Goal: Task Accomplishment & Management: Manage account settings

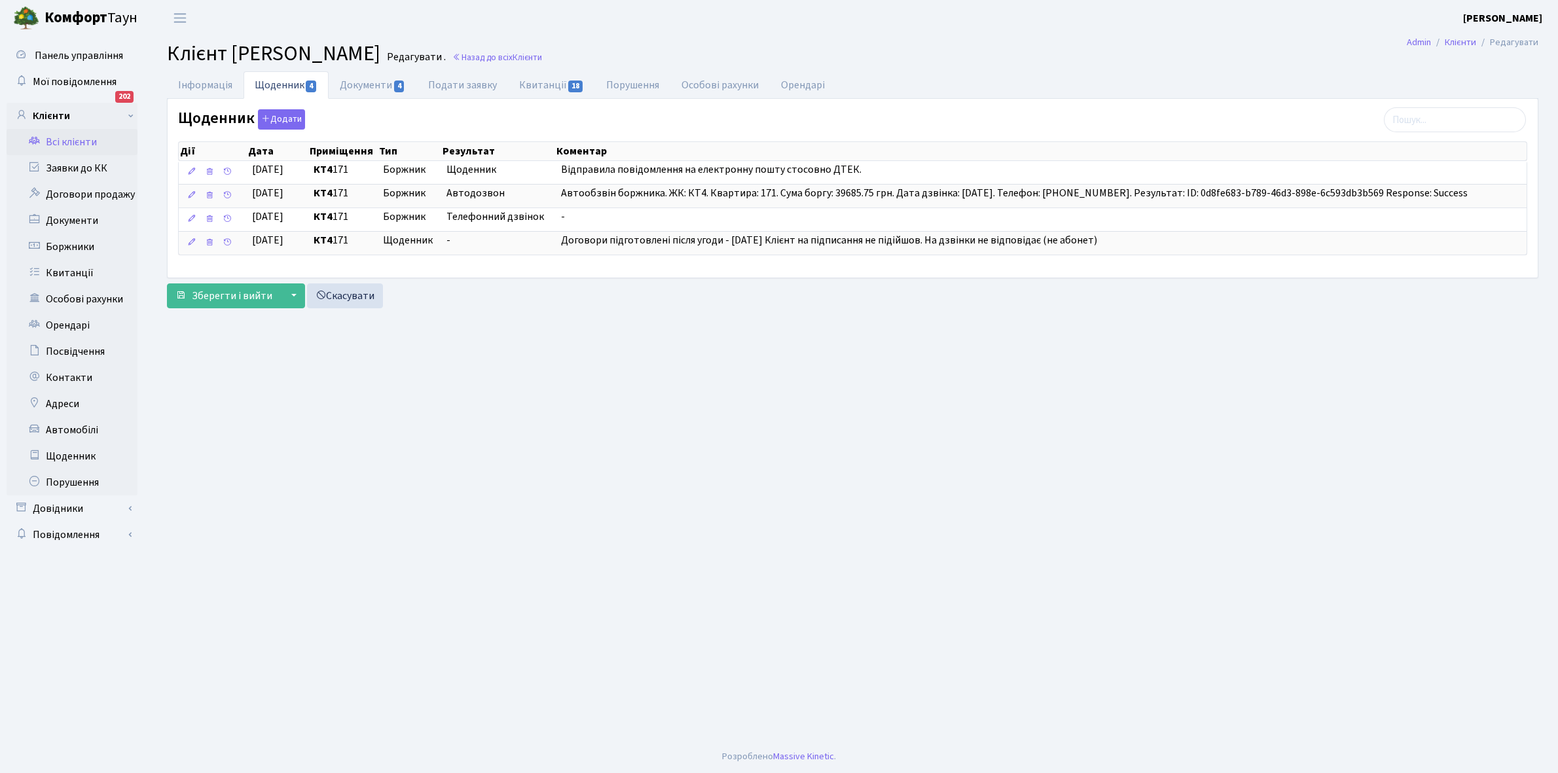
click at [67, 139] on link "Всі клієнти" at bounding box center [72, 142] width 131 height 26
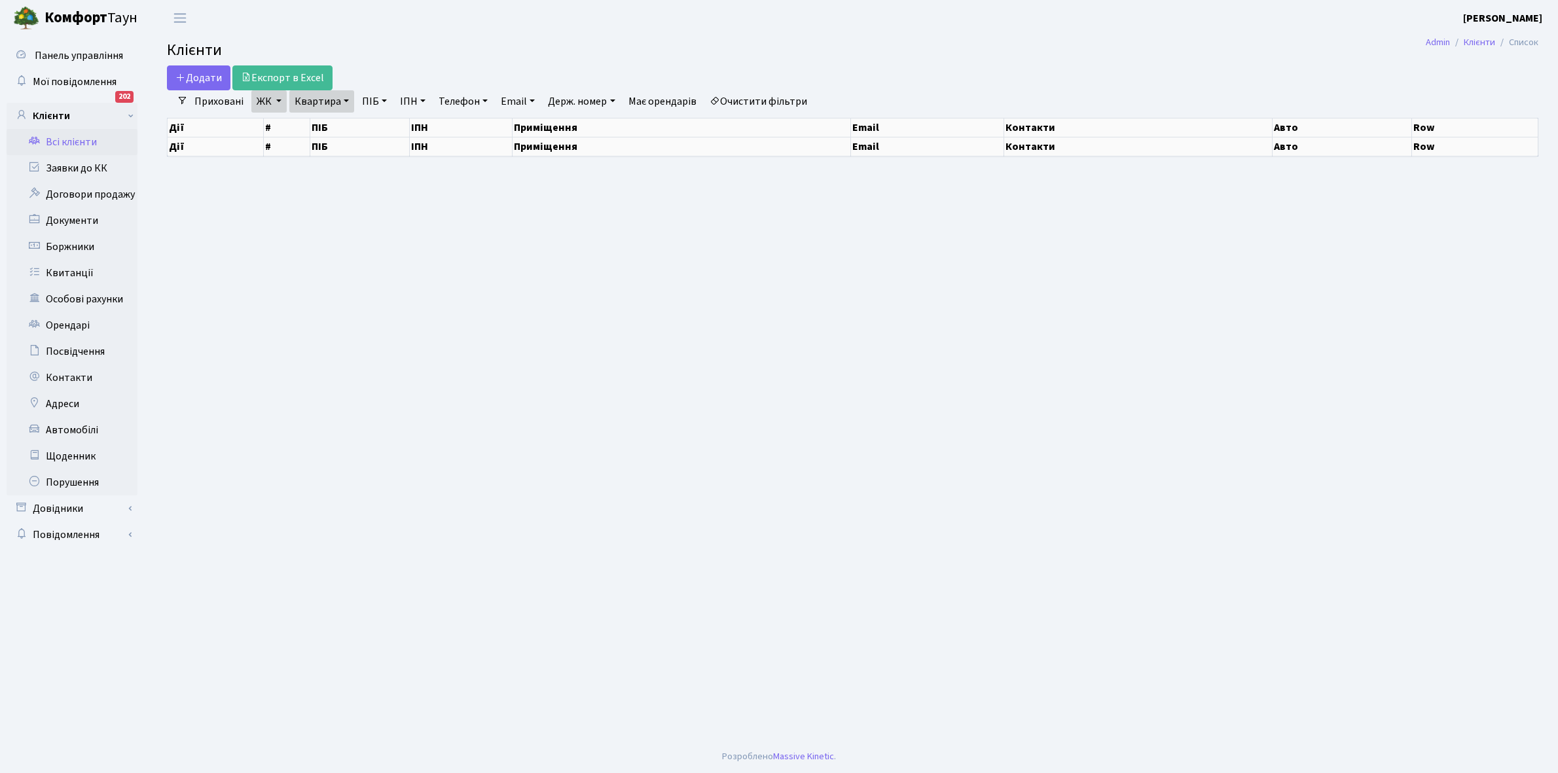
select select "25"
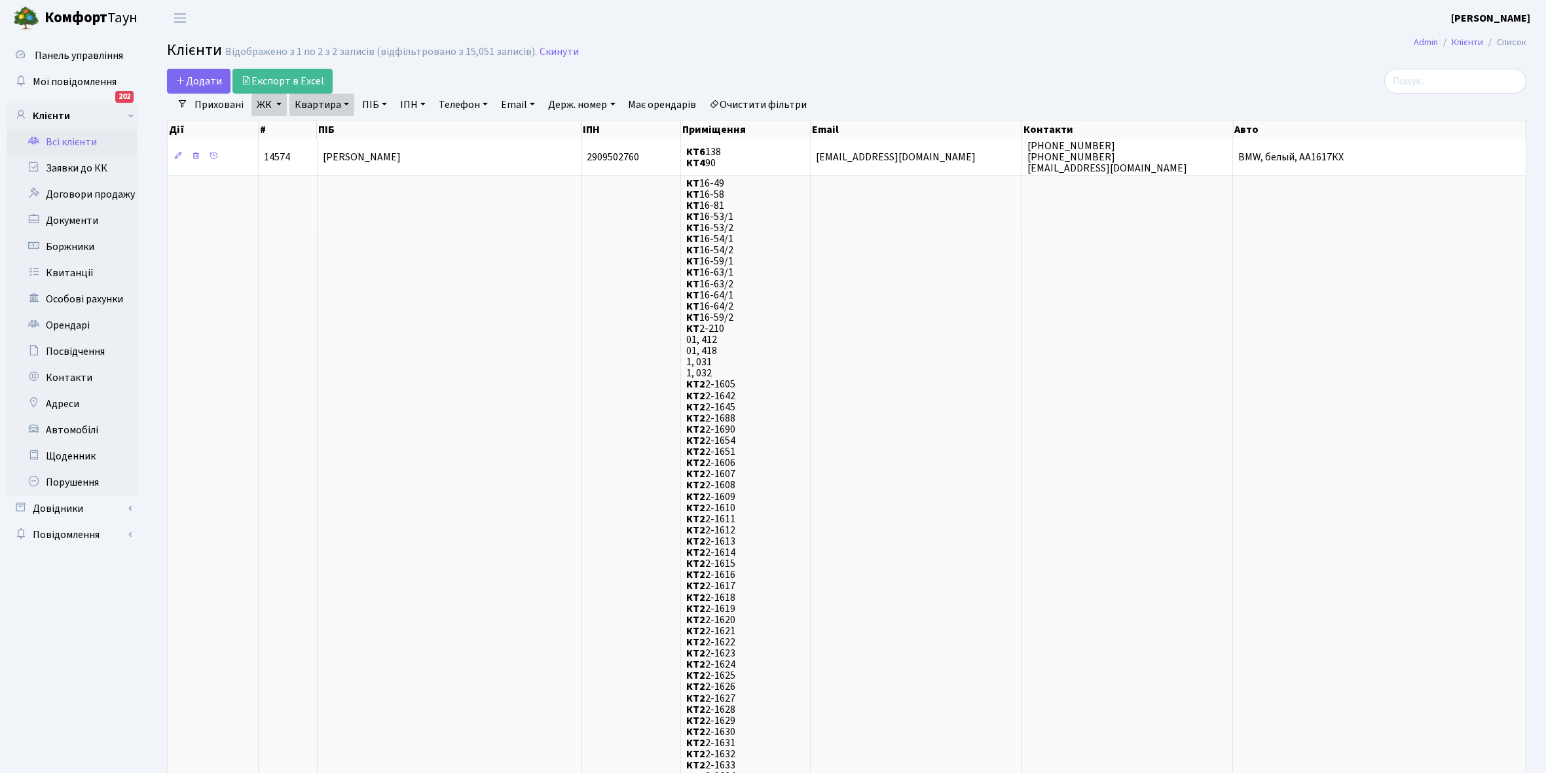
click at [344, 105] on link "Квартира" at bounding box center [321, 105] width 65 height 22
click at [329, 124] on input "138" at bounding box center [328, 130] width 77 height 25
type input "1"
type input "248"
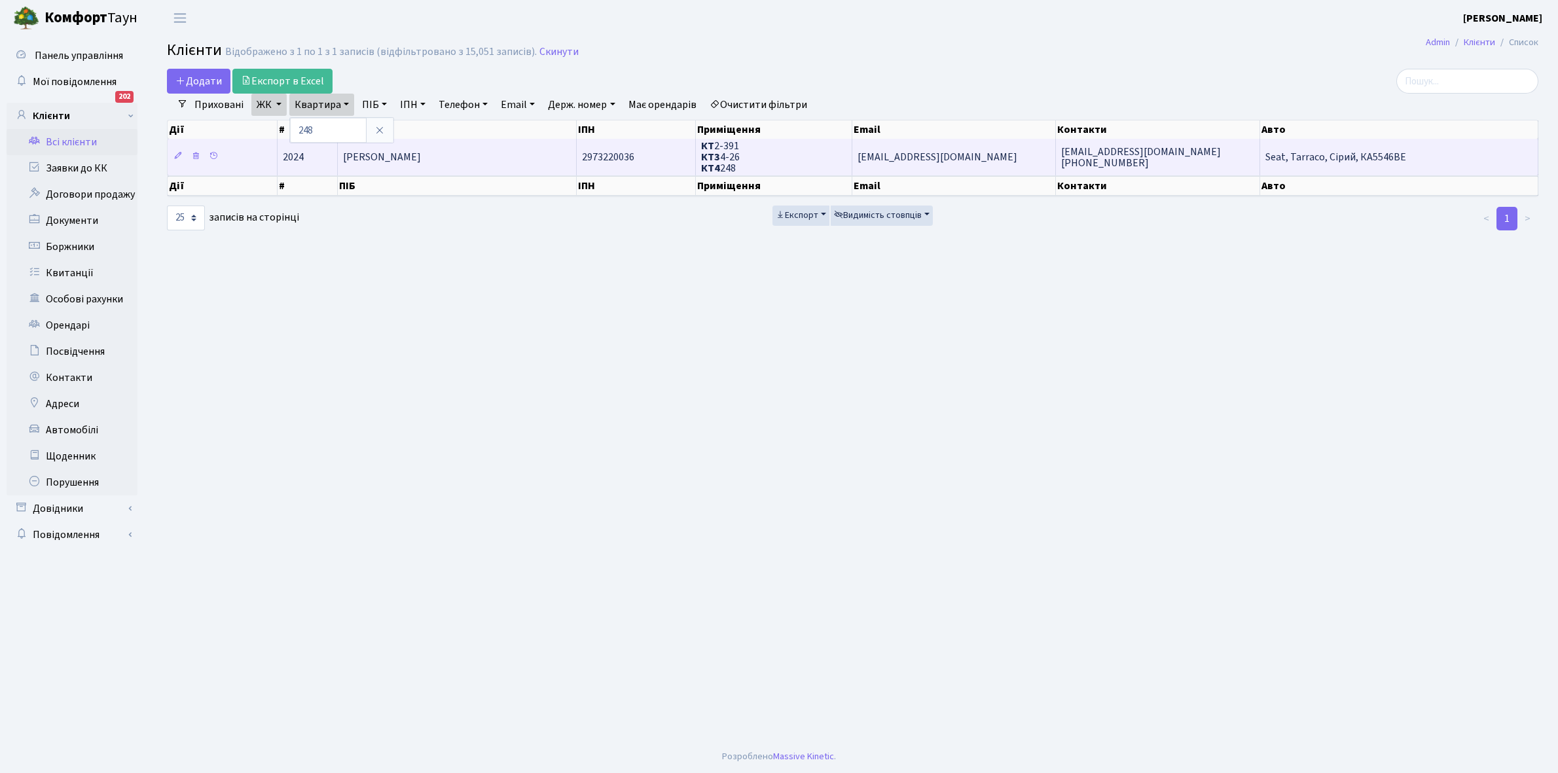
click at [439, 145] on td "Ільченко Сергій Іванович" at bounding box center [457, 157] width 239 height 36
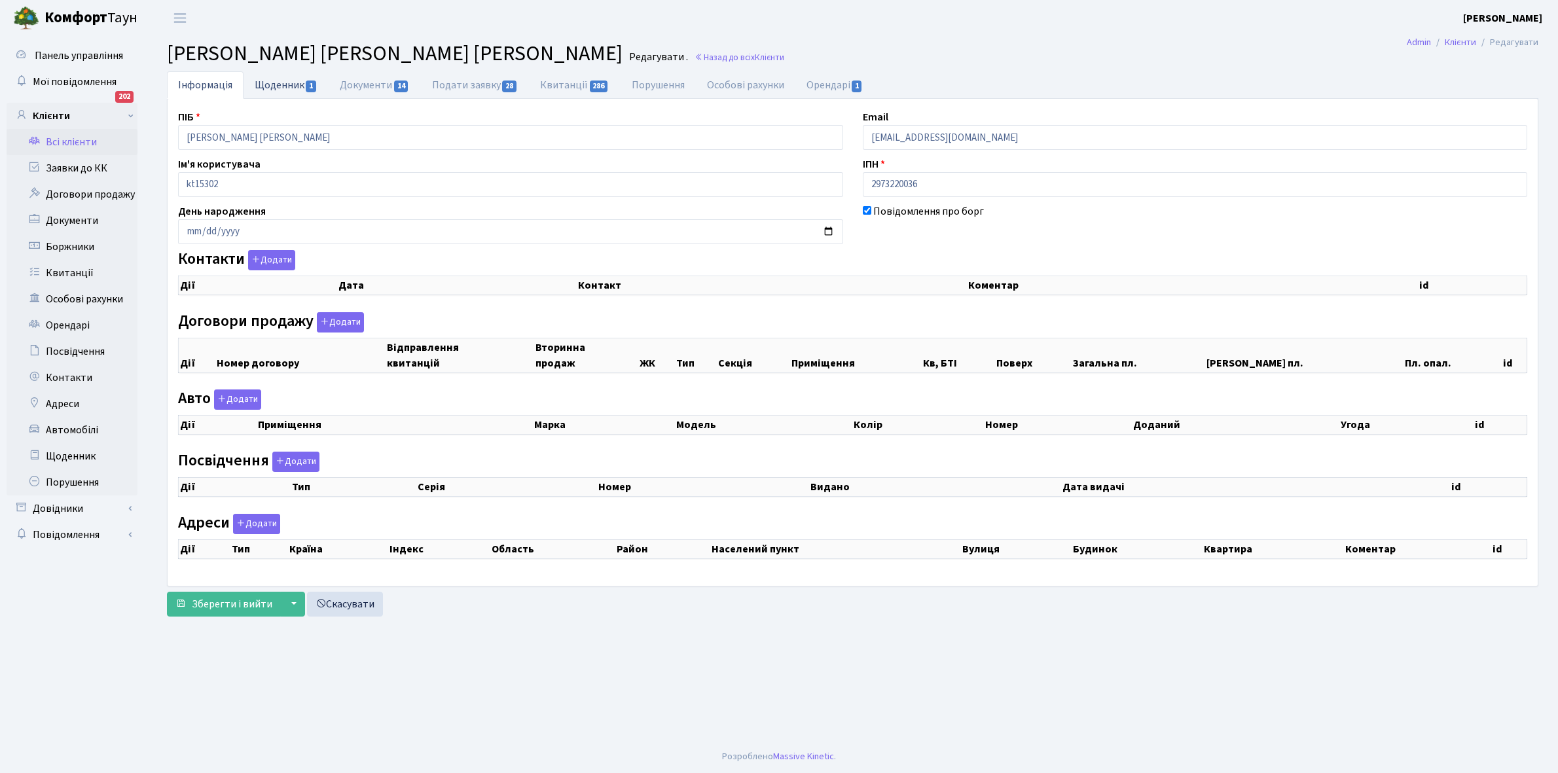
select select "25"
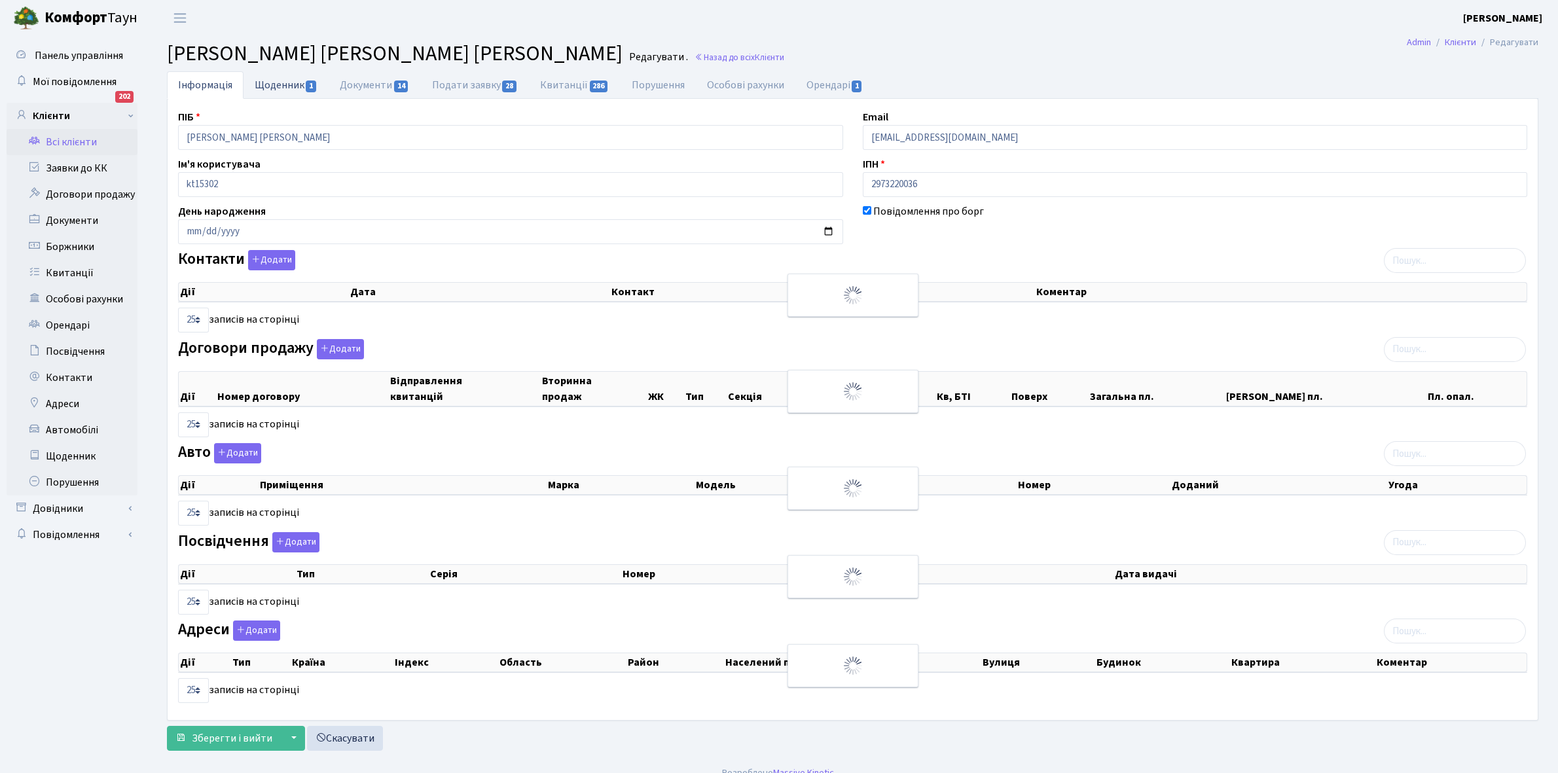
checkbox input "true"
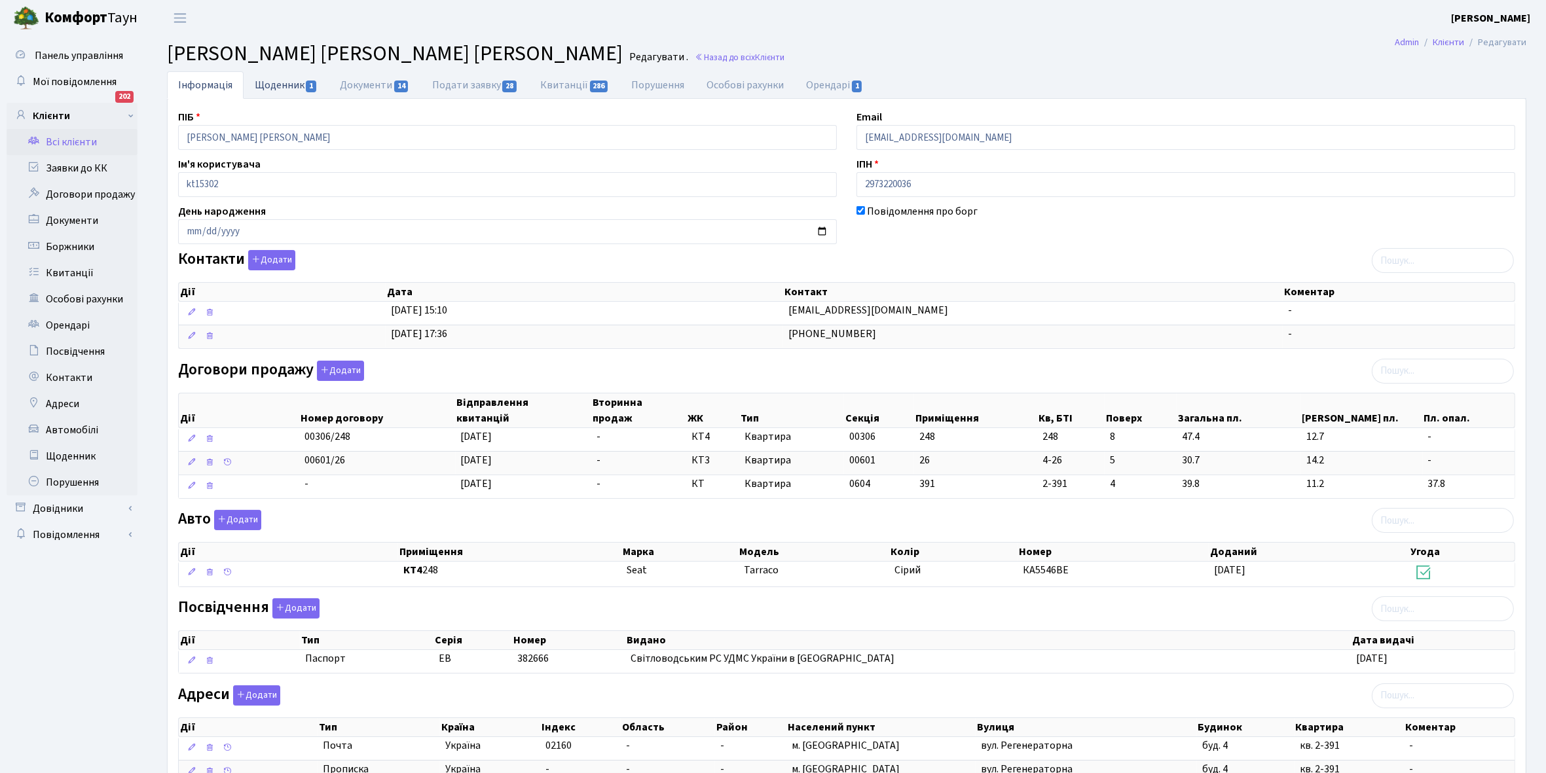
click at [272, 81] on link "Щоденник 1" at bounding box center [286, 84] width 85 height 27
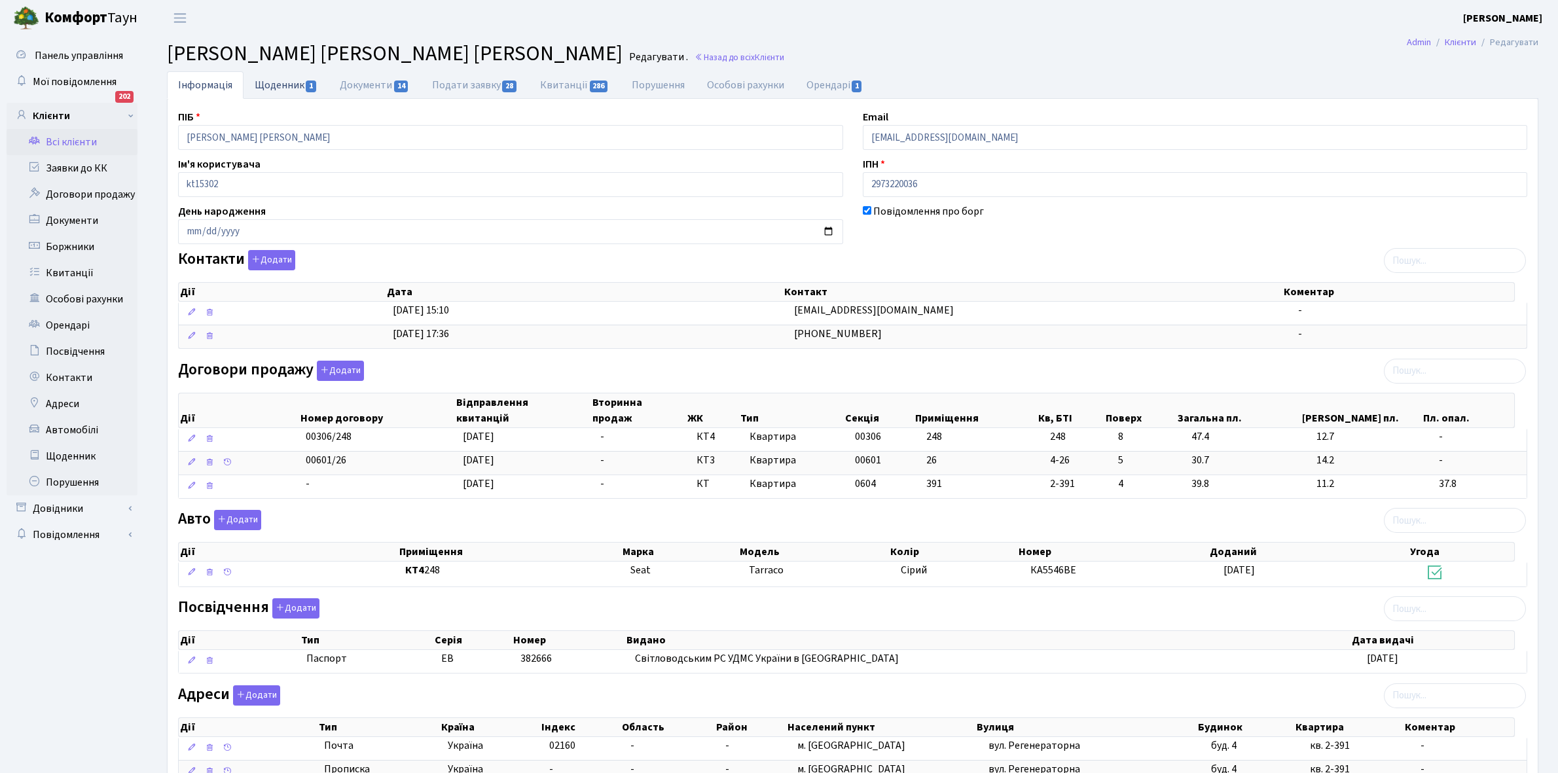
select select "25"
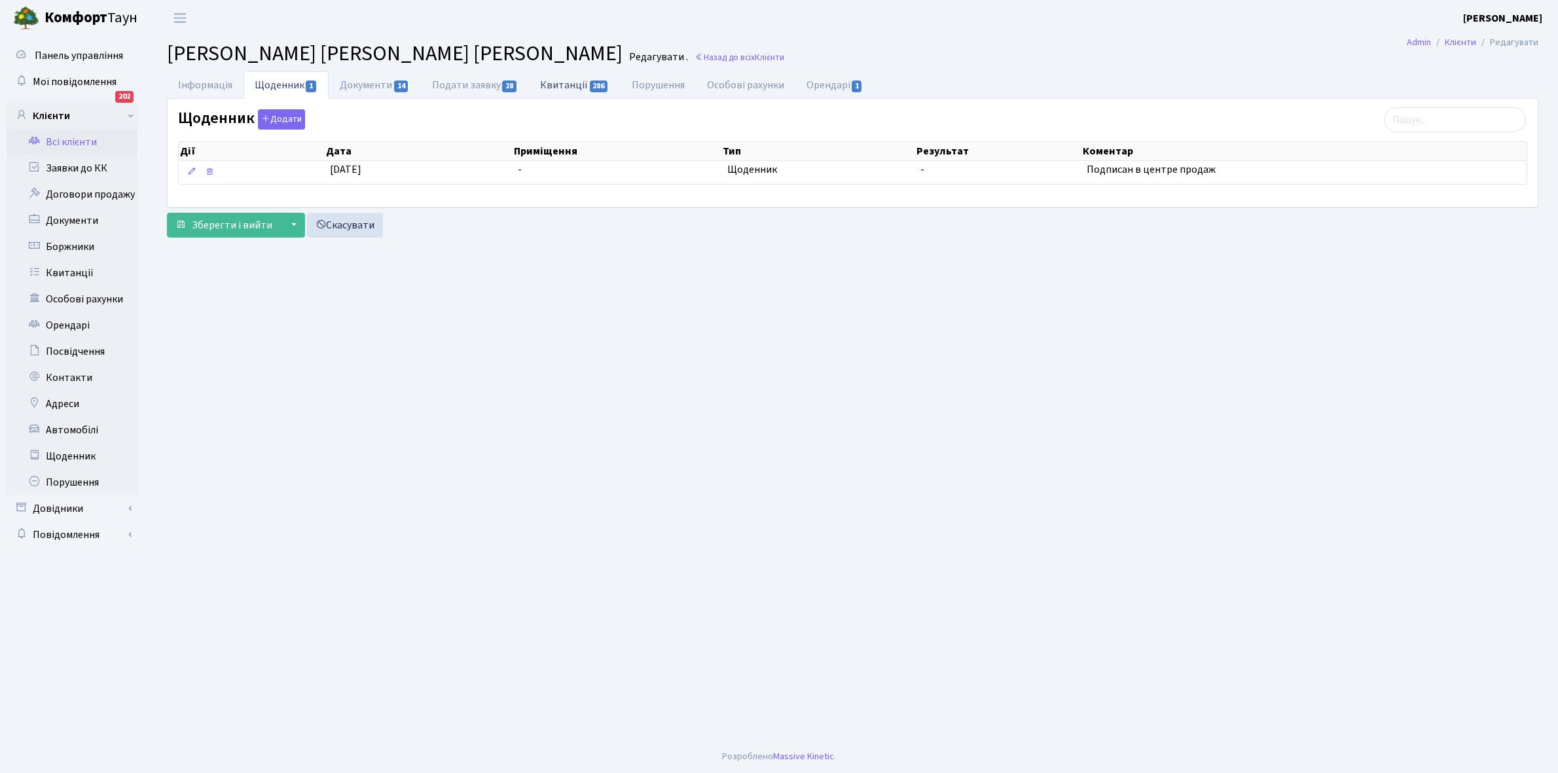
click at [573, 83] on link "Квитанції 286" at bounding box center [574, 84] width 91 height 27
select select "25"
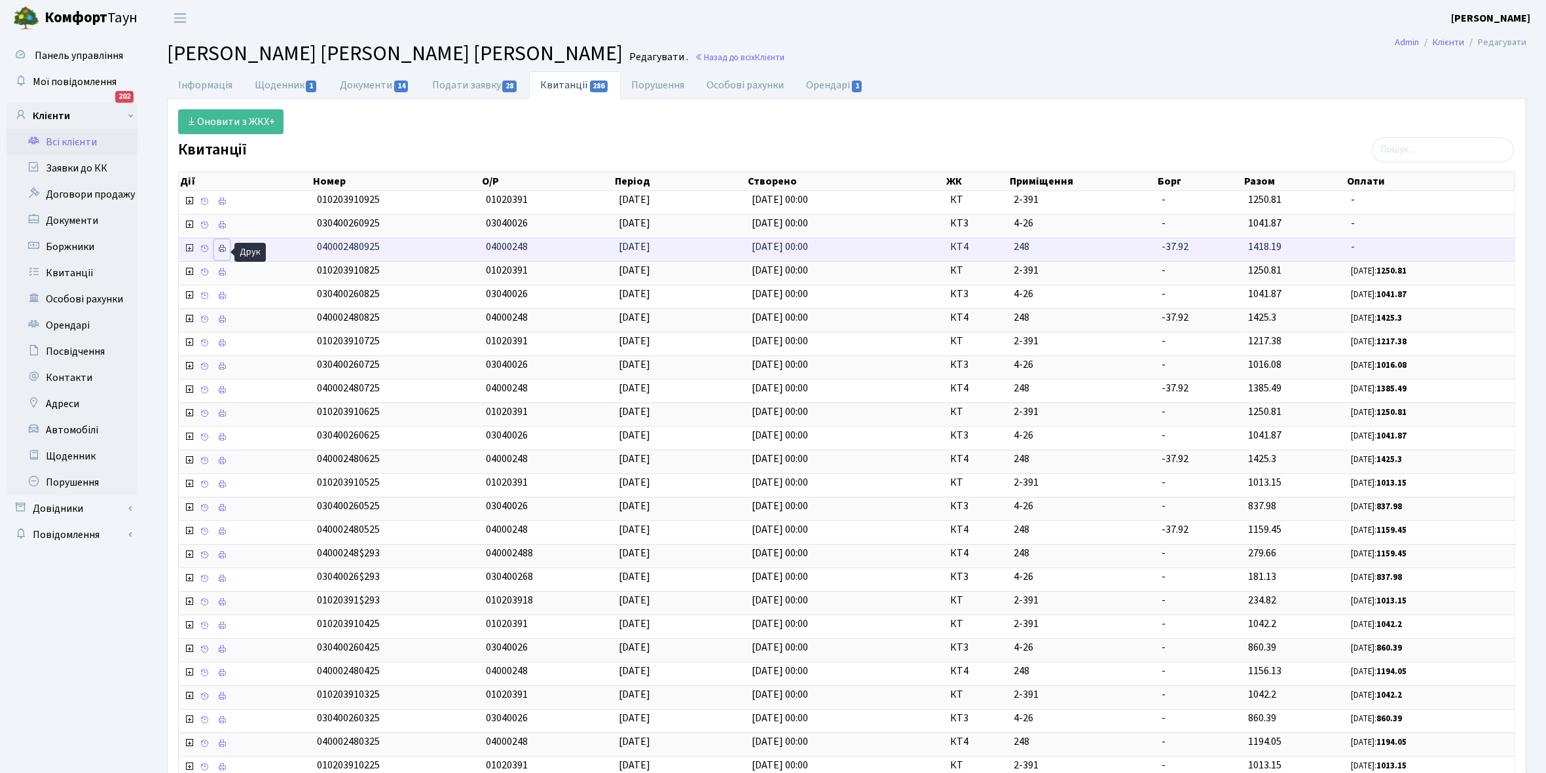
click at [225, 251] on icon at bounding box center [221, 248] width 9 height 9
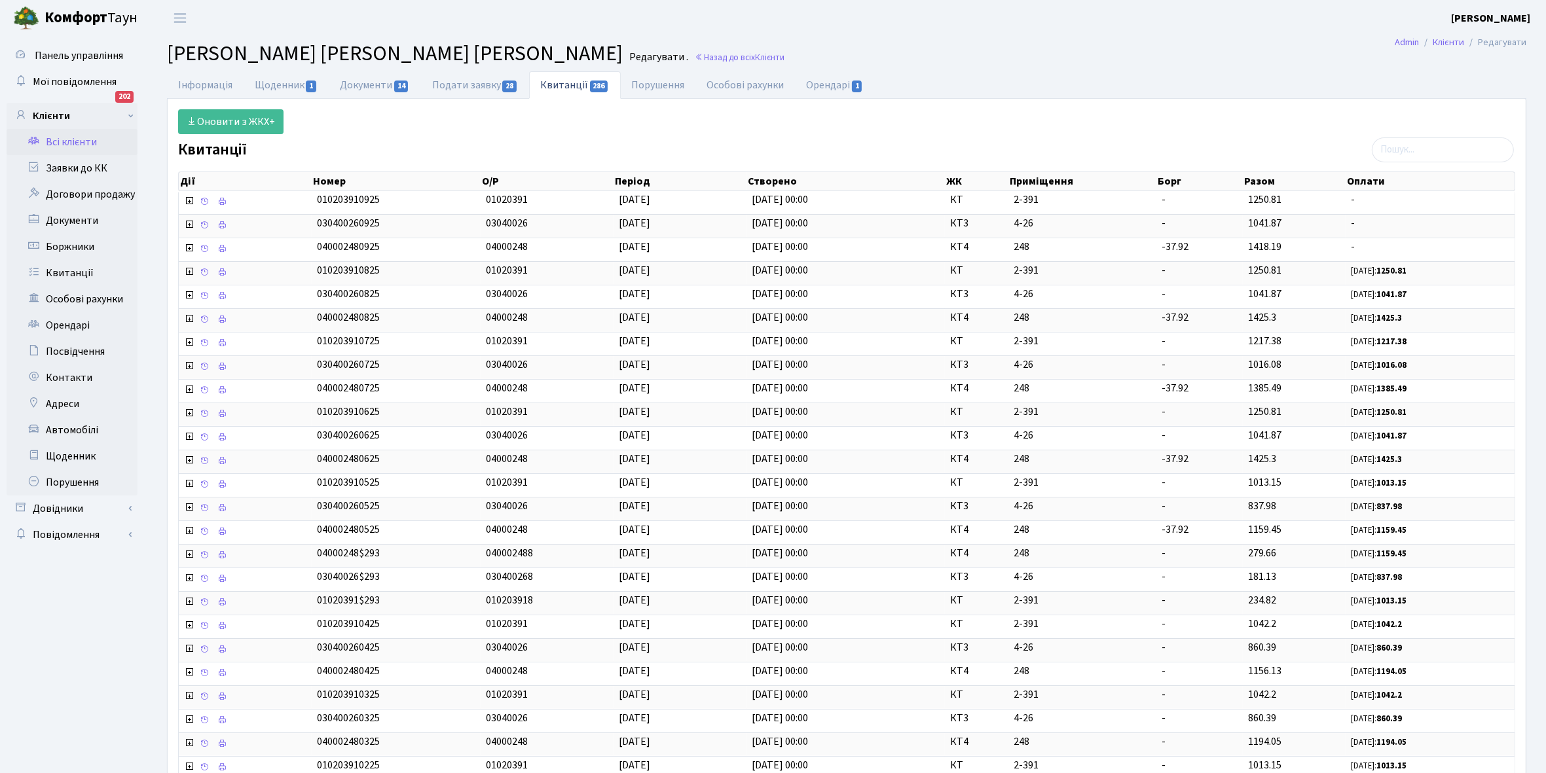
click at [65, 136] on link "Всі клієнти" at bounding box center [72, 142] width 131 height 26
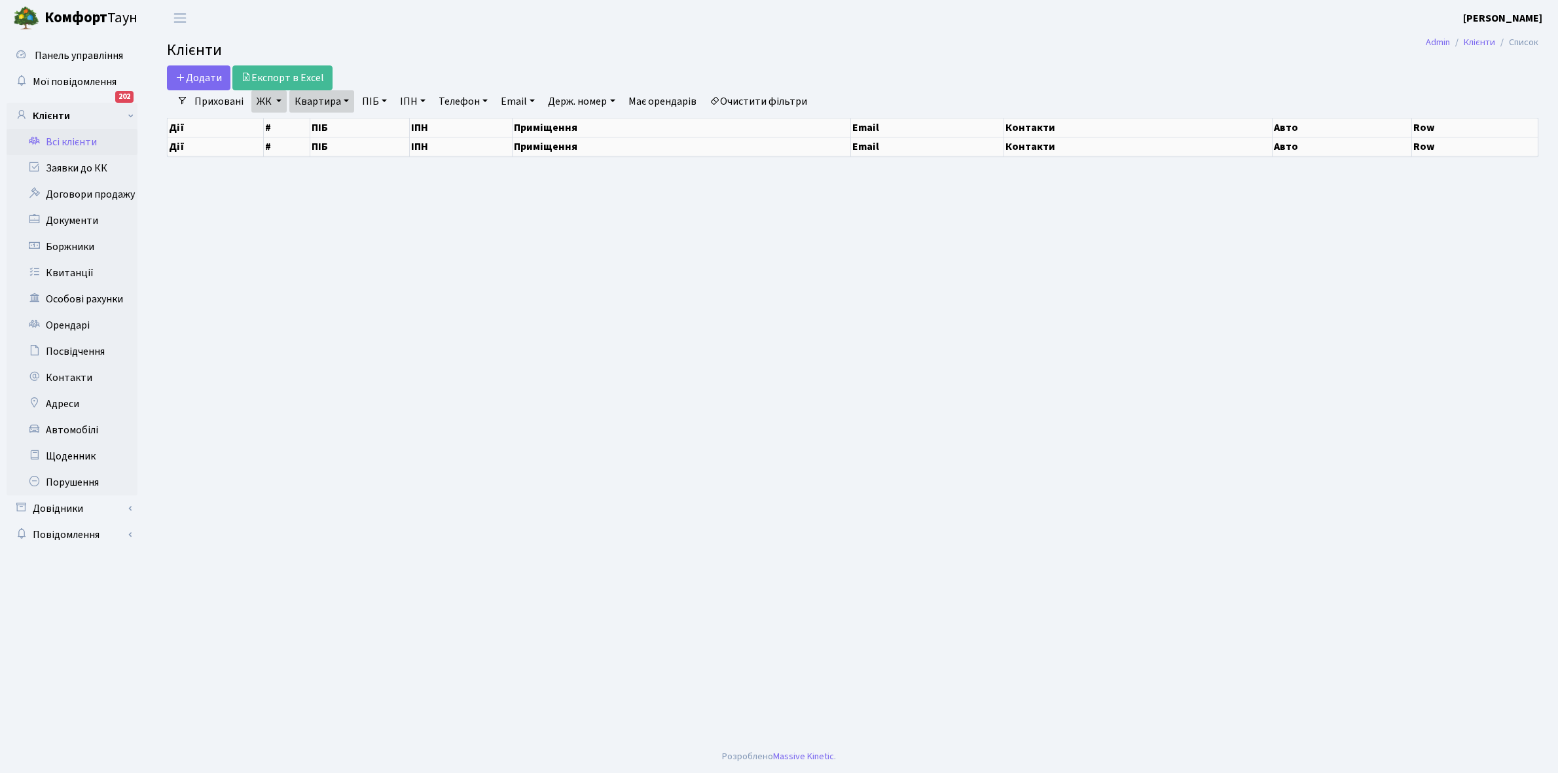
select select "25"
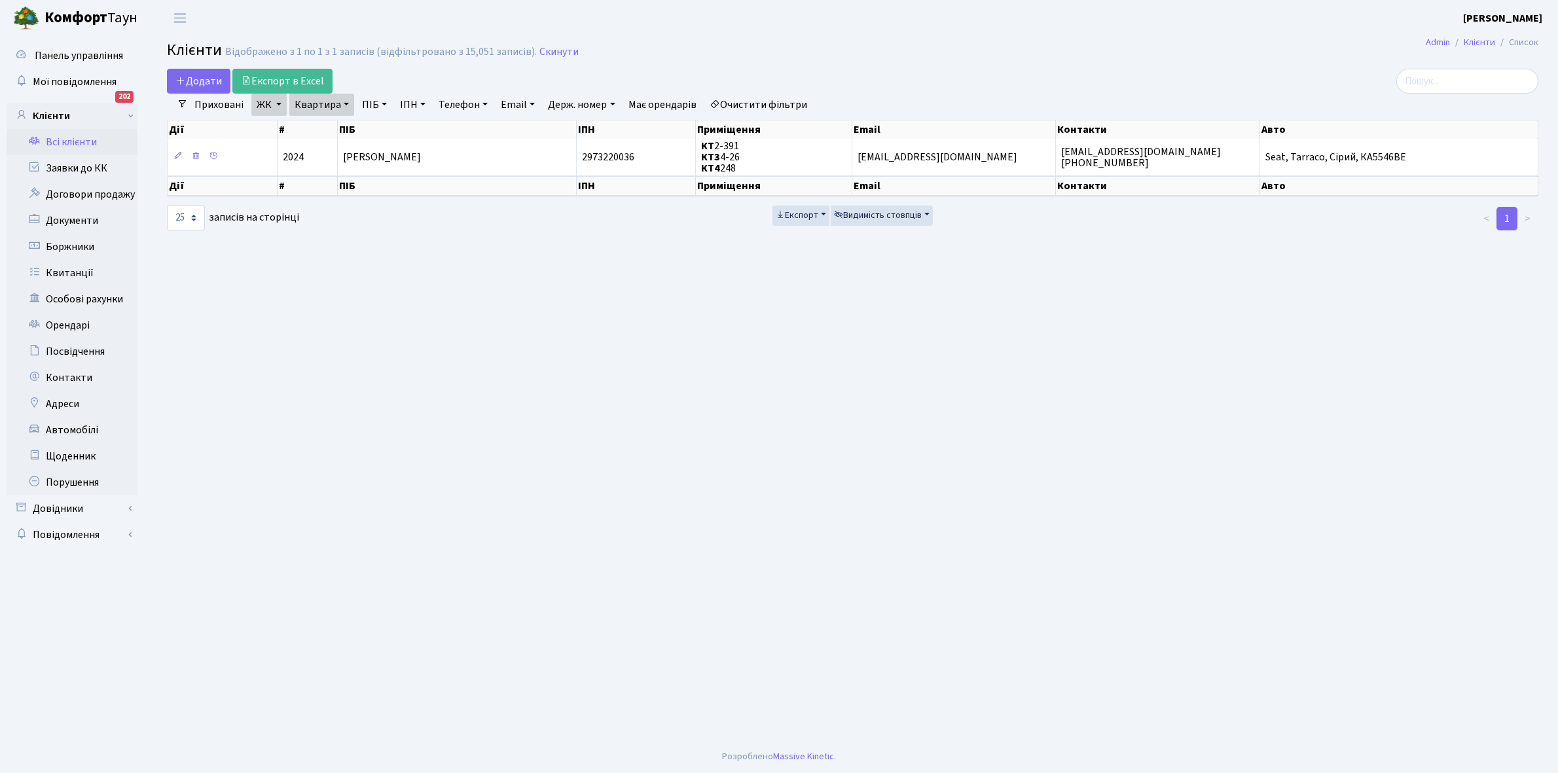
click at [750, 103] on link "Очистити фільтри" at bounding box center [758, 105] width 108 height 22
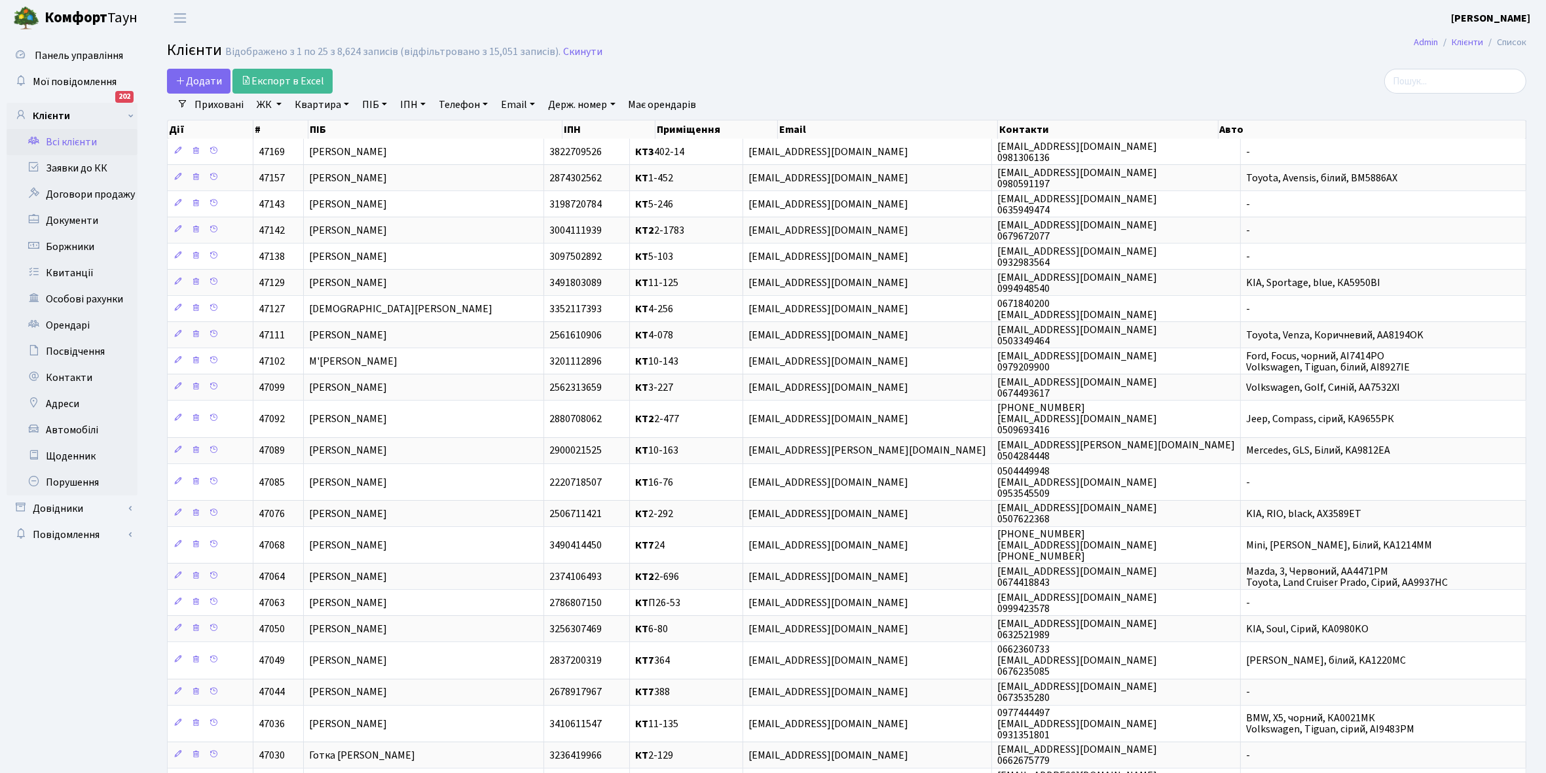
click at [275, 105] on link "ЖК" at bounding box center [268, 105] width 35 height 22
click at [281, 184] on label "КТ4, вул. [PERSON_NAME], 6" at bounding box center [344, 191] width 126 height 15
click at [281, 184] on input "КТ4, вул. [PERSON_NAME], 6" at bounding box center [285, 188] width 9 height 9
checkbox input "true"
click at [305, 283] on button "Застосувати" at bounding box center [309, 293] width 109 height 20
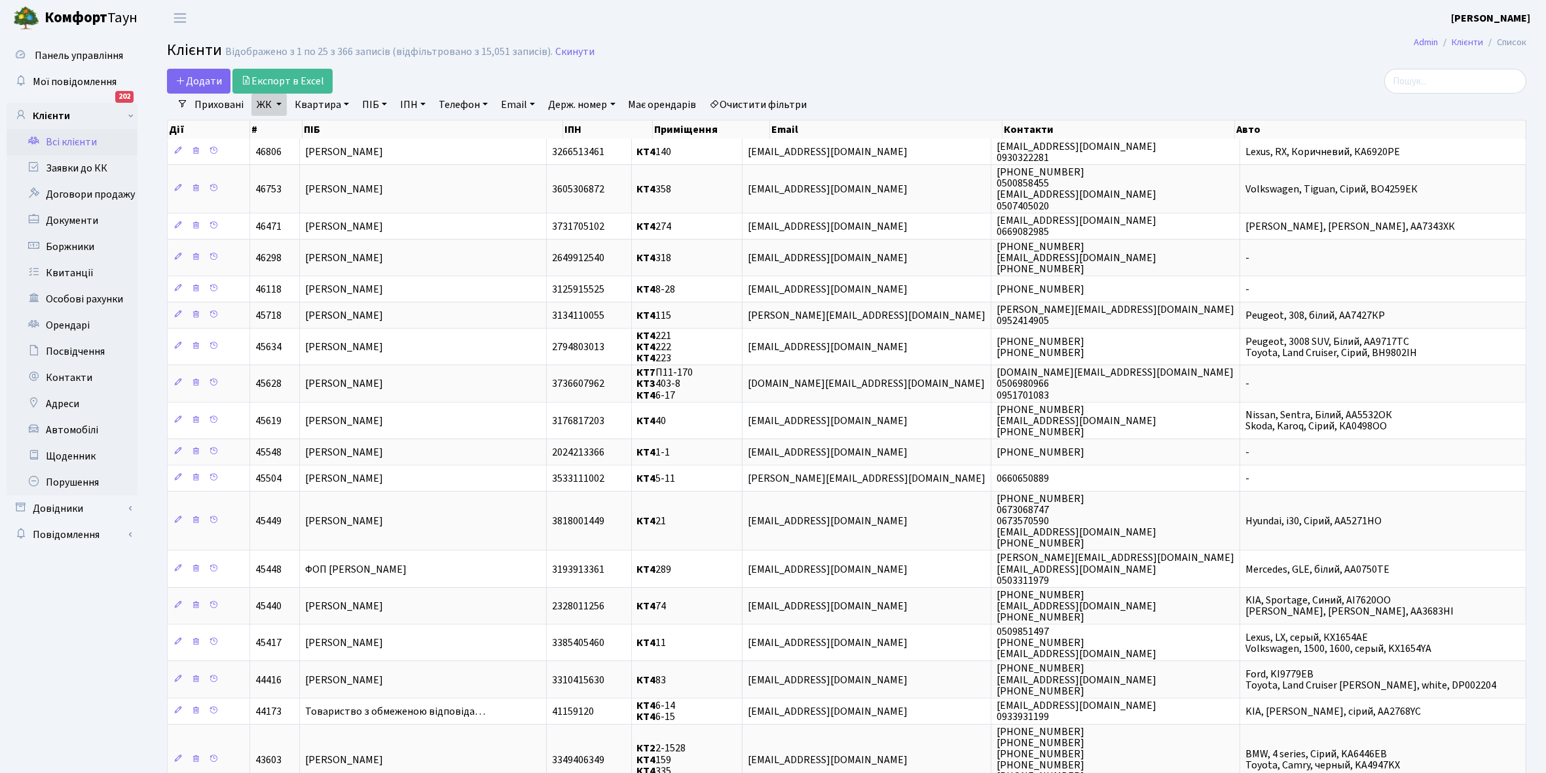
click at [341, 101] on link "Квартира" at bounding box center [321, 105] width 65 height 22
click at [331, 132] on input "text" at bounding box center [328, 130] width 77 height 25
type input "17"
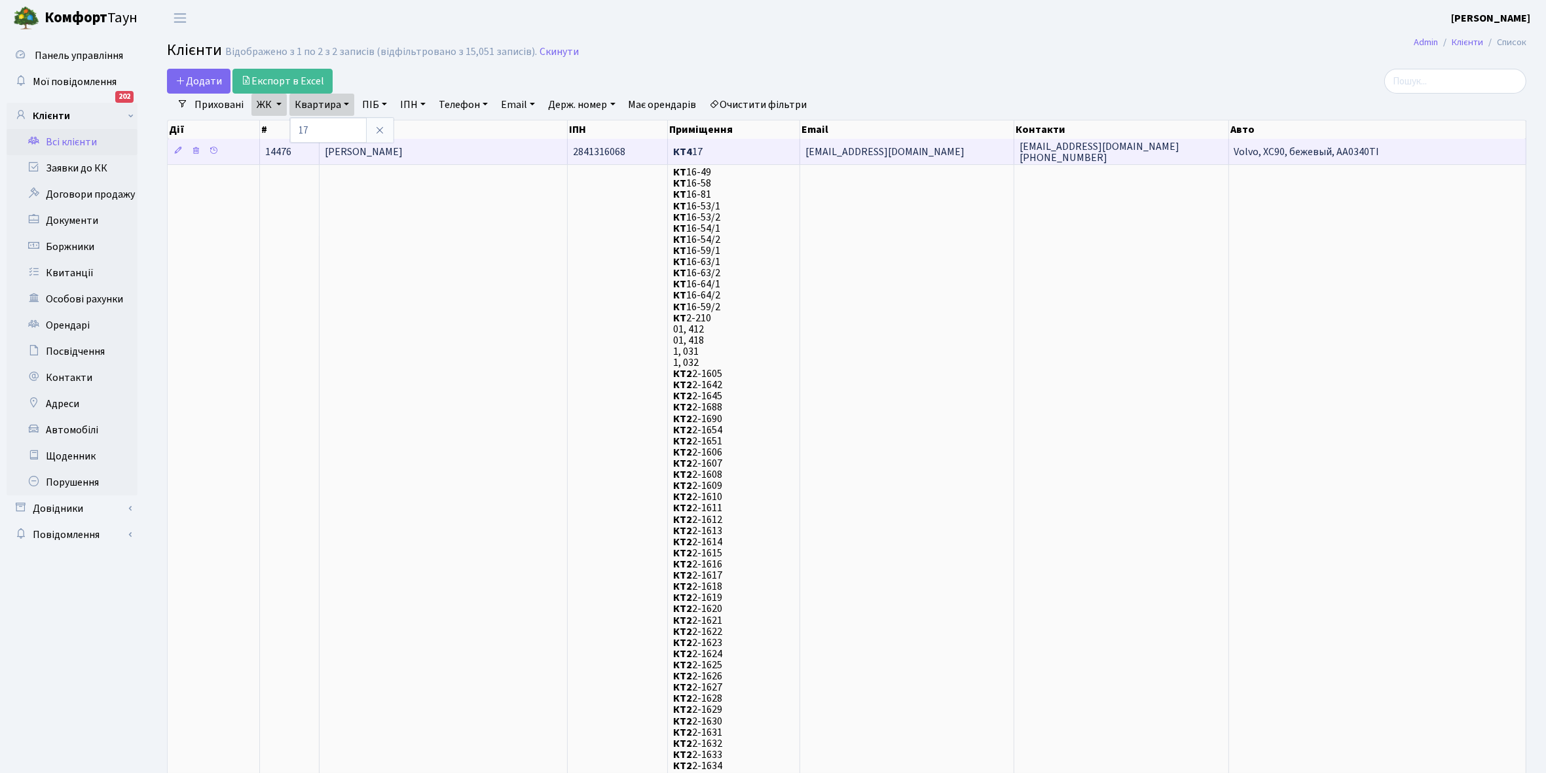
click at [512, 149] on td "Кузнецова Юлія Олександрівна" at bounding box center [443, 152] width 248 height 26
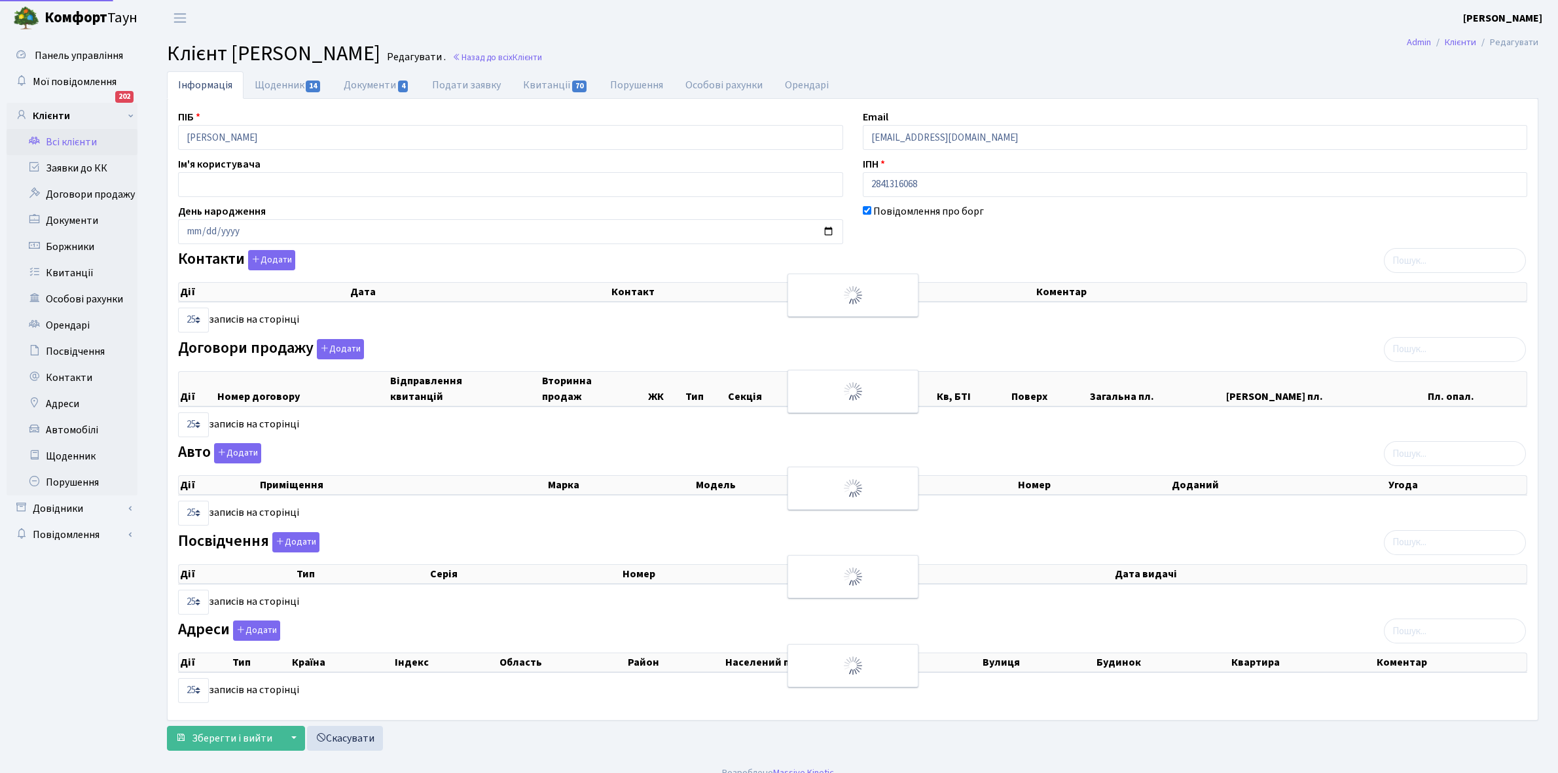
select select "25"
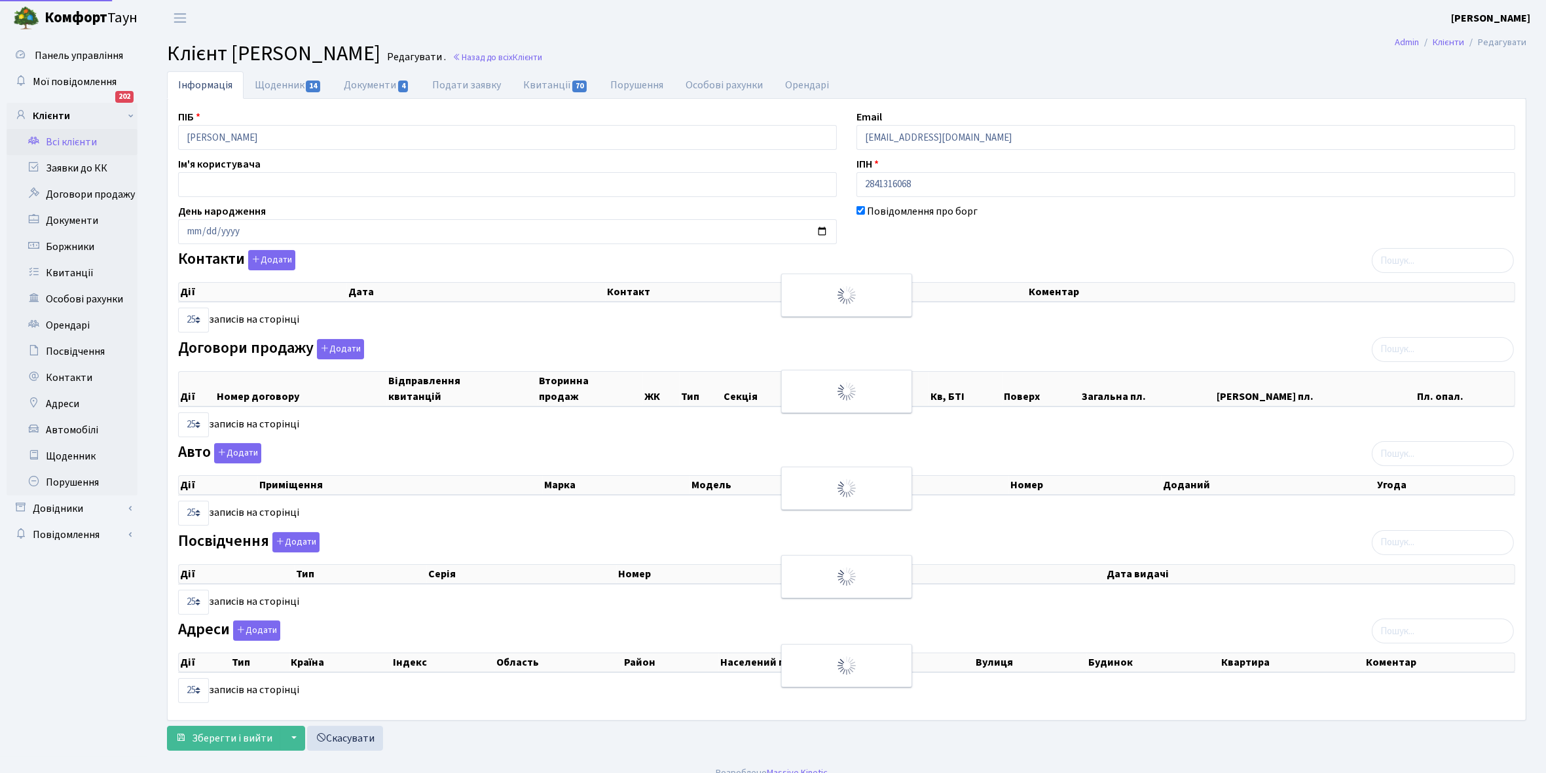
click at [272, 82] on link "Щоденник 14" at bounding box center [288, 84] width 89 height 27
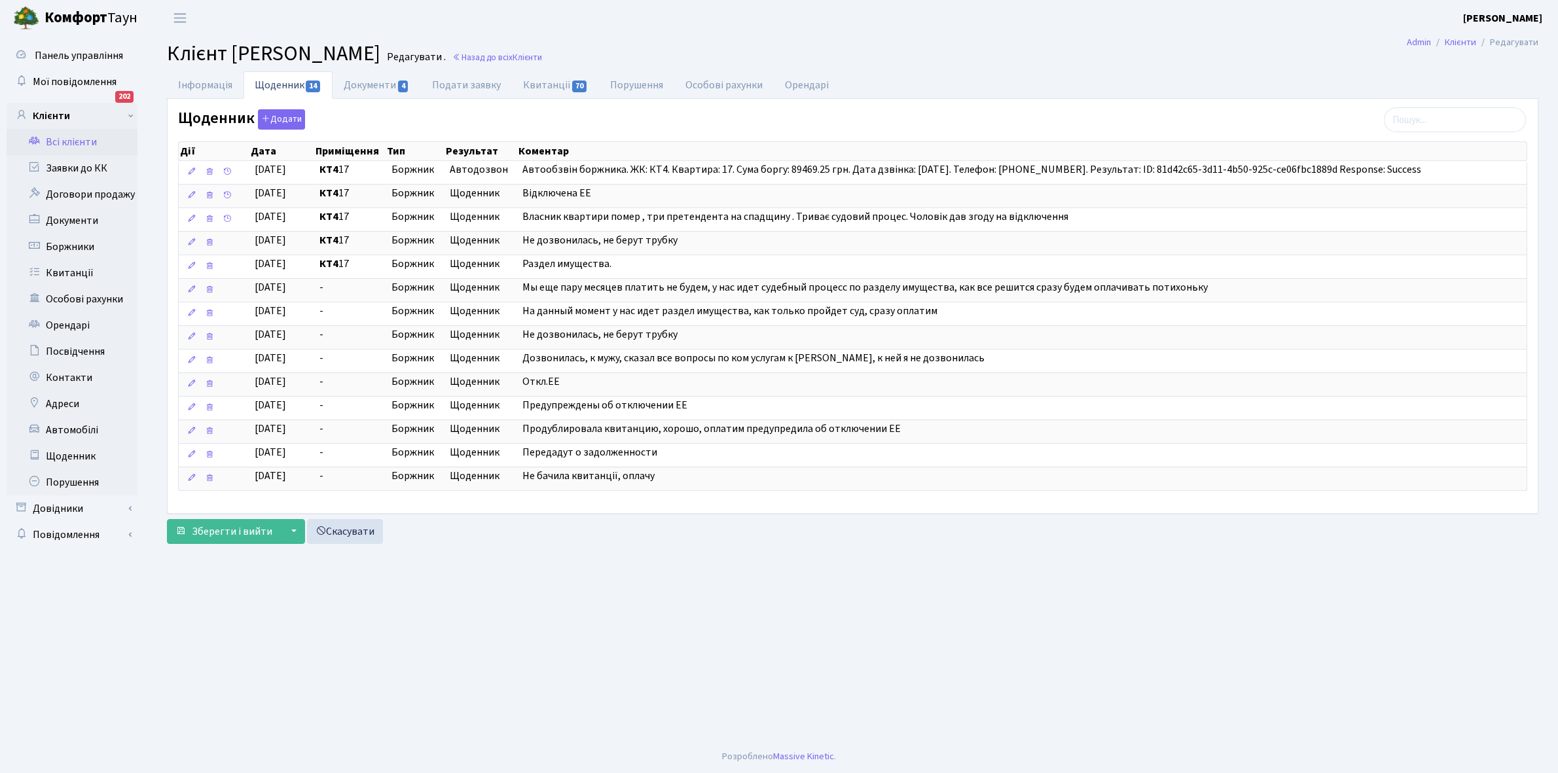
click at [81, 137] on link "Всі клієнти" at bounding box center [72, 142] width 131 height 26
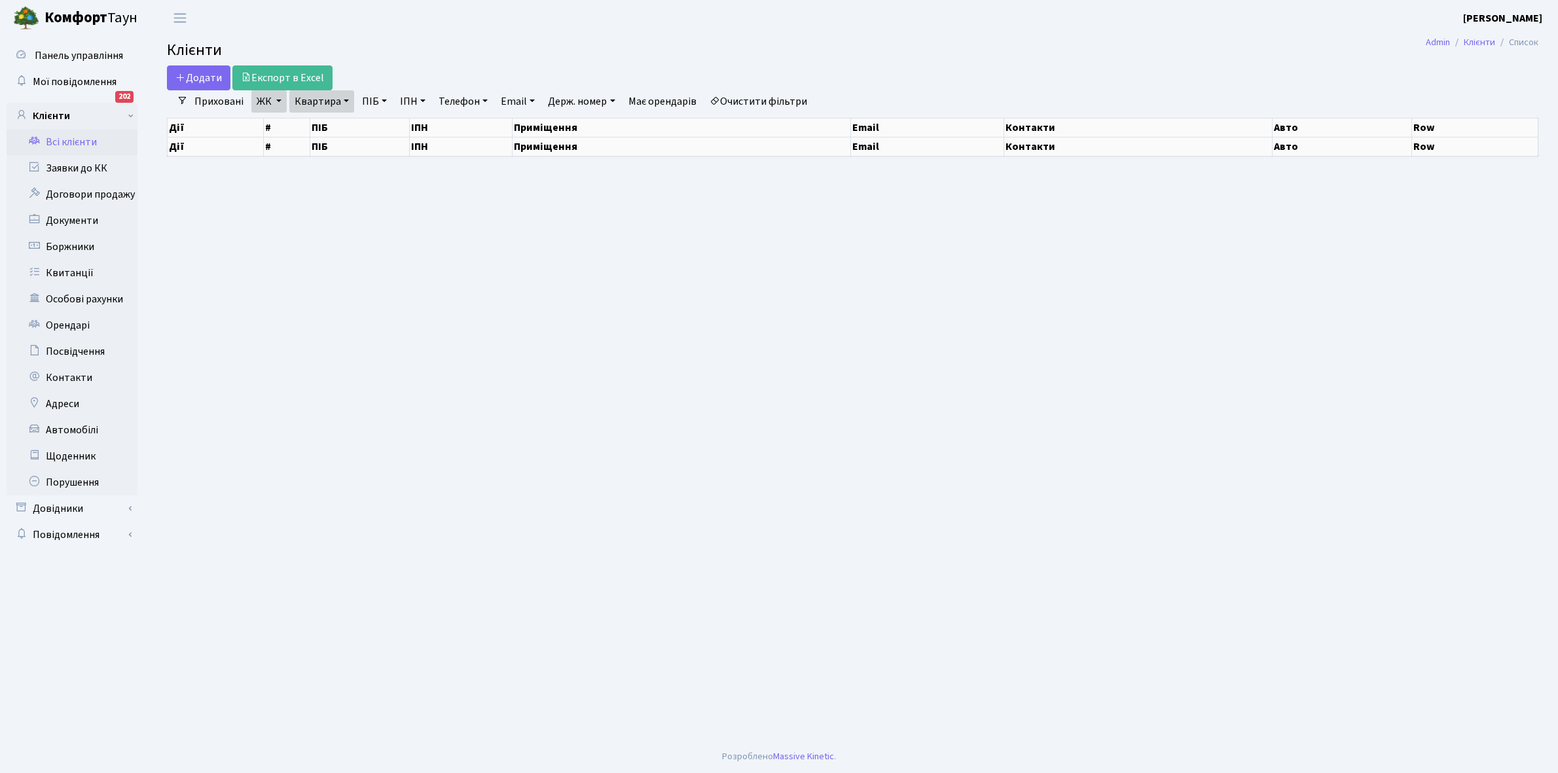
select select "25"
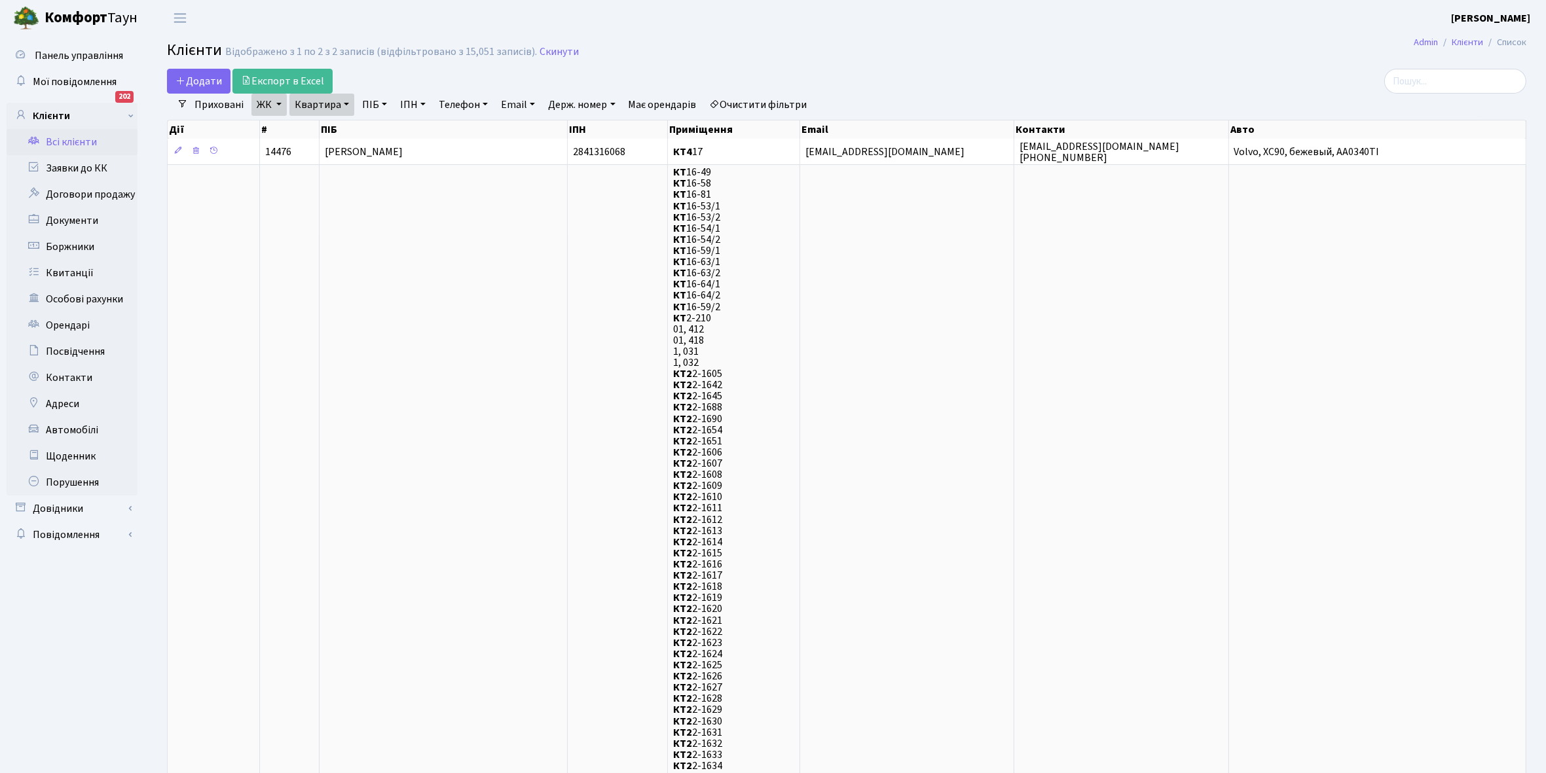
click at [342, 103] on link "Квартира" at bounding box center [321, 105] width 65 height 22
click at [348, 132] on input "17" at bounding box center [328, 130] width 77 height 25
type input "1"
type input "6"
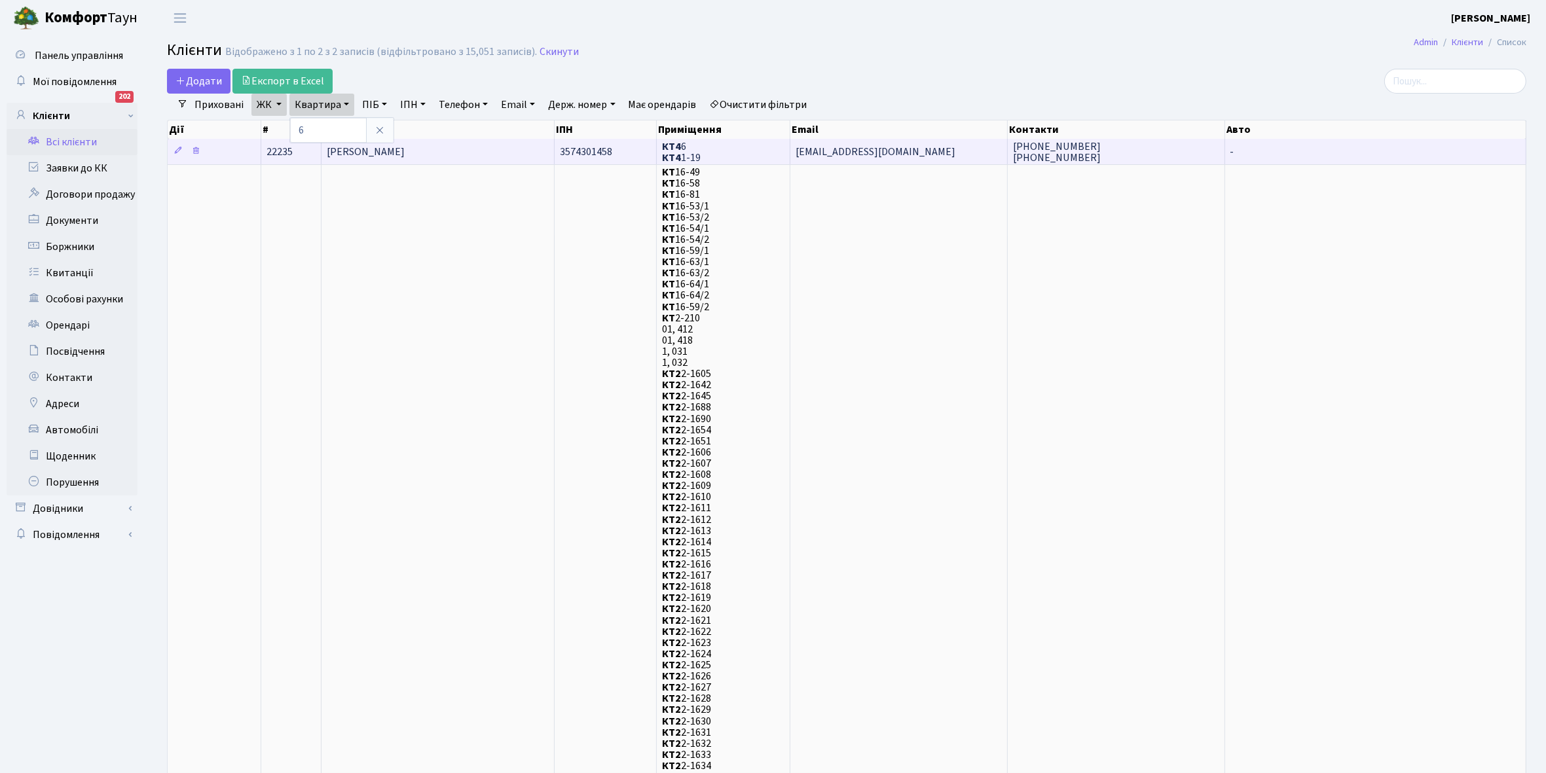
click at [405, 152] on span "Грищук Олександр Павлович" at bounding box center [366, 152] width 78 height 14
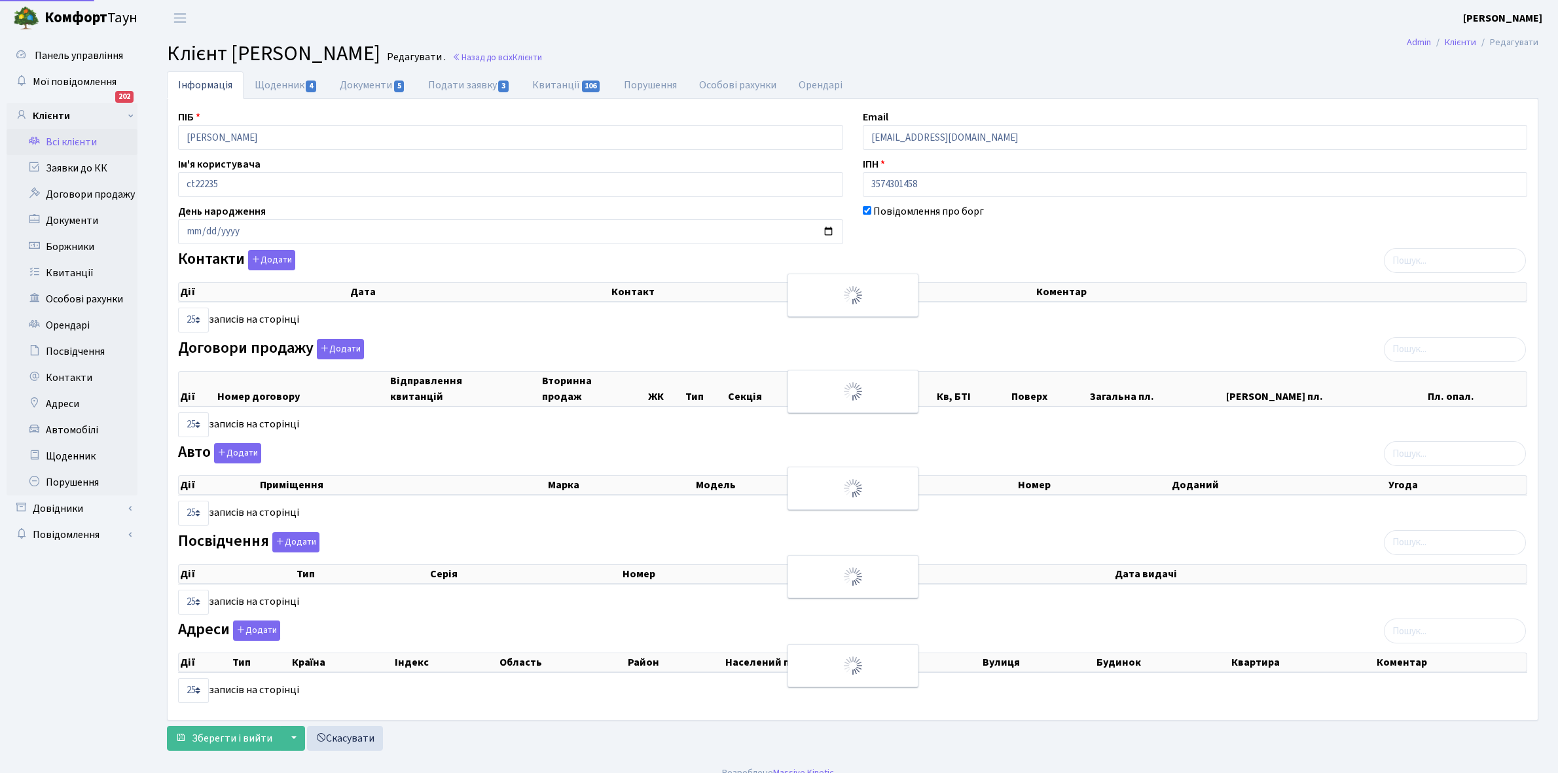
select select "25"
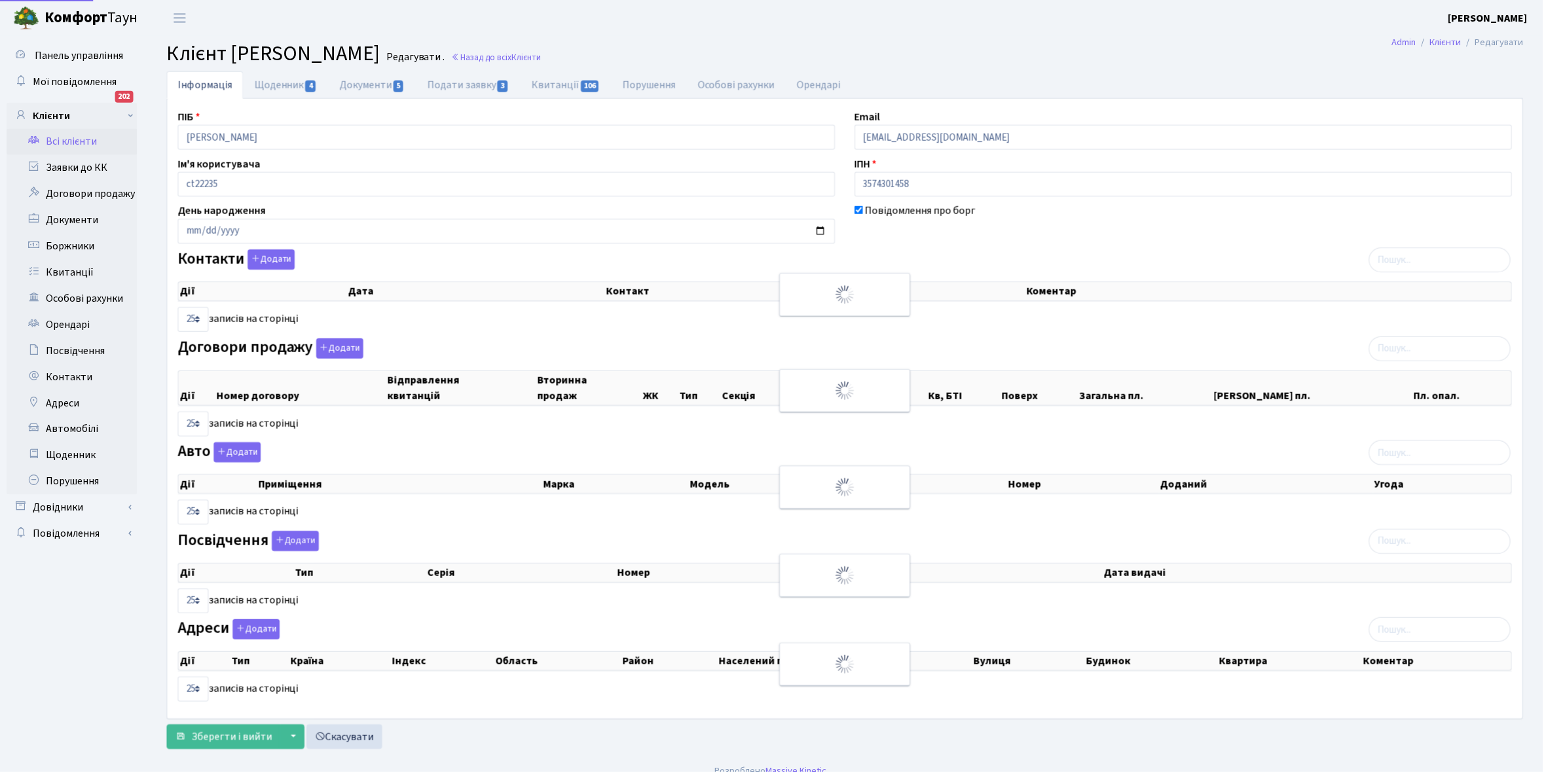
click at [276, 82] on link "Щоденник 4" at bounding box center [286, 84] width 85 height 27
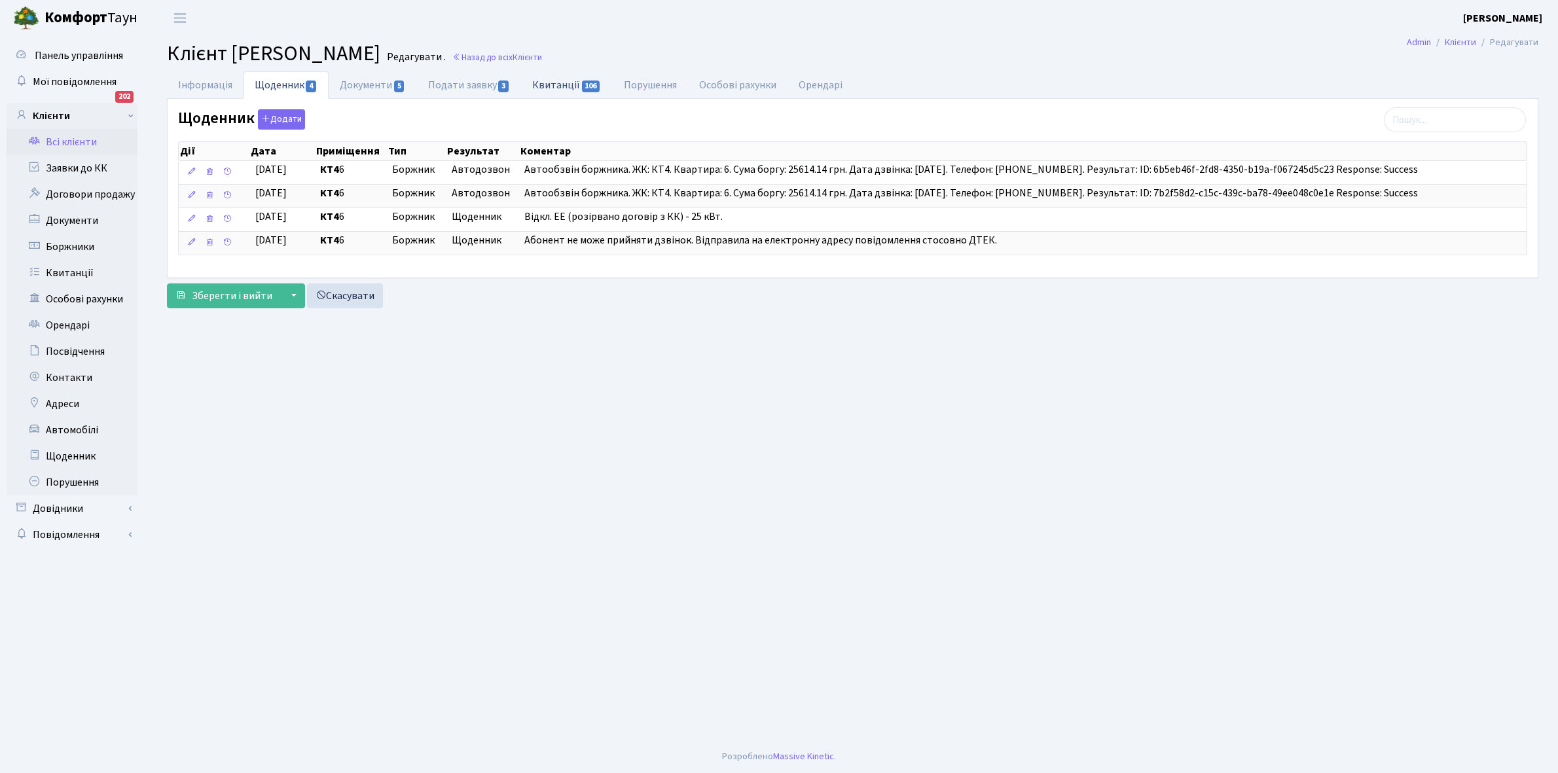
click at [548, 84] on link "Квитанції 106" at bounding box center [566, 84] width 91 height 27
select select "25"
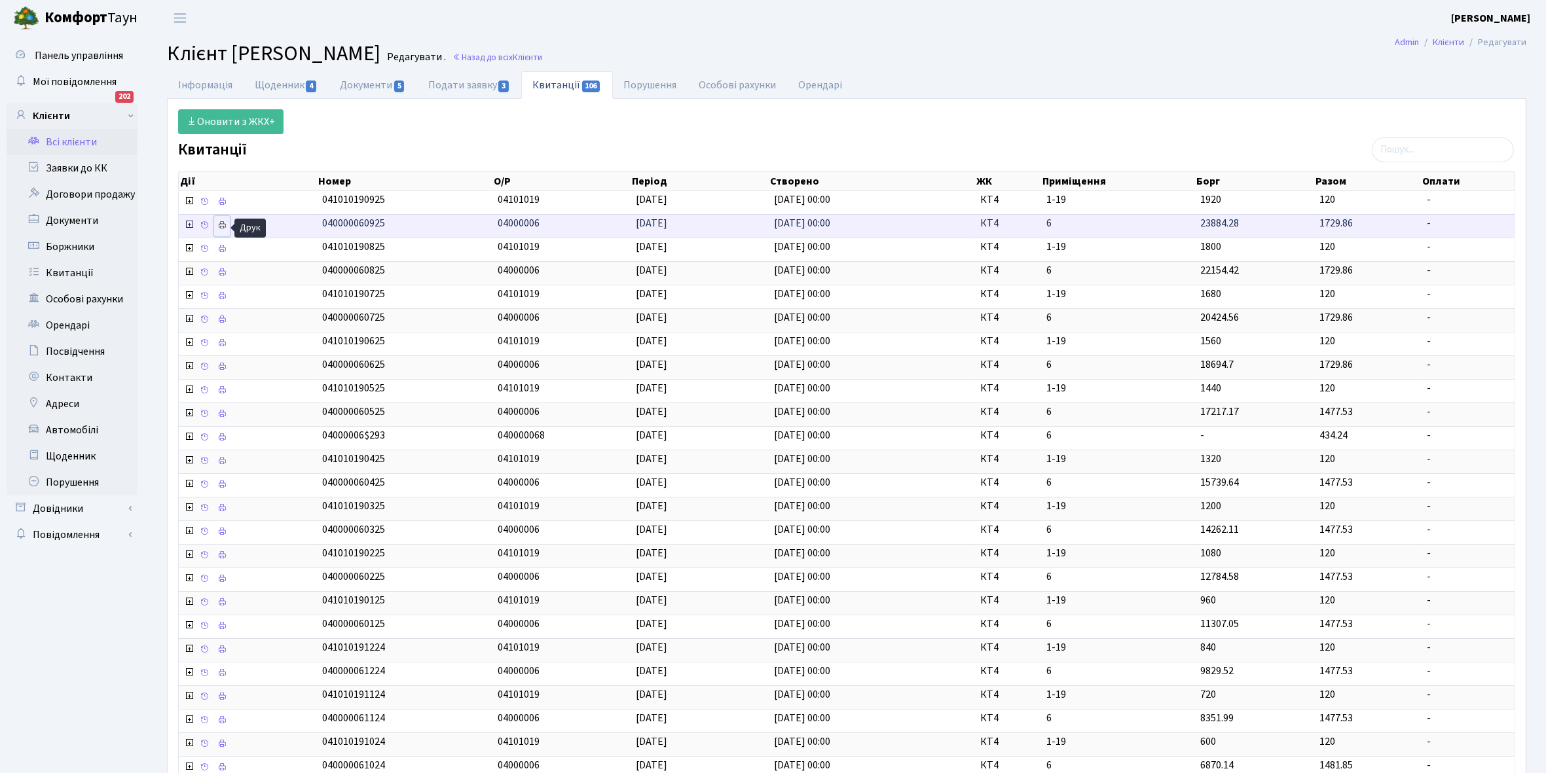
click at [223, 226] on icon at bounding box center [221, 225] width 9 height 9
click at [198, 85] on link "Інформація" at bounding box center [205, 84] width 77 height 27
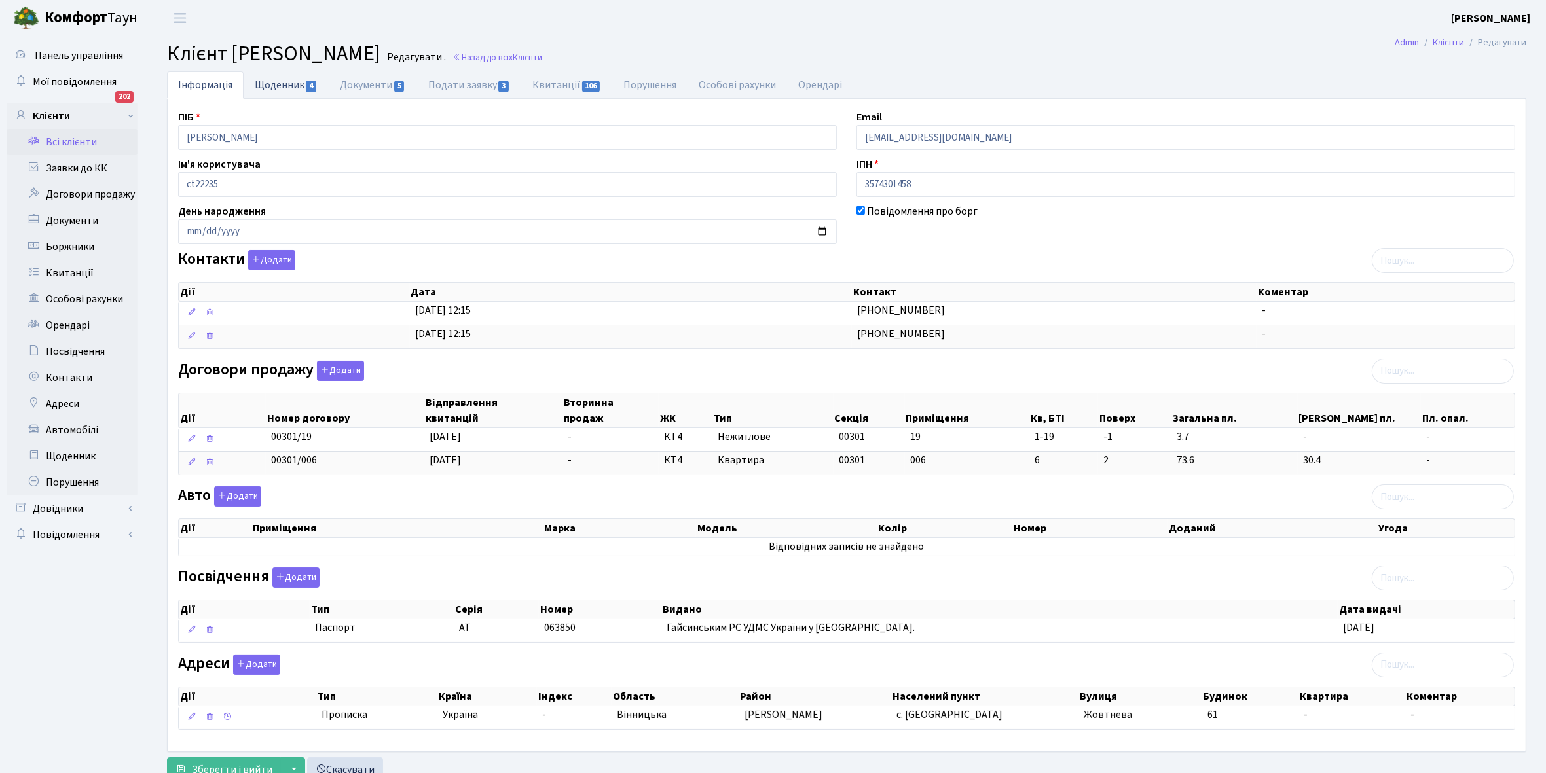
click at [266, 85] on link "Щоденник 4" at bounding box center [286, 84] width 85 height 27
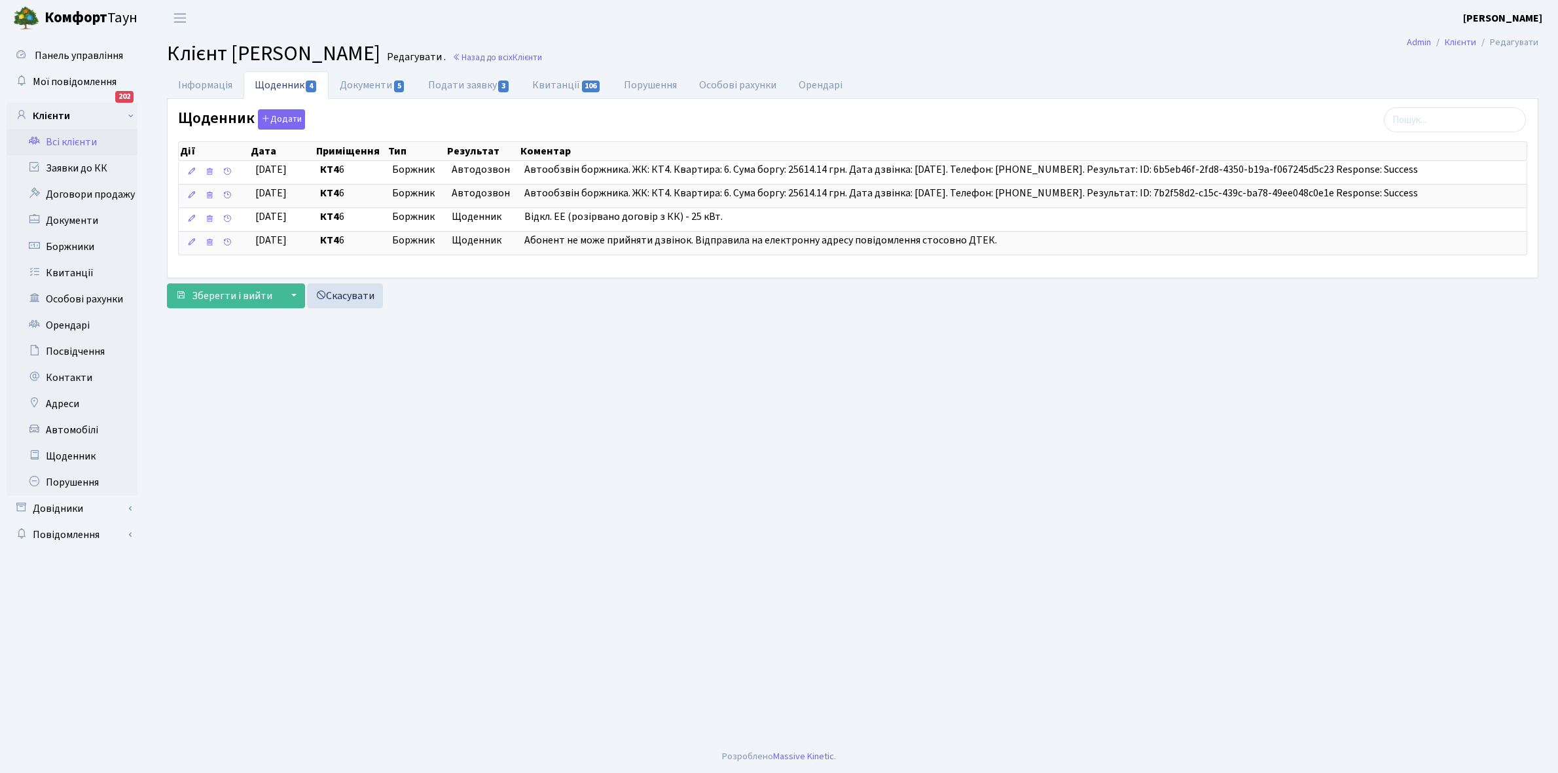
click at [86, 143] on link "Всі клієнти" at bounding box center [72, 142] width 131 height 26
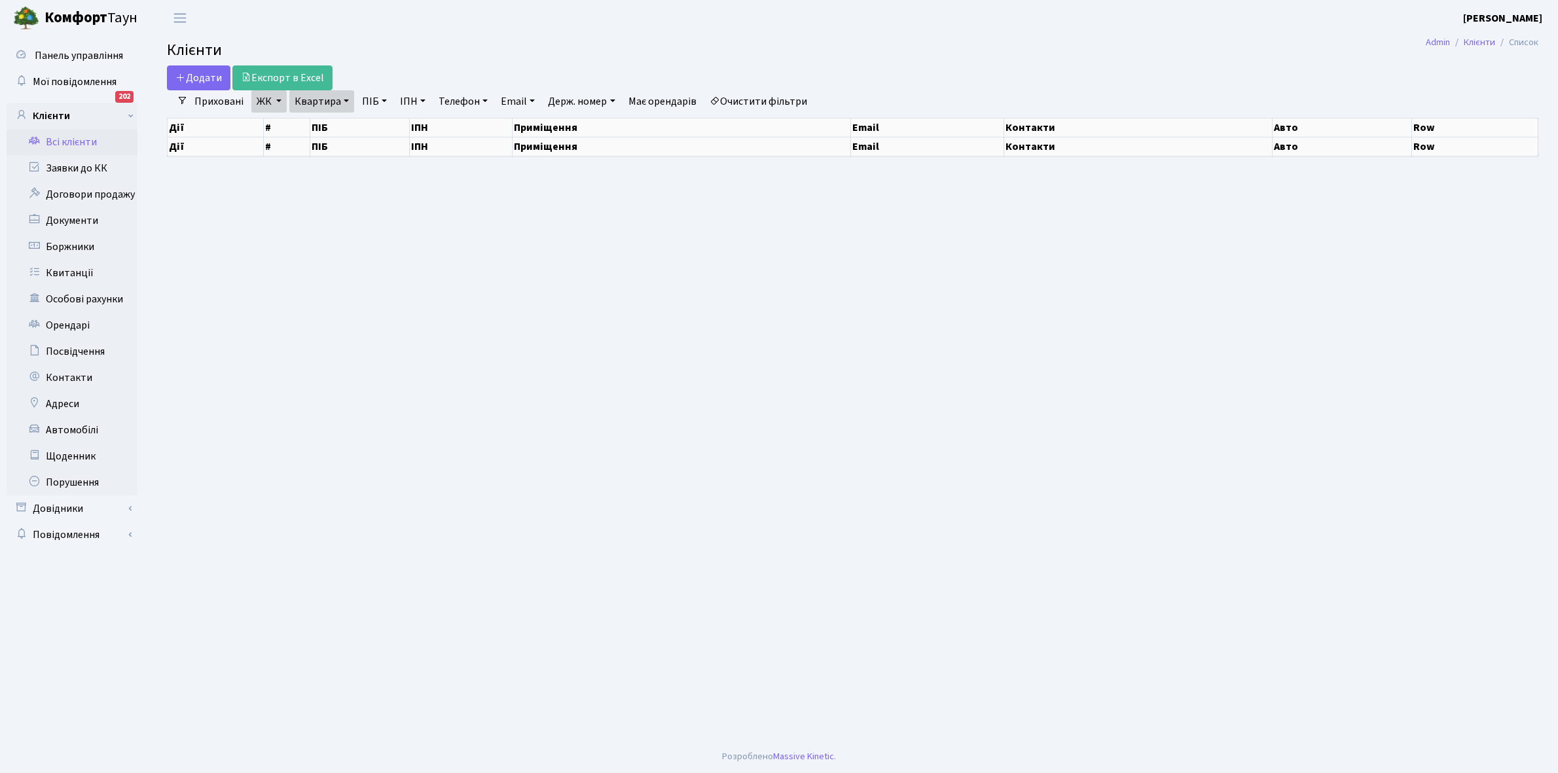
select select "25"
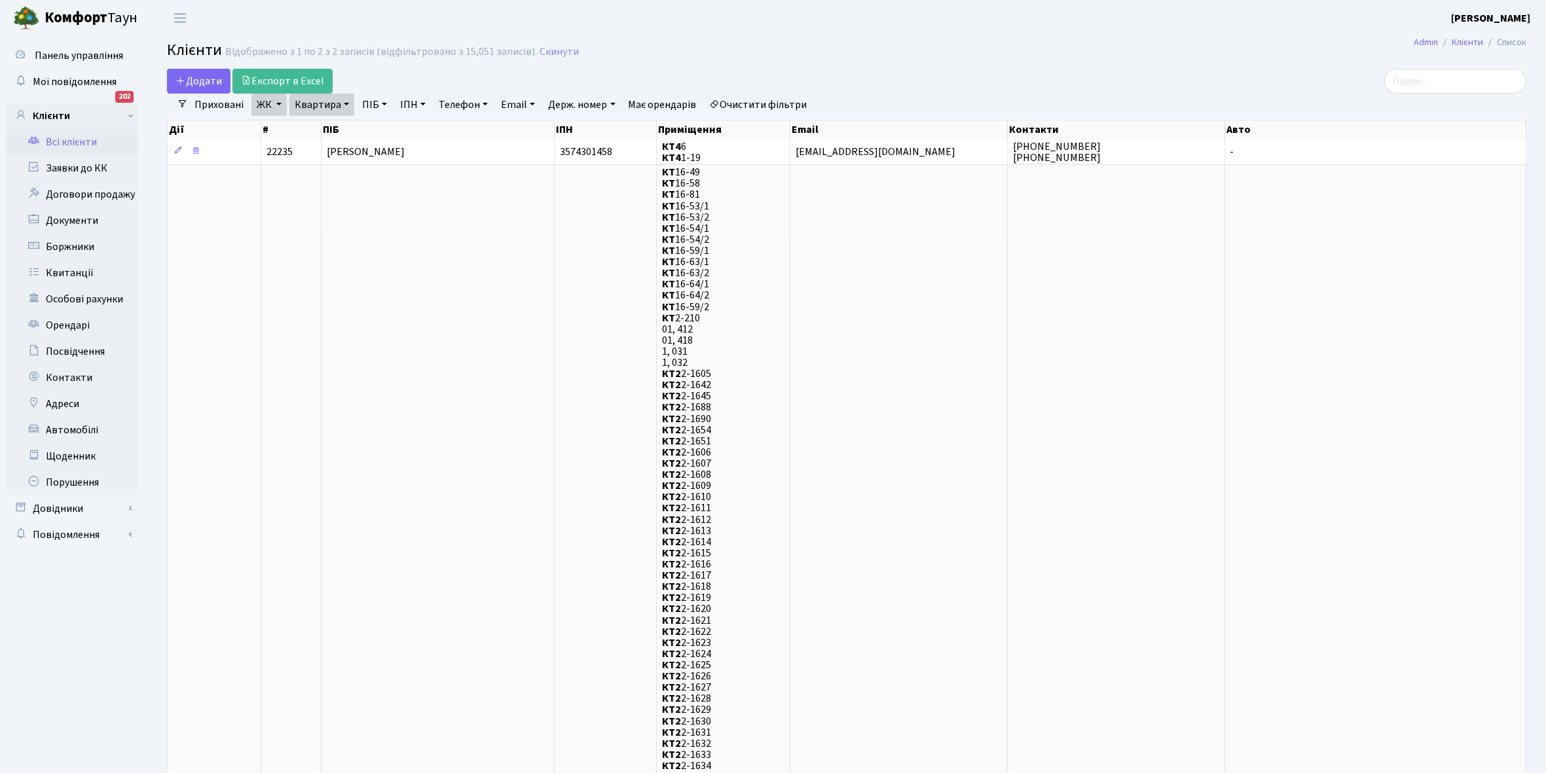
click at [344, 103] on link "Квартира" at bounding box center [321, 105] width 65 height 22
click at [339, 128] on input "6" at bounding box center [328, 130] width 77 height 25
type input "12"
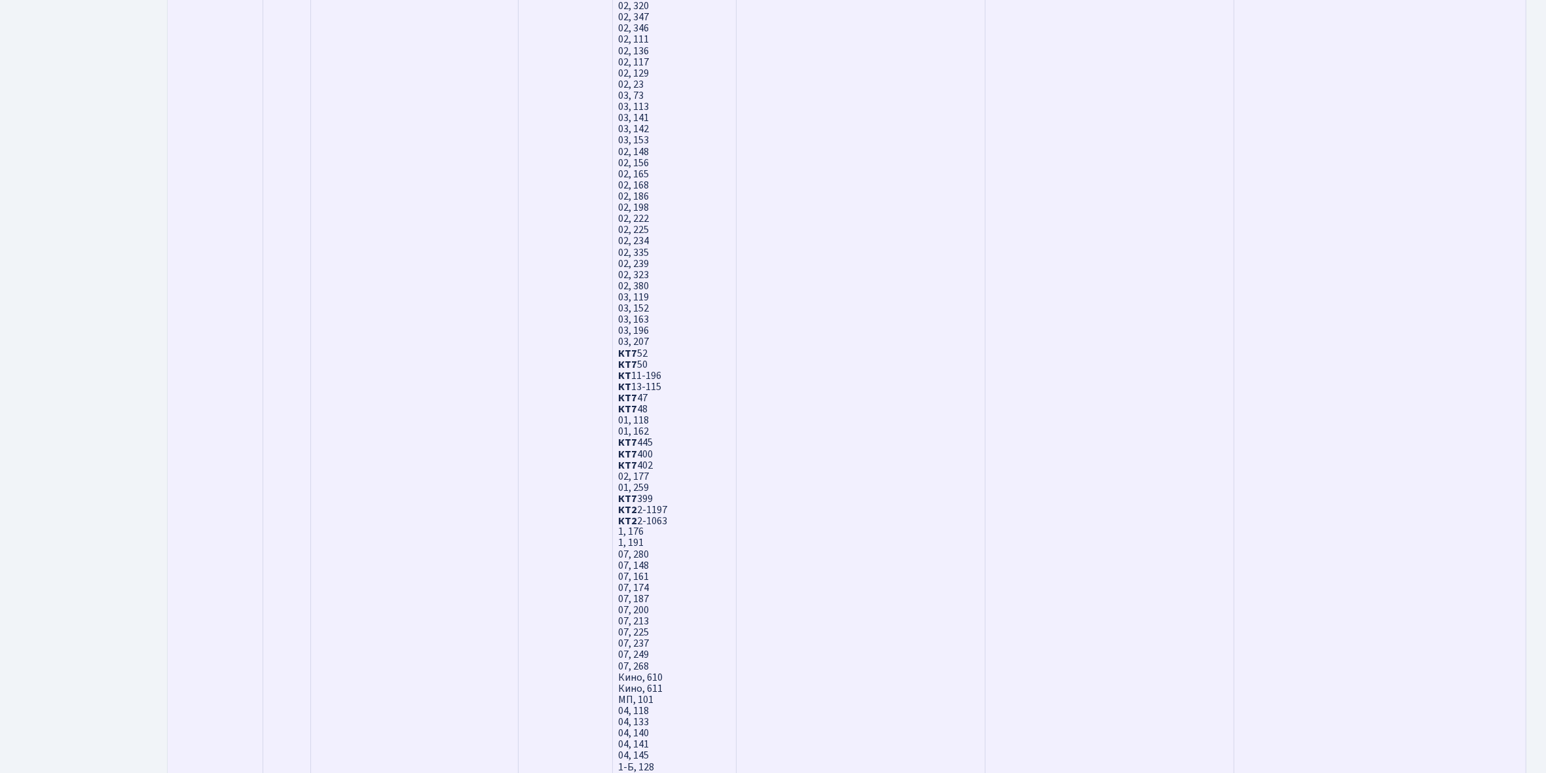
scroll to position [3537, 0]
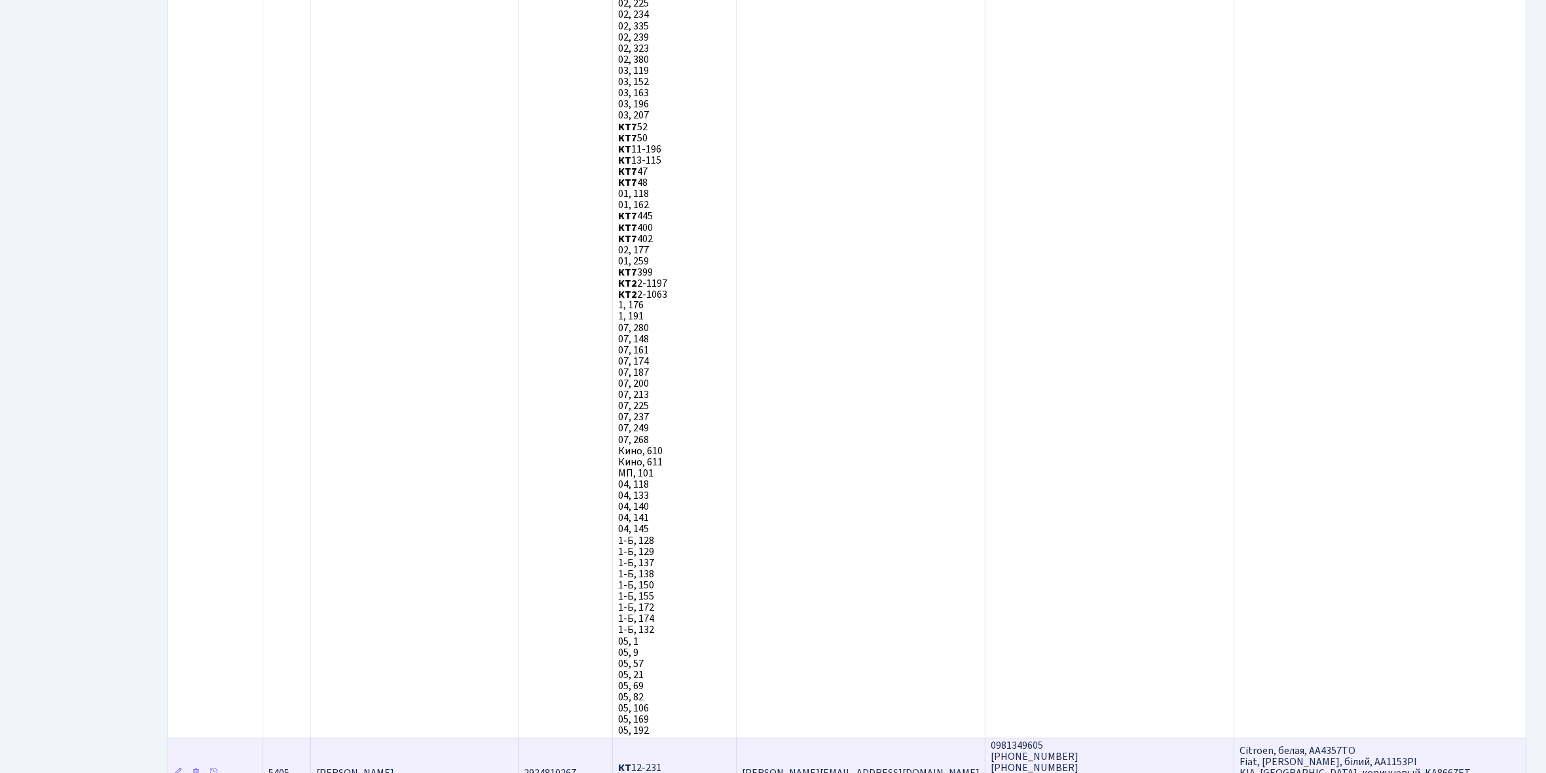
click at [394, 766] on span "[PERSON_NAME]" at bounding box center [355, 773] width 78 height 14
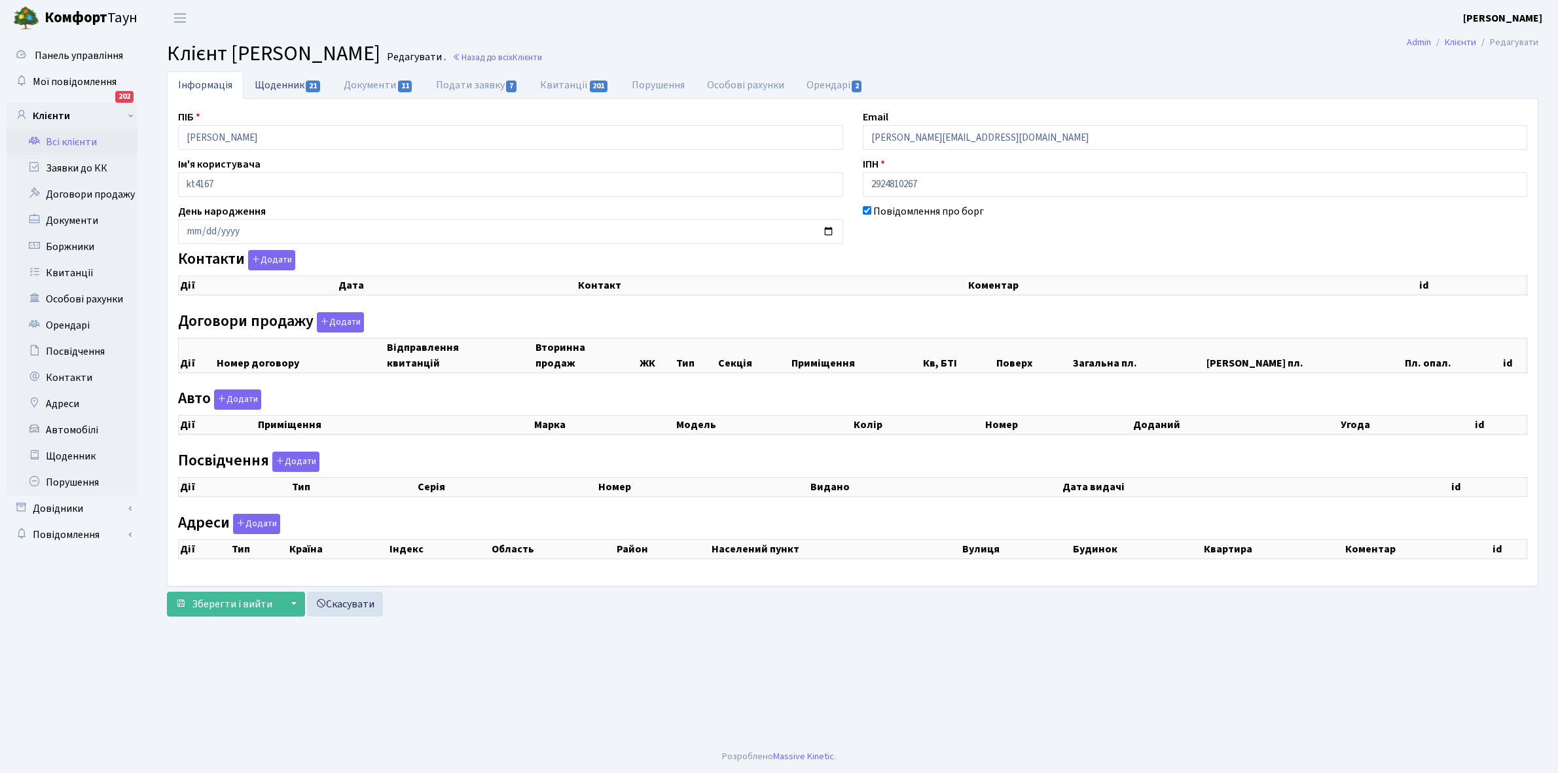
checkbox input "true"
select select "25"
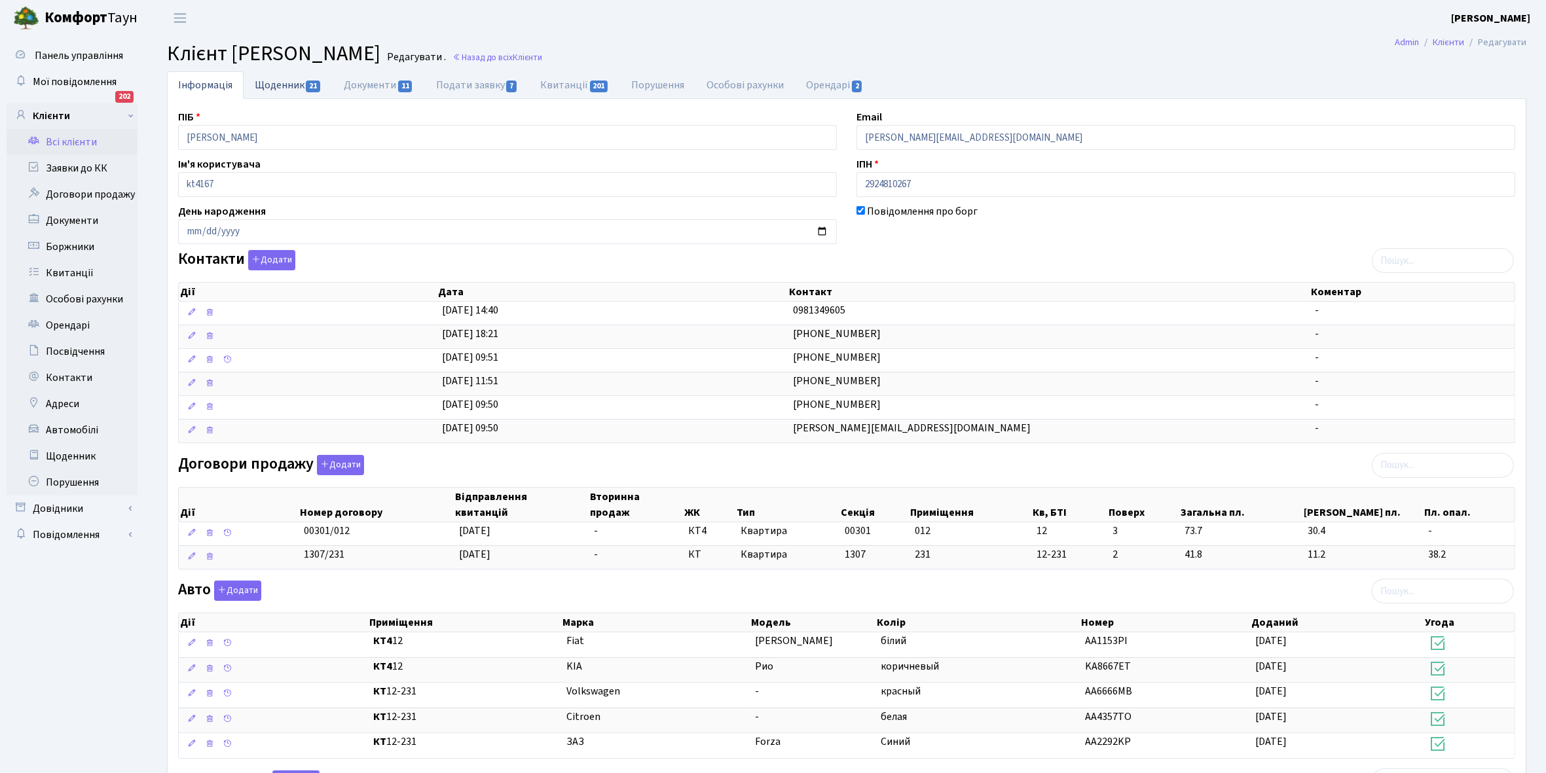
click at [269, 82] on link "Щоденник 21" at bounding box center [288, 84] width 89 height 27
select select "25"
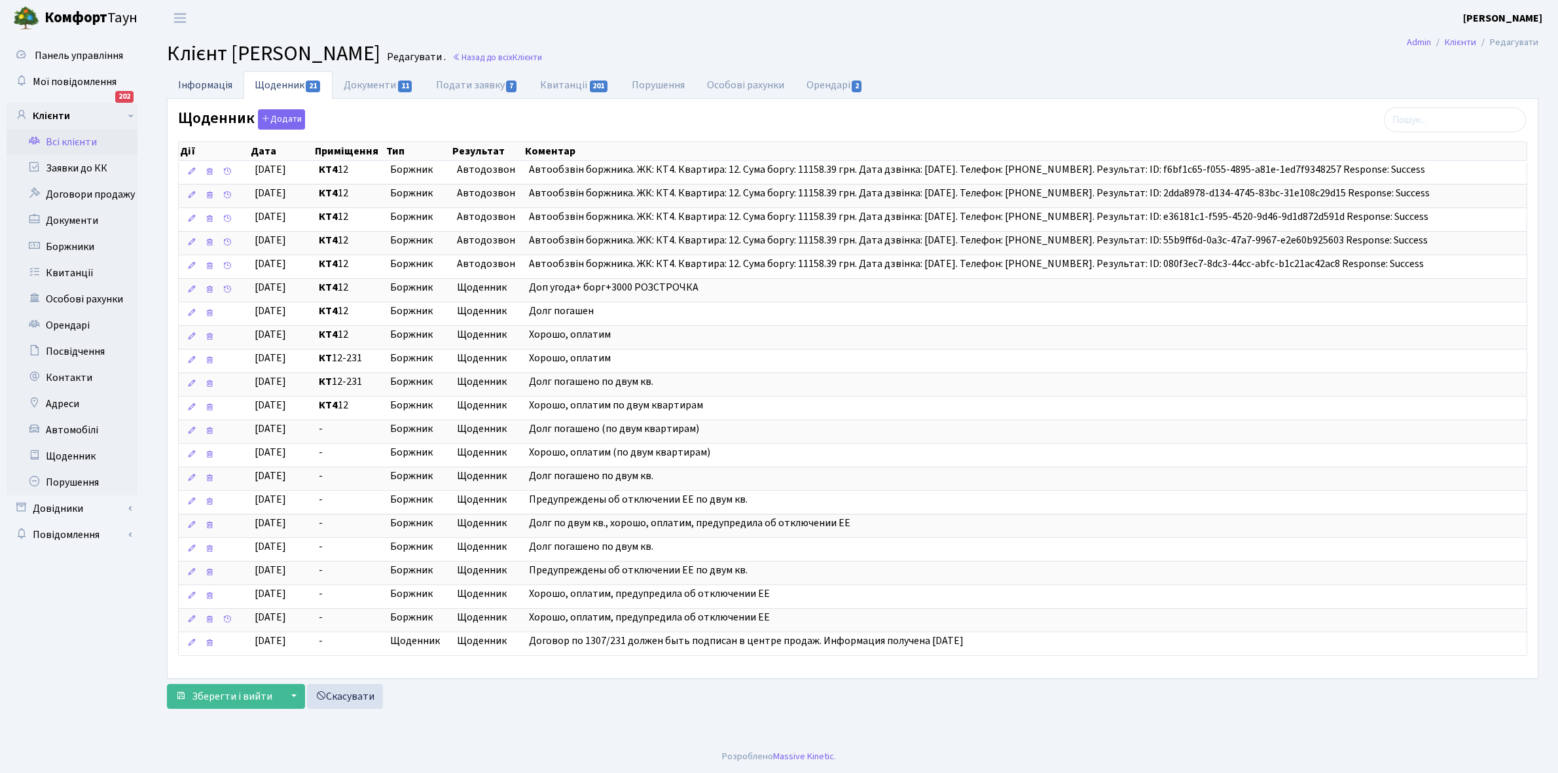
click at [187, 85] on link "Інформація" at bounding box center [205, 84] width 77 height 27
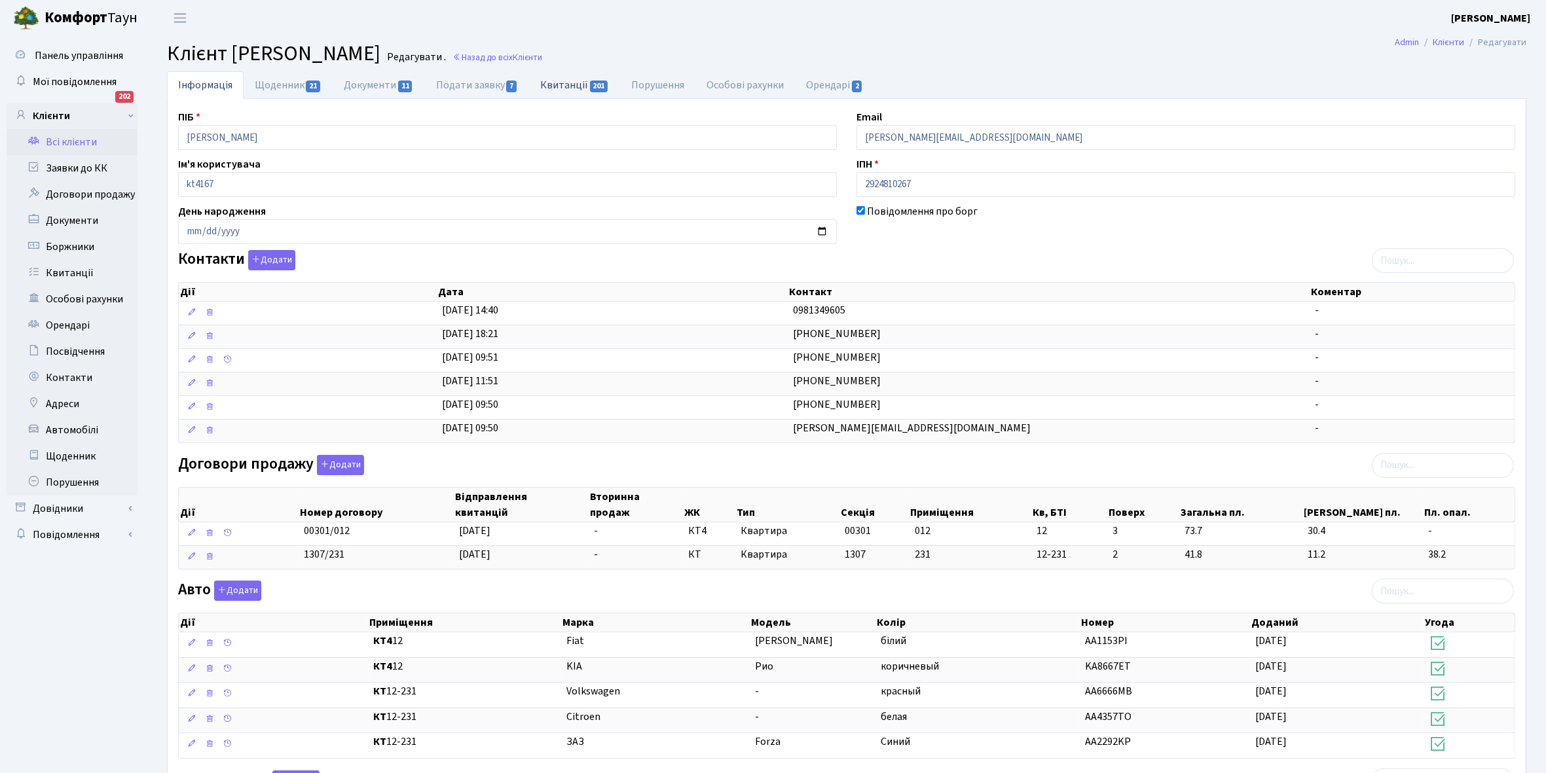
click at [568, 83] on link "Квитанції 201" at bounding box center [574, 84] width 91 height 27
select select "25"
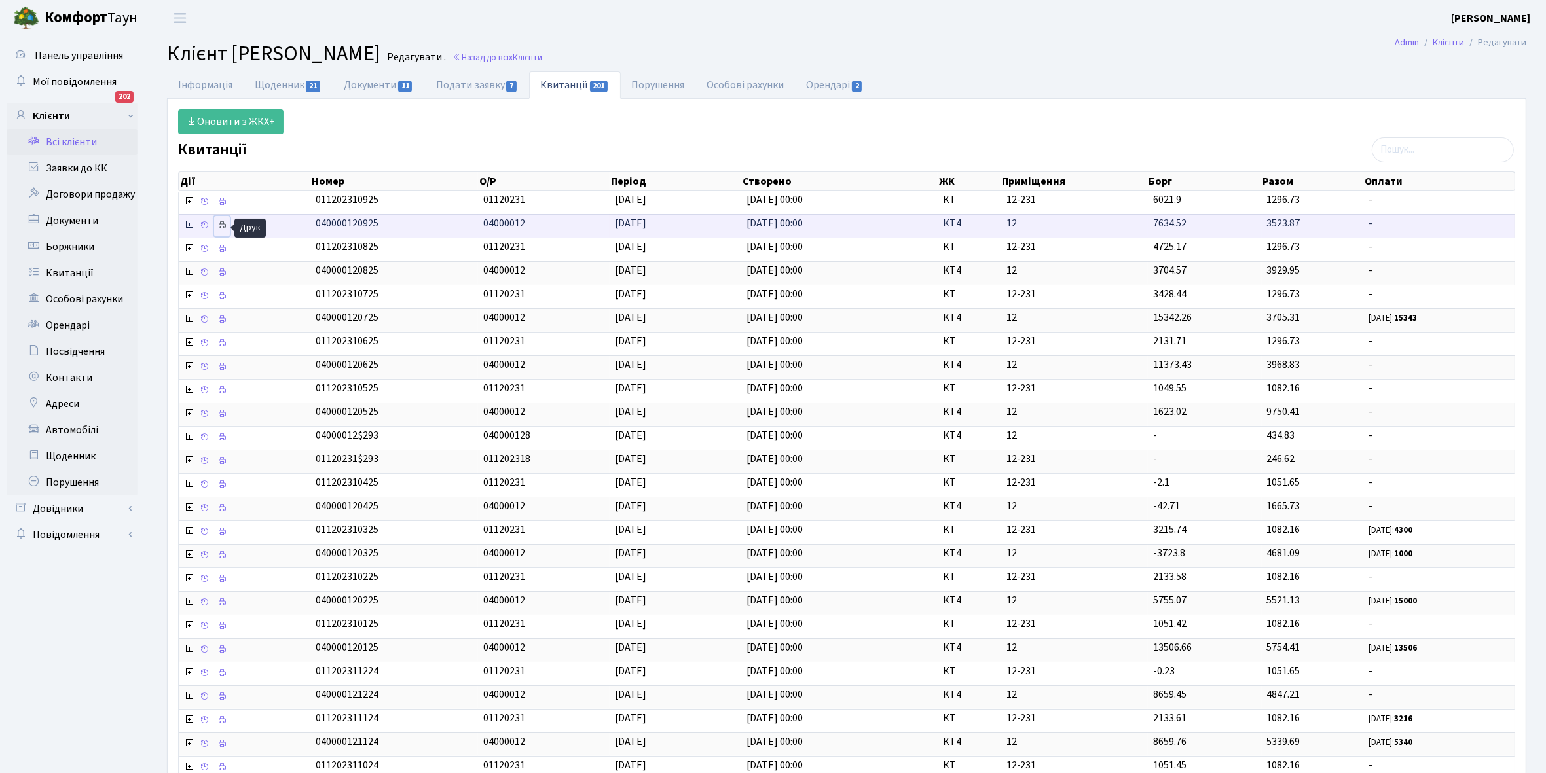
click at [223, 228] on icon at bounding box center [221, 225] width 9 height 9
click at [200, 90] on link "Інформація" at bounding box center [205, 84] width 77 height 27
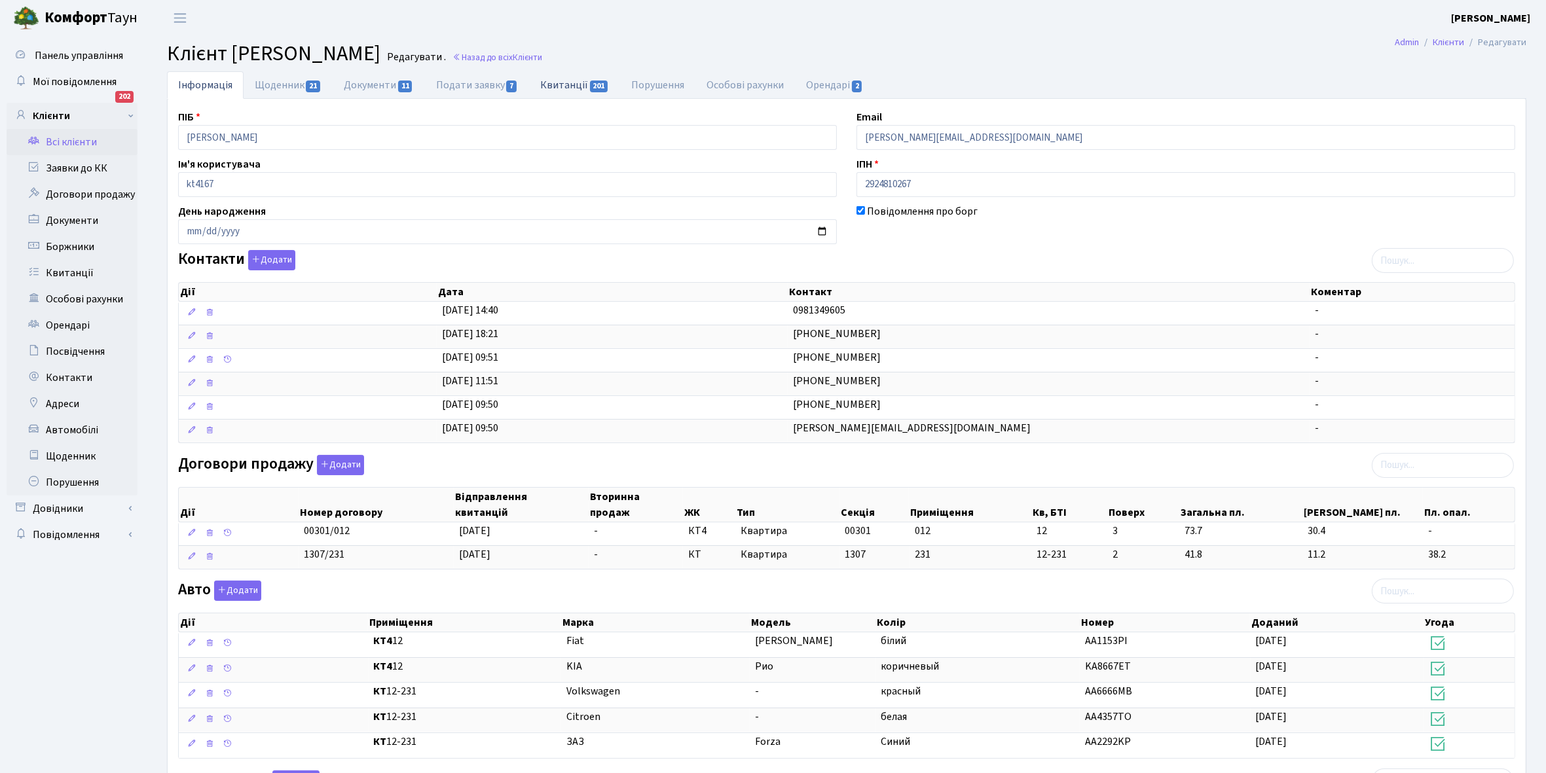
click at [563, 83] on link "Квитанції 201" at bounding box center [574, 84] width 91 height 27
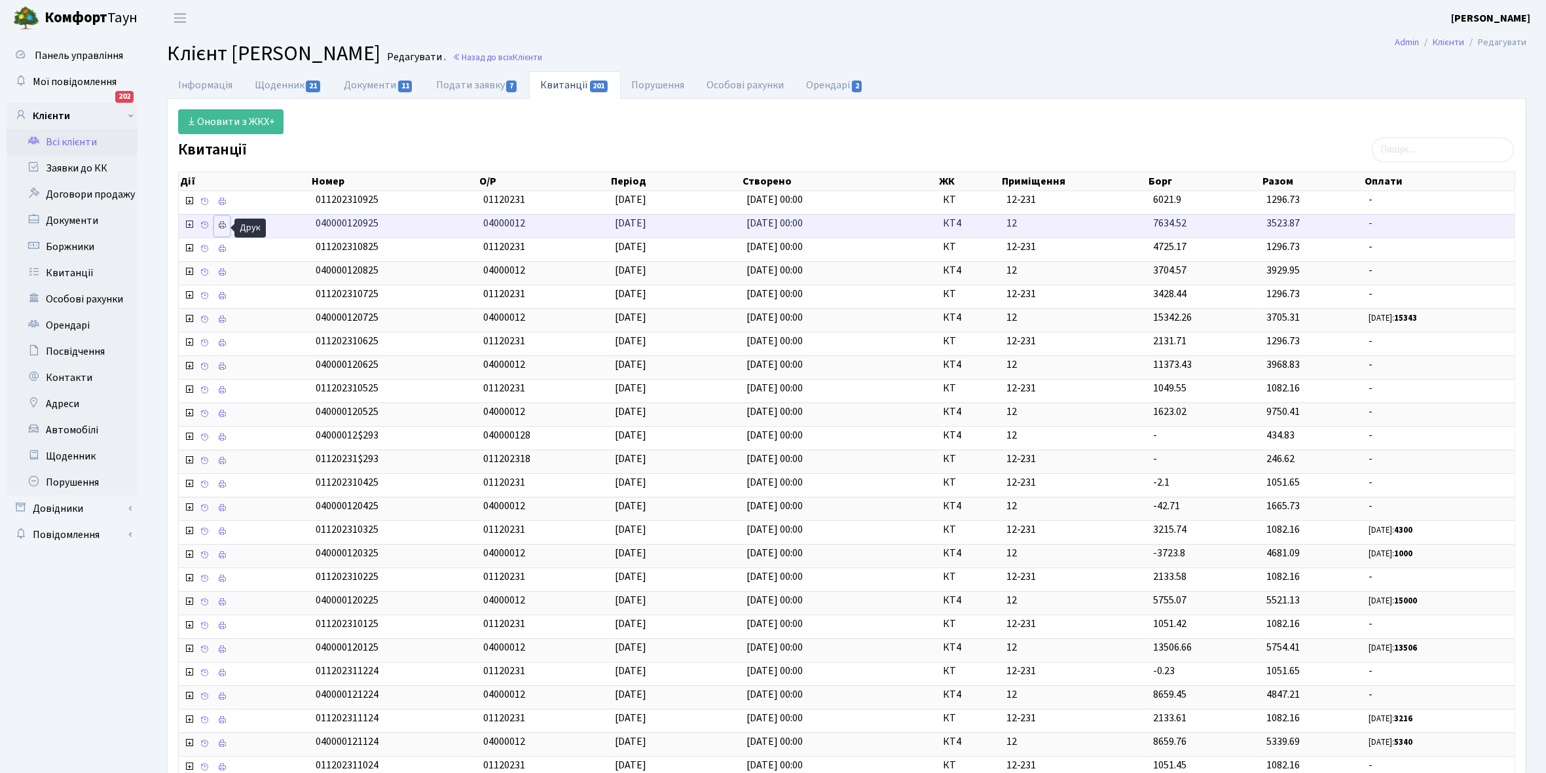
click at [220, 227] on icon at bounding box center [221, 225] width 9 height 9
click at [270, 82] on link "Щоденник 21" at bounding box center [288, 84] width 89 height 27
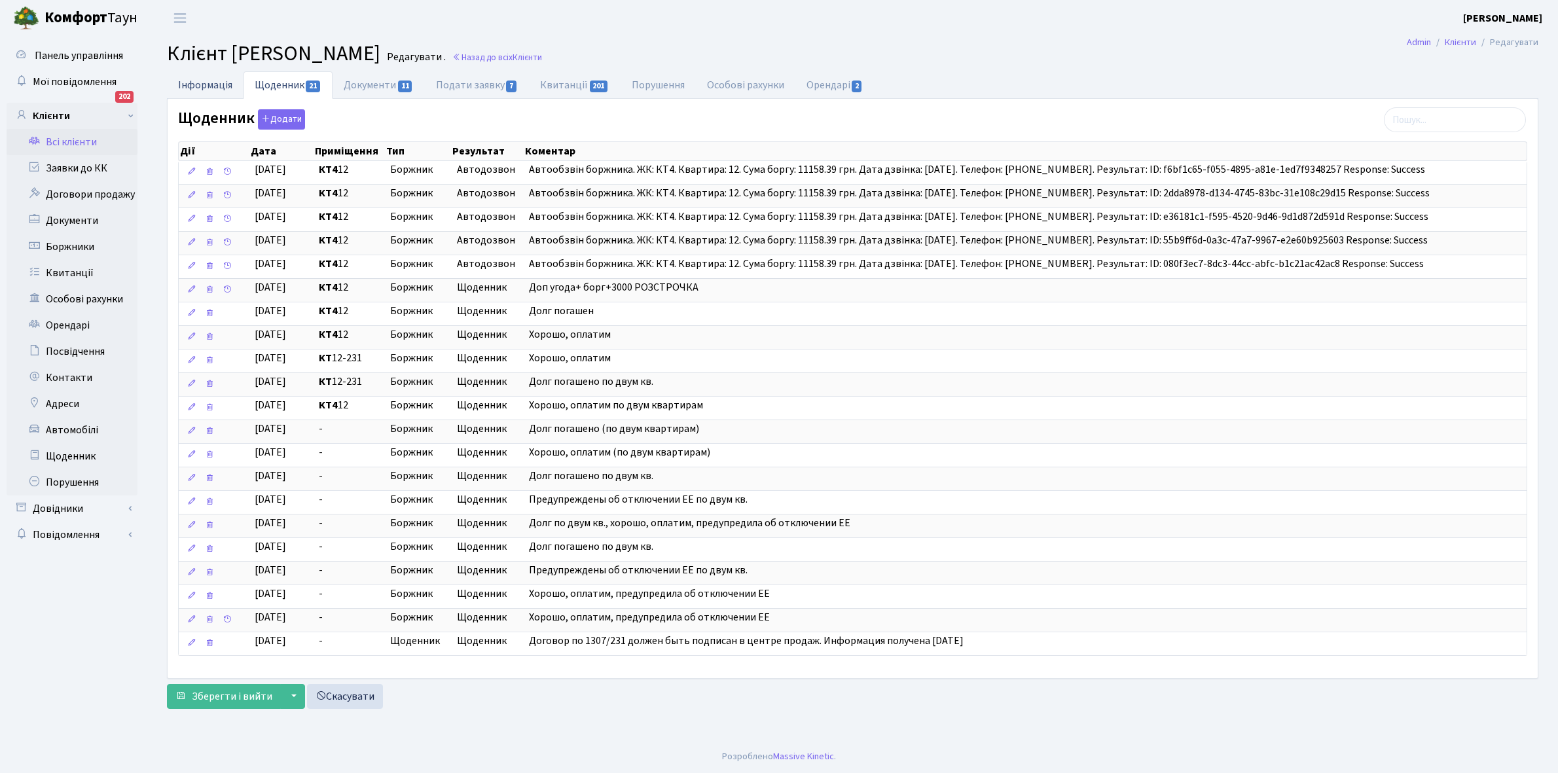
click at [191, 82] on link "Інформація" at bounding box center [205, 84] width 77 height 27
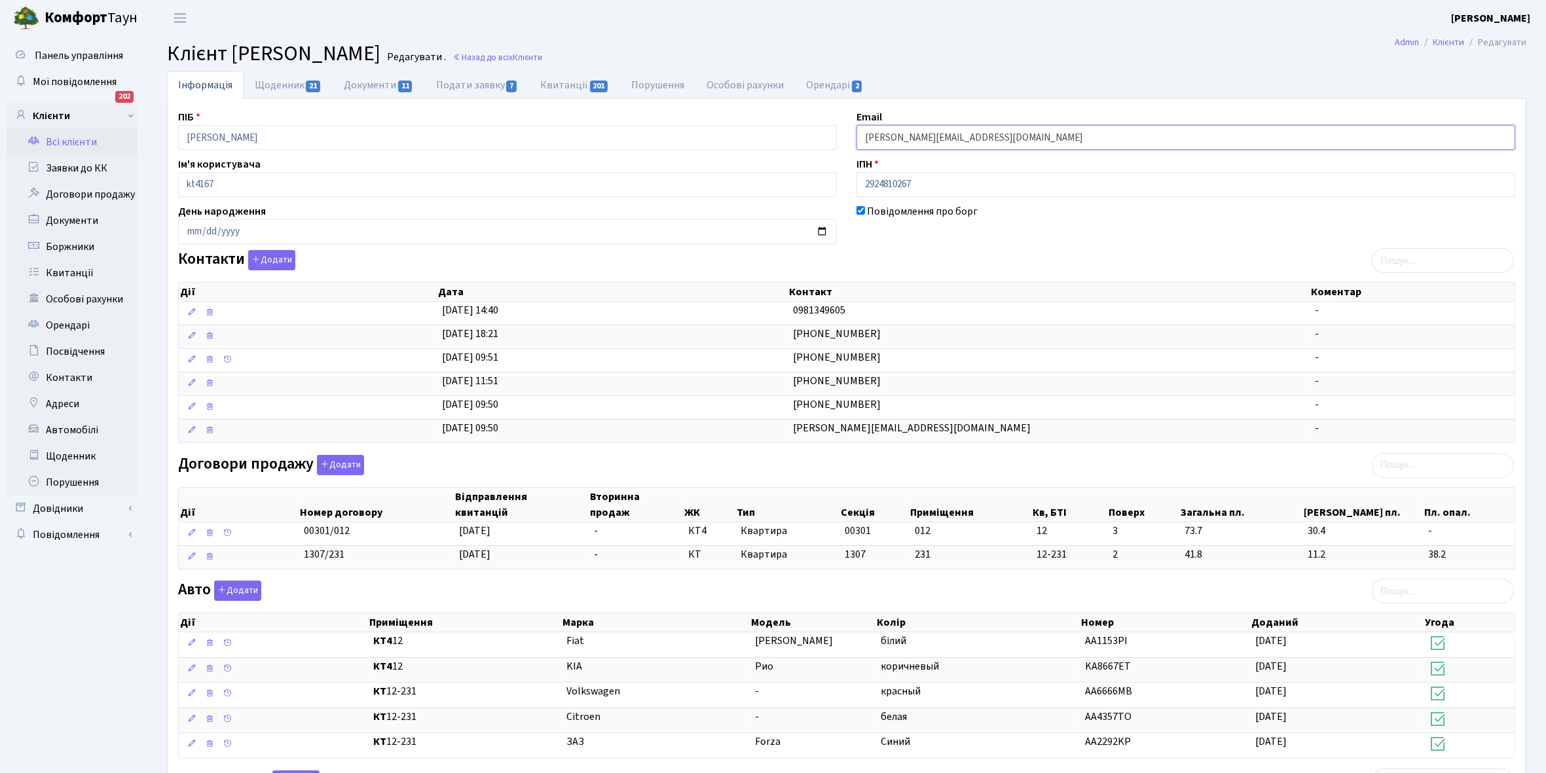
drag, startPoint x: 862, startPoint y: 133, endPoint x: 1034, endPoint y: 139, distance: 172.3
click at [1034, 139] on input "svitlana.titova@gmail.com" at bounding box center [1185, 137] width 659 height 25
click at [273, 80] on link "Щоденник 21" at bounding box center [288, 84] width 89 height 27
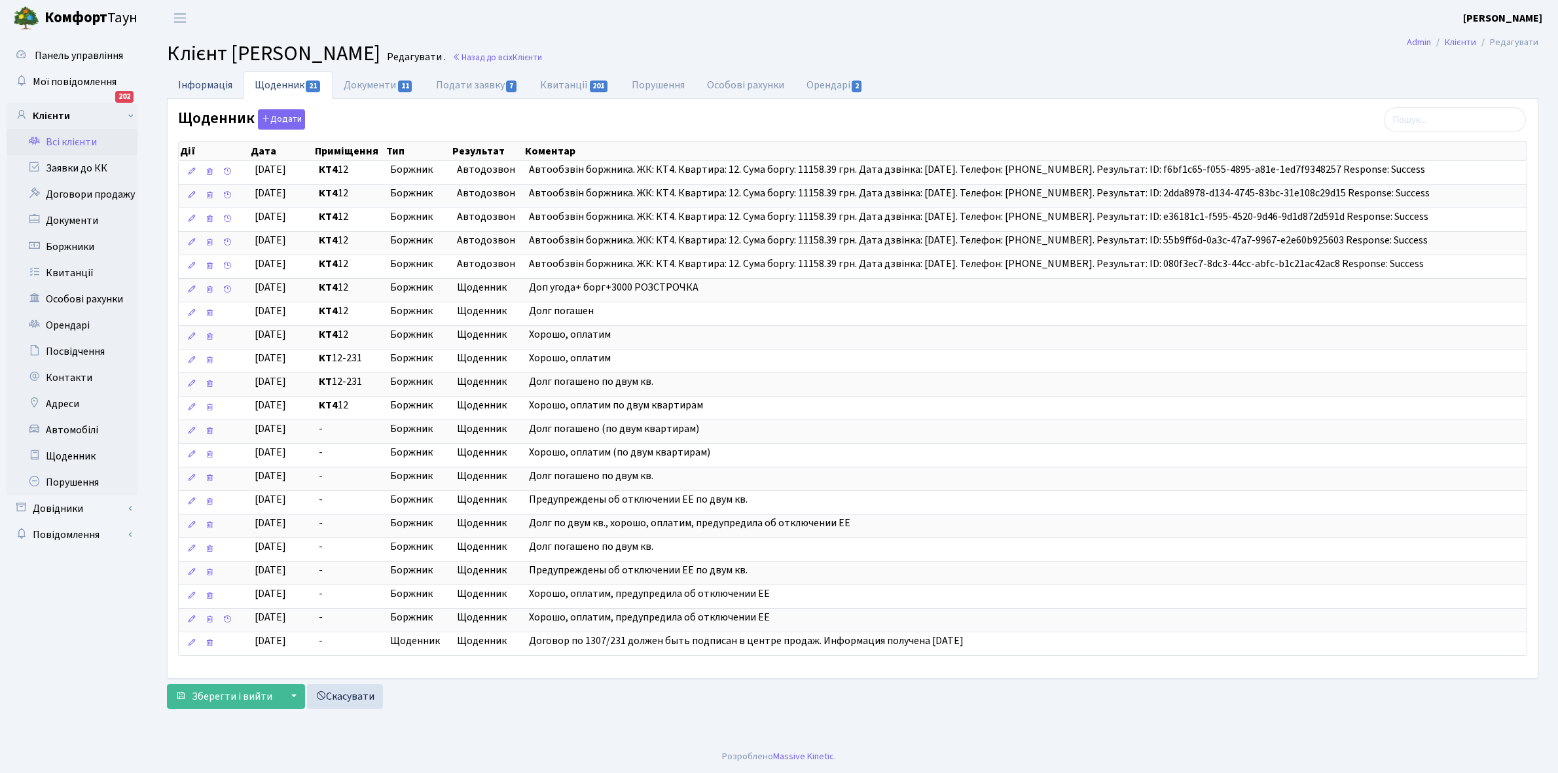
click at [187, 88] on link "Інформація" at bounding box center [205, 84] width 77 height 27
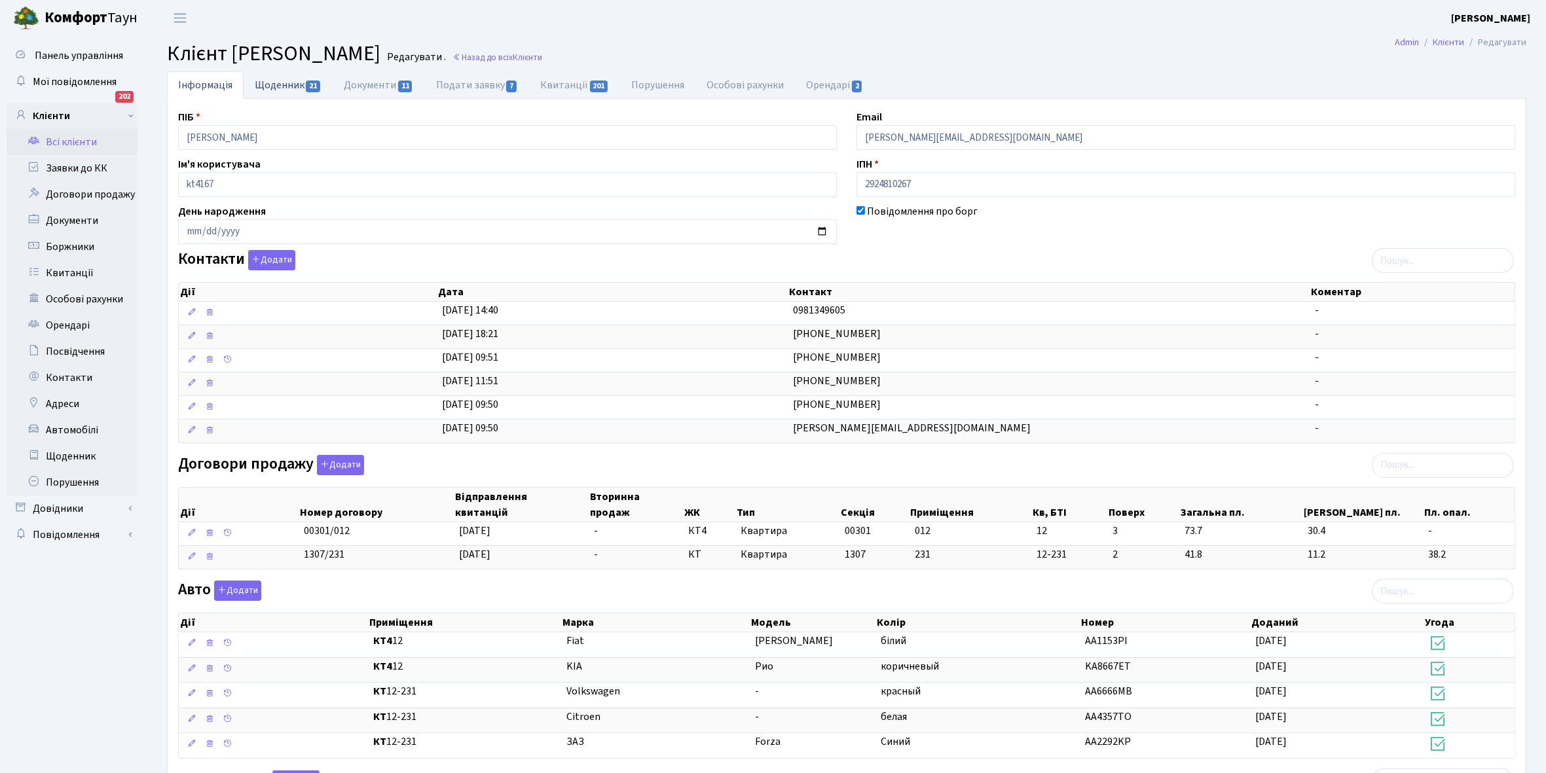
click at [267, 86] on link "Щоденник 21" at bounding box center [288, 84] width 89 height 27
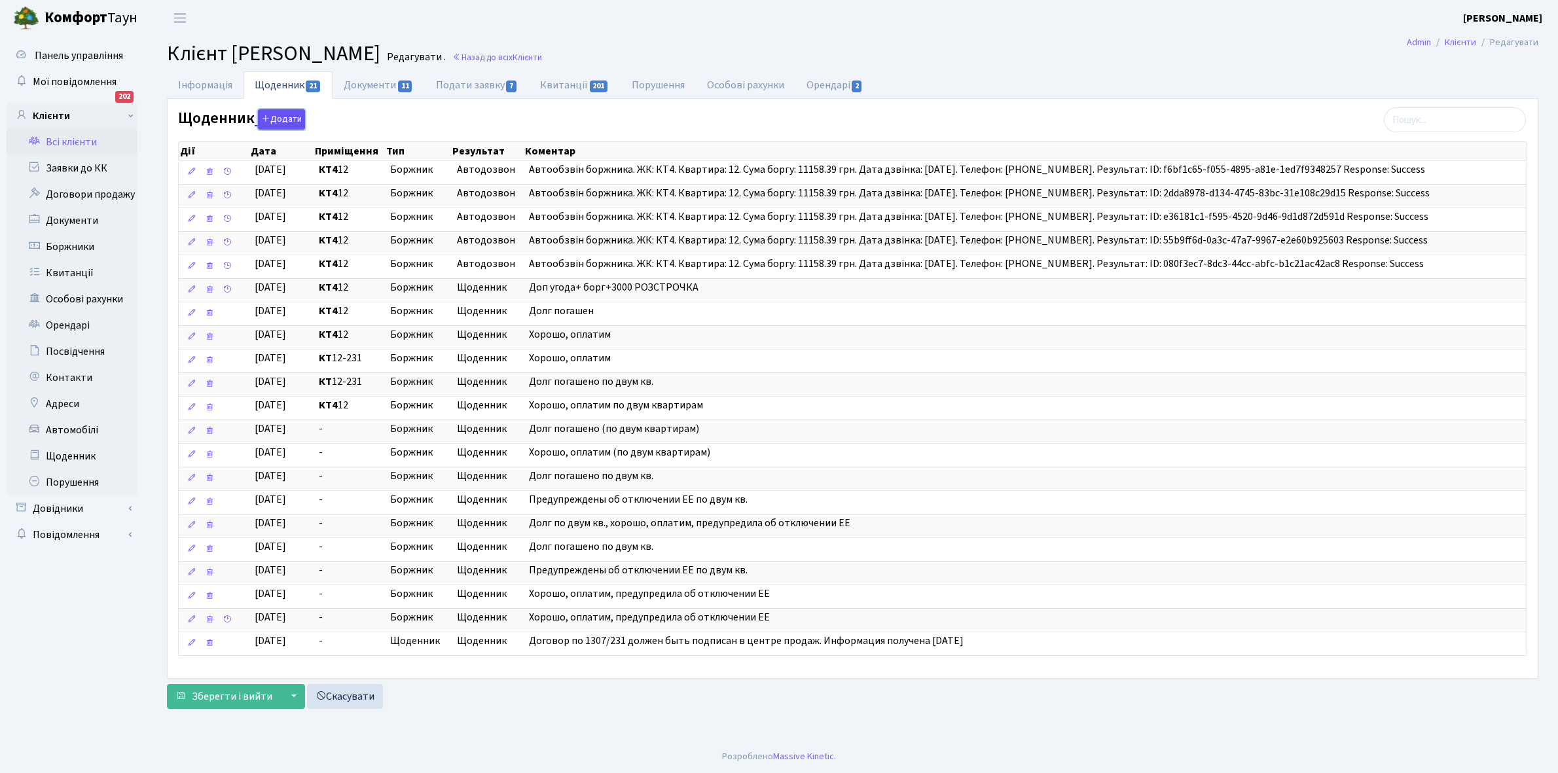
click at [282, 115] on button "Додати" at bounding box center [281, 119] width 47 height 20
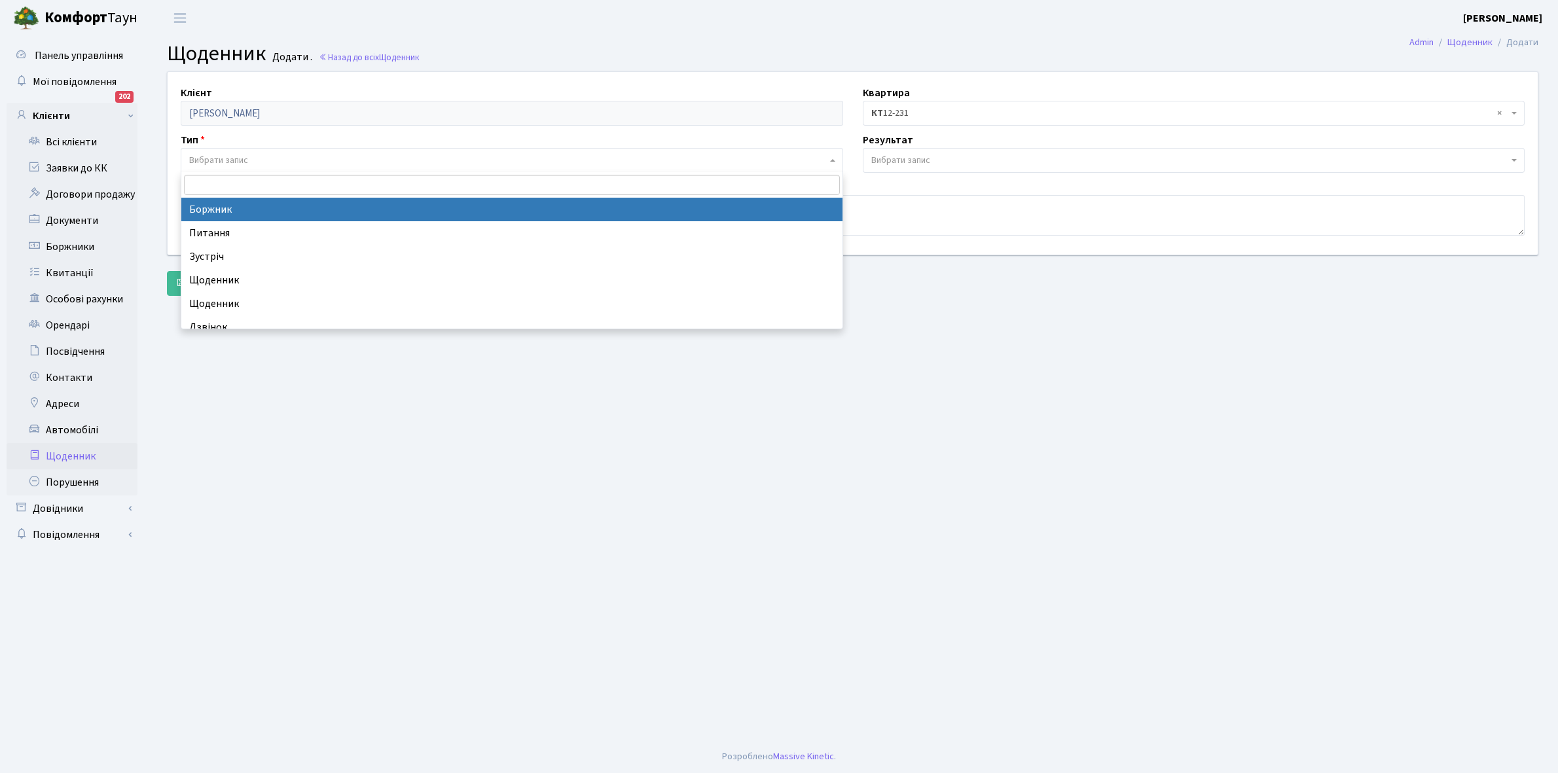
click at [239, 156] on span "Вибрати запис" at bounding box center [218, 160] width 59 height 13
select select "189"
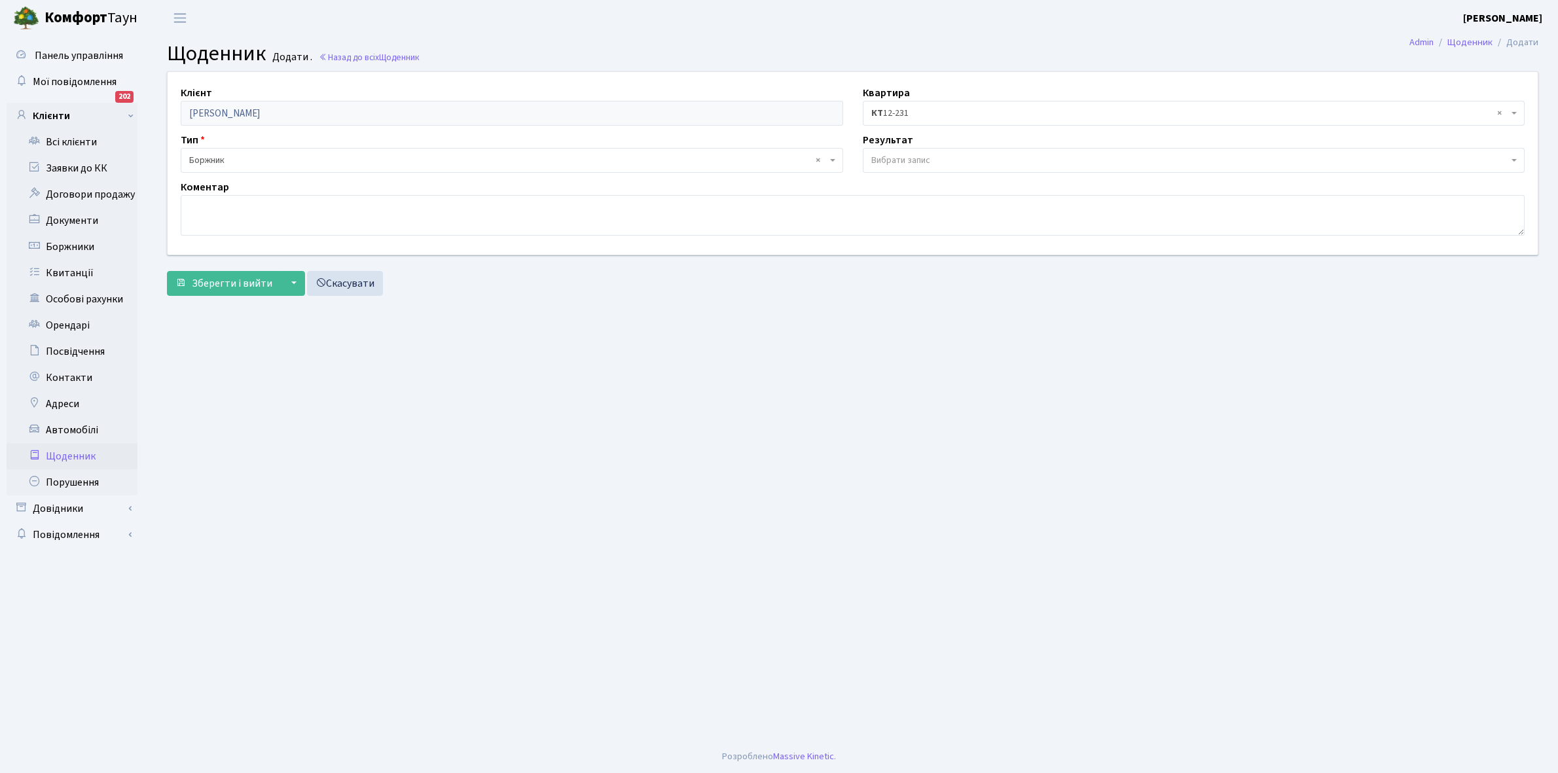
click at [897, 160] on span "Вибрати запис" at bounding box center [900, 160] width 59 height 13
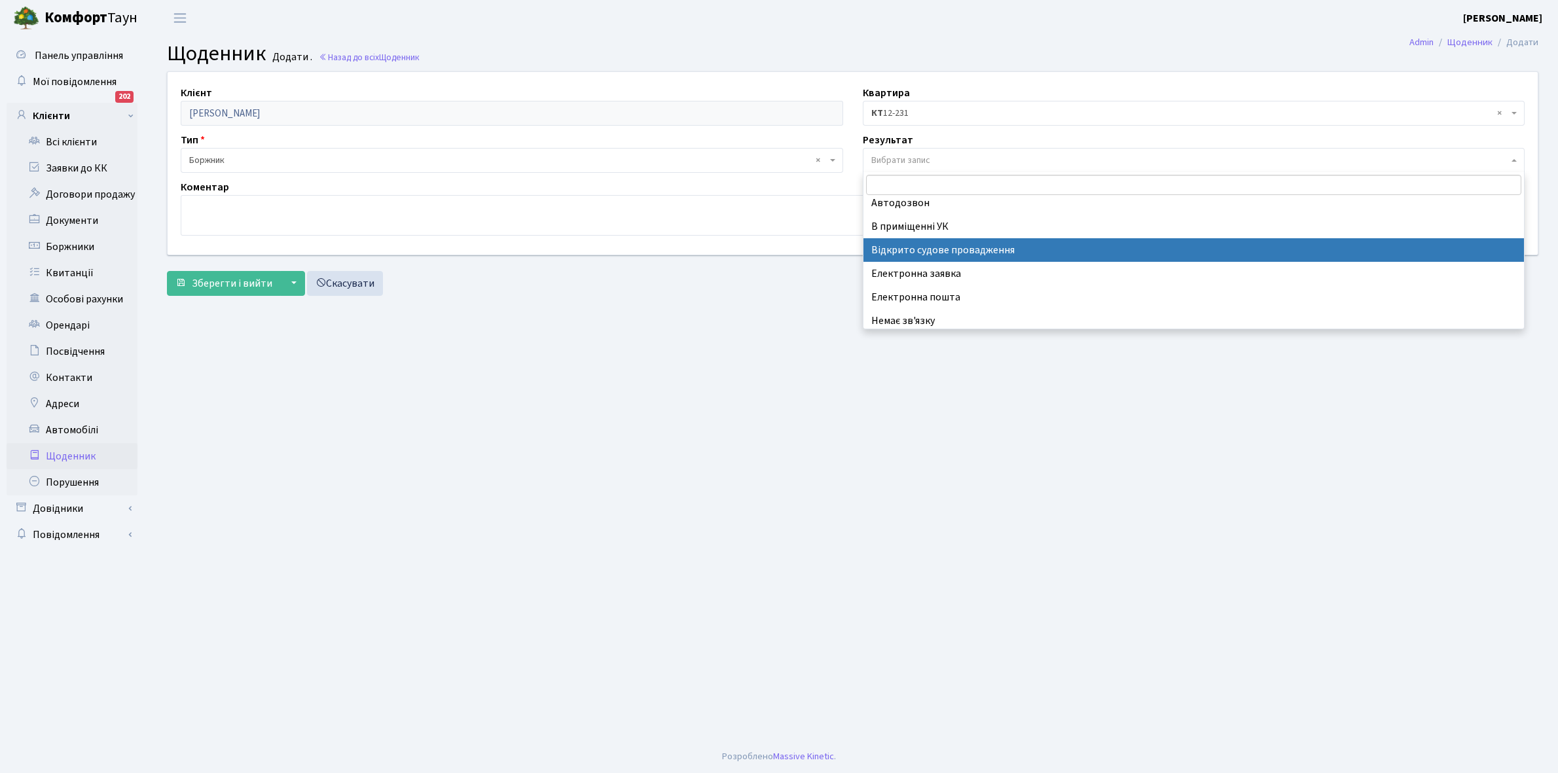
scroll to position [81, 0]
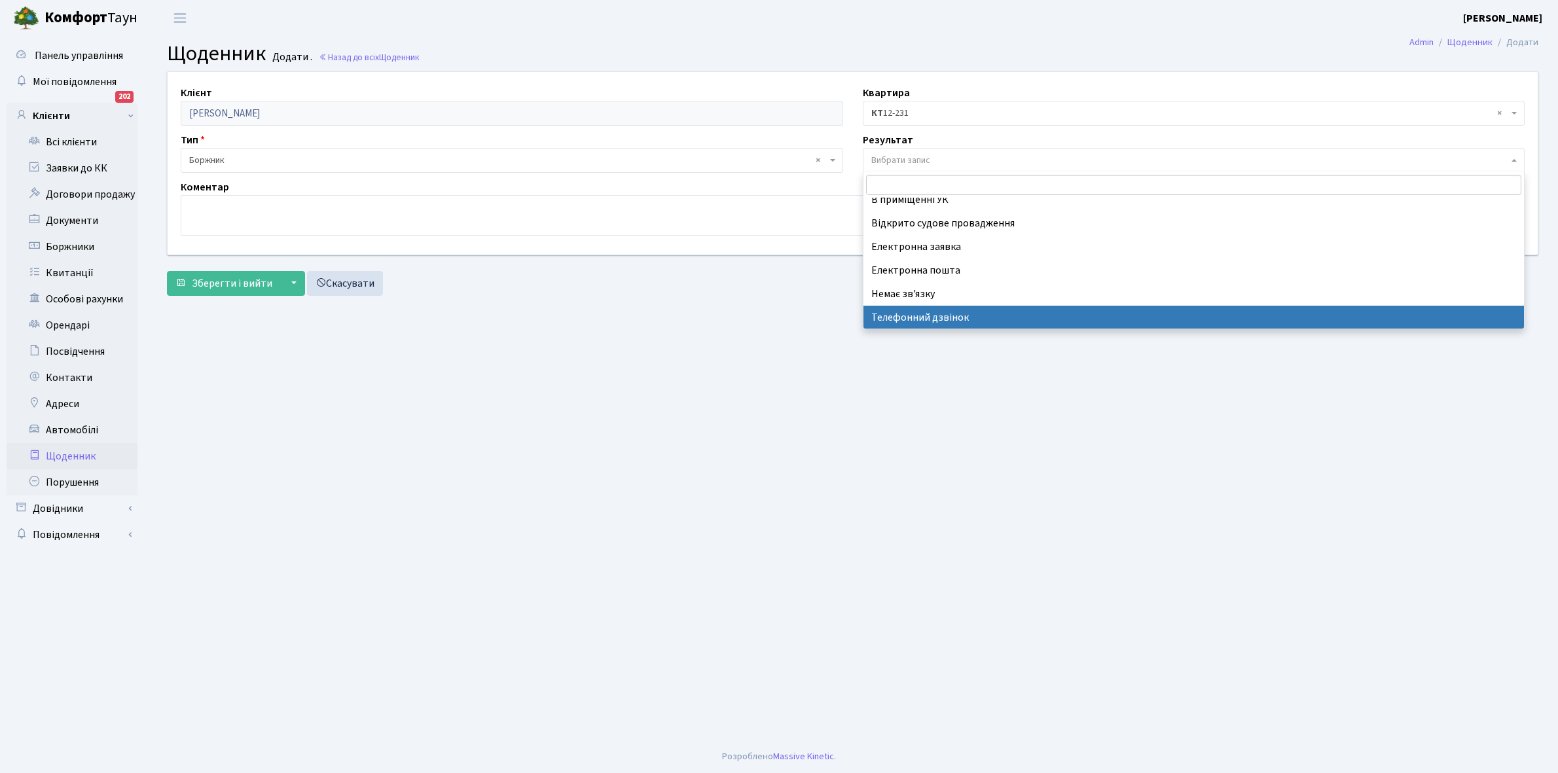
select select "196"
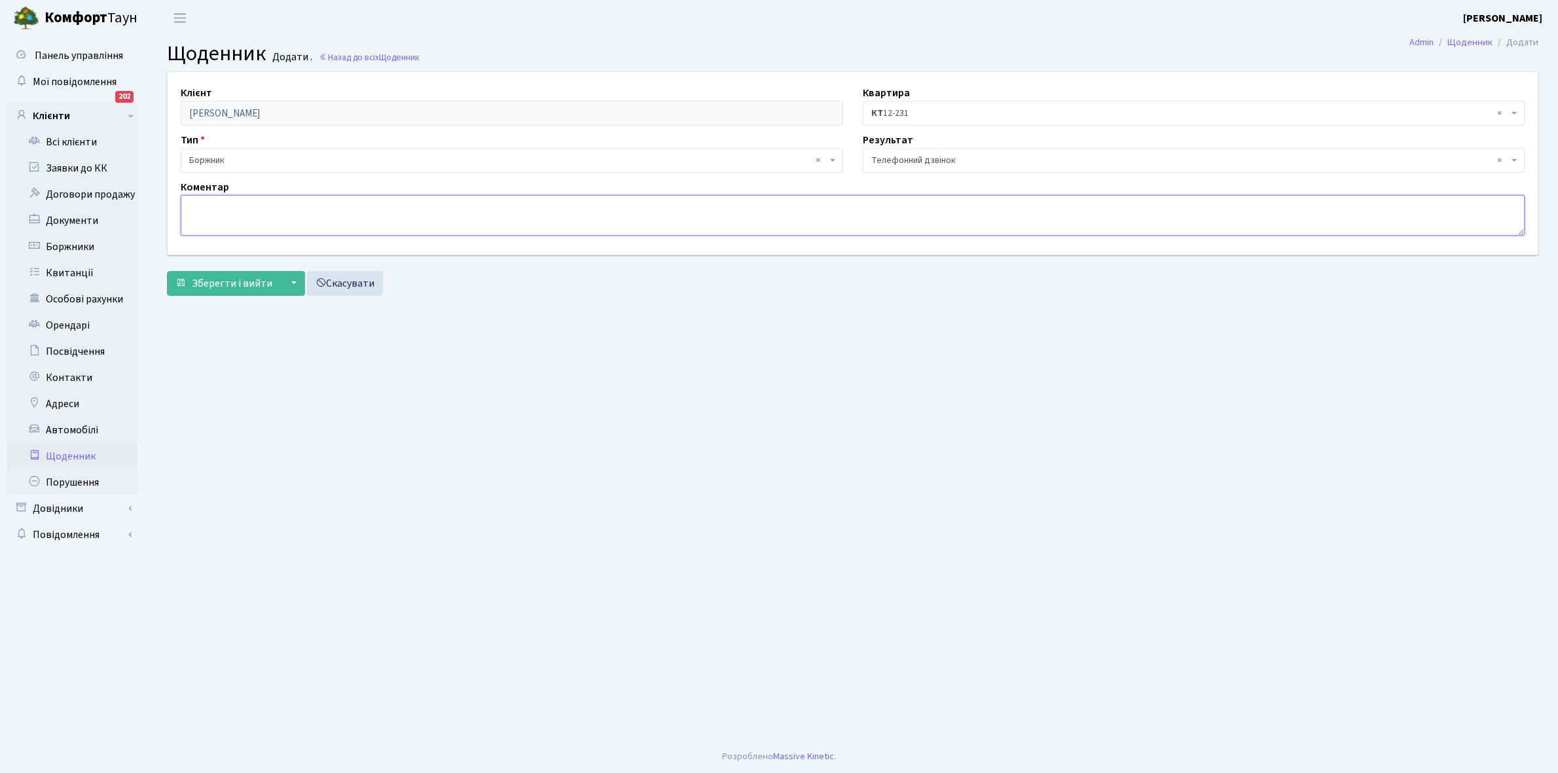
click at [201, 221] on textarea at bounding box center [853, 215] width 1344 height 41
type textarea "В"
click at [187, 201] on textarea "Отримала право власності в процесі укладання договору." at bounding box center [853, 215] width 1344 height 41
type textarea "Оплатить борг . Отримала право власності в процесі укладання договору."
click at [221, 283] on span "Зберегти і вийти" at bounding box center [232, 283] width 81 height 14
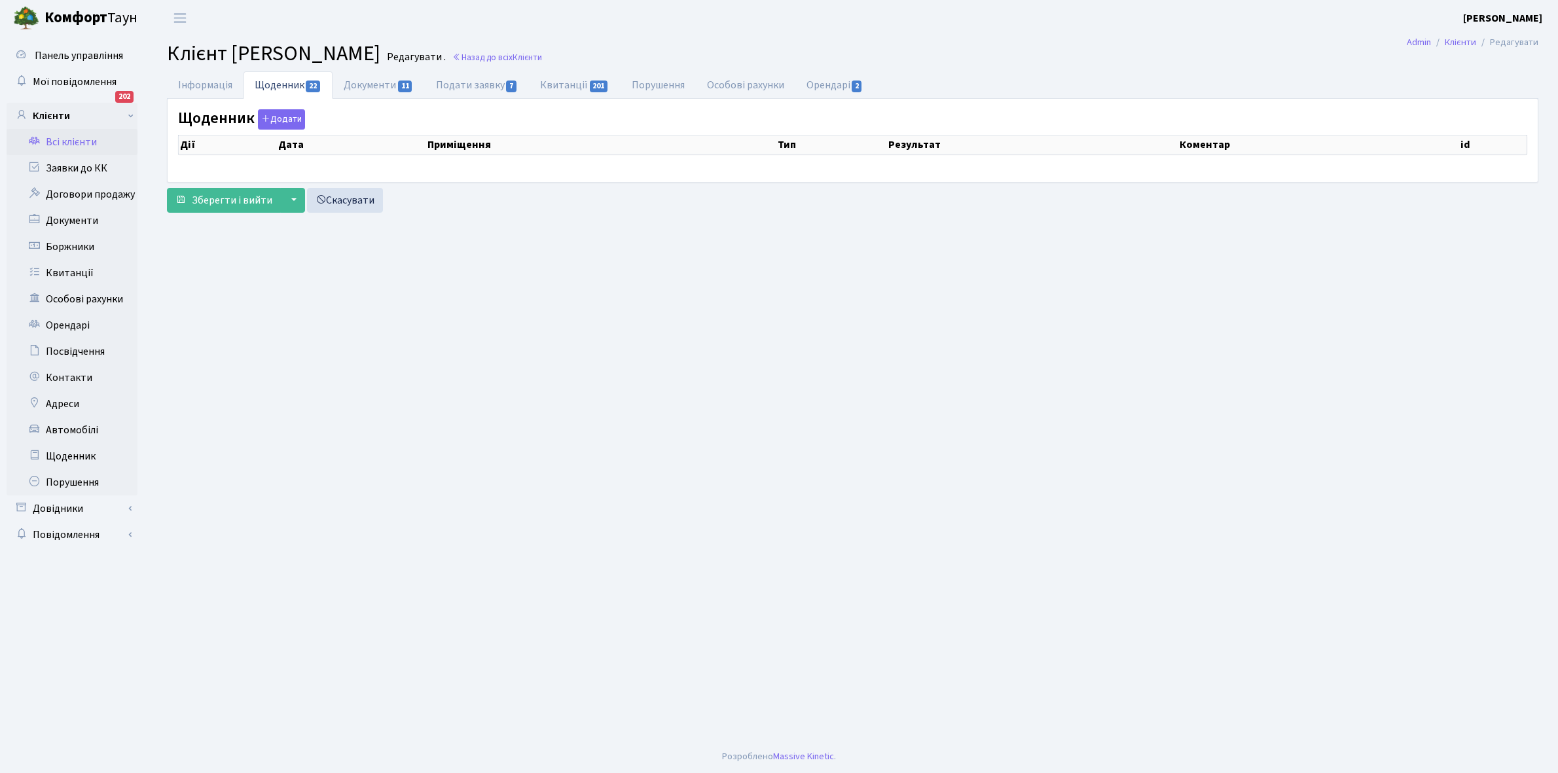
select select "25"
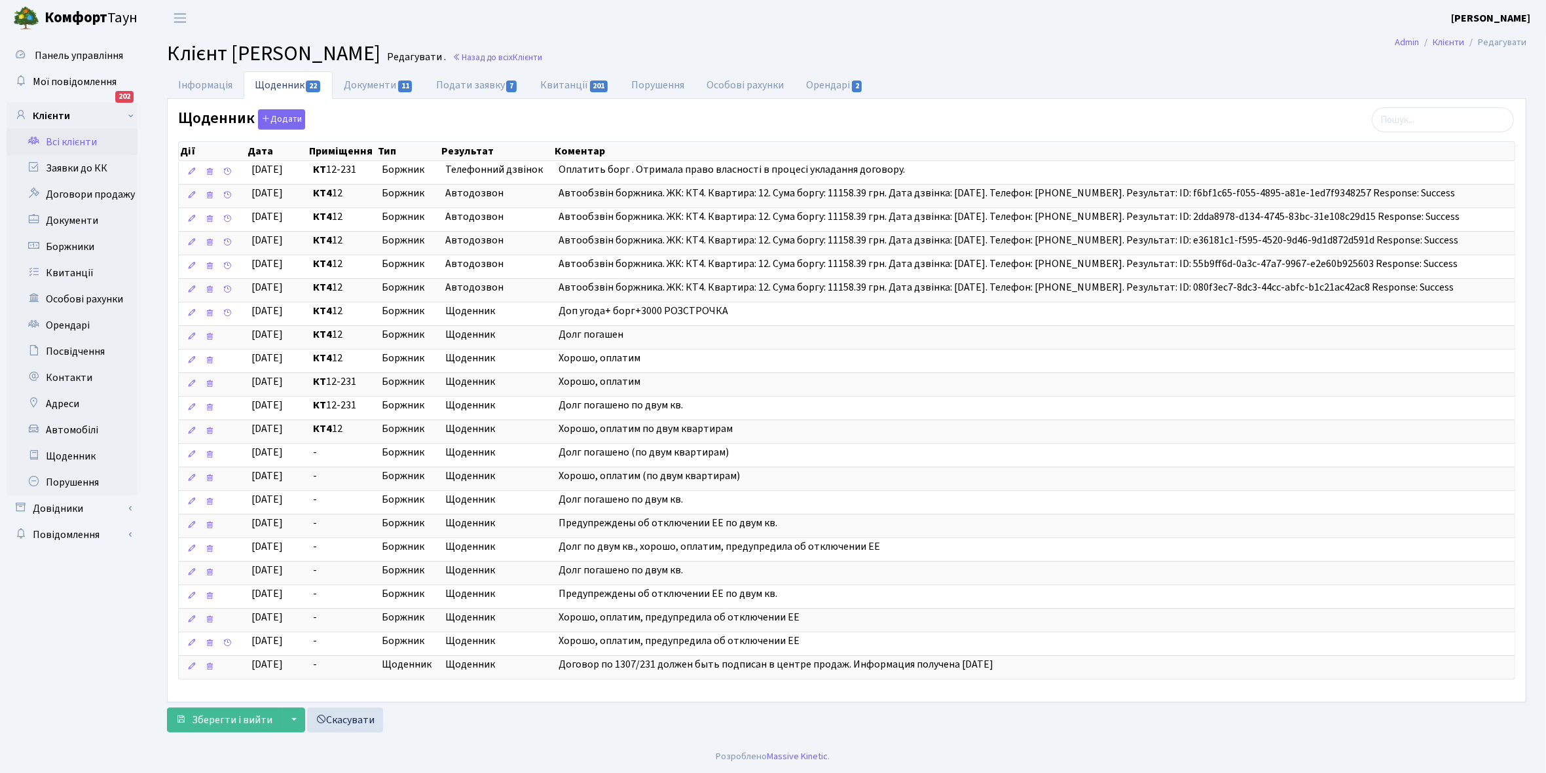
click at [83, 139] on link "Всі клієнти" at bounding box center [72, 142] width 131 height 26
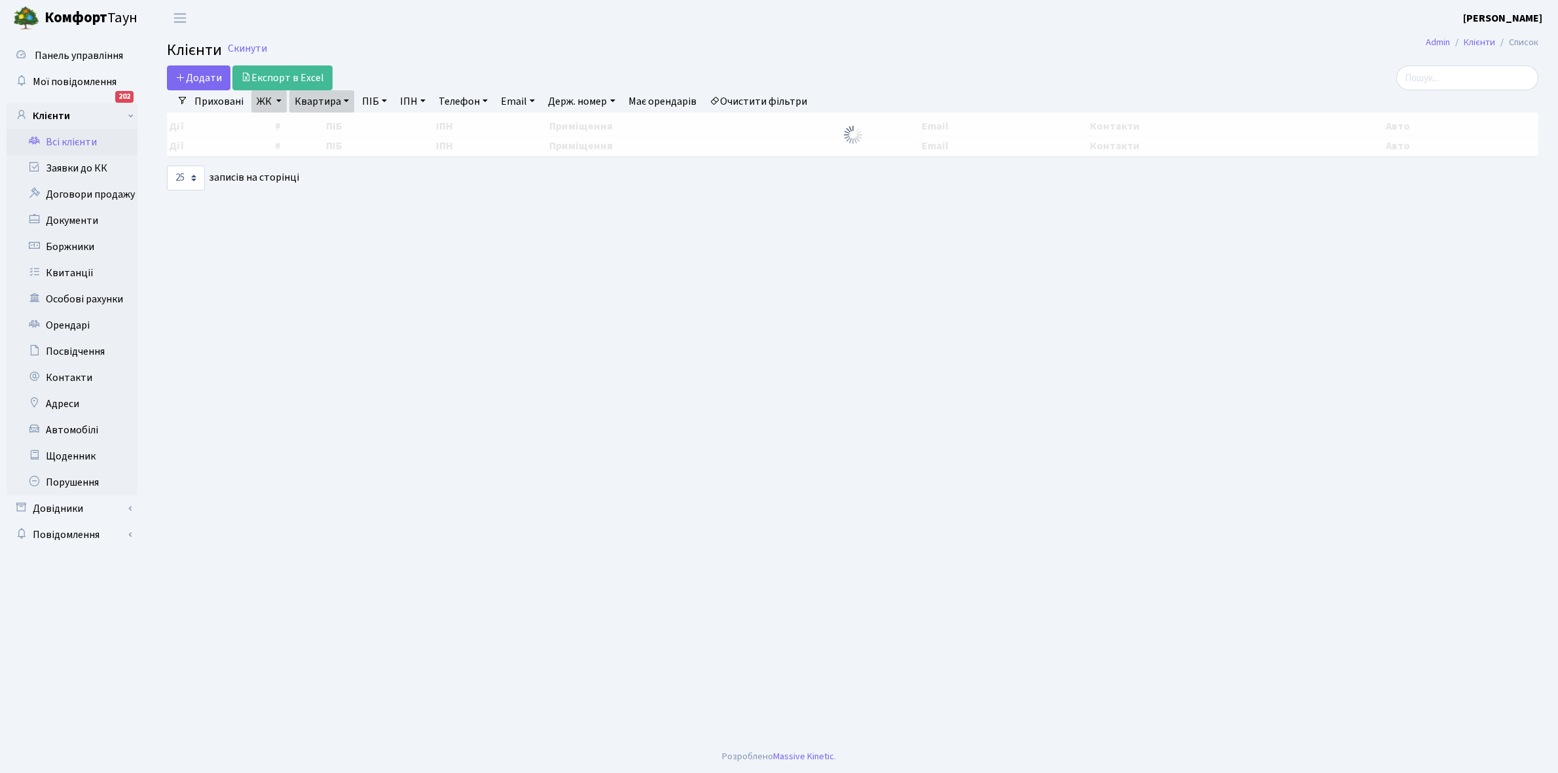
select select "25"
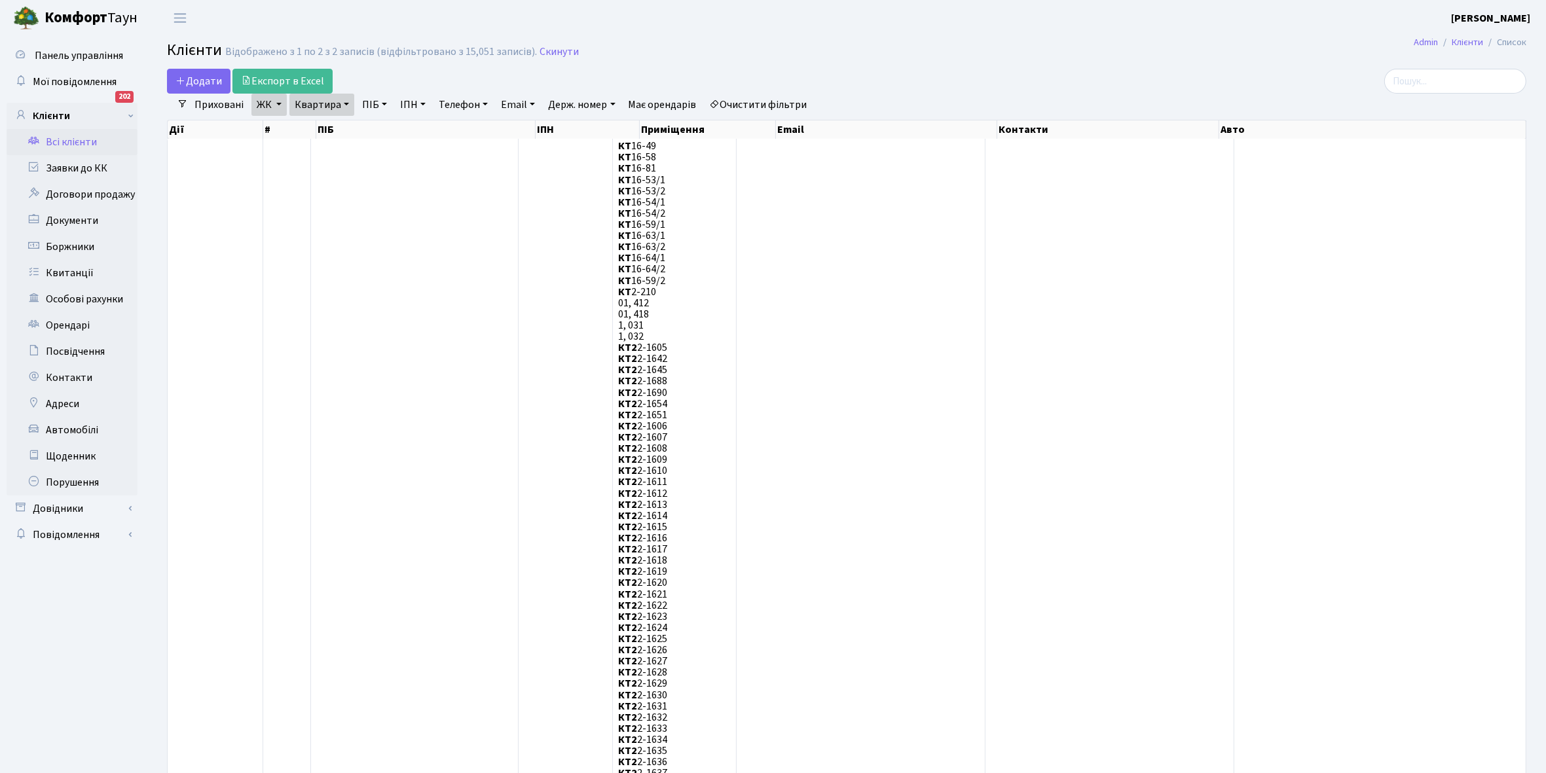
click at [342, 103] on link "Квартира" at bounding box center [321, 105] width 65 height 22
click at [342, 129] on input "12" at bounding box center [328, 130] width 77 height 25
type input "1"
type input "32"
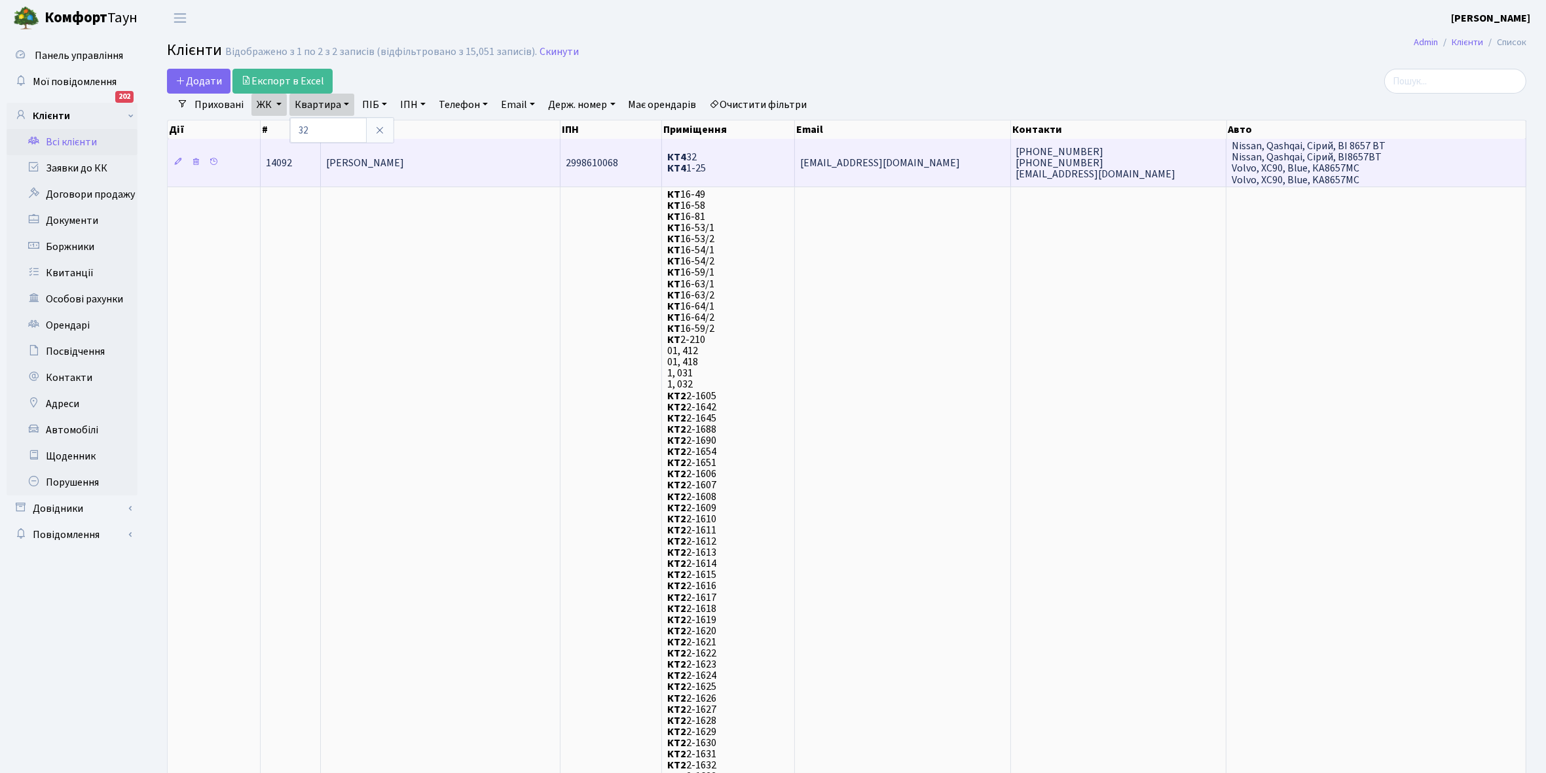
click at [484, 156] on td "Волочай [PERSON_NAME]" at bounding box center [441, 162] width 240 height 47
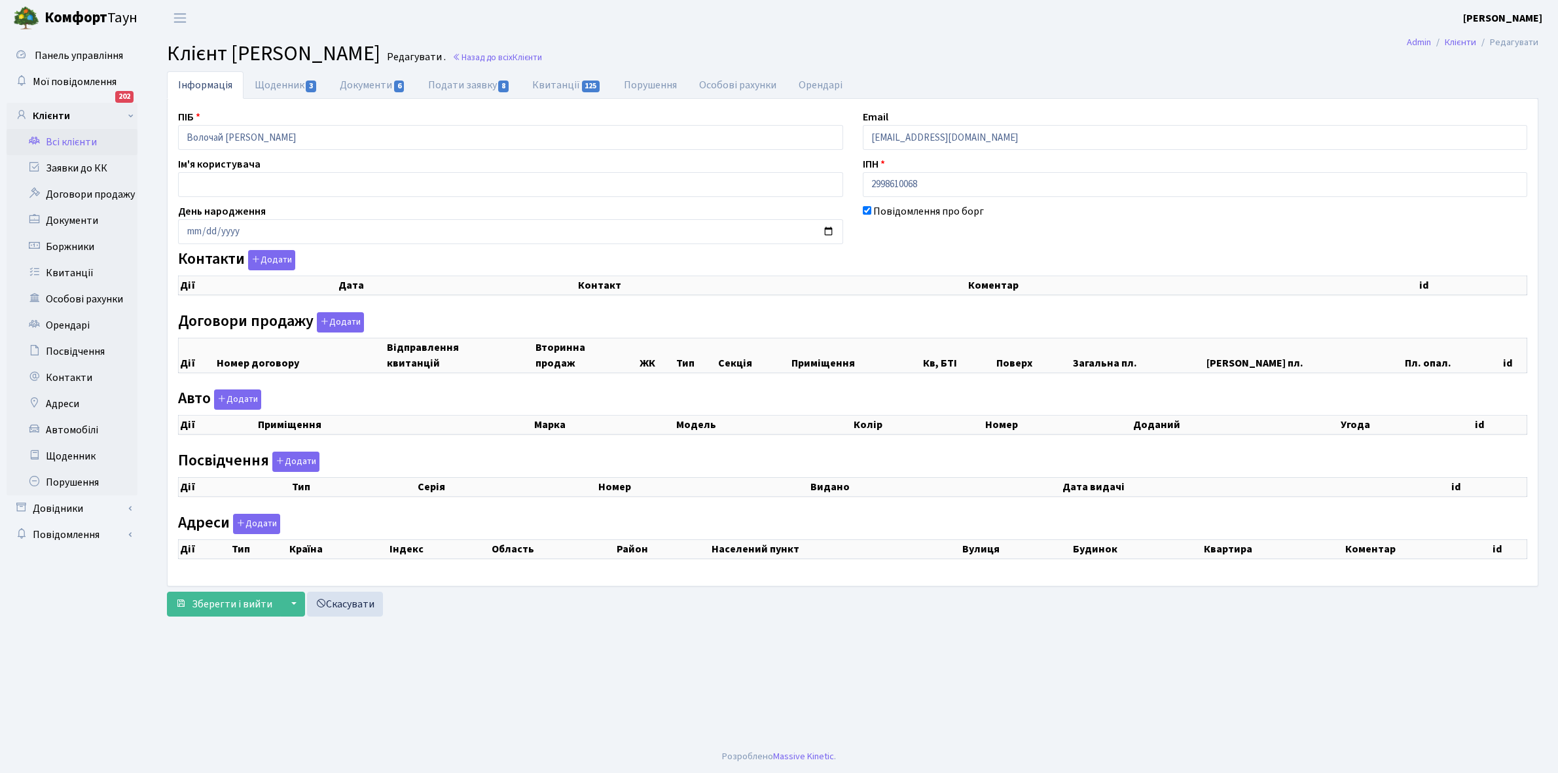
checkbox input "true"
select select "25"
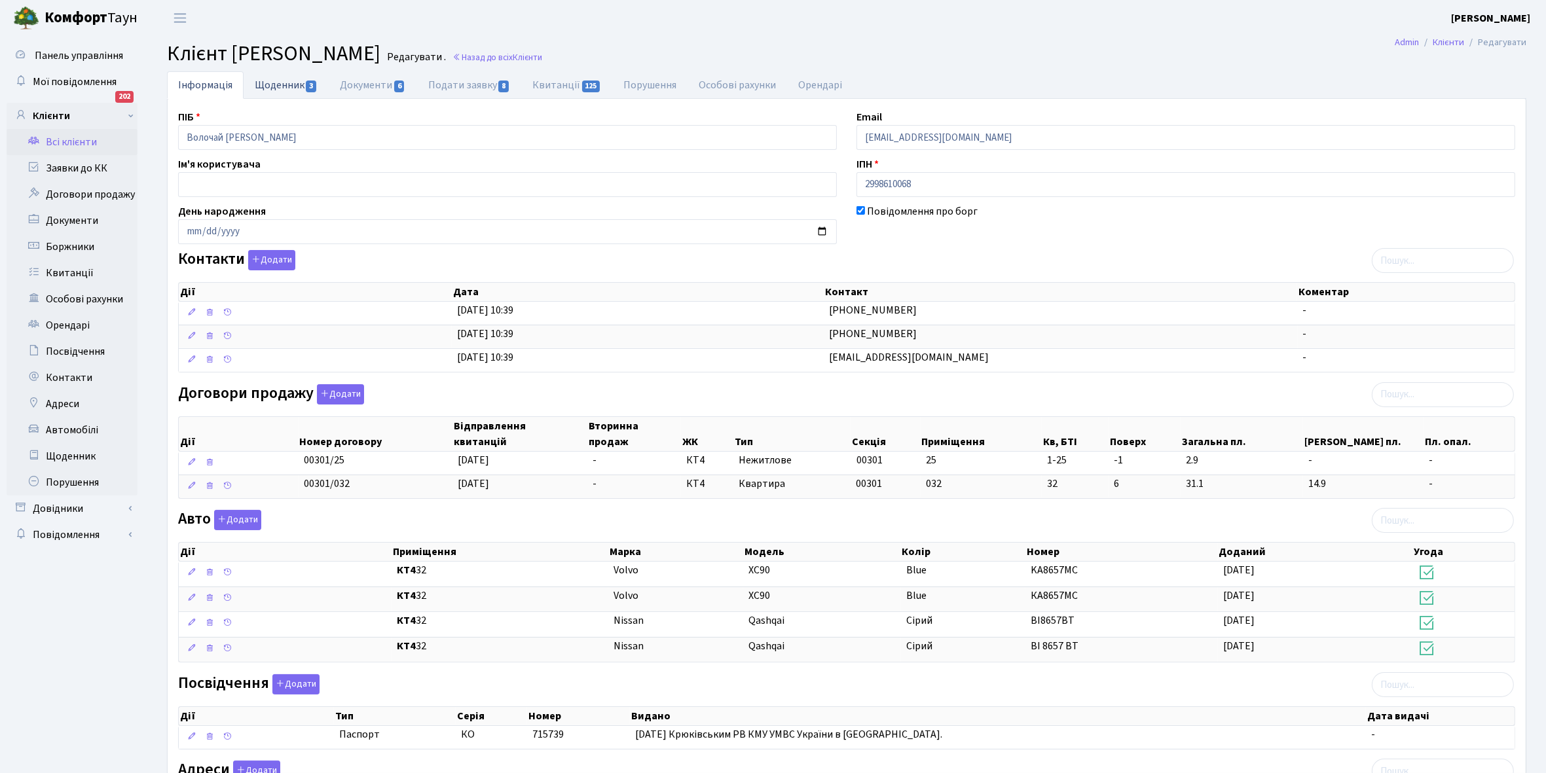
click at [272, 82] on link "Щоденник 3" at bounding box center [286, 84] width 85 height 27
select select "25"
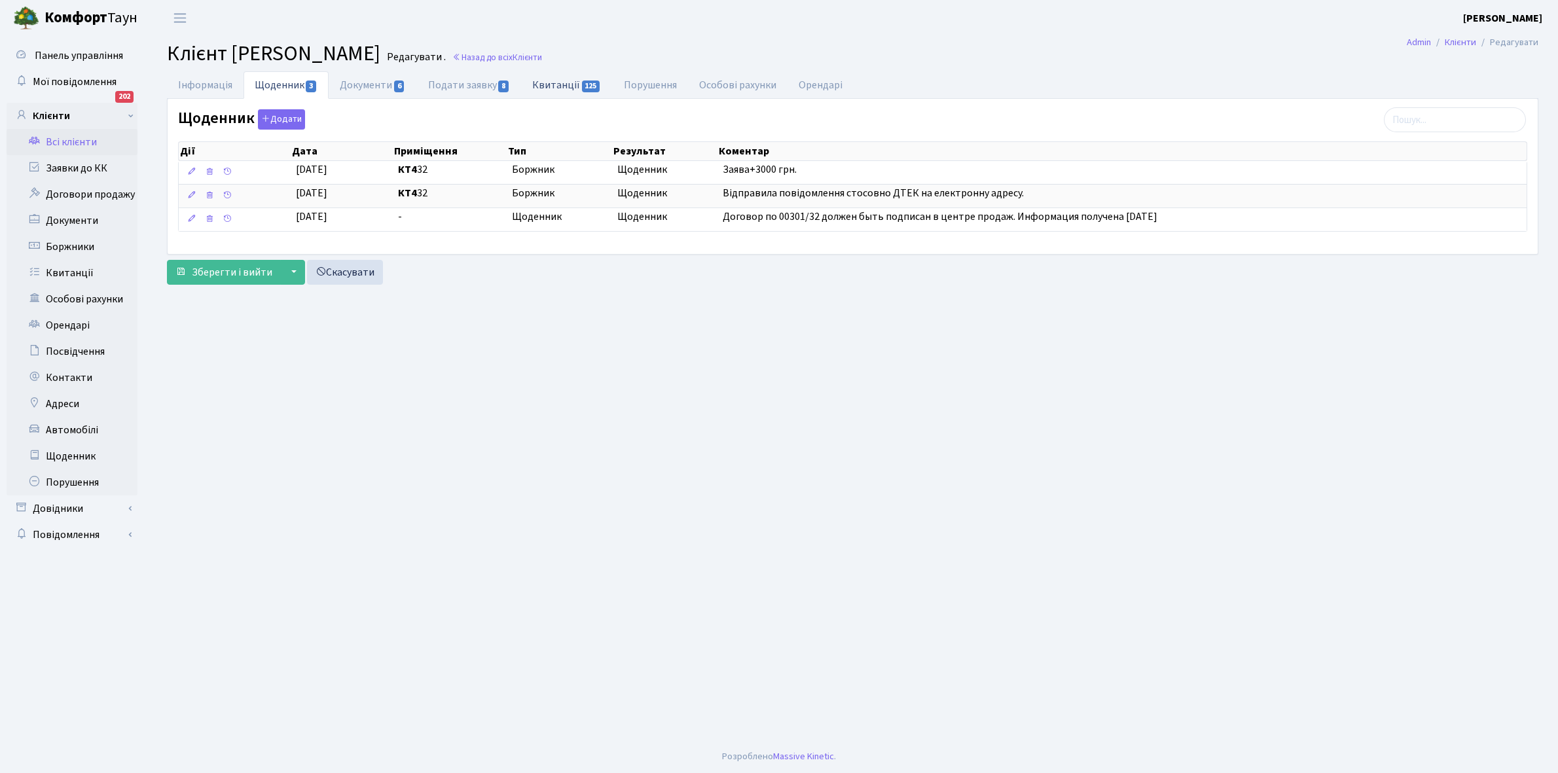
click at [563, 85] on link "Квитанції 125" at bounding box center [566, 84] width 91 height 27
select select "25"
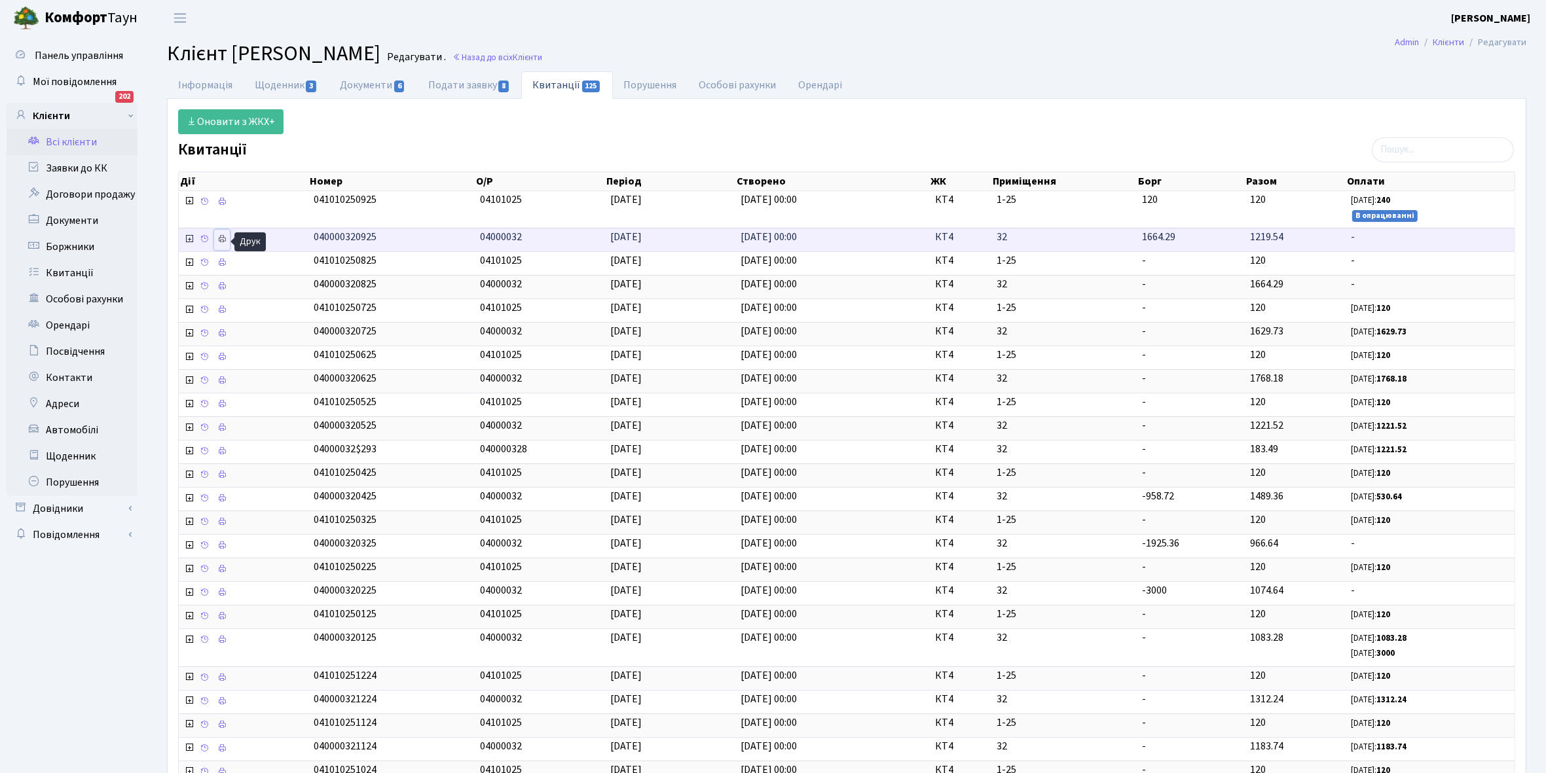
click at [221, 240] on icon at bounding box center [221, 238] width 9 height 9
click at [270, 82] on link "Щоденник 3" at bounding box center [286, 84] width 85 height 27
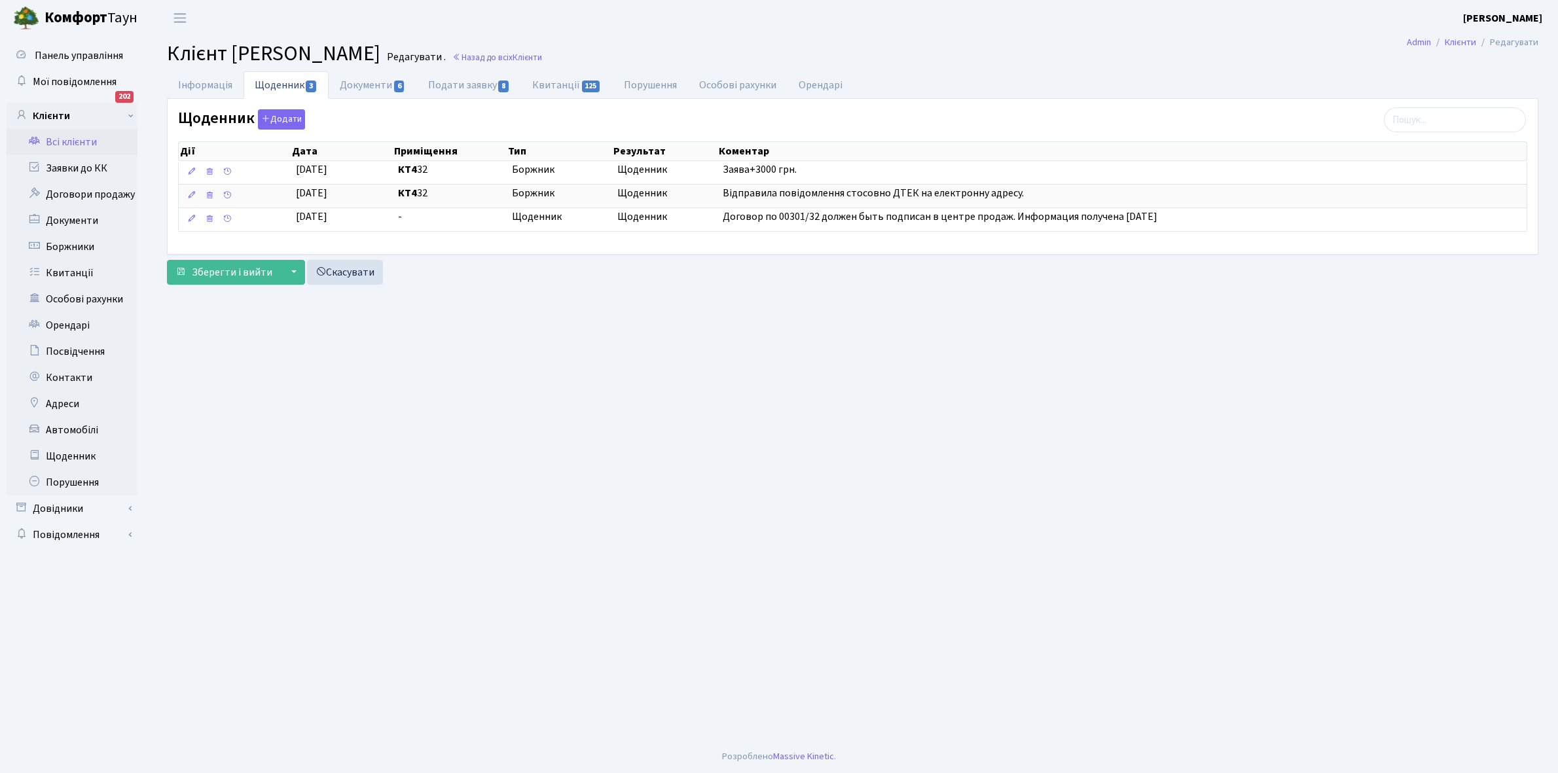
click at [63, 141] on link "Всі клієнти" at bounding box center [72, 142] width 131 height 26
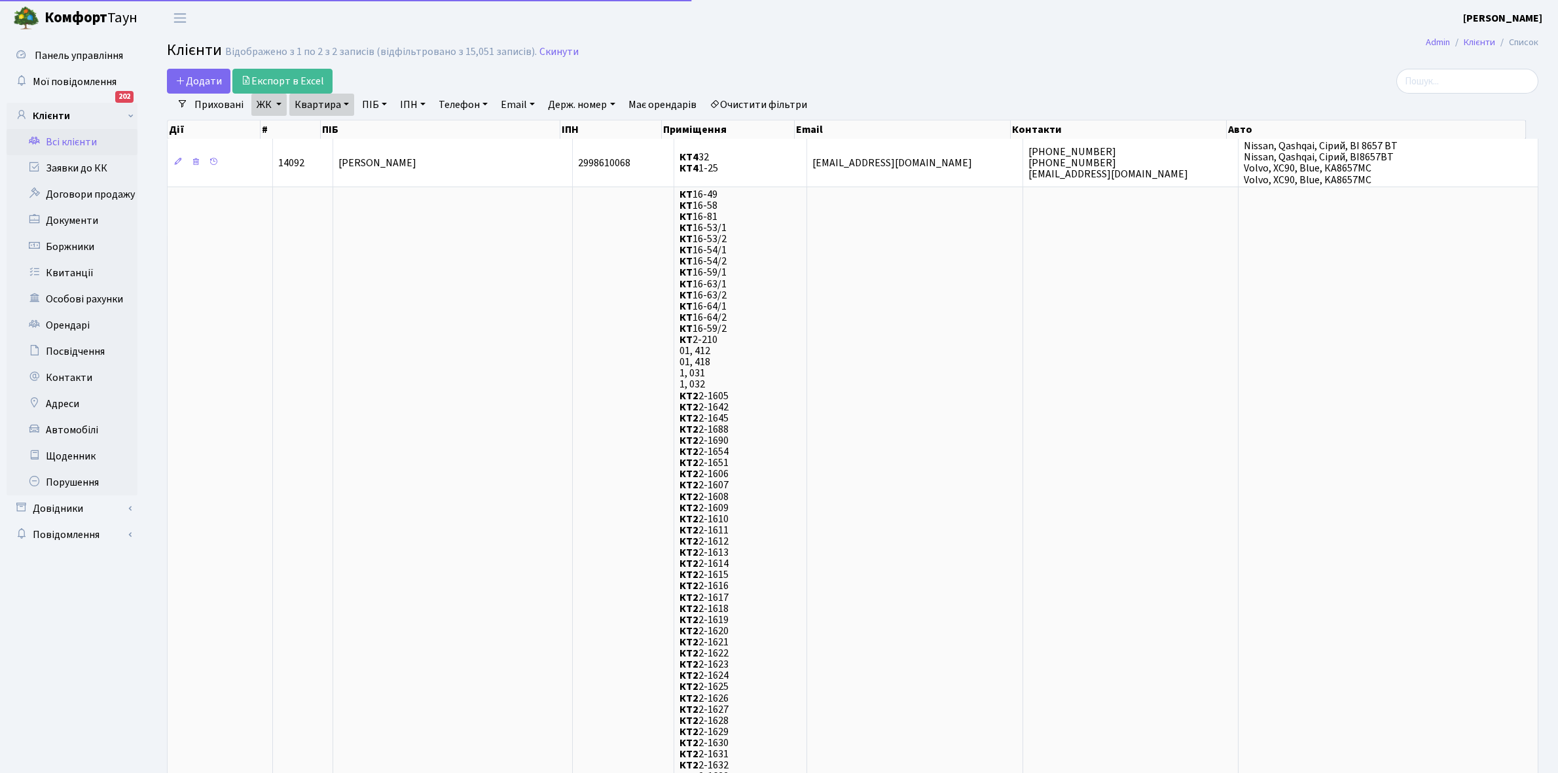
select select "25"
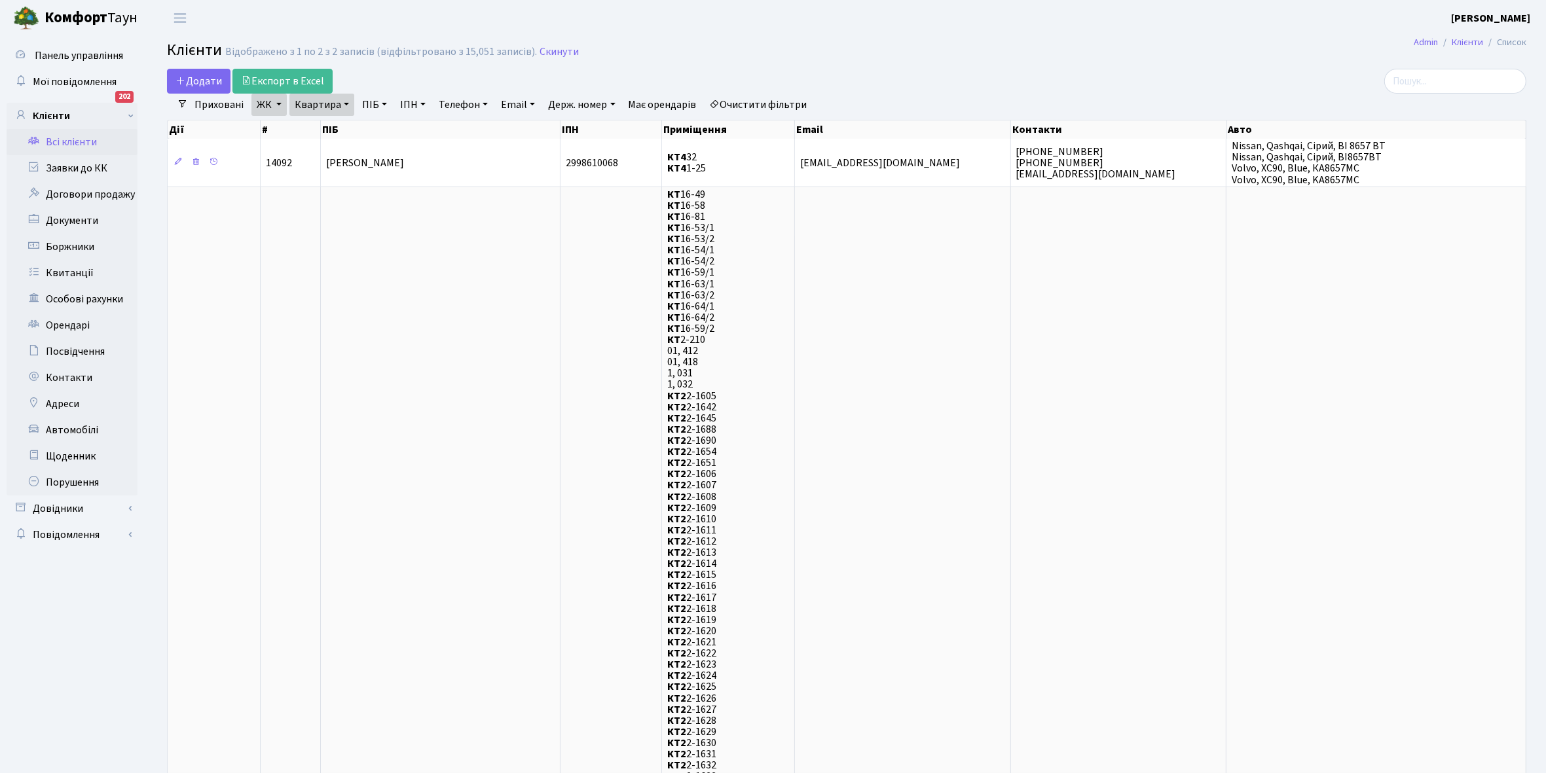
click at [342, 103] on link "Квартира" at bounding box center [321, 105] width 65 height 22
click at [331, 133] on input "32" at bounding box center [328, 130] width 77 height 25
type input "3"
type input "50"
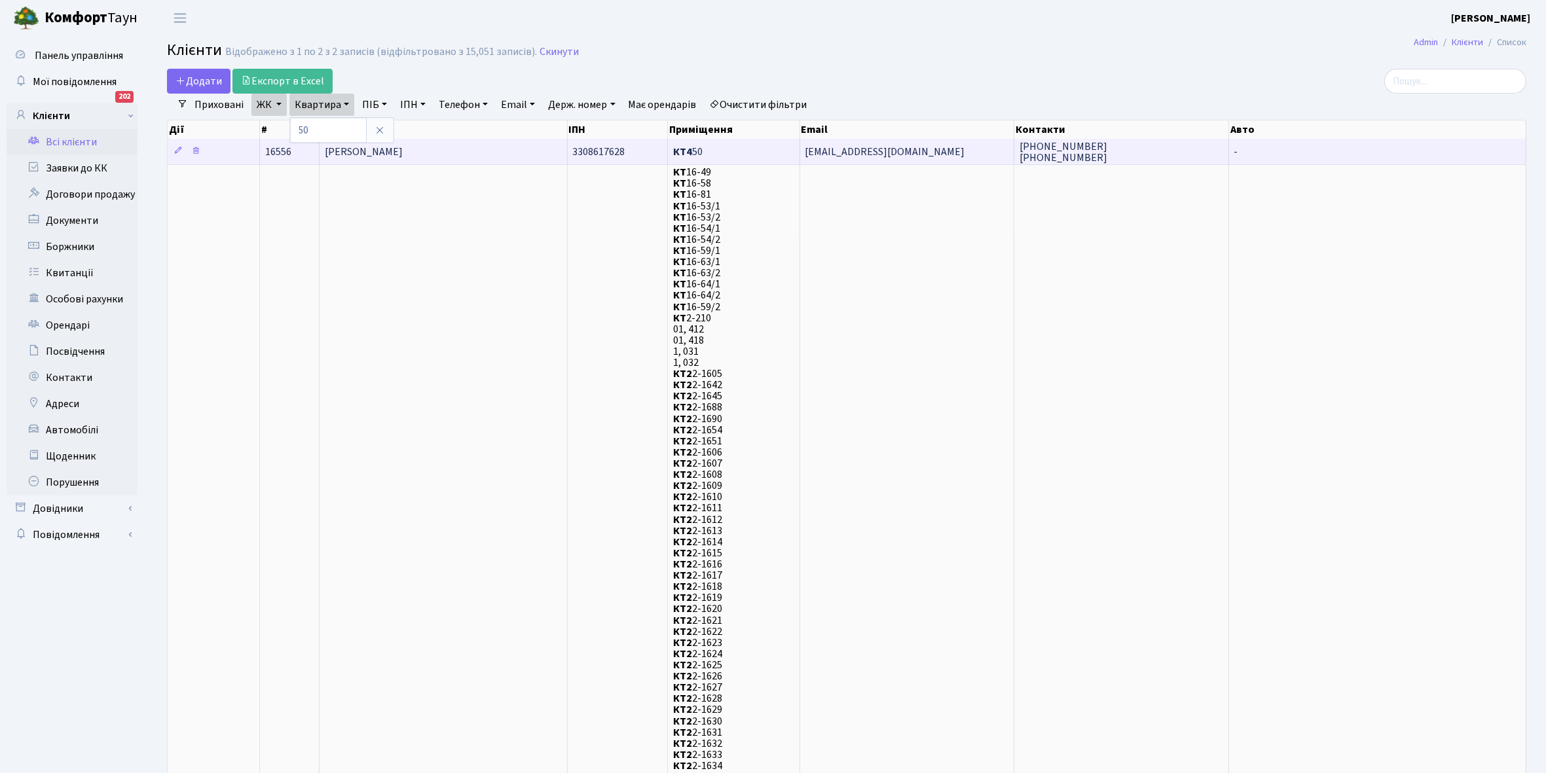
click at [403, 151] on span "[PERSON_NAME]" at bounding box center [364, 152] width 78 height 14
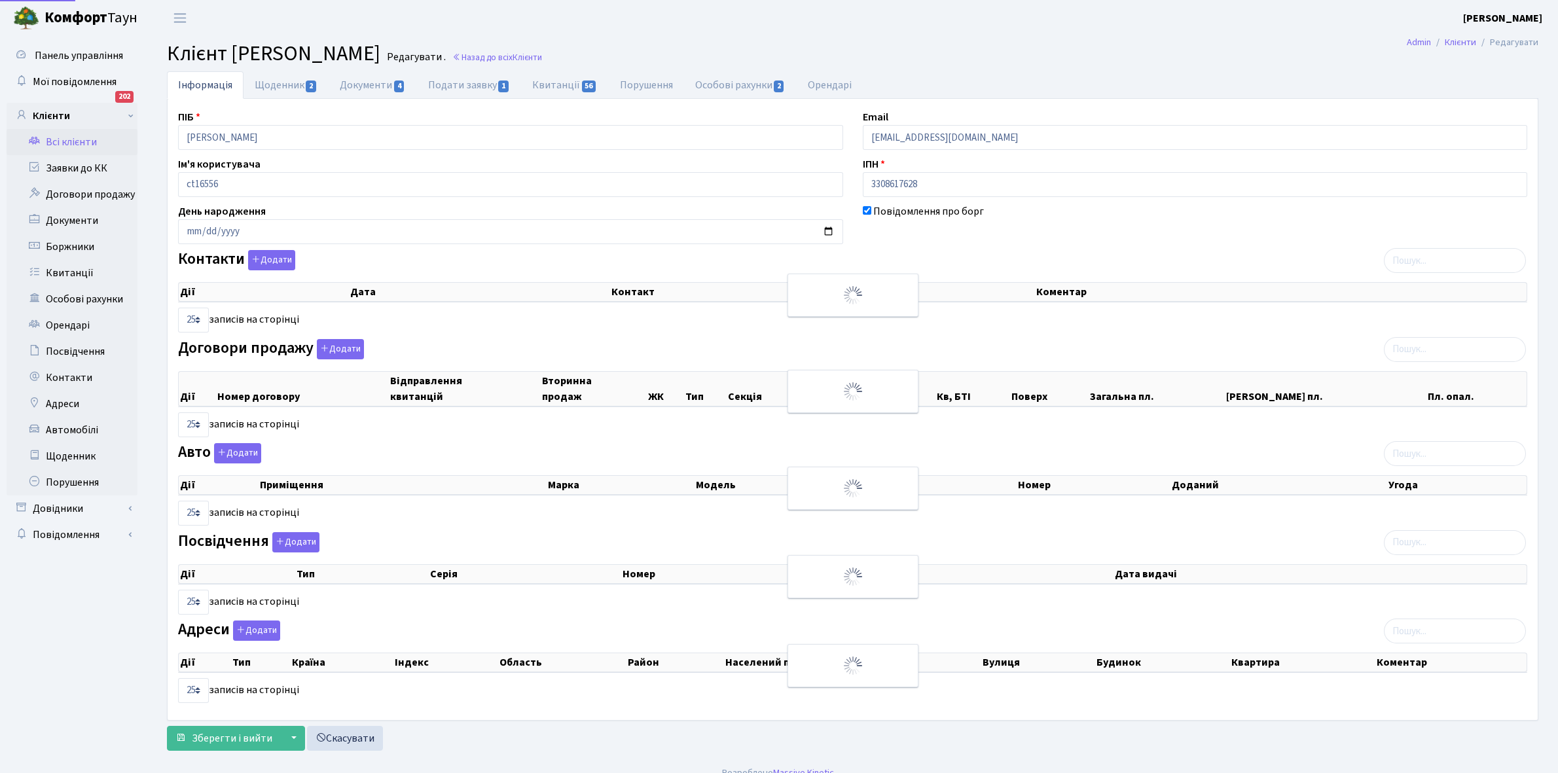
select select "25"
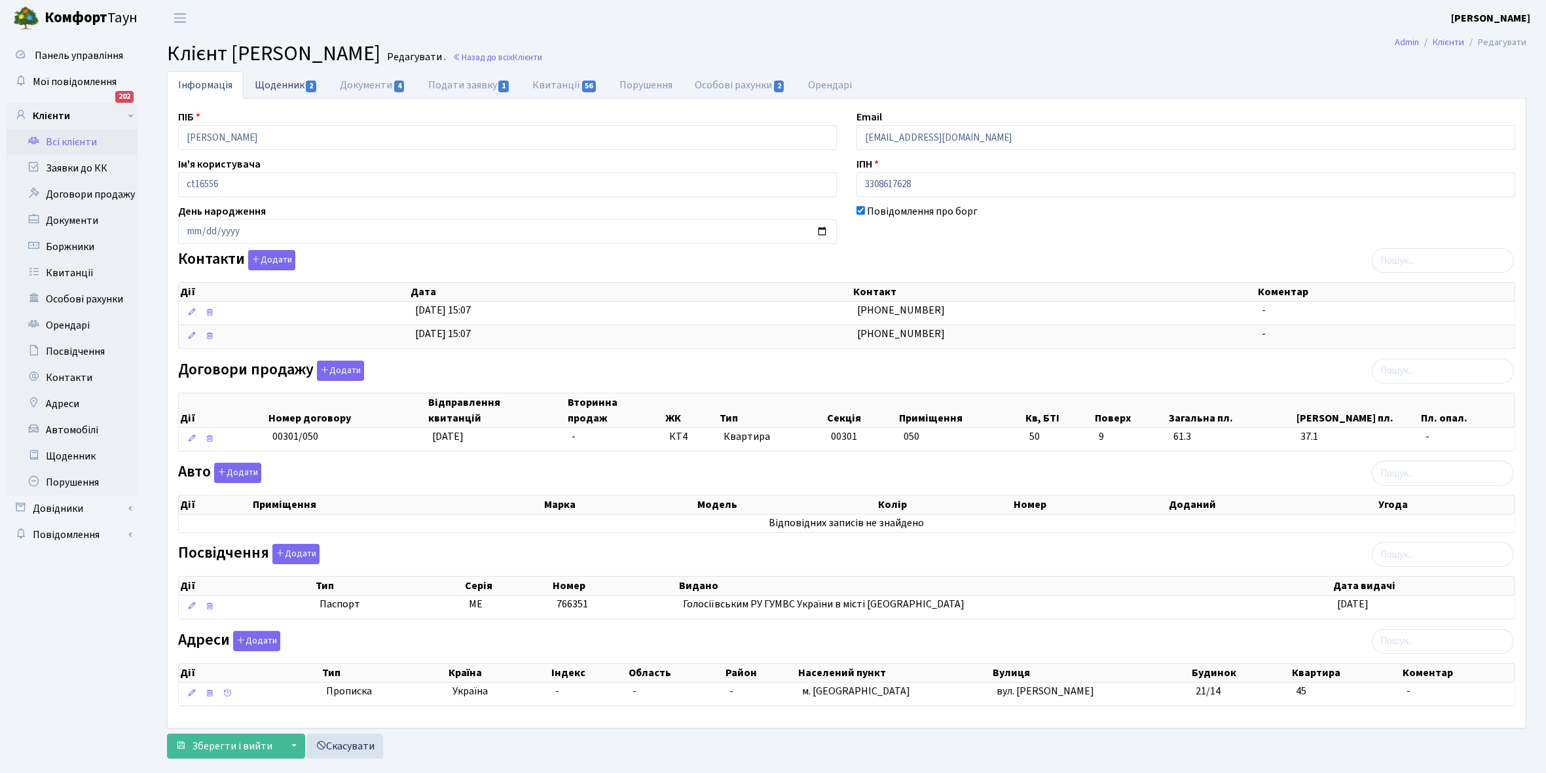
click at [266, 84] on link "Щоденник 2" at bounding box center [286, 84] width 85 height 27
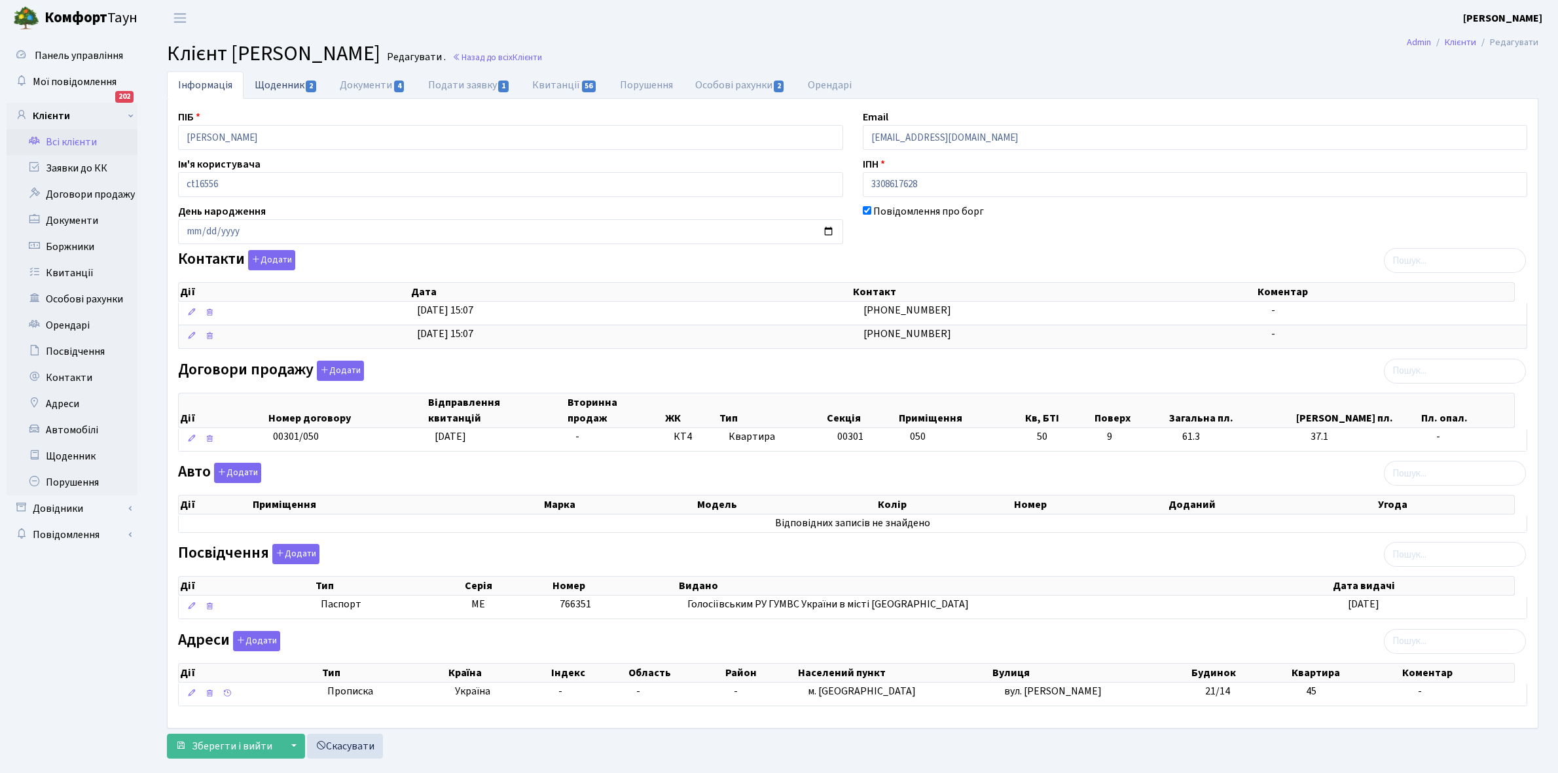
select select "25"
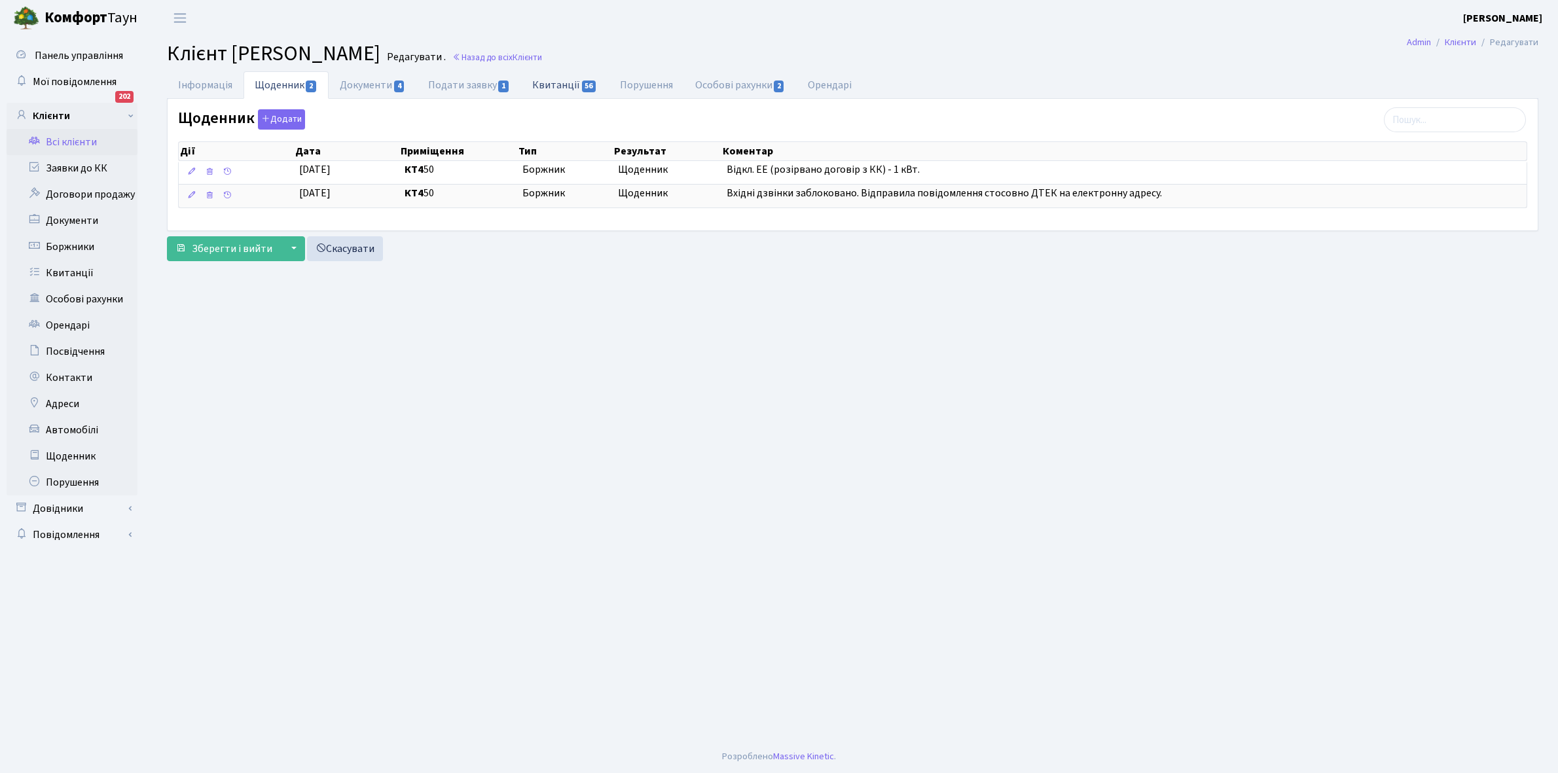
click at [560, 76] on link "Квитанції 56" at bounding box center [564, 84] width 87 height 27
select select "25"
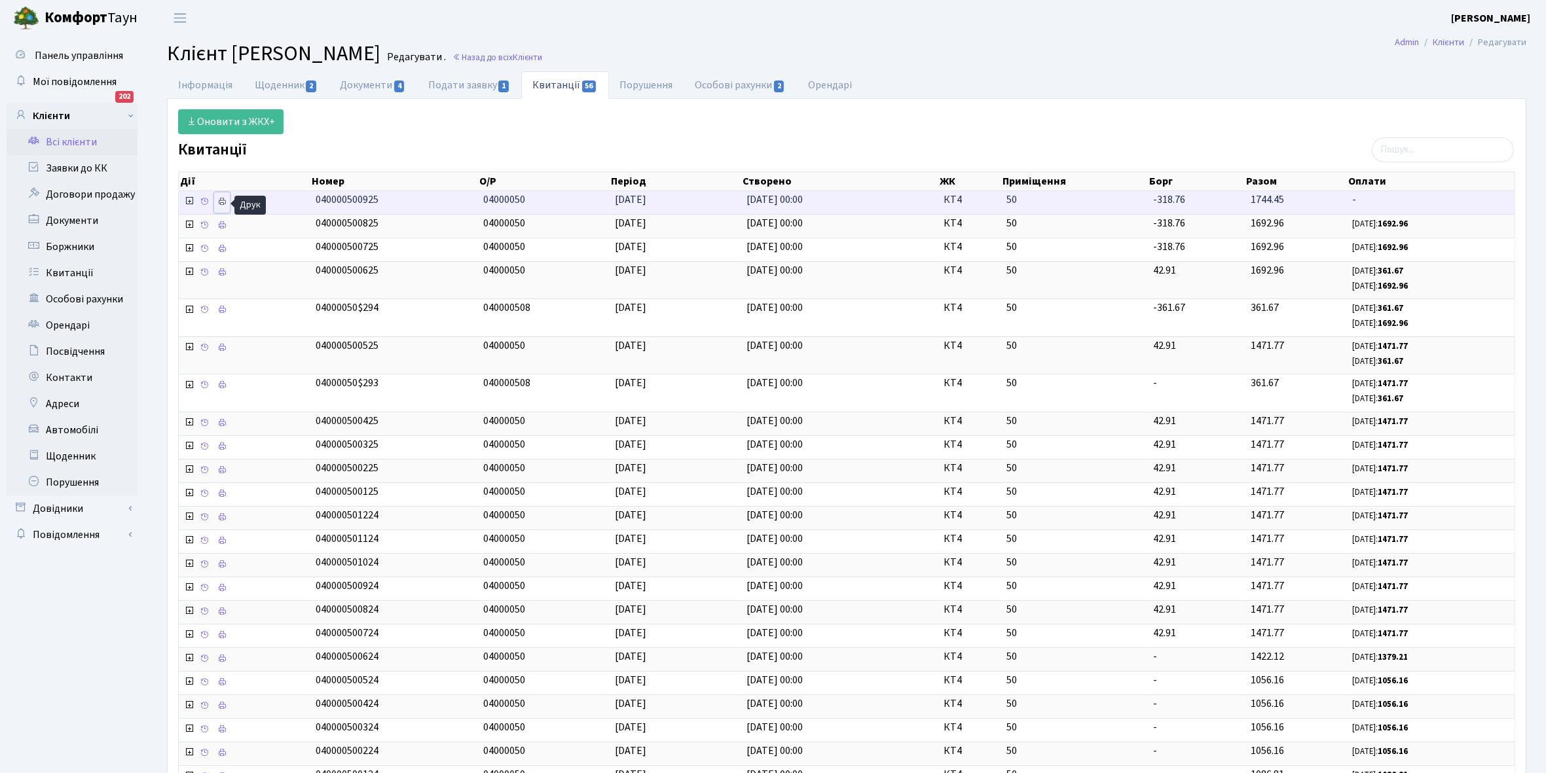
click at [228, 200] on link at bounding box center [222, 202] width 16 height 20
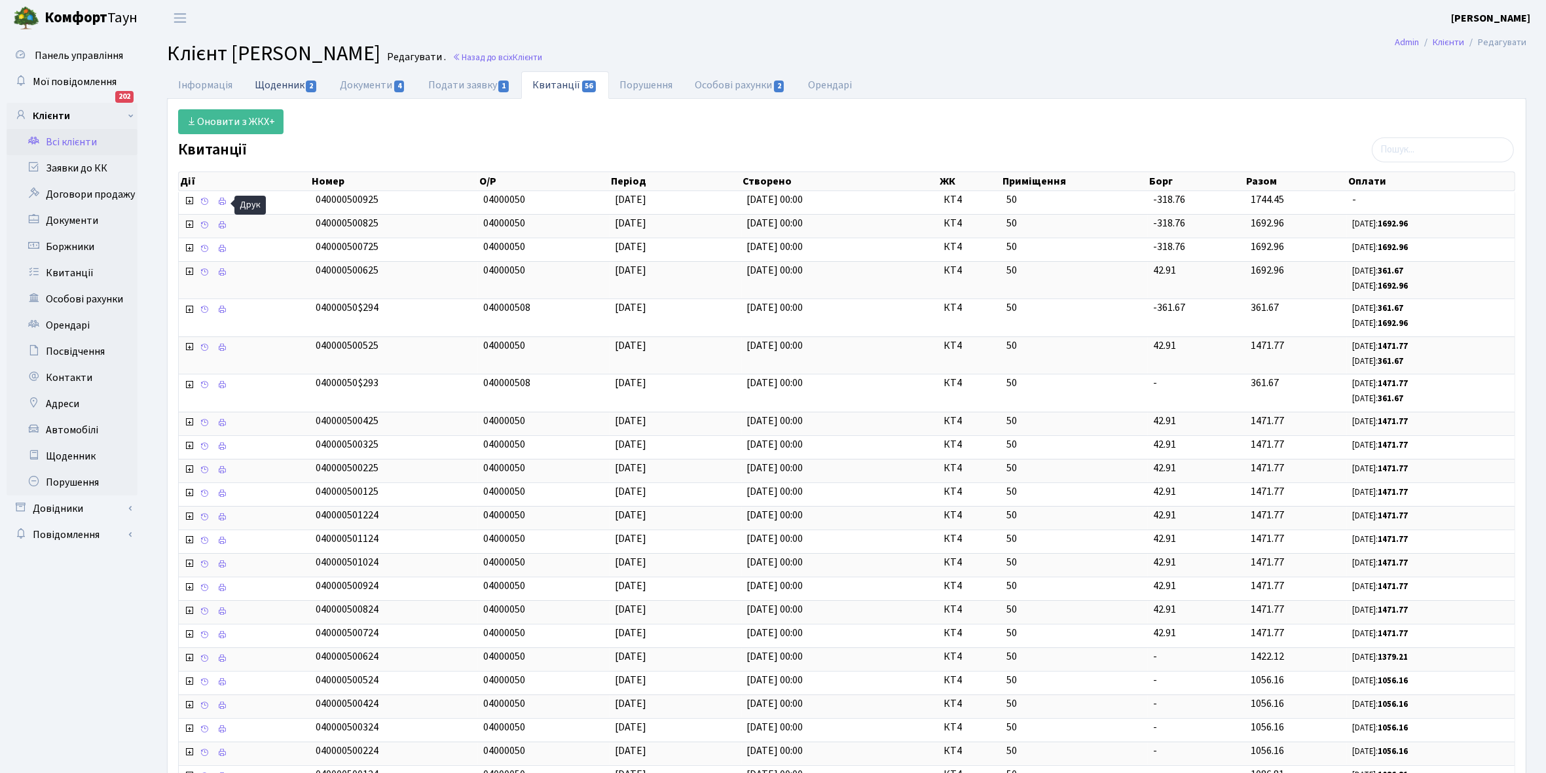
click at [272, 82] on link "Щоденник 2" at bounding box center [286, 84] width 85 height 27
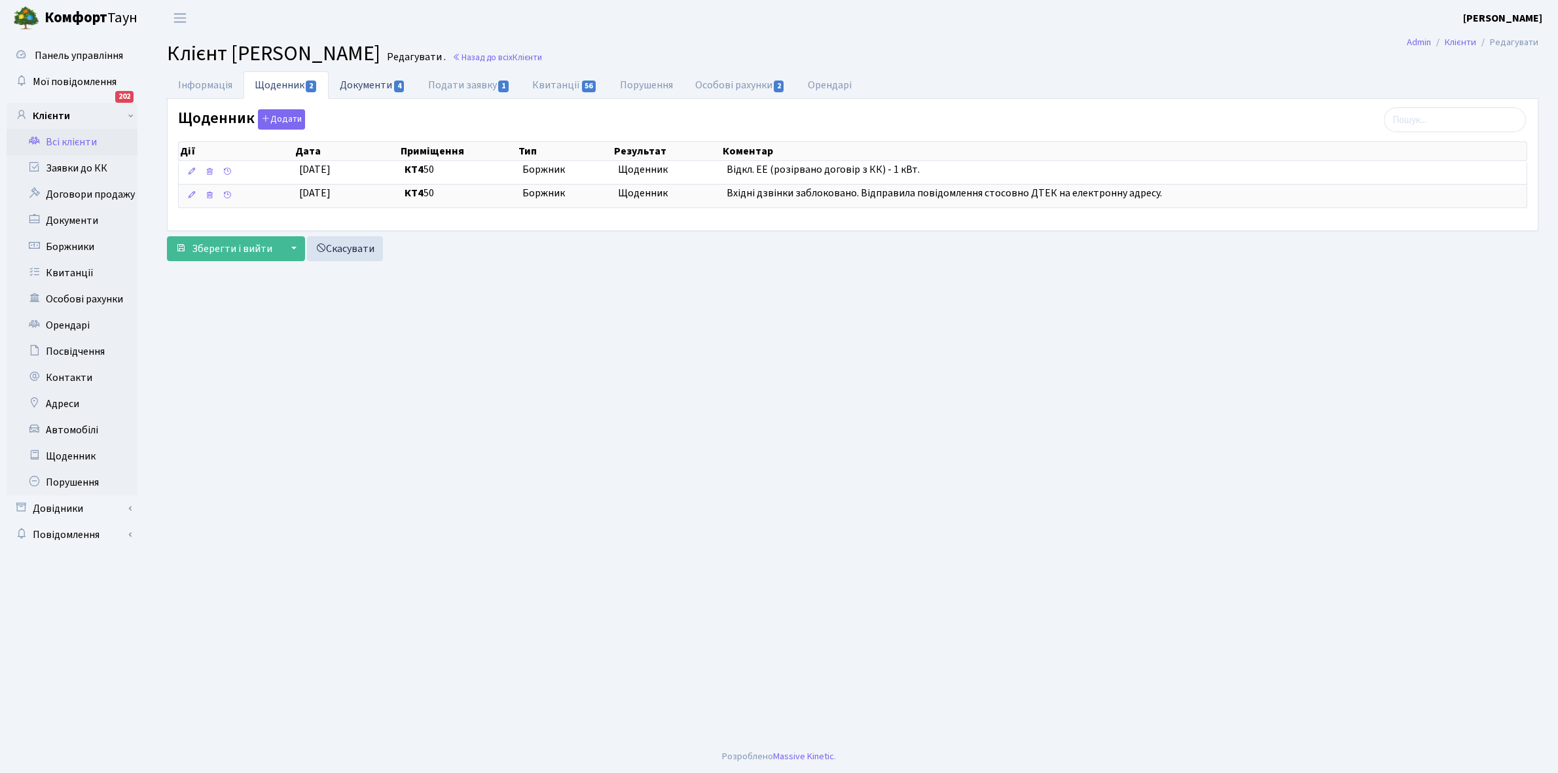
click at [360, 88] on link "Документи 4" at bounding box center [373, 84] width 88 height 27
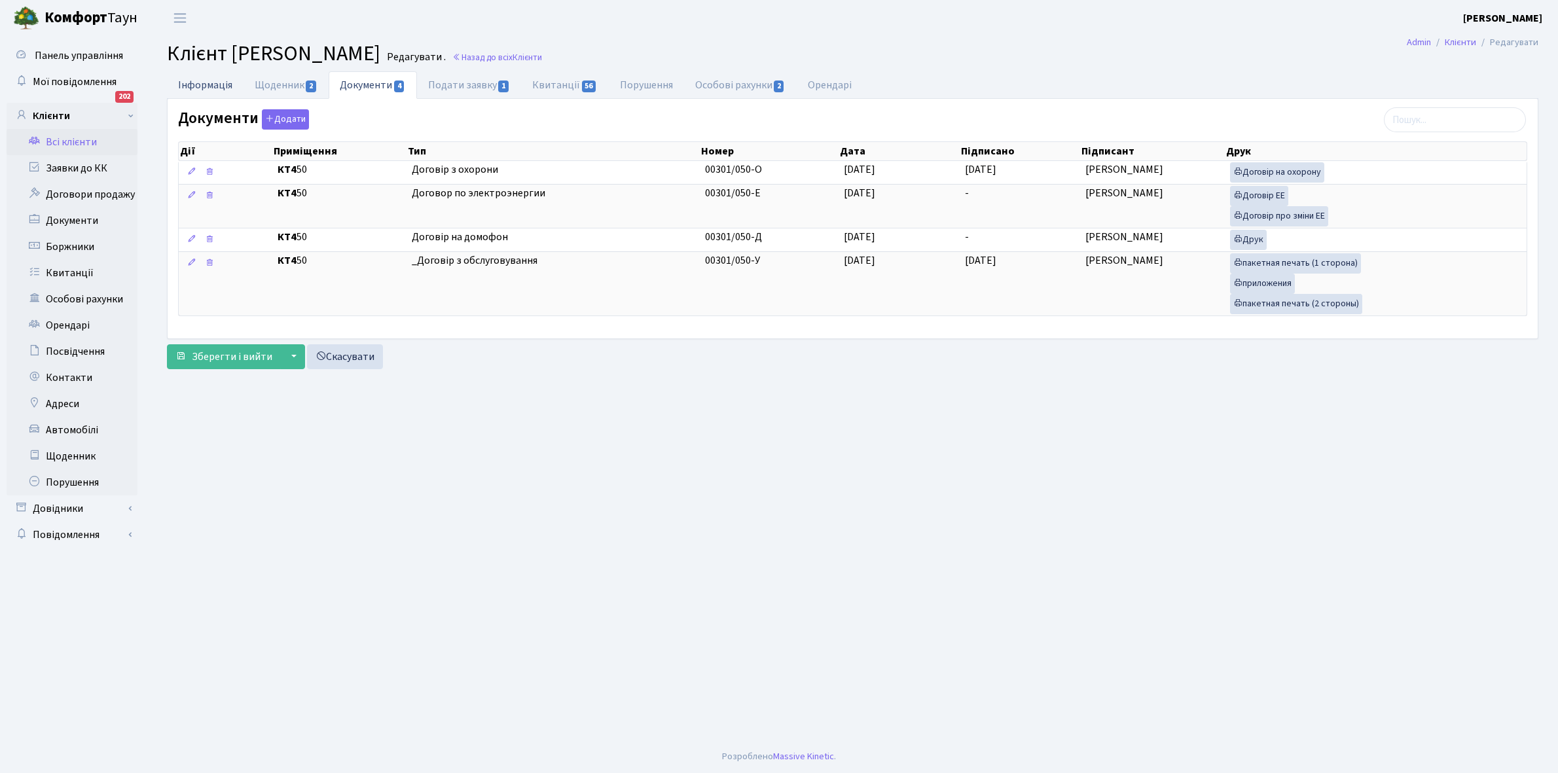
click at [194, 86] on link "Інформація" at bounding box center [205, 84] width 77 height 27
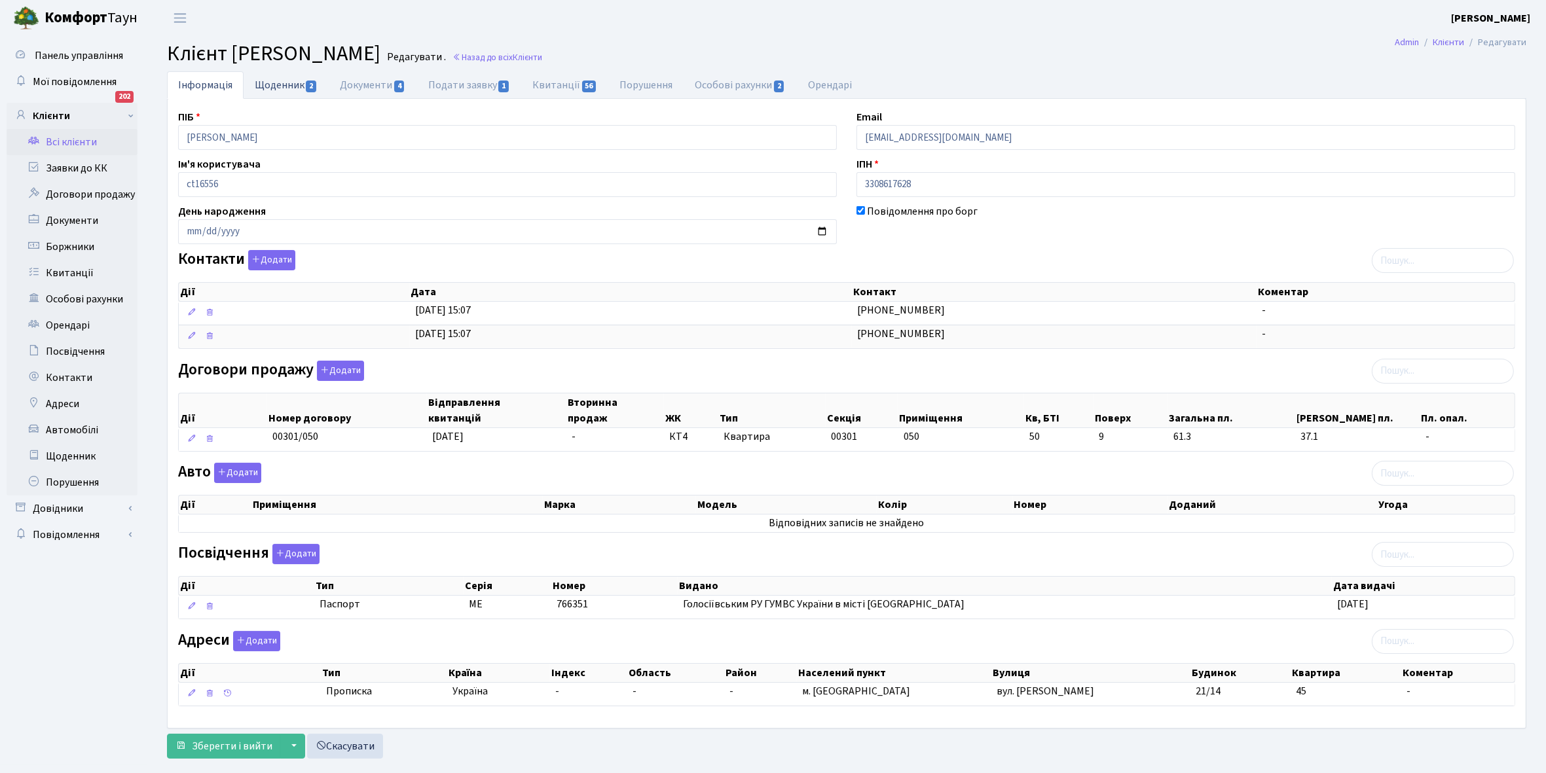
click at [280, 81] on link "Щоденник 2" at bounding box center [286, 84] width 85 height 27
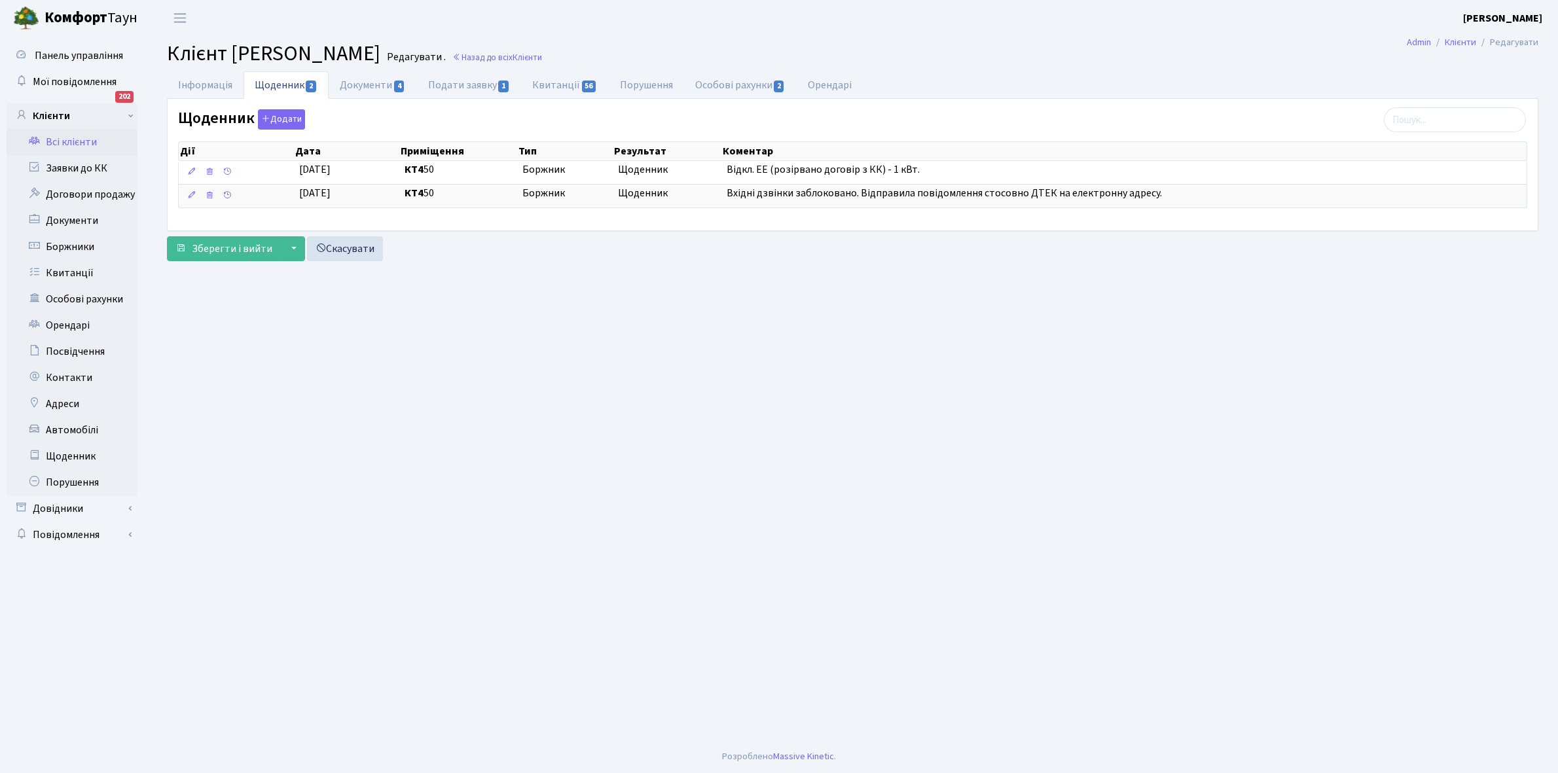
click at [72, 144] on link "Всі клієнти" at bounding box center [72, 142] width 131 height 26
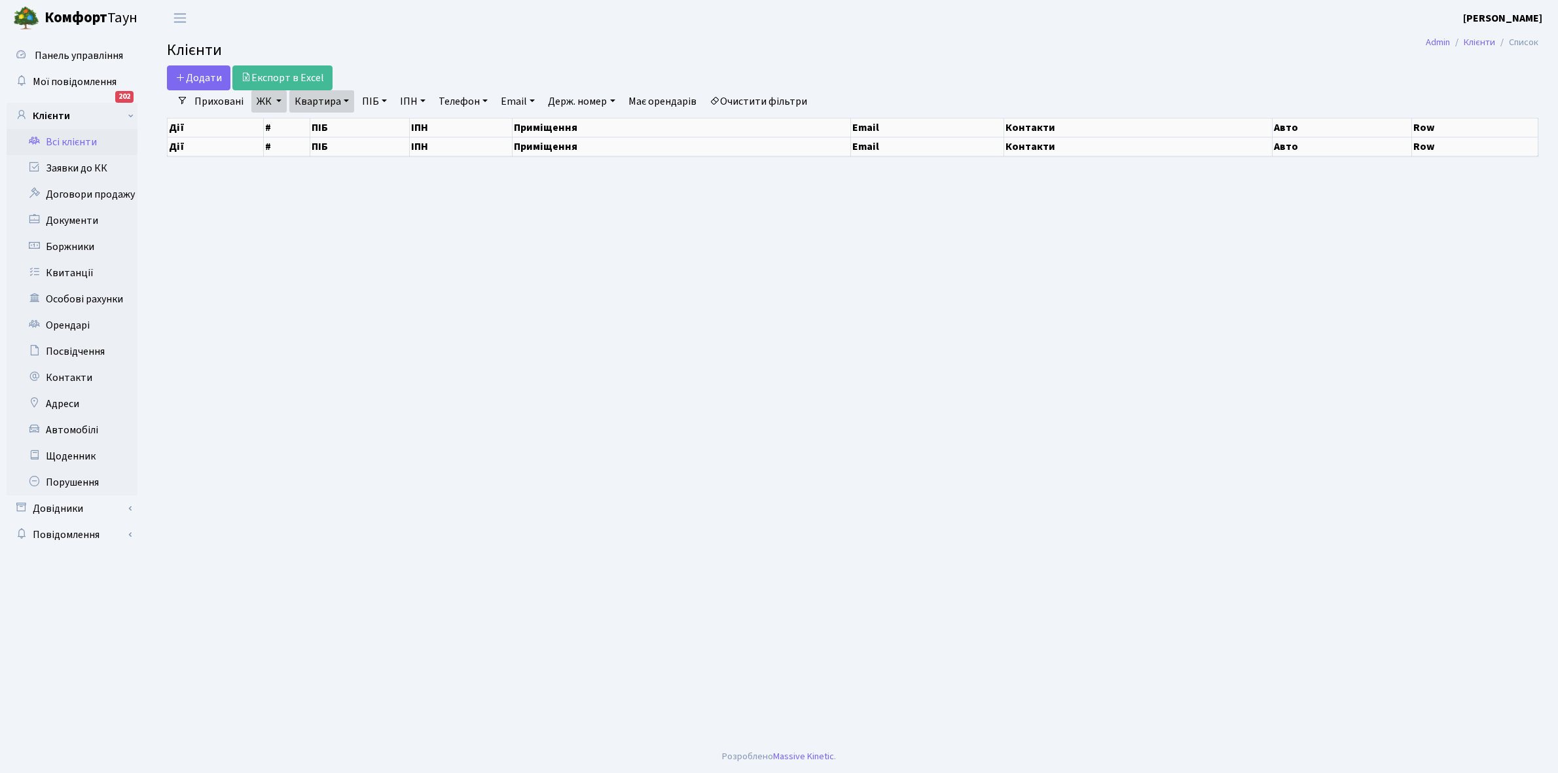
select select "25"
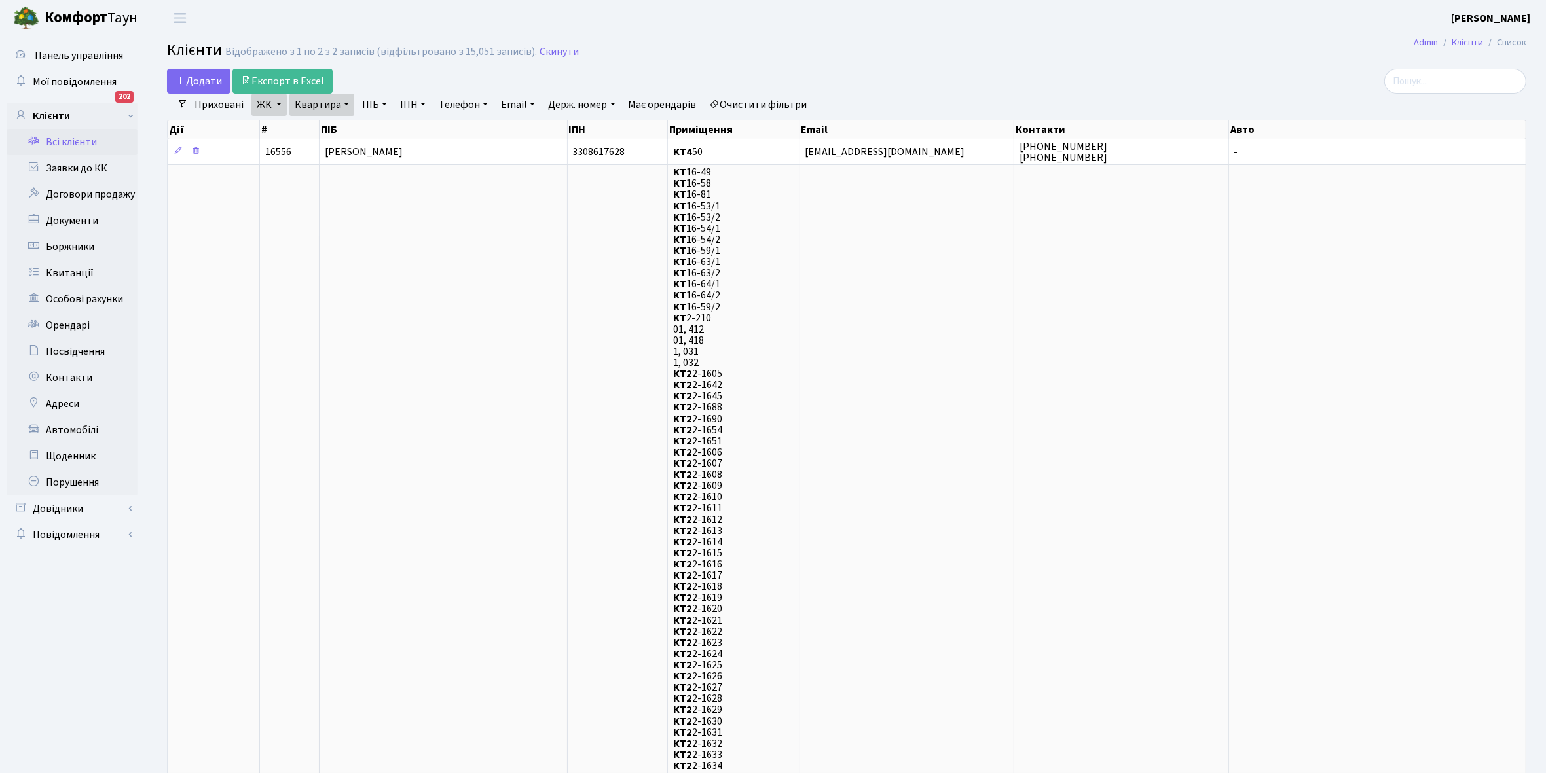
click at [737, 106] on link "Очистити фільтри" at bounding box center [758, 105] width 108 height 22
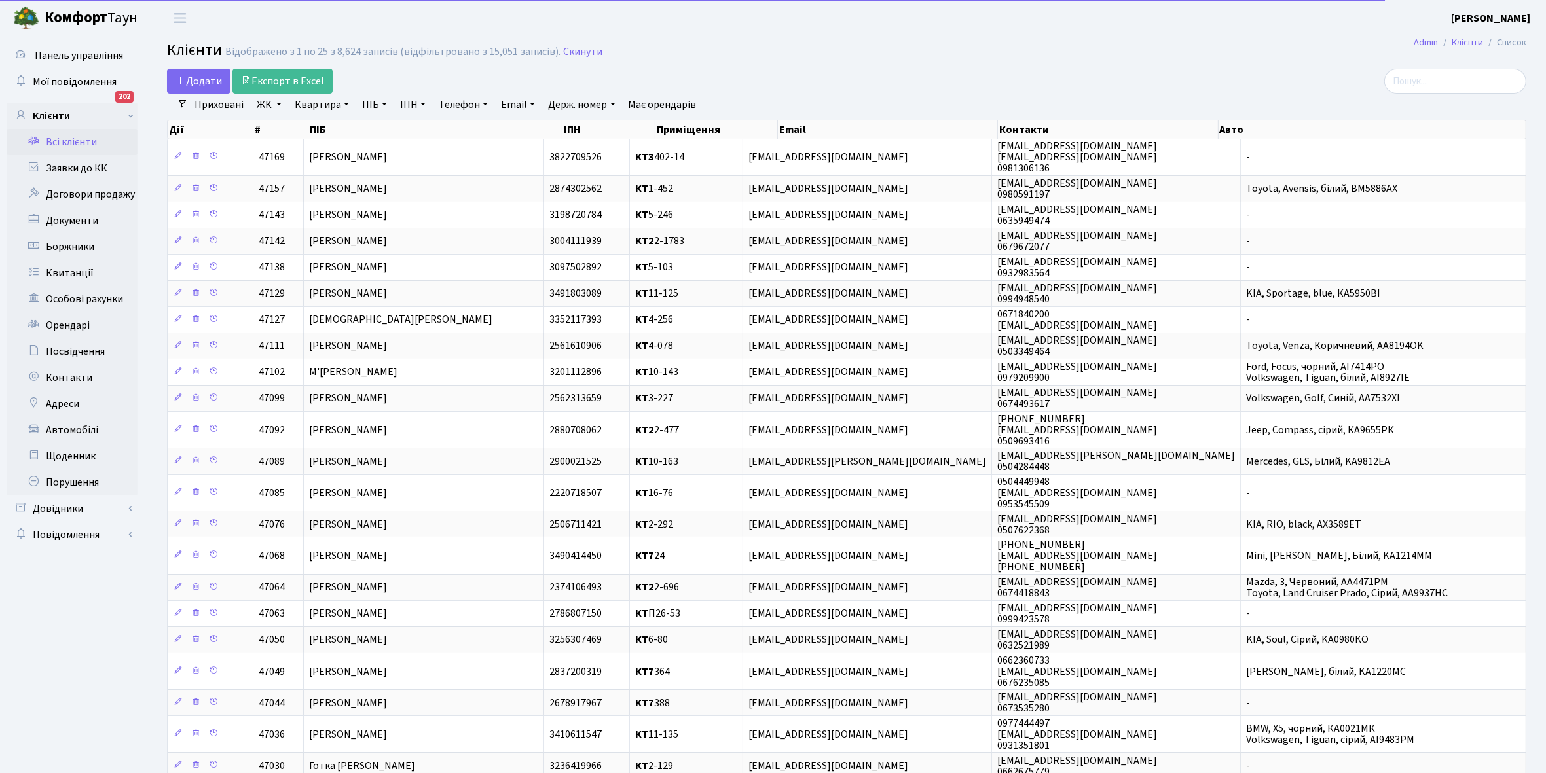
click at [276, 103] on link "ЖК" at bounding box center [268, 105] width 35 height 22
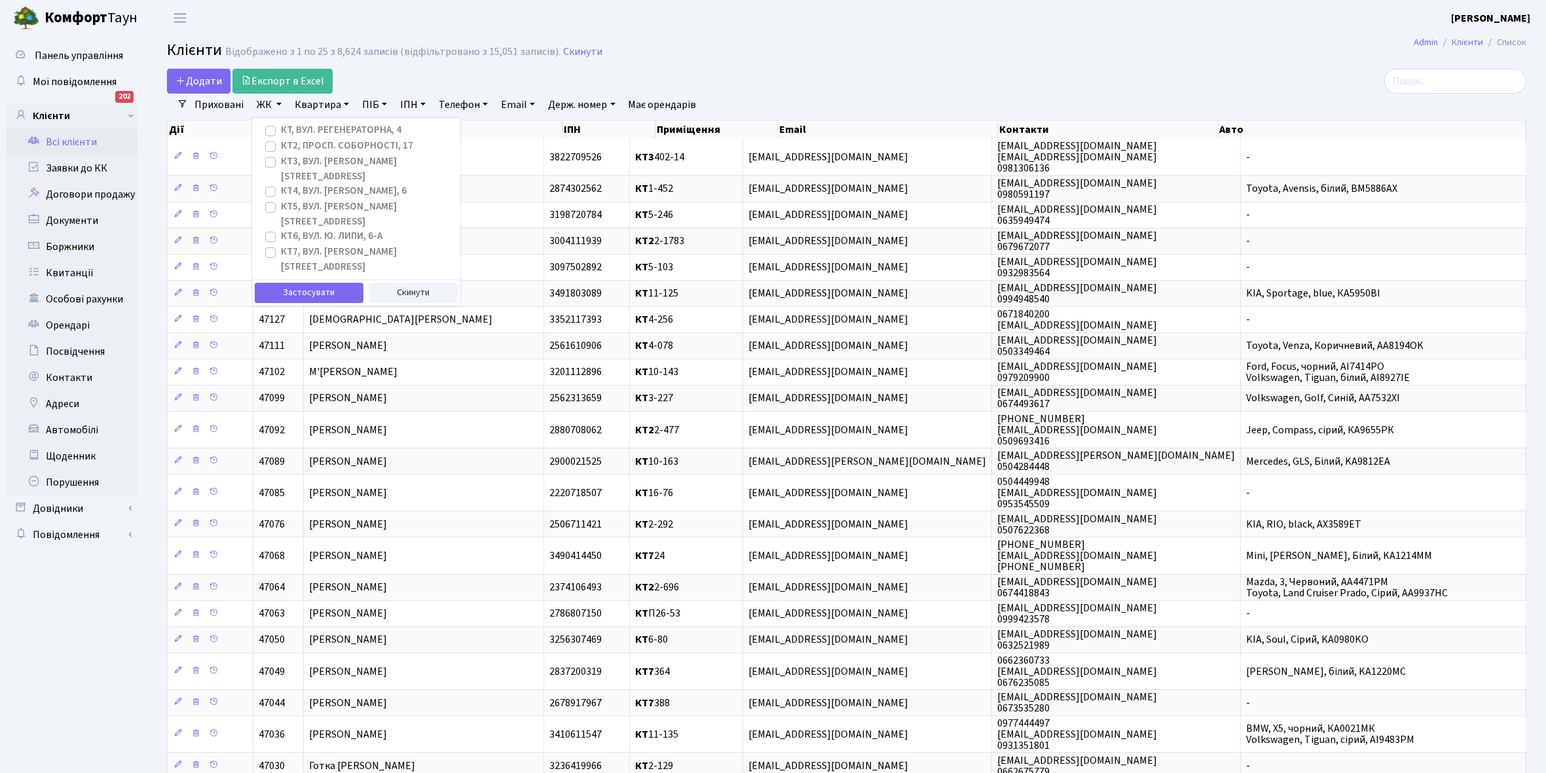
click at [281, 184] on label "КТ4, вул. Юрія Липи, 6" at bounding box center [344, 191] width 126 height 15
click at [281, 184] on input "КТ4, вул. Юрія Липи, 6" at bounding box center [285, 188] width 9 height 9
checkbox input "true"
click at [289, 283] on button "Застосувати" at bounding box center [309, 293] width 109 height 20
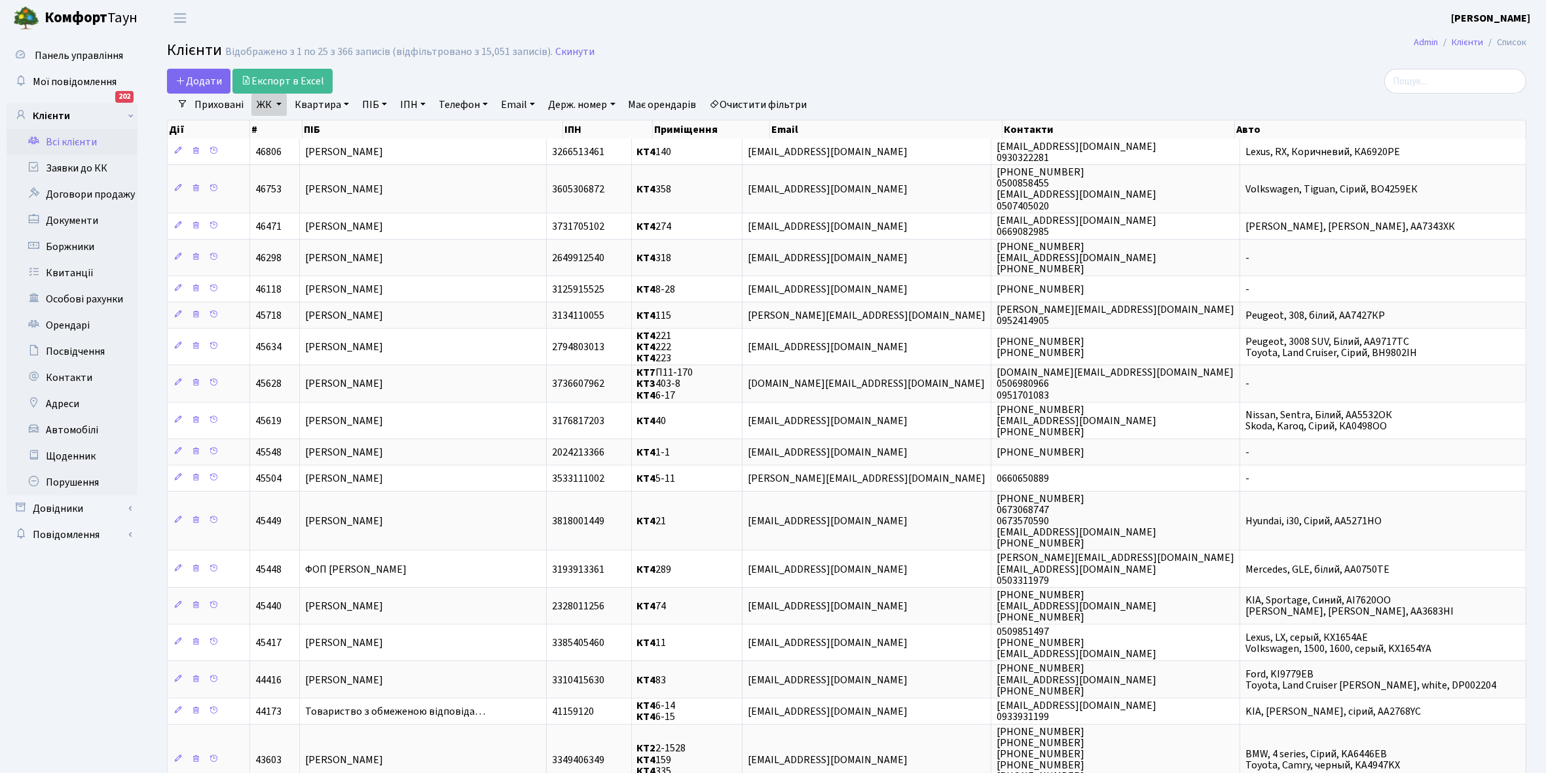
click at [342, 105] on link "Квартира" at bounding box center [321, 105] width 65 height 22
click at [335, 135] on input "text" at bounding box center [328, 130] width 77 height 25
type input "68"
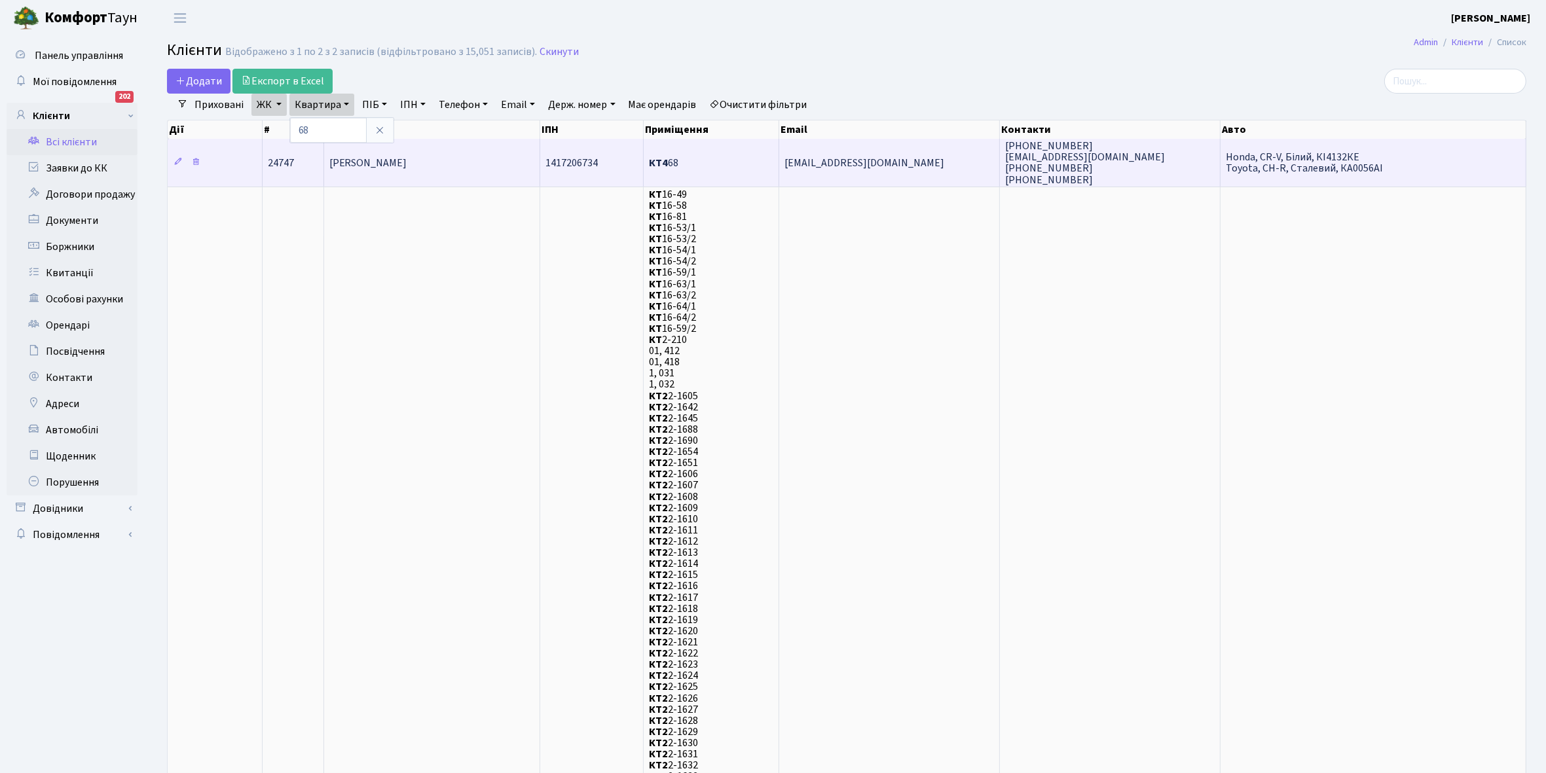
click at [412, 151] on td "[PERSON_NAME]" at bounding box center [432, 162] width 217 height 47
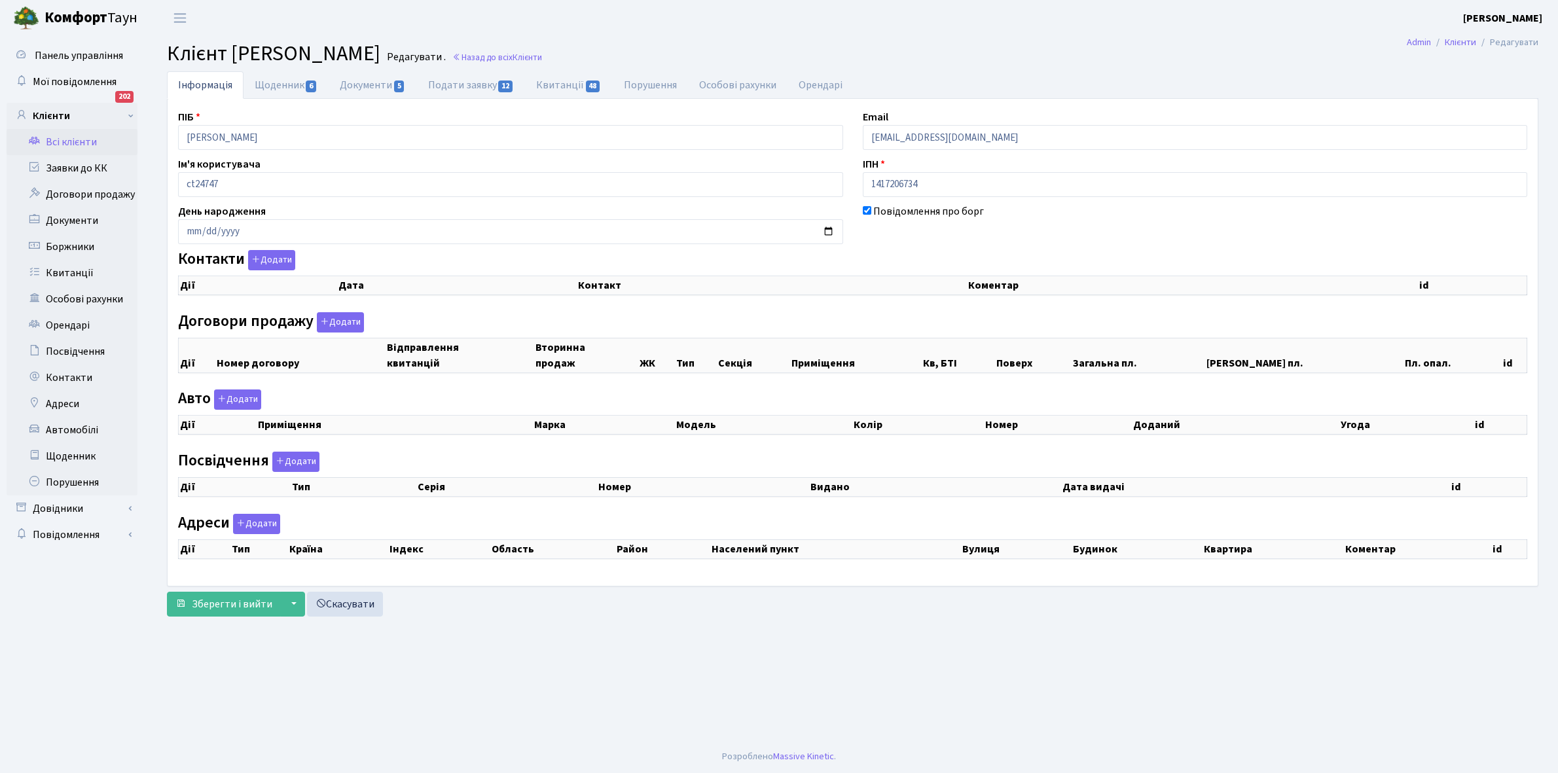
checkbox input "true"
select select "25"
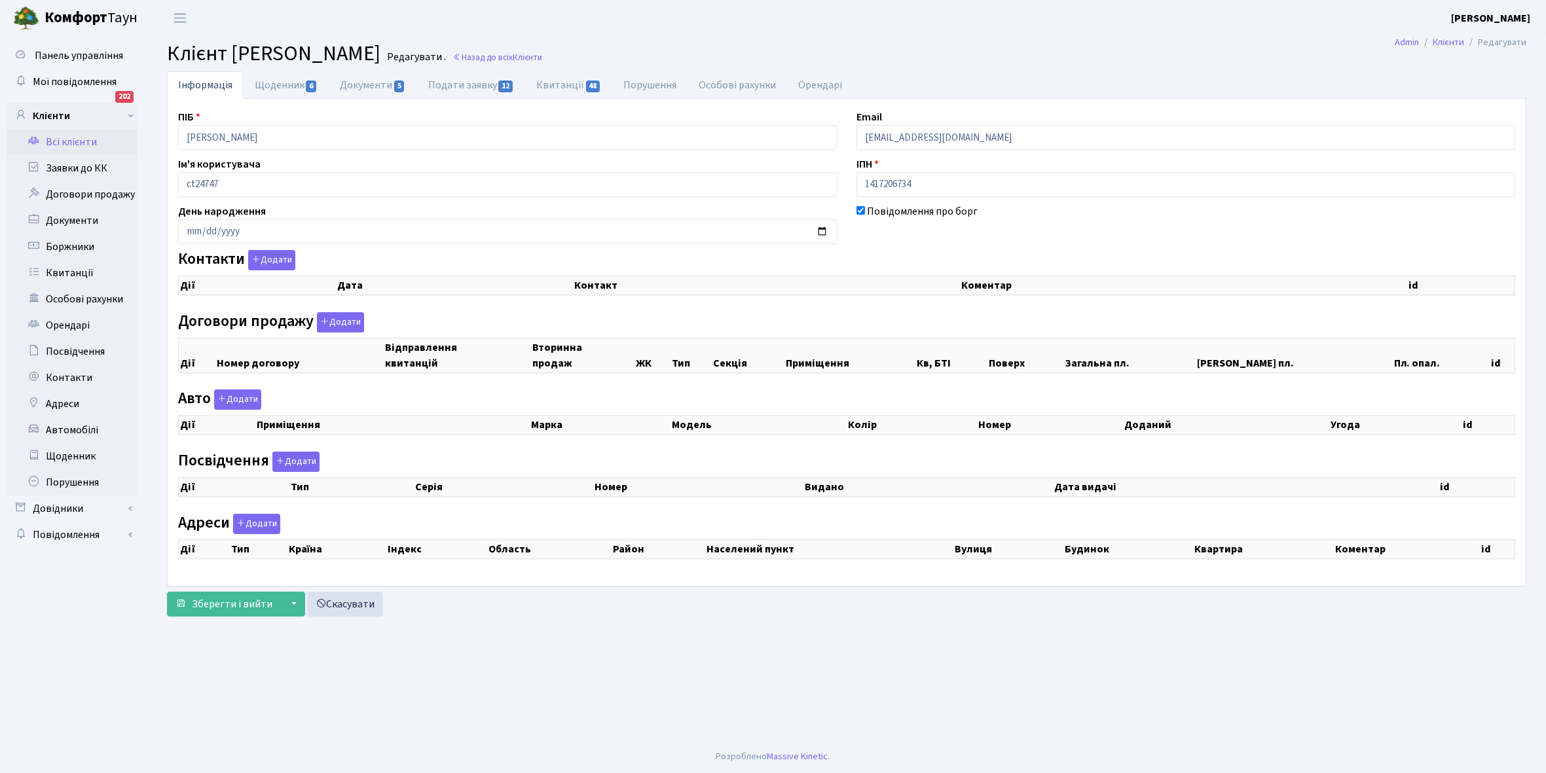
select select "25"
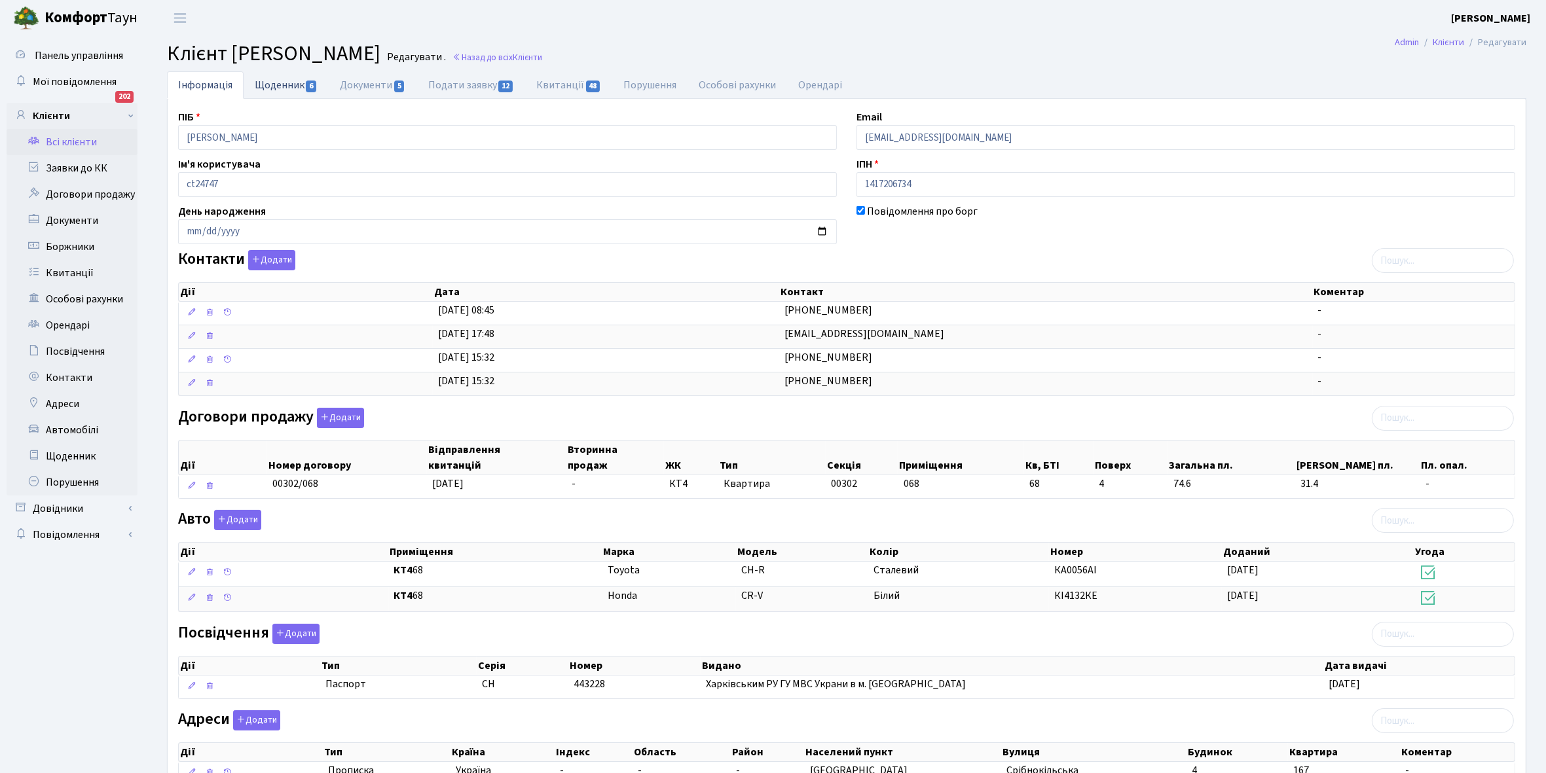
click at [269, 82] on link "Щоденник 6" at bounding box center [286, 84] width 85 height 27
select select "25"
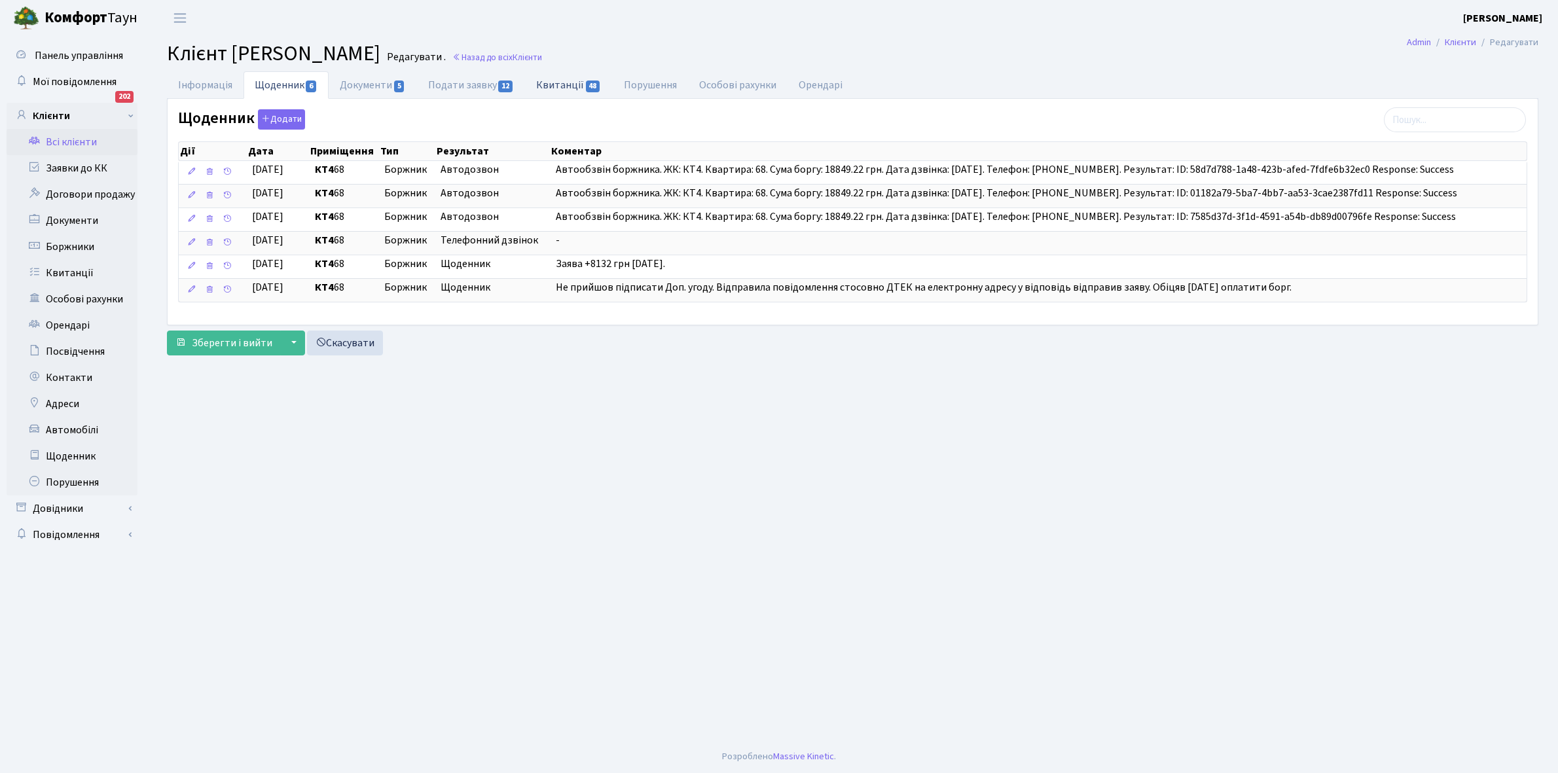
click at [557, 86] on link "Квитанції 48" at bounding box center [568, 84] width 87 height 27
select select "25"
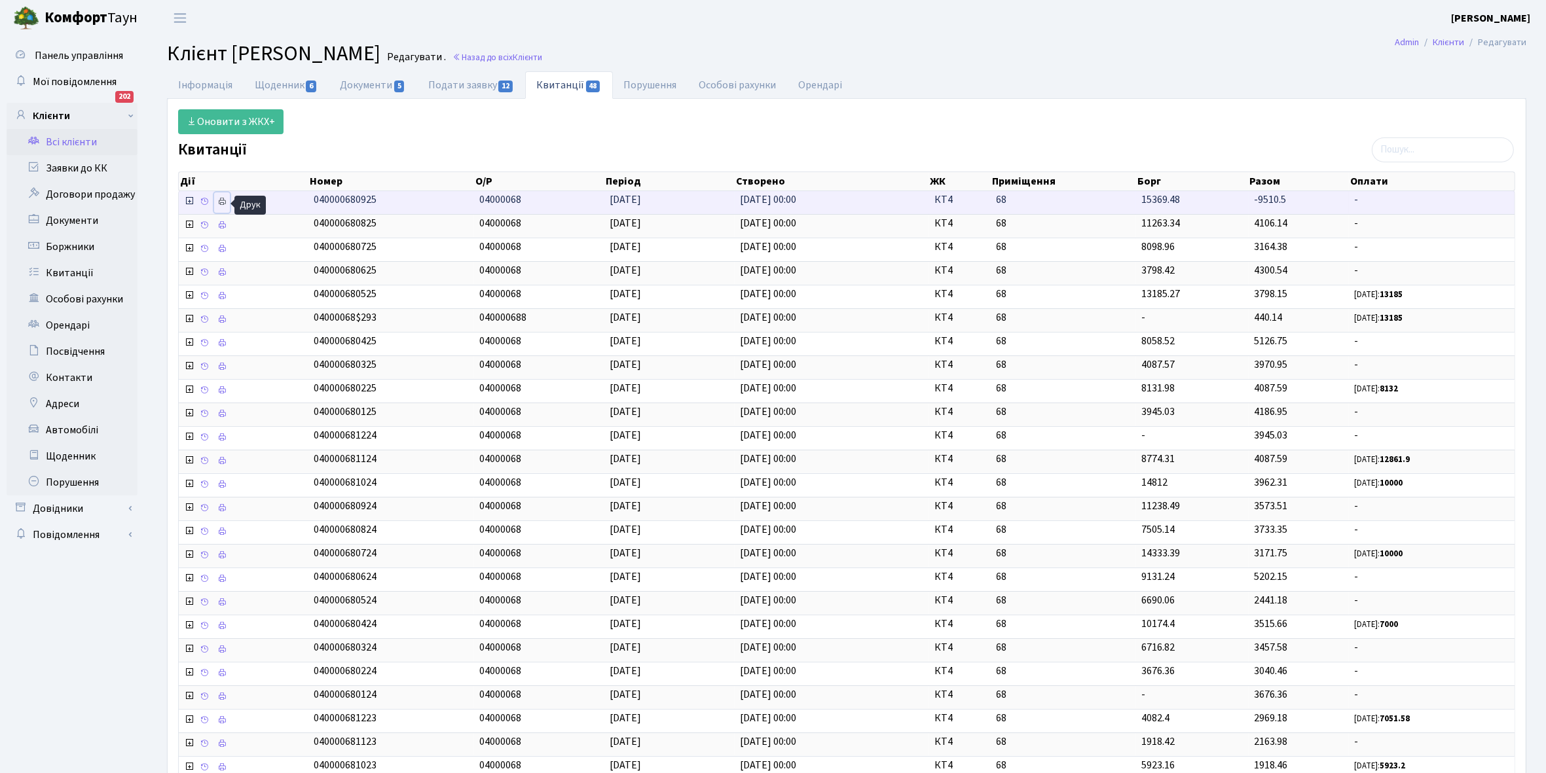
click at [221, 202] on icon at bounding box center [221, 201] width 9 height 9
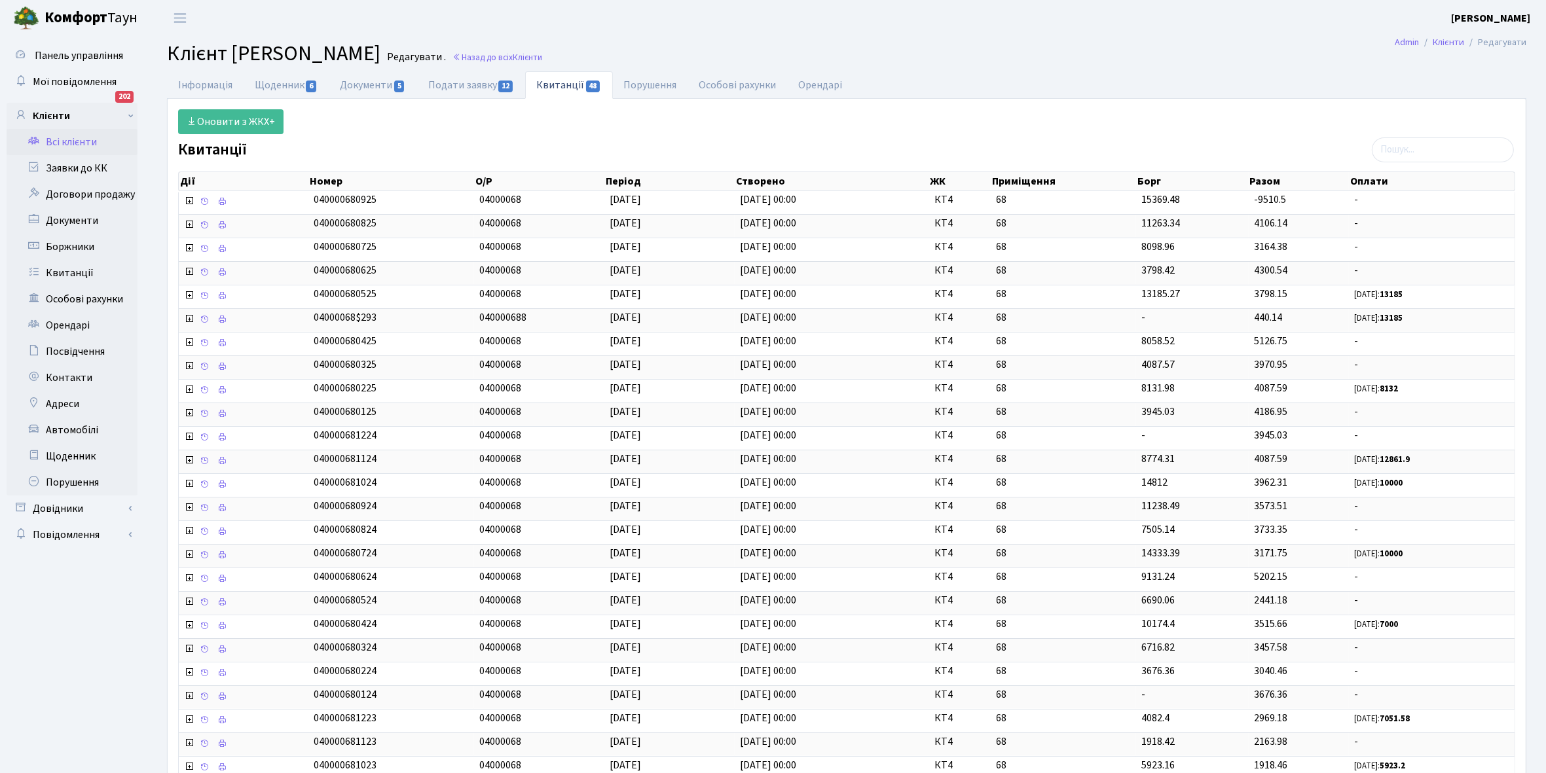
click at [64, 141] on link "Всі клієнти" at bounding box center [72, 142] width 131 height 26
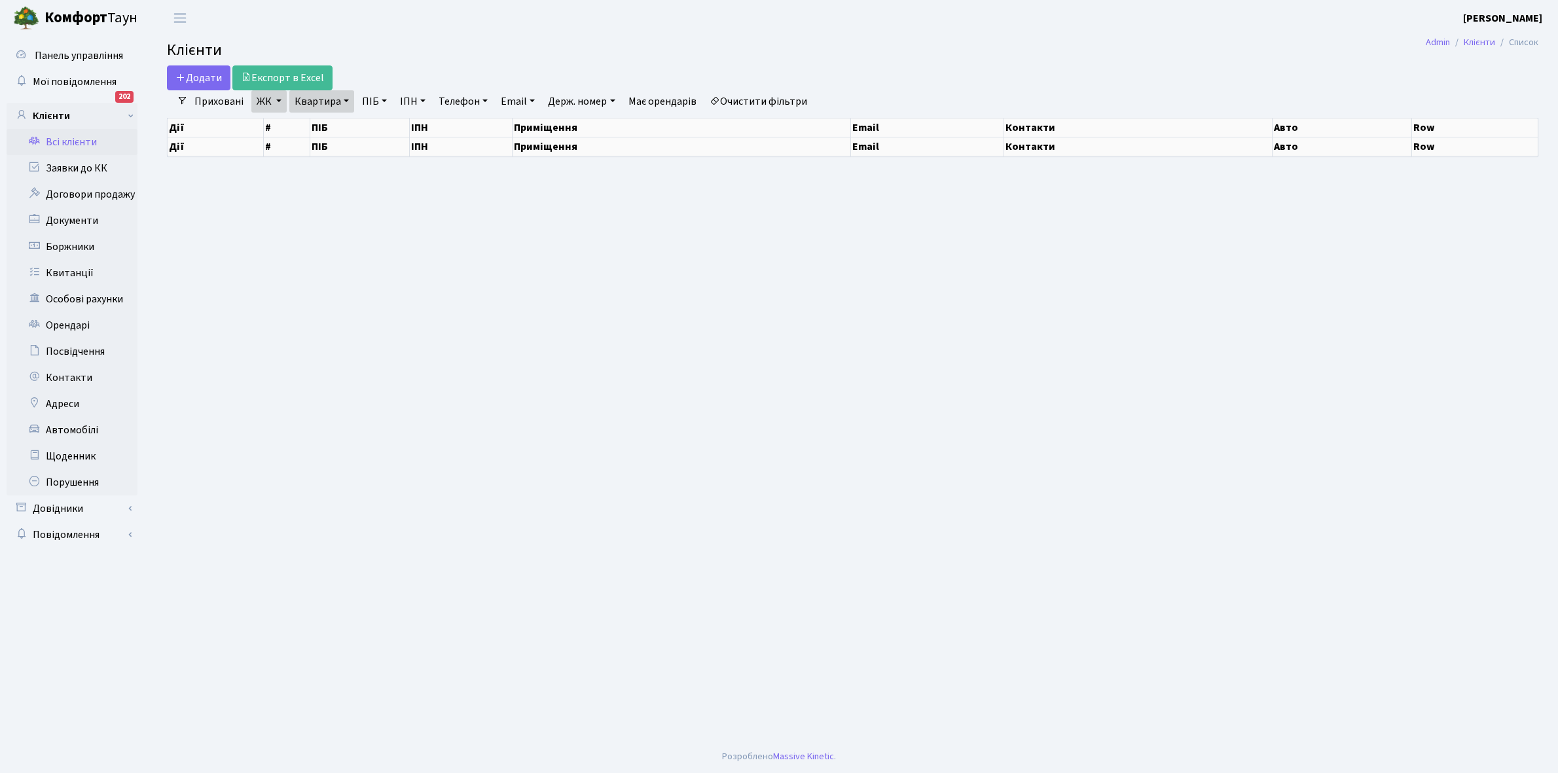
select select "25"
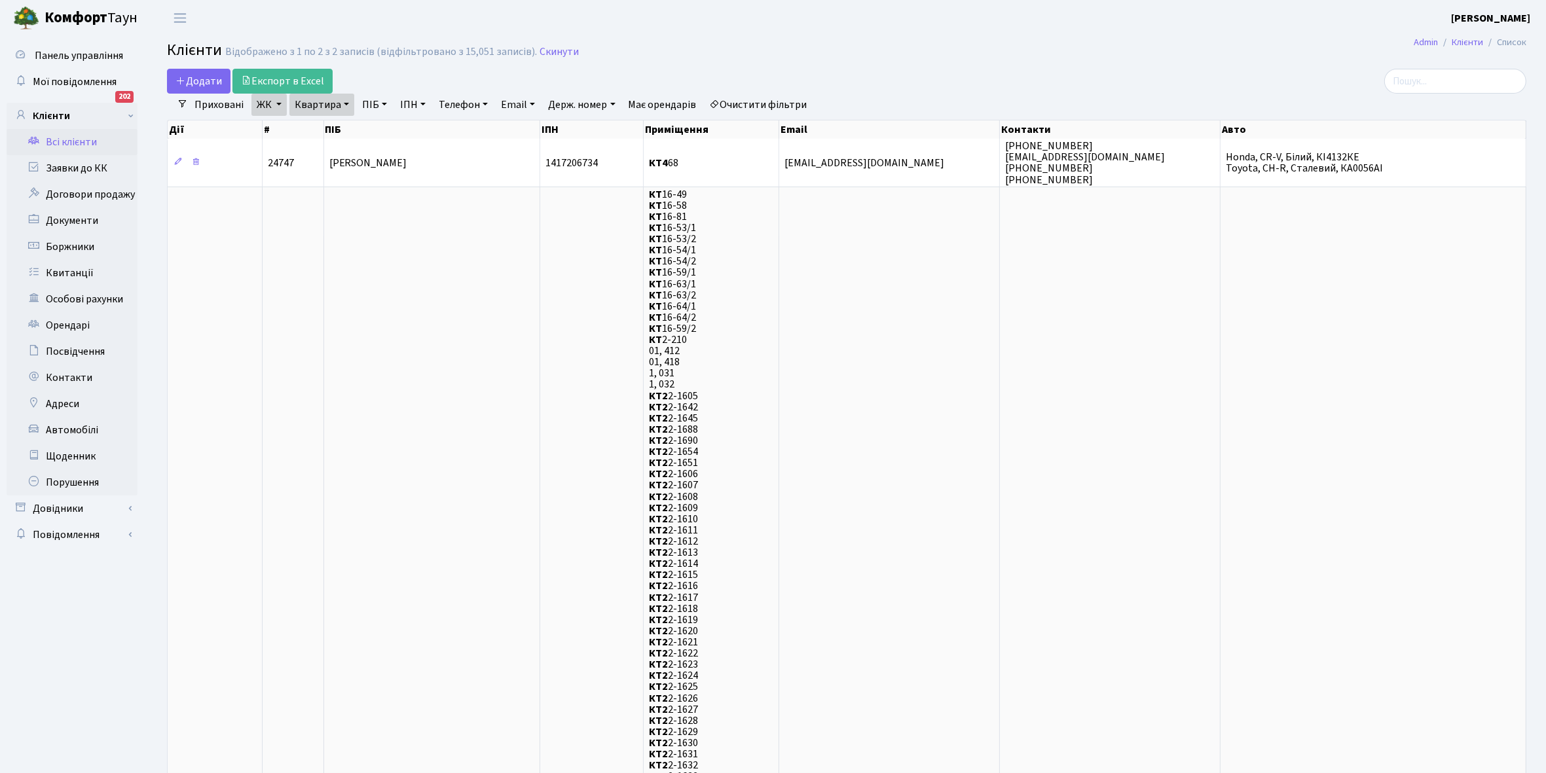
click at [342, 103] on link "Квартира" at bounding box center [321, 105] width 65 height 22
click at [334, 126] on input "68" at bounding box center [328, 130] width 77 height 25
type input "6"
type input "89"
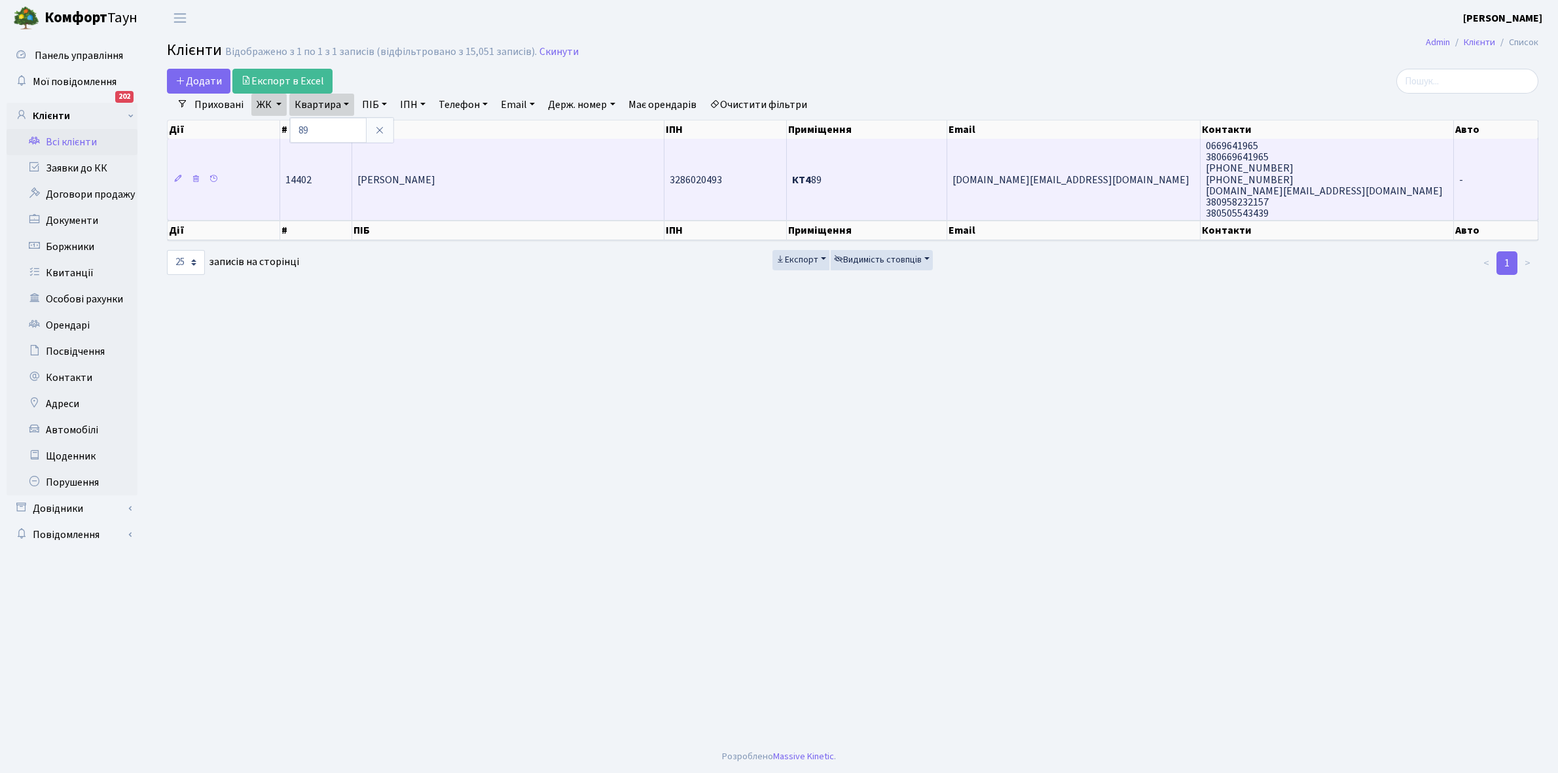
click at [421, 193] on td "Неіжмак [PERSON_NAME]" at bounding box center [508, 179] width 312 height 81
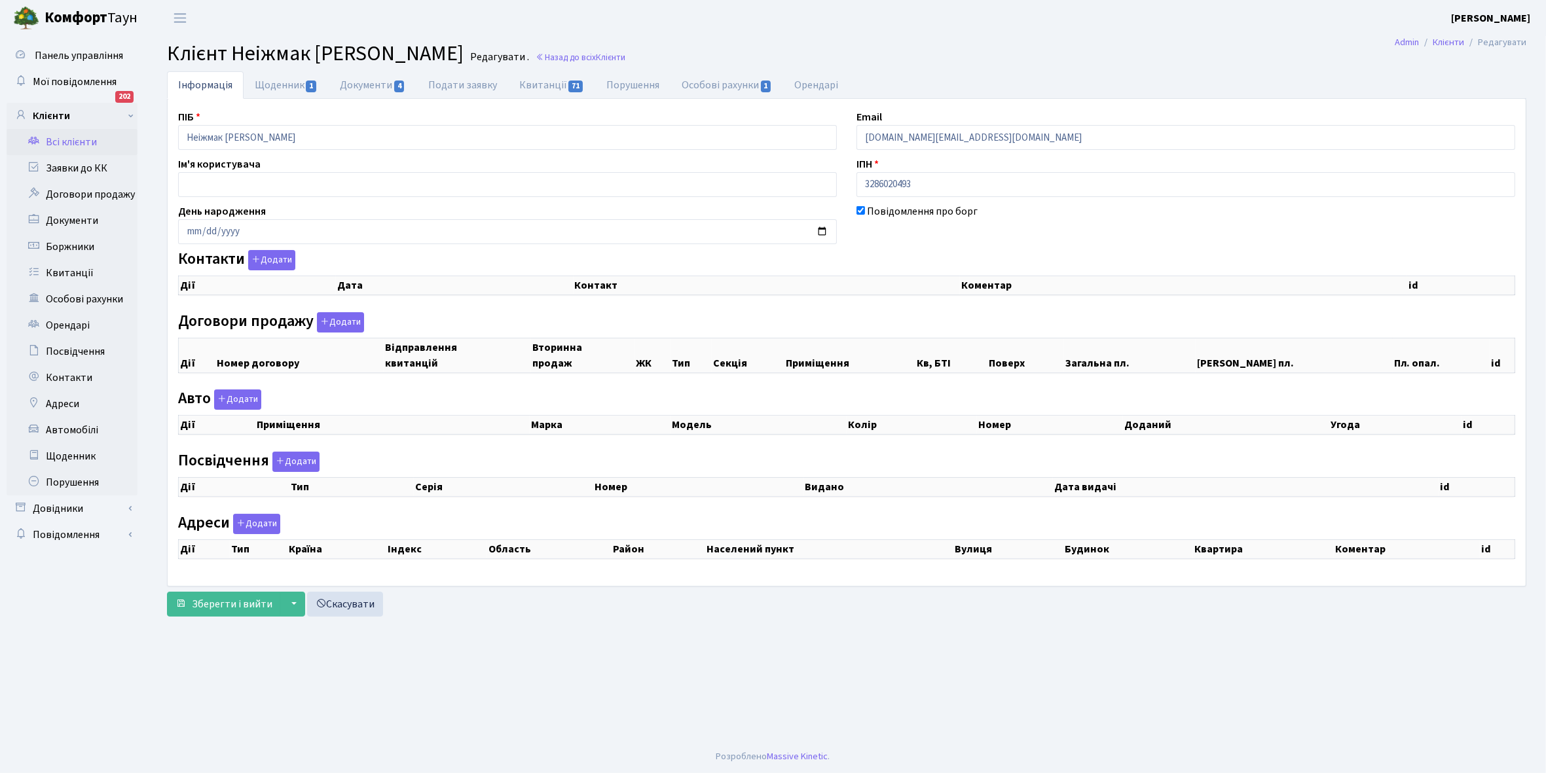
checkbox input "true"
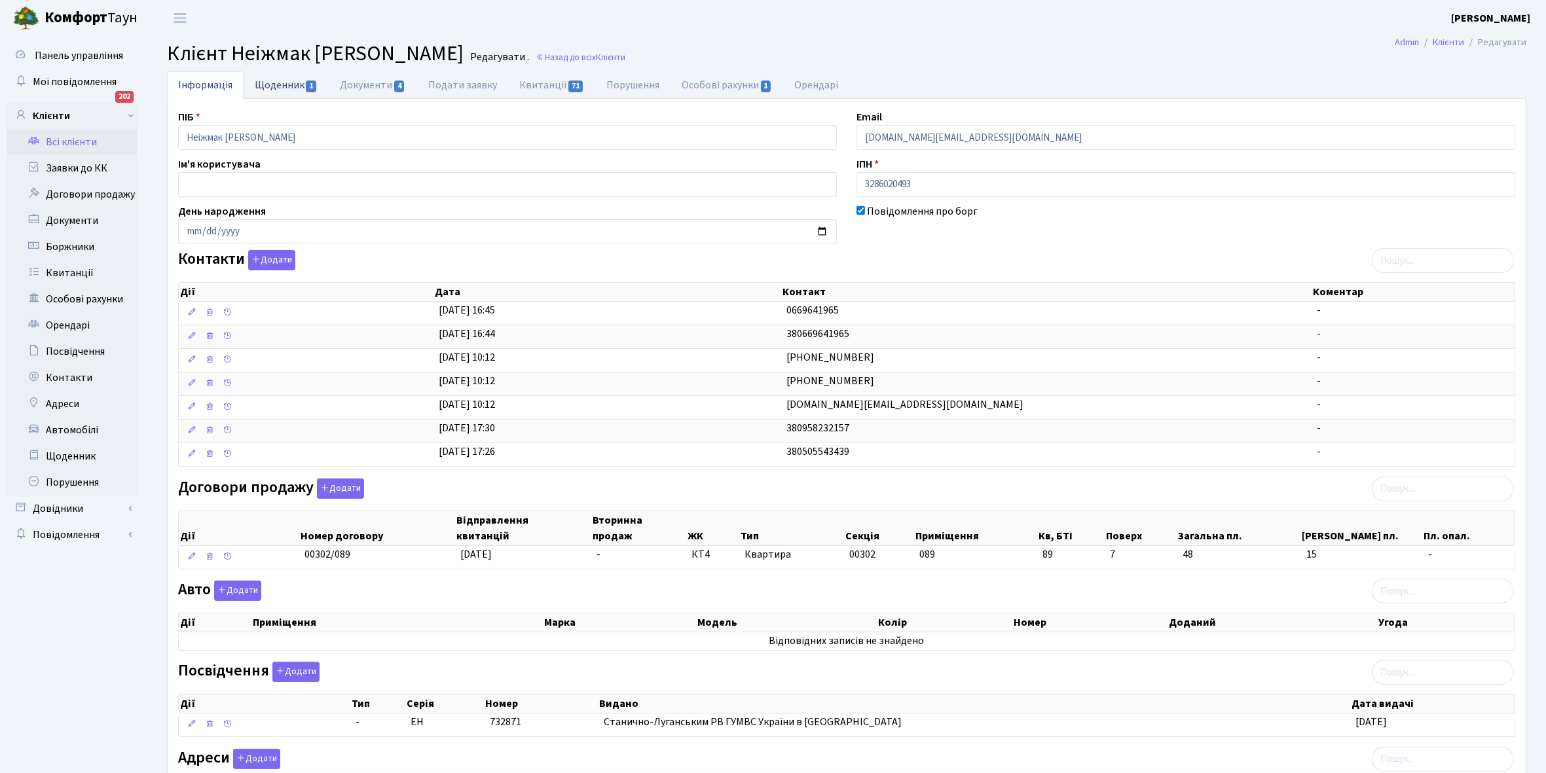
click at [280, 84] on link "Щоденник 1" at bounding box center [286, 84] width 85 height 27
select select "25"
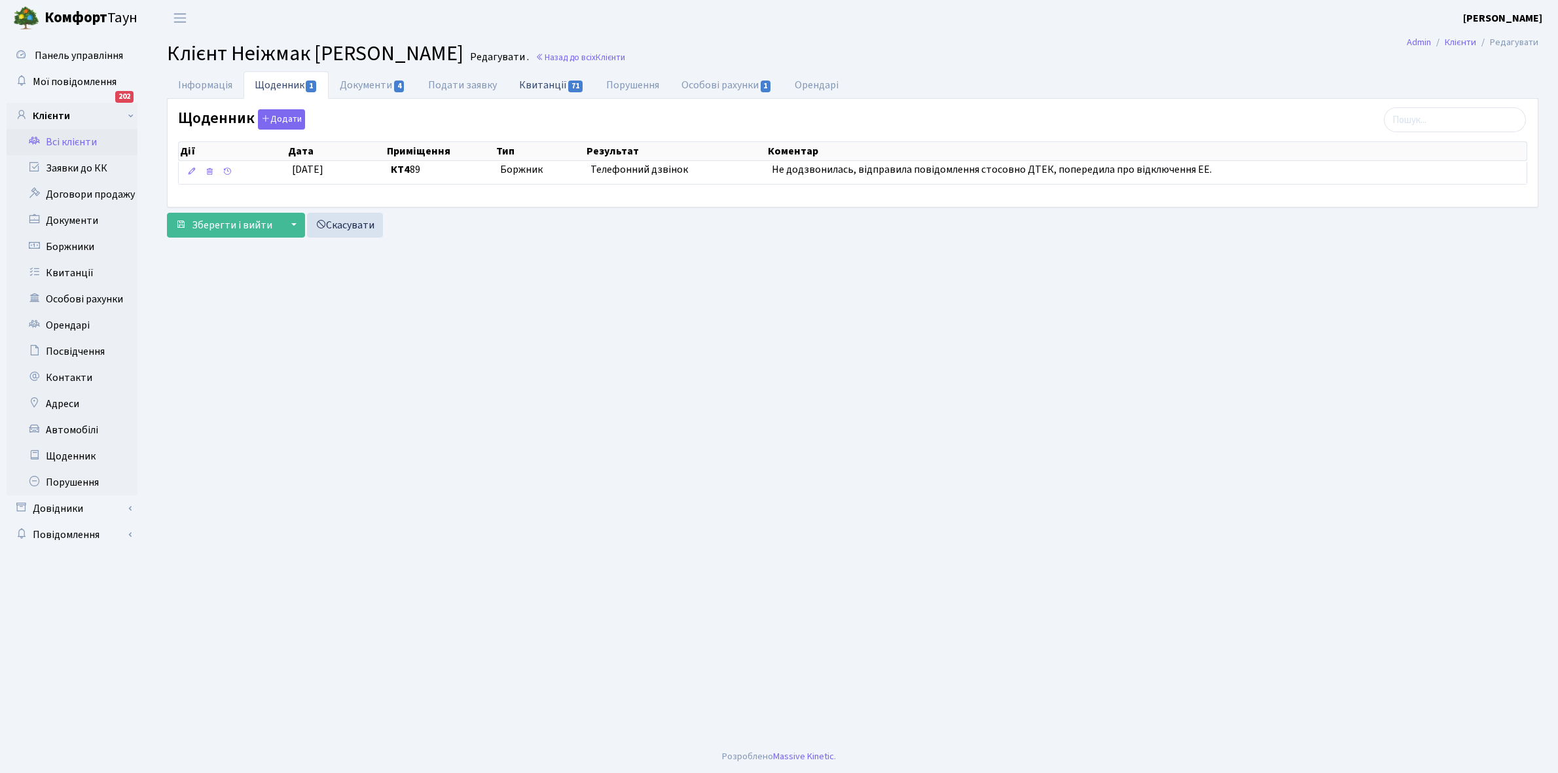
click at [545, 85] on link "Квитанції 71" at bounding box center [551, 84] width 87 height 27
select select "25"
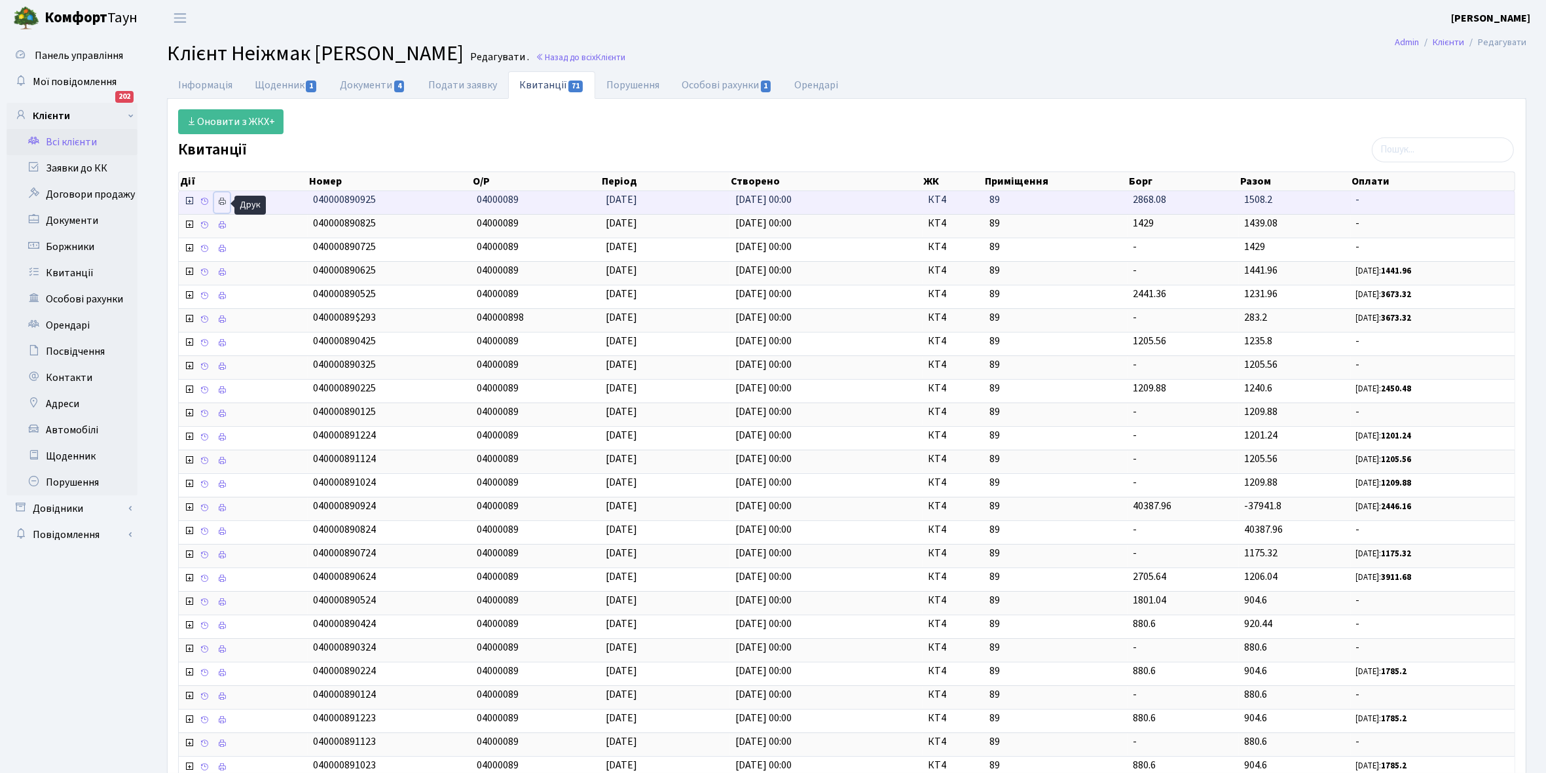
click at [223, 200] on icon at bounding box center [221, 201] width 9 height 9
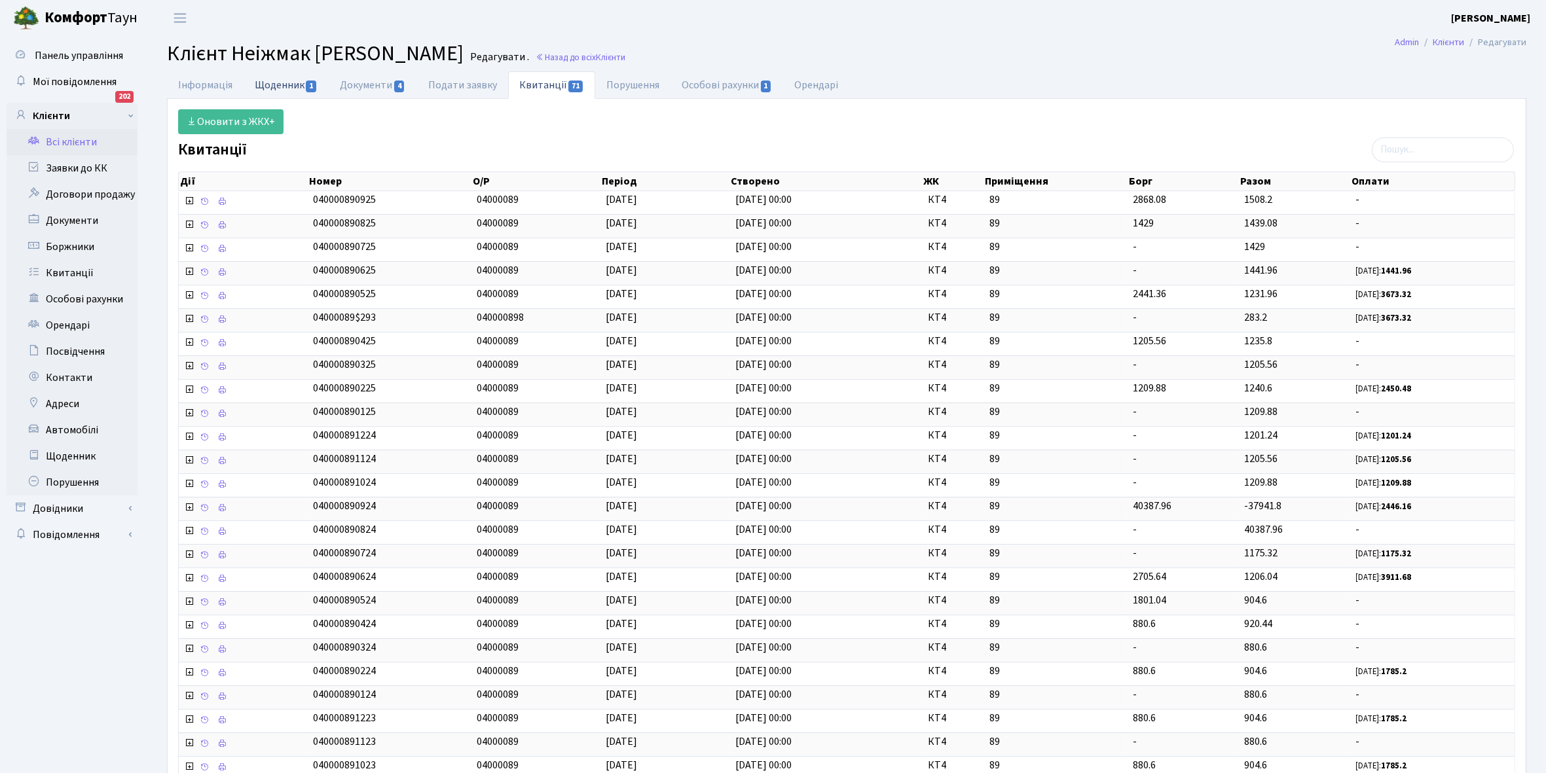
click at [265, 82] on link "Щоденник 1" at bounding box center [286, 84] width 85 height 27
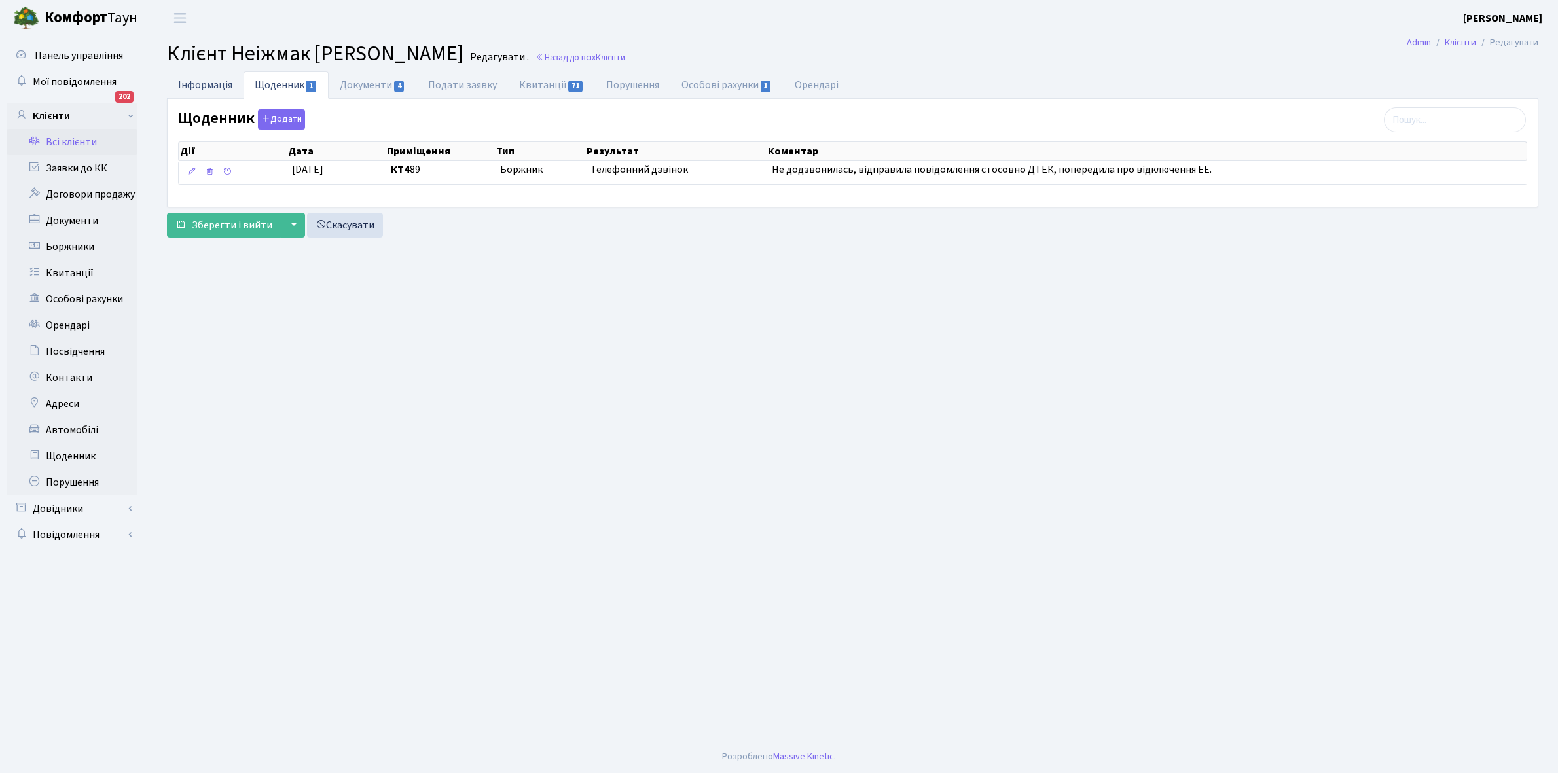
click at [198, 84] on link "Інформація" at bounding box center [205, 84] width 77 height 27
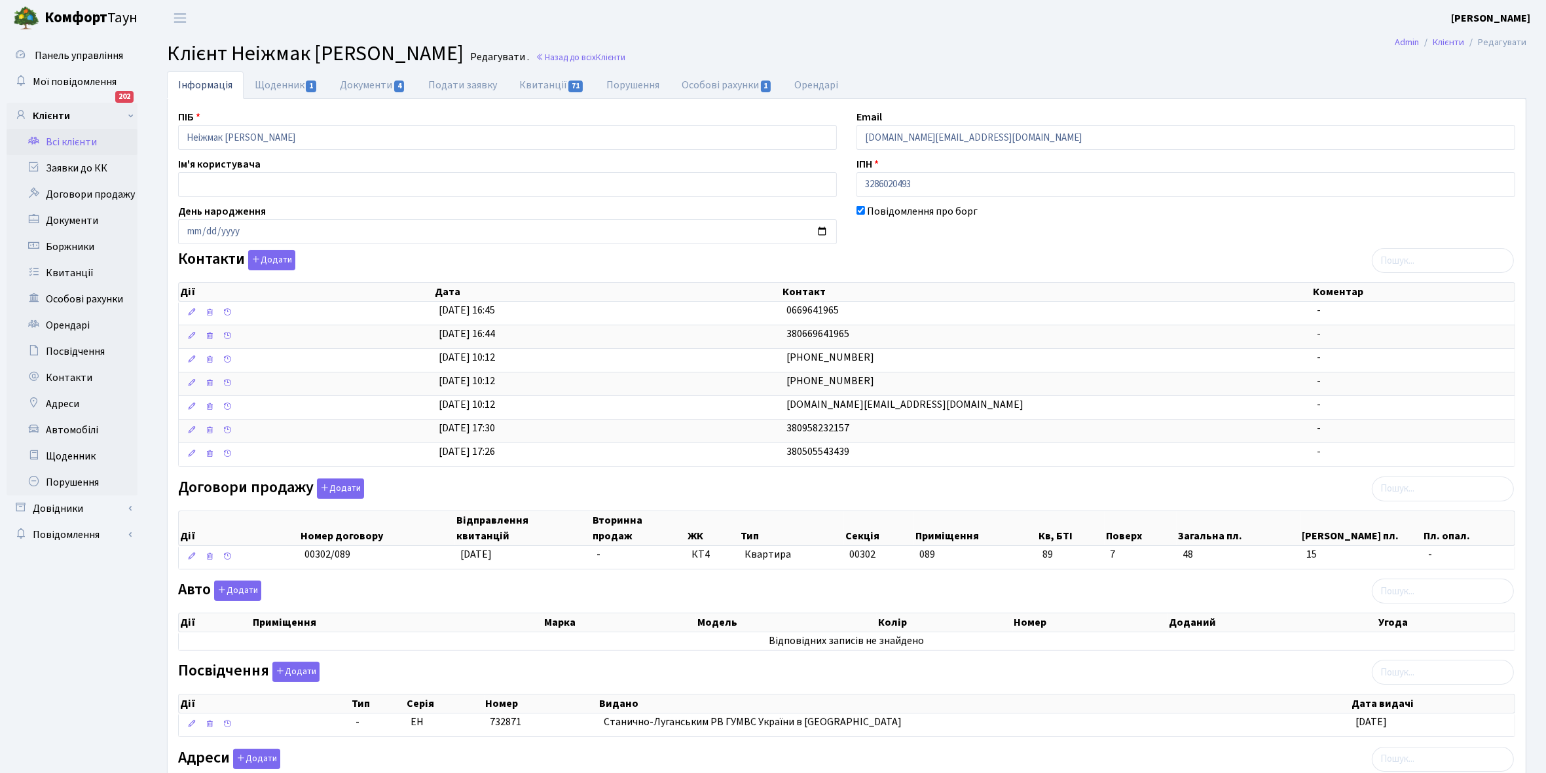
click at [69, 136] on link "Всі клієнти" at bounding box center [72, 142] width 131 height 26
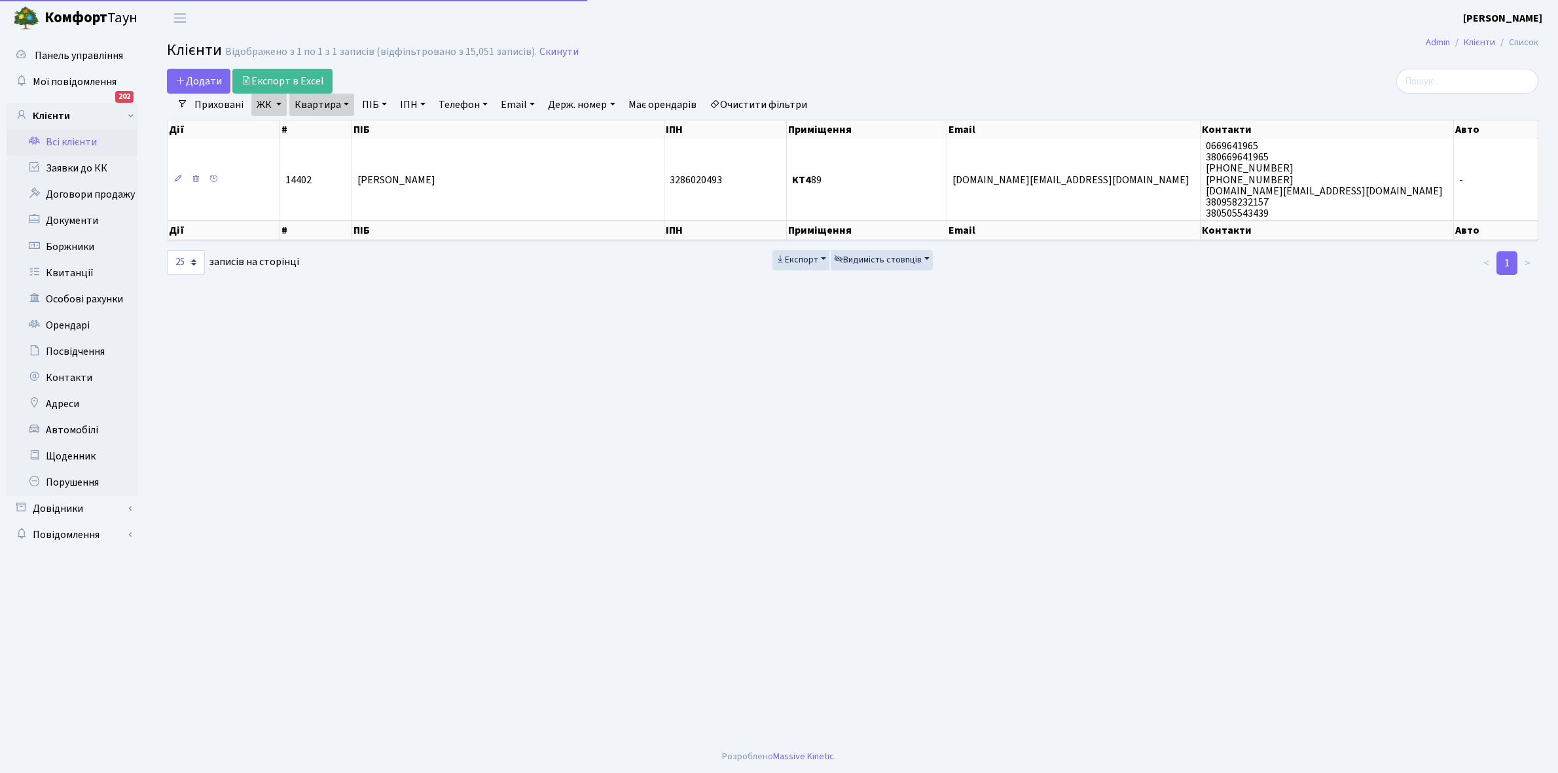
select select "25"
click at [345, 103] on link "Квартира" at bounding box center [321, 105] width 65 height 22
click at [325, 135] on input "89" at bounding box center [328, 130] width 77 height 25
type input "8"
type input "147"
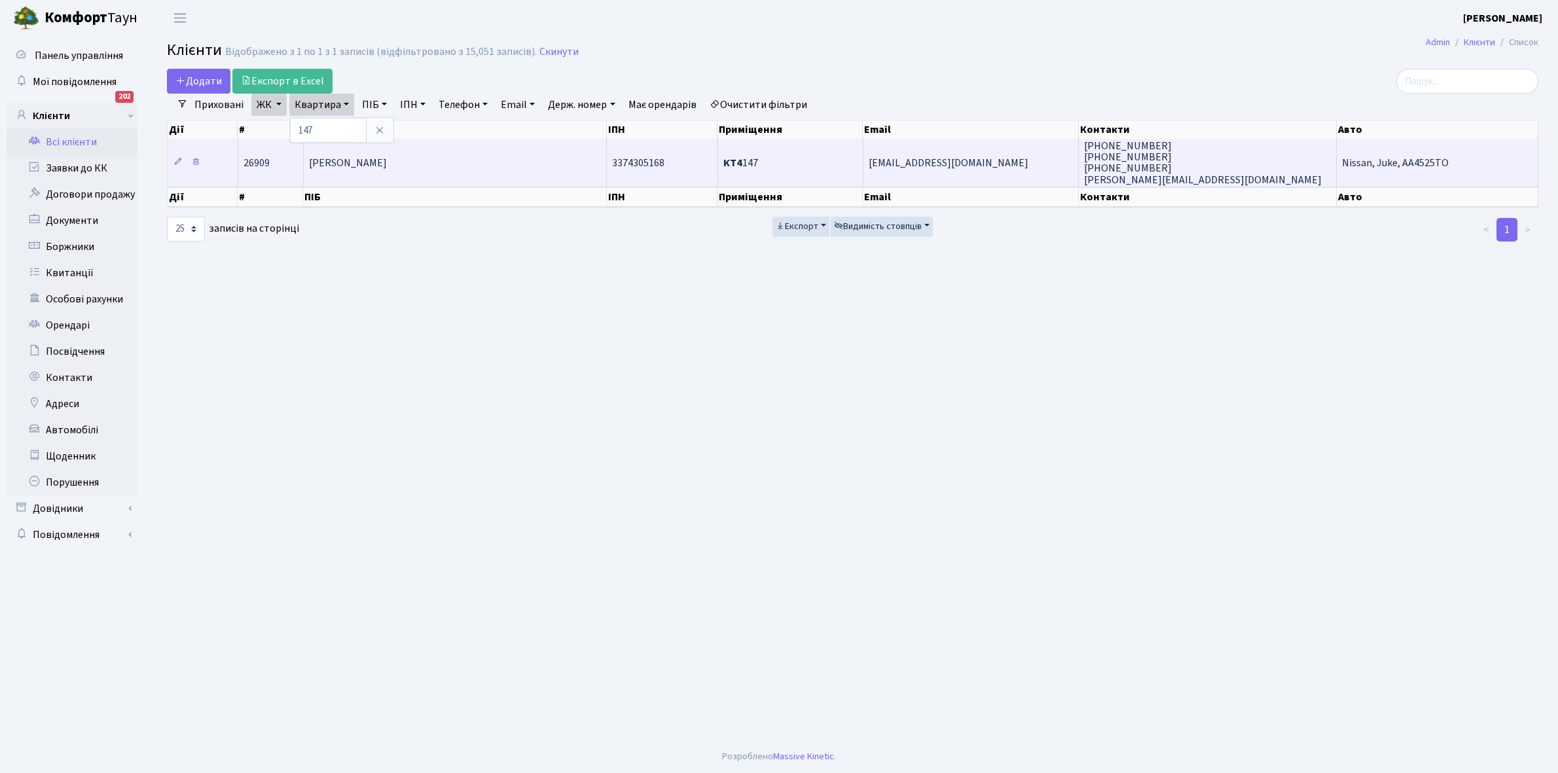
click at [387, 162] on span "[PERSON_NAME]" at bounding box center [348, 163] width 78 height 14
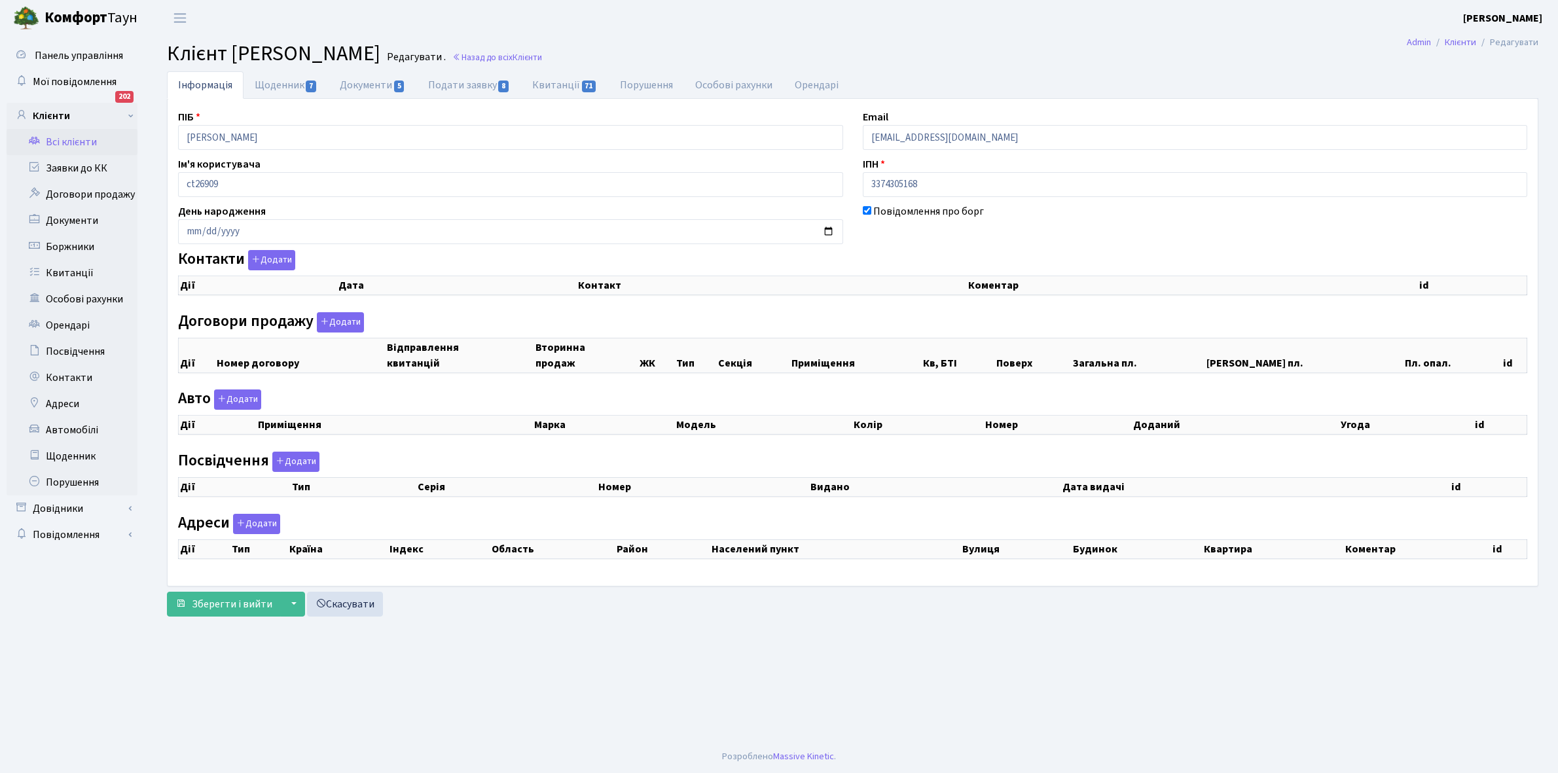
checkbox input "true"
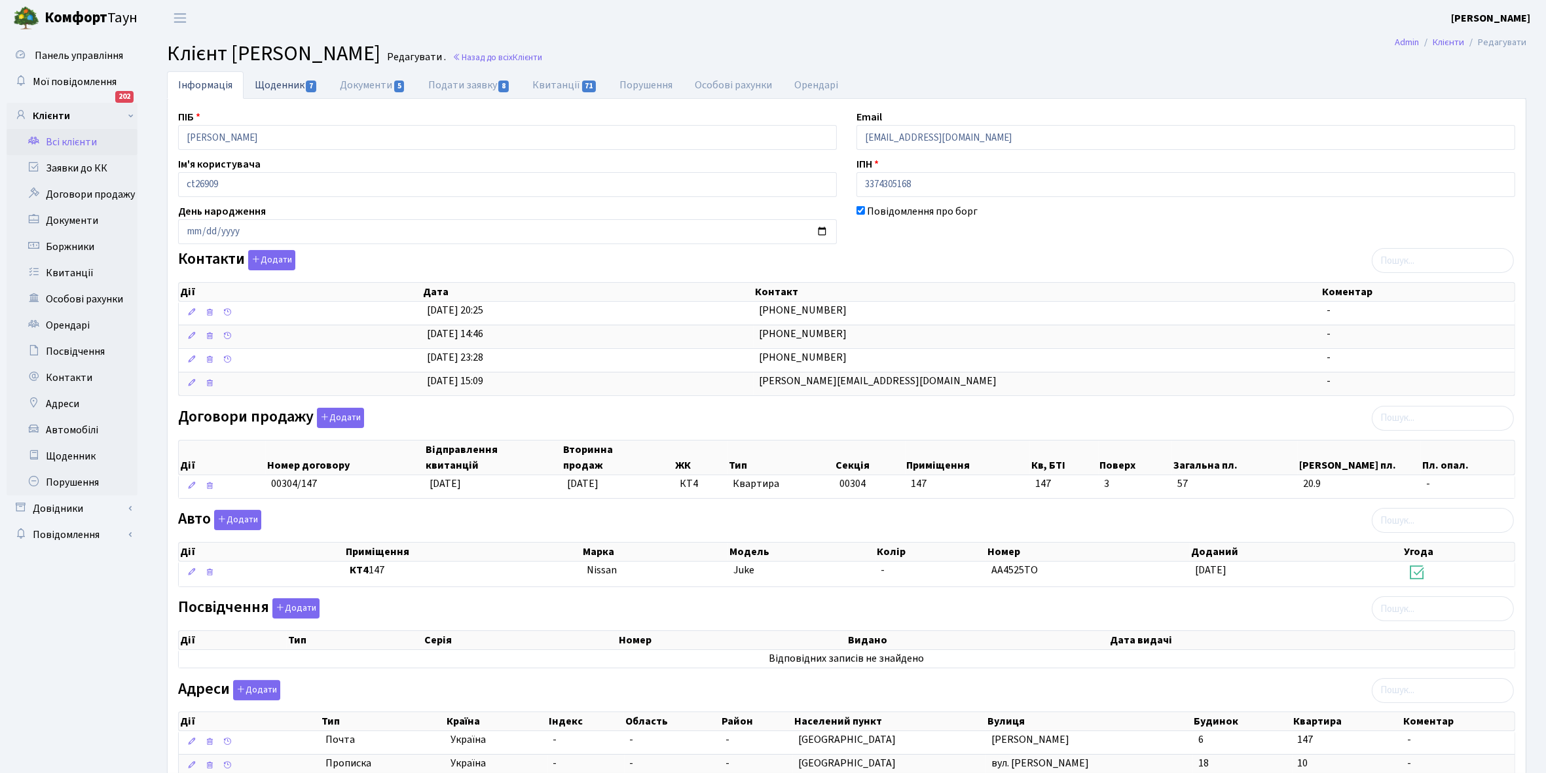
click at [267, 88] on link "Щоденник 7" at bounding box center [286, 84] width 85 height 27
select select "25"
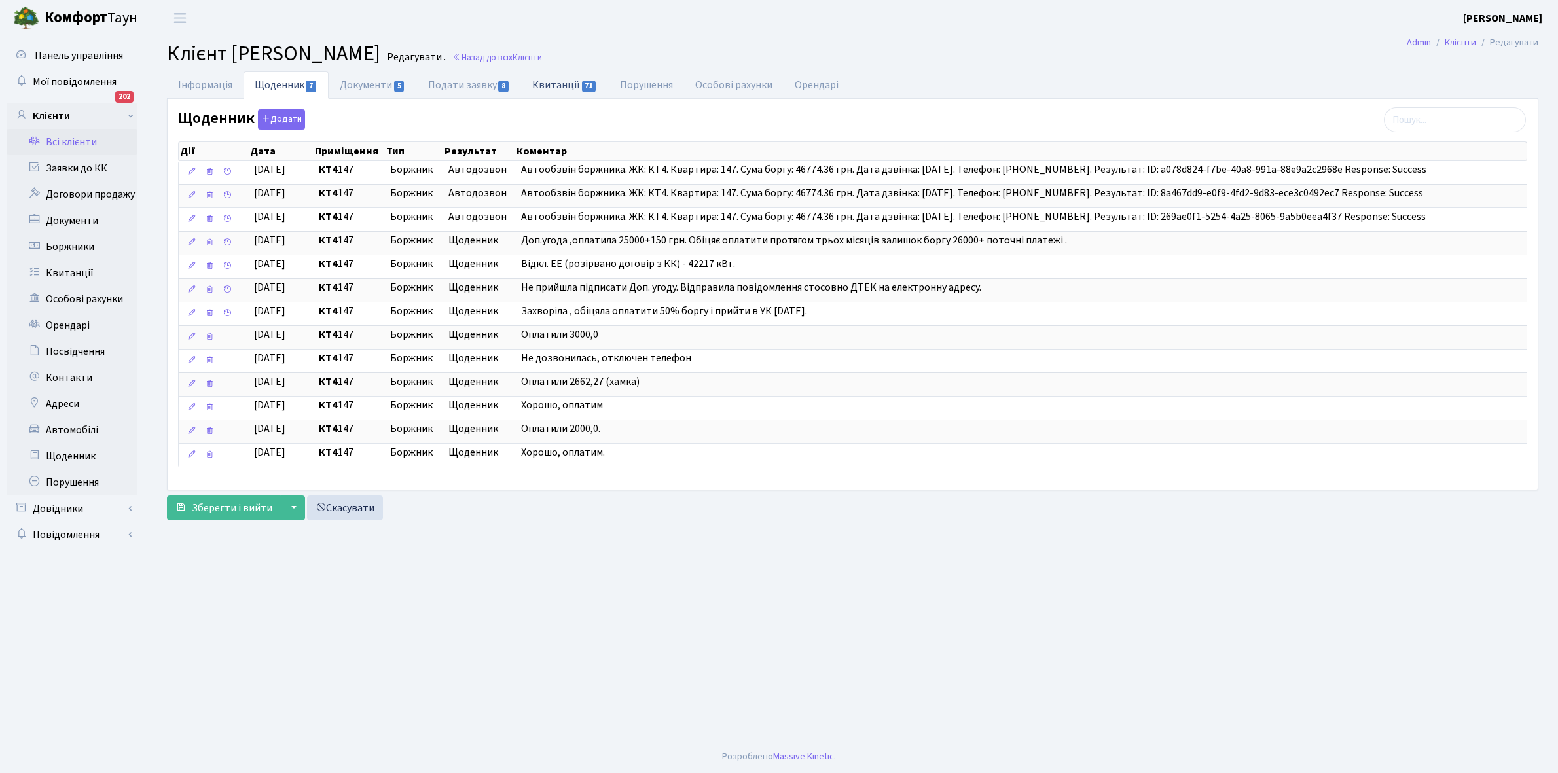
click at [562, 88] on link "Квитанції 71" at bounding box center [564, 84] width 87 height 27
select select "25"
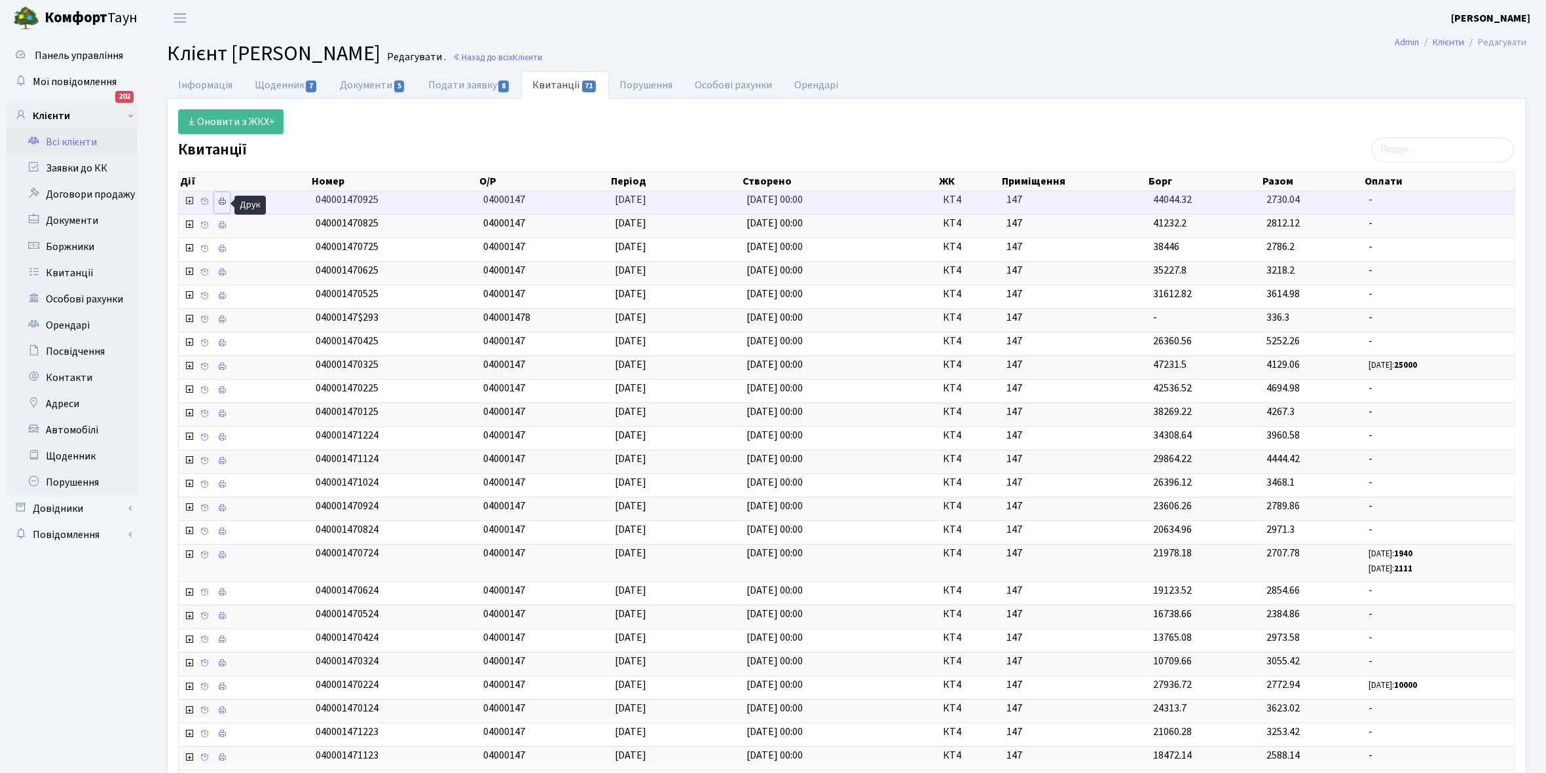
click at [226, 202] on icon at bounding box center [221, 201] width 9 height 9
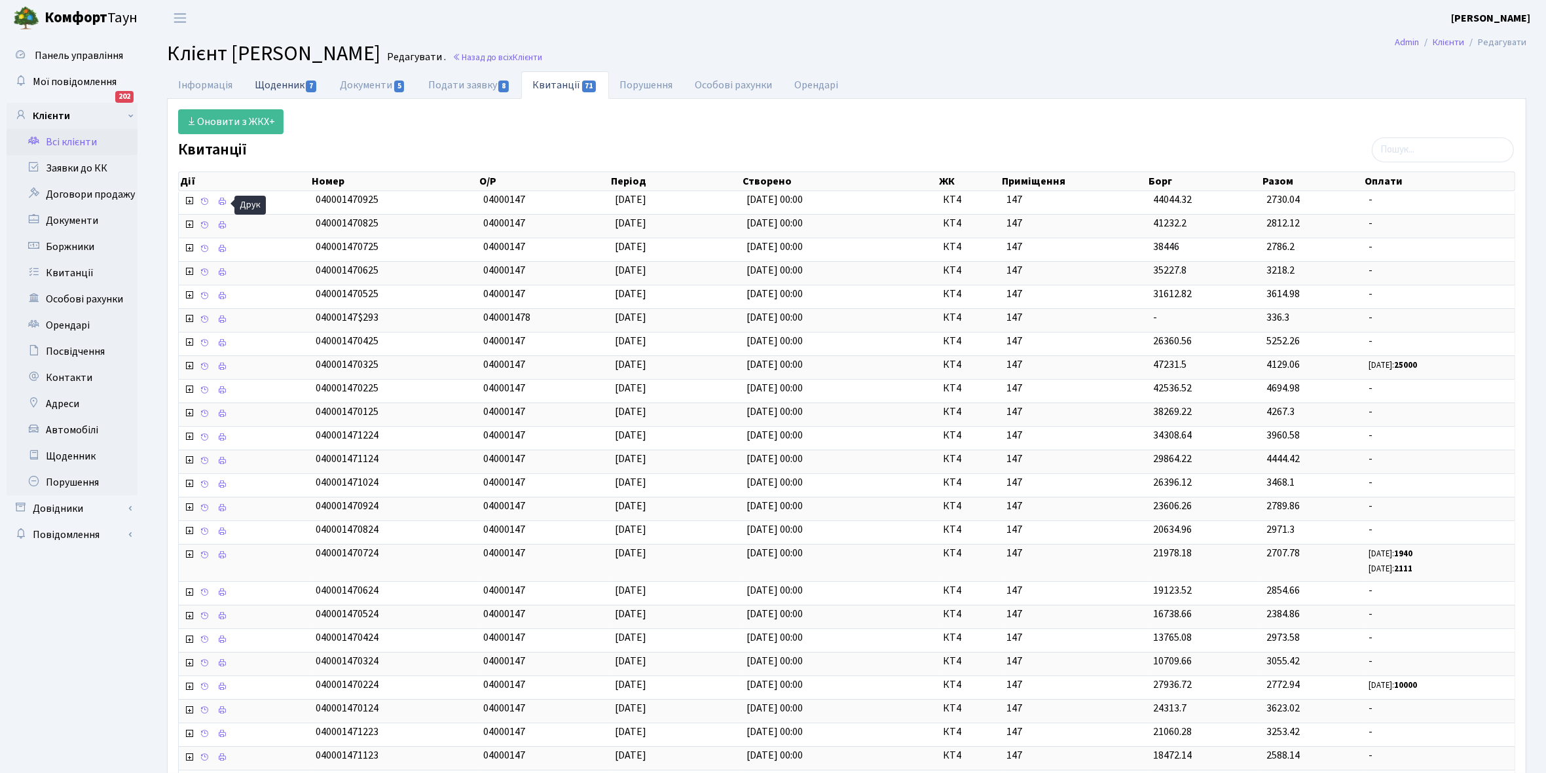
click at [277, 87] on link "Щоденник 7" at bounding box center [286, 84] width 85 height 27
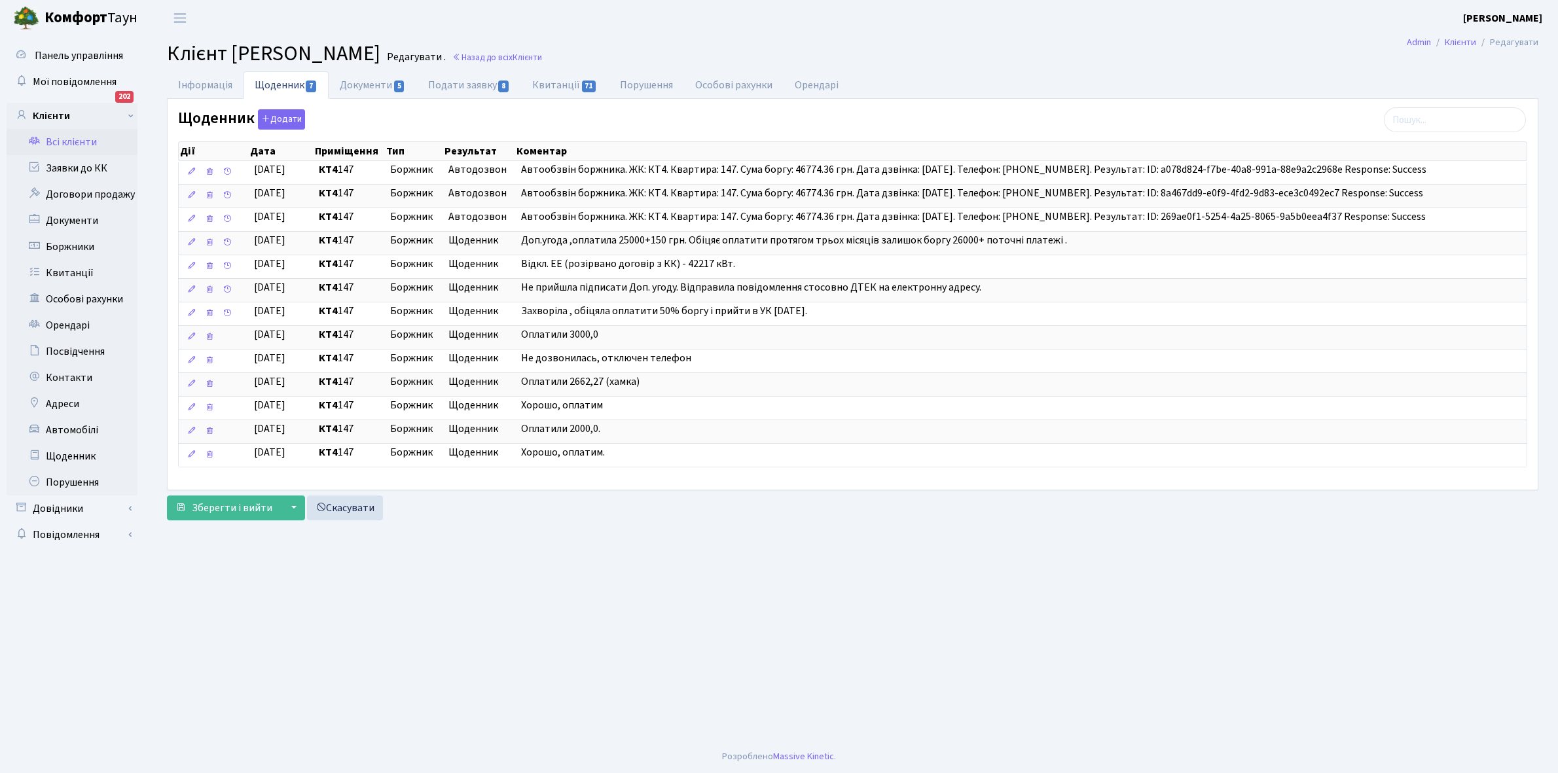
click at [64, 141] on link "Всі клієнти" at bounding box center [72, 142] width 131 height 26
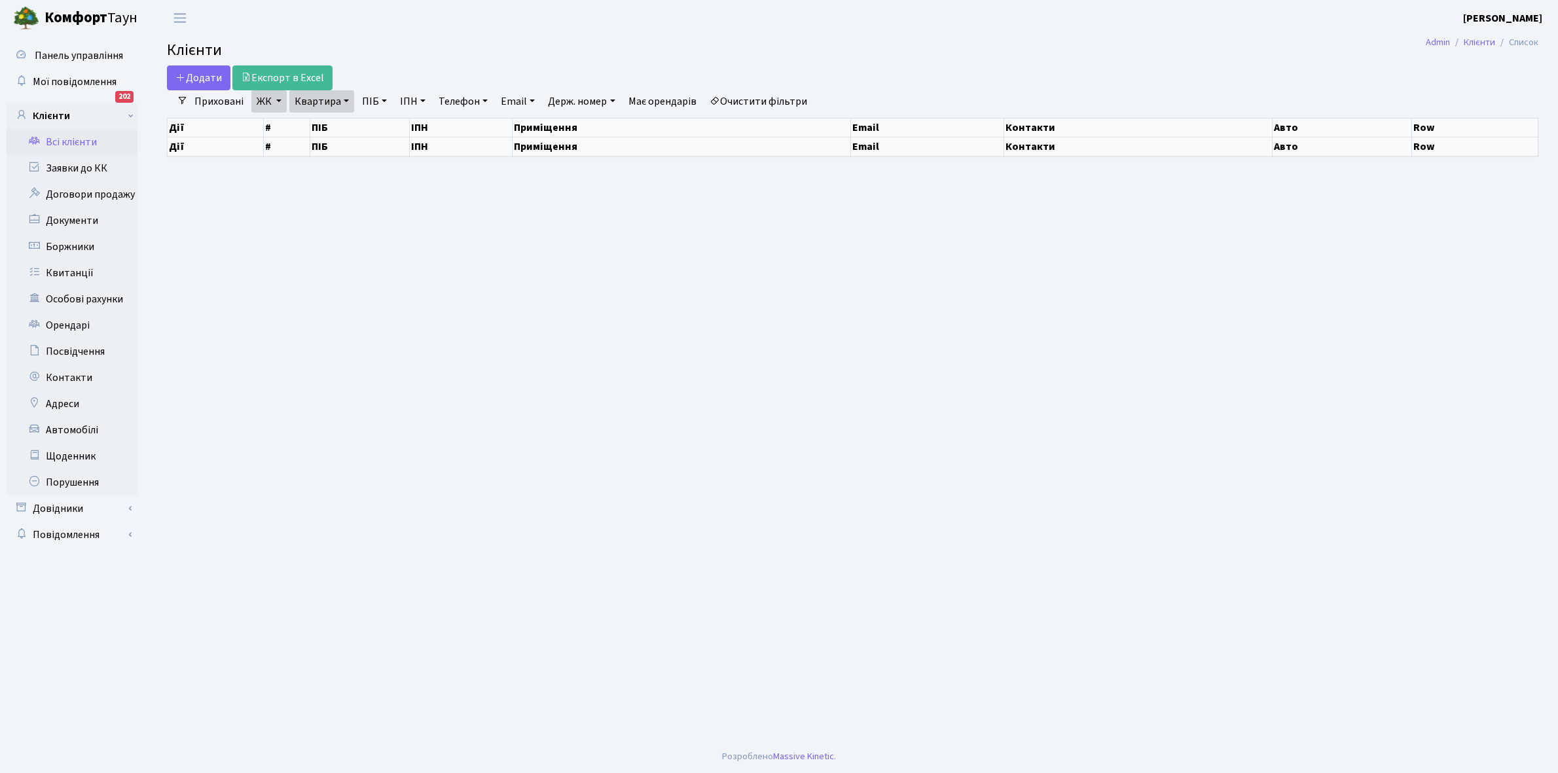
select select "25"
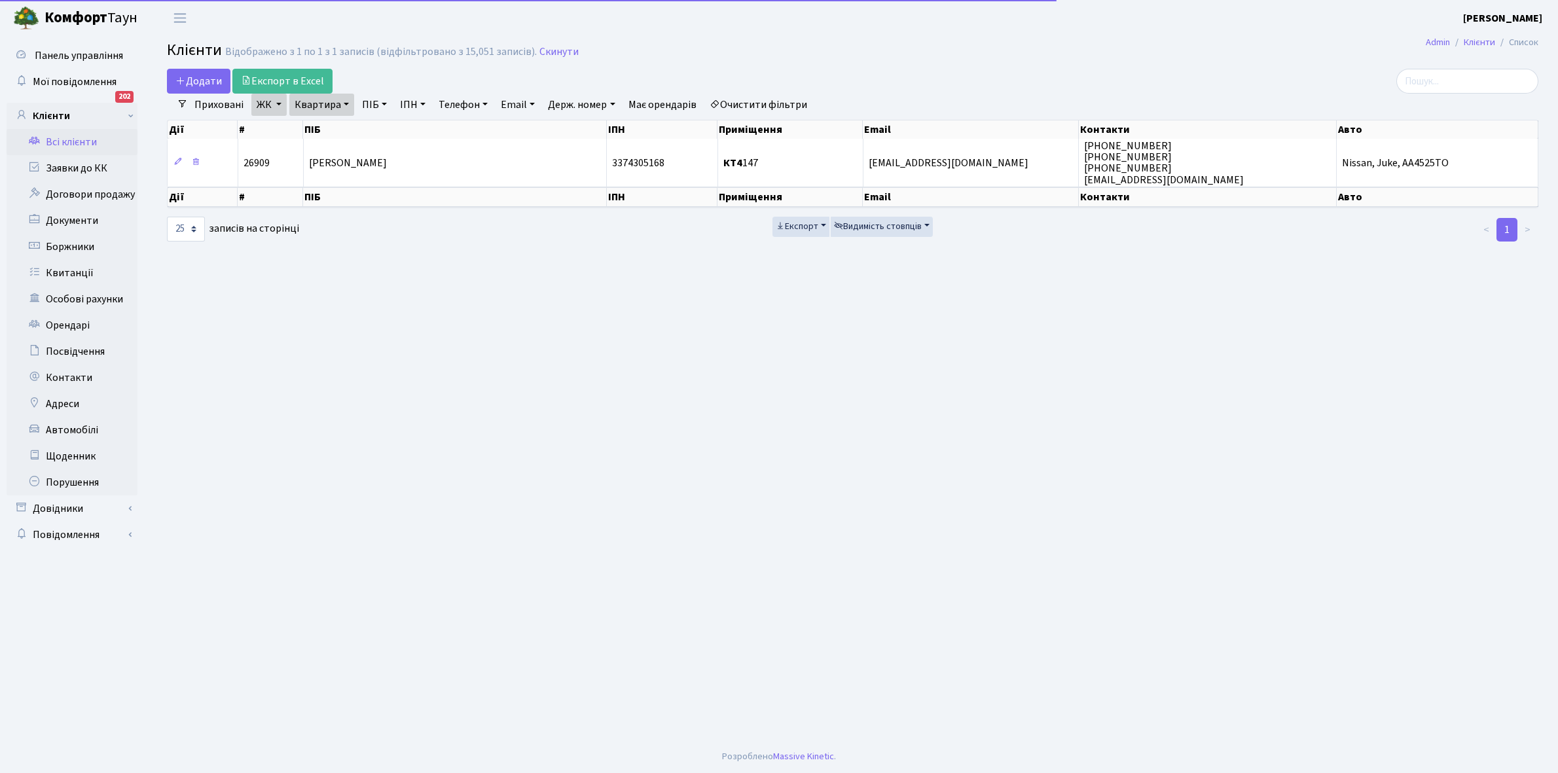
click at [342, 106] on link "Квартира" at bounding box center [321, 105] width 65 height 22
click at [338, 123] on input "147" at bounding box center [328, 130] width 77 height 25
type input "162"
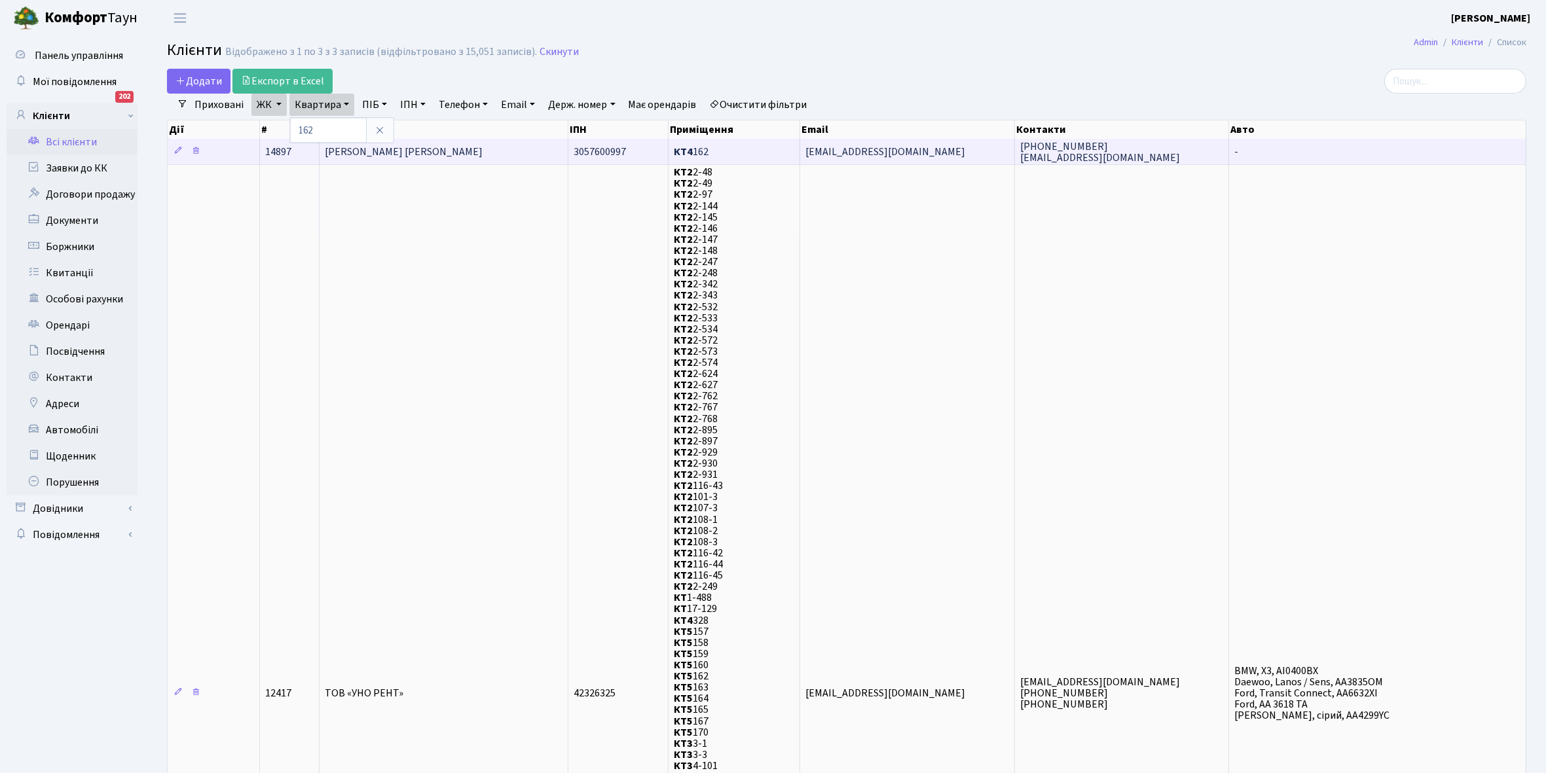
click at [467, 145] on span "[PERSON_NAME]" at bounding box center [404, 152] width 158 height 14
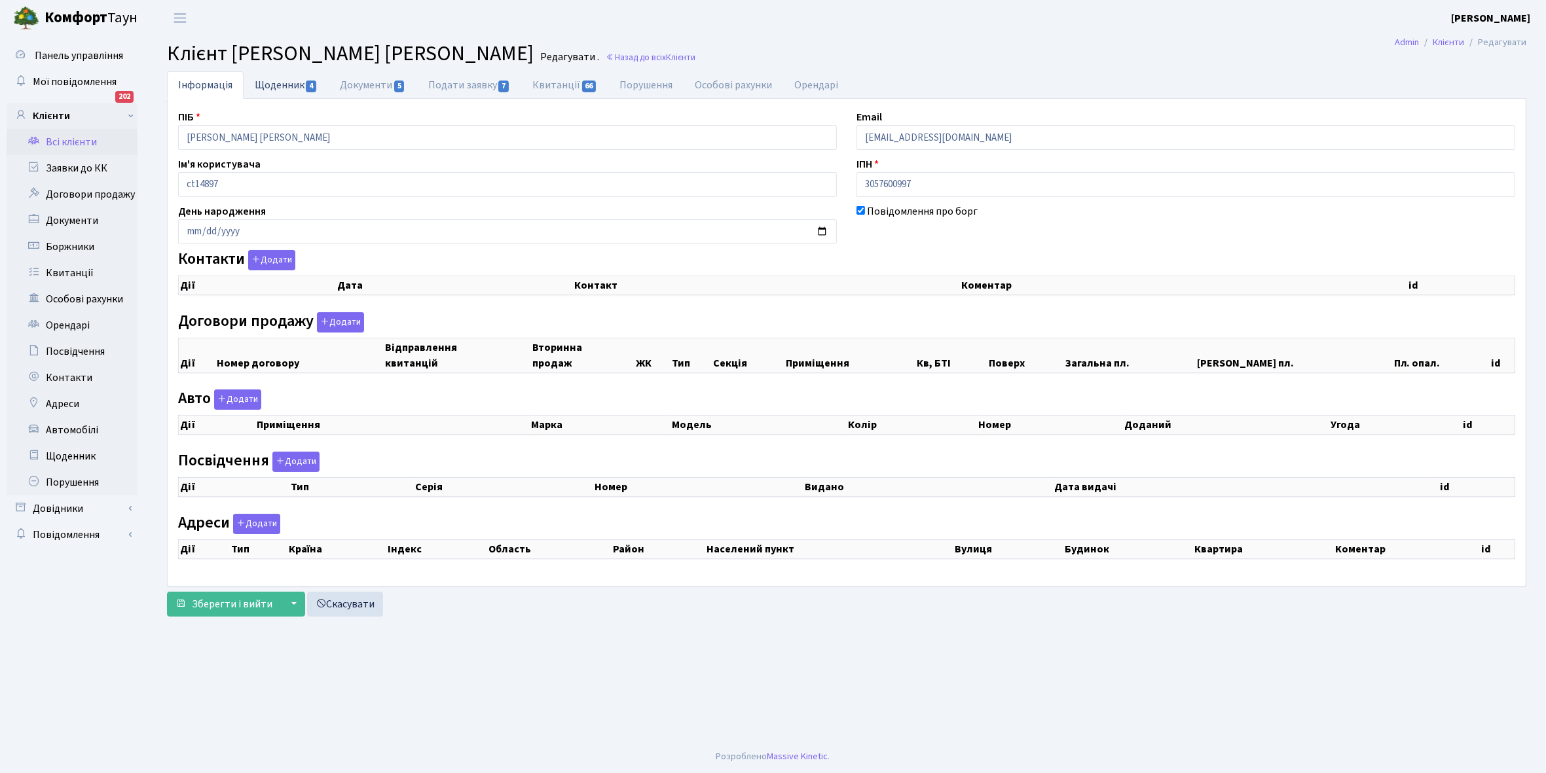
checkbox input "true"
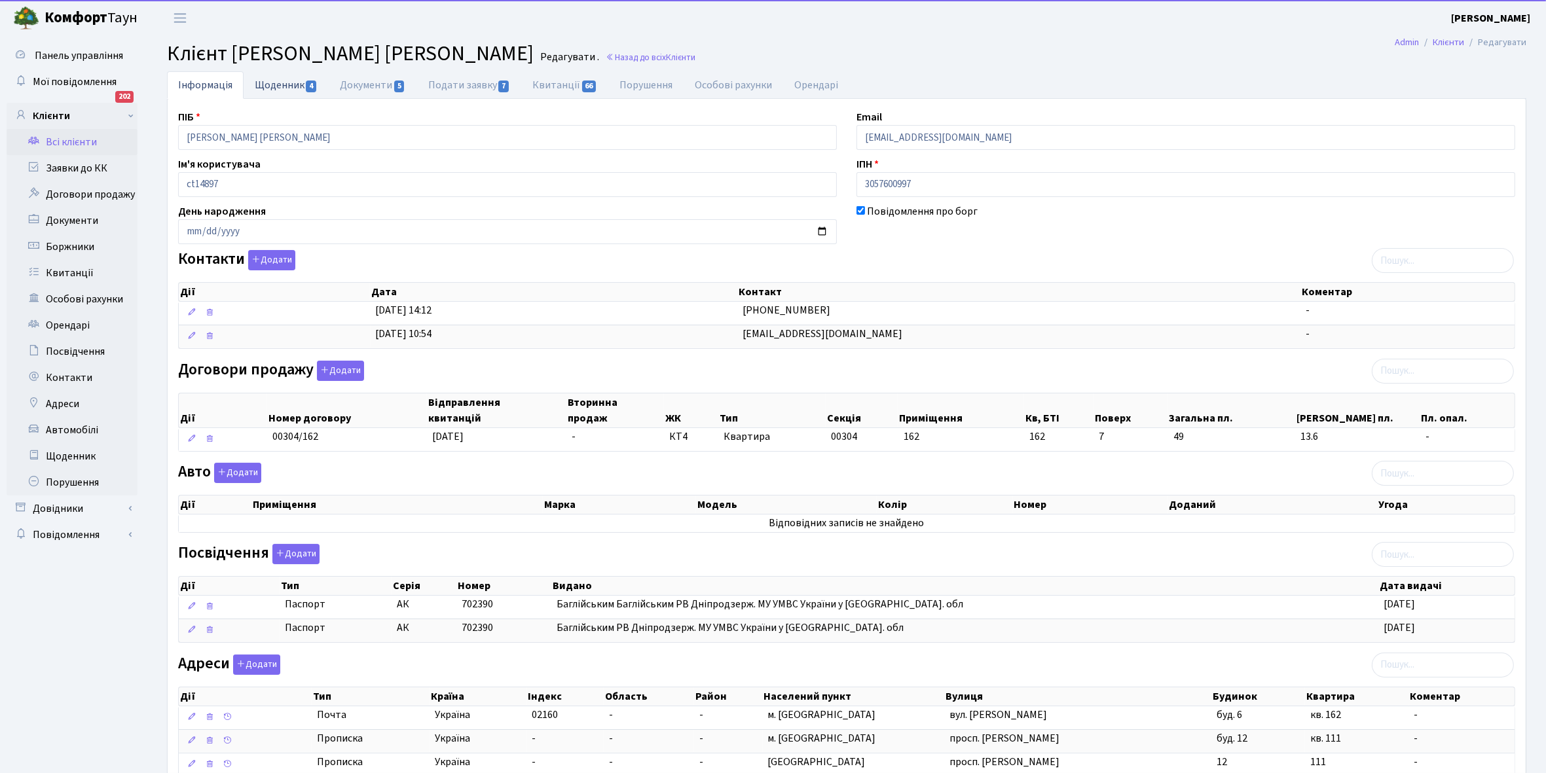
click at [263, 85] on link "Щоденник 4" at bounding box center [286, 84] width 85 height 27
select select "25"
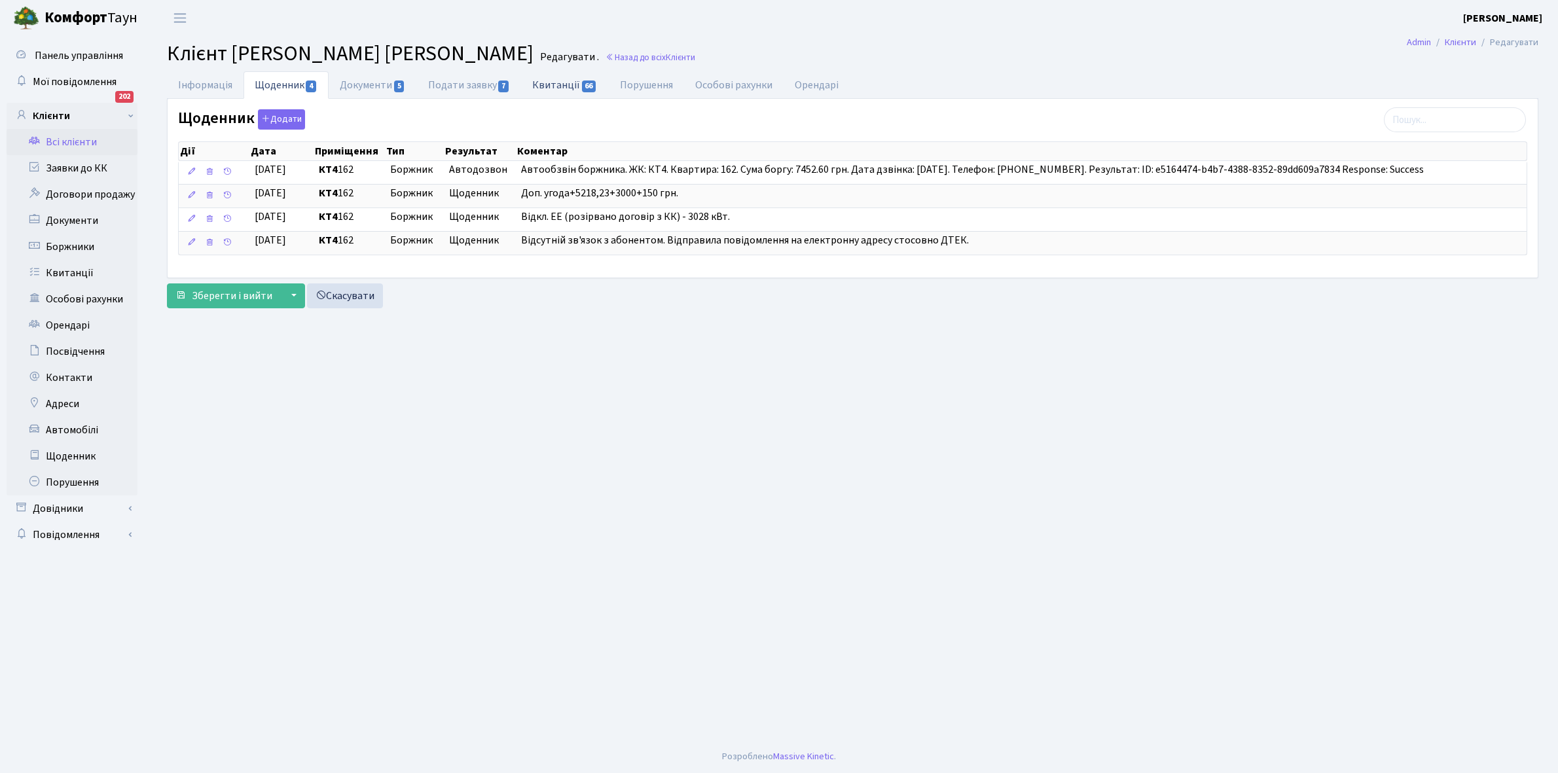
click at [547, 83] on link "Квитанції 66" at bounding box center [564, 84] width 87 height 27
select select "25"
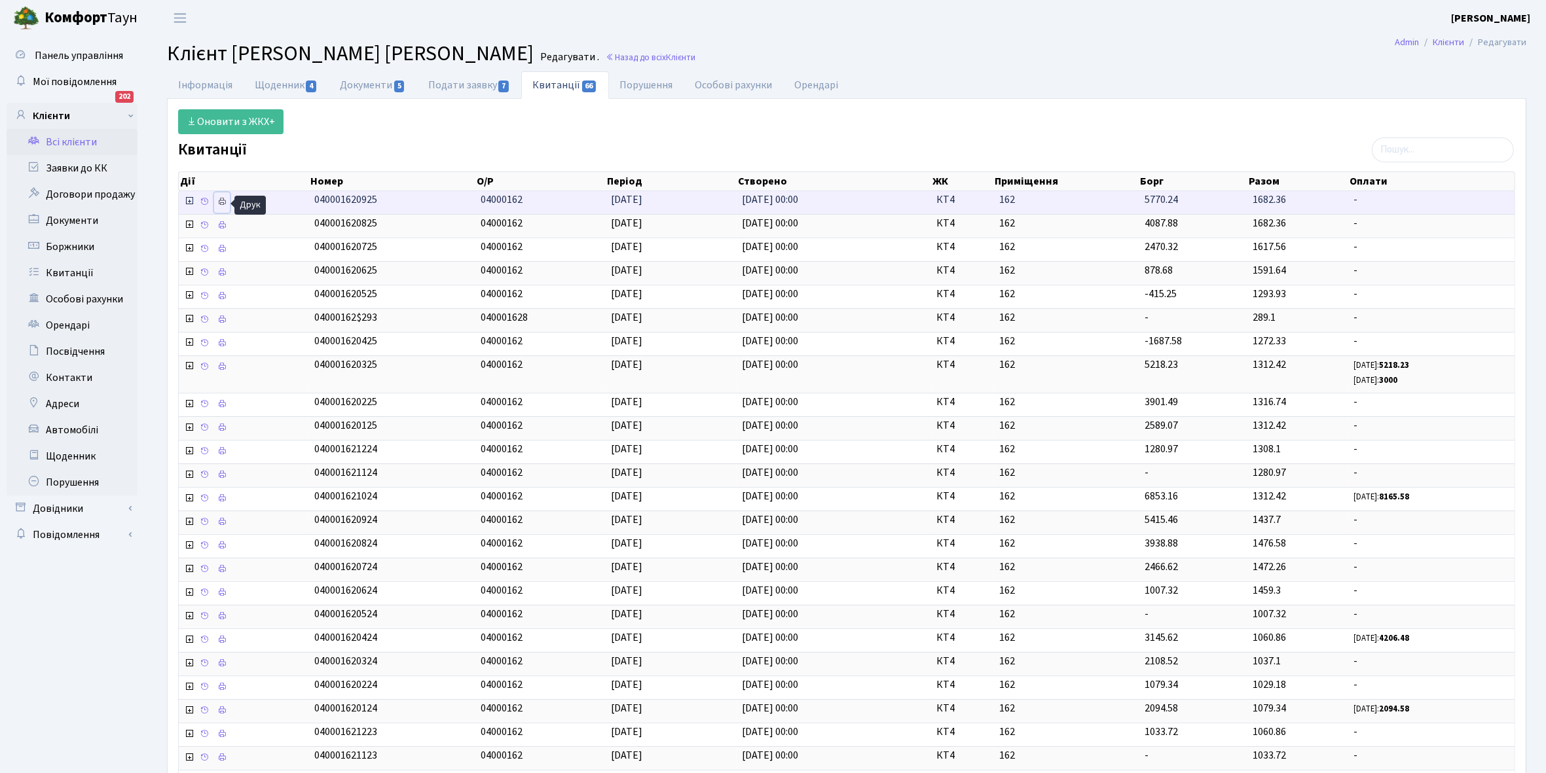
click at [224, 204] on icon at bounding box center [221, 201] width 9 height 9
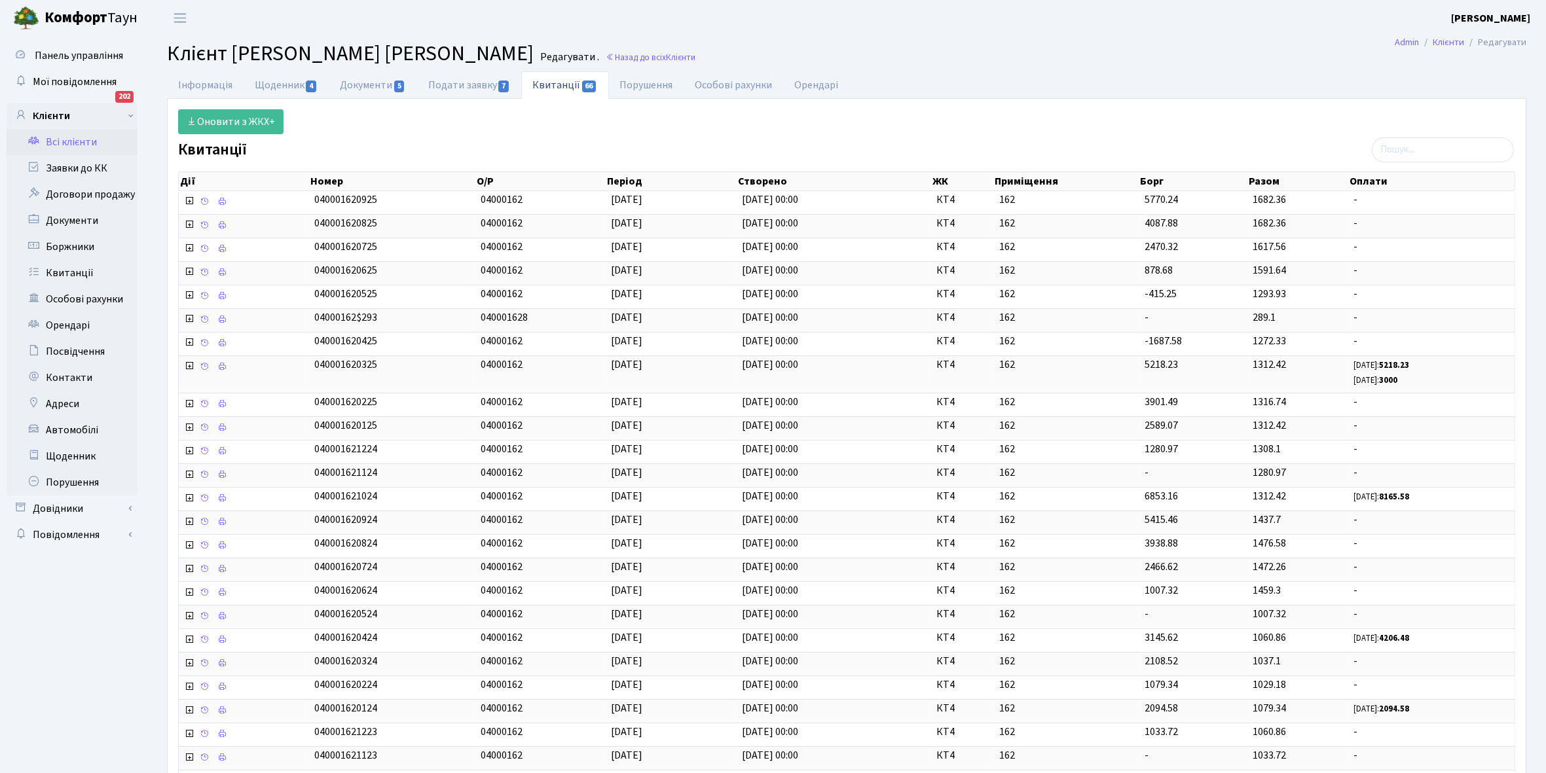
click at [70, 135] on link "Всі клієнти" at bounding box center [72, 142] width 131 height 26
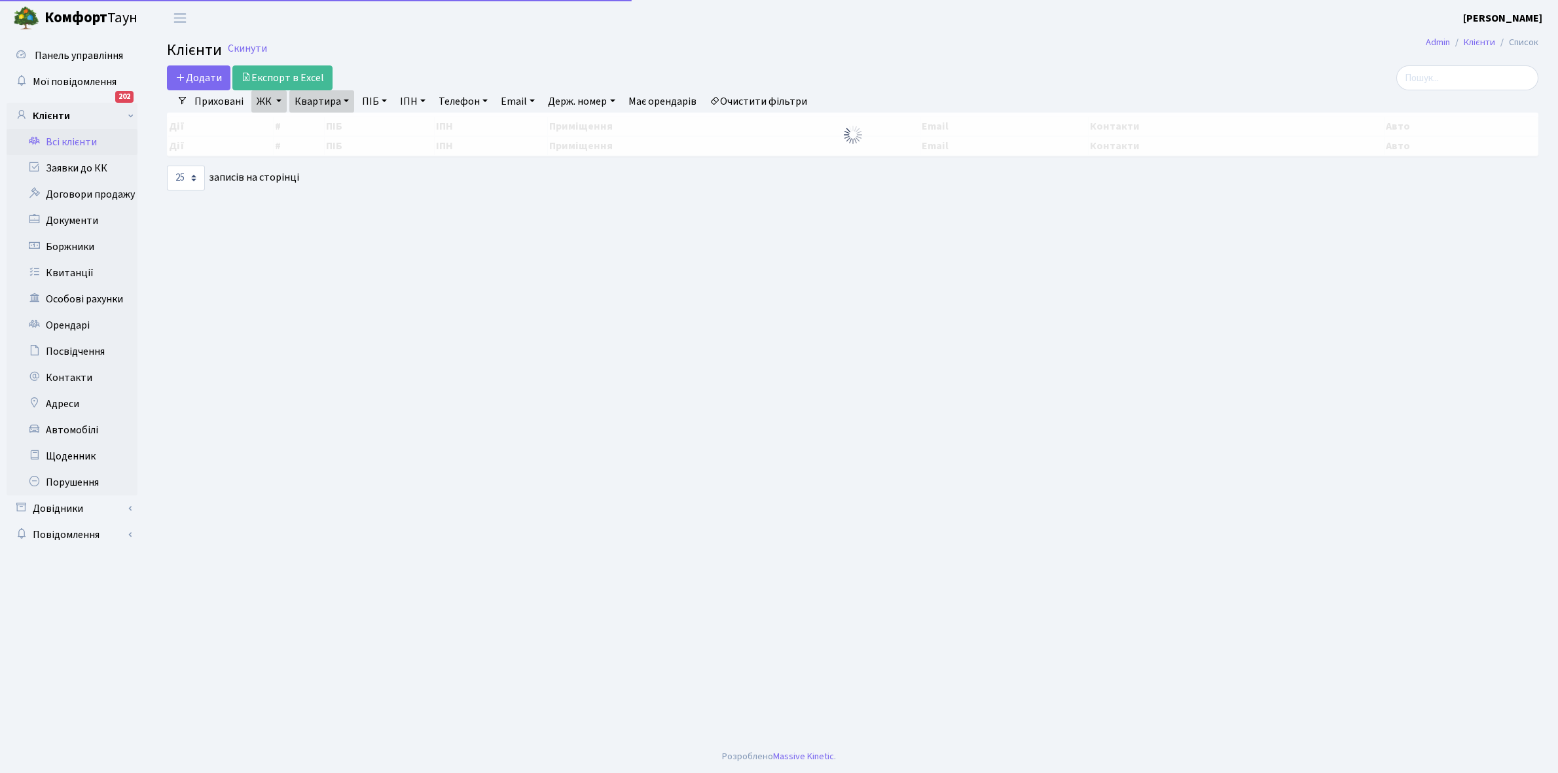
select select "25"
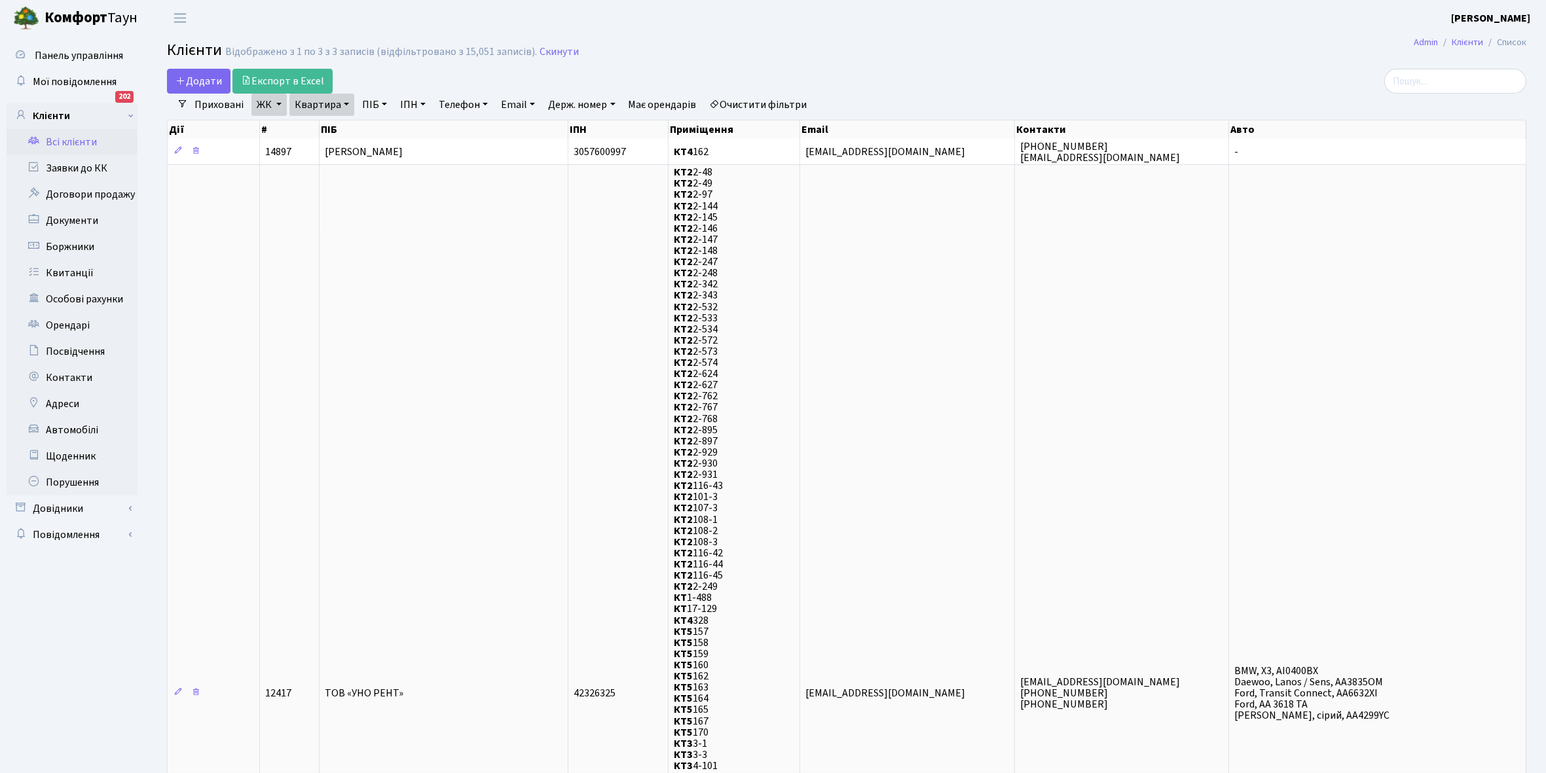
click at [342, 103] on link "Квартира" at bounding box center [321, 105] width 65 height 22
click at [334, 128] on input "162" at bounding box center [328, 130] width 77 height 25
type input "164"
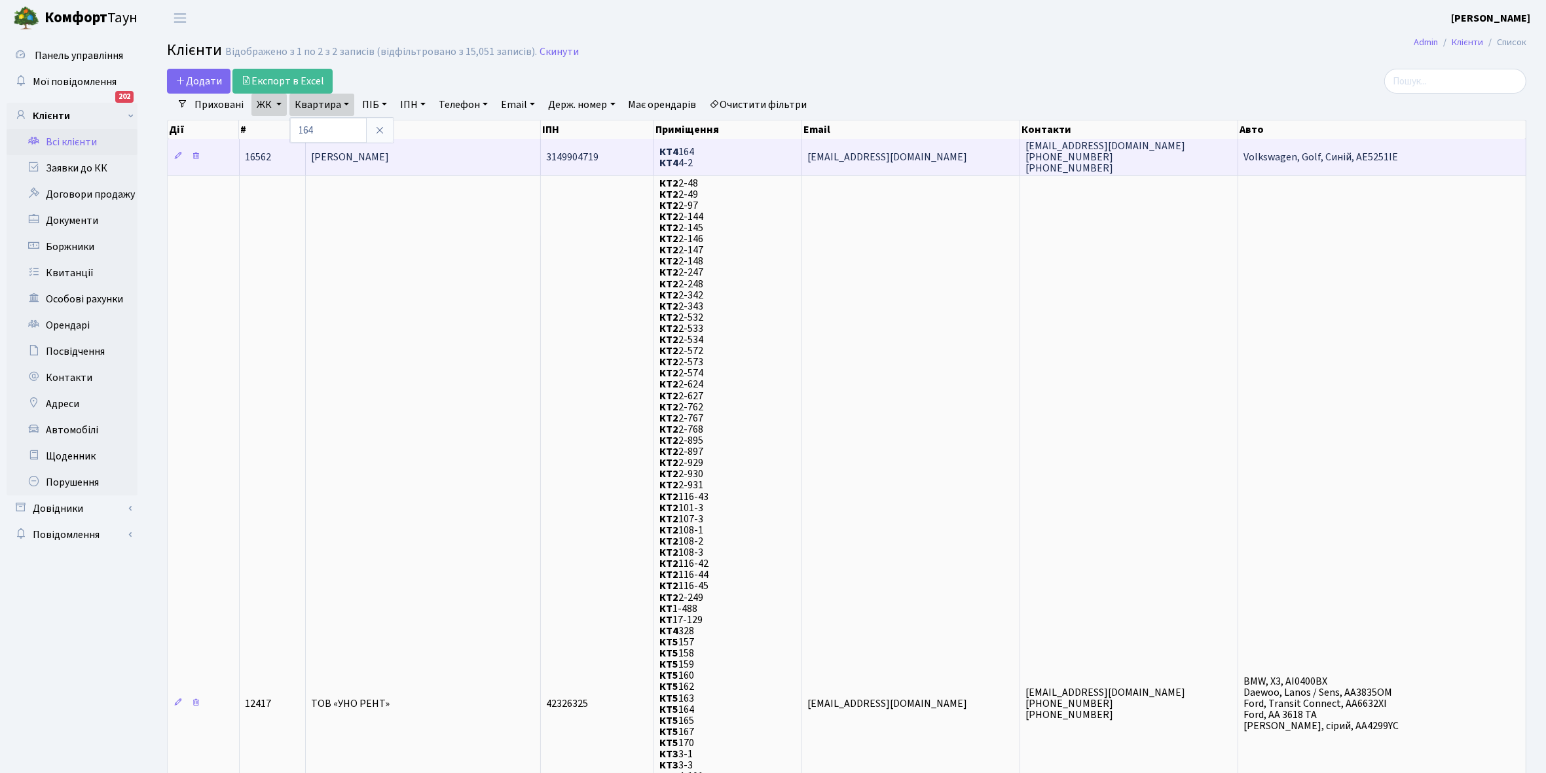
click at [435, 160] on td "[PERSON_NAME]" at bounding box center [423, 157] width 235 height 36
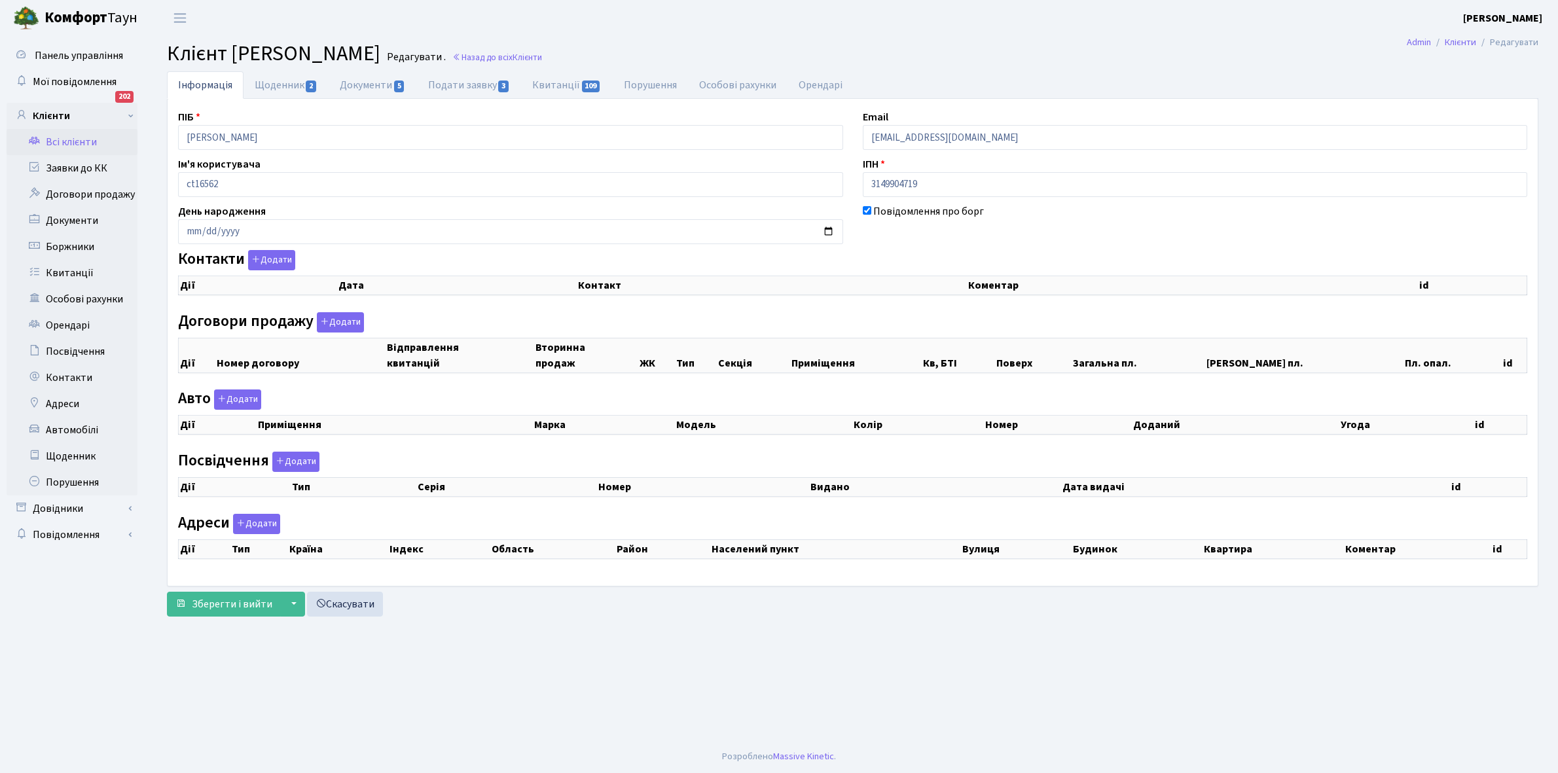
checkbox input "true"
select select "25"
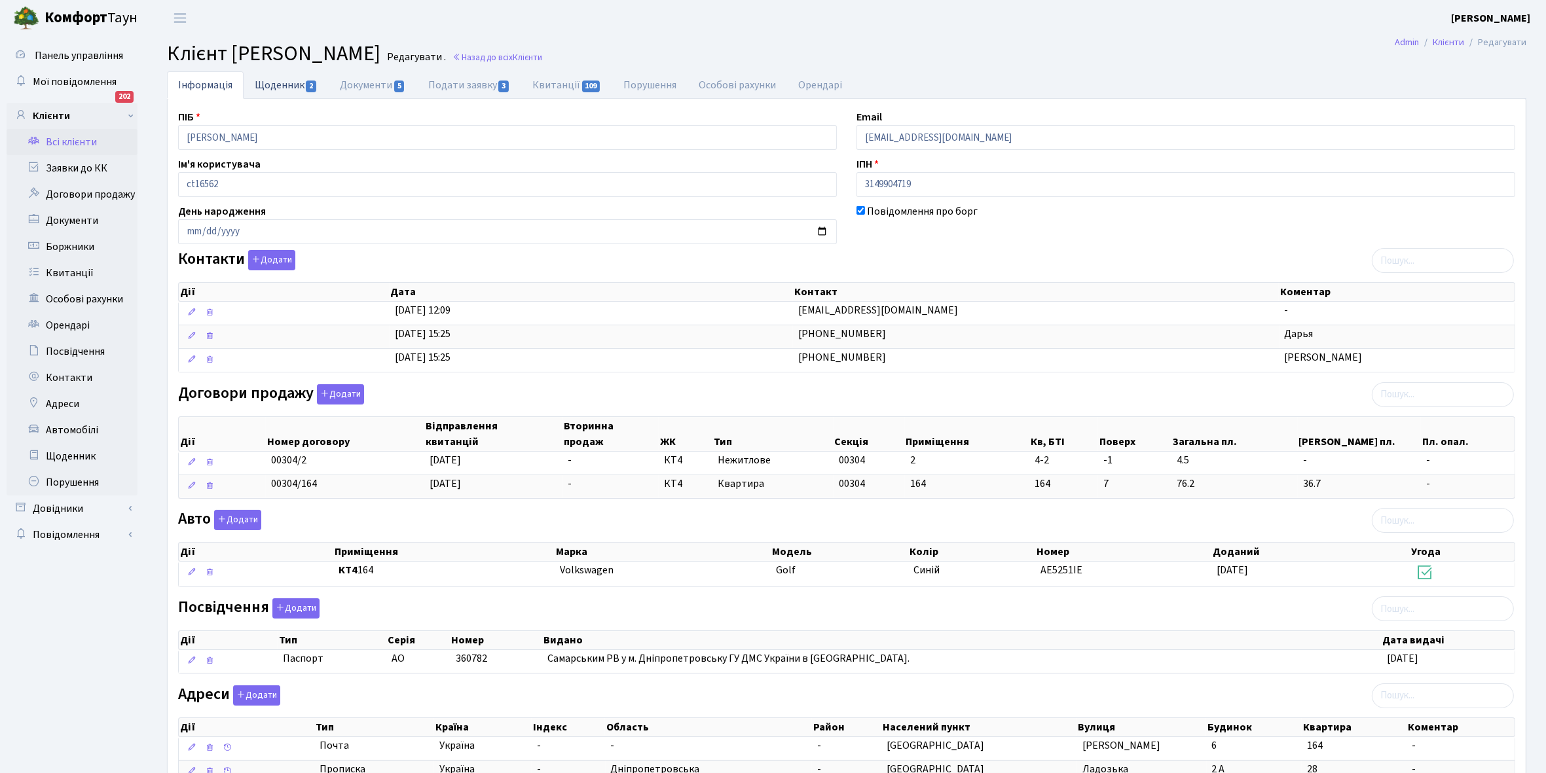
click at [269, 85] on link "Щоденник 2" at bounding box center [286, 84] width 85 height 27
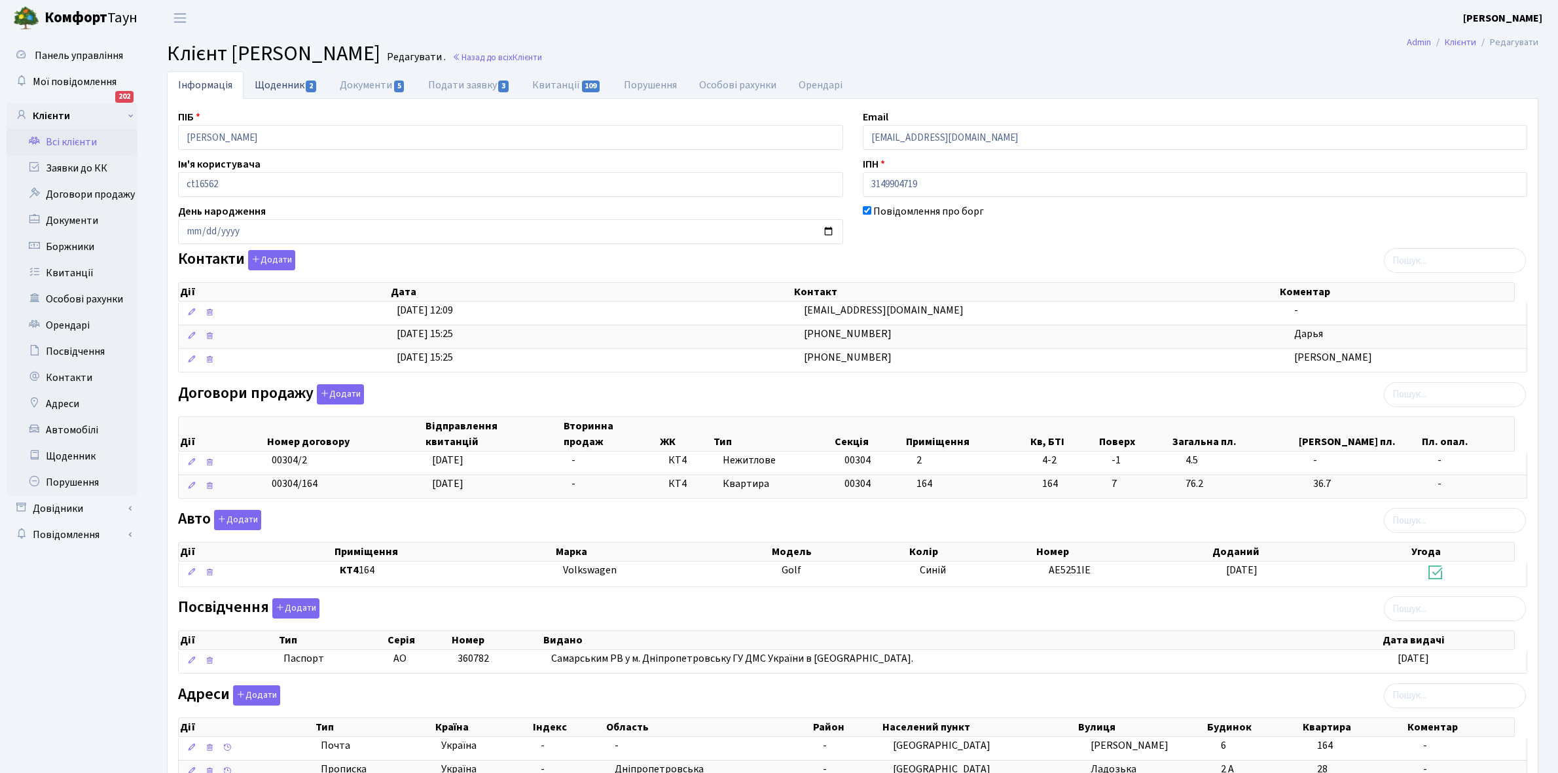
select select "25"
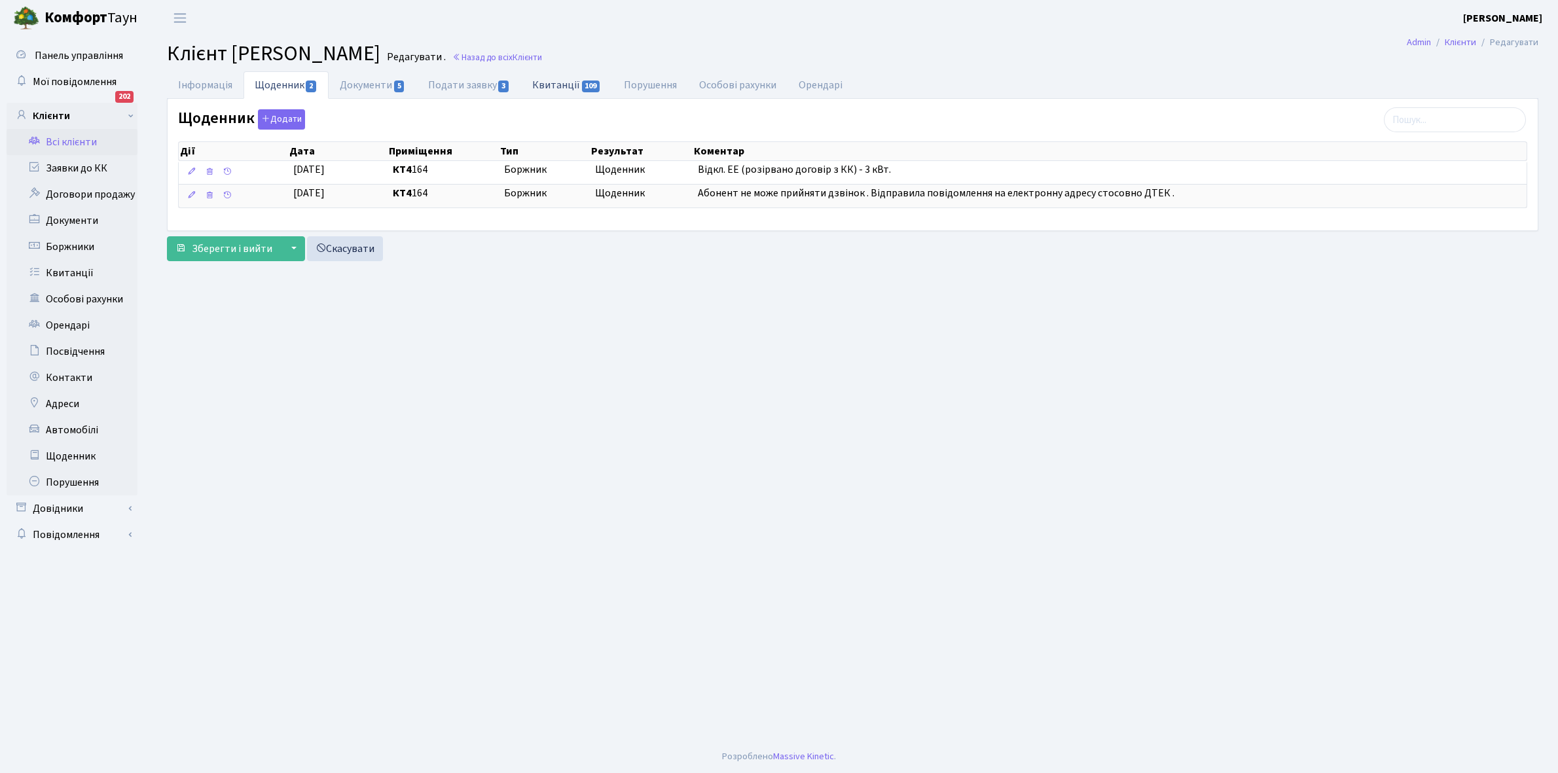
click at [562, 85] on link "Квитанції 109" at bounding box center [566, 84] width 91 height 27
select select "25"
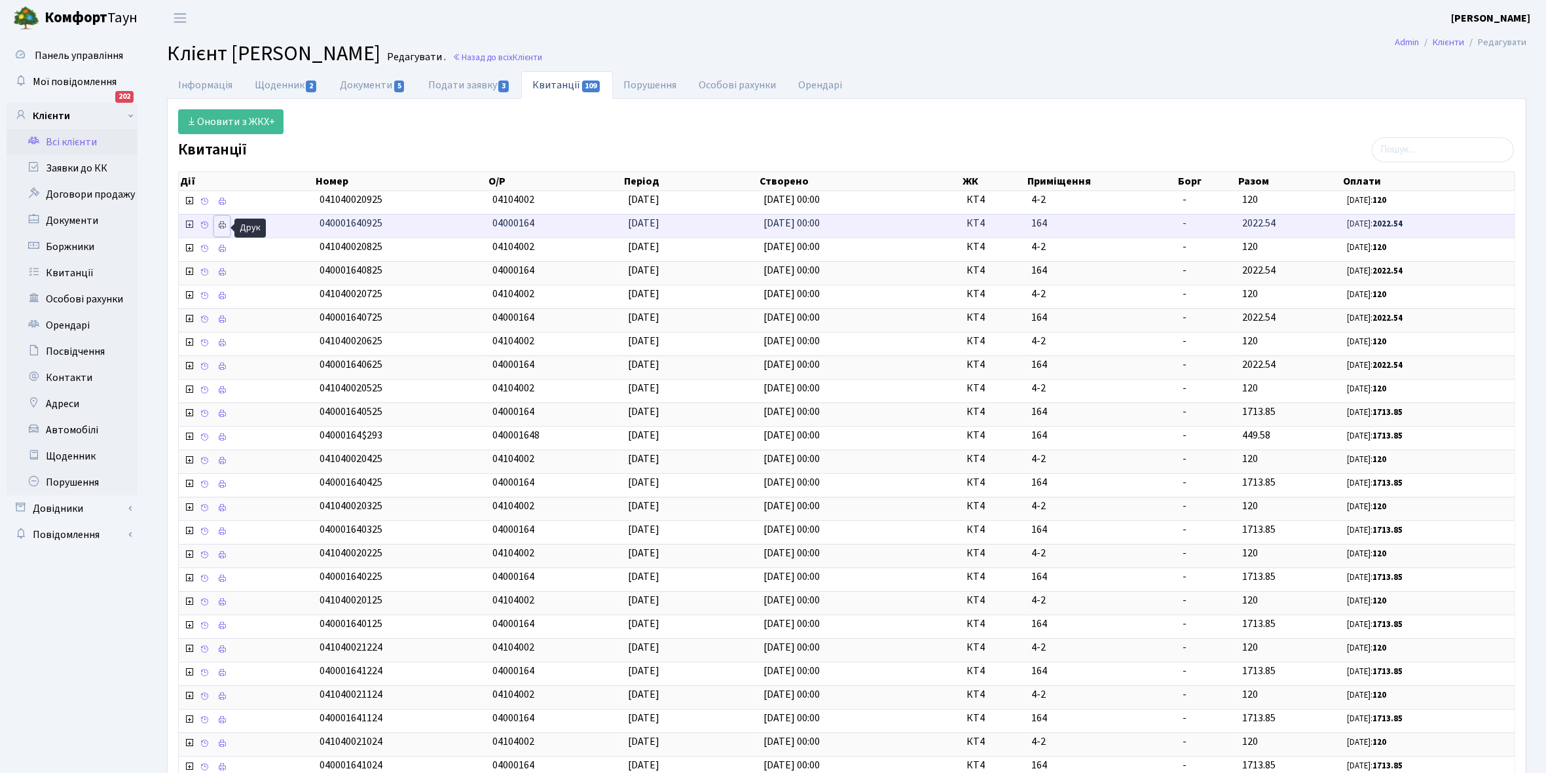
click at [226, 226] on icon at bounding box center [221, 225] width 9 height 9
click at [263, 84] on link "Щоденник 2" at bounding box center [286, 84] width 85 height 27
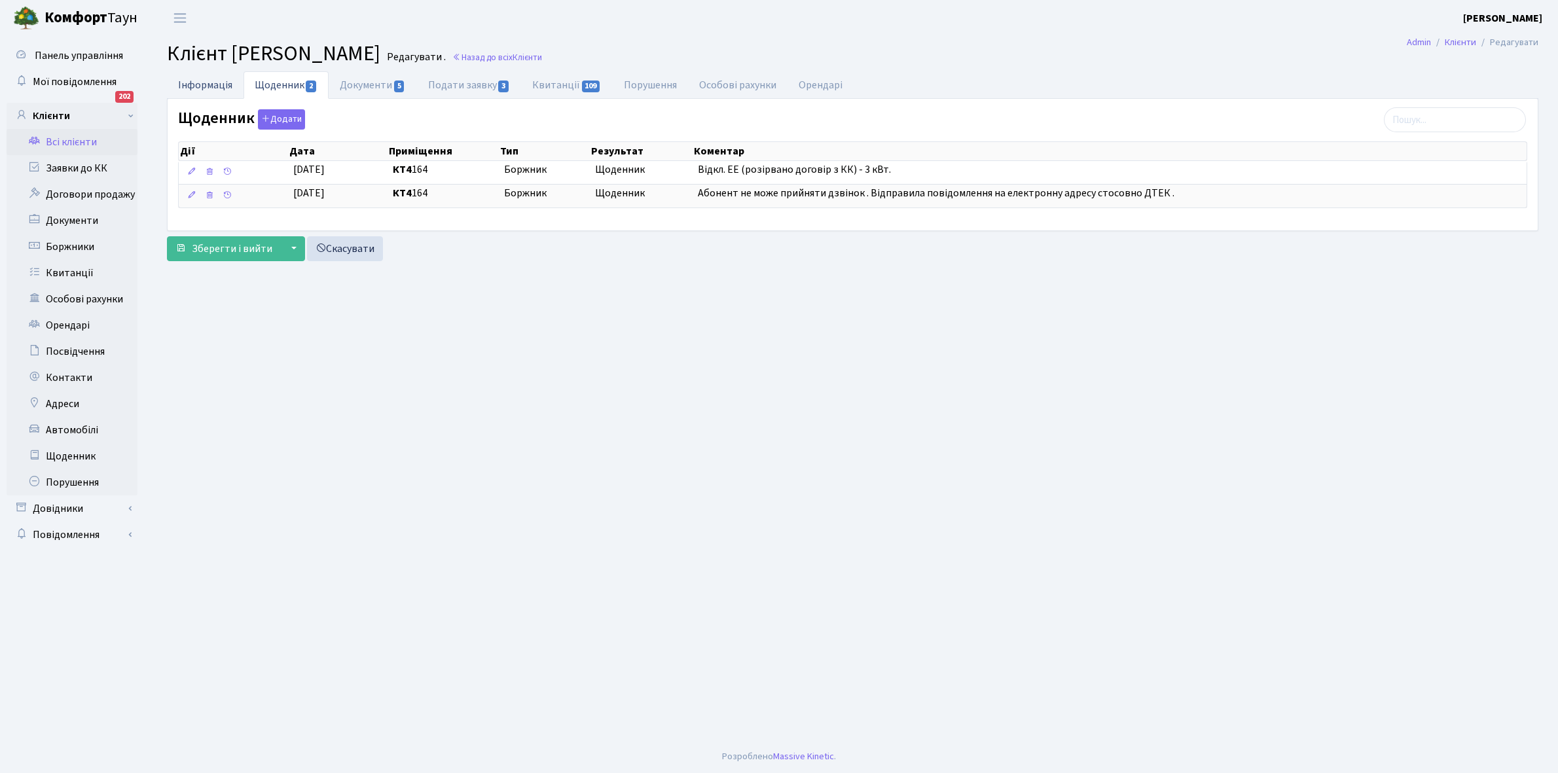
click at [196, 82] on link "Інформація" at bounding box center [205, 84] width 77 height 27
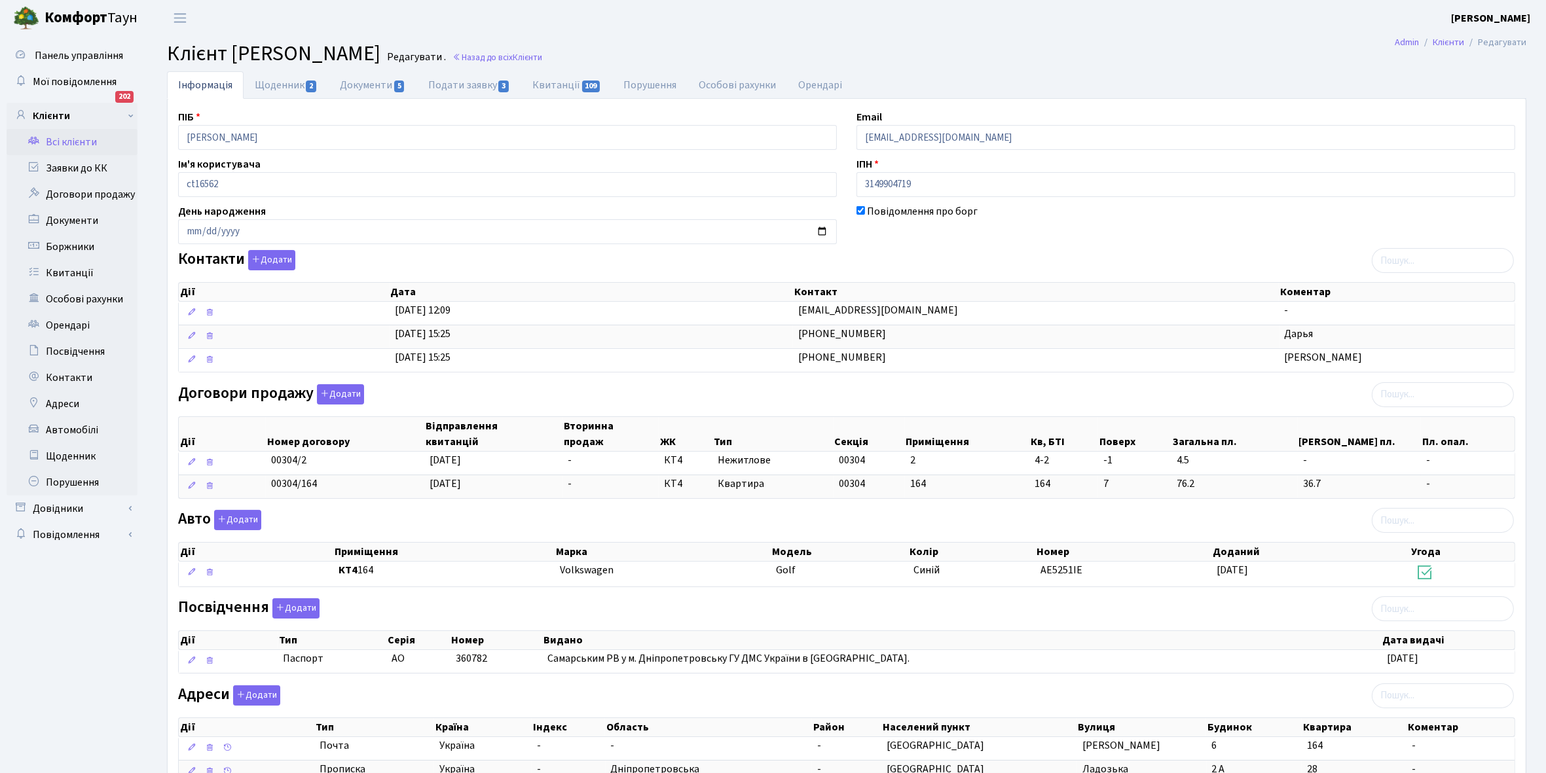
click at [75, 141] on link "Всі клієнти" at bounding box center [72, 142] width 131 height 26
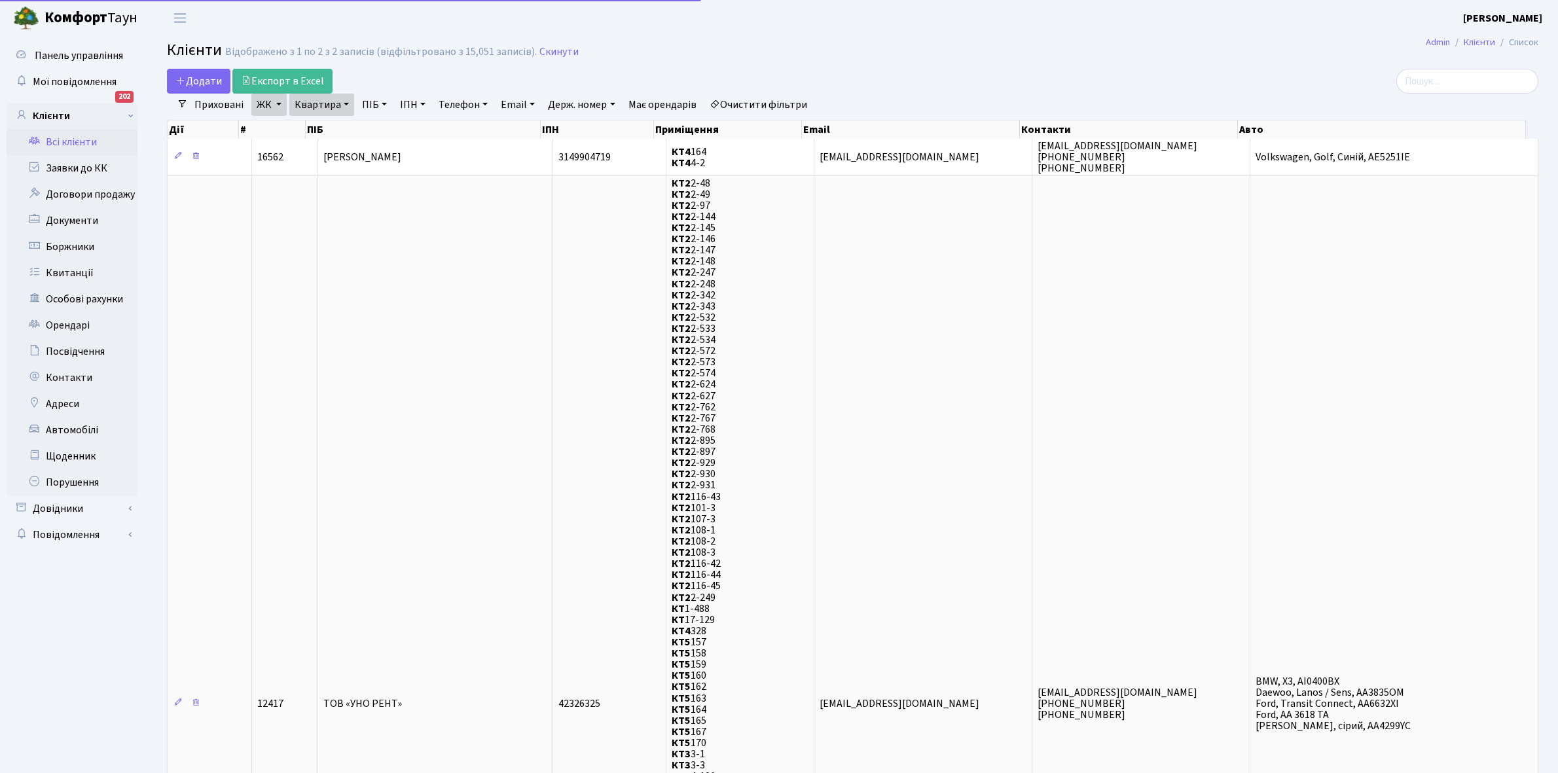
select select "25"
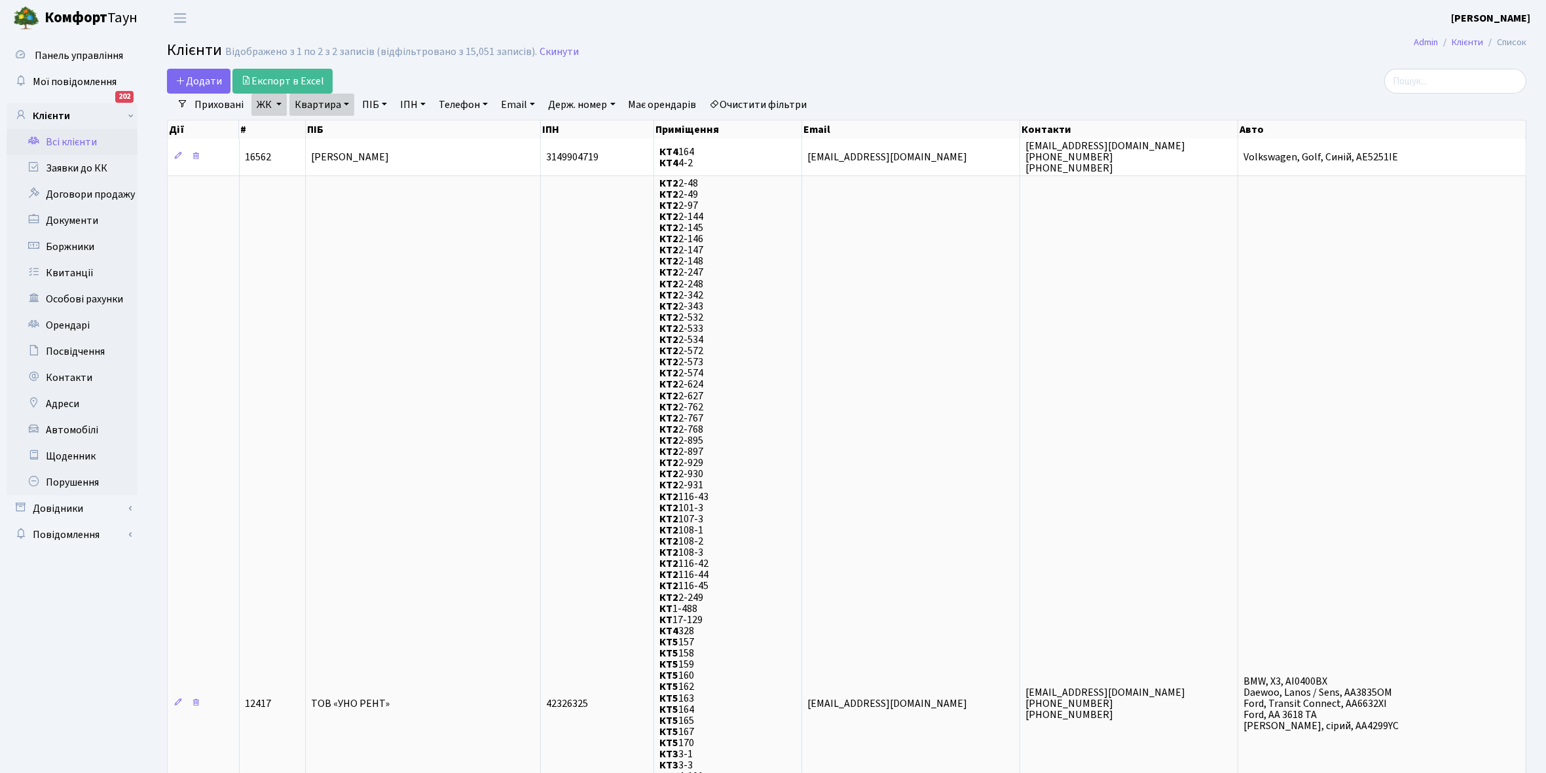
drag, startPoint x: 345, startPoint y: 100, endPoint x: 344, endPoint y: 115, distance: 14.4
click at [344, 102] on link "Квартира" at bounding box center [321, 105] width 65 height 22
click at [338, 126] on input "164" at bounding box center [328, 130] width 77 height 25
type input "165"
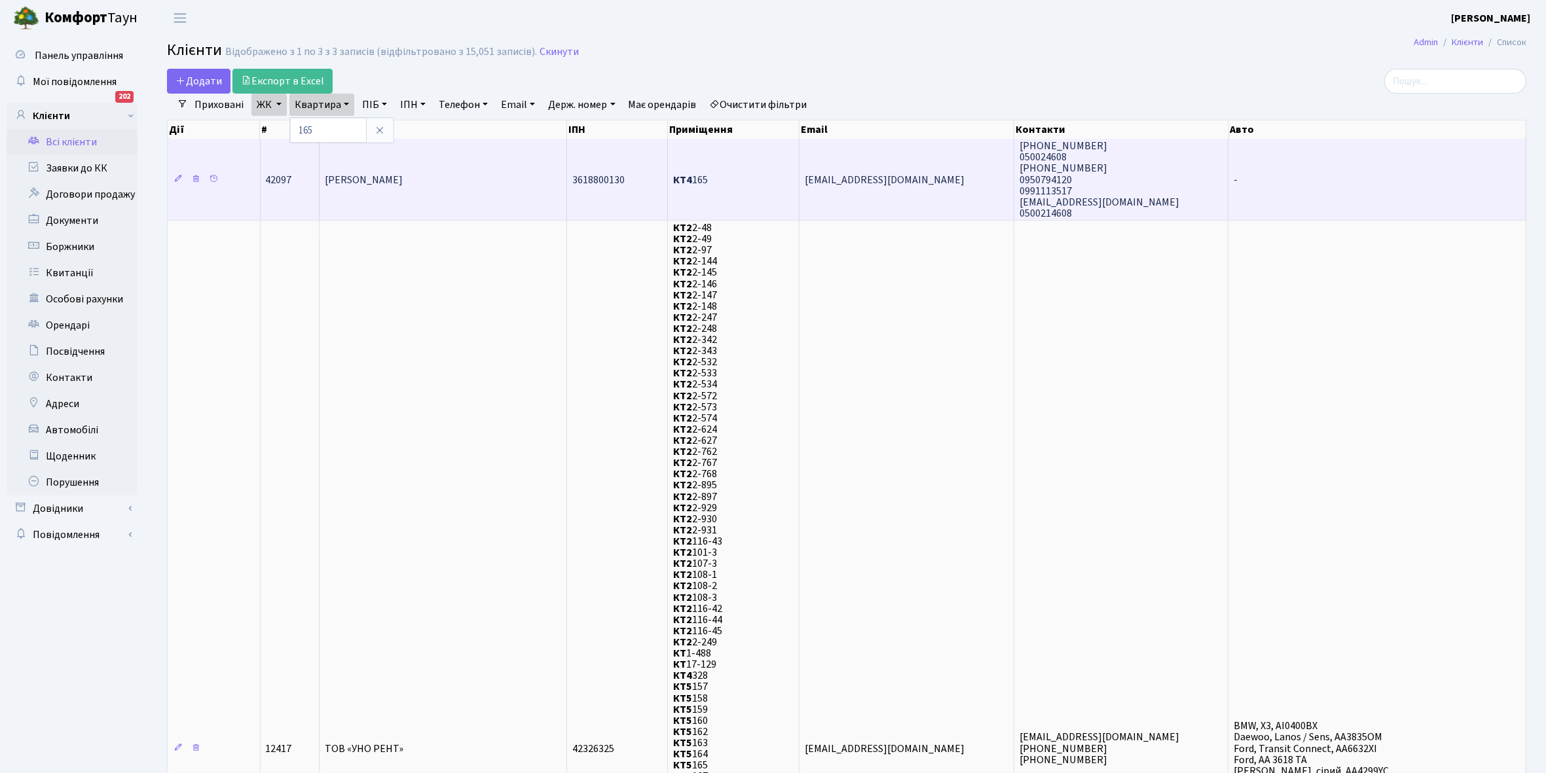
click at [403, 183] on span "[PERSON_NAME]" at bounding box center [364, 180] width 78 height 14
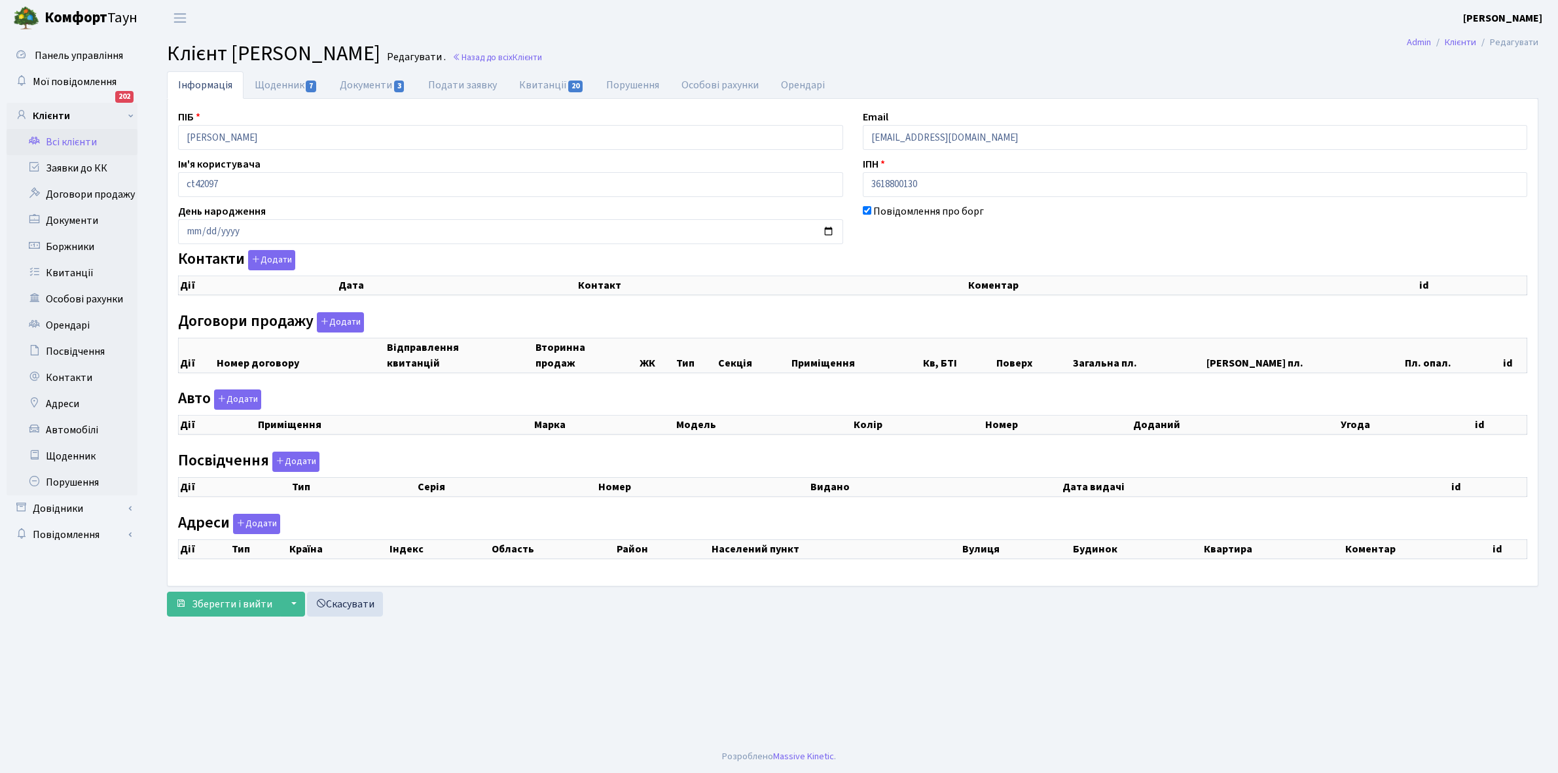
checkbox input "true"
select select "25"
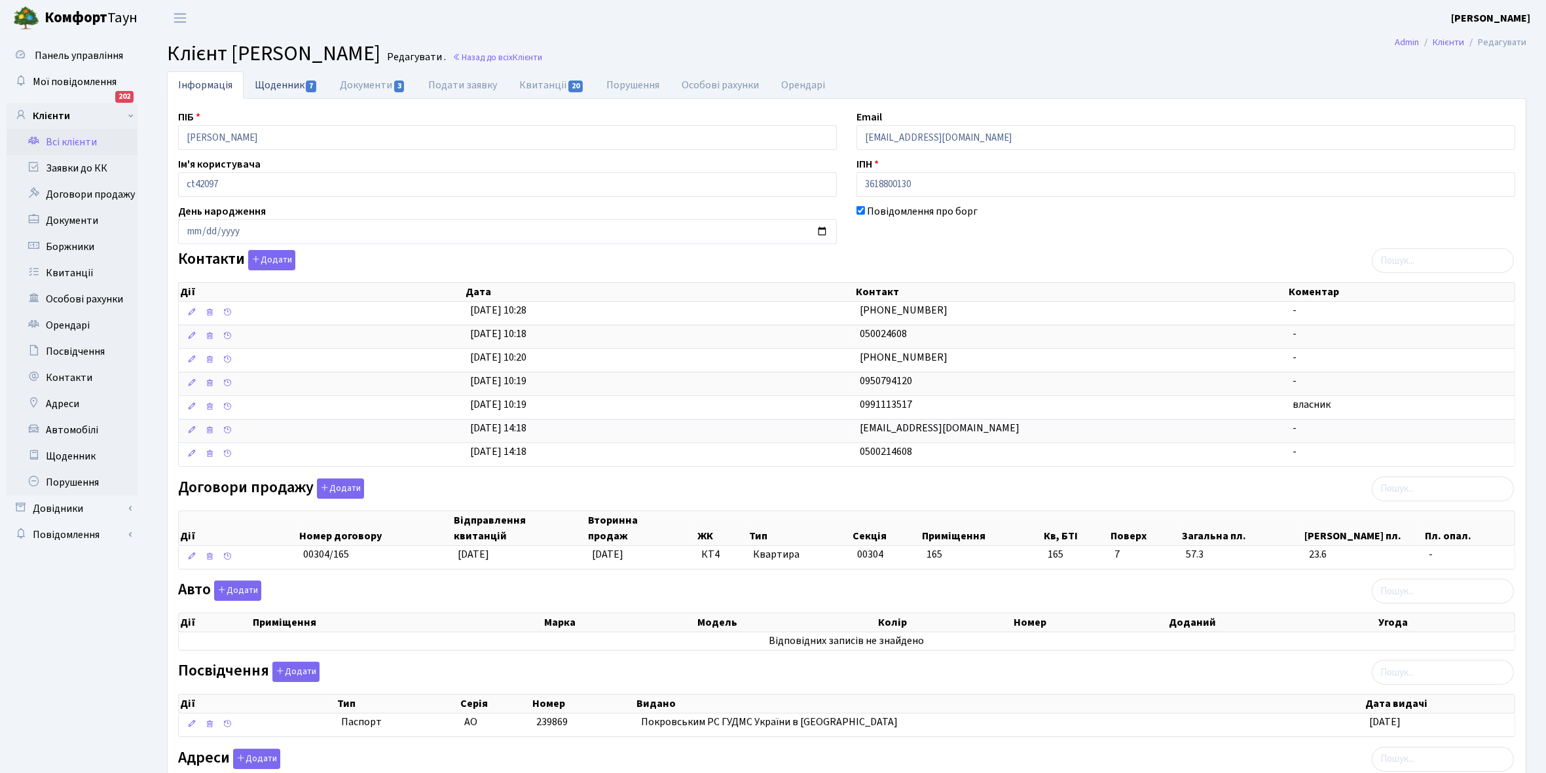
click at [268, 86] on link "Щоденник 7" at bounding box center [286, 84] width 85 height 27
select select "25"
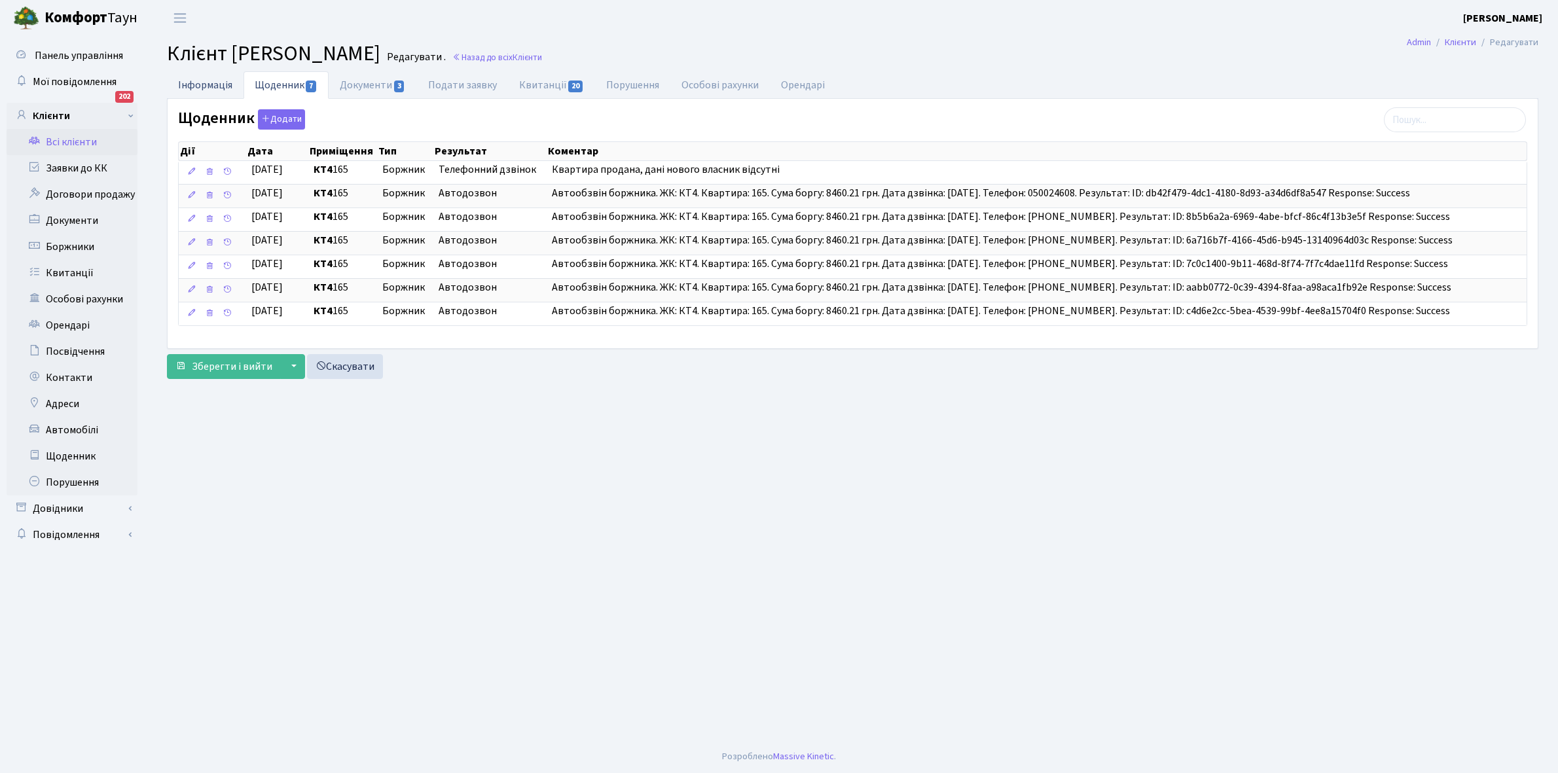
click at [197, 85] on link "Інформація" at bounding box center [205, 84] width 77 height 27
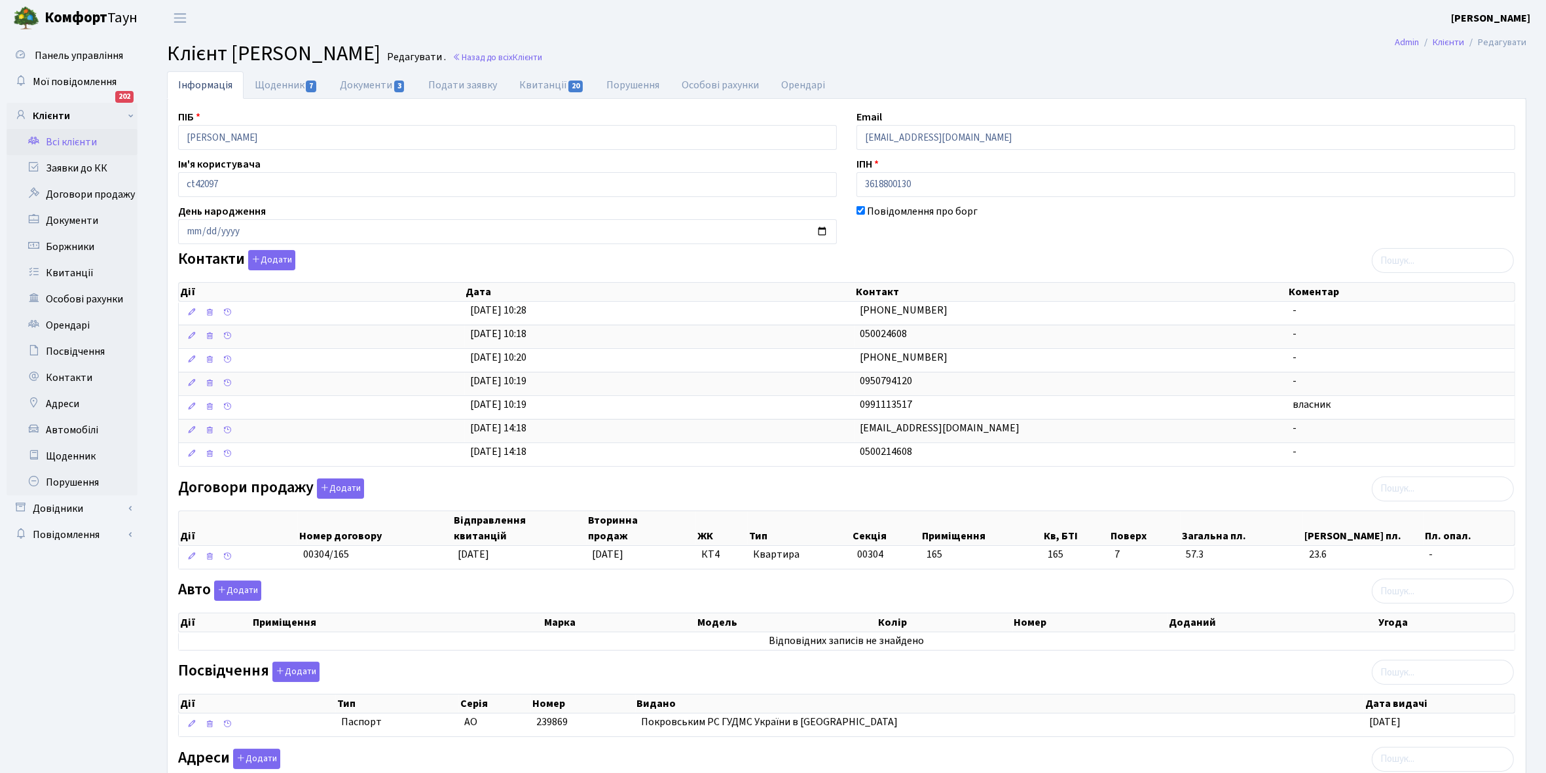
click at [75, 144] on link "Всі клієнти" at bounding box center [72, 142] width 131 height 26
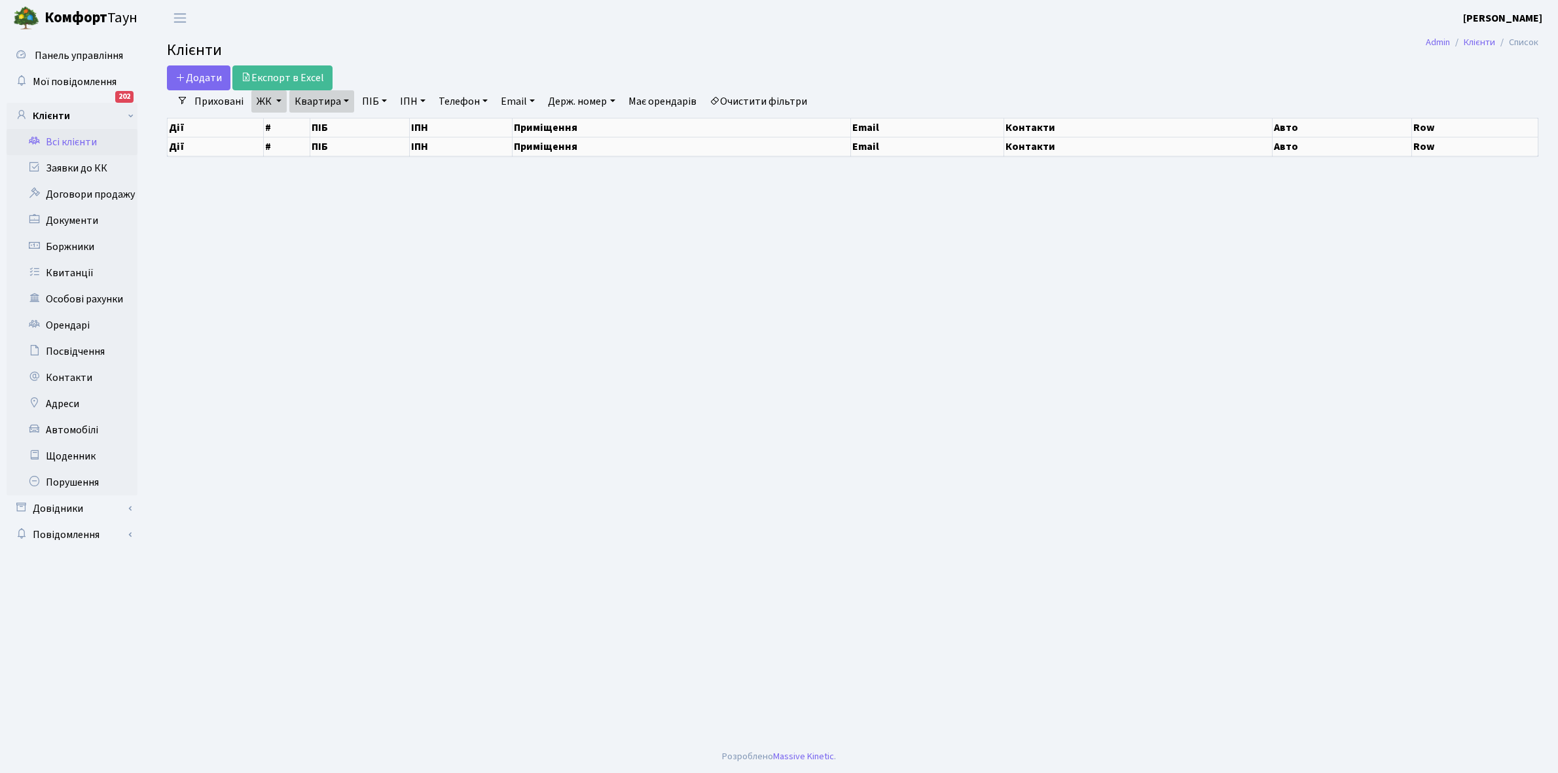
select select "25"
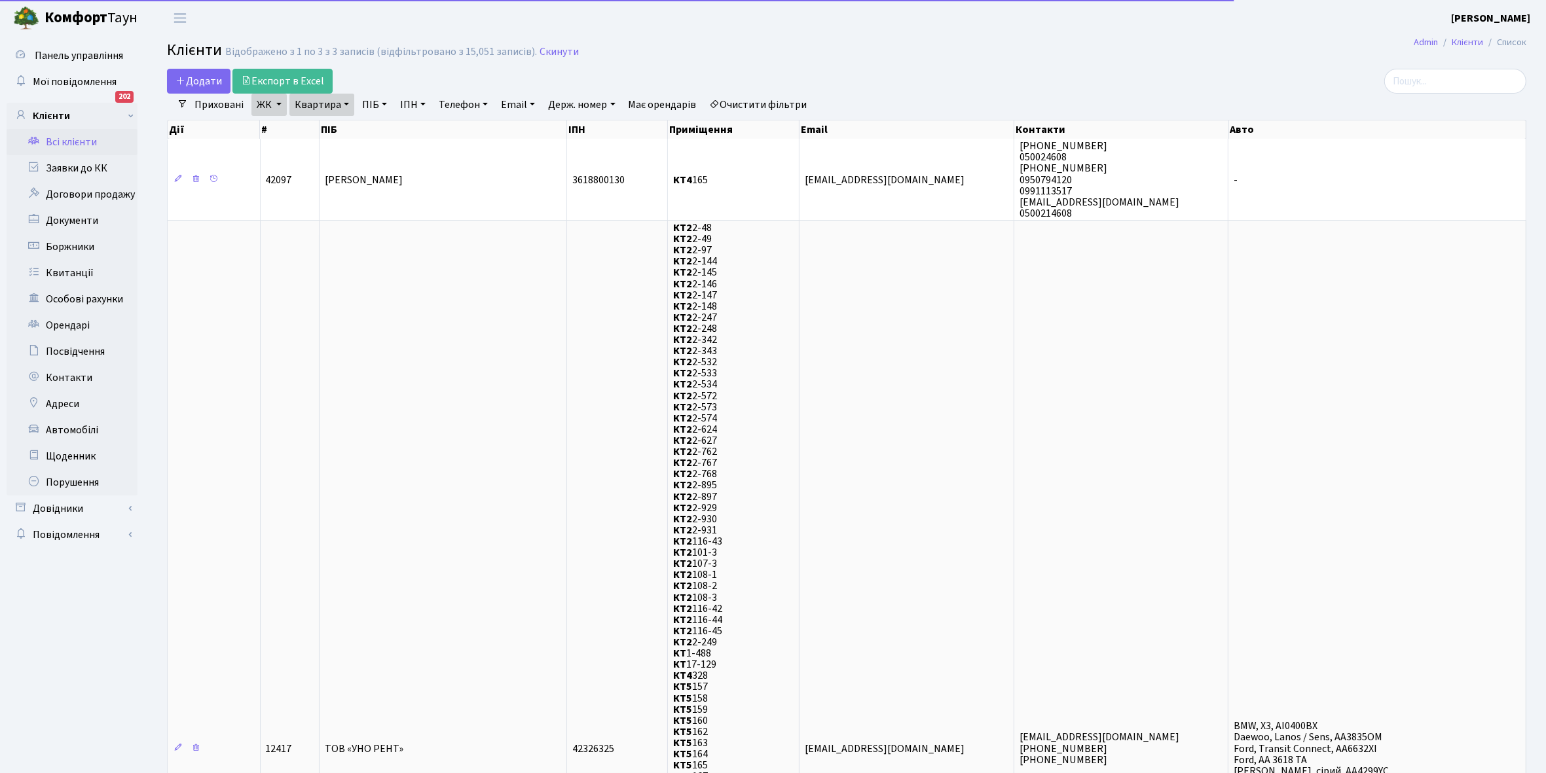
click at [344, 105] on link "Квартира" at bounding box center [321, 105] width 65 height 22
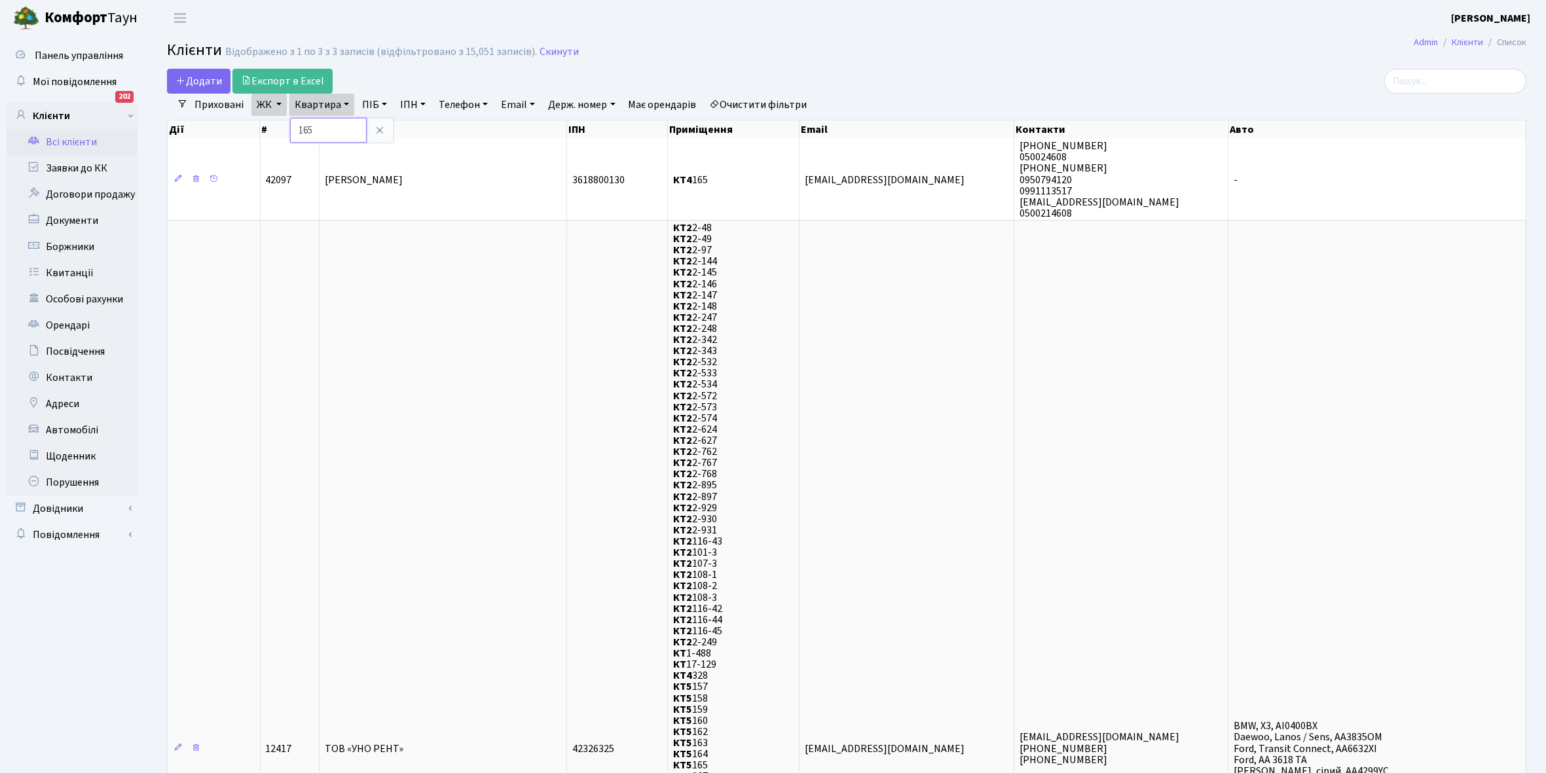
click at [338, 119] on input "165" at bounding box center [328, 130] width 77 height 25
type input "169"
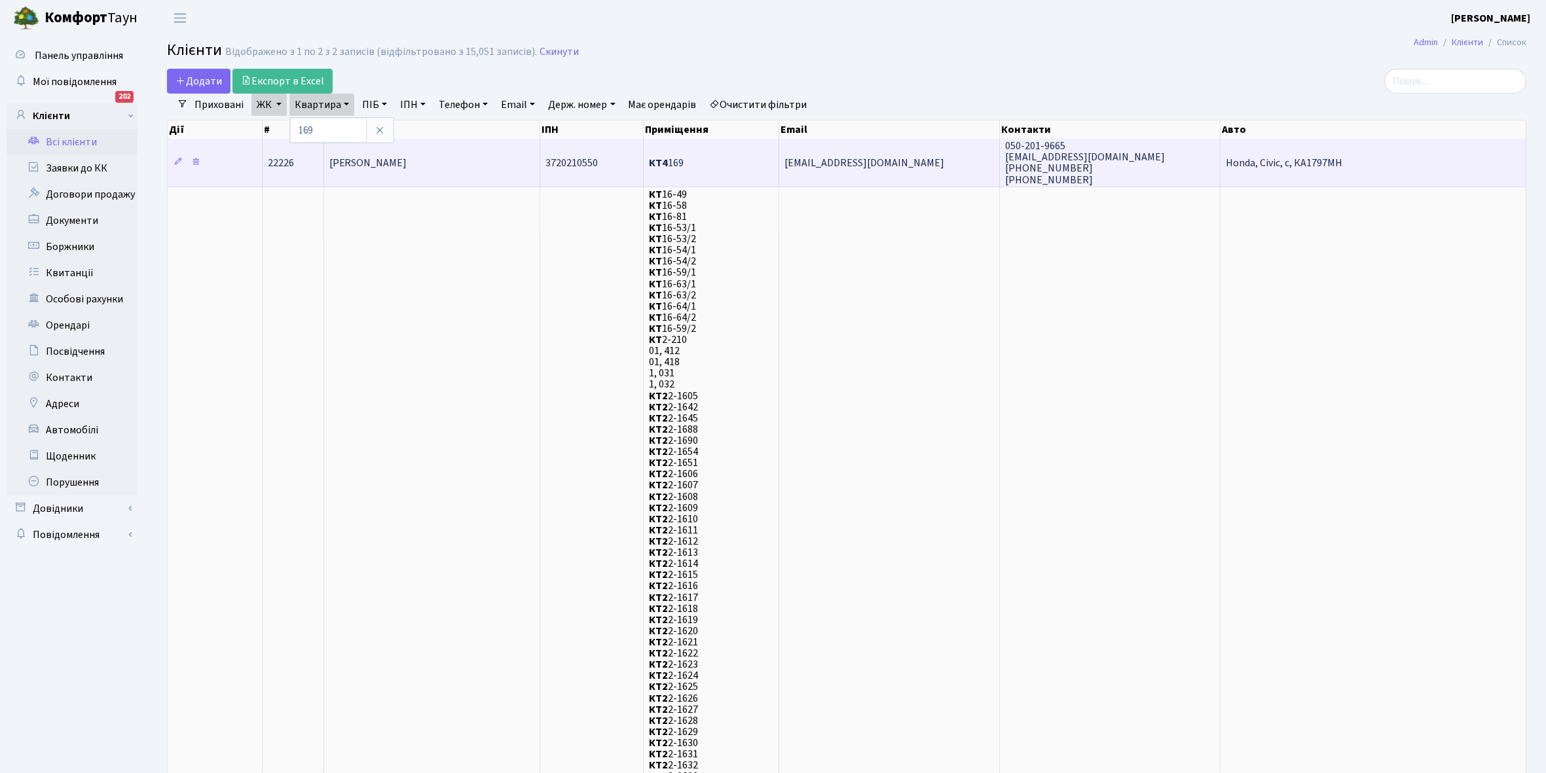
click at [404, 164] on span "[PERSON_NAME]" at bounding box center [368, 163] width 78 height 14
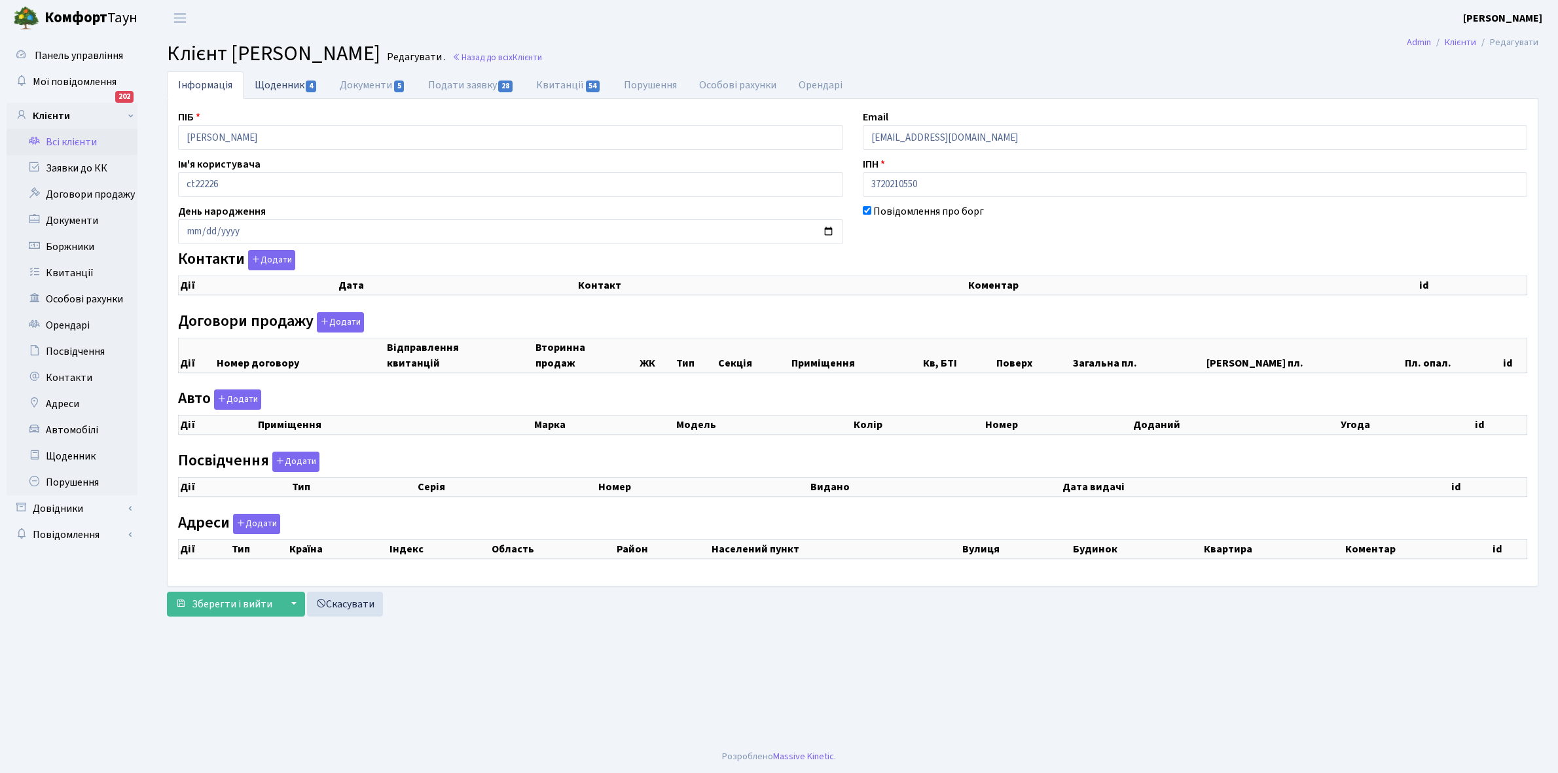
checkbox input "true"
select select "25"
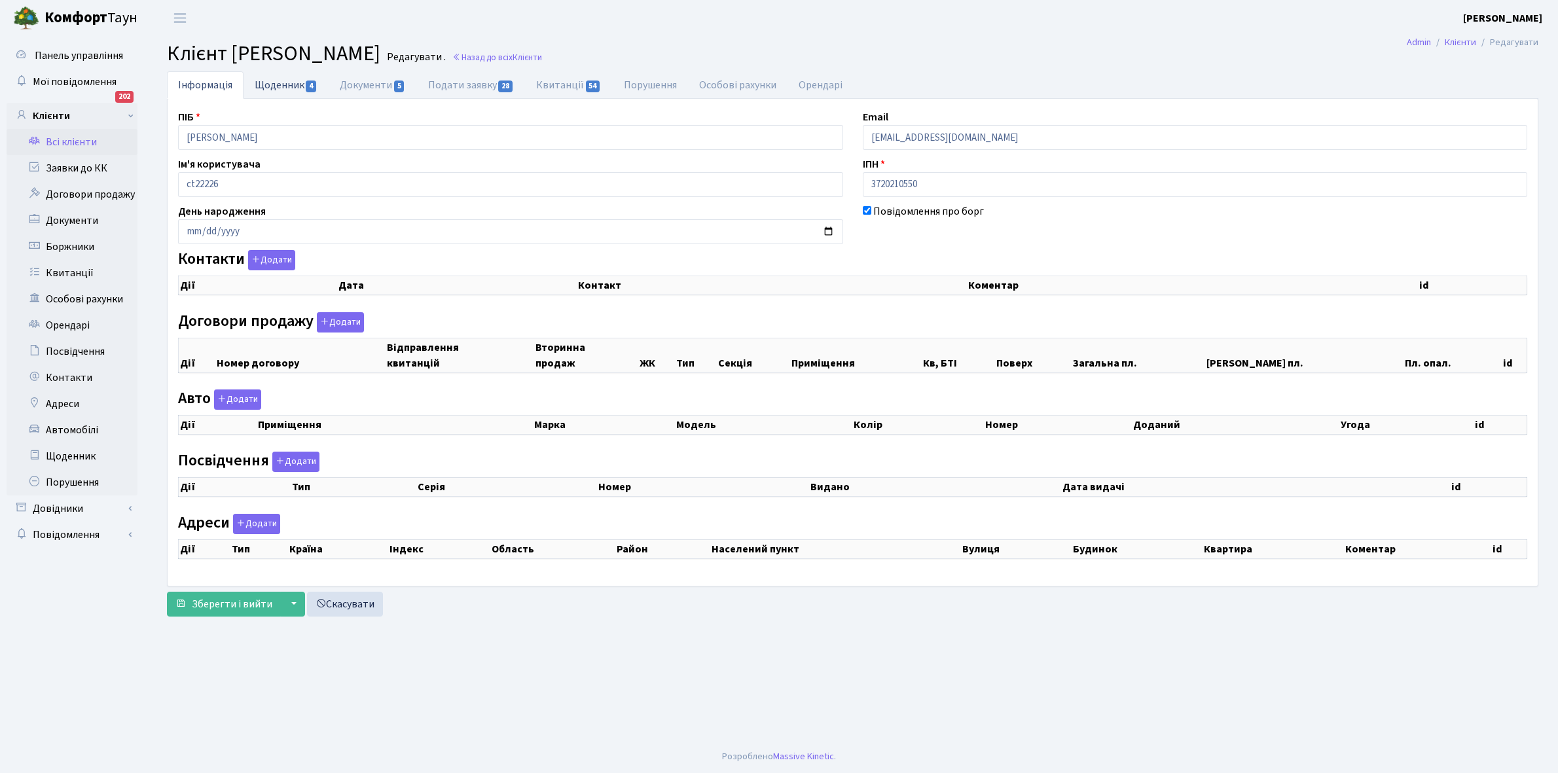
select select "25"
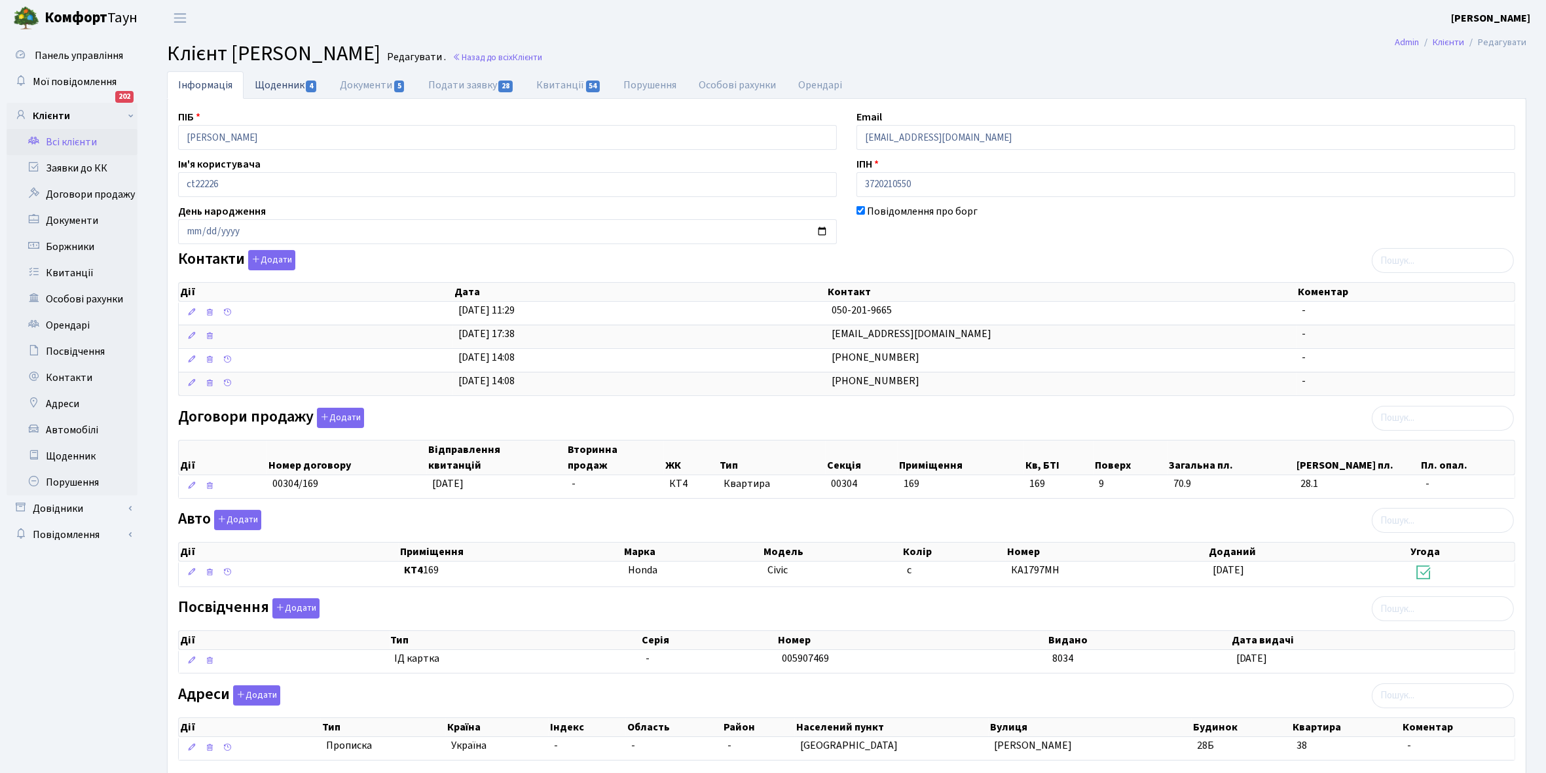
click at [269, 89] on link "Щоденник 4" at bounding box center [286, 84] width 85 height 27
select select "25"
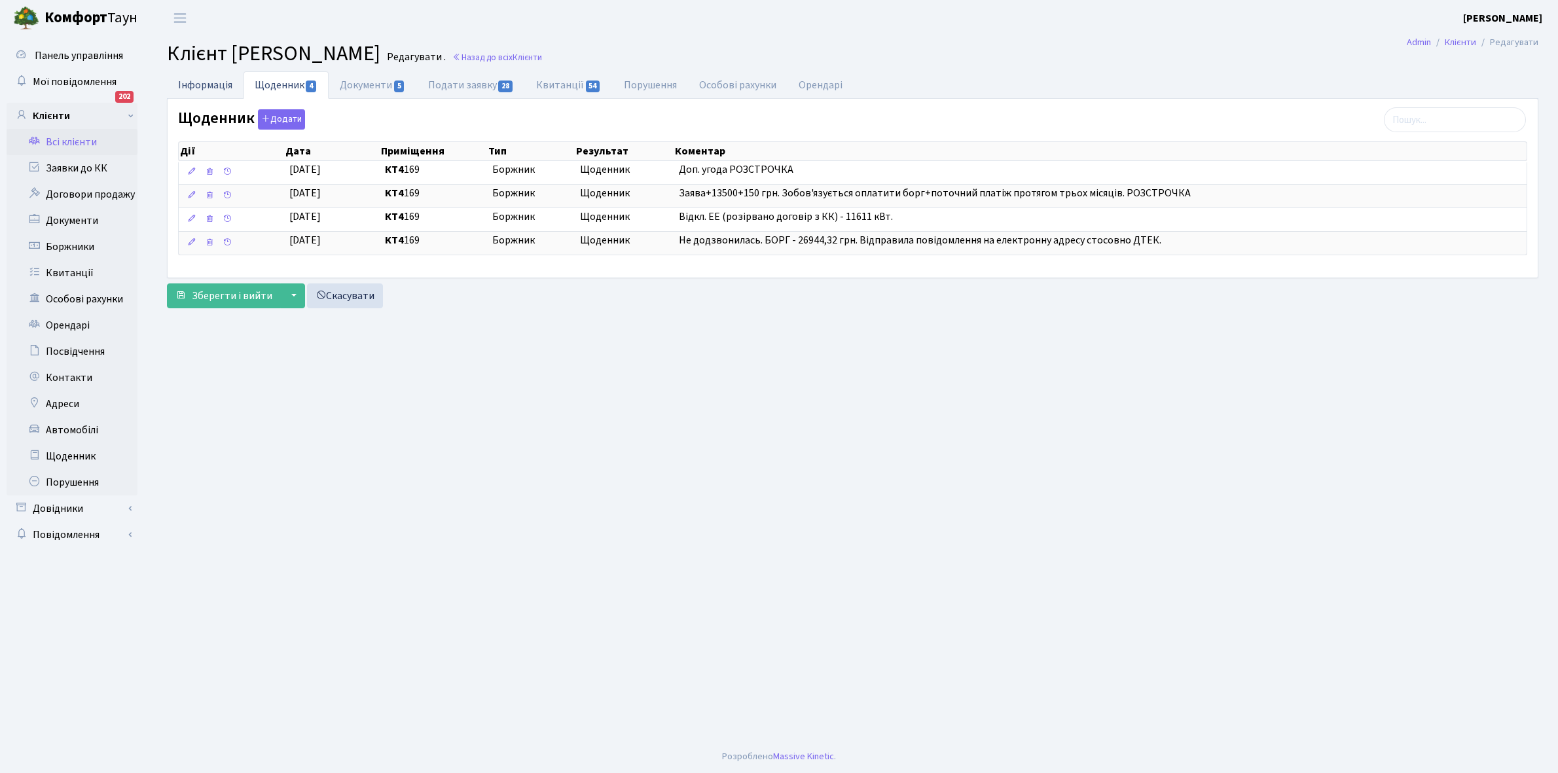
click at [198, 86] on link "Інформація" at bounding box center [205, 84] width 77 height 27
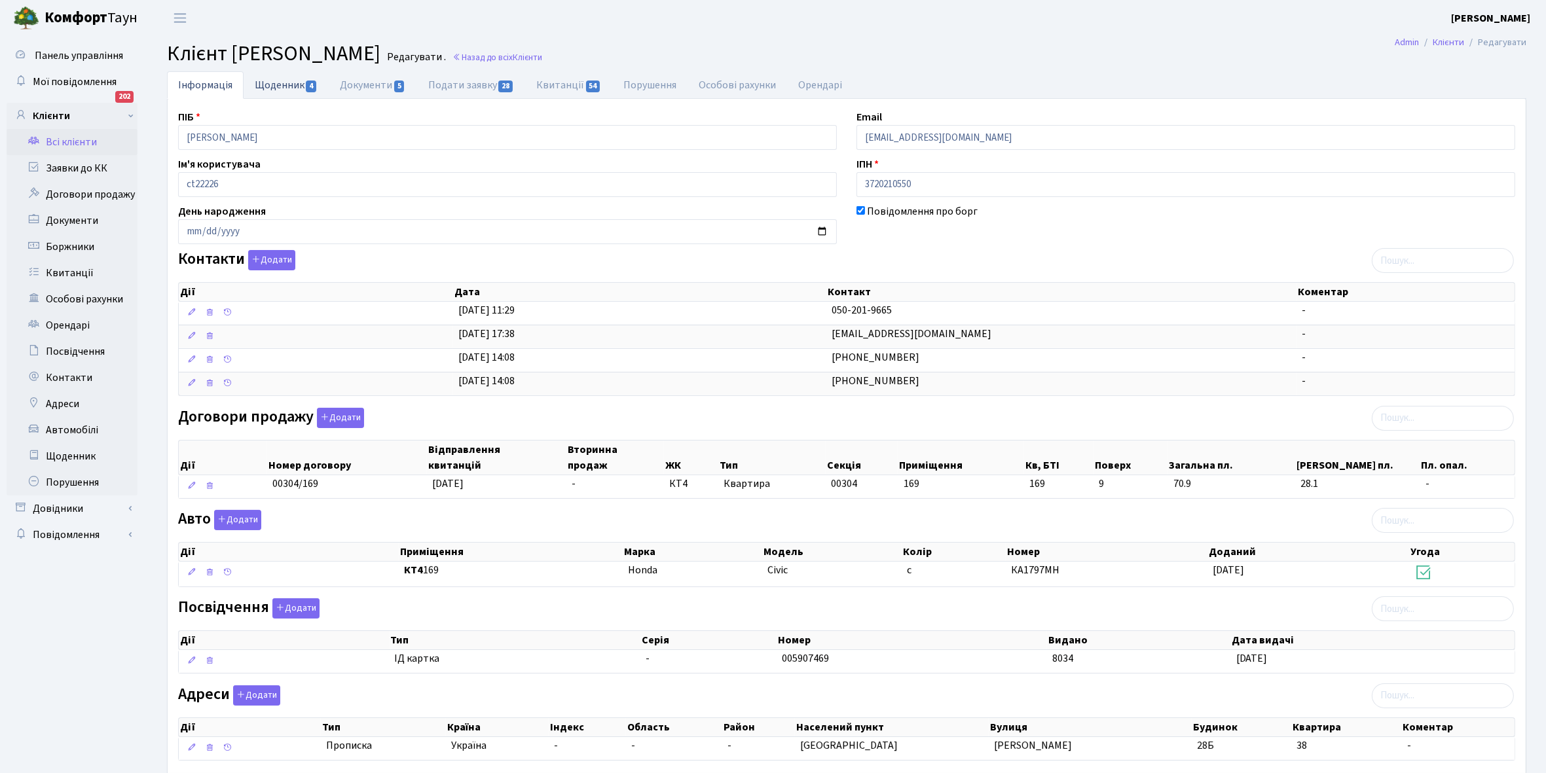
click at [279, 76] on link "Щоденник 4" at bounding box center [286, 84] width 85 height 27
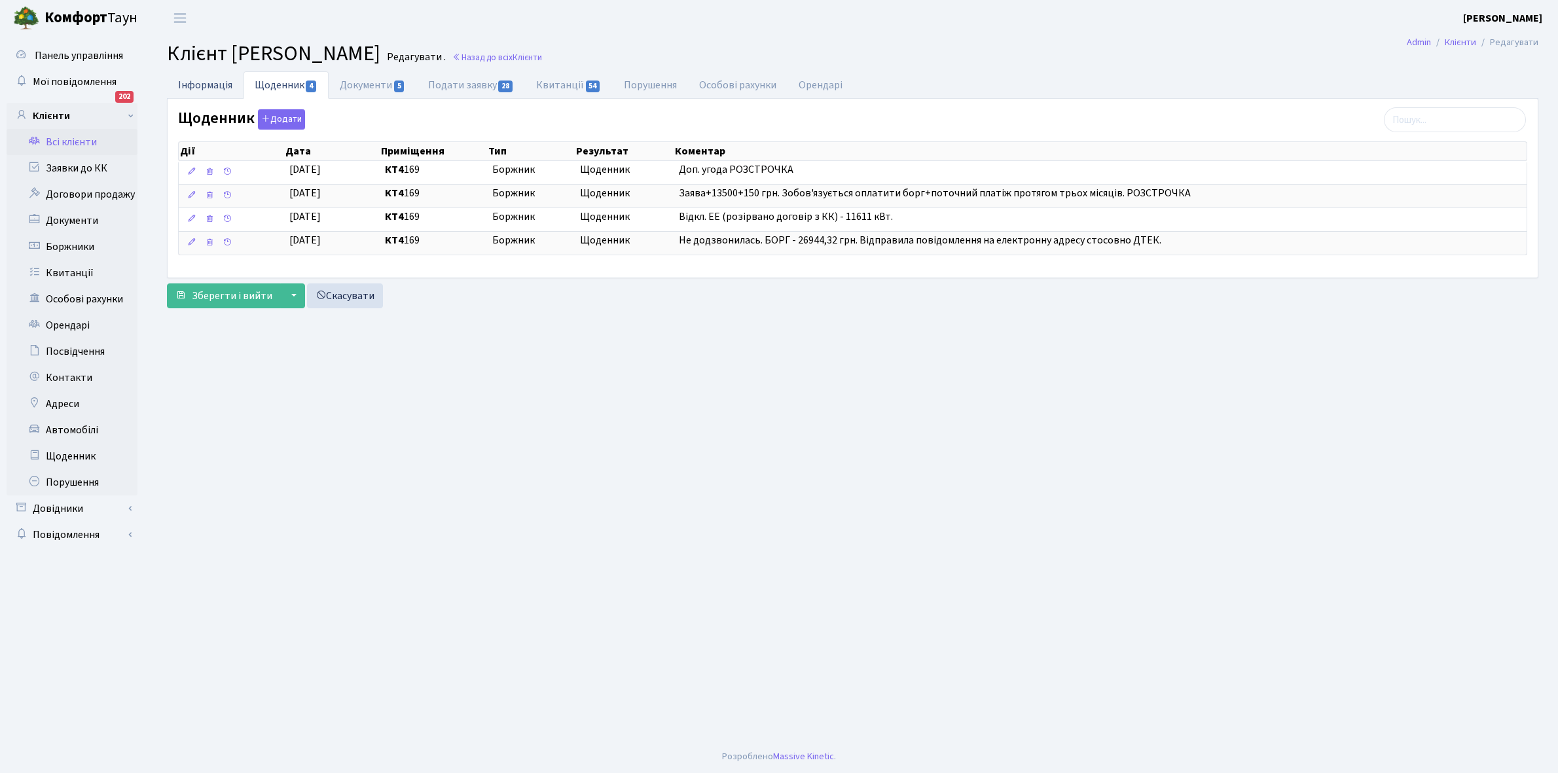
click at [188, 82] on link "Інформація" at bounding box center [205, 84] width 77 height 27
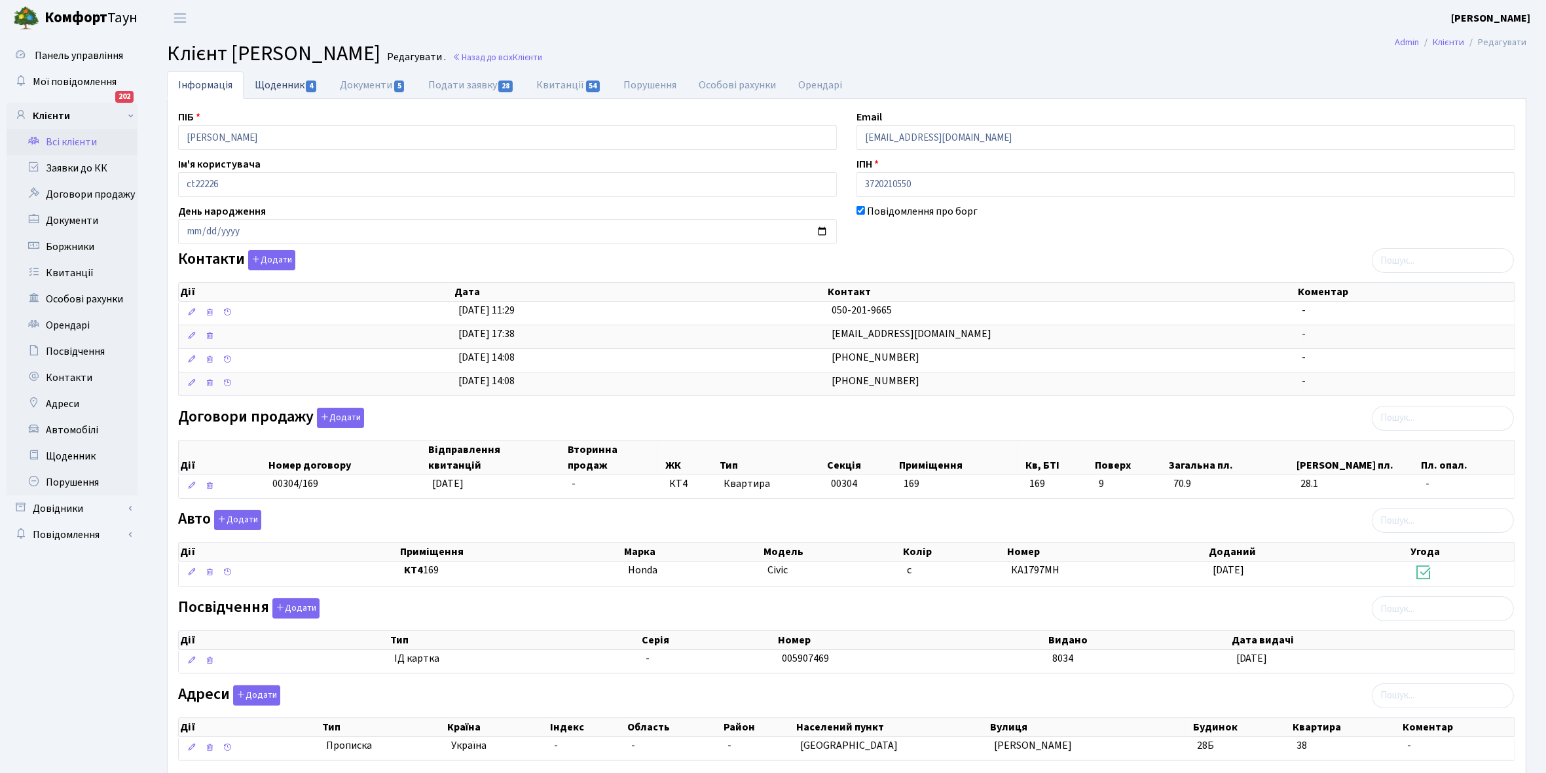
click at [270, 82] on link "Щоденник 4" at bounding box center [286, 84] width 85 height 27
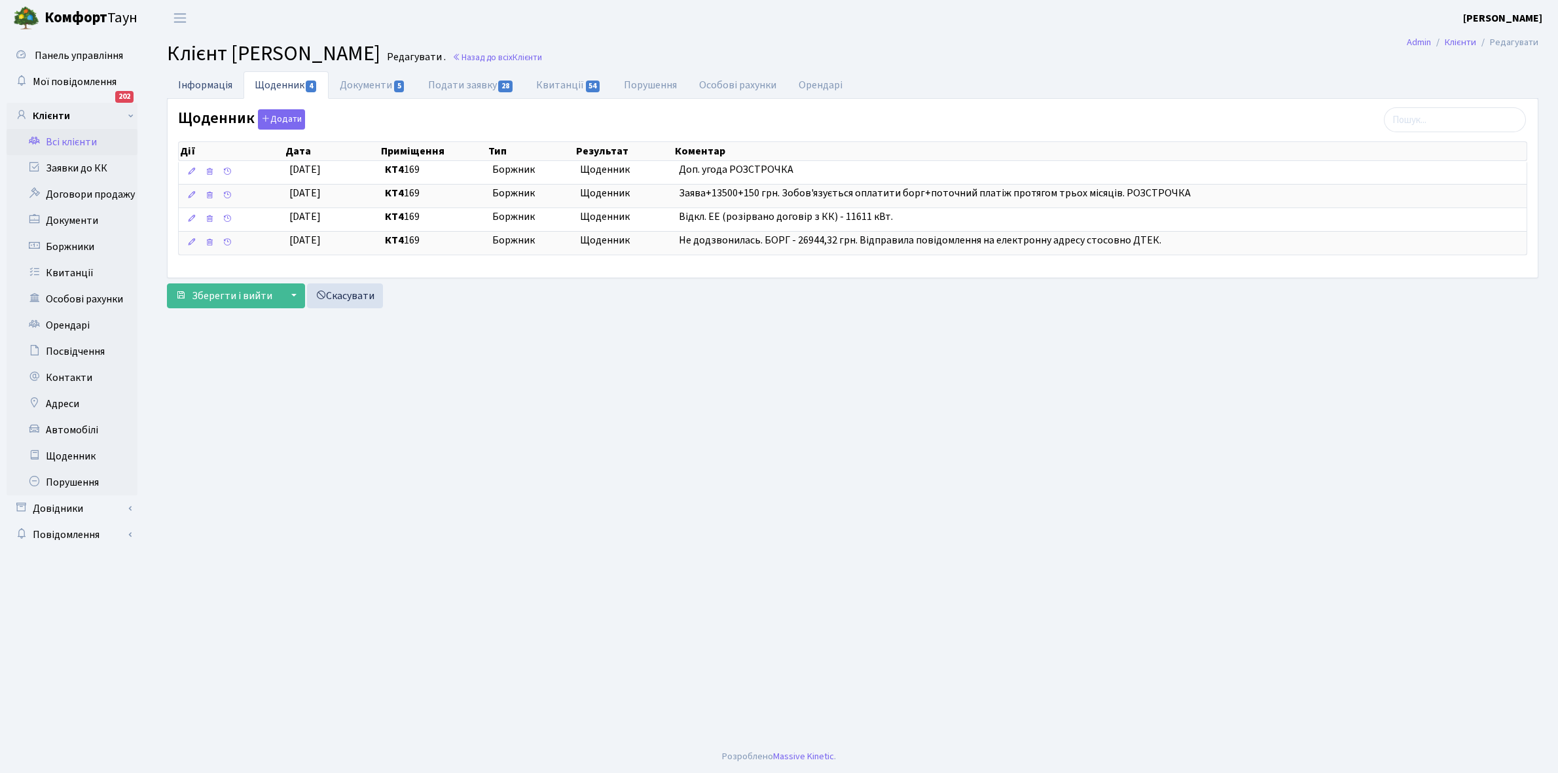
click at [200, 79] on link "Інформація" at bounding box center [205, 84] width 77 height 27
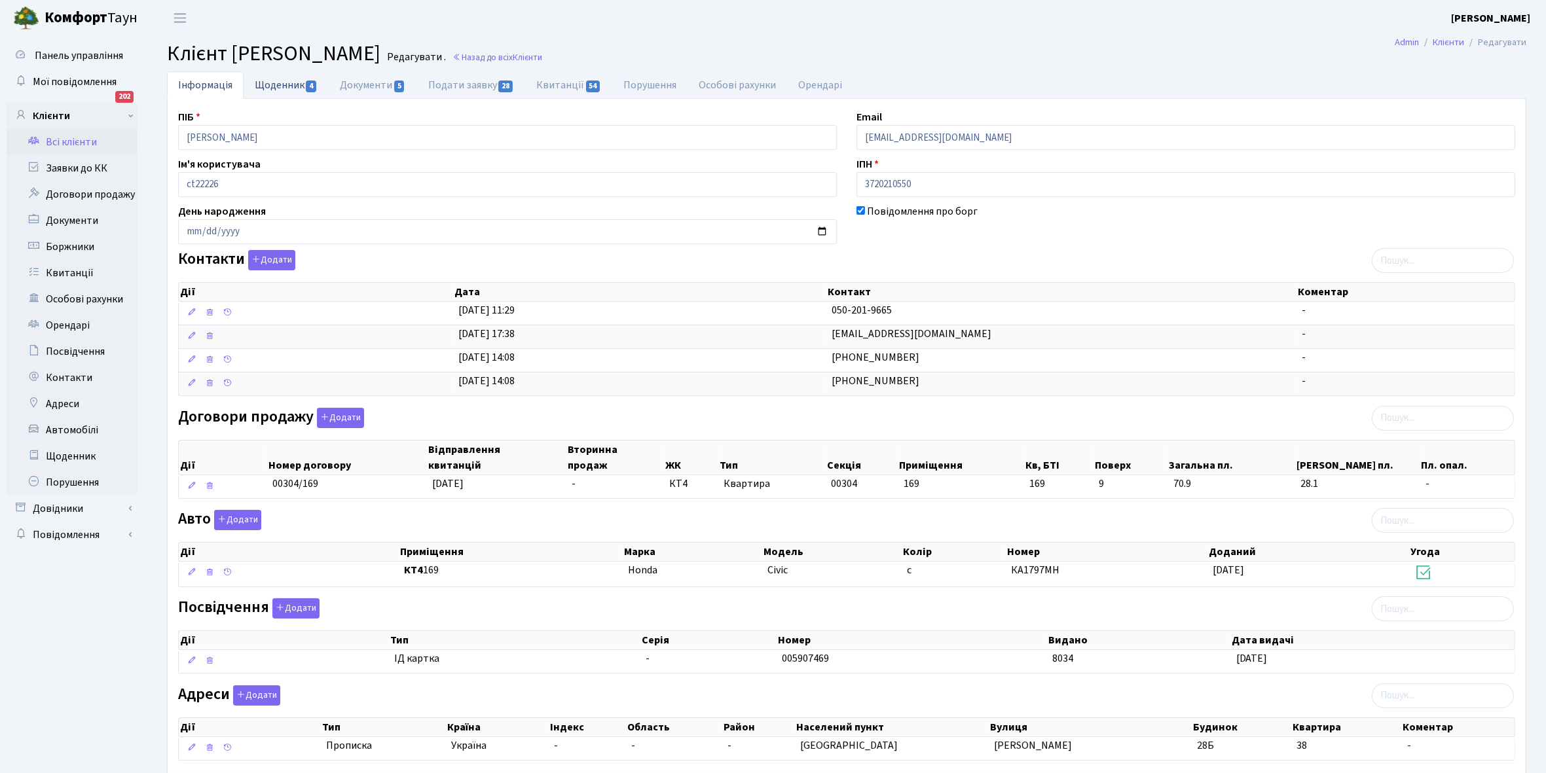
click at [272, 82] on link "Щоденник 4" at bounding box center [286, 84] width 85 height 27
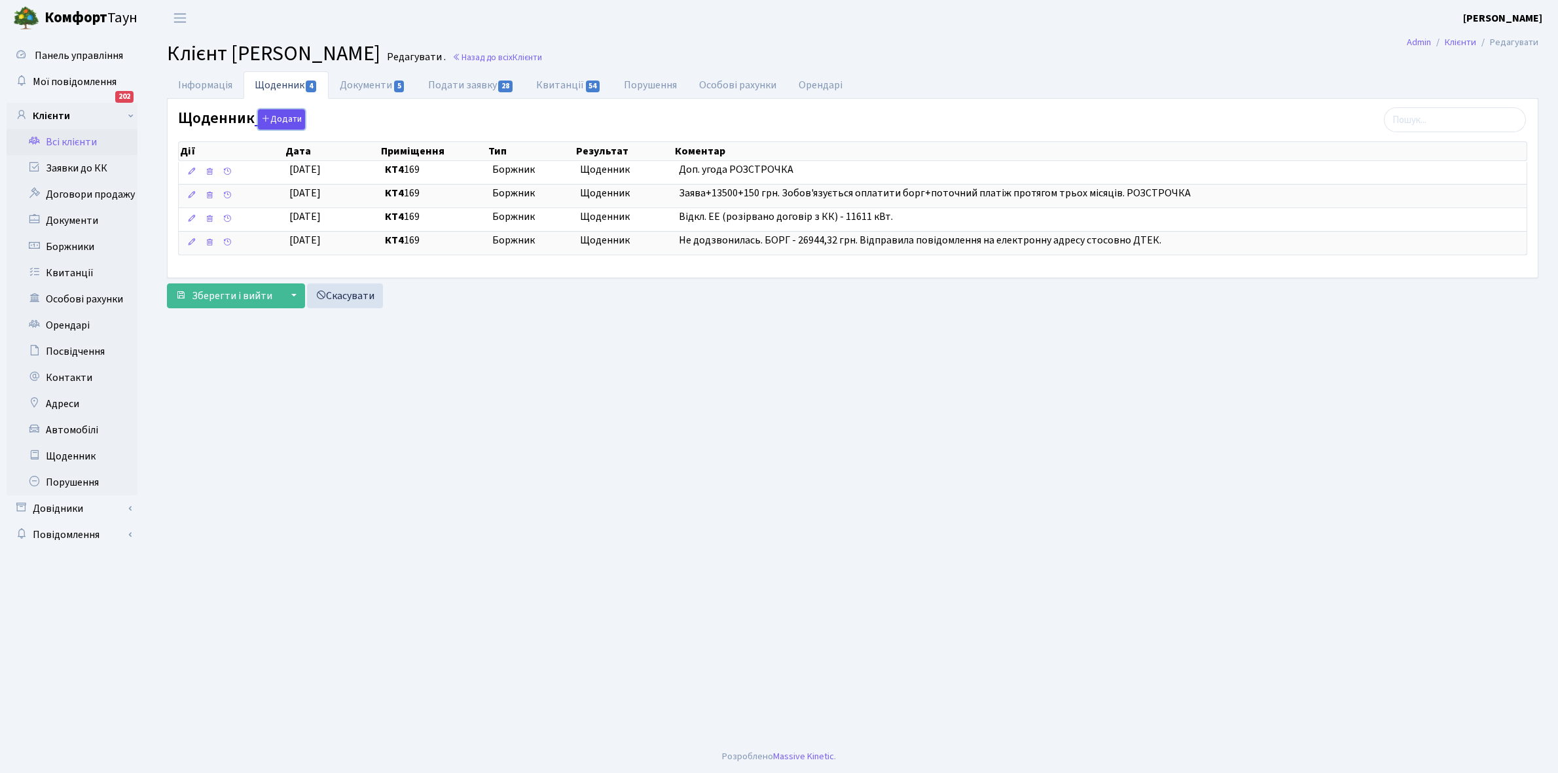
click at [276, 119] on button "Додати" at bounding box center [281, 119] width 47 height 20
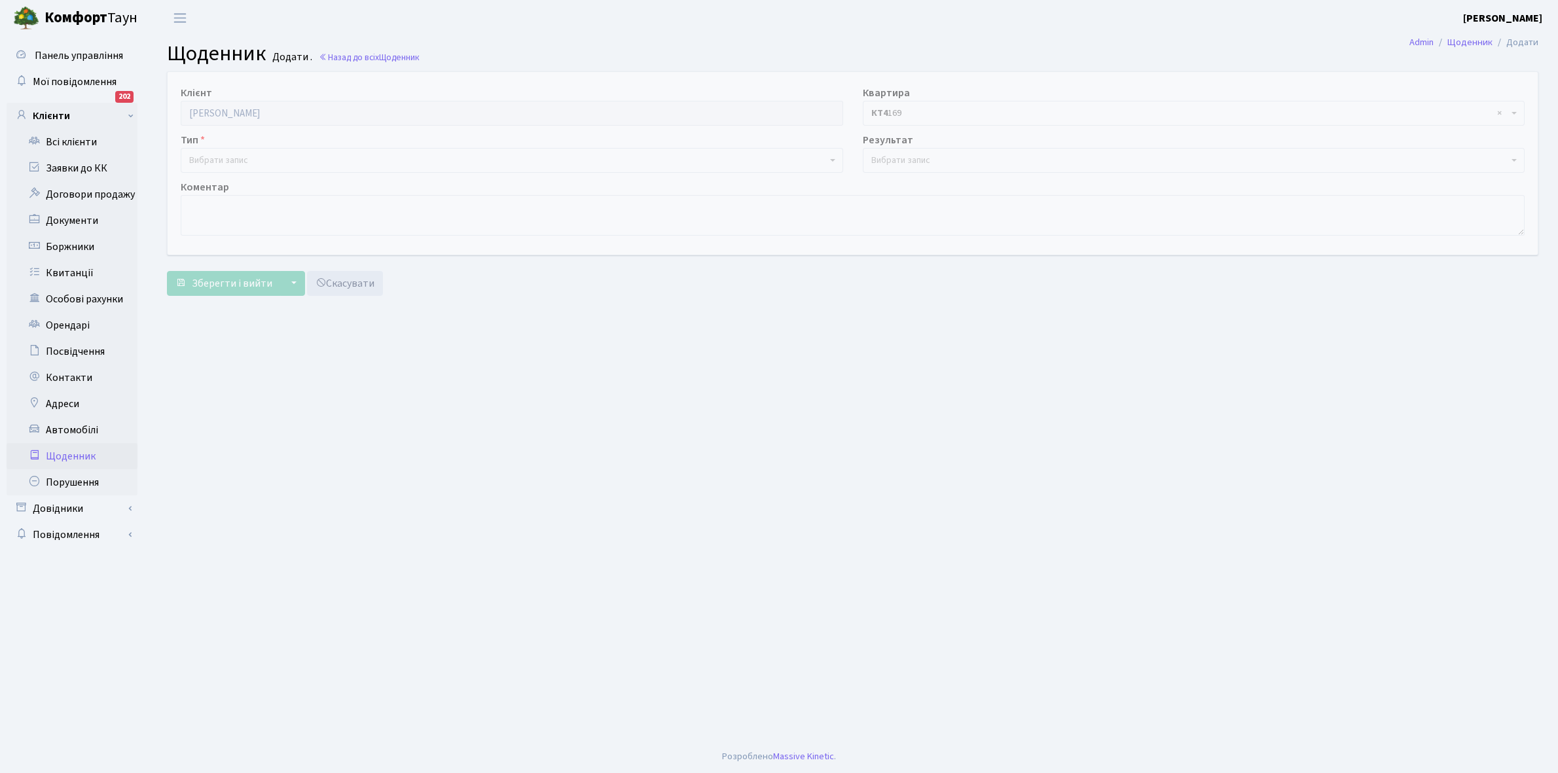
click at [216, 157] on span "Вибрати запис" at bounding box center [218, 160] width 59 height 13
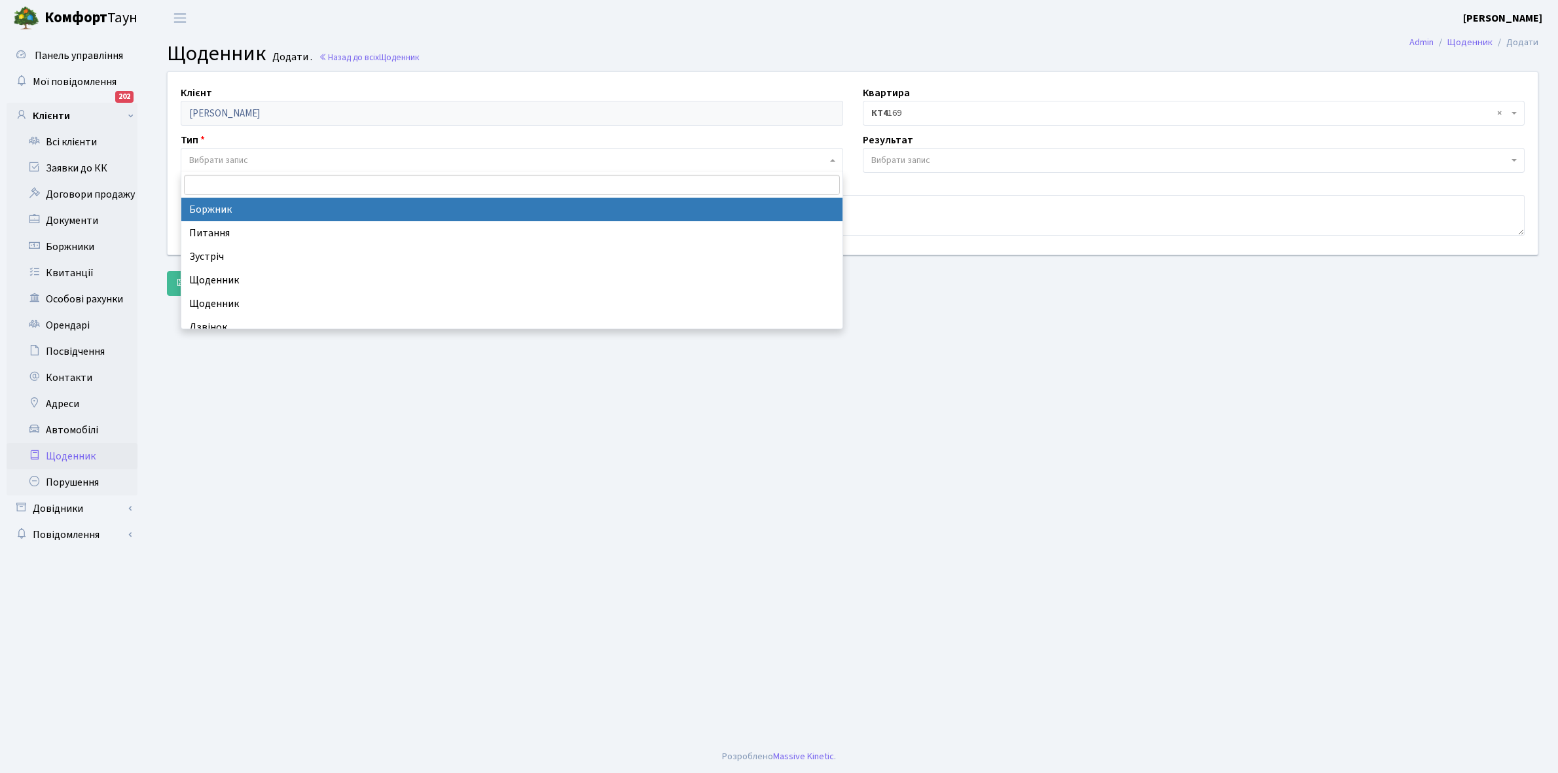
select select "189"
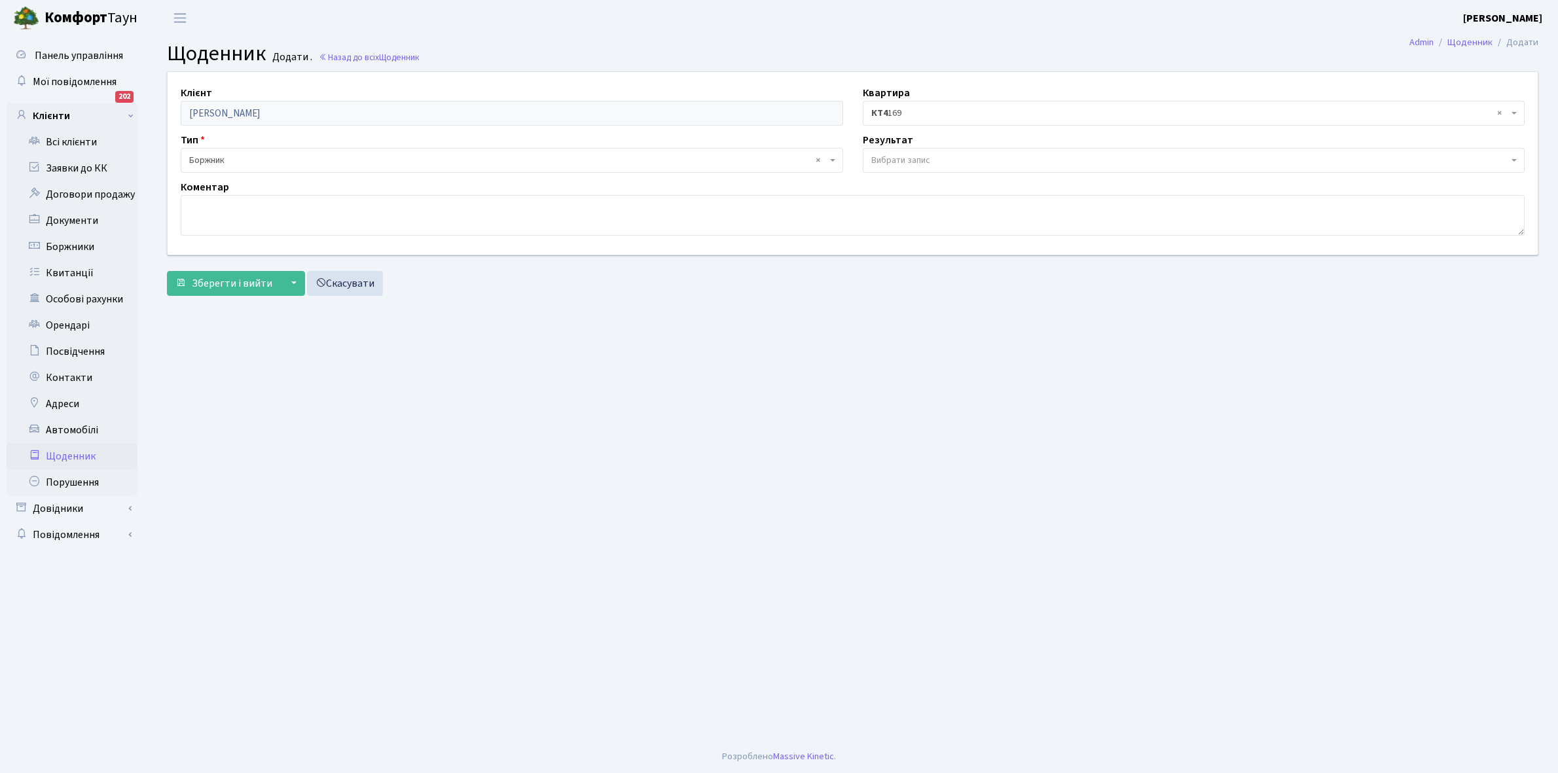
click at [888, 155] on span "Вибрати запис" at bounding box center [900, 160] width 59 height 13
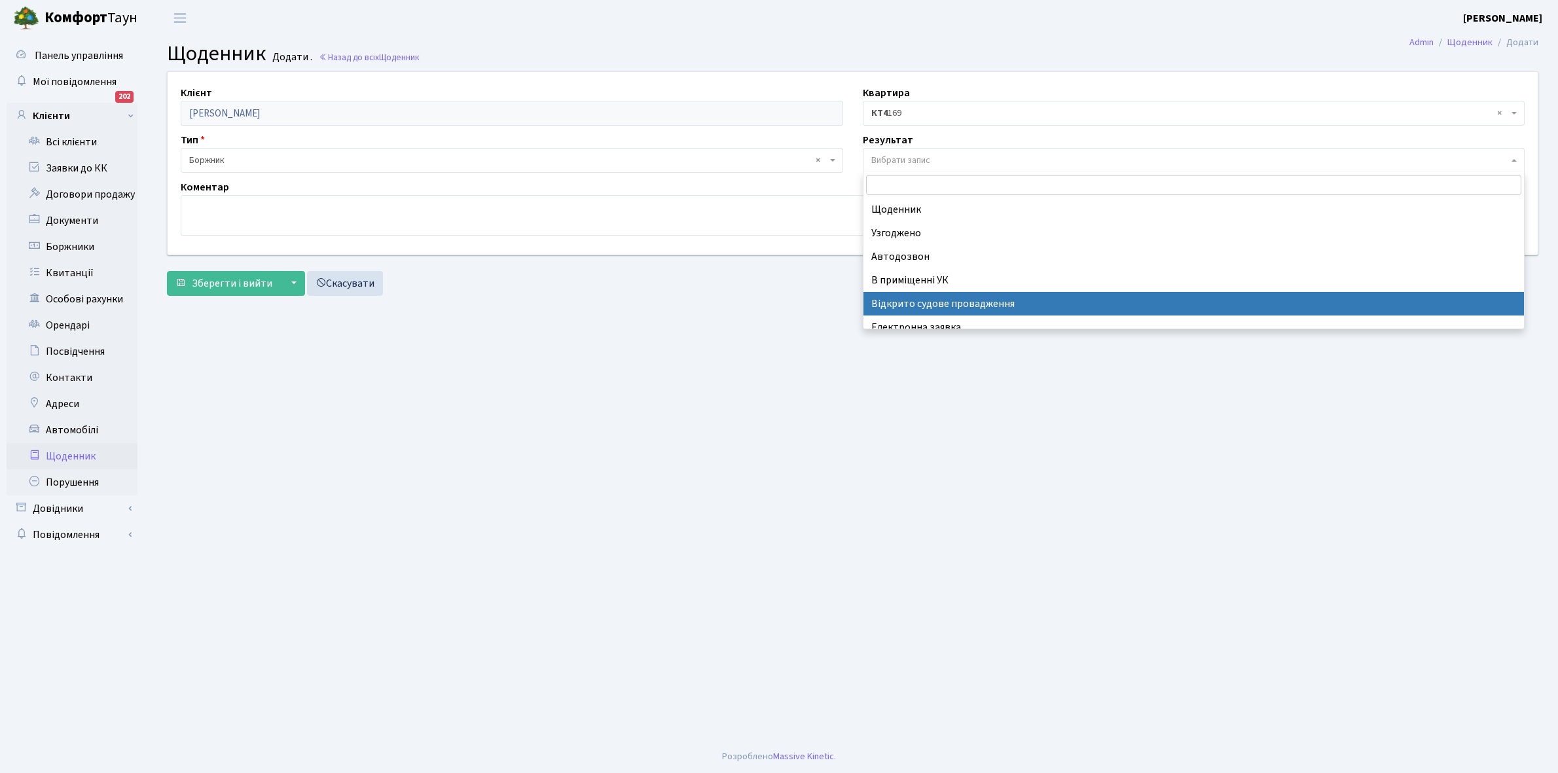
scroll to position [81, 0]
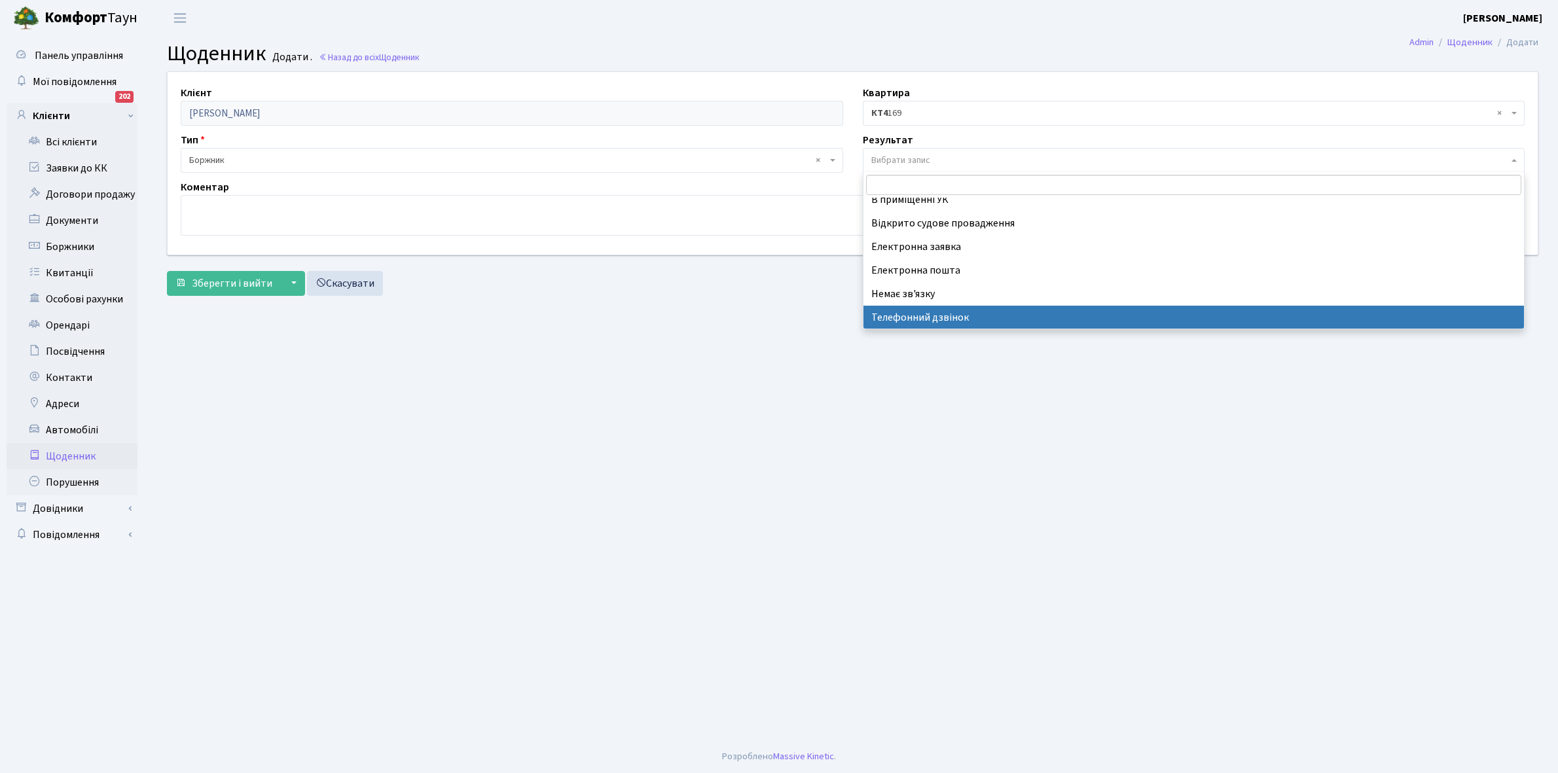
select select "196"
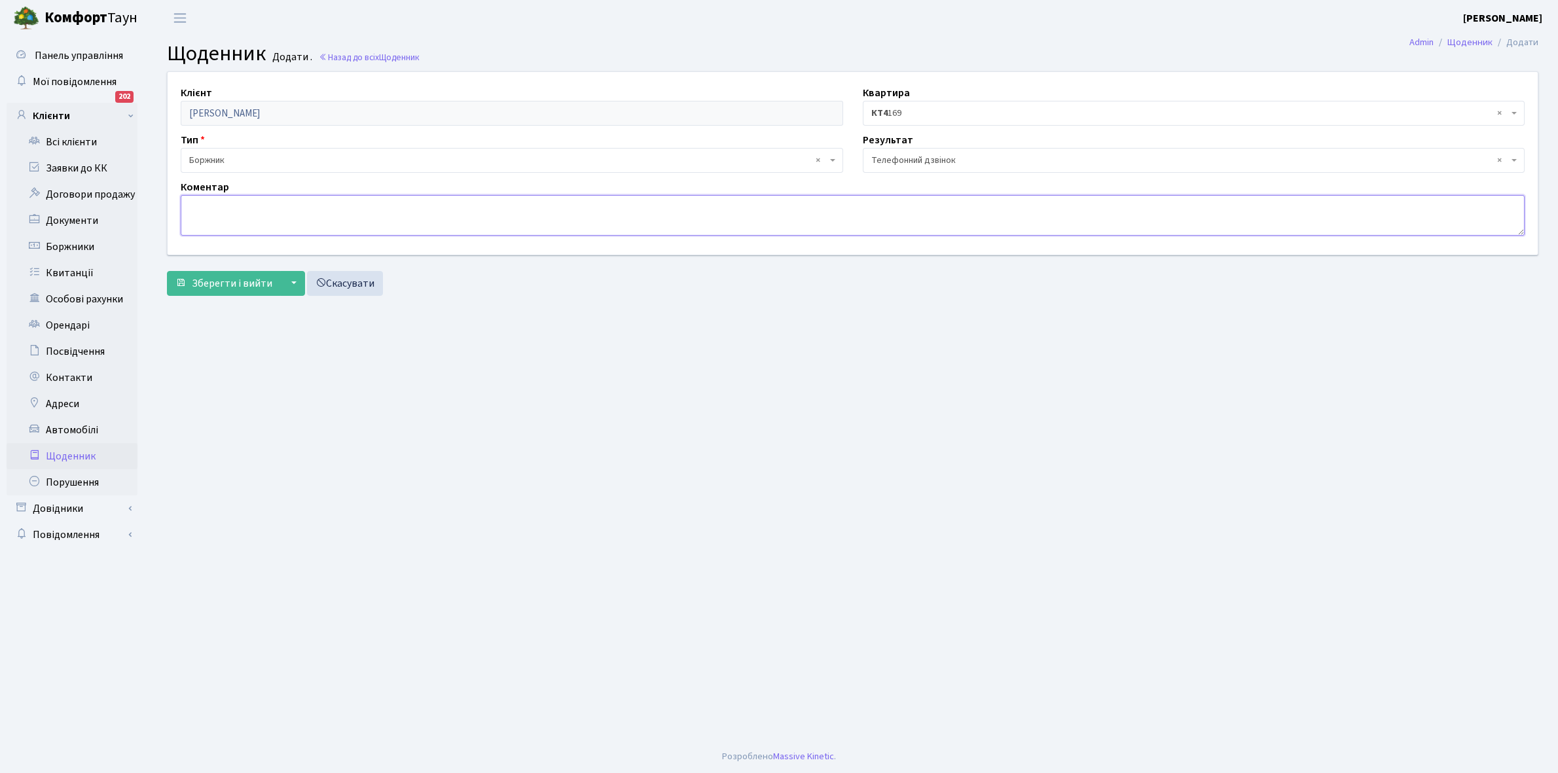
click at [208, 216] on textarea at bounding box center [853, 215] width 1344 height 41
type textarea "Оплатить борг. РОЗСТРОЧКА ще на рік"
click at [231, 285] on span "Зберегти і вийти" at bounding box center [232, 283] width 81 height 14
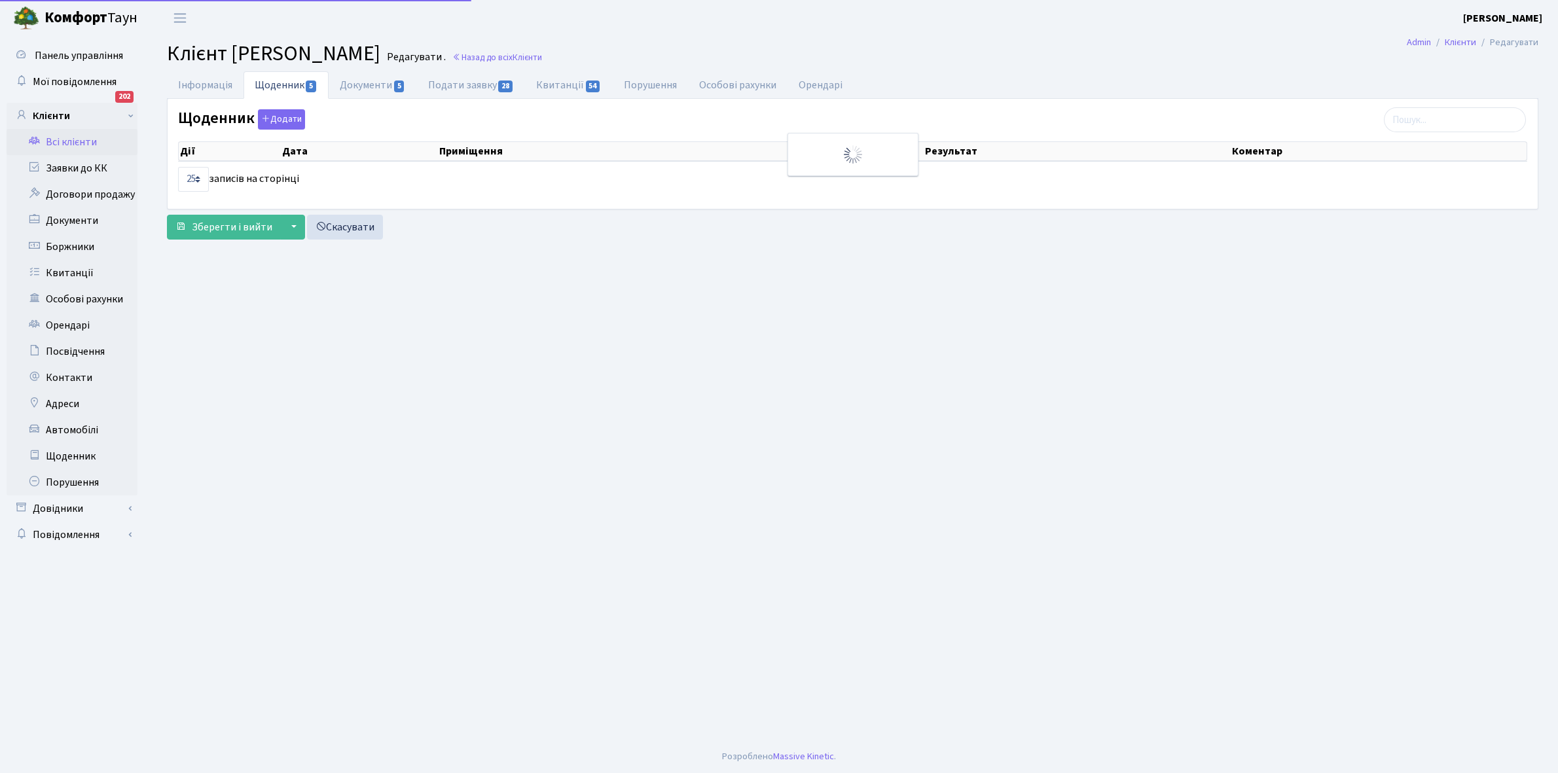
select select "25"
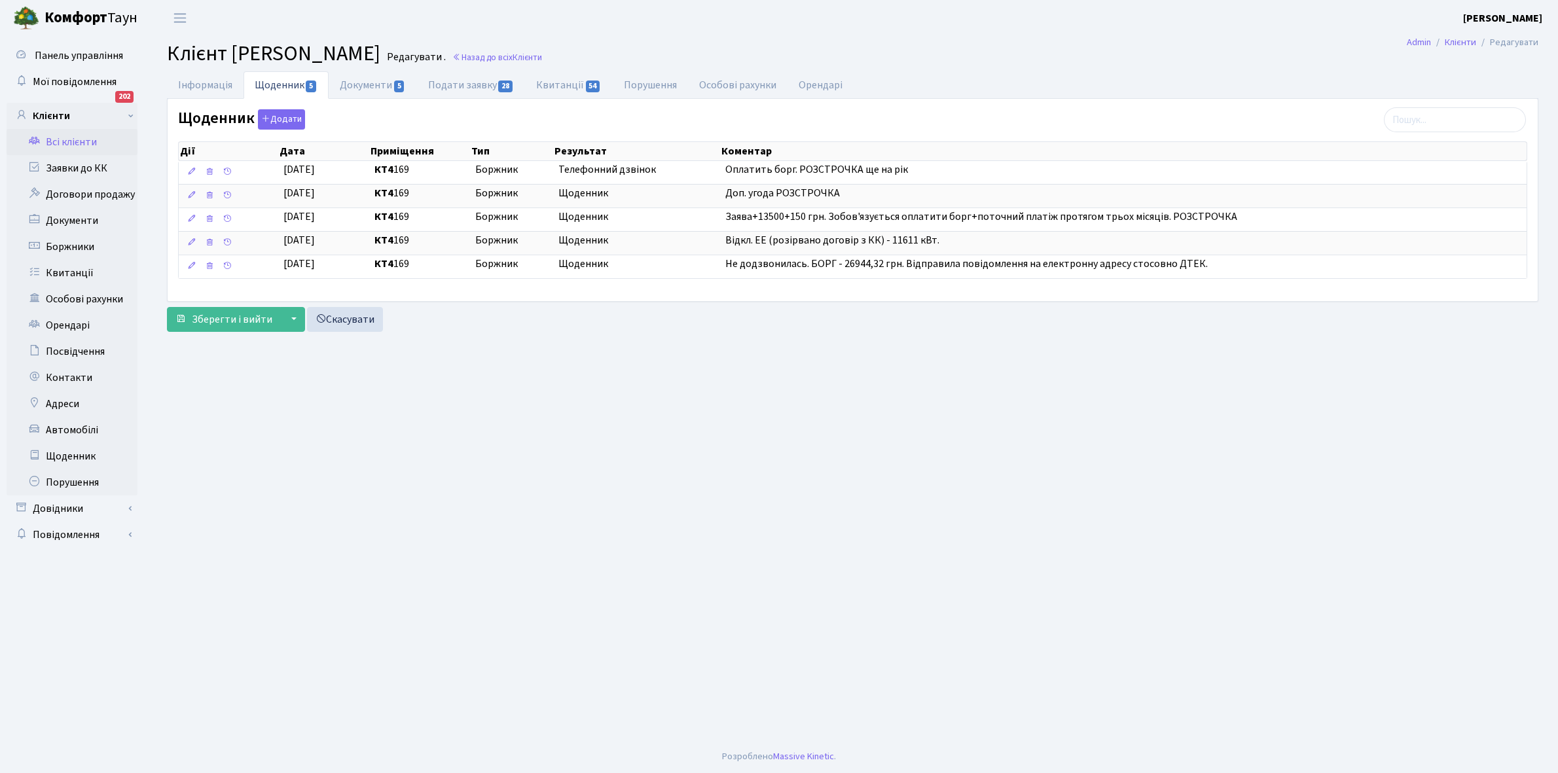
click at [69, 145] on link "Всі клієнти" at bounding box center [72, 142] width 131 height 26
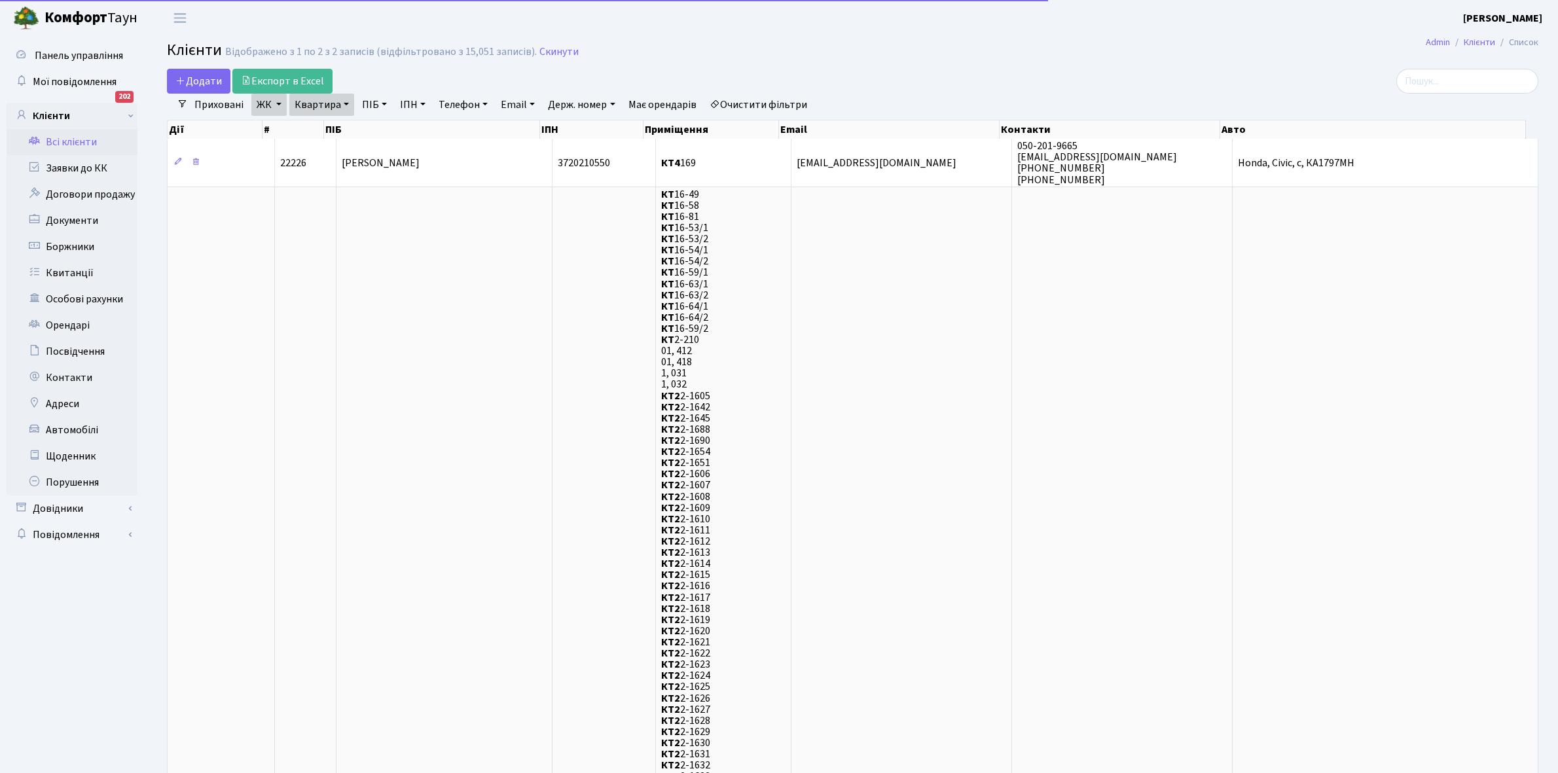
select select "25"
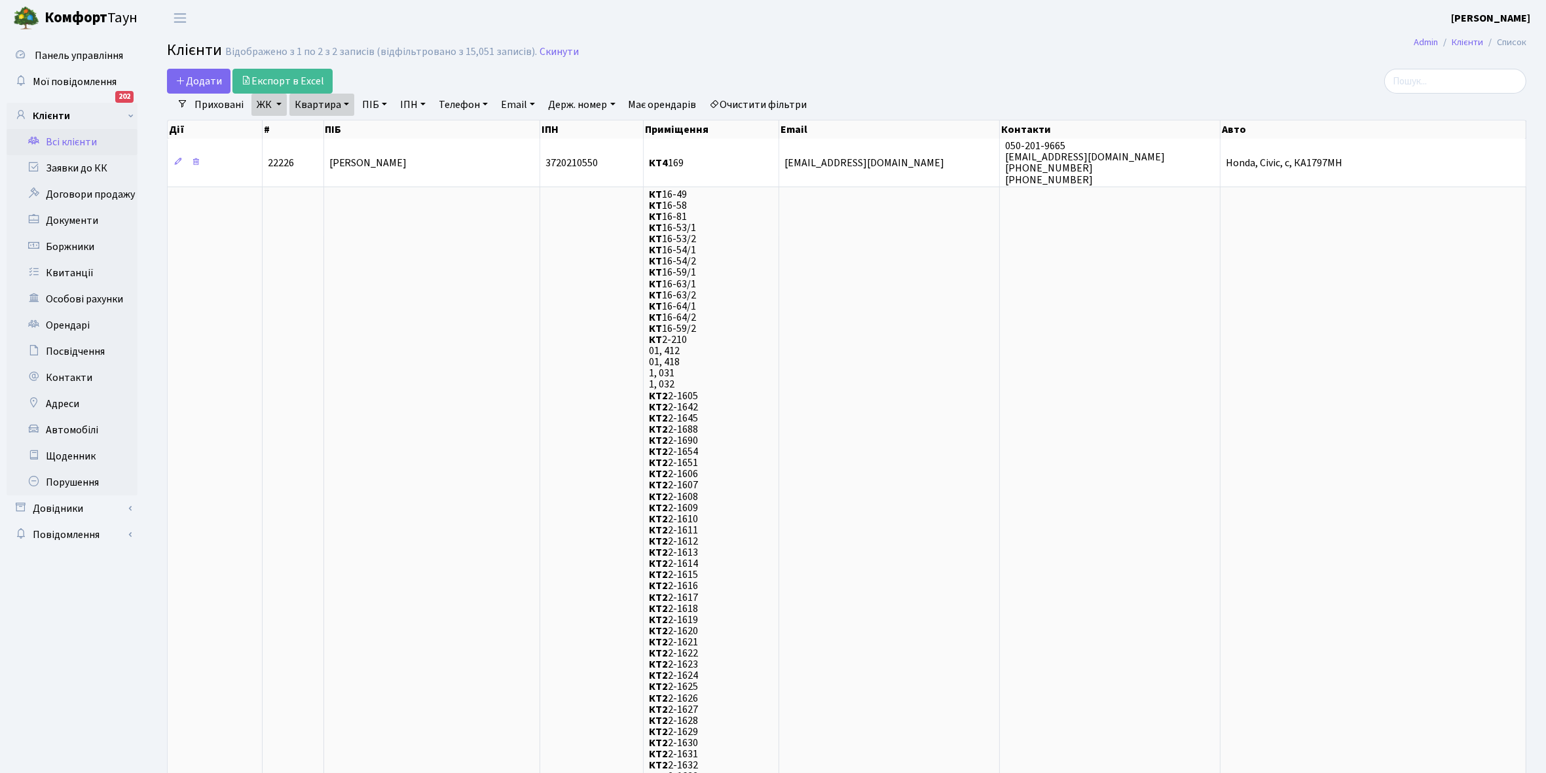
click at [344, 103] on link "Квартира" at bounding box center [321, 105] width 65 height 22
click at [335, 125] on input "169" at bounding box center [328, 130] width 77 height 25
type input "171"
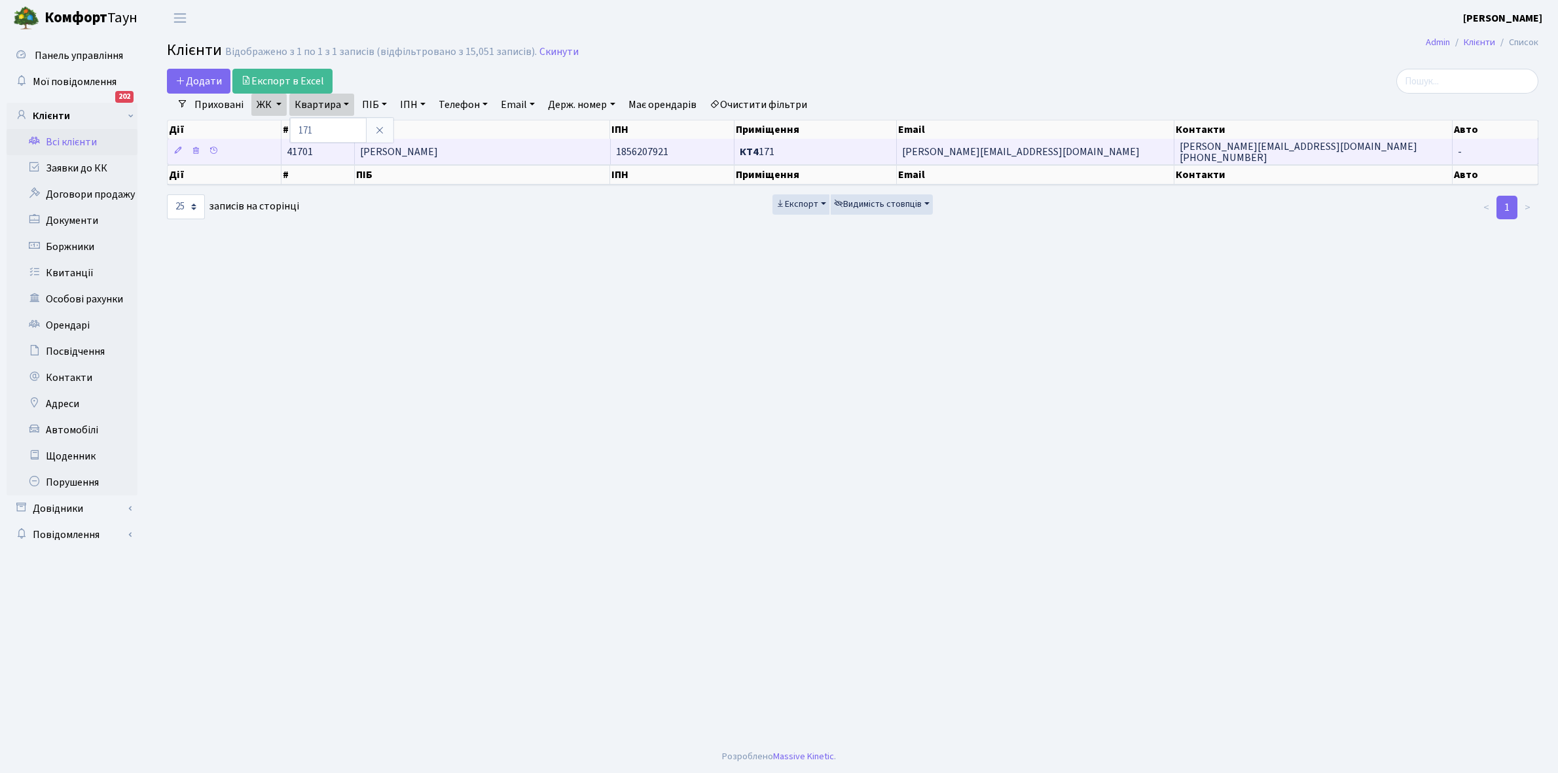
click at [438, 151] on span "Вітвіцька [PERSON_NAME]" at bounding box center [399, 152] width 78 height 14
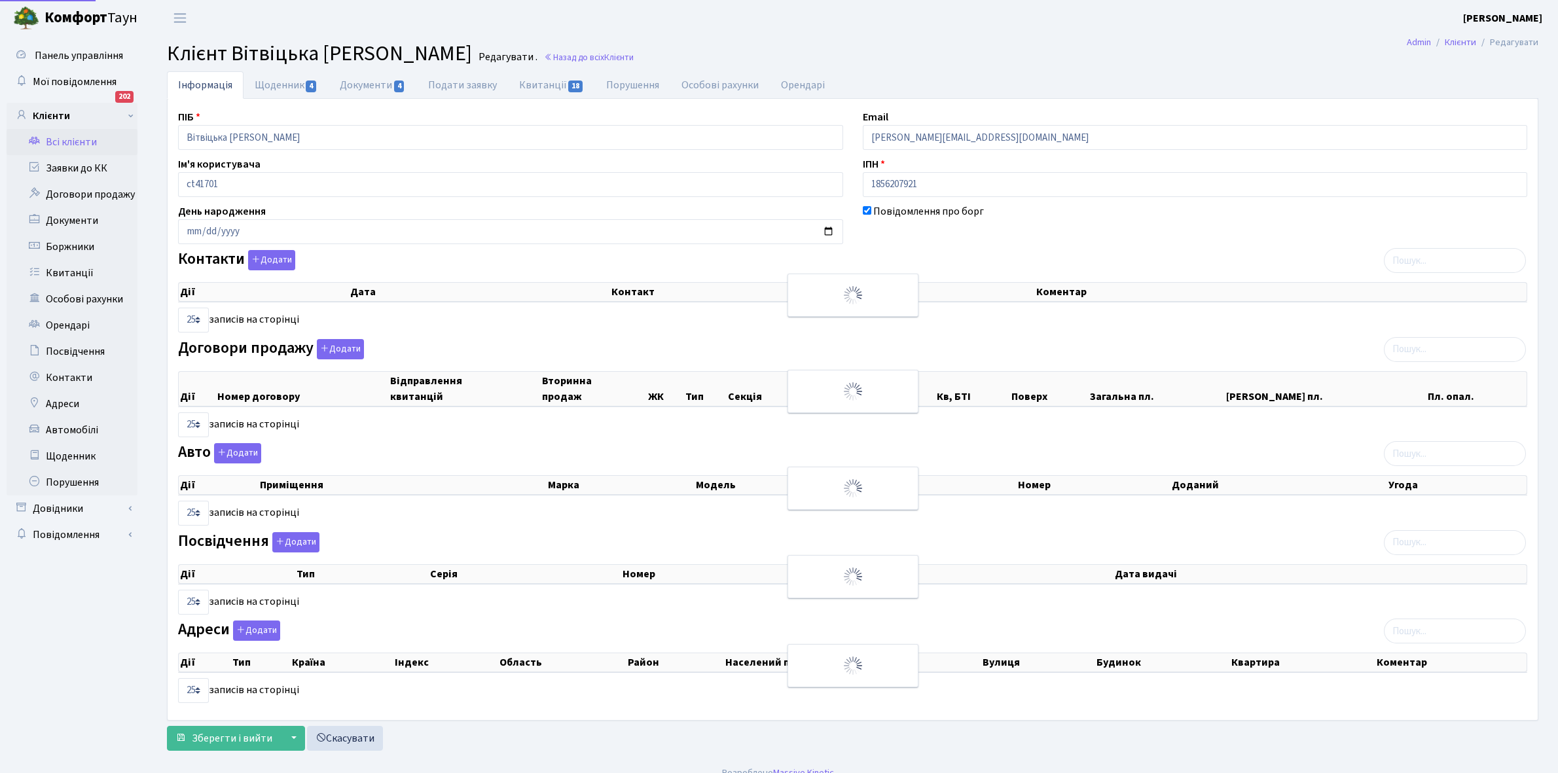
select select "25"
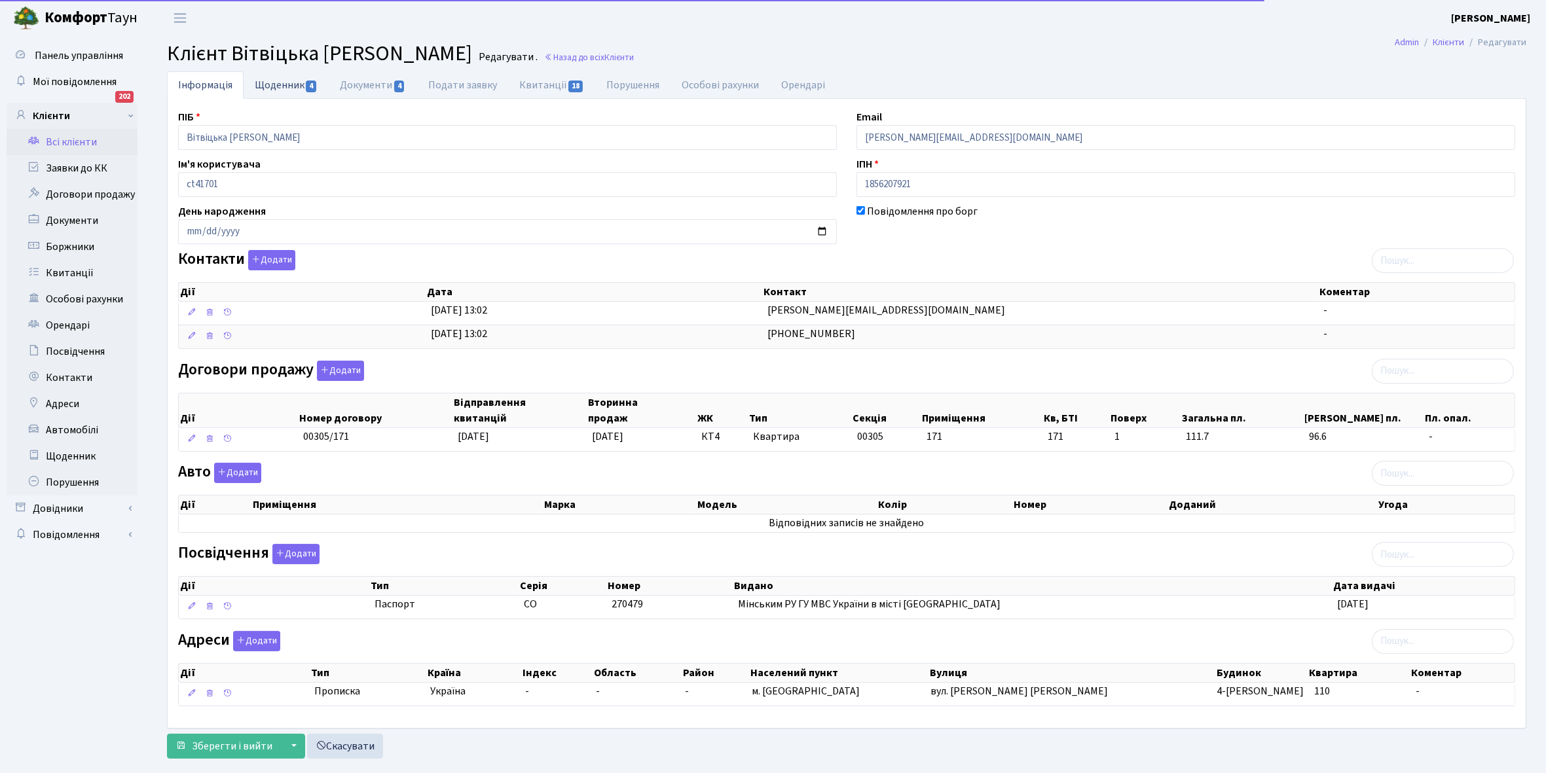
click at [277, 84] on link "Щоденник 4" at bounding box center [286, 84] width 85 height 27
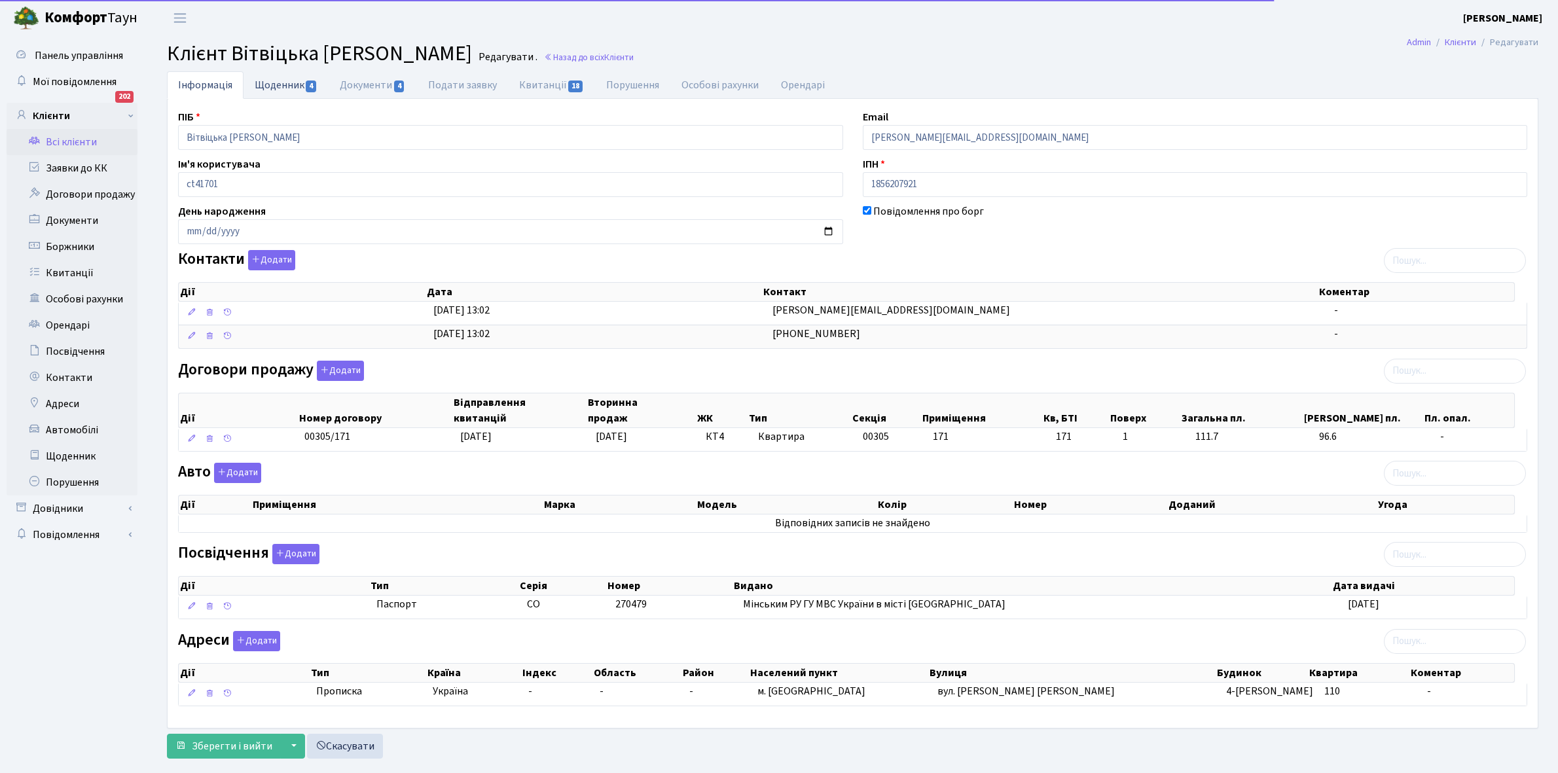
select select "25"
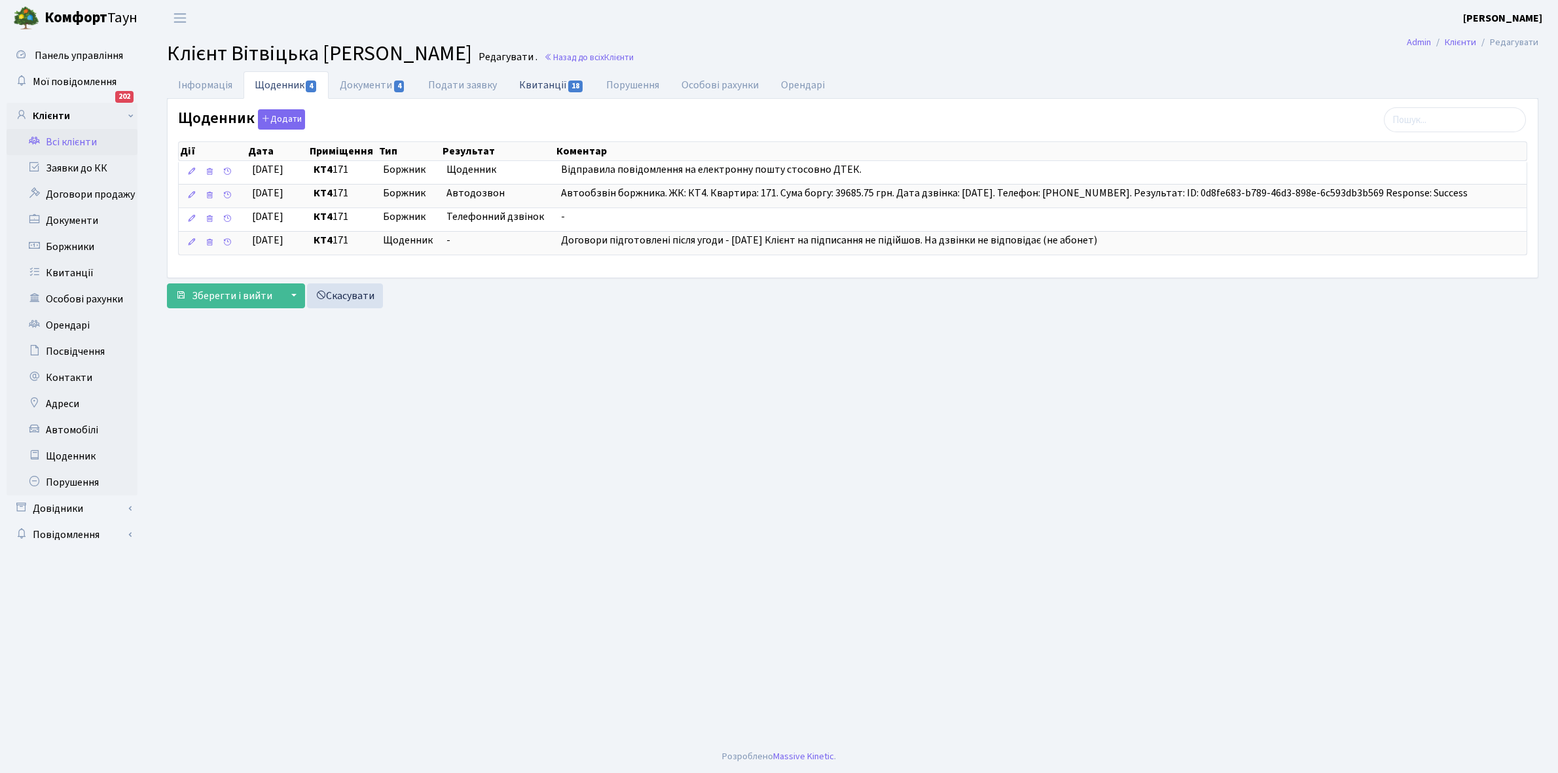
click at [538, 86] on link "Квитанції 18" at bounding box center [551, 84] width 87 height 27
select select "25"
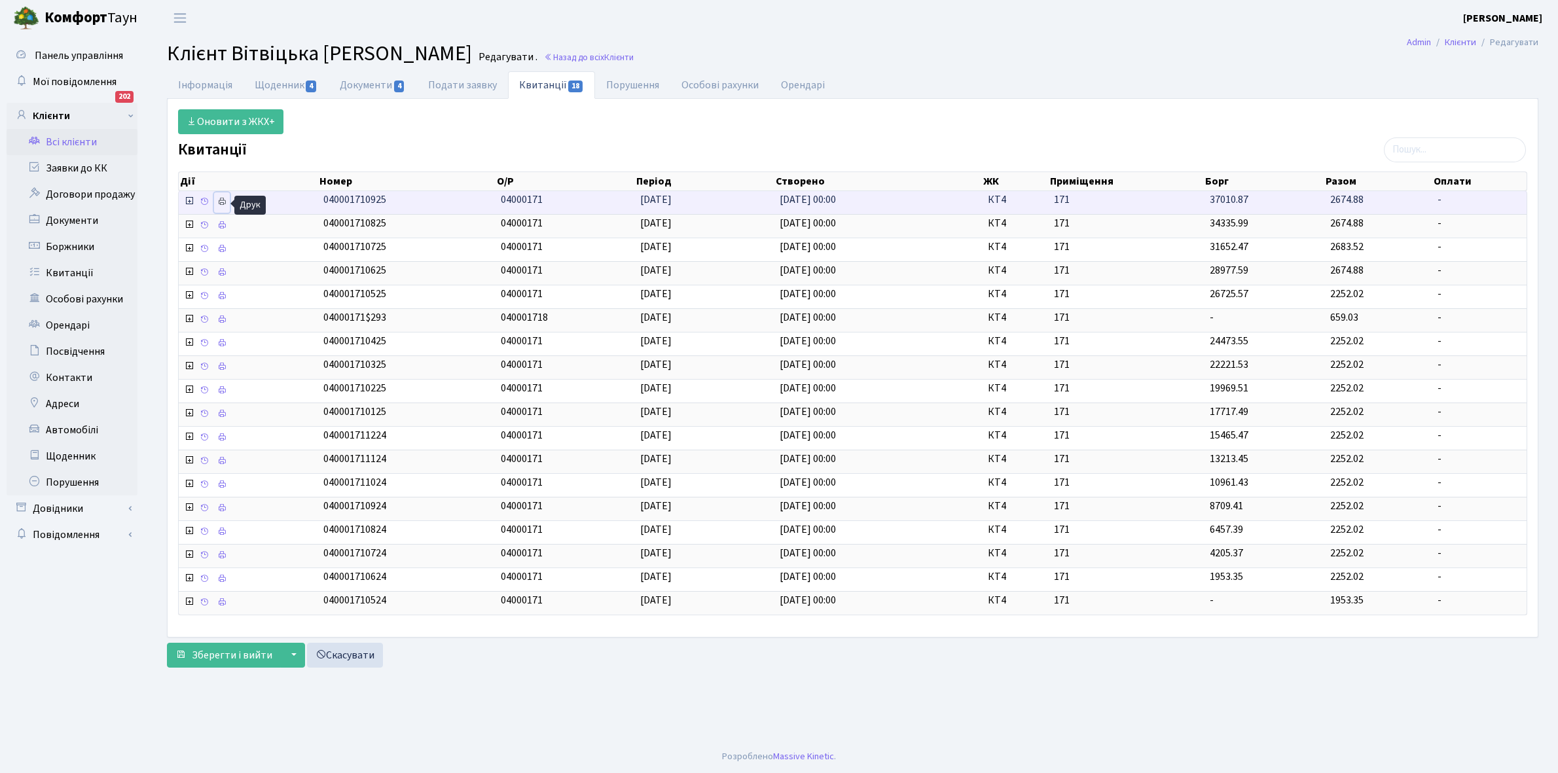
click at [226, 202] on icon at bounding box center [221, 201] width 9 height 9
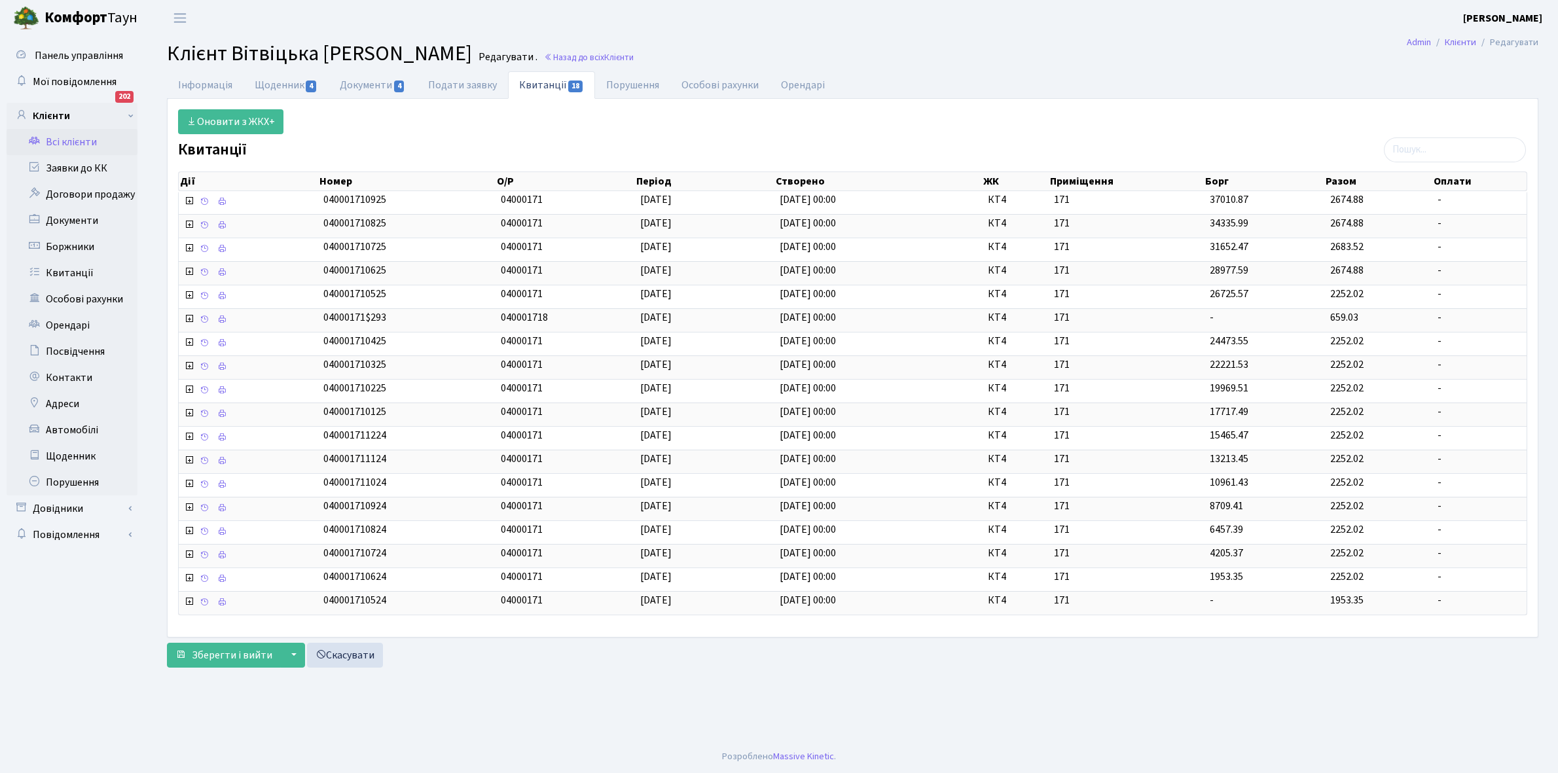
click at [77, 135] on link "Всі клієнти" at bounding box center [72, 142] width 131 height 26
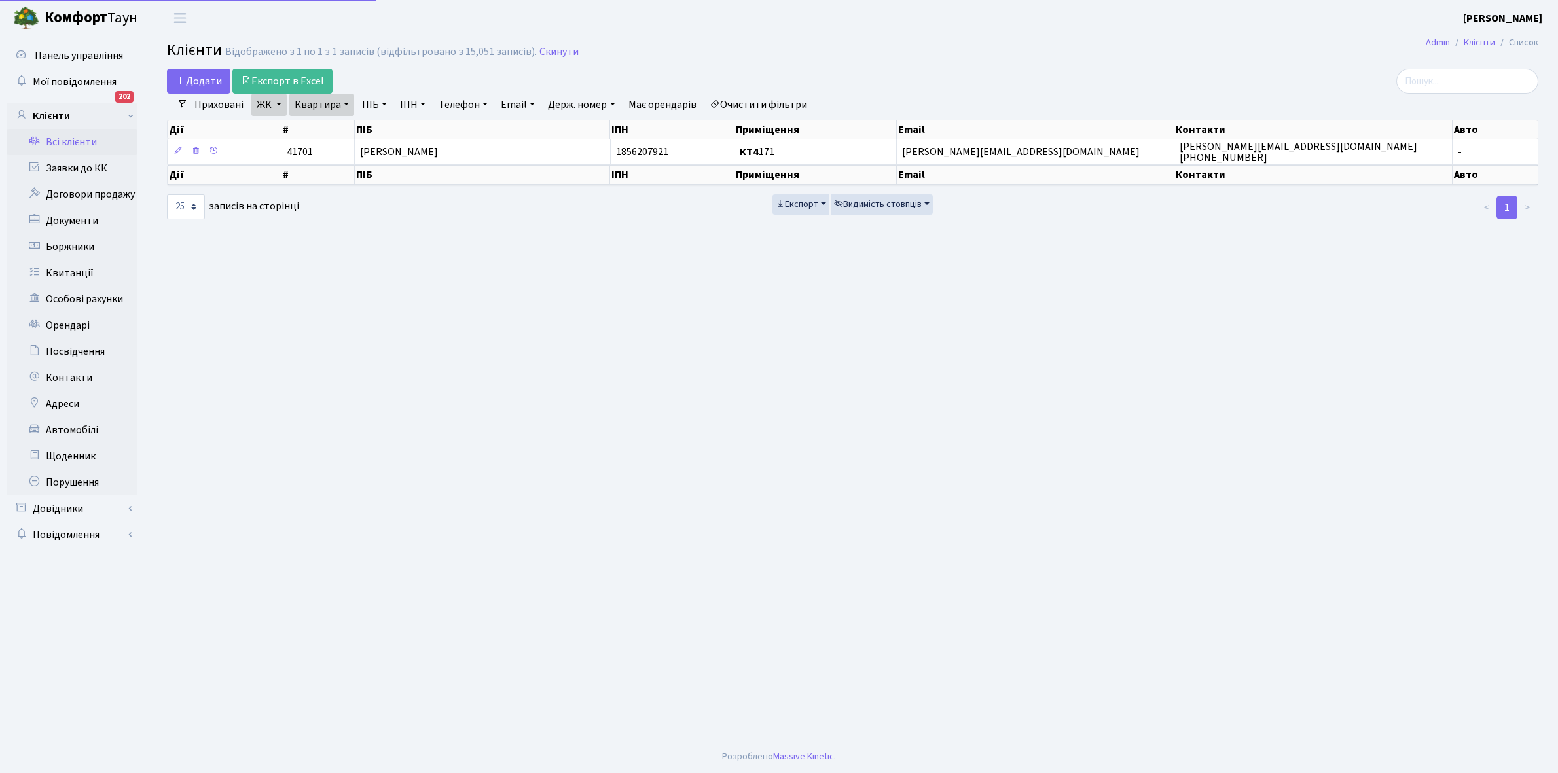
select select "25"
click at [346, 103] on link "Квартира" at bounding box center [321, 105] width 65 height 22
click at [331, 126] on input "171" at bounding box center [328, 130] width 77 height 25
type input "172"
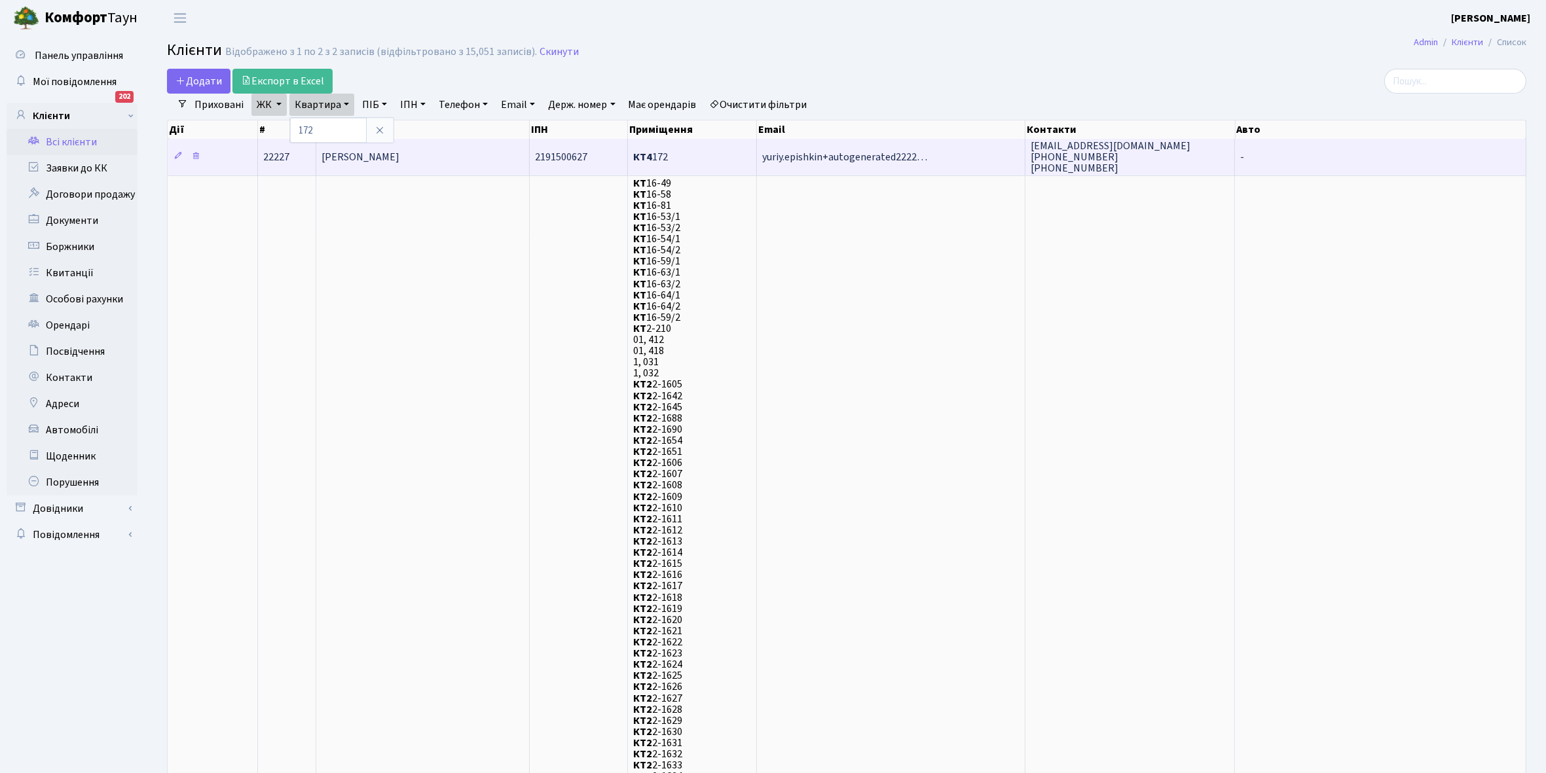
click at [399, 158] on span "[PERSON_NAME]" at bounding box center [360, 157] width 78 height 14
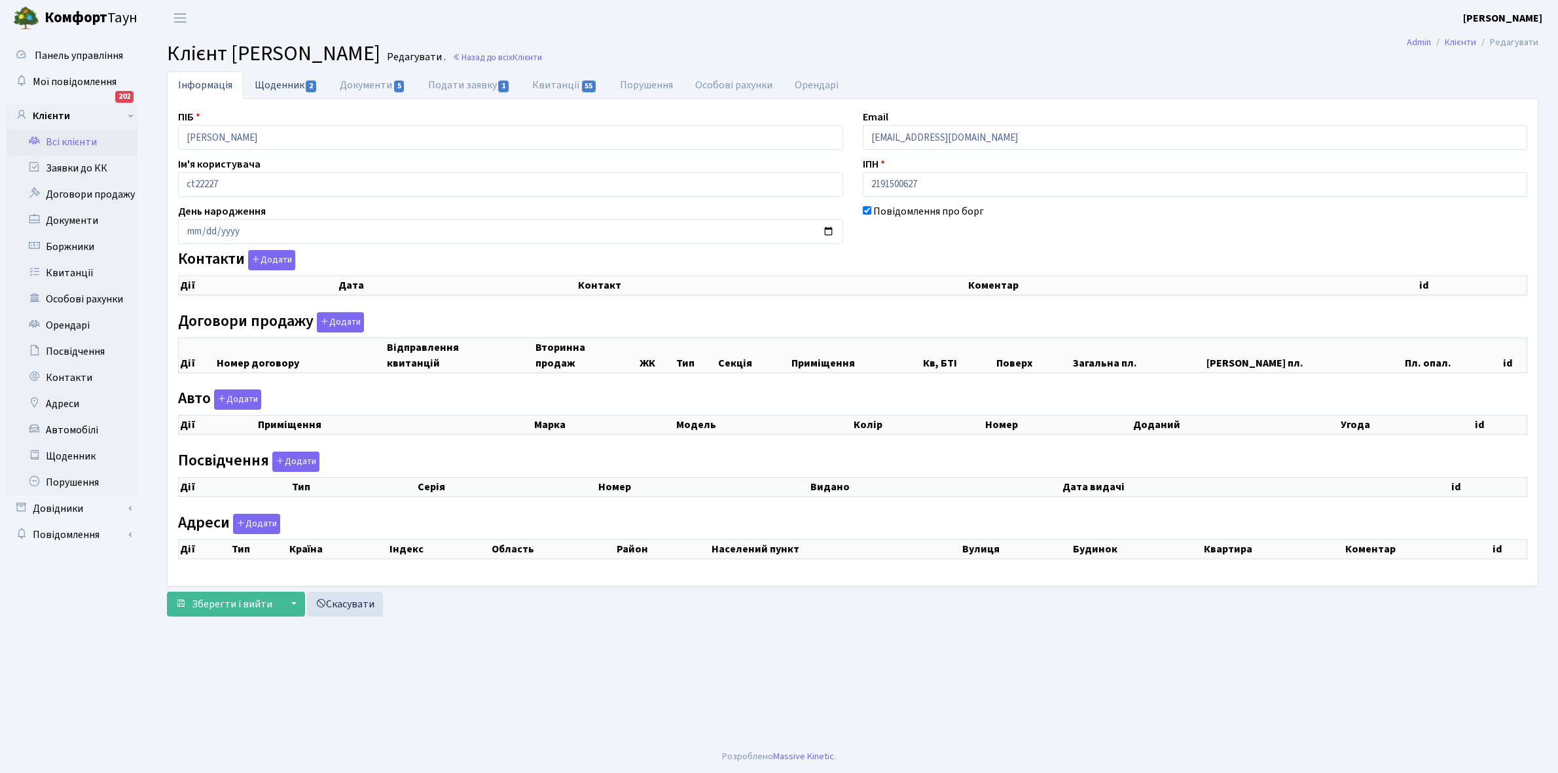
select select "25"
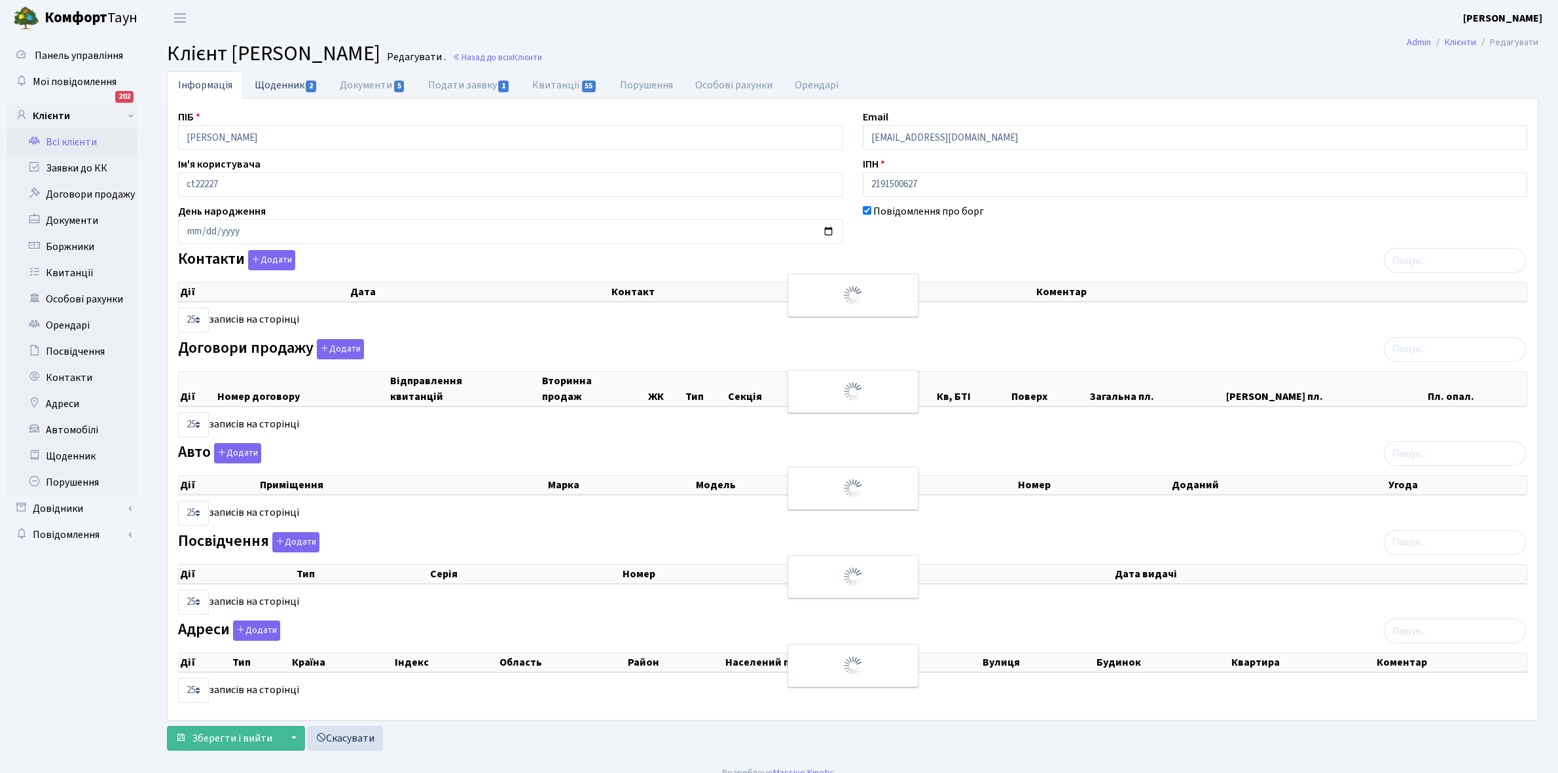
checkbox input "true"
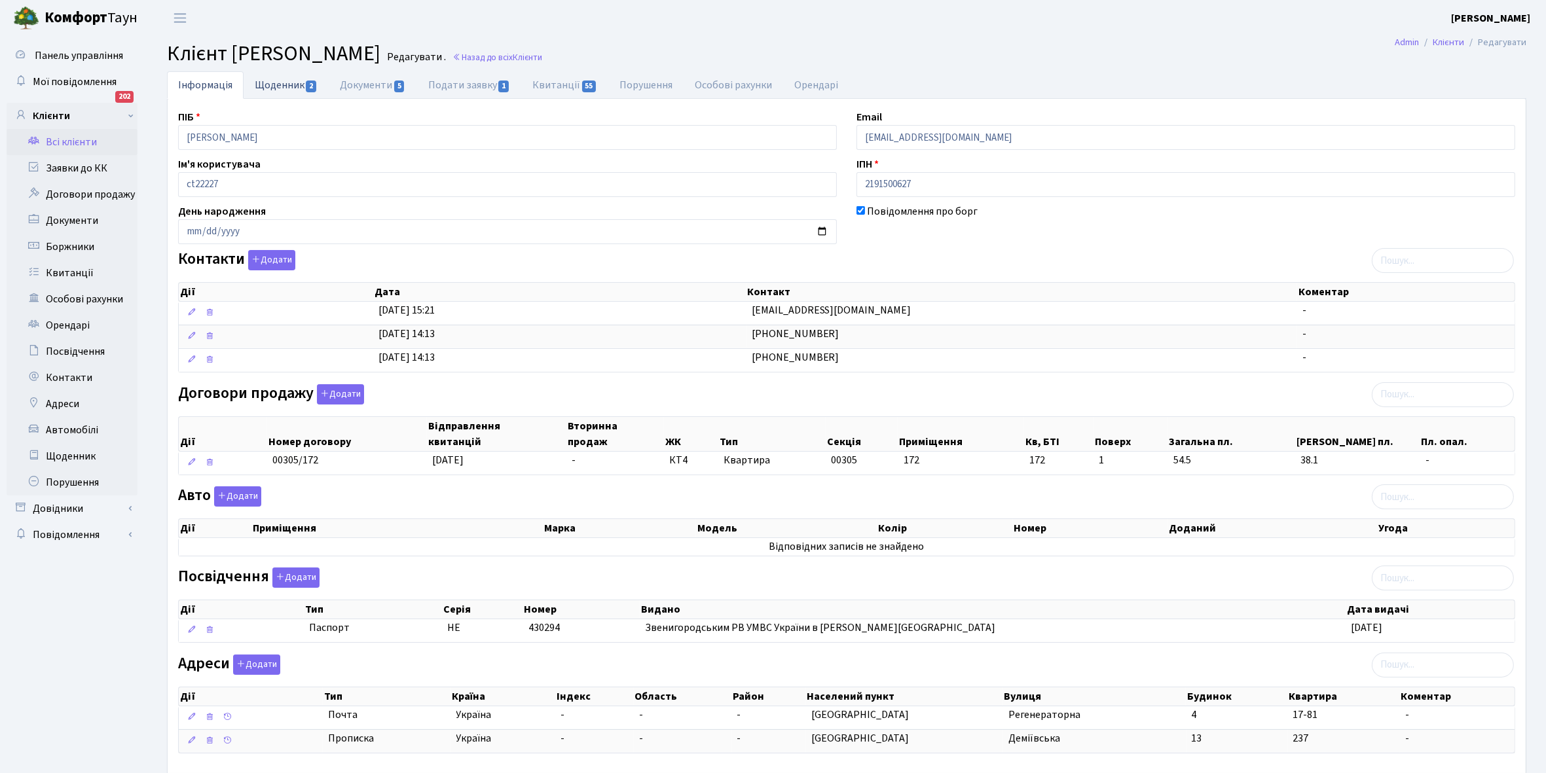
click at [268, 82] on link "Щоденник 2" at bounding box center [286, 84] width 85 height 27
select select "25"
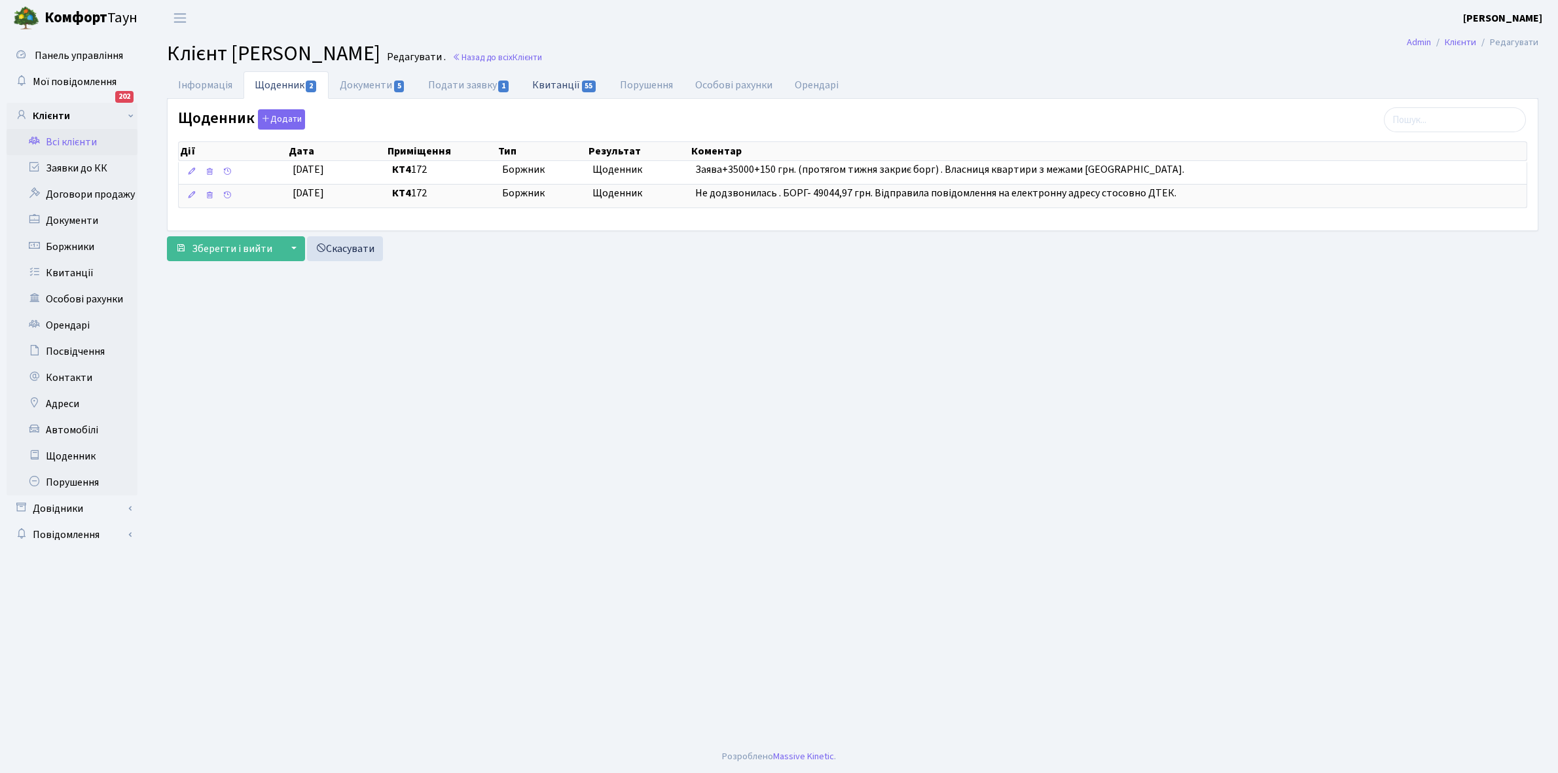
click at [568, 82] on link "Квитанції 55" at bounding box center [564, 84] width 87 height 27
select select "25"
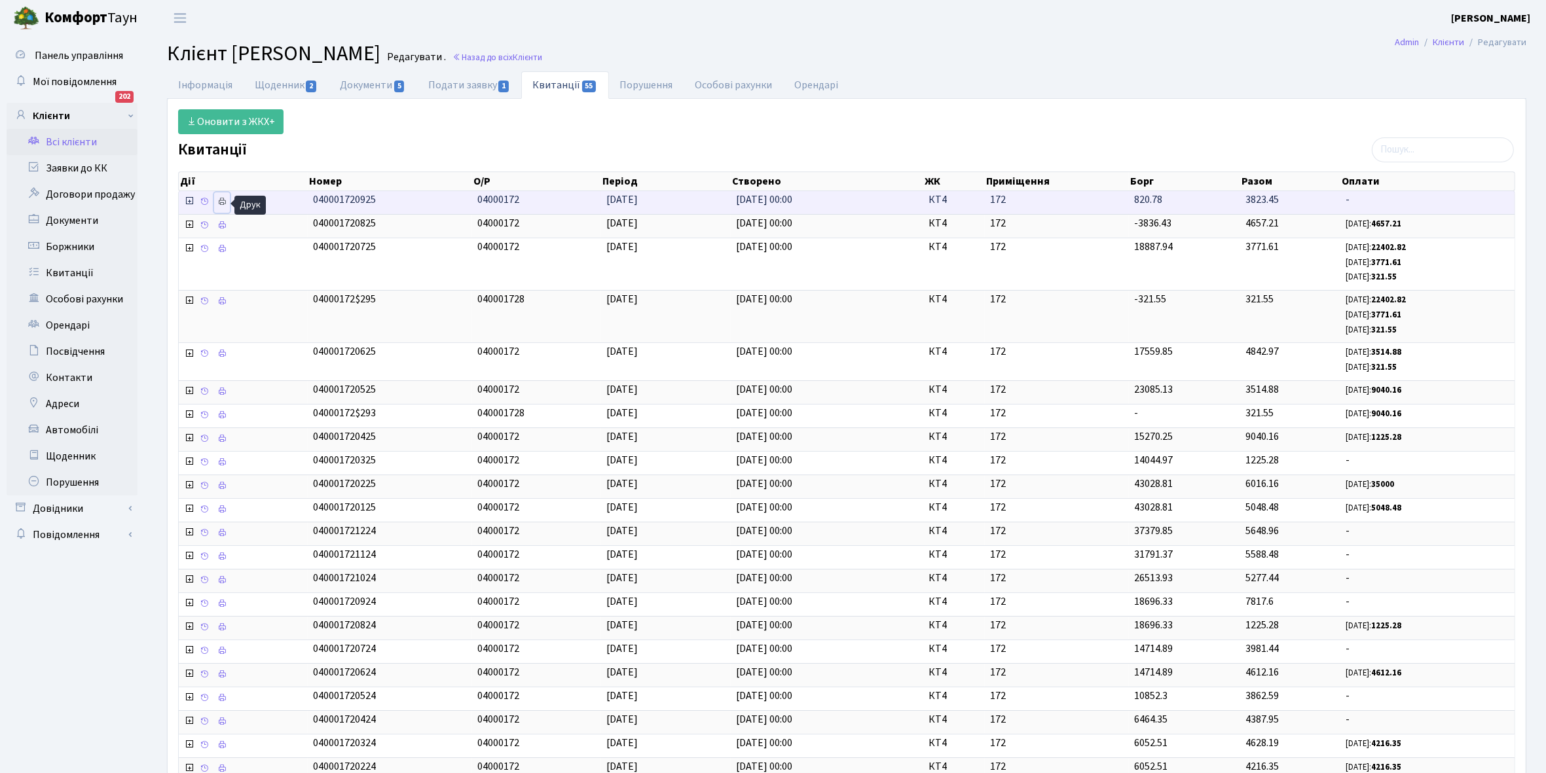
click at [223, 205] on icon at bounding box center [221, 201] width 9 height 9
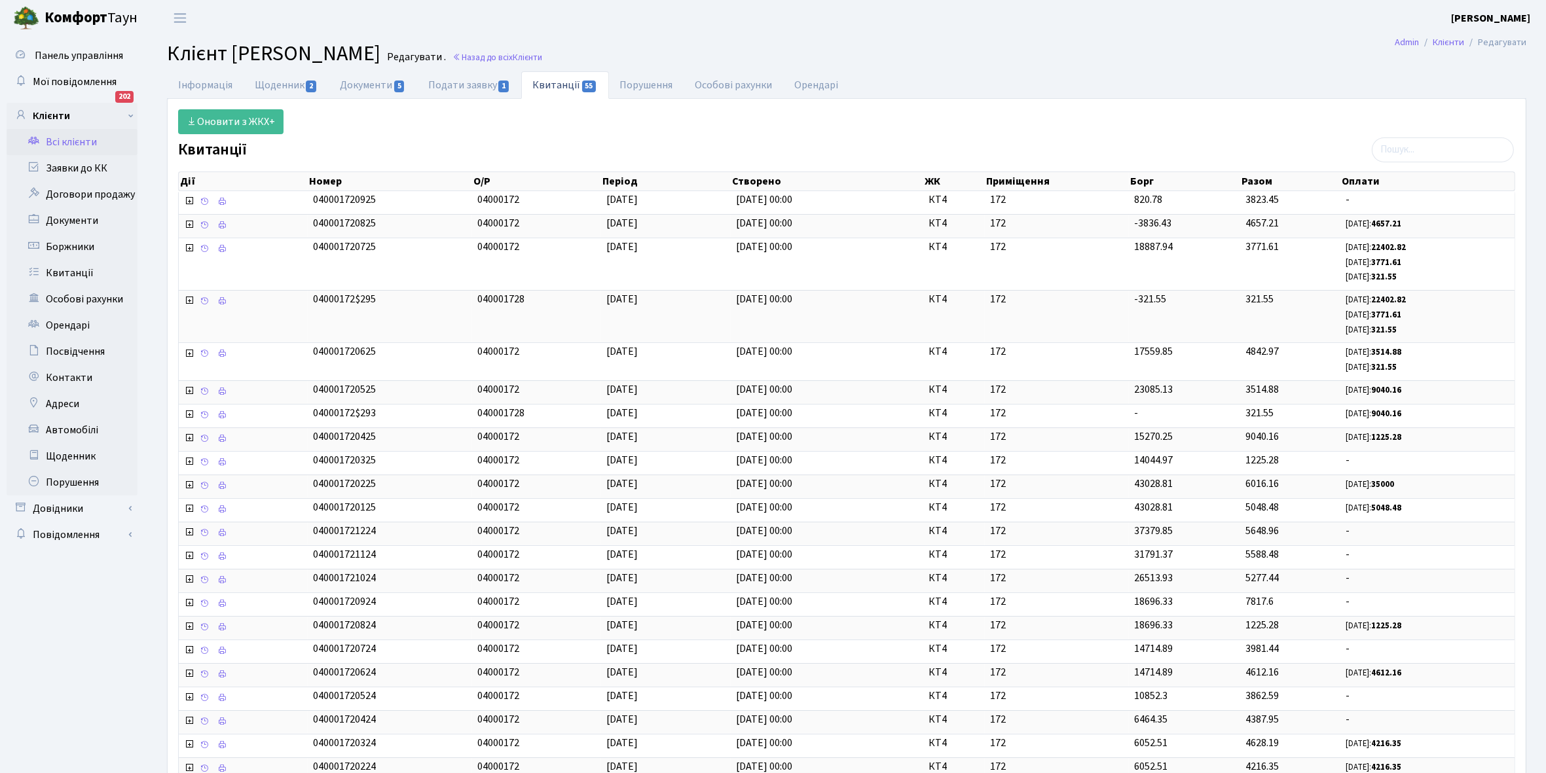
click at [66, 141] on link "Всі клієнти" at bounding box center [72, 142] width 131 height 26
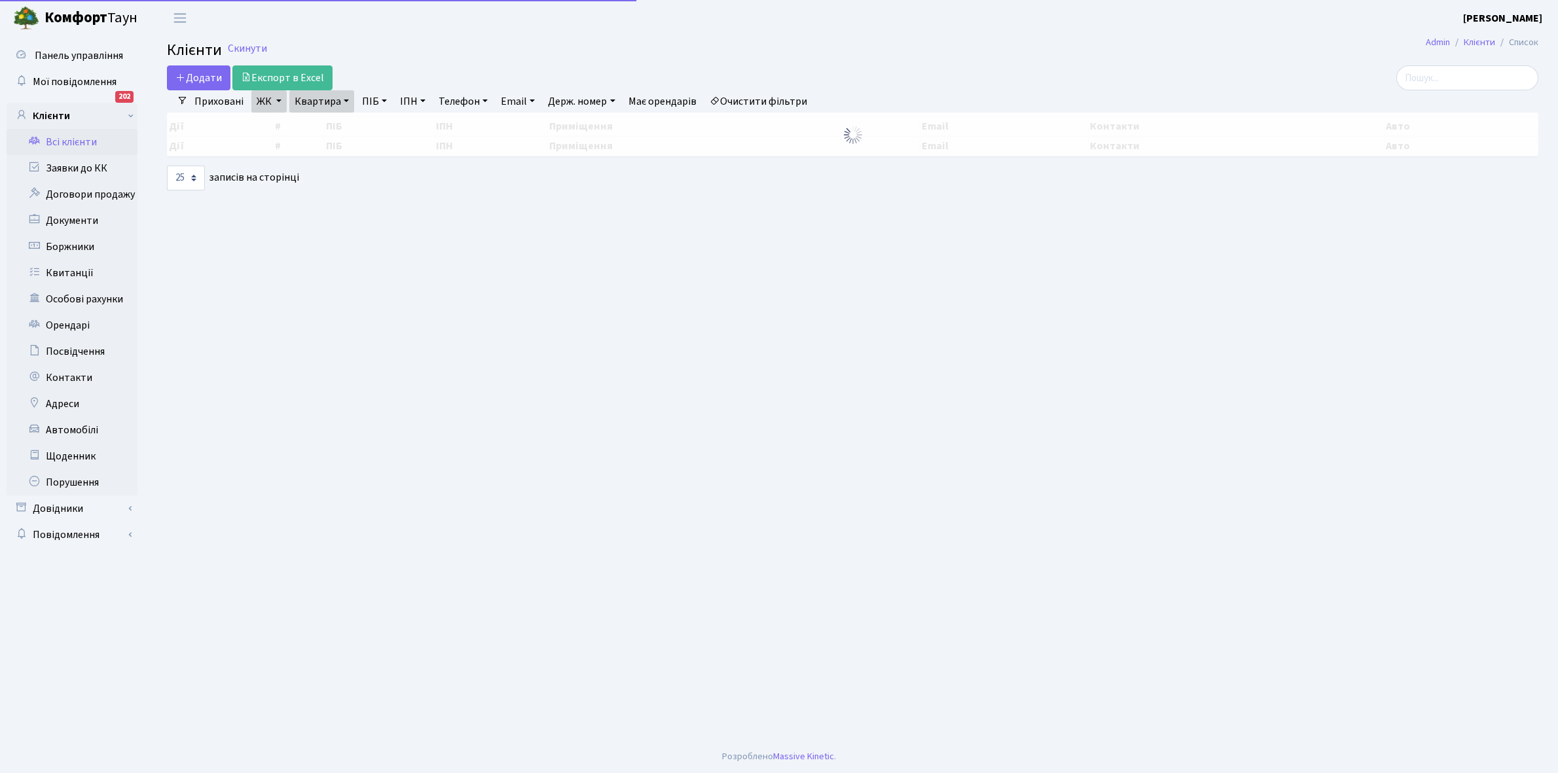
select select "25"
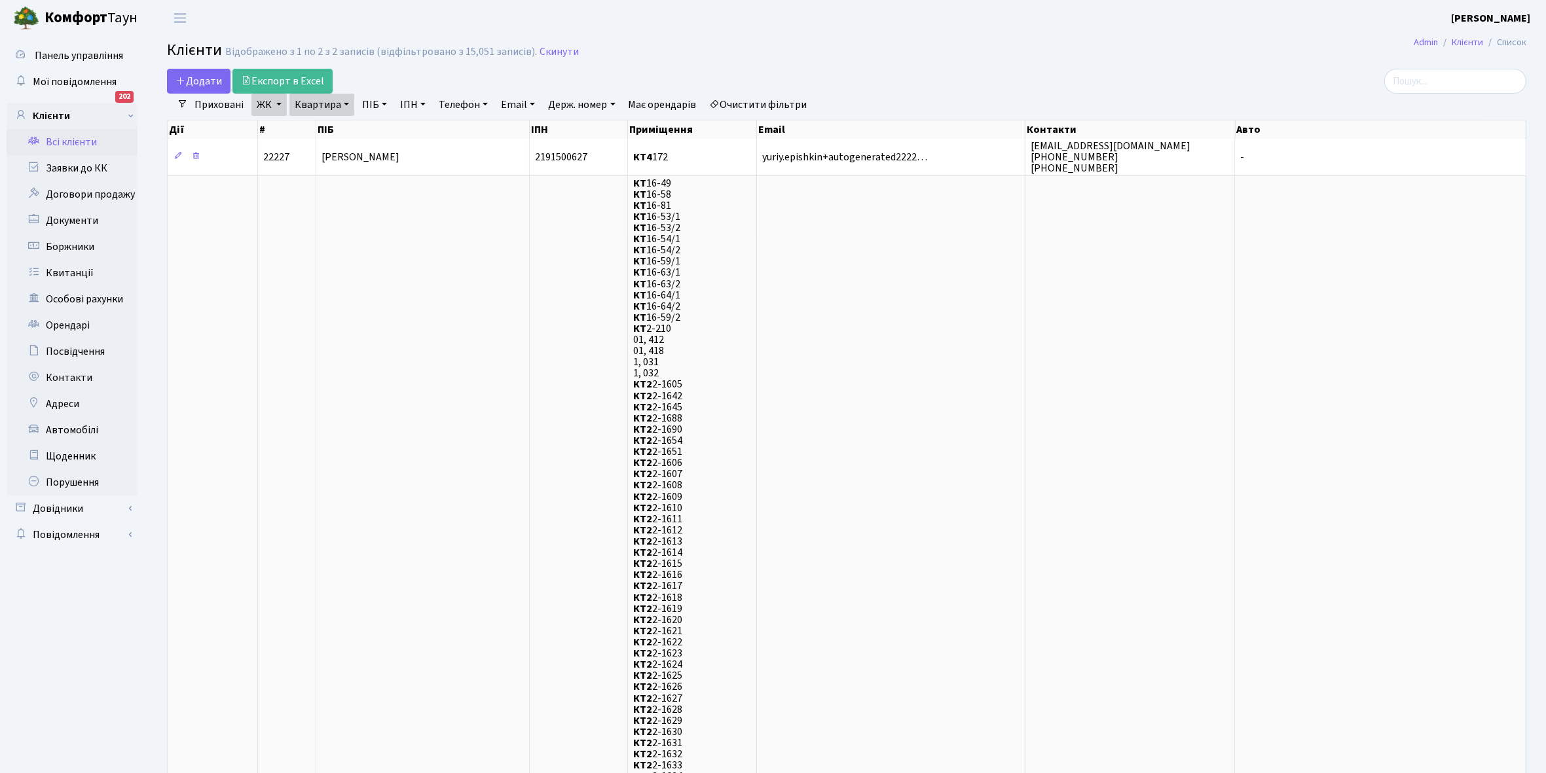
click at [344, 103] on link "Квартира" at bounding box center [321, 105] width 65 height 22
click at [334, 125] on input "172" at bounding box center [328, 130] width 77 height 25
type input "174"
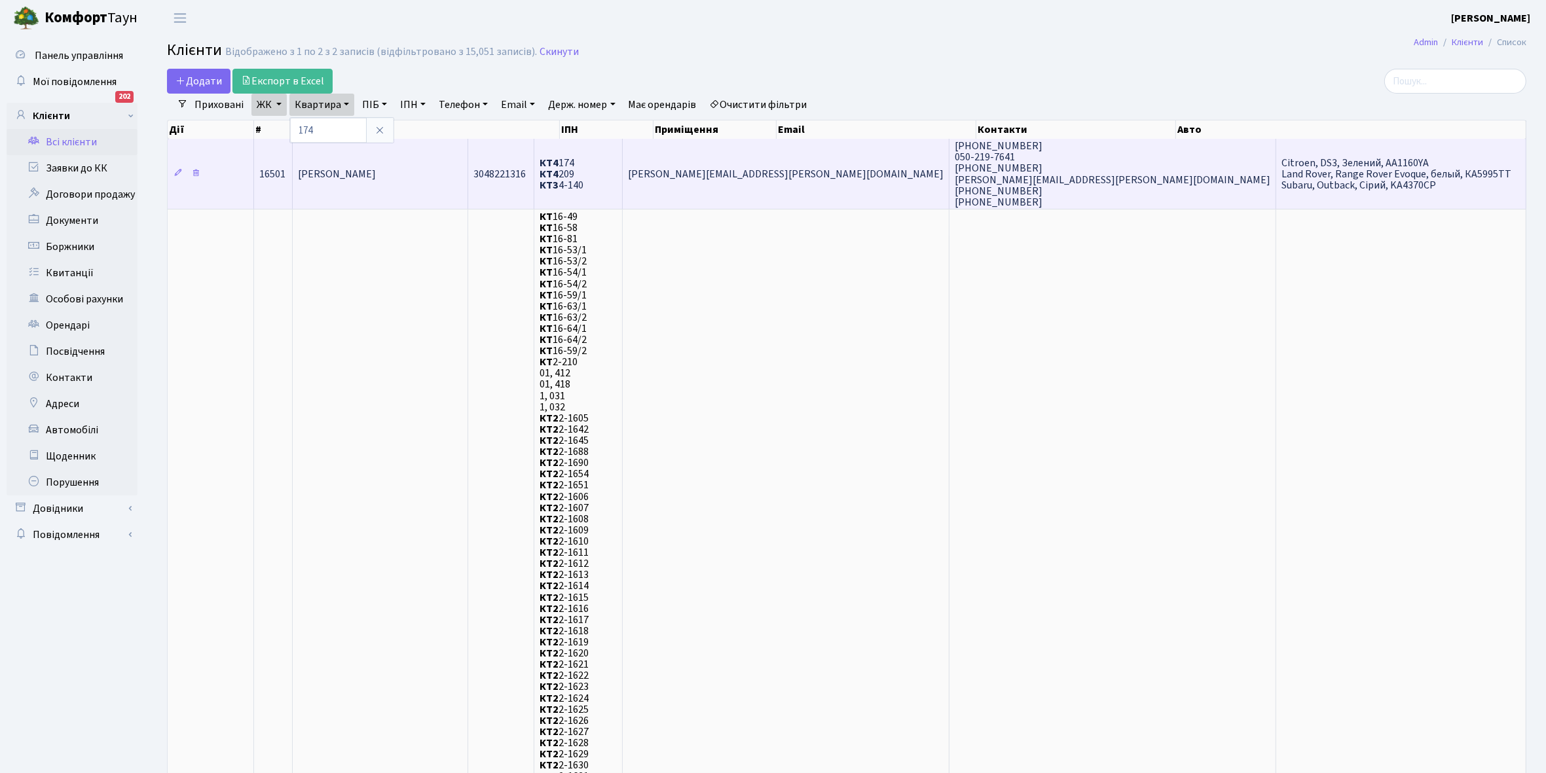
click at [401, 164] on td "[PERSON_NAME]" at bounding box center [380, 174] width 175 height 70
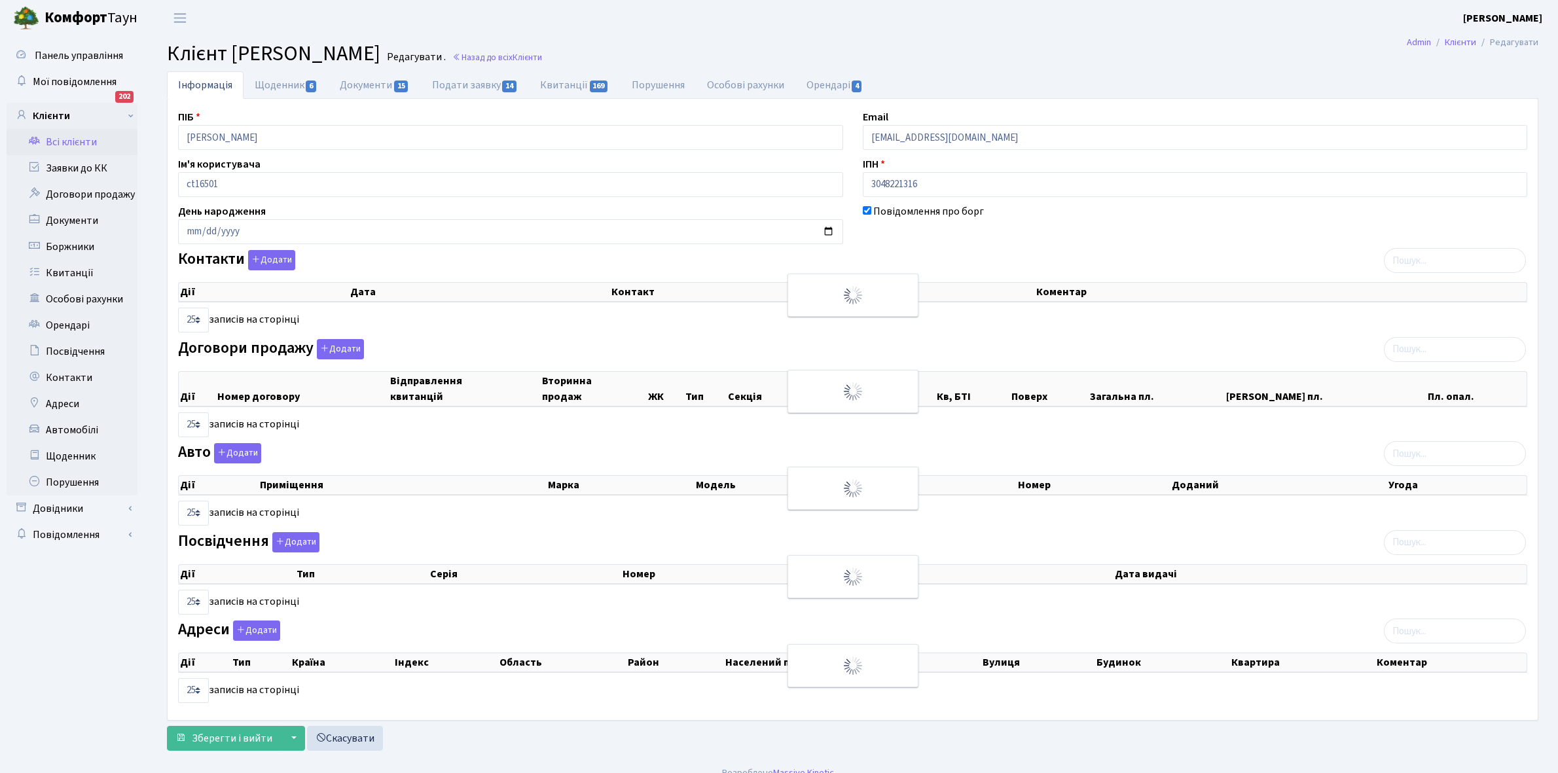
select select "25"
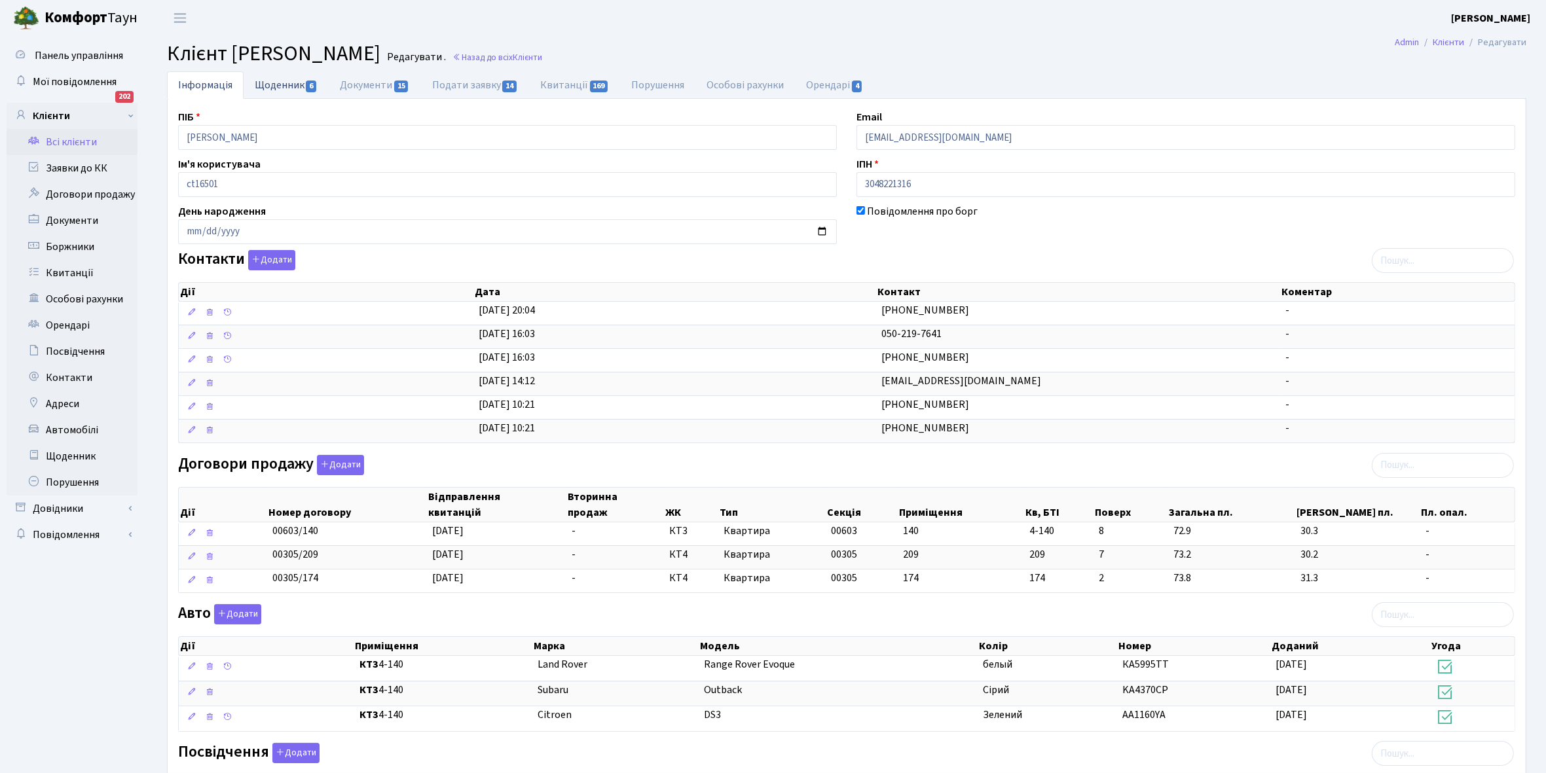
click at [257, 82] on link "Щоденник 6" at bounding box center [286, 84] width 85 height 27
select select "25"
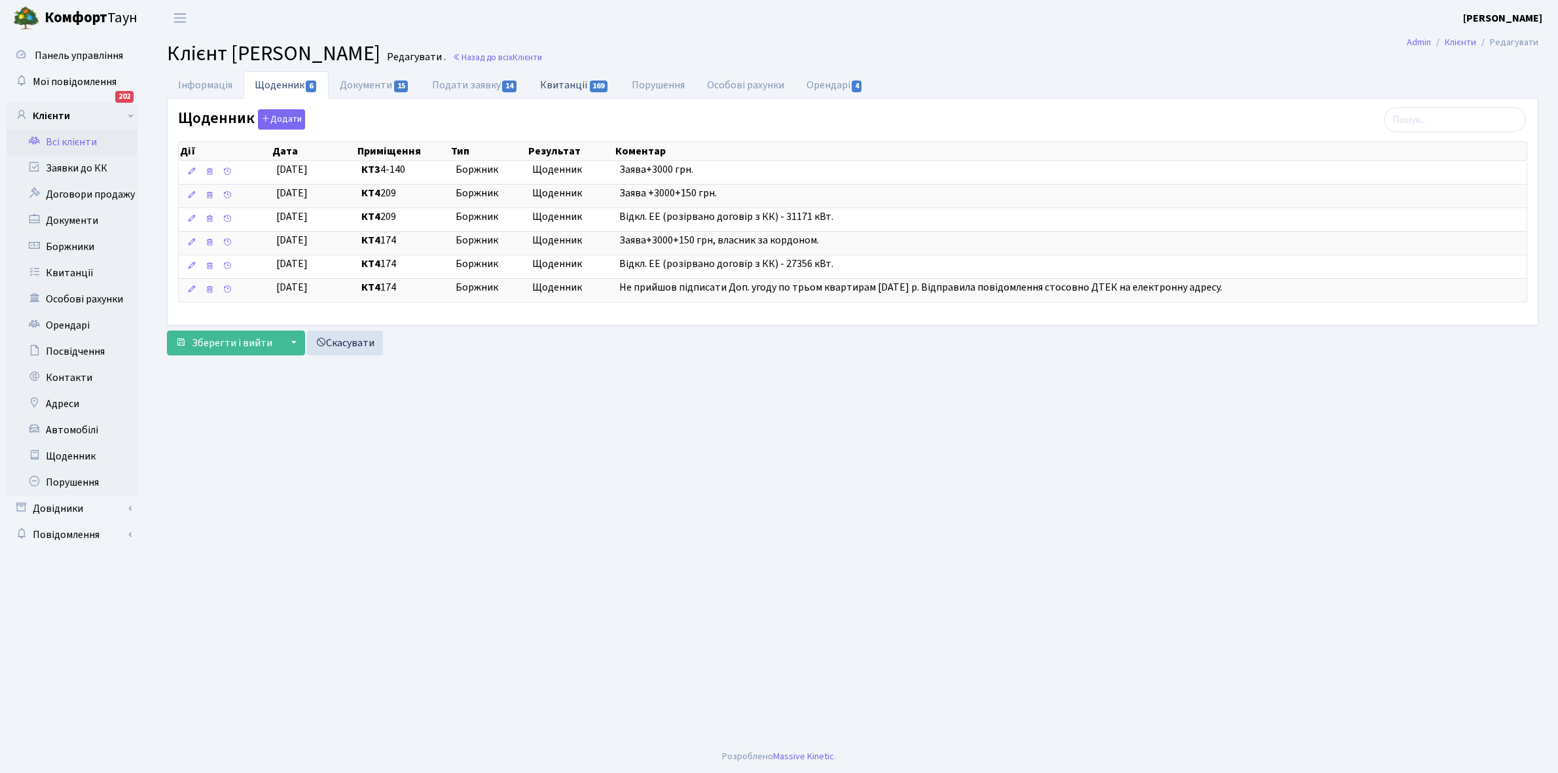
click at [573, 87] on link "Квитанції 169" at bounding box center [574, 84] width 91 height 27
select select "25"
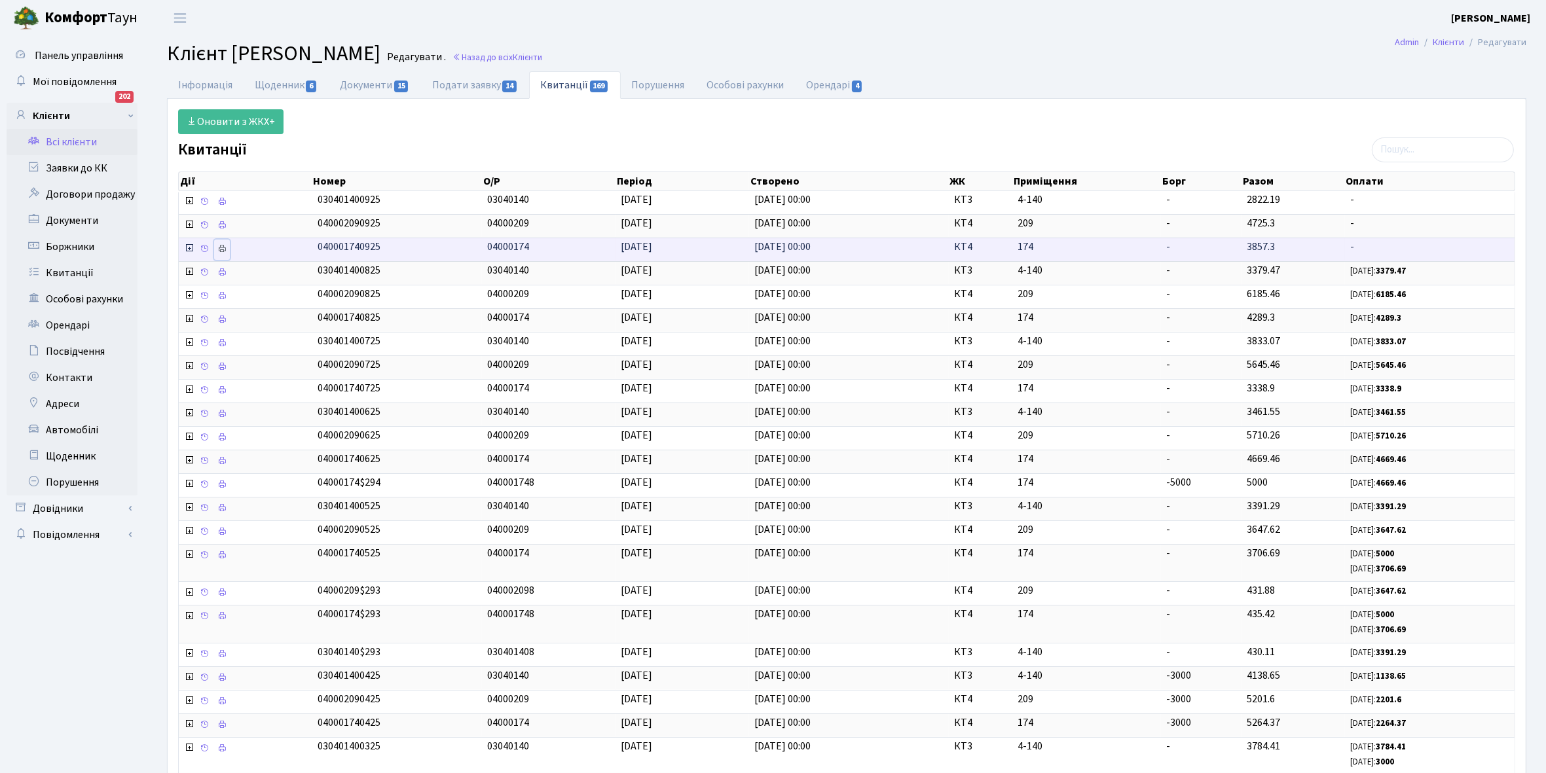
click at [221, 249] on icon at bounding box center [221, 248] width 9 height 9
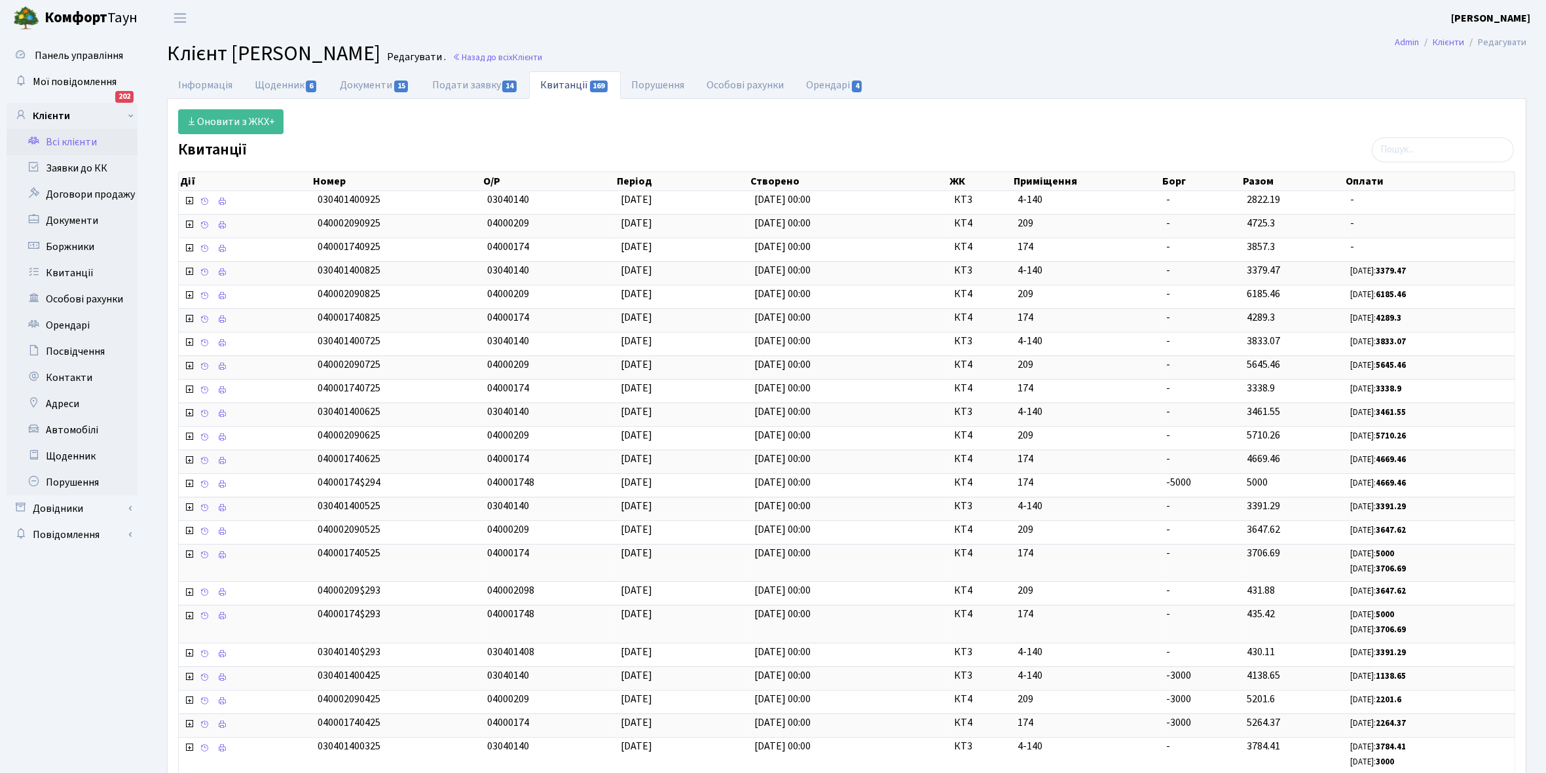
click at [77, 139] on link "Всі клієнти" at bounding box center [72, 142] width 131 height 26
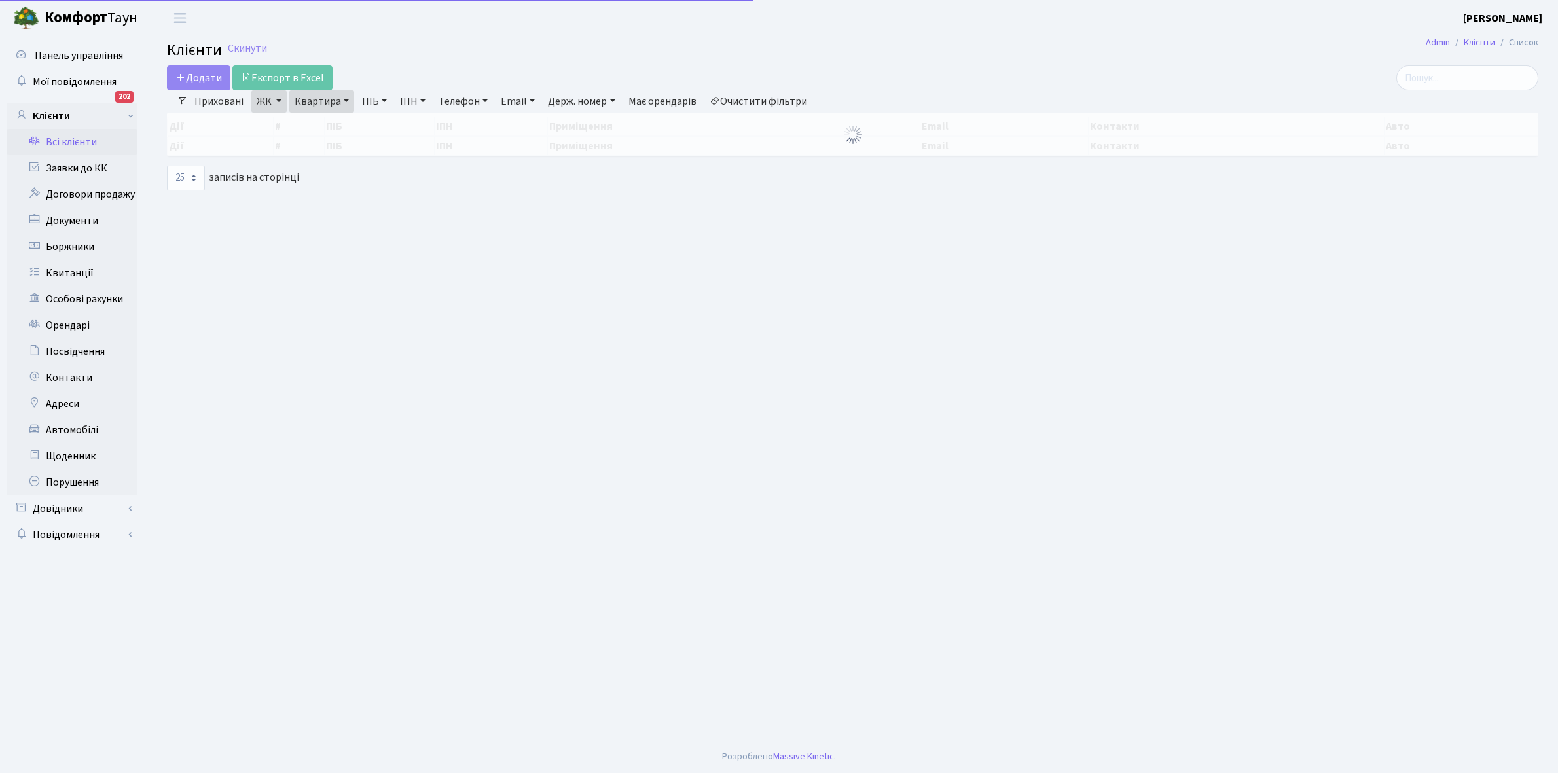
select select "25"
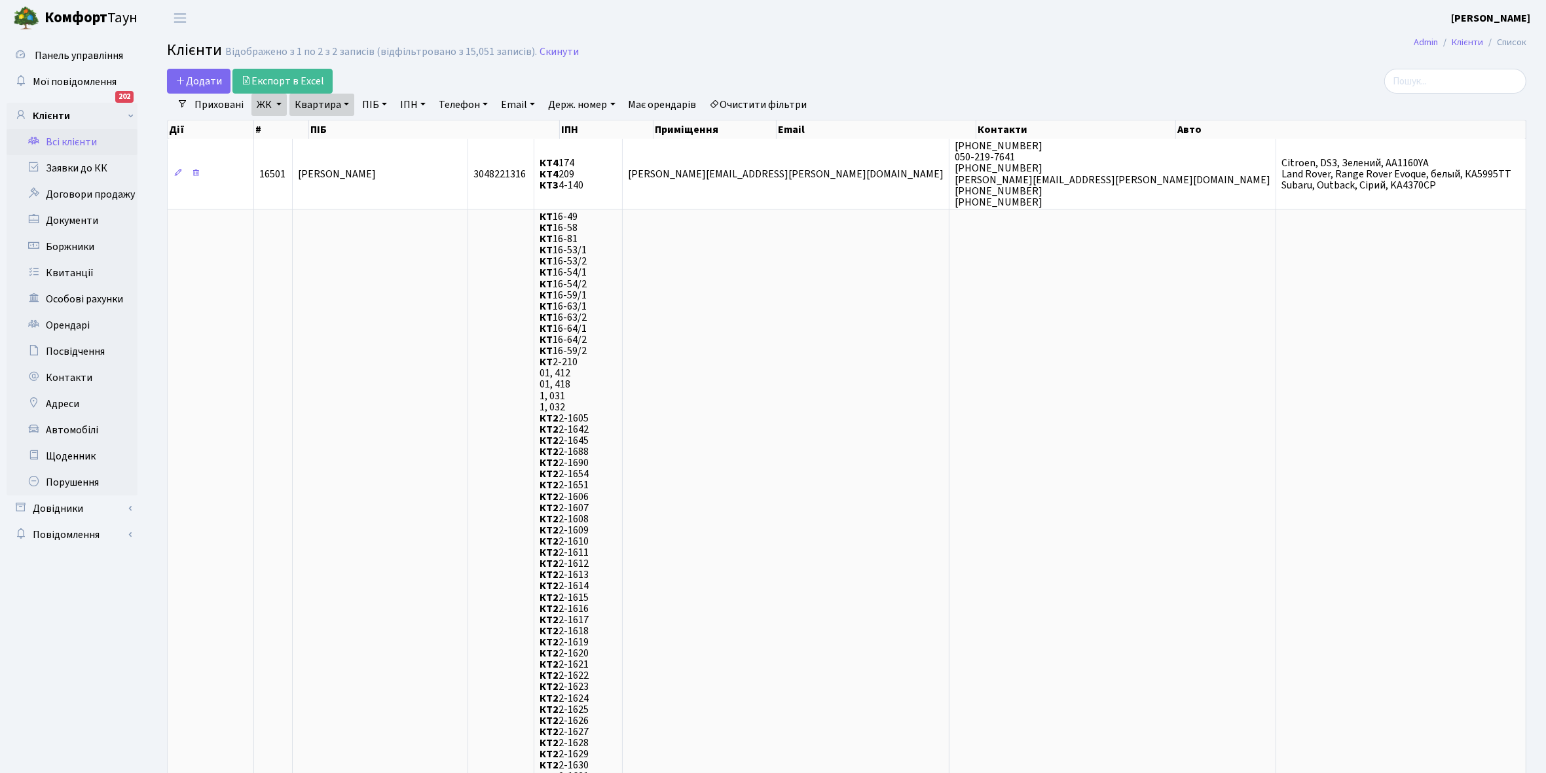
click at [342, 102] on link "Квартира" at bounding box center [321, 105] width 65 height 22
click at [337, 123] on input "174" at bounding box center [328, 130] width 77 height 25
type input "195"
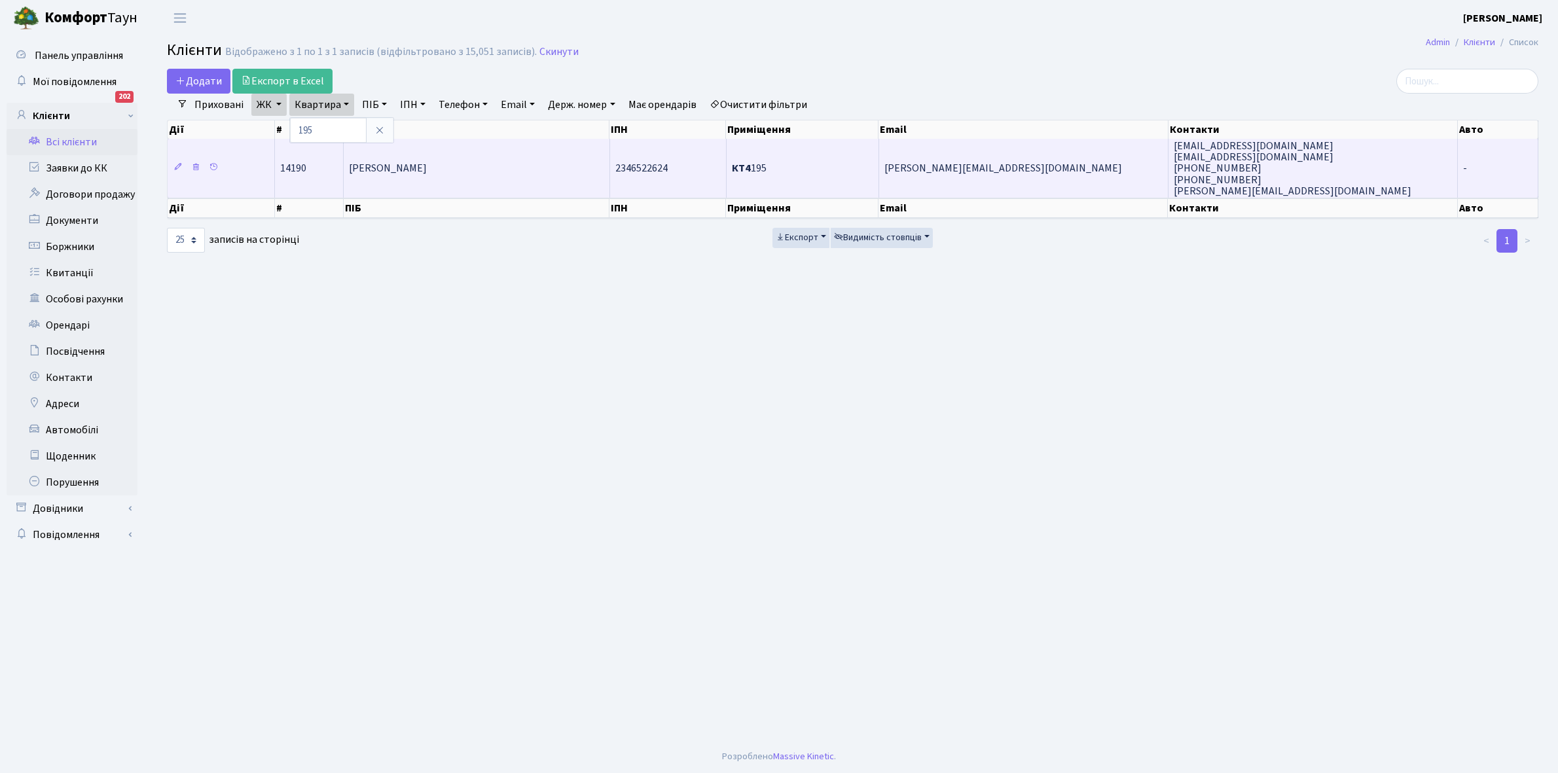
click at [407, 162] on span "[PERSON_NAME]" at bounding box center [388, 169] width 78 height 14
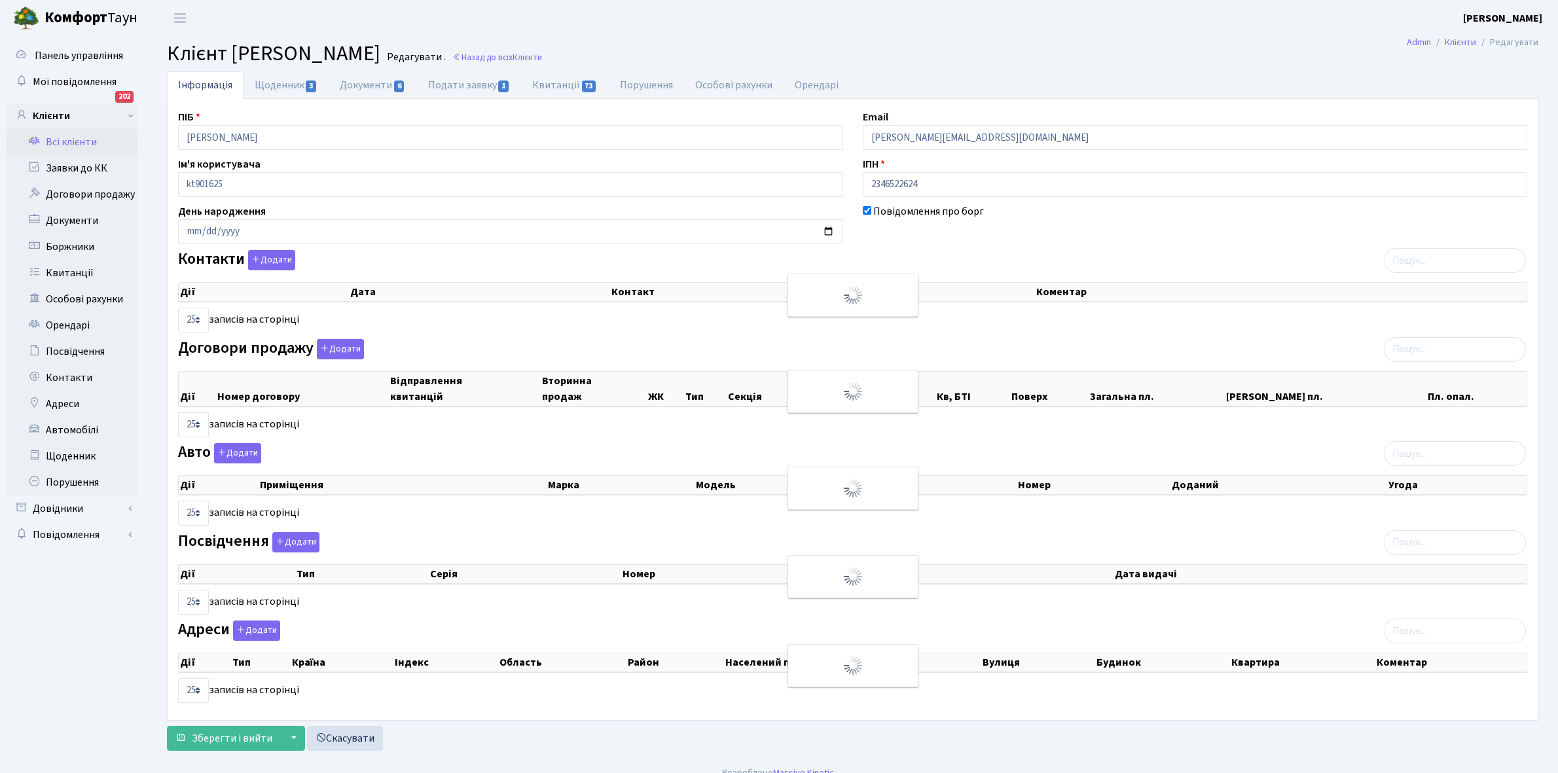
select select "25"
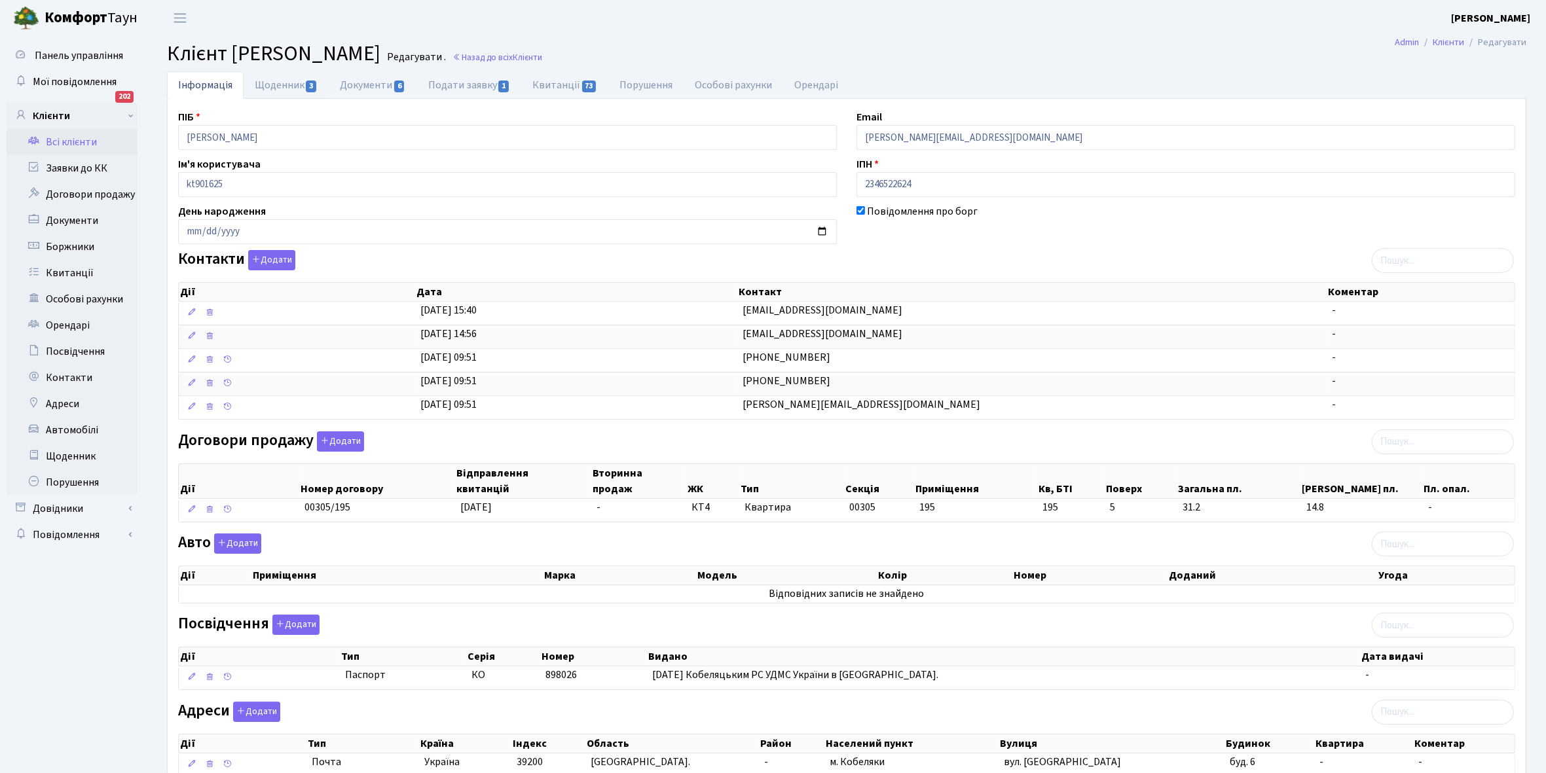
click at [276, 85] on link "Щоденник 3" at bounding box center [286, 84] width 85 height 27
select select "25"
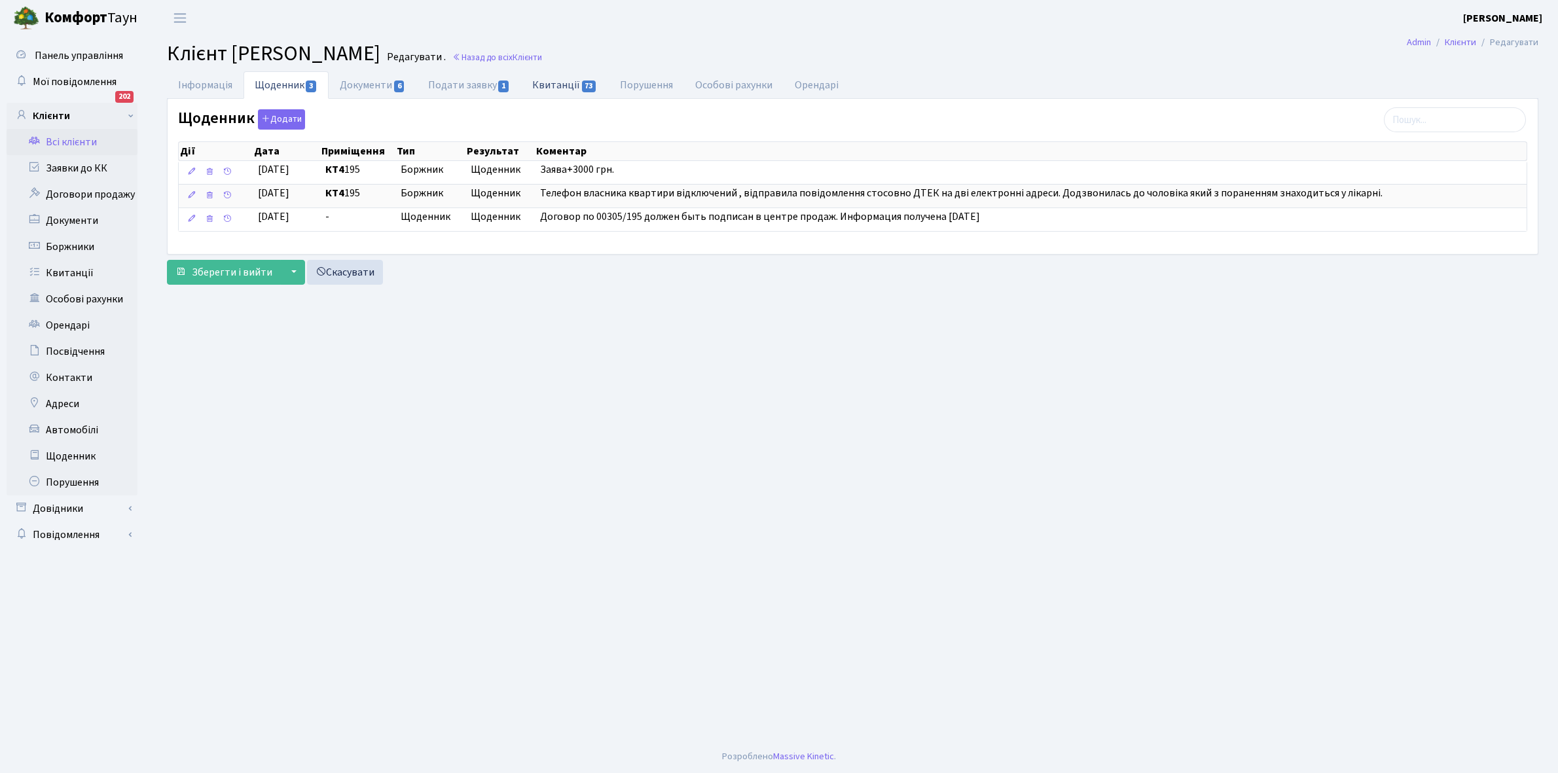
click at [557, 80] on link "Квитанції 73" at bounding box center [564, 84] width 87 height 27
select select "25"
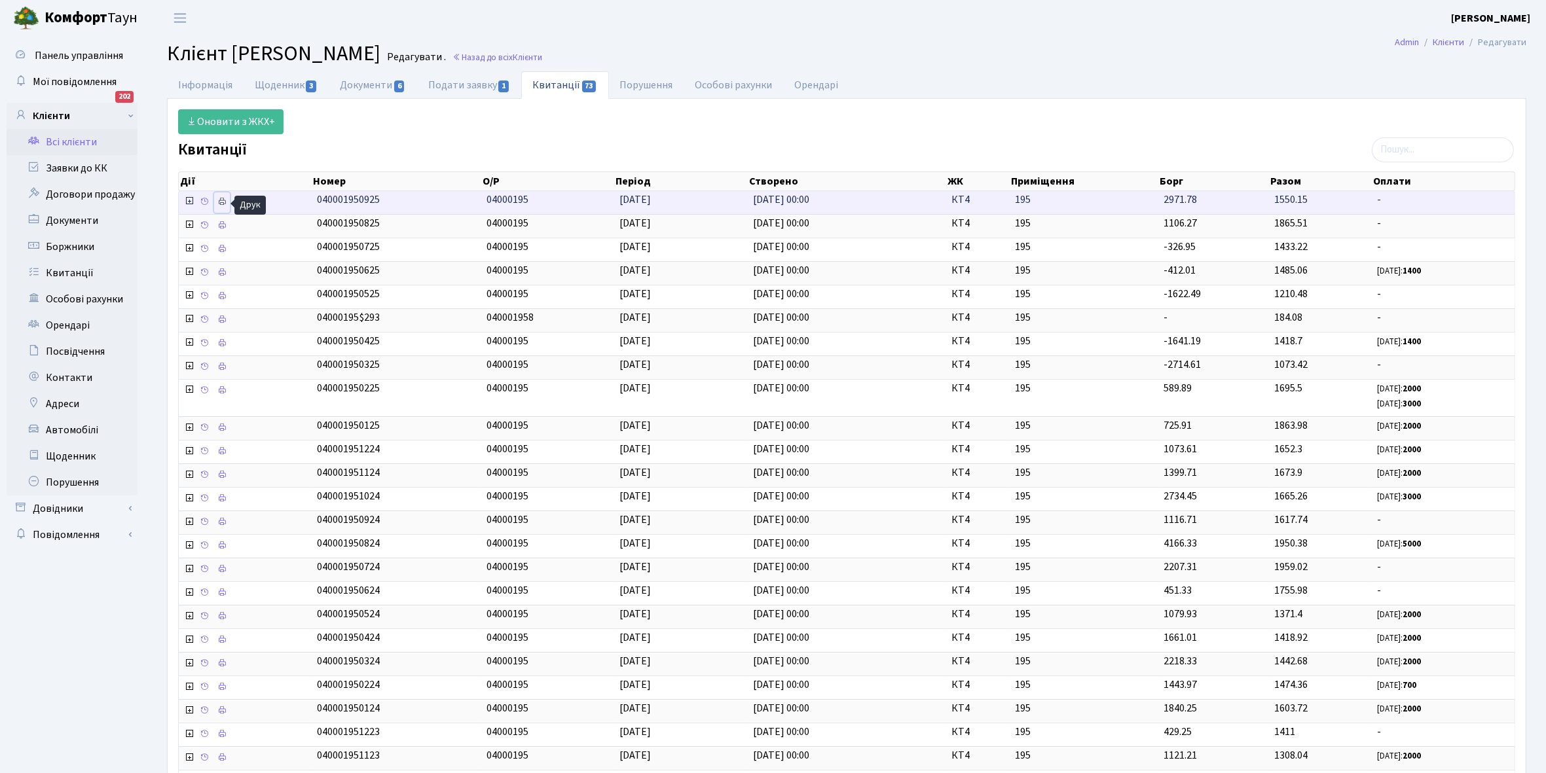
click at [221, 206] on icon at bounding box center [221, 201] width 9 height 9
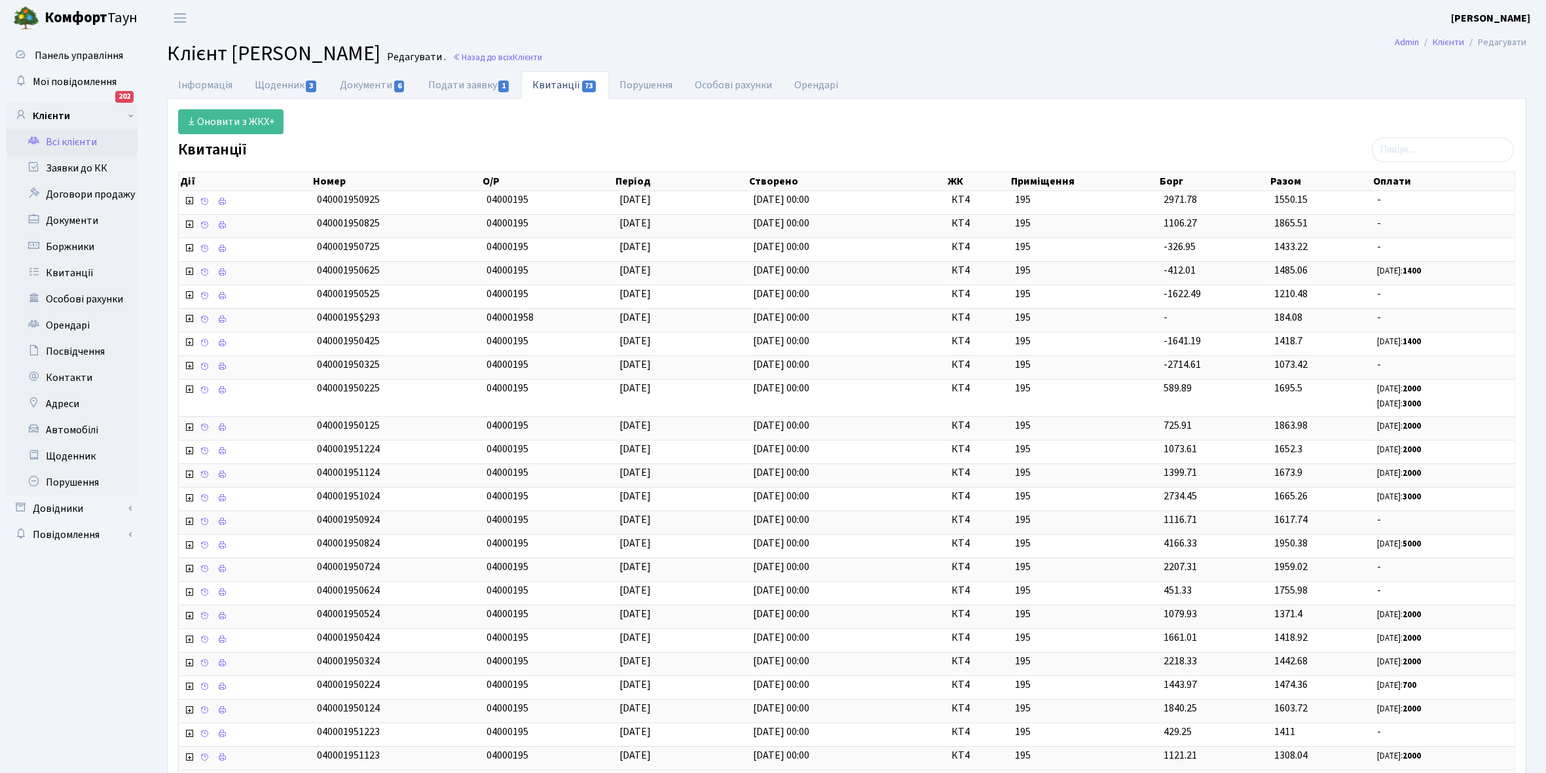
click at [80, 134] on link "Всі клієнти" at bounding box center [72, 142] width 131 height 26
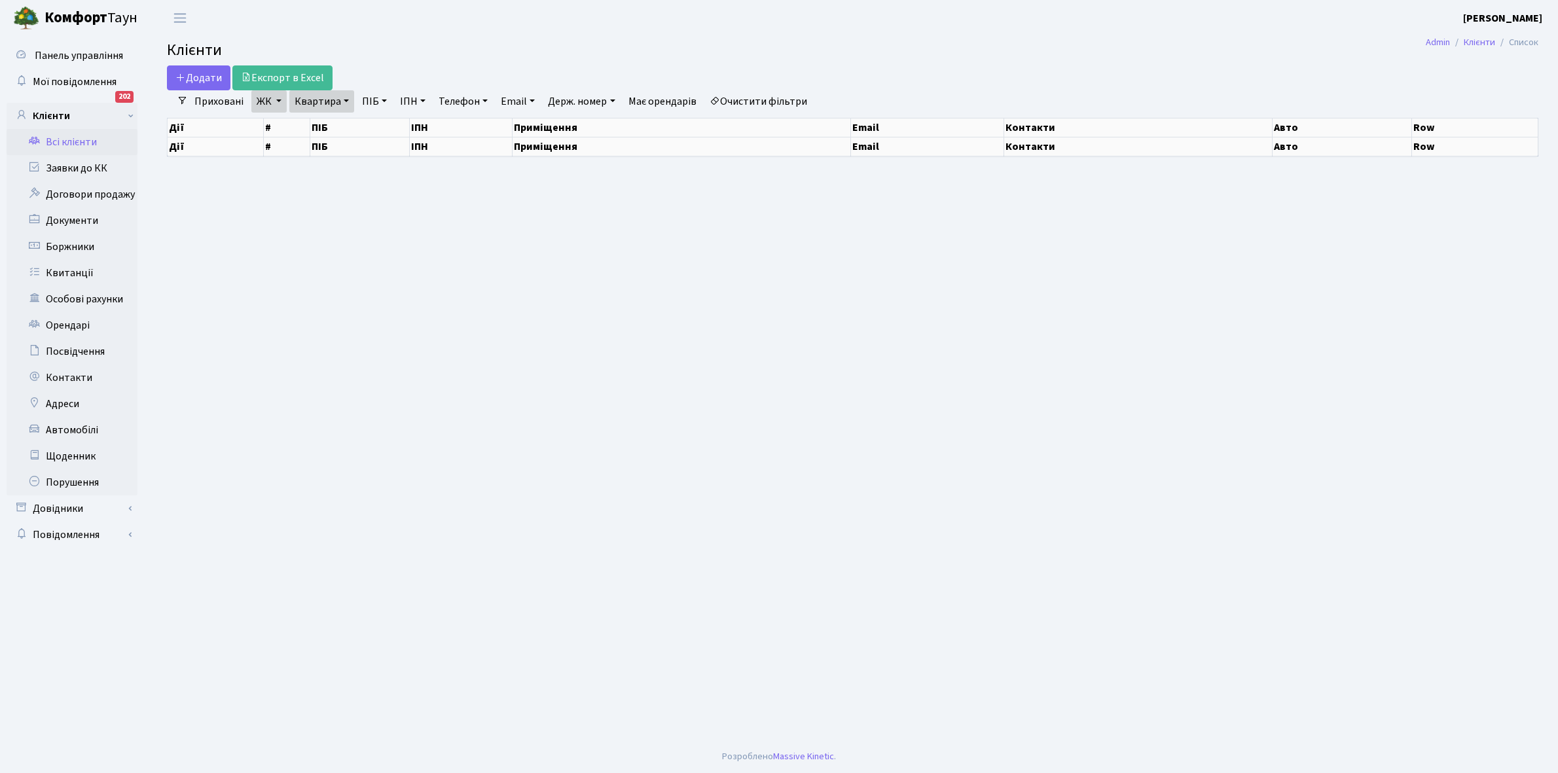
select select "25"
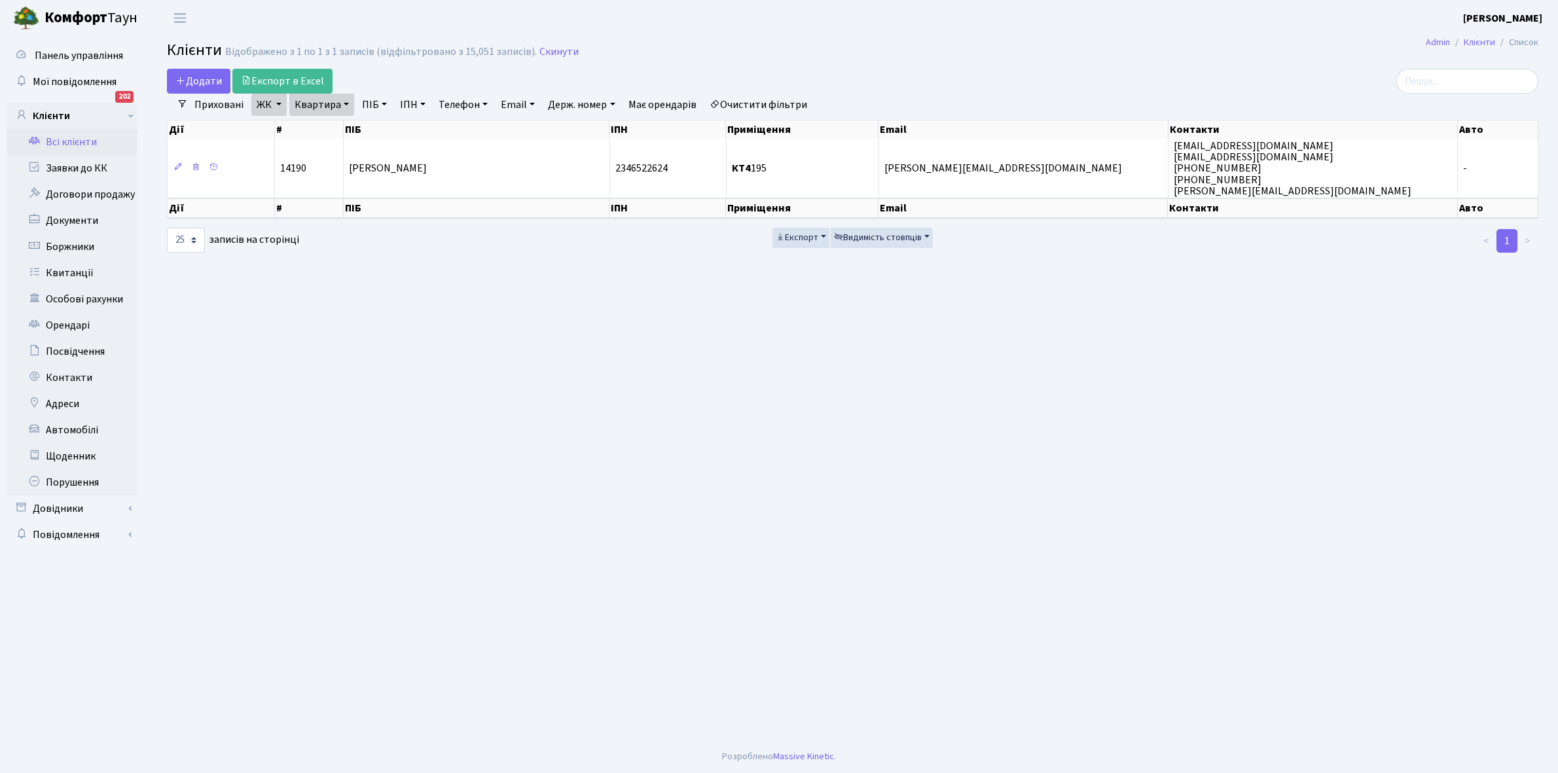
click at [344, 105] on link "Квартира" at bounding box center [321, 105] width 65 height 22
click at [326, 128] on input "195" at bounding box center [328, 130] width 77 height 25
type input "196"
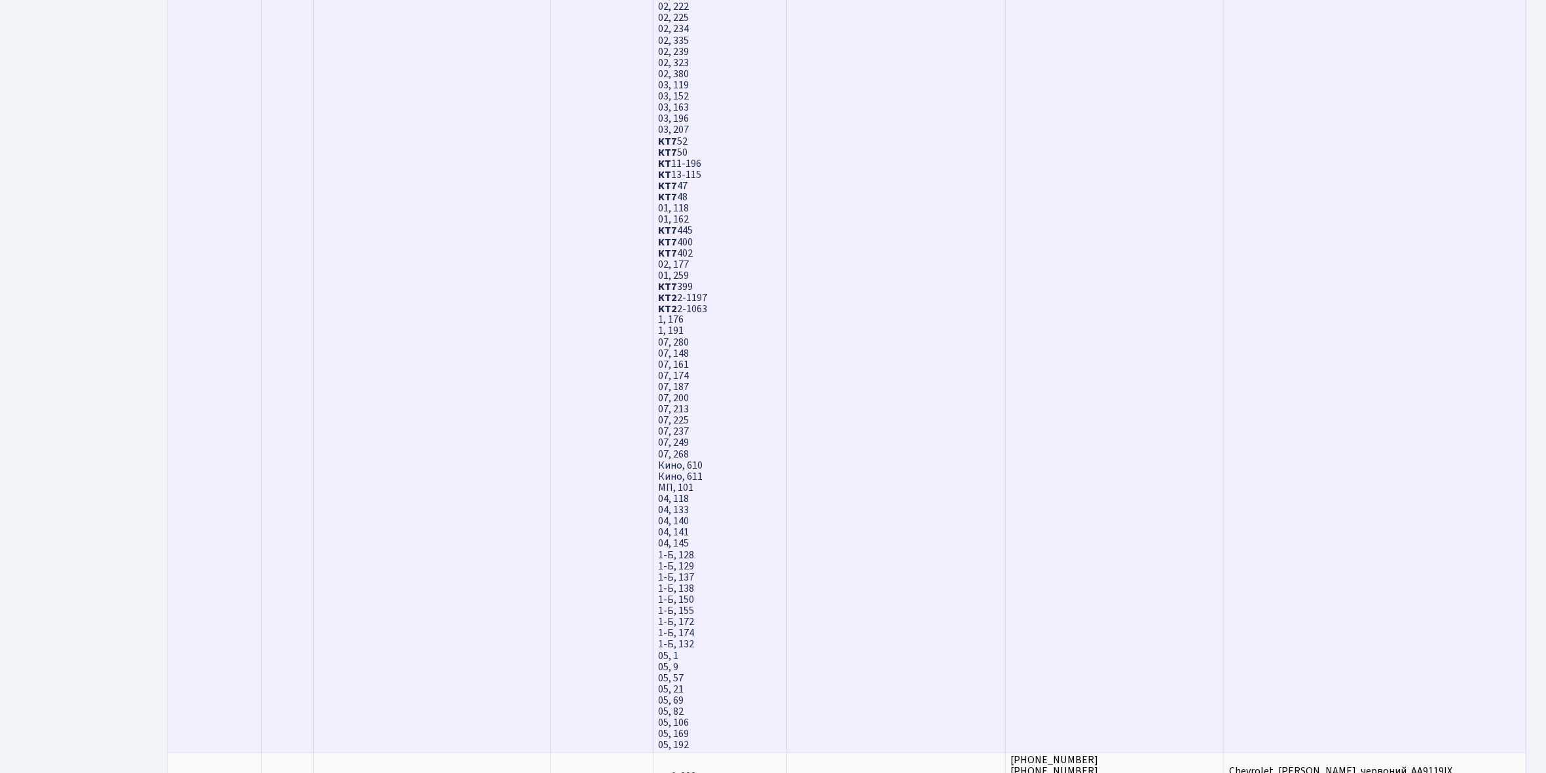
scroll to position [3527, 0]
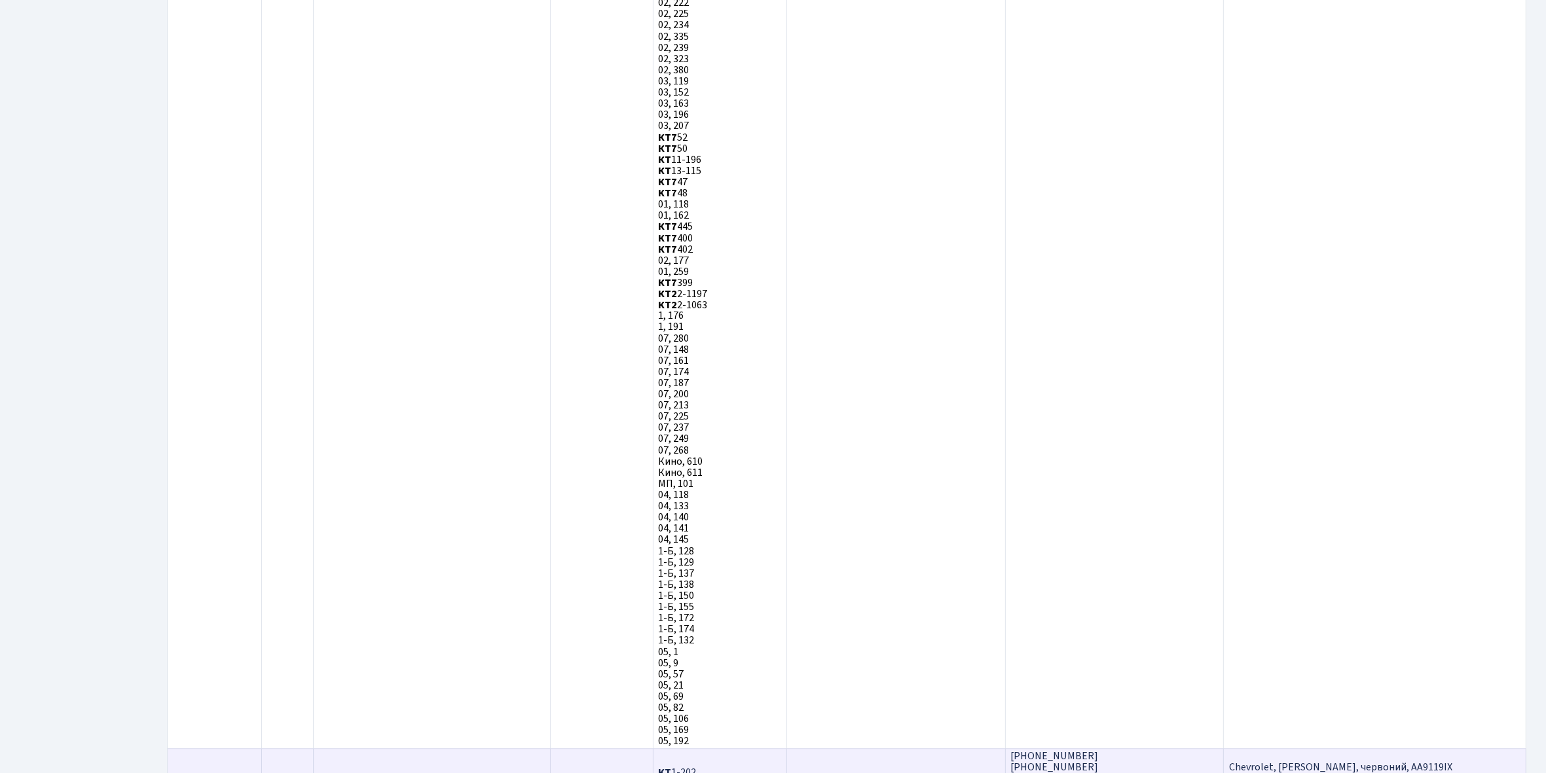
click at [472, 748] on td "[PERSON_NAME]" at bounding box center [432, 778] width 237 height 60
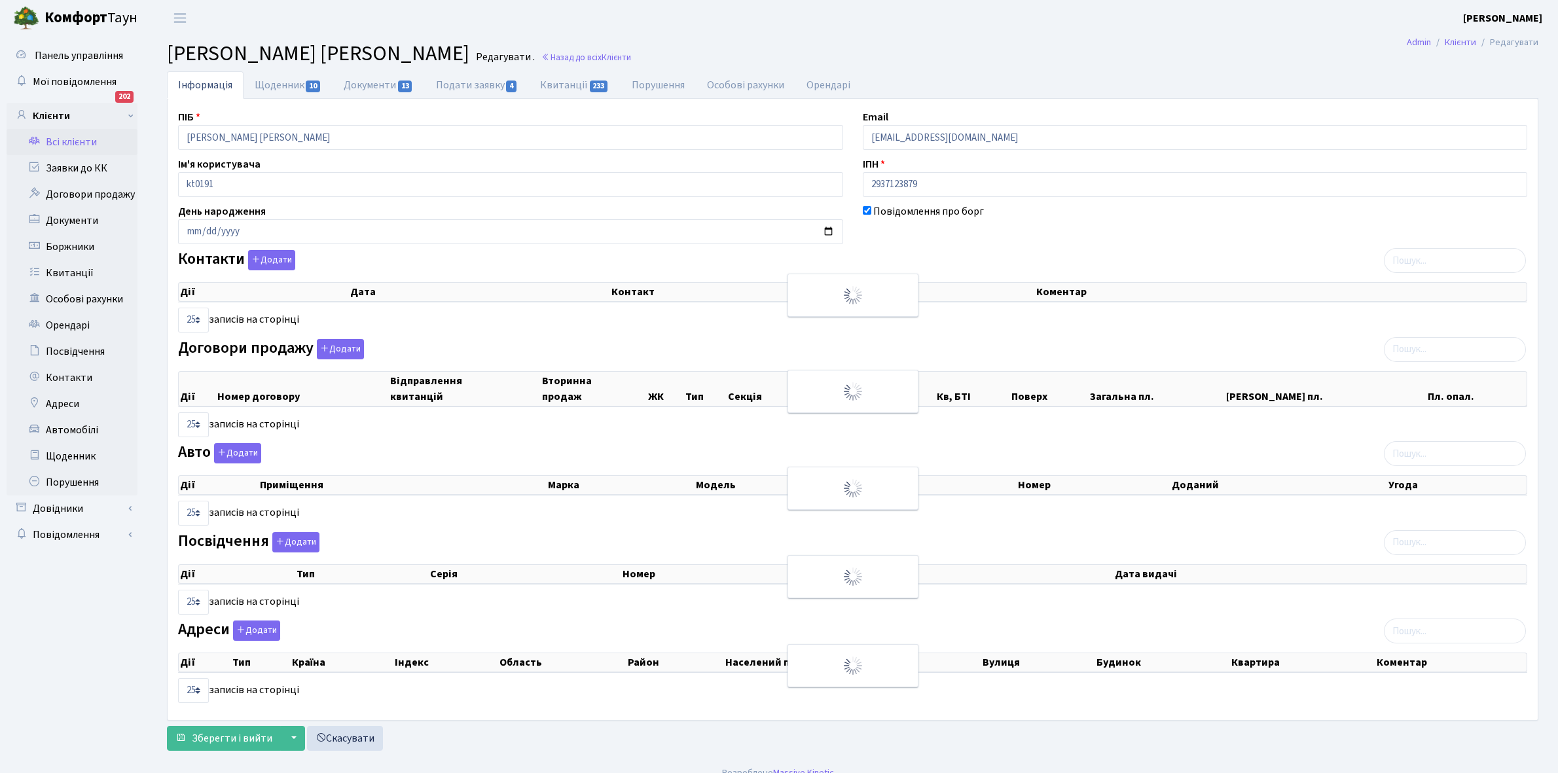
select select "25"
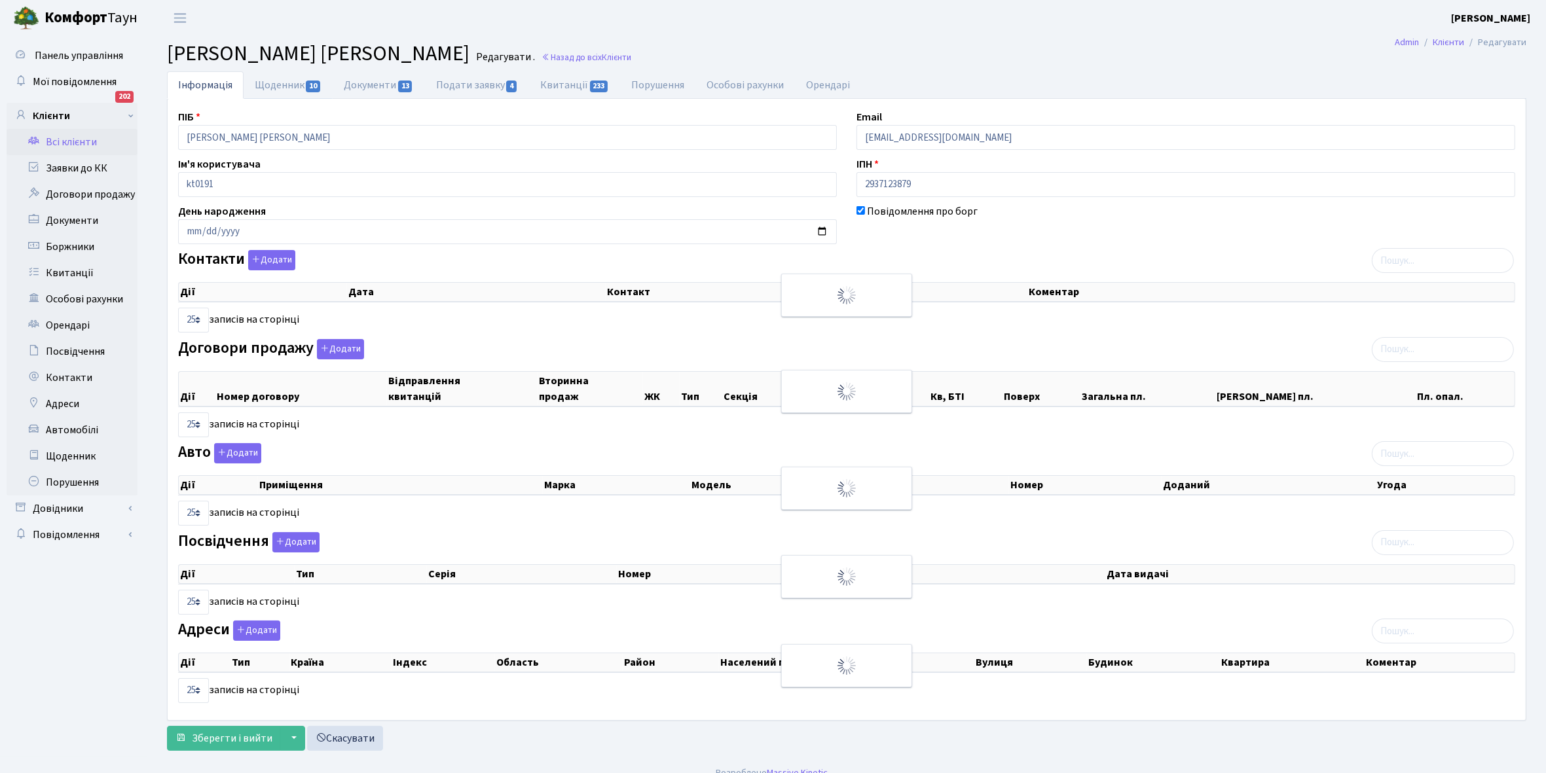
click at [267, 79] on link "Щоденник 10" at bounding box center [288, 84] width 89 height 27
select select "25"
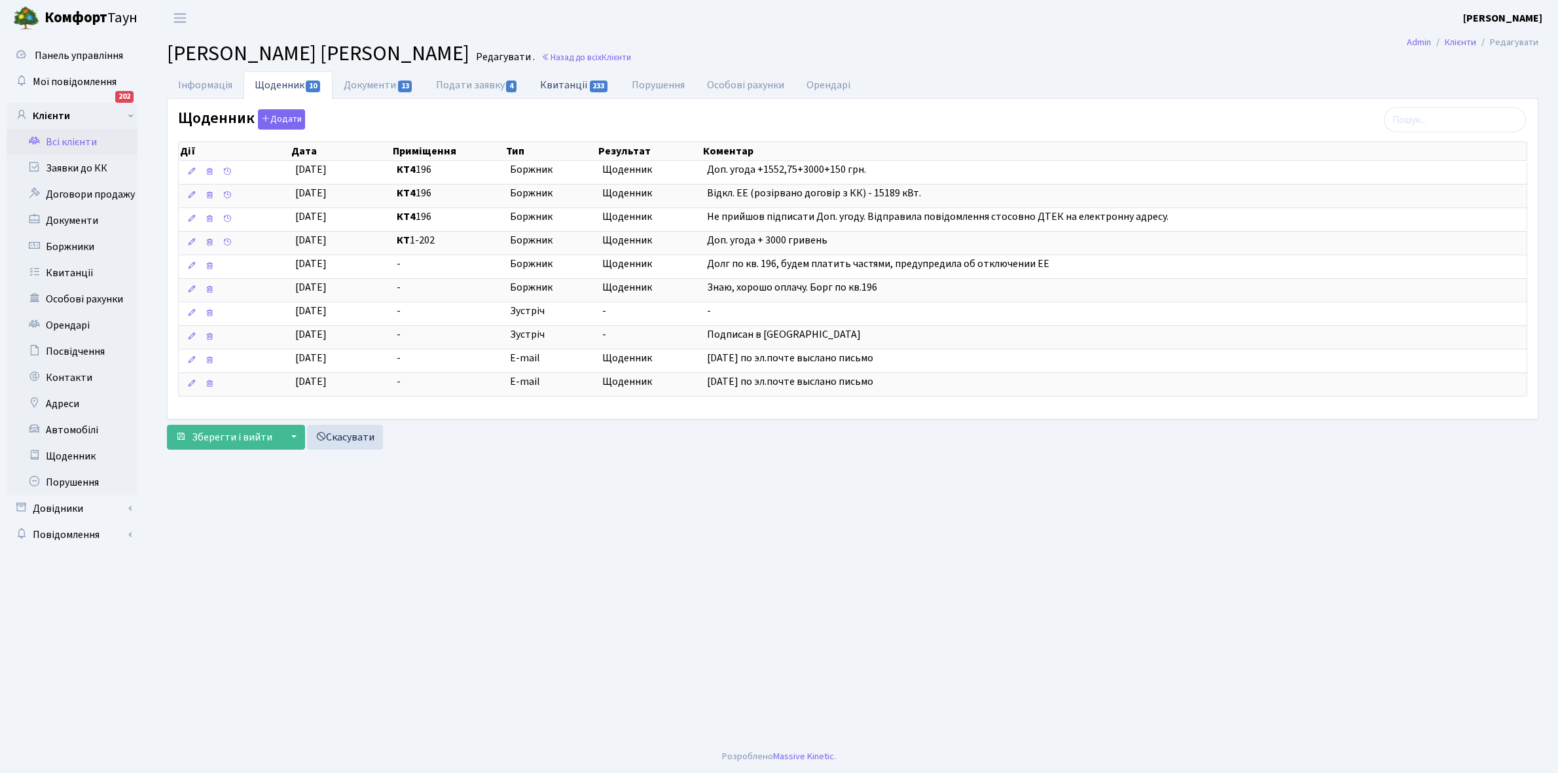
click at [568, 84] on link "Квитанції 233" at bounding box center [574, 84] width 91 height 27
select select "25"
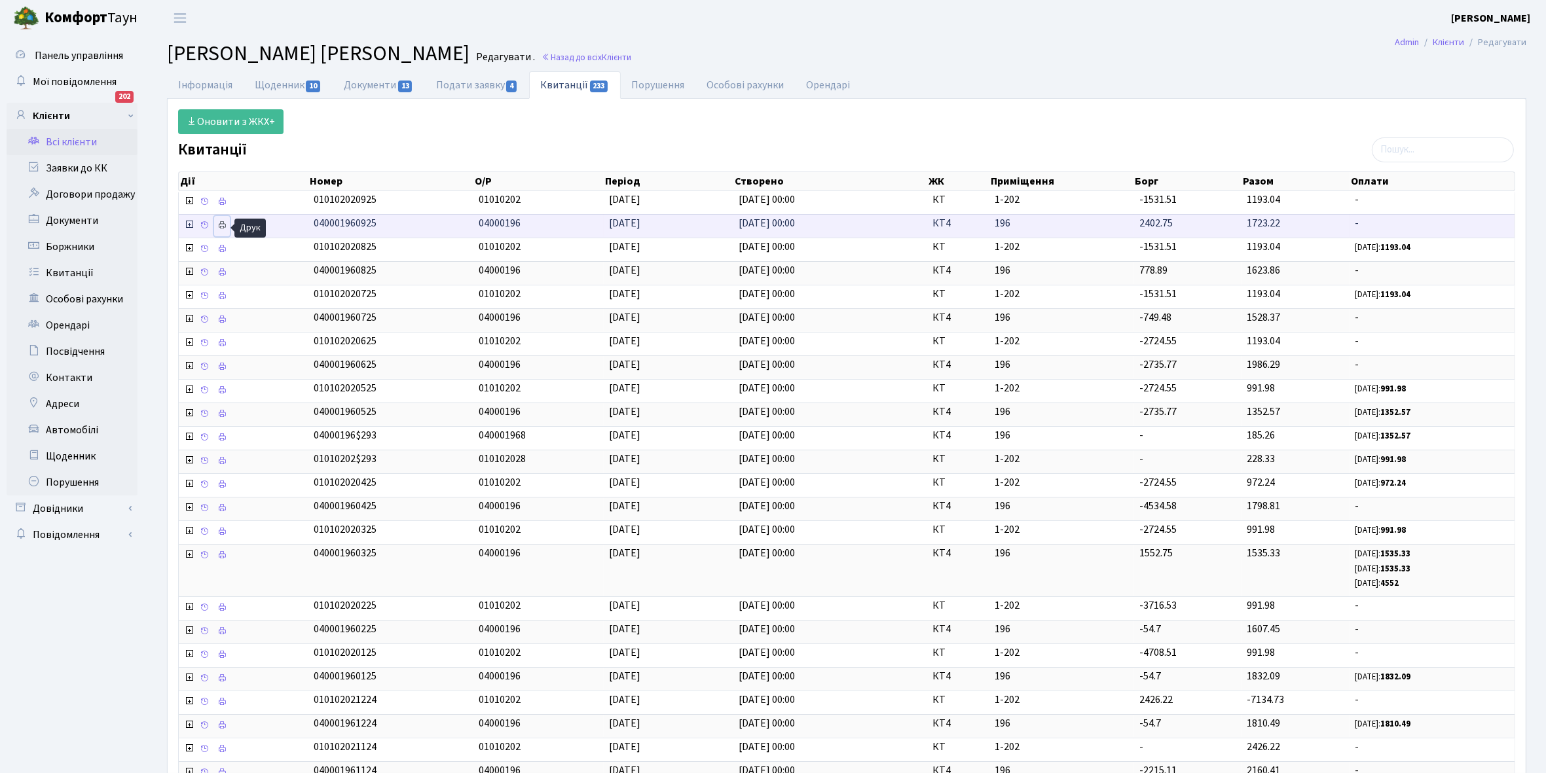
click at [223, 227] on icon at bounding box center [221, 225] width 9 height 9
click at [64, 143] on link "Всі клієнти" at bounding box center [72, 142] width 131 height 26
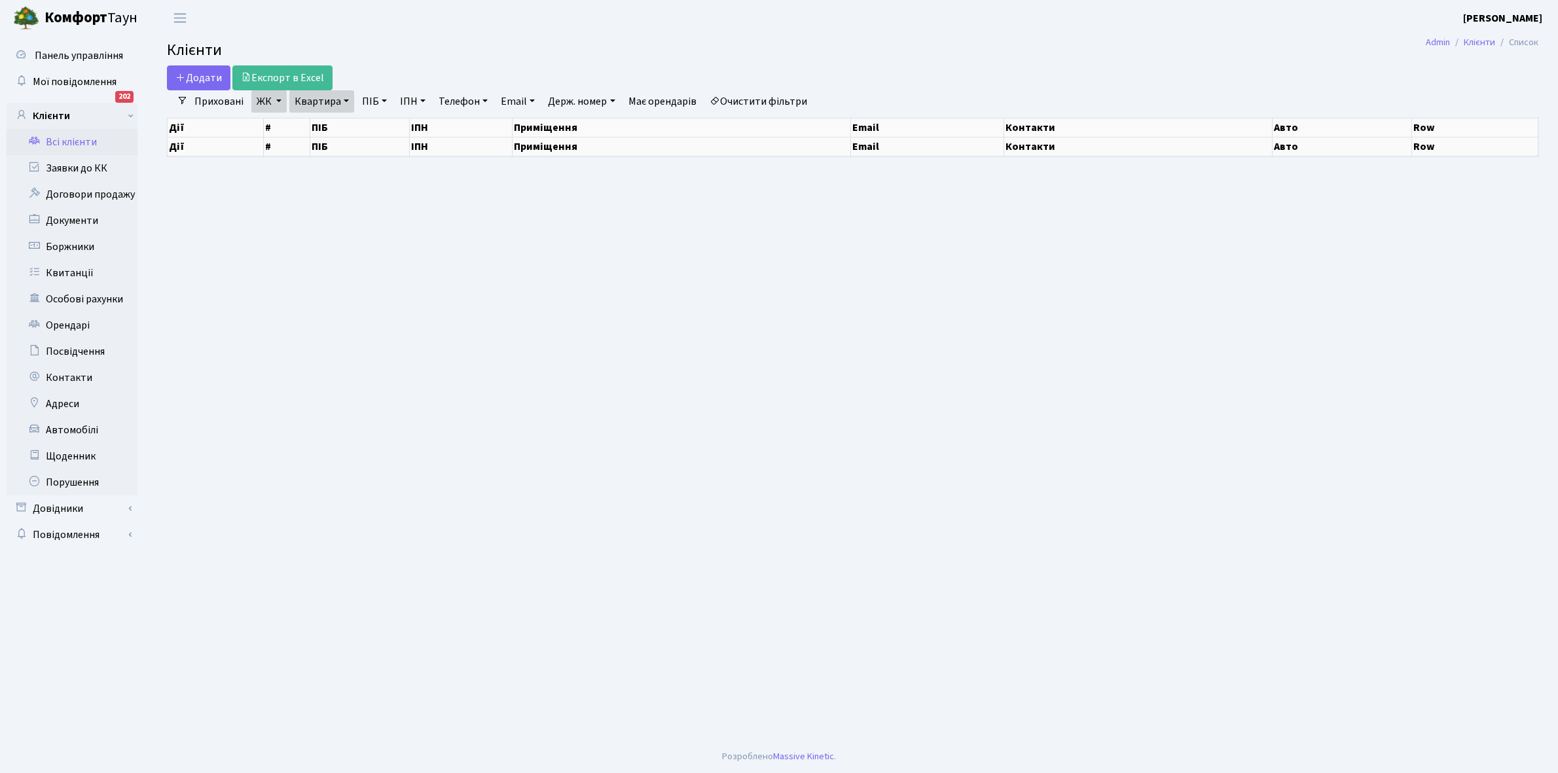
select select "25"
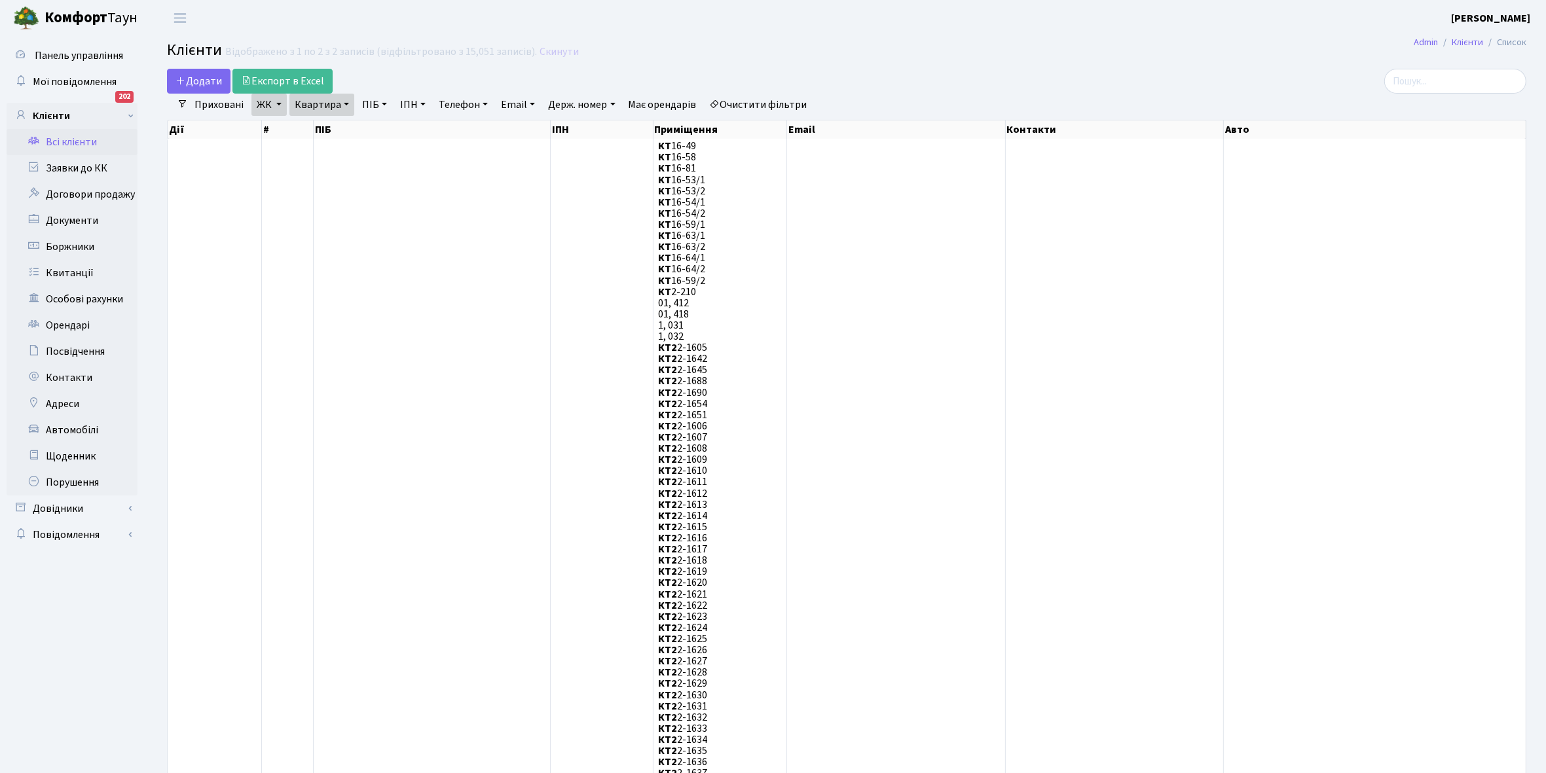
click at [346, 103] on link "Квартира" at bounding box center [321, 105] width 65 height 22
click at [329, 132] on input "196" at bounding box center [328, 130] width 77 height 25
type input "1"
type input "202"
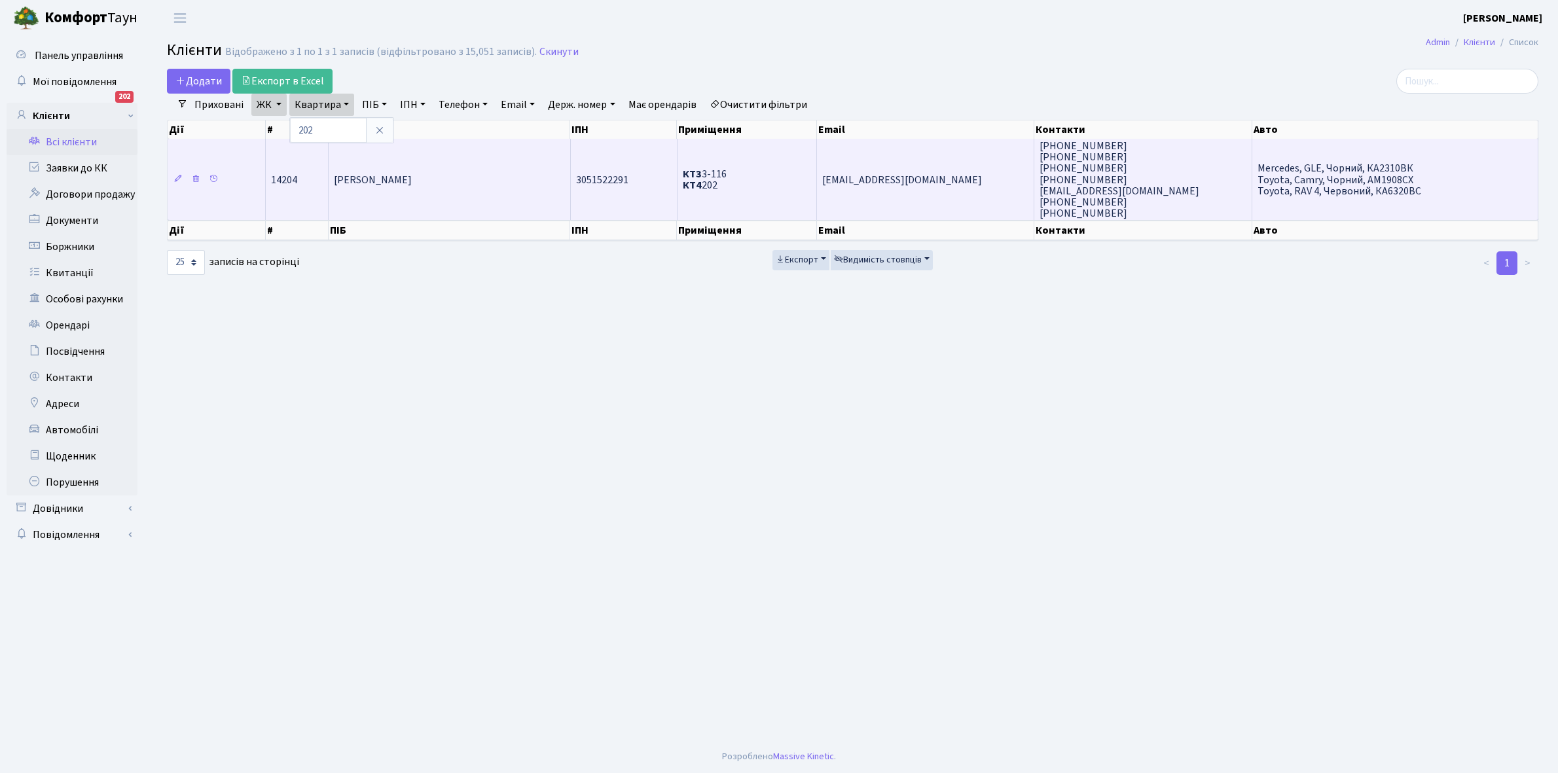
click at [398, 166] on td "[PERSON_NAME]" at bounding box center [450, 179] width 242 height 81
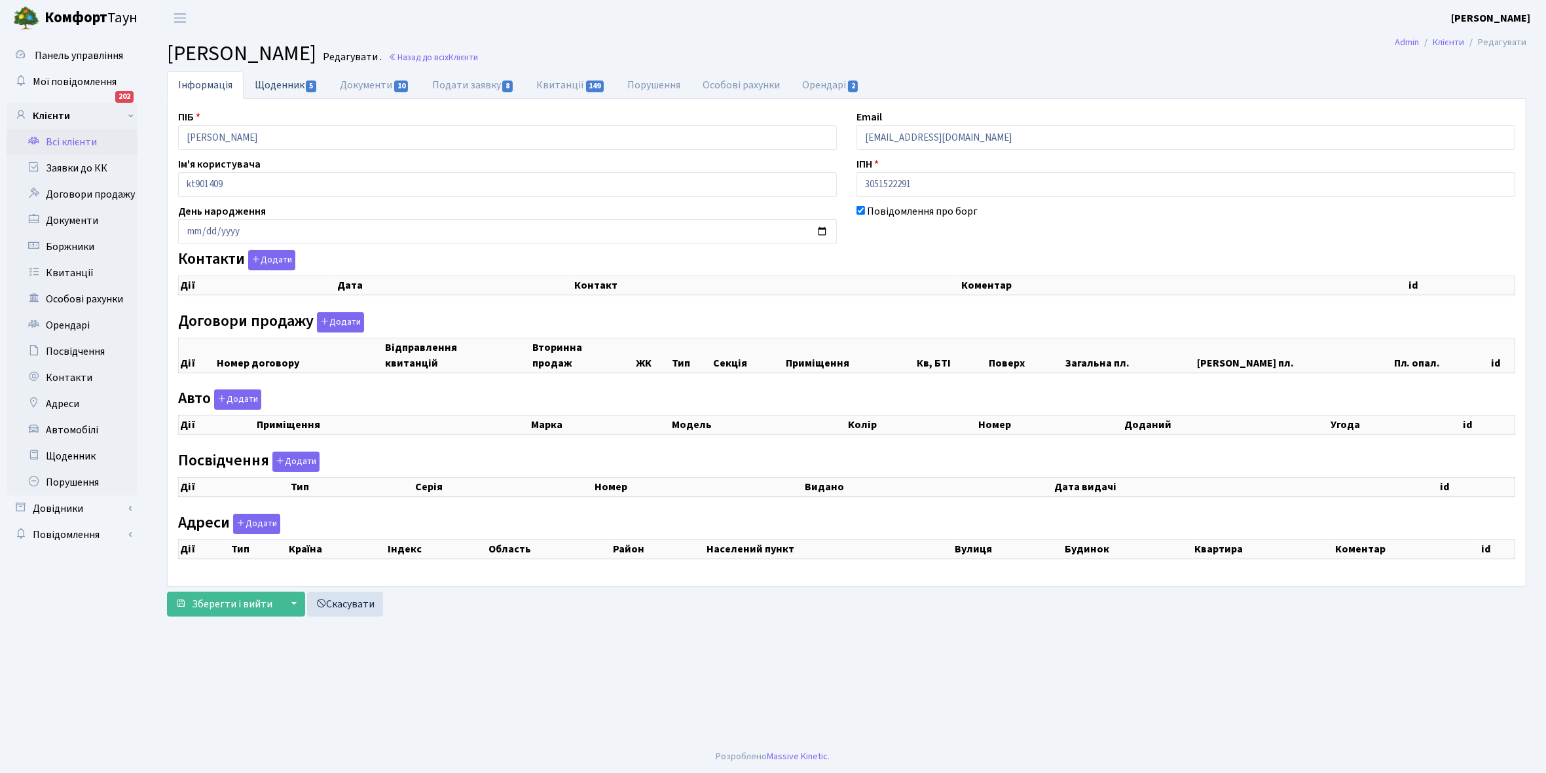
checkbox input "true"
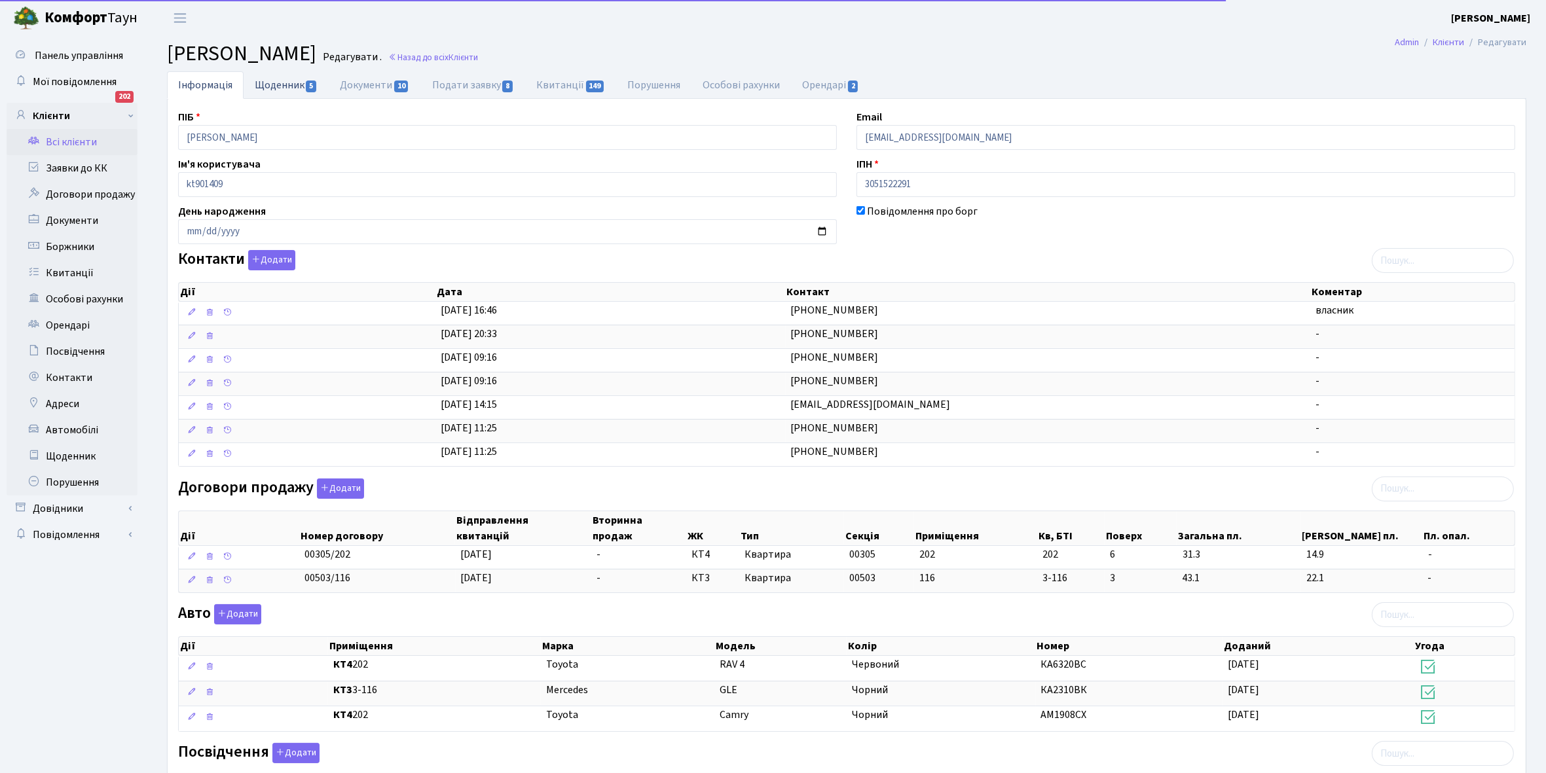
click at [268, 83] on link "Щоденник 5" at bounding box center [286, 84] width 85 height 27
select select "25"
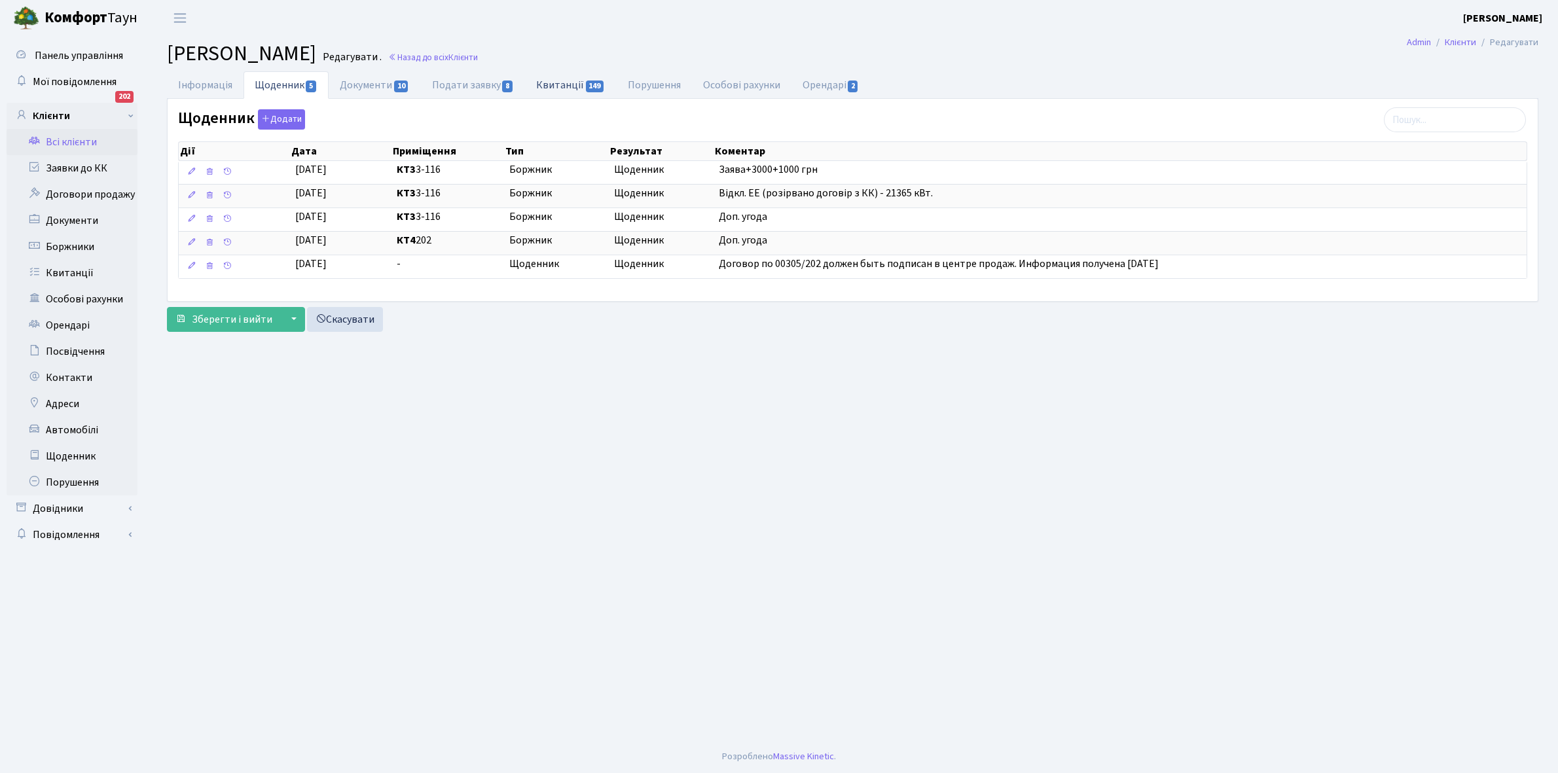
click at [563, 85] on link "Квитанції 149" at bounding box center [570, 84] width 91 height 27
select select "25"
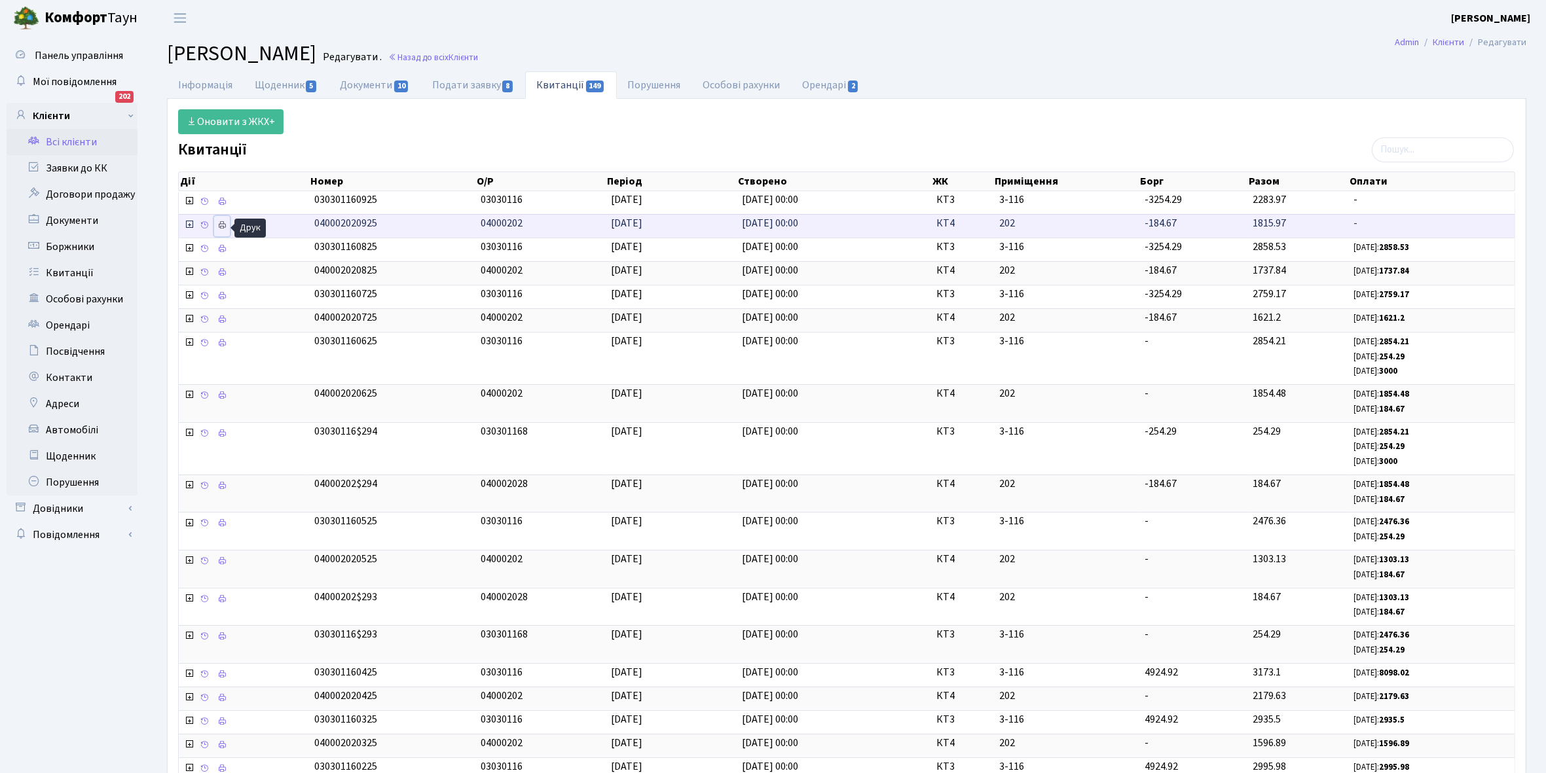
click at [224, 223] on icon at bounding box center [221, 225] width 9 height 9
click at [277, 85] on link "Щоденник 5" at bounding box center [286, 84] width 85 height 27
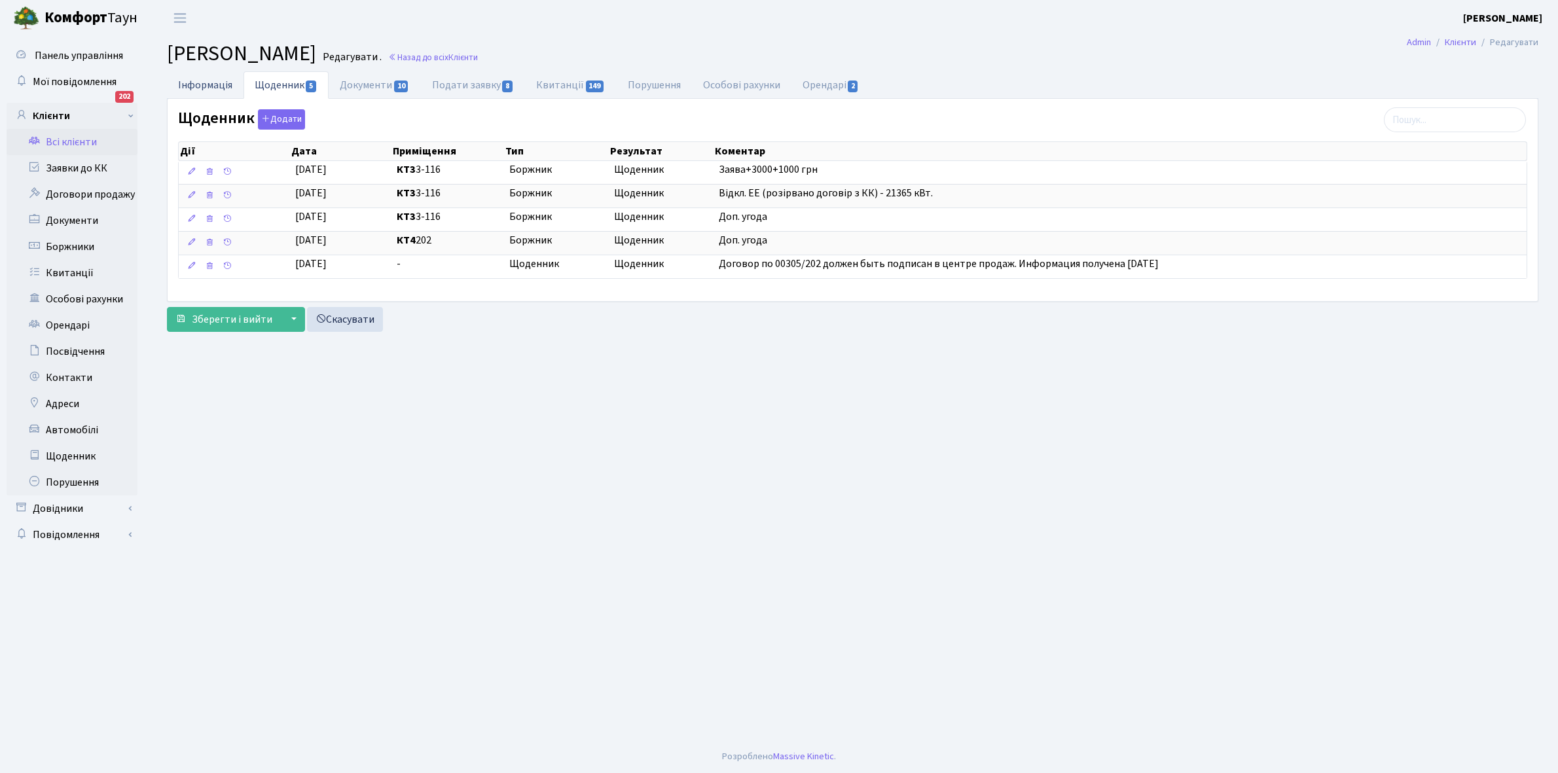
click at [197, 80] on link "Інформація" at bounding box center [205, 84] width 77 height 27
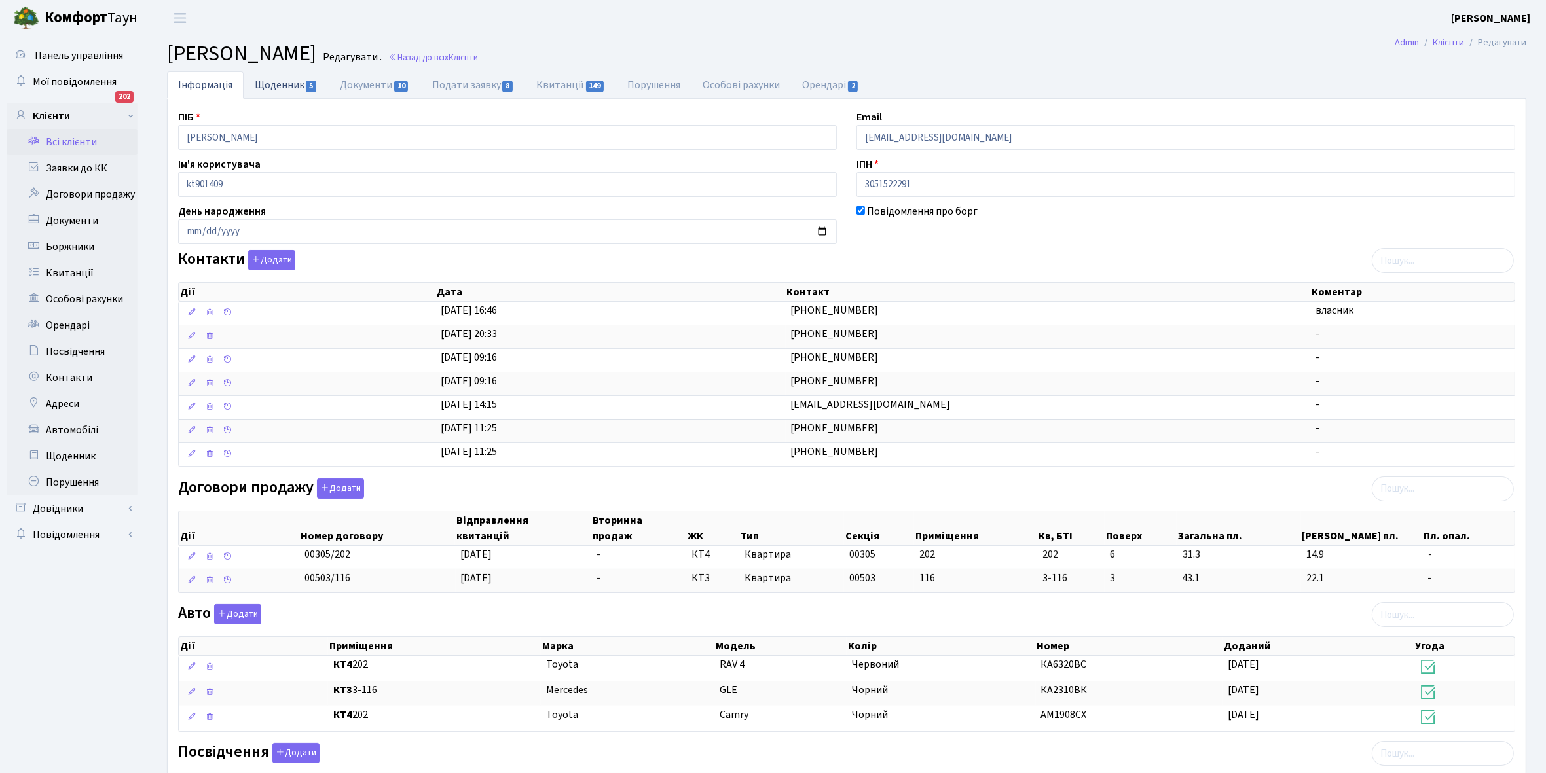
click at [262, 87] on link "Щоденник 5" at bounding box center [286, 84] width 85 height 27
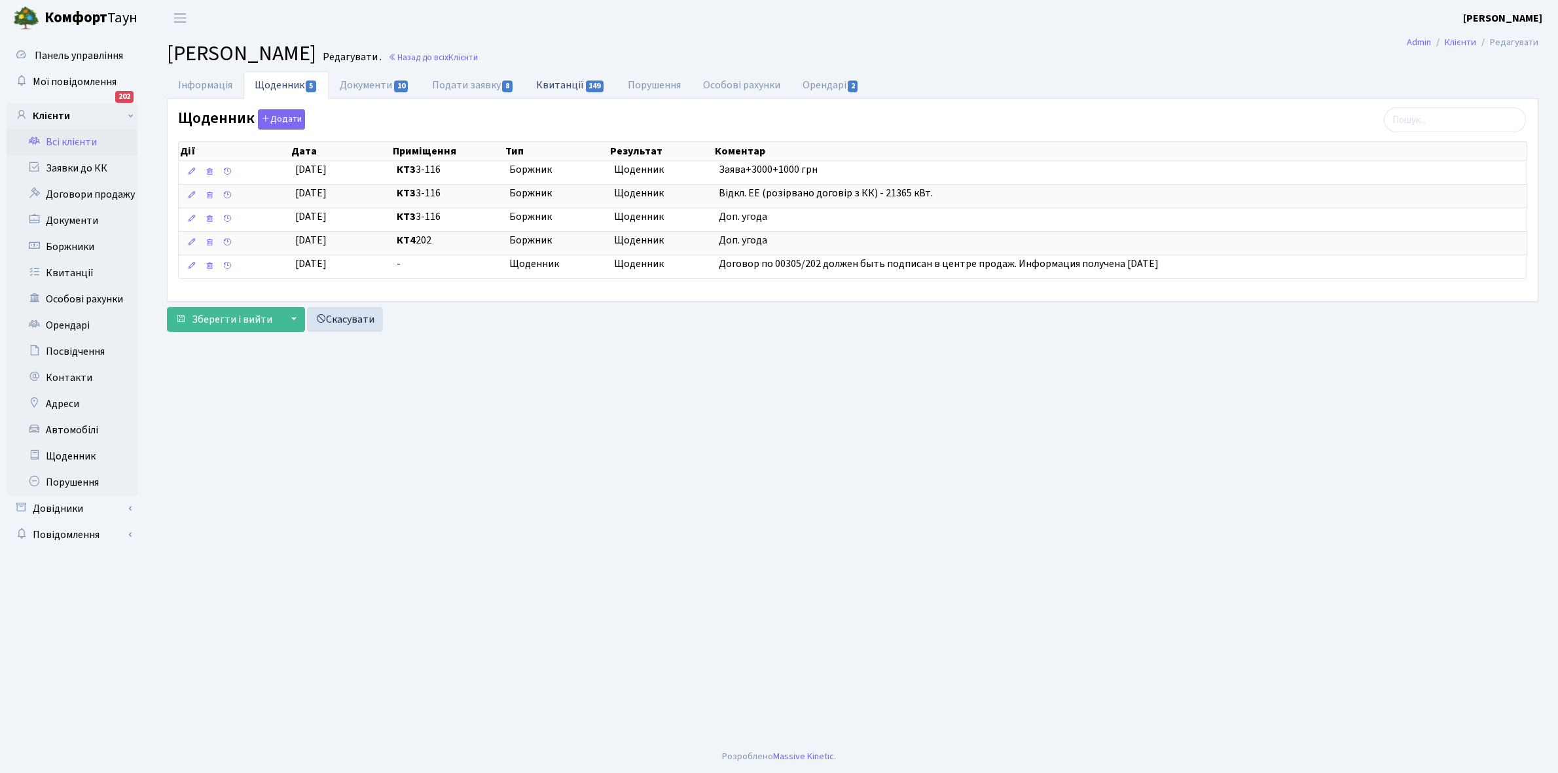
click at [564, 82] on link "Квитанції 149" at bounding box center [570, 84] width 91 height 27
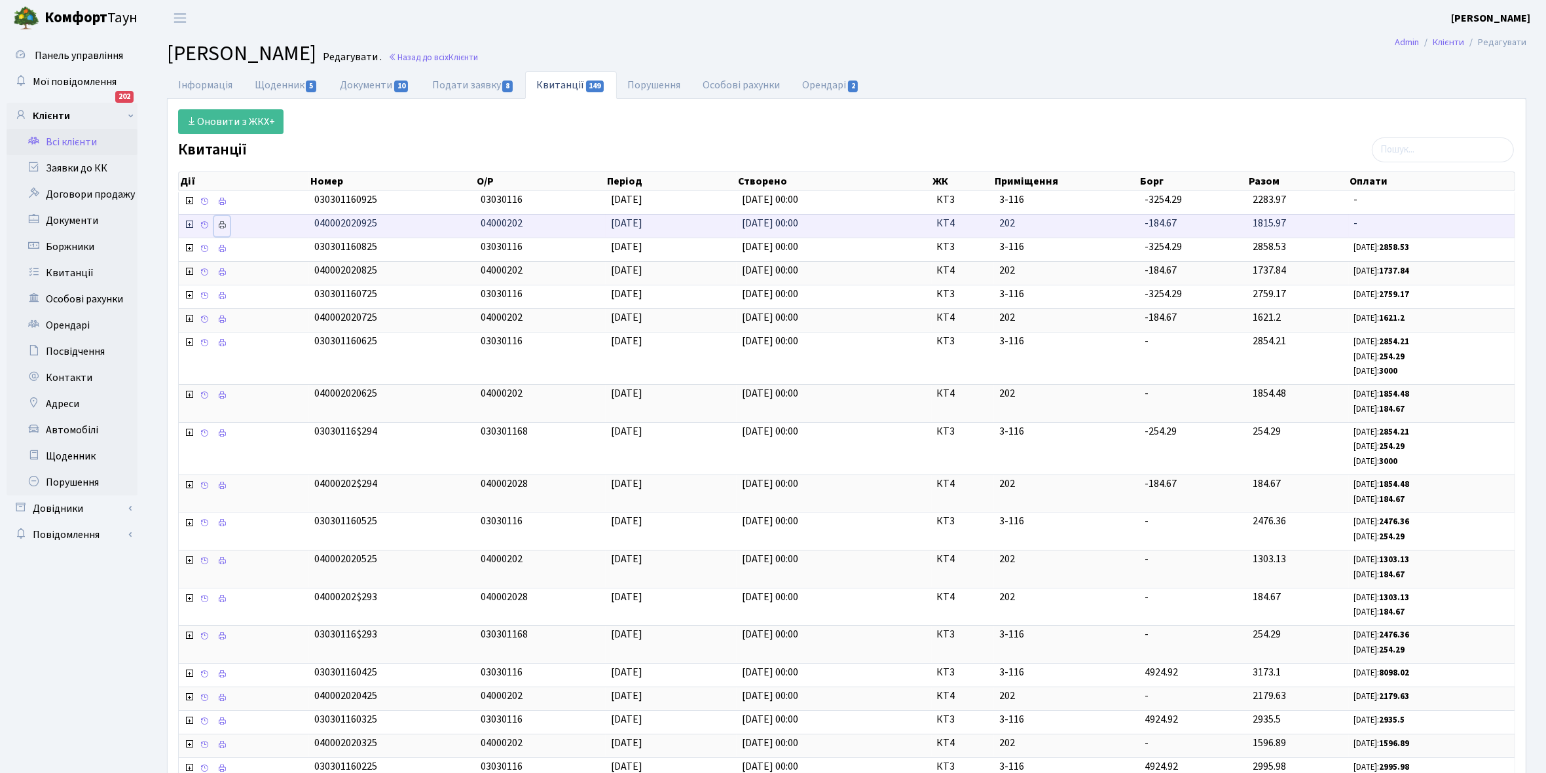
click at [228, 227] on link at bounding box center [222, 226] width 16 height 20
click at [66, 142] on link "Всі клієнти" at bounding box center [72, 142] width 131 height 26
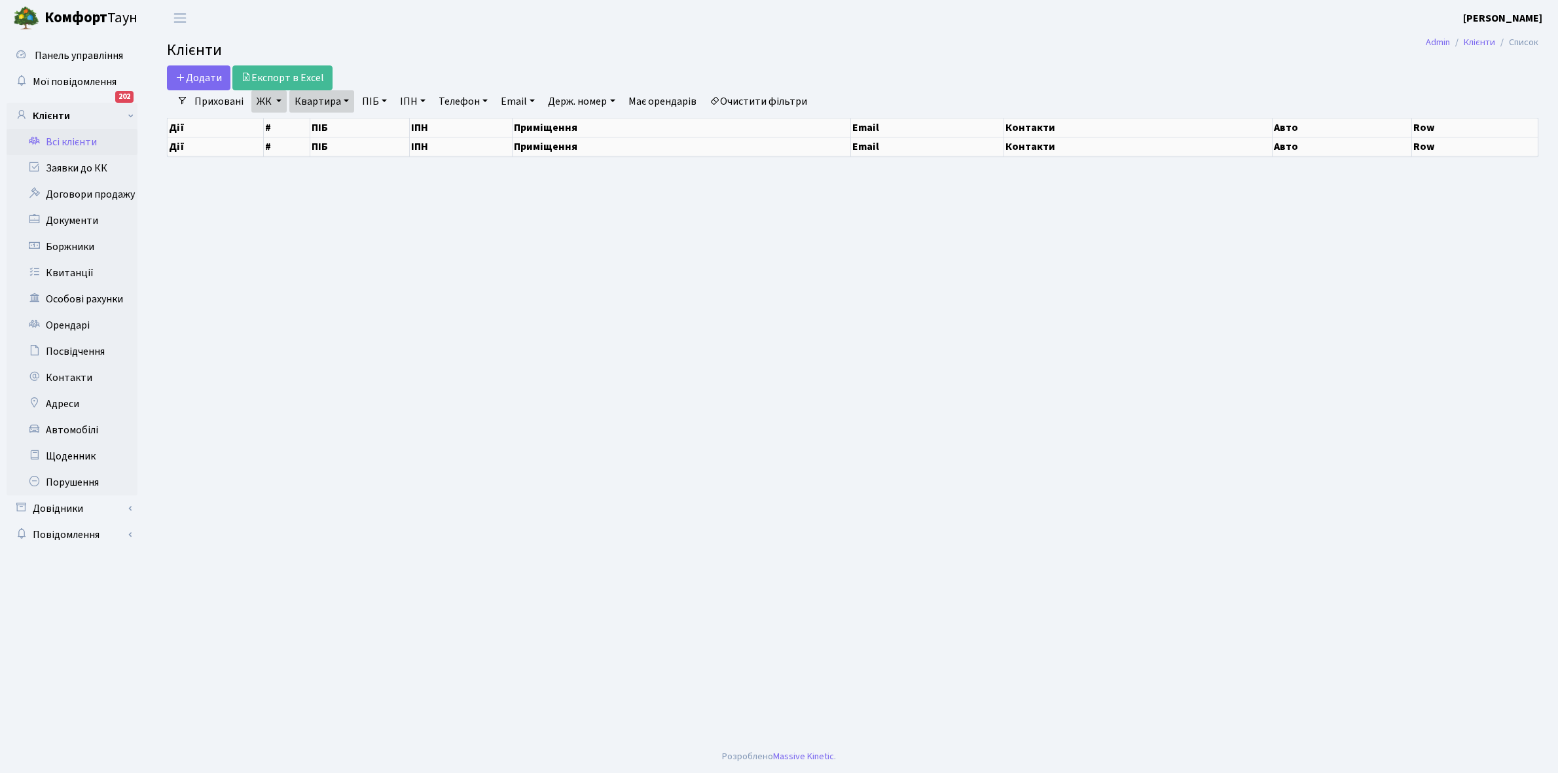
select select "25"
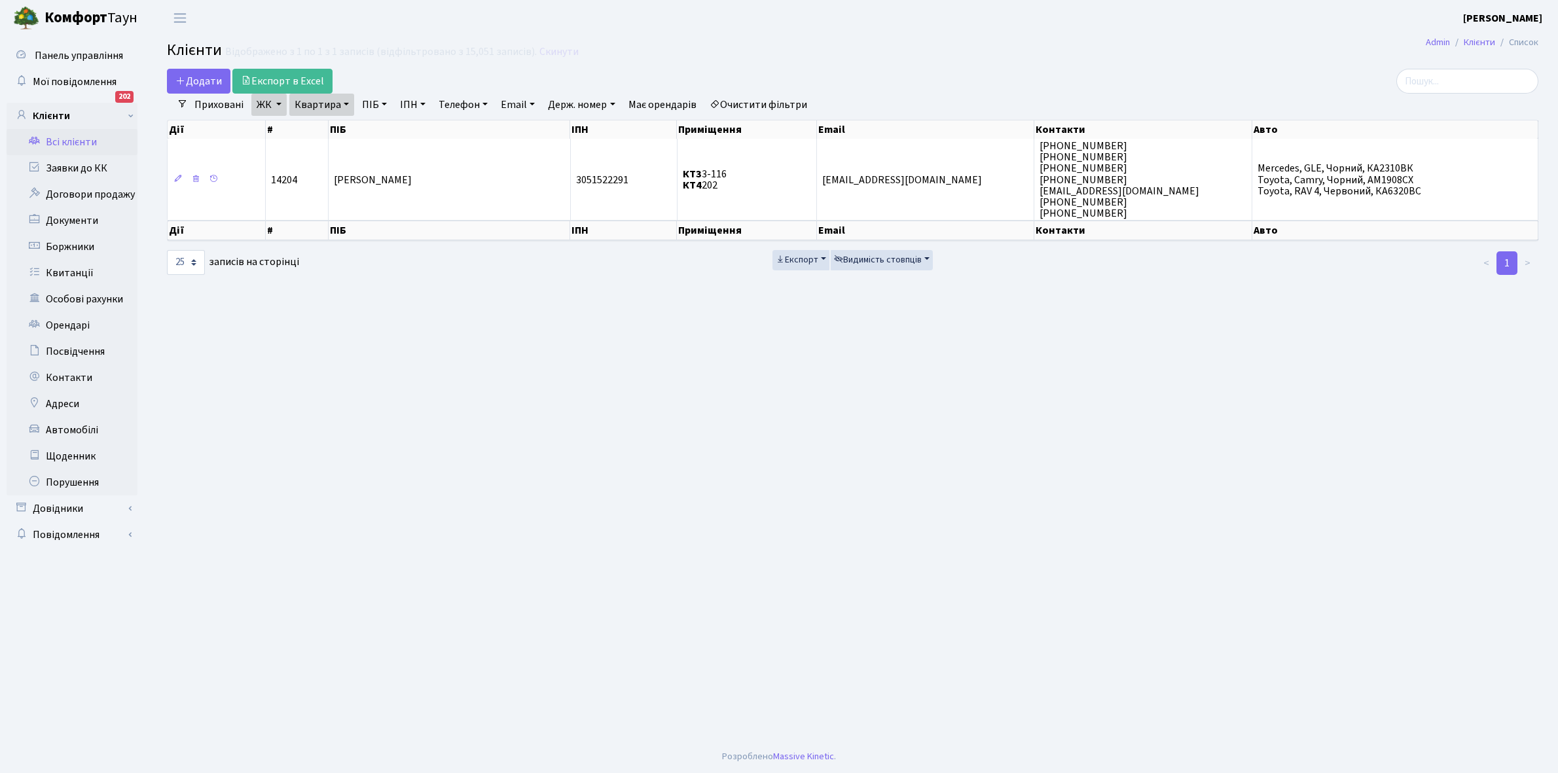
click at [344, 101] on link "Квартира" at bounding box center [321, 105] width 65 height 22
click at [337, 126] on input "202" at bounding box center [328, 130] width 77 height 25
type input "206"
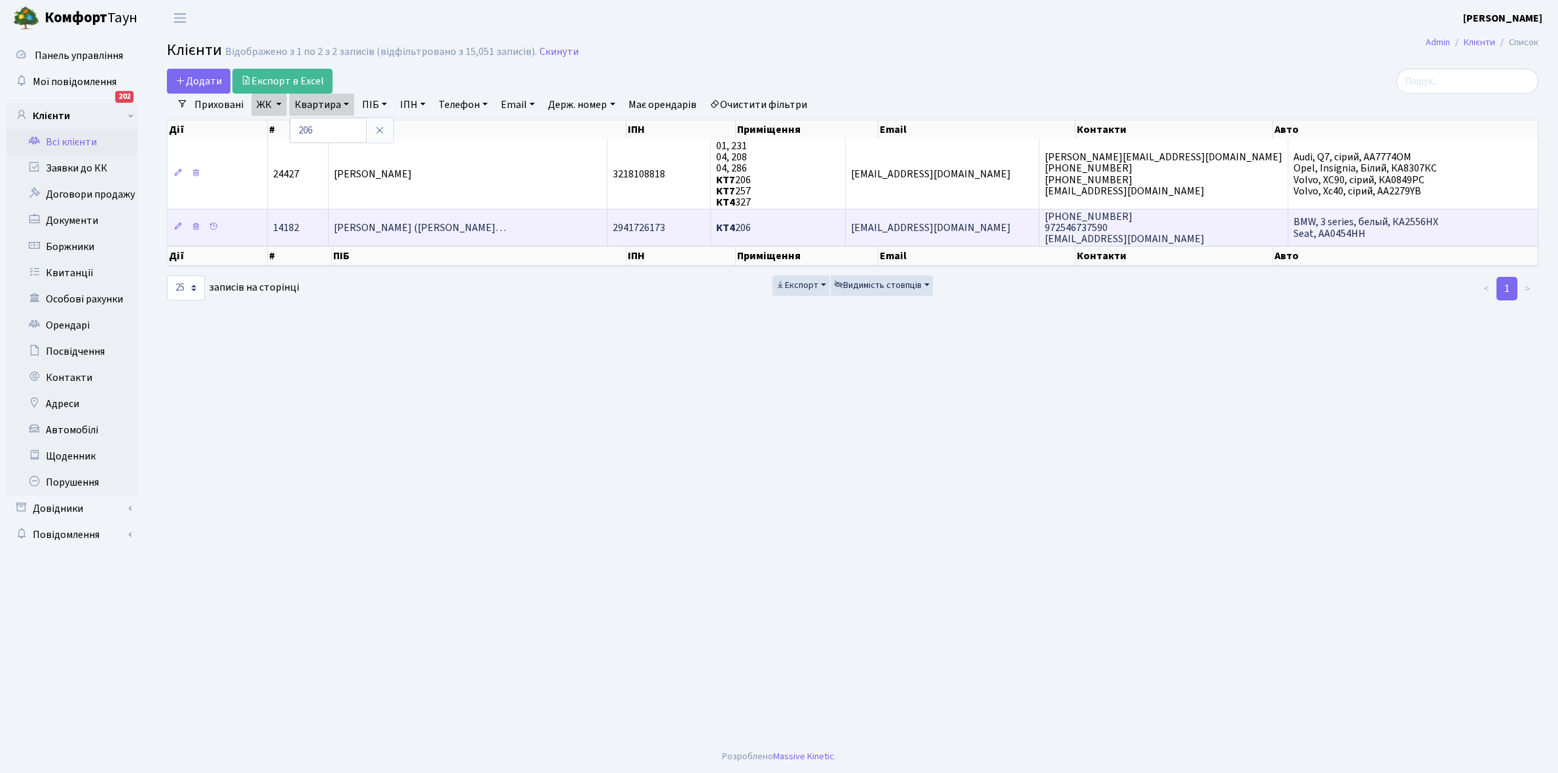
click at [534, 230] on td "[PERSON_NAME] ([PERSON_NAME]…" at bounding box center [469, 227] width 280 height 37
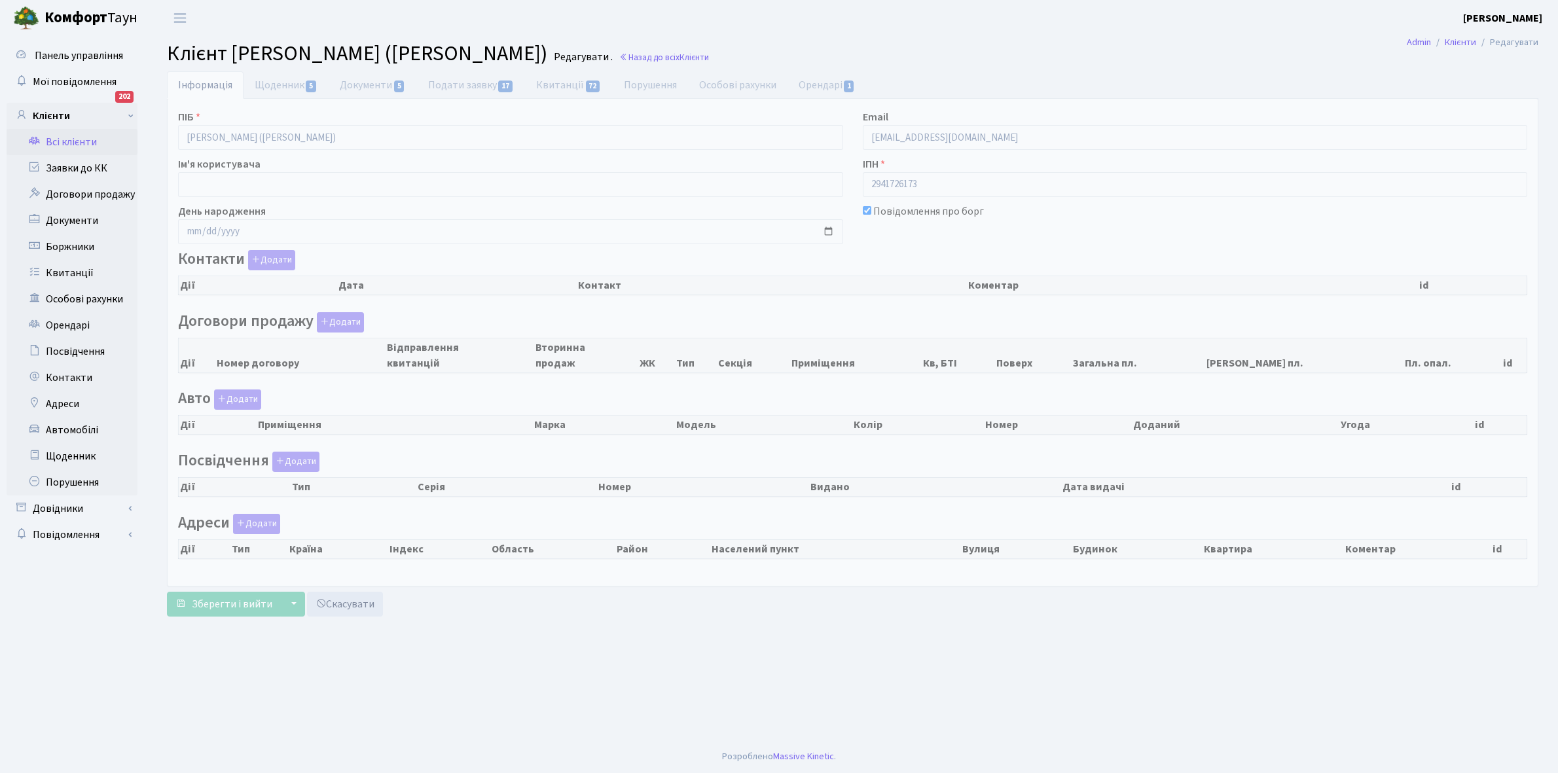
checkbox input "true"
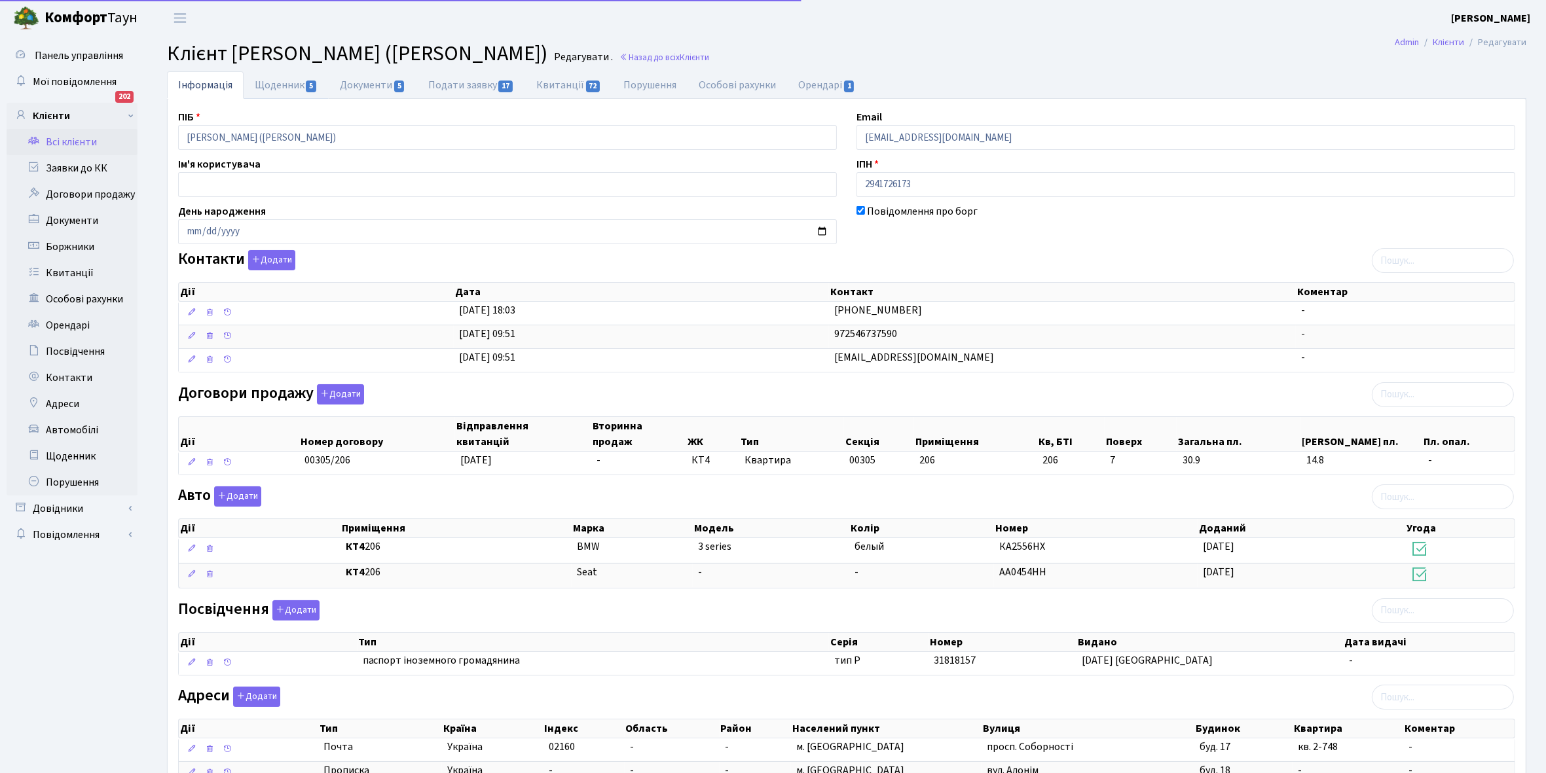
click at [267, 84] on link "Щоденник 5" at bounding box center [286, 84] width 85 height 27
select select "25"
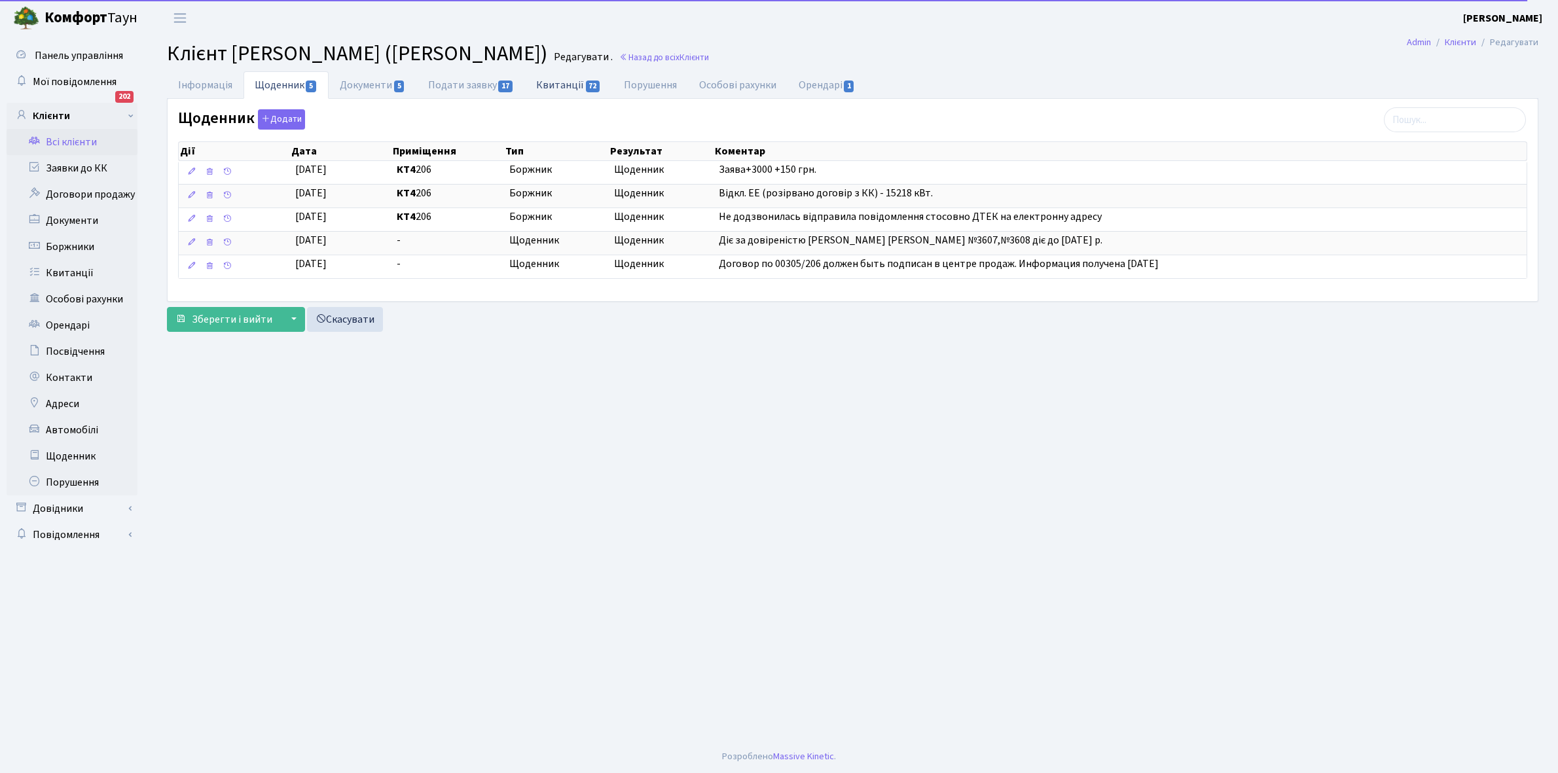
click at [565, 83] on link "Квитанції 72" at bounding box center [568, 84] width 87 height 27
select select "25"
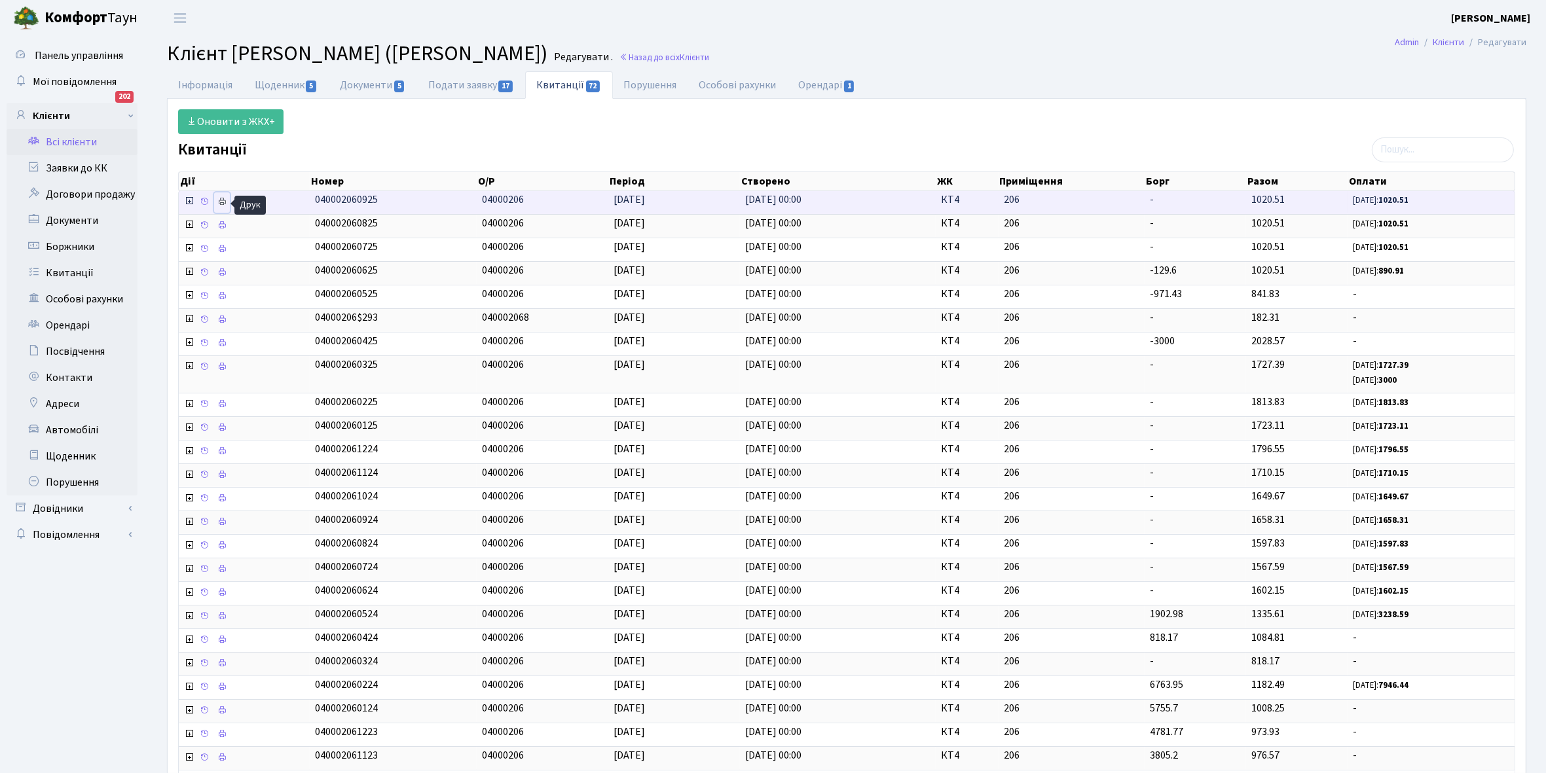
click at [219, 202] on icon at bounding box center [221, 201] width 9 height 9
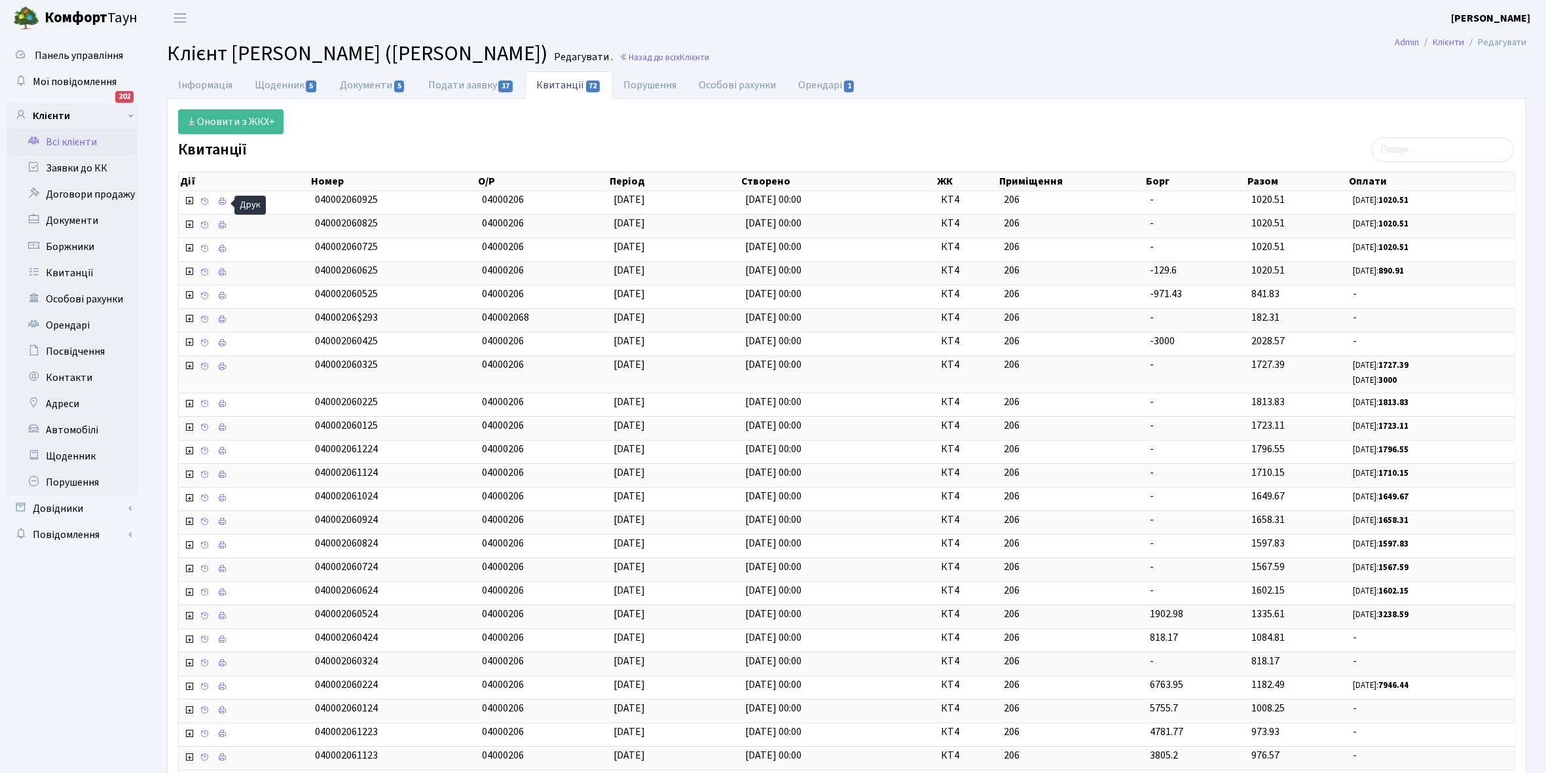
click at [79, 144] on link "Всі клієнти" at bounding box center [72, 142] width 131 height 26
click at [205, 82] on link "Інформація" at bounding box center [205, 84] width 77 height 27
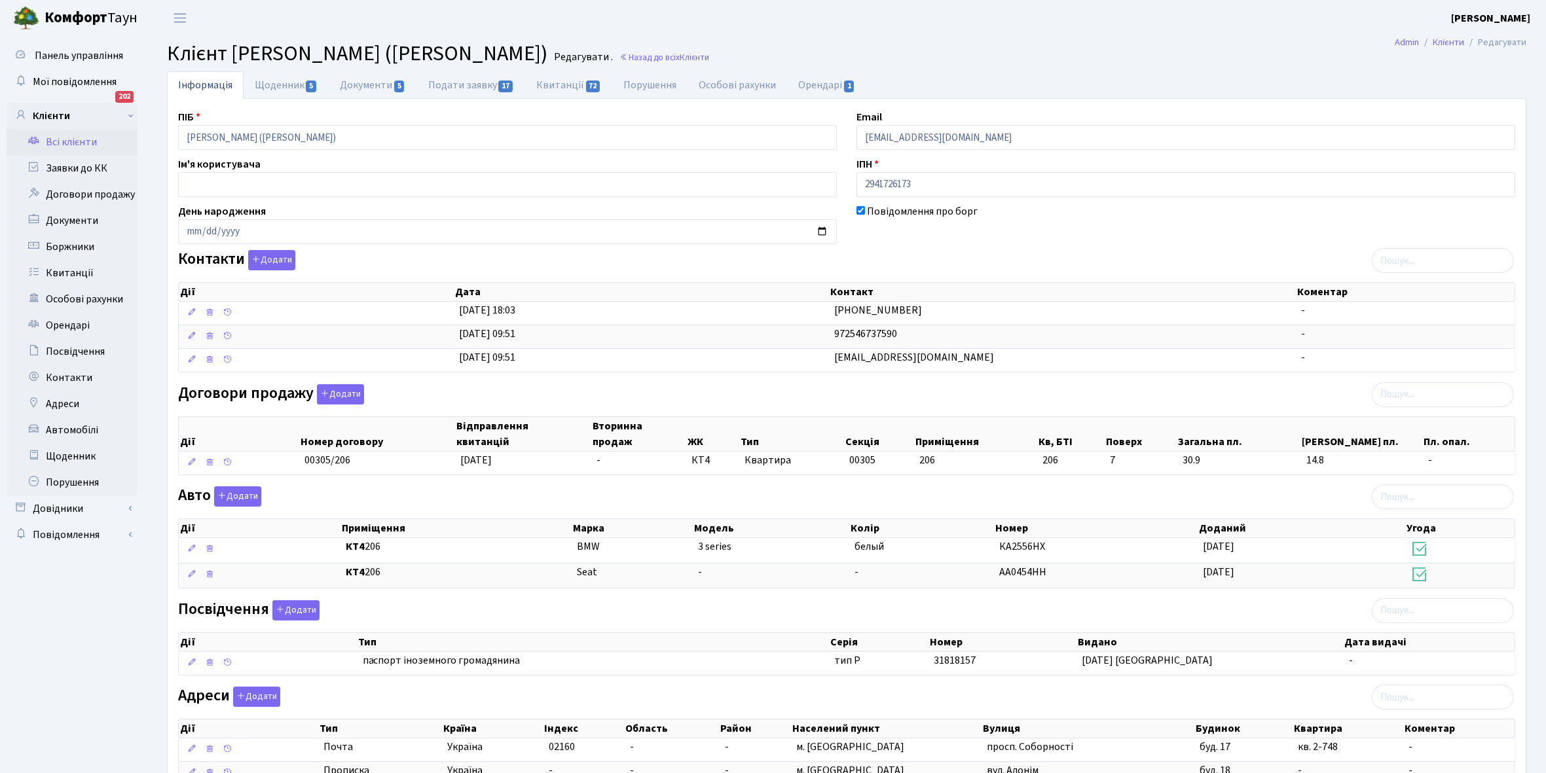
click at [65, 143] on link "Всі клієнти" at bounding box center [72, 142] width 131 height 26
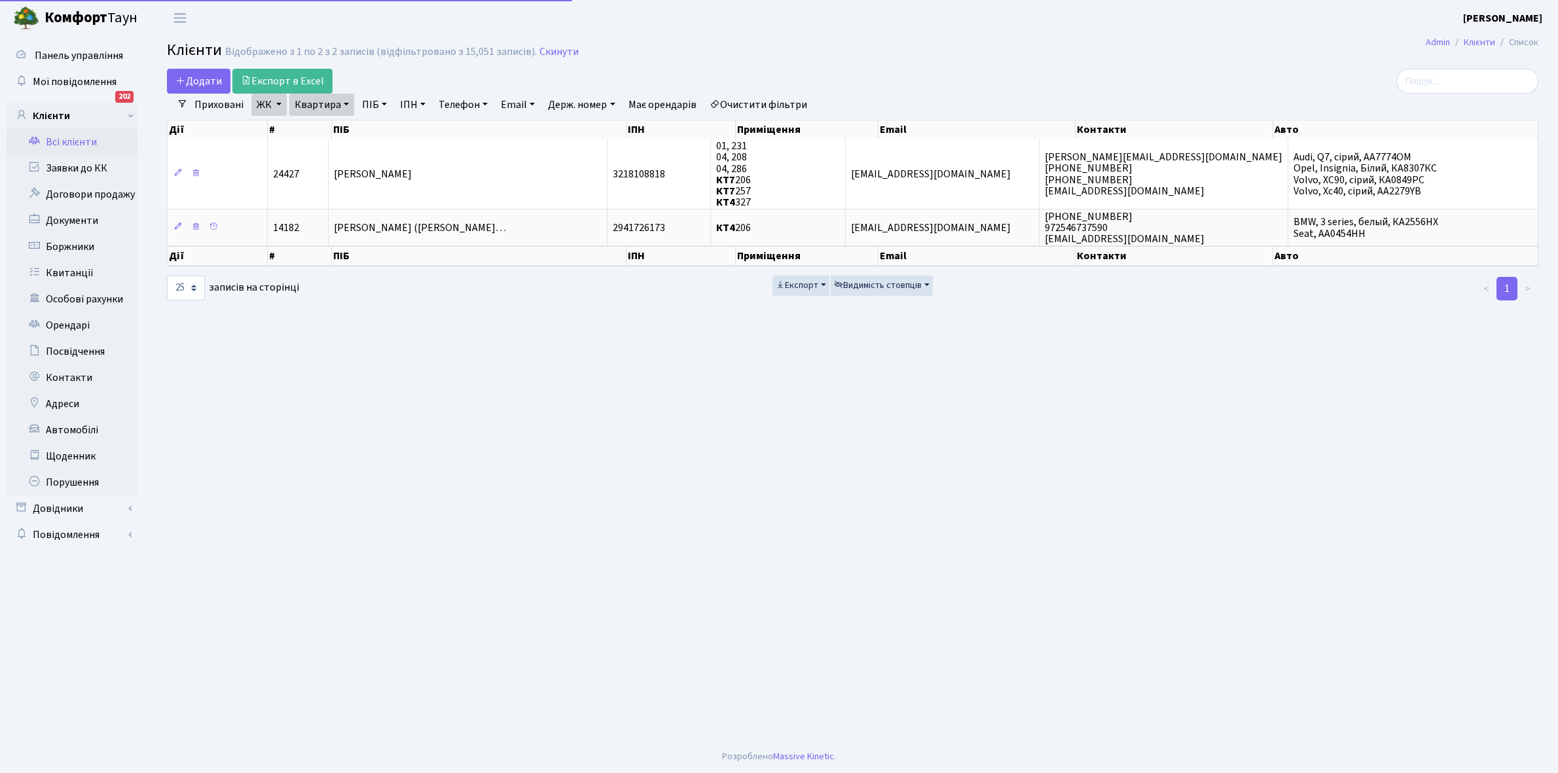
select select "25"
click at [344, 102] on link "Квартира" at bounding box center [321, 105] width 65 height 22
click at [332, 129] on input "206" at bounding box center [328, 130] width 77 height 25
type input "208"
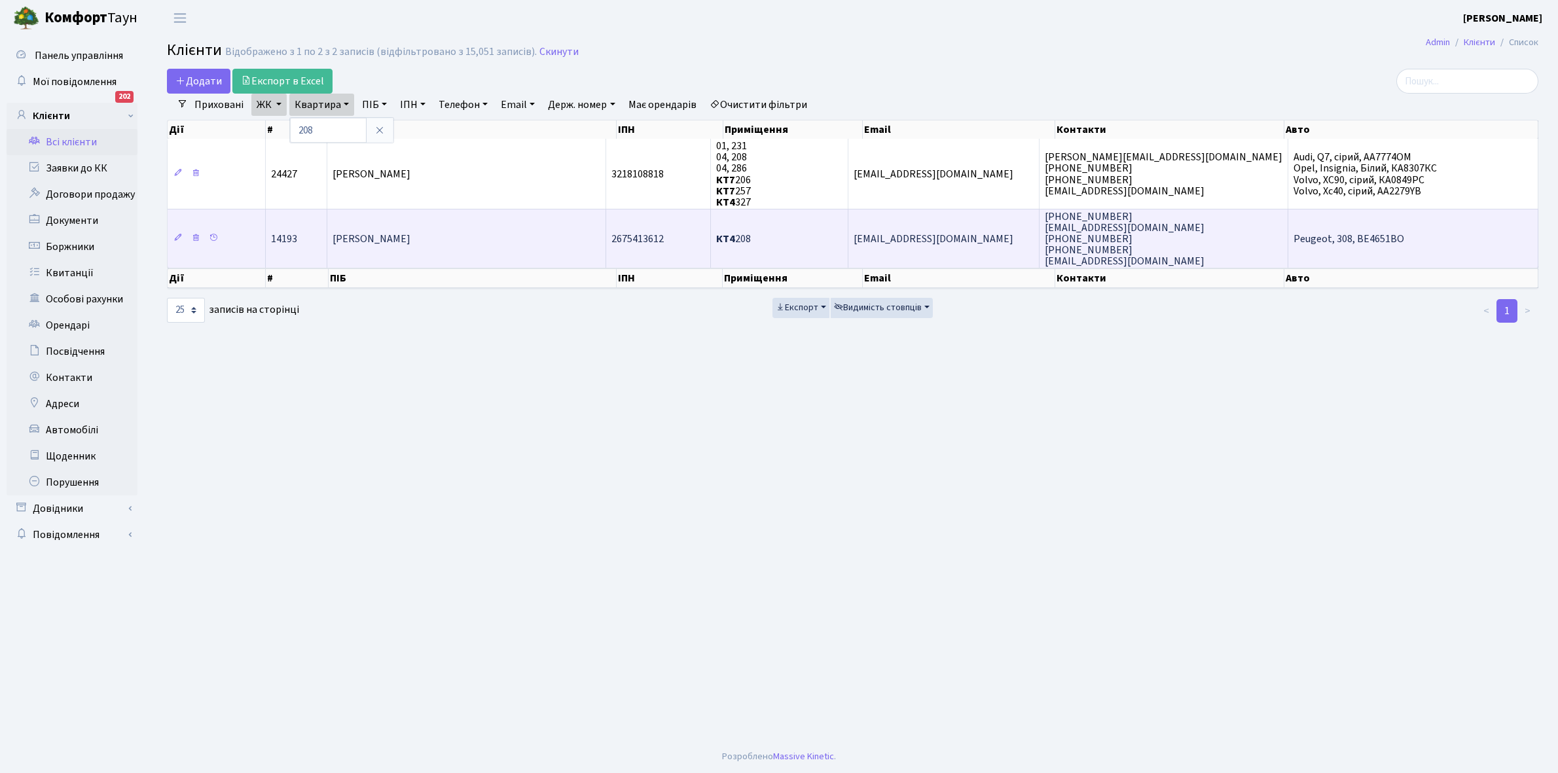
click at [501, 229] on td "[PERSON_NAME]" at bounding box center [466, 239] width 279 height 60
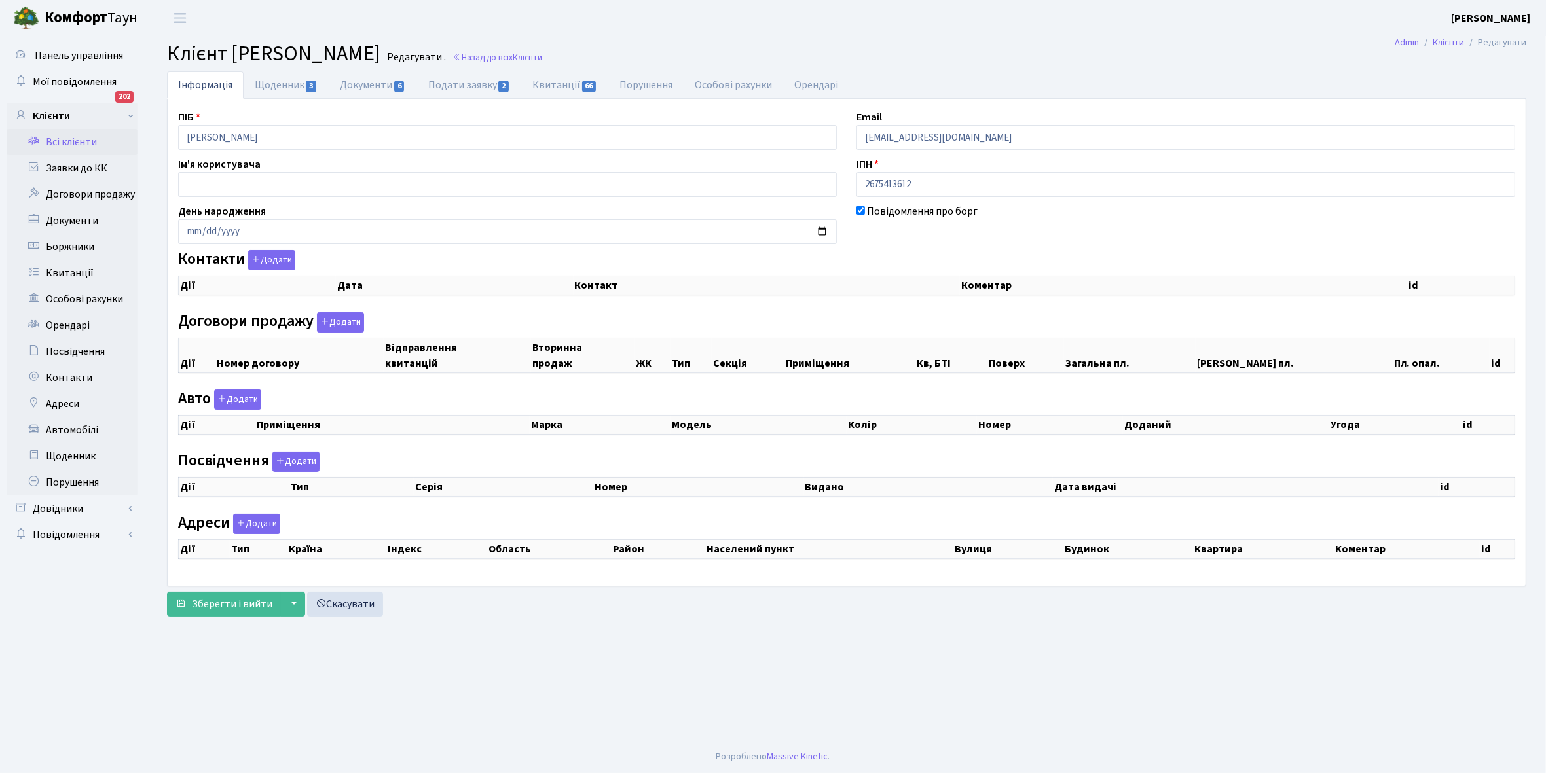
checkbox input "true"
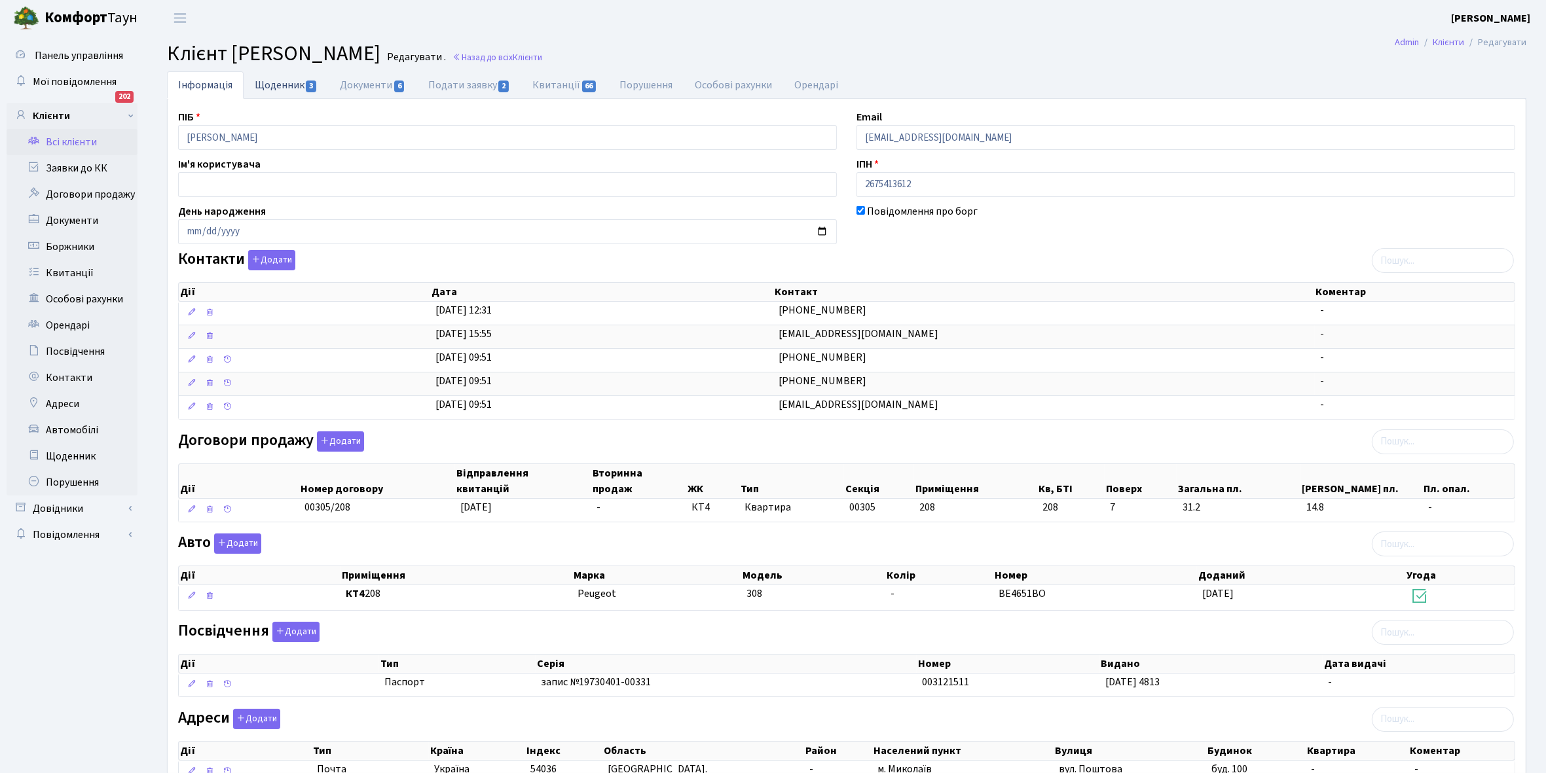
click at [269, 84] on link "Щоденник 3" at bounding box center [286, 84] width 85 height 27
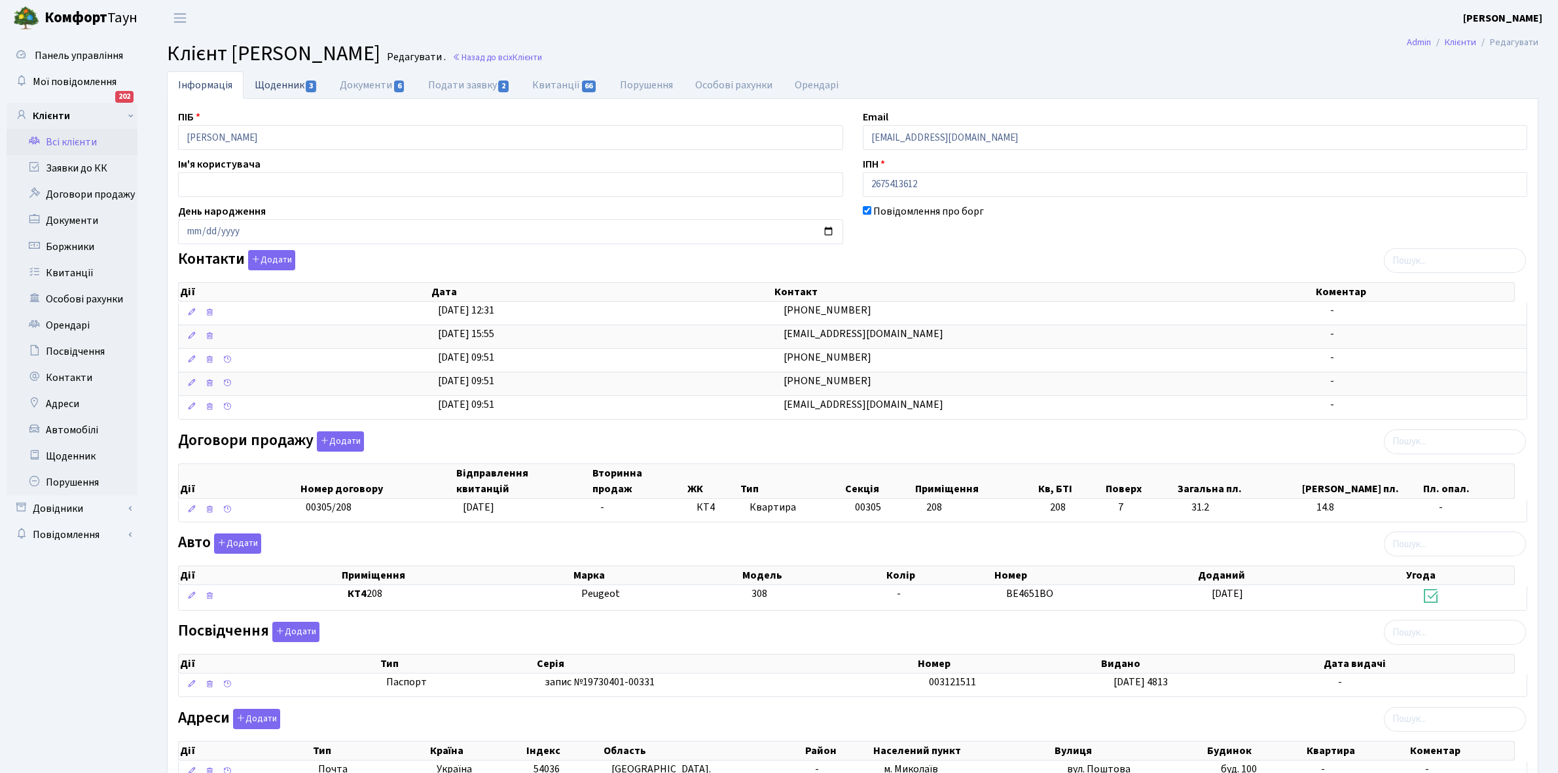
select select "25"
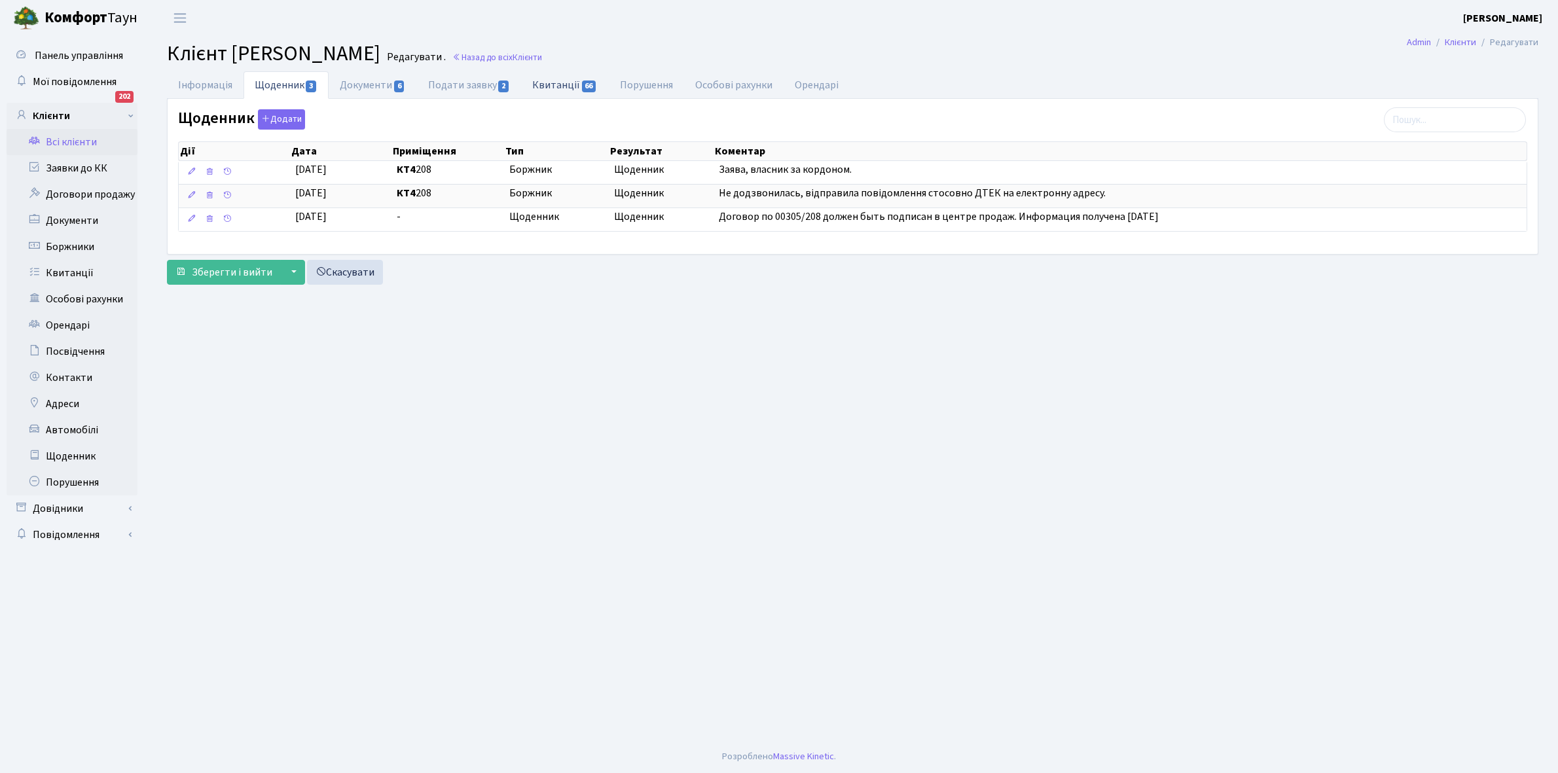
click at [568, 81] on link "Квитанції 66" at bounding box center [564, 84] width 87 height 27
select select "25"
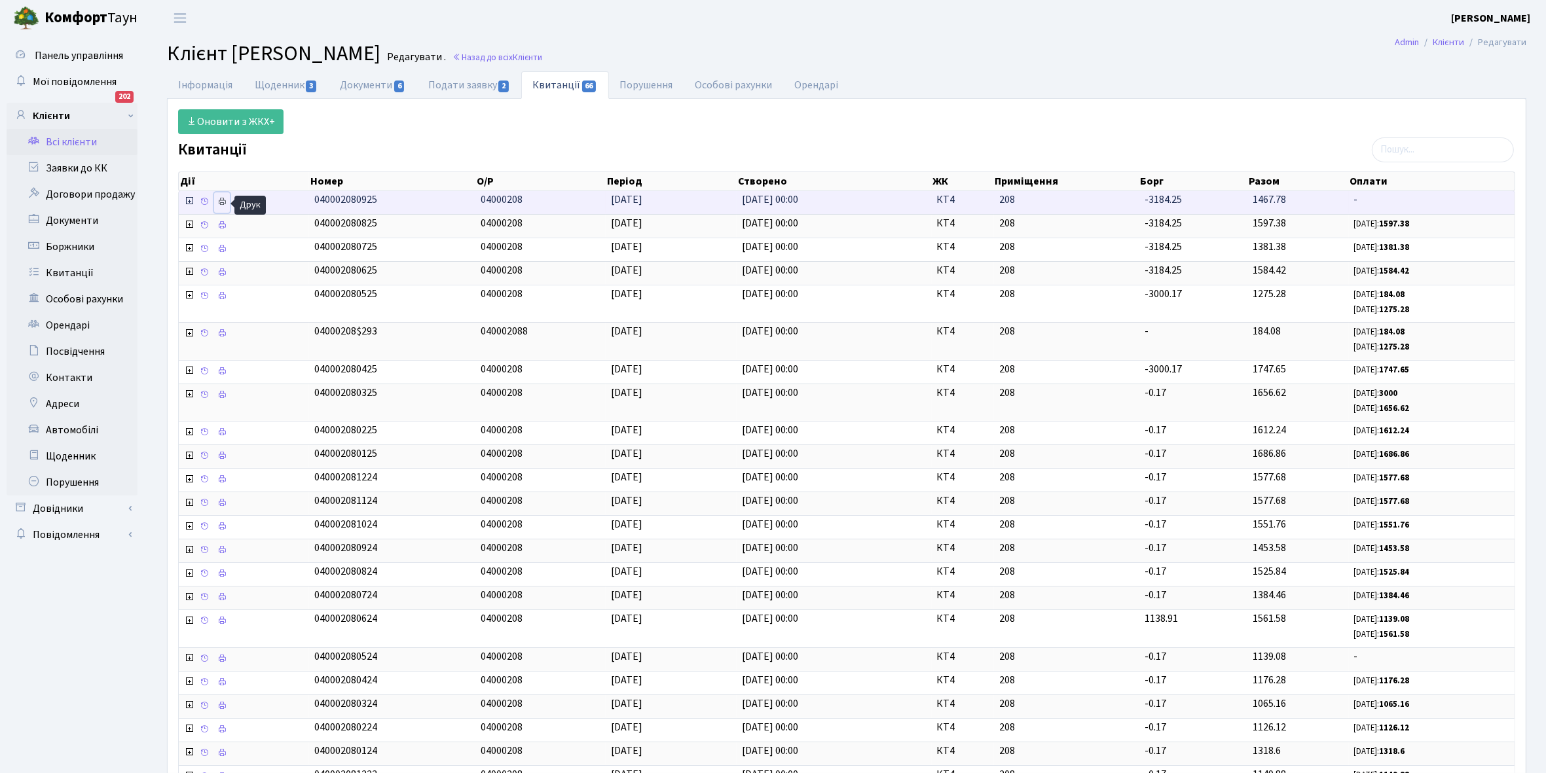
click at [221, 201] on icon at bounding box center [221, 201] width 9 height 9
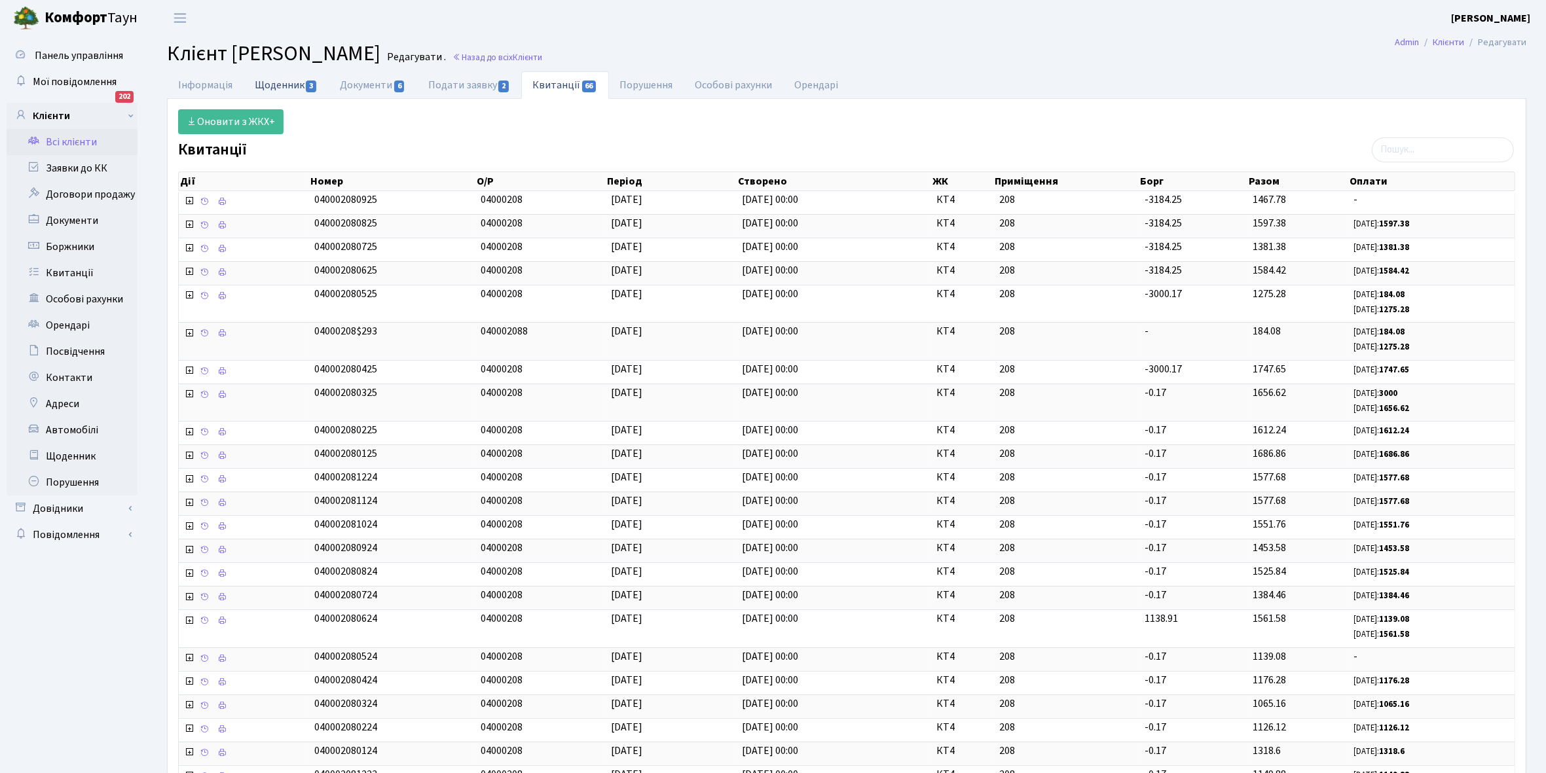
click at [270, 80] on link "Щоденник 3" at bounding box center [286, 84] width 85 height 27
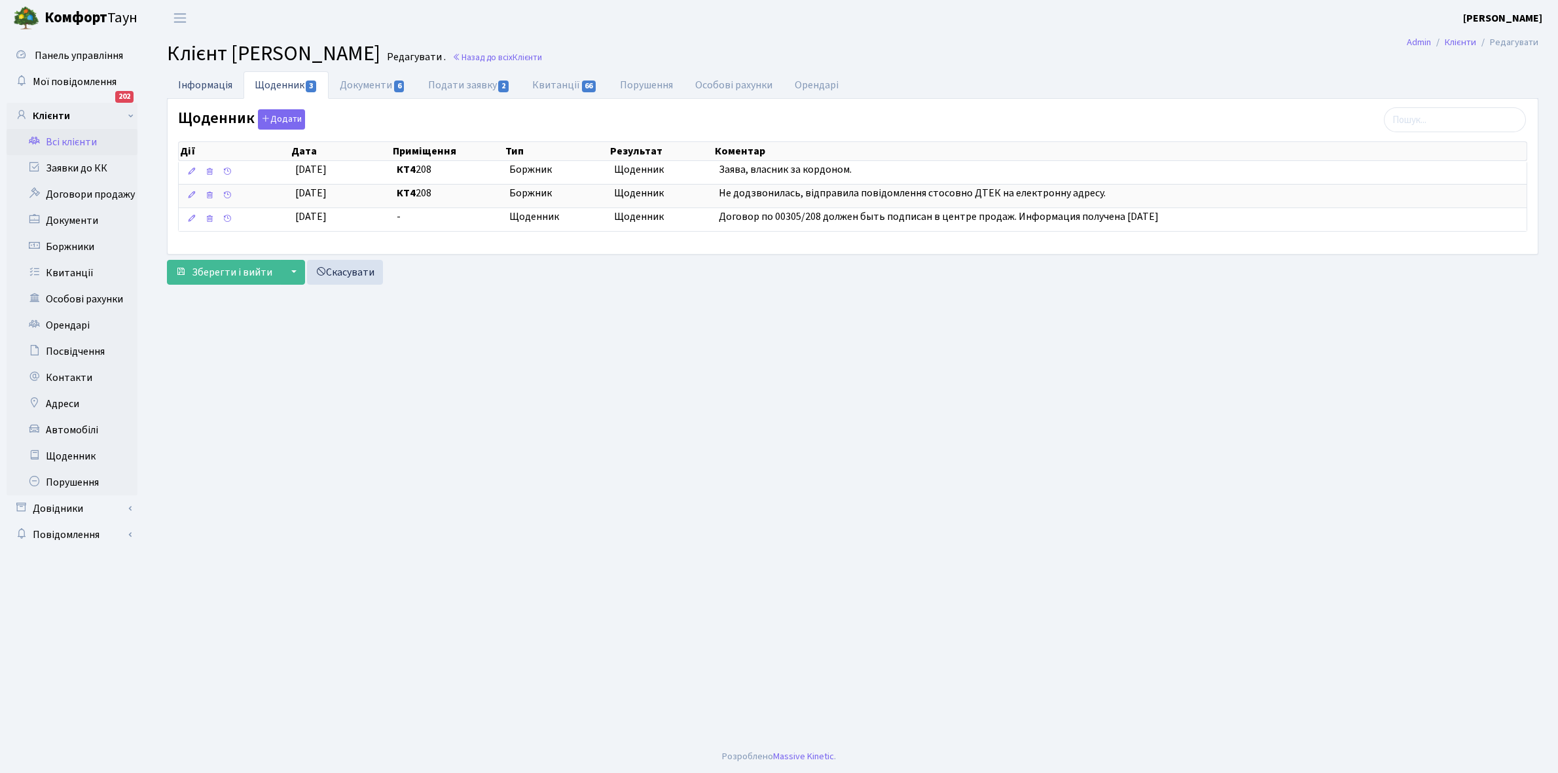
click at [204, 85] on link "Інформація" at bounding box center [205, 84] width 77 height 27
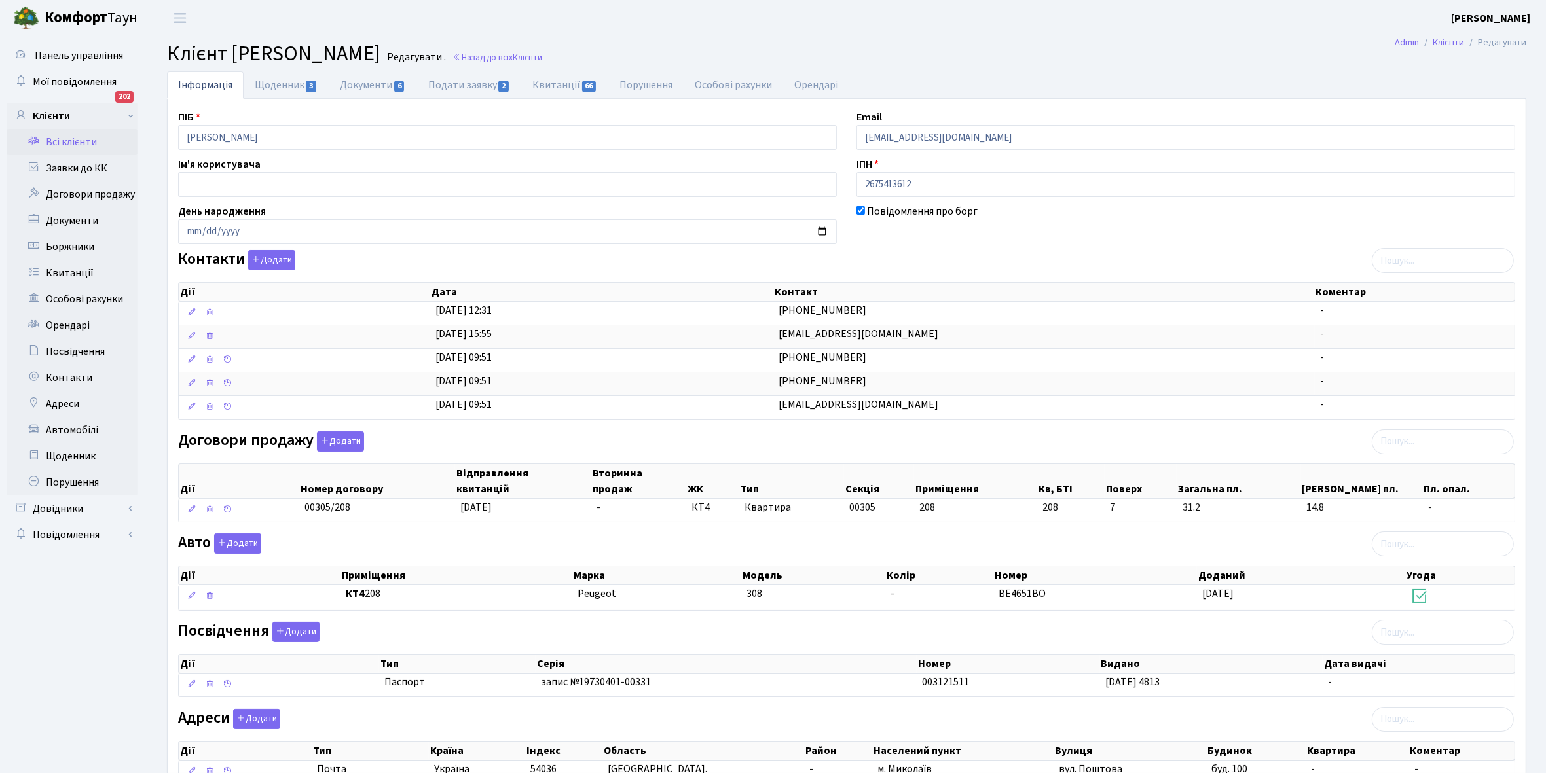
click at [62, 139] on link "Всі клієнти" at bounding box center [72, 142] width 131 height 26
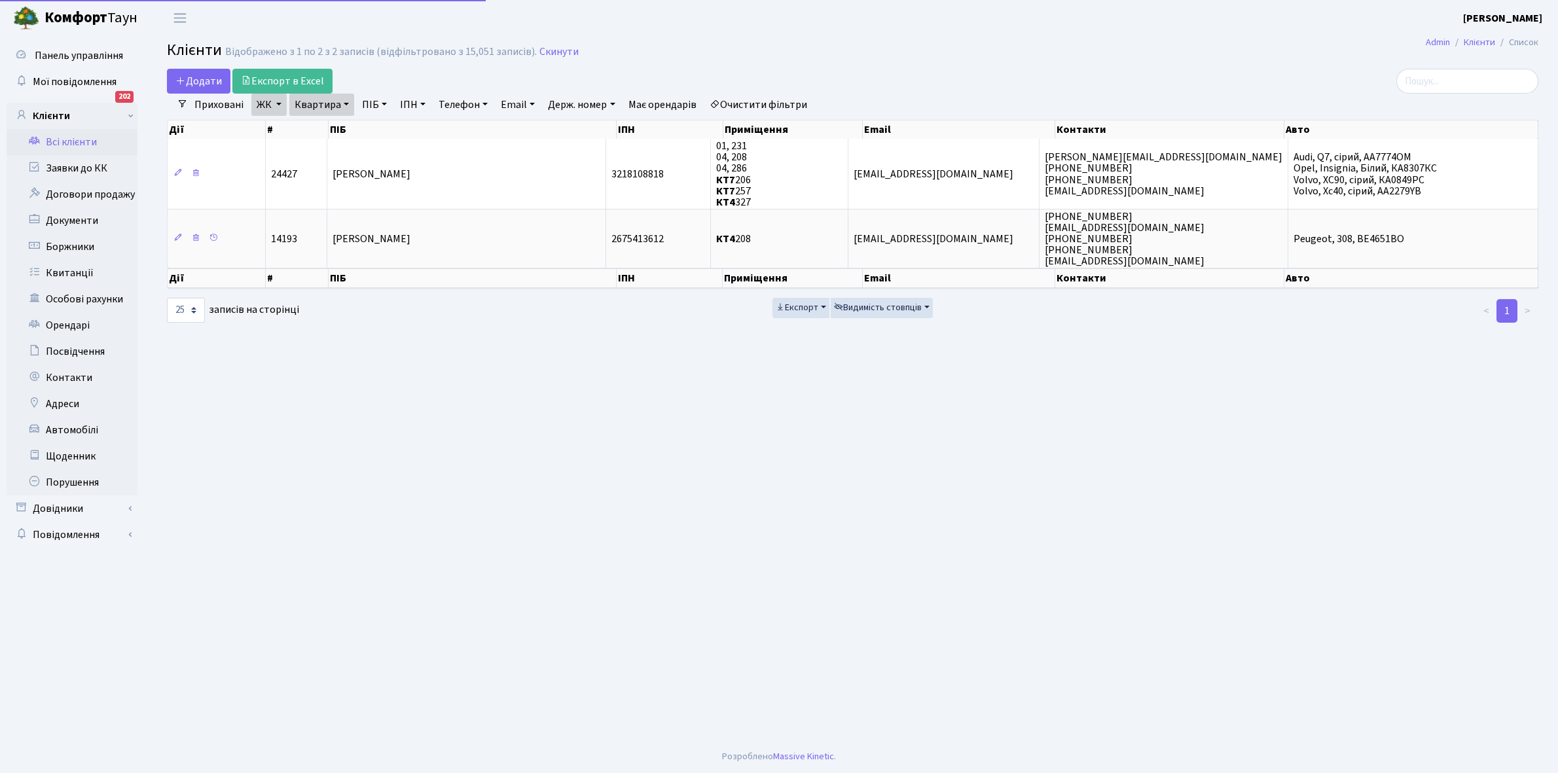
select select "25"
click at [342, 102] on link "Квартира" at bounding box center [321, 105] width 65 height 22
click at [335, 134] on input "208" at bounding box center [328, 130] width 77 height 25
type input "215"
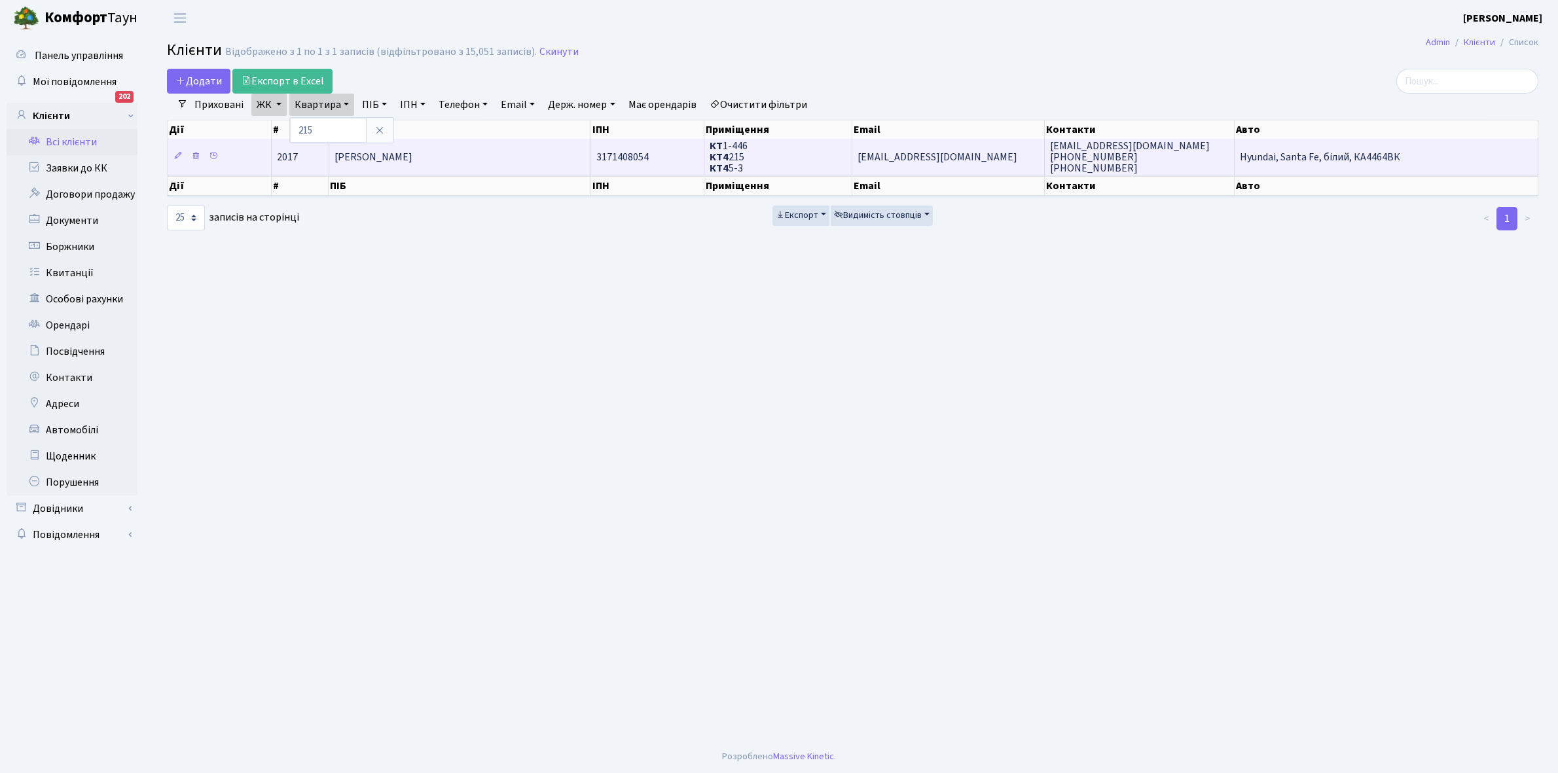
click at [412, 158] on span "Шерепа Андрій Анатолійович" at bounding box center [374, 157] width 78 height 14
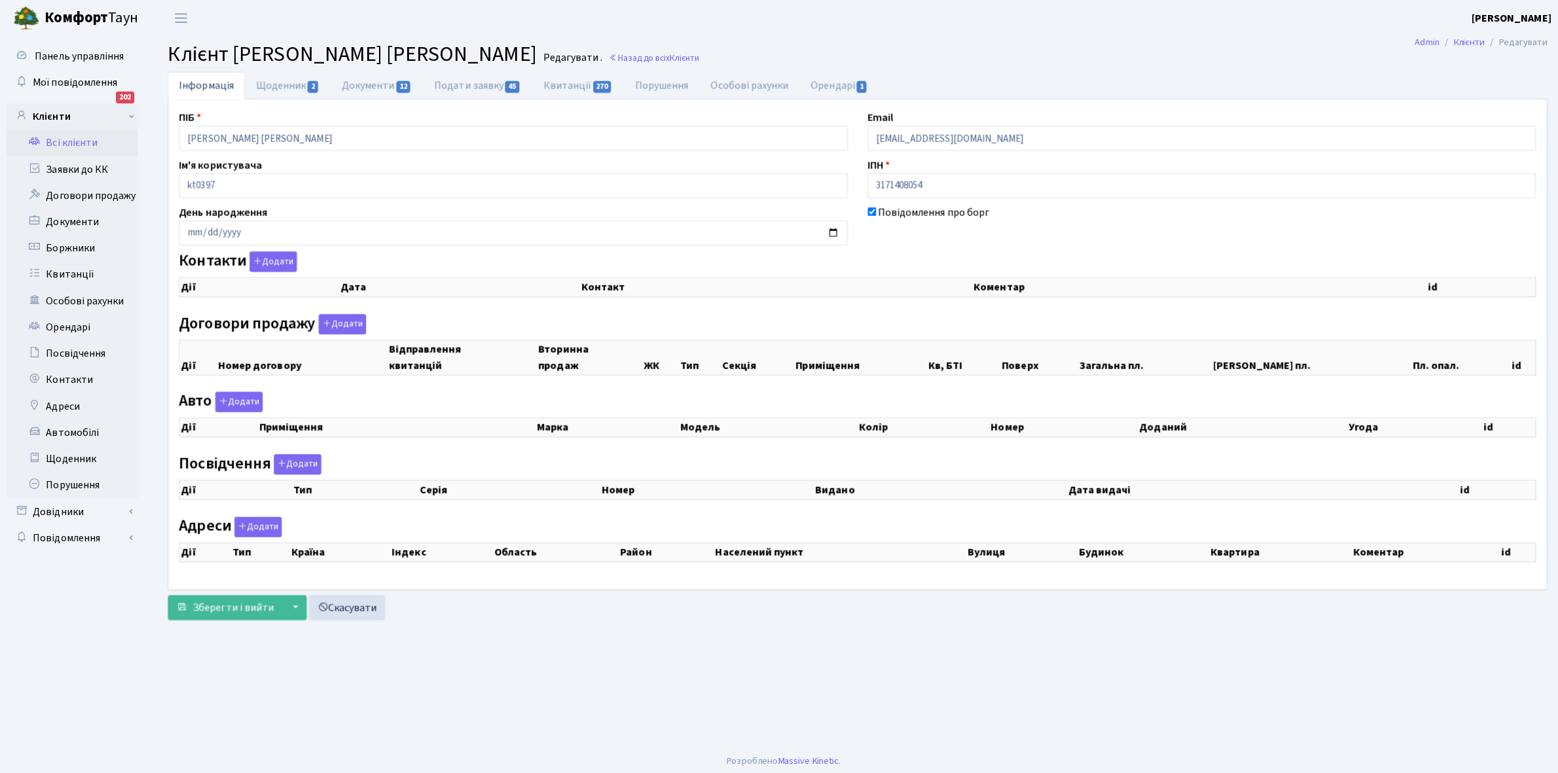
checkbox input "true"
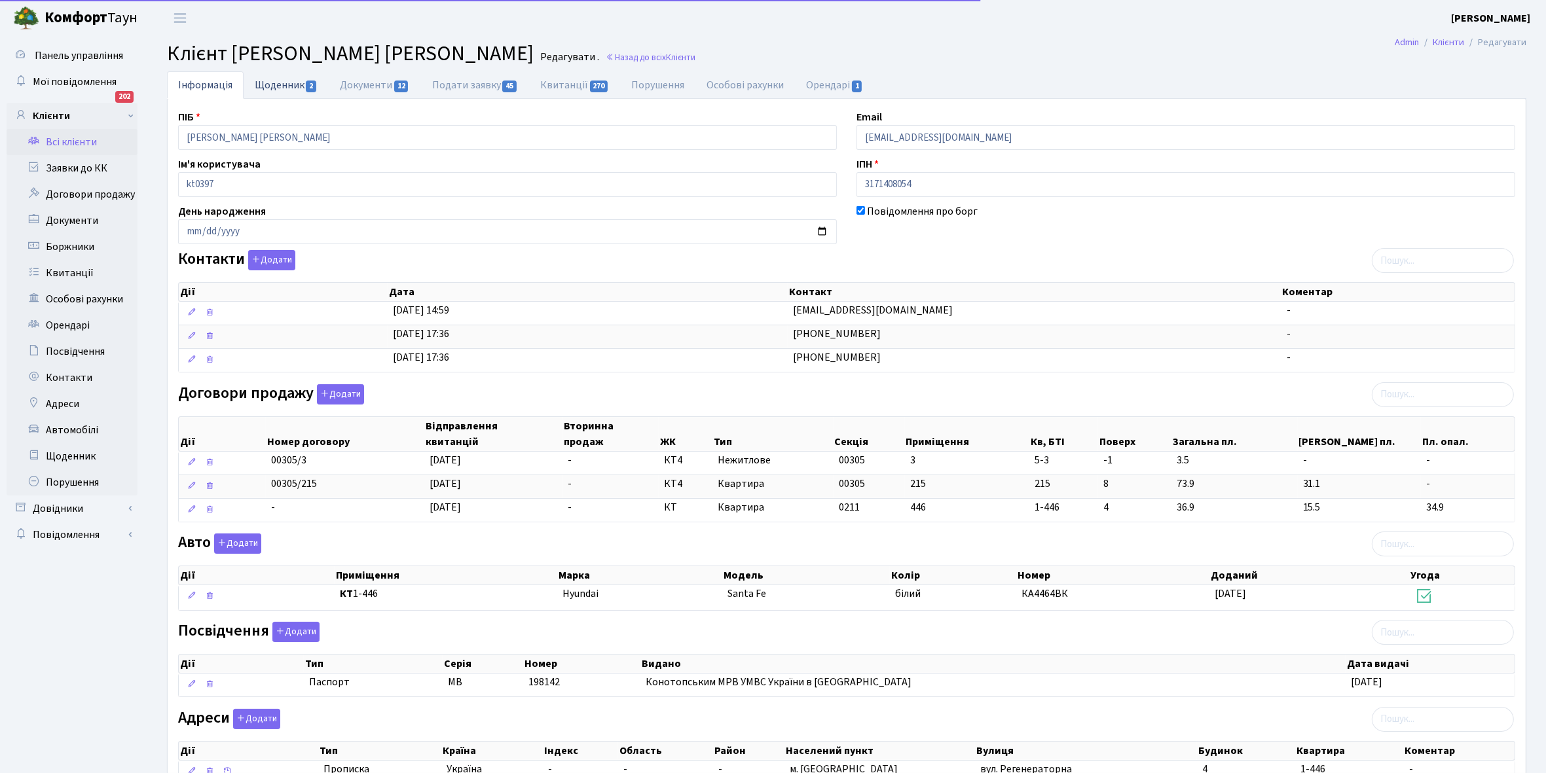
click at [261, 81] on link "Щоденник 2" at bounding box center [286, 84] width 85 height 27
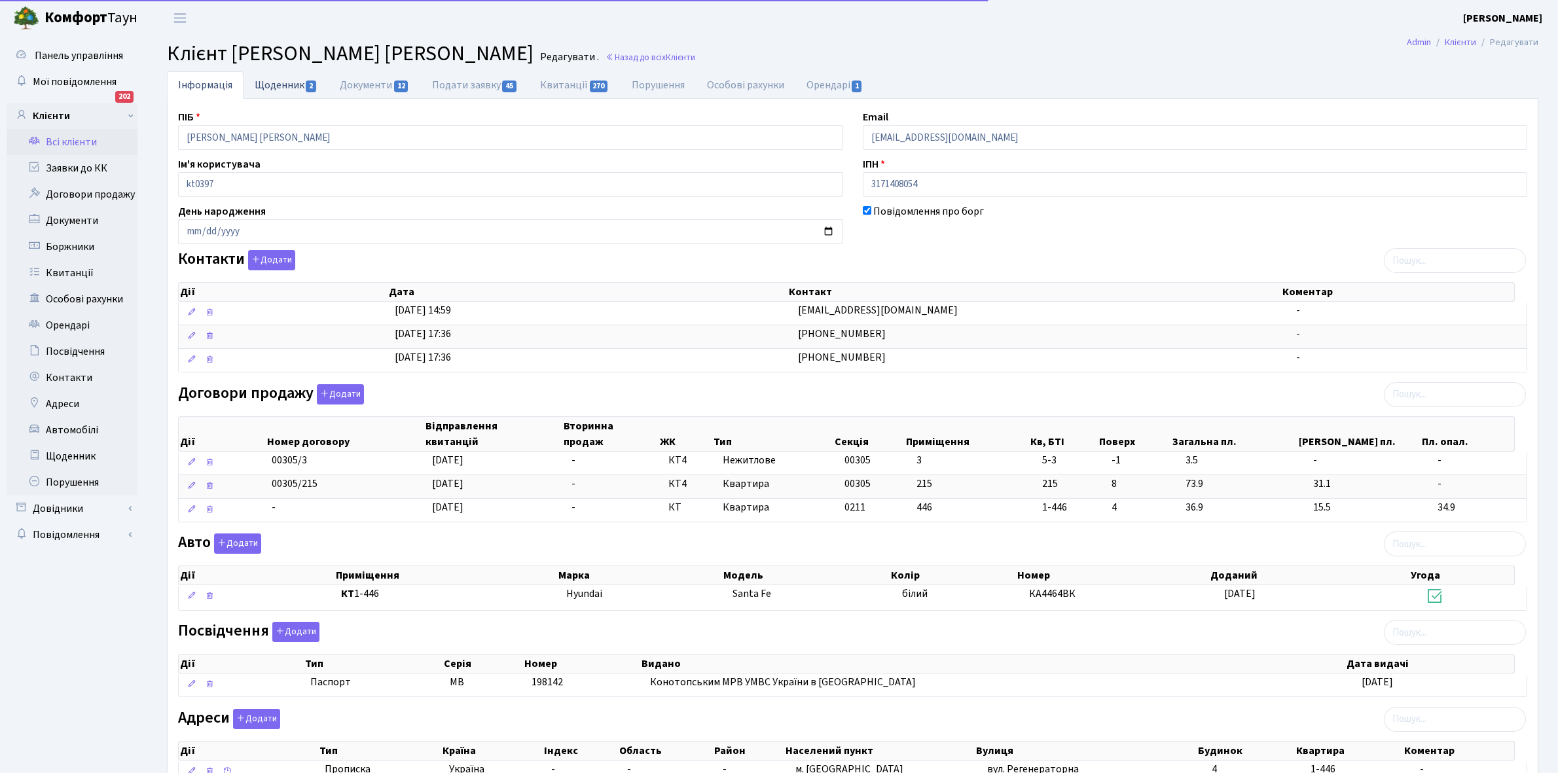
select select "25"
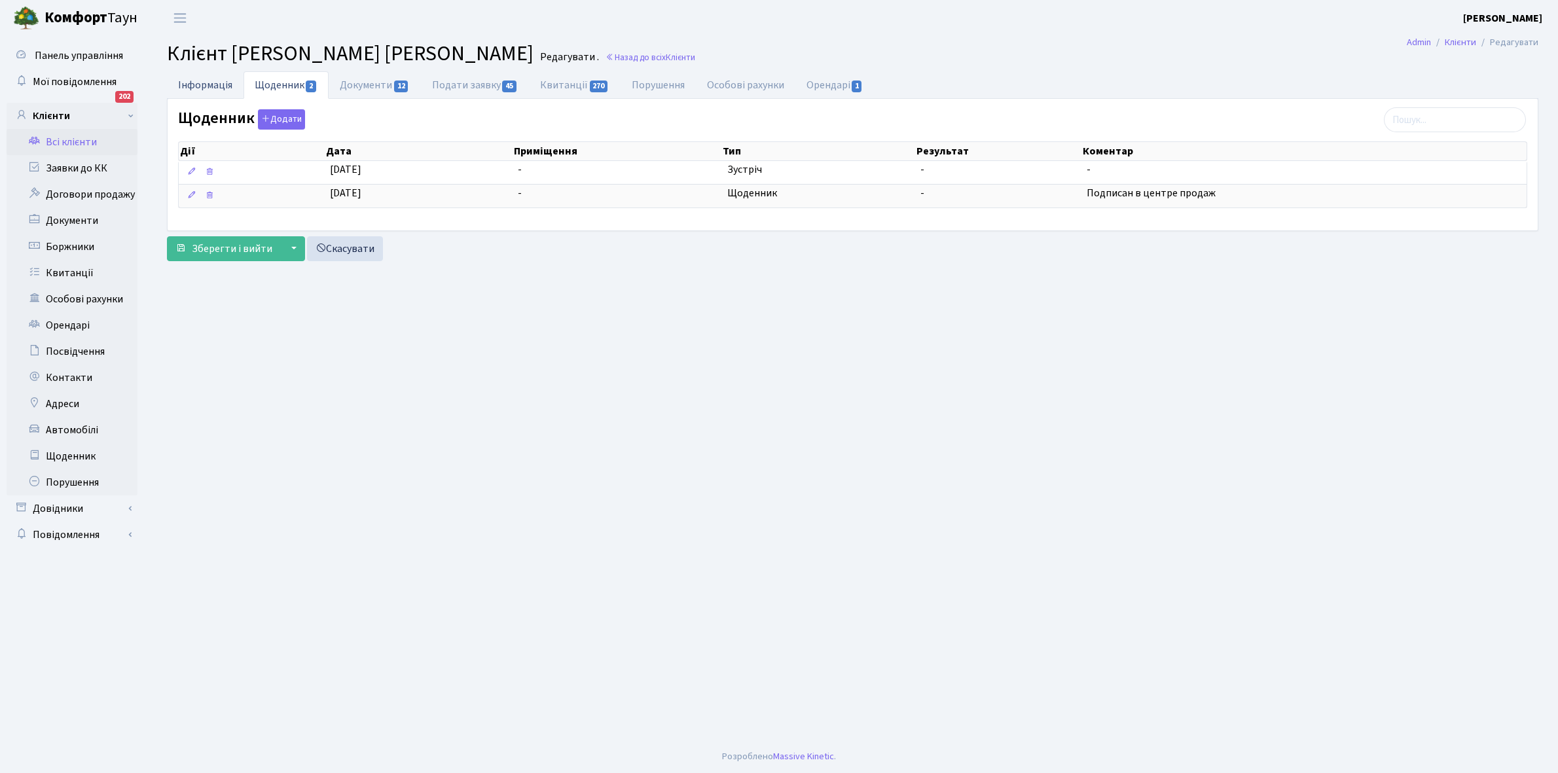
click at [197, 81] on link "Інформація" at bounding box center [205, 84] width 77 height 27
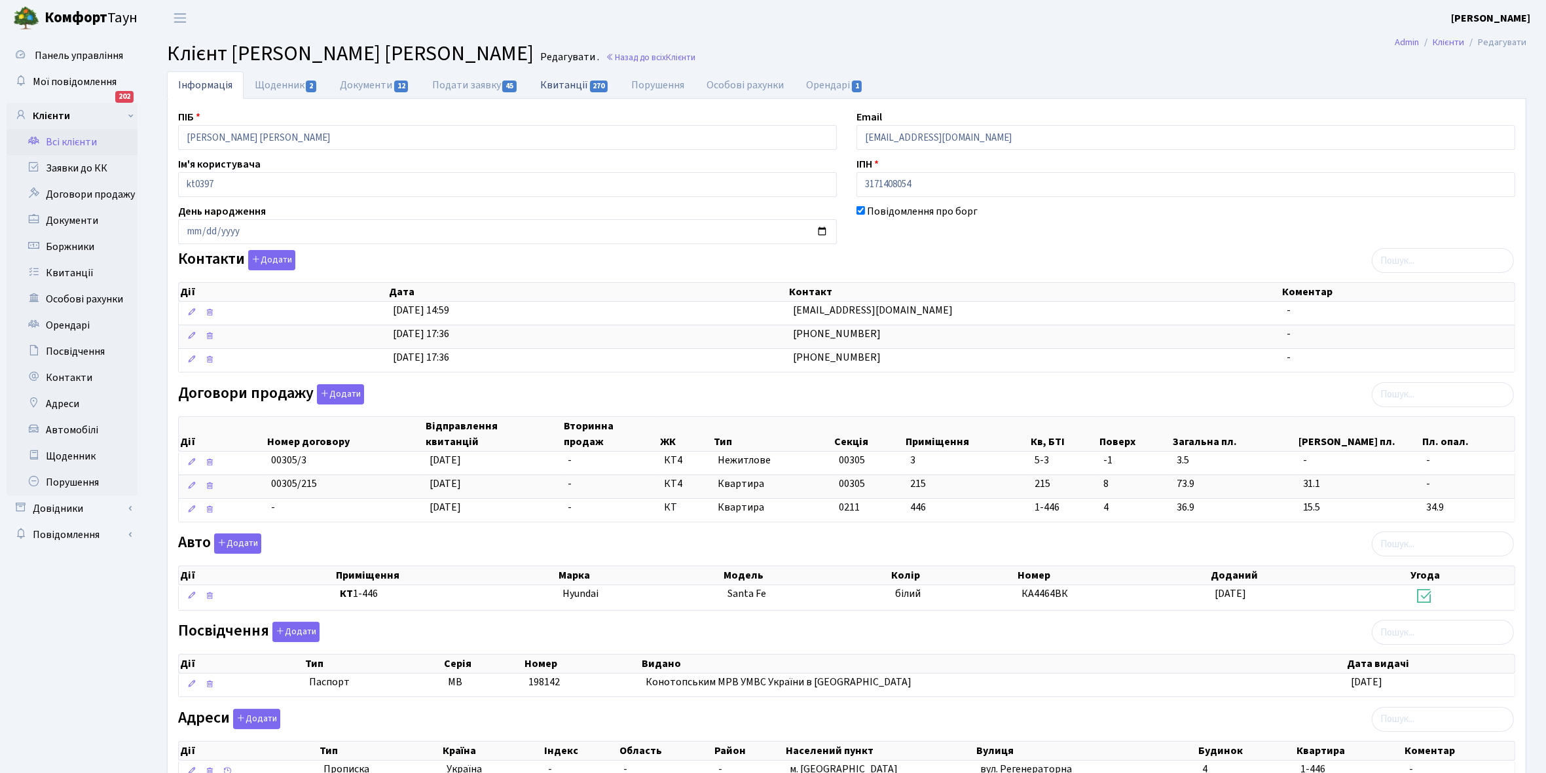
click at [561, 84] on link "Квитанції 270" at bounding box center [574, 84] width 91 height 27
select select "25"
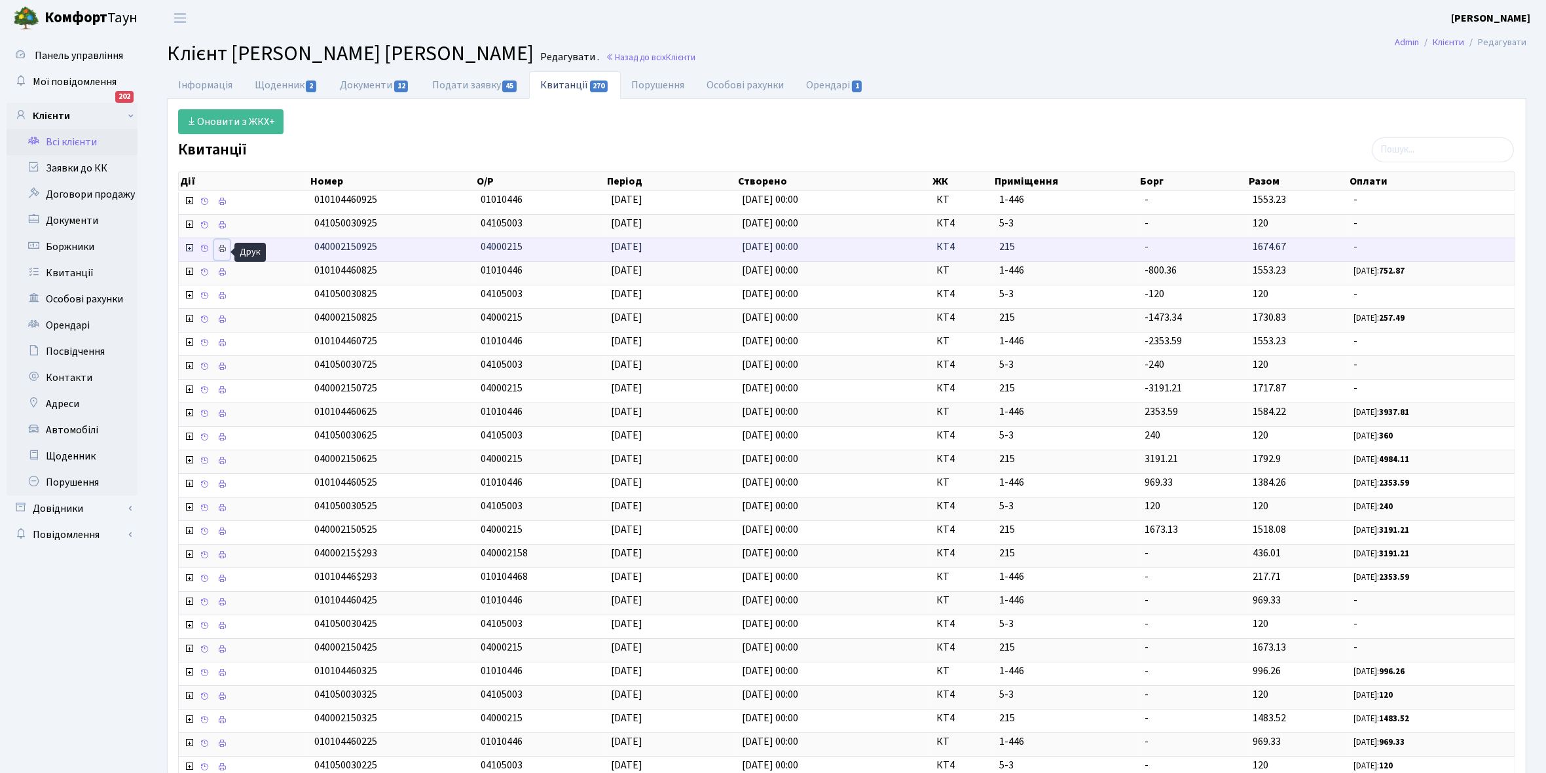
click at [225, 251] on icon at bounding box center [221, 248] width 9 height 9
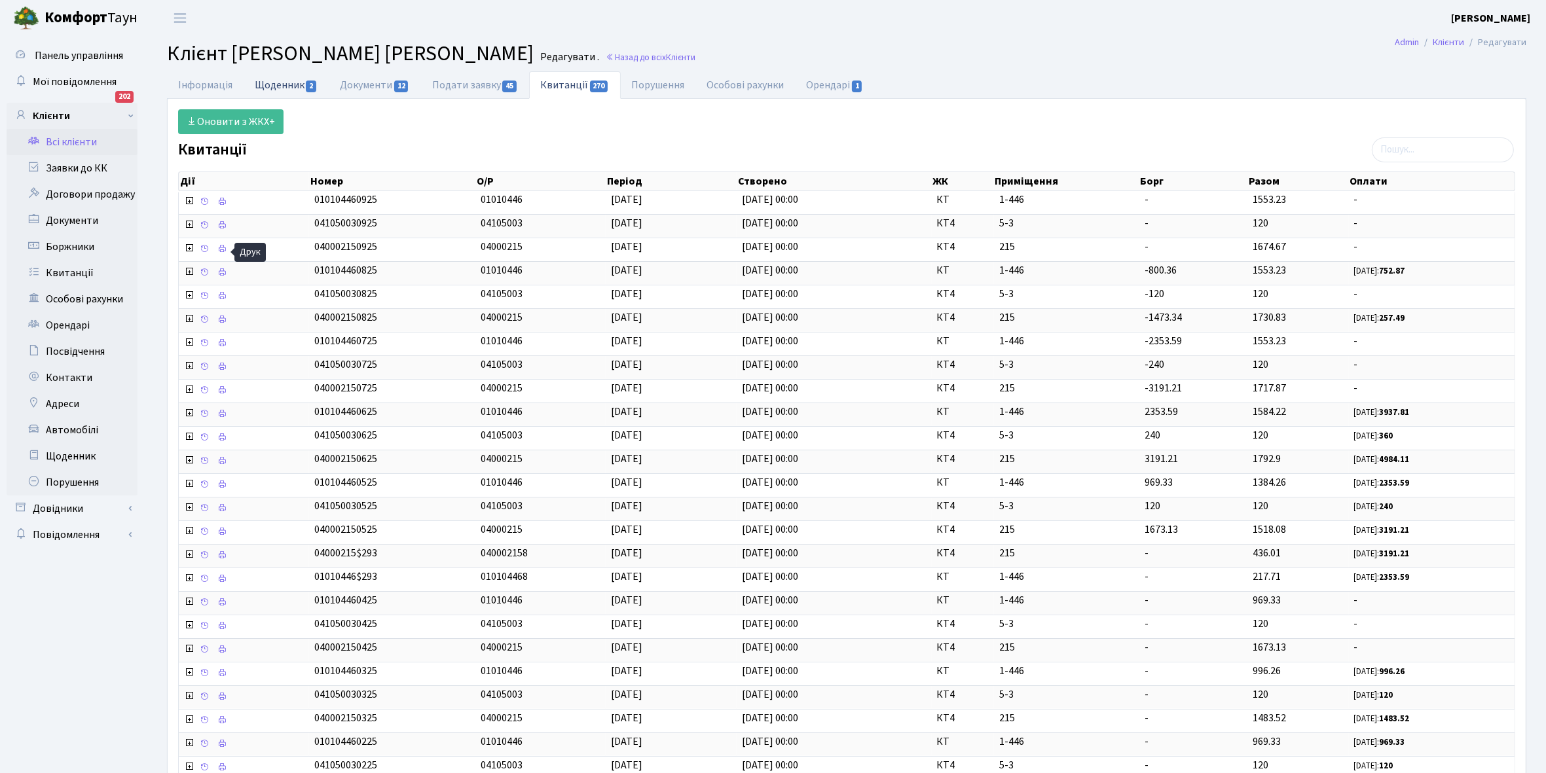
click at [264, 84] on link "Щоденник 2" at bounding box center [286, 84] width 85 height 27
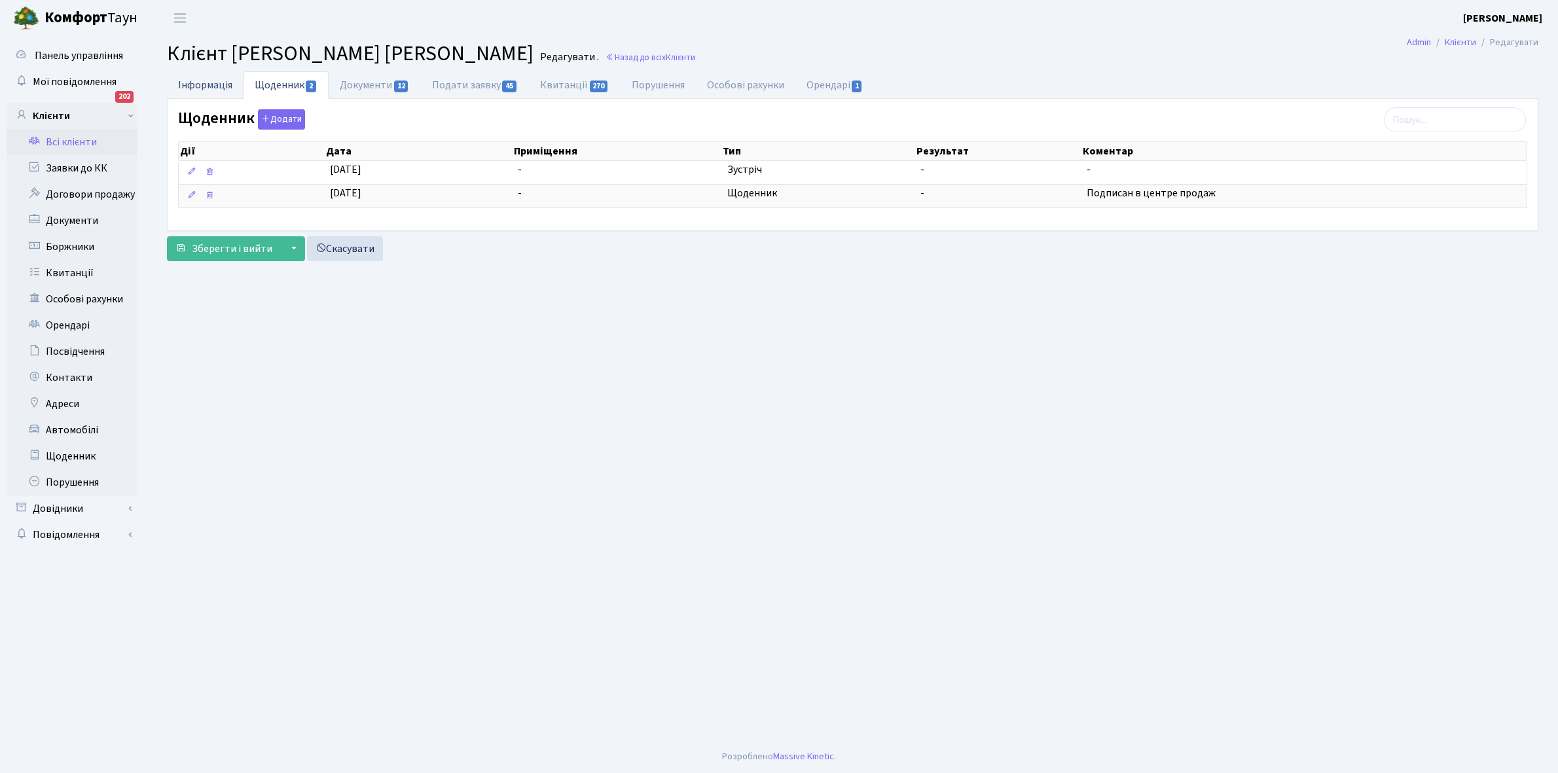
click at [194, 82] on link "Інформація" at bounding box center [205, 84] width 77 height 27
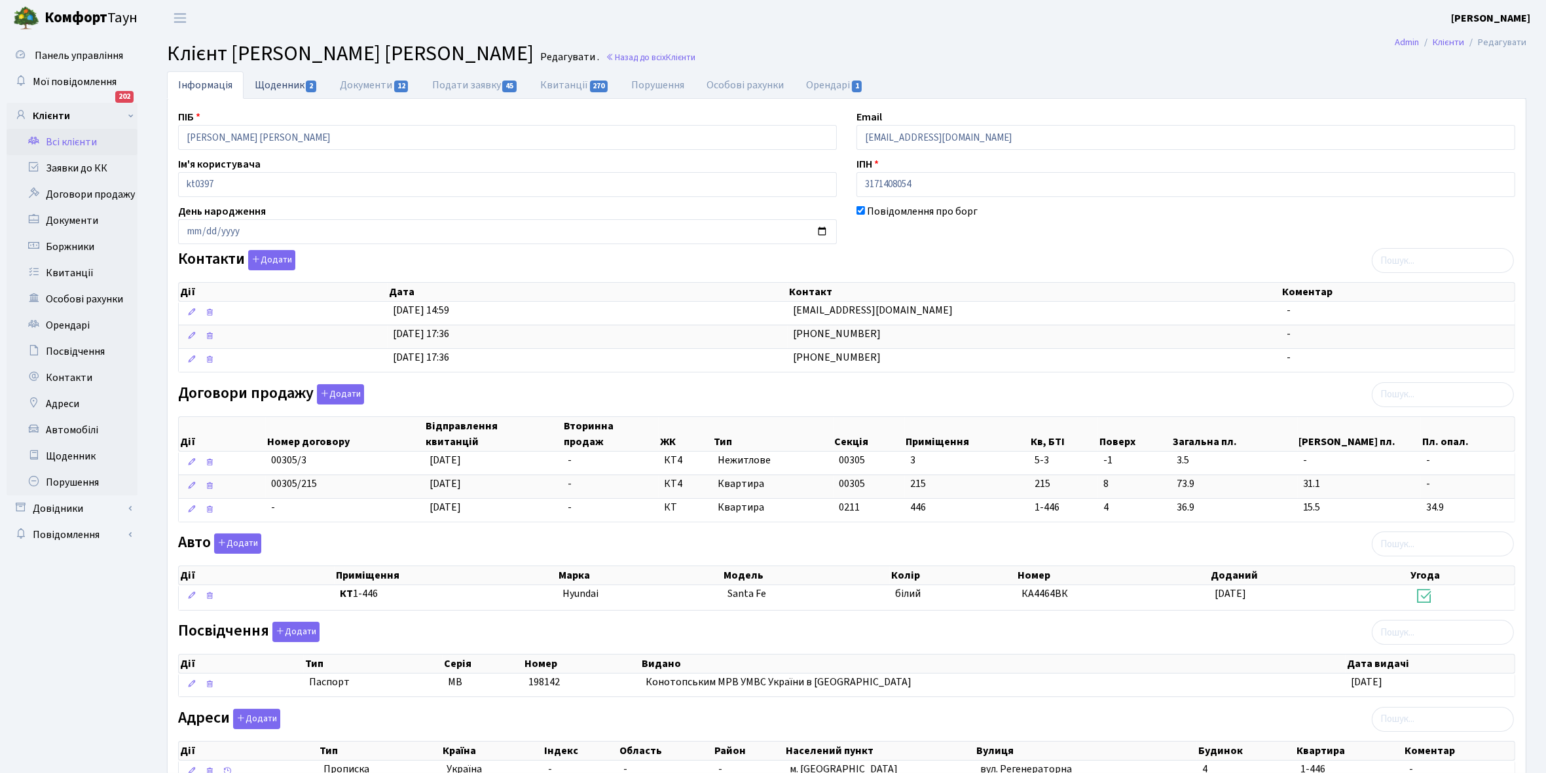
click at [270, 82] on link "Щоденник 2" at bounding box center [286, 84] width 85 height 27
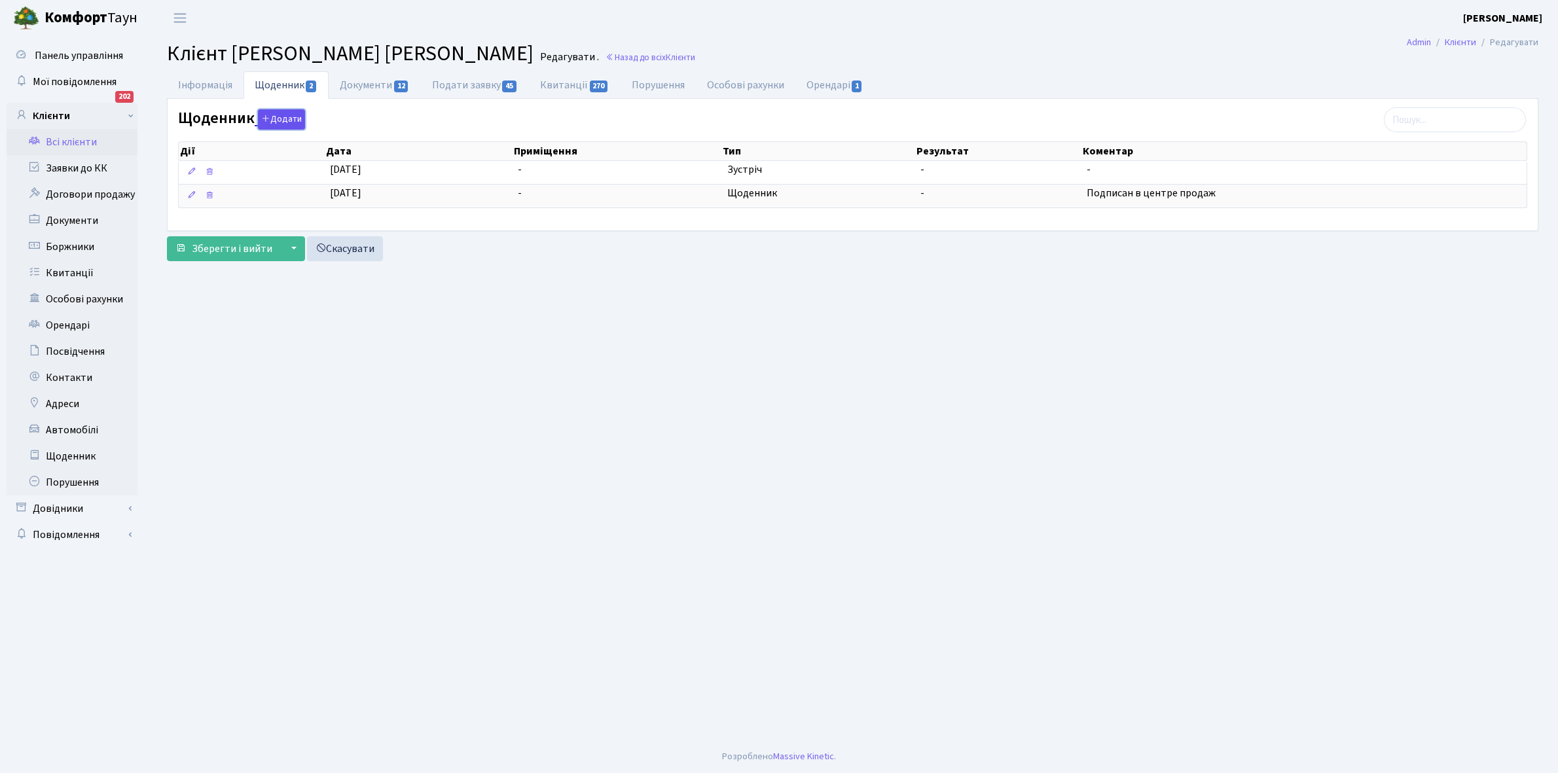
click at [290, 119] on button "Додати" at bounding box center [281, 119] width 47 height 20
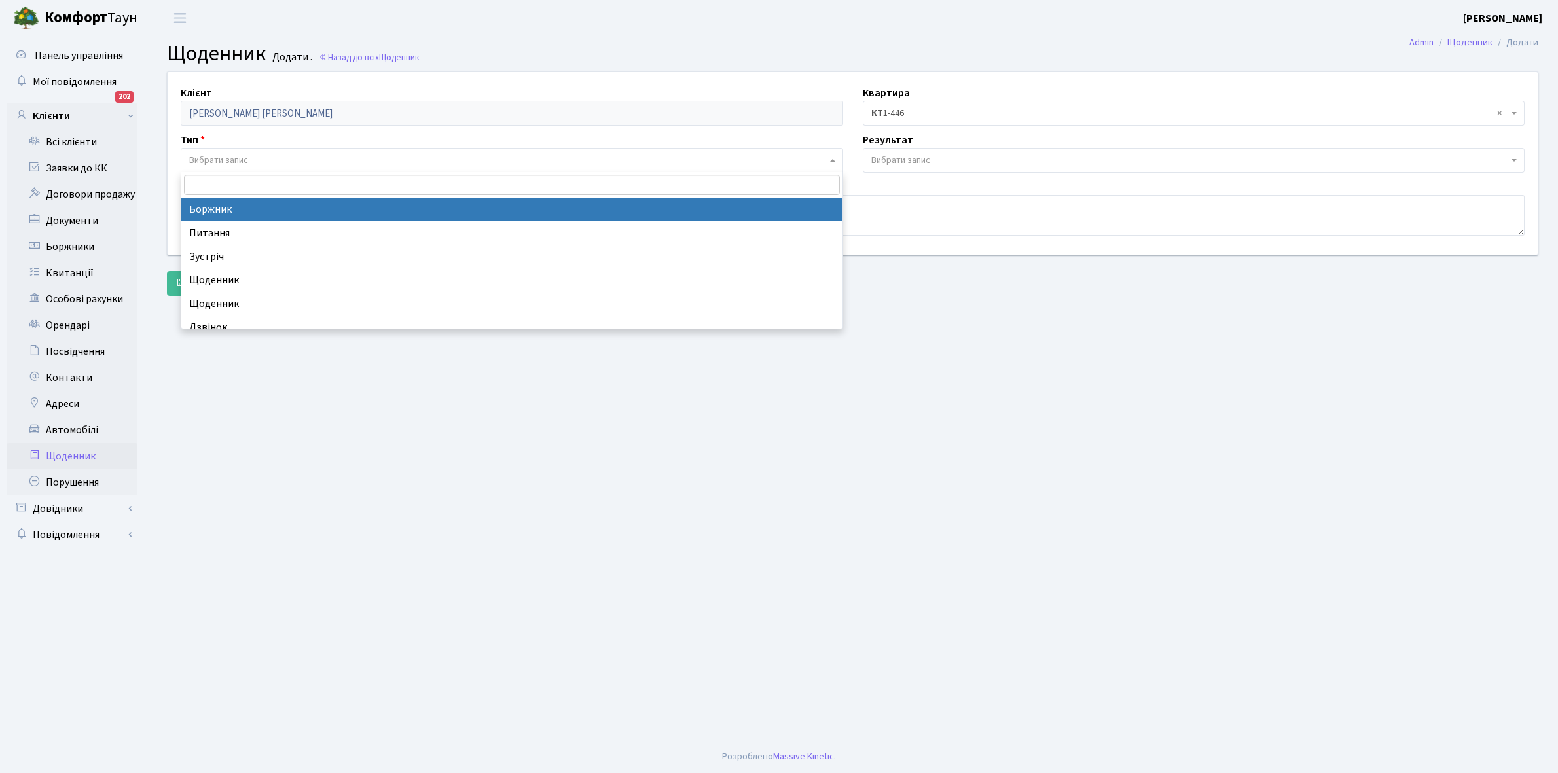
click at [227, 154] on span "Вибрати запис" at bounding box center [218, 160] width 59 height 13
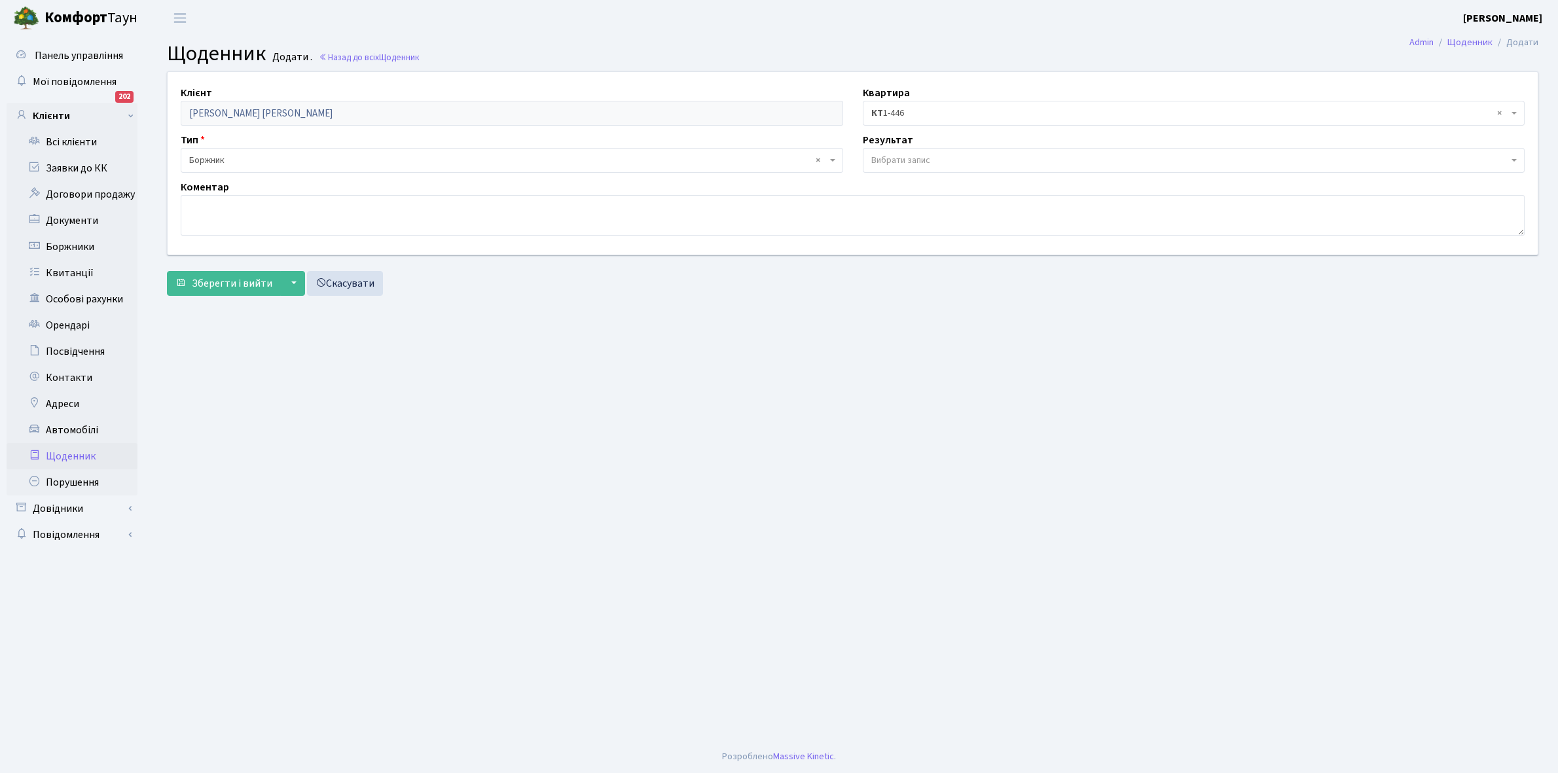
select select "189"
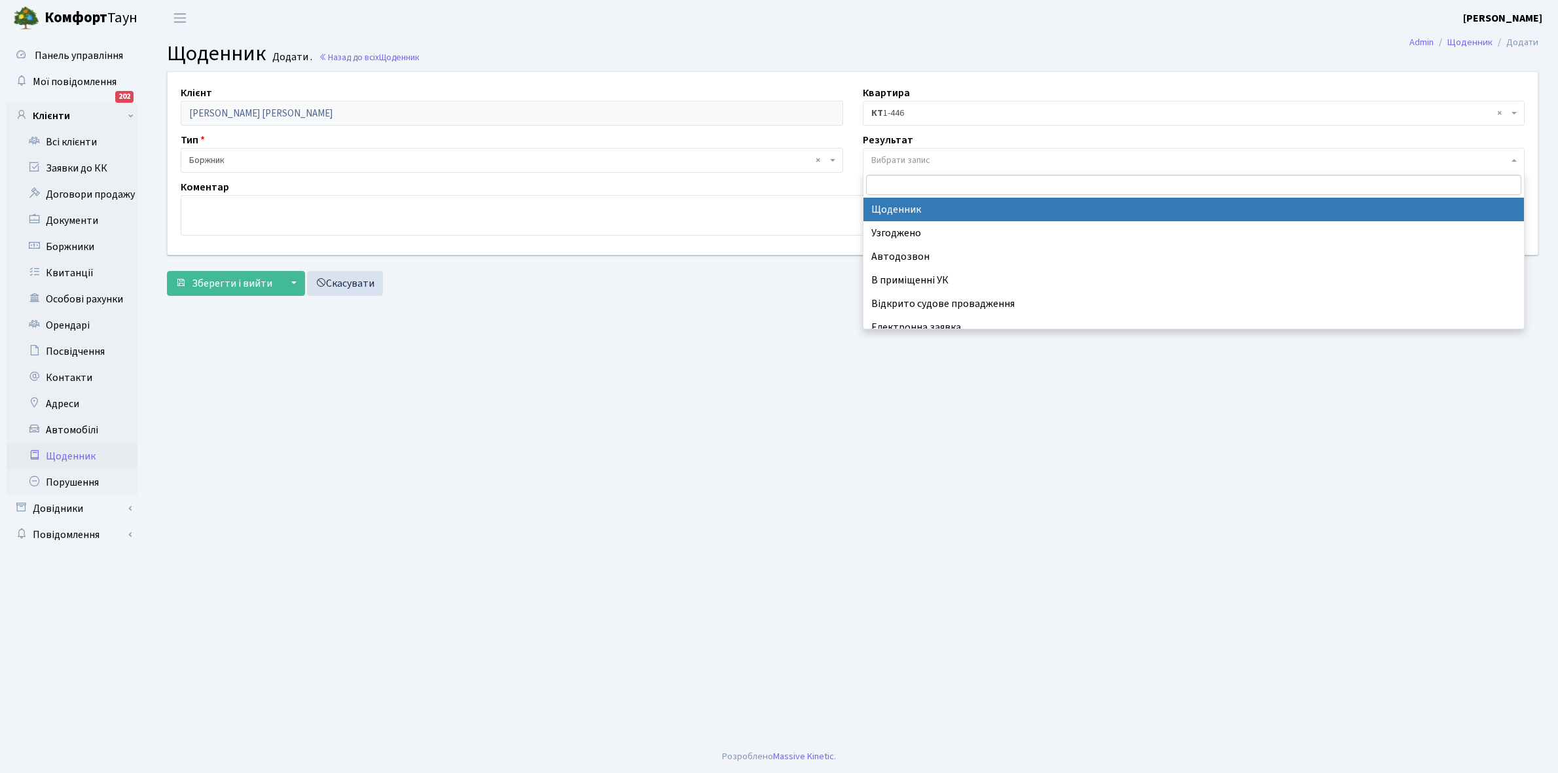
click at [911, 158] on span "Вибрати запис" at bounding box center [900, 160] width 59 height 13
select select "14"
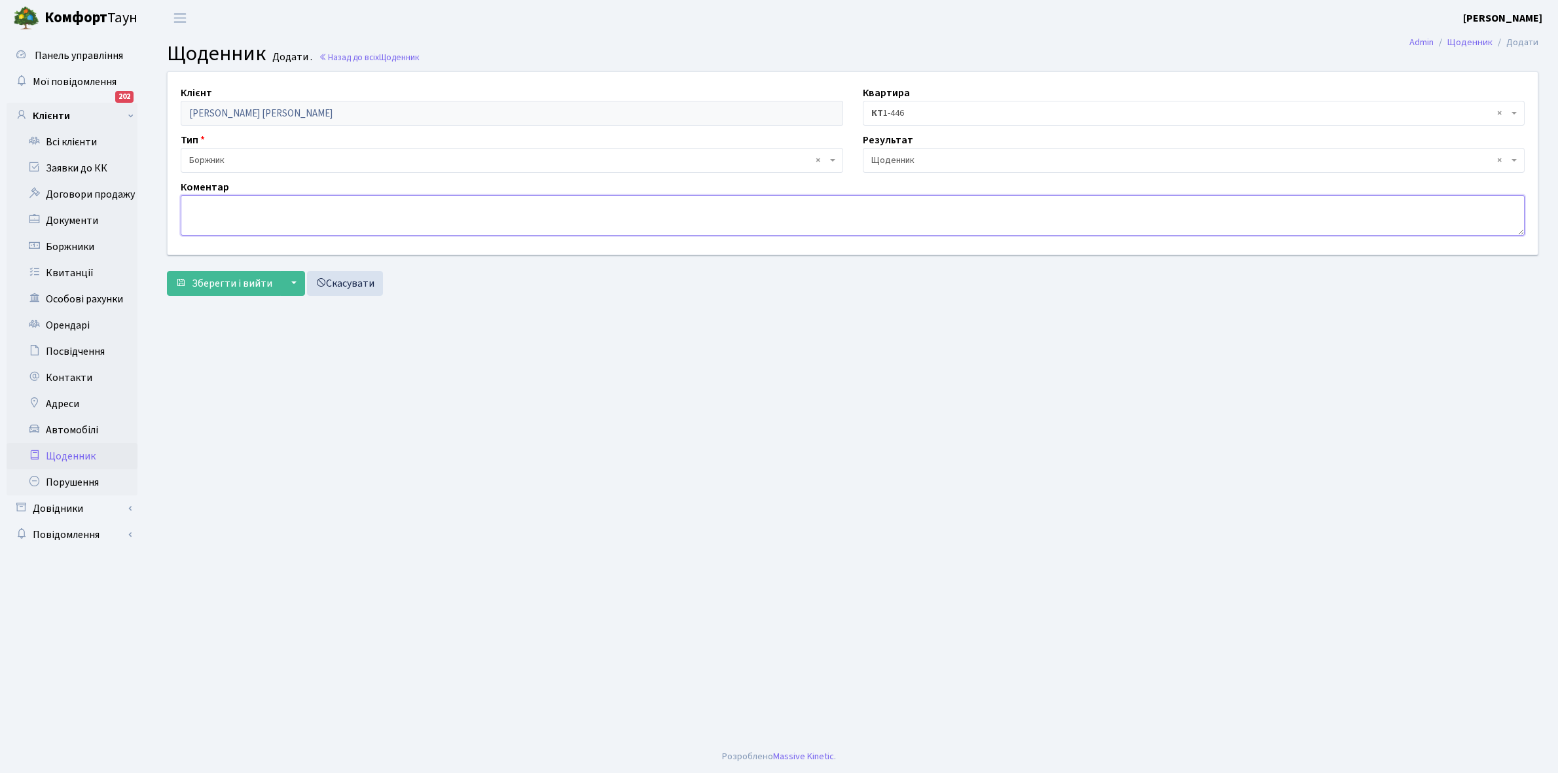
click at [191, 206] on textarea at bounding box center [853, 215] width 1344 height 41
type textarea "ДТЕК -?"
click at [217, 282] on span "Зберегти і вийти" at bounding box center [232, 283] width 81 height 14
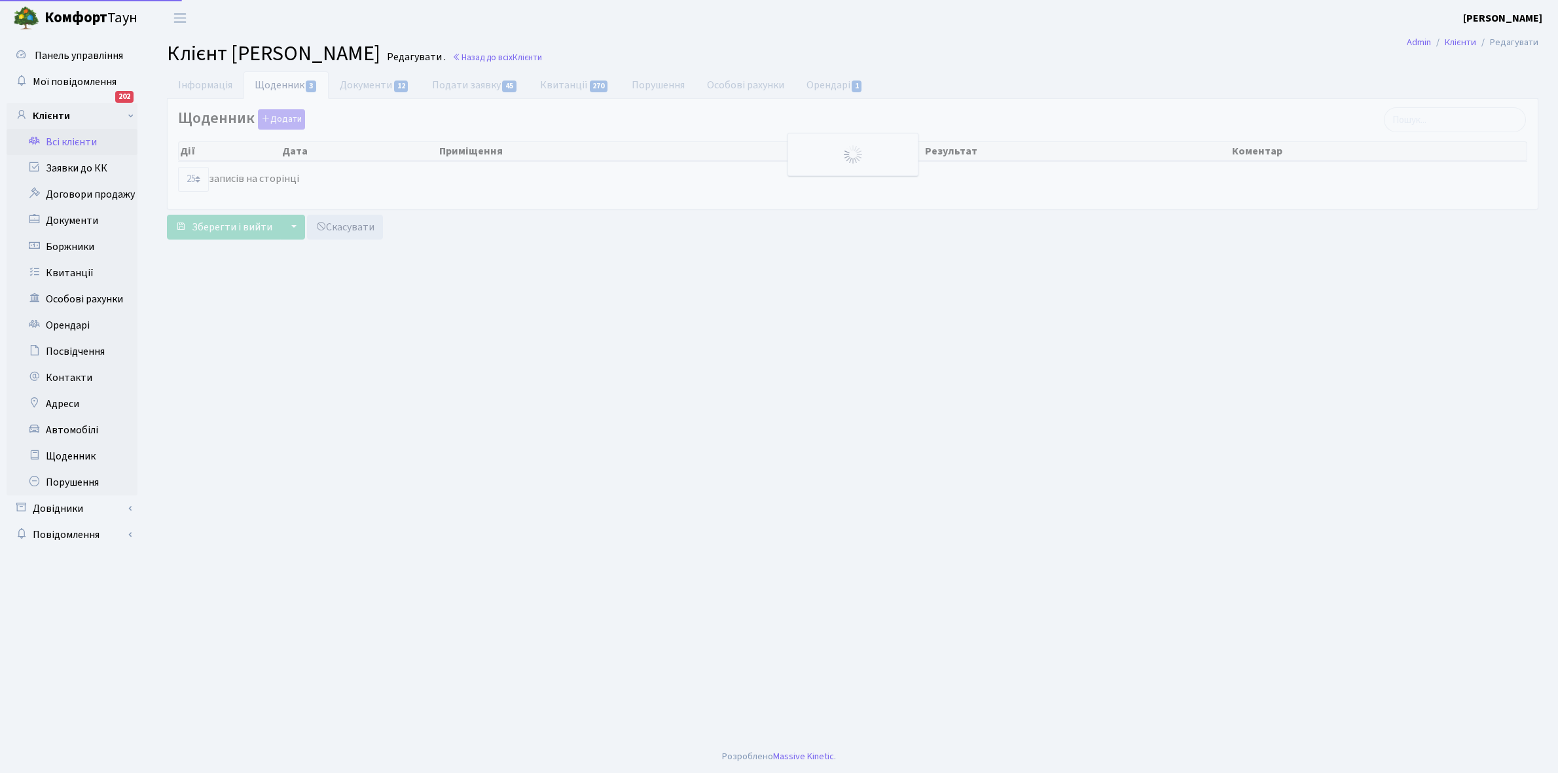
select select "25"
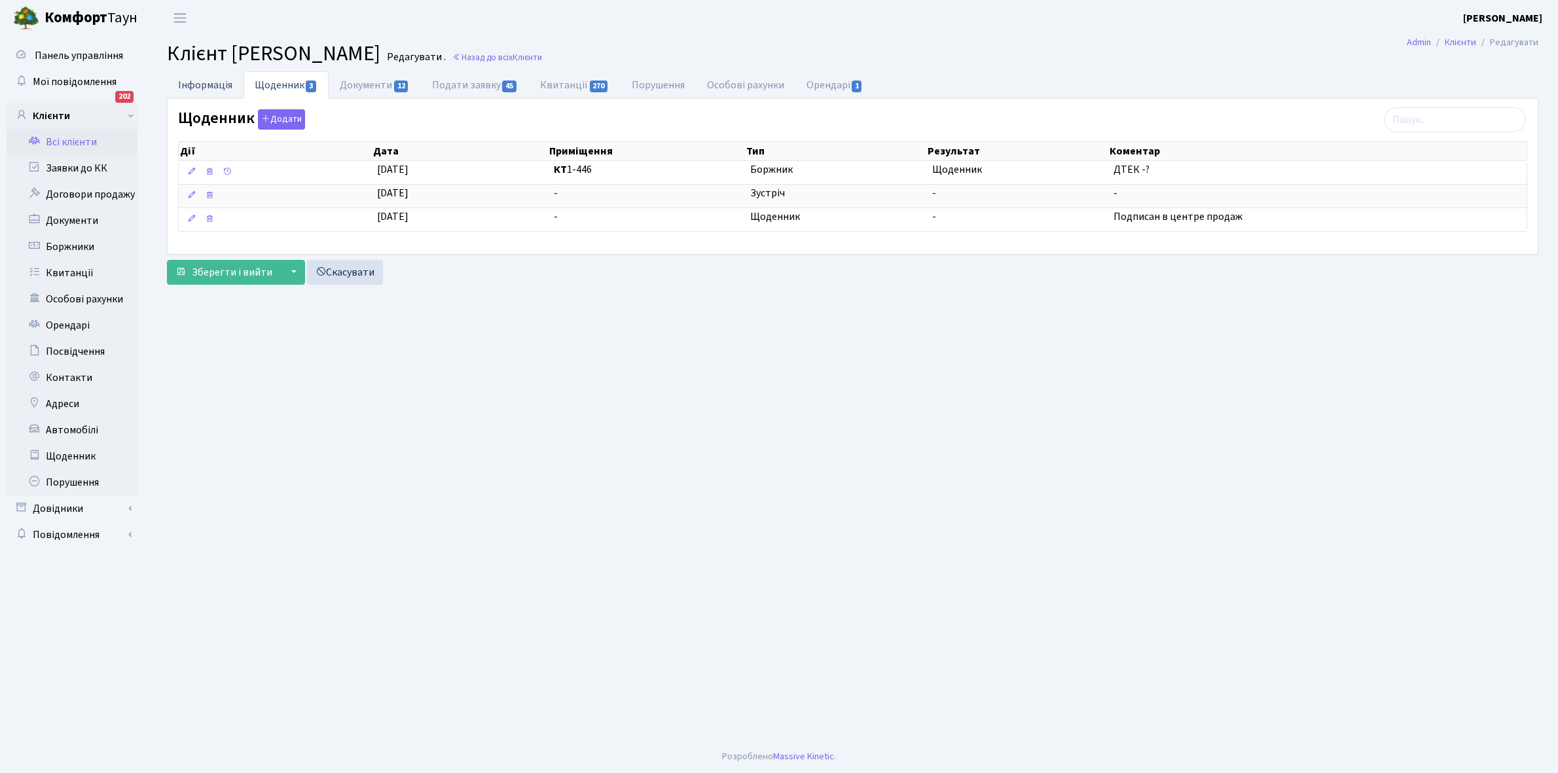
click at [197, 83] on link "Інформація" at bounding box center [205, 84] width 77 height 27
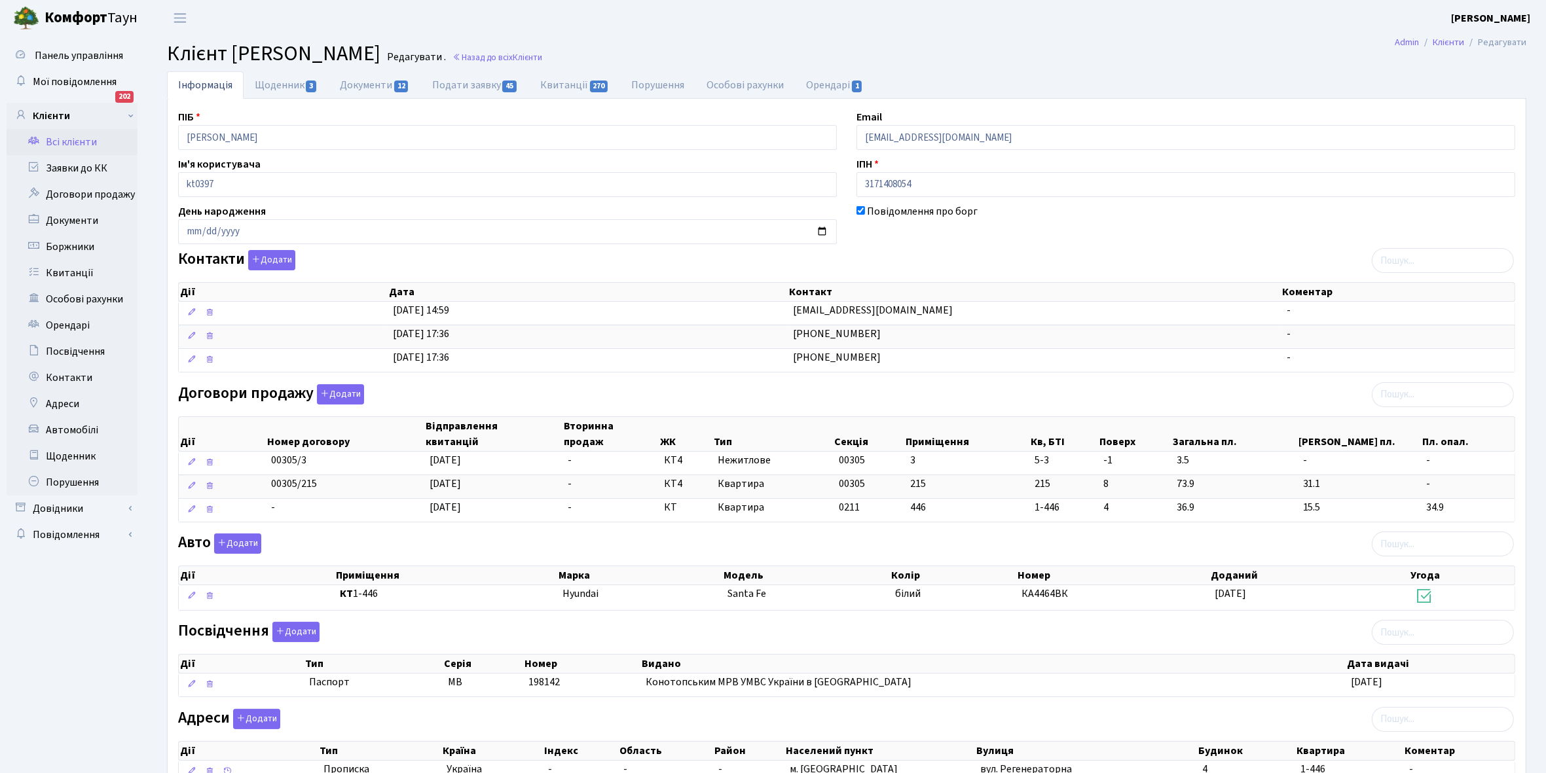
click at [84, 144] on link "Всі клієнти" at bounding box center [72, 142] width 131 height 26
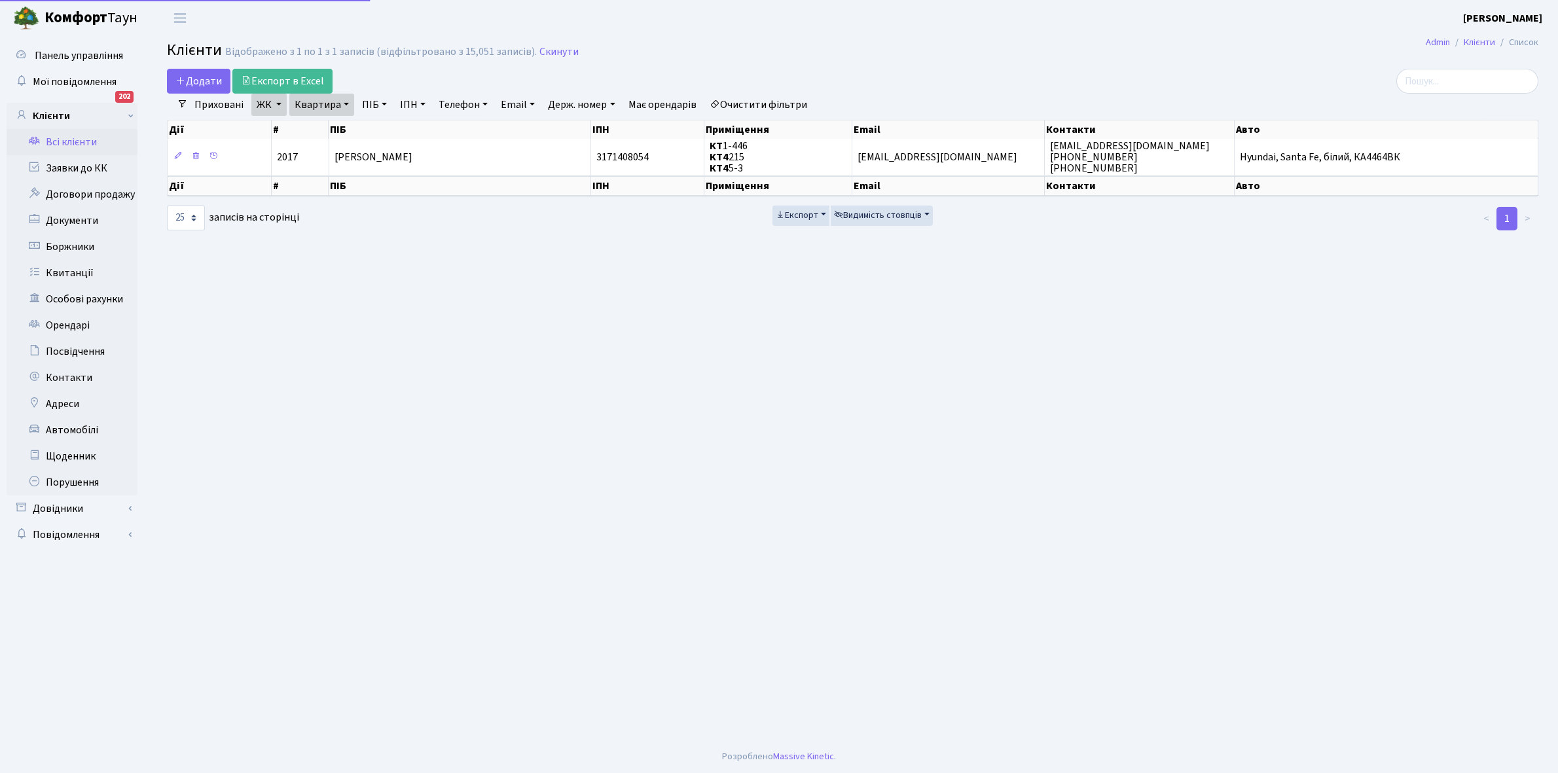
select select "25"
click at [345, 100] on link "Квартира" at bounding box center [321, 105] width 65 height 22
click at [338, 124] on input "215" at bounding box center [328, 130] width 77 height 25
type input "218"
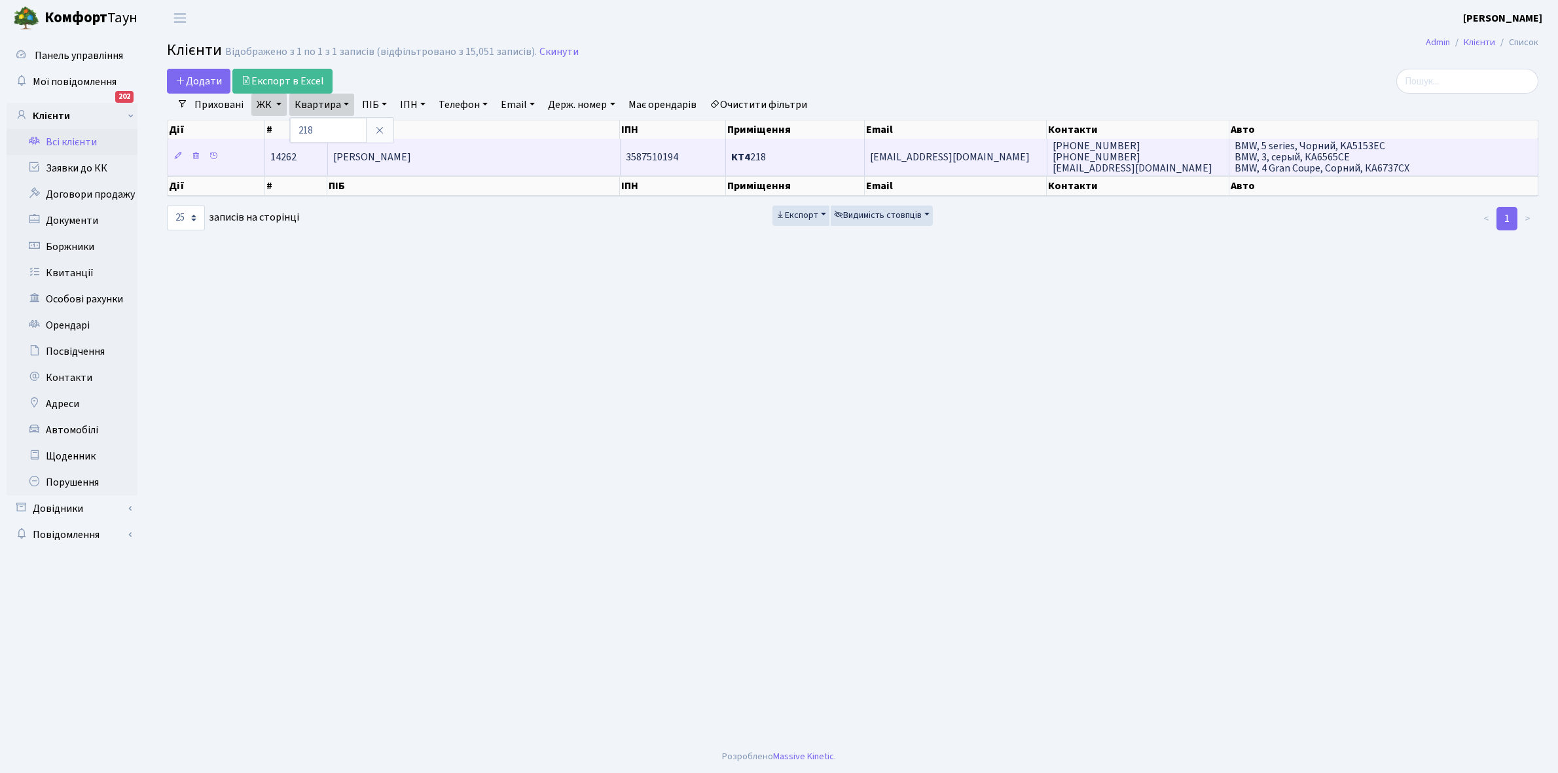
click at [410, 162] on span "[PERSON_NAME]" at bounding box center [372, 157] width 78 height 14
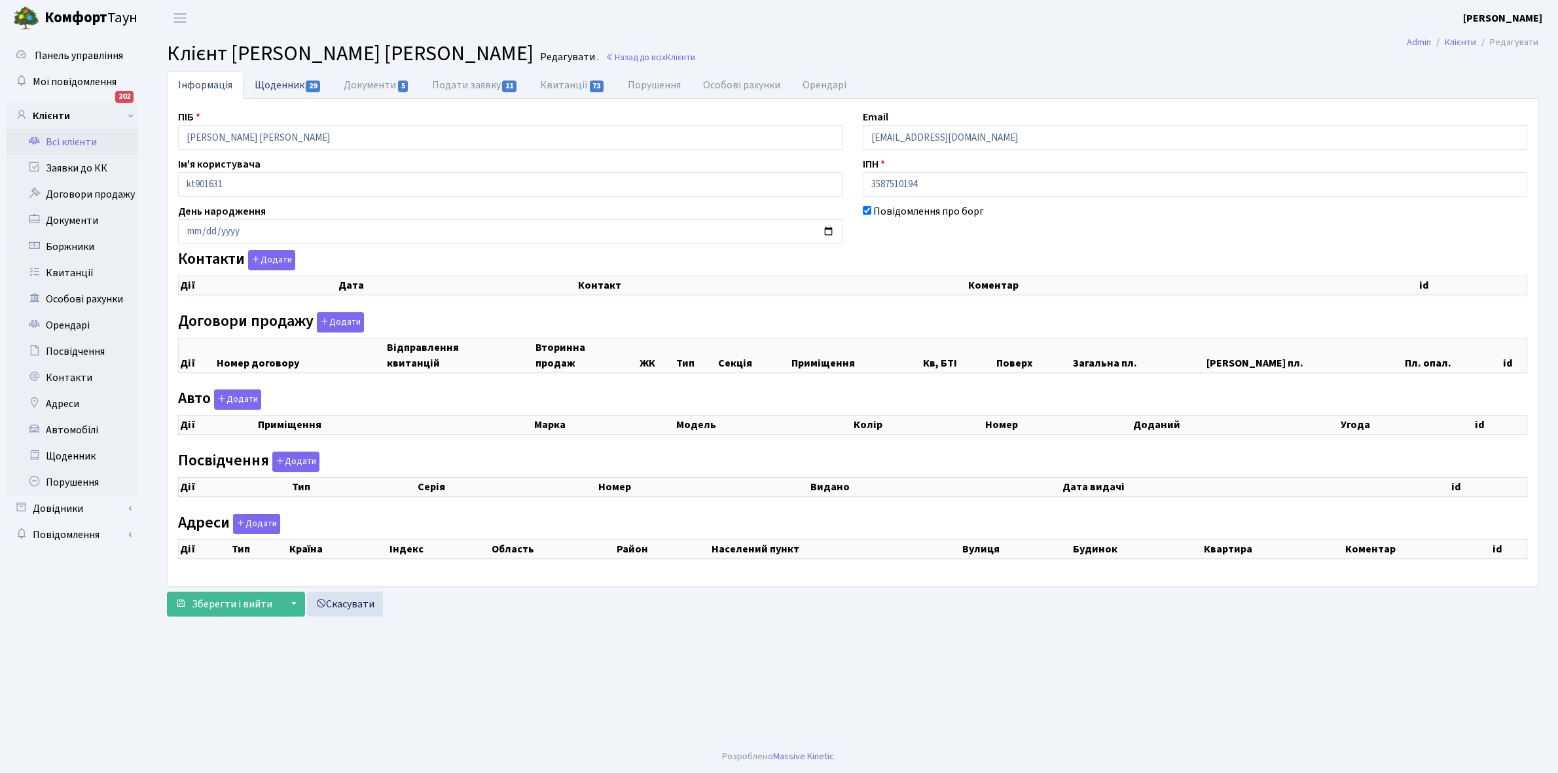
select select "25"
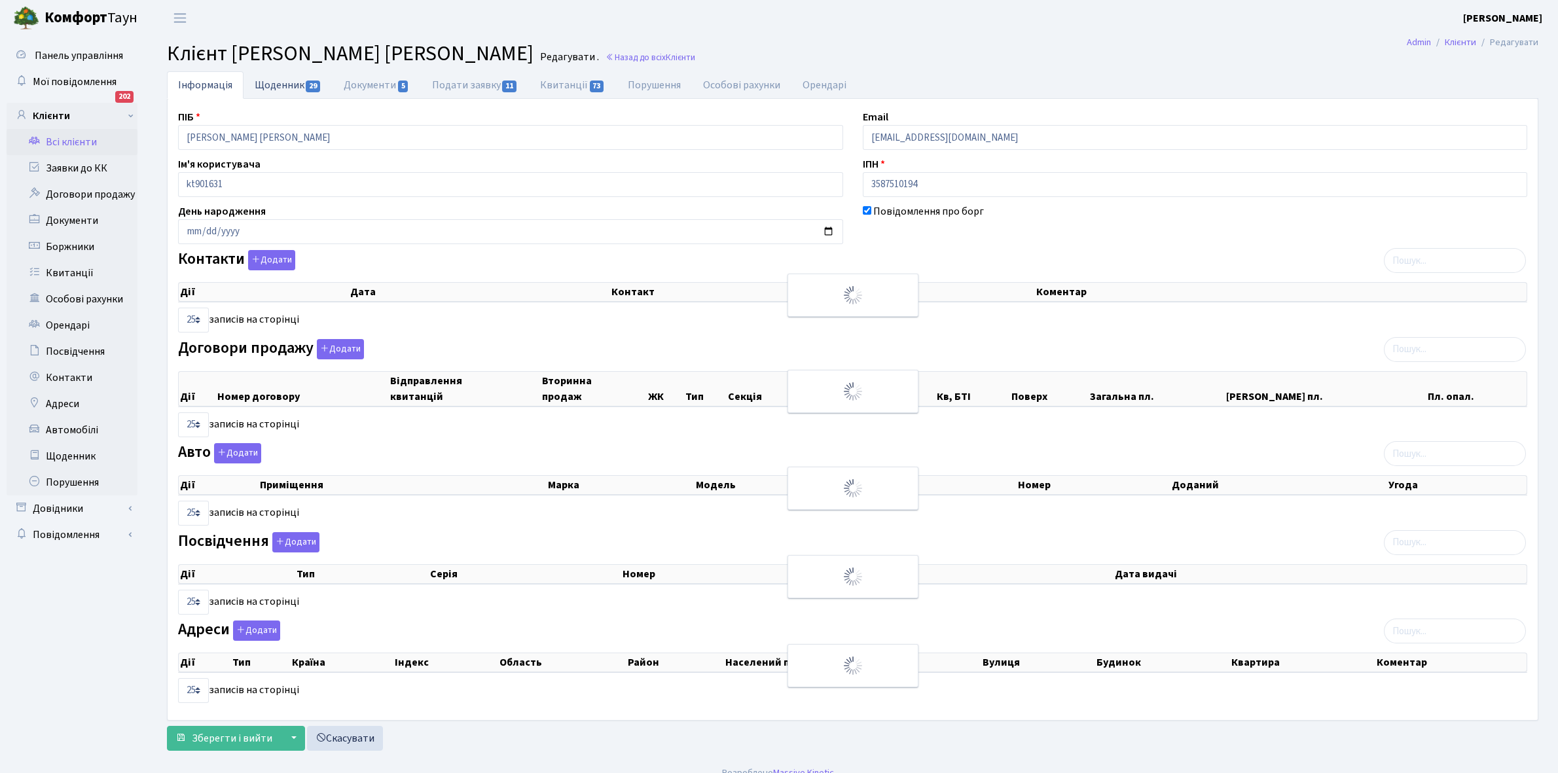
checkbox input "true"
click at [272, 86] on link "Щоденник 29" at bounding box center [288, 84] width 89 height 27
select select "25"
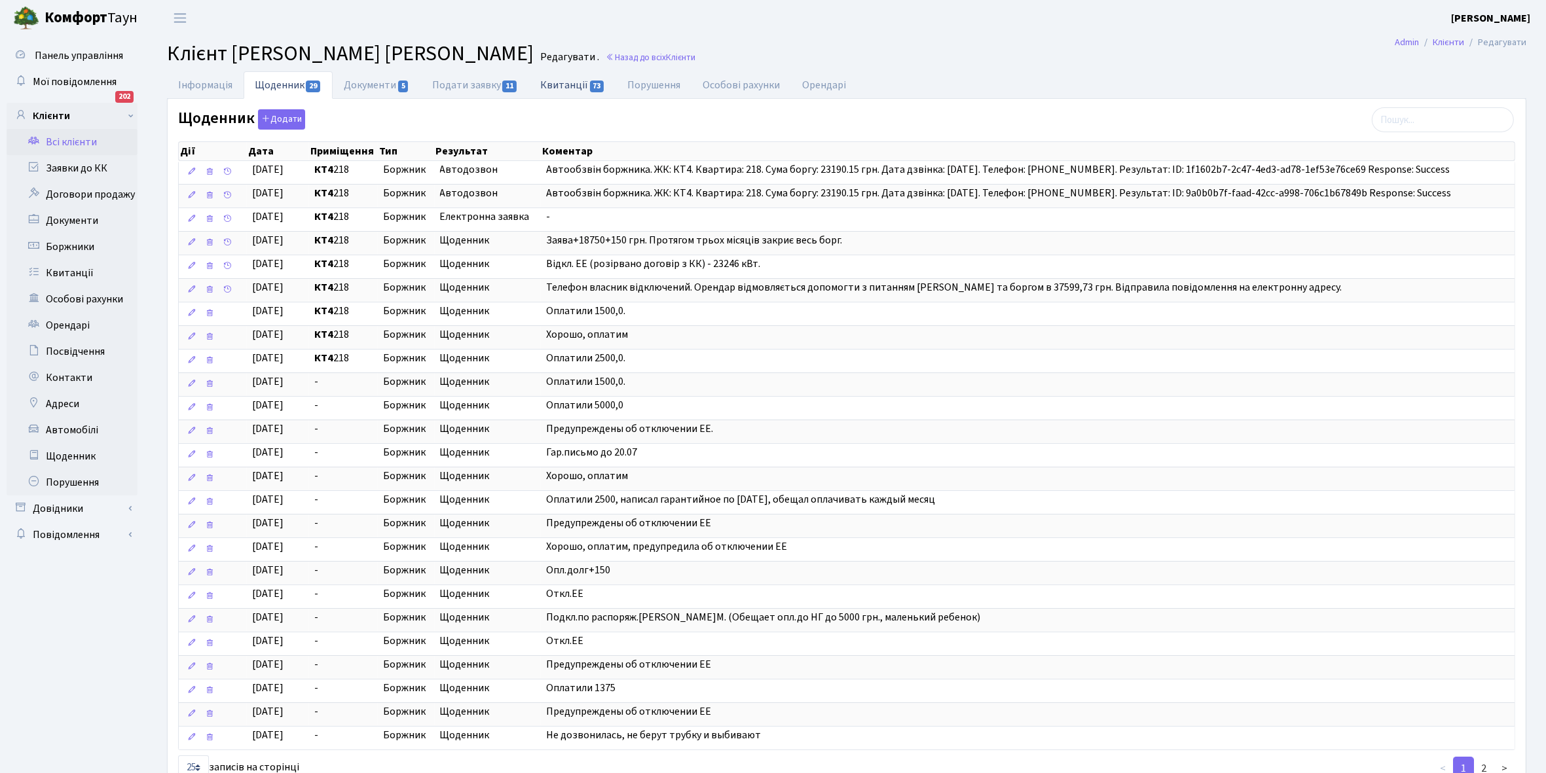
click at [558, 84] on link "Квитанції 73" at bounding box center [572, 84] width 87 height 27
select select "25"
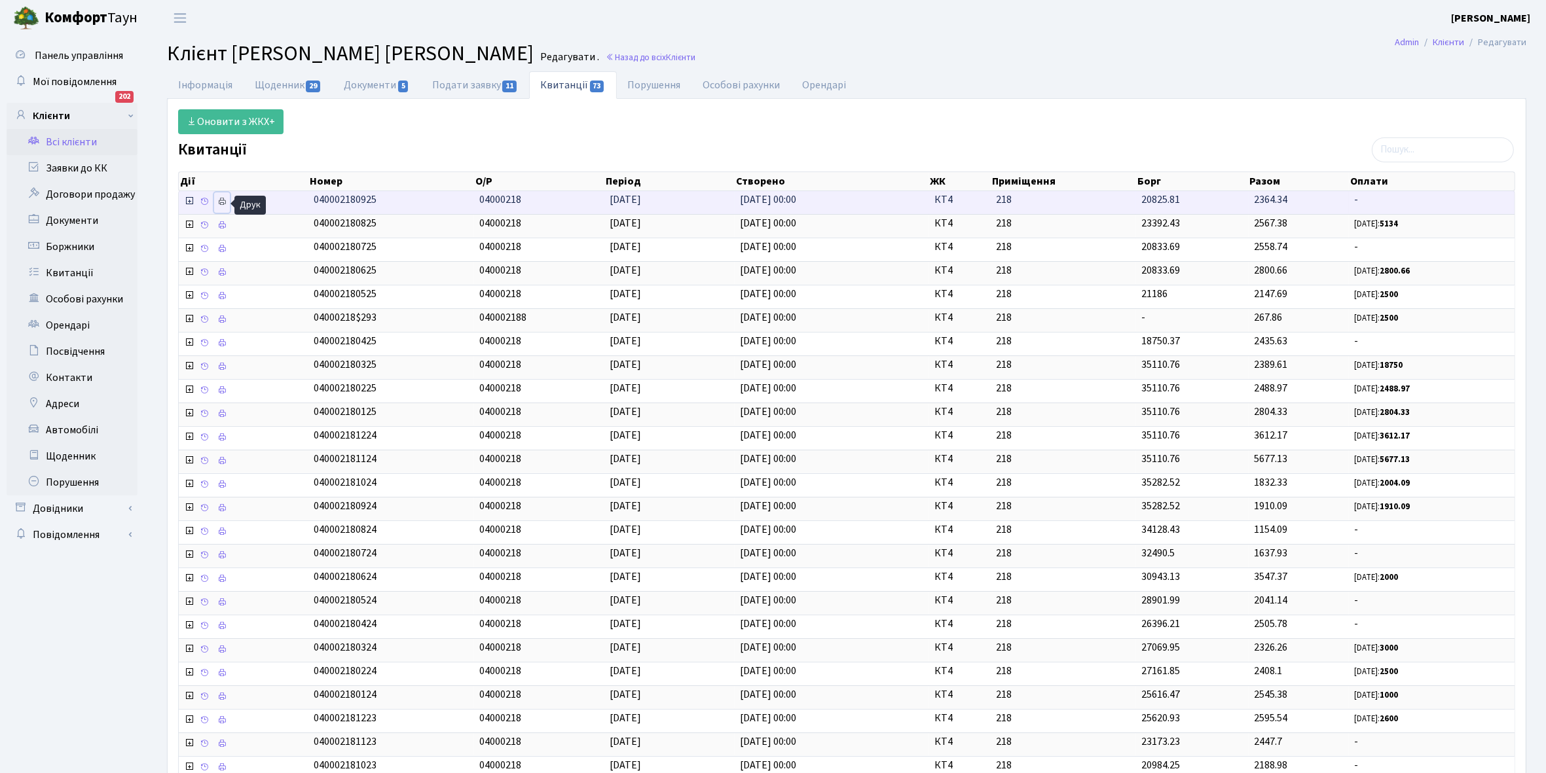
click at [221, 208] on link at bounding box center [222, 202] width 16 height 20
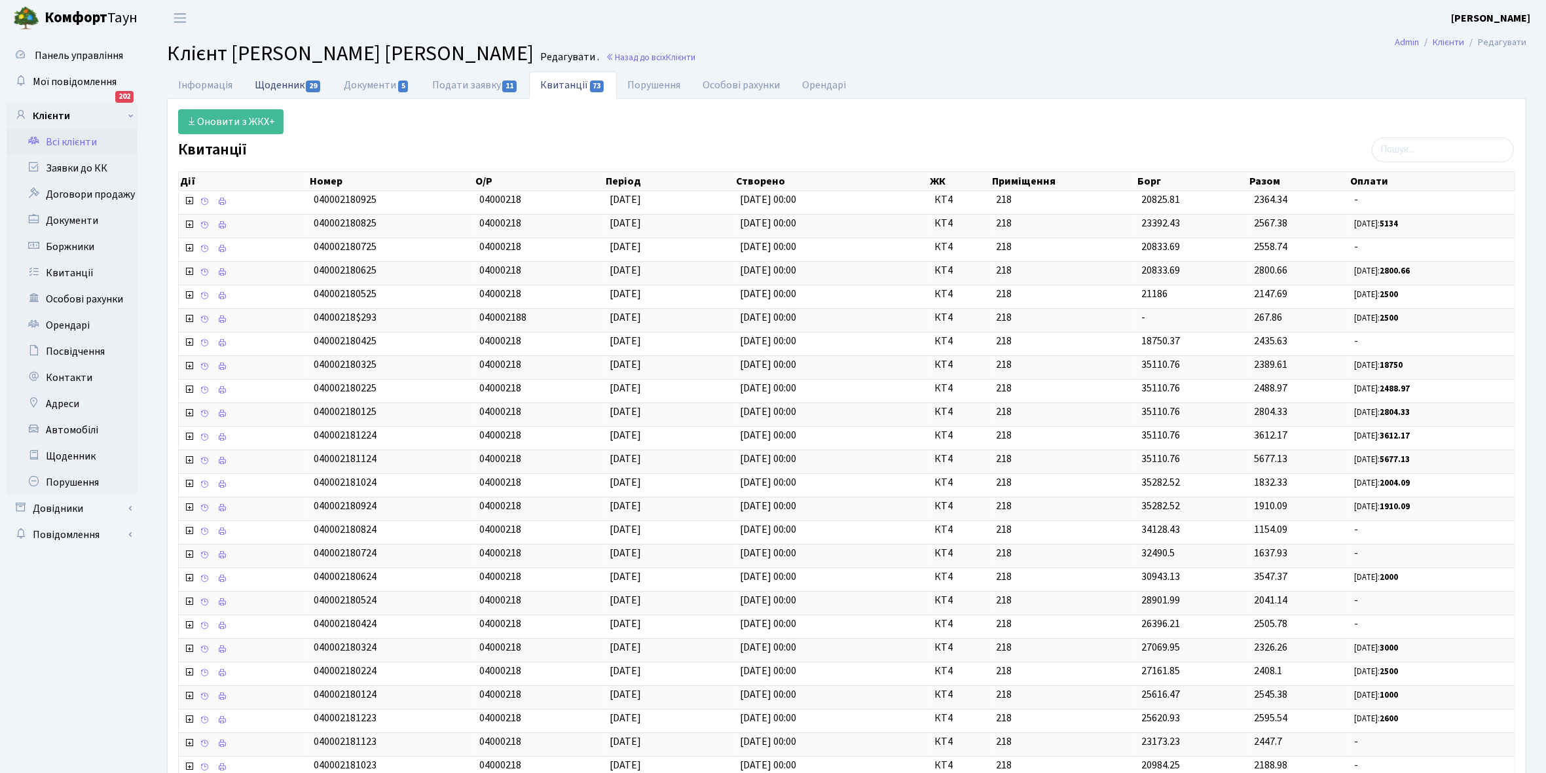
click at [272, 86] on link "Щоденник 29" at bounding box center [288, 84] width 89 height 27
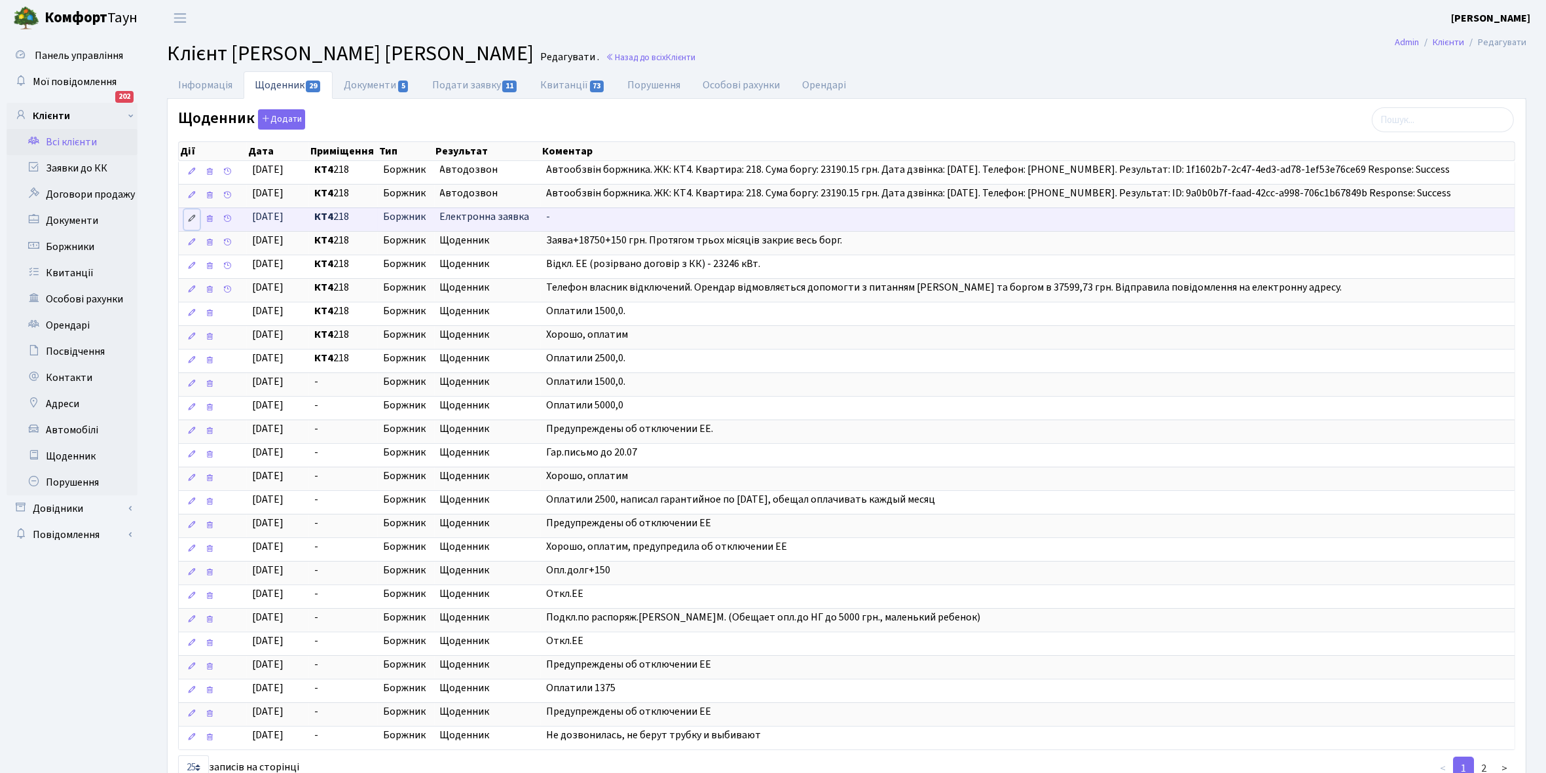
click at [194, 217] on icon at bounding box center [191, 218] width 9 height 9
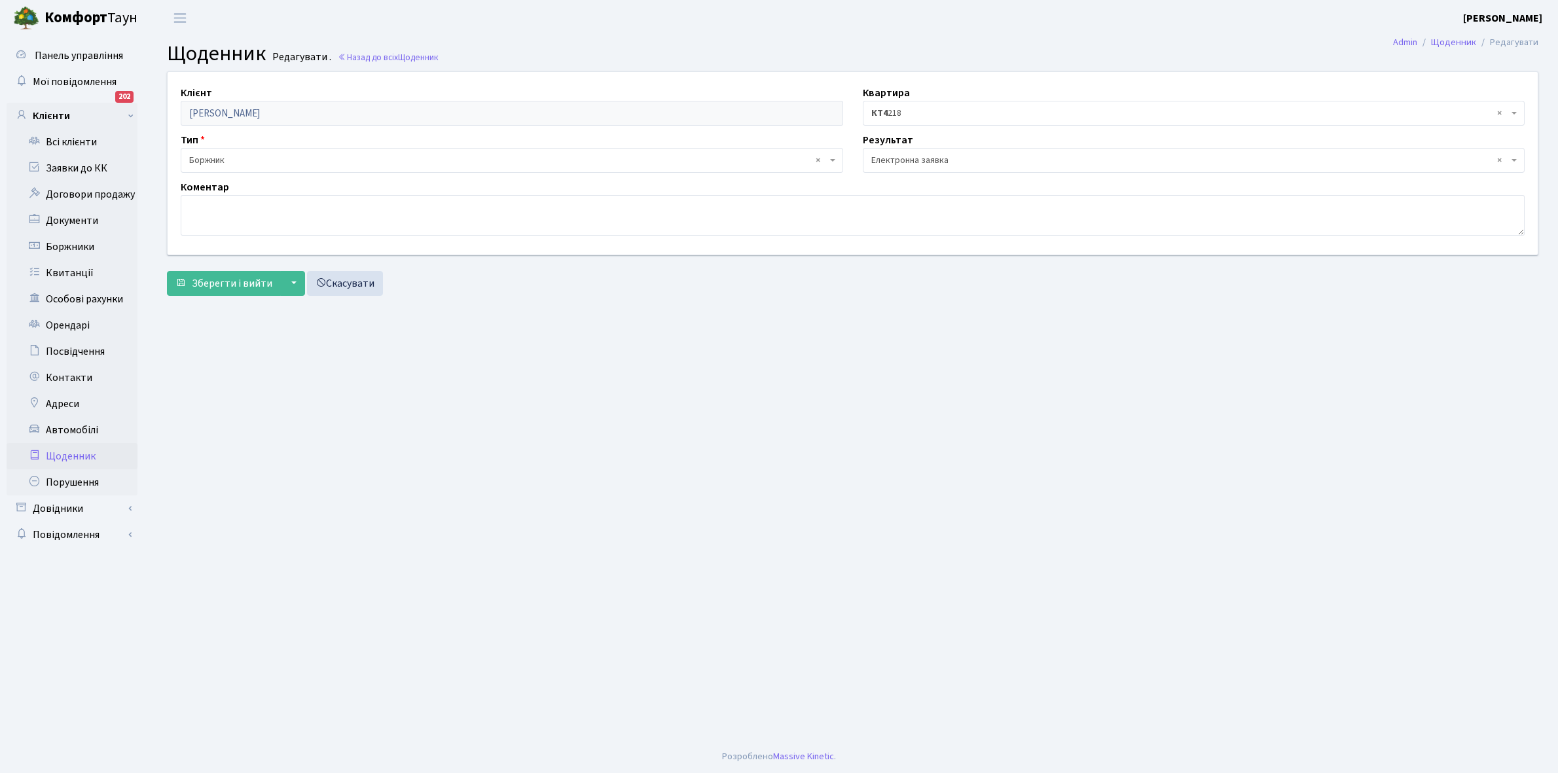
click at [957, 160] on span "× Електронна заявка" at bounding box center [1190, 160] width 638 height 13
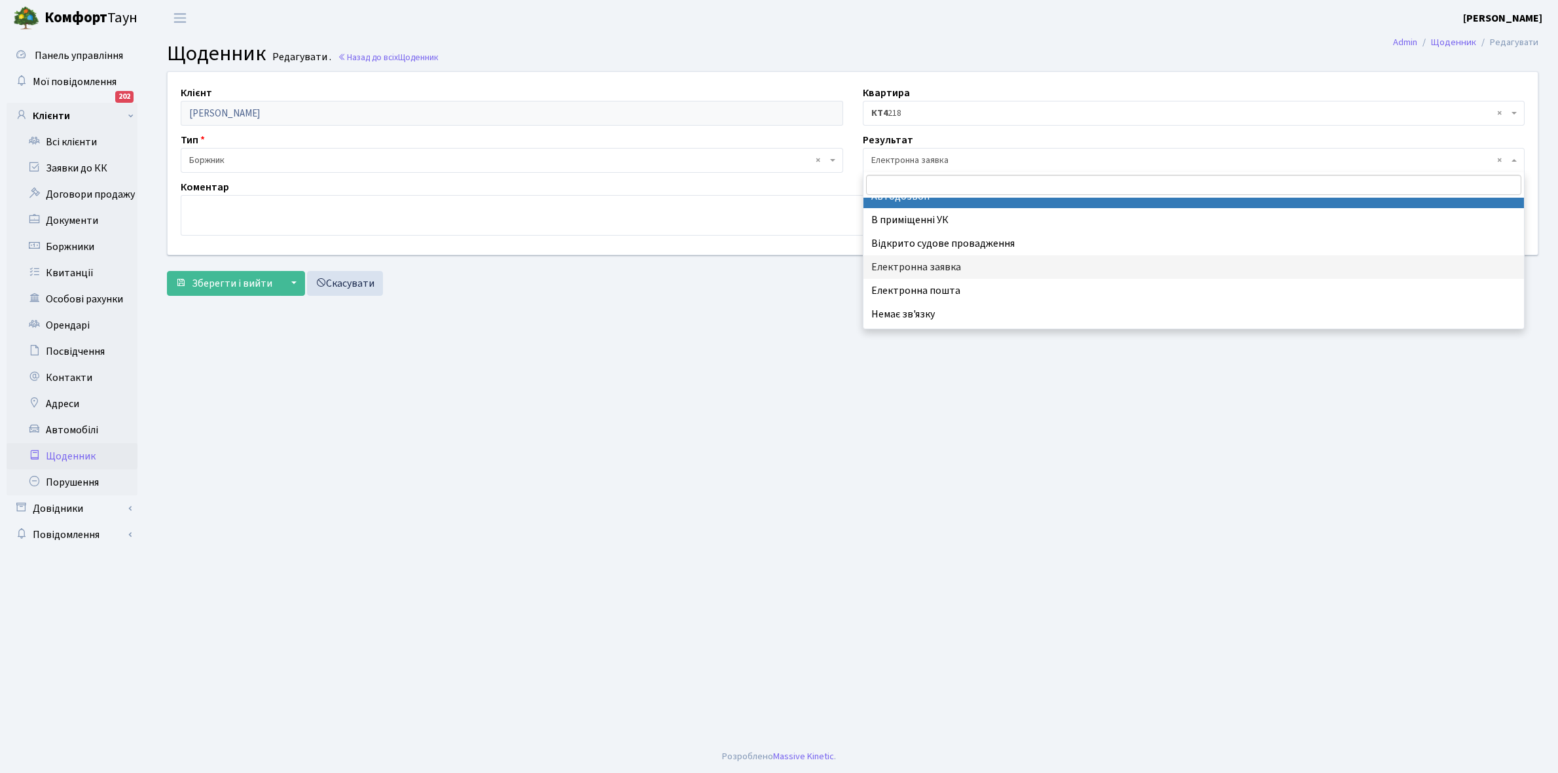
scroll to position [81, 0]
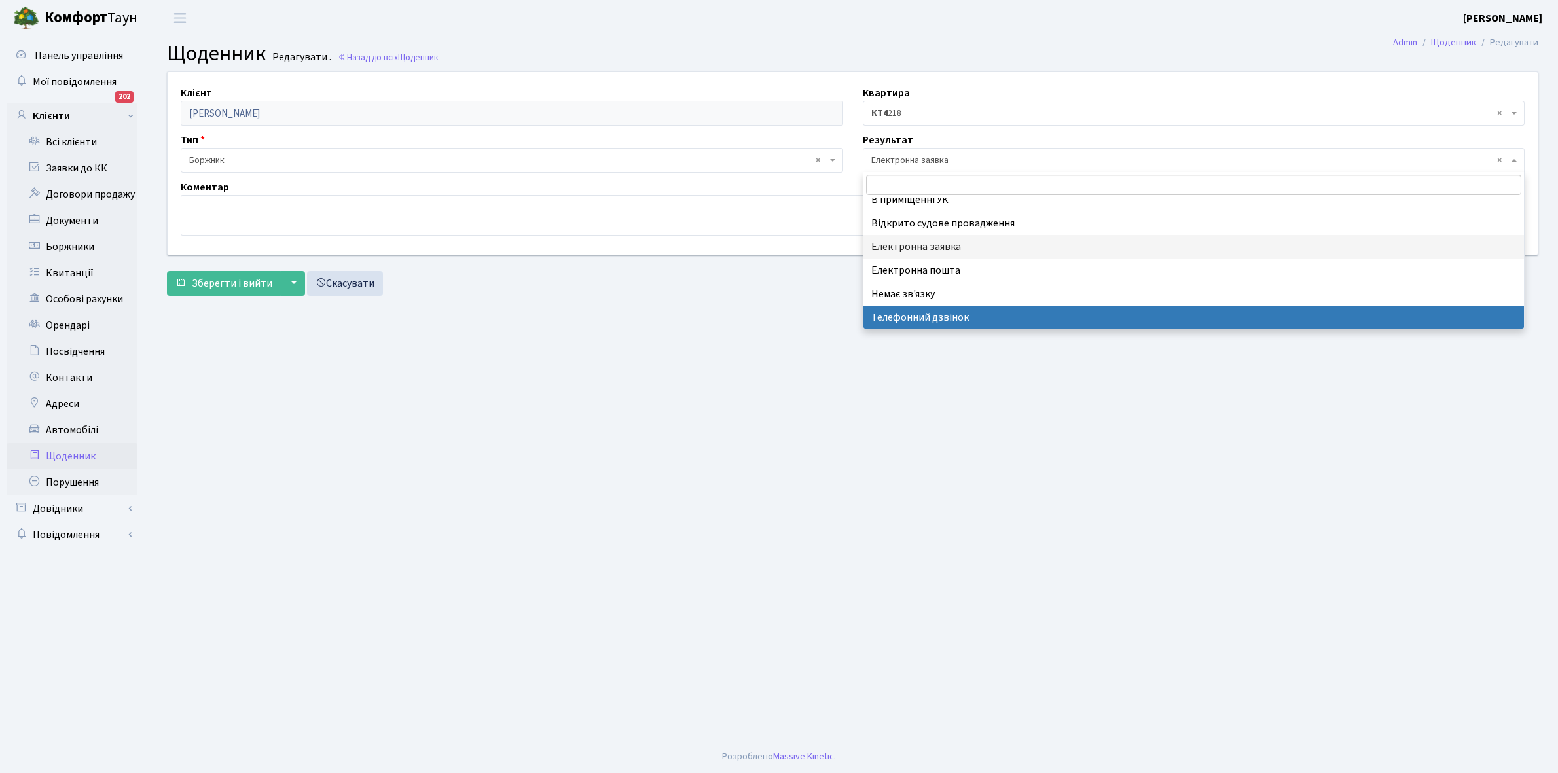
select select "196"
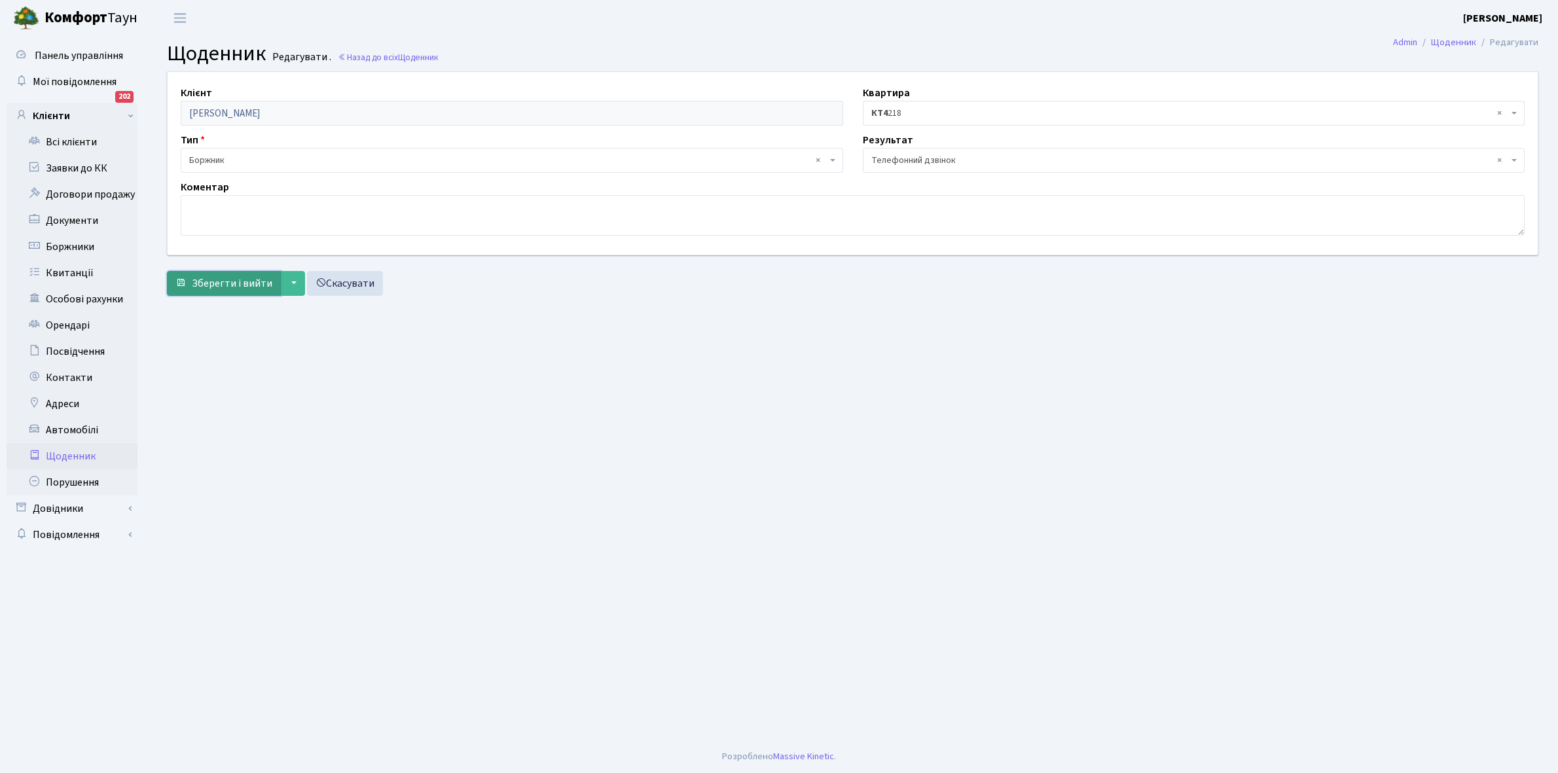
click at [230, 293] on button "Зберегти і вийти" at bounding box center [224, 283] width 114 height 25
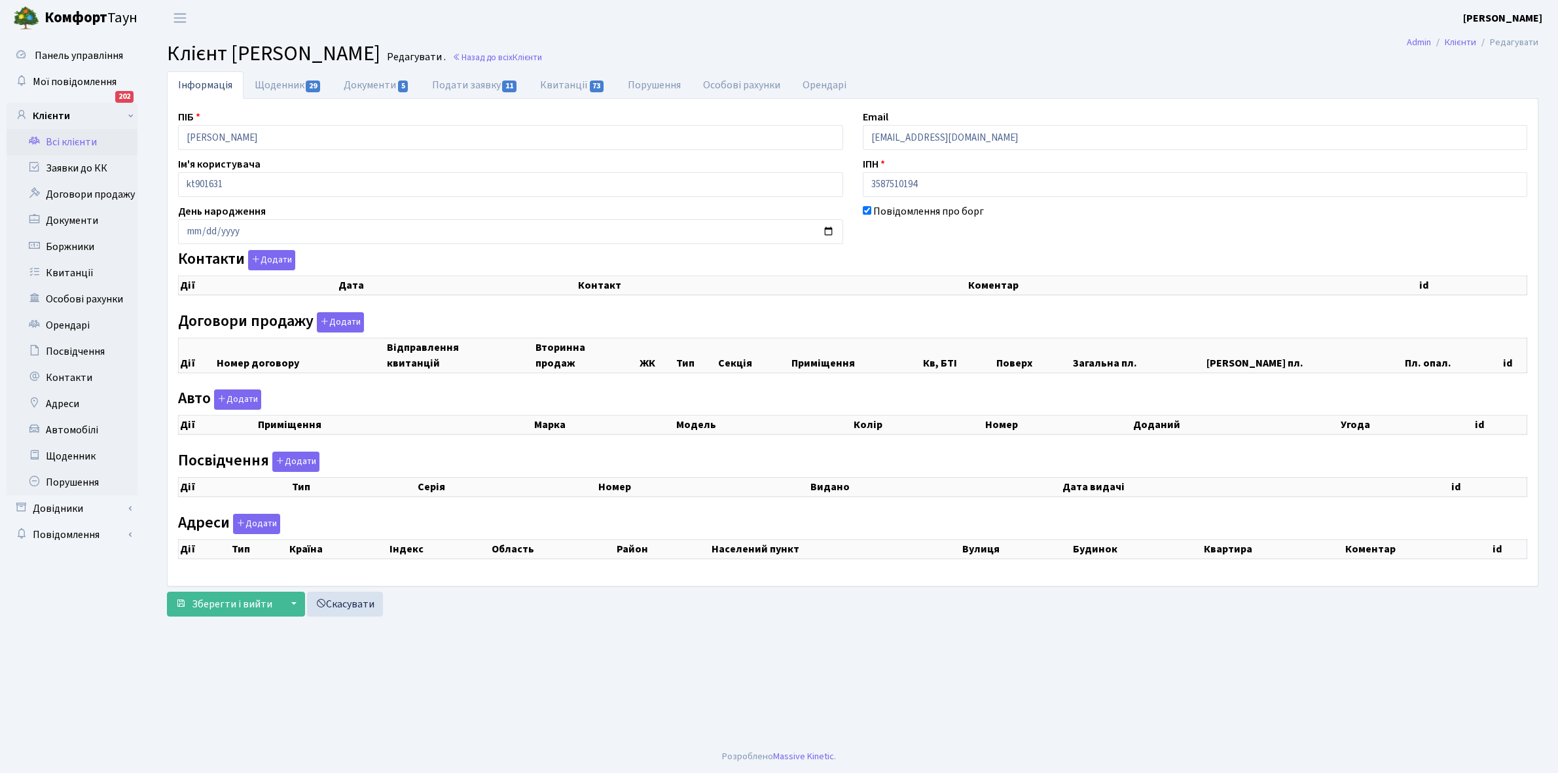
checkbox input "true"
select select "25"
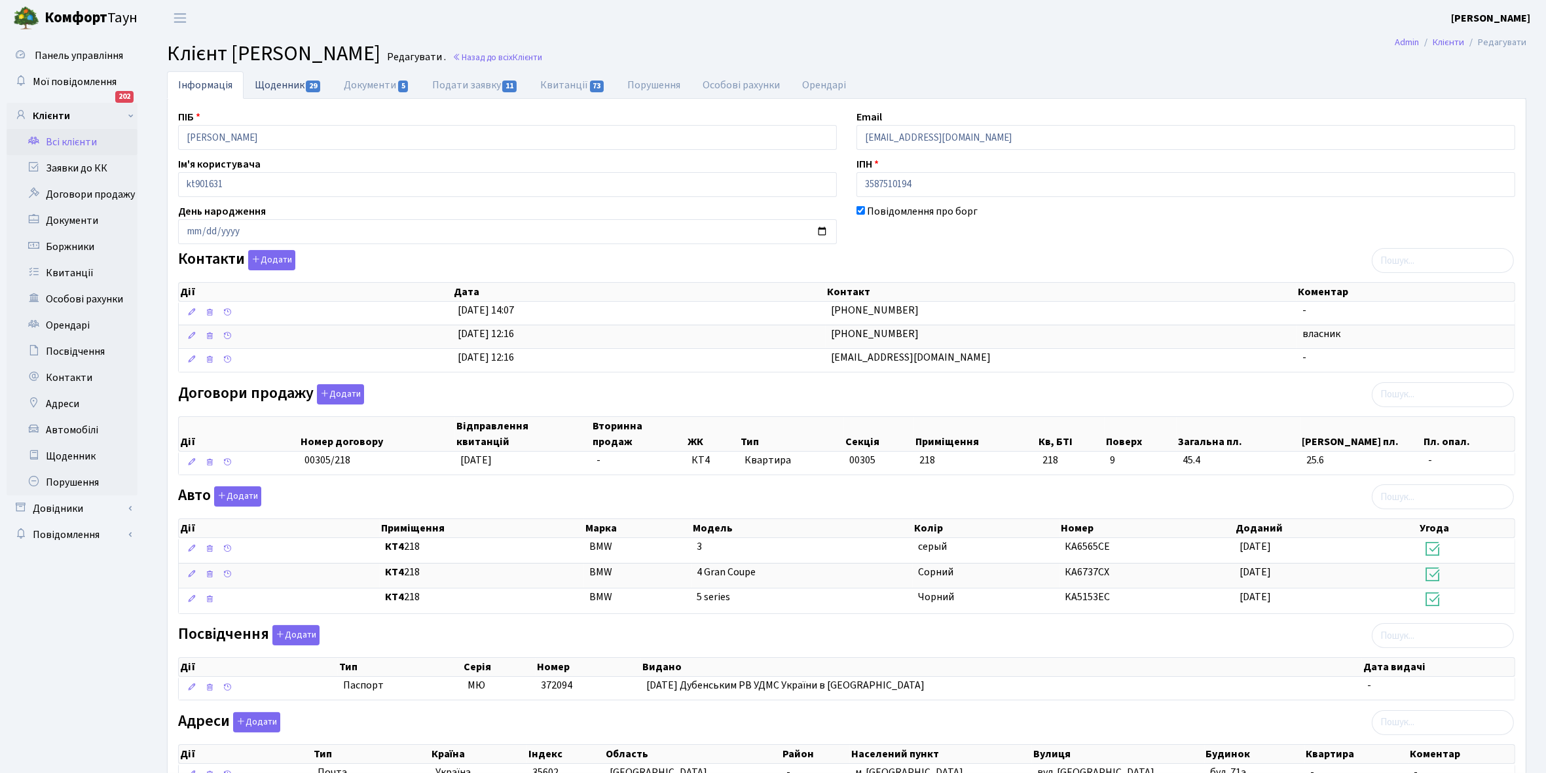
click at [272, 80] on link "Щоденник 29" at bounding box center [288, 84] width 89 height 27
select select "25"
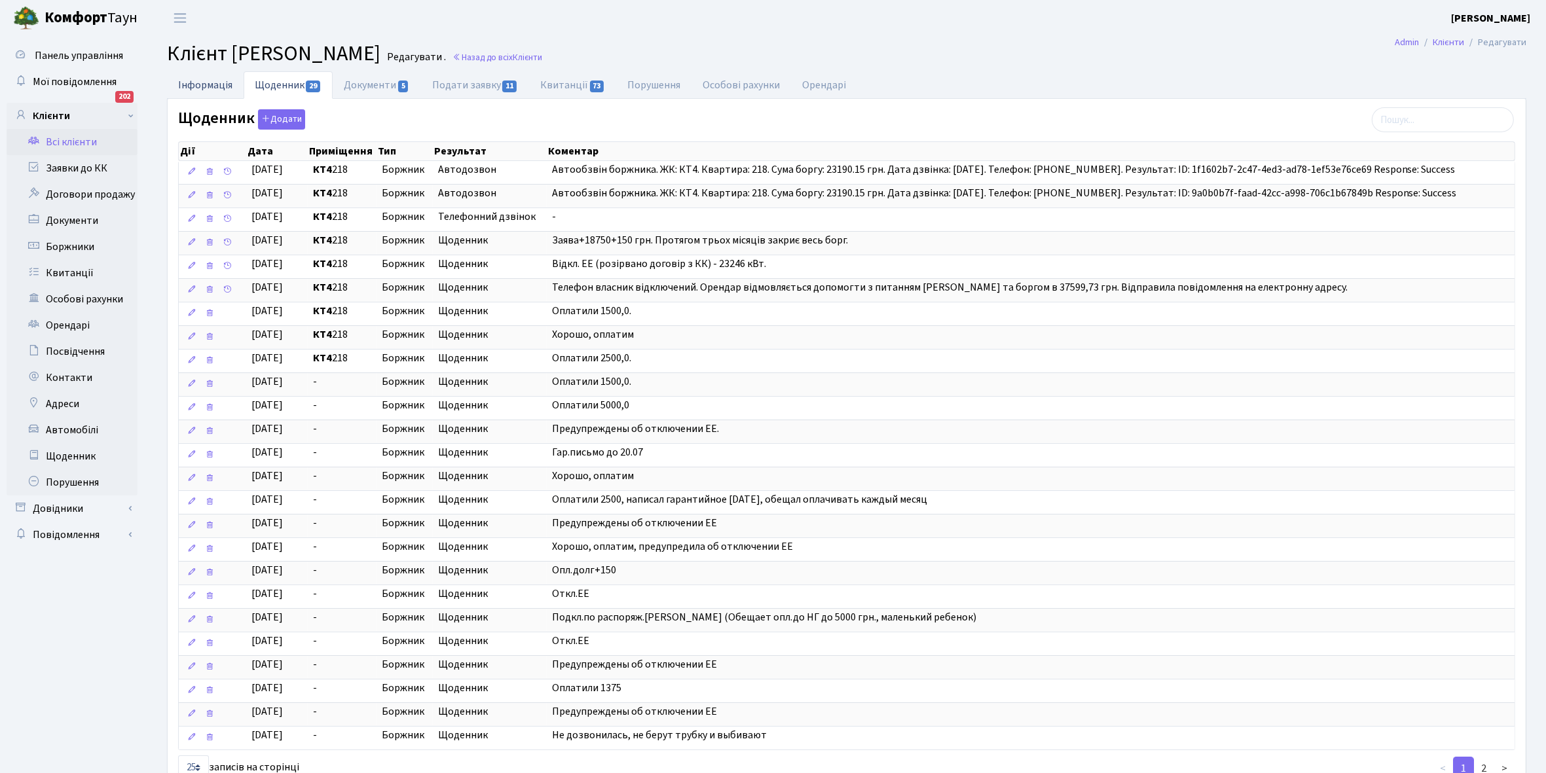
click at [187, 86] on link "Інформація" at bounding box center [205, 84] width 77 height 27
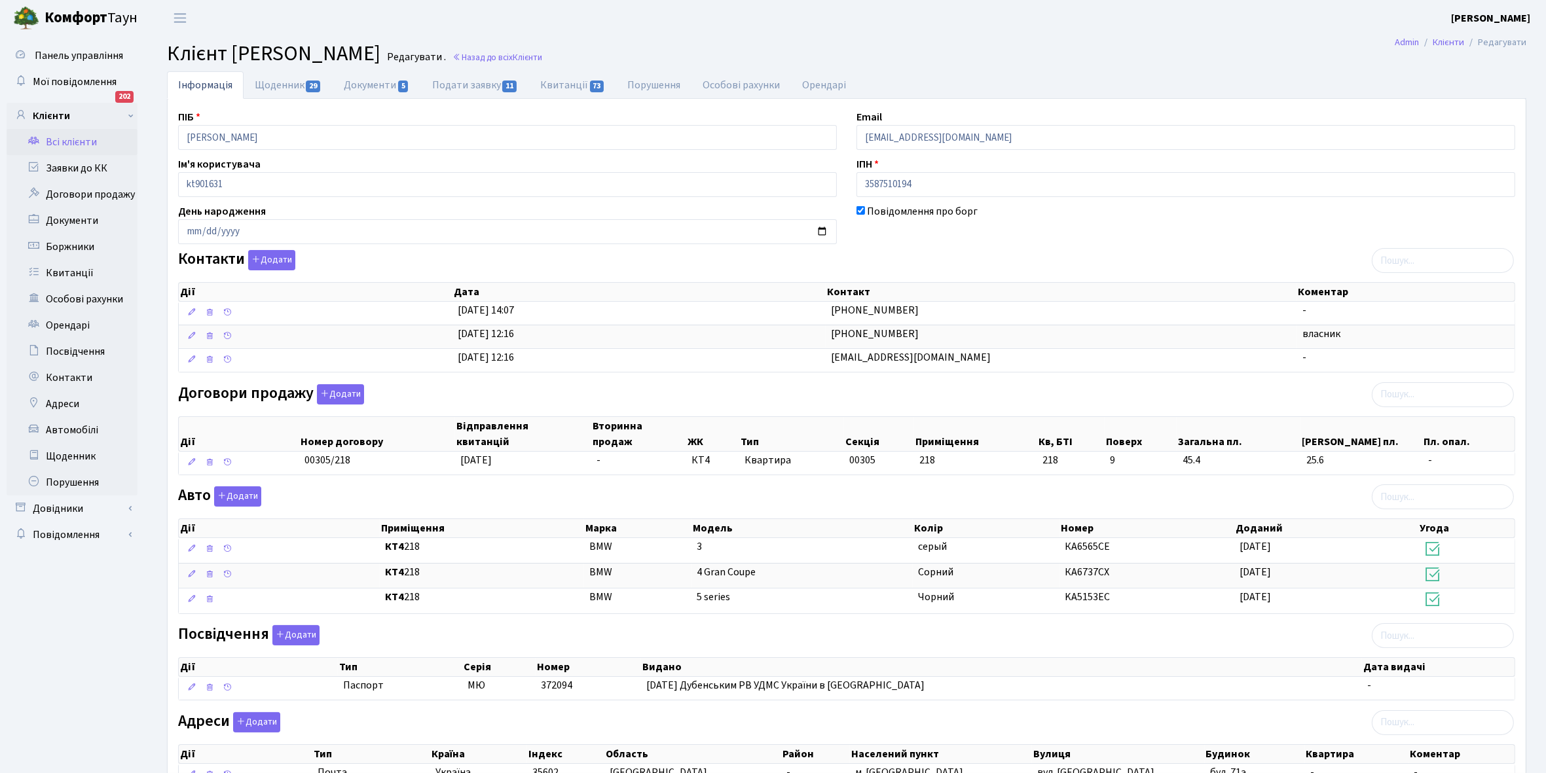
click at [75, 139] on link "Всі клієнти" at bounding box center [72, 142] width 131 height 26
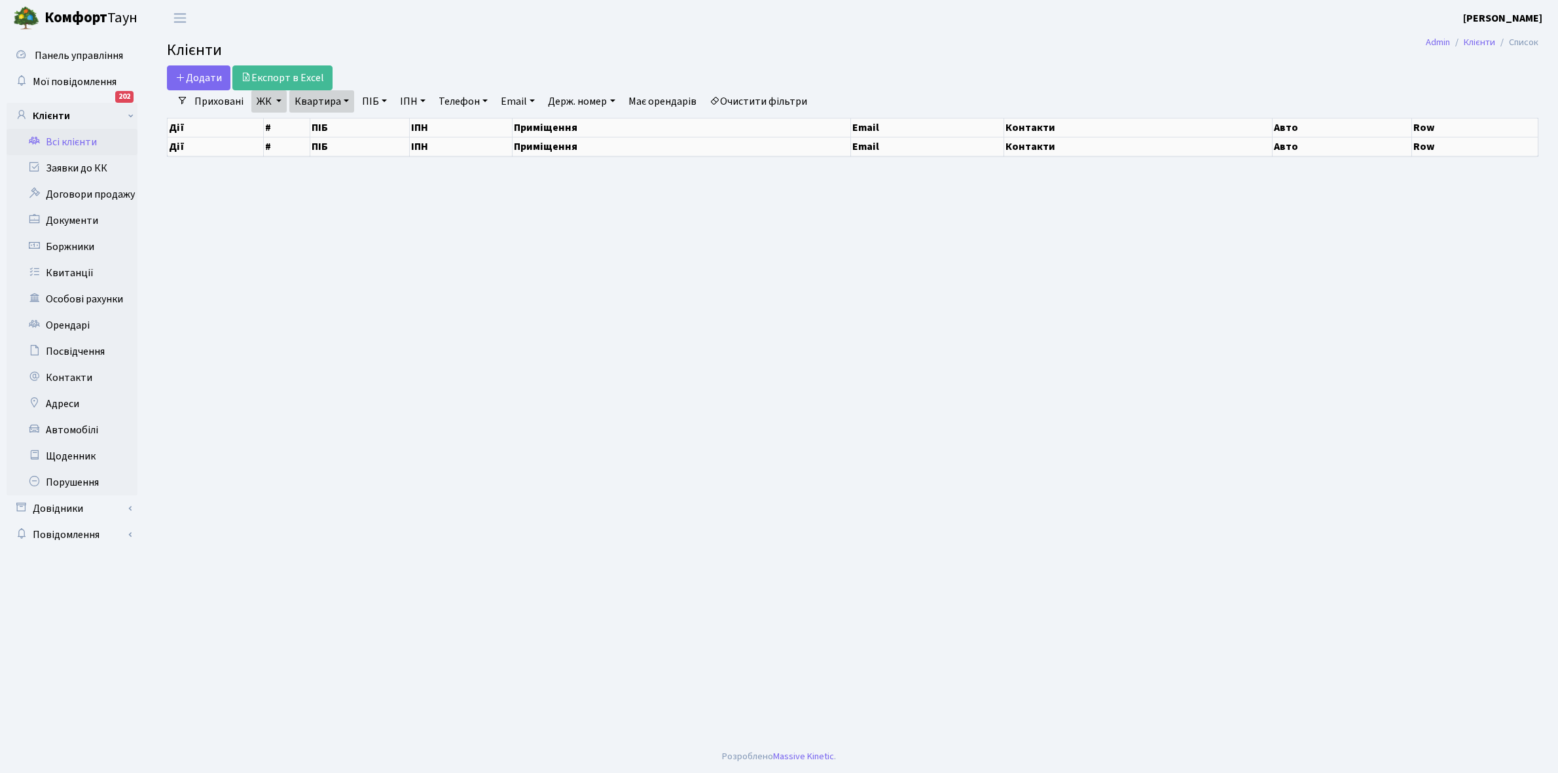
select select "25"
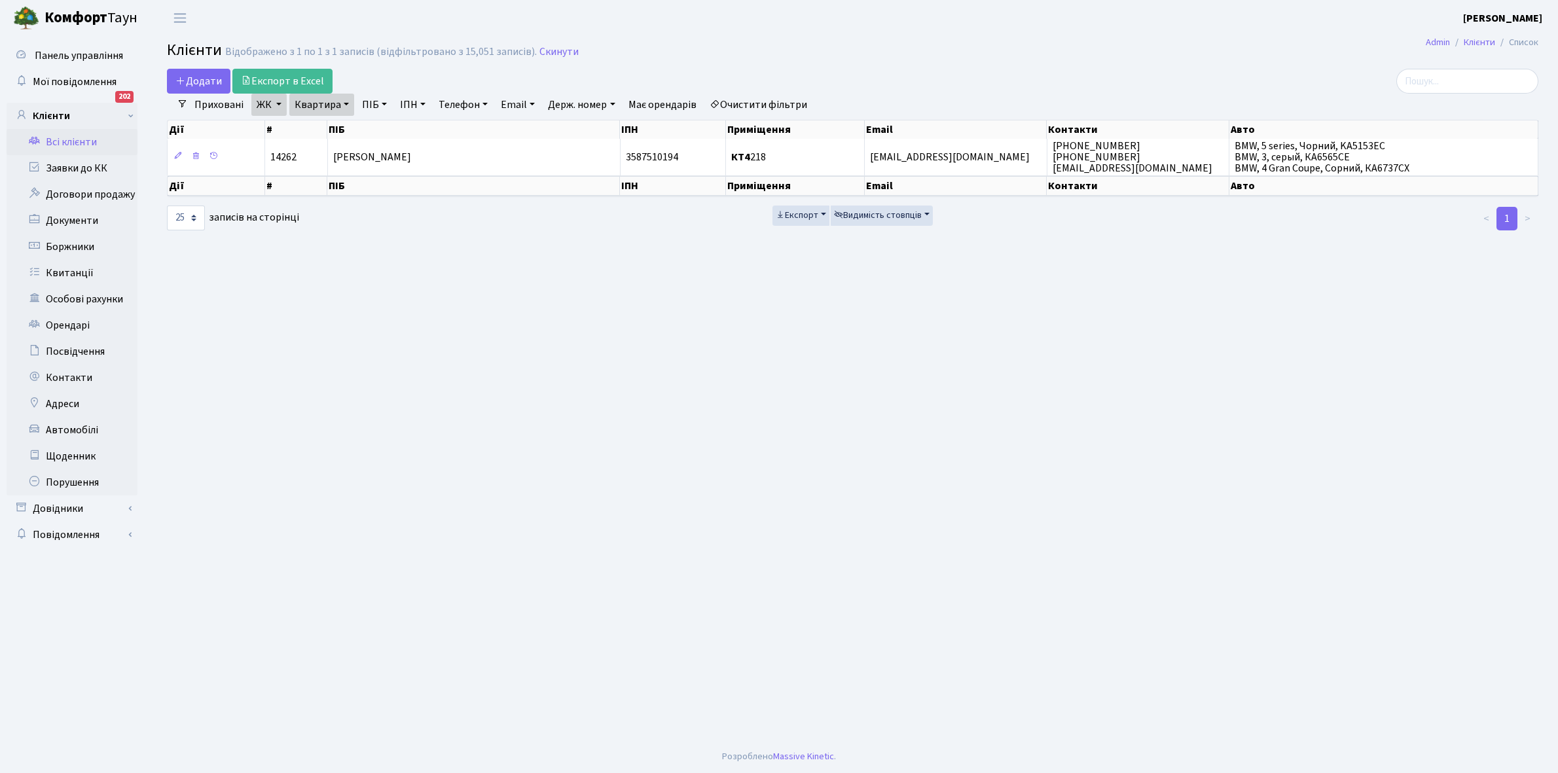
click at [344, 101] on link "Квартира" at bounding box center [321, 105] width 65 height 22
click at [342, 119] on input "218" at bounding box center [328, 130] width 77 height 25
type input "220"
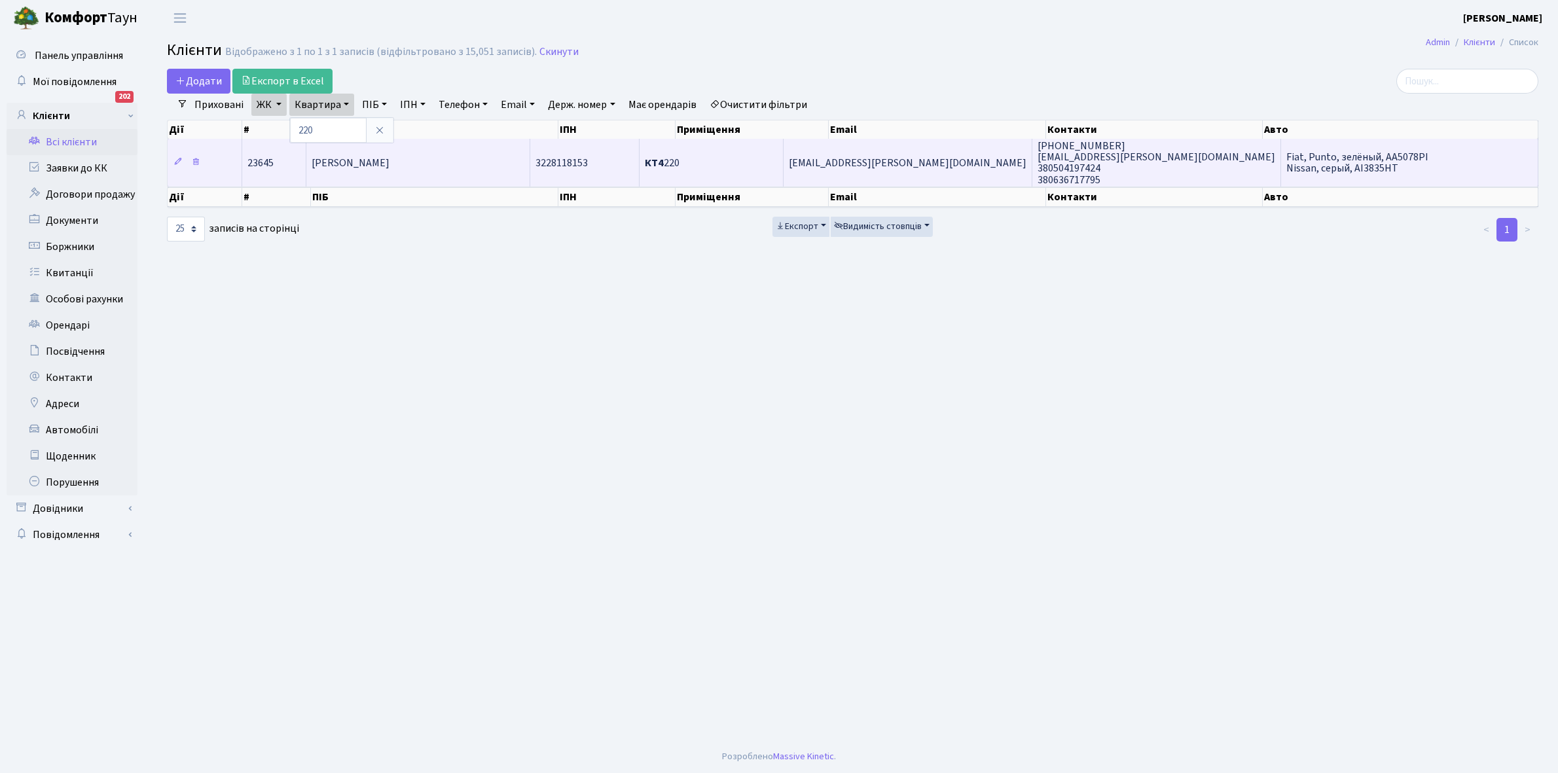
click at [399, 179] on td "[PERSON_NAME]" at bounding box center [418, 162] width 224 height 47
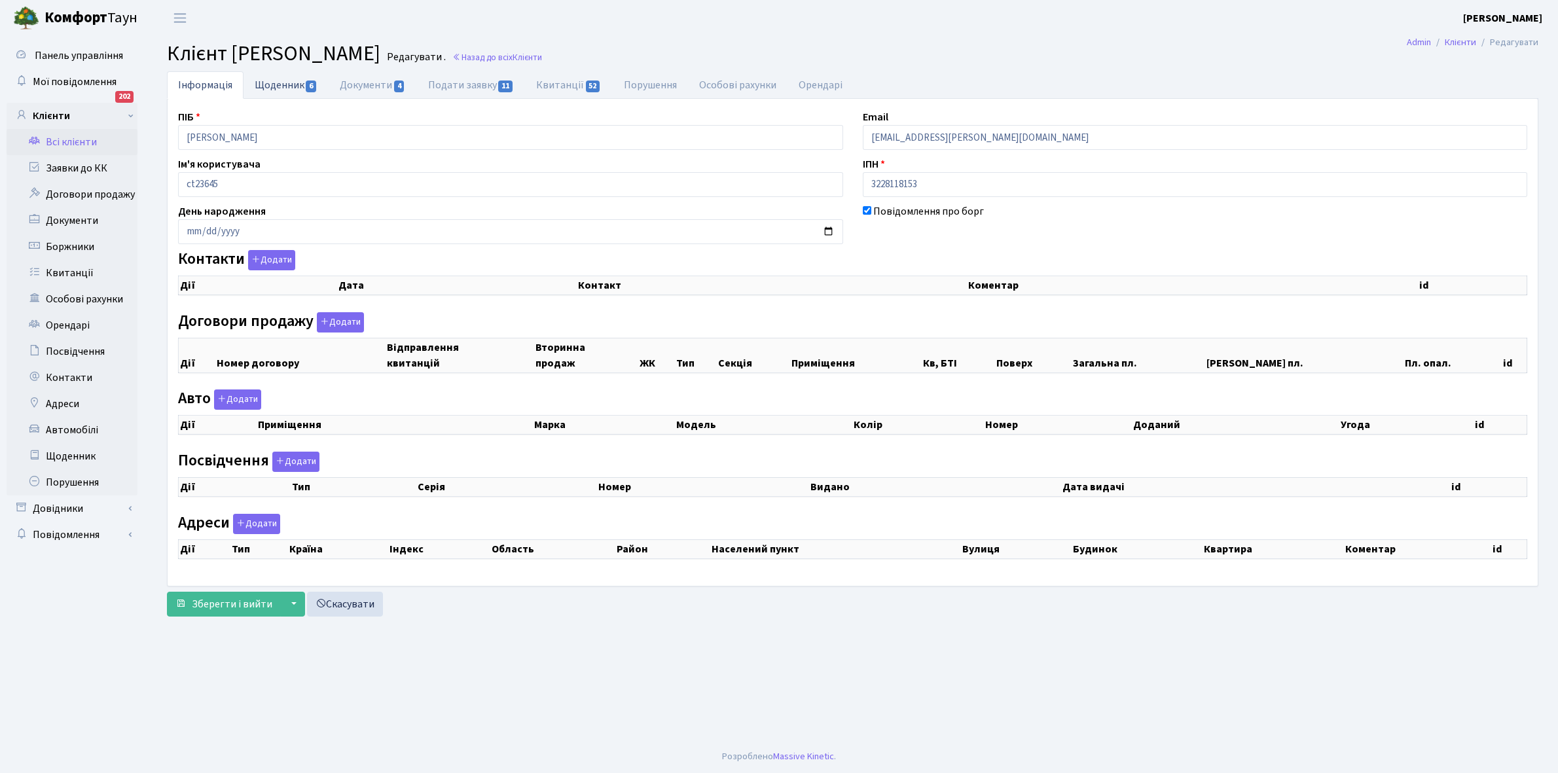
click at [277, 87] on link "Щоденник 6" at bounding box center [286, 84] width 85 height 27
select select "25"
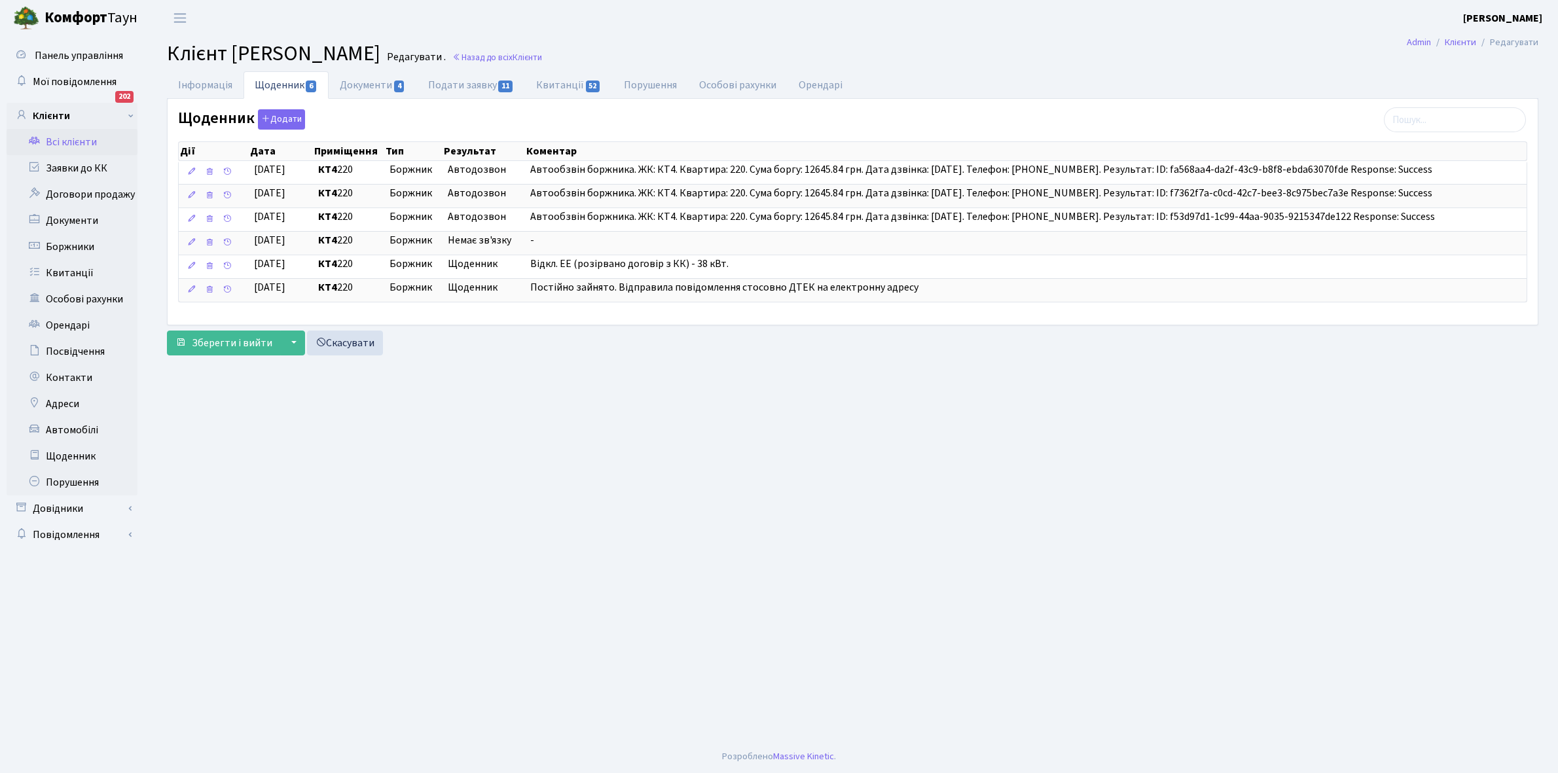
click at [75, 134] on link "Всі клієнти" at bounding box center [72, 142] width 131 height 26
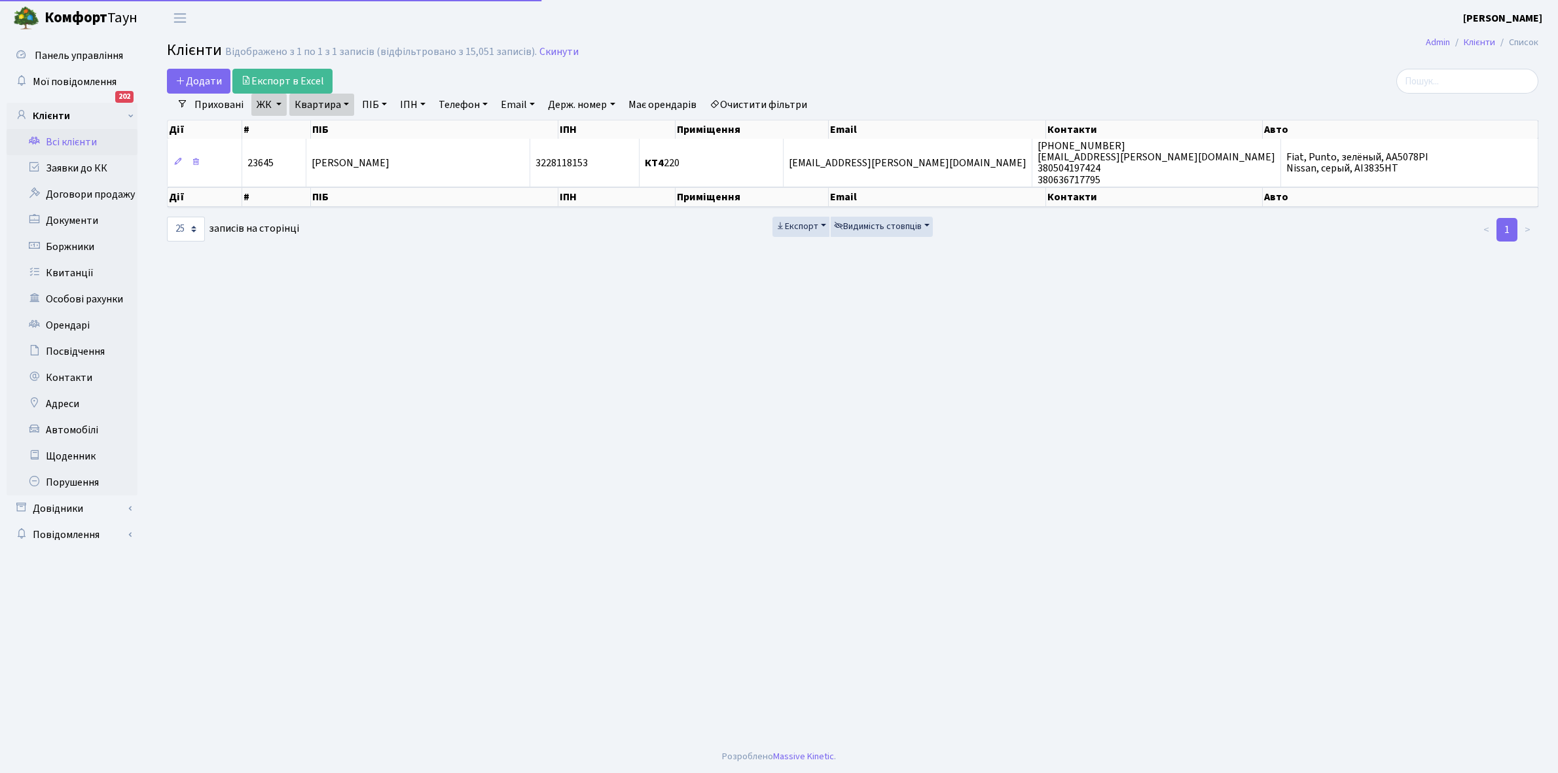
select select "25"
click at [346, 100] on link "Квартира" at bounding box center [321, 105] width 65 height 22
click at [339, 128] on input "220" at bounding box center [328, 130] width 77 height 25
type input "240"
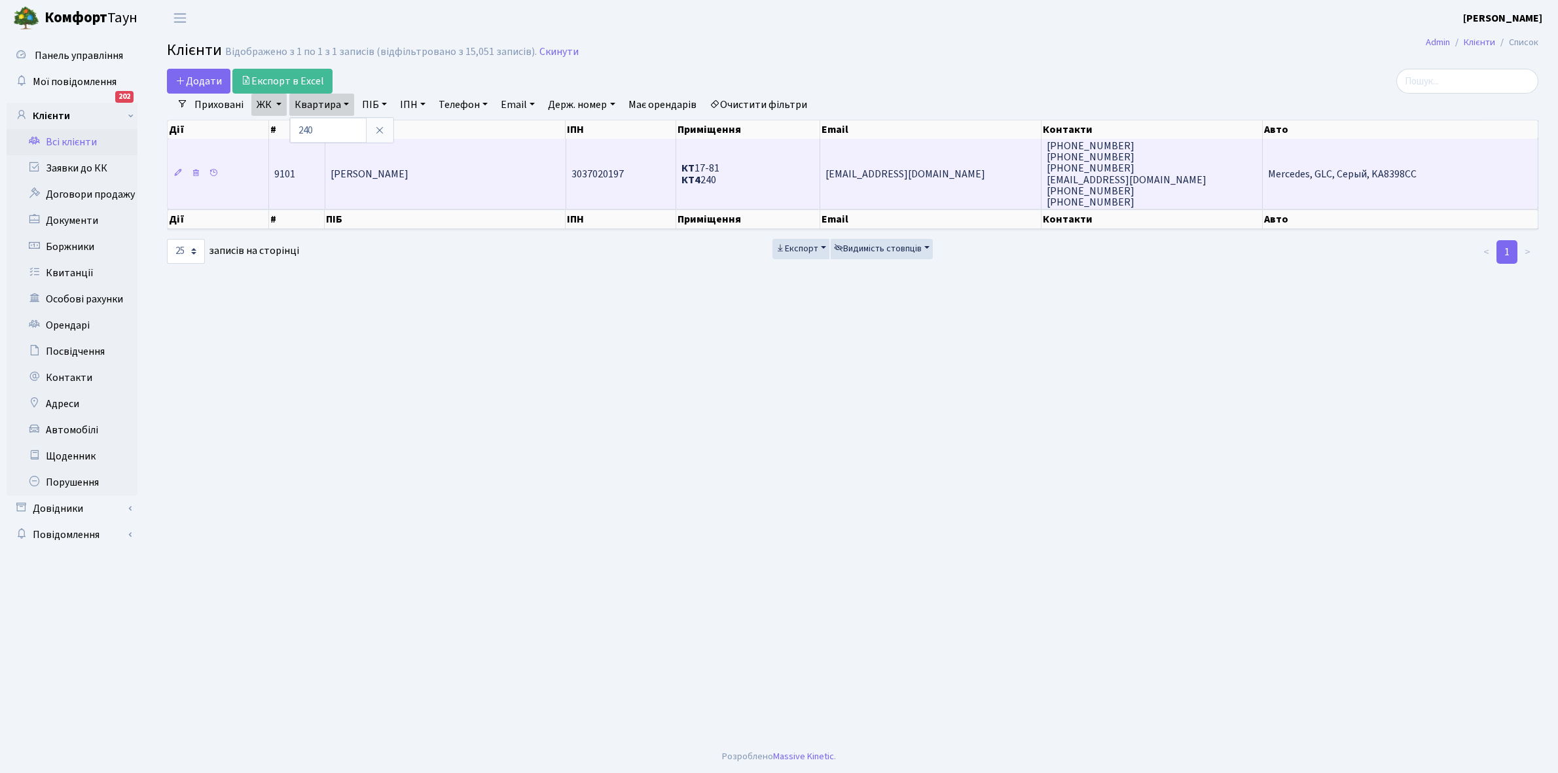
click at [433, 181] on td "[PERSON_NAME]" at bounding box center [445, 174] width 241 height 70
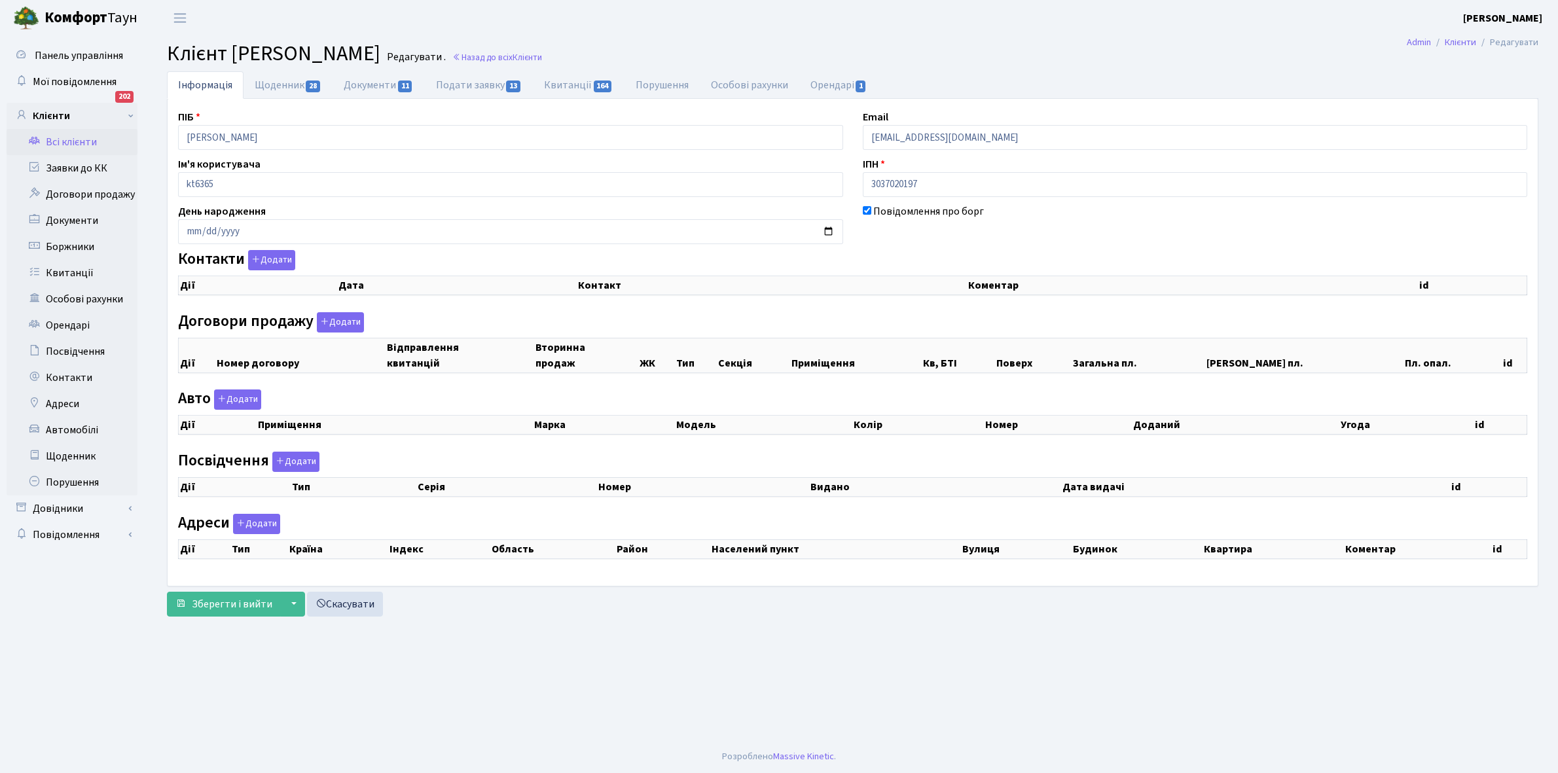
checkbox input "true"
select select "25"
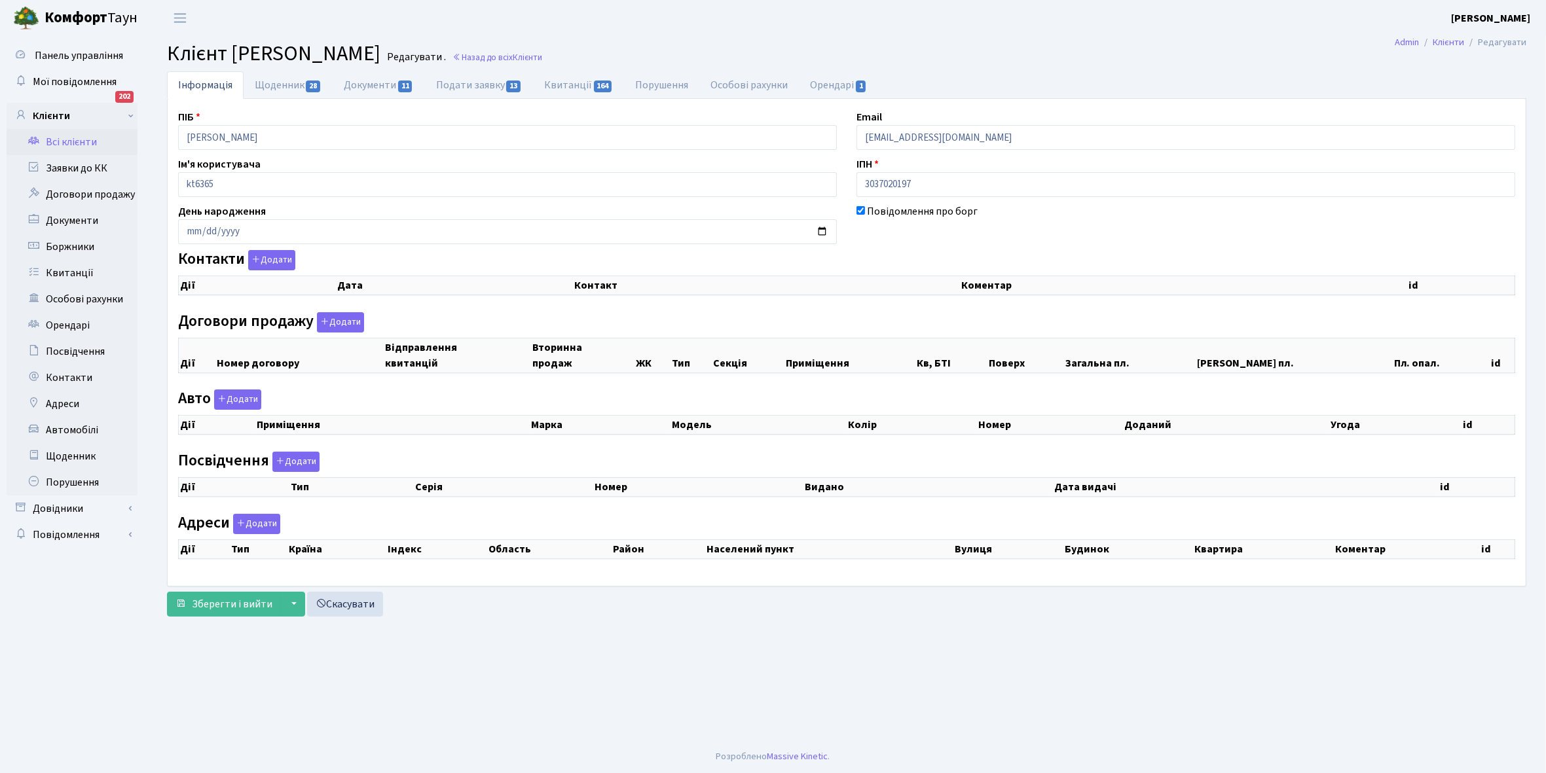
select select "25"
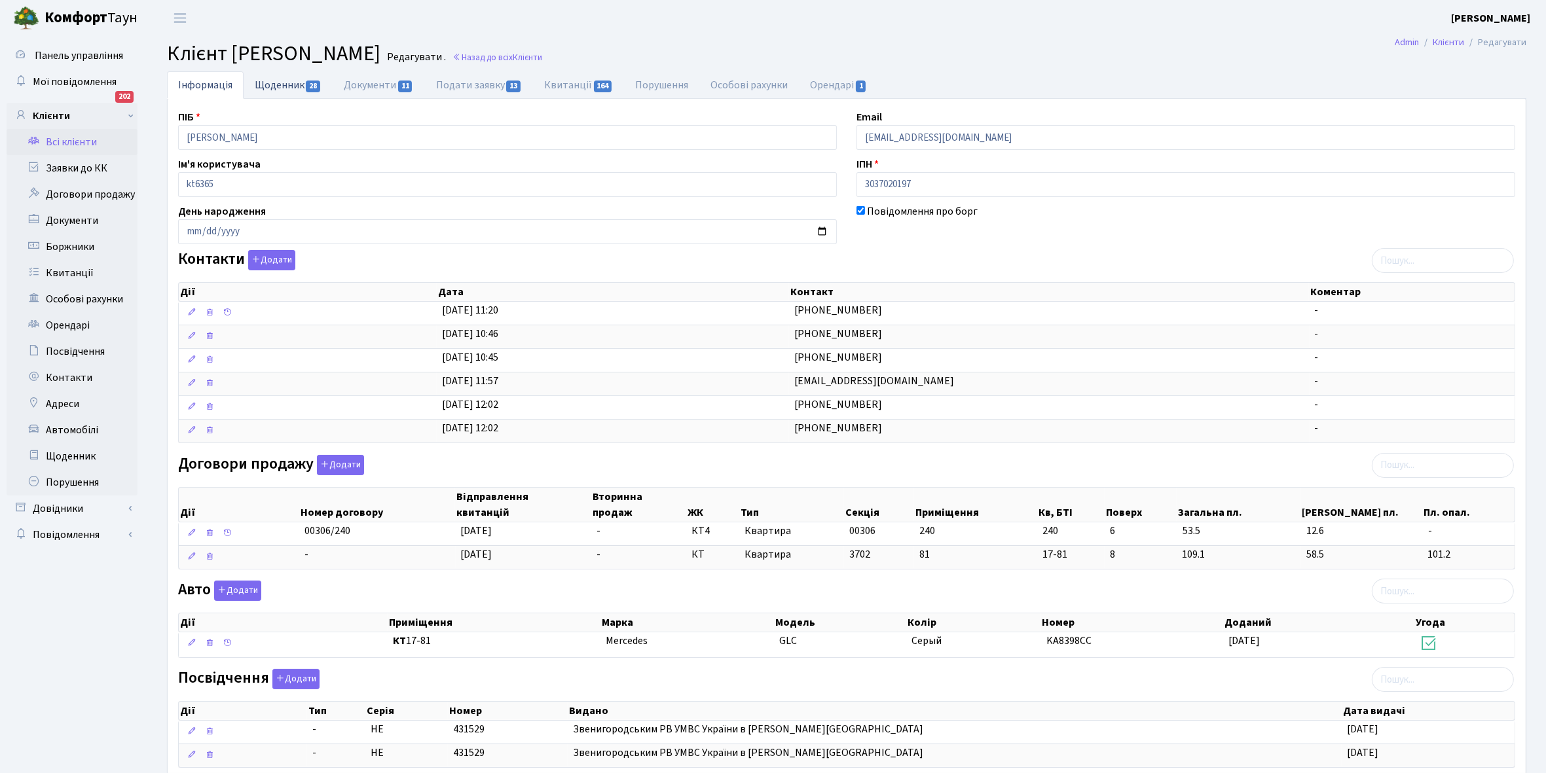
click at [278, 80] on link "Щоденник 28" at bounding box center [288, 84] width 89 height 27
select select "25"
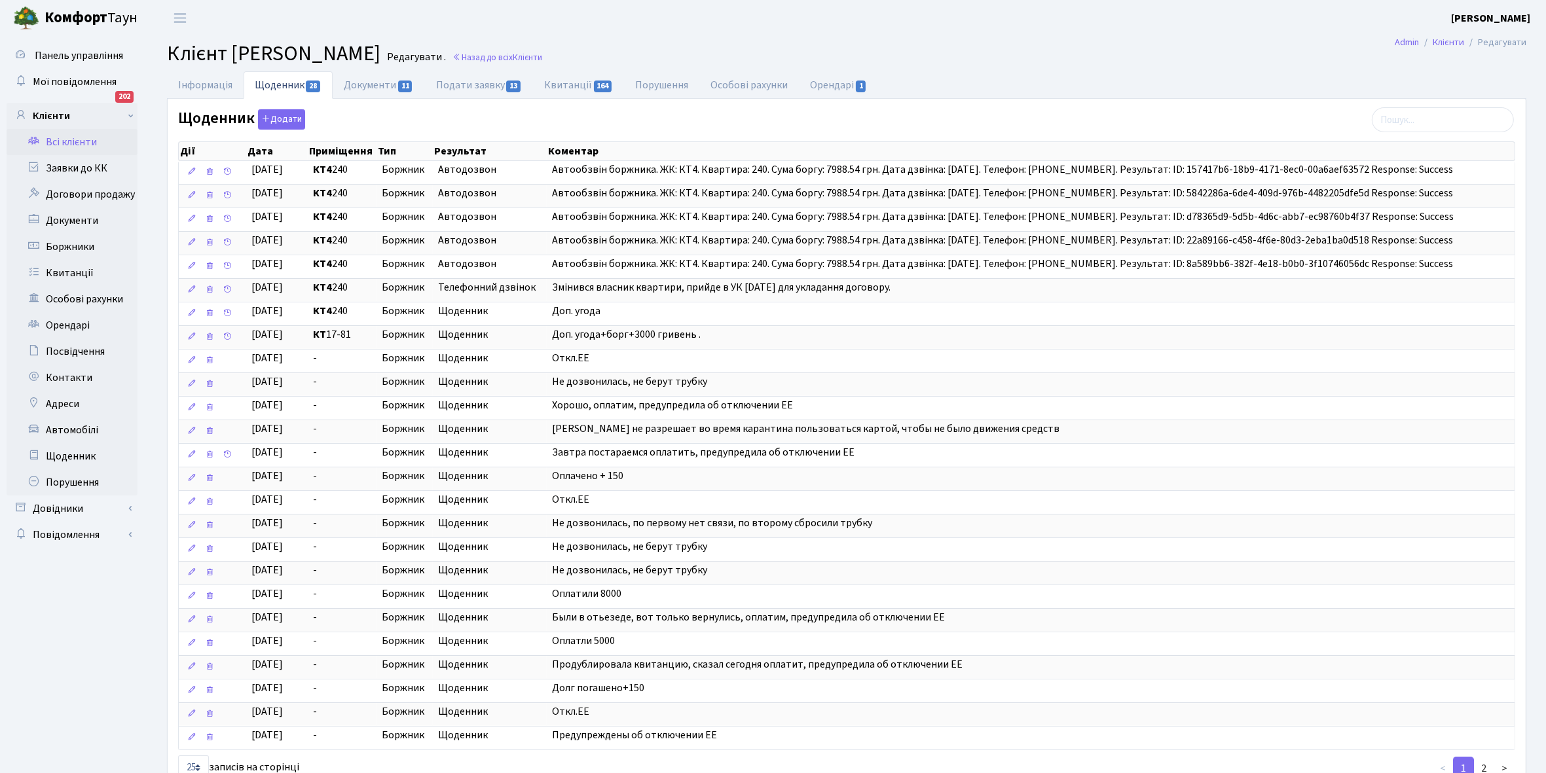
click at [62, 135] on link "Всі клієнти" at bounding box center [72, 142] width 131 height 26
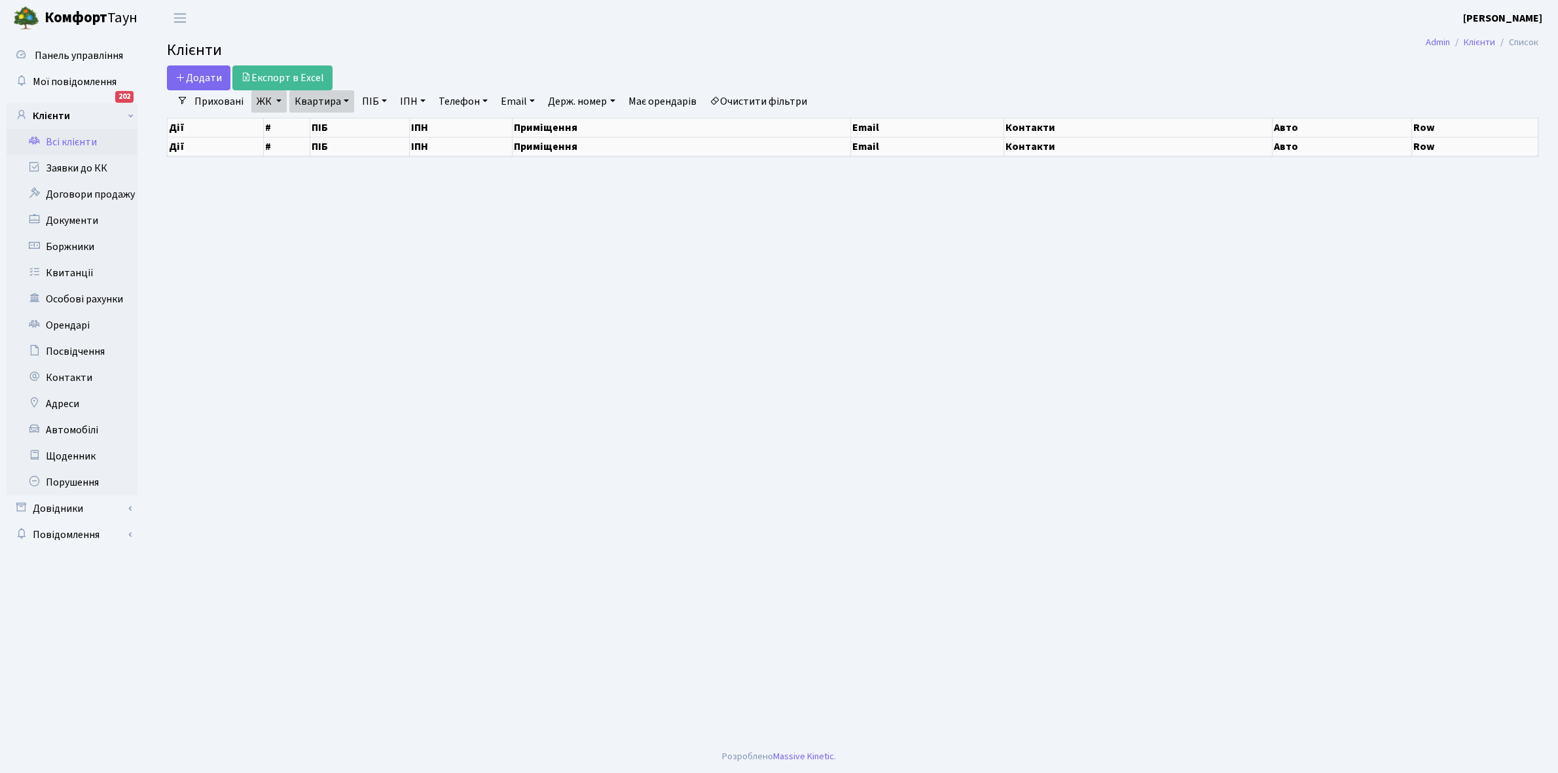
select select "25"
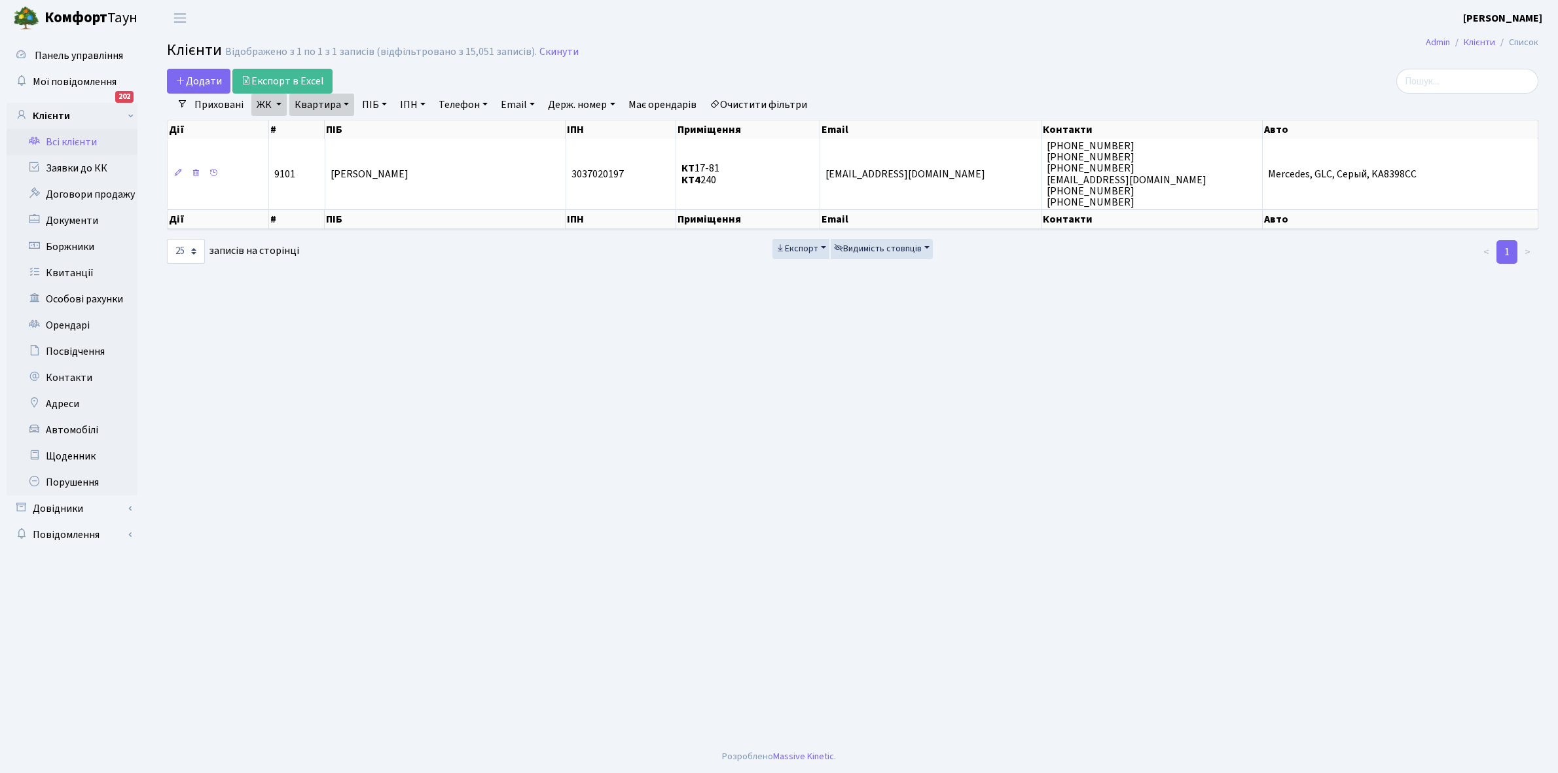
click at [344, 101] on link "Квартира" at bounding box center [321, 105] width 65 height 22
click at [340, 126] on input "240" at bounding box center [328, 130] width 77 height 25
type input "241"
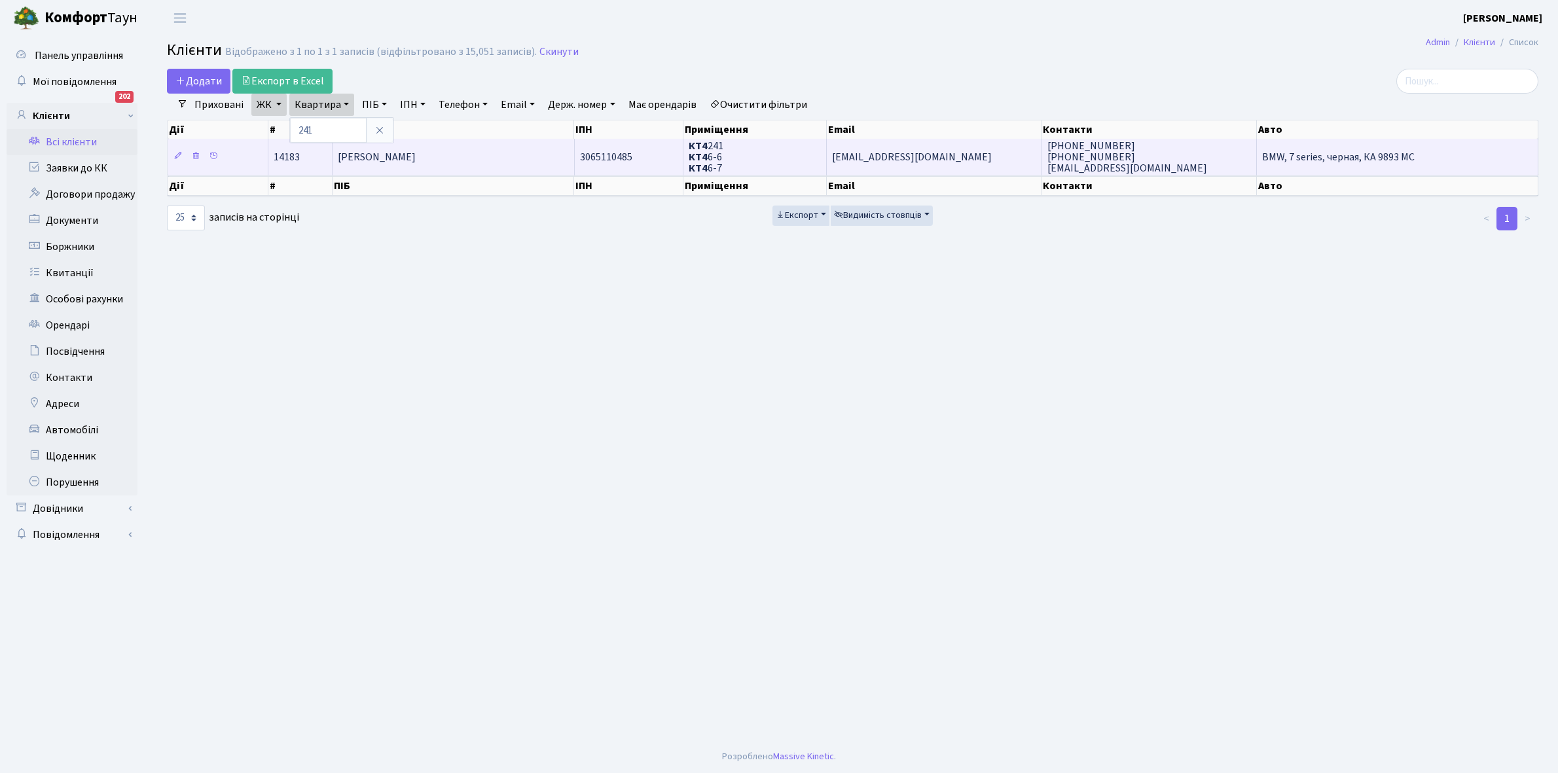
click at [447, 165] on td "[PERSON_NAME]" at bounding box center [454, 157] width 242 height 36
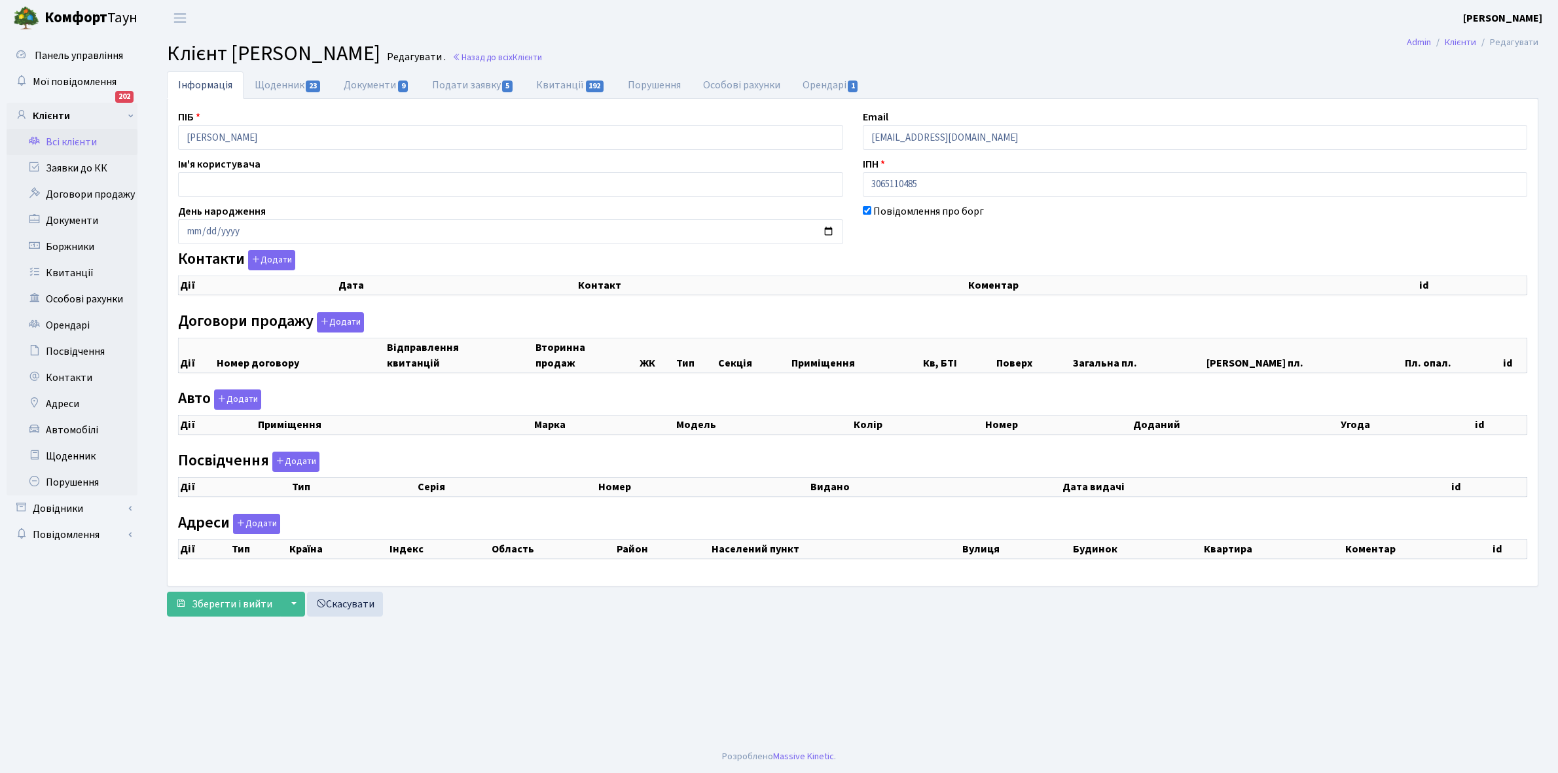
checkbox input "true"
select select "25"
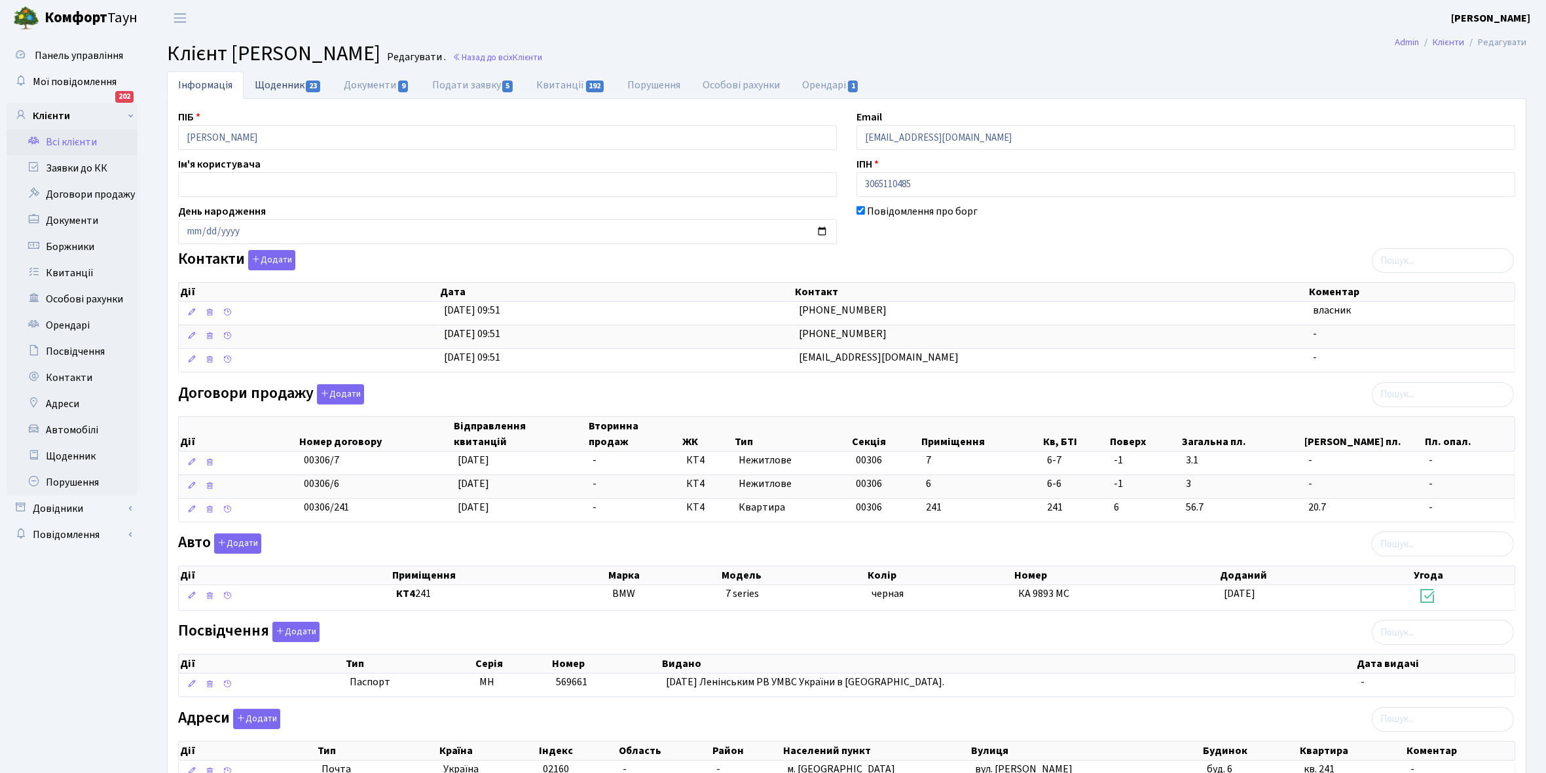
click at [273, 88] on link "Щоденник 23" at bounding box center [288, 84] width 89 height 27
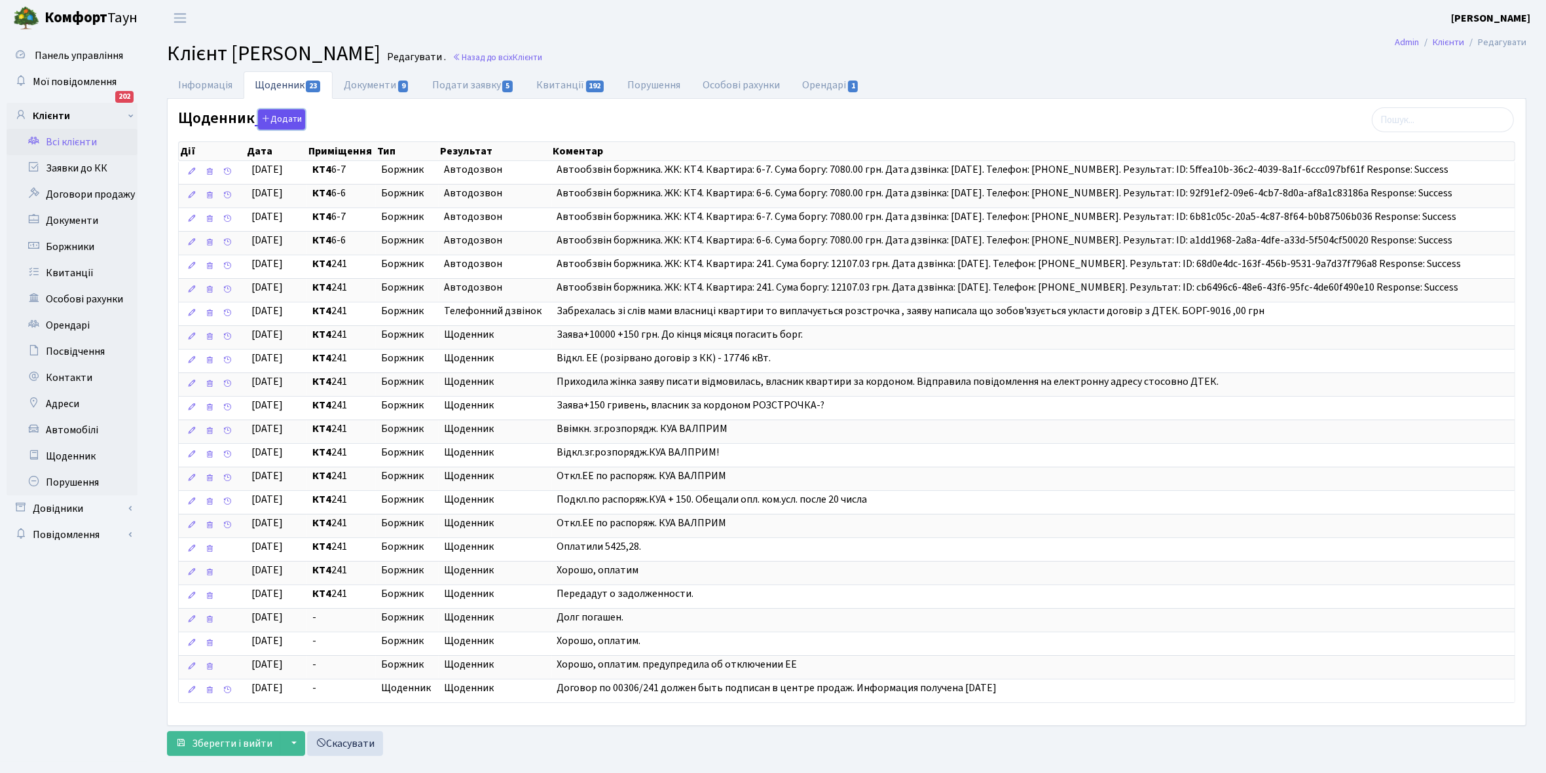
click at [283, 118] on button "Додати" at bounding box center [281, 119] width 47 height 20
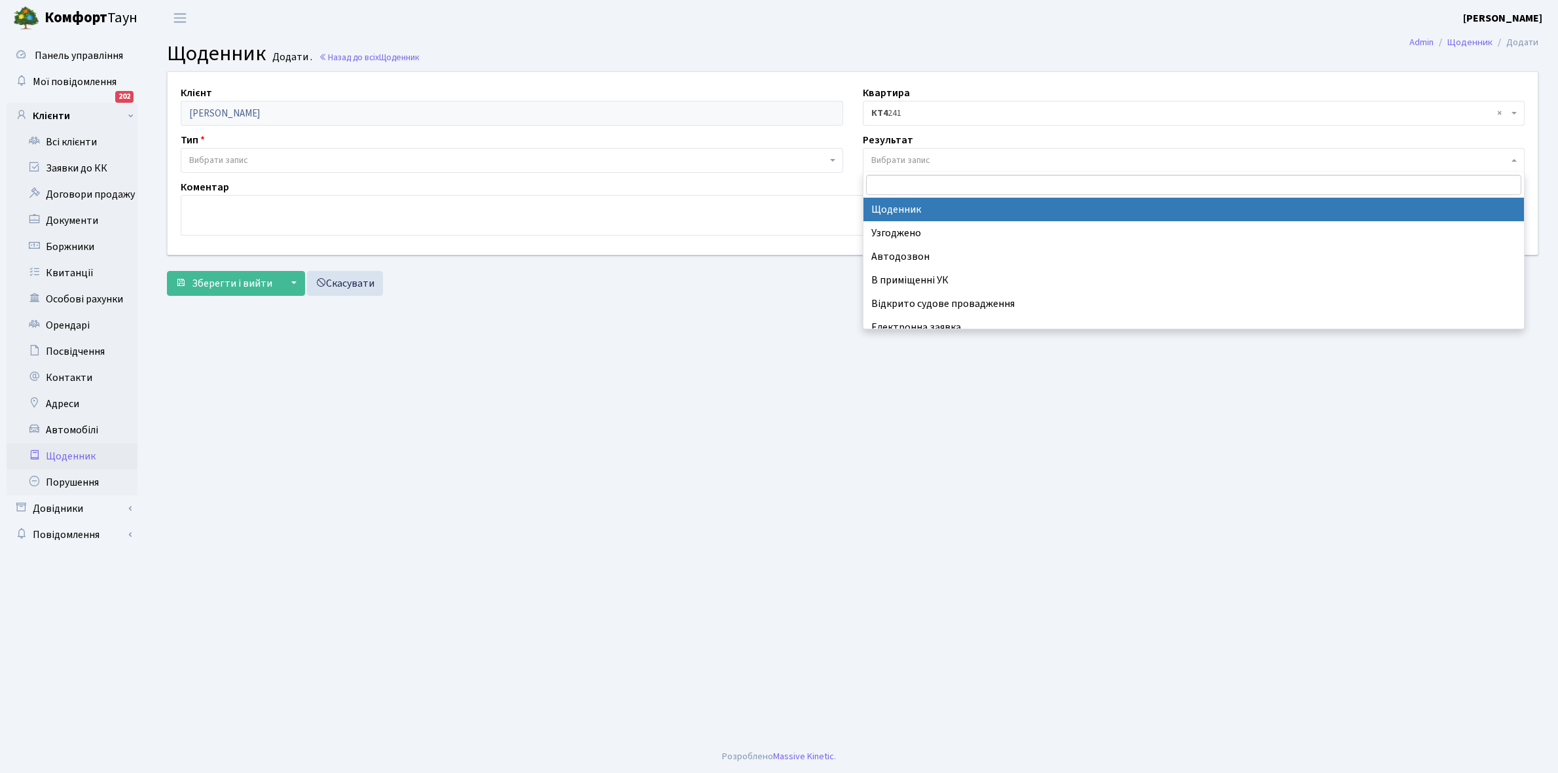
click at [899, 156] on span "Вибрати запис" at bounding box center [900, 160] width 59 height 13
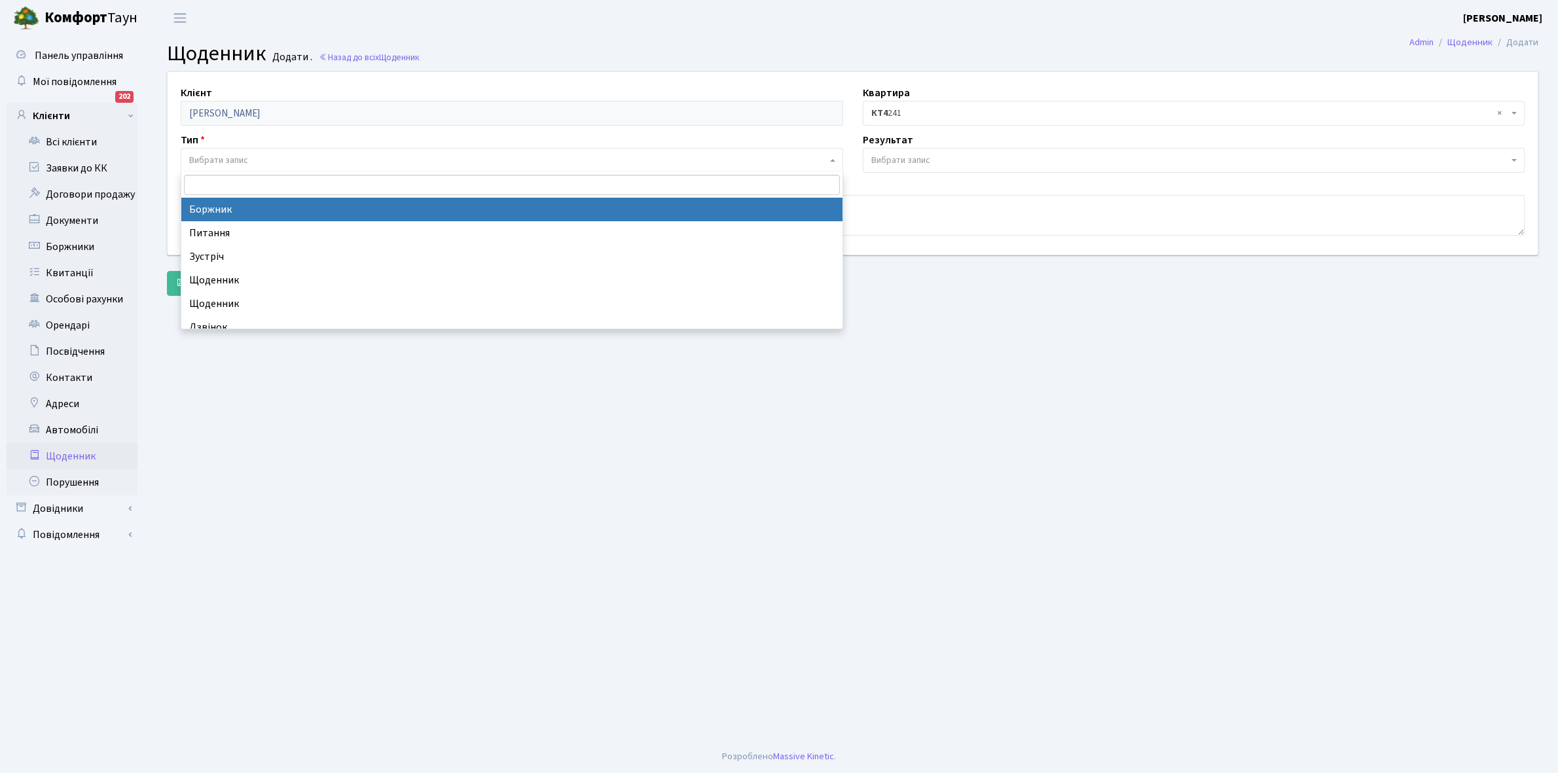
click at [226, 154] on span "Вибрати запис" at bounding box center [218, 160] width 59 height 13
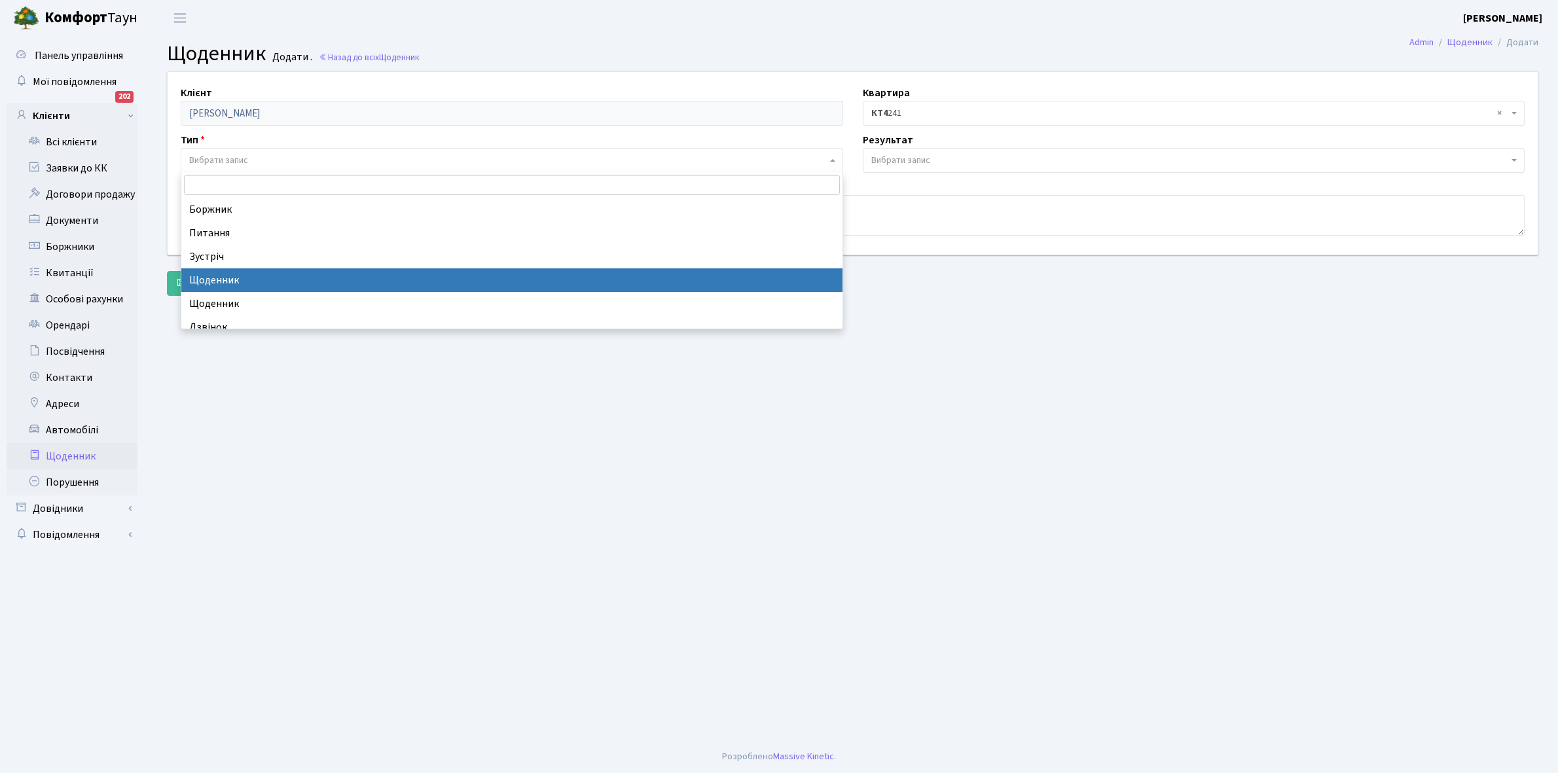
select select "11"
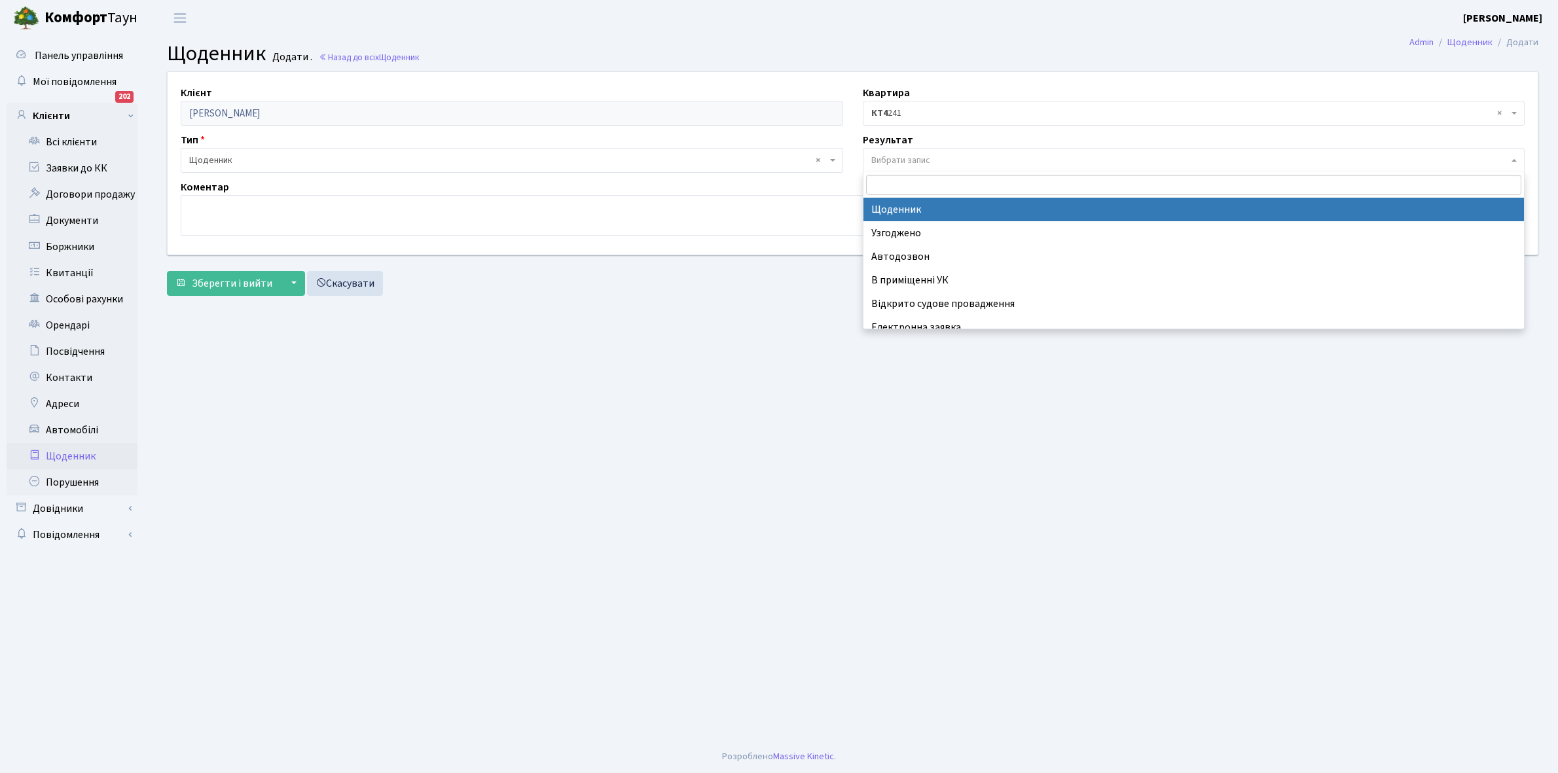
click at [917, 157] on span "Вибрати запис" at bounding box center [900, 160] width 59 height 13
select select "14"
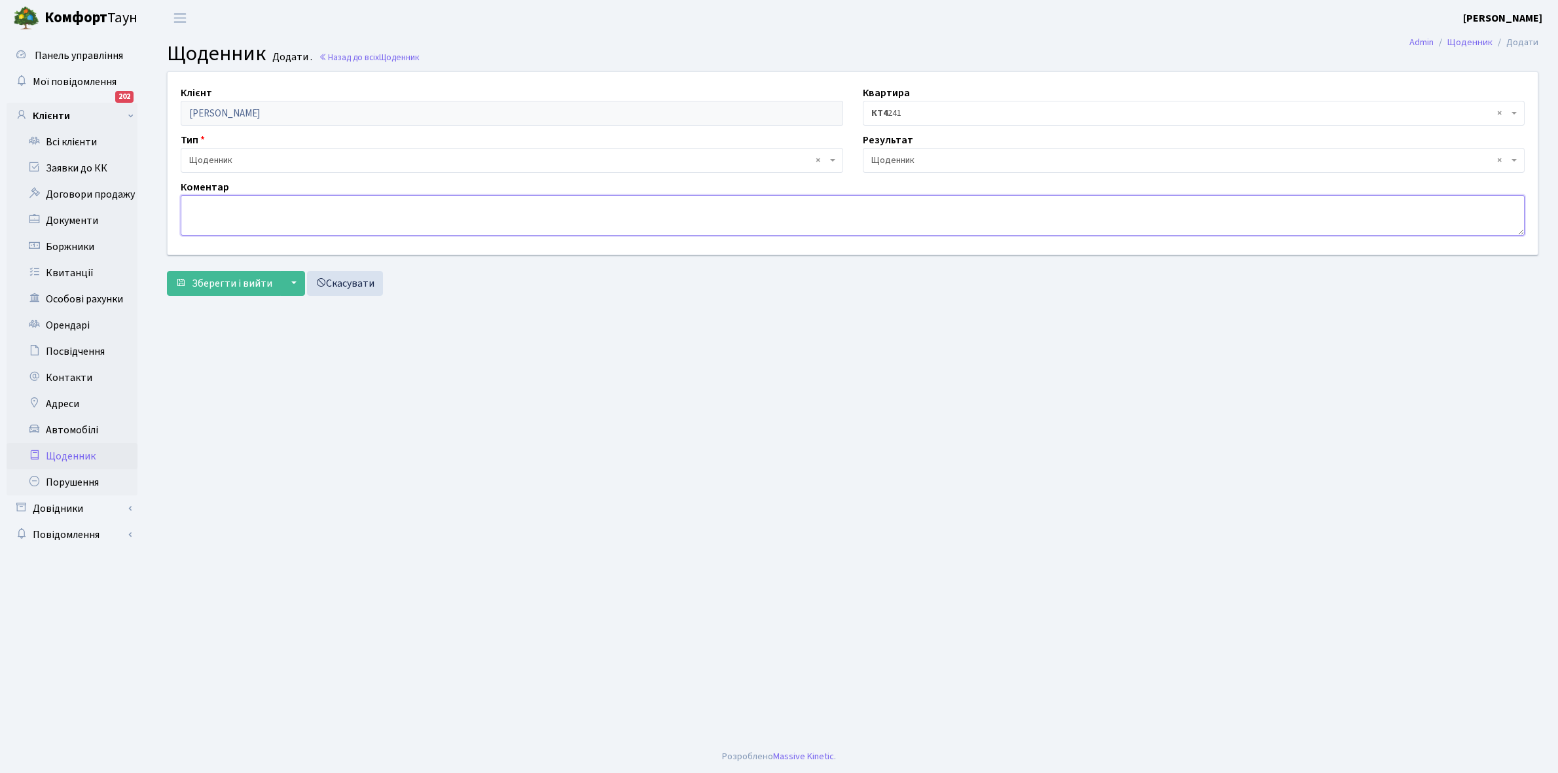
click at [204, 206] on textarea at bounding box center [853, 215] width 1344 height 41
type textarea "J"
type textarea "Оплатила борг"
click at [239, 283] on span "Зберегти і вийти" at bounding box center [232, 283] width 81 height 14
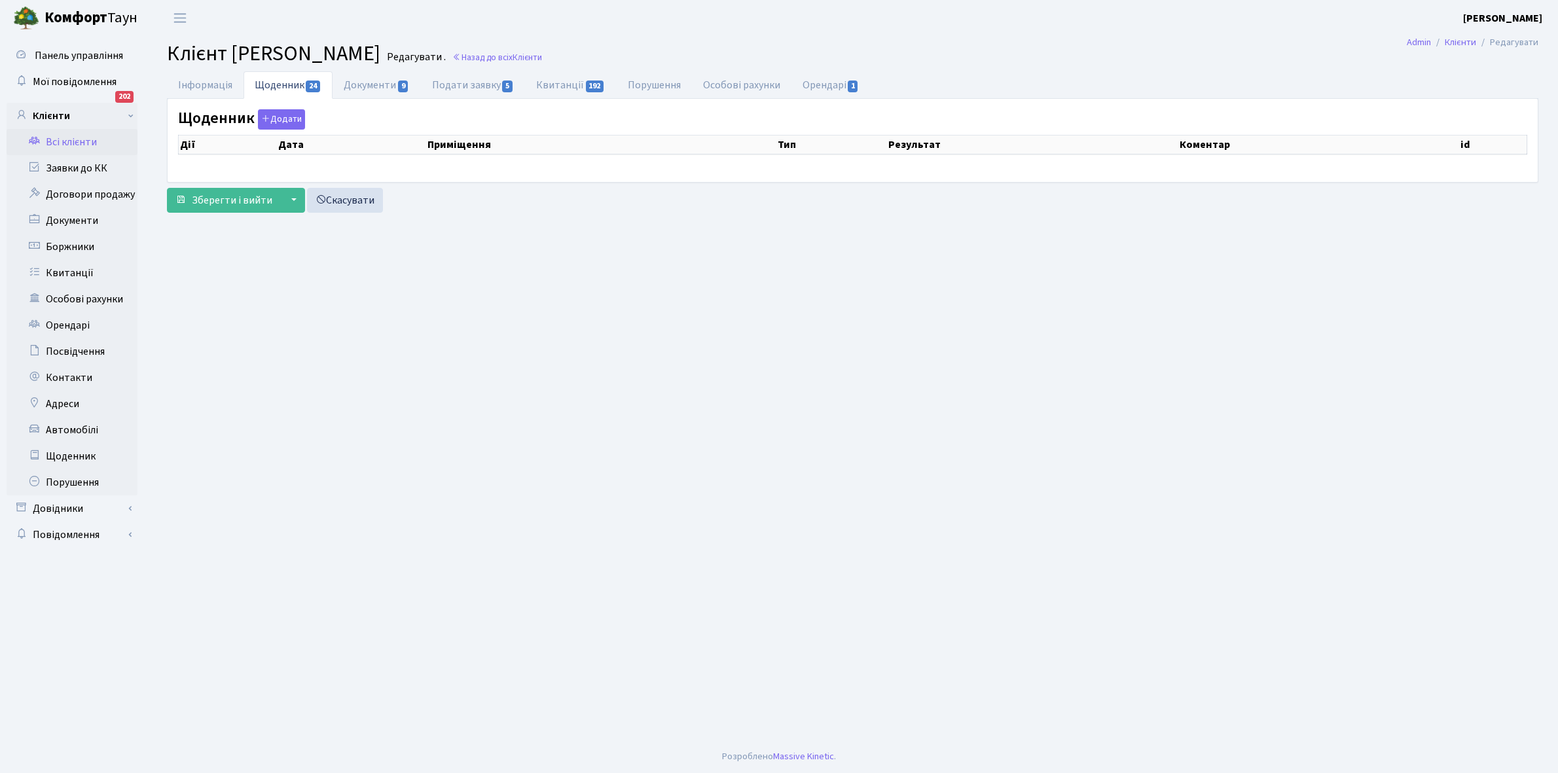
select select "25"
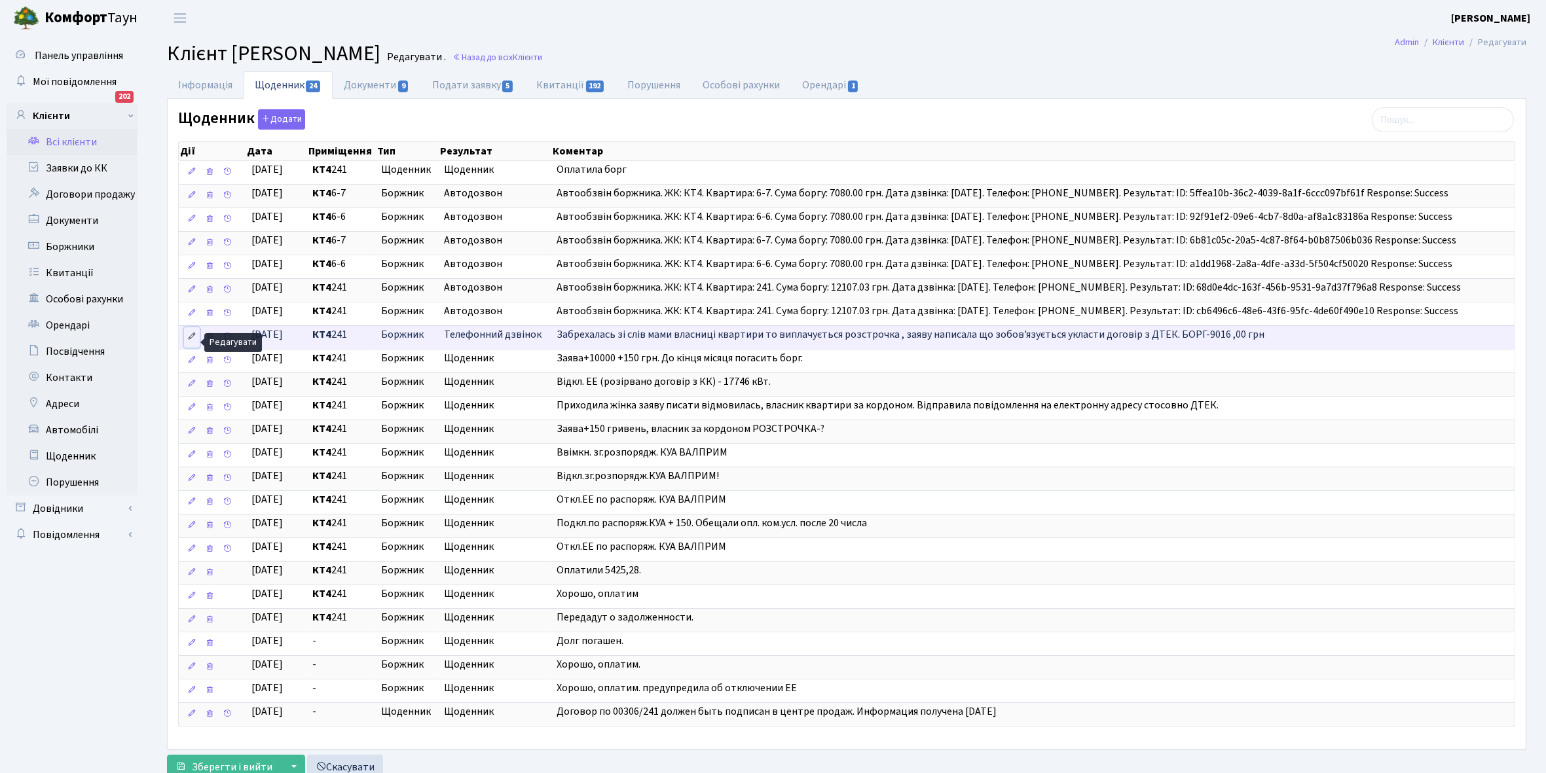
click at [192, 339] on icon at bounding box center [191, 336] width 9 height 9
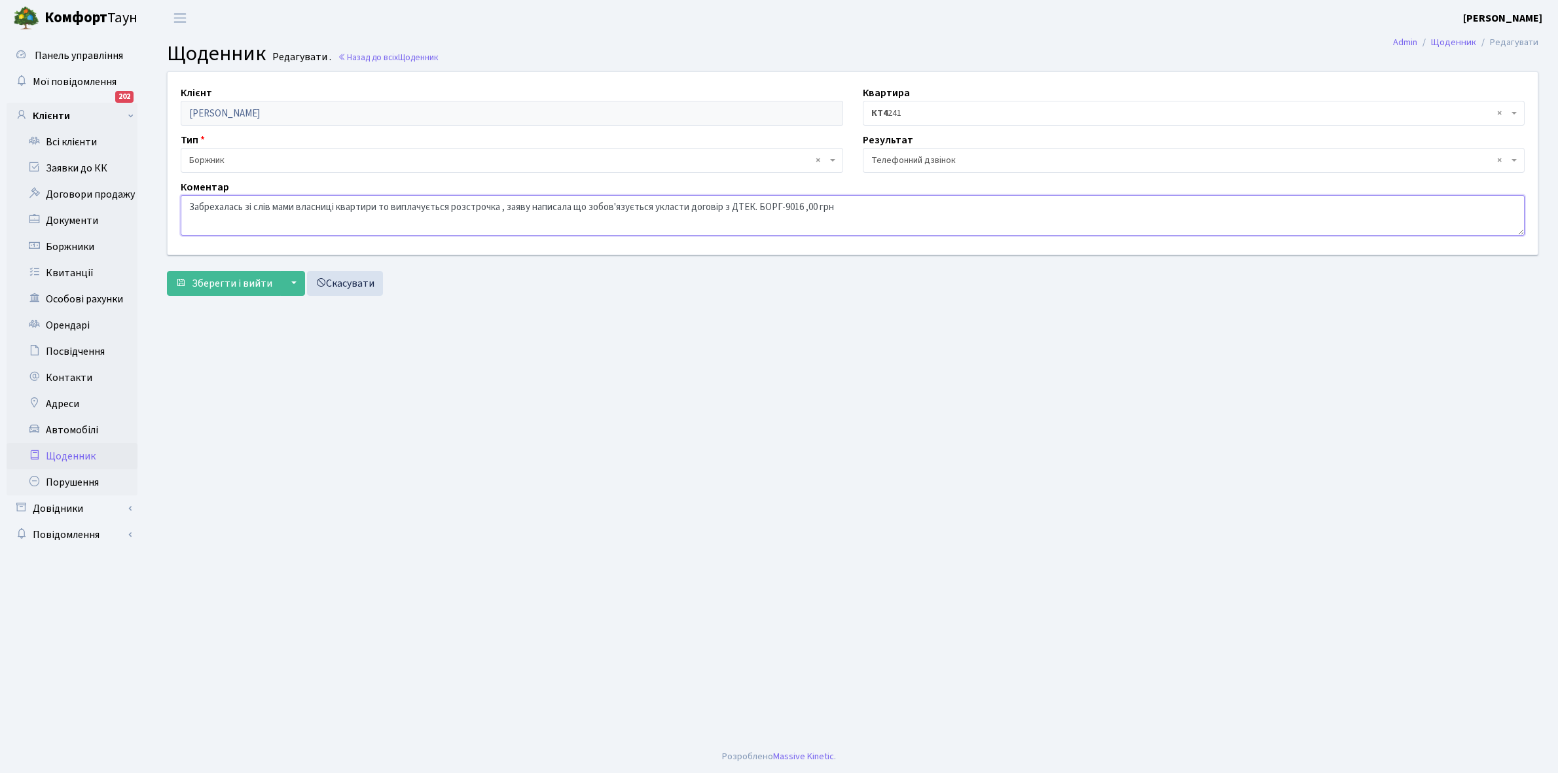
click at [188, 201] on textarea "Забрехалась зі слів мами власниці квартири то виплачується розстрочка , заяву н…" at bounding box center [853, 215] width 1344 height 41
type textarea "Обіцяла оплатити борг. Забрехалась зі слів мами власниці квартири то виплачуєть…"
click at [204, 289] on span "Зберегти і вийти" at bounding box center [232, 283] width 81 height 14
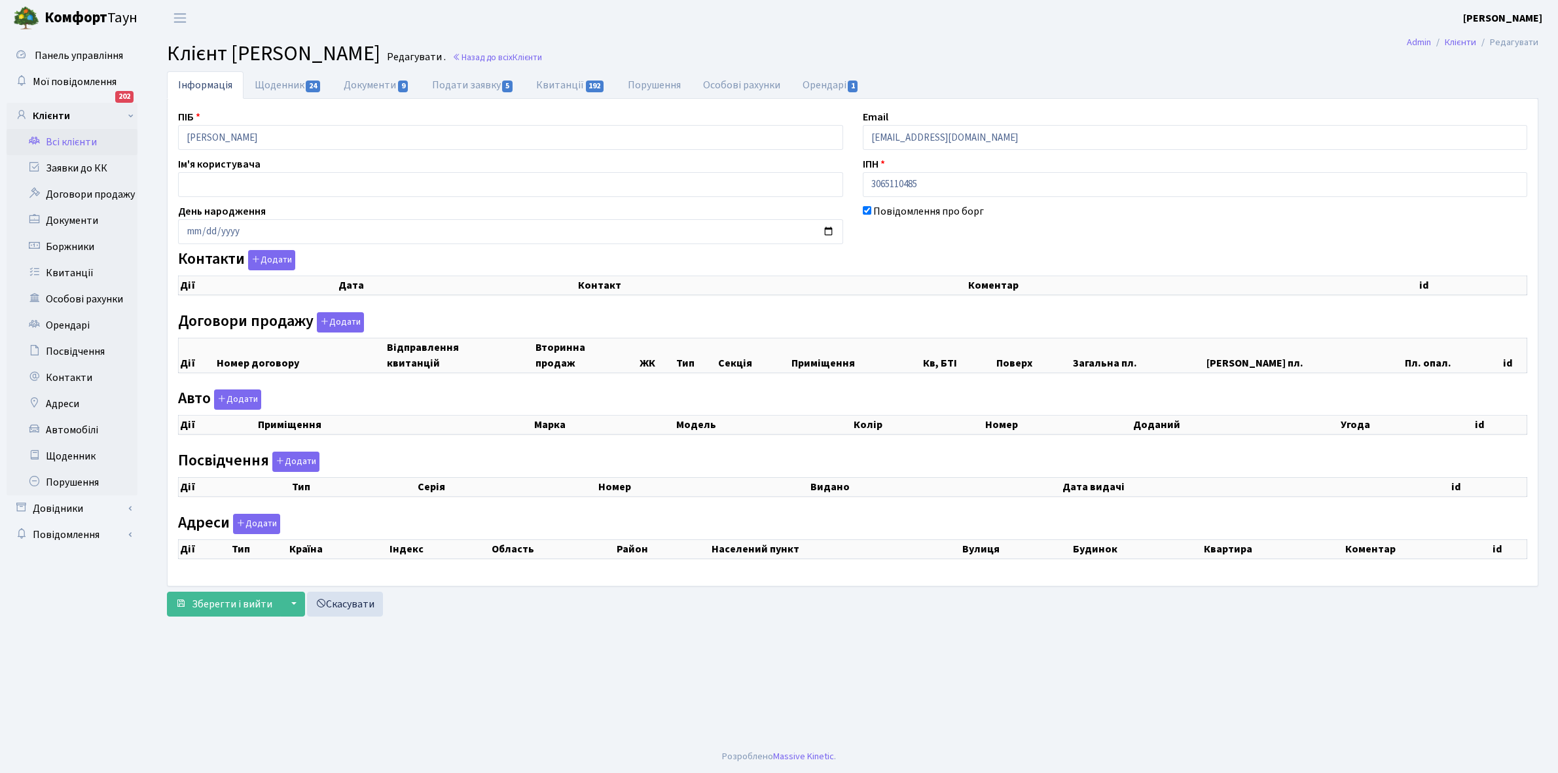
checkbox input "true"
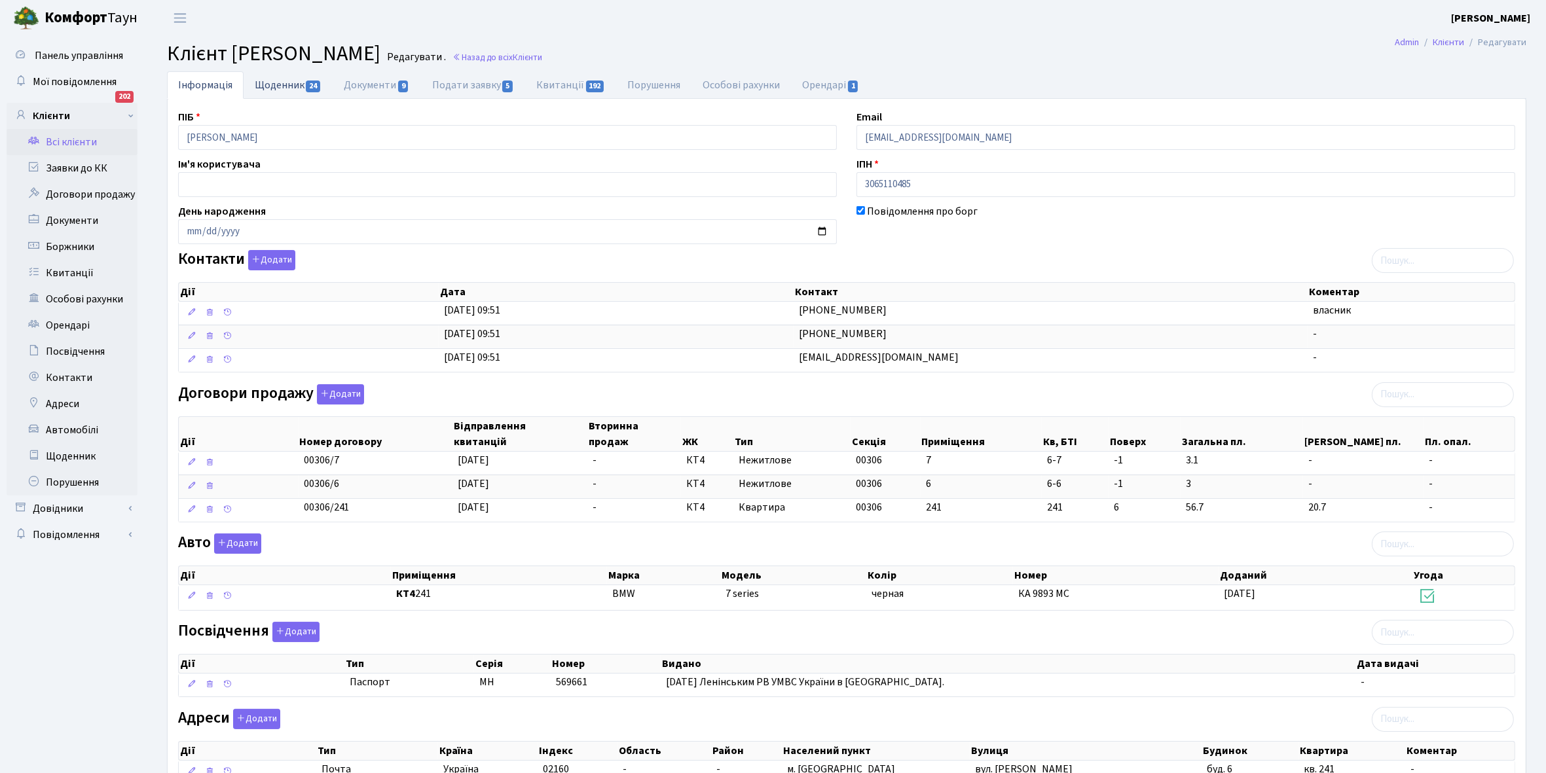
click at [278, 89] on link "Щоденник 24" at bounding box center [288, 84] width 89 height 27
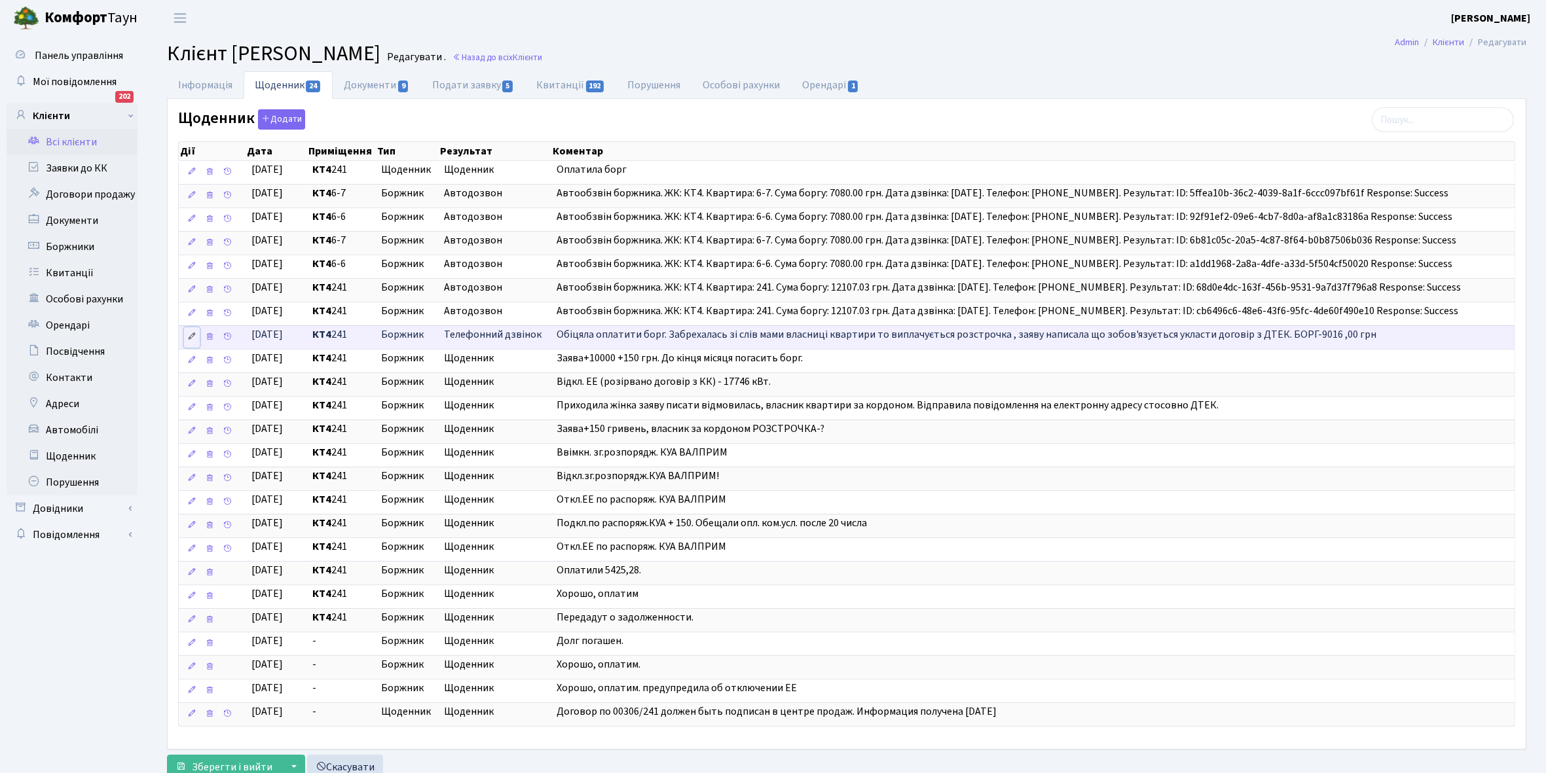
click at [189, 341] on icon at bounding box center [191, 336] width 9 height 9
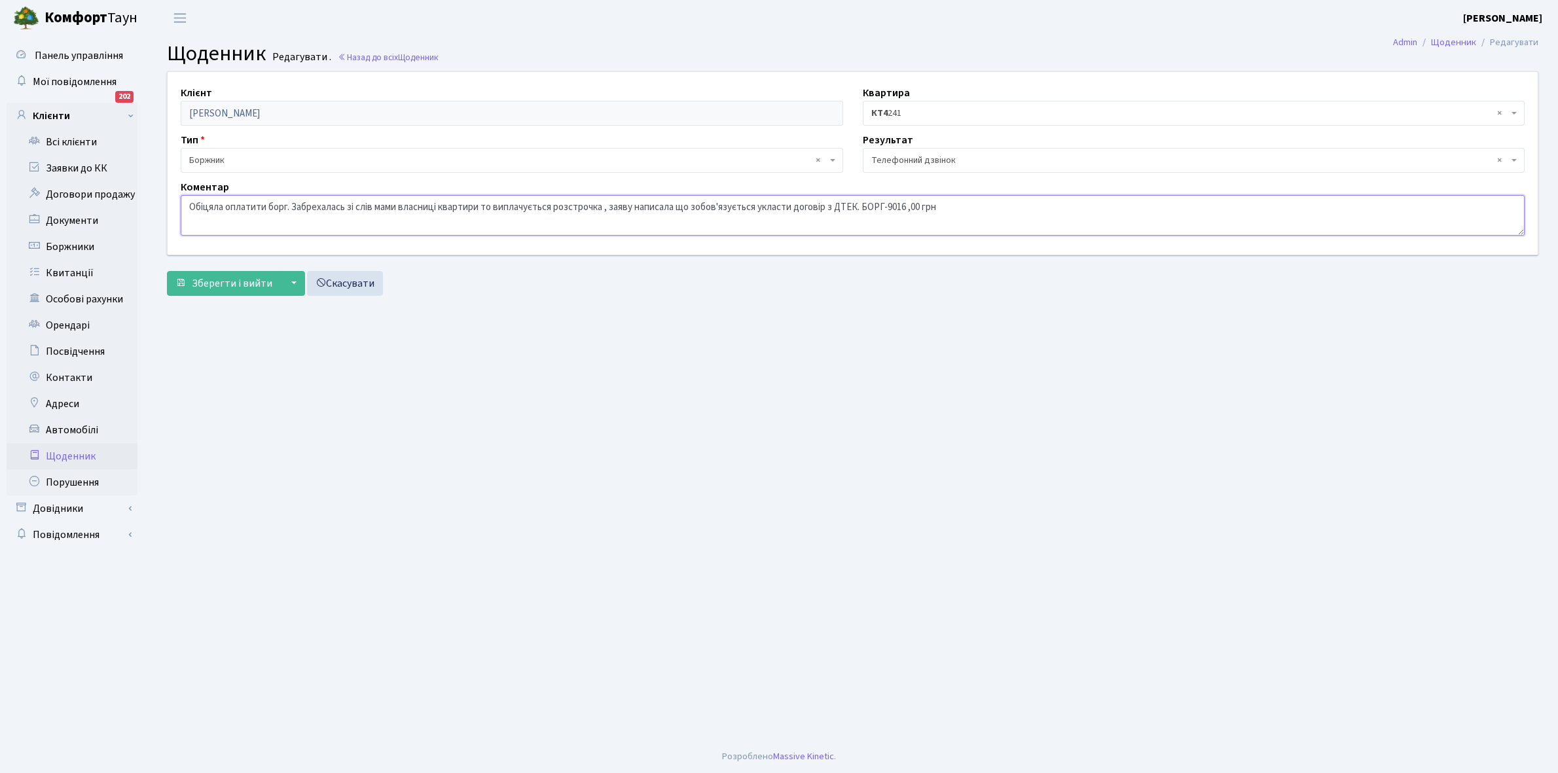
click at [607, 204] on textarea "Обіцяла оплатити борг. Забрехалась зі слів мами власниці квартири то виплачуєть…" at bounding box center [853, 215] width 1344 height 41
type textarea "Обіцяла оплатити борг. Забрехалась зі слів мами власниці квартири то виплачуєть…"
click at [233, 282] on span "Зберегти і вийти" at bounding box center [232, 283] width 81 height 14
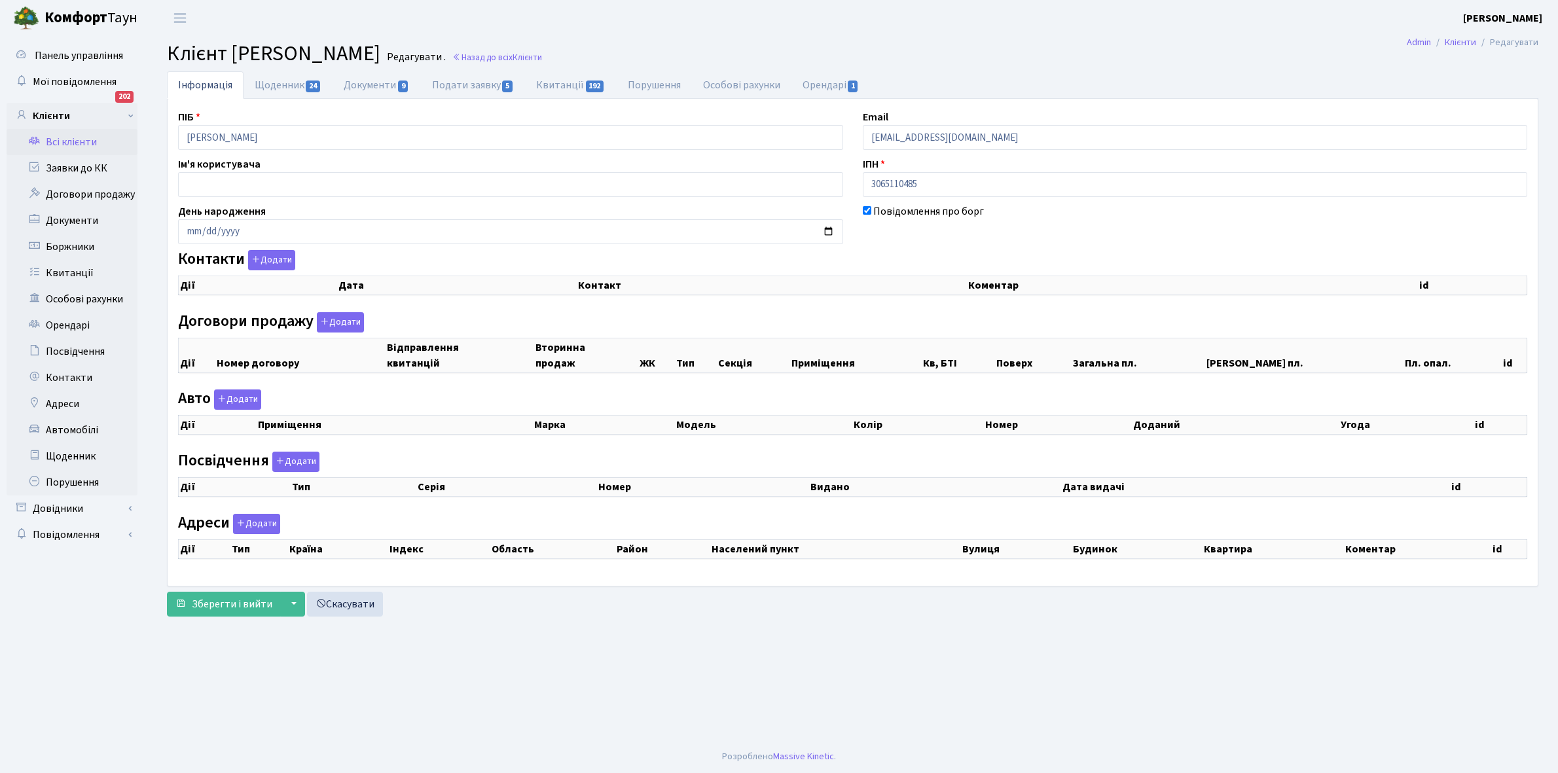
checkbox input "true"
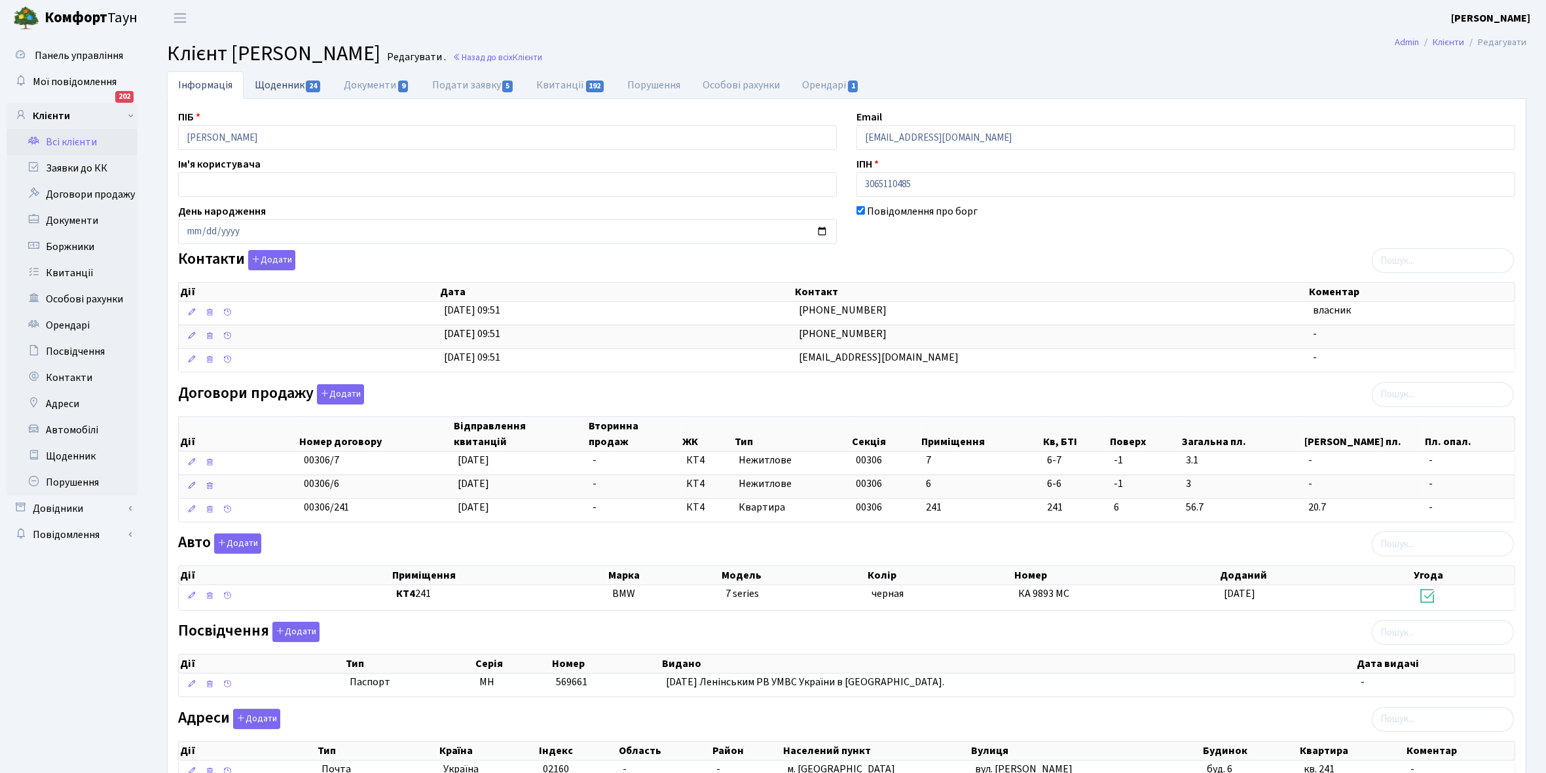
click at [279, 85] on link "Щоденник 24" at bounding box center [288, 84] width 89 height 27
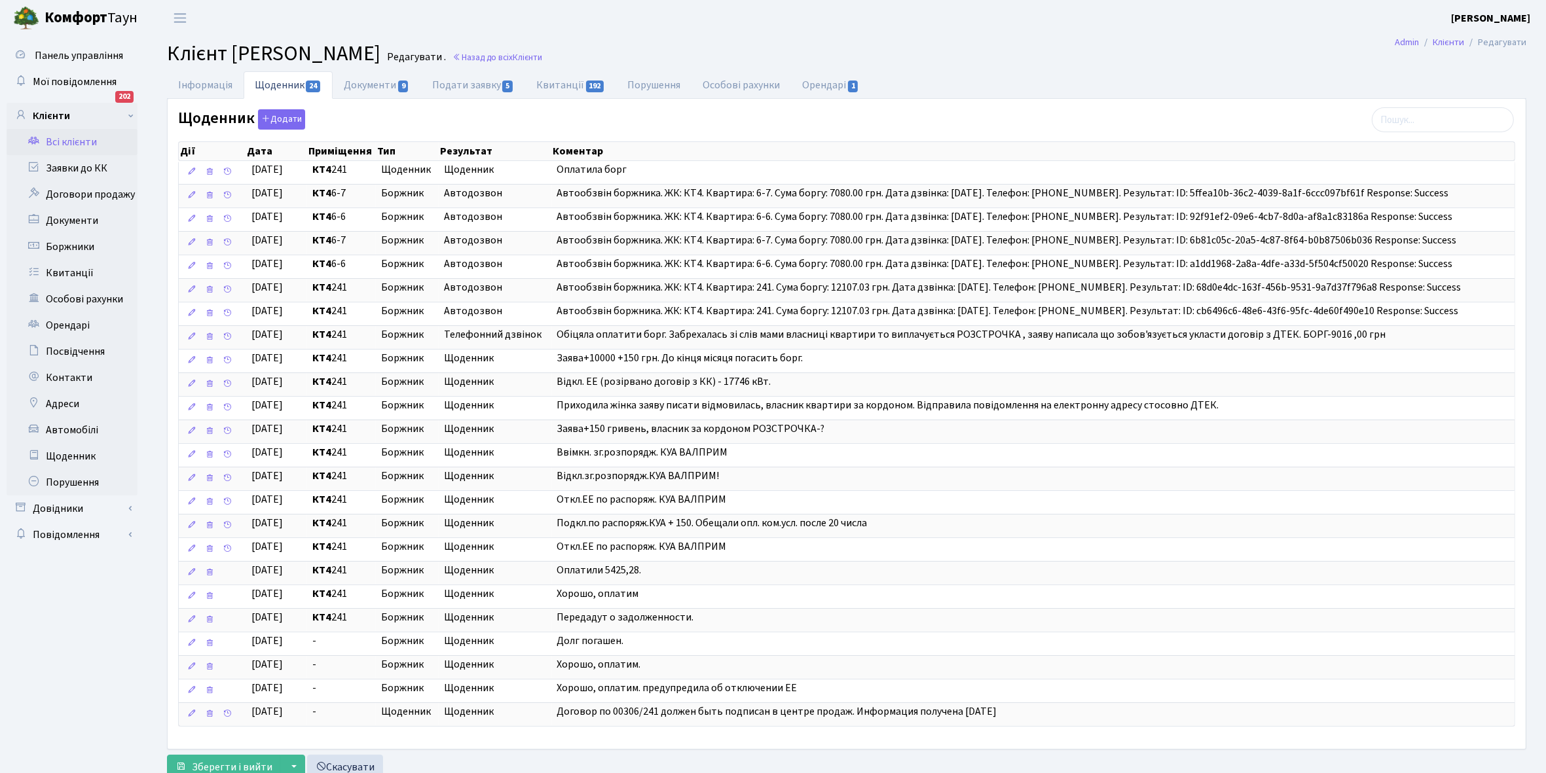
click at [71, 137] on link "Всі клієнти" at bounding box center [72, 142] width 131 height 26
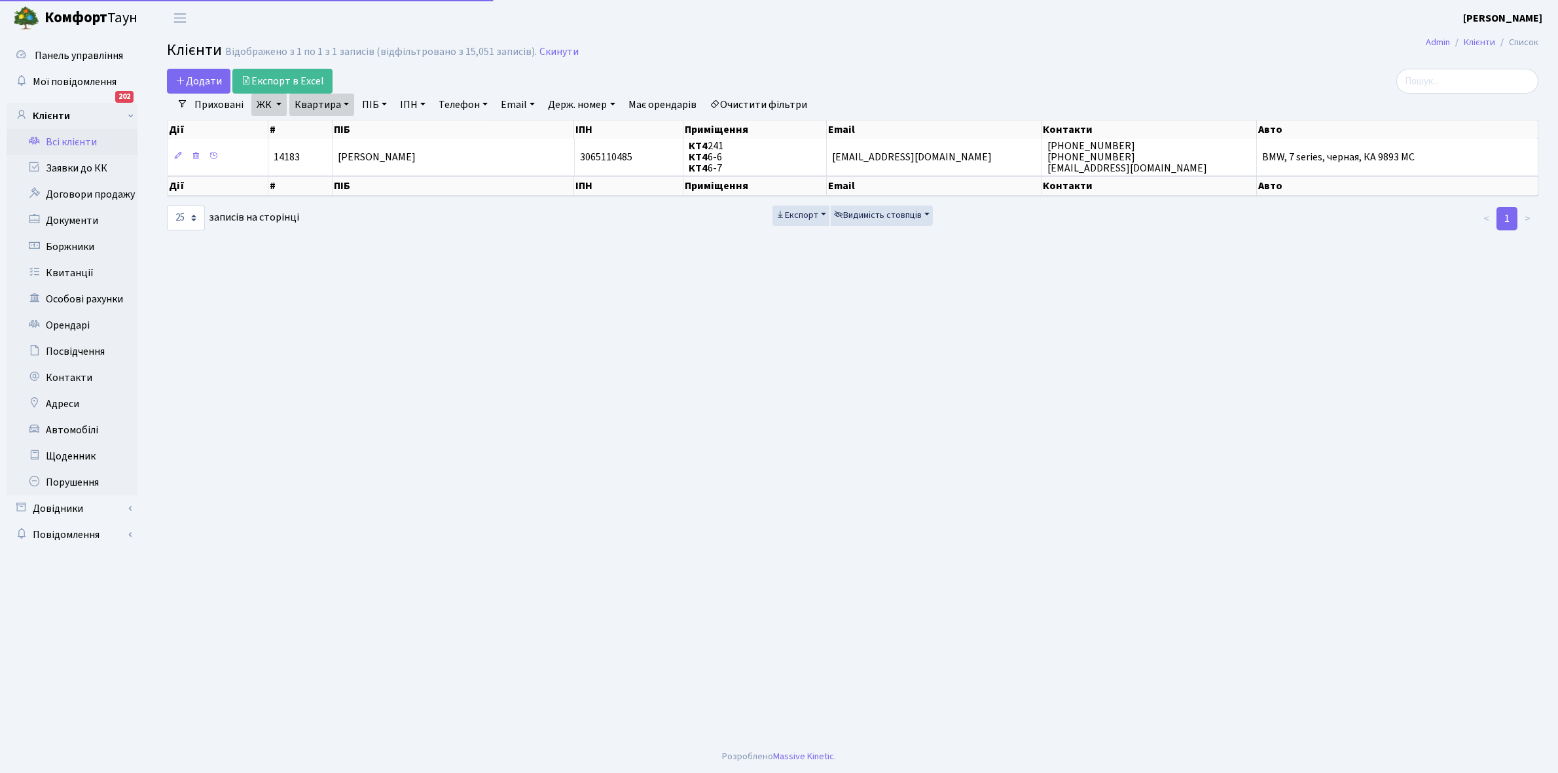
select select "25"
click at [346, 102] on link "Квартира" at bounding box center [321, 105] width 65 height 22
click at [328, 124] on input "241" at bounding box center [328, 130] width 77 height 25
type input "244"
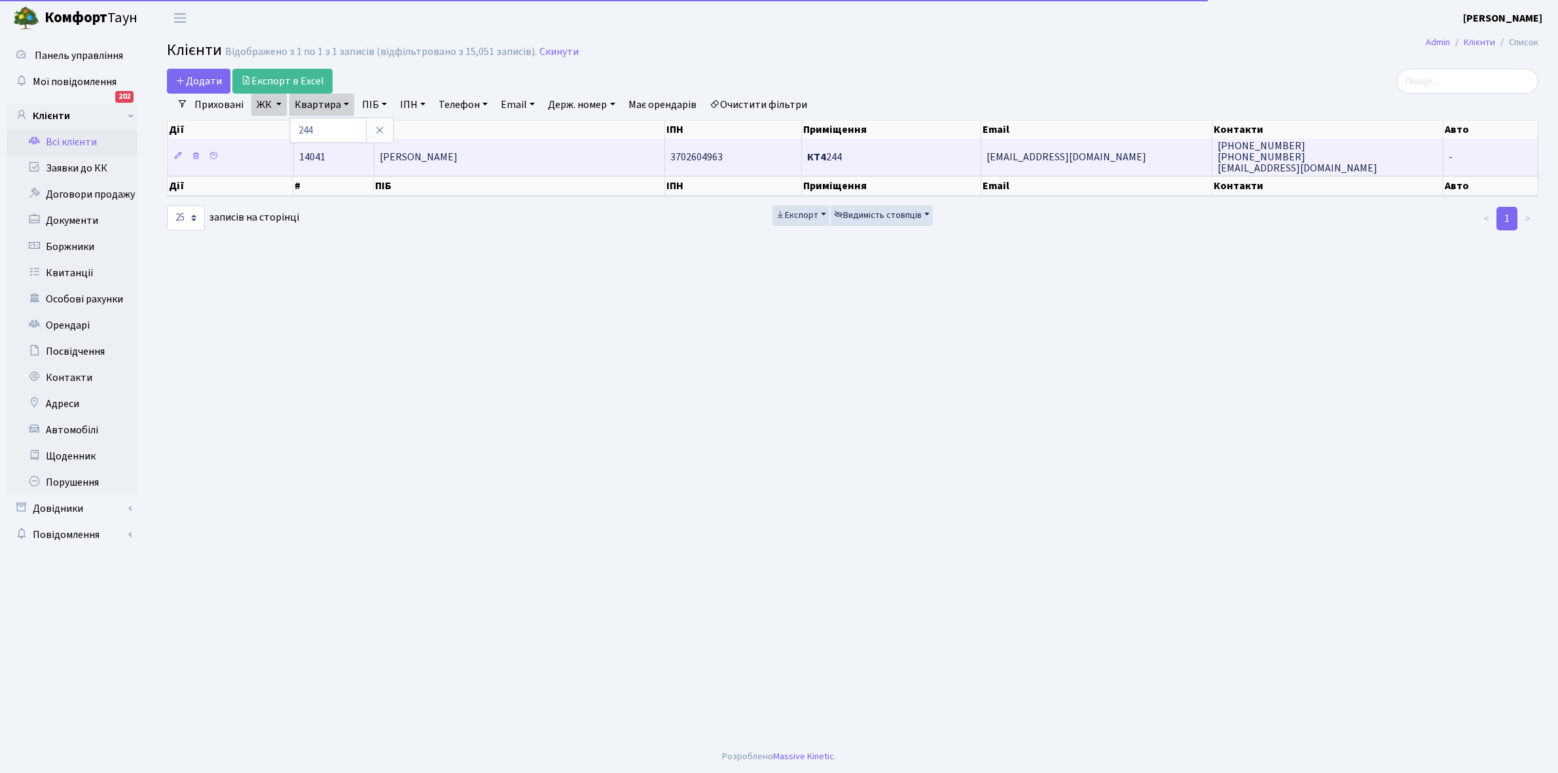
click at [453, 158] on span "[PERSON_NAME]" at bounding box center [419, 157] width 78 height 14
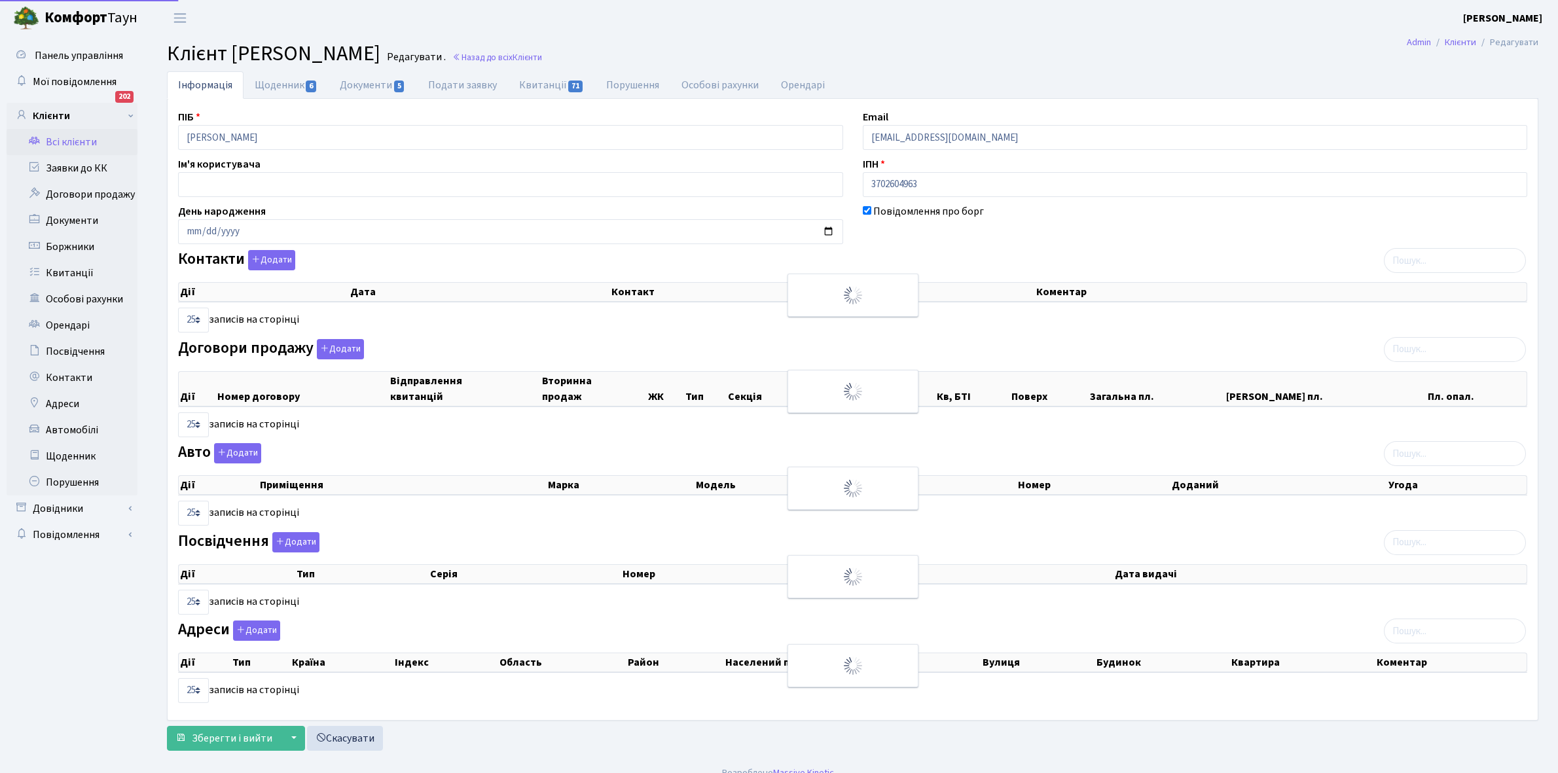
select select "25"
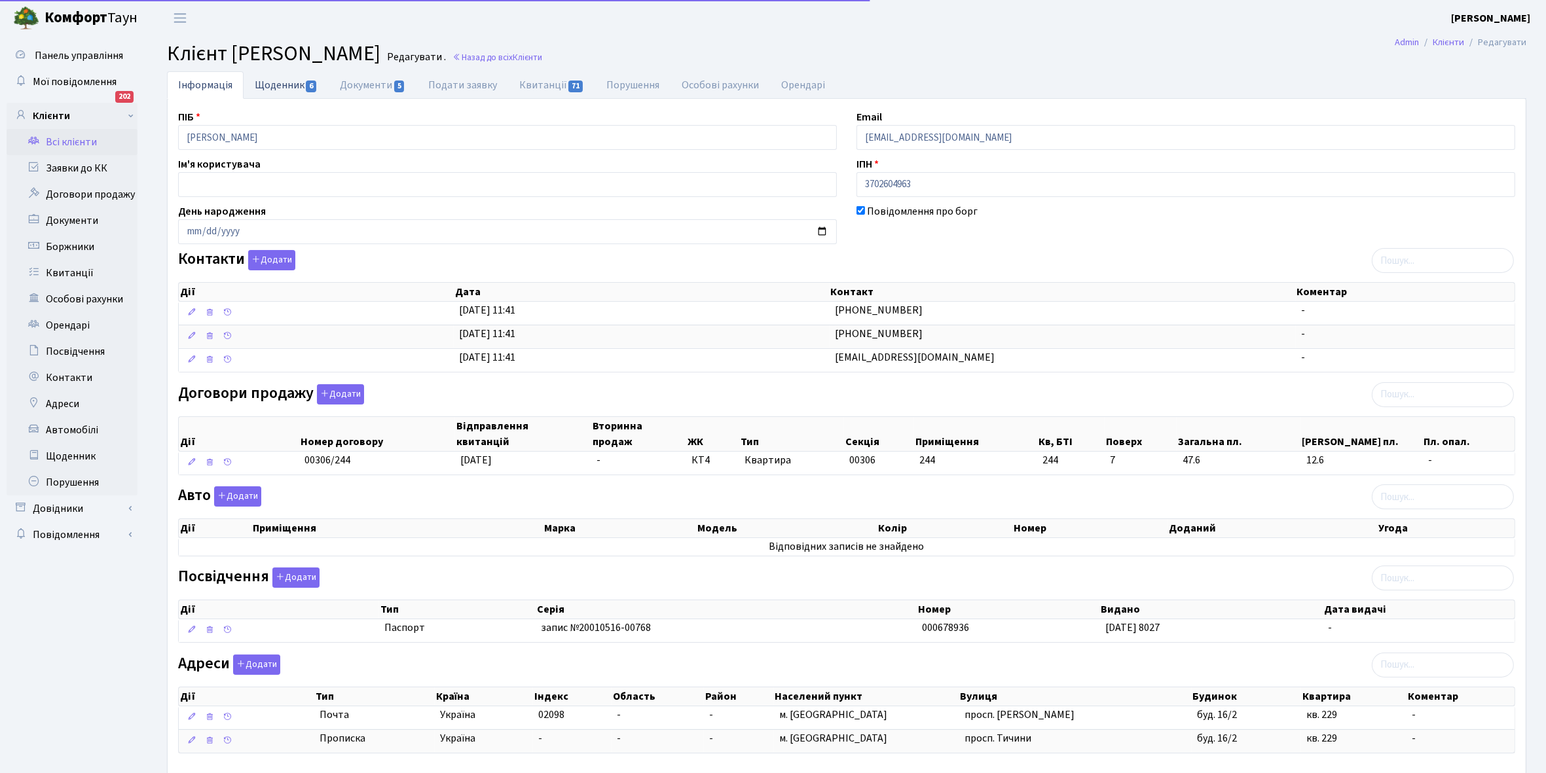
click at [276, 83] on link "Щоденник 6" at bounding box center [286, 84] width 85 height 27
select select "25"
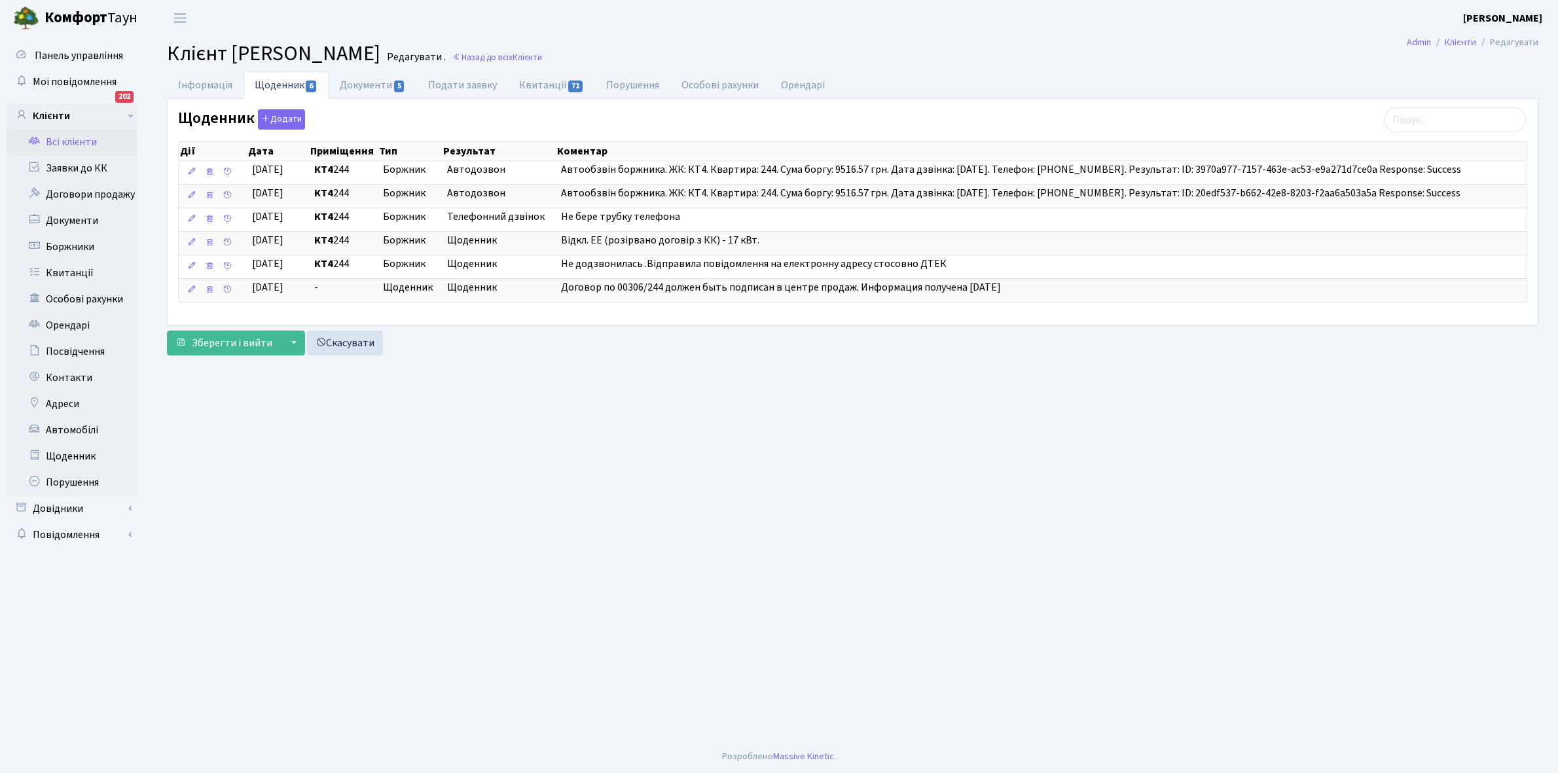
click at [85, 139] on link "Всі клієнти" at bounding box center [72, 142] width 131 height 26
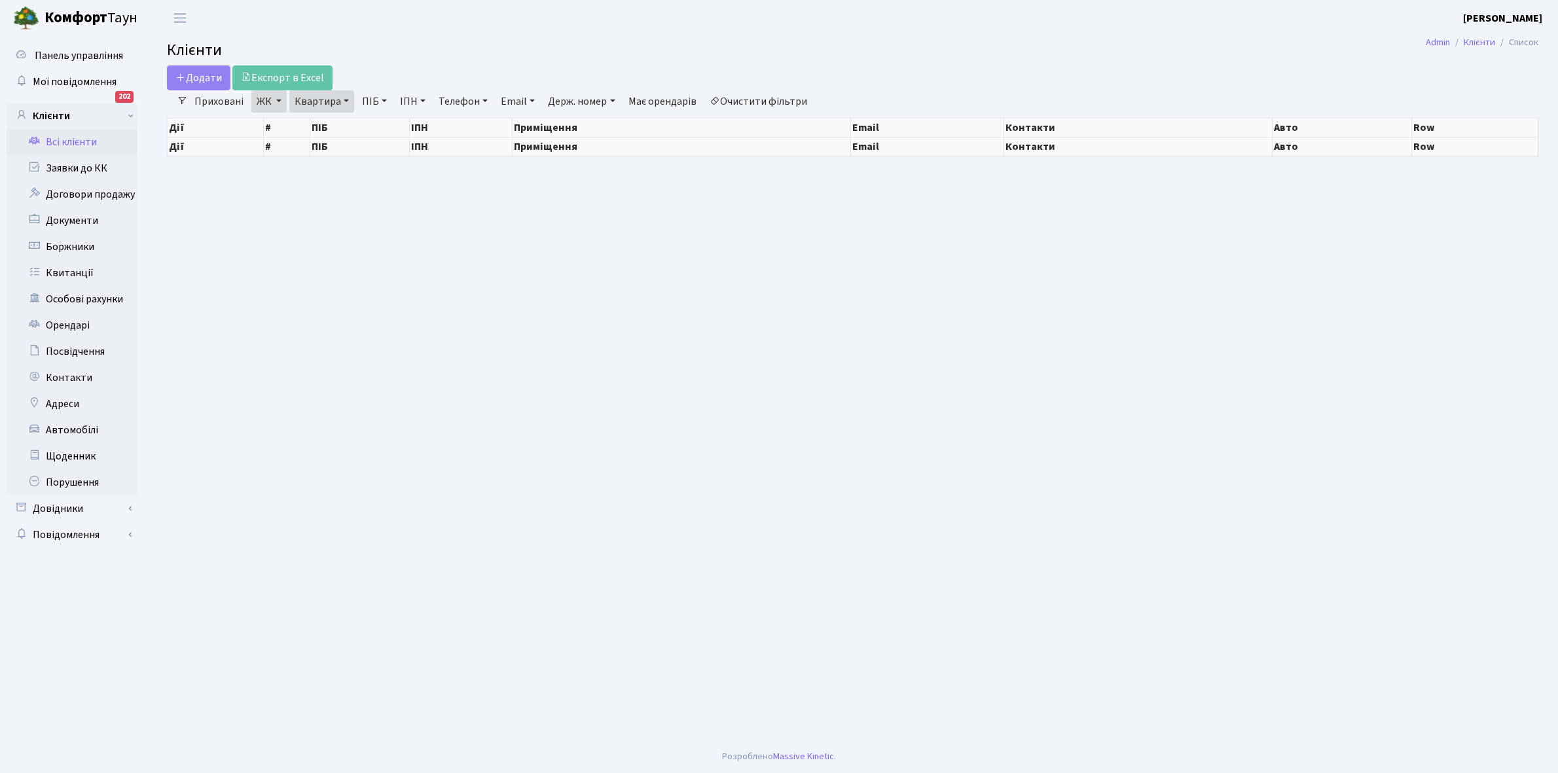
select select "25"
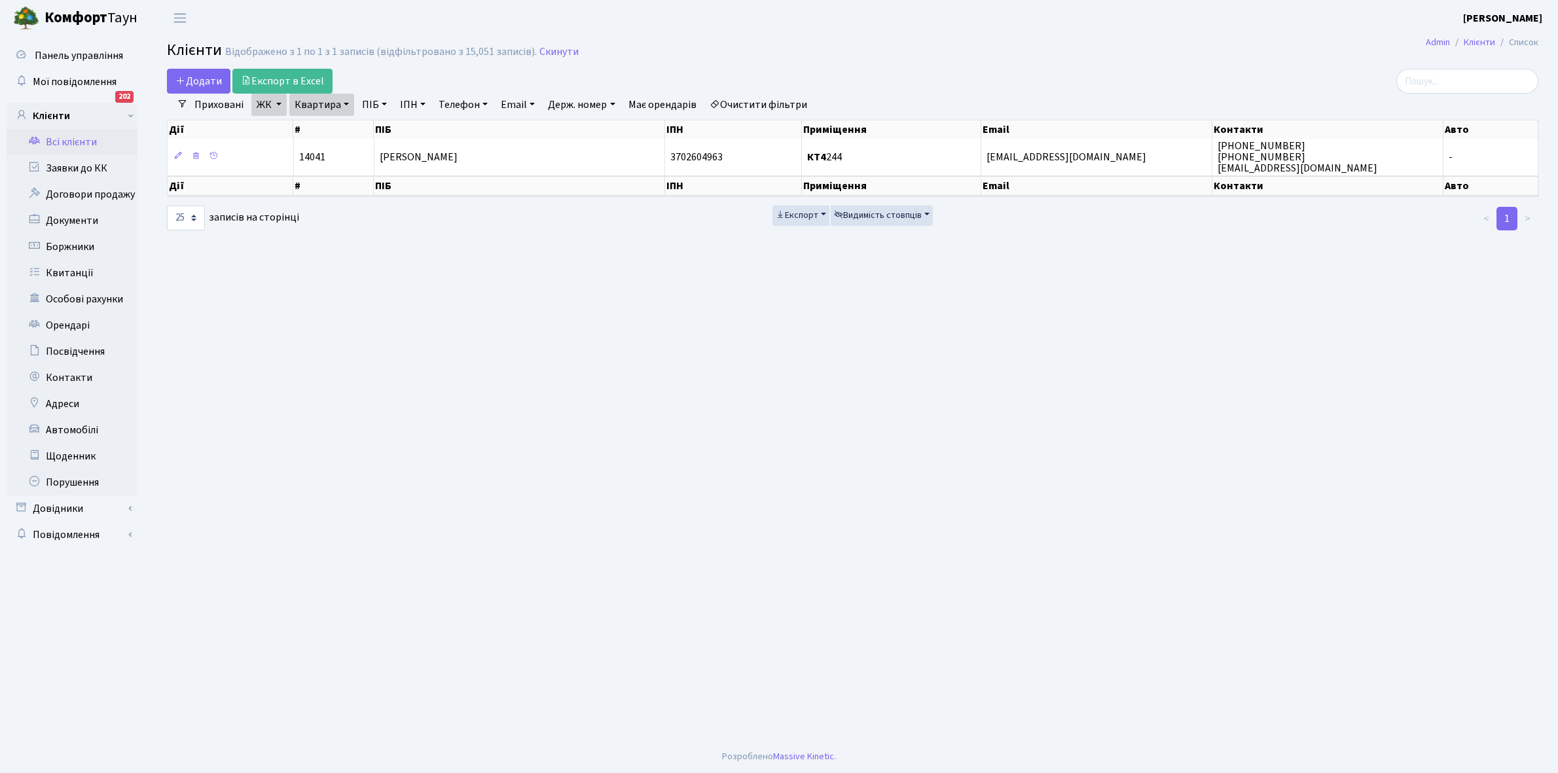
click at [342, 102] on link "Квартира" at bounding box center [321, 105] width 65 height 22
click at [342, 128] on input "244" at bounding box center [328, 130] width 77 height 25
type input "251"
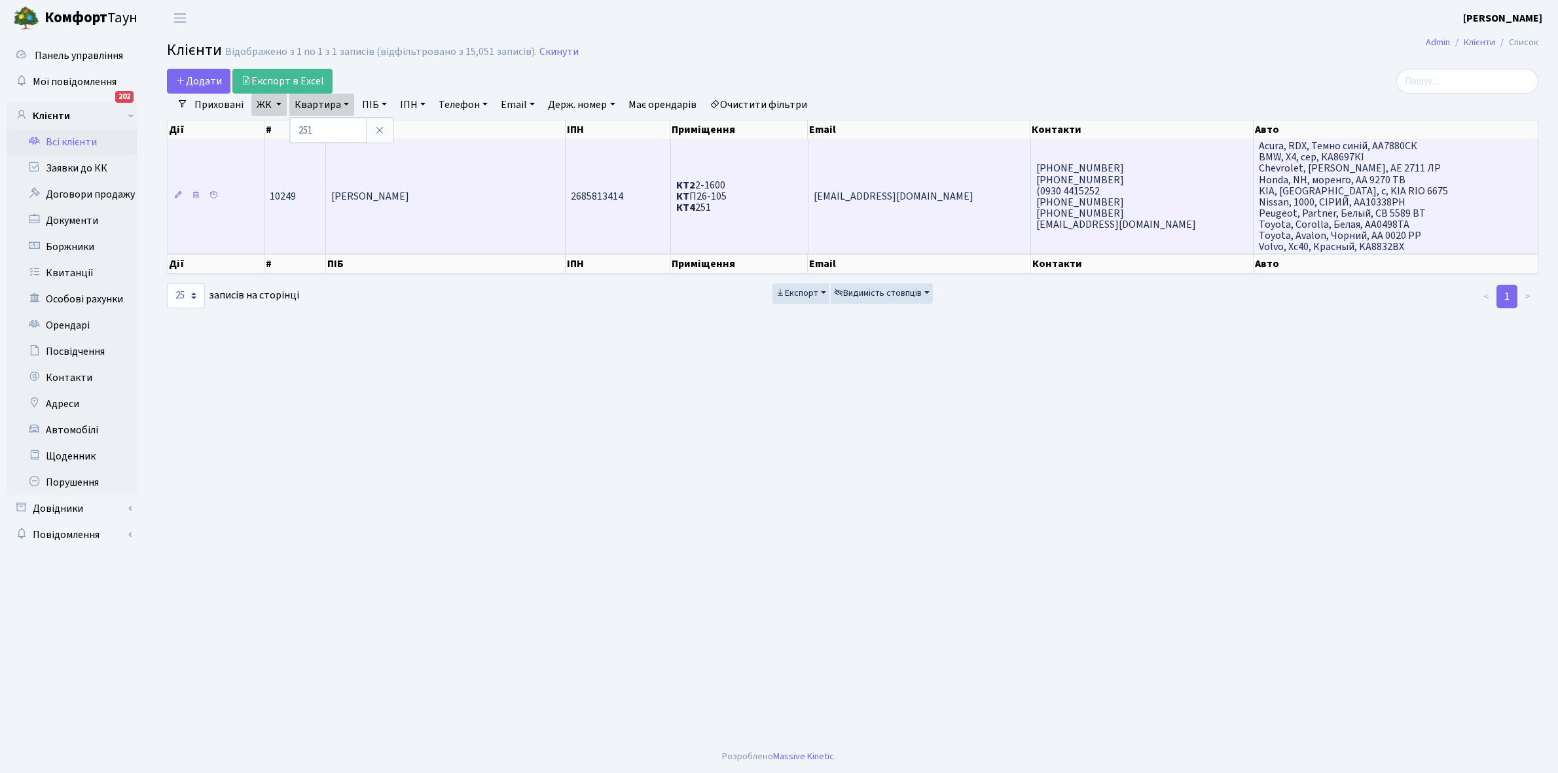
click at [409, 189] on span "Логунов Орест Миколайович" at bounding box center [370, 196] width 78 height 14
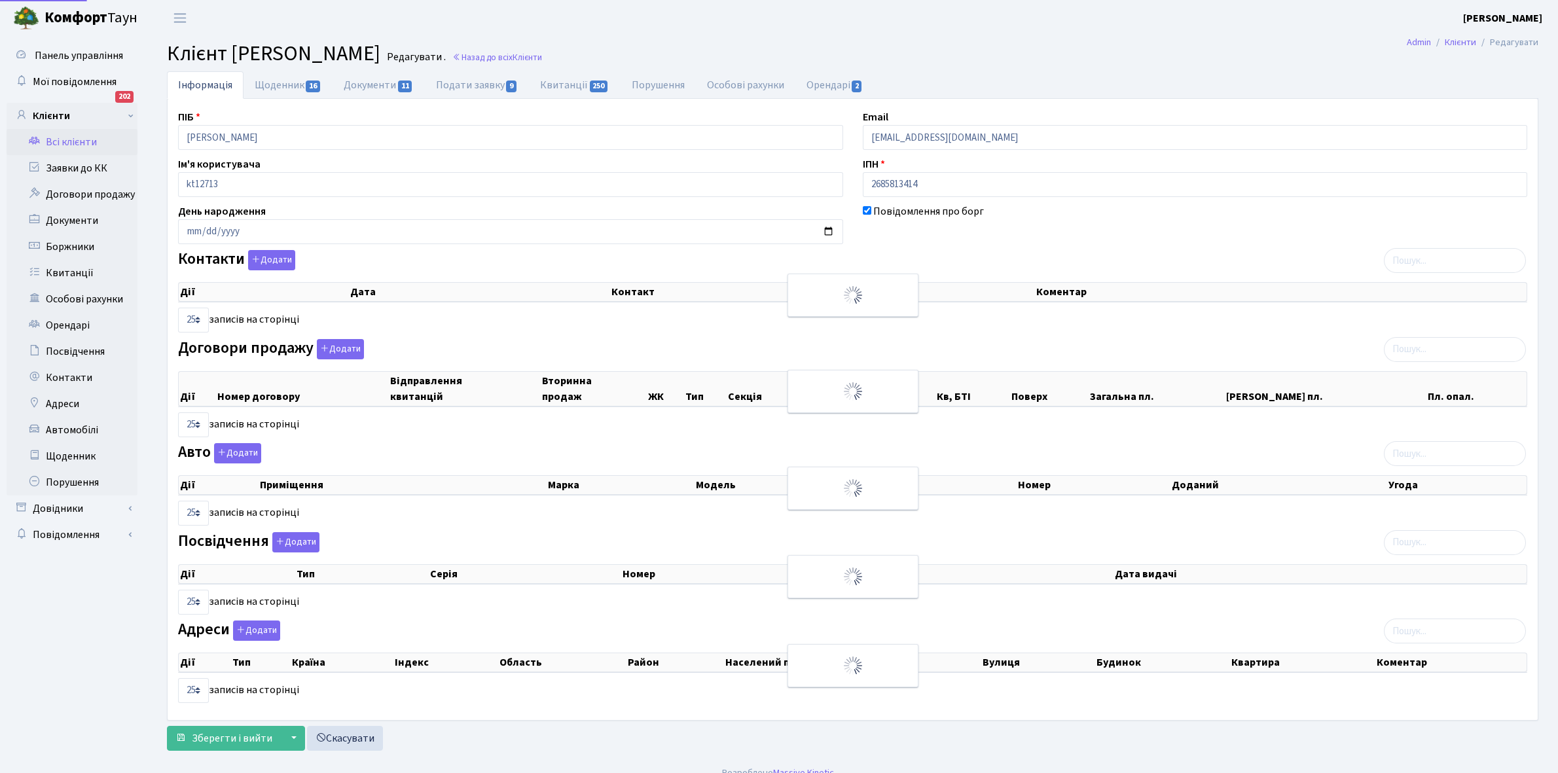
select select "25"
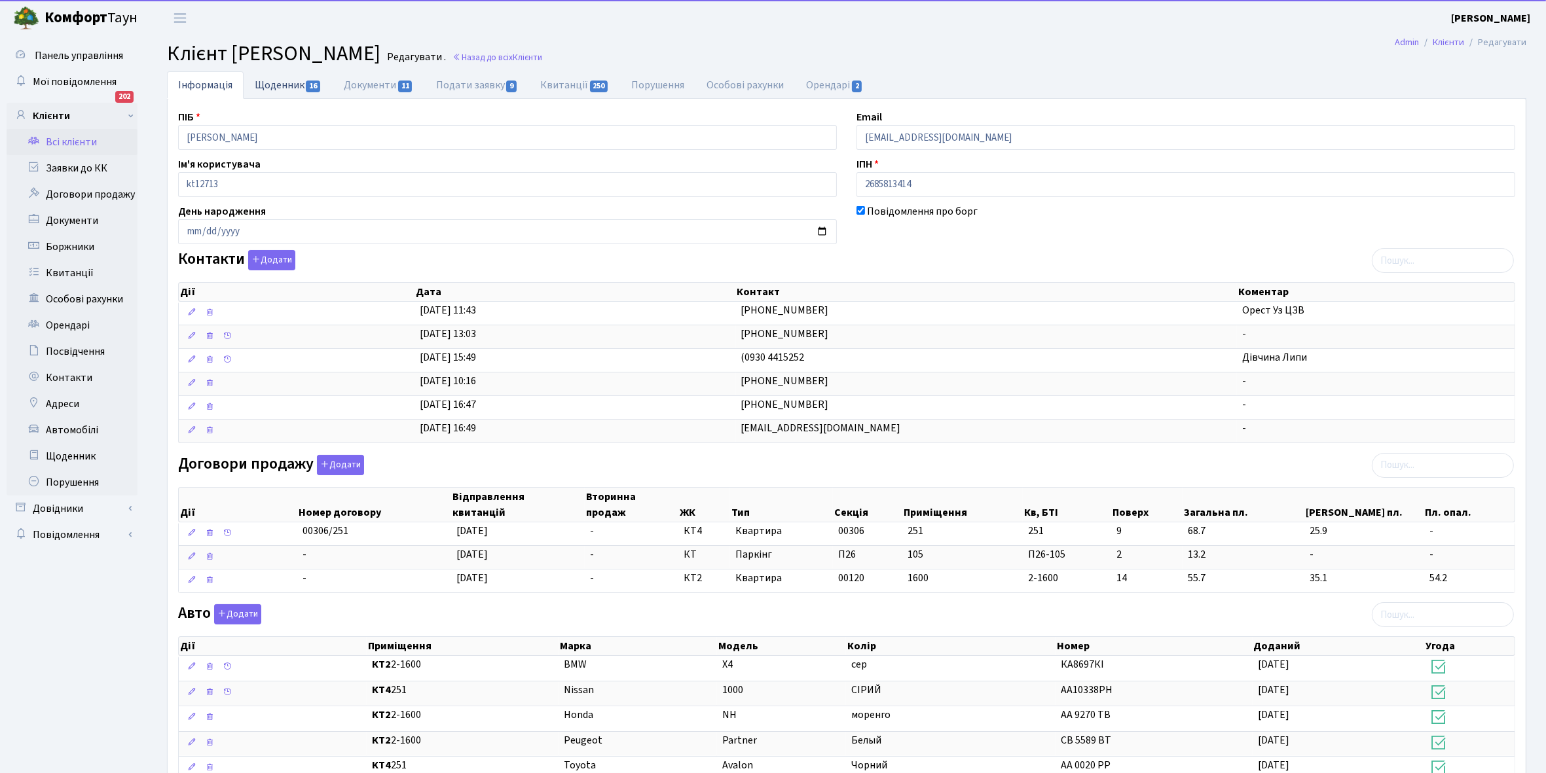
click at [268, 84] on link "Щоденник 16" at bounding box center [288, 84] width 89 height 27
select select "25"
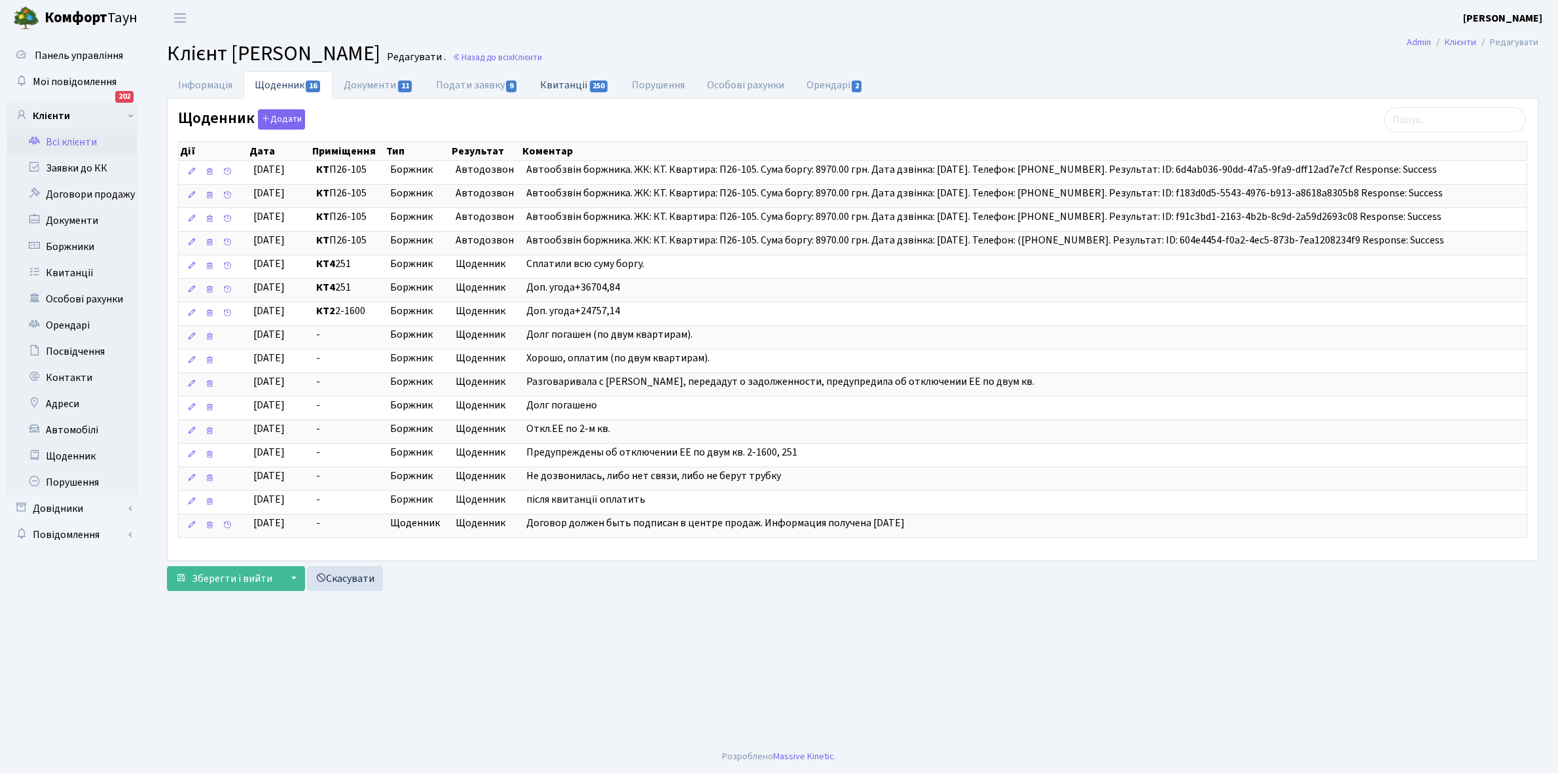
click at [563, 82] on link "Квитанції 250" at bounding box center [574, 84] width 91 height 27
select select "25"
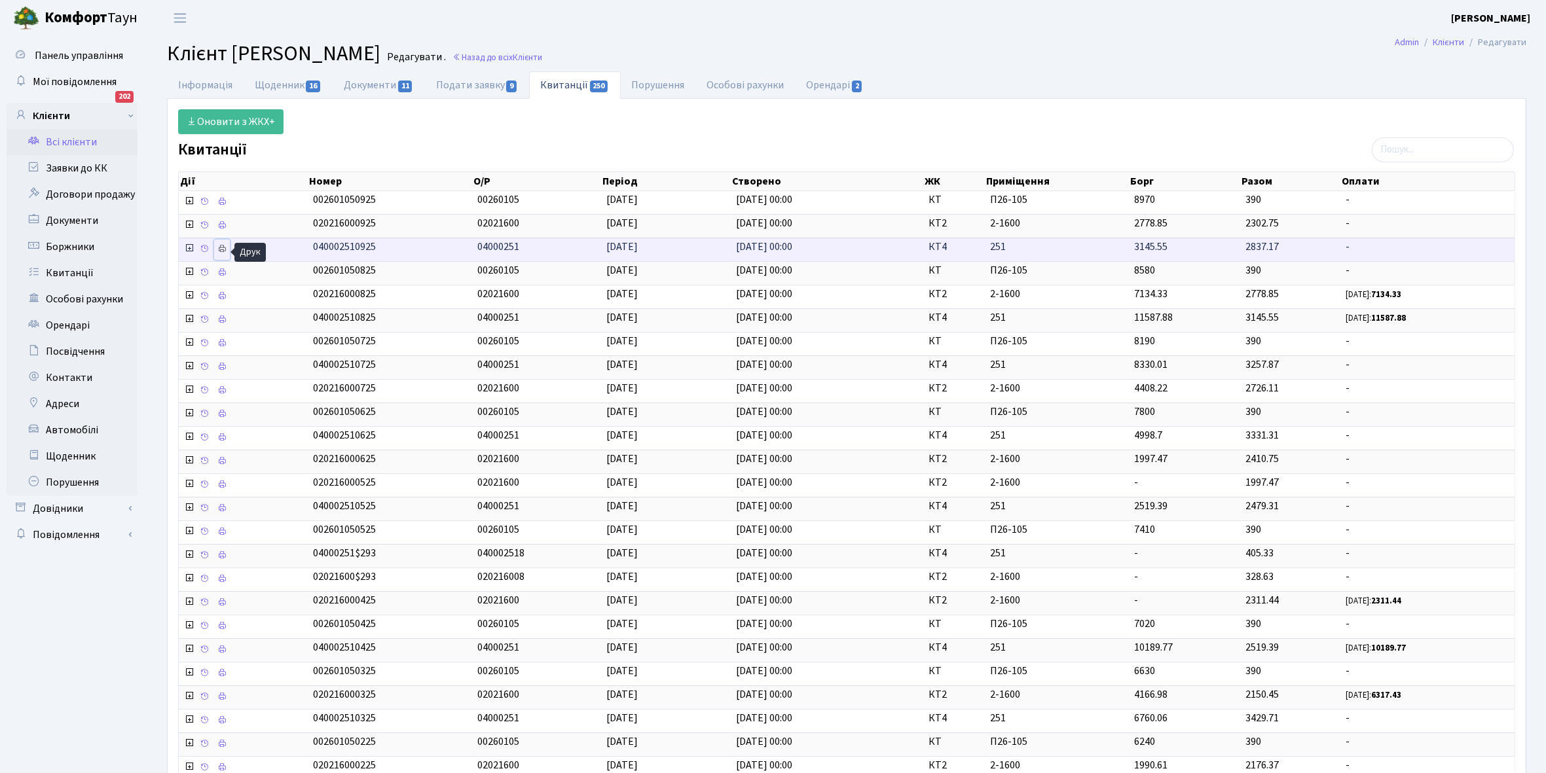
click at [227, 249] on icon at bounding box center [221, 248] width 9 height 9
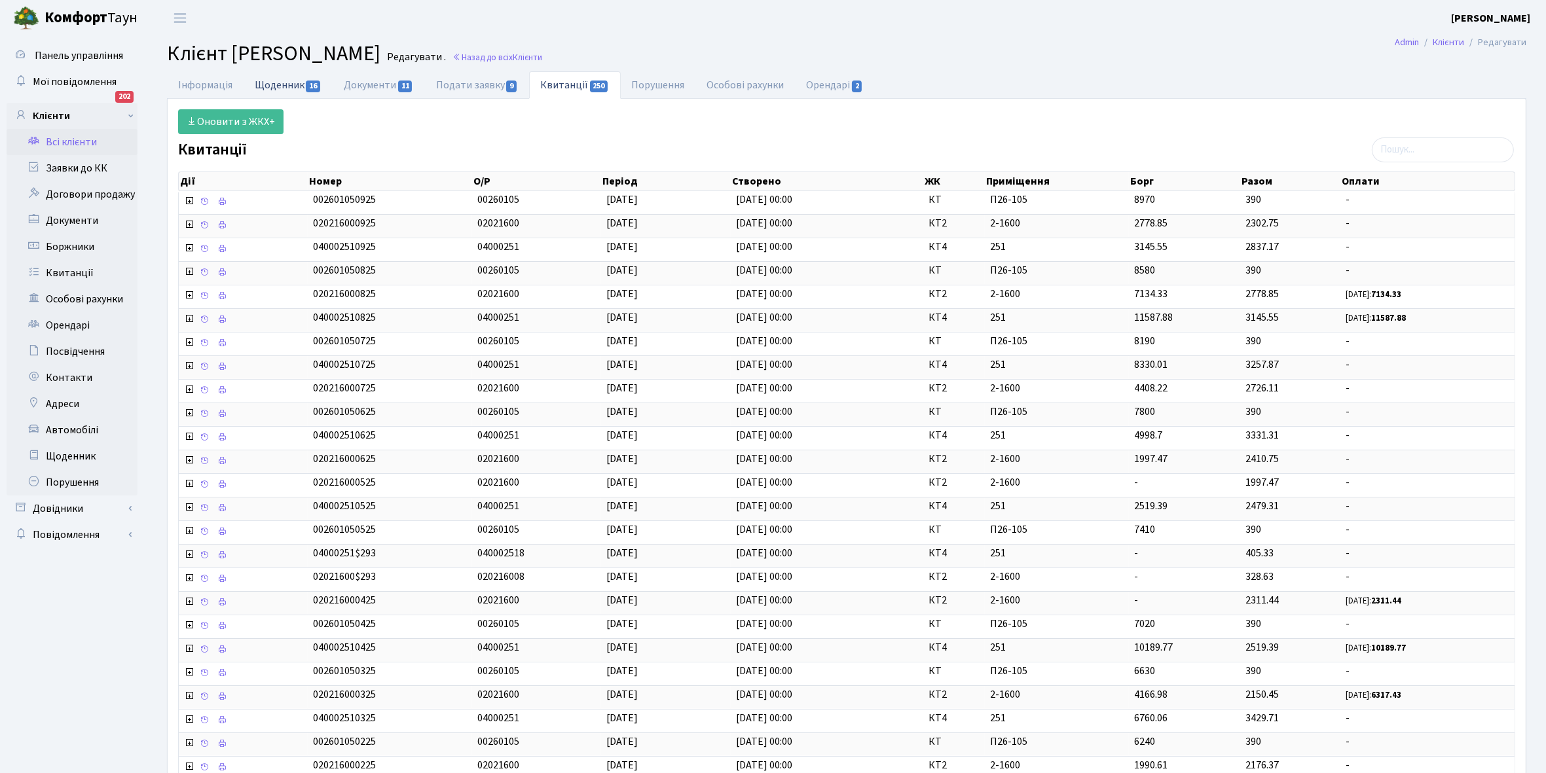
click at [268, 85] on link "Щоденник 16" at bounding box center [288, 84] width 89 height 27
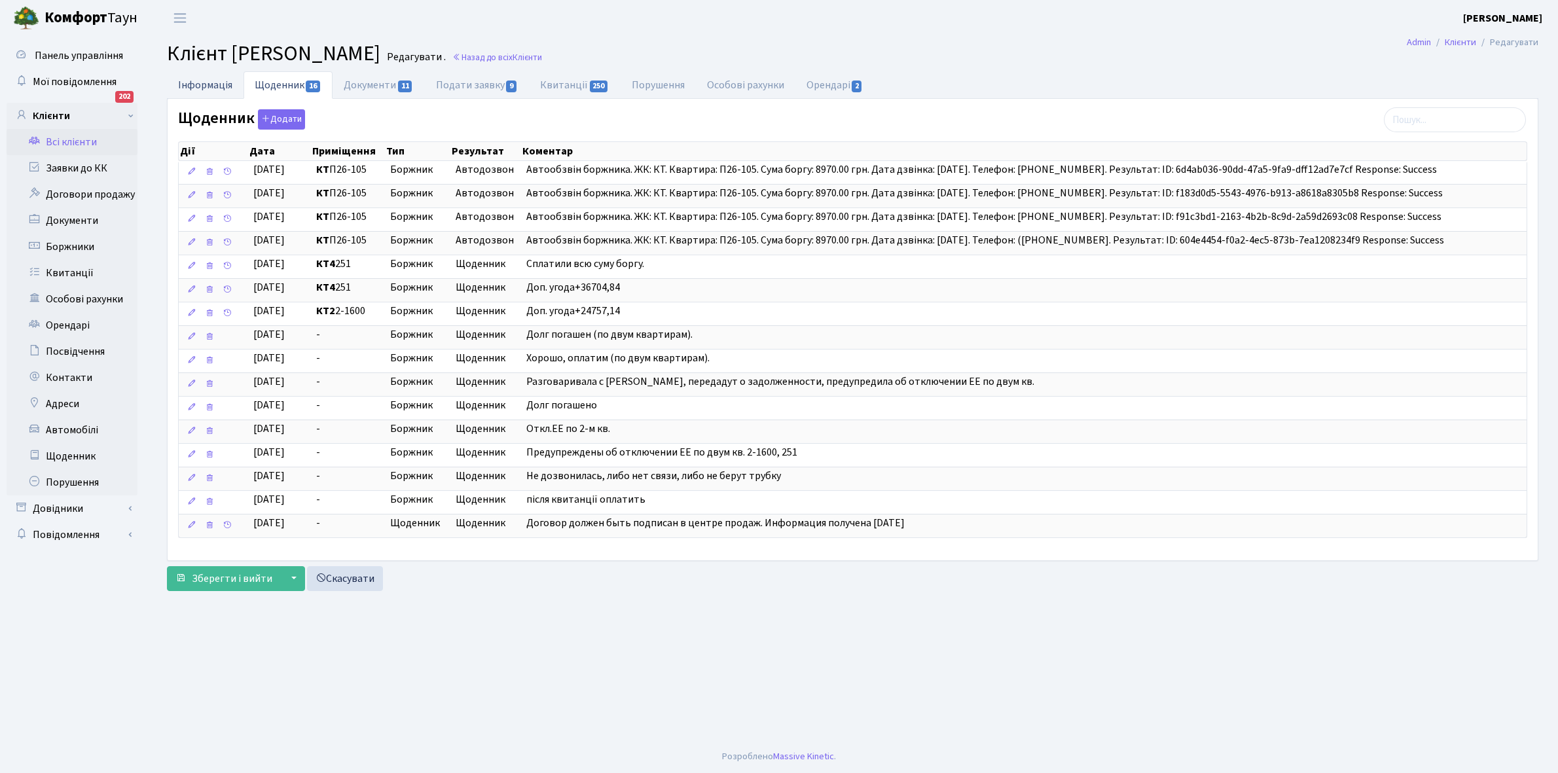
click at [192, 82] on link "Інформація" at bounding box center [205, 84] width 77 height 27
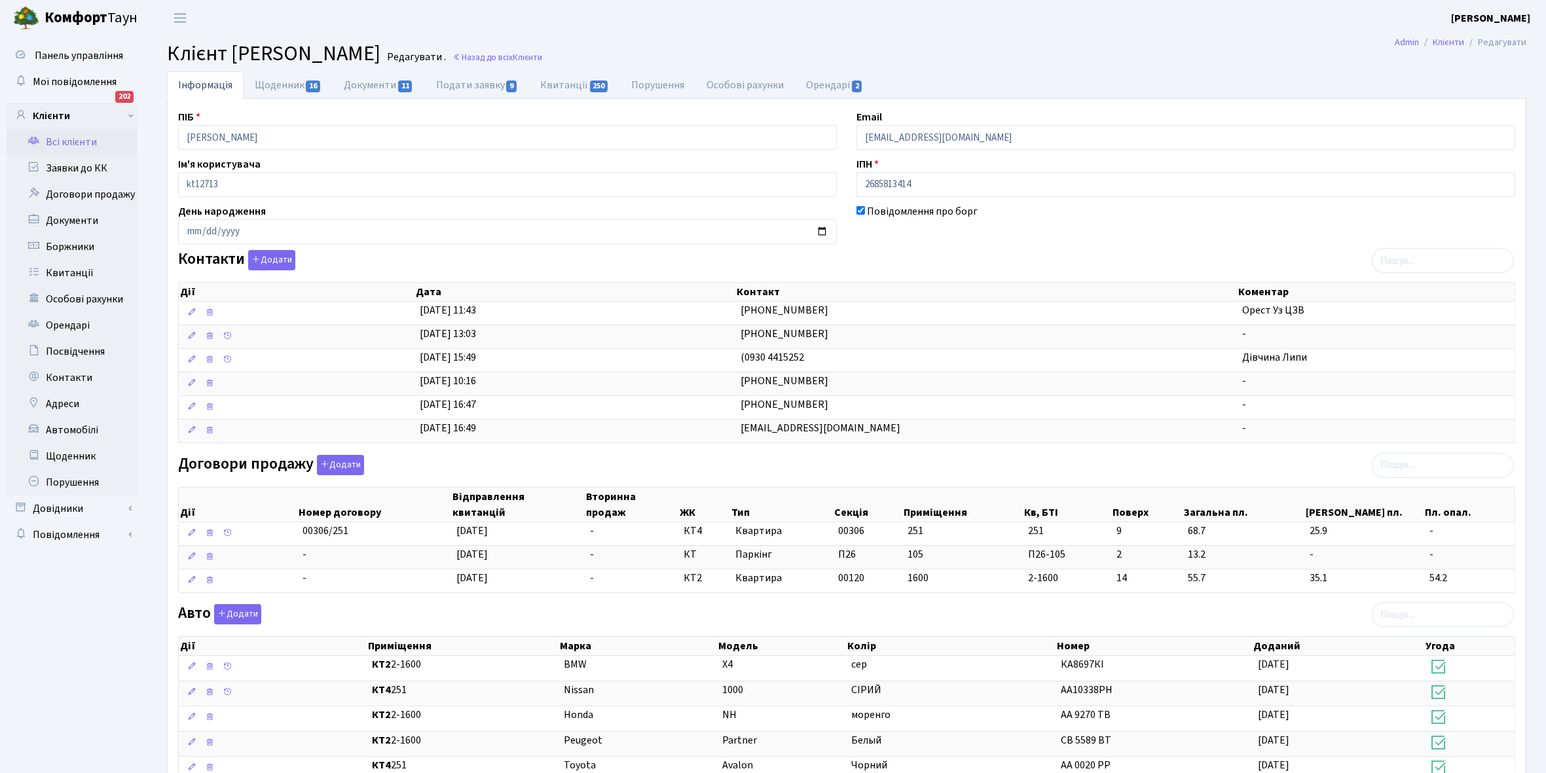
click at [75, 141] on link "Всі клієнти" at bounding box center [72, 142] width 131 height 26
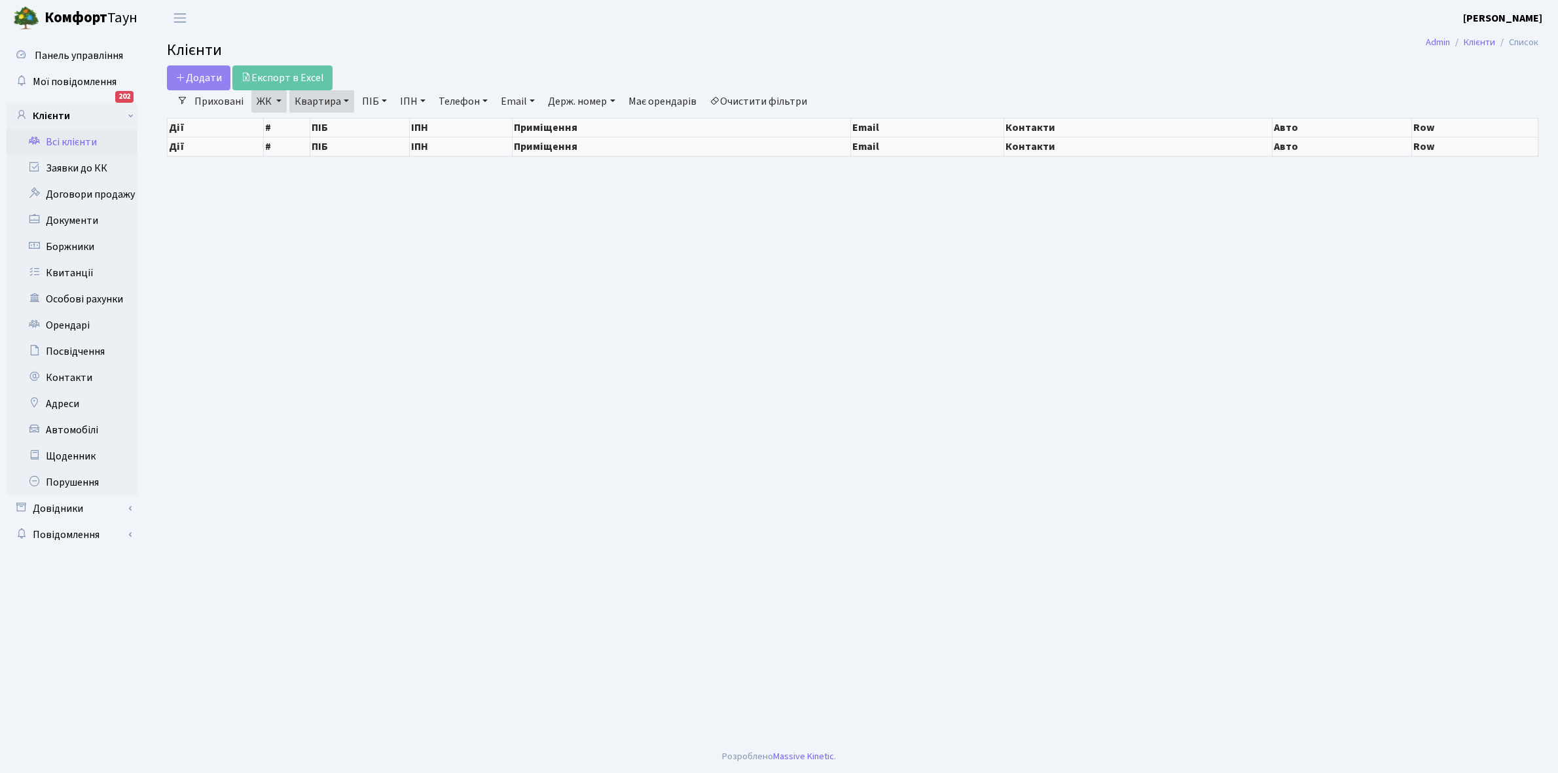
select select "25"
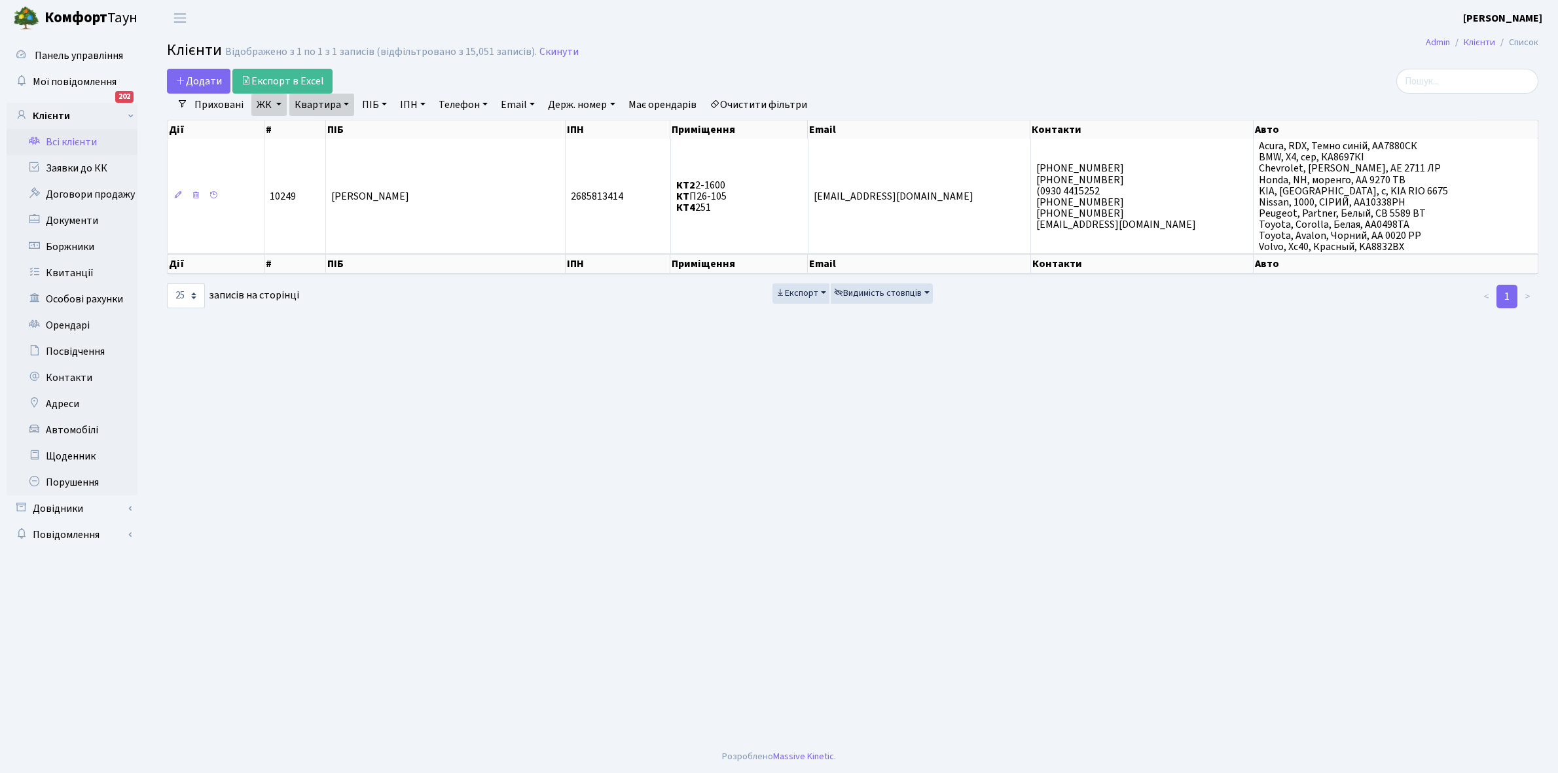
click at [344, 100] on link "Квартира" at bounding box center [321, 105] width 65 height 22
click at [341, 130] on input "251" at bounding box center [328, 130] width 77 height 25
type input "260"
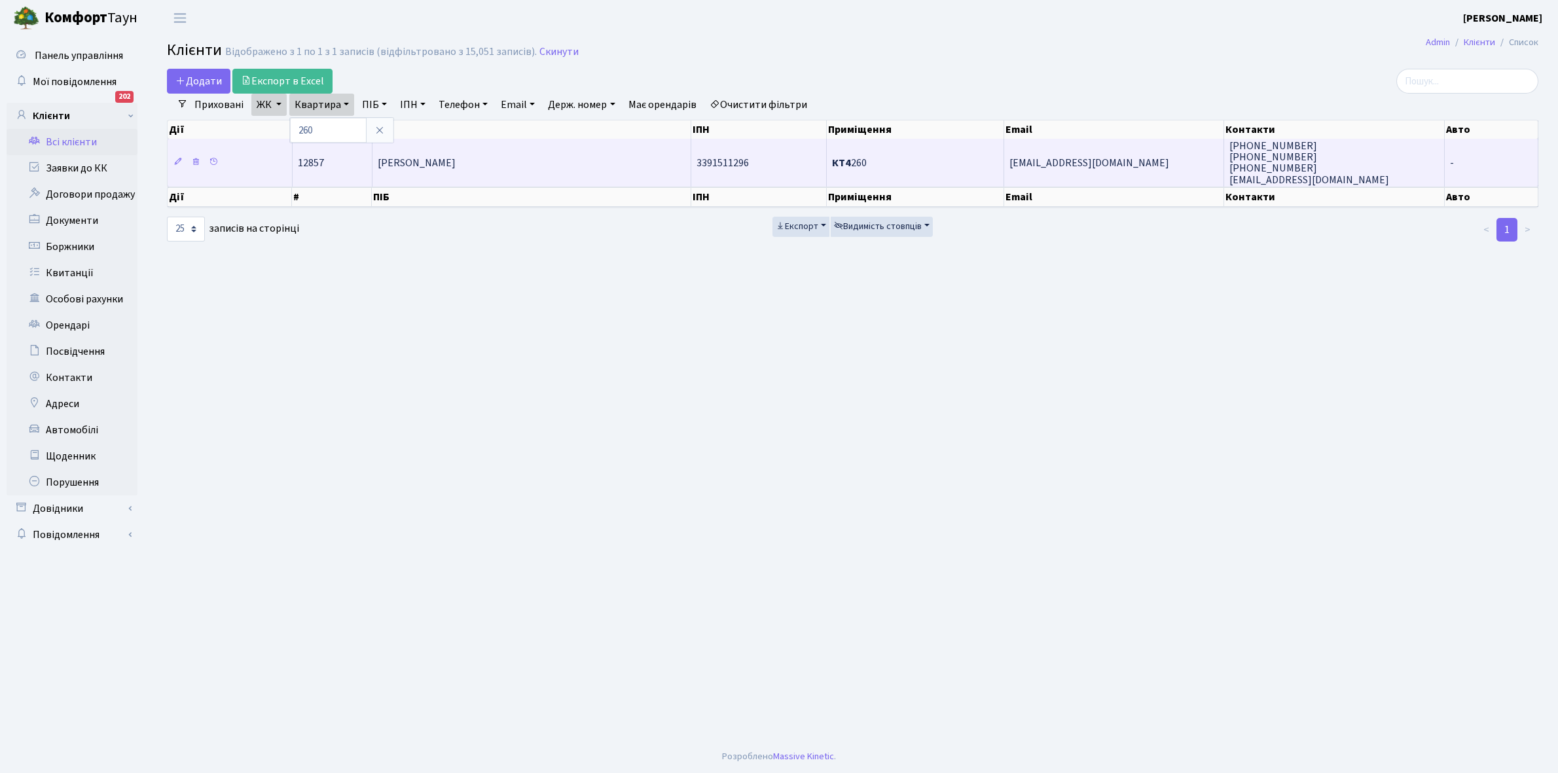
click at [422, 160] on span "[PERSON_NAME]" at bounding box center [417, 163] width 78 height 14
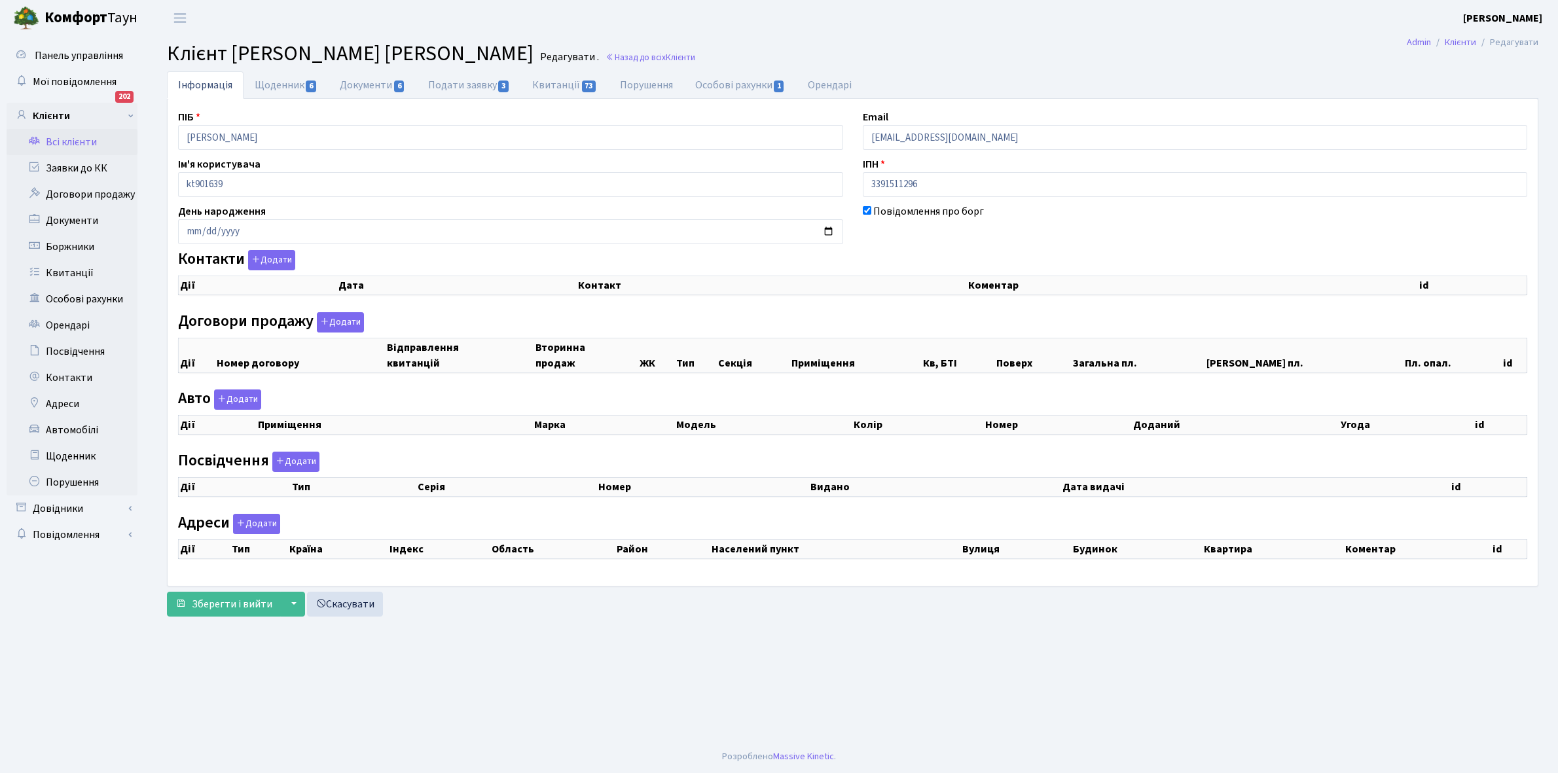
checkbox input "true"
select select "25"
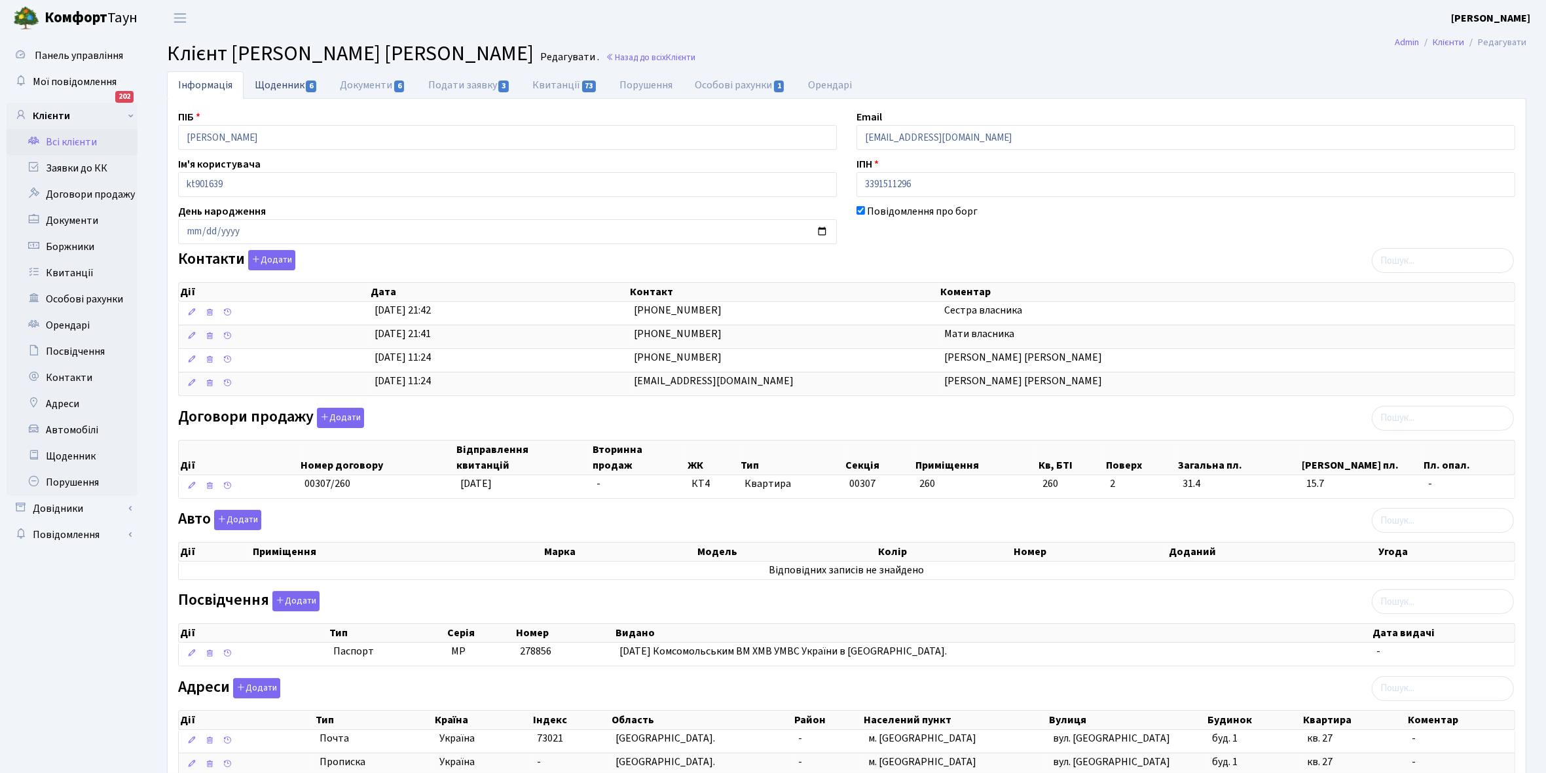
click at [268, 82] on link "Щоденник 6" at bounding box center [286, 84] width 85 height 27
select select "25"
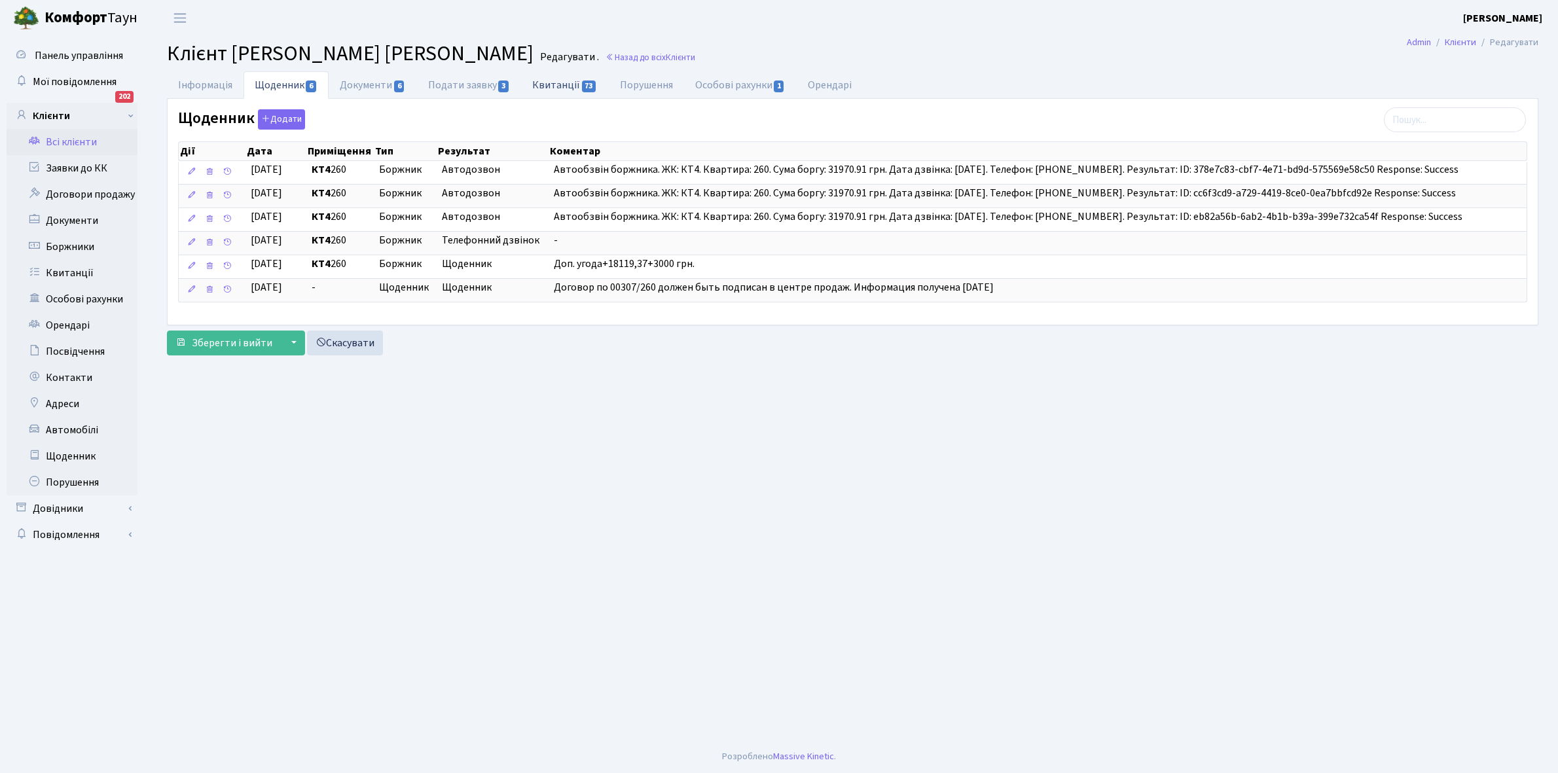
click at [553, 79] on link "Квитанції 73" at bounding box center [564, 84] width 87 height 27
select select "25"
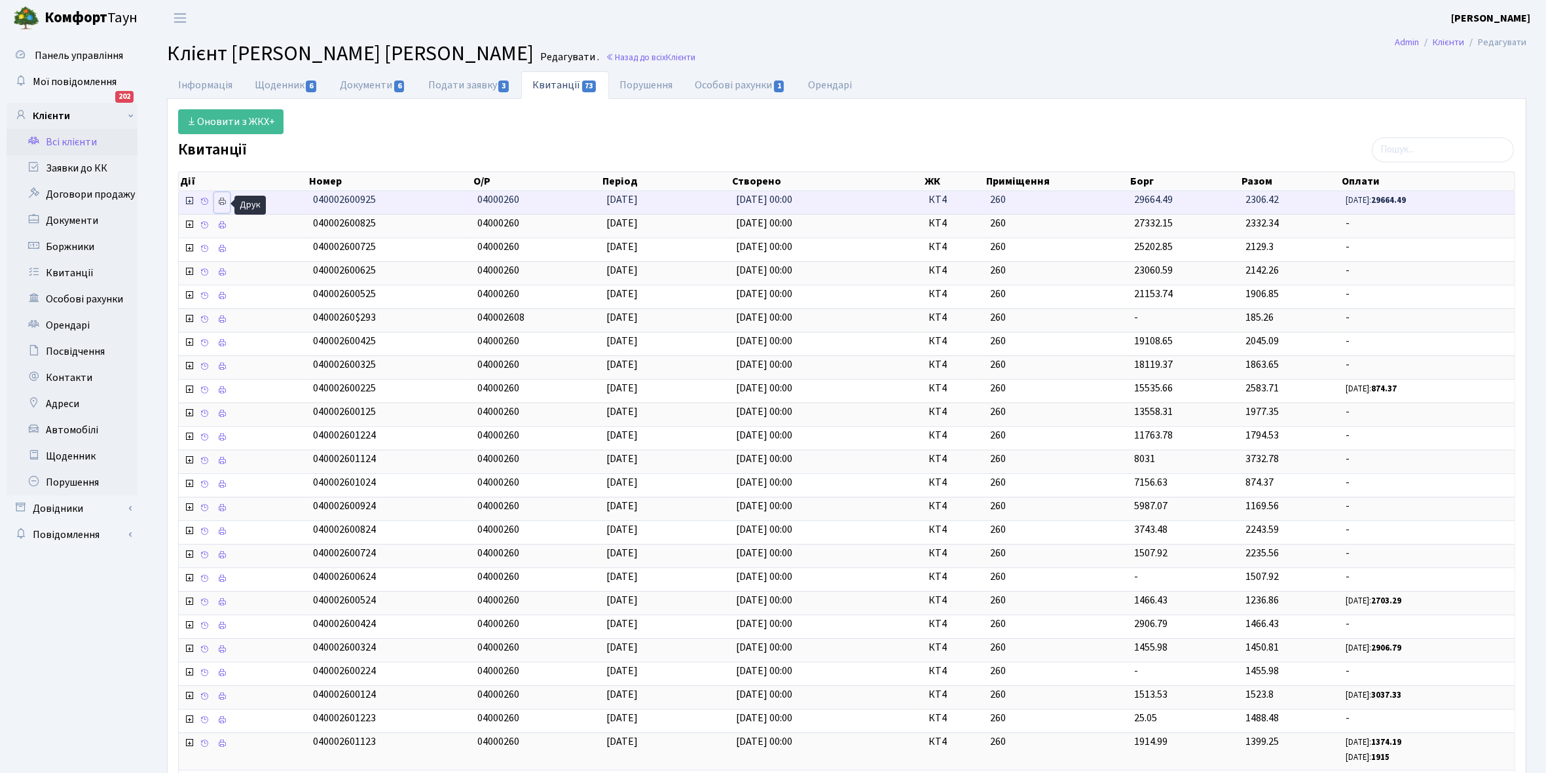
click at [223, 201] on icon at bounding box center [221, 201] width 9 height 9
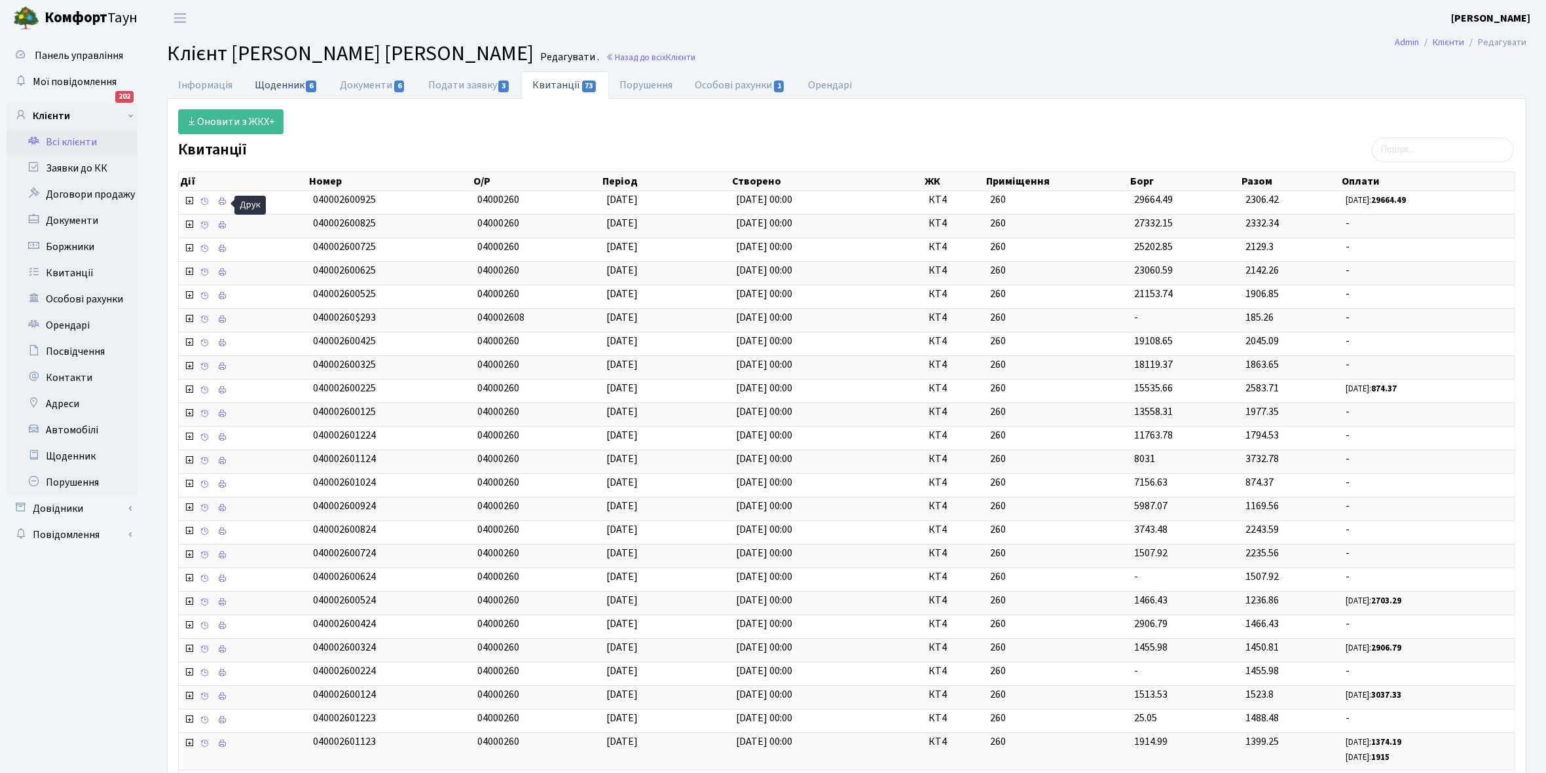
click at [275, 82] on link "Щоденник 6" at bounding box center [286, 84] width 85 height 27
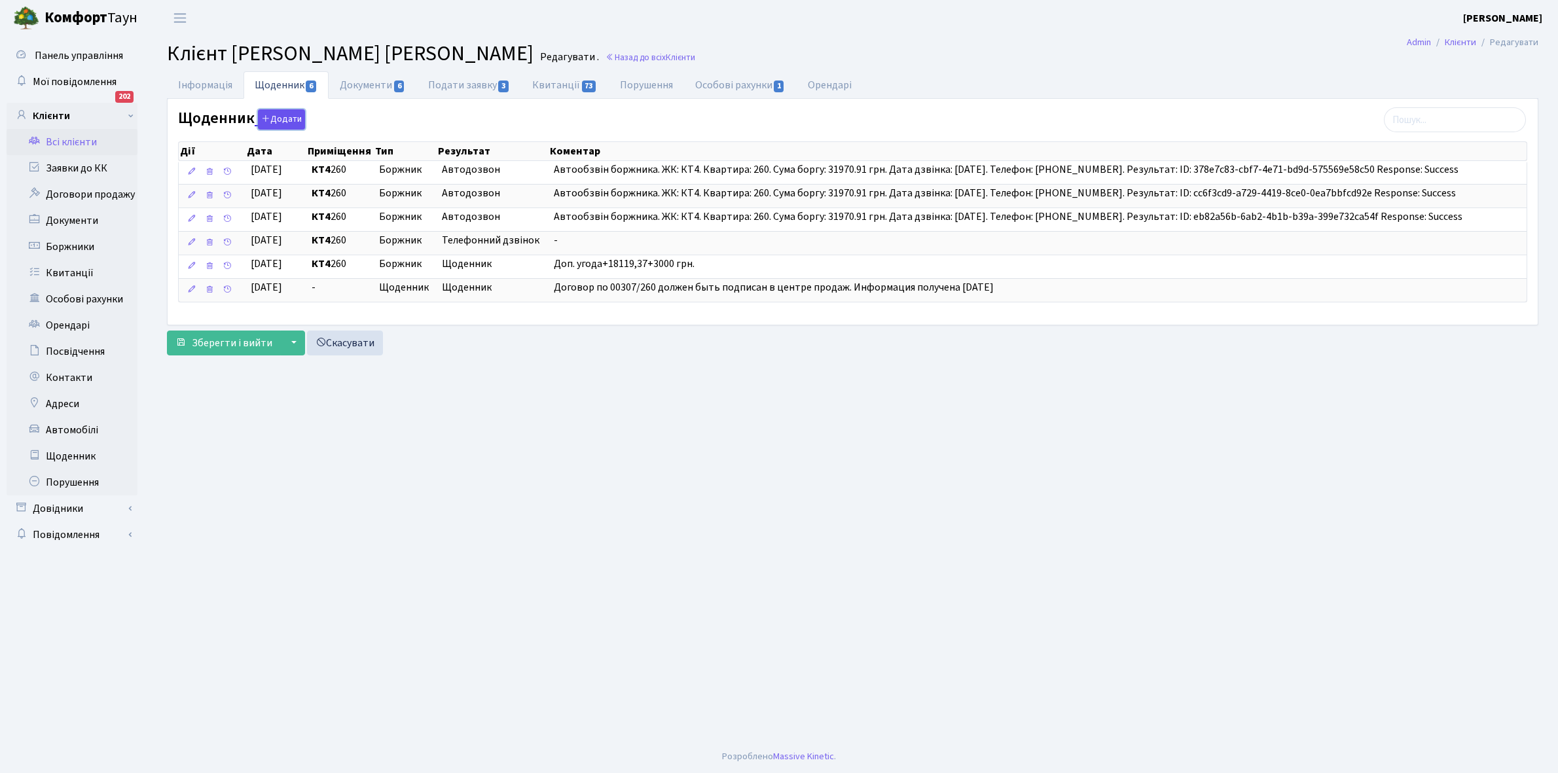
click at [275, 112] on button "Додати" at bounding box center [281, 119] width 47 height 20
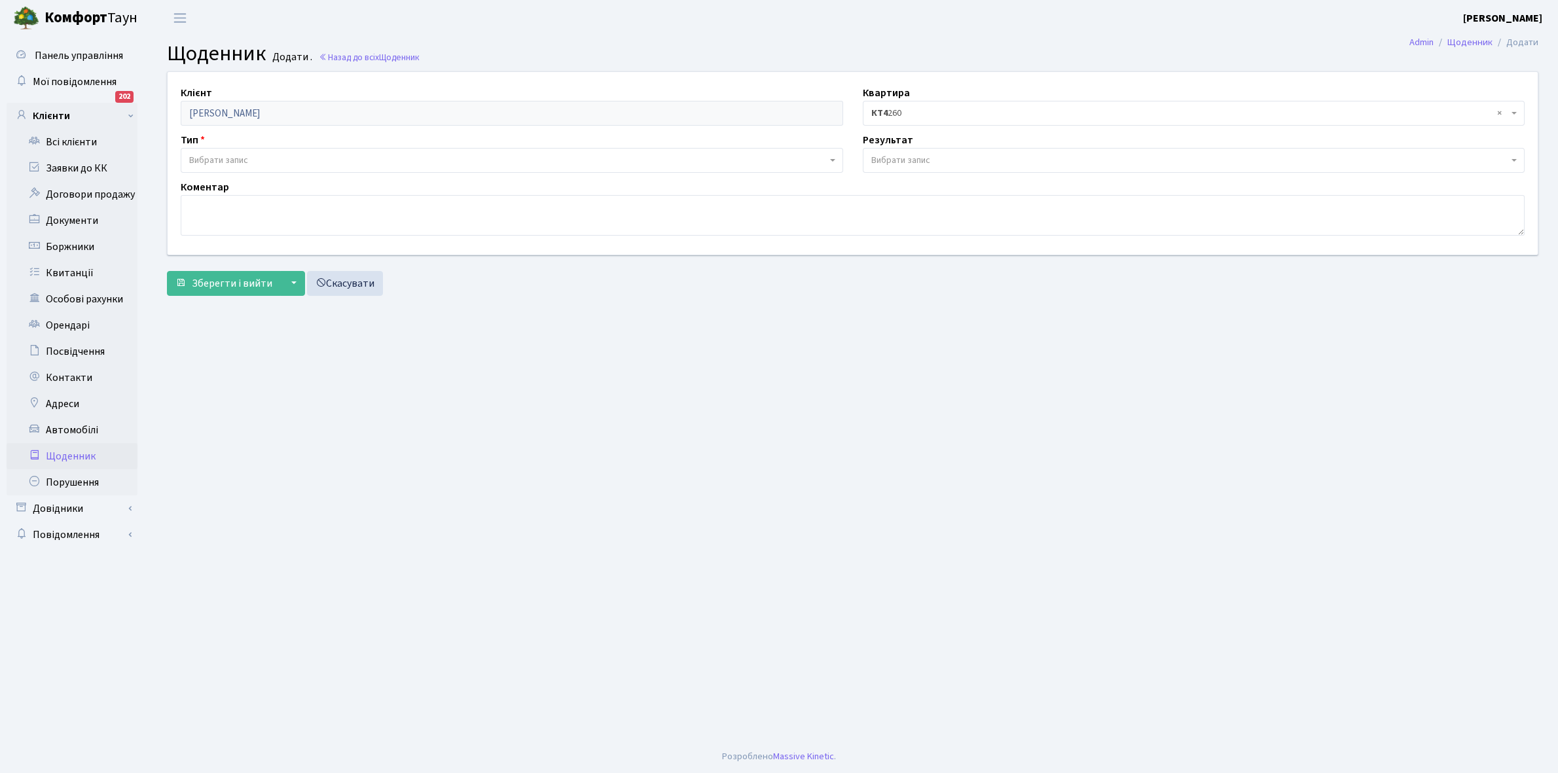
click at [915, 158] on span "Вибрати запис" at bounding box center [900, 160] width 59 height 13
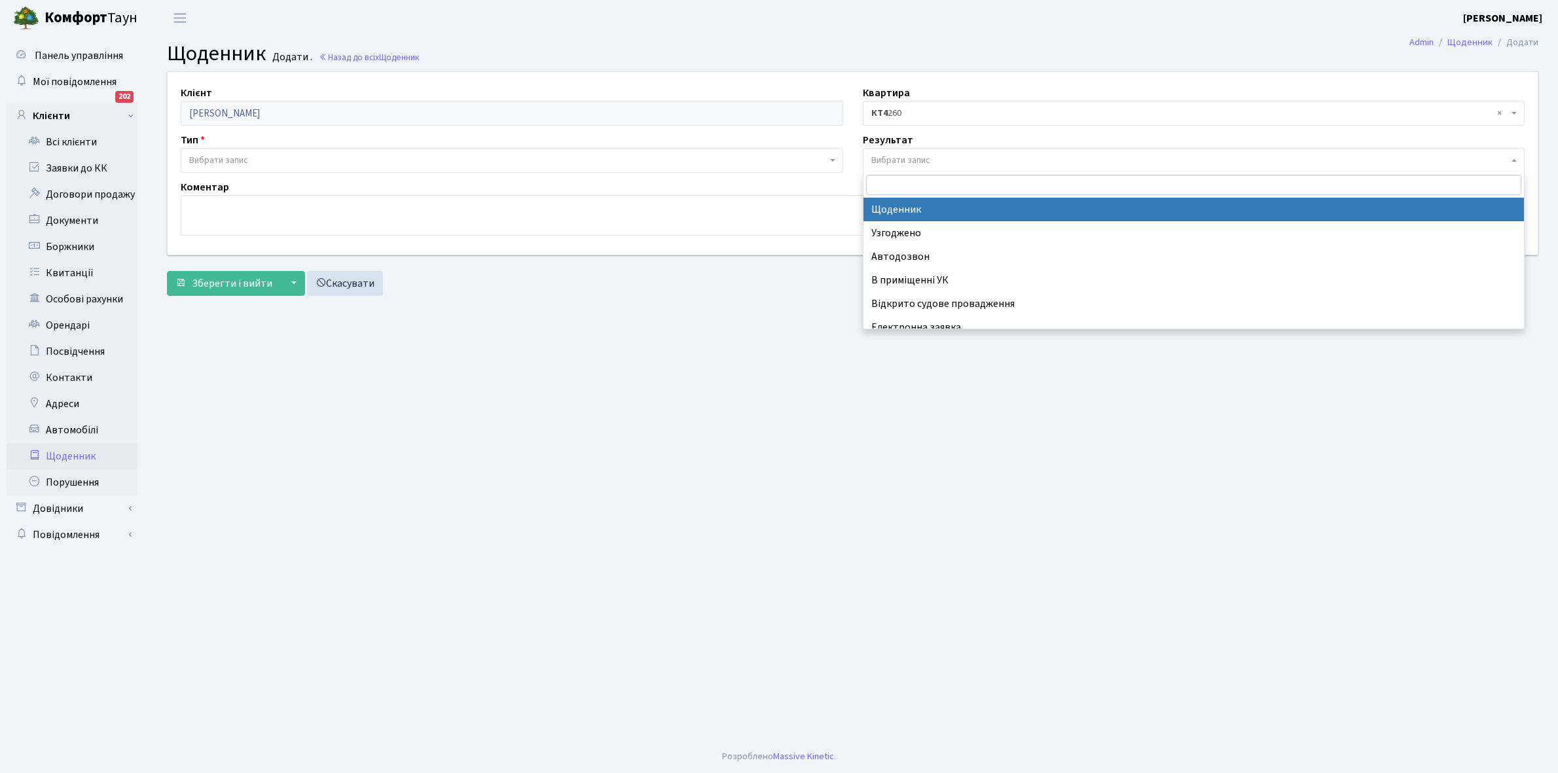
select select "14"
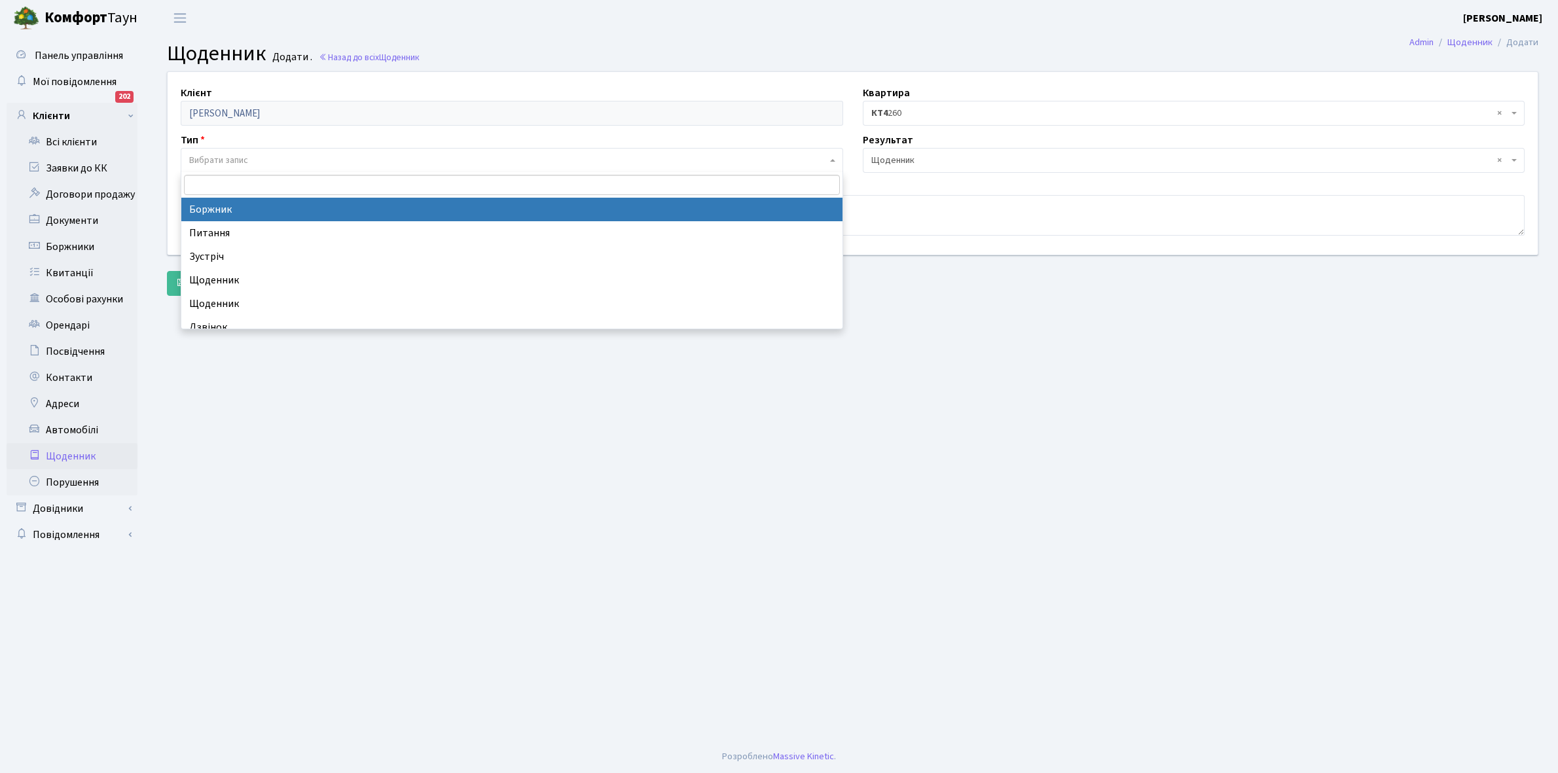
click at [257, 160] on span "Вибрати запис" at bounding box center [508, 160] width 638 height 13
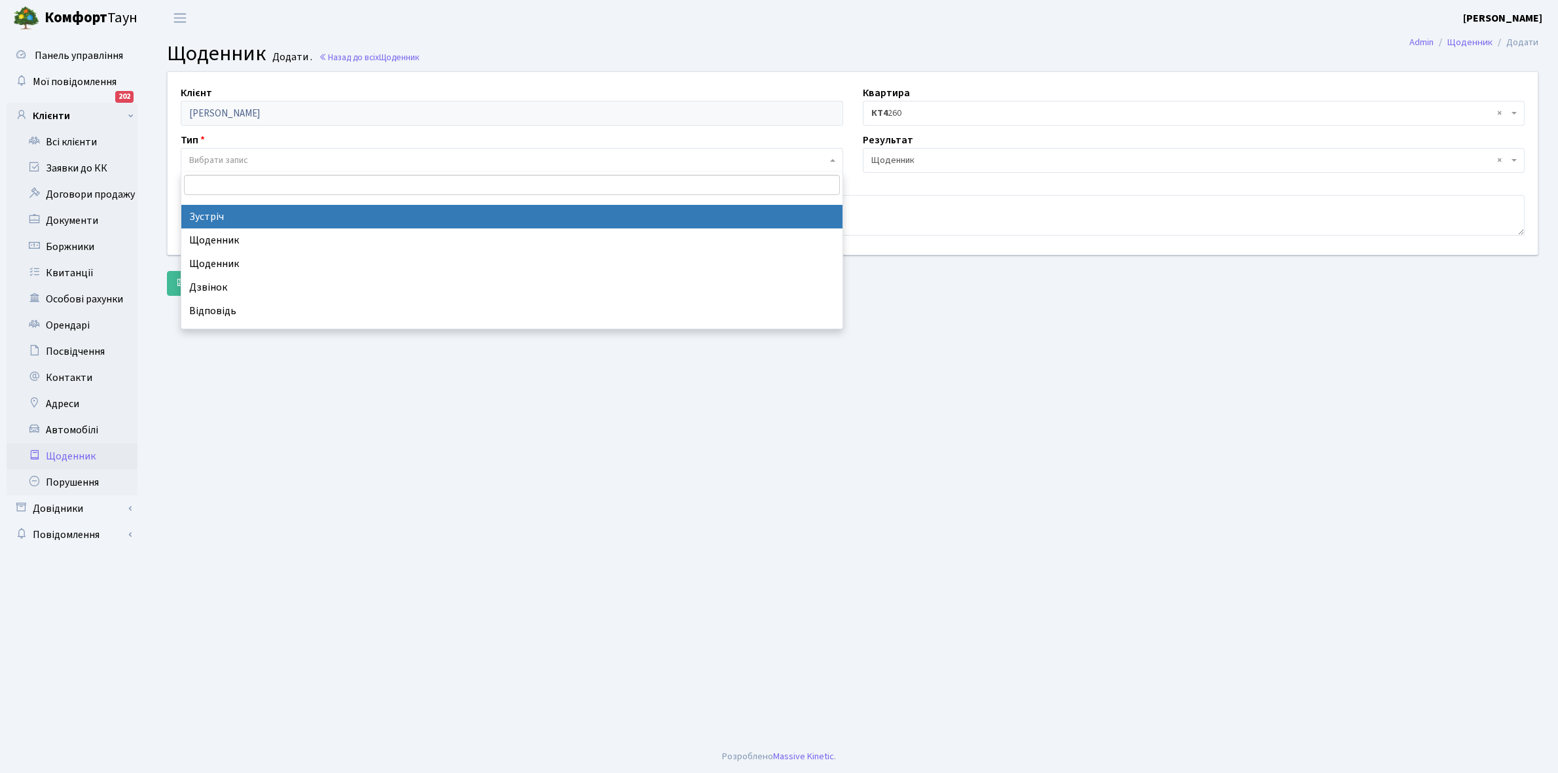
scroll to position [57, 0]
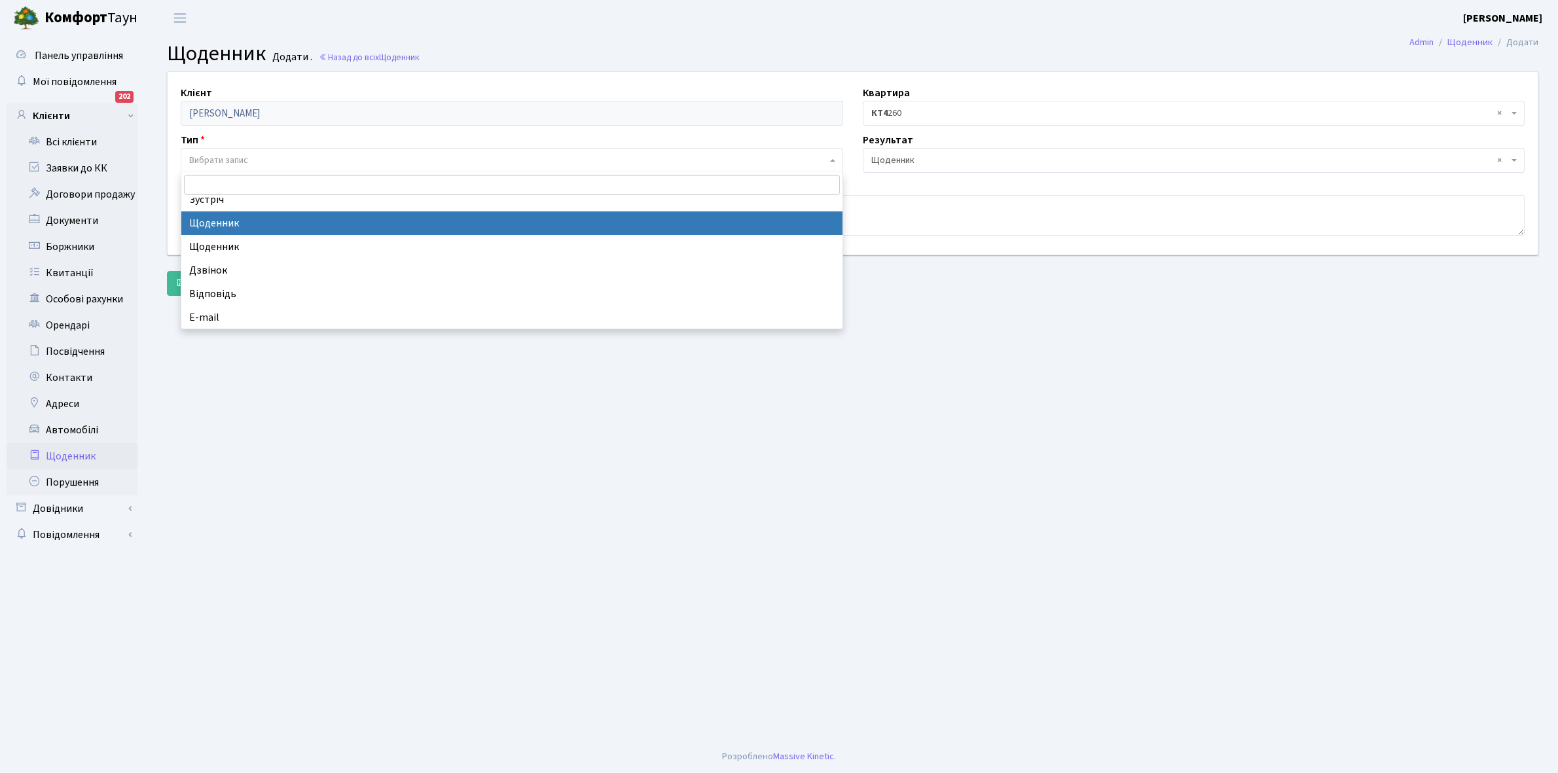
select select "11"
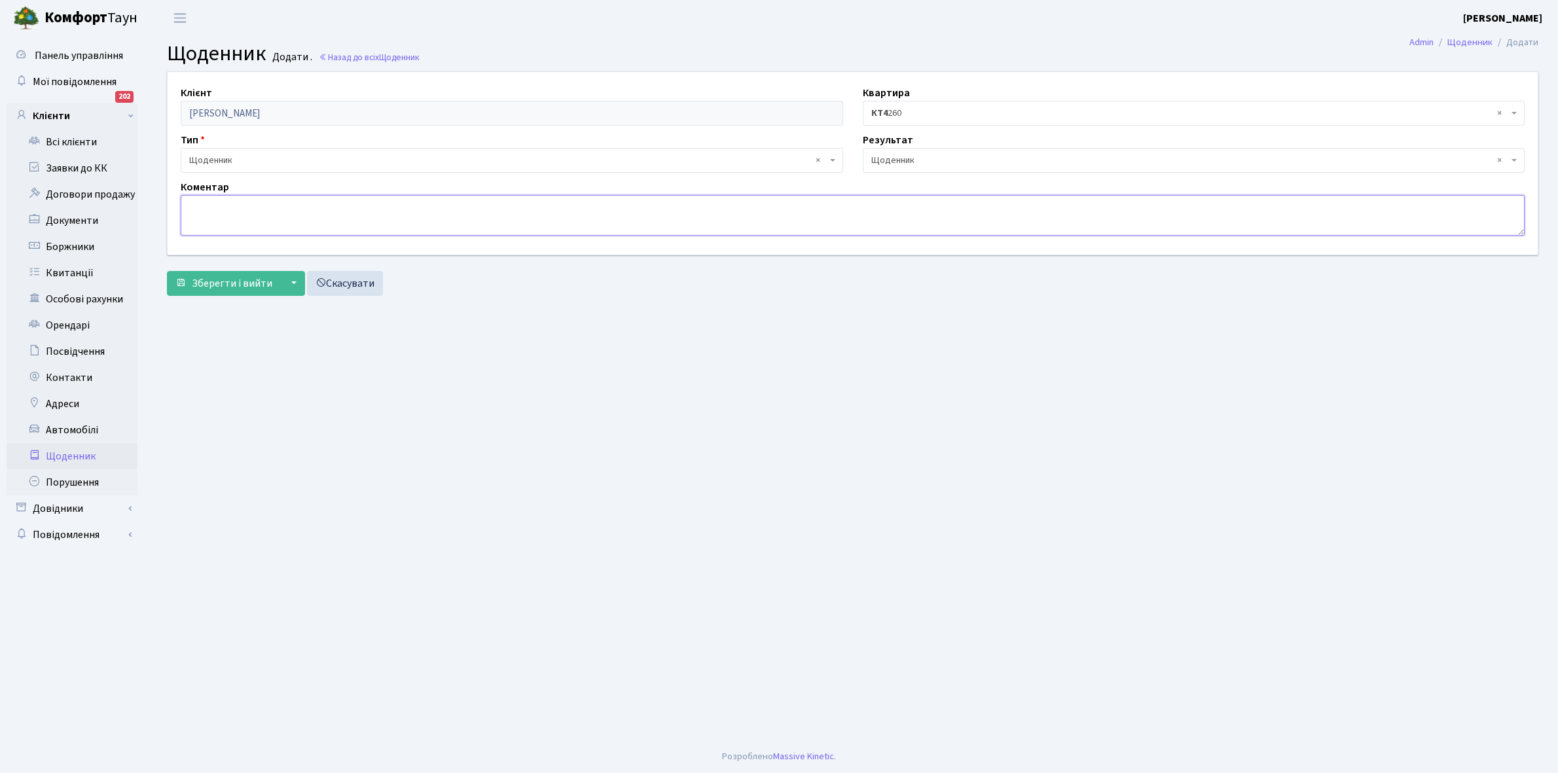
click at [206, 210] on textarea at bounding box center [853, 215] width 1344 height 41
type textarea "Оплатив борг"
click at [211, 282] on span "Зберегти і вийти" at bounding box center [232, 283] width 81 height 14
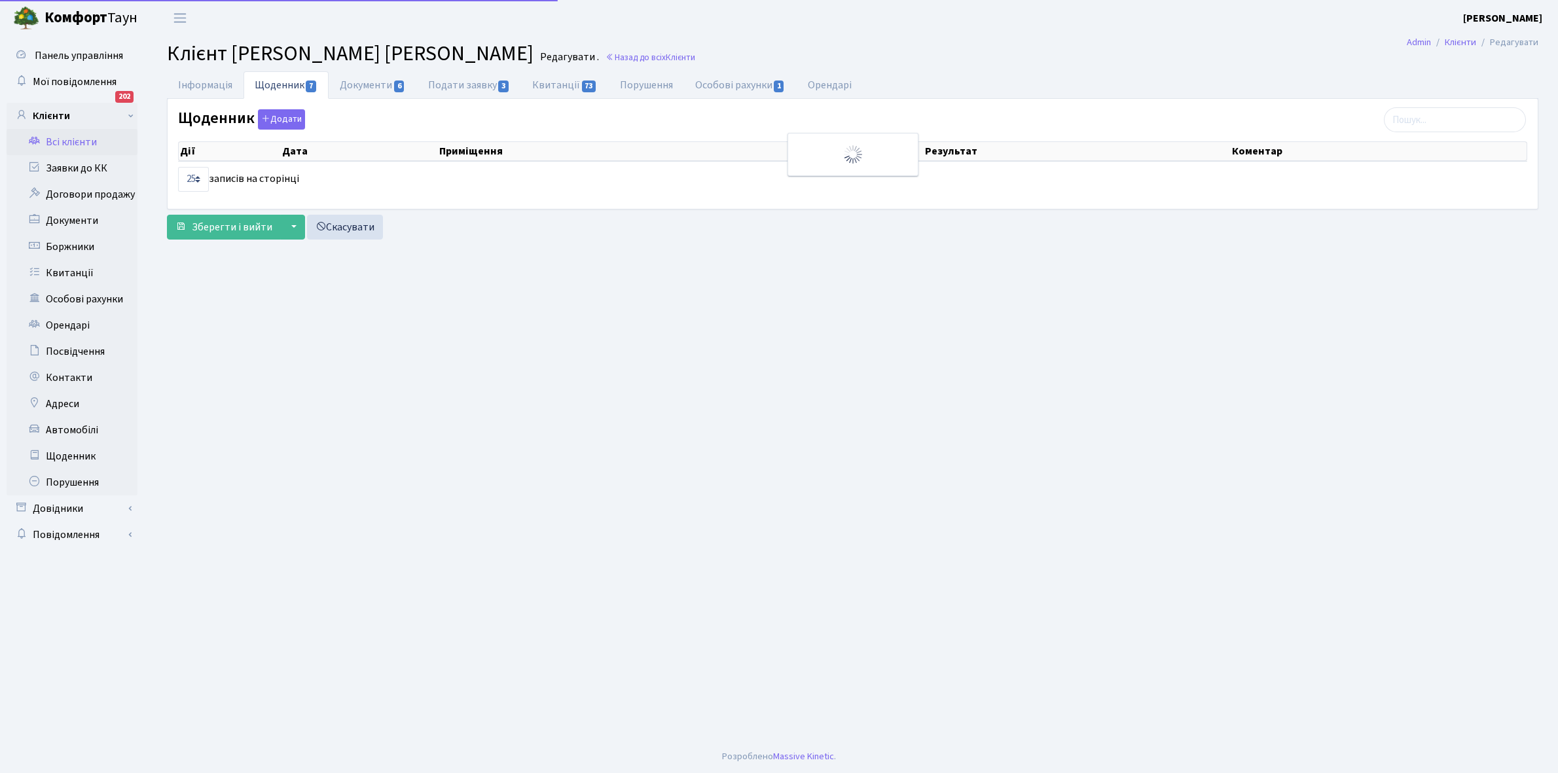
select select "25"
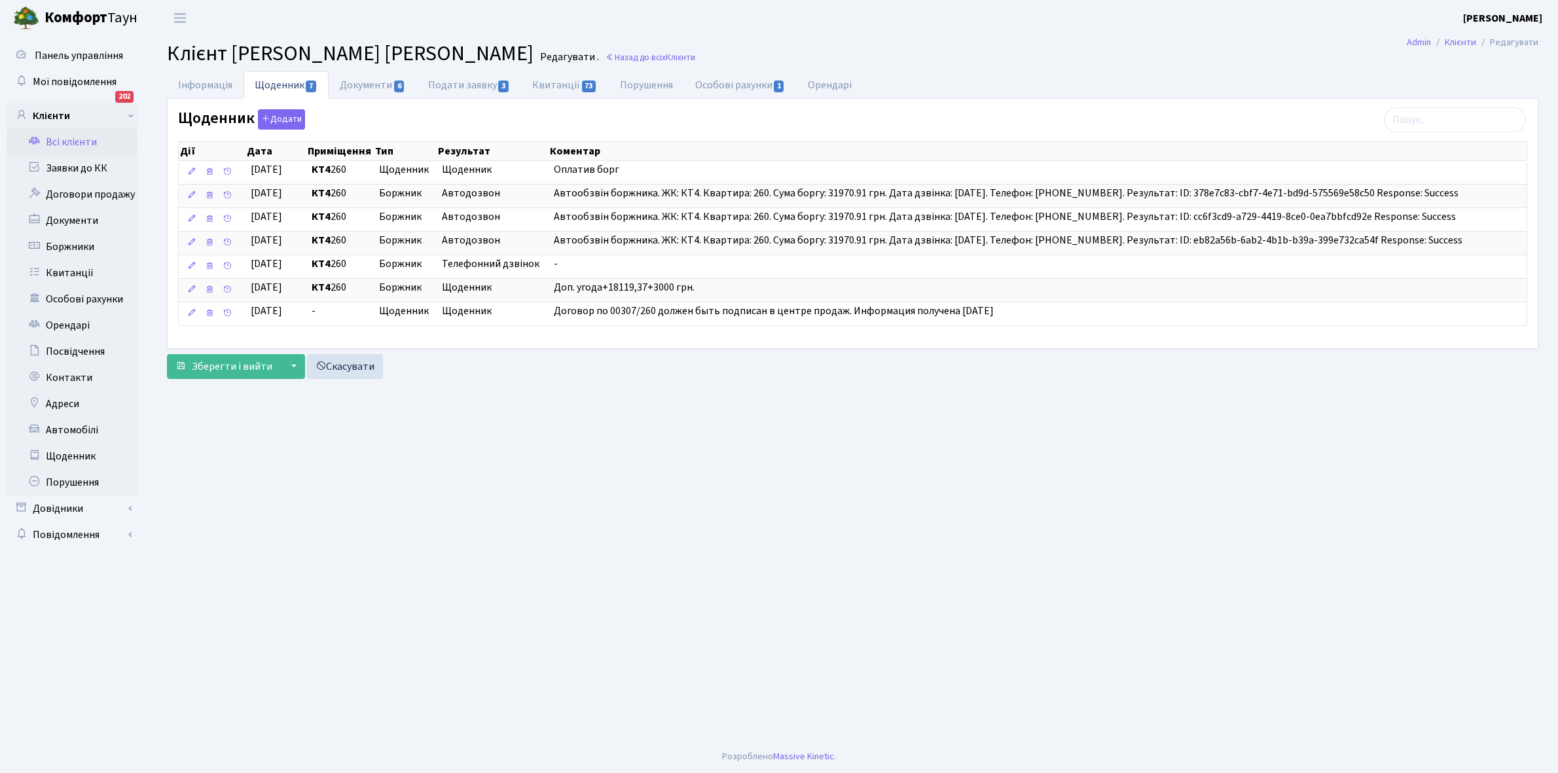
click at [69, 134] on link "Всі клієнти" at bounding box center [72, 142] width 131 height 26
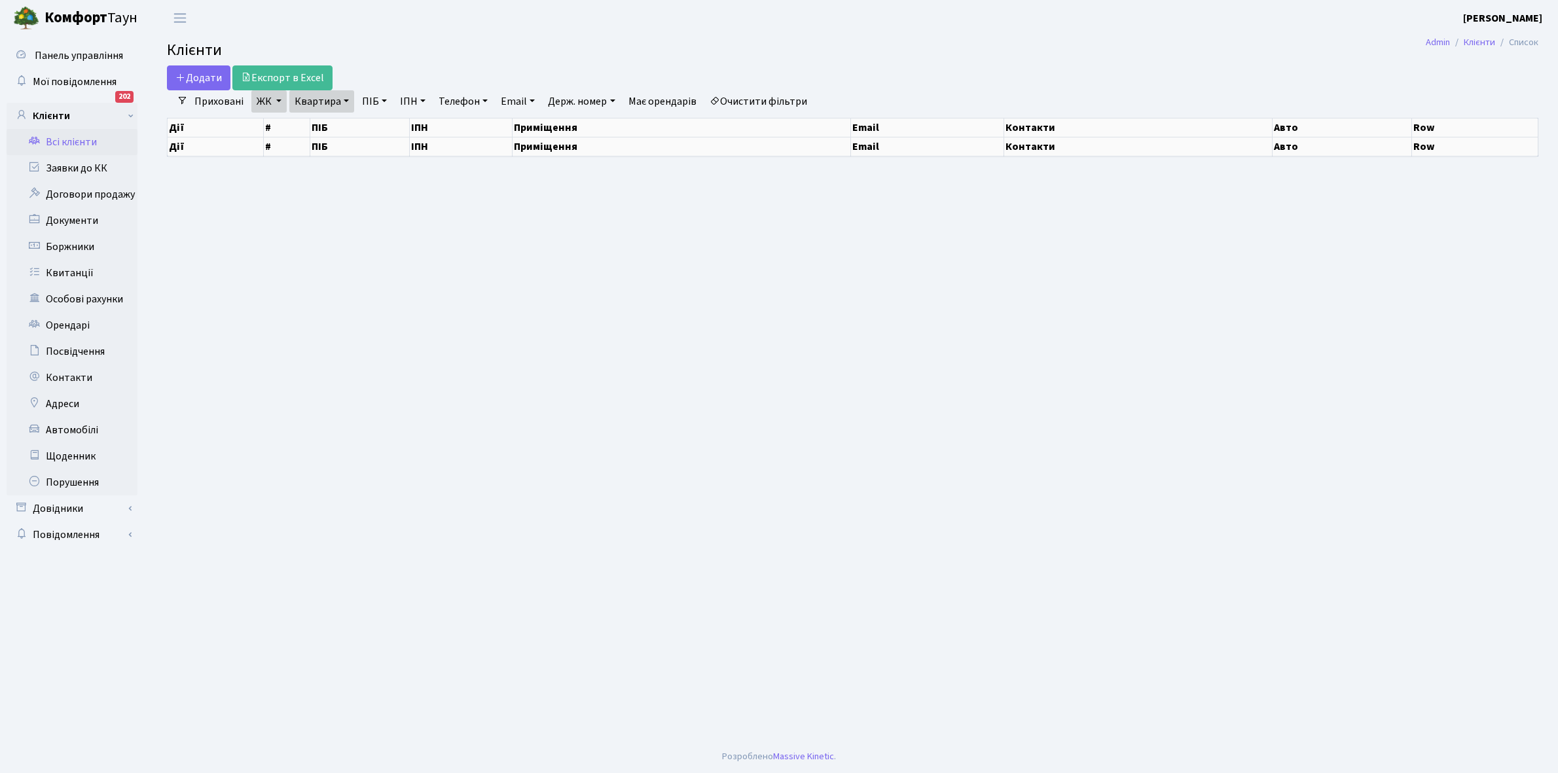
select select "25"
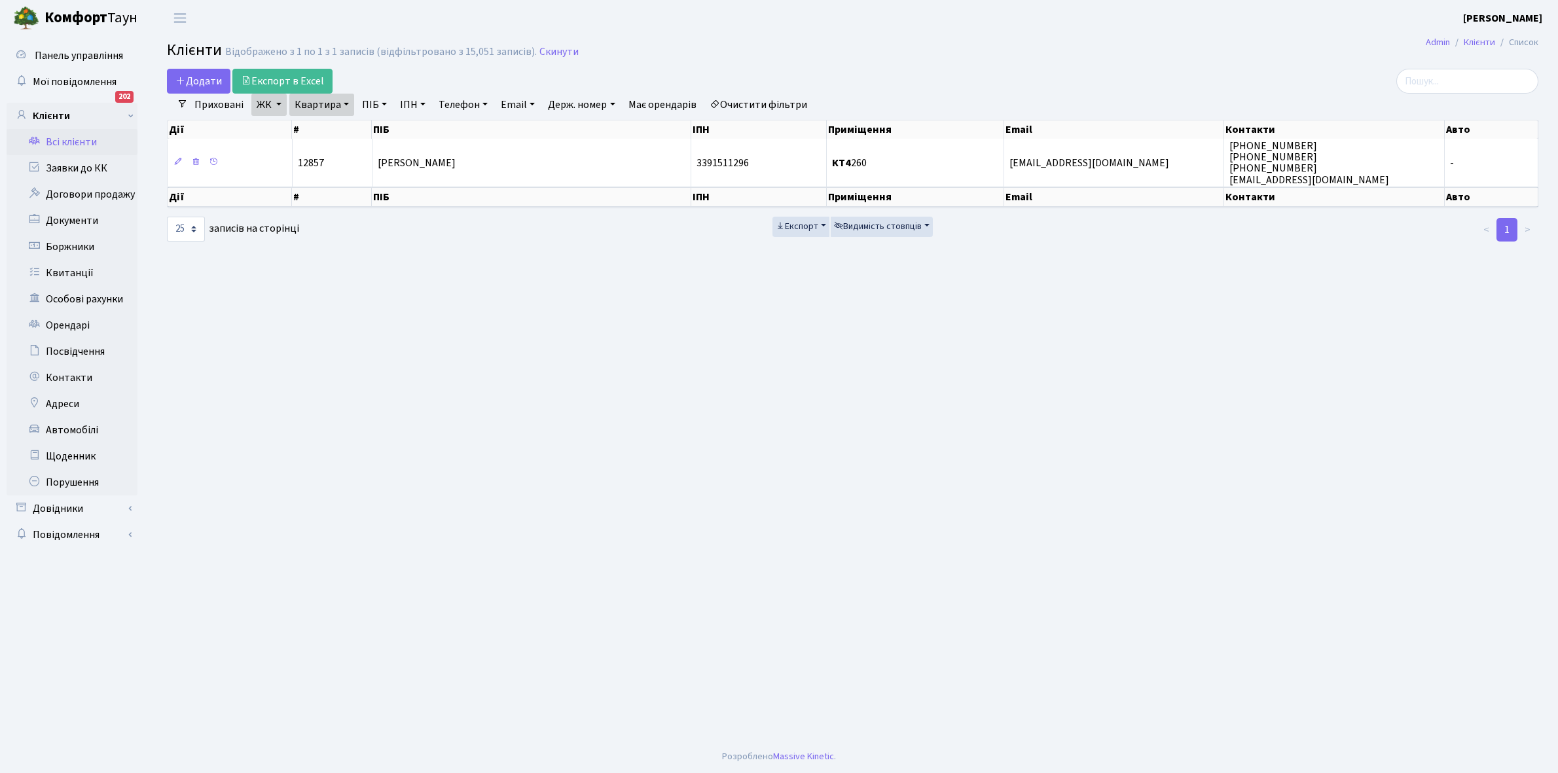
click at [344, 105] on link "Квартира" at bounding box center [321, 105] width 65 height 22
click at [337, 126] on input "260" at bounding box center [328, 130] width 77 height 25
type input "261"
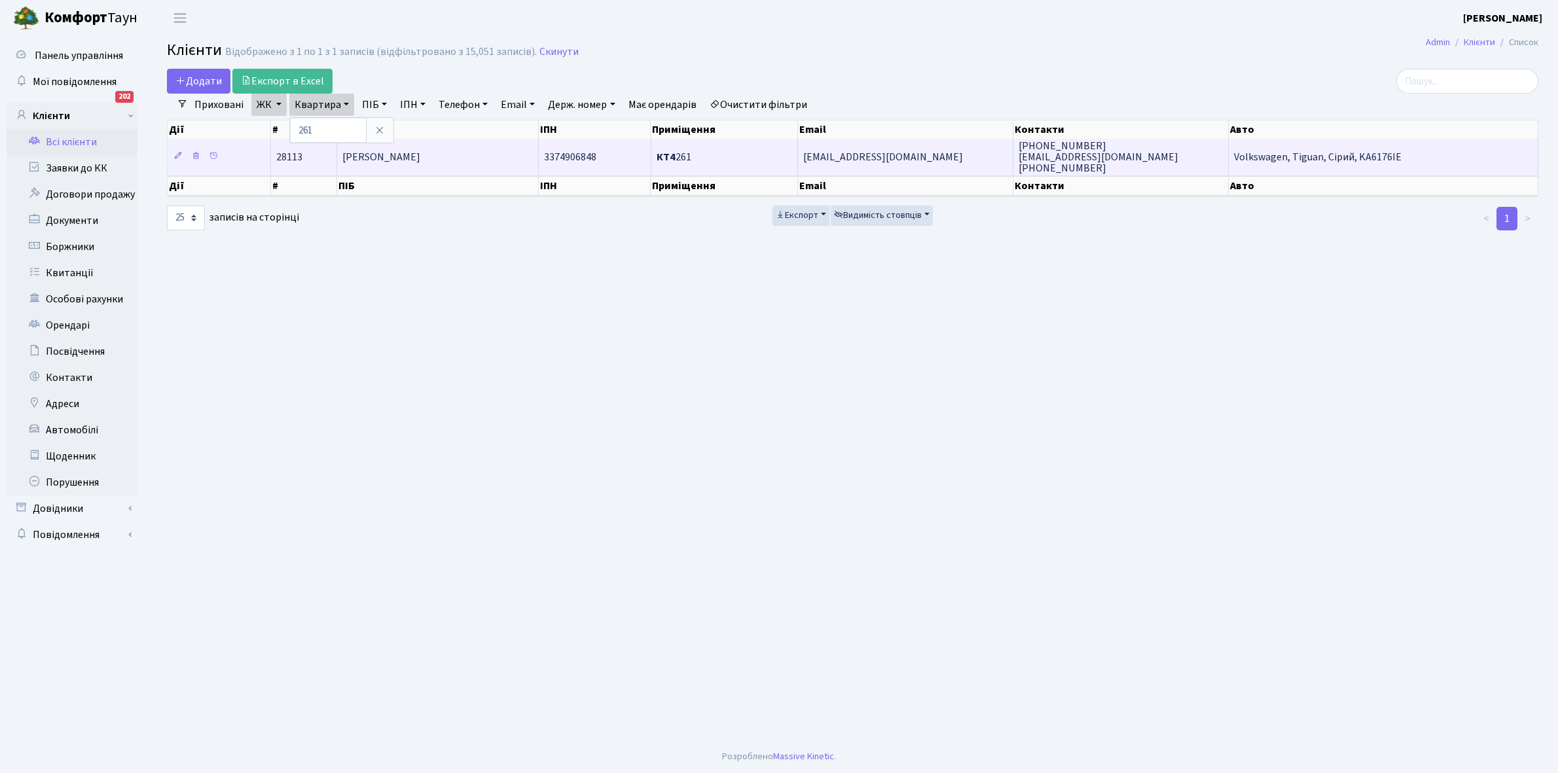
click at [403, 149] on td "[PERSON_NAME]" at bounding box center [438, 157] width 202 height 36
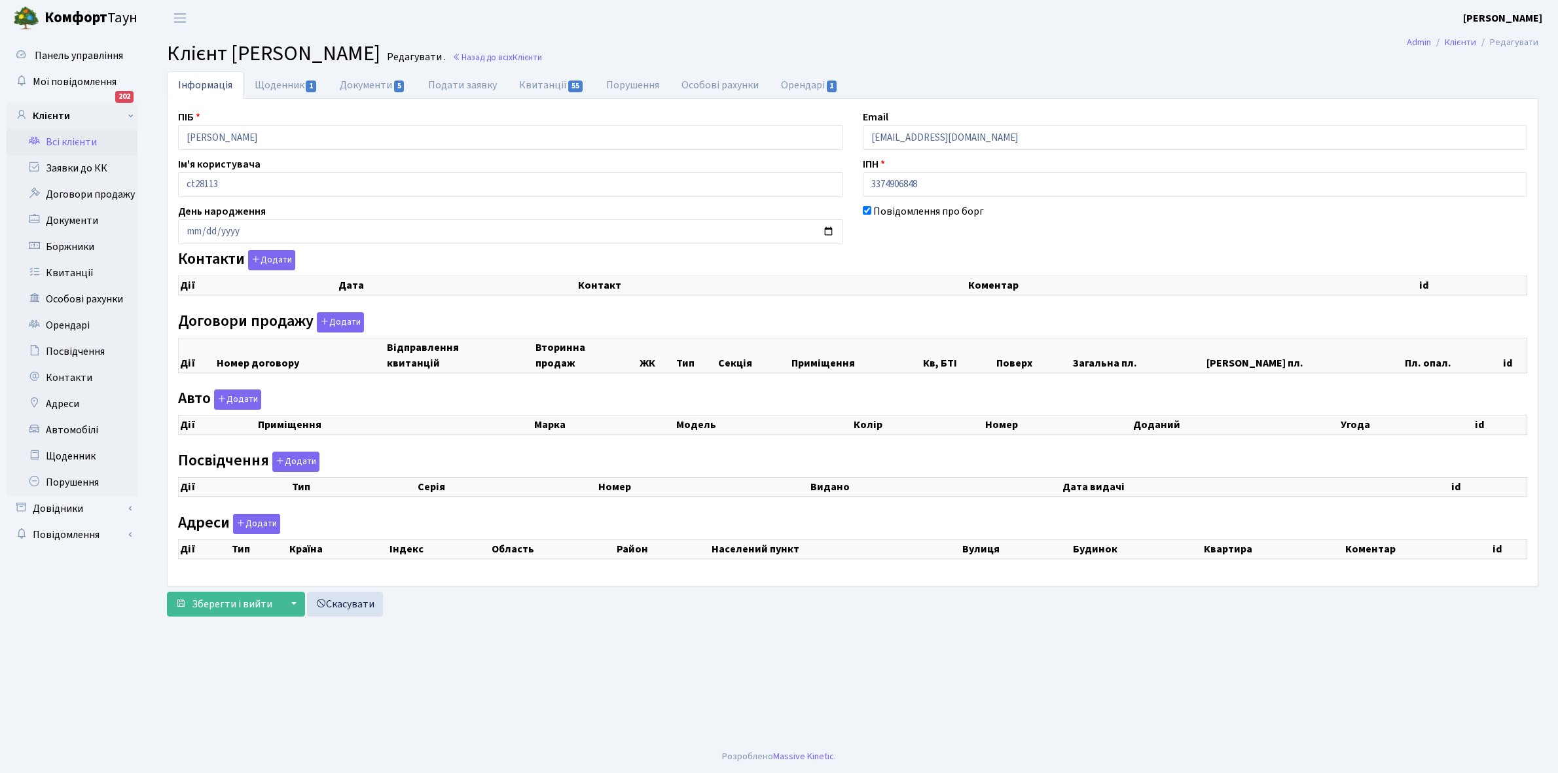
checkbox input "true"
select select "25"
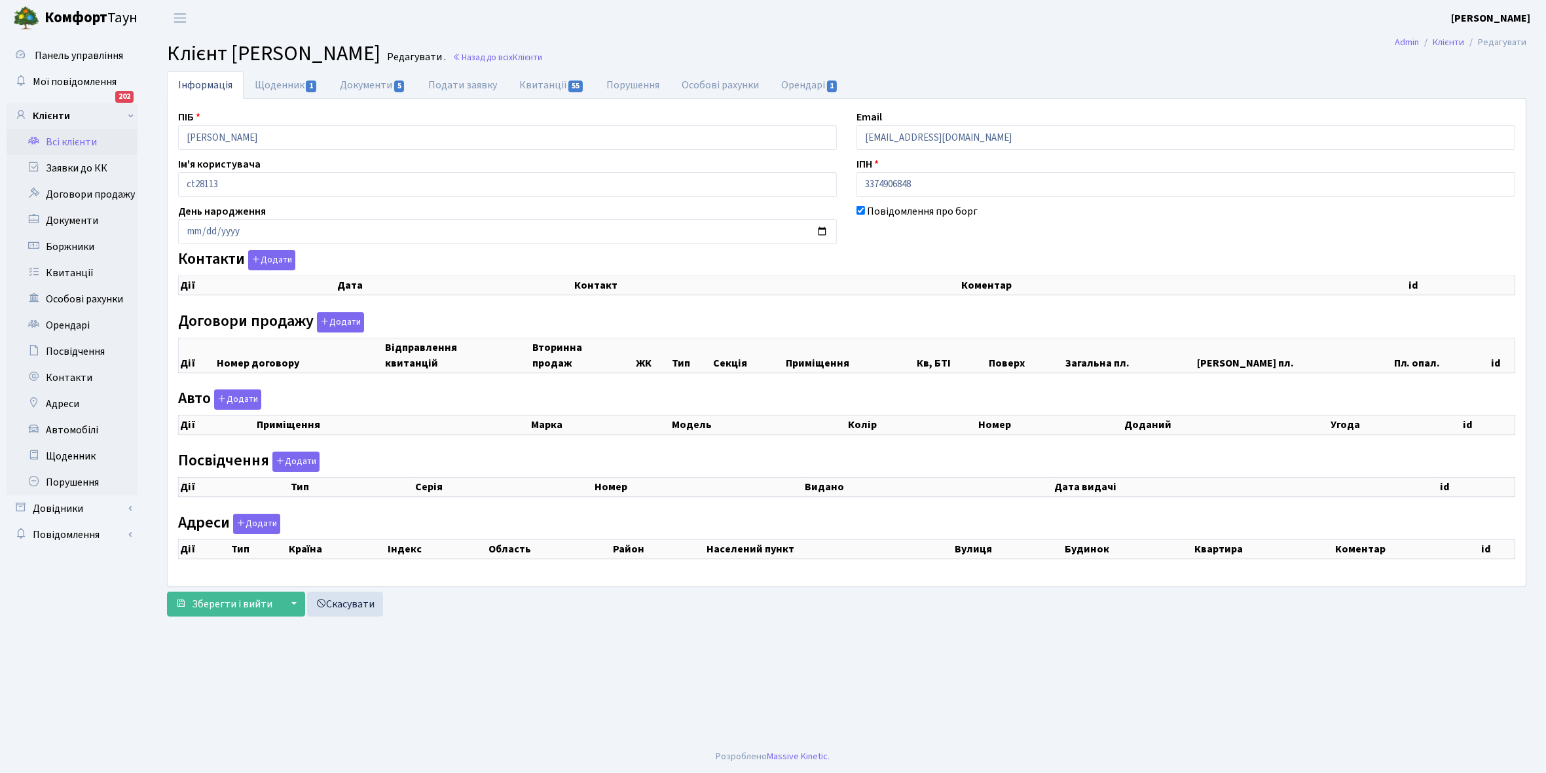
select select "25"
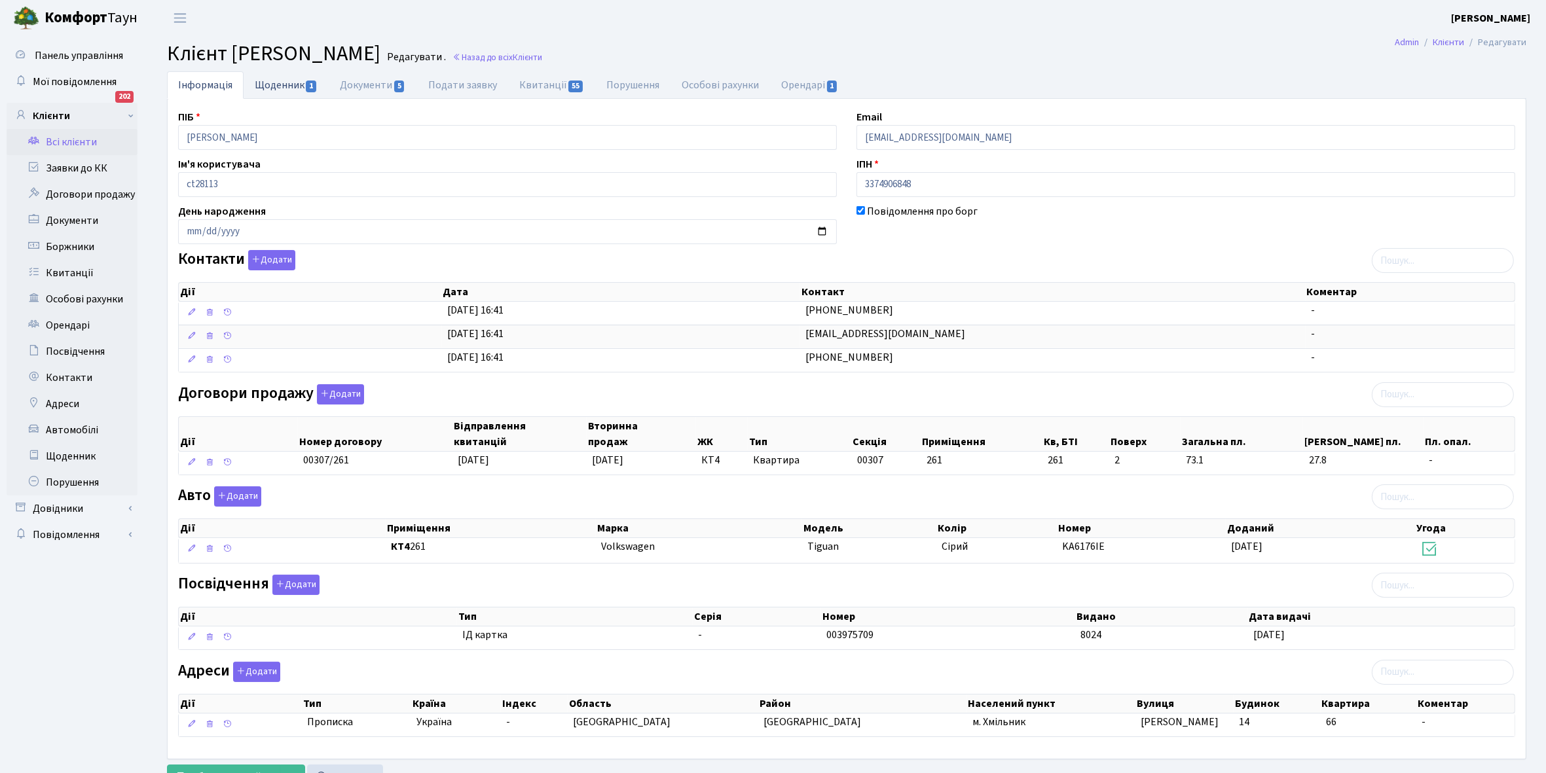
click at [269, 80] on link "Щоденник 1" at bounding box center [286, 84] width 85 height 27
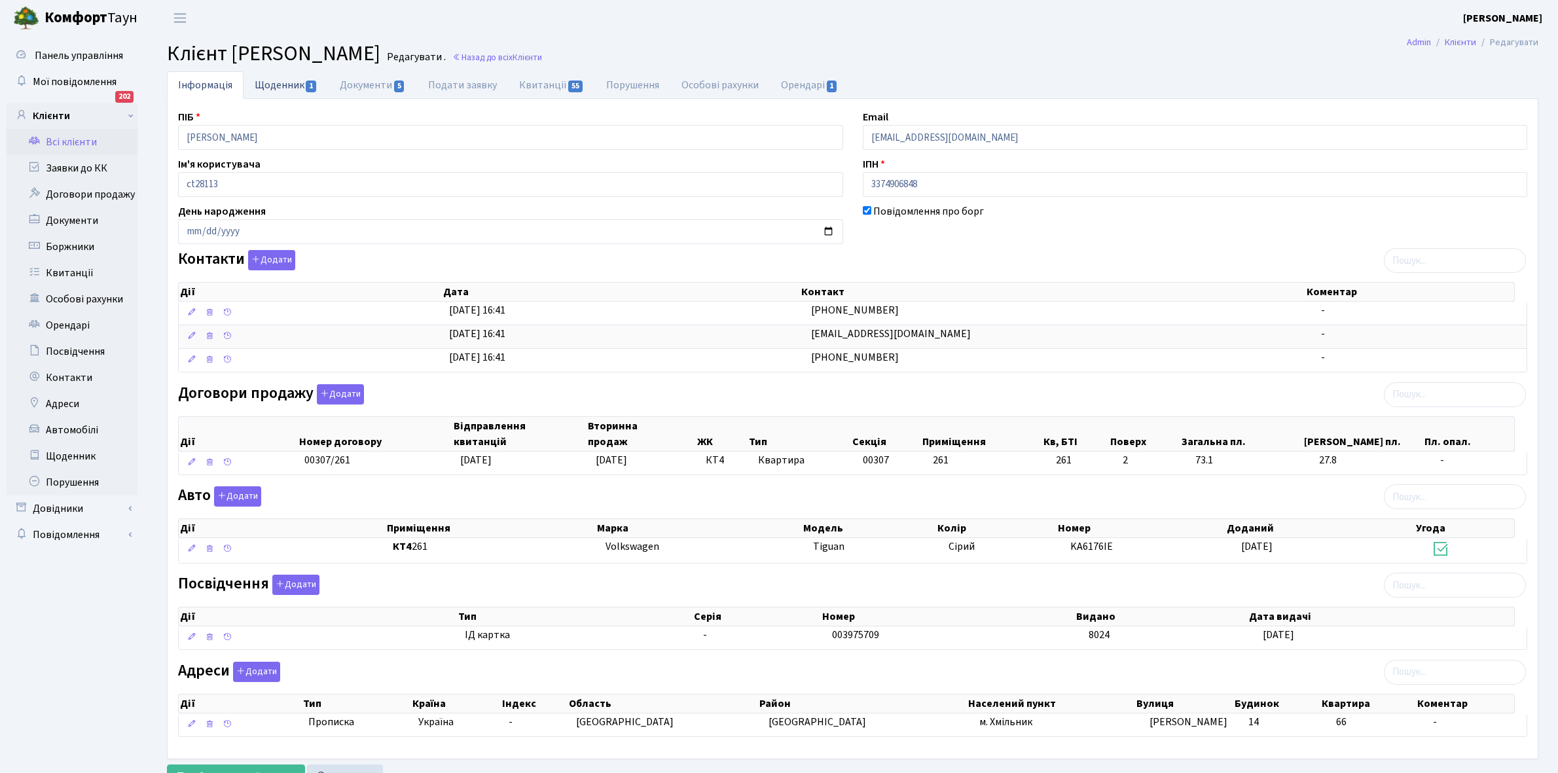
select select "25"
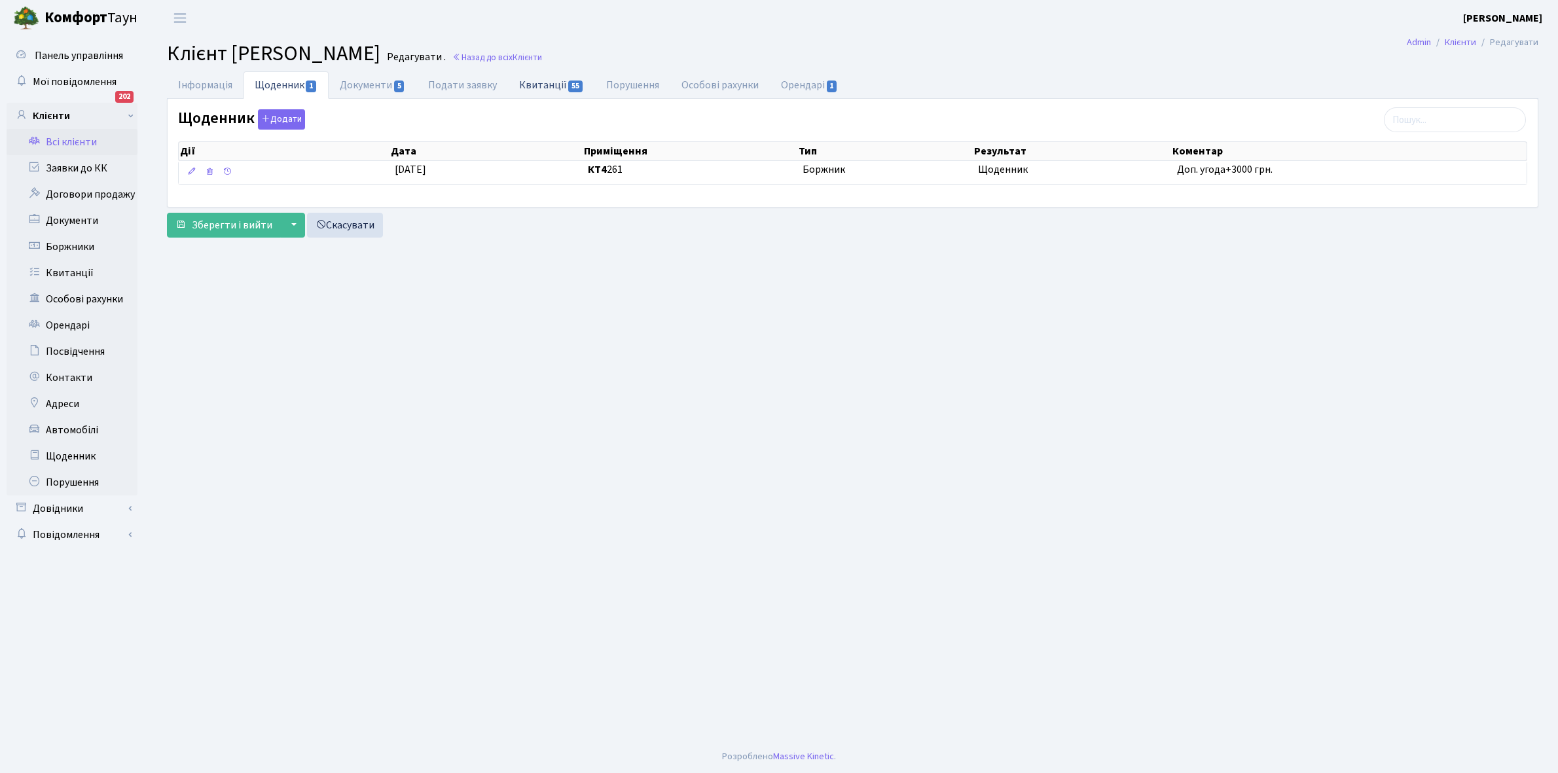
click at [535, 86] on link "Квитанції 55" at bounding box center [551, 84] width 87 height 27
select select "25"
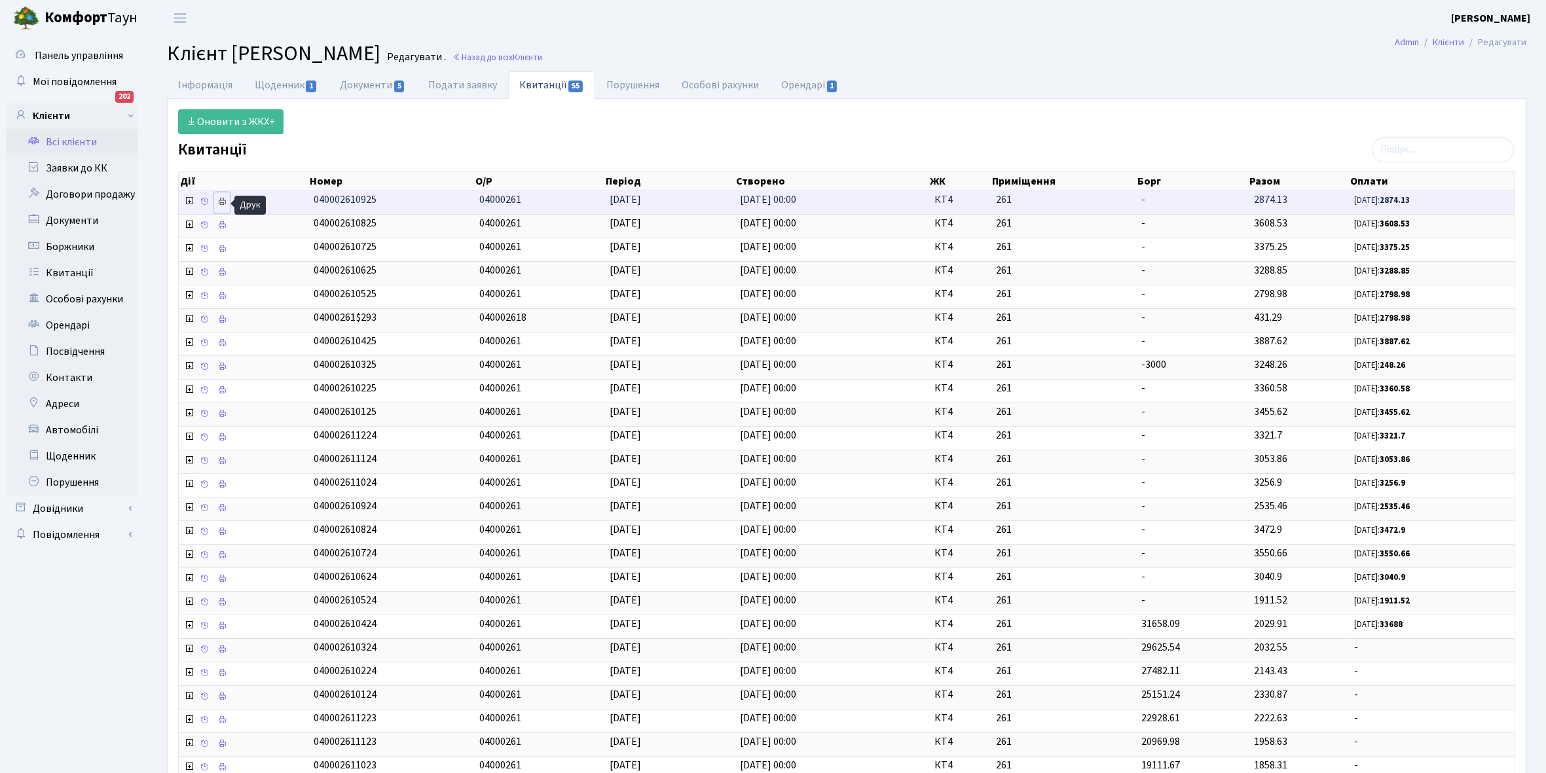
click at [223, 203] on icon at bounding box center [221, 201] width 9 height 9
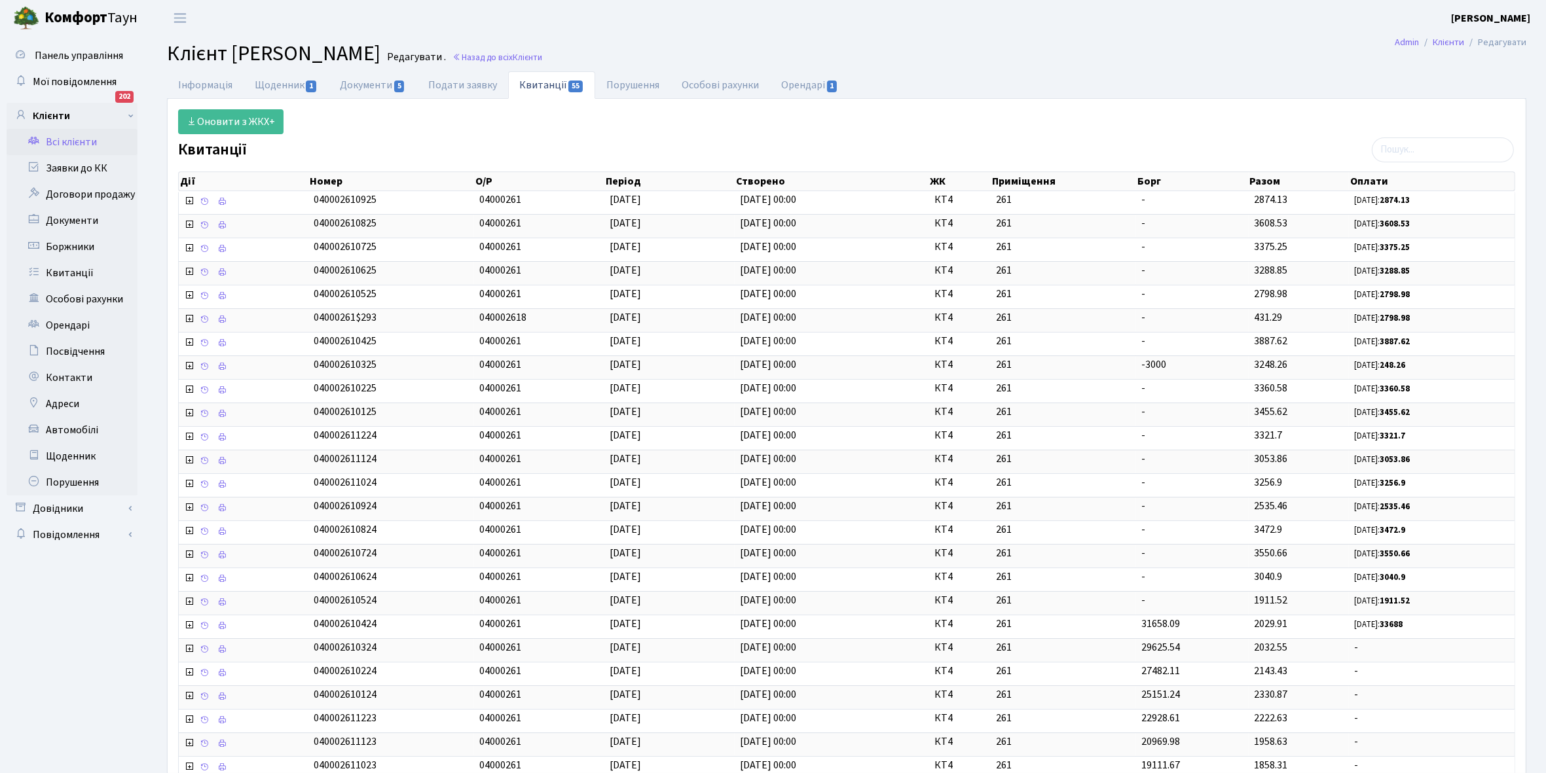
click at [67, 134] on link "Всі клієнти" at bounding box center [72, 142] width 131 height 26
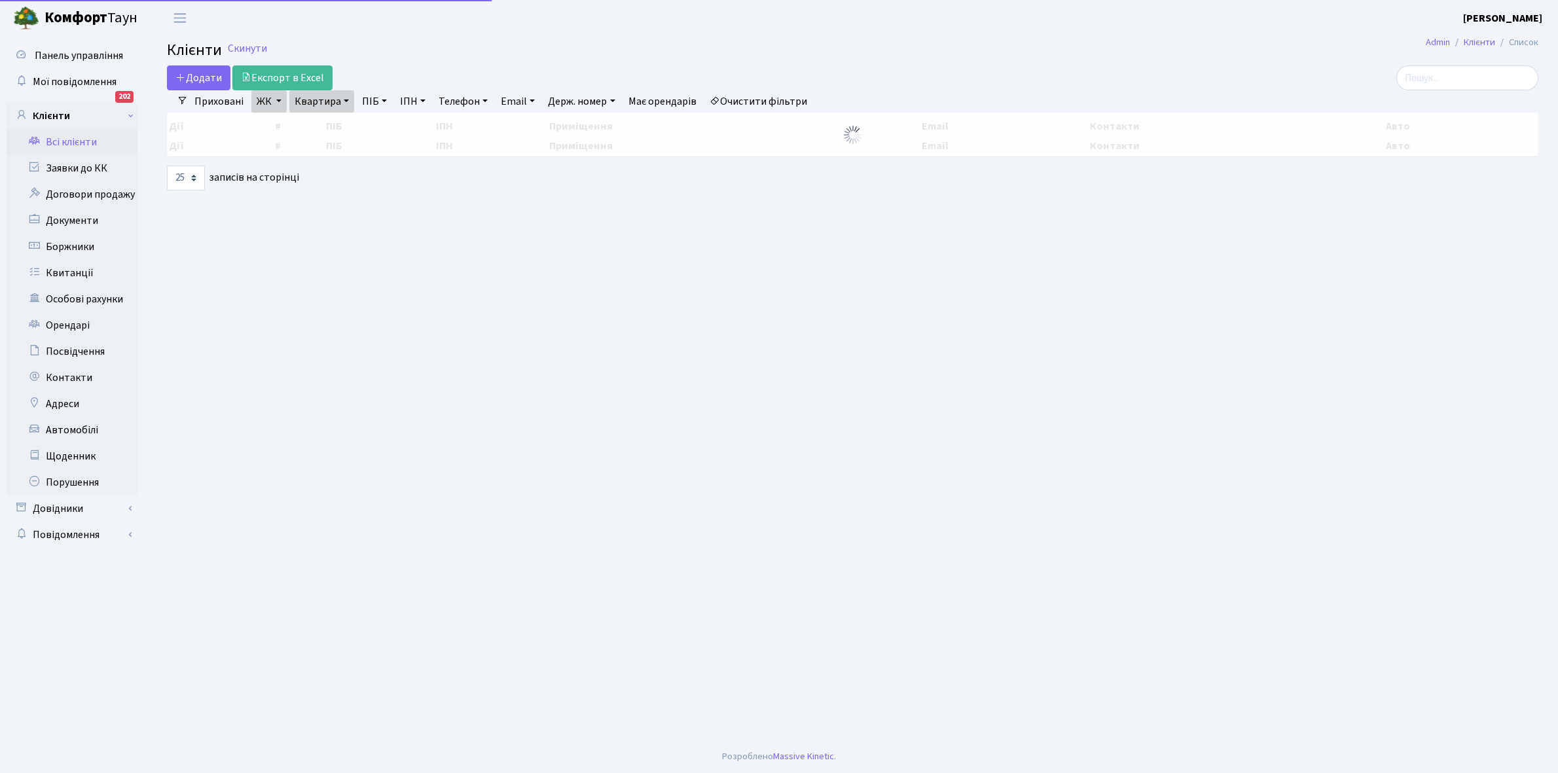
select select "25"
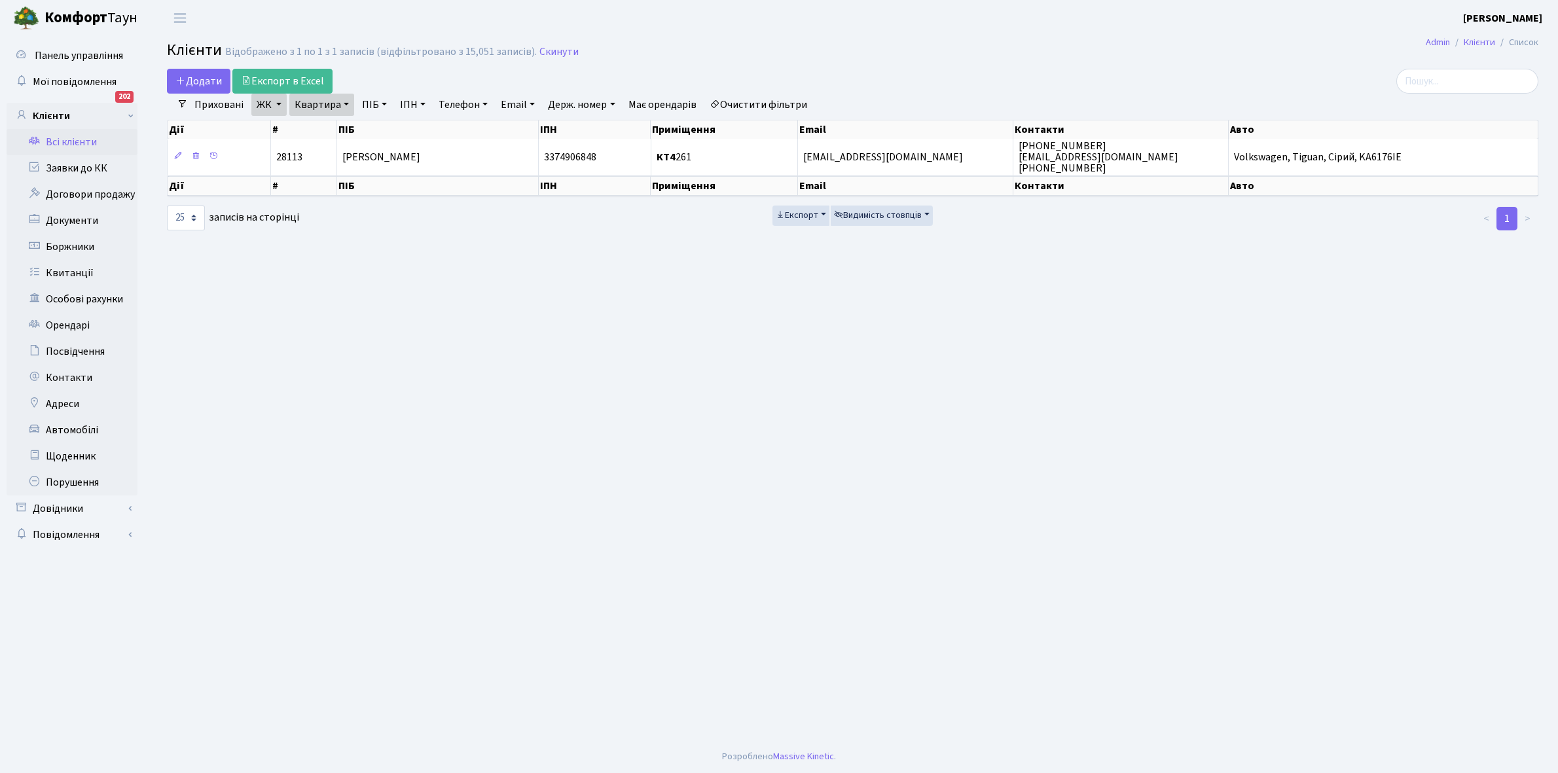
click at [342, 103] on link "Квартира" at bounding box center [321, 105] width 65 height 22
click at [335, 128] on input "261" at bounding box center [328, 130] width 77 height 25
type input "264"
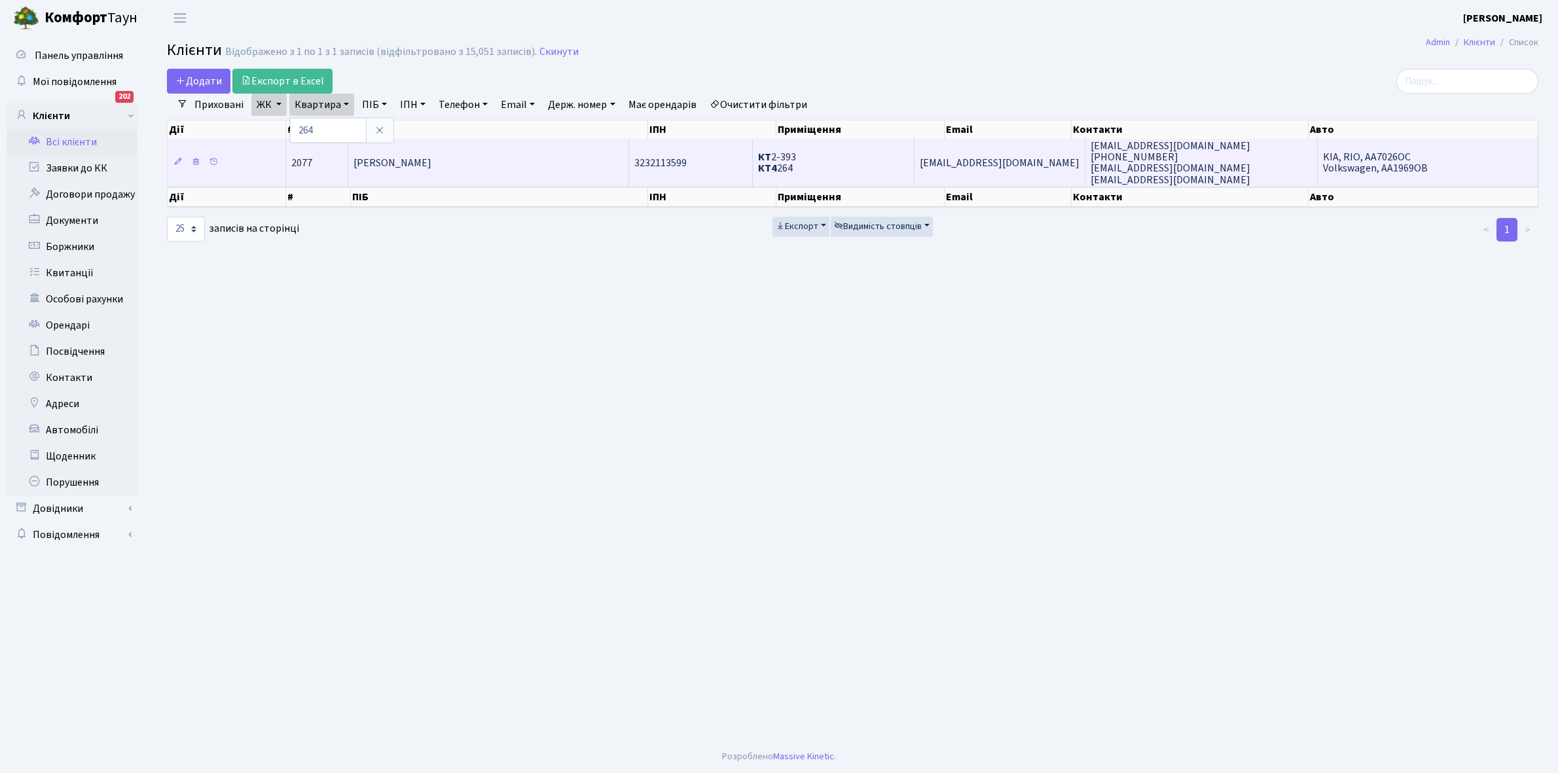
click at [403, 166] on span "[PERSON_NAME]" at bounding box center [393, 163] width 78 height 14
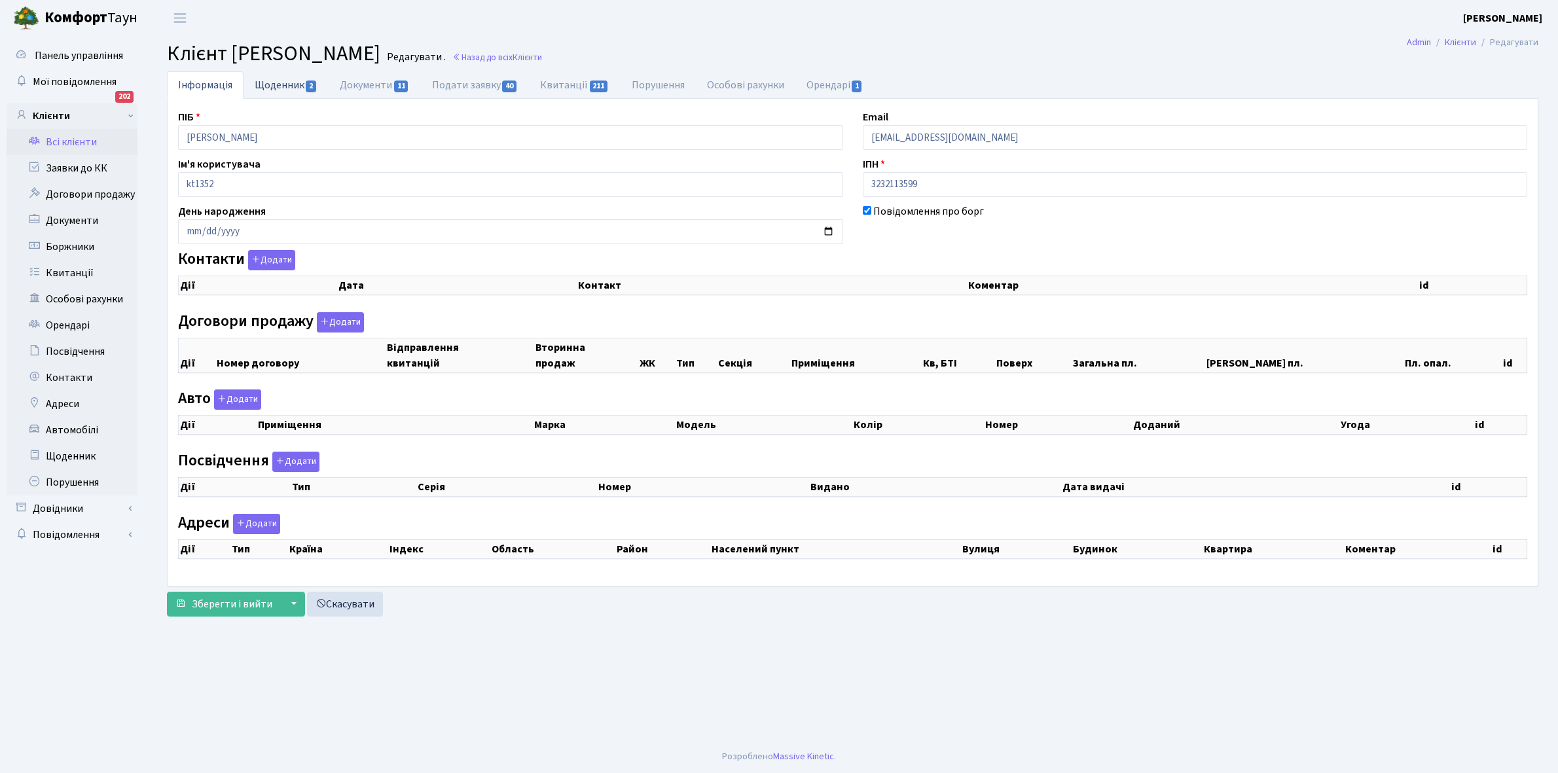
checkbox input "true"
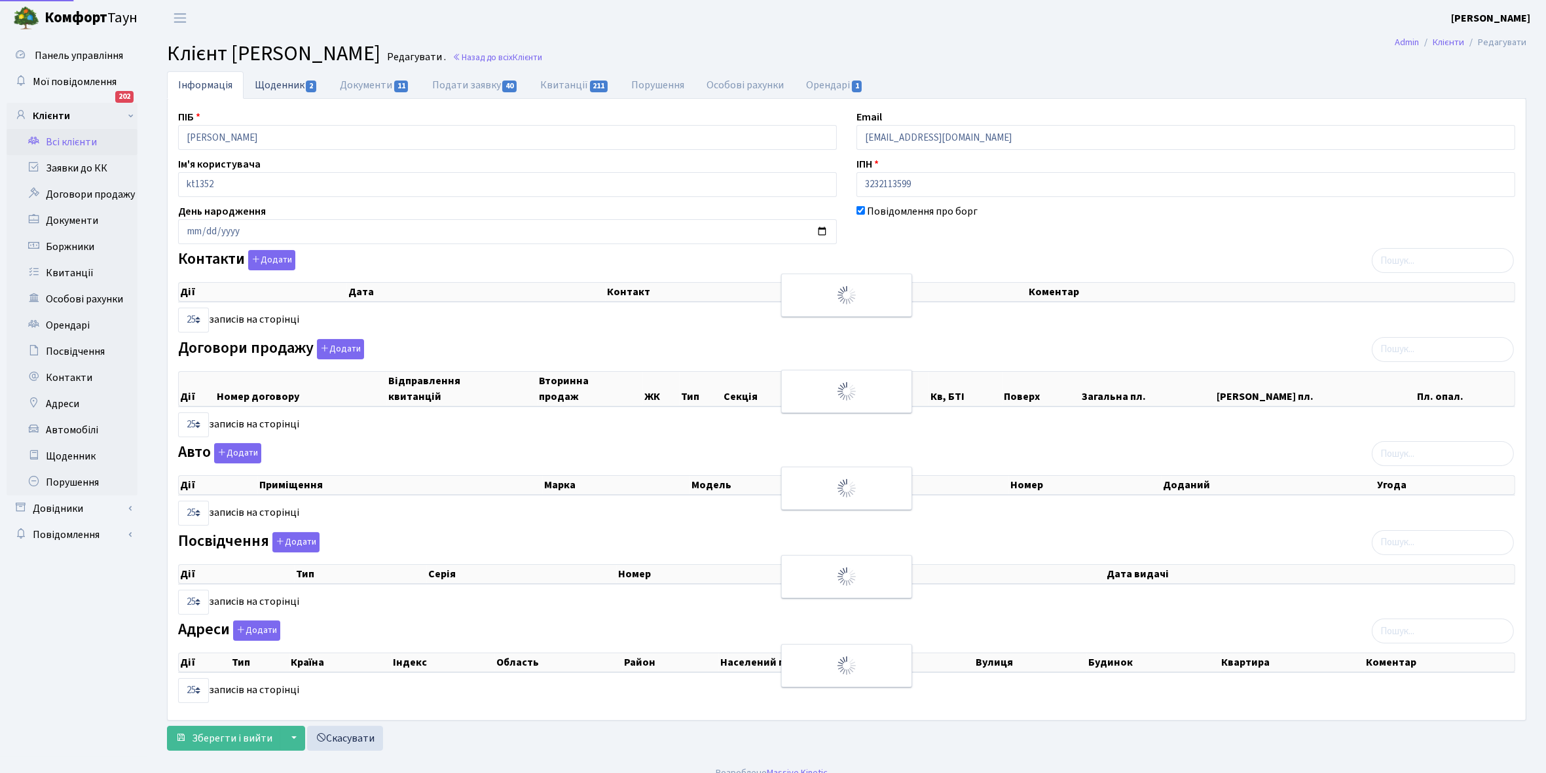
click at [275, 88] on link "Щоденник 2" at bounding box center [286, 84] width 85 height 27
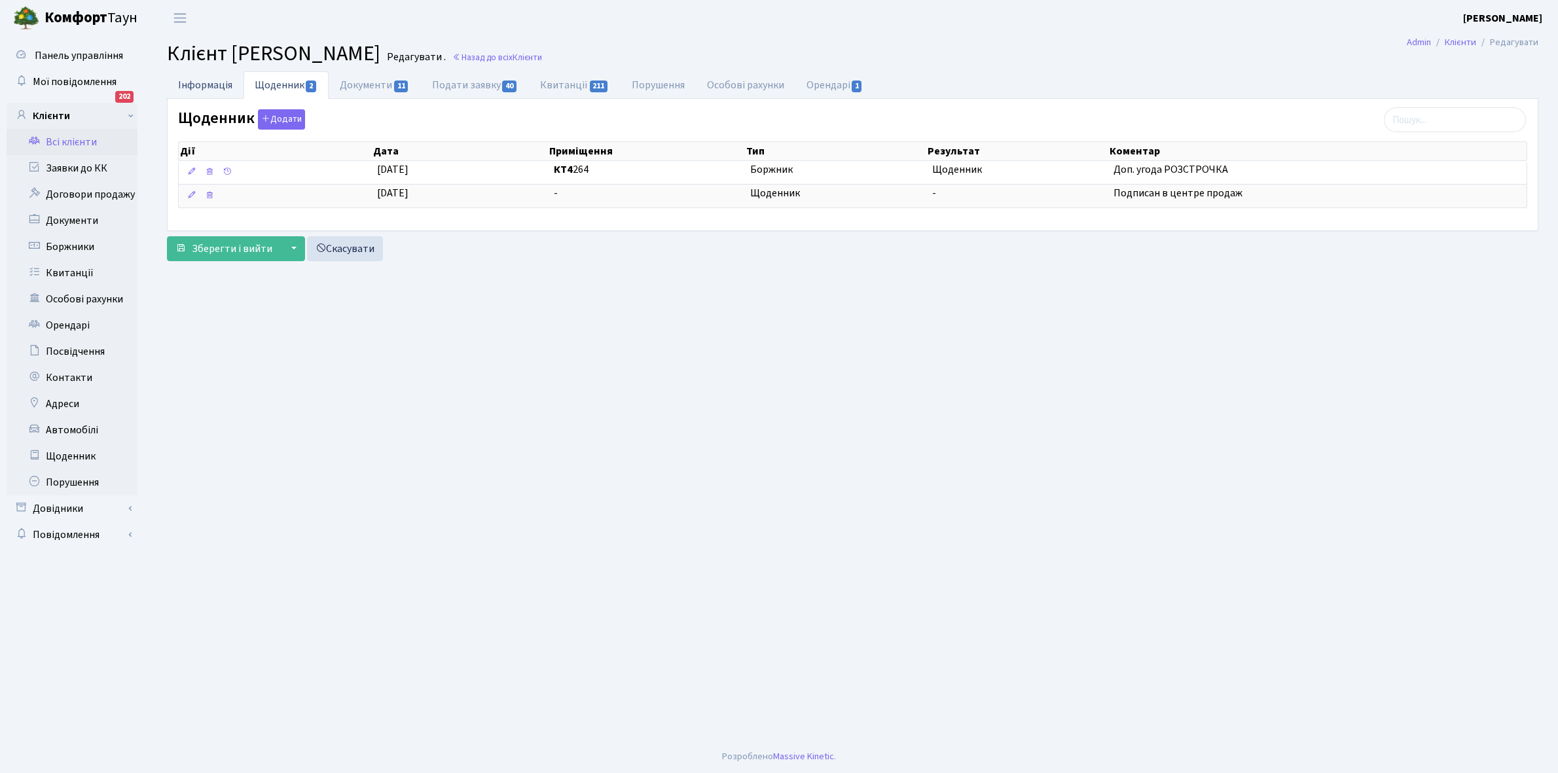
click at [181, 83] on link "Інформація" at bounding box center [205, 84] width 77 height 27
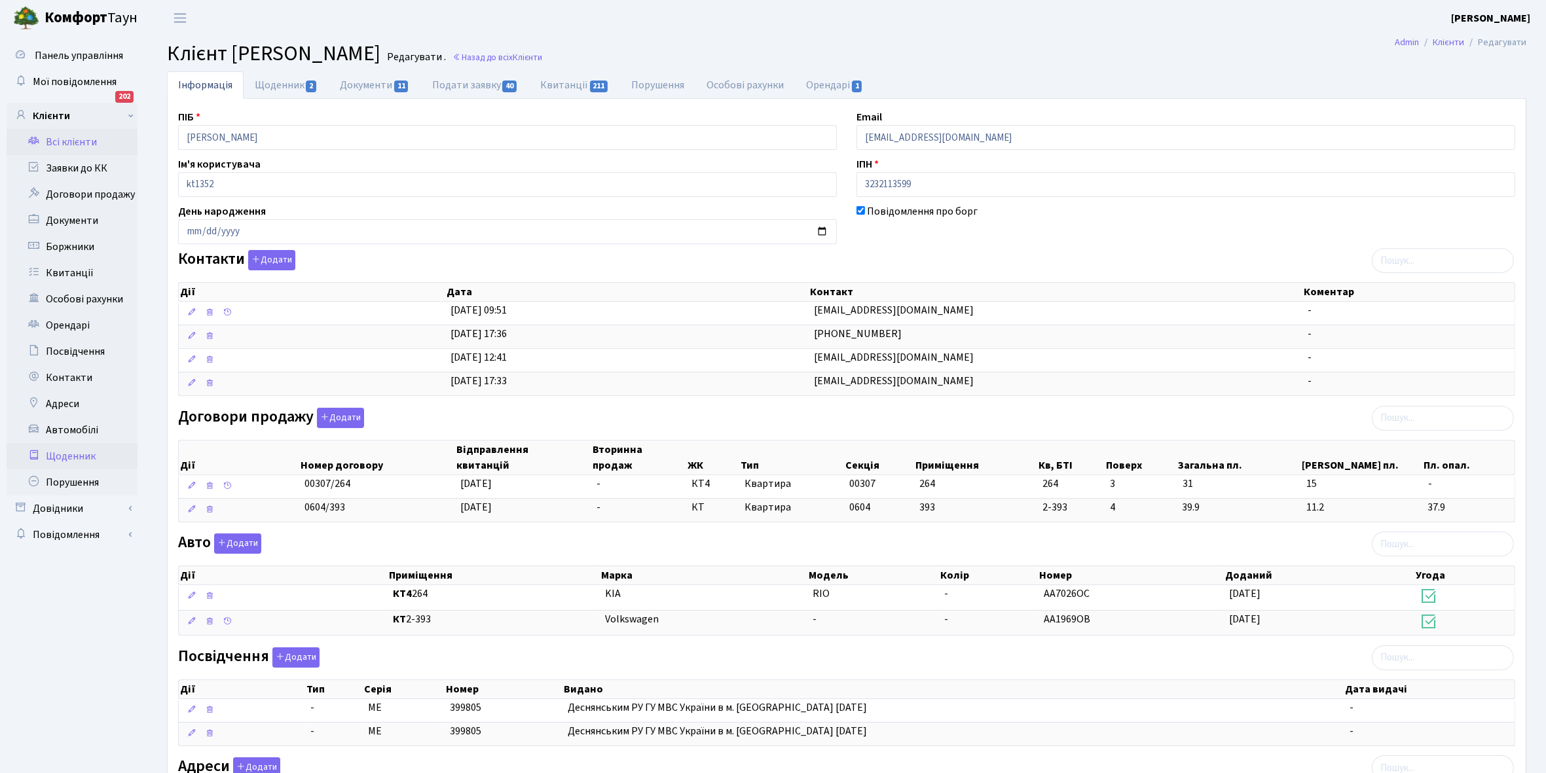
click at [60, 456] on link "Щоденник" at bounding box center [72, 456] width 131 height 26
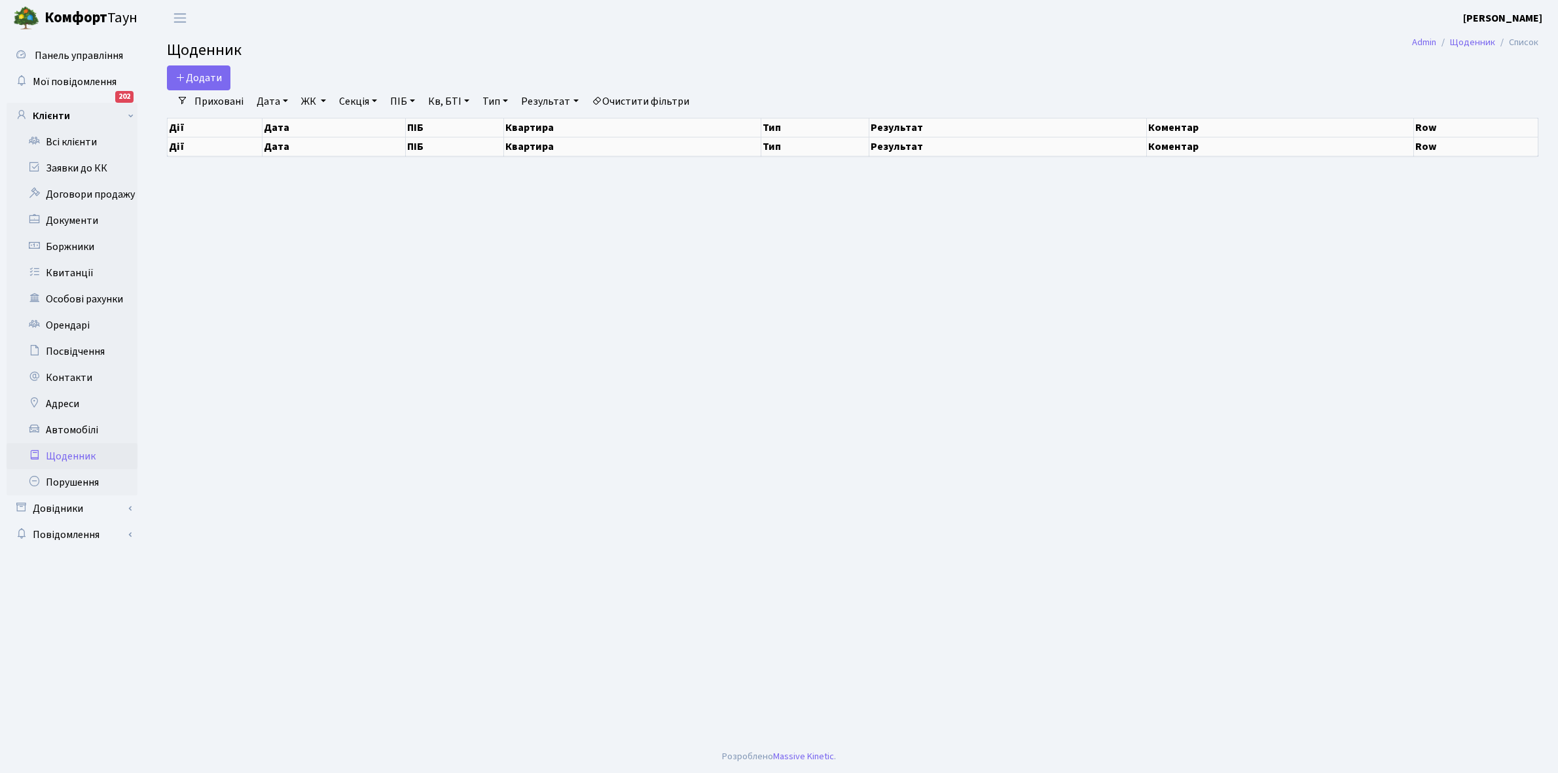
select select "25"
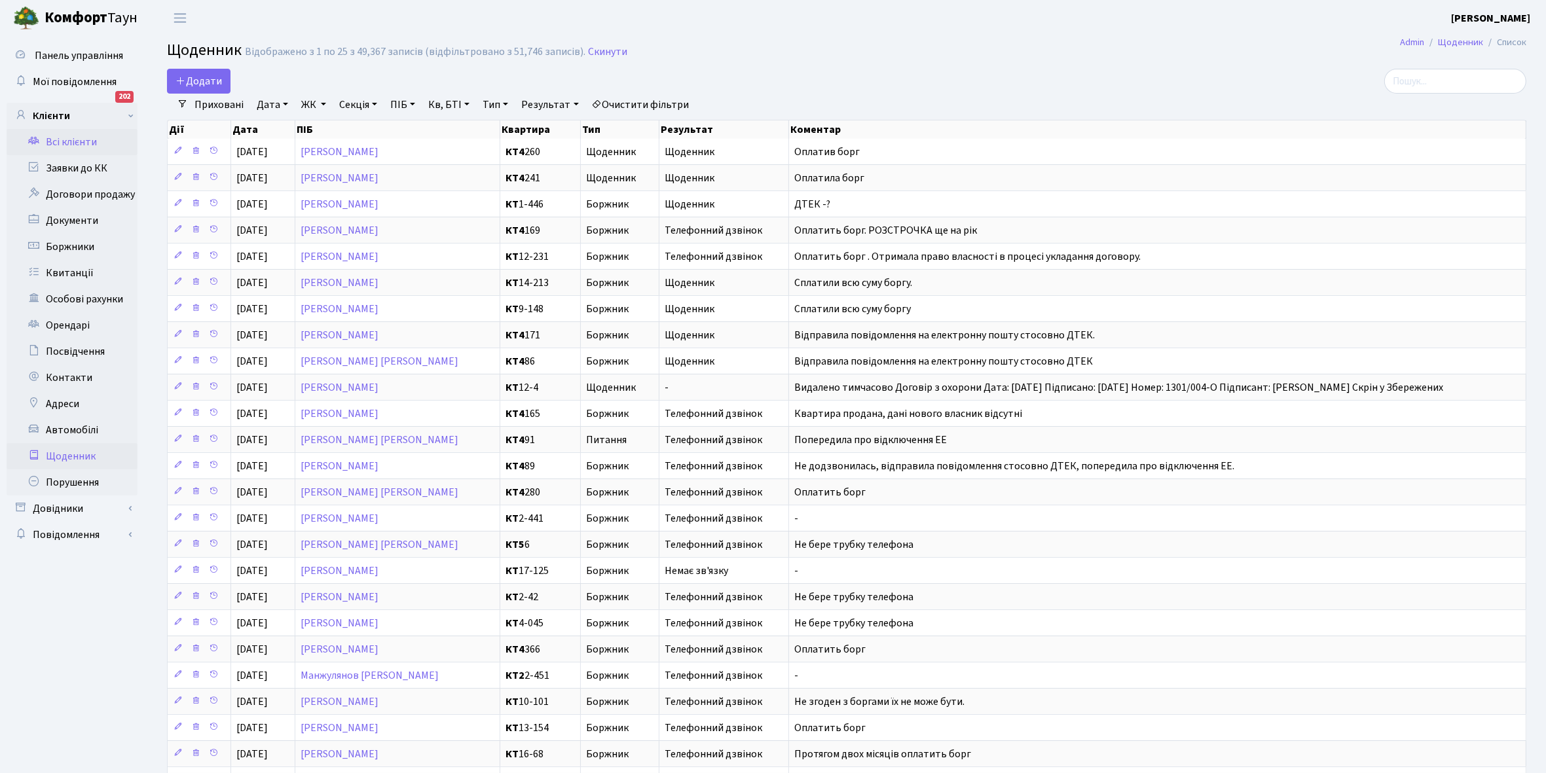
click at [64, 139] on link "Всі клієнти" at bounding box center [72, 142] width 131 height 26
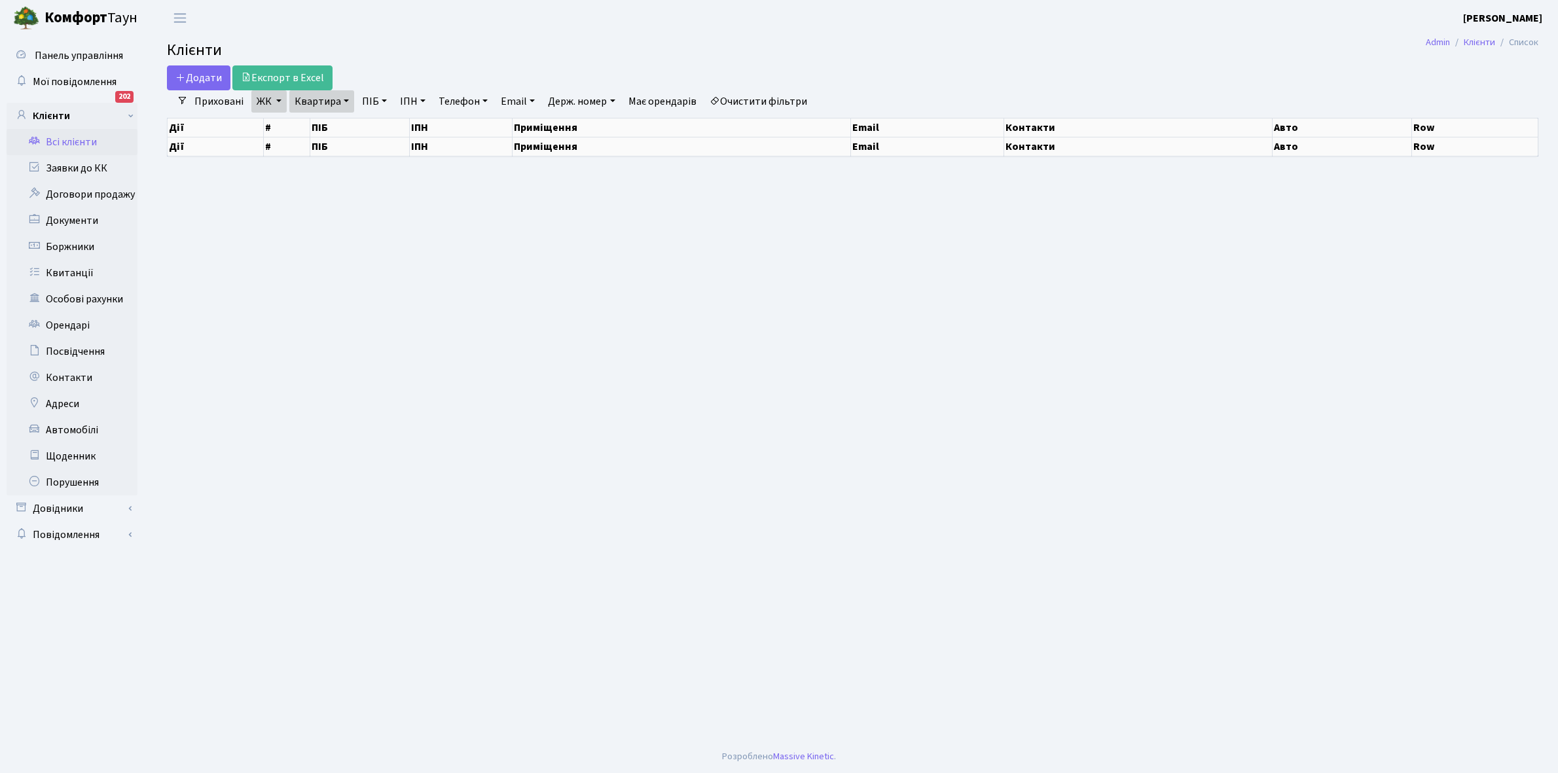
select select "25"
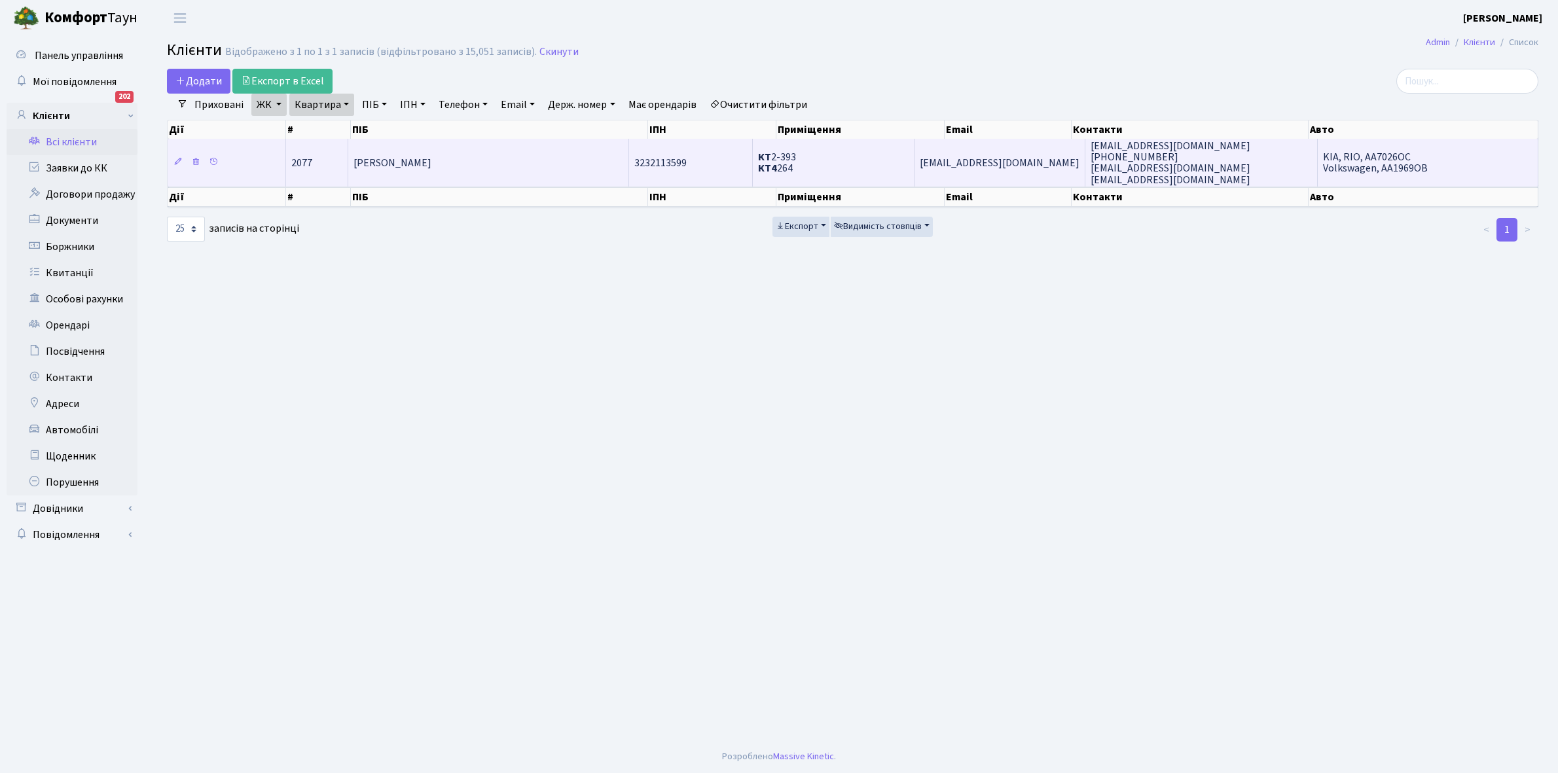
click at [521, 157] on td "[PERSON_NAME]" at bounding box center [488, 162] width 281 height 47
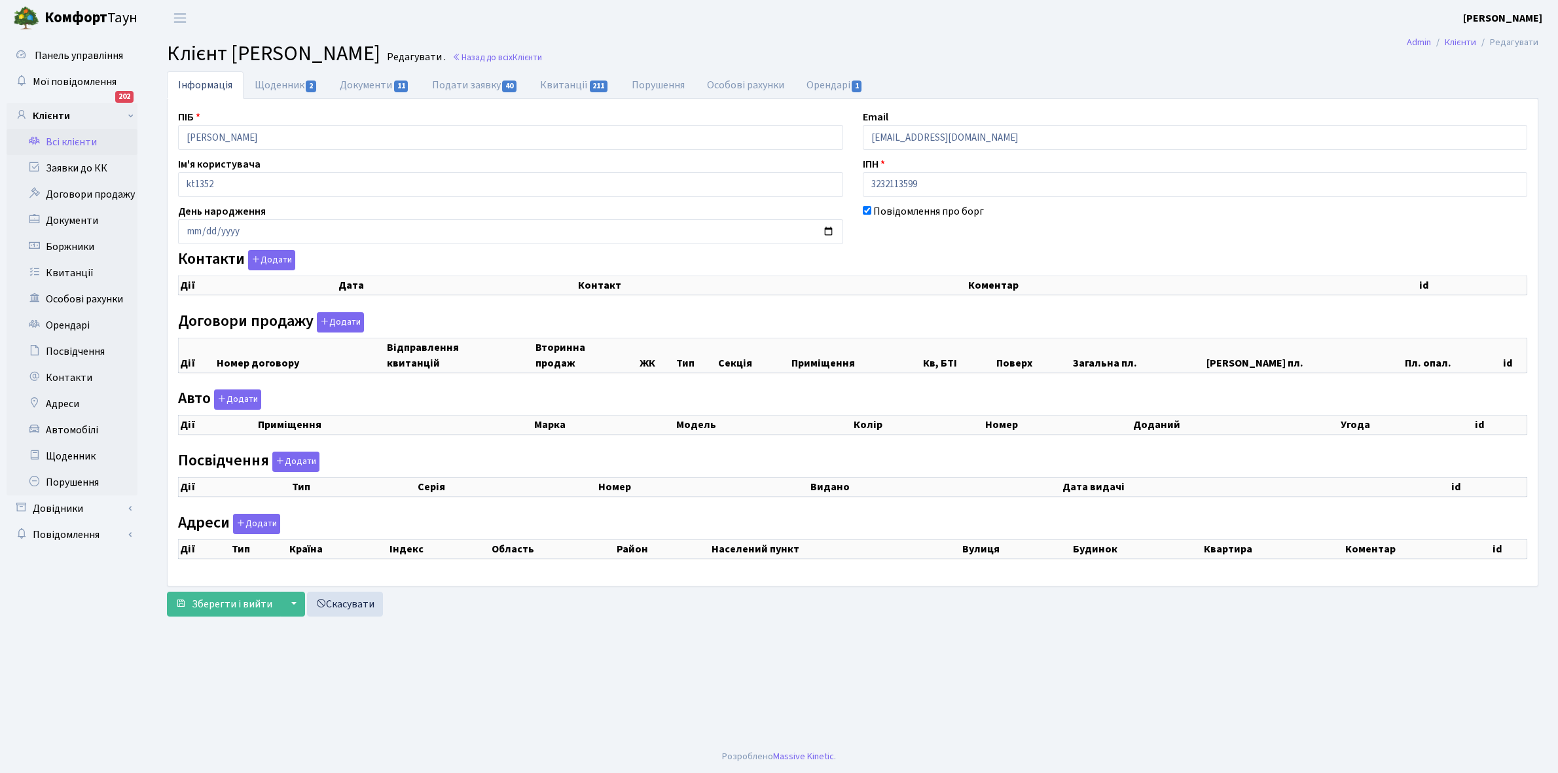
select select "25"
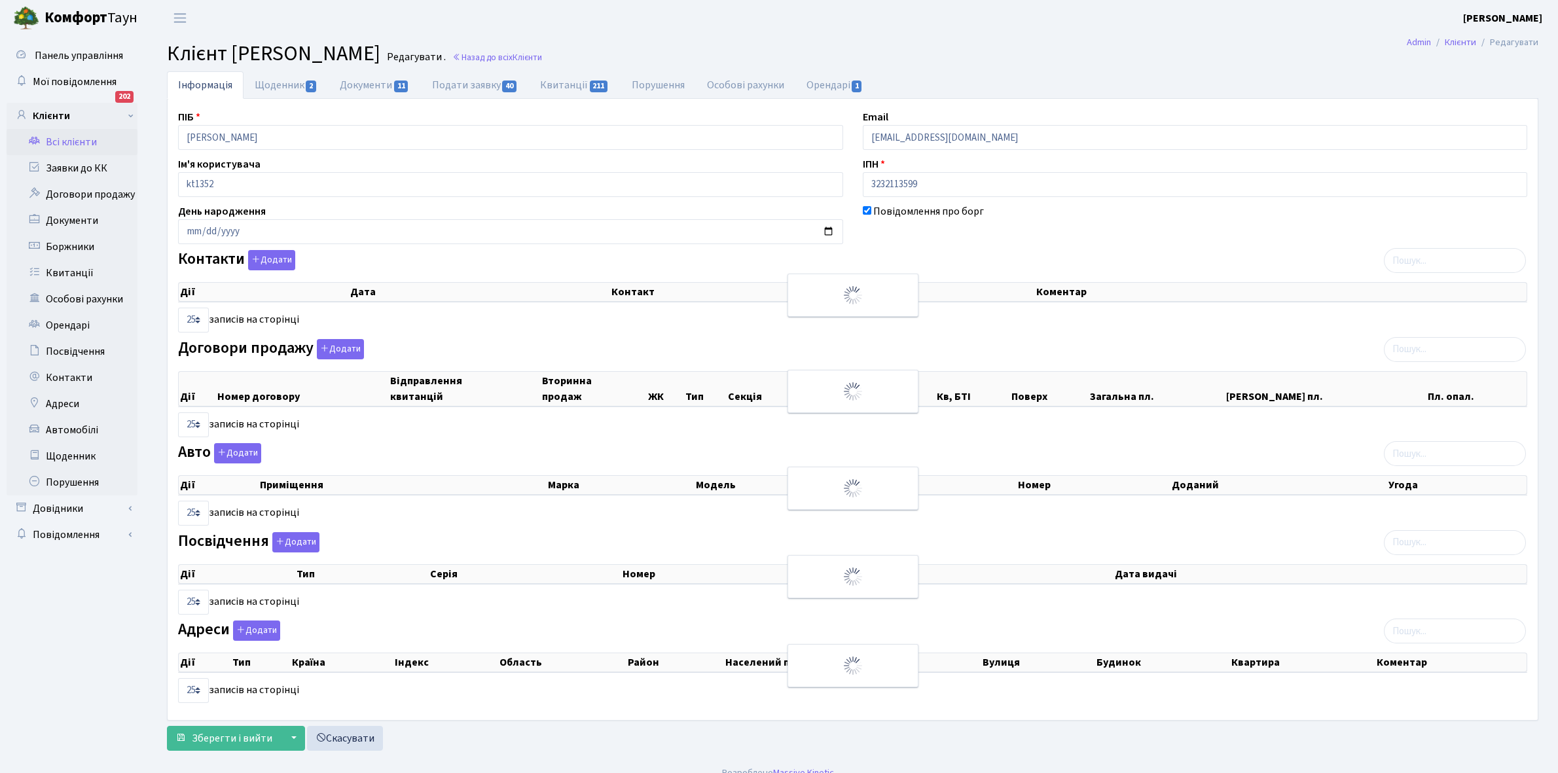
checkbox input "true"
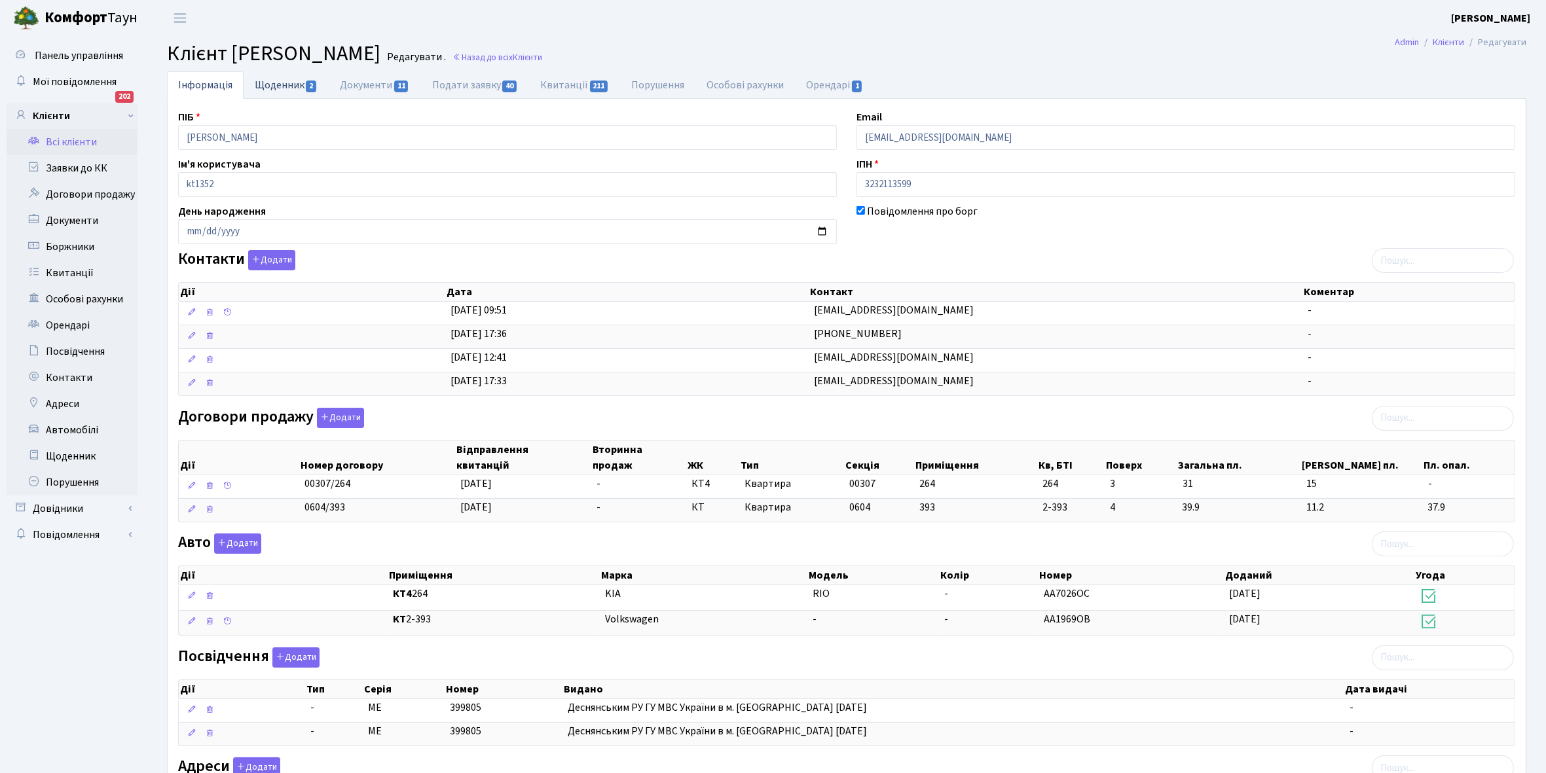
click at [276, 88] on link "Щоденник 2" at bounding box center [286, 84] width 85 height 27
select select "25"
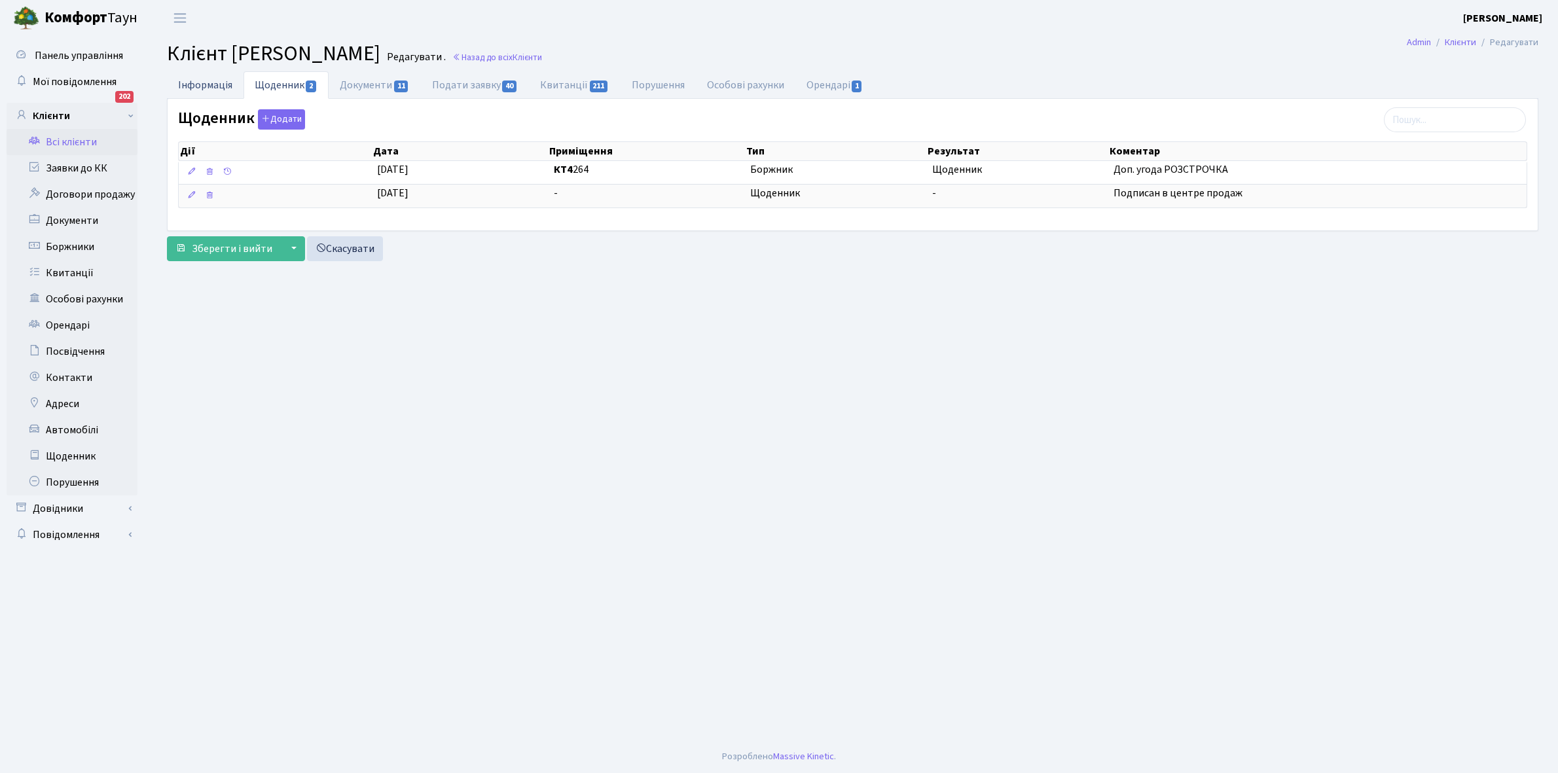
click at [194, 90] on link "Інформація" at bounding box center [205, 84] width 77 height 27
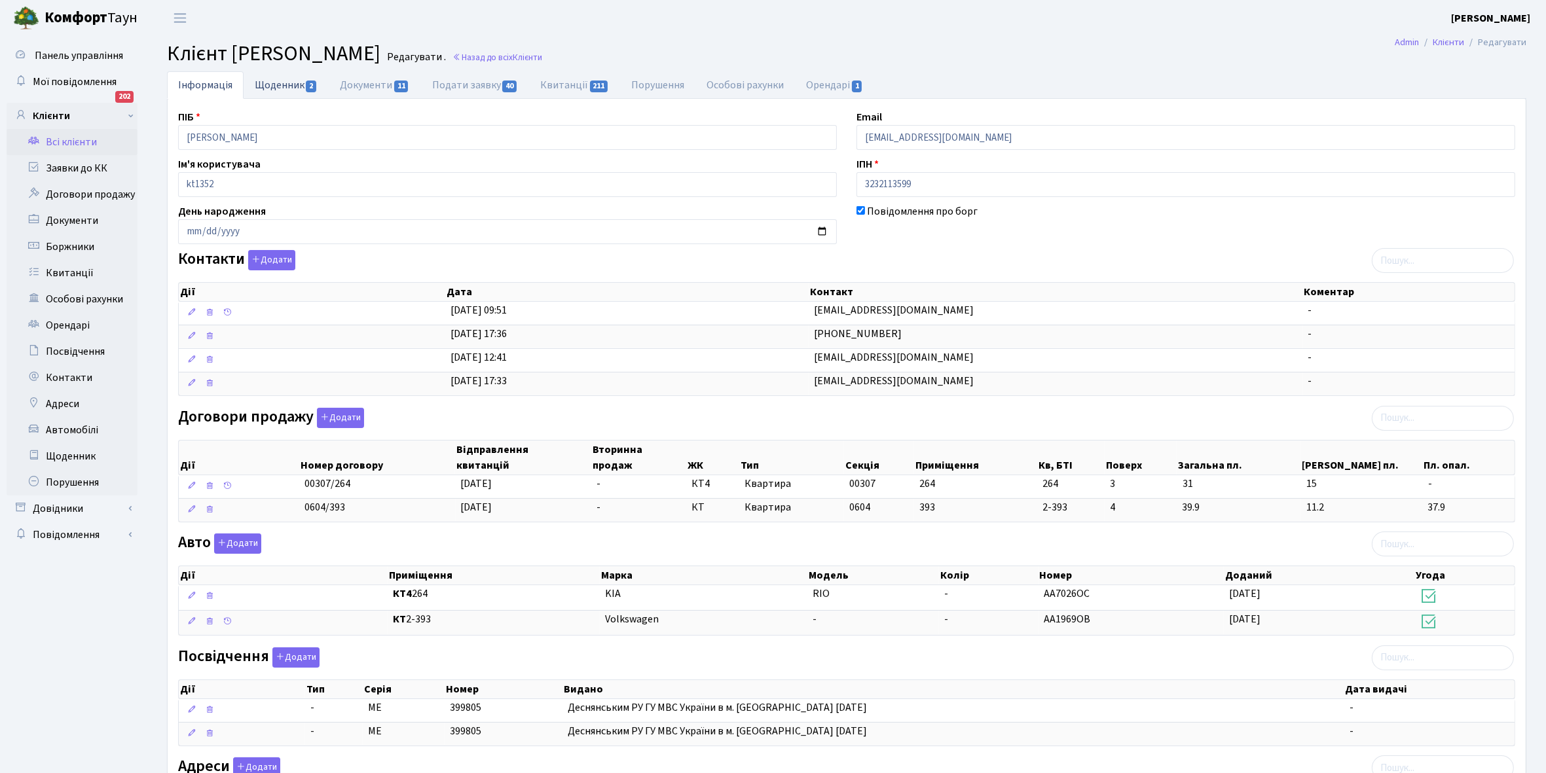
click at [267, 86] on link "Щоденник 2" at bounding box center [286, 84] width 85 height 27
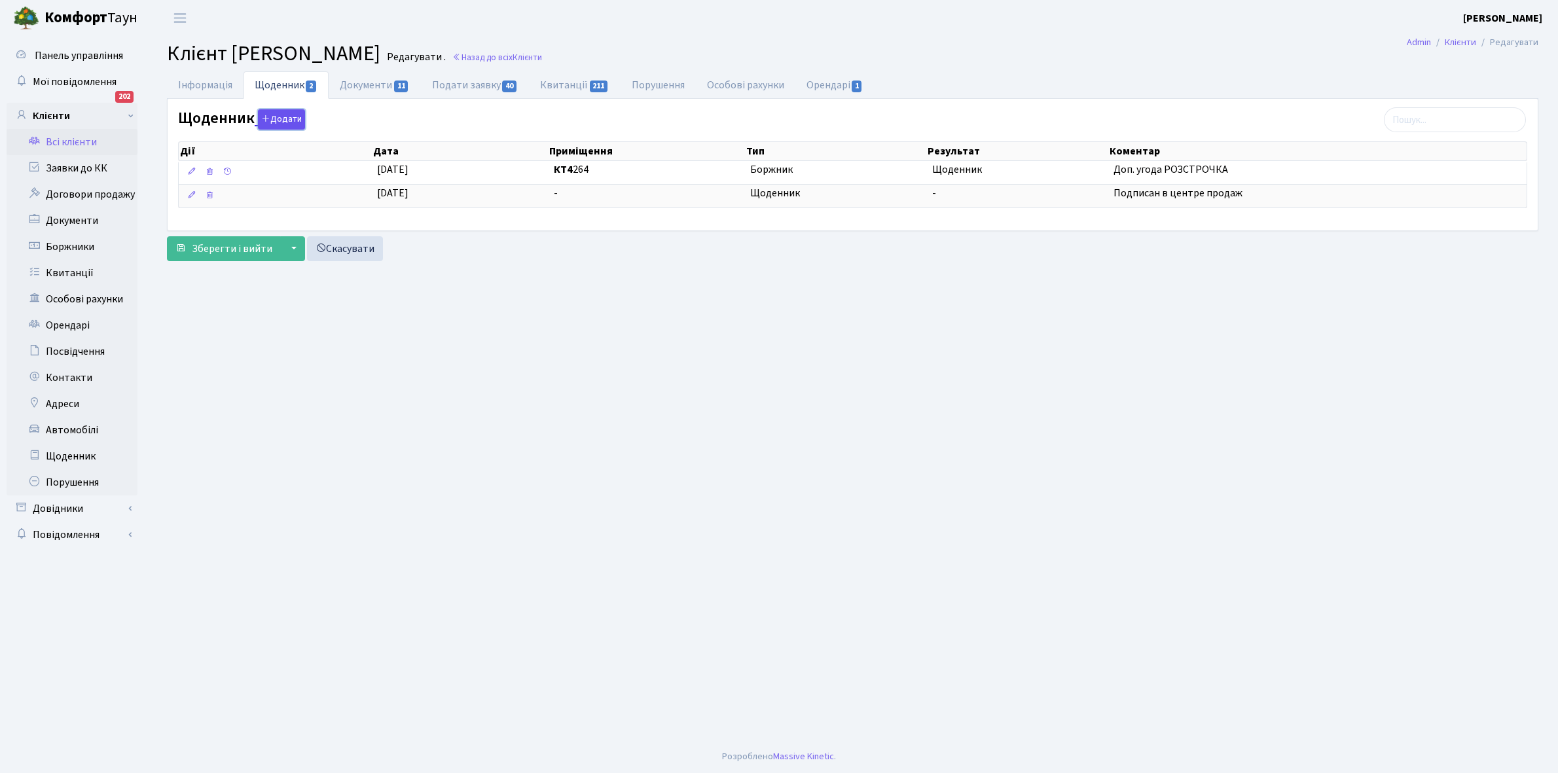
click at [285, 121] on button "Додати" at bounding box center [281, 119] width 47 height 20
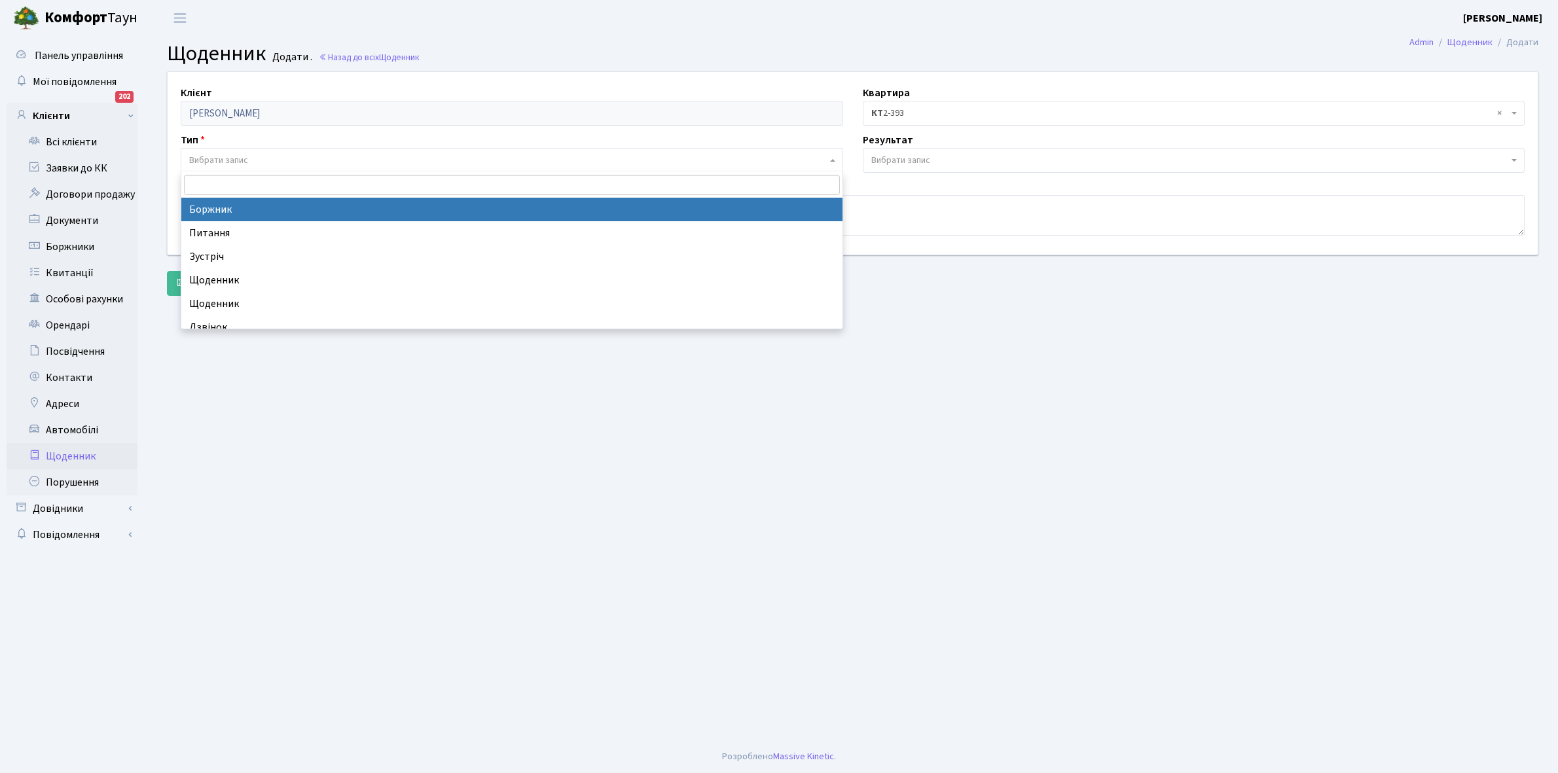
click at [208, 158] on span "Вибрати запис" at bounding box center [218, 160] width 59 height 13
select select "189"
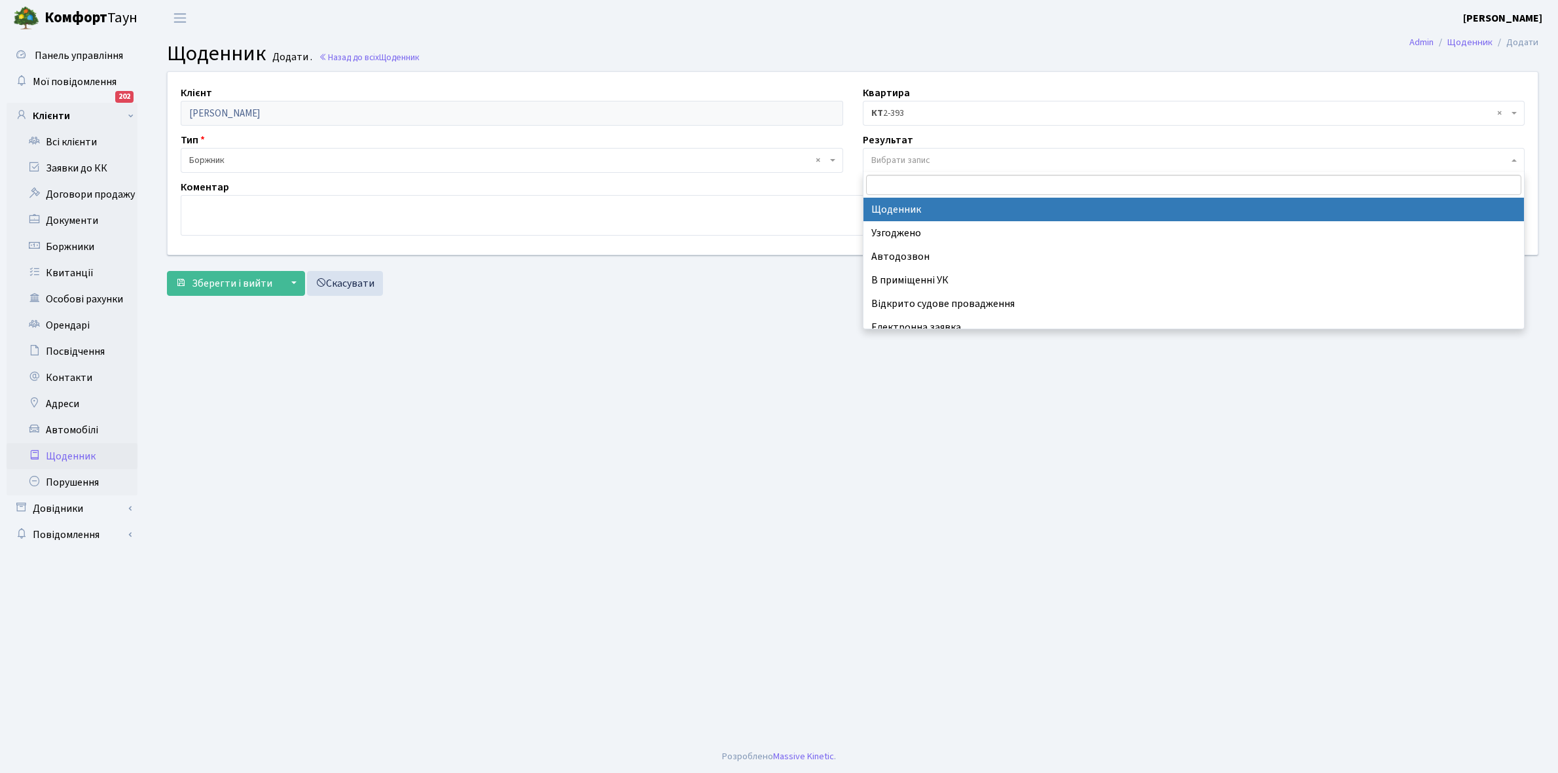
click at [908, 153] on span "Вибрати запис" at bounding box center [1194, 160] width 663 height 25
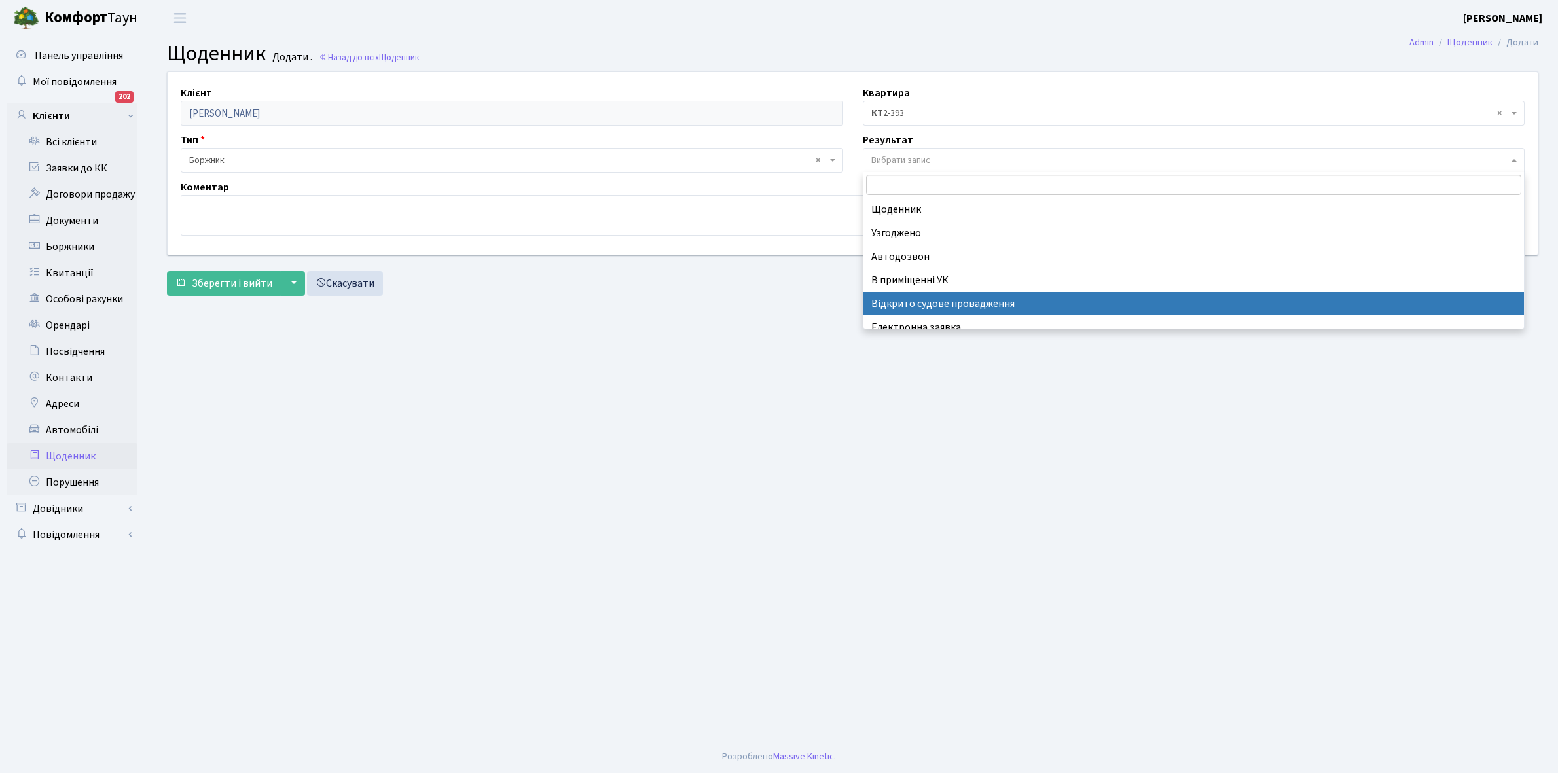
scroll to position [81, 0]
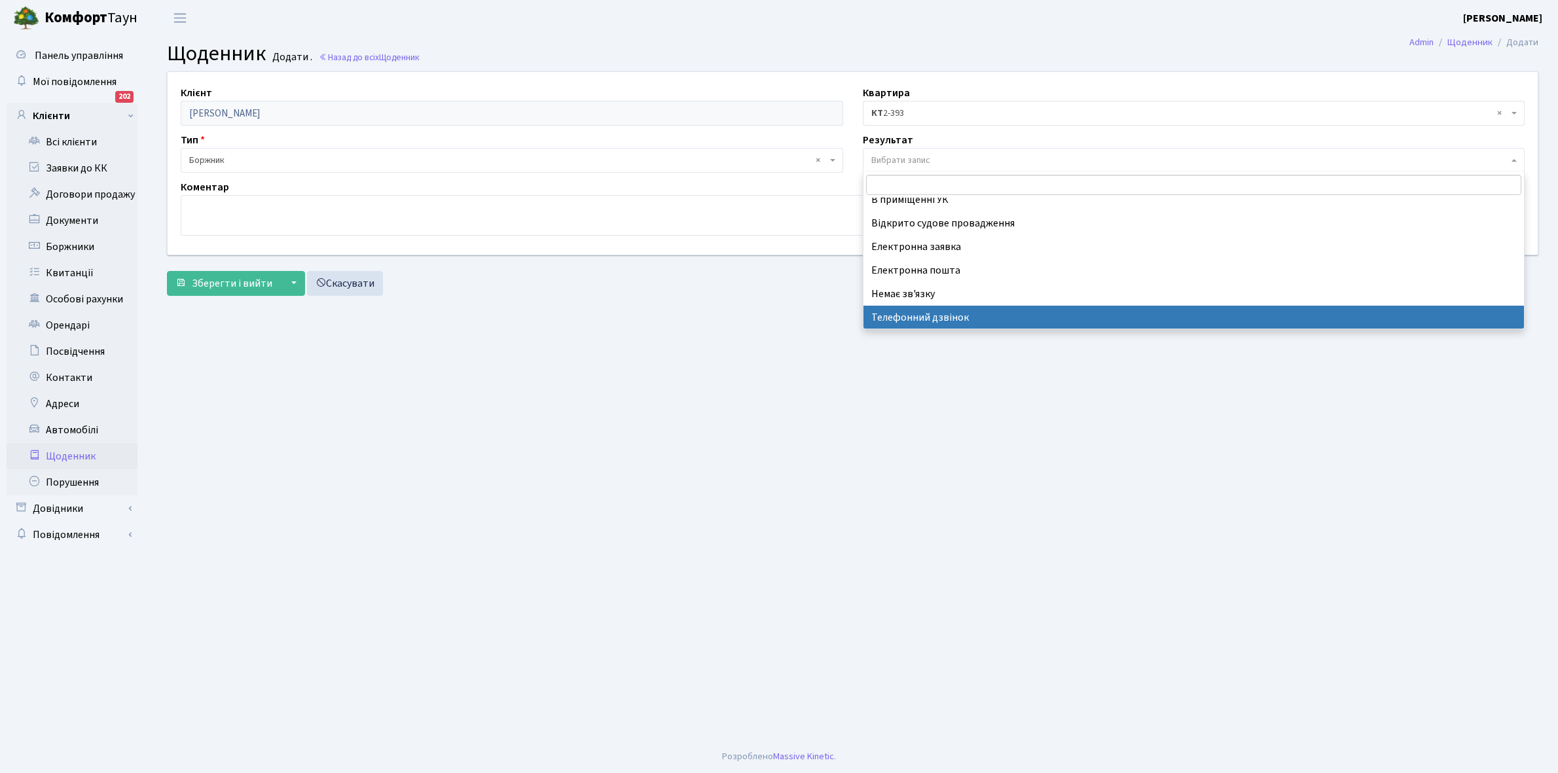
select select "196"
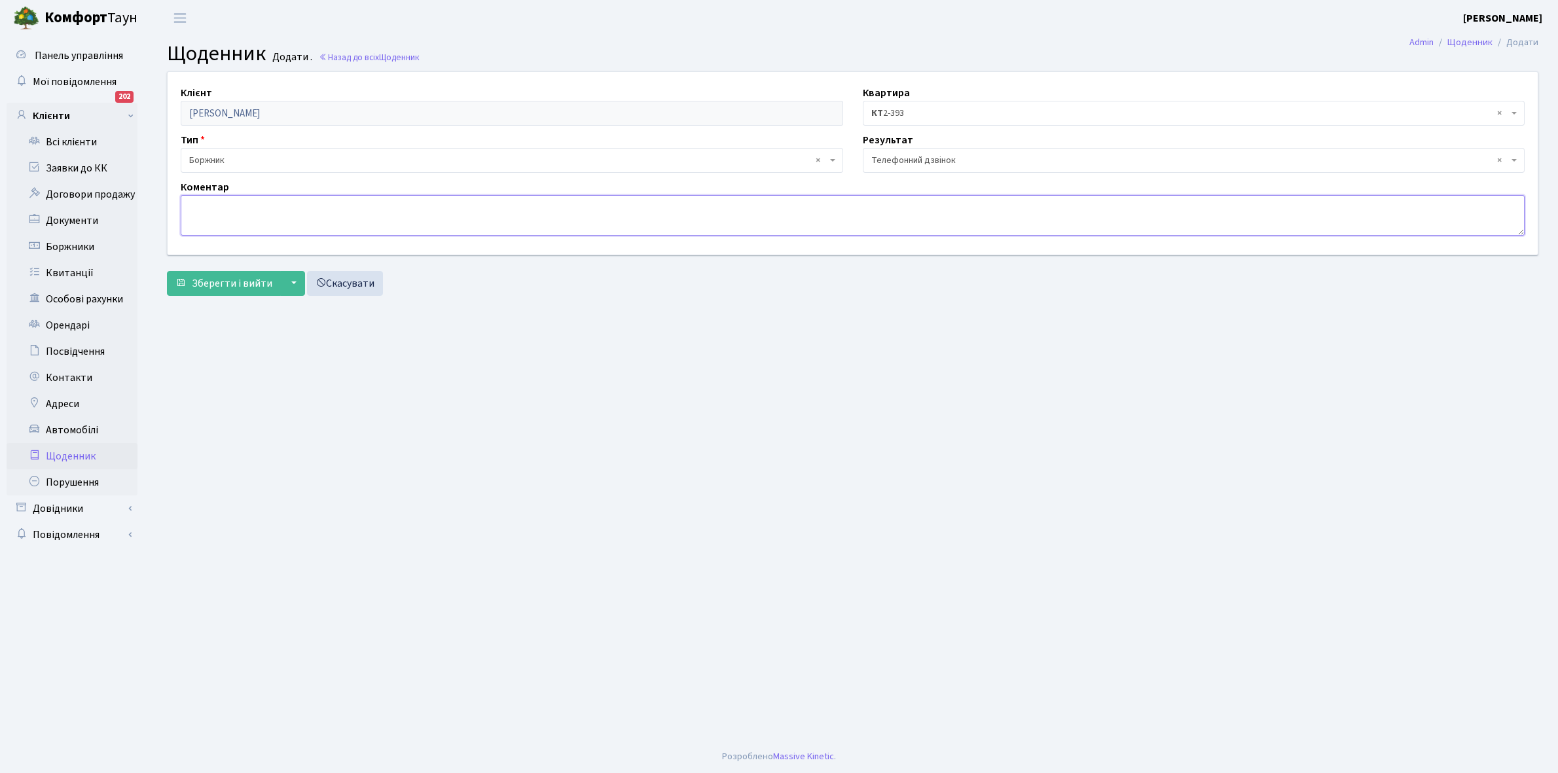
click at [230, 221] on textarea at bounding box center [853, 215] width 1344 height 41
type textarea "Оплатить борг . В процесі отримання права власності ."
click at [208, 283] on span "Зберегти і вийти" at bounding box center [232, 283] width 81 height 14
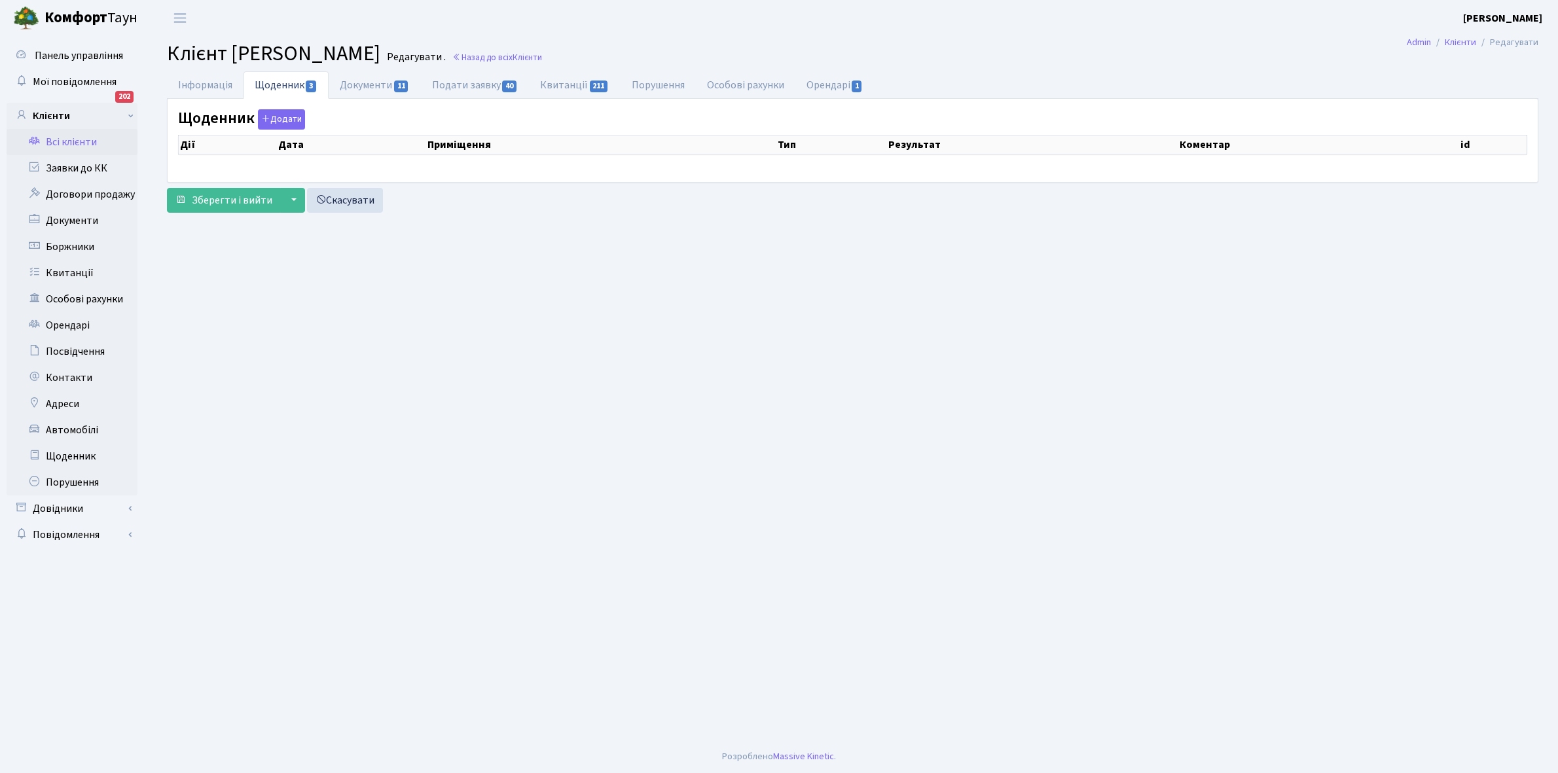
select select "25"
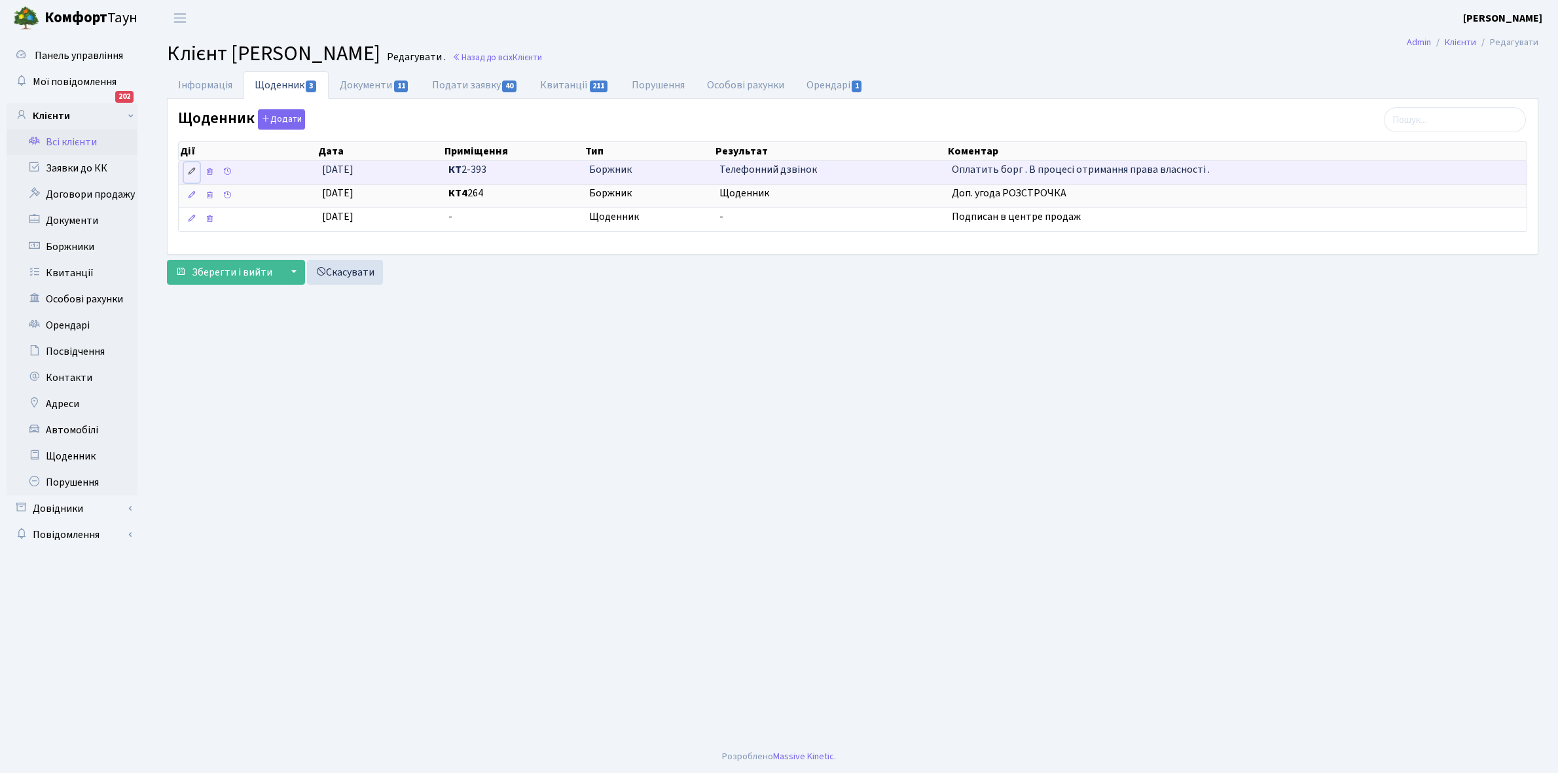
click at [198, 171] on link at bounding box center [192, 172] width 16 height 20
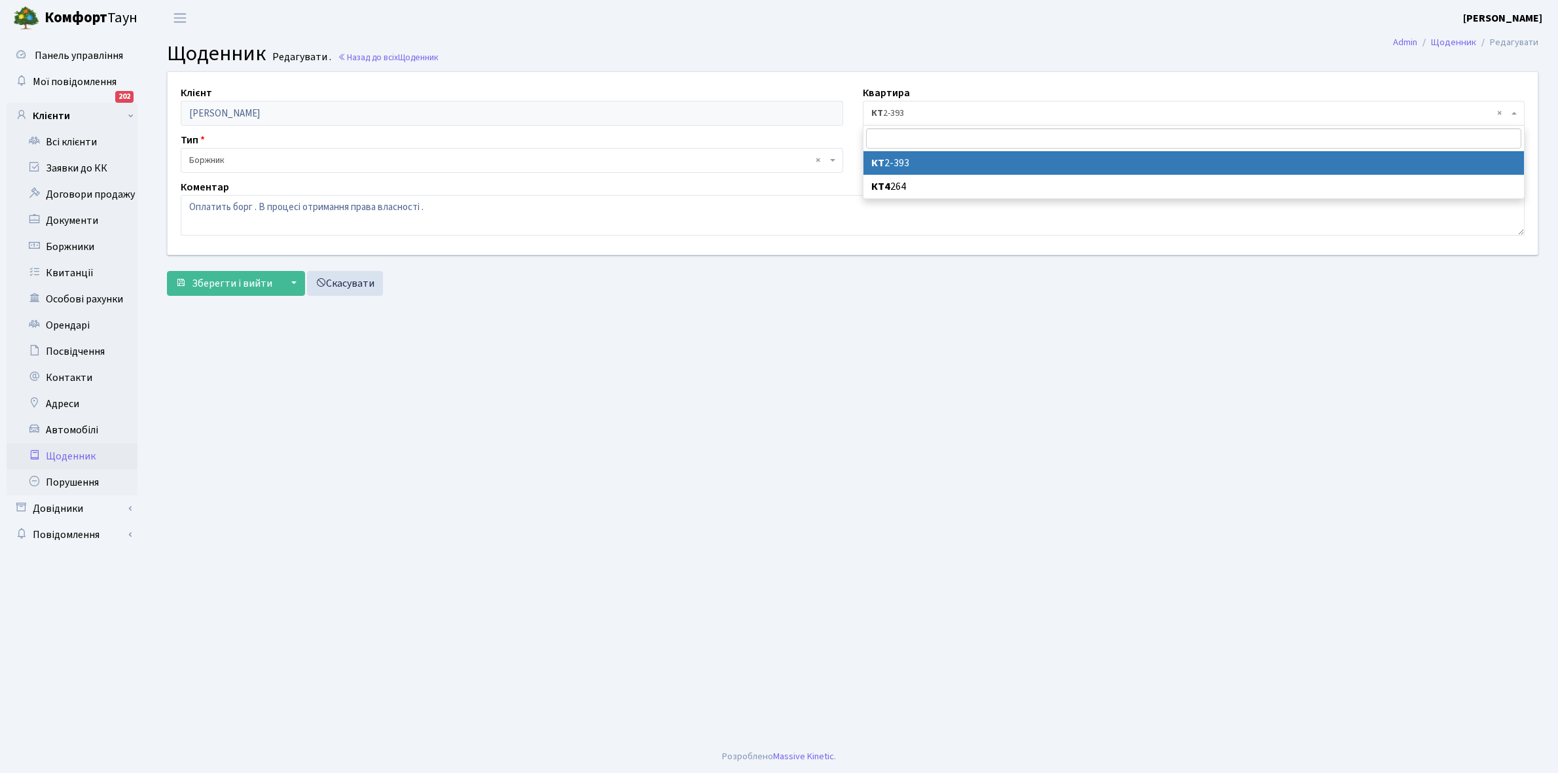
click at [928, 112] on span "× КТ 2-393" at bounding box center [1190, 113] width 638 height 13
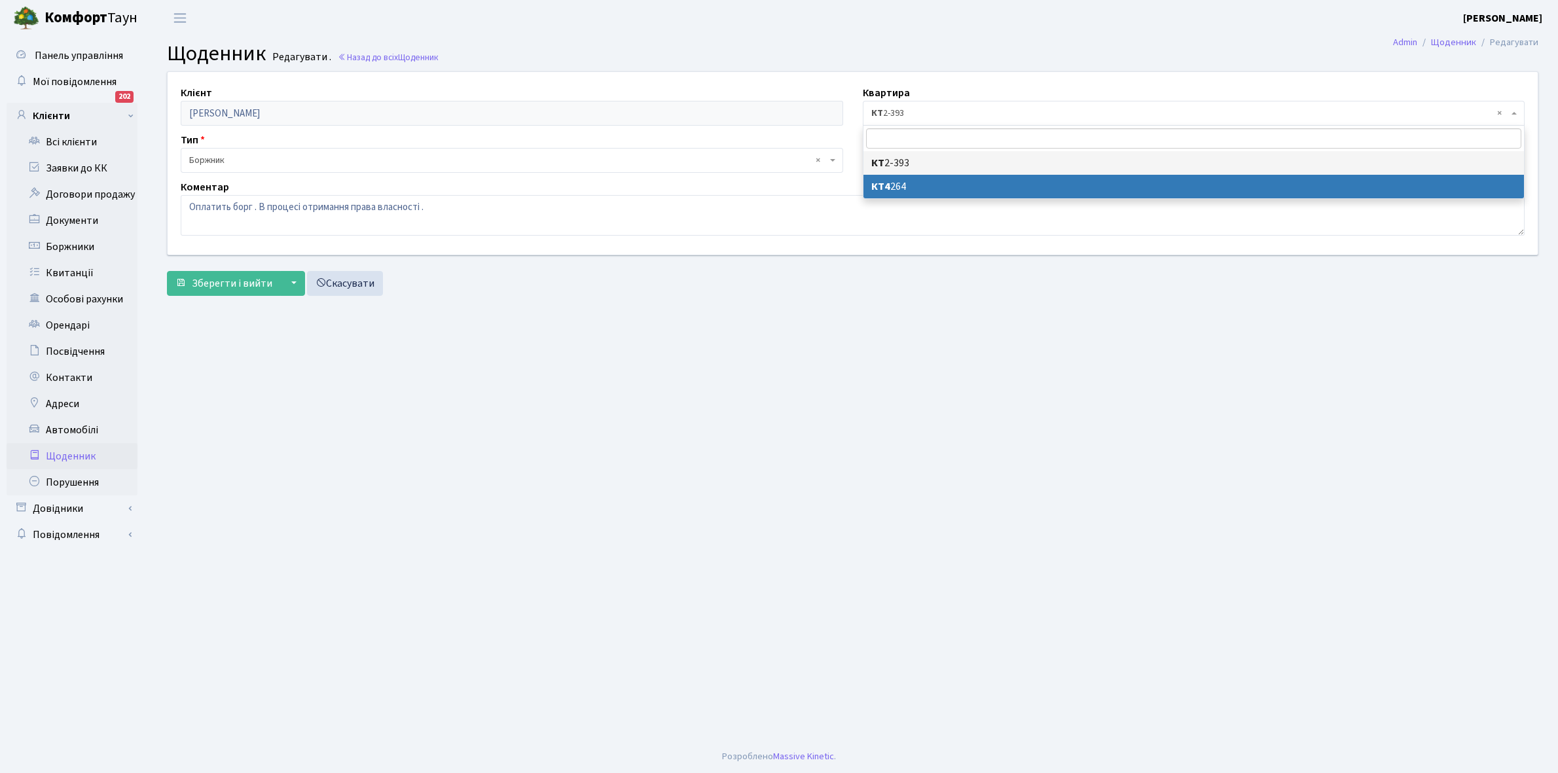
select select "25162"
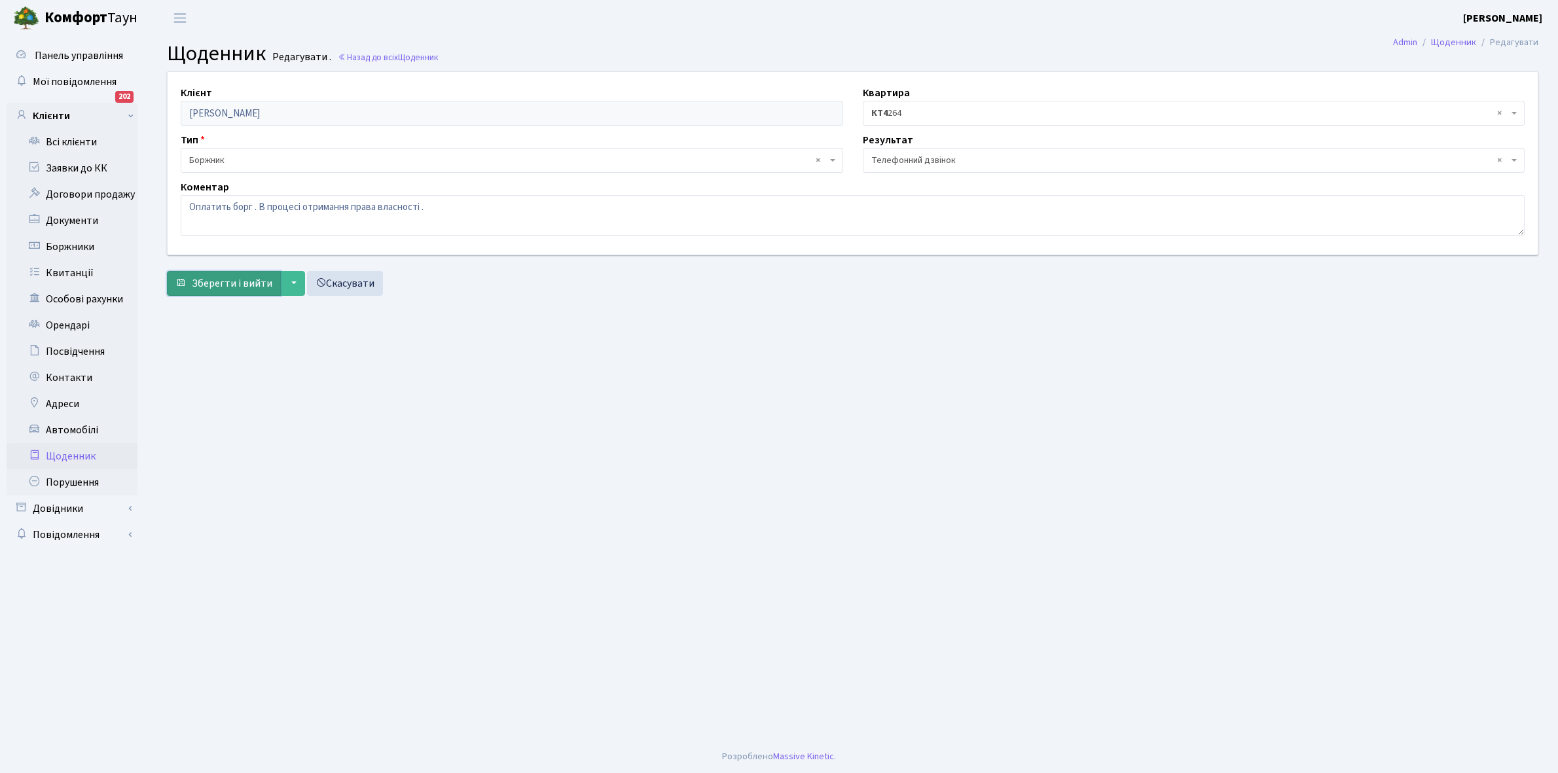
click at [246, 282] on span "Зберегти і вийти" at bounding box center [232, 283] width 81 height 14
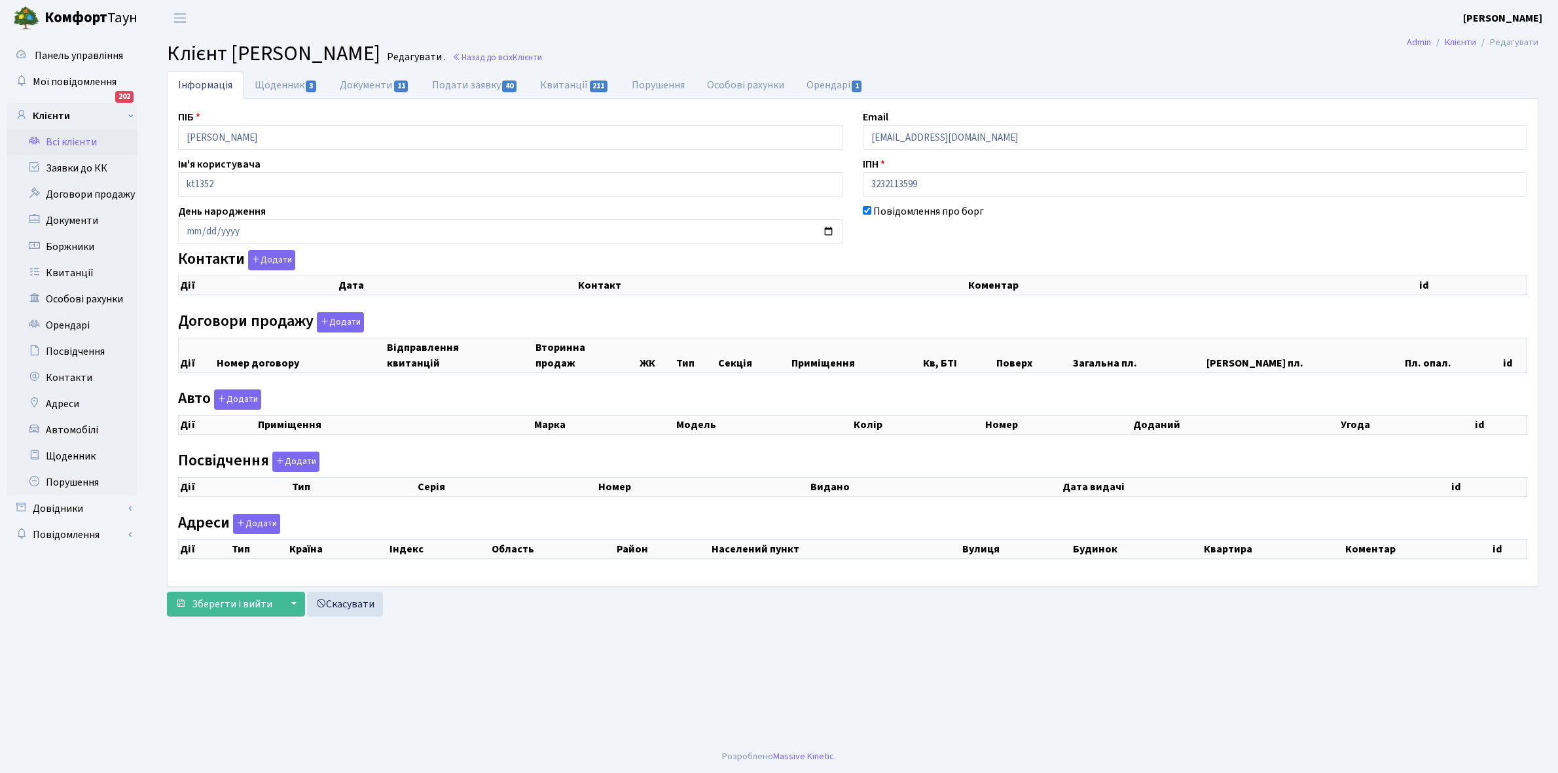
checkbox input "true"
select select "25"
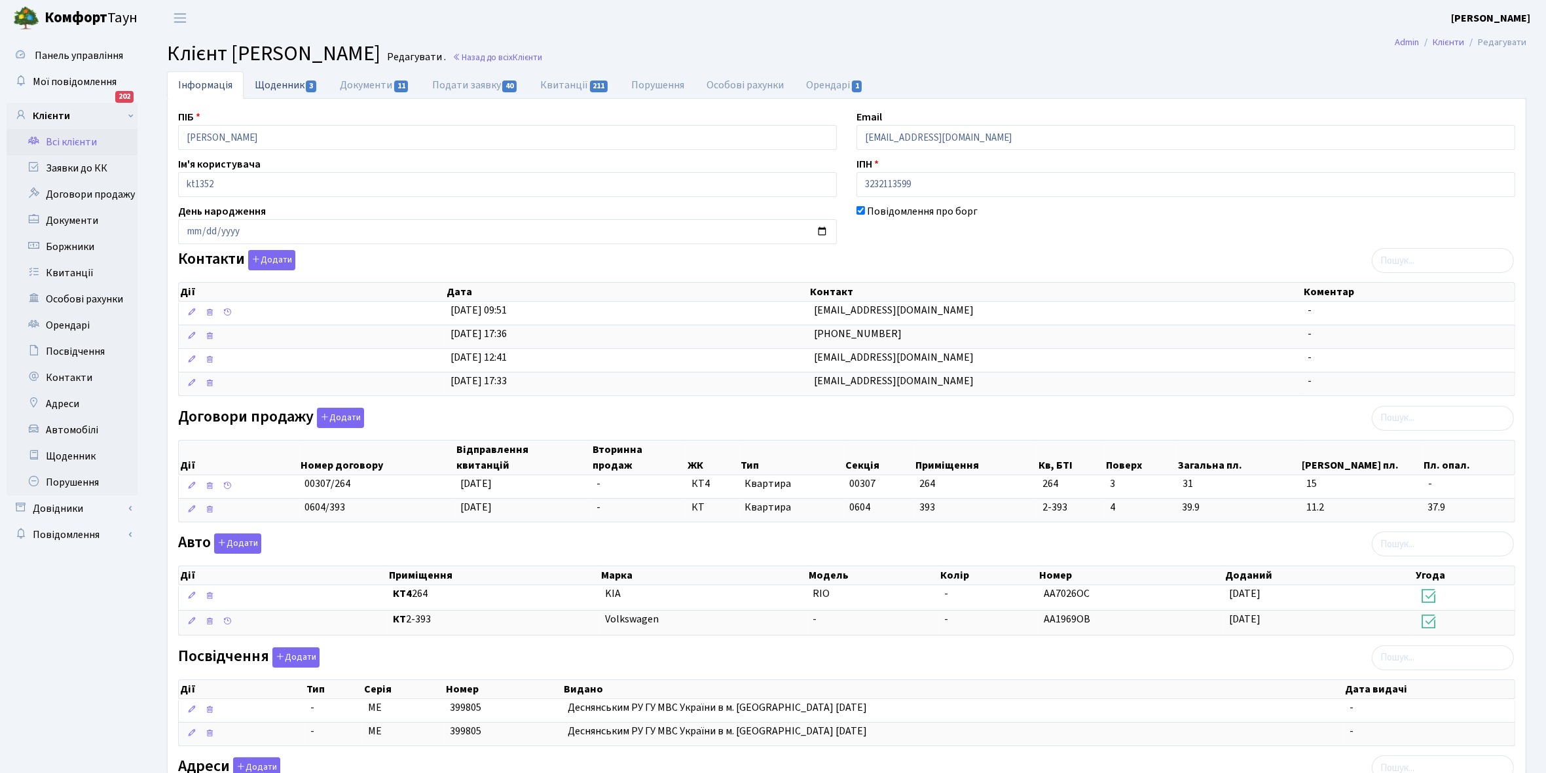
click at [270, 87] on link "Щоденник 3" at bounding box center [286, 84] width 85 height 27
select select "25"
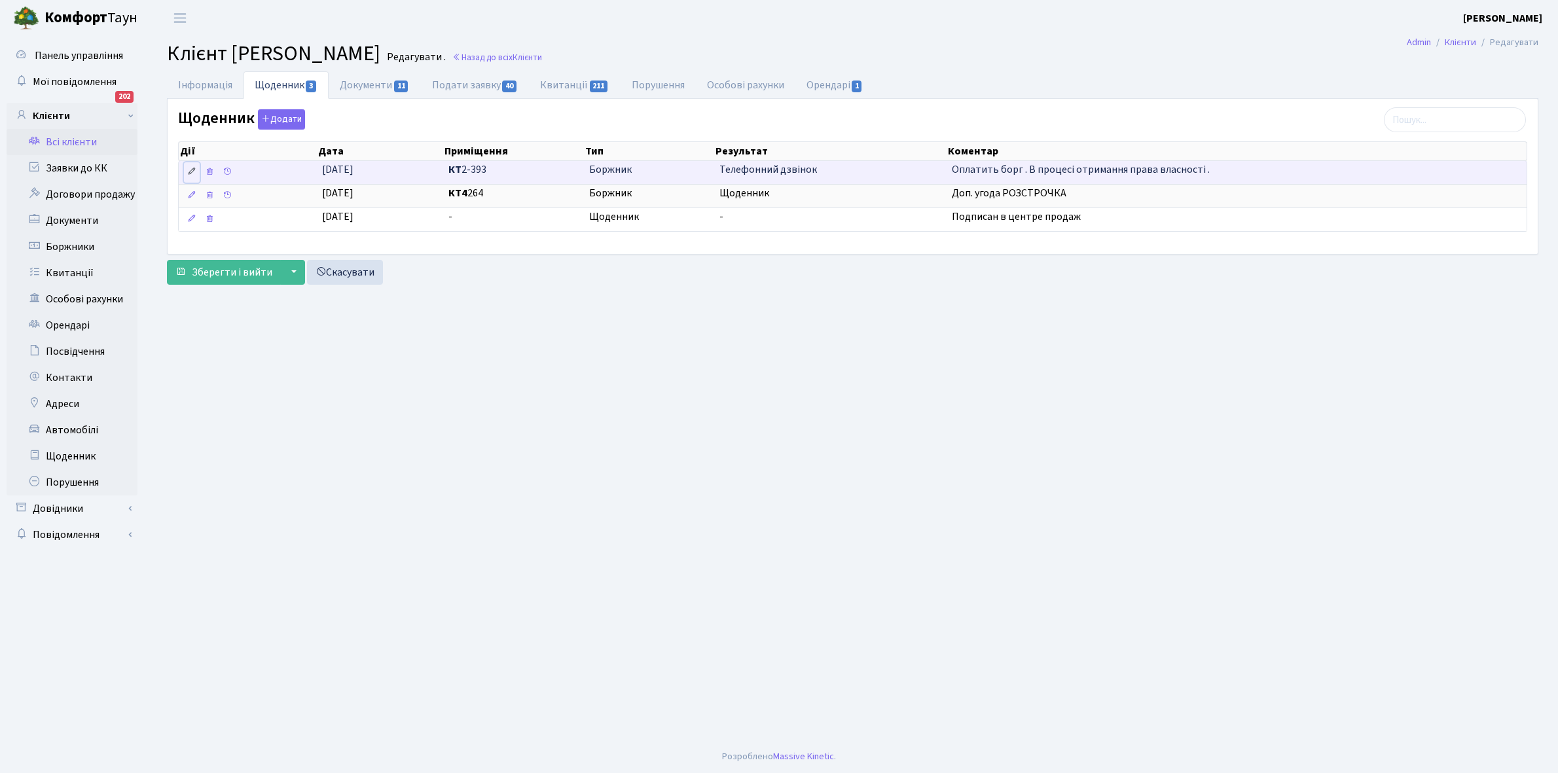
click at [190, 174] on icon at bounding box center [191, 171] width 9 height 9
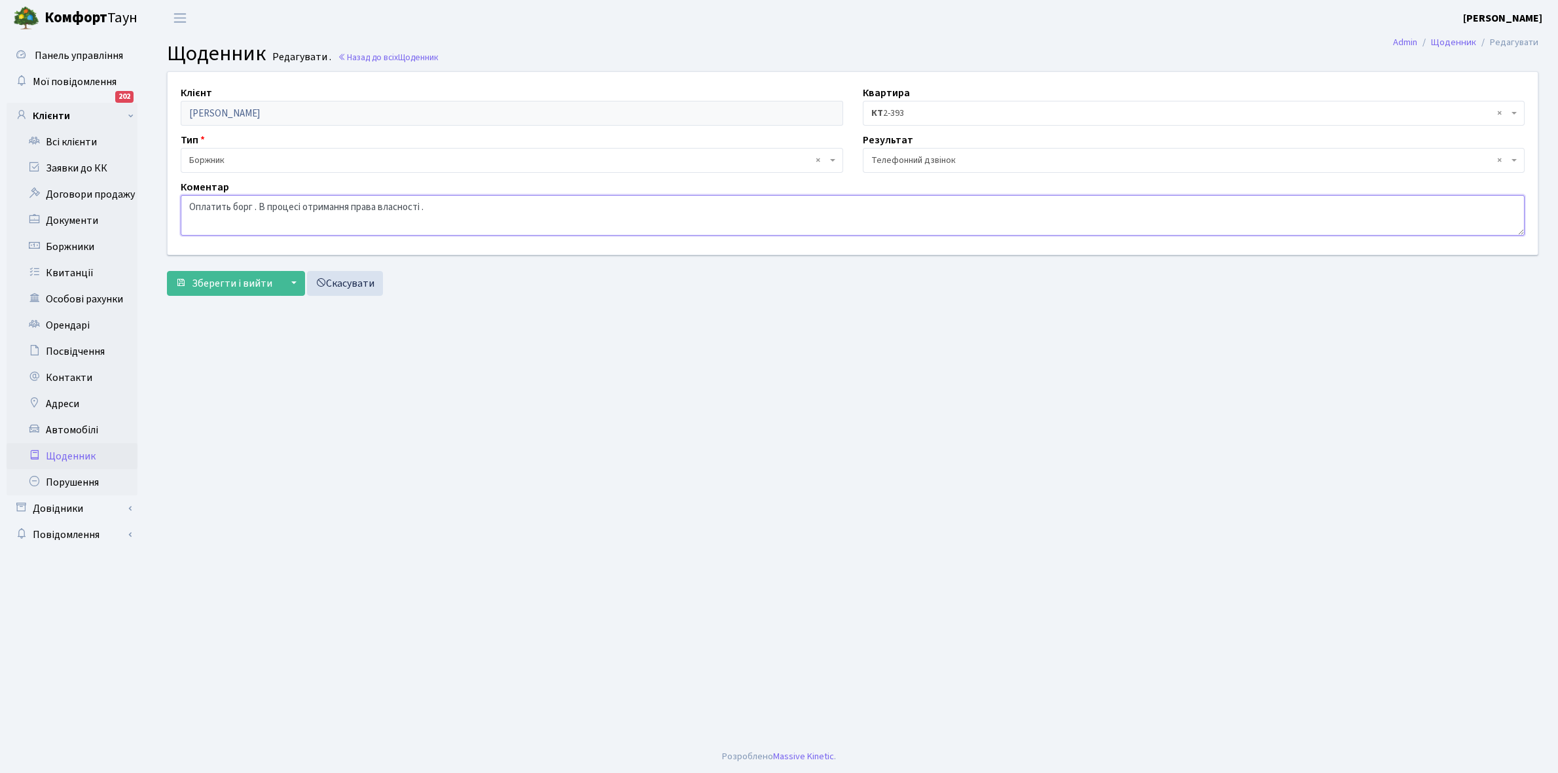
drag, startPoint x: 184, startPoint y: 208, endPoint x: 420, endPoint y: 223, distance: 236.8
click at [456, 223] on textarea "Оплатить борг . В процесі отримання права власності ." at bounding box center [853, 215] width 1344 height 41
click at [234, 291] on button "Зберегти і вийти" at bounding box center [224, 283] width 114 height 25
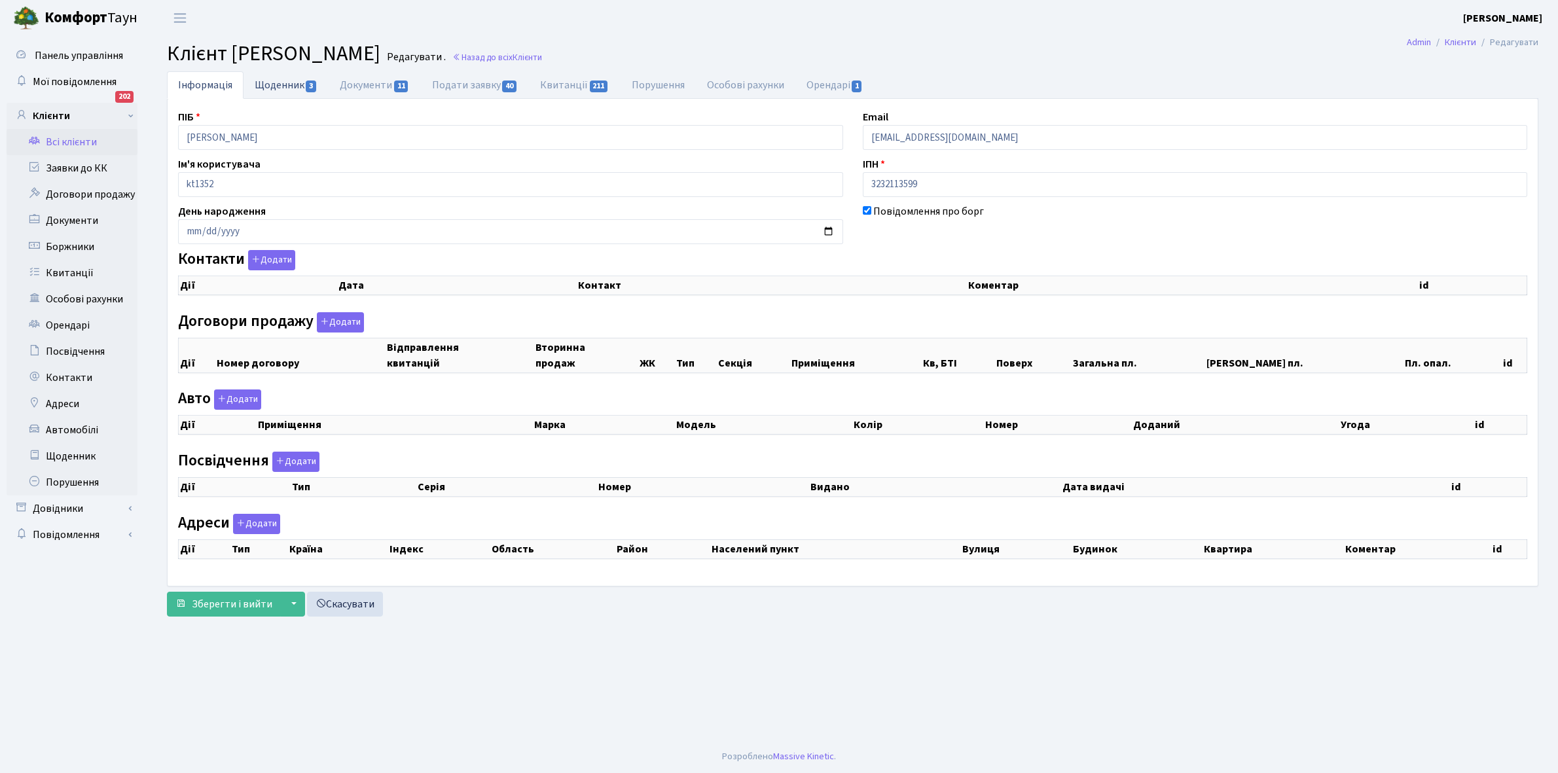
checkbox input "true"
select select "25"
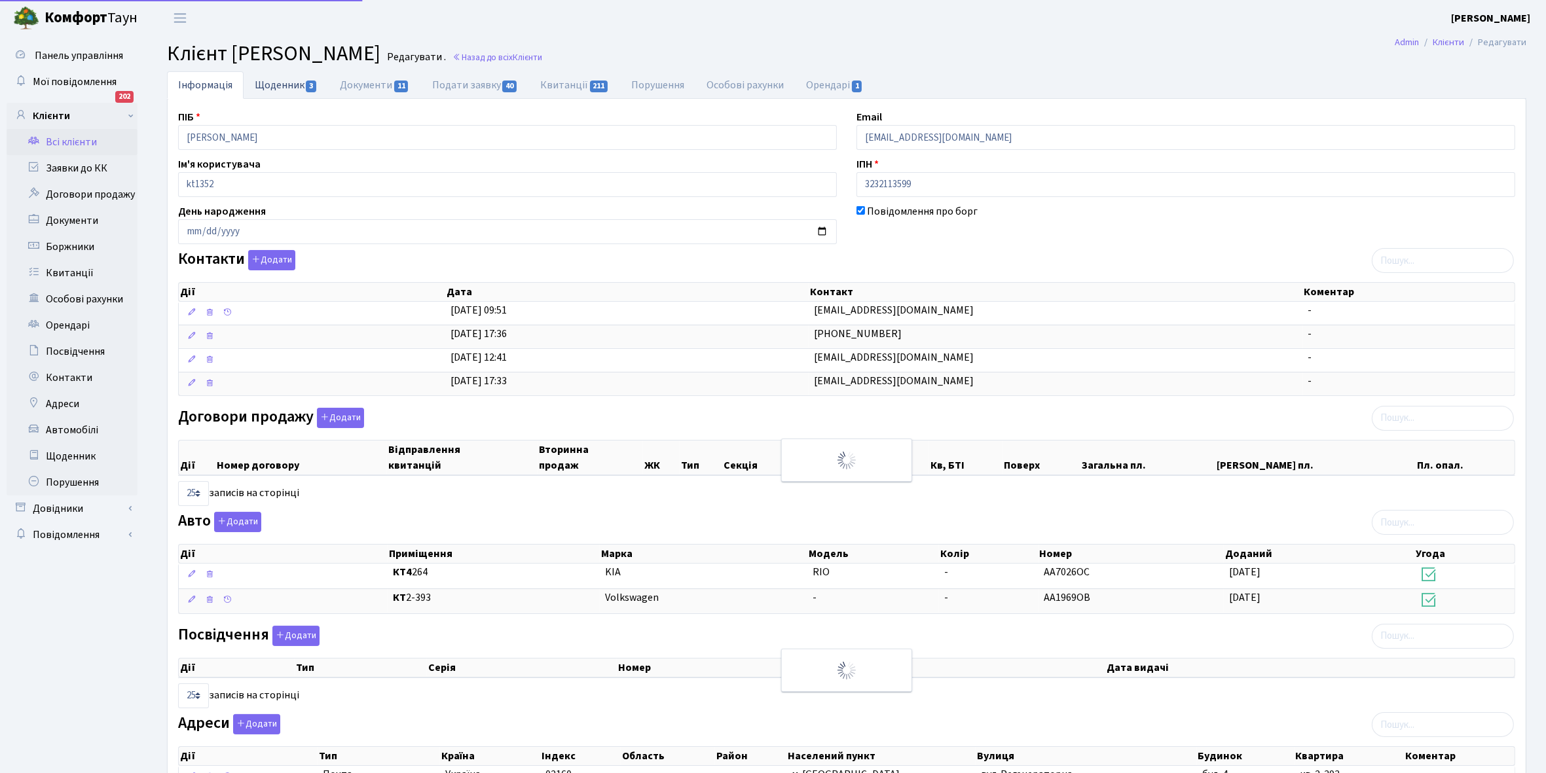
click at [283, 85] on link "Щоденник 3" at bounding box center [286, 84] width 85 height 27
select select "25"
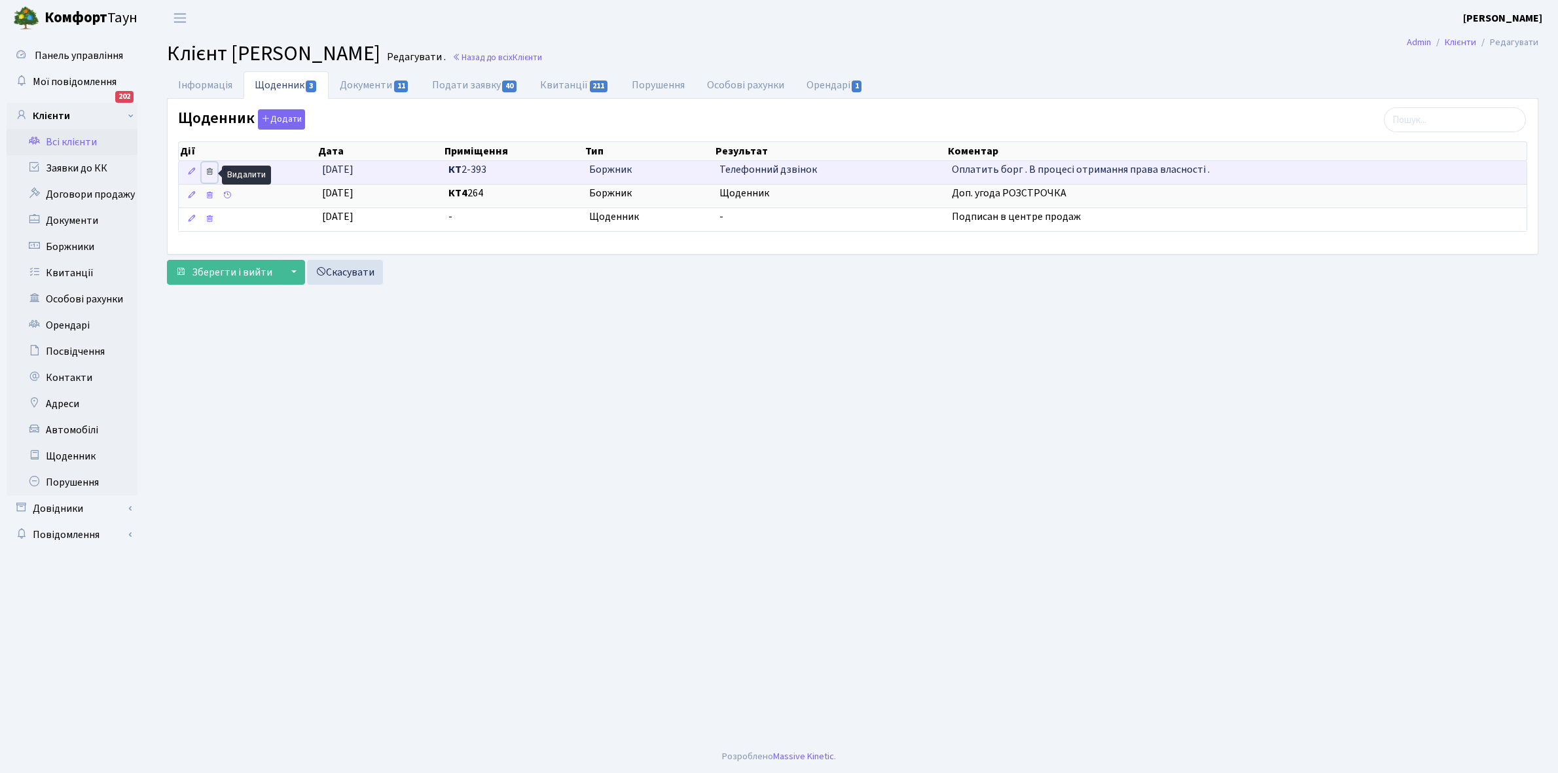
click at [206, 172] on icon at bounding box center [209, 171] width 9 height 9
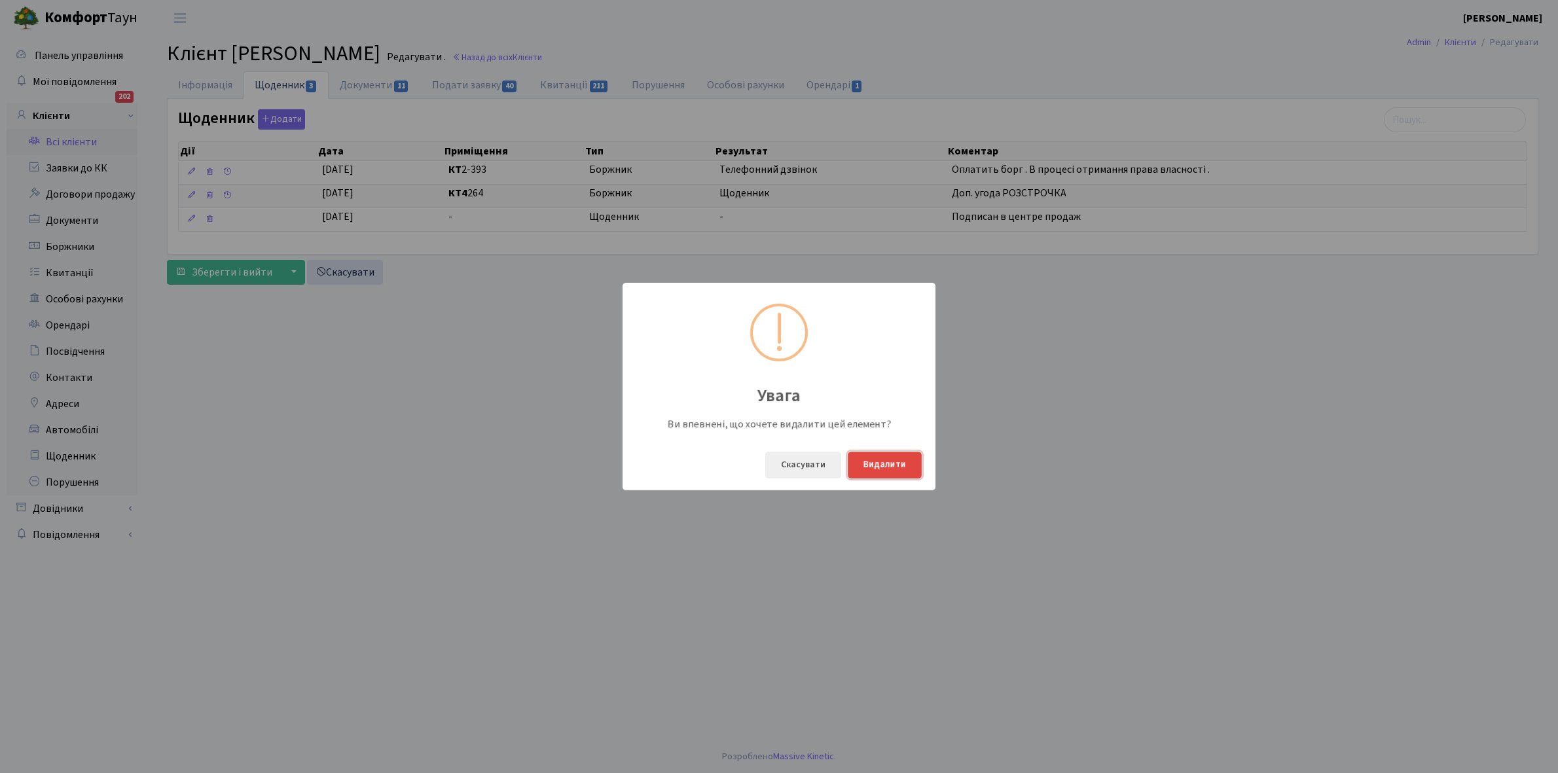
click at [892, 466] on button "Видалити" at bounding box center [885, 465] width 74 height 27
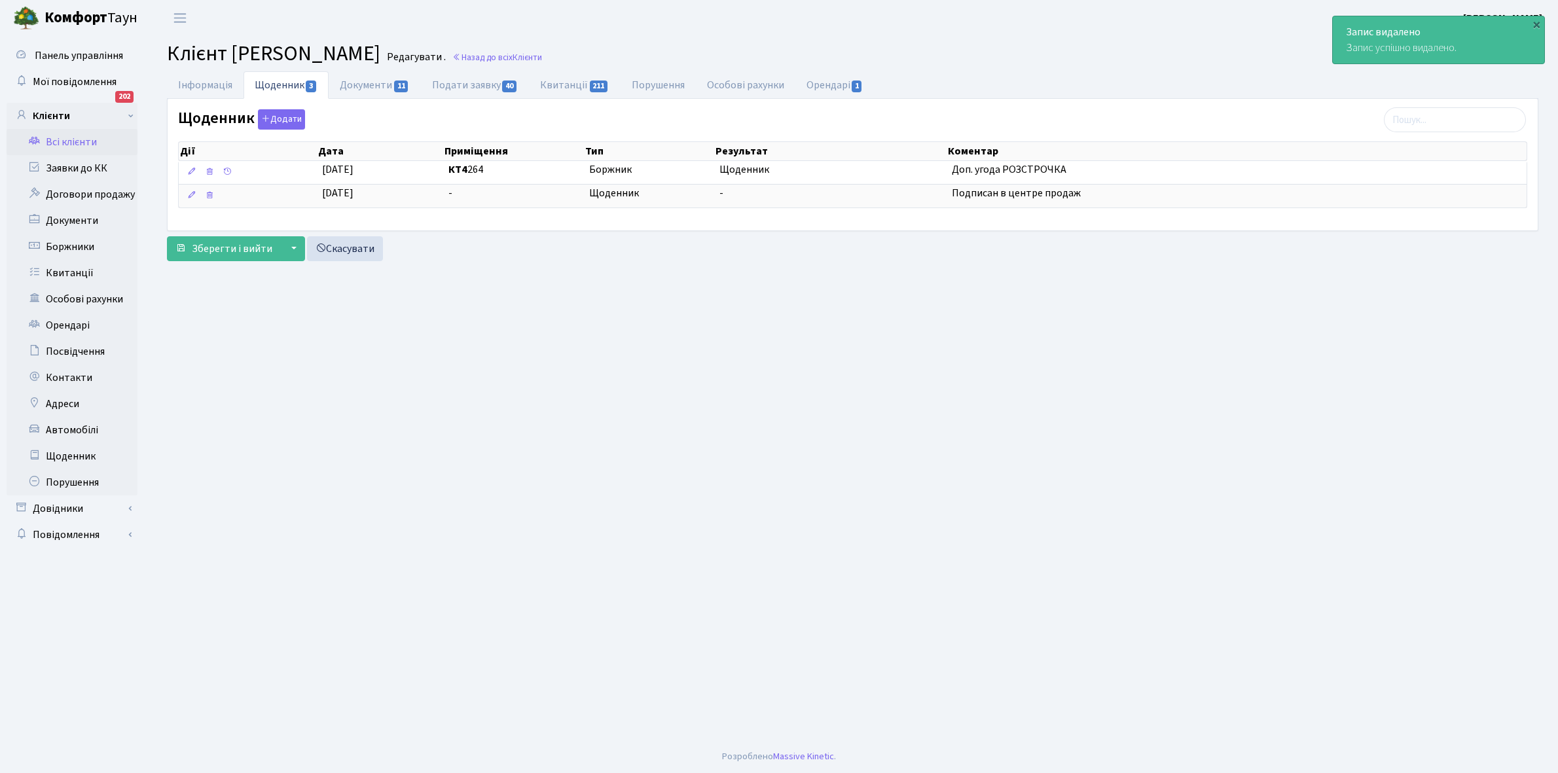
click at [84, 139] on link "Всі клієнти" at bounding box center [72, 142] width 131 height 26
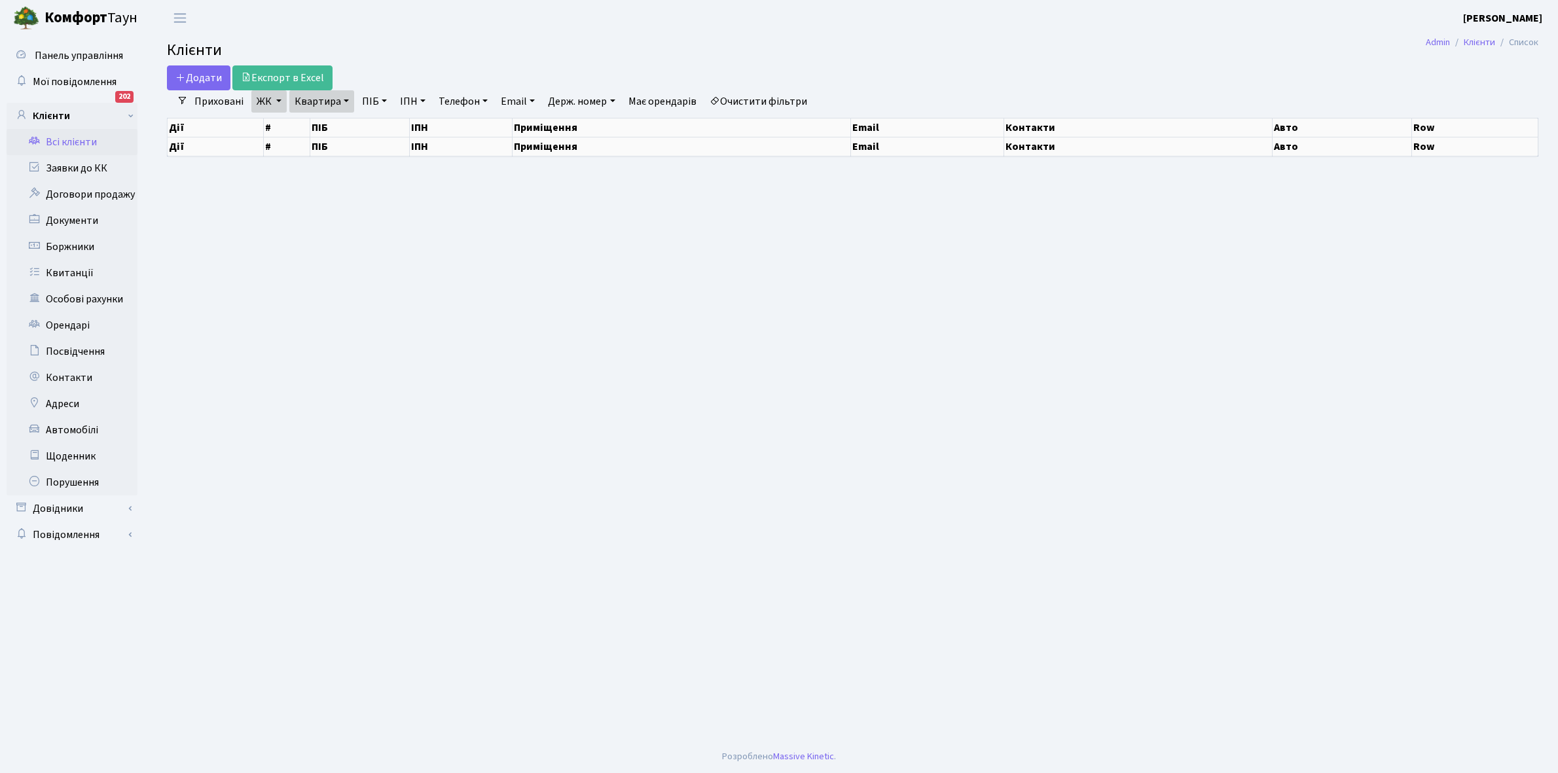
select select "25"
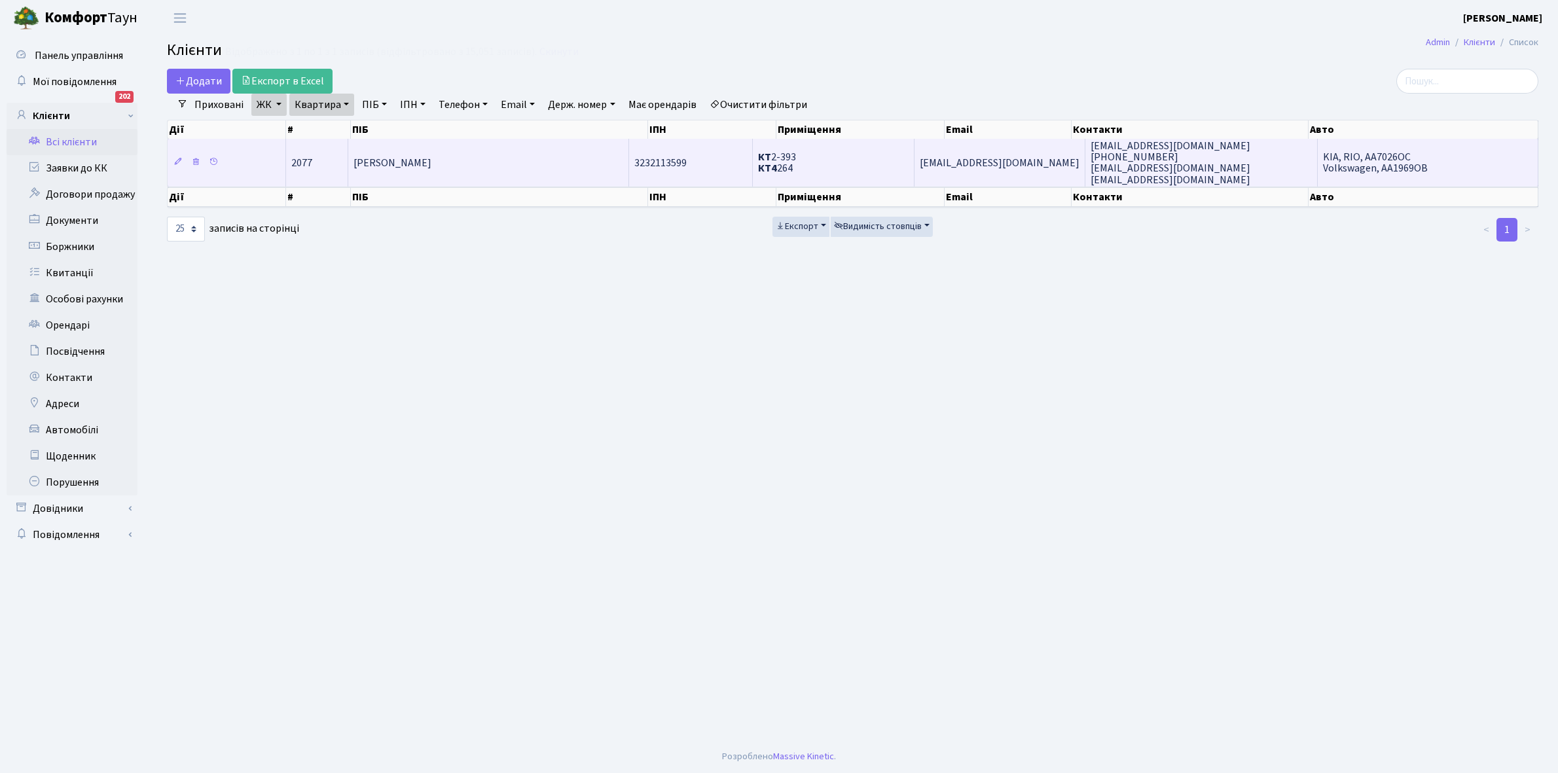
click at [525, 159] on td "[PERSON_NAME]" at bounding box center [488, 162] width 281 height 47
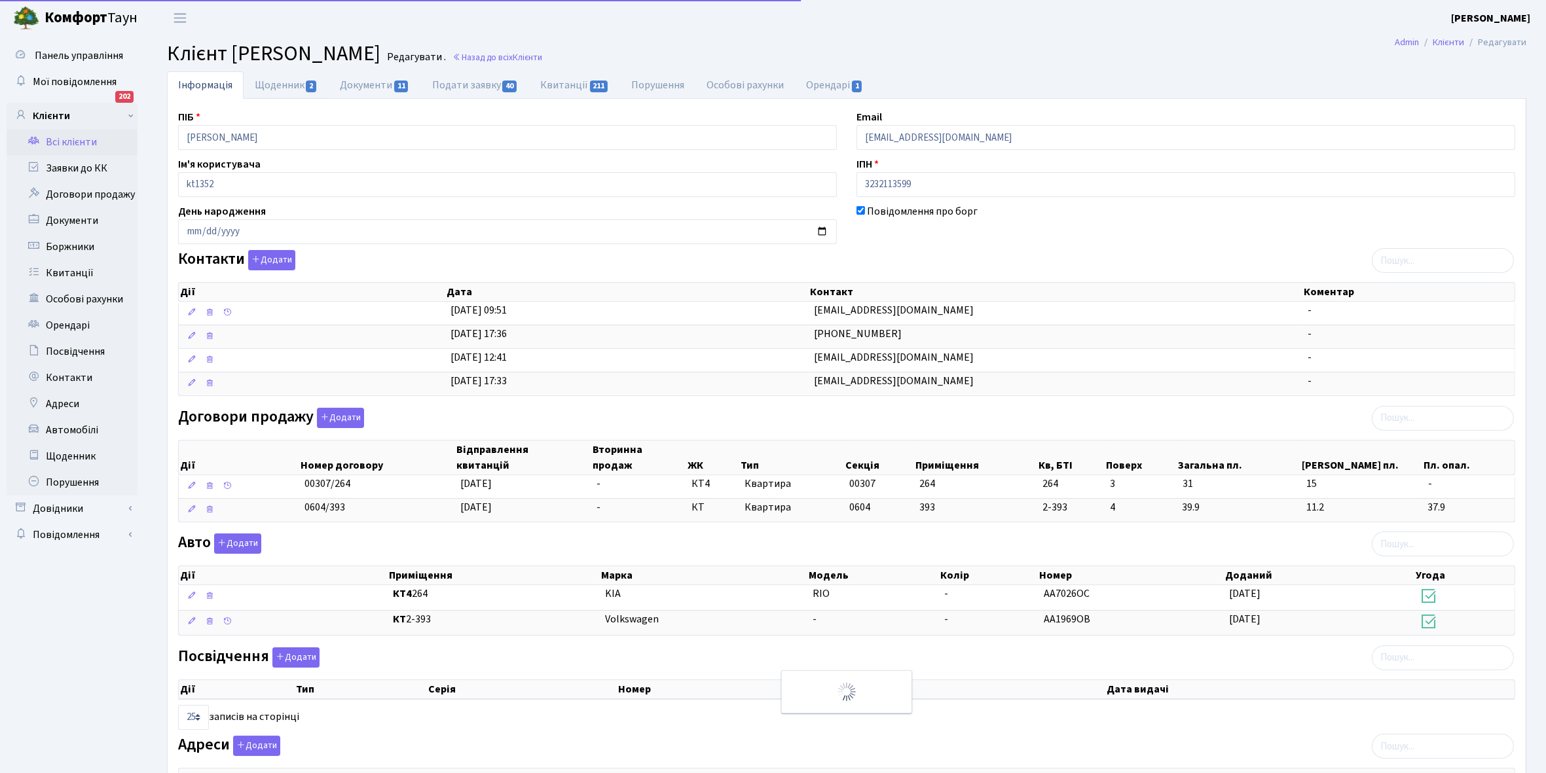
click at [285, 77] on link "Щоденник 2" at bounding box center [286, 84] width 85 height 27
select select "25"
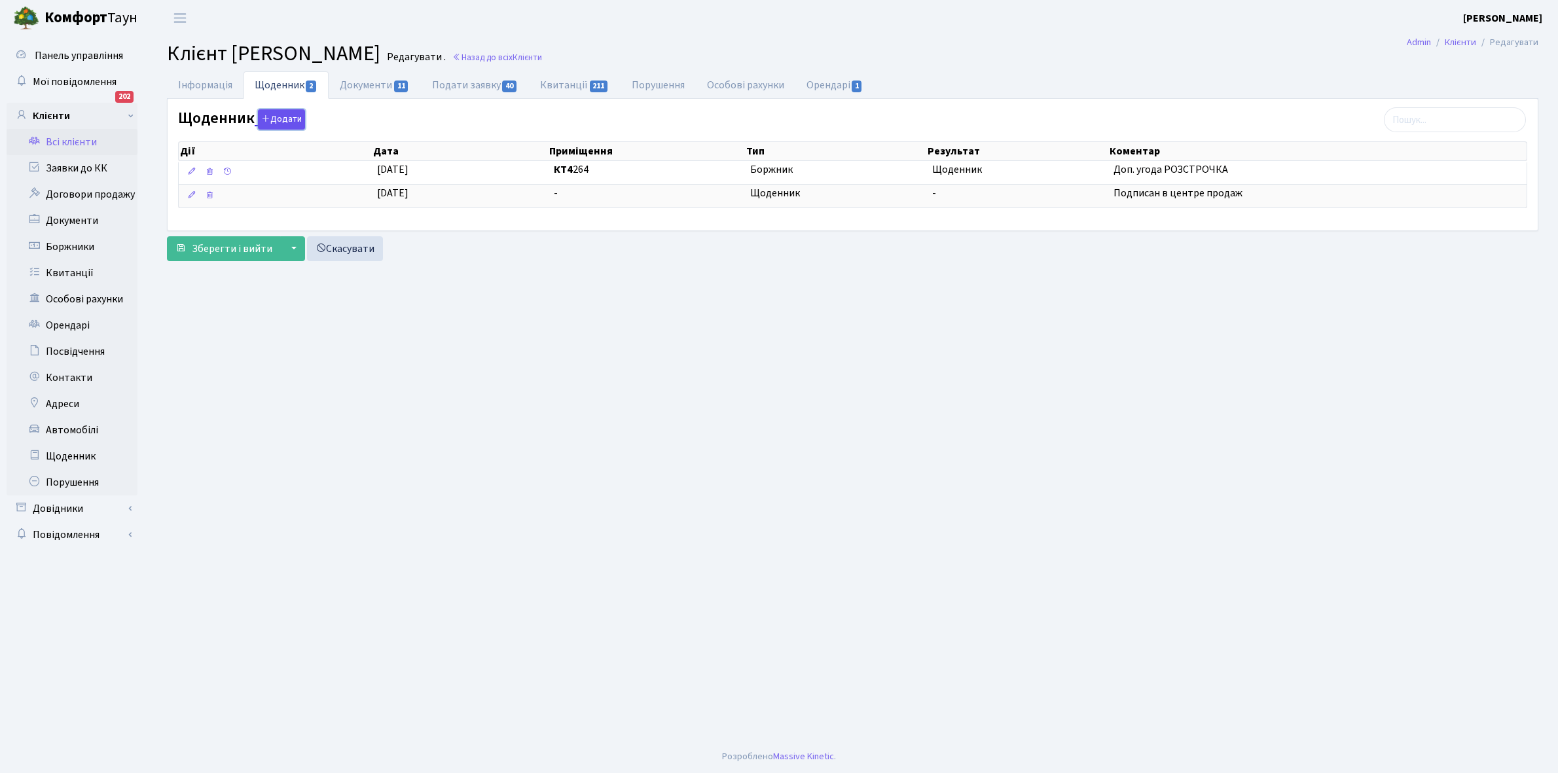
click at [295, 119] on button "Додати" at bounding box center [281, 119] width 47 height 20
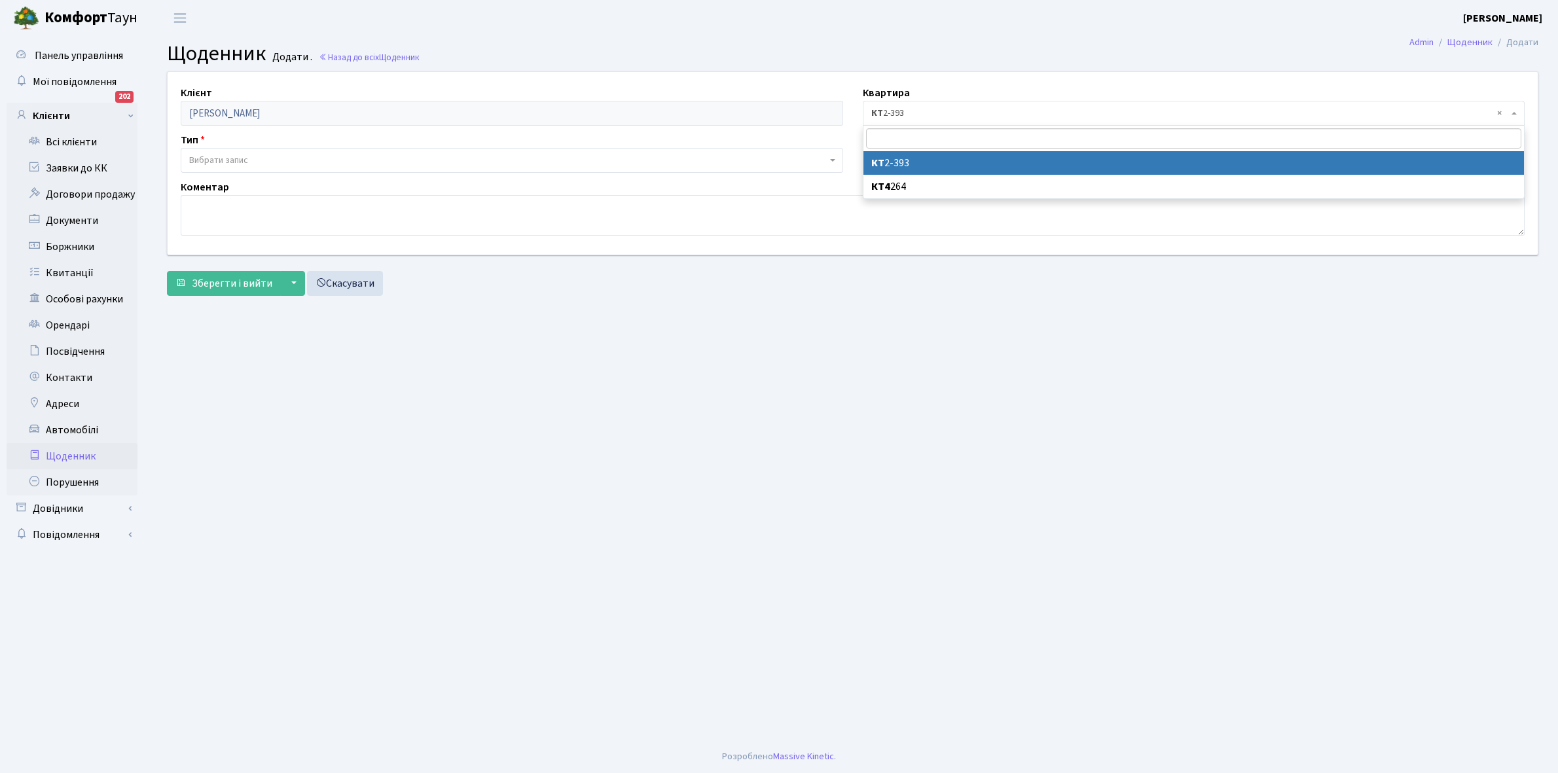
click at [955, 113] on span "× КТ 2-393" at bounding box center [1190, 113] width 638 height 13
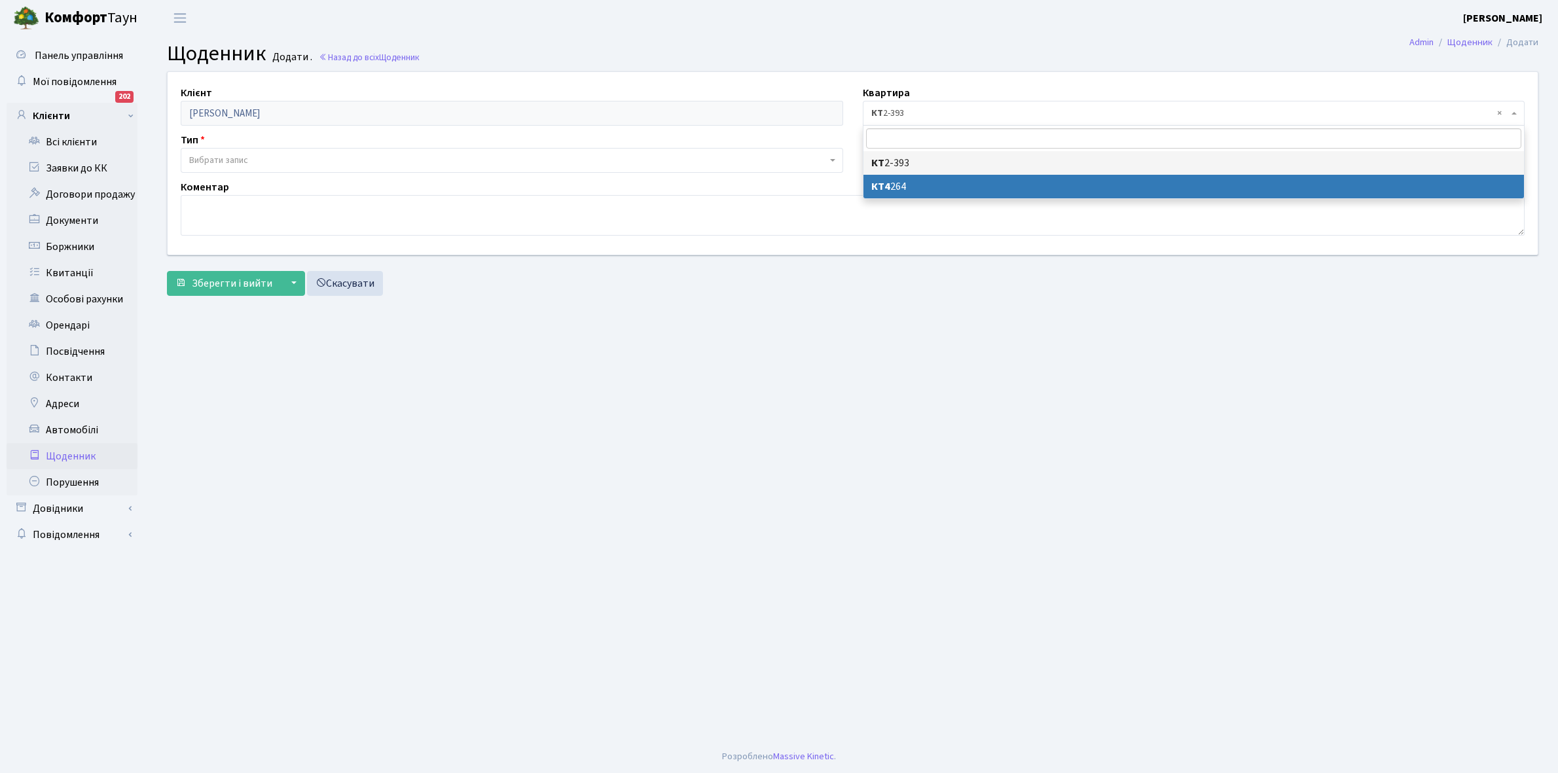
select select "25162"
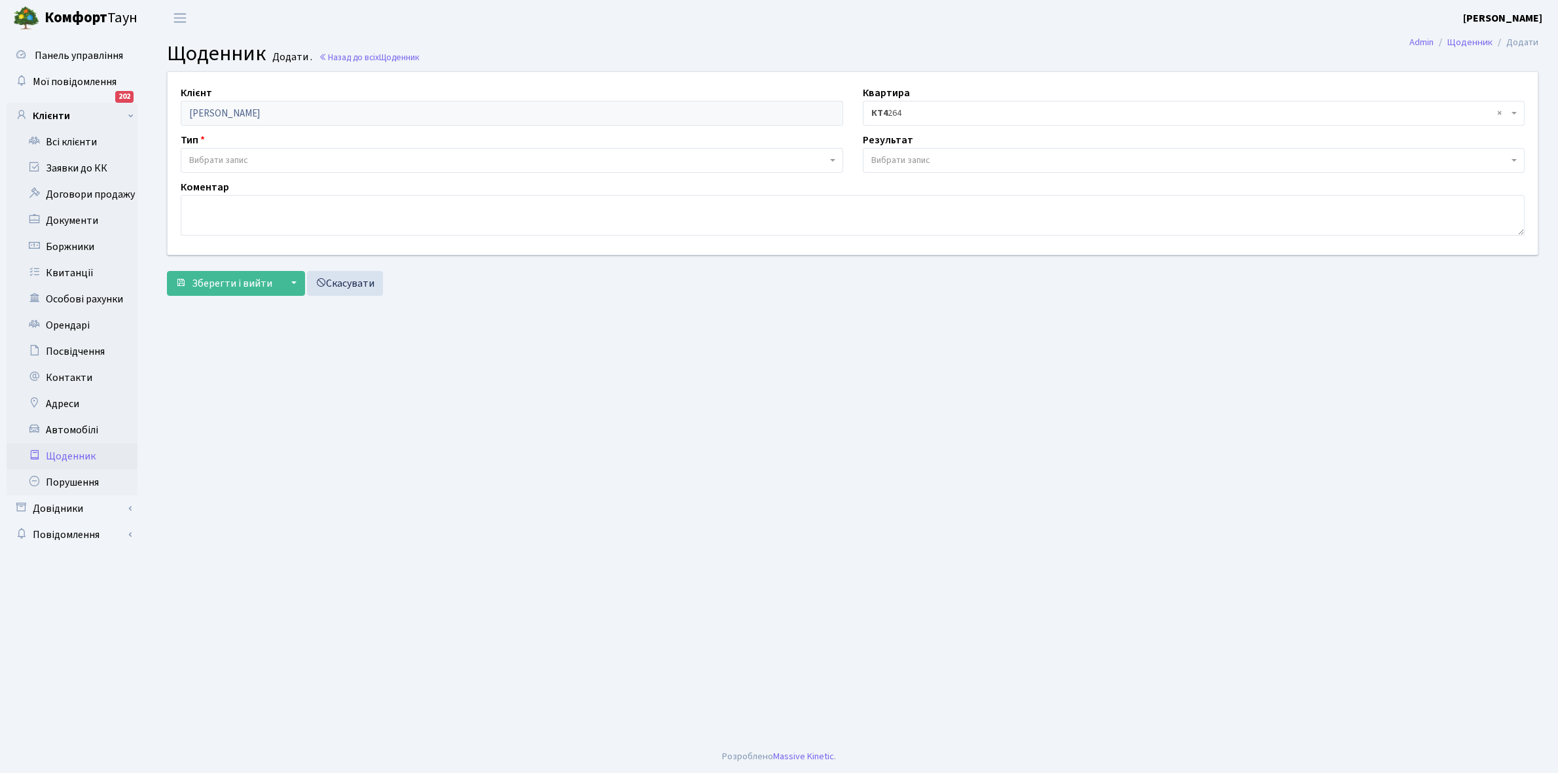
click at [911, 154] on span "Вибрати запис" at bounding box center [900, 160] width 59 height 13
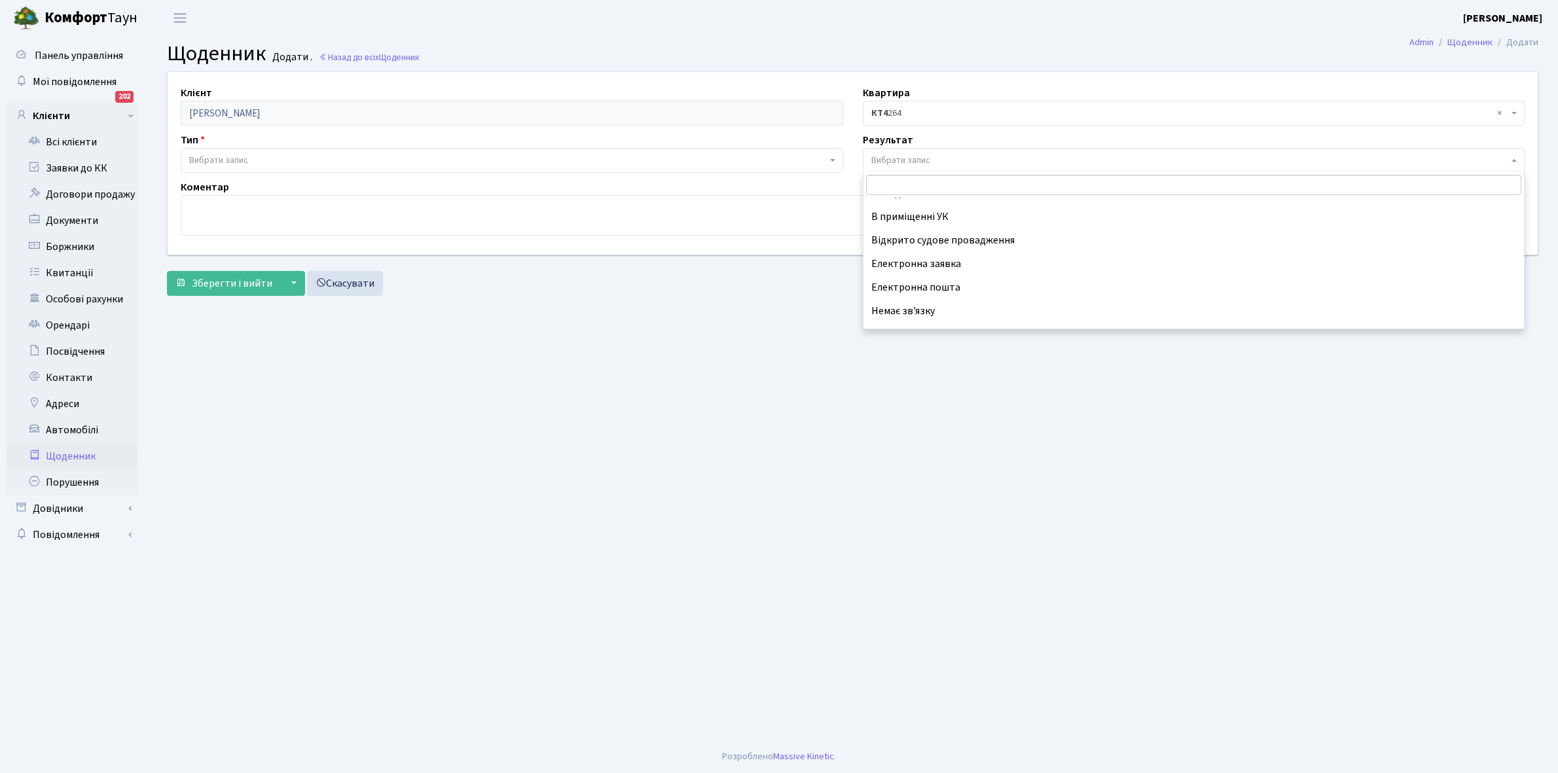
scroll to position [81, 0]
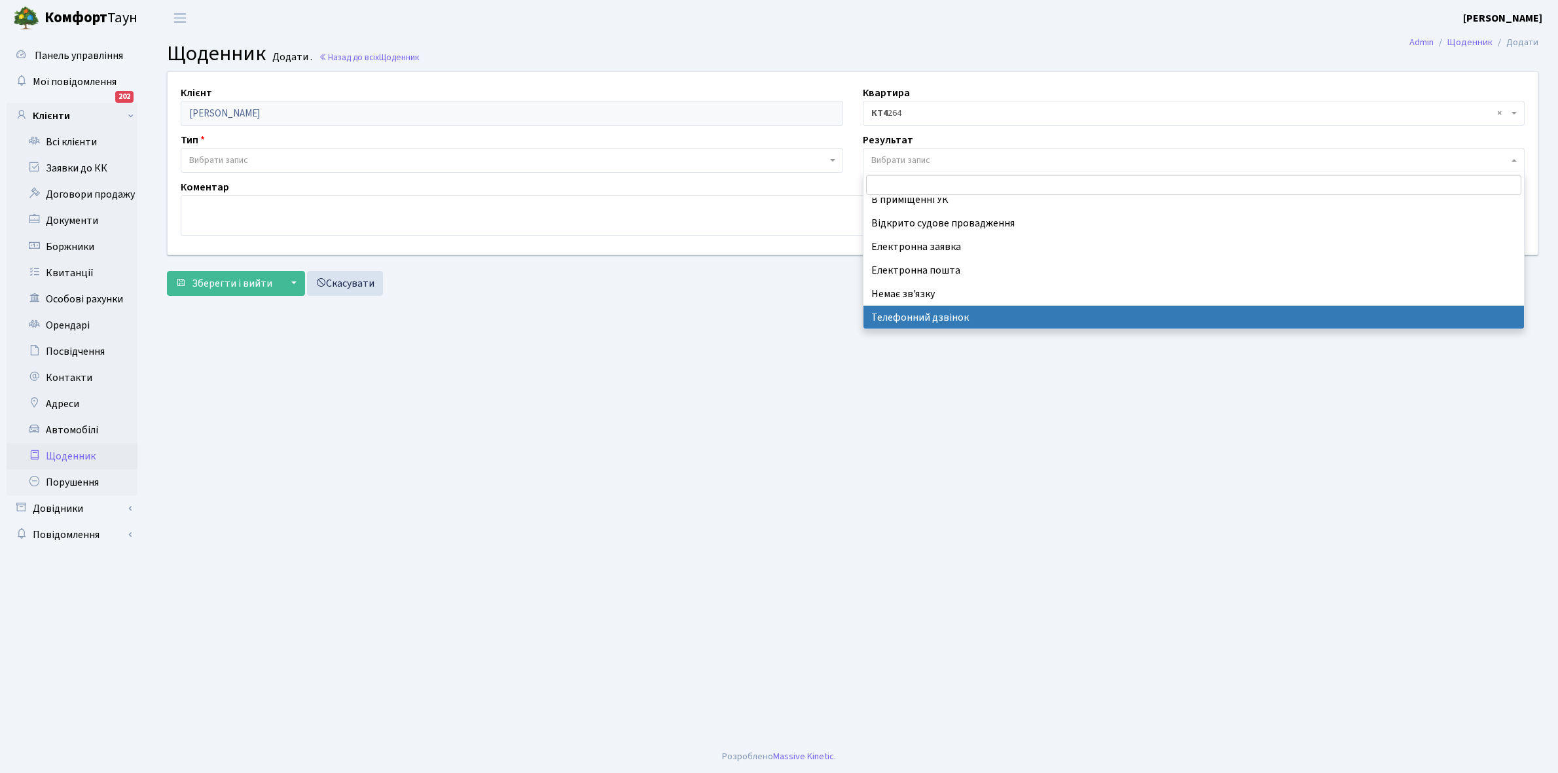
select select "196"
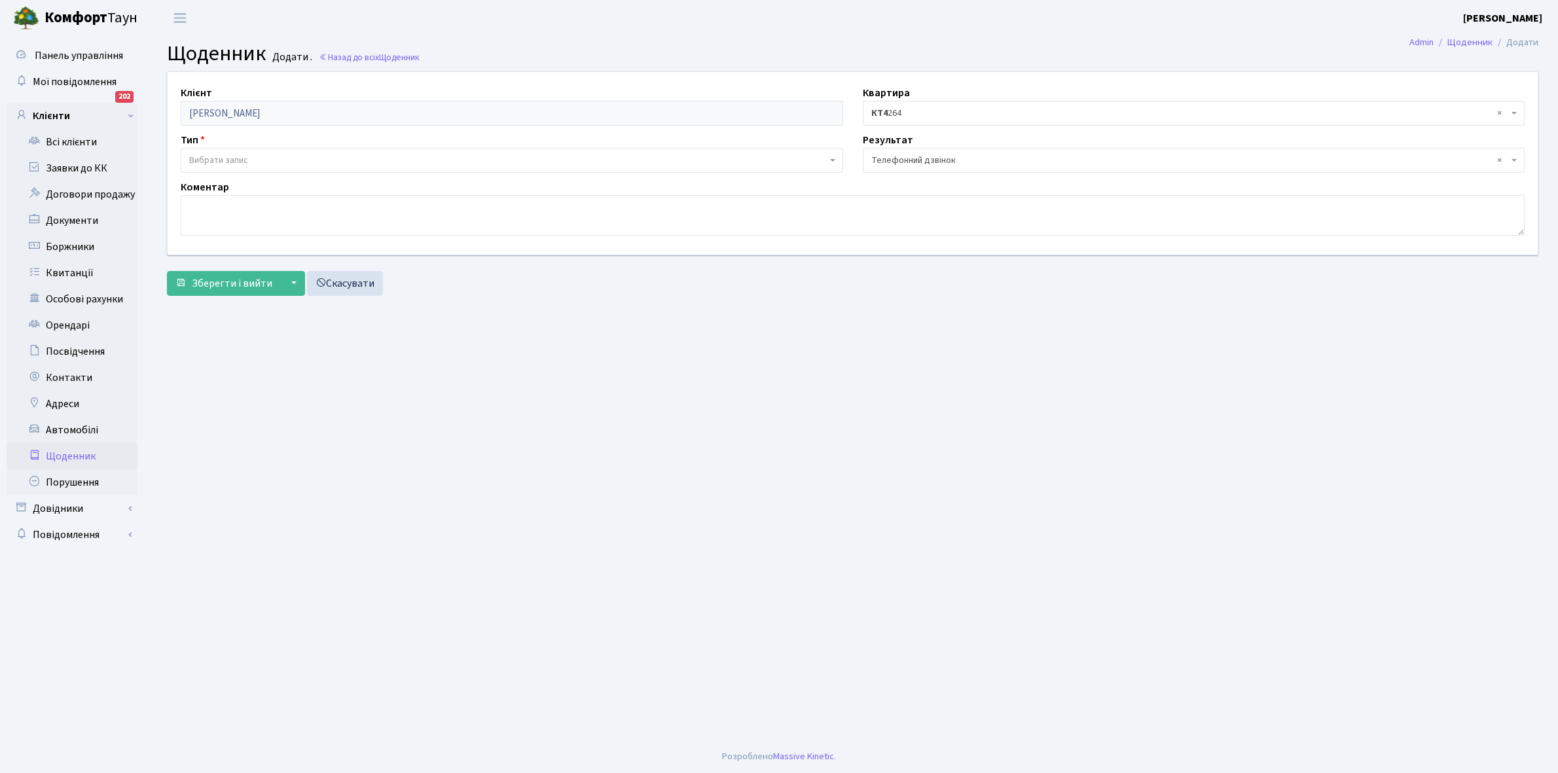
click at [234, 162] on span "Вибрати запис" at bounding box center [218, 160] width 59 height 13
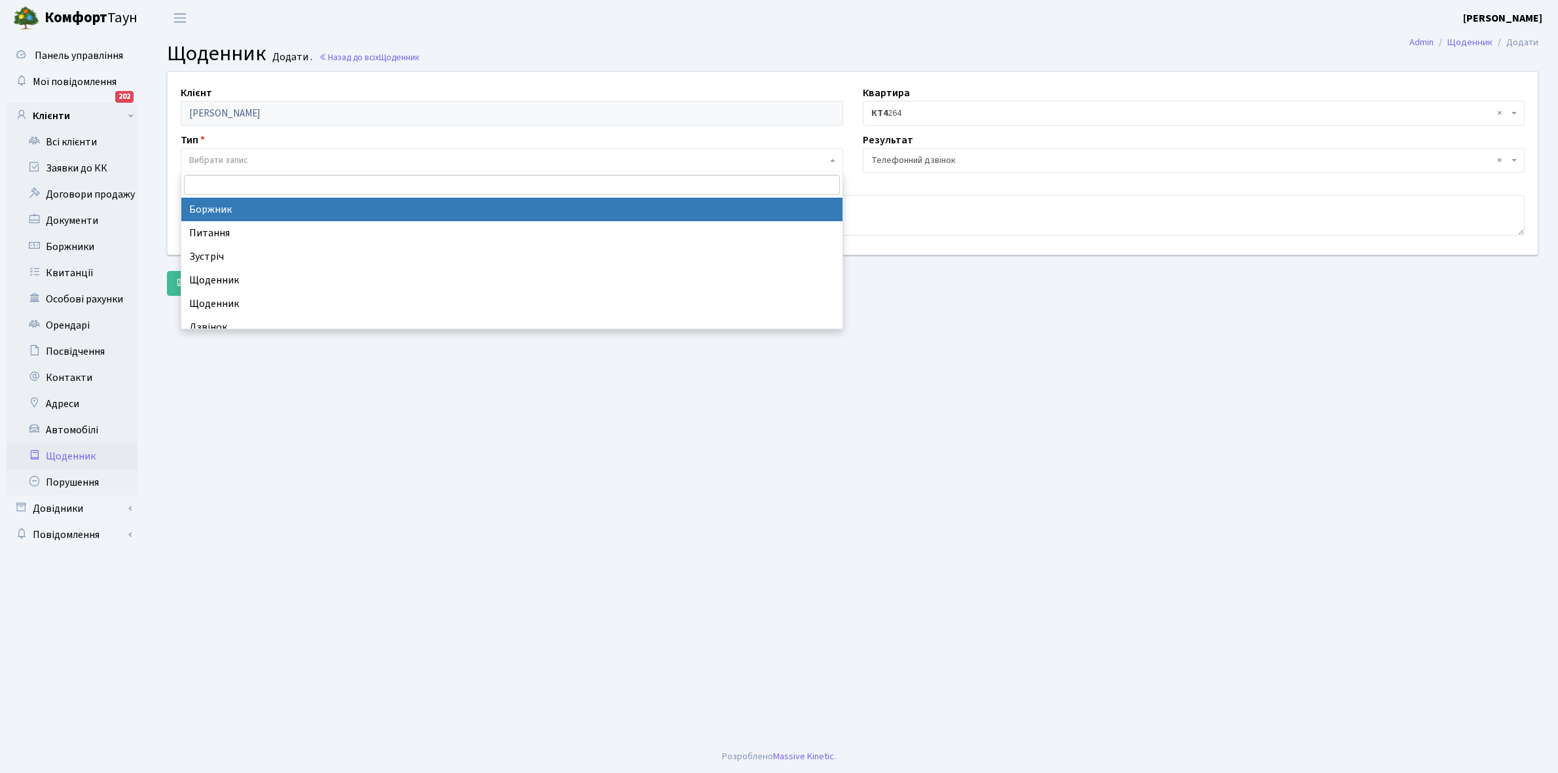
select select "189"
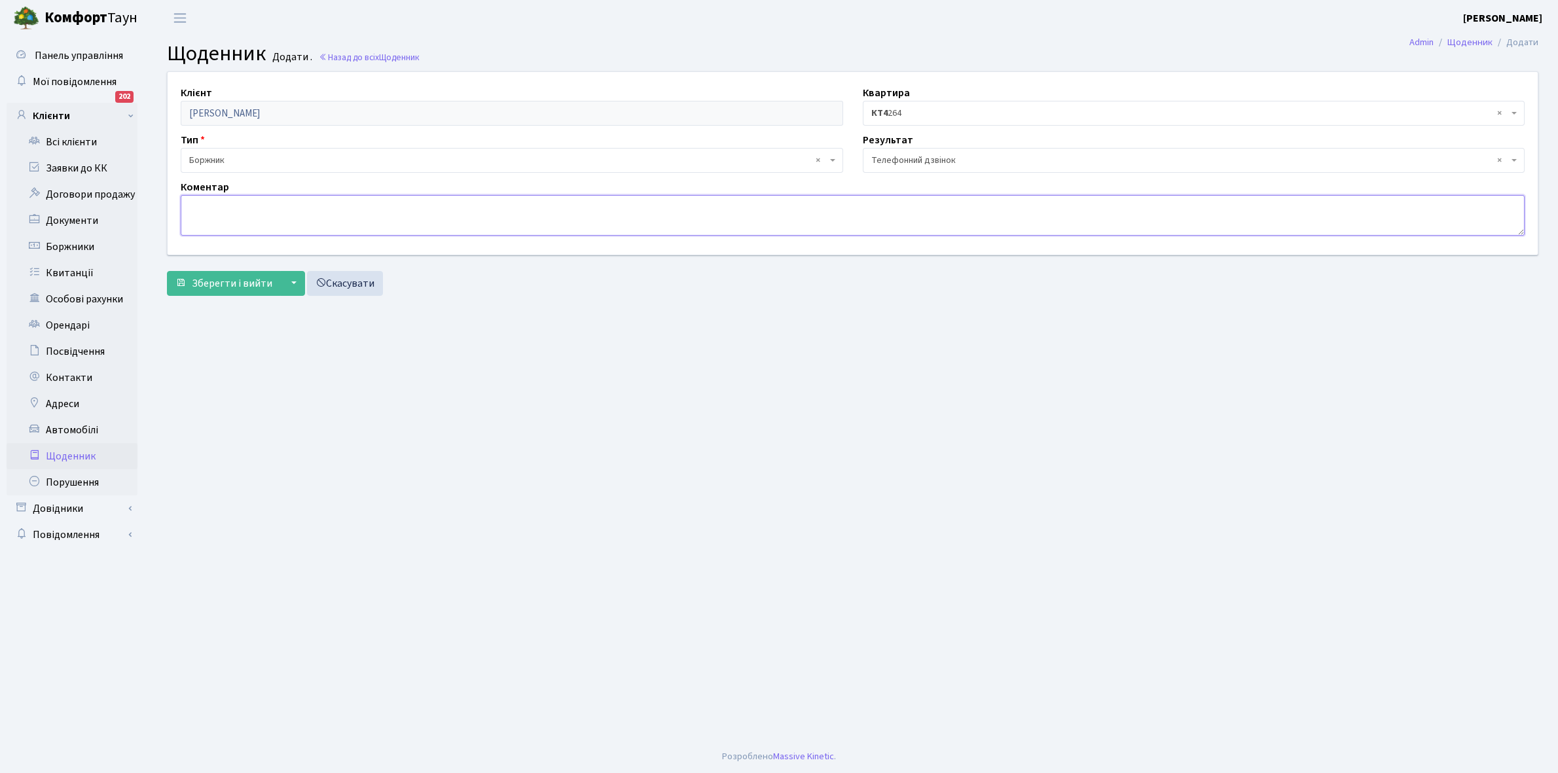
click at [204, 207] on textarea at bounding box center [853, 215] width 1344 height 41
paste textarea "Оплатить борг . В процесі отримання права власності ."
type textarea "Оплатить борг . В процесі отримання права власності ."
click at [223, 283] on span "Зберегти і вийти" at bounding box center [232, 283] width 81 height 14
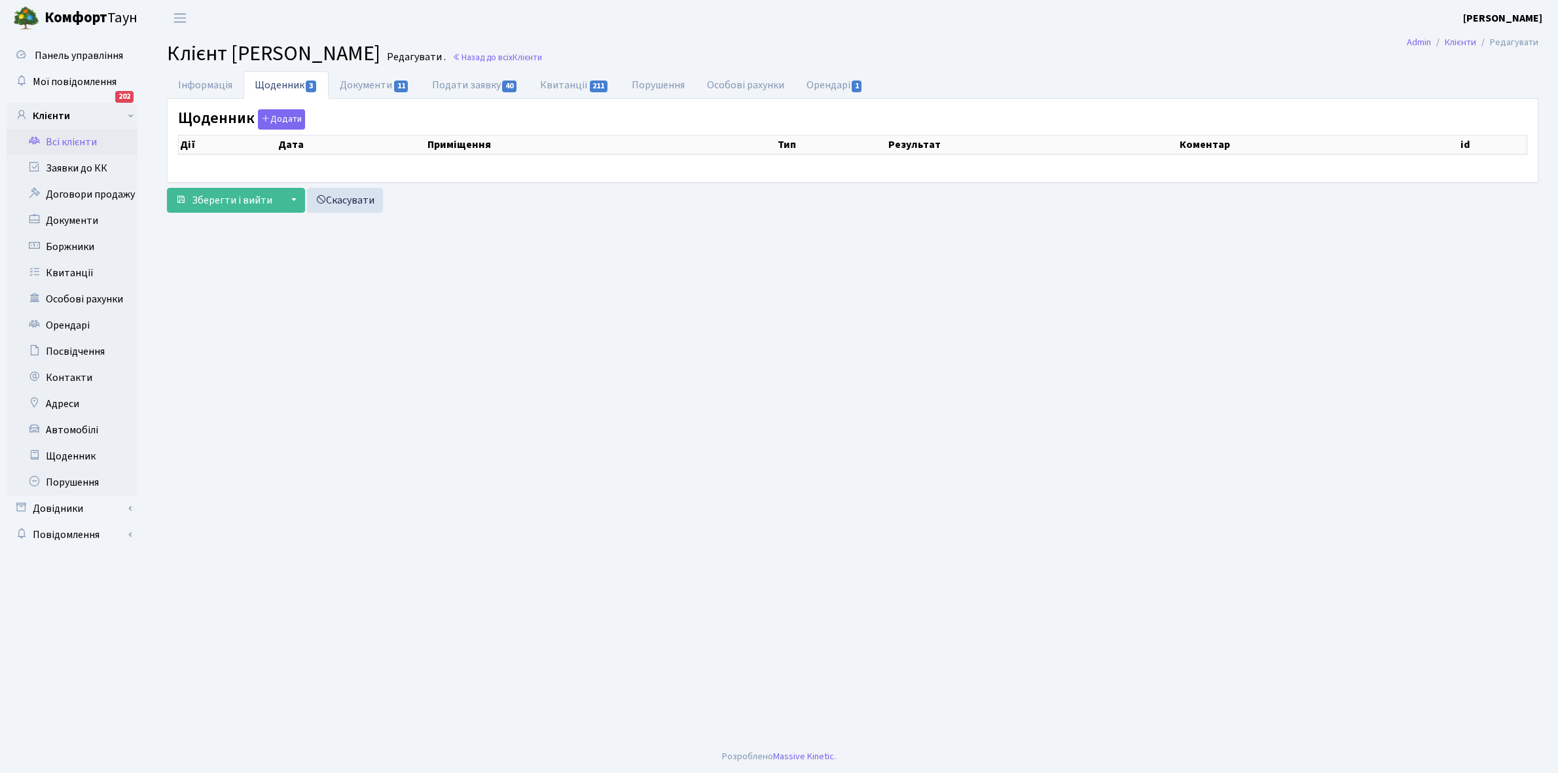
select select "25"
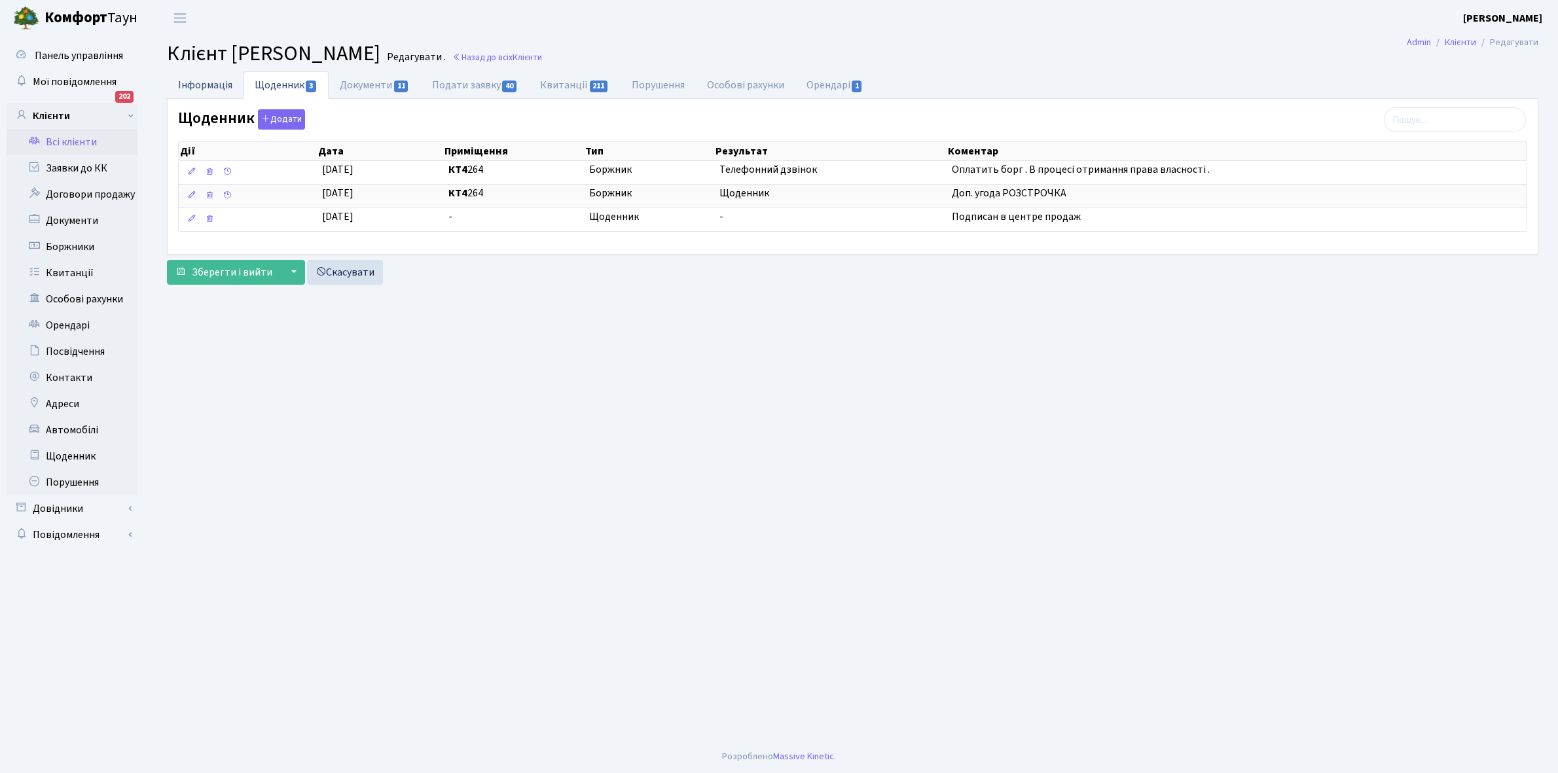
click at [200, 82] on link "Інформація" at bounding box center [205, 84] width 77 height 27
select select "25"
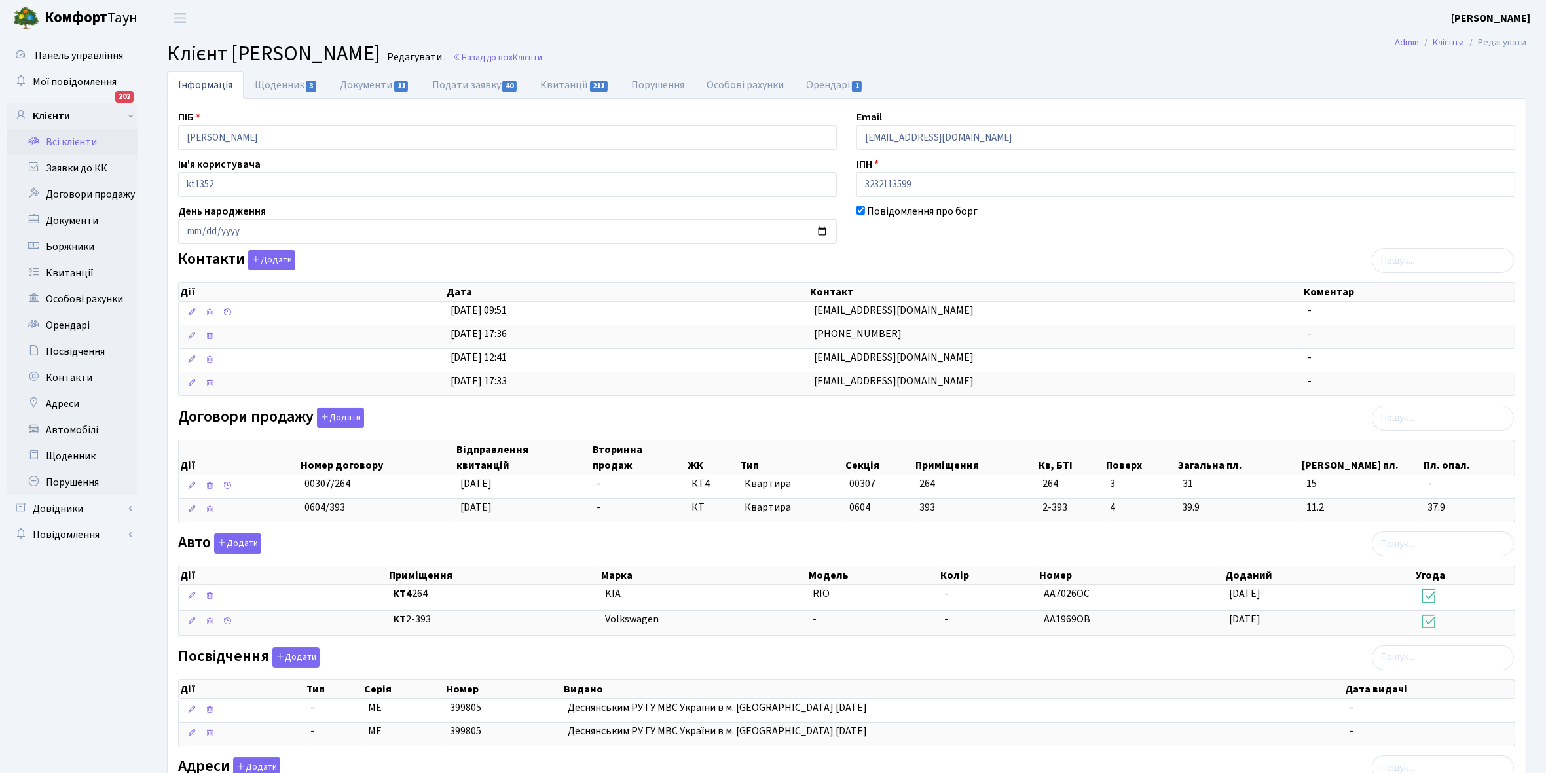
click at [56, 138] on link "Всі клієнти" at bounding box center [72, 142] width 131 height 26
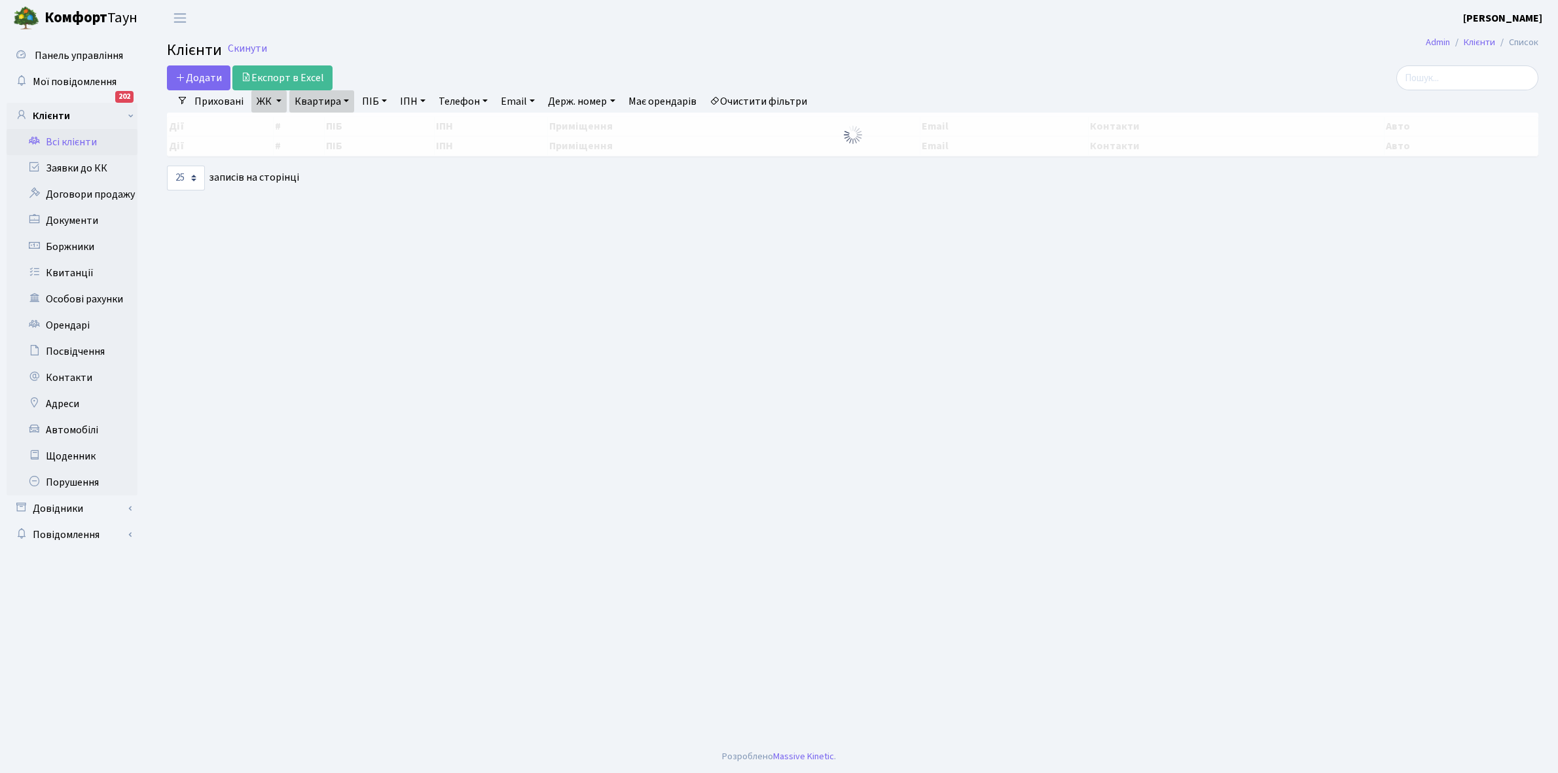
select select "25"
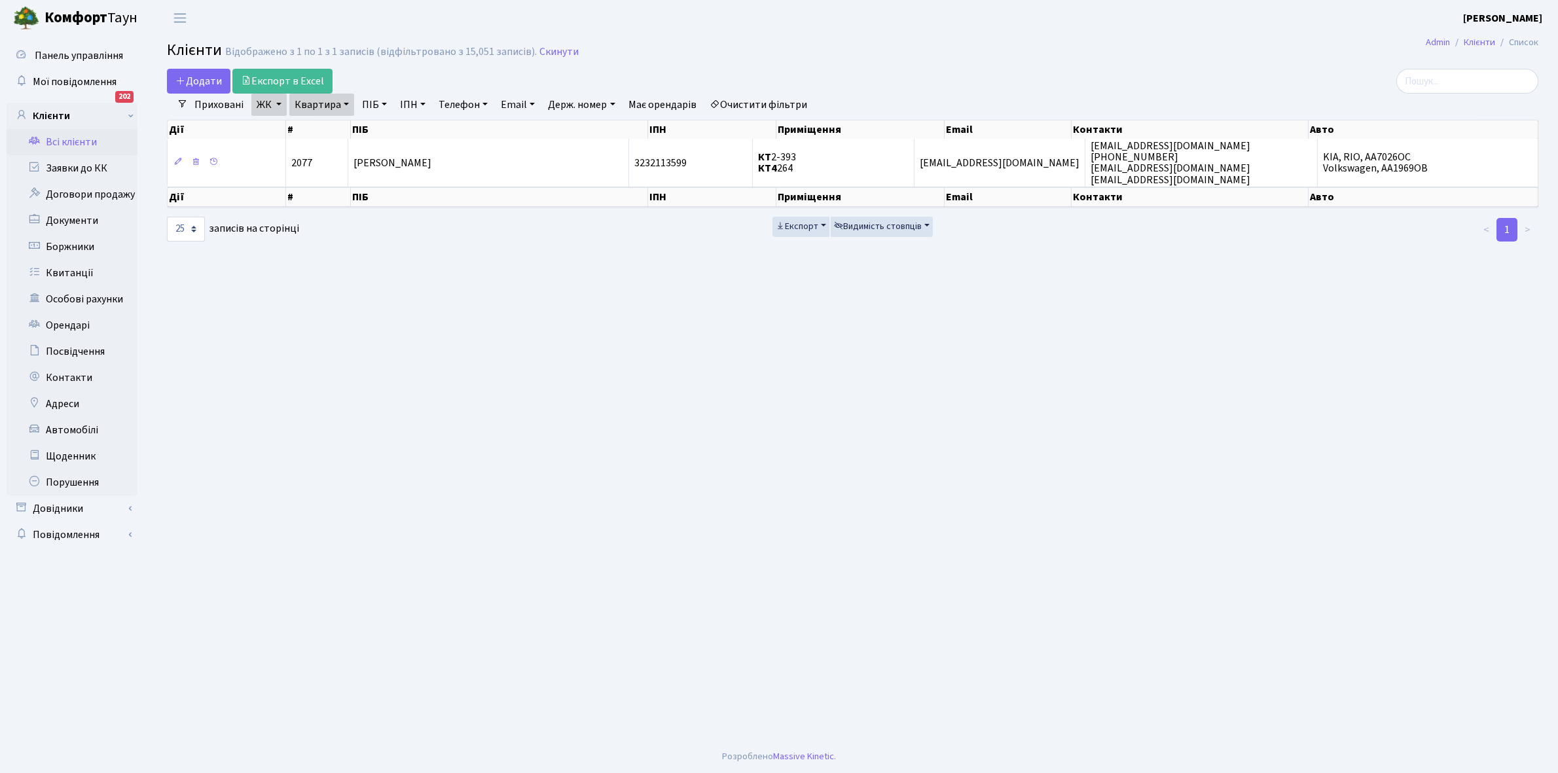
click at [342, 103] on link "Квартира" at bounding box center [321, 105] width 65 height 22
click at [338, 130] on input "264" at bounding box center [328, 130] width 77 height 25
type input "2"
click at [737, 105] on link "Очистити фільтри" at bounding box center [758, 105] width 108 height 22
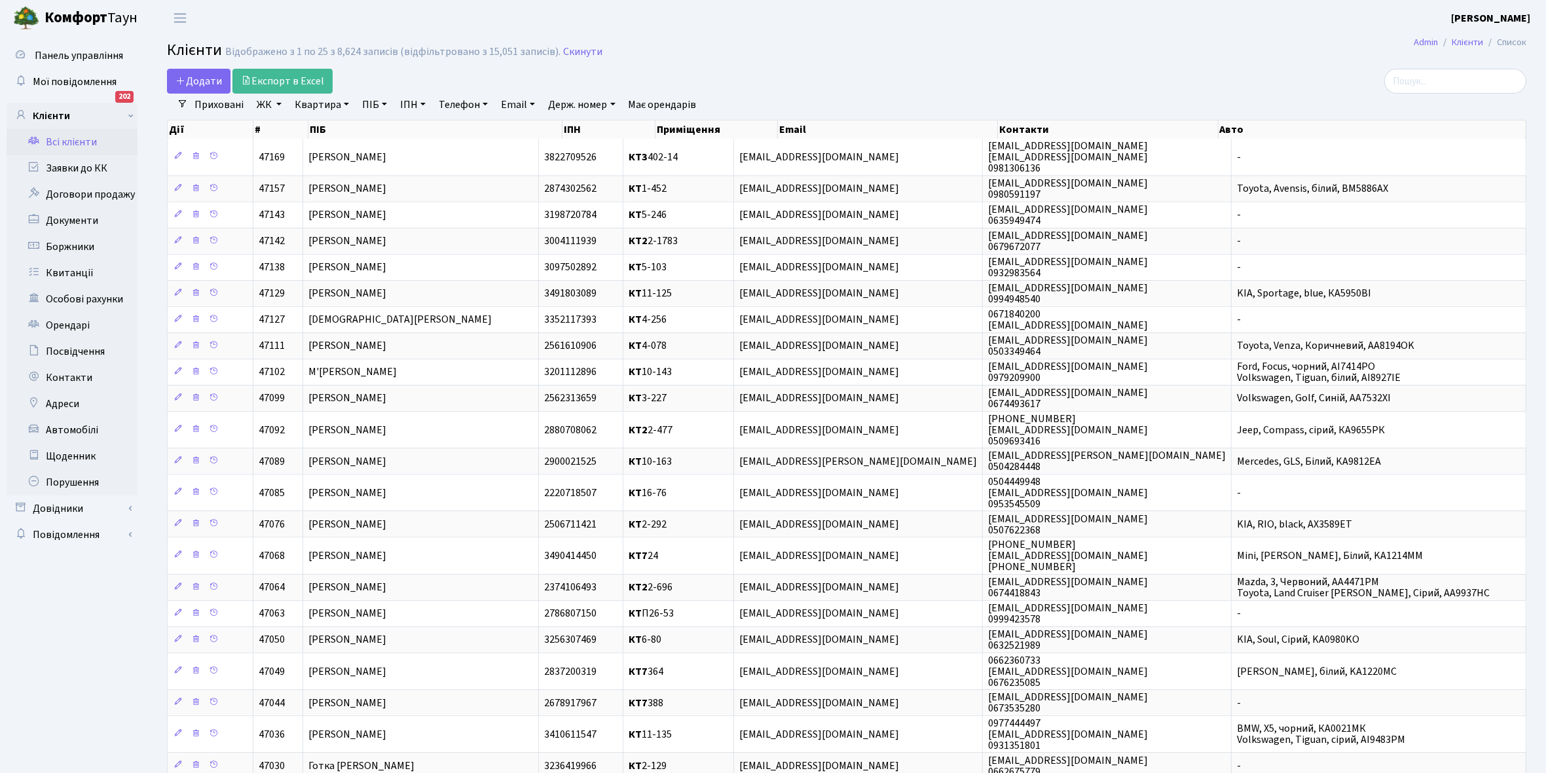
click at [276, 103] on link "ЖК" at bounding box center [268, 105] width 35 height 22
click at [281, 245] on label "КТ7, вул. Березнева, 12" at bounding box center [365, 259] width 169 height 29
click at [281, 245] on input "КТ7, вул. [PERSON_NAME][STREET_ADDRESS]" at bounding box center [285, 249] width 9 height 9
checkbox input "true"
click at [300, 283] on button "Застосувати" at bounding box center [309, 293] width 109 height 20
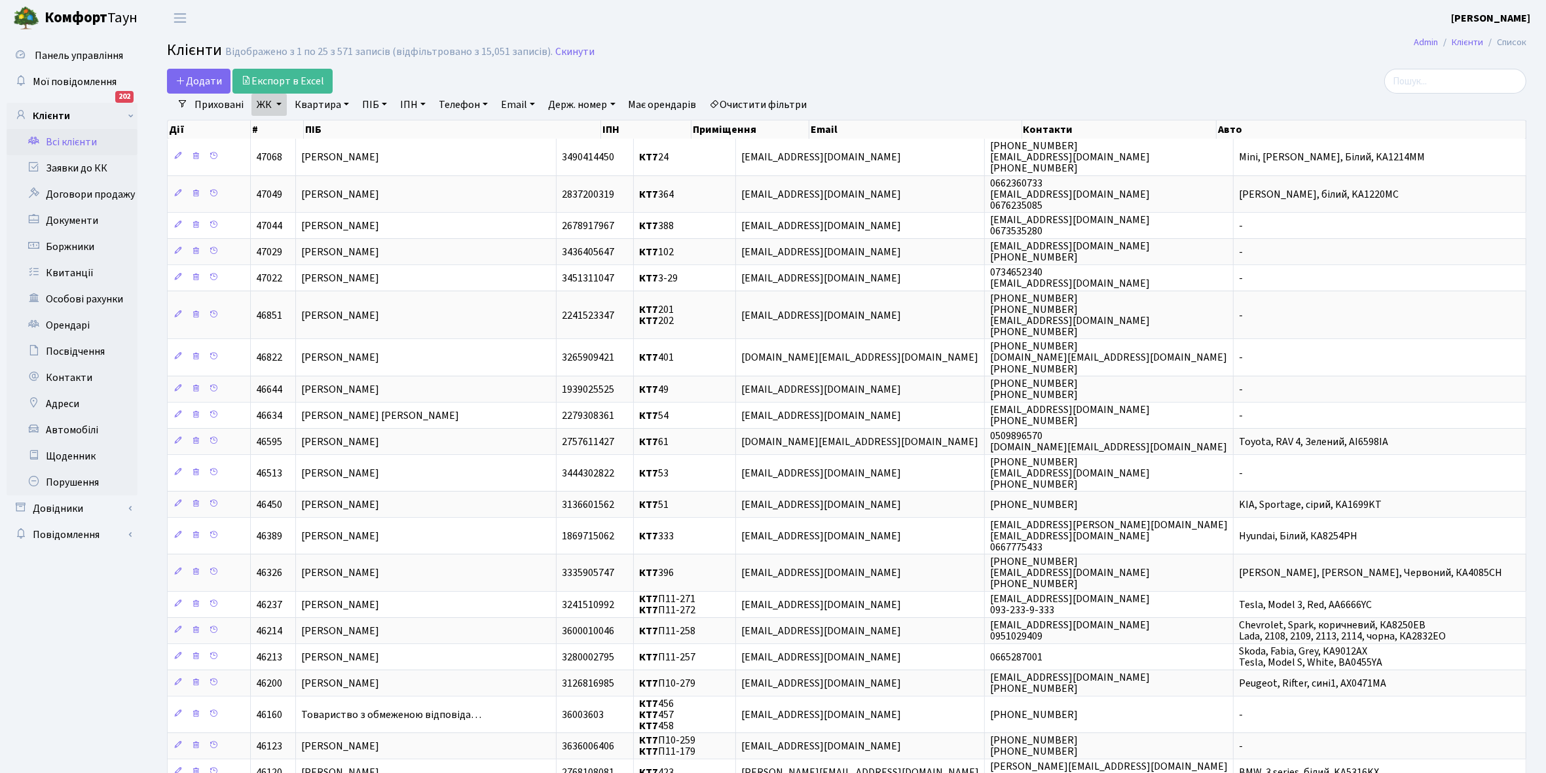
click at [345, 103] on link "Квартира" at bounding box center [321, 105] width 65 height 22
click at [331, 129] on input "text" at bounding box center [328, 130] width 77 height 25
type input "216"
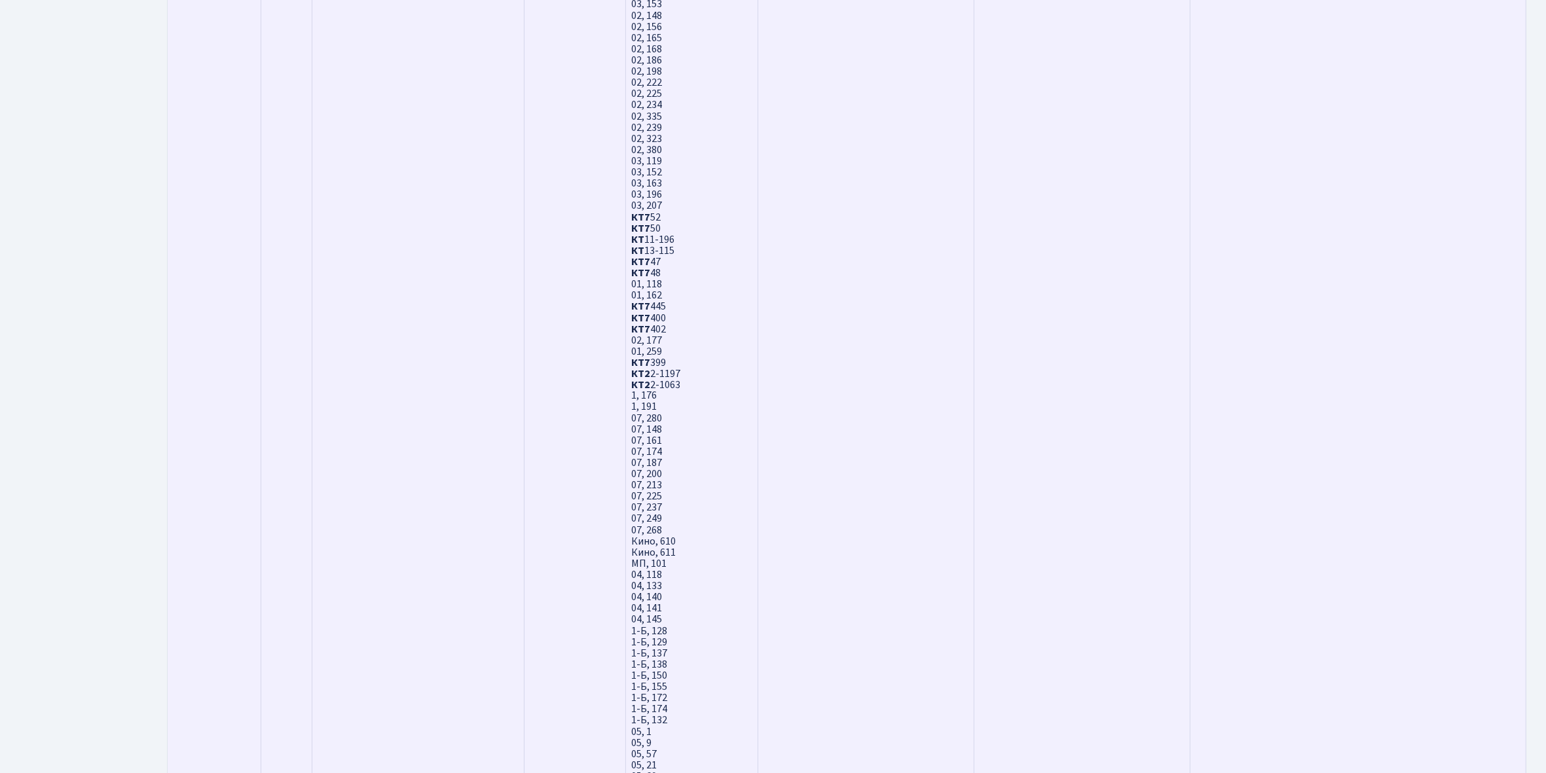
scroll to position [3548, 0]
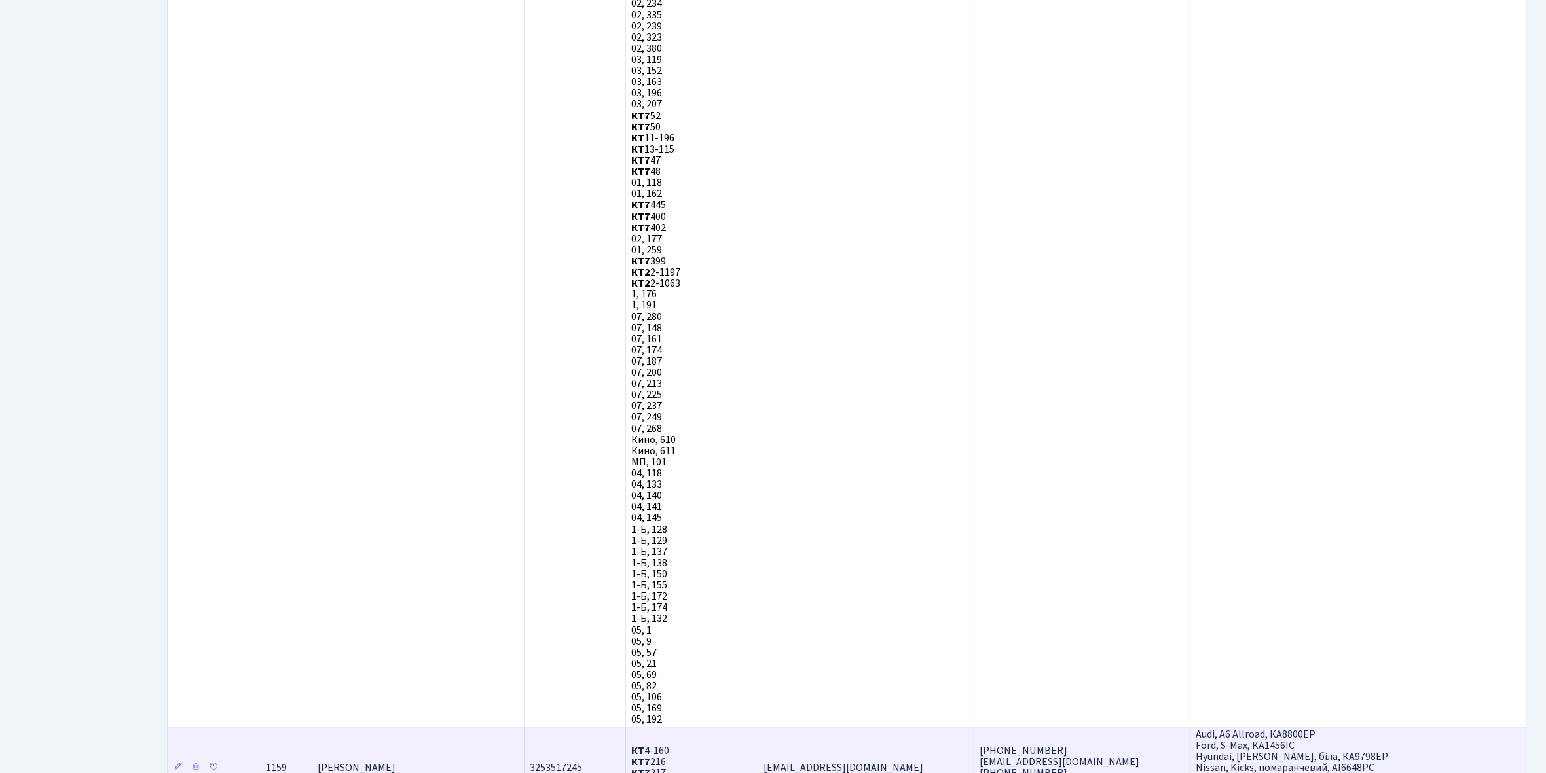
click at [395, 761] on span "[PERSON_NAME]" at bounding box center [357, 768] width 78 height 14
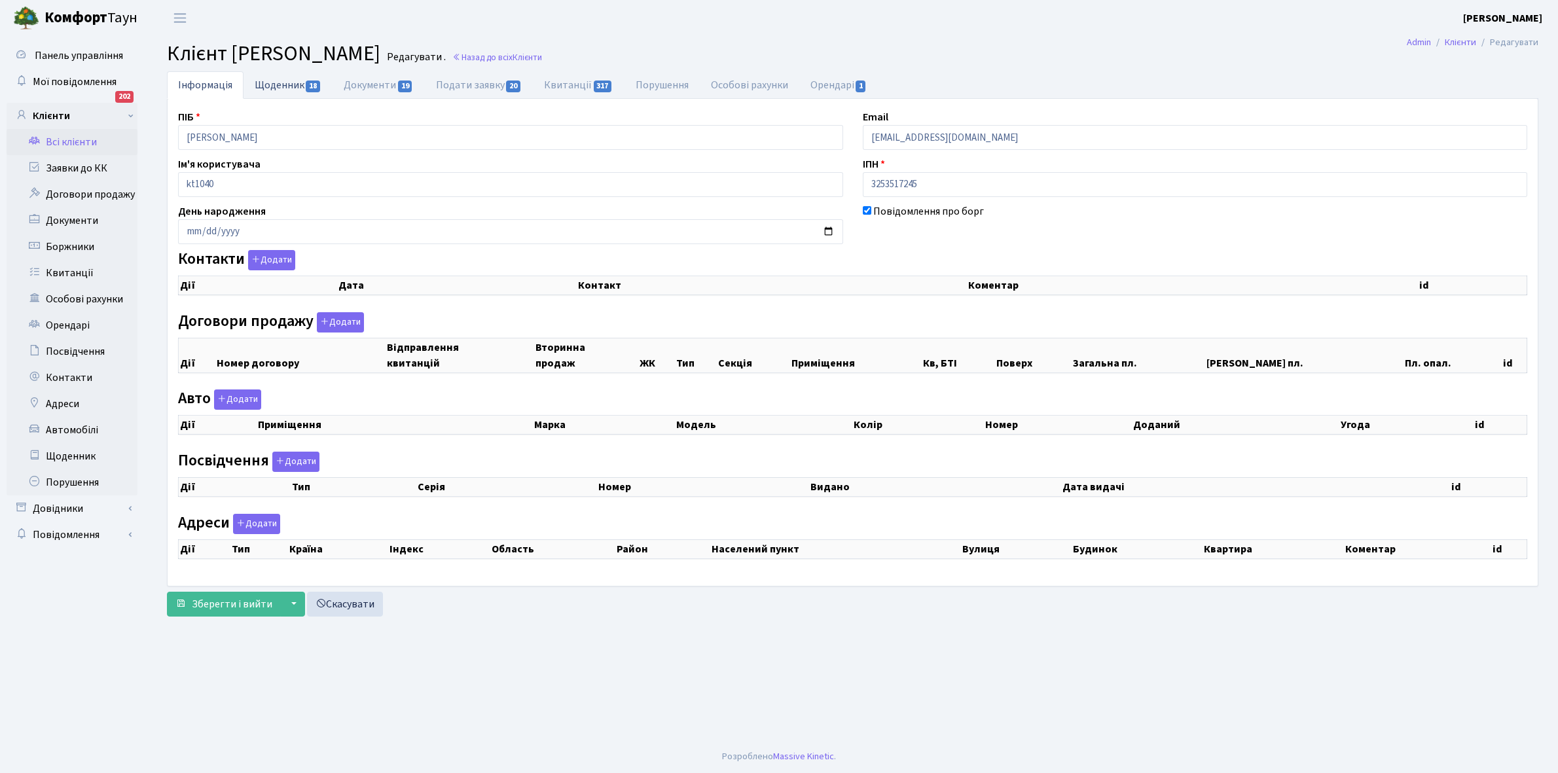
checkbox input "true"
select select "25"
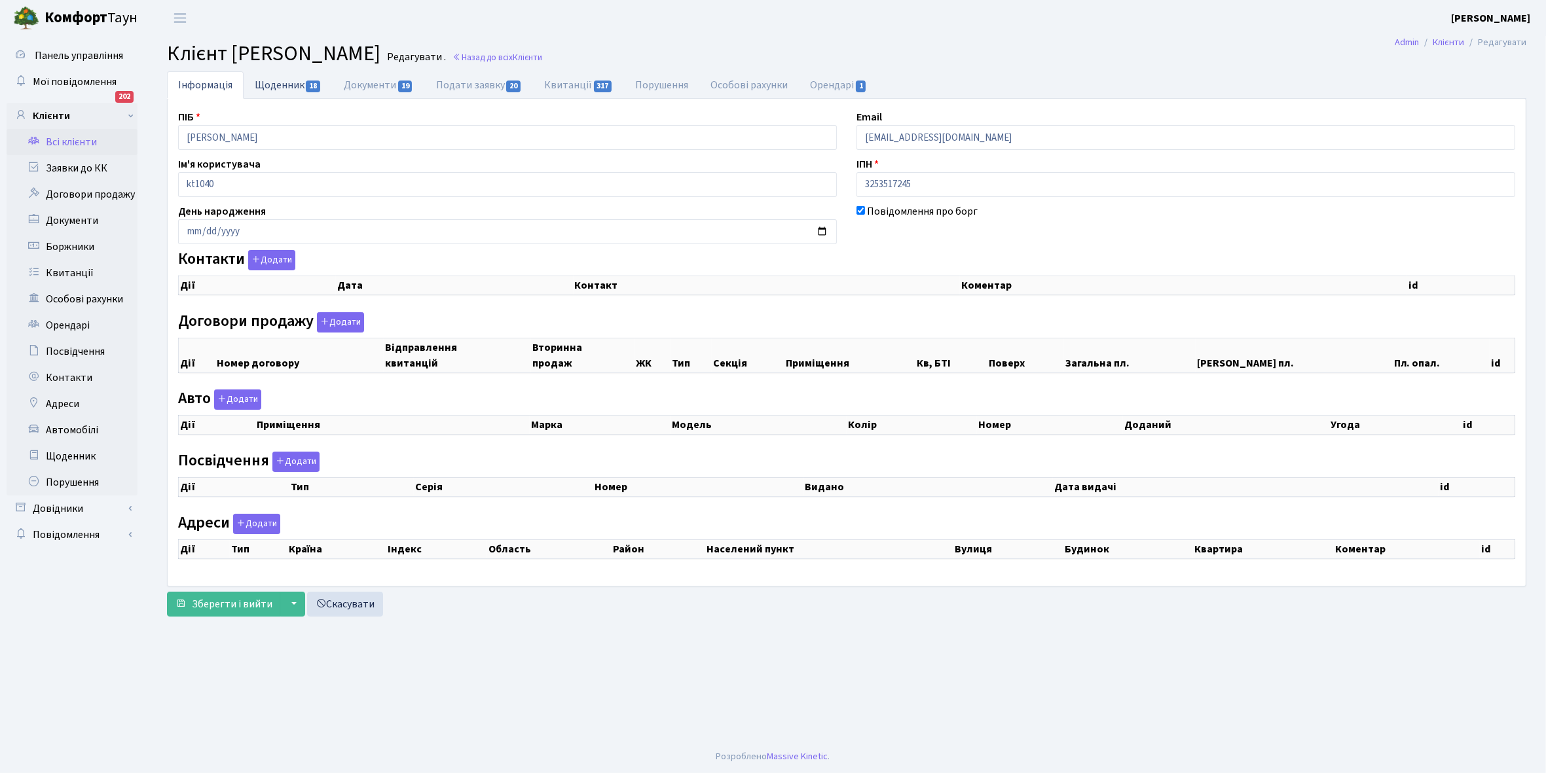
select select "25"
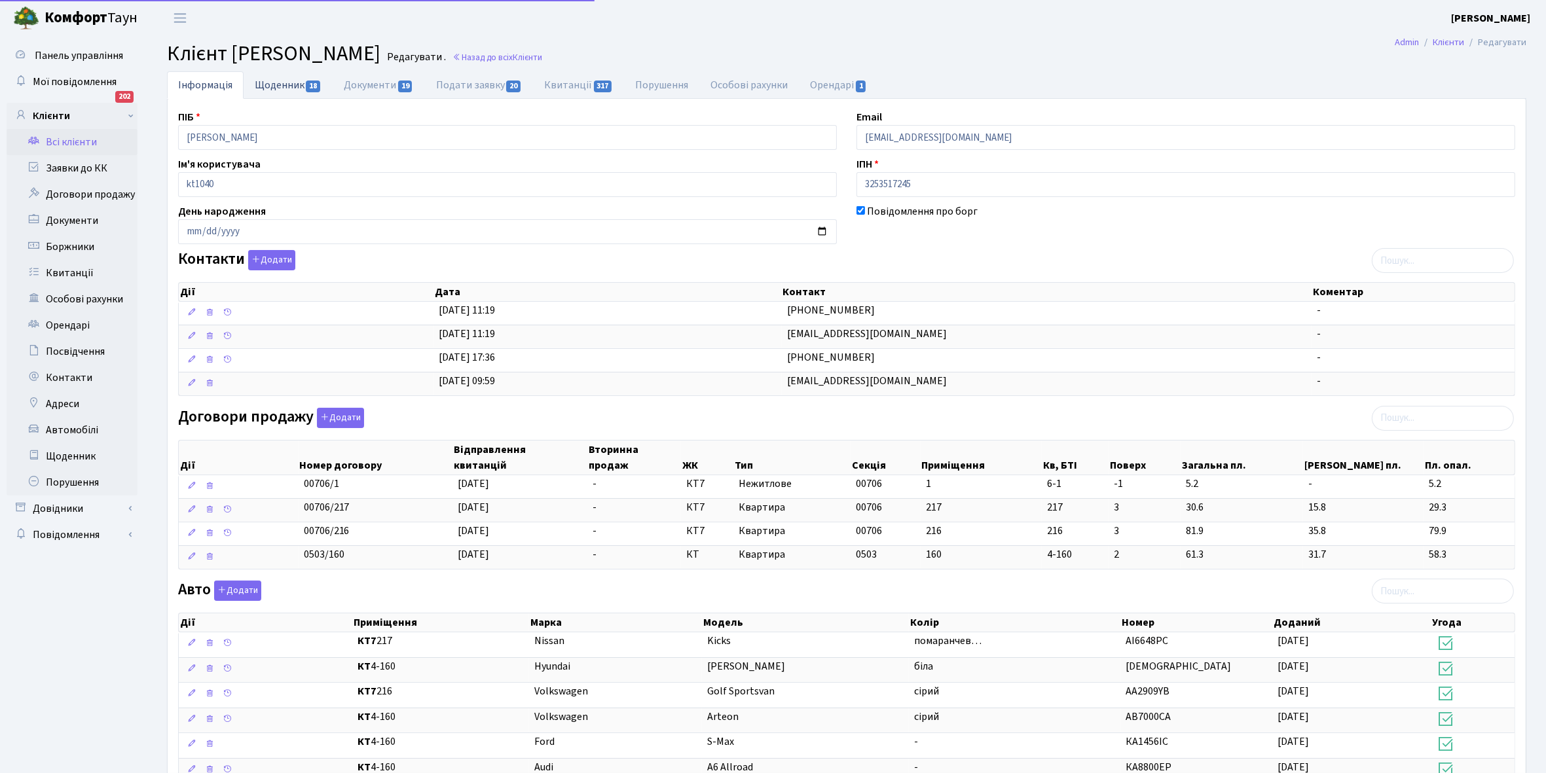
click at [269, 82] on link "Щоденник 18" at bounding box center [288, 84] width 89 height 27
select select "25"
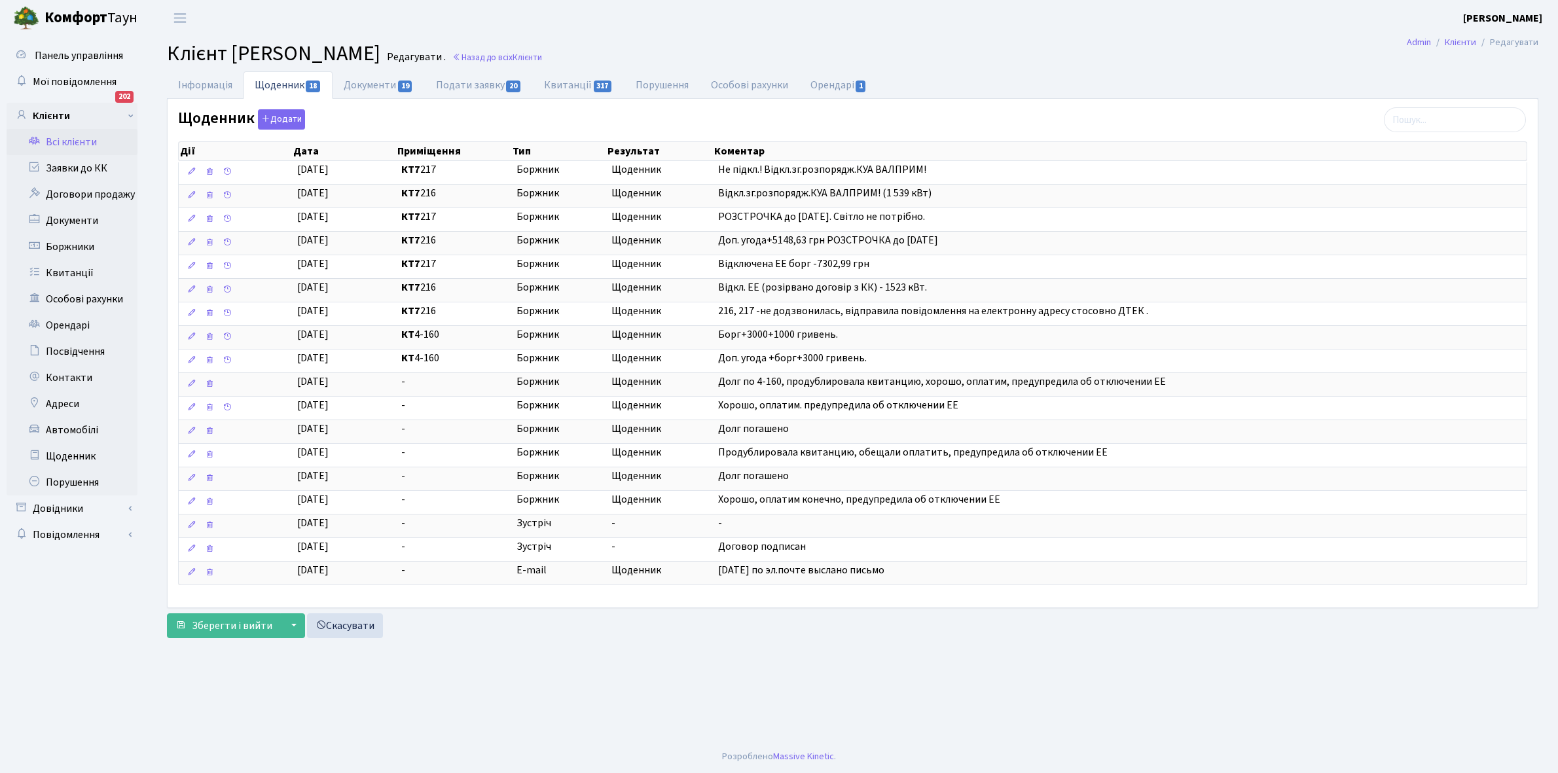
click at [72, 141] on link "Всі клієнти" at bounding box center [72, 142] width 131 height 26
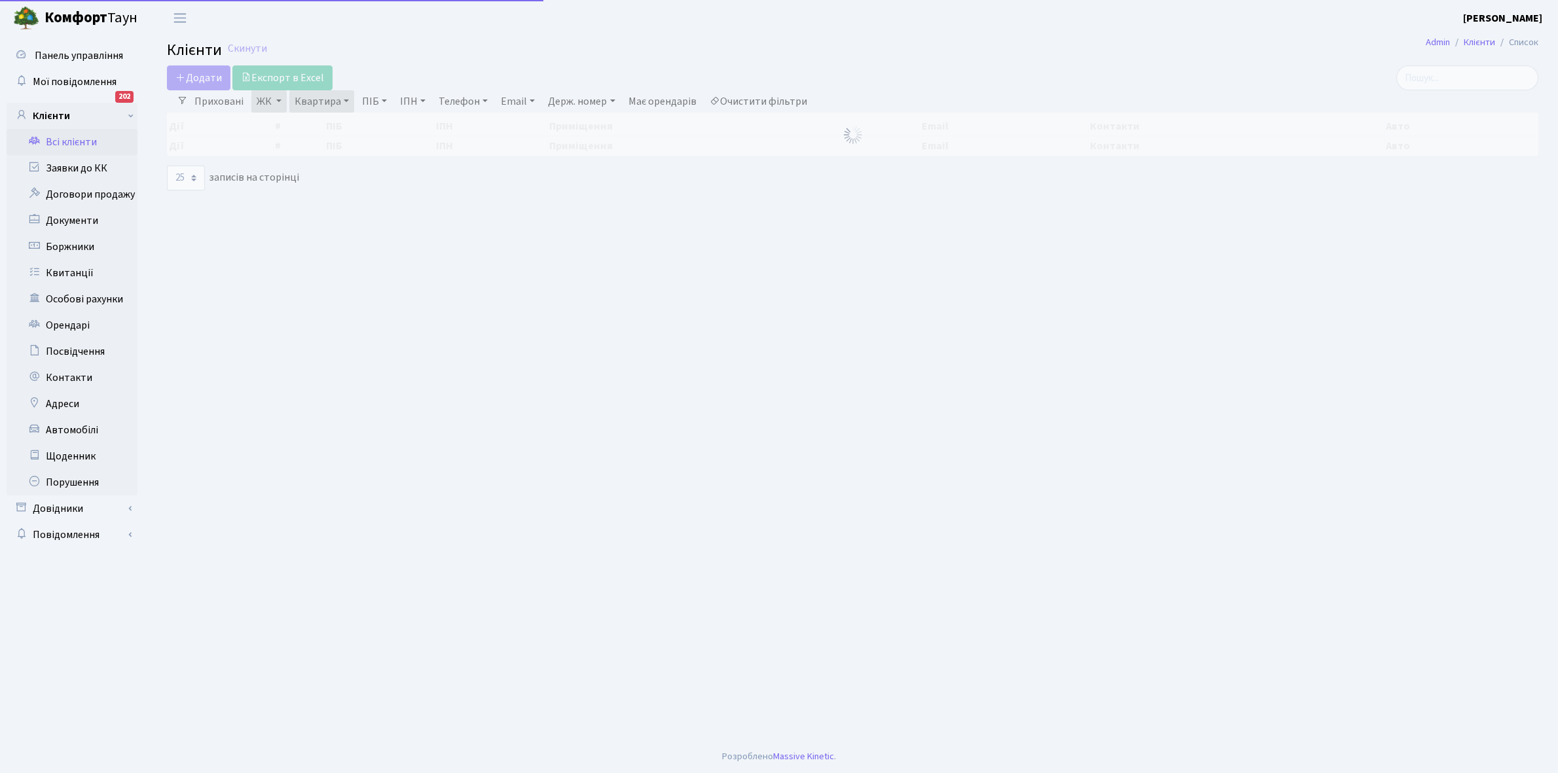
select select "25"
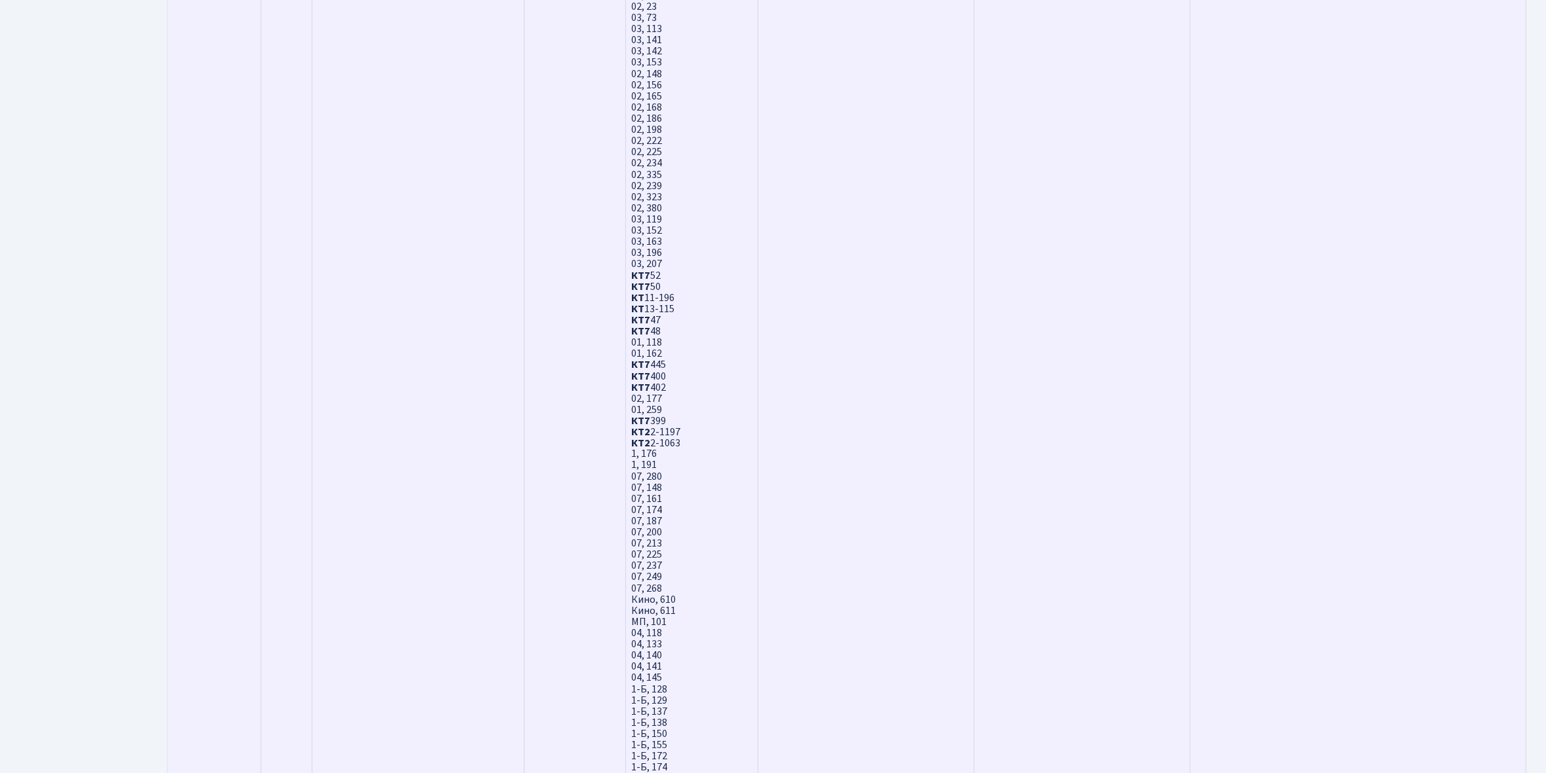
scroll to position [3548, 0]
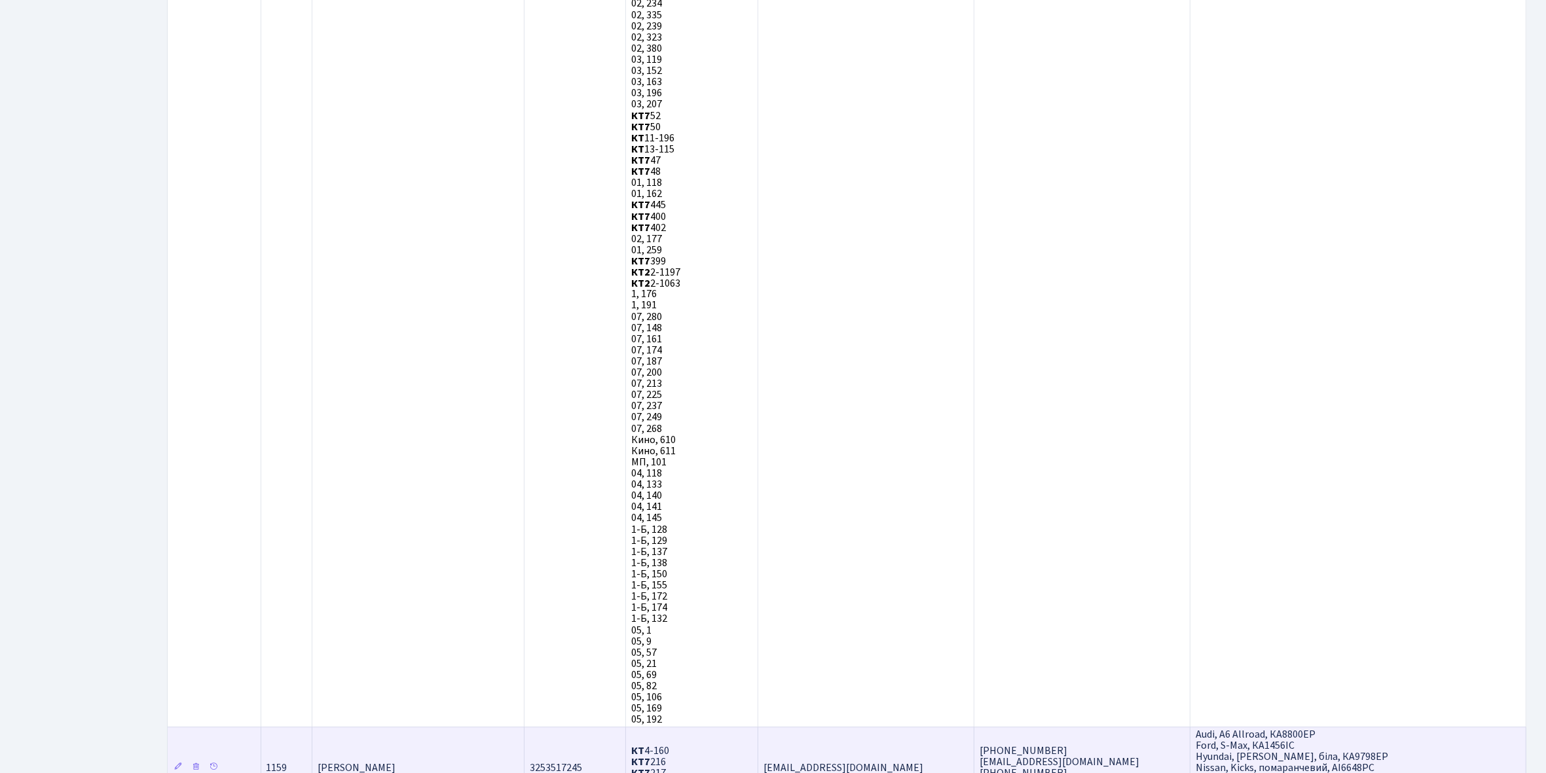
click at [483, 727] on td "[PERSON_NAME]" at bounding box center [418, 768] width 212 height 82
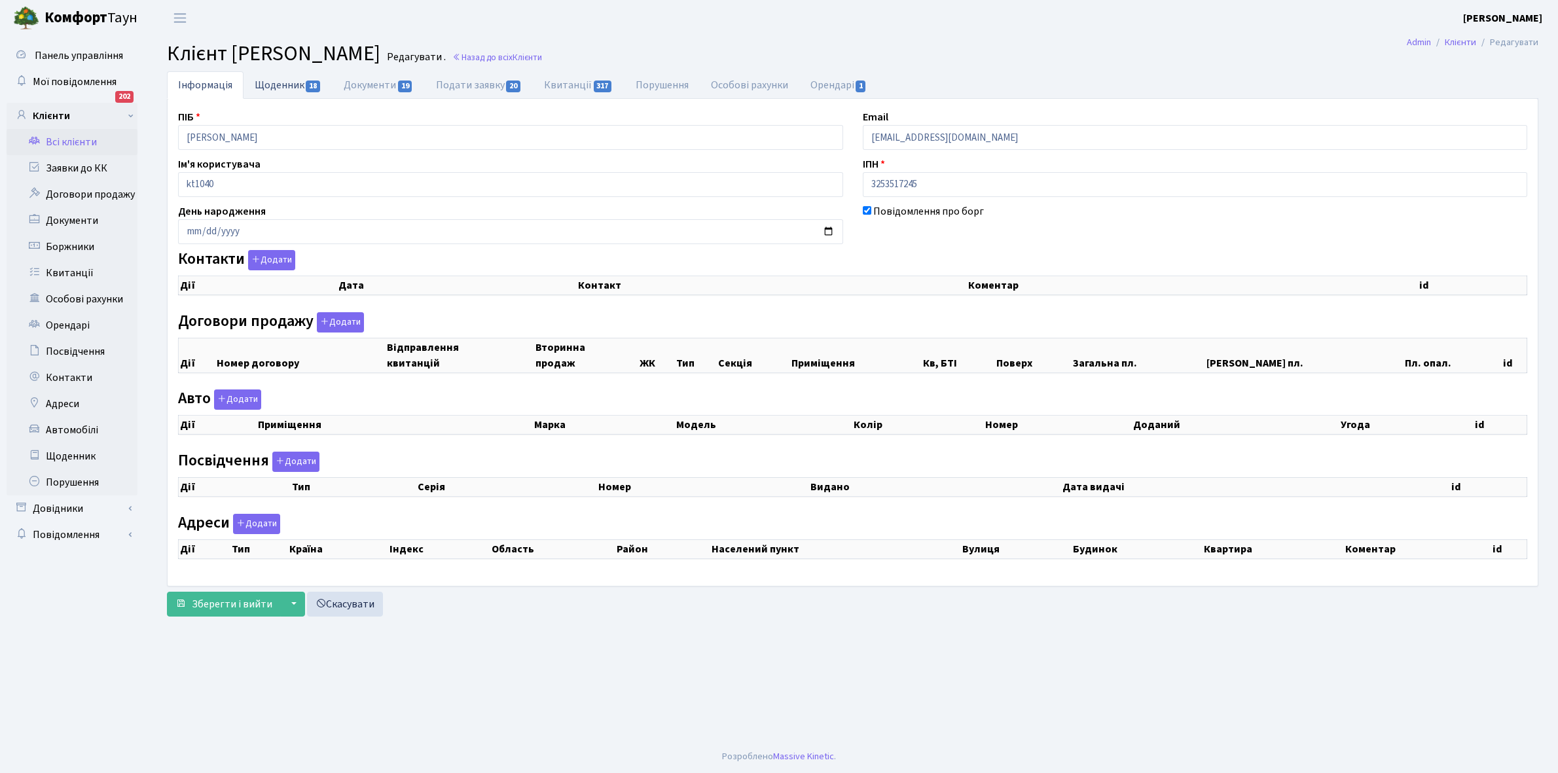
checkbox input "true"
select select "25"
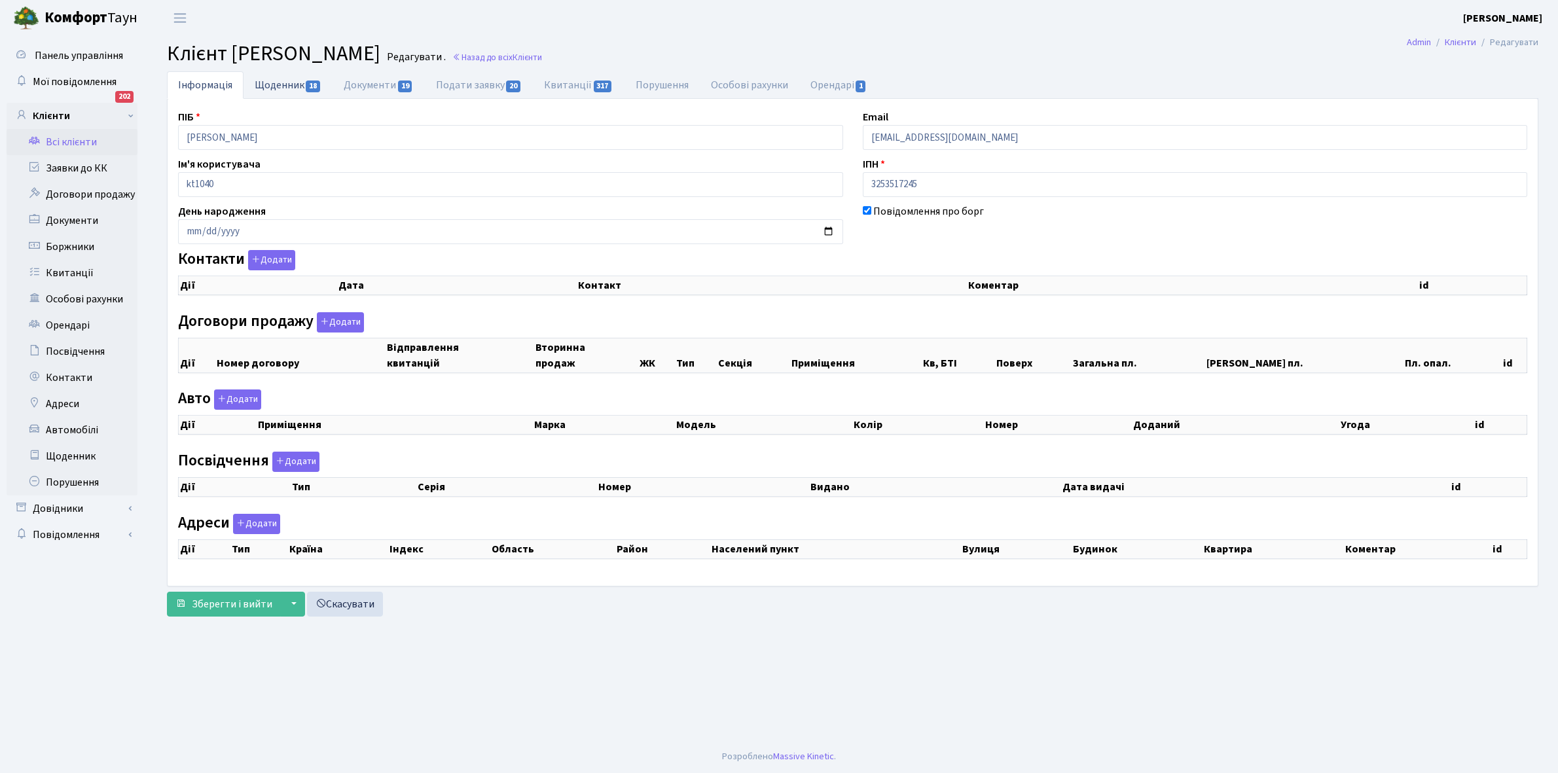
select select "25"
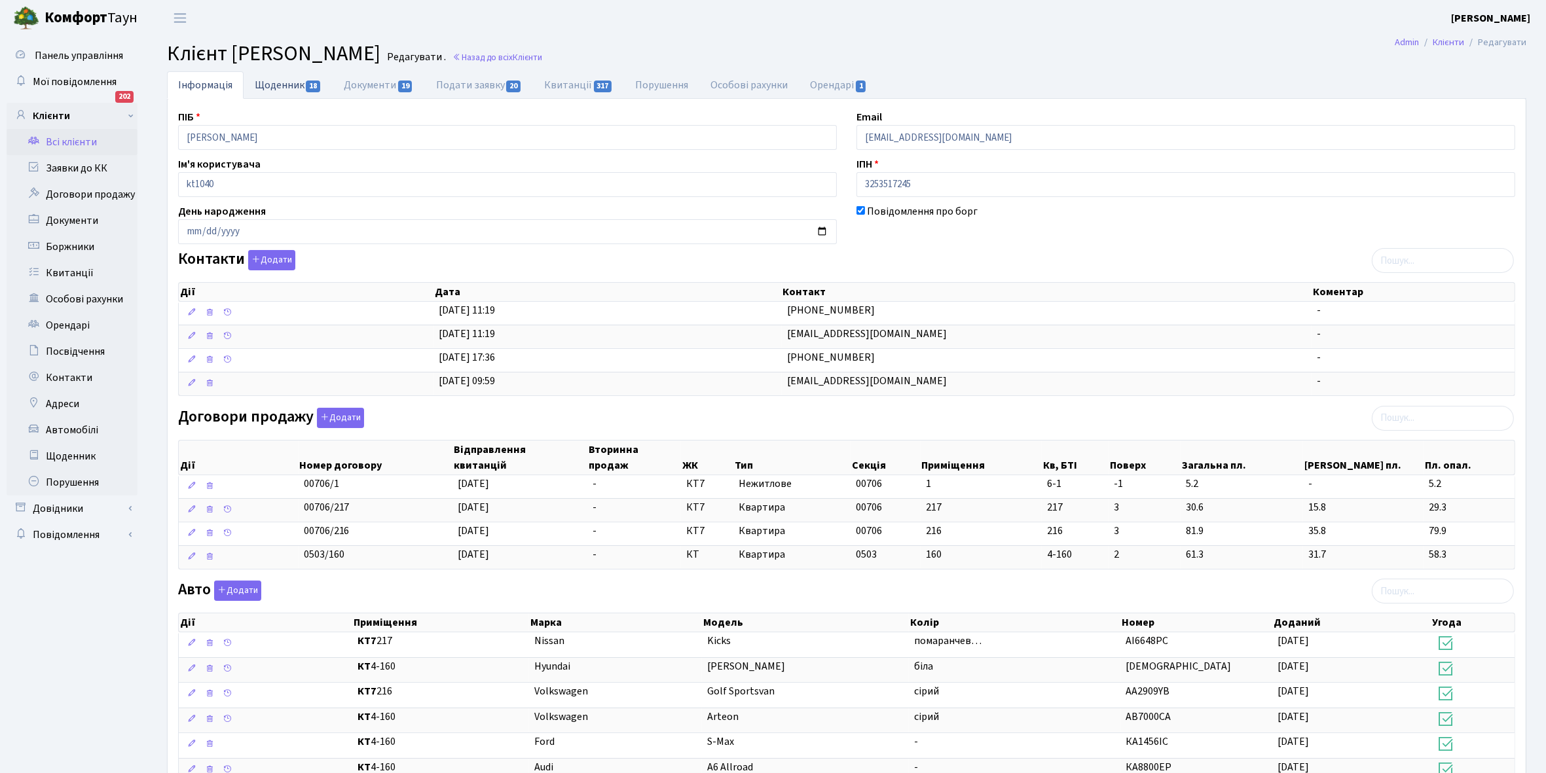
click at [268, 85] on link "Щоденник 18" at bounding box center [288, 84] width 89 height 27
select select "25"
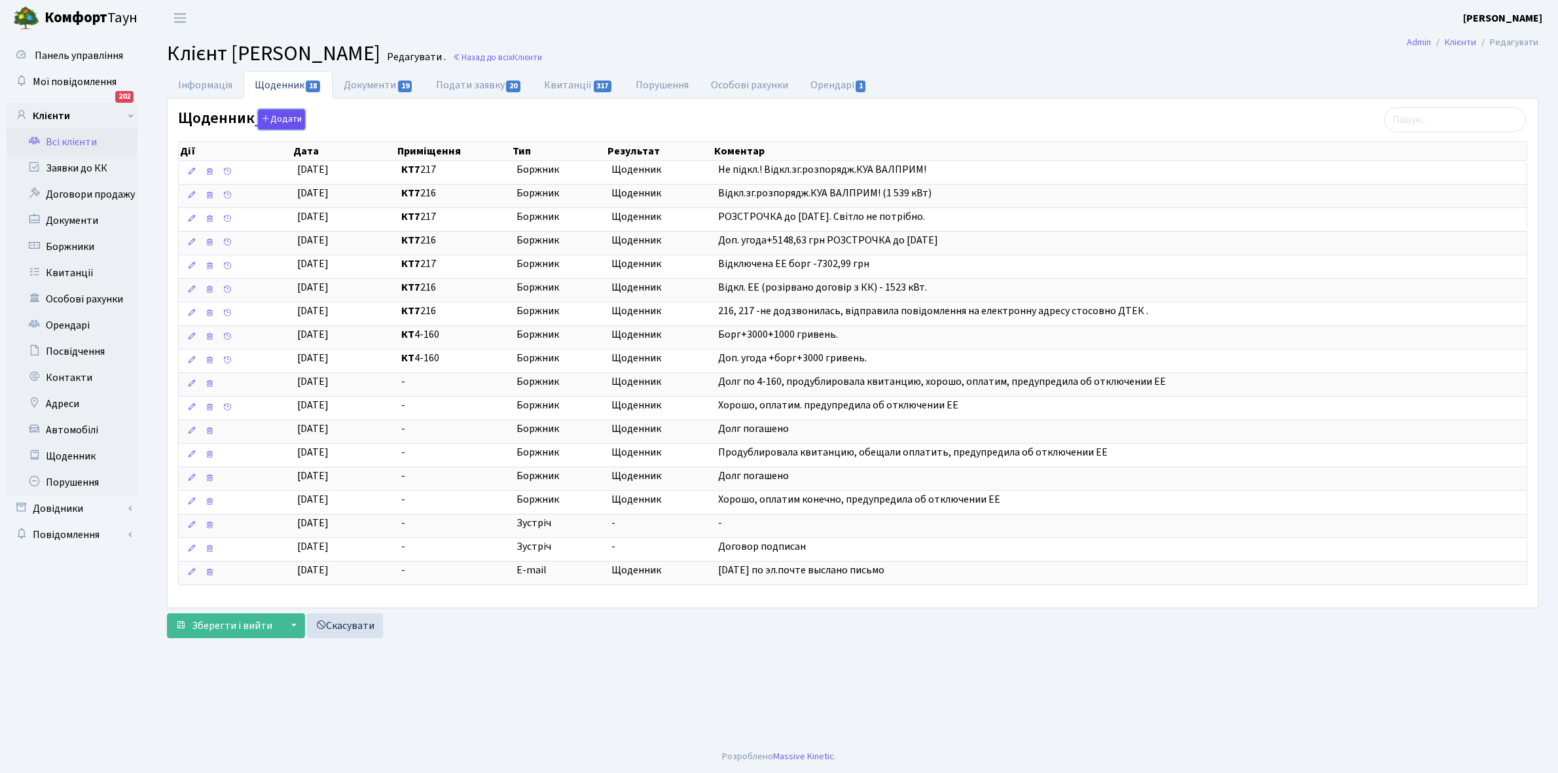
click at [286, 118] on button "Додати" at bounding box center [281, 119] width 47 height 20
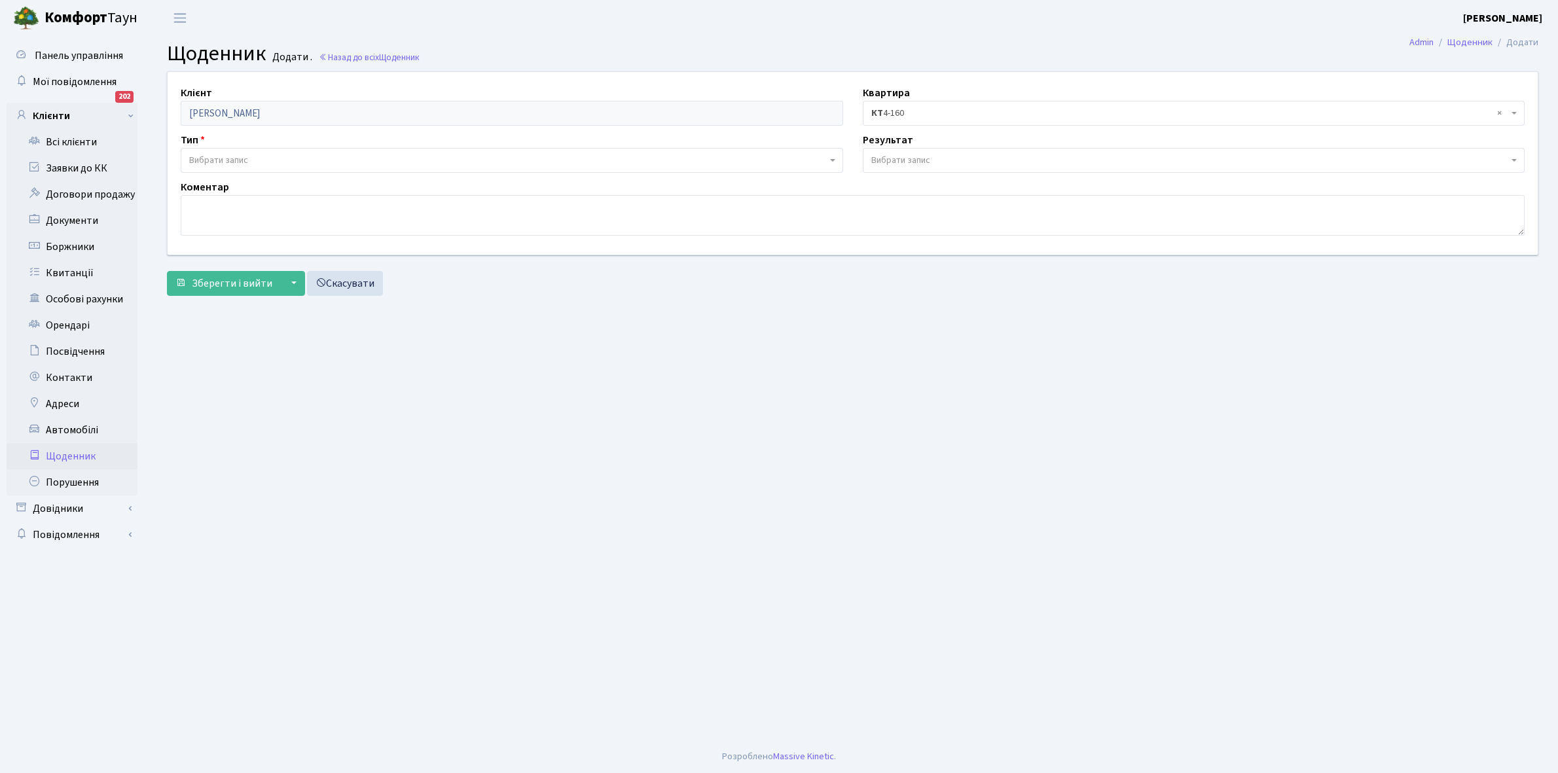
click at [234, 155] on span "Вибрати запис" at bounding box center [218, 160] width 59 height 13
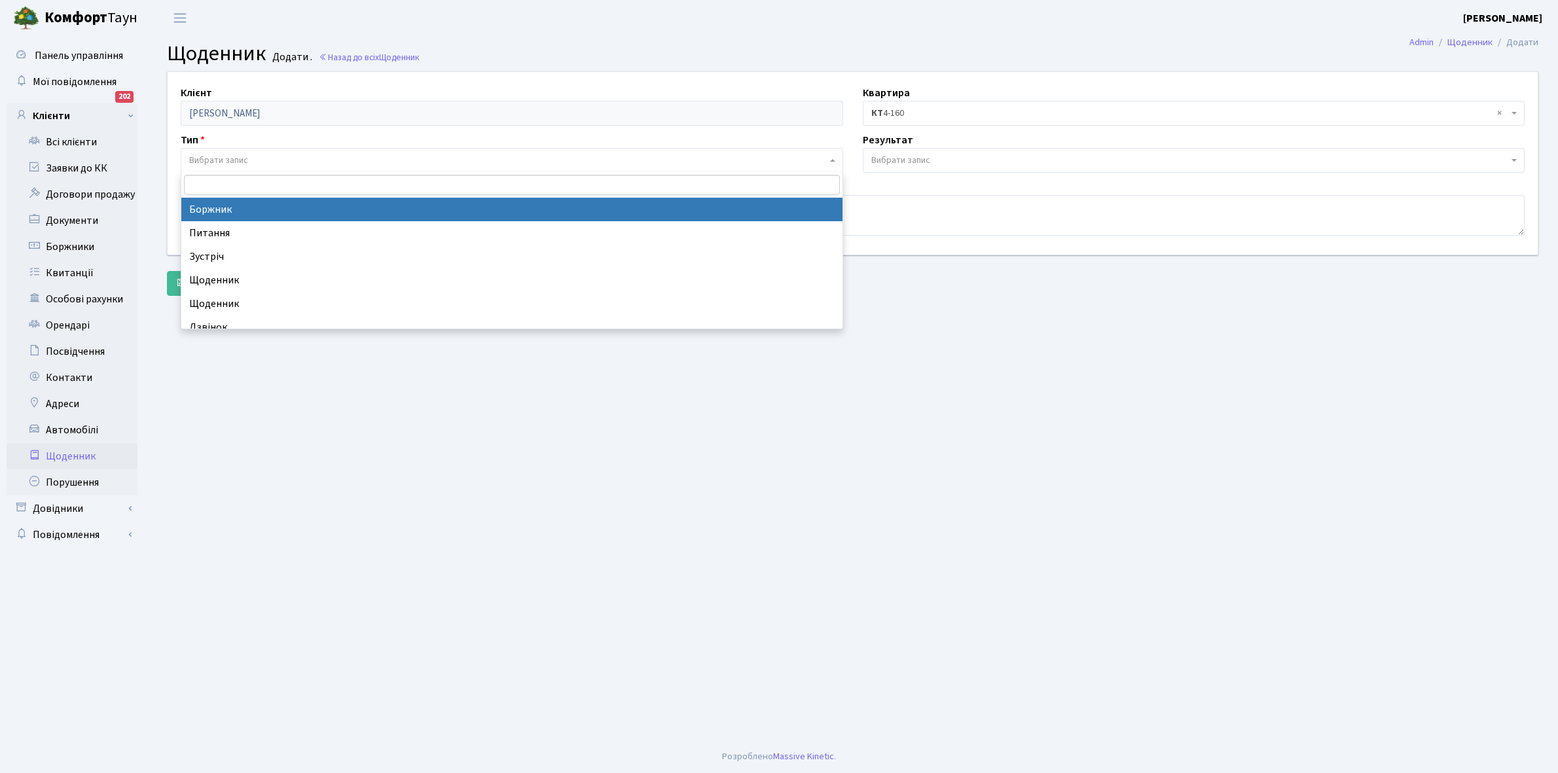
select select "189"
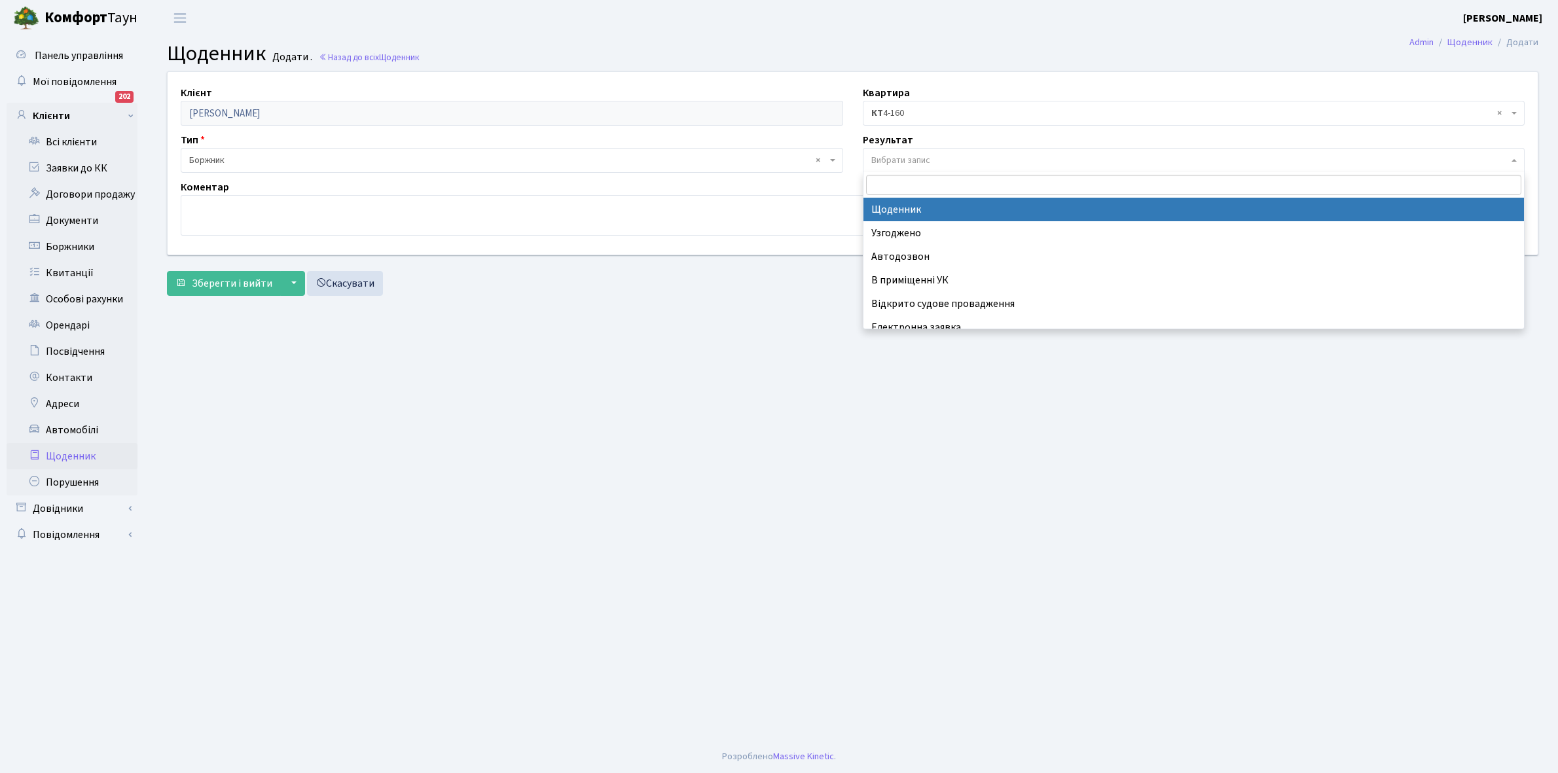
click at [905, 152] on span "Вибрати запис" at bounding box center [1194, 160] width 663 height 25
select select "14"
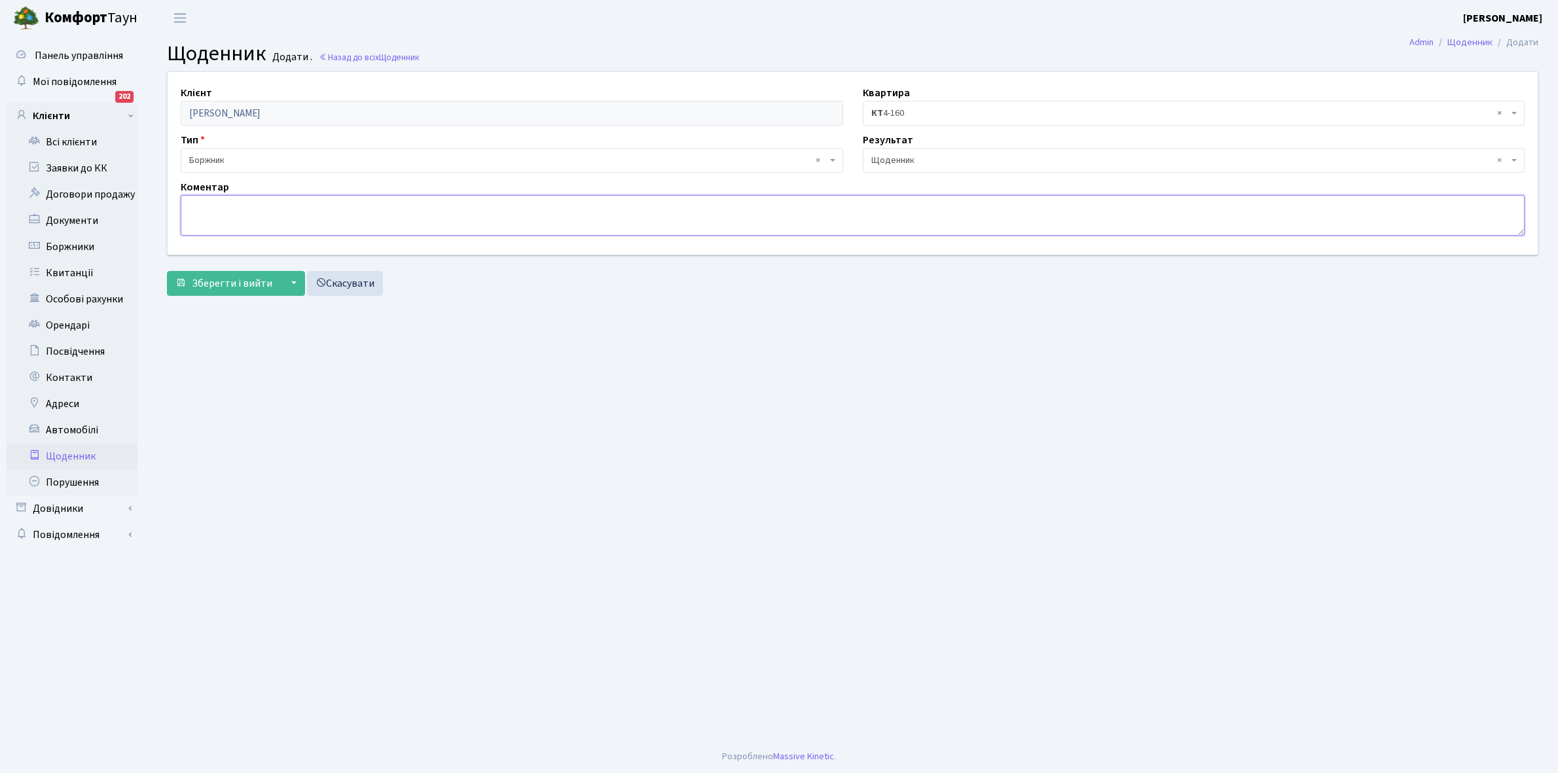
click at [213, 206] on textarea at bounding box center [853, 215] width 1344 height 41
type textarea "[DATE] Доп. угода+борг+1000 грн."
click at [210, 283] on span "Зберегти і вийти" at bounding box center [232, 283] width 81 height 14
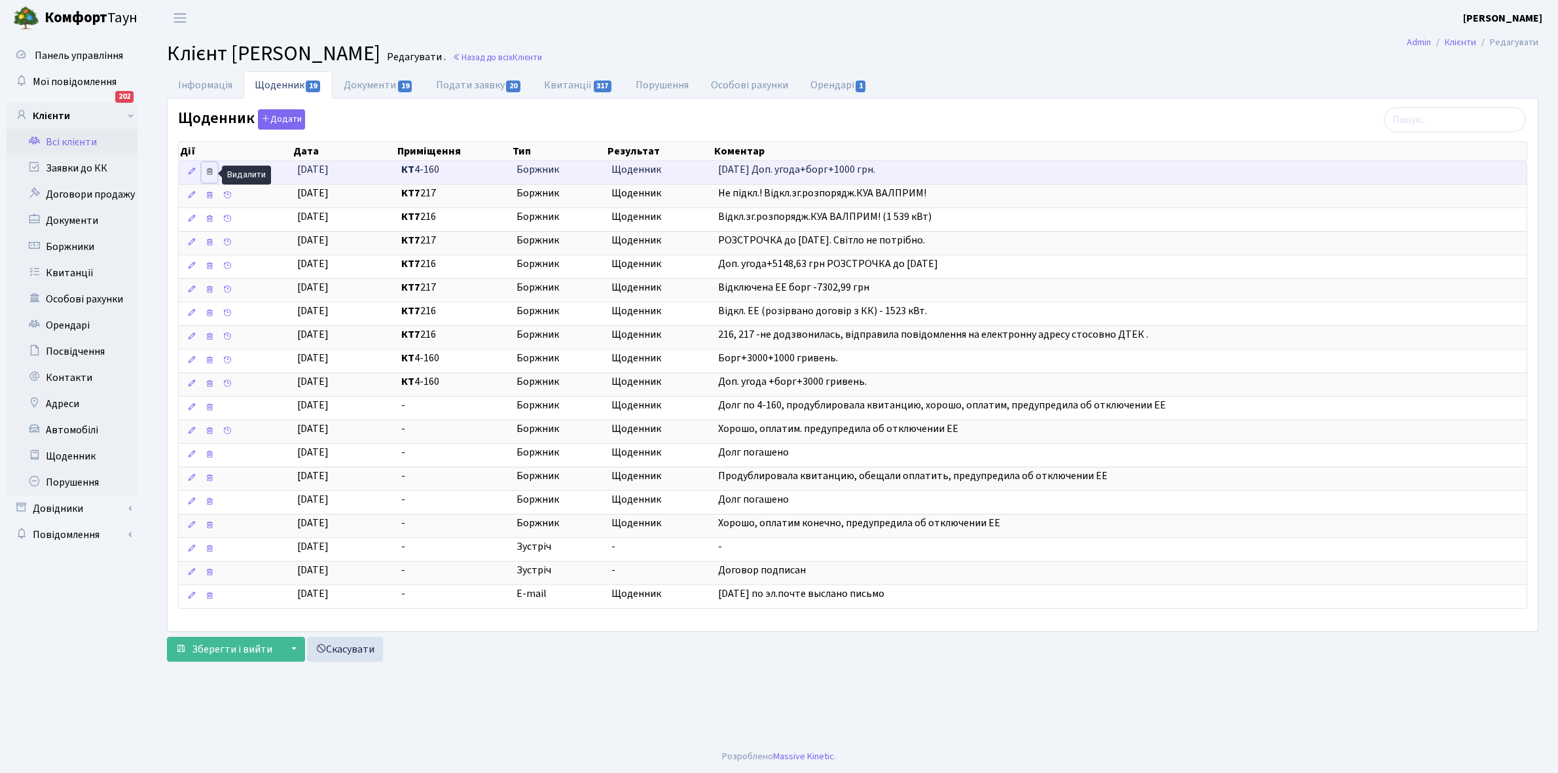
click at [210, 175] on icon at bounding box center [209, 171] width 9 height 9
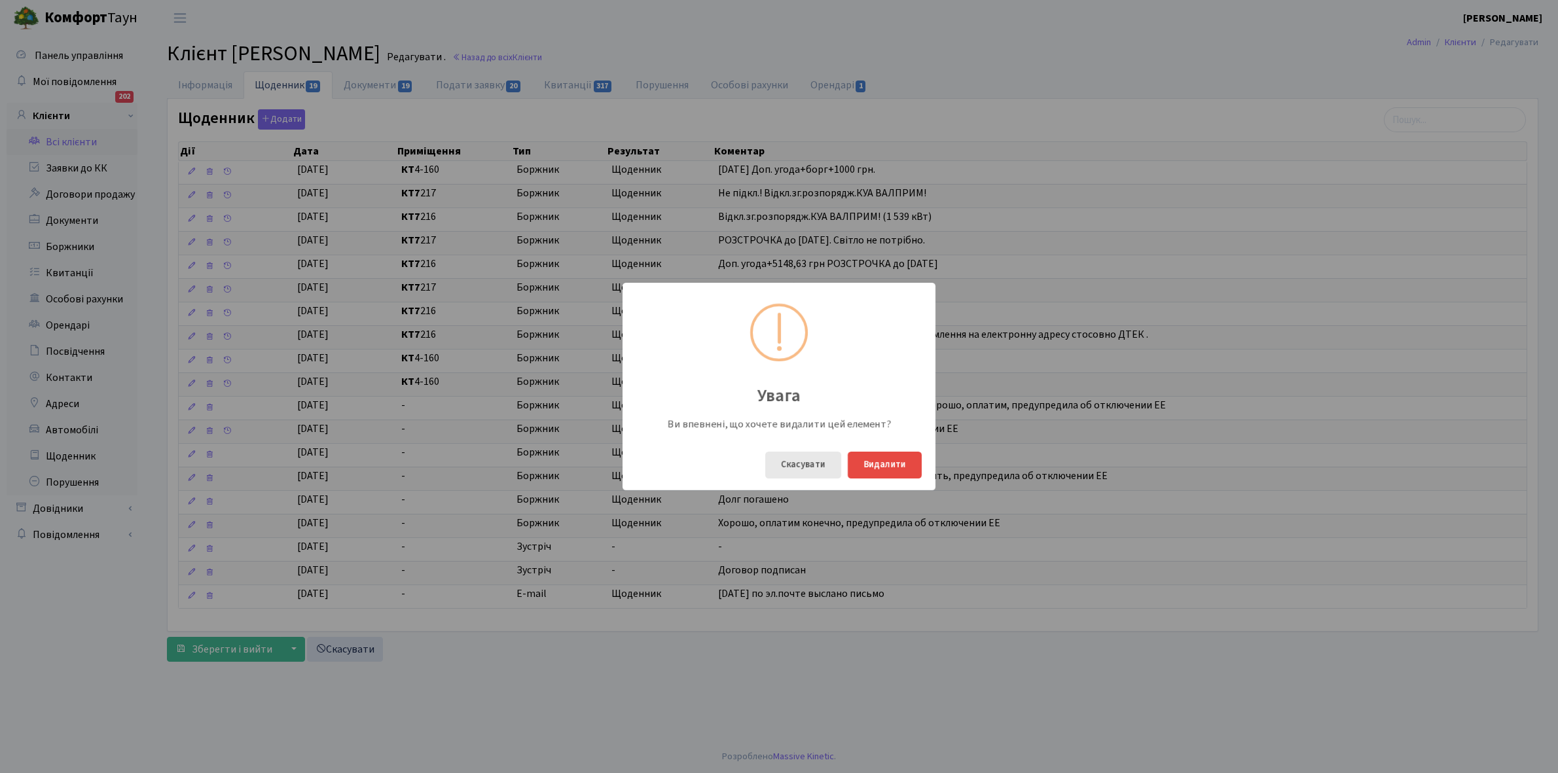
click at [811, 465] on button "Скасувати" at bounding box center [803, 465] width 76 height 27
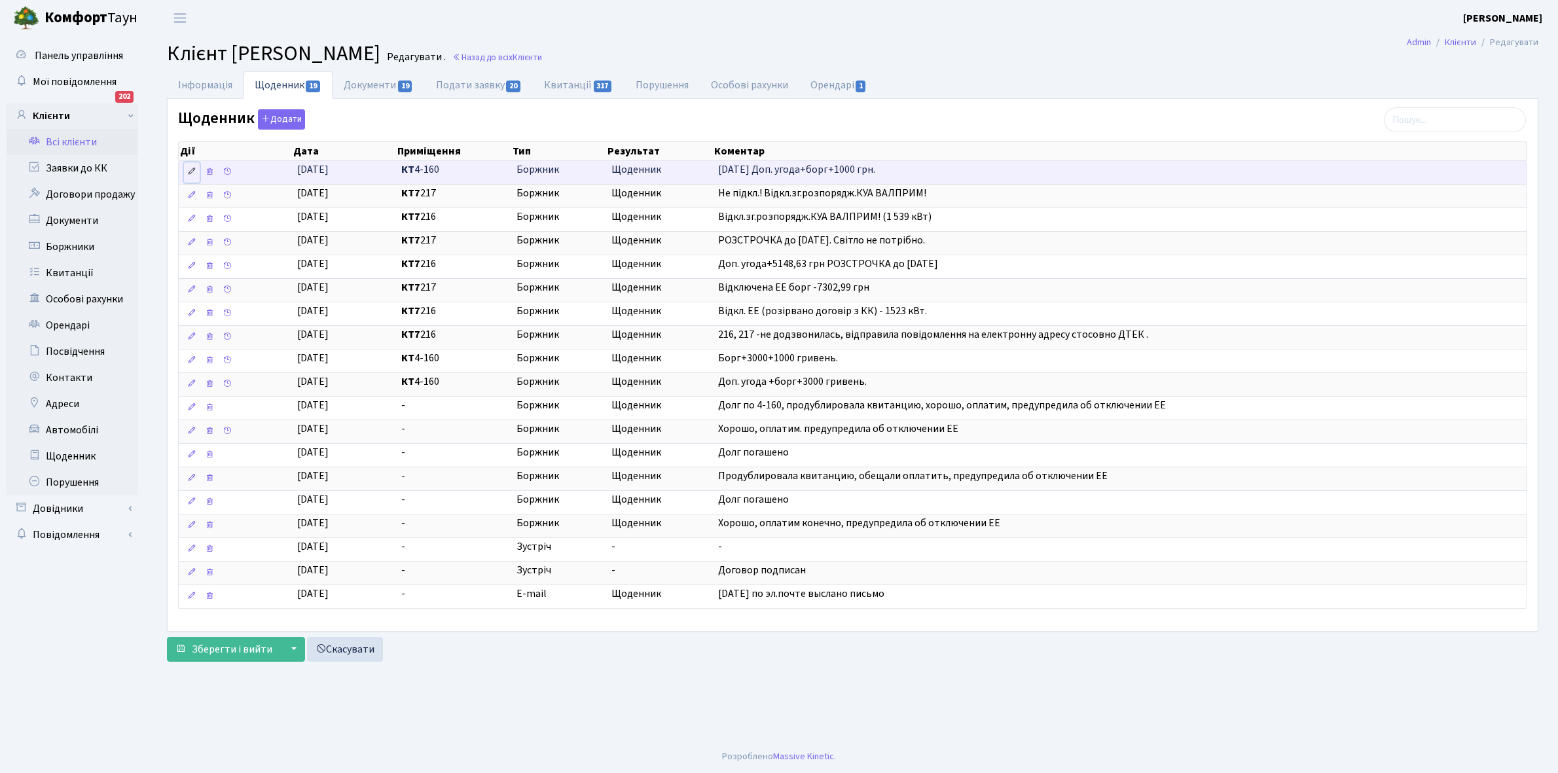
click at [191, 173] on icon at bounding box center [191, 171] width 9 height 9
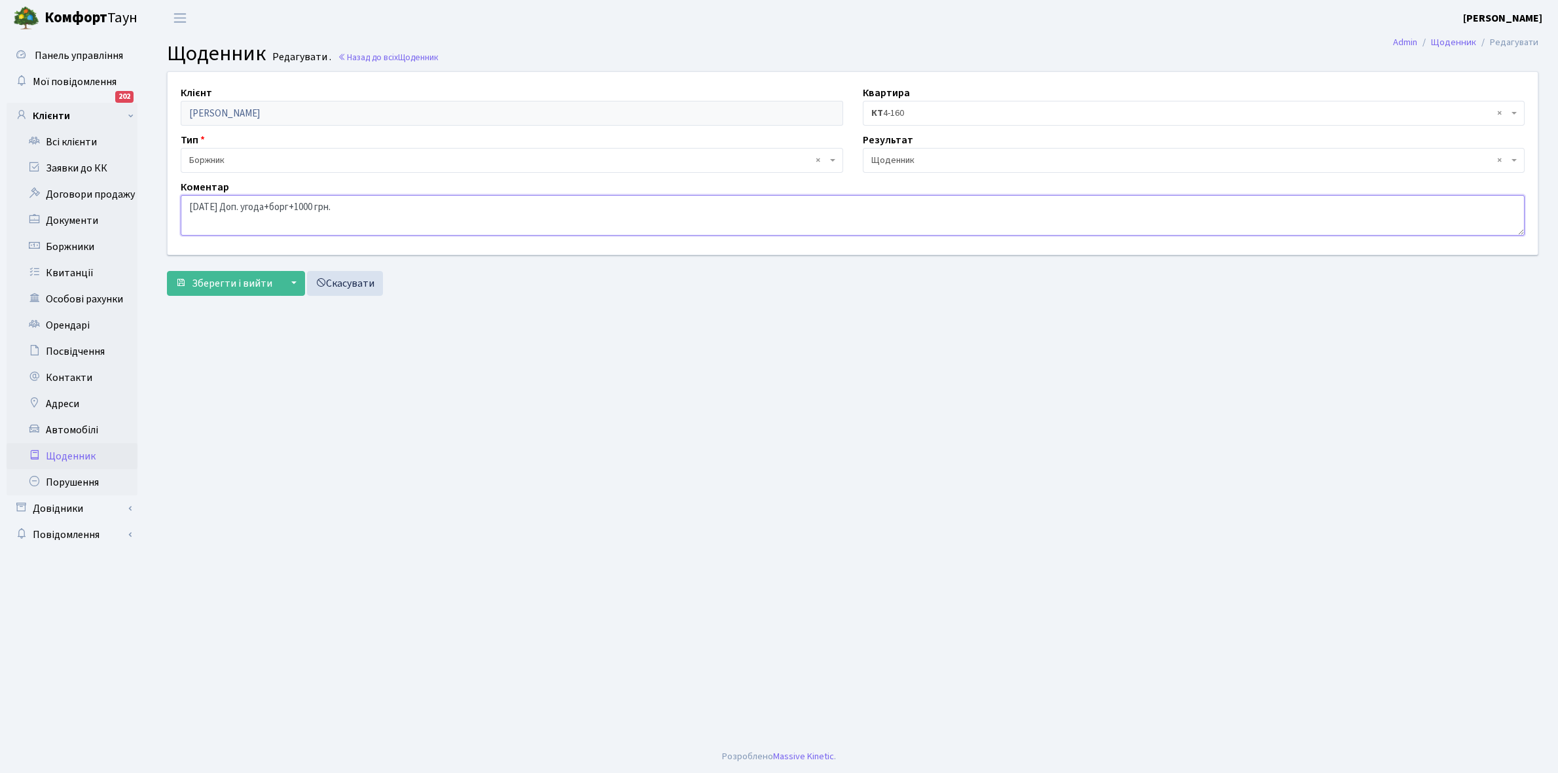
drag, startPoint x: 182, startPoint y: 202, endPoint x: 327, endPoint y: 230, distance: 148.2
click at [429, 227] on textarea "[DATE] Доп. угода+борг+1000 грн." at bounding box center [853, 215] width 1344 height 41
click at [352, 286] on link "Скасувати" at bounding box center [345, 283] width 76 height 25
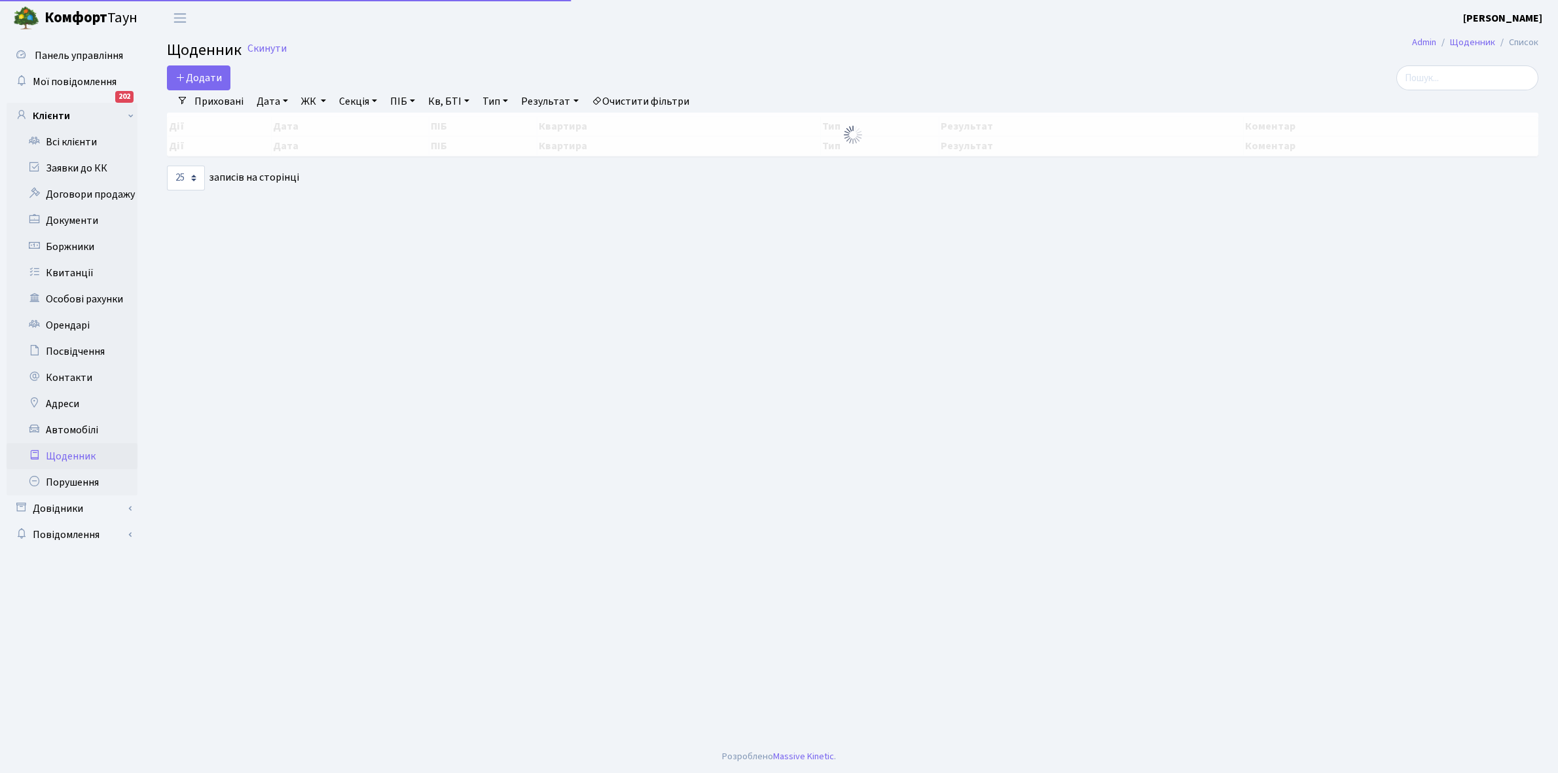
select select "25"
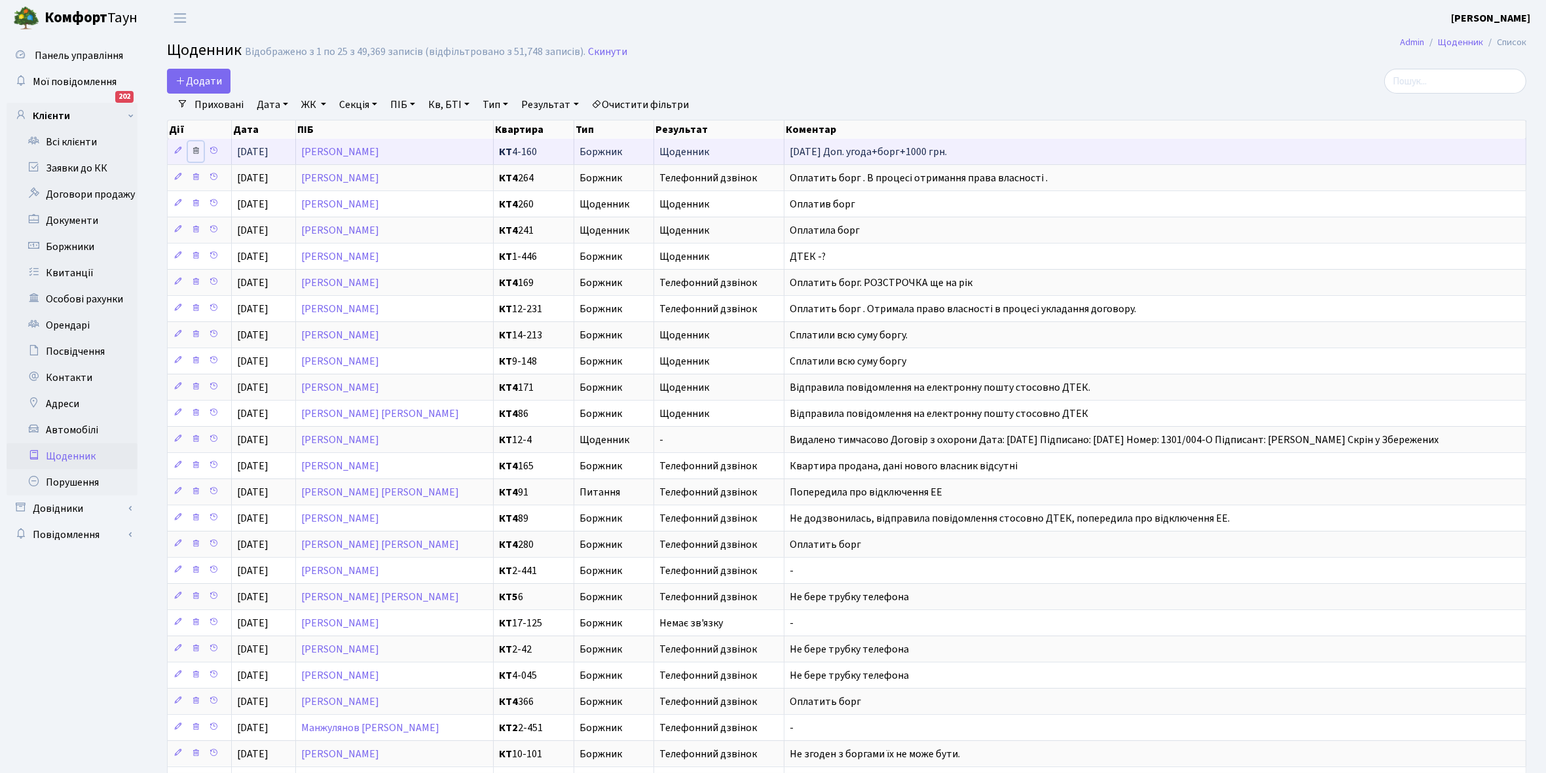
click at [196, 151] on icon at bounding box center [195, 150] width 9 height 9
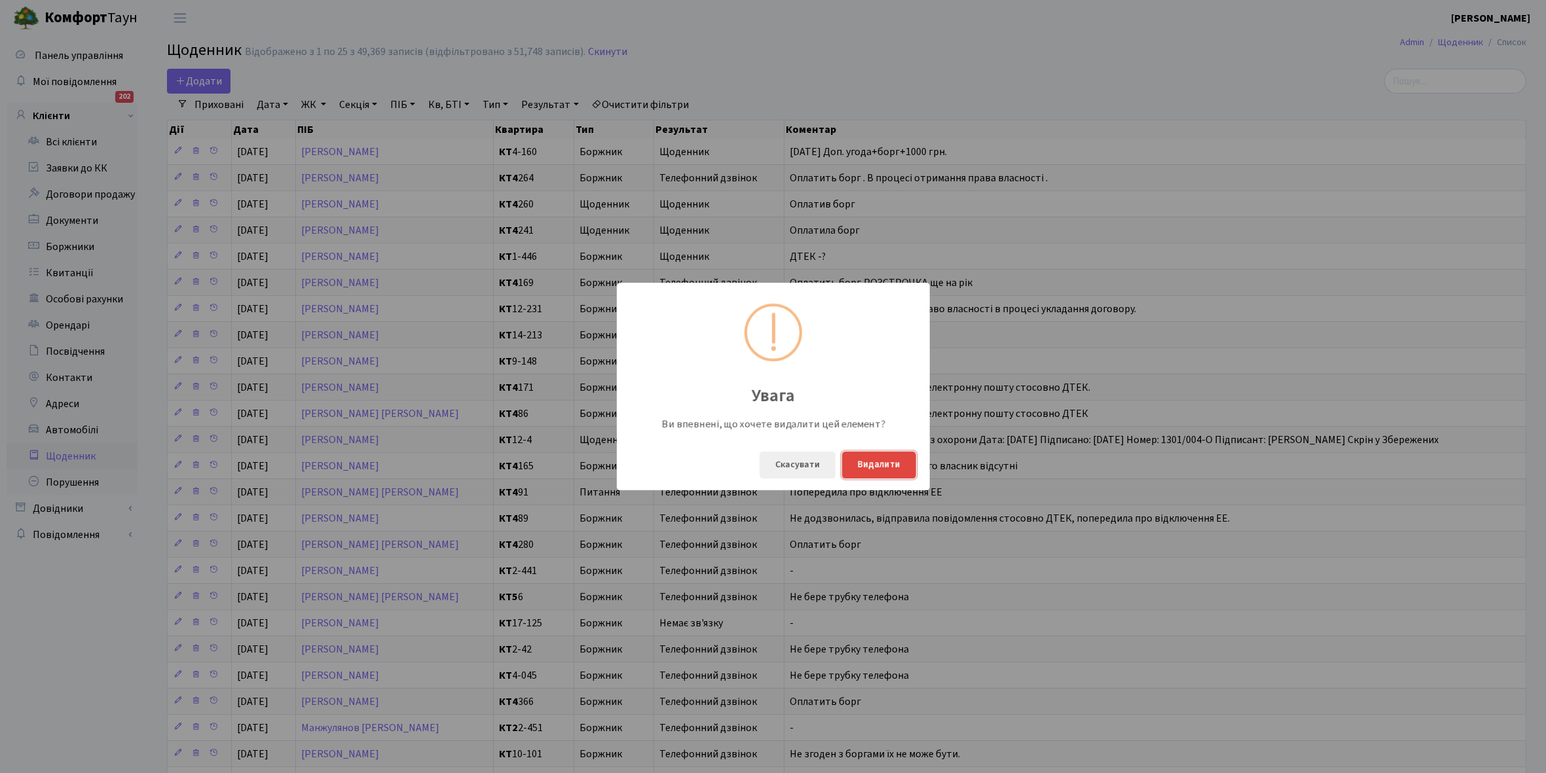
click at [884, 456] on button "Видалити" at bounding box center [879, 465] width 74 height 27
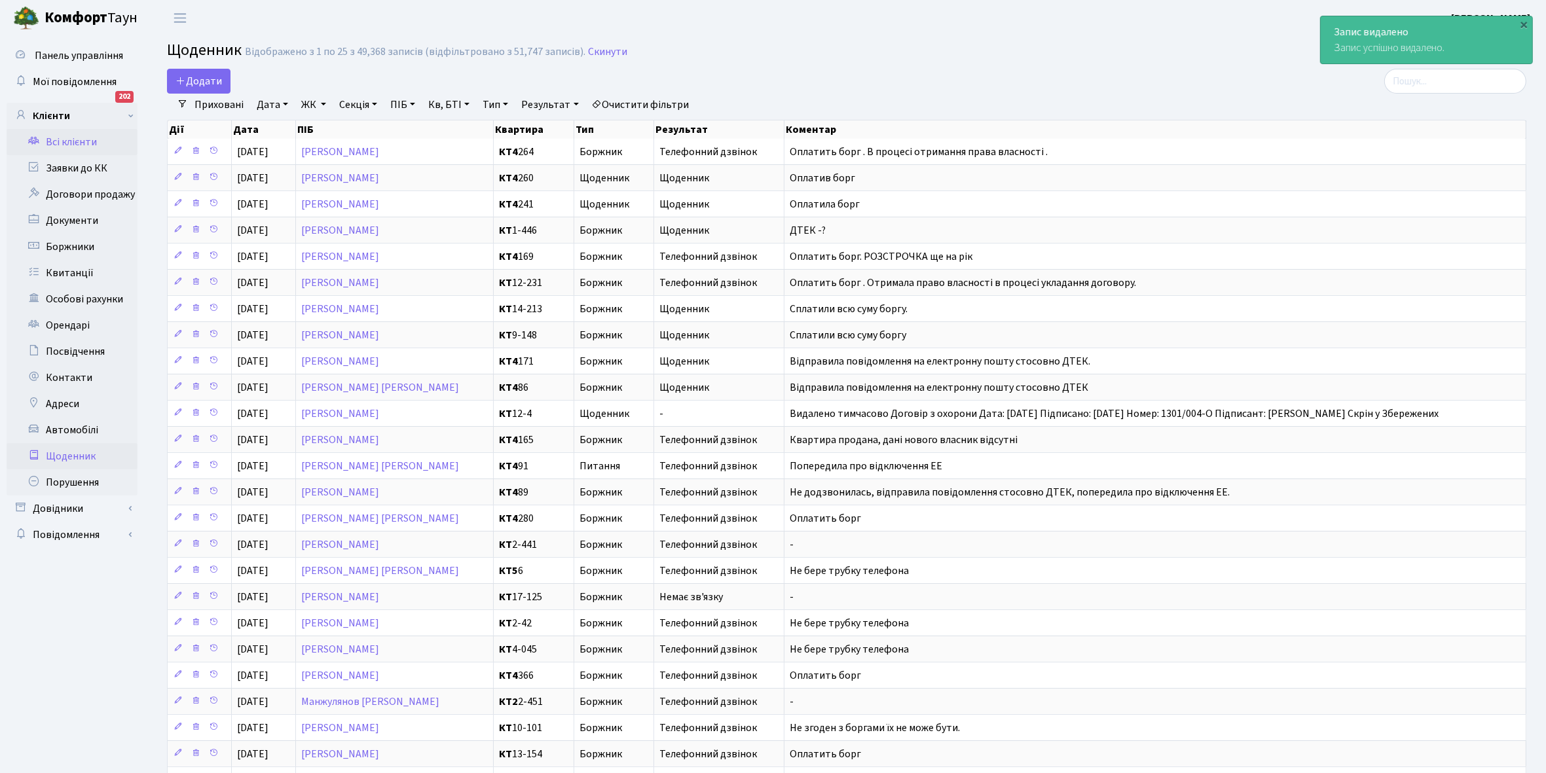
click at [87, 139] on link "Всі клієнти" at bounding box center [72, 142] width 131 height 26
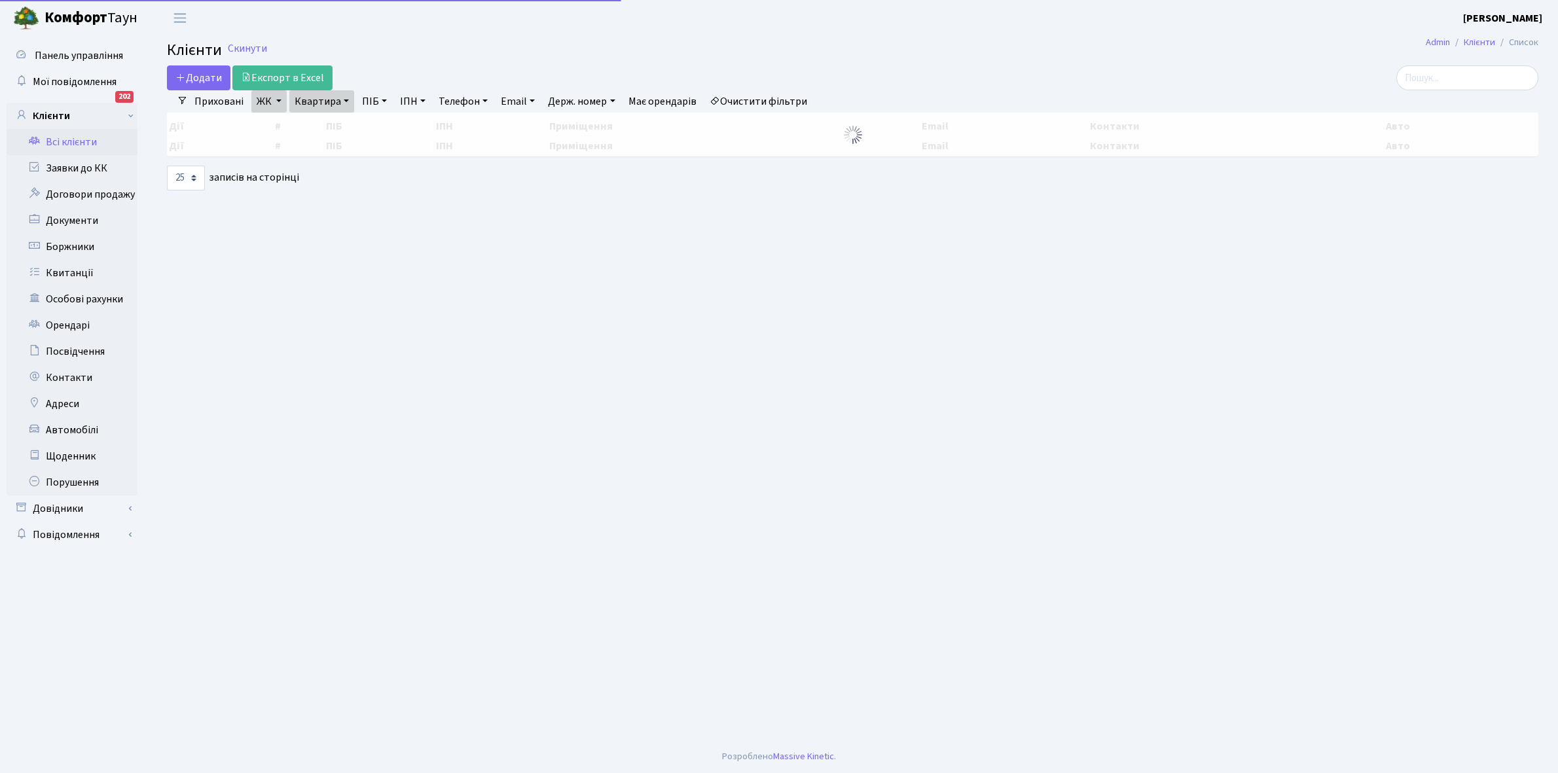
select select "25"
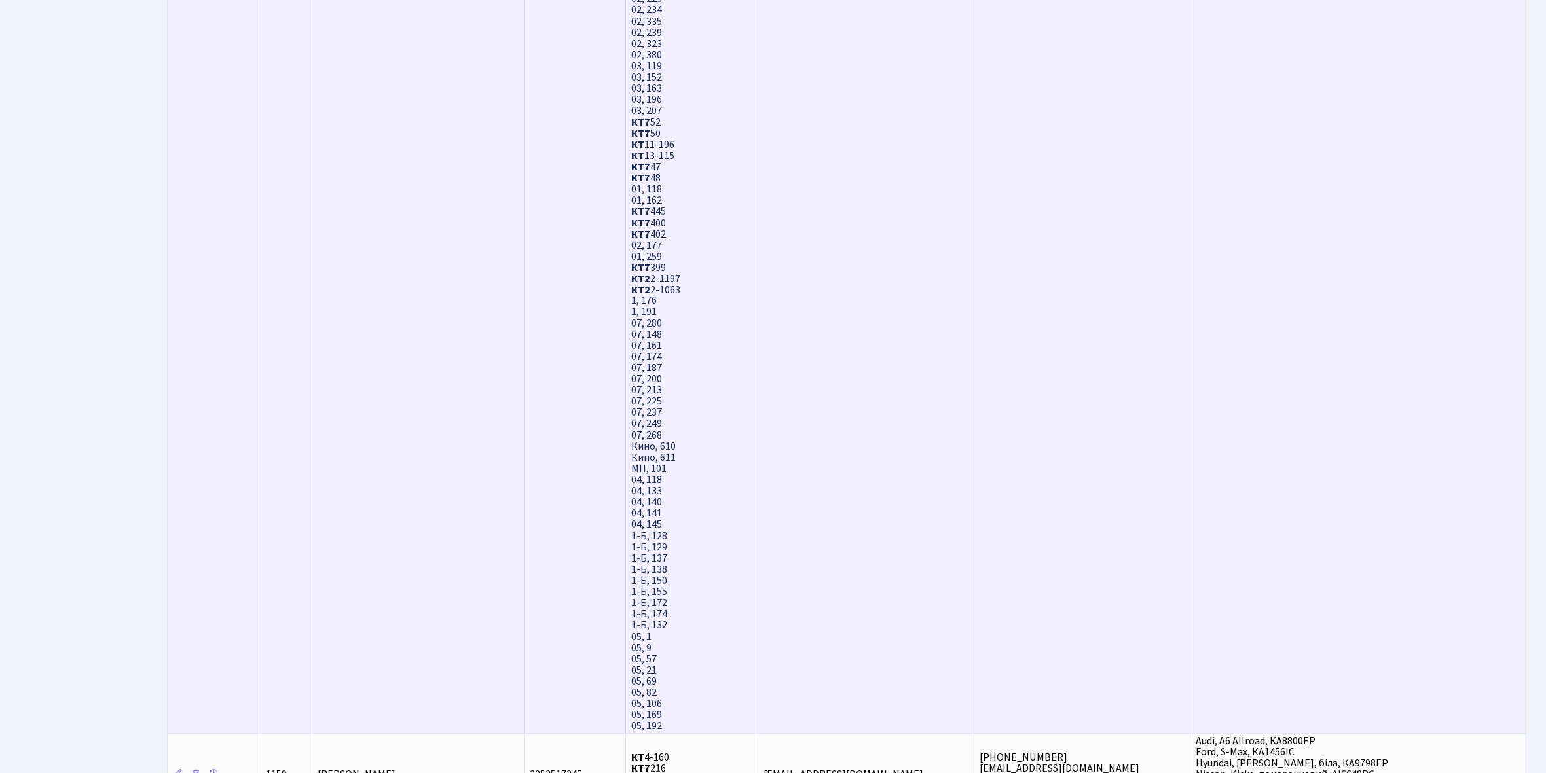
scroll to position [3548, 0]
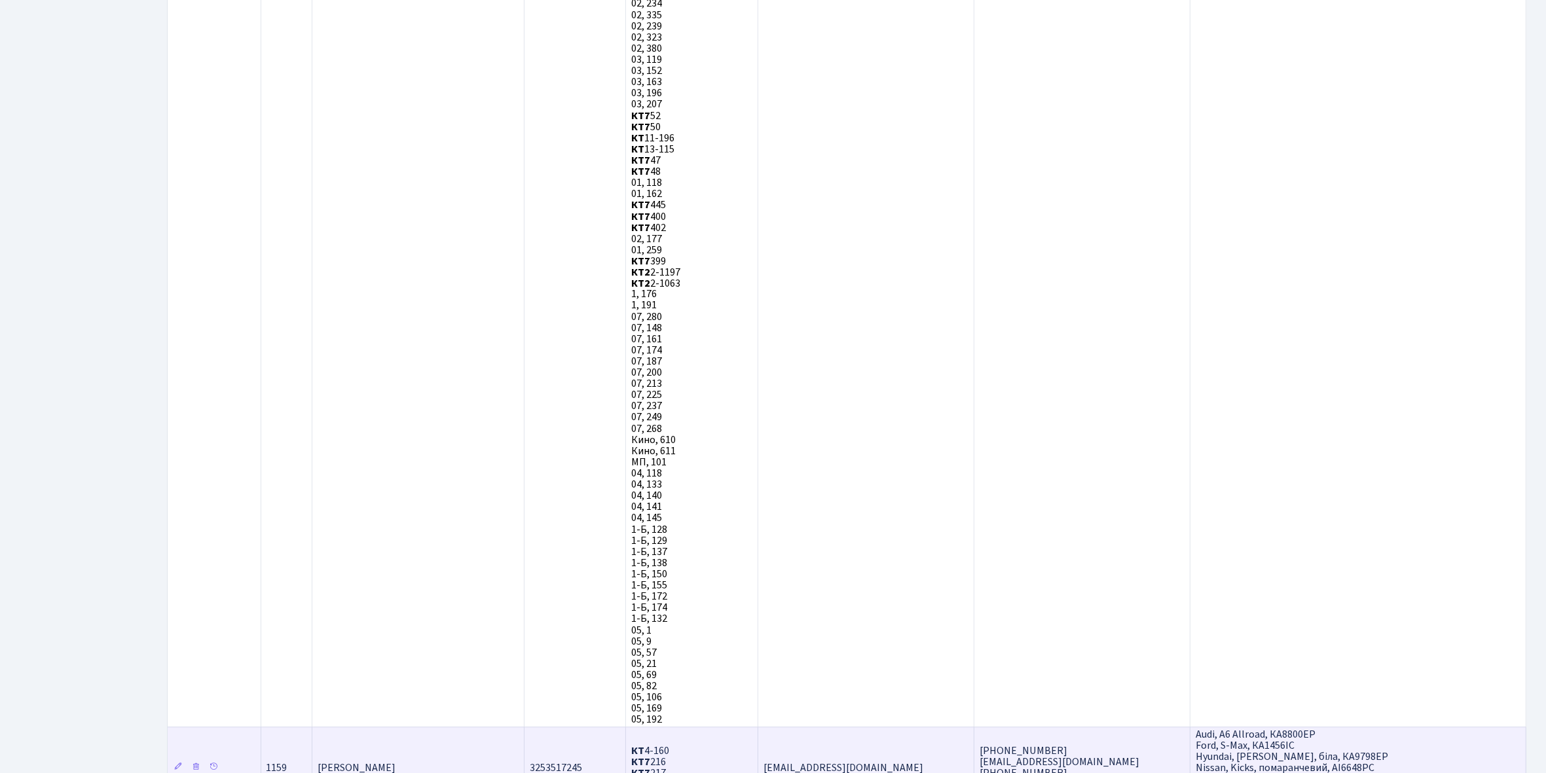
click at [455, 727] on td "[PERSON_NAME]" at bounding box center [418, 768] width 212 height 82
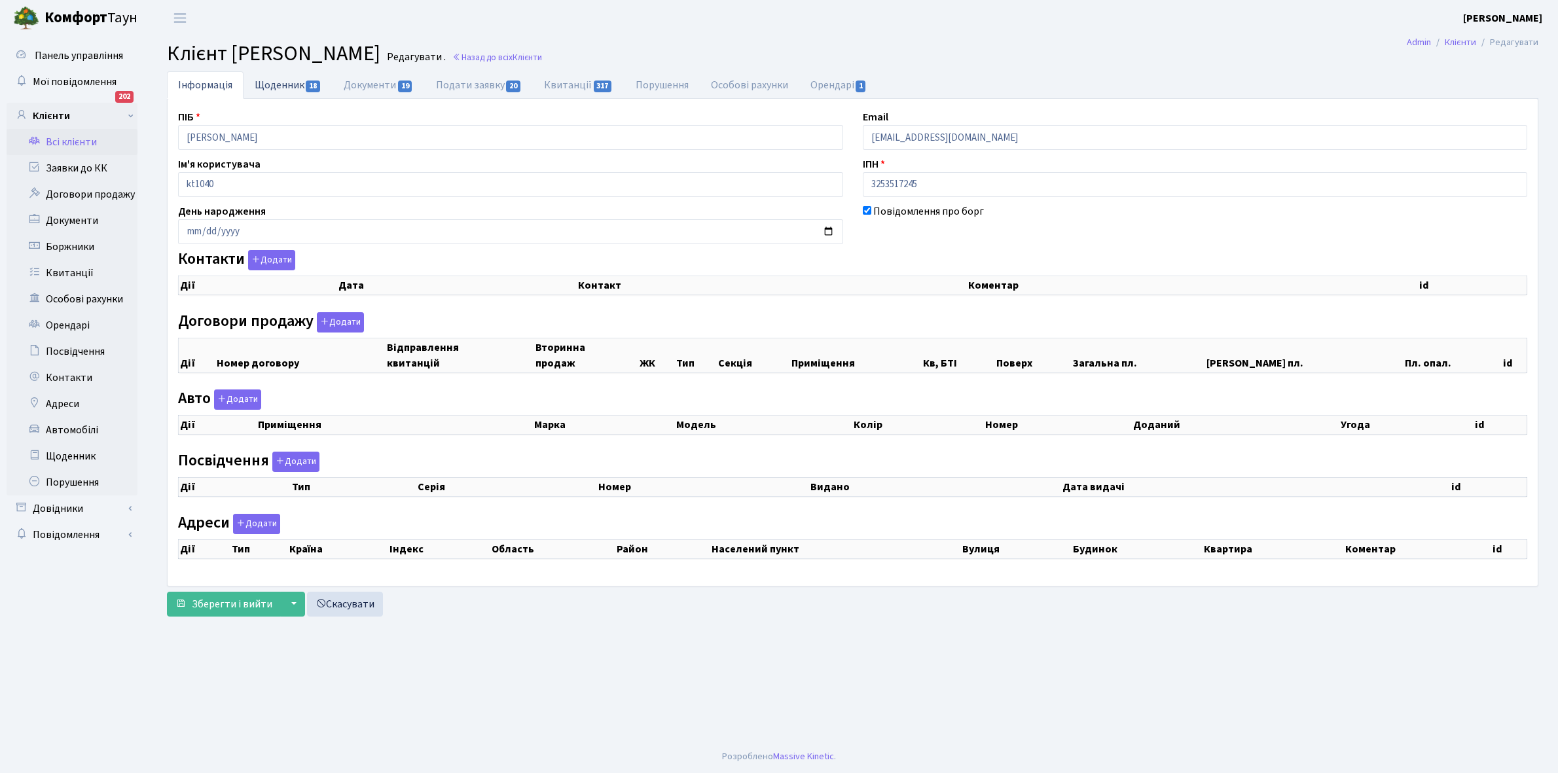
checkbox input "true"
select select "25"
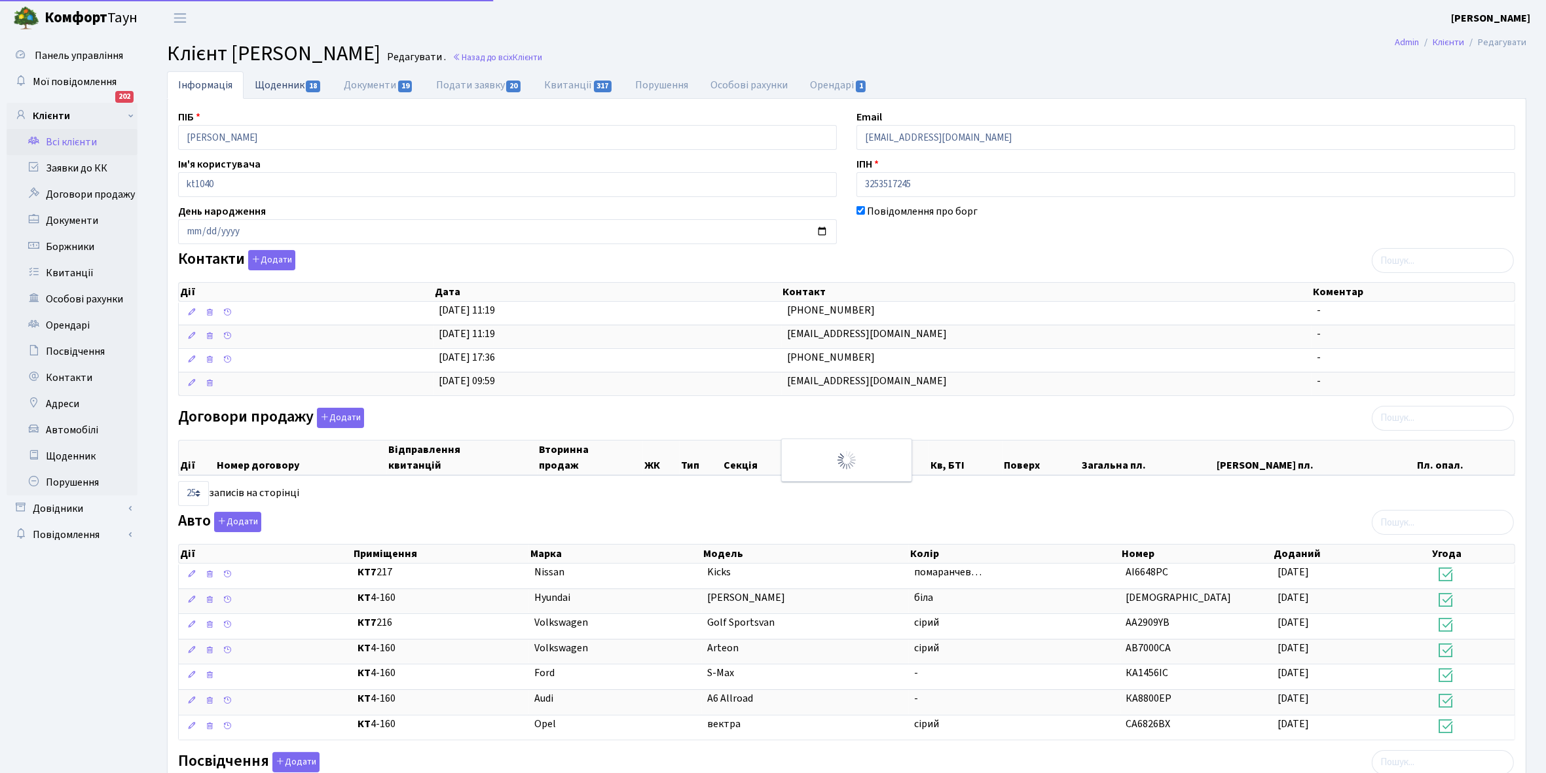
click at [269, 85] on link "Щоденник 18" at bounding box center [288, 84] width 89 height 27
select select "25"
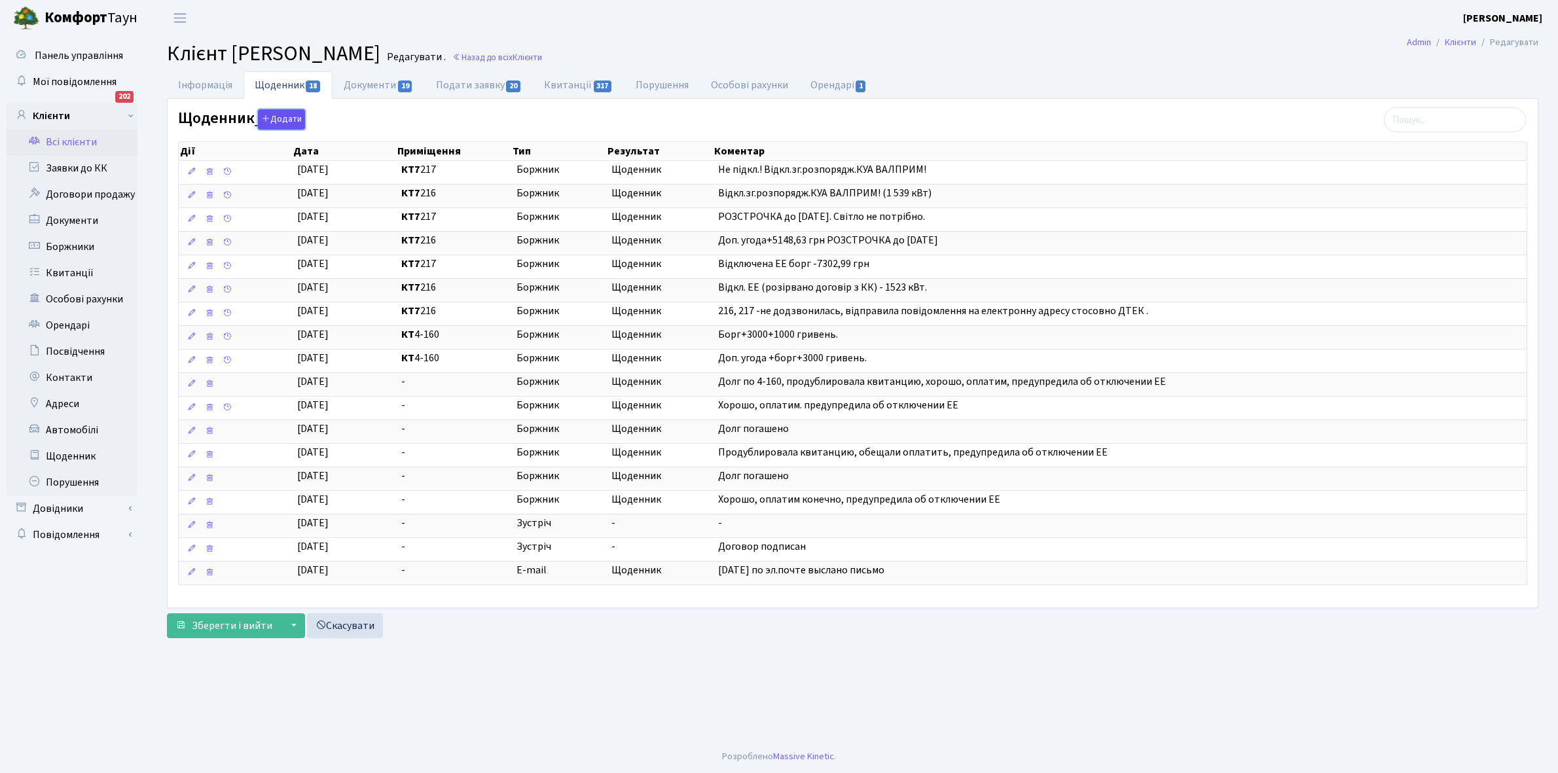
click at [276, 122] on button "Додати" at bounding box center [281, 119] width 47 height 20
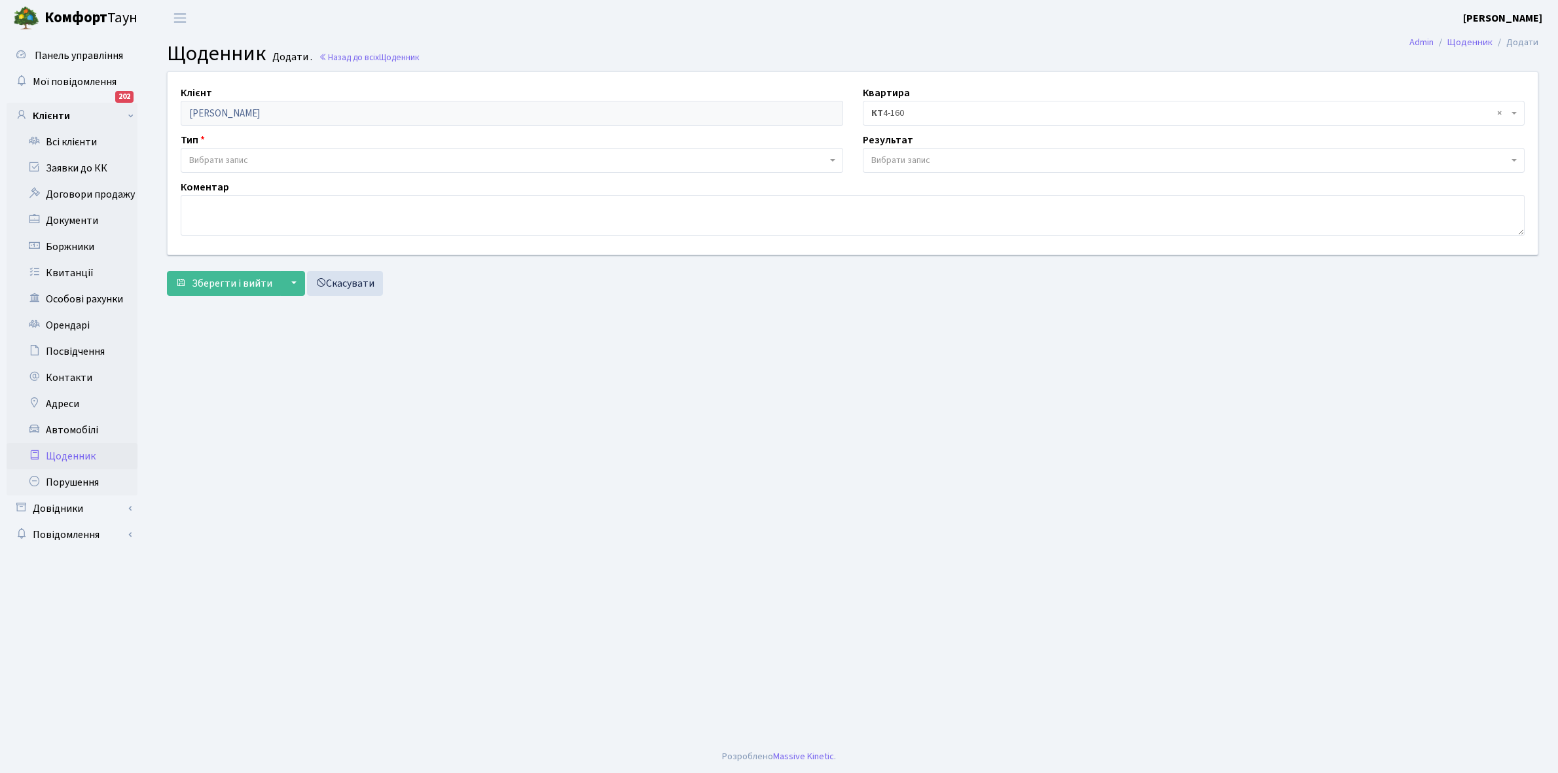
click at [944, 113] on span "× КТ 4-160" at bounding box center [1190, 113] width 638 height 13
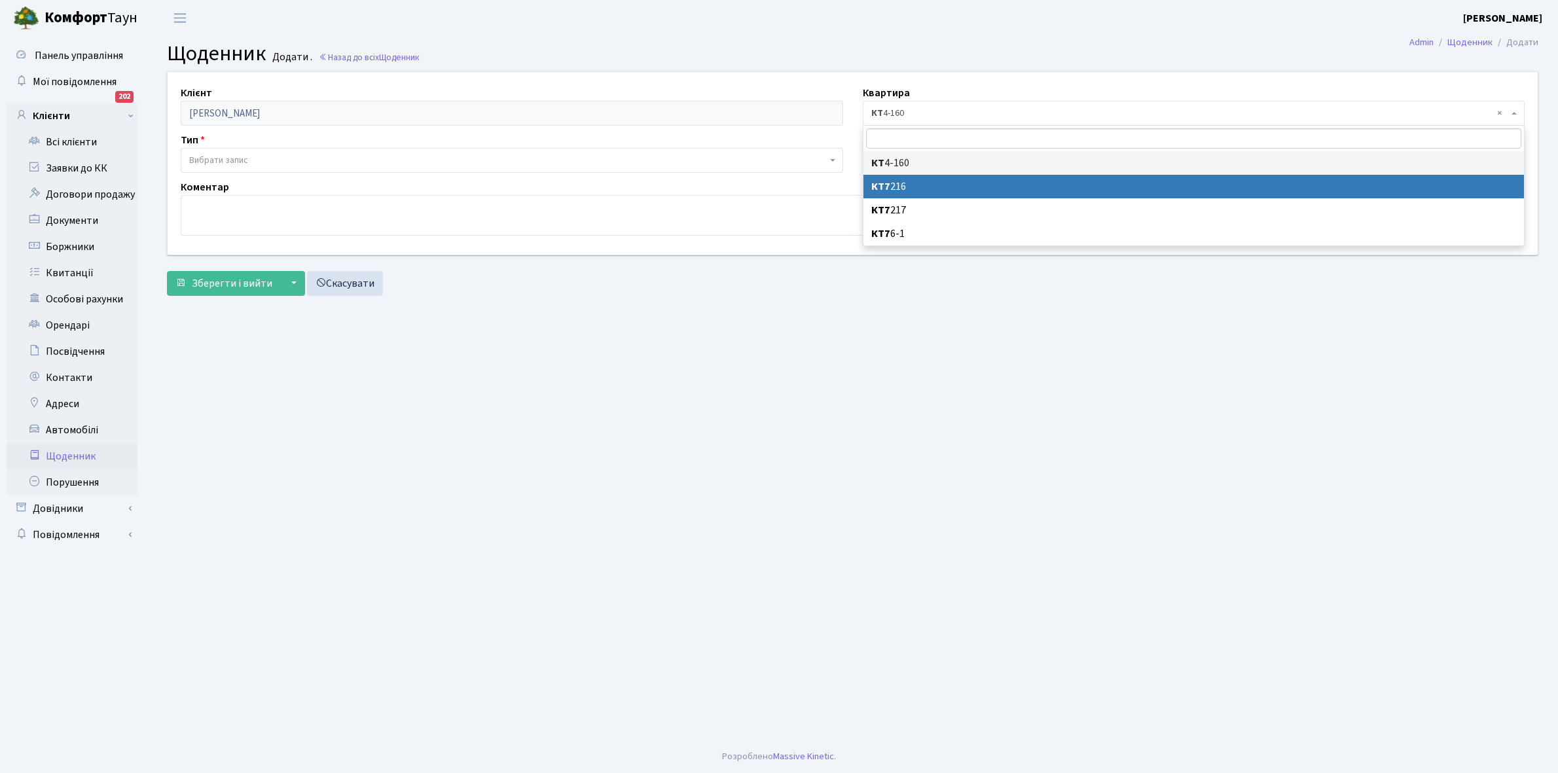
select select "28524"
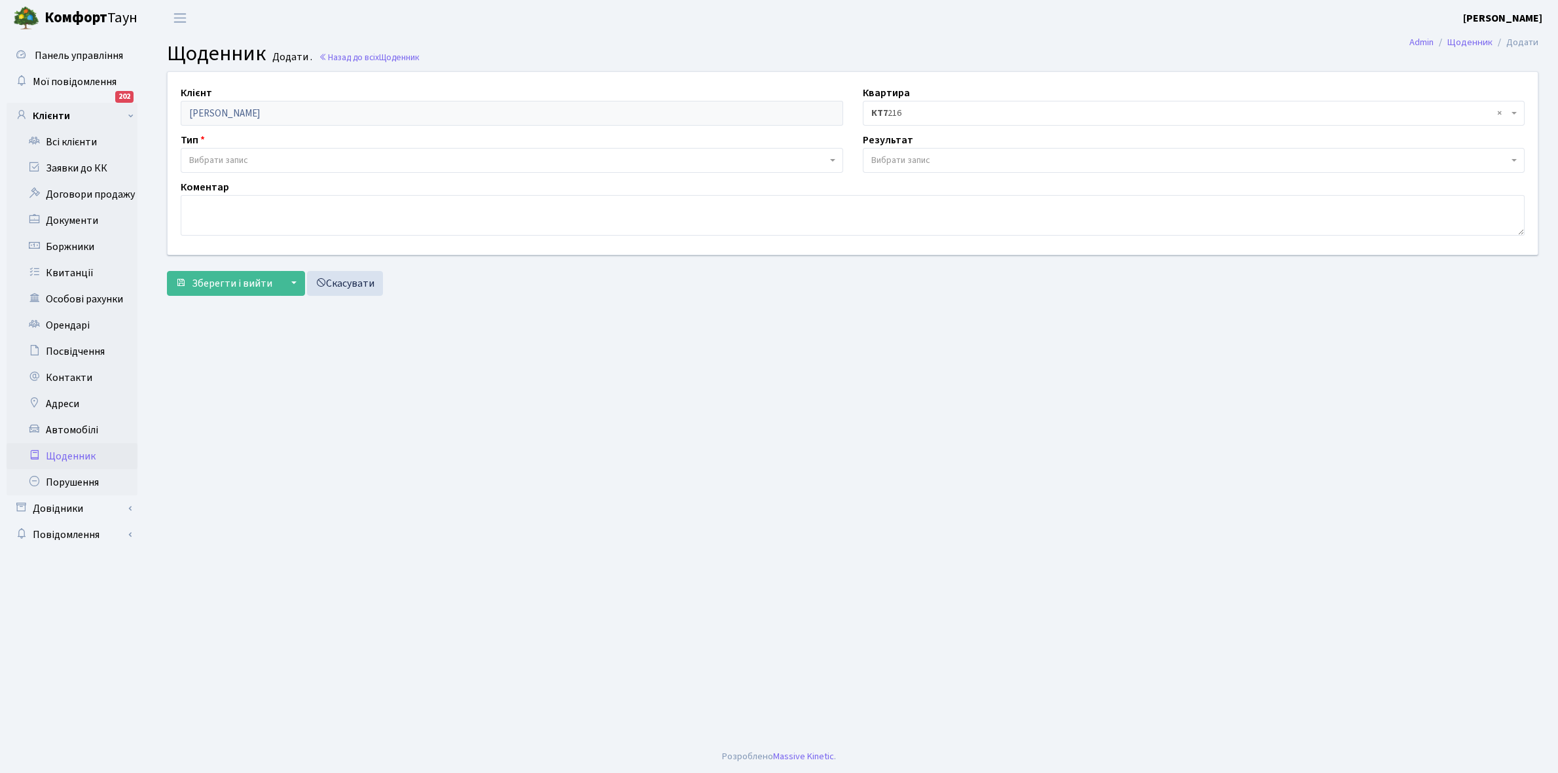
click at [884, 155] on span "Вибрати запис" at bounding box center [900, 160] width 59 height 13
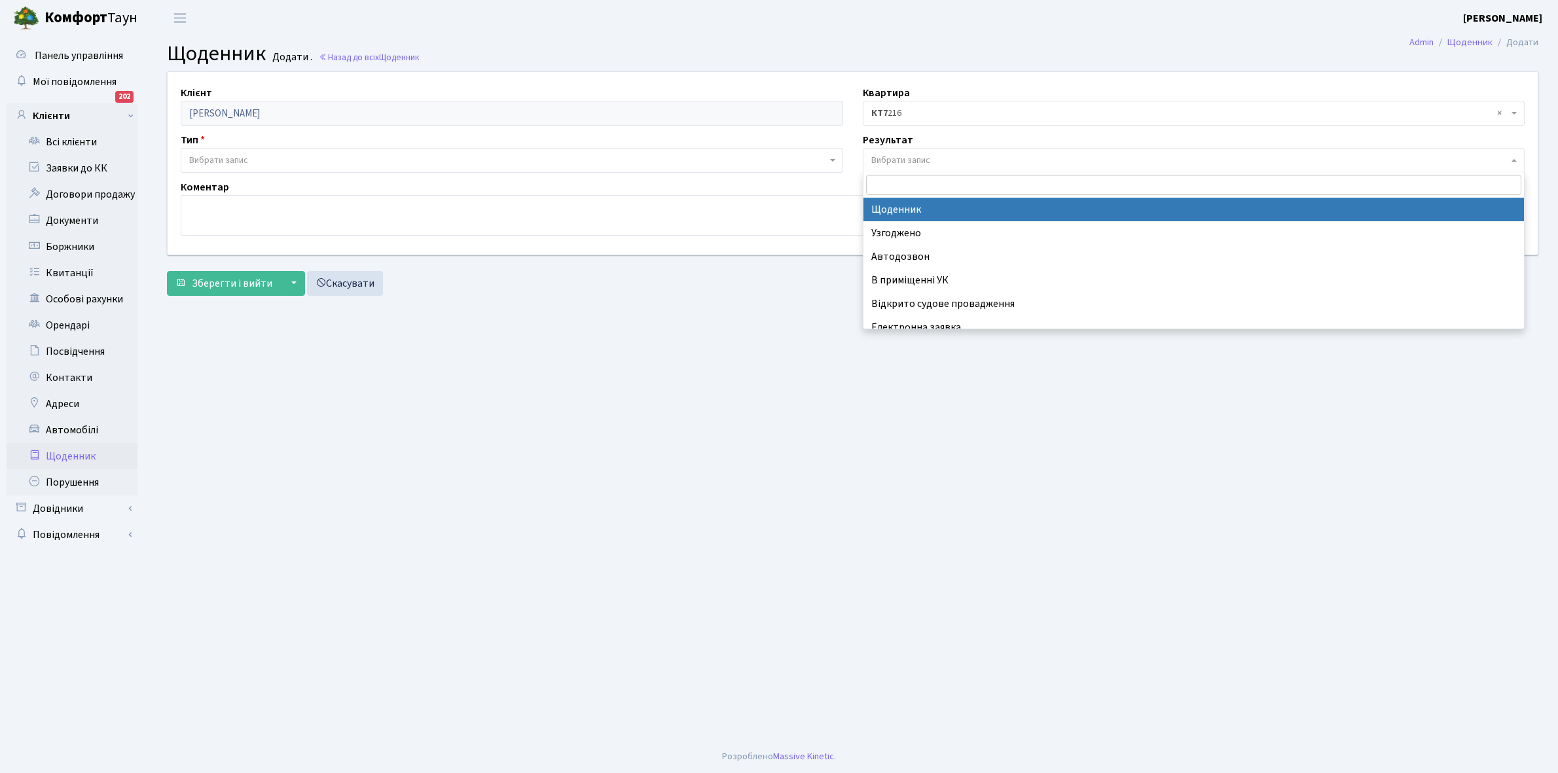
select select "14"
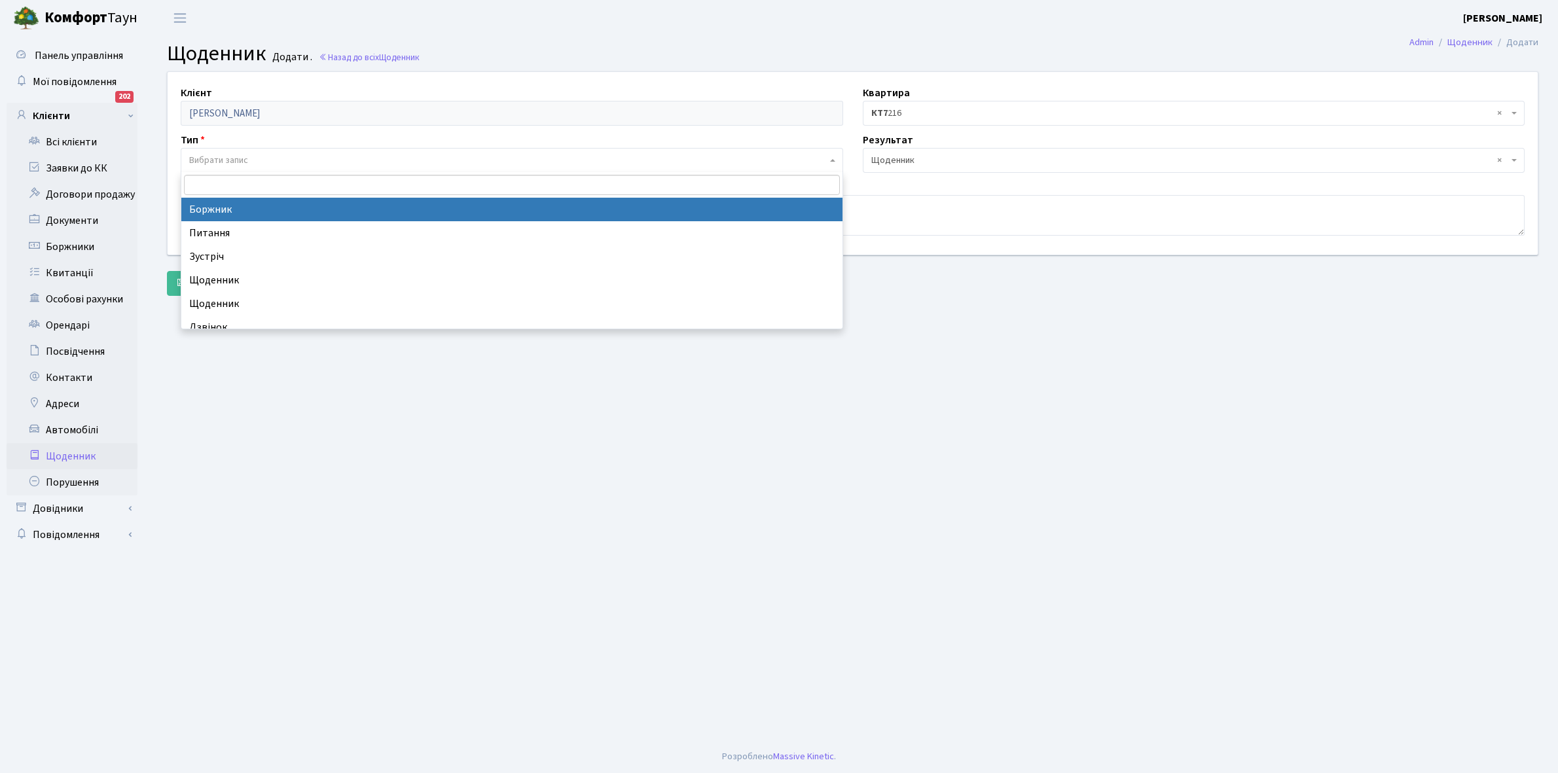
click at [244, 155] on span "Вибрати запис" at bounding box center [218, 160] width 59 height 13
select select "189"
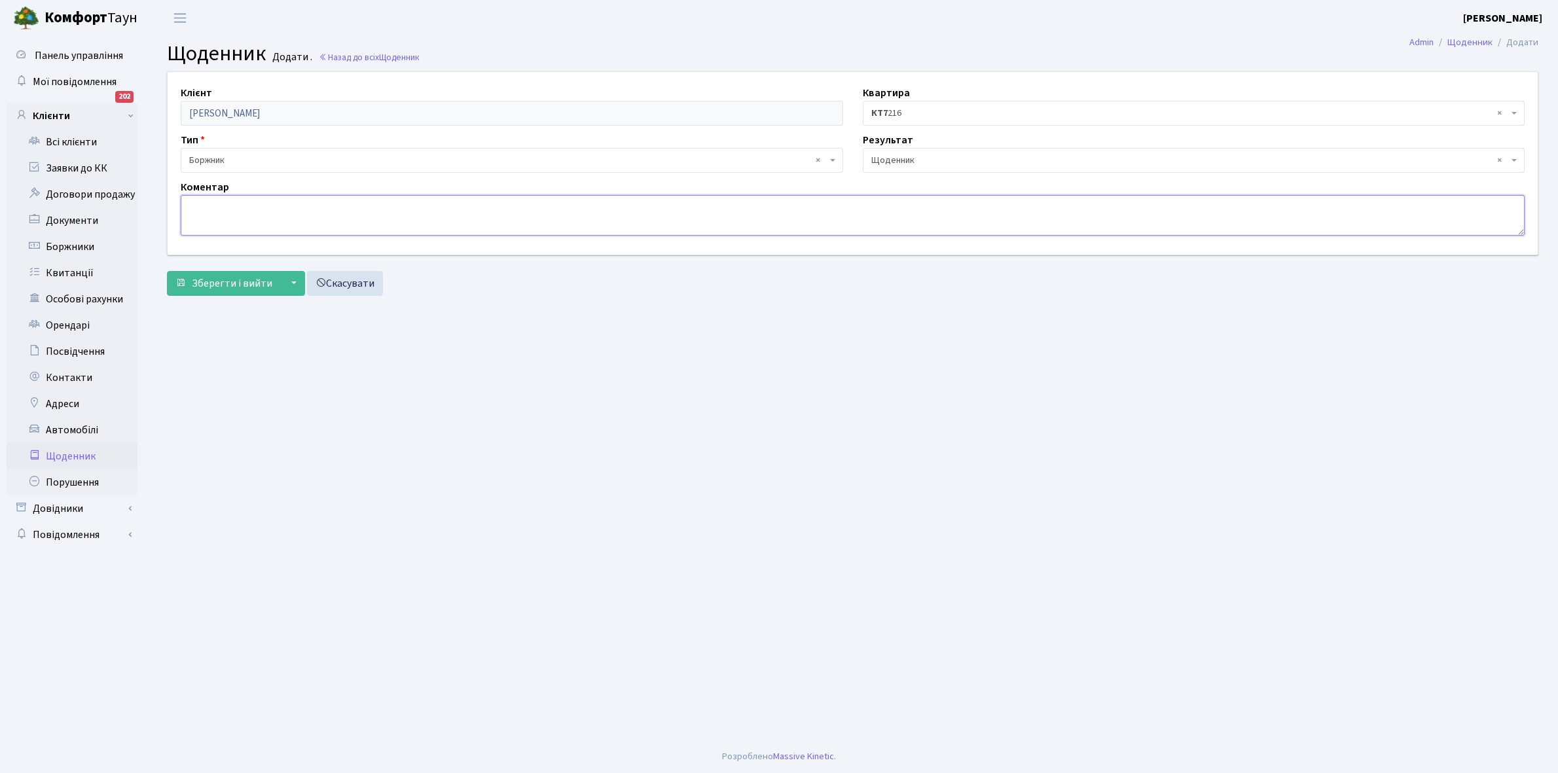
click at [210, 216] on textarea at bounding box center [853, 215] width 1344 height 41
paste textarea "16.10.2025 Доп. угода+борг+1000 грн."
type textarea "16.10.2025 Доп. угода+борг+1000 грн."
click at [226, 283] on span "Зберегти і вийти" at bounding box center [232, 283] width 81 height 14
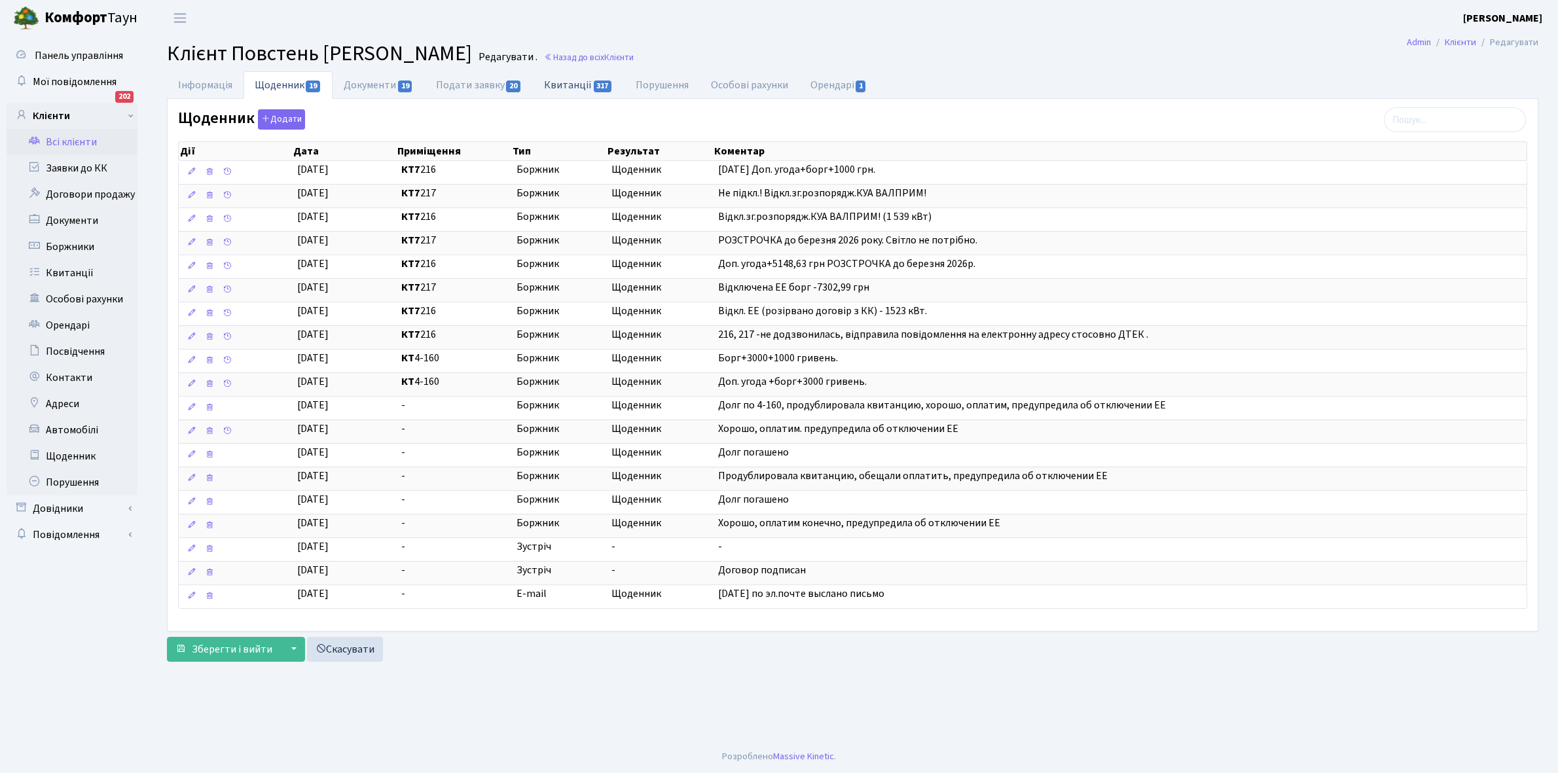
click at [568, 80] on link "Квитанції 317" at bounding box center [578, 84] width 91 height 27
select select "25"
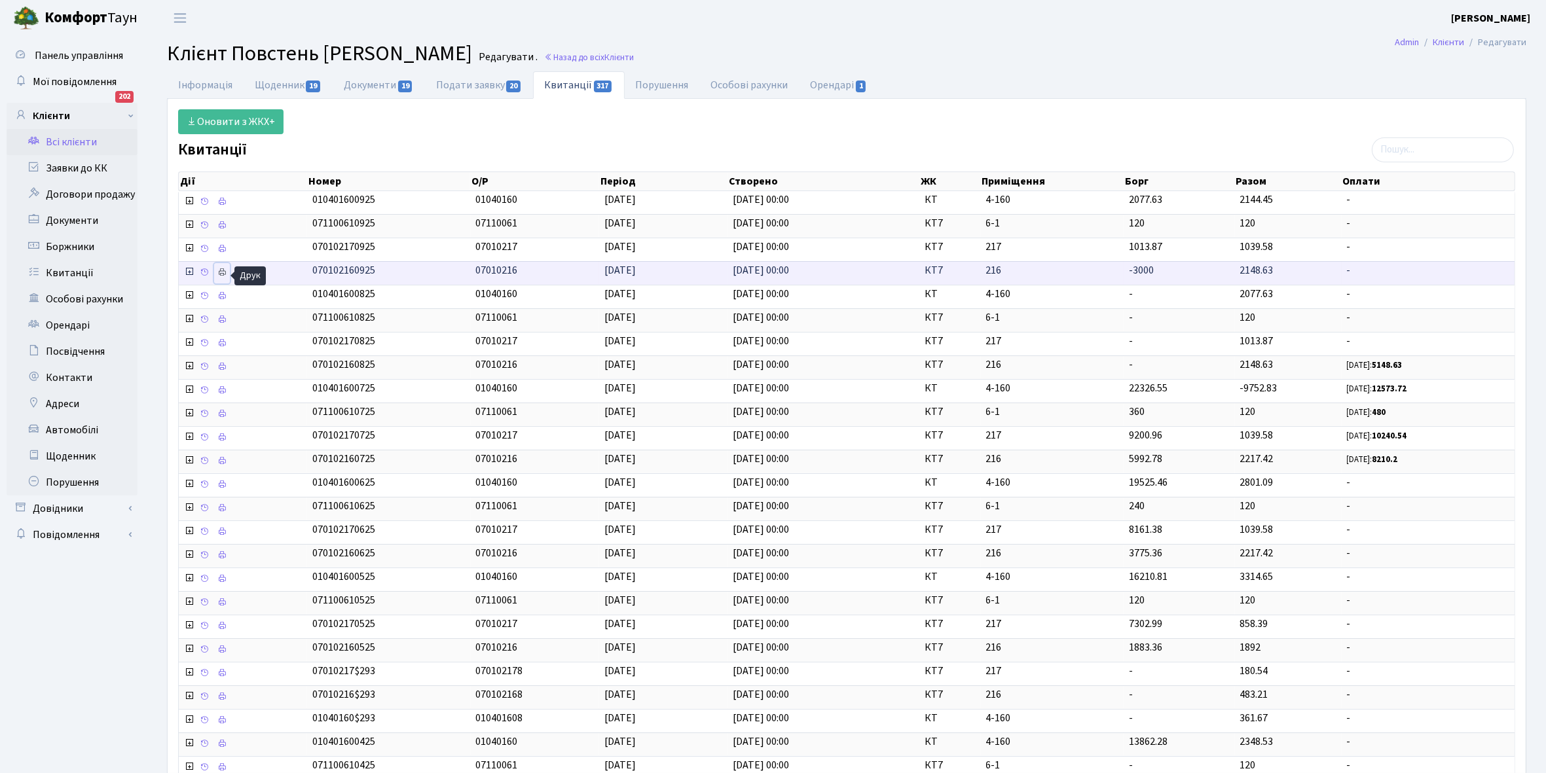
click at [223, 276] on icon at bounding box center [221, 272] width 9 height 9
click at [272, 86] on link "Щоденник 19" at bounding box center [288, 84] width 89 height 27
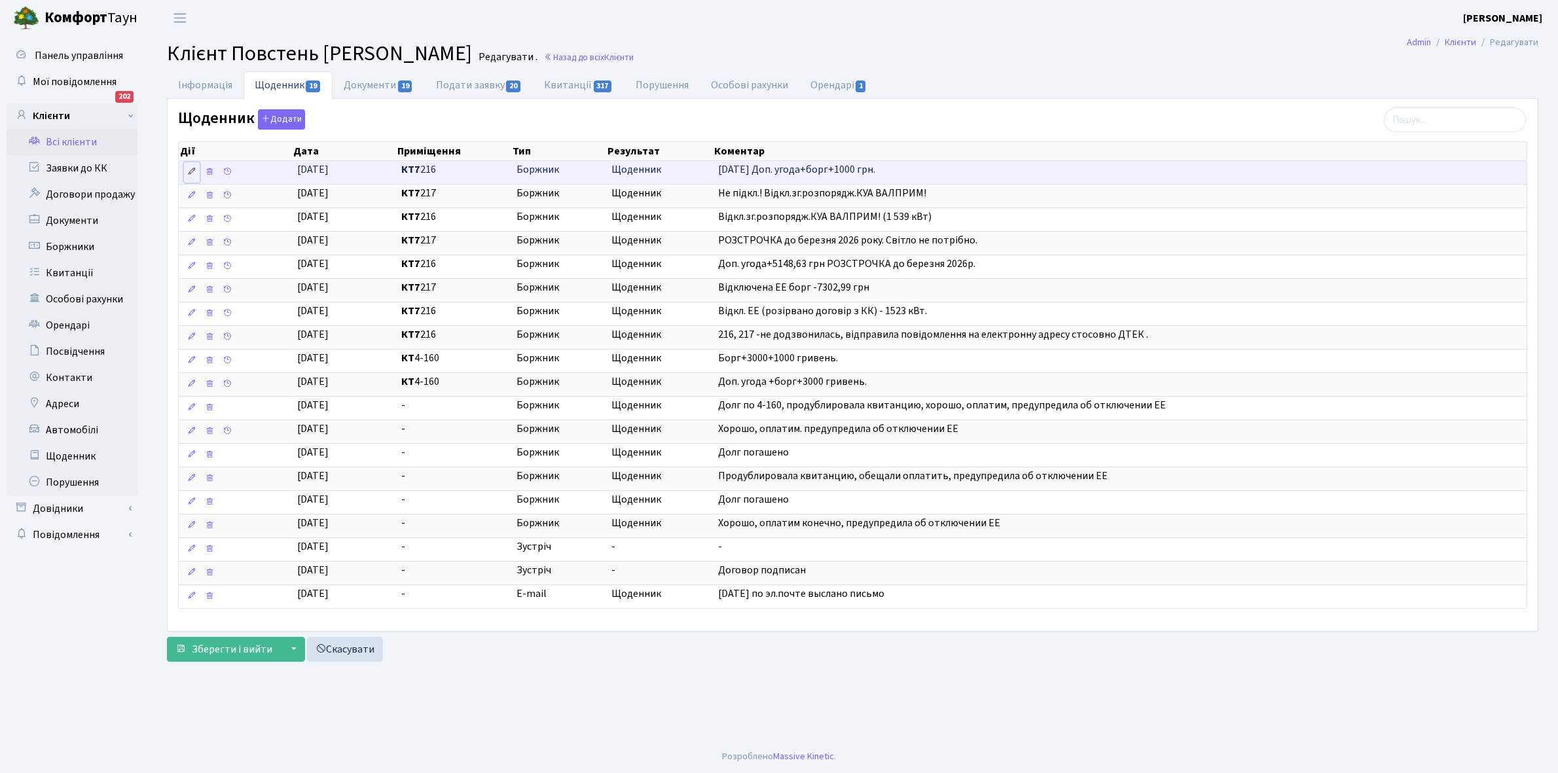
click at [189, 172] on icon at bounding box center [191, 171] width 9 height 9
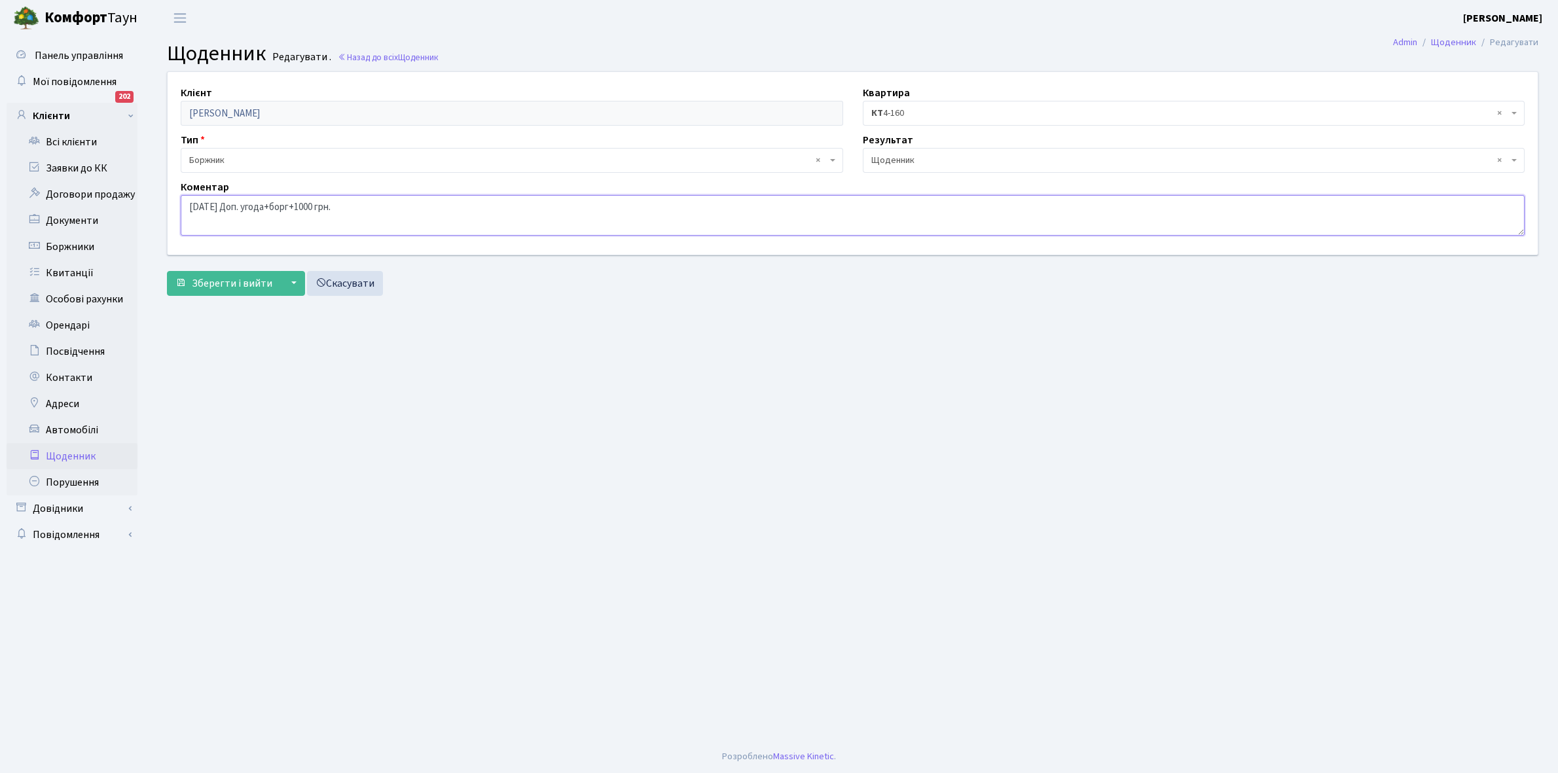
click at [407, 206] on textarea "[DATE] Доп. угода+борг+1000 грн." at bounding box center [853, 215] width 1344 height 41
type textarea "[DATE] Доп. угода+борг+1000 грн. РОЗСТРОЧКА"
click at [223, 280] on span "Зберегти і вийти" at bounding box center [232, 283] width 81 height 14
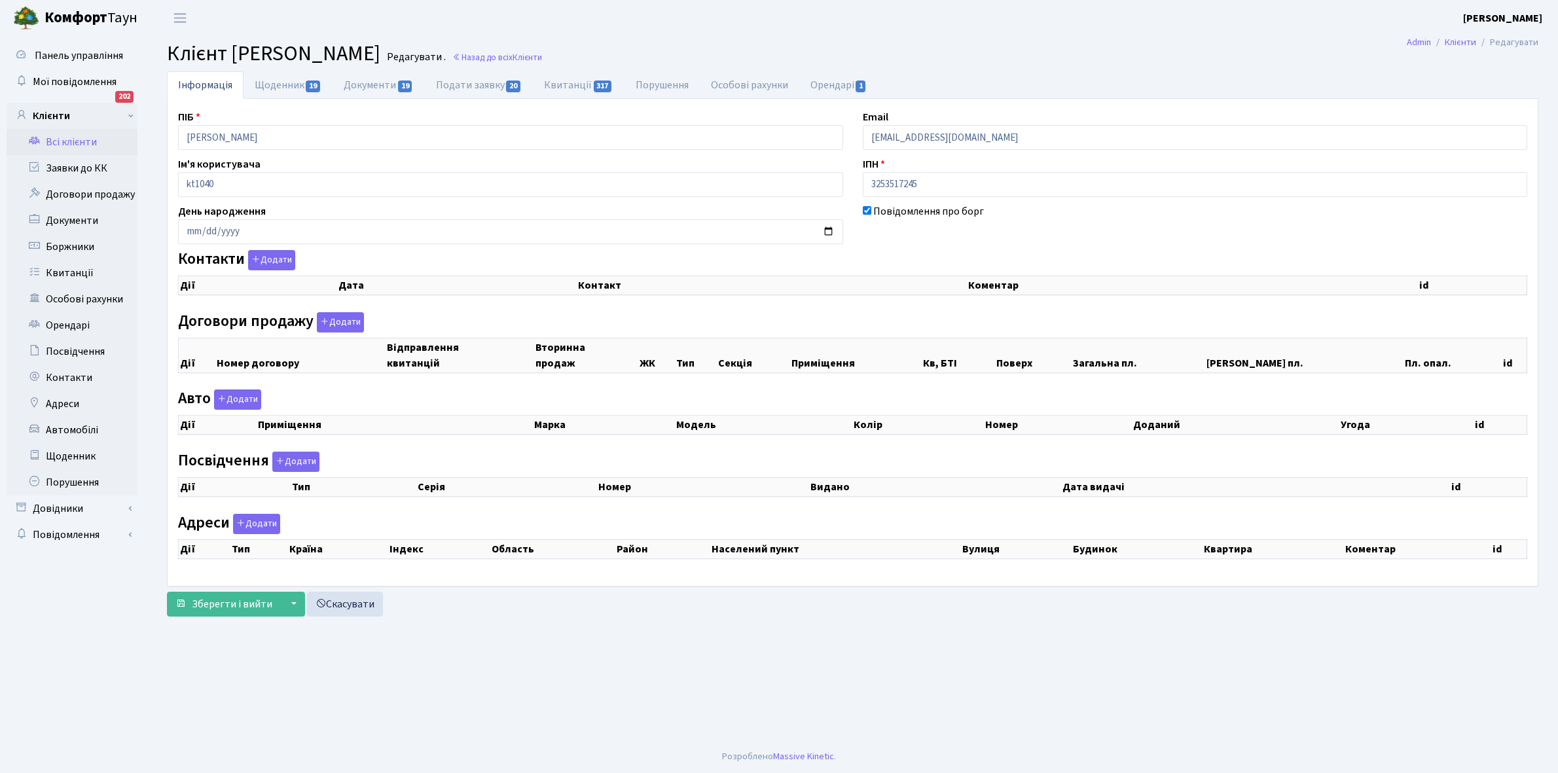
checkbox input "true"
select select "25"
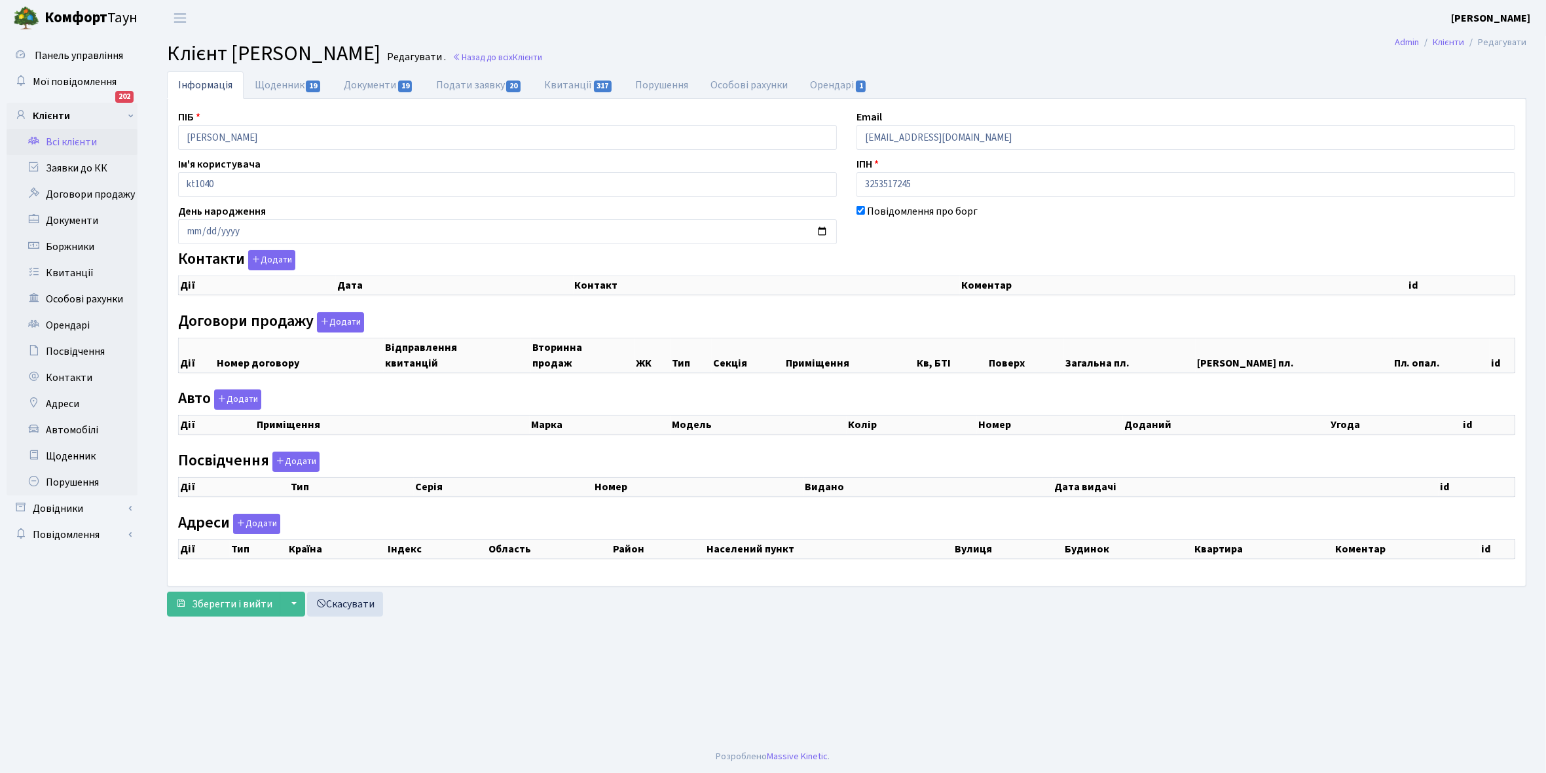
select select "25"
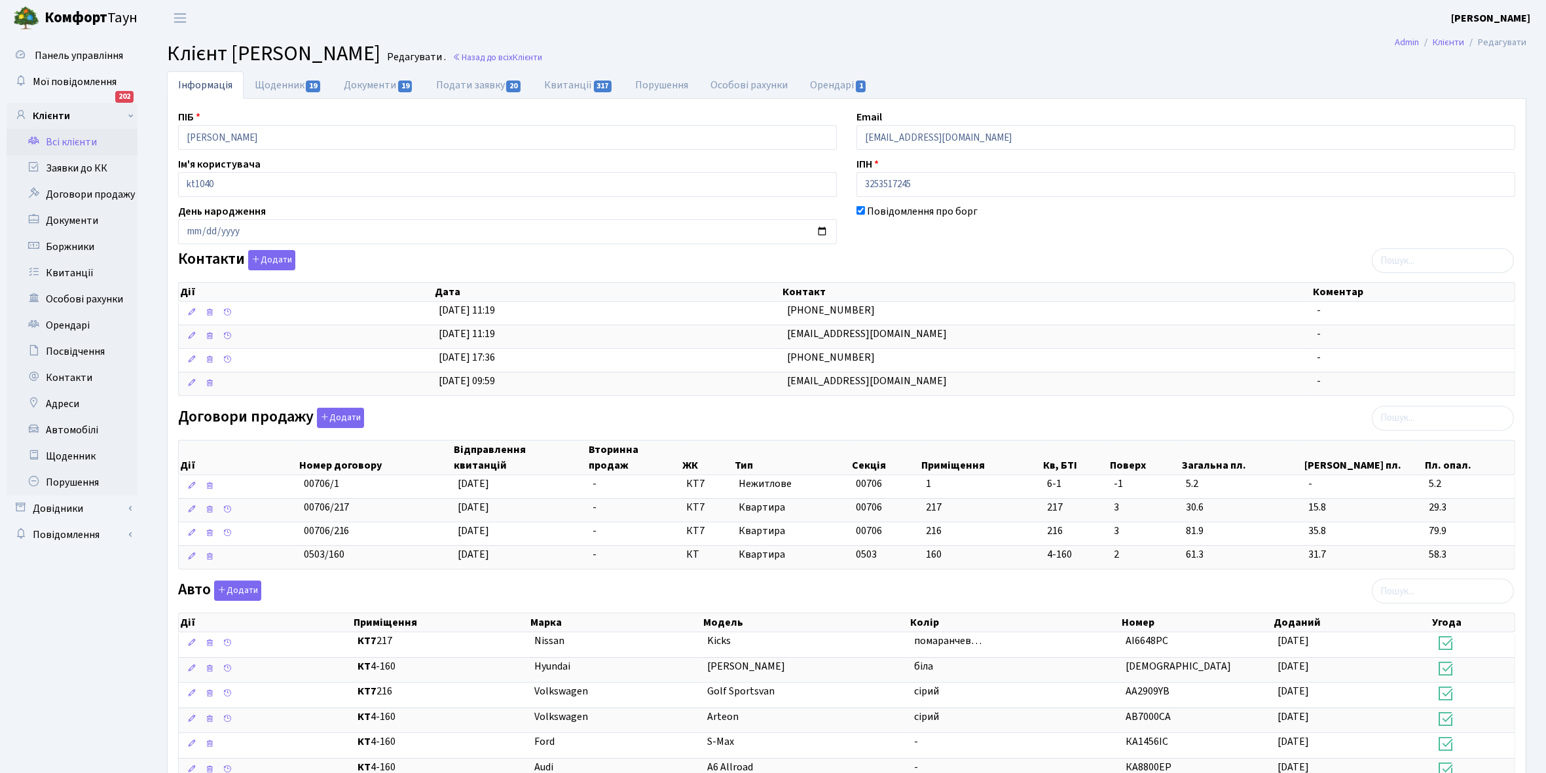
click at [69, 143] on link "Всі клієнти" at bounding box center [72, 142] width 131 height 26
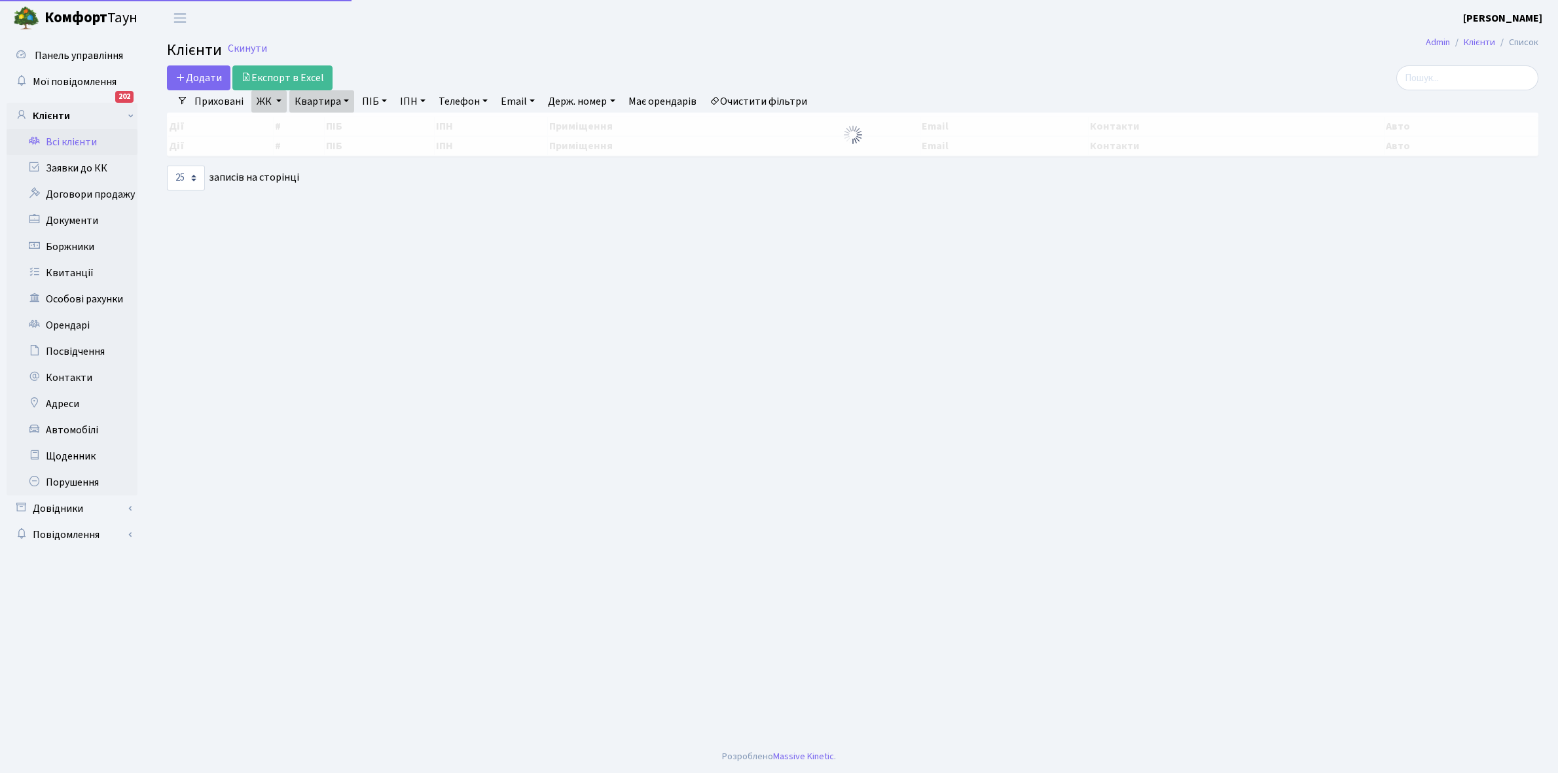
select select "25"
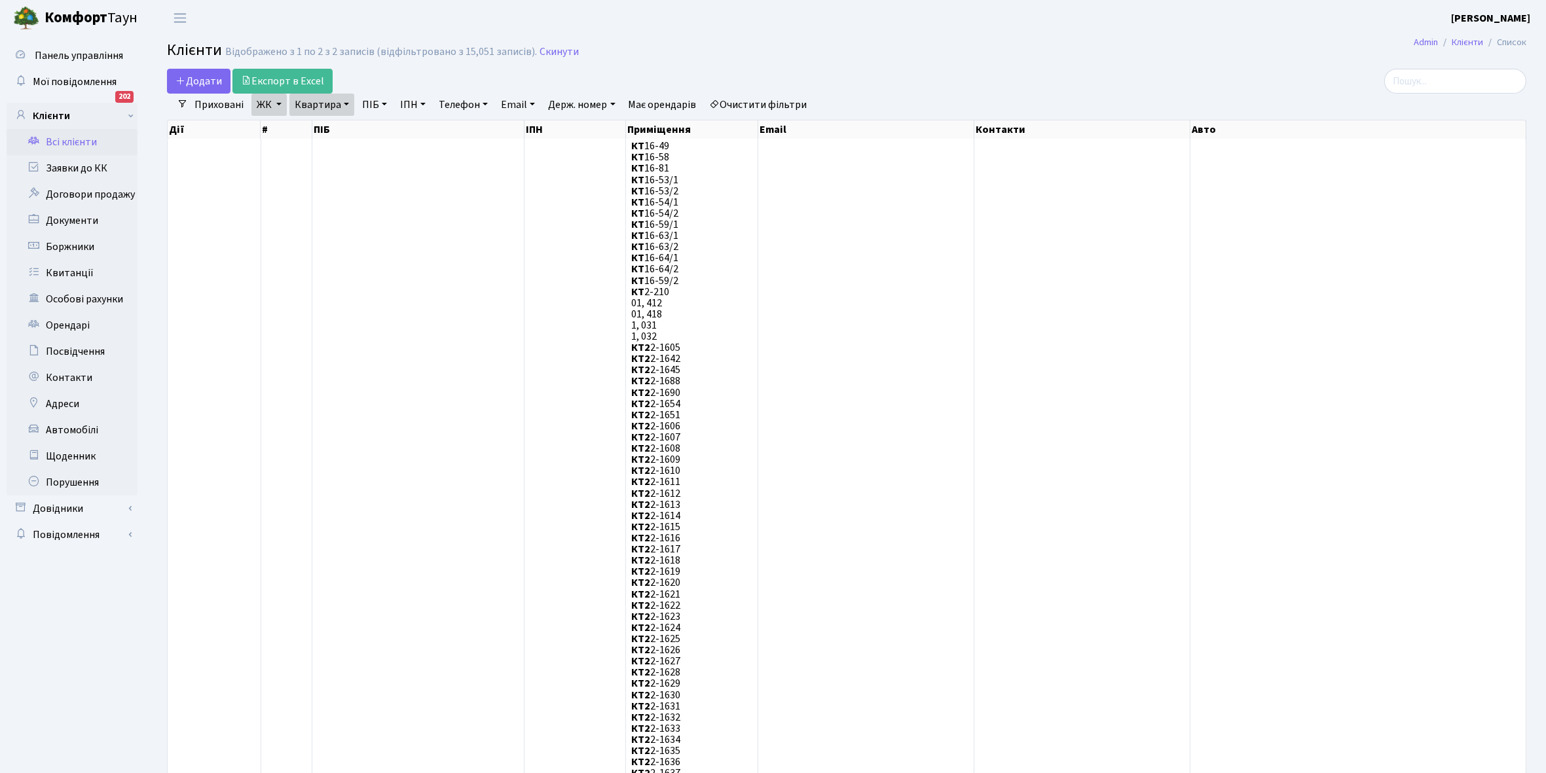
click at [744, 105] on link "Очистити фільтри" at bounding box center [758, 105] width 108 height 22
checkbox input "false"
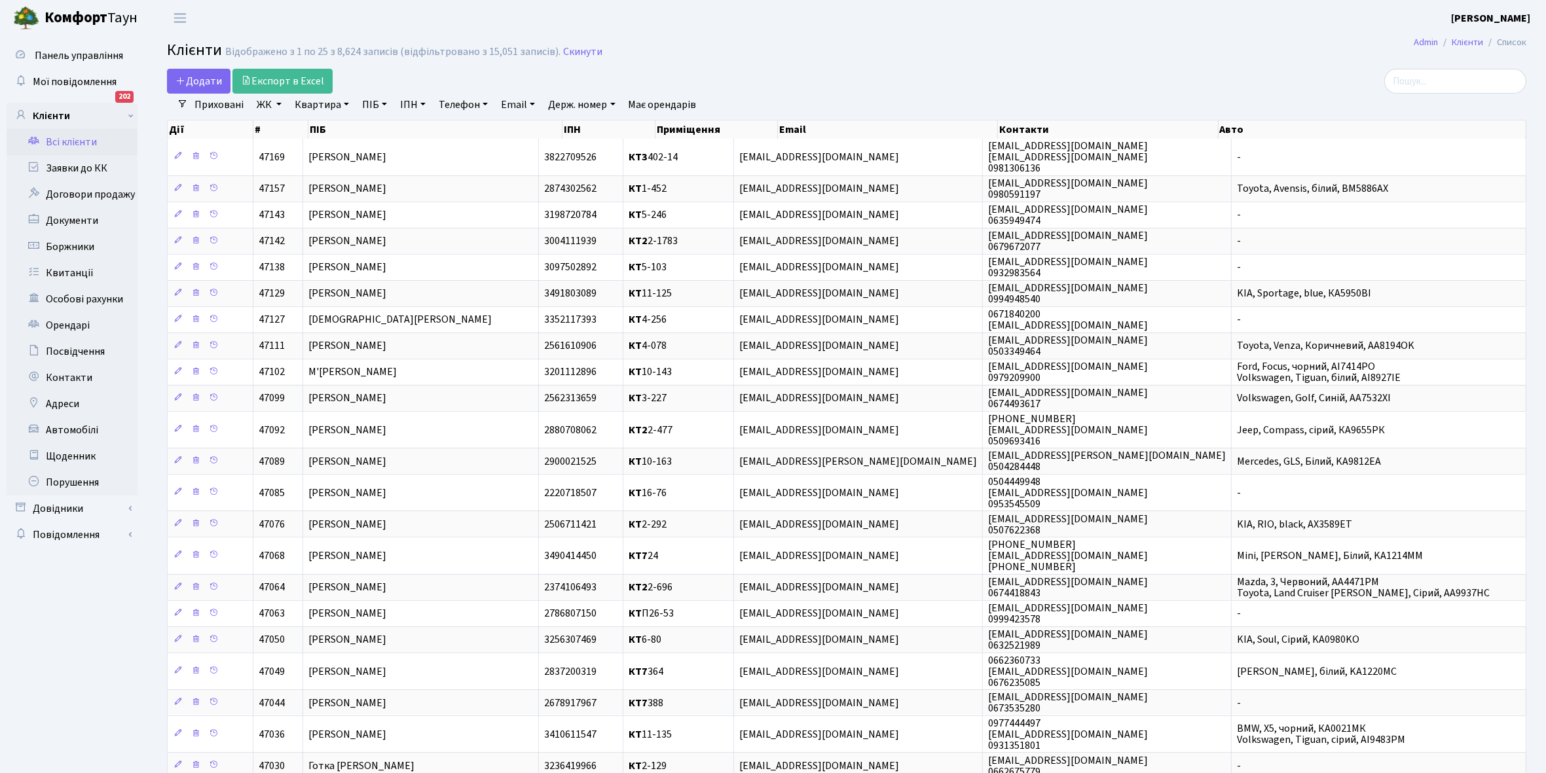
click at [278, 103] on link "ЖК" at bounding box center [268, 105] width 35 height 22
click at [281, 184] on label "КТ4, вул. Юрія Липи, 6" at bounding box center [344, 191] width 126 height 15
click at [281, 184] on input "КТ4, вул. Юрія Липи, 6" at bounding box center [285, 188] width 9 height 9
checkbox input "true"
click at [291, 283] on button "Застосувати" at bounding box center [309, 293] width 109 height 20
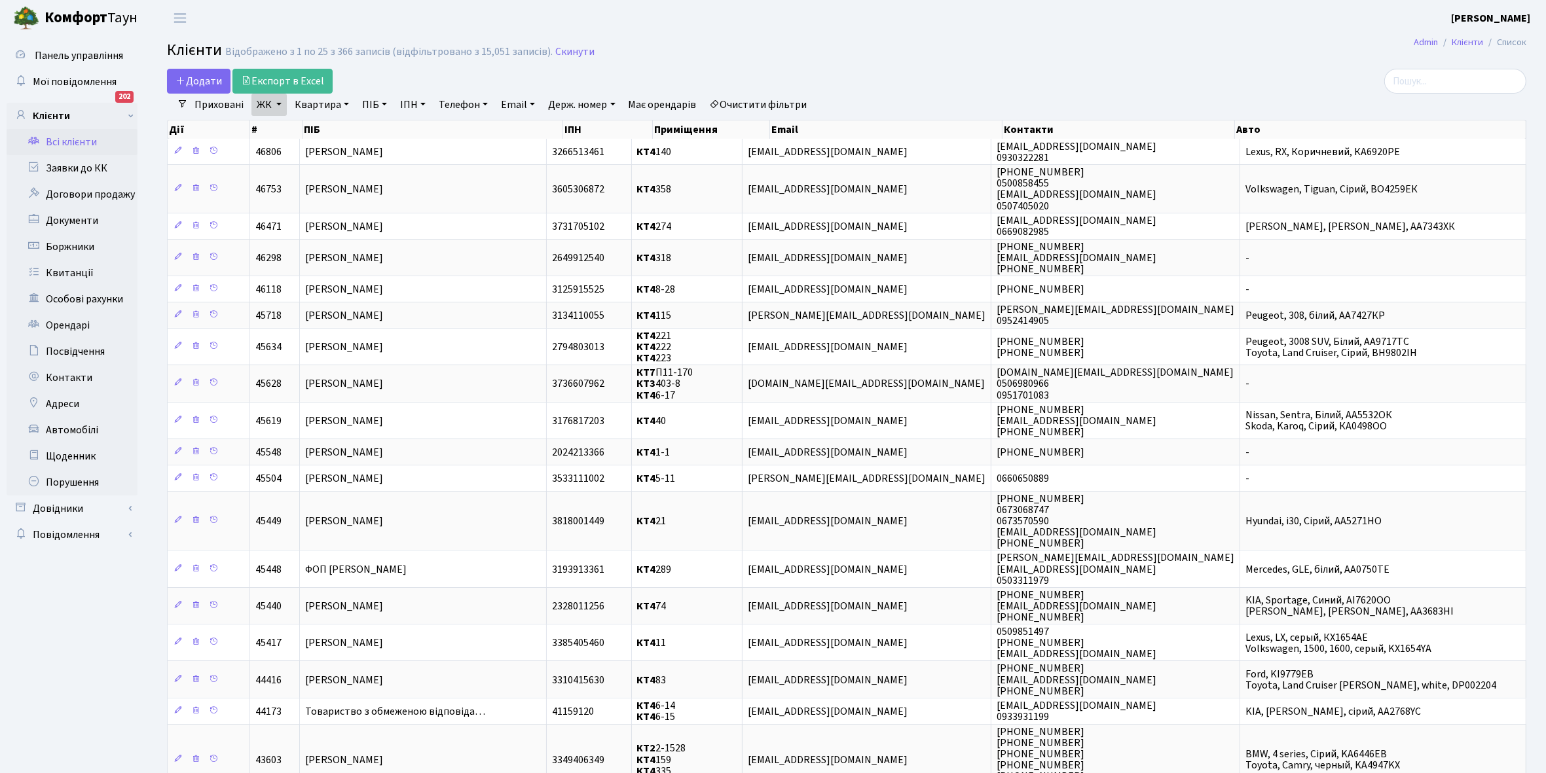
click at [344, 103] on link "Квартира" at bounding box center [321, 105] width 65 height 22
click at [327, 129] on input "text" at bounding box center [328, 130] width 77 height 25
type input "267"
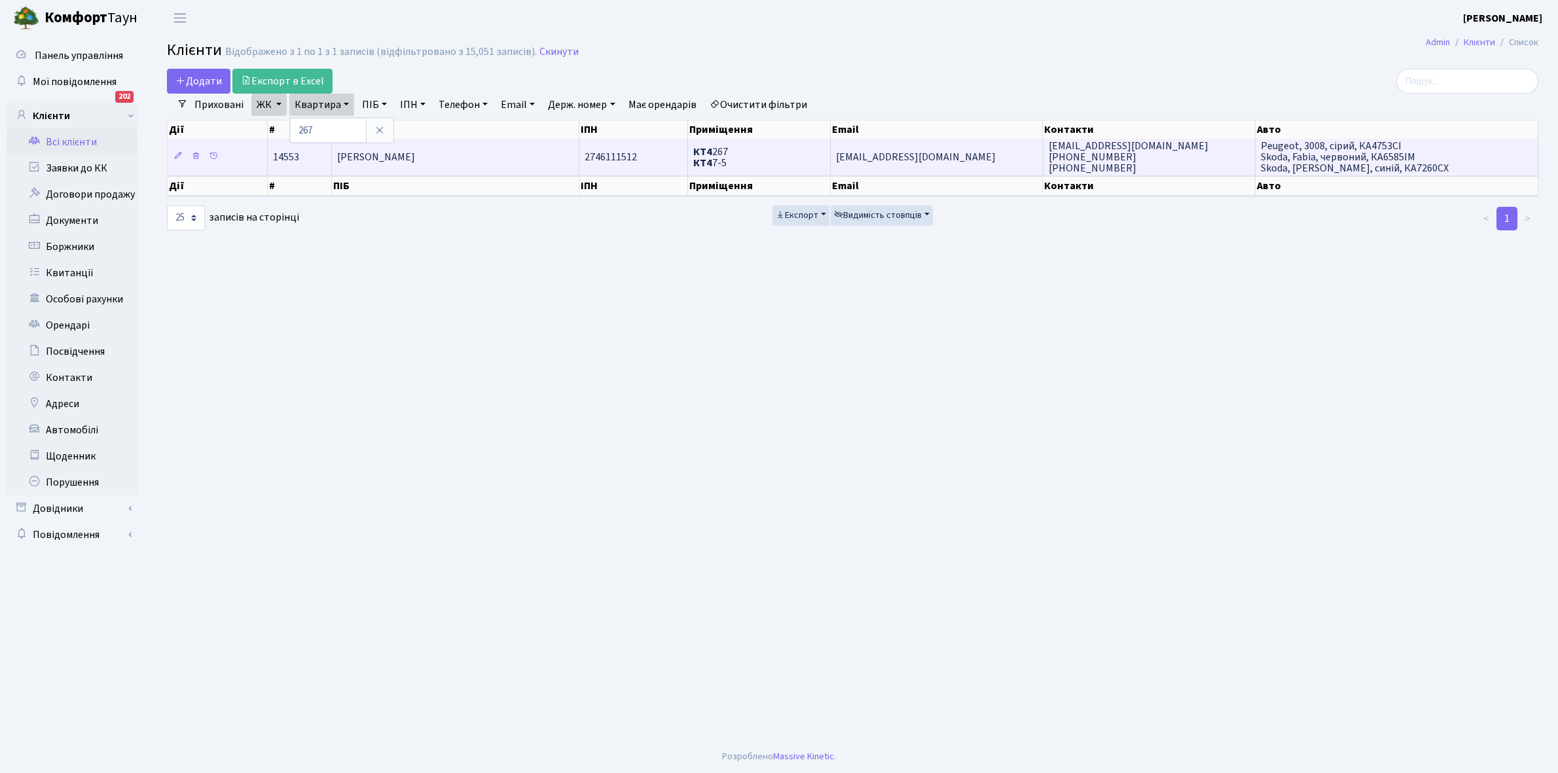
click at [385, 164] on span "Матвієнко Дмитро Юрійович" at bounding box center [376, 157] width 78 height 14
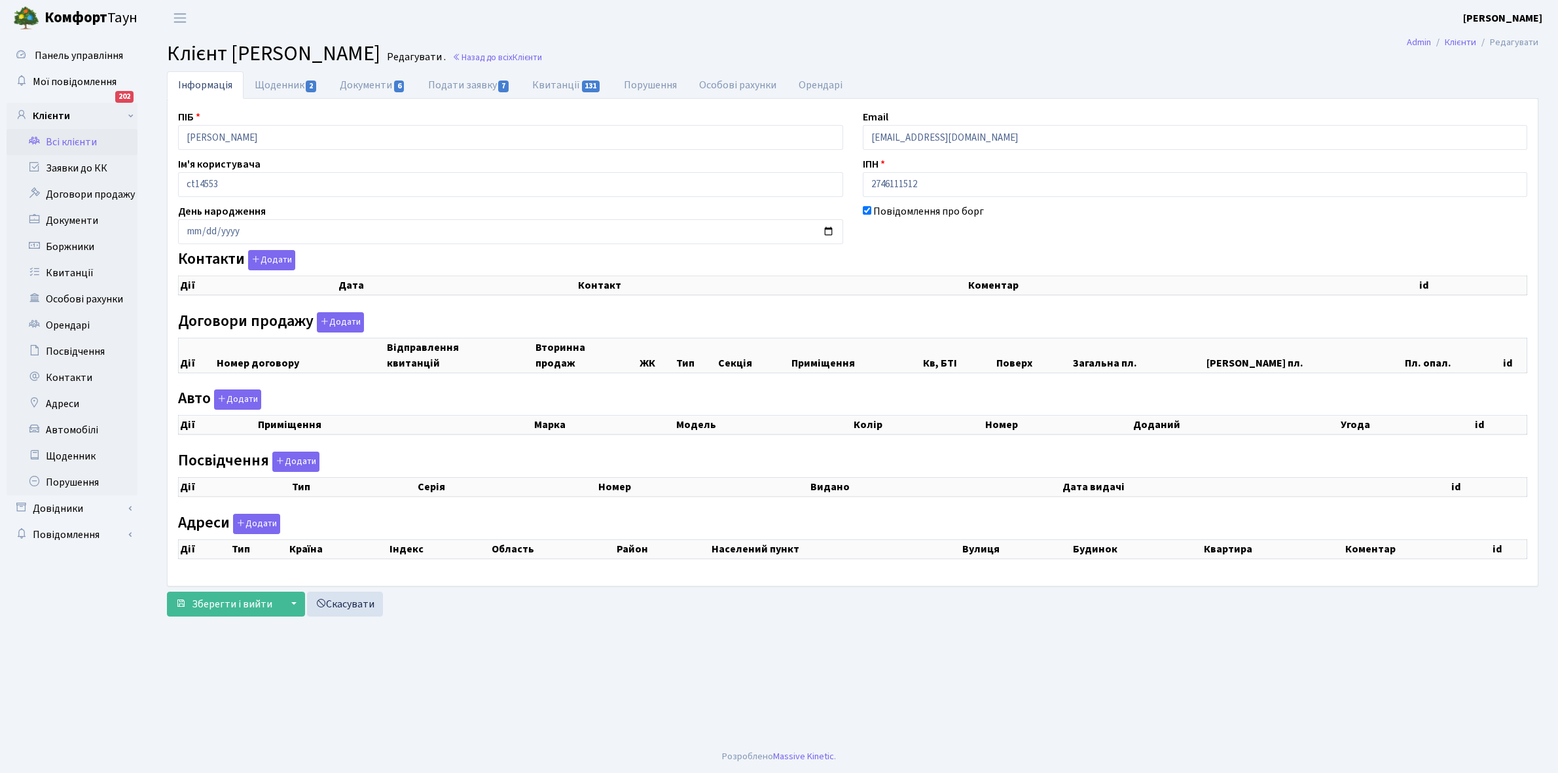
select select "25"
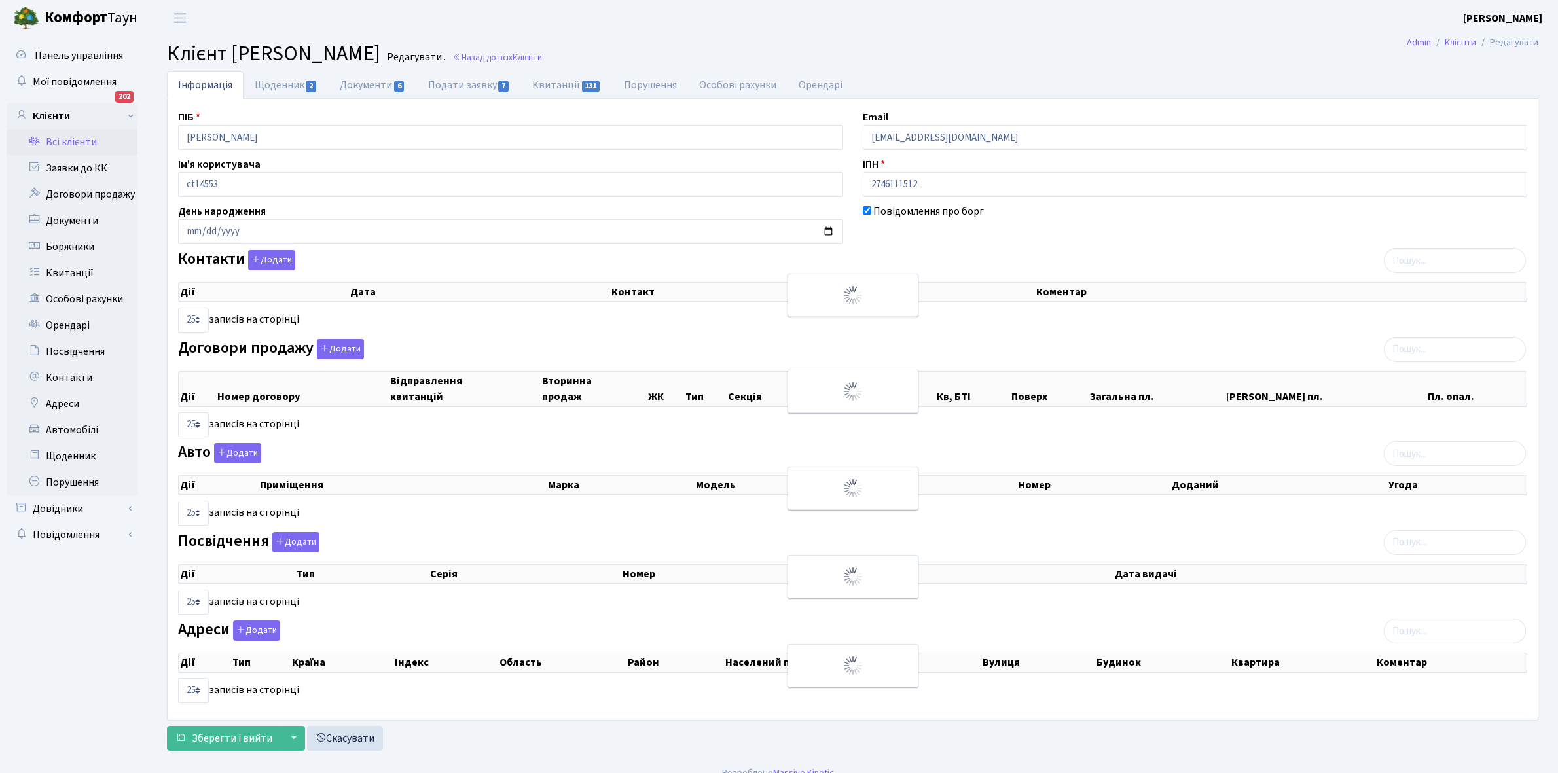
checkbox input "true"
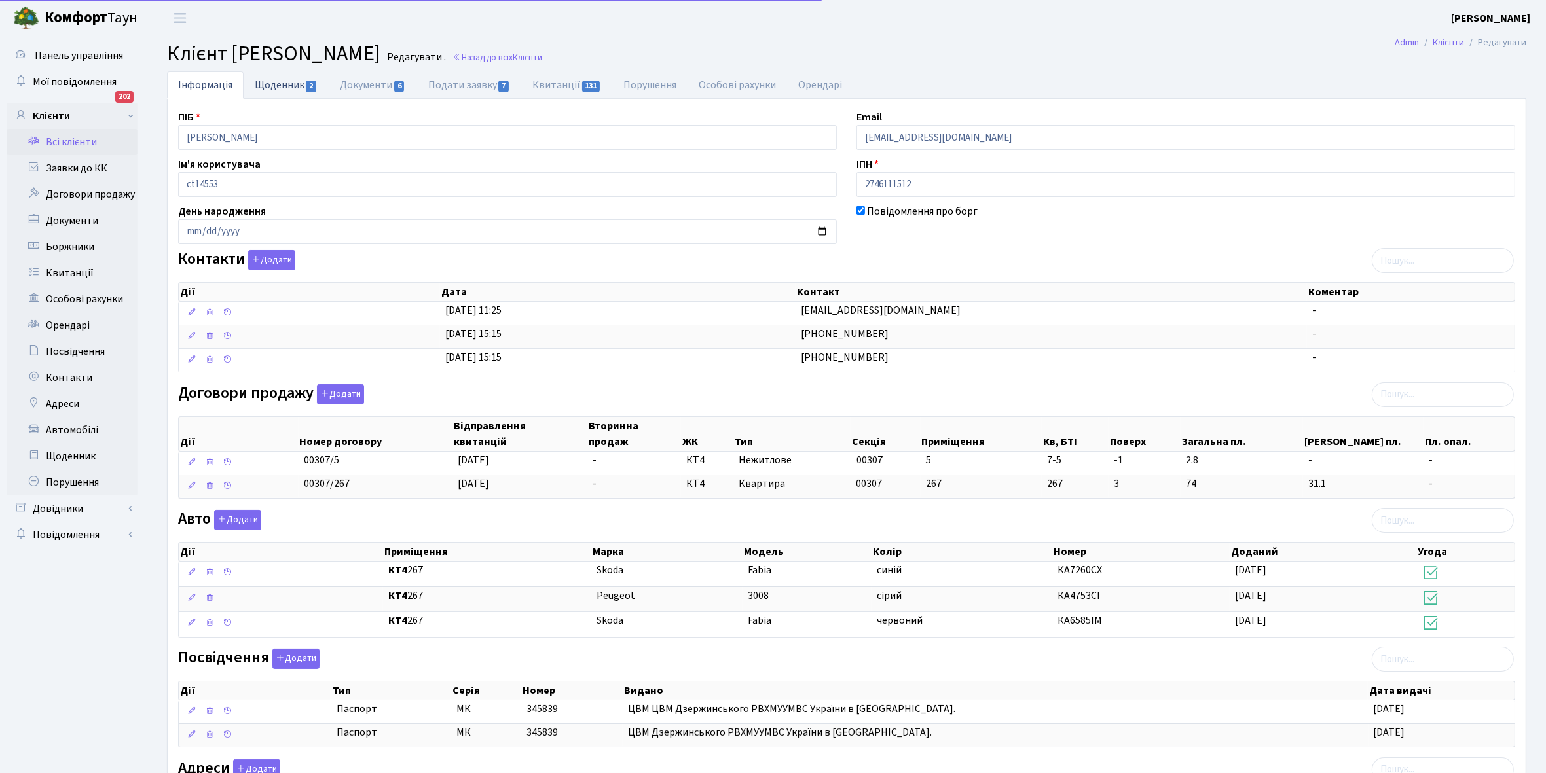
click at [274, 87] on link "Щоденник 2" at bounding box center [286, 84] width 85 height 27
select select "25"
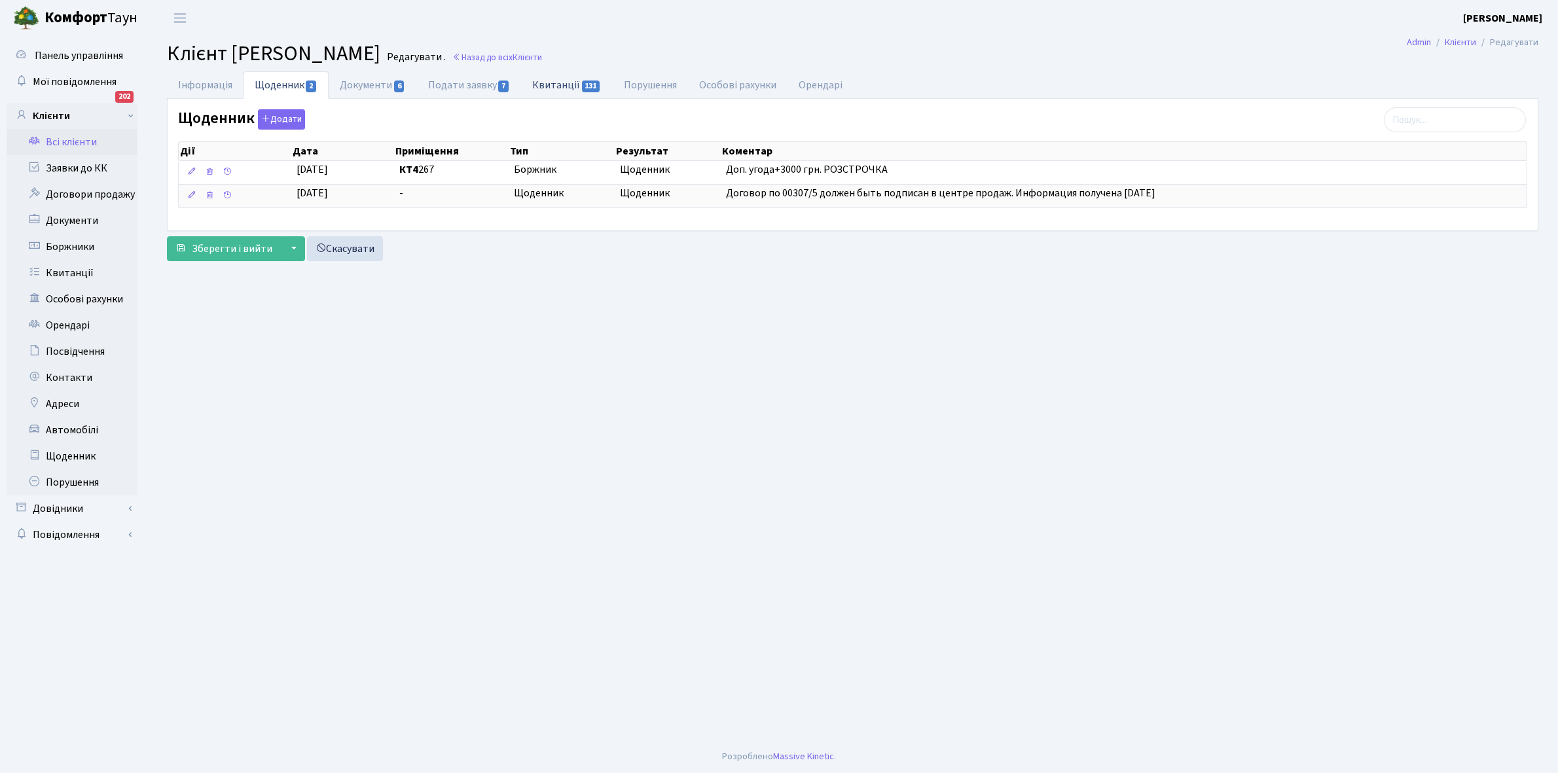
click at [558, 82] on link "Квитанції 131" at bounding box center [566, 84] width 91 height 27
select select "25"
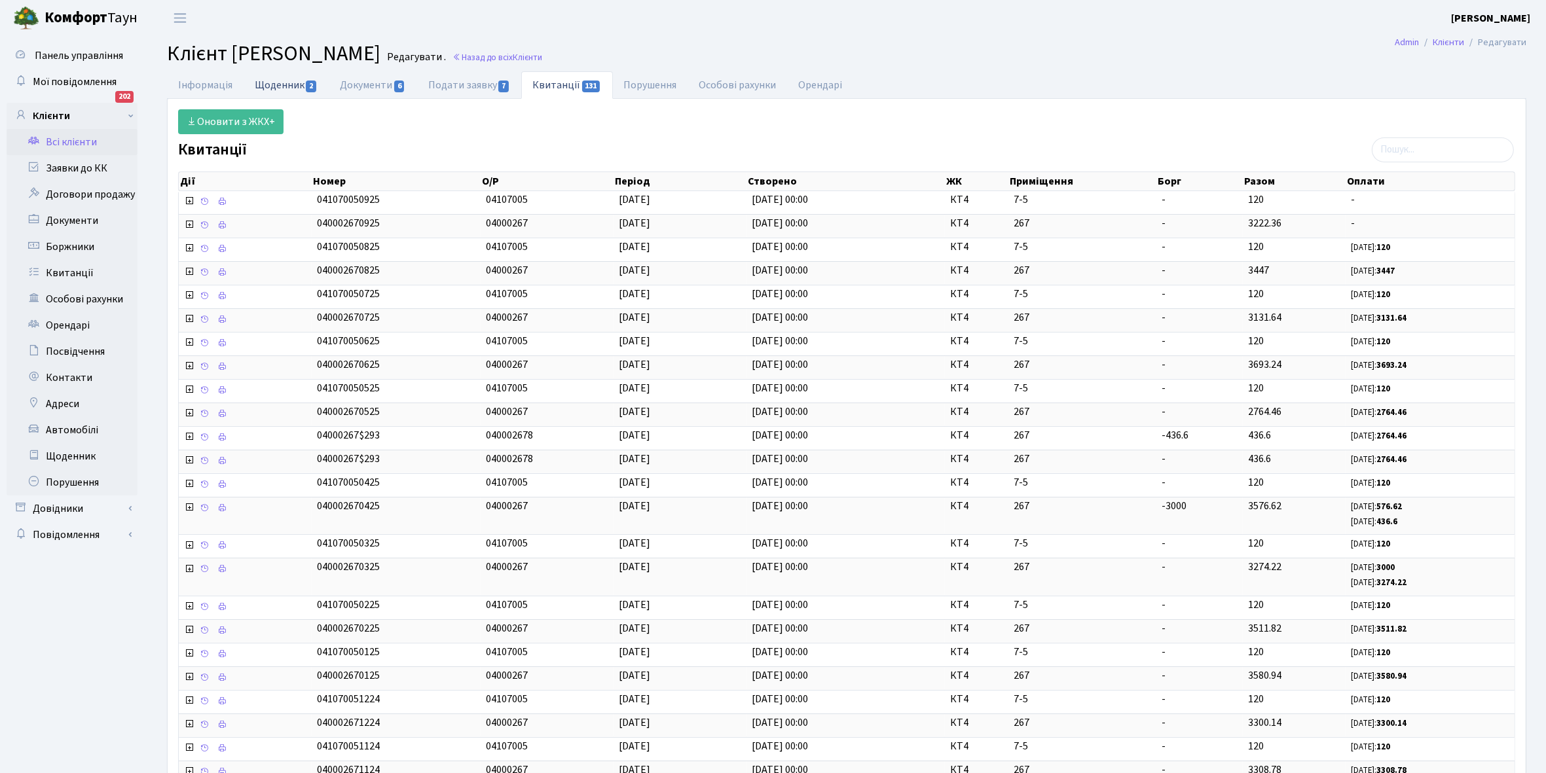
click at [280, 80] on link "Щоденник 2" at bounding box center [286, 84] width 85 height 27
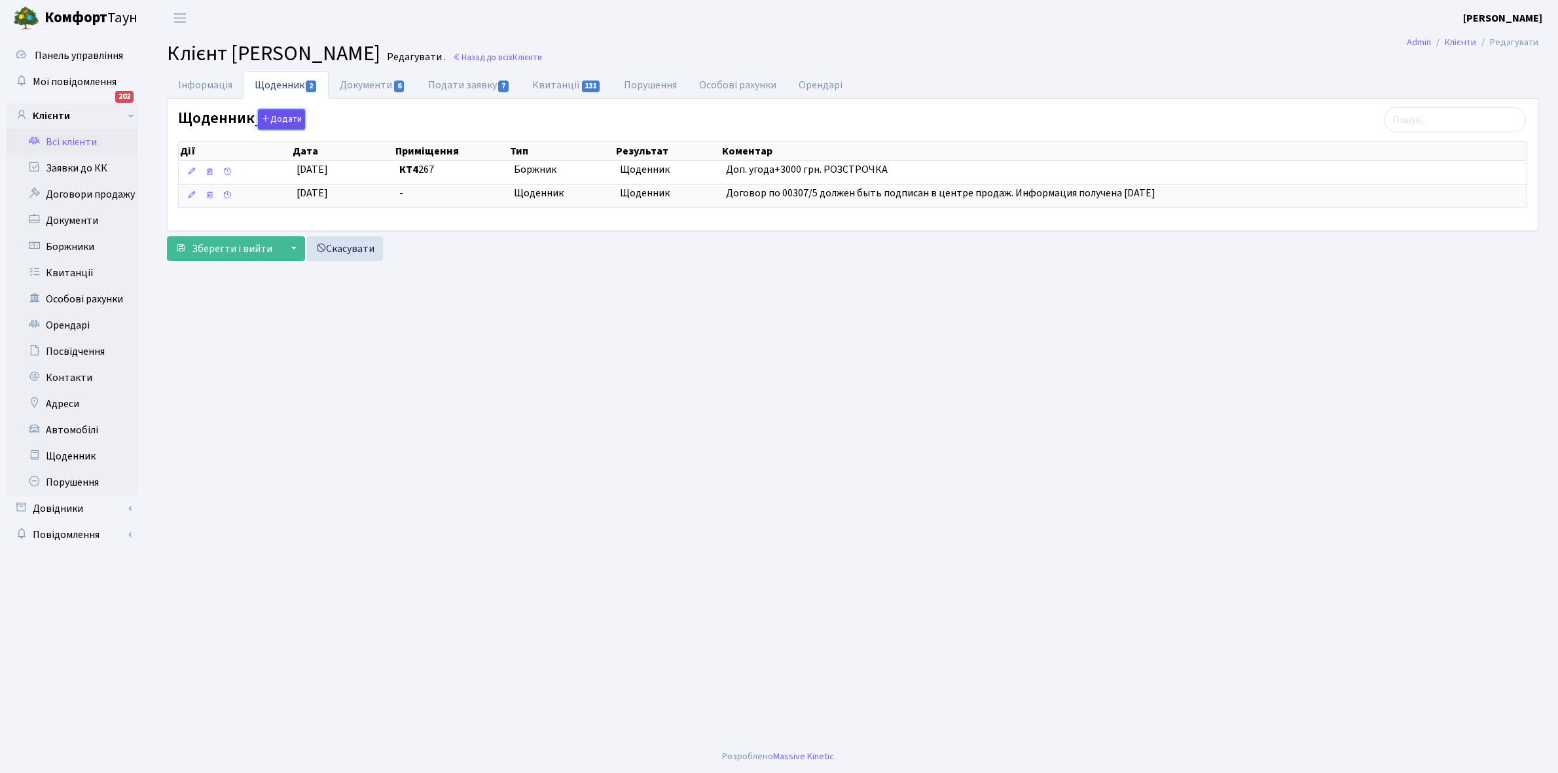
click at [286, 122] on button "Додати" at bounding box center [281, 119] width 47 height 20
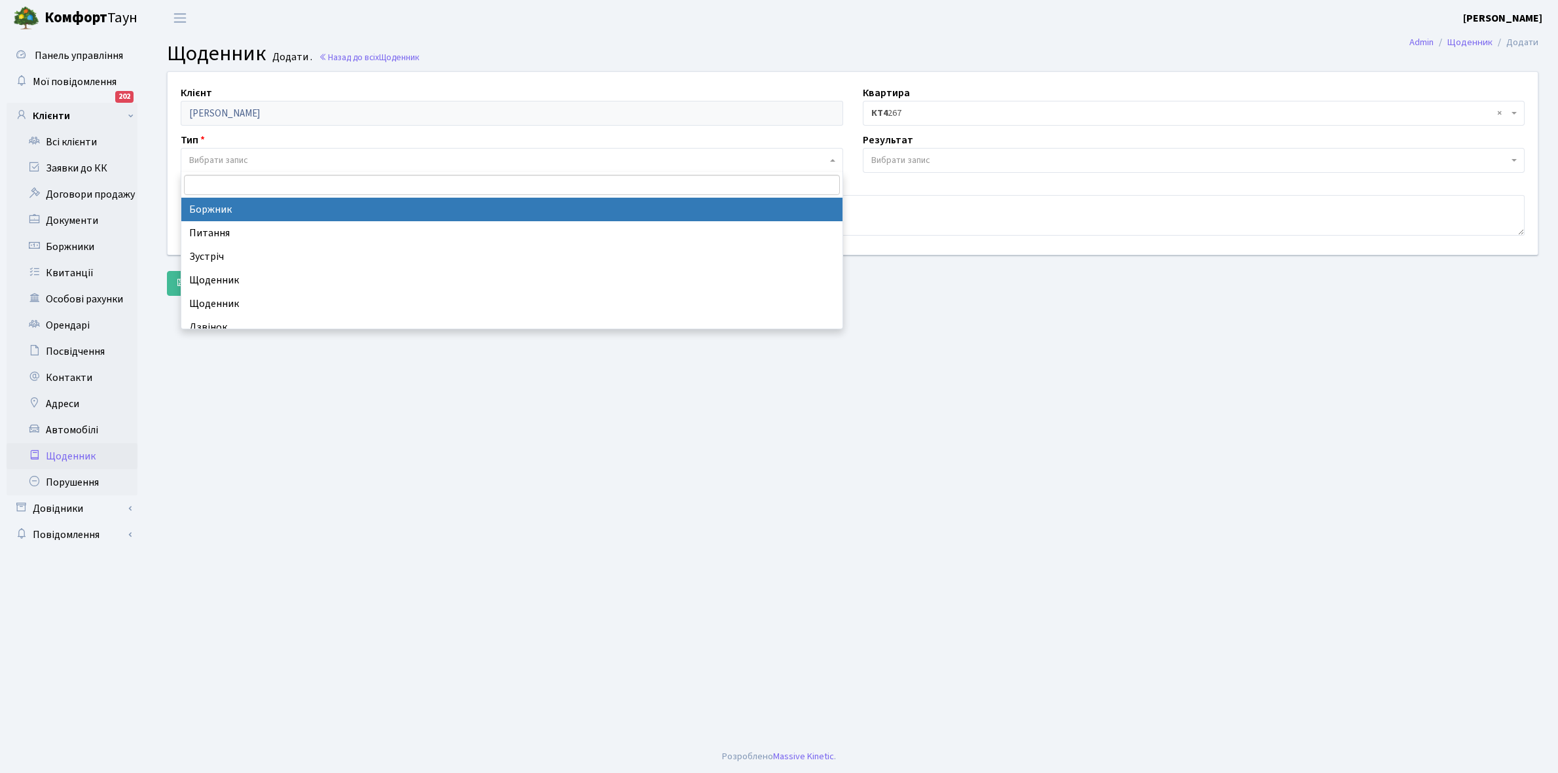
click at [218, 159] on span "Вибрати запис" at bounding box center [218, 160] width 59 height 13
select select "189"
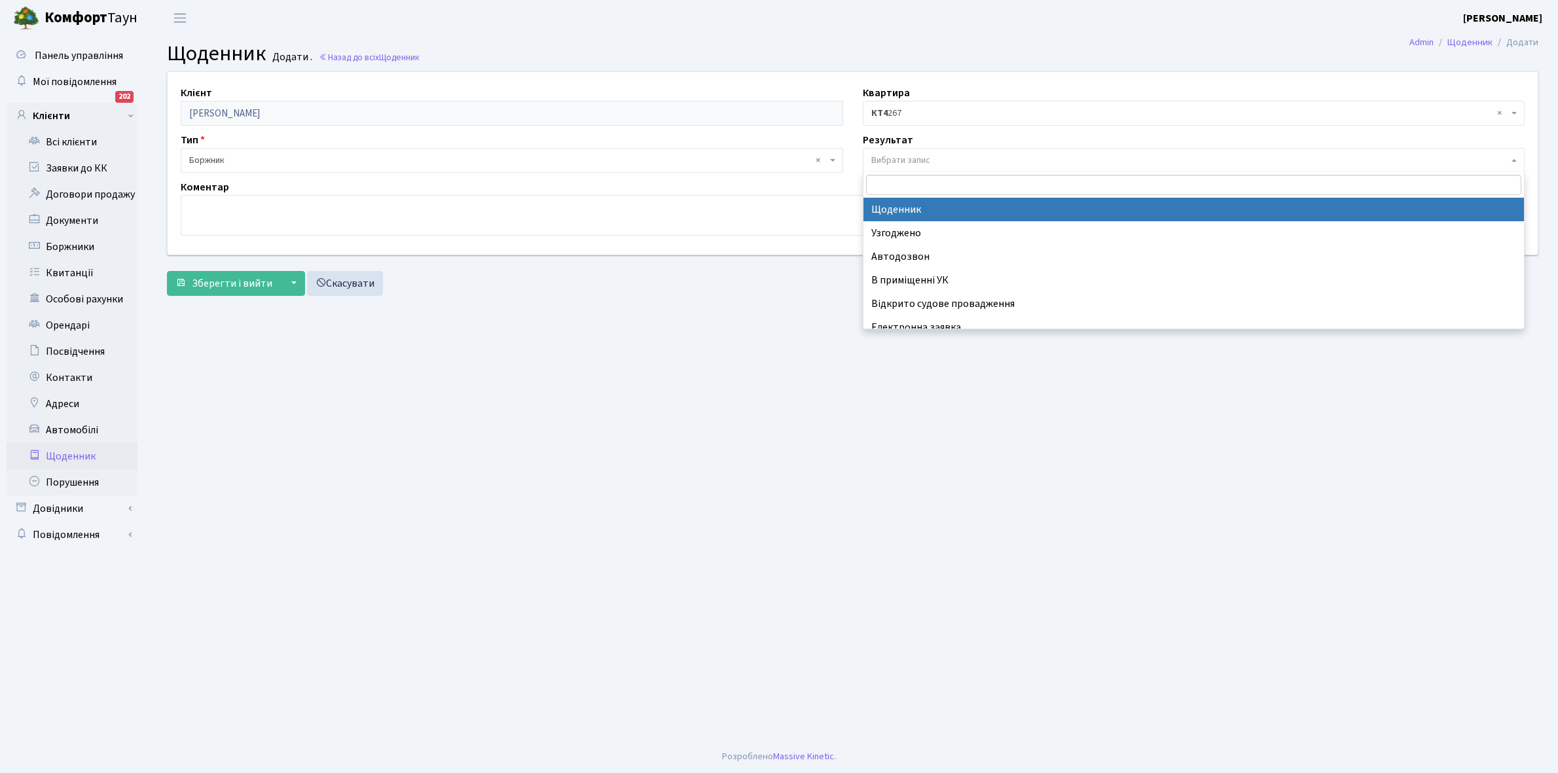
click at [907, 156] on span "Вибрати запис" at bounding box center [900, 160] width 59 height 13
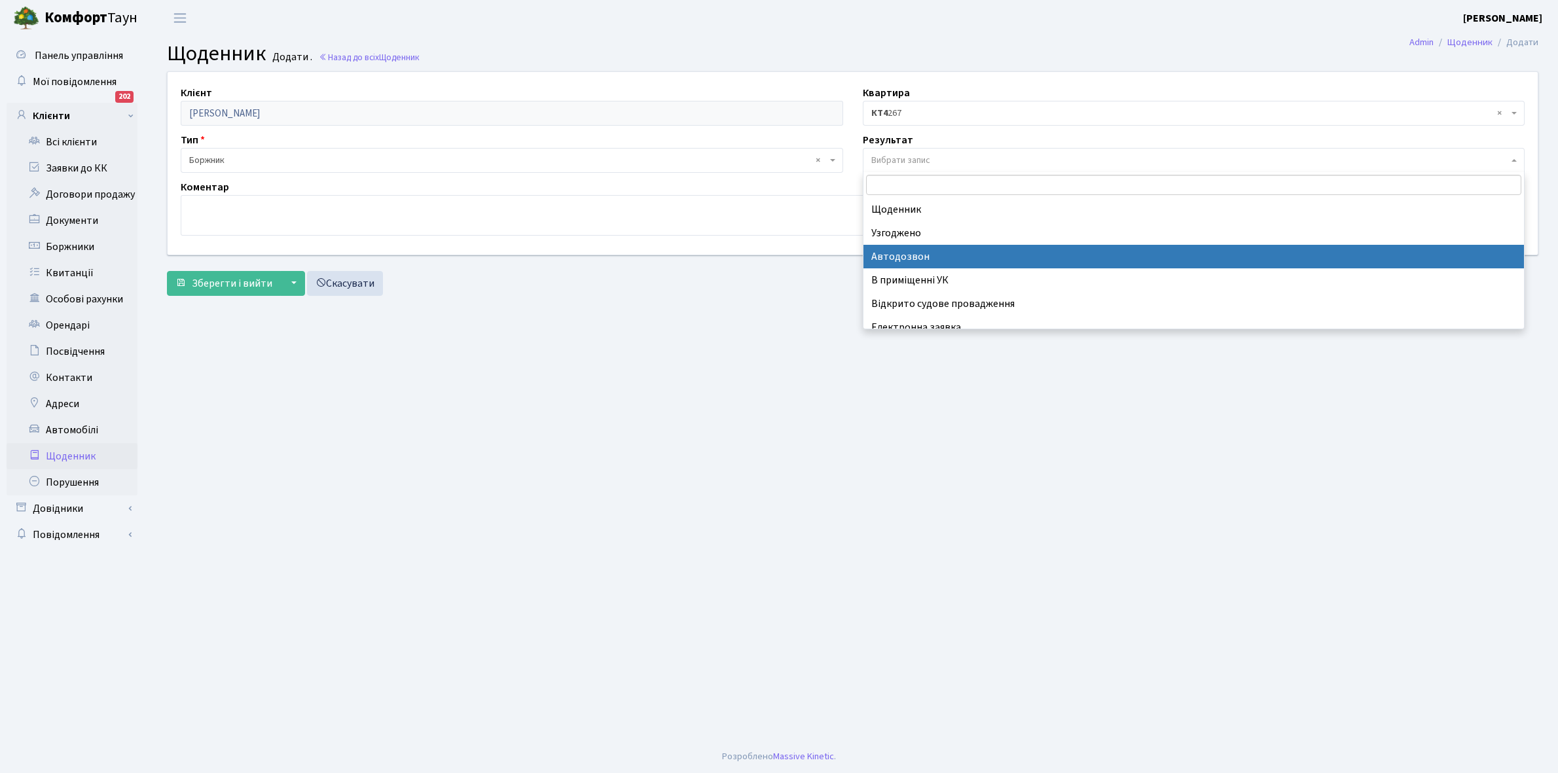
scroll to position [81, 0]
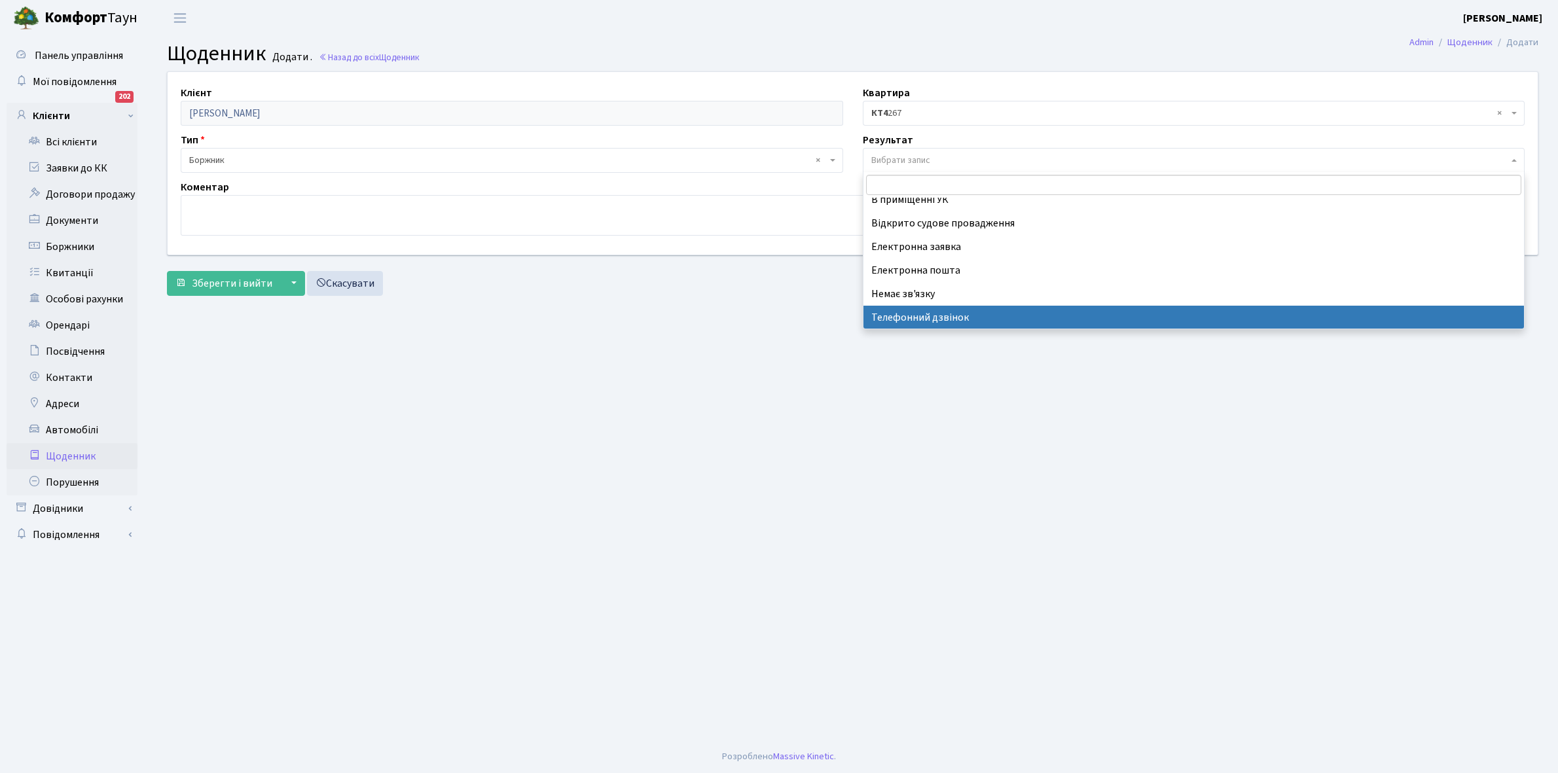
select select "196"
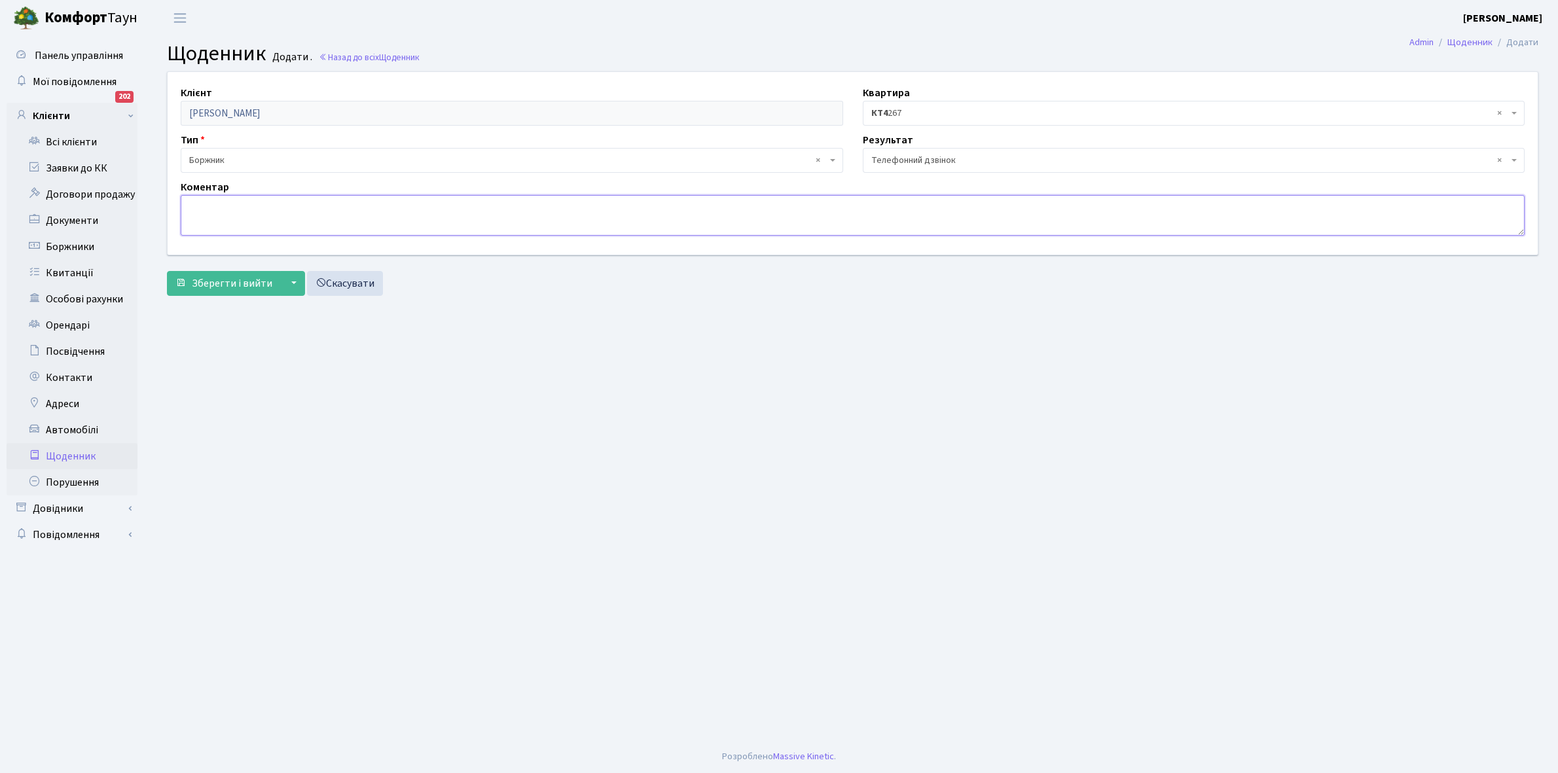
click at [187, 211] on textarea at bounding box center [853, 215] width 1344 height 41
type textarea "Оплатить борг"
click at [226, 280] on span "Зберегти і вийти" at bounding box center [232, 283] width 81 height 14
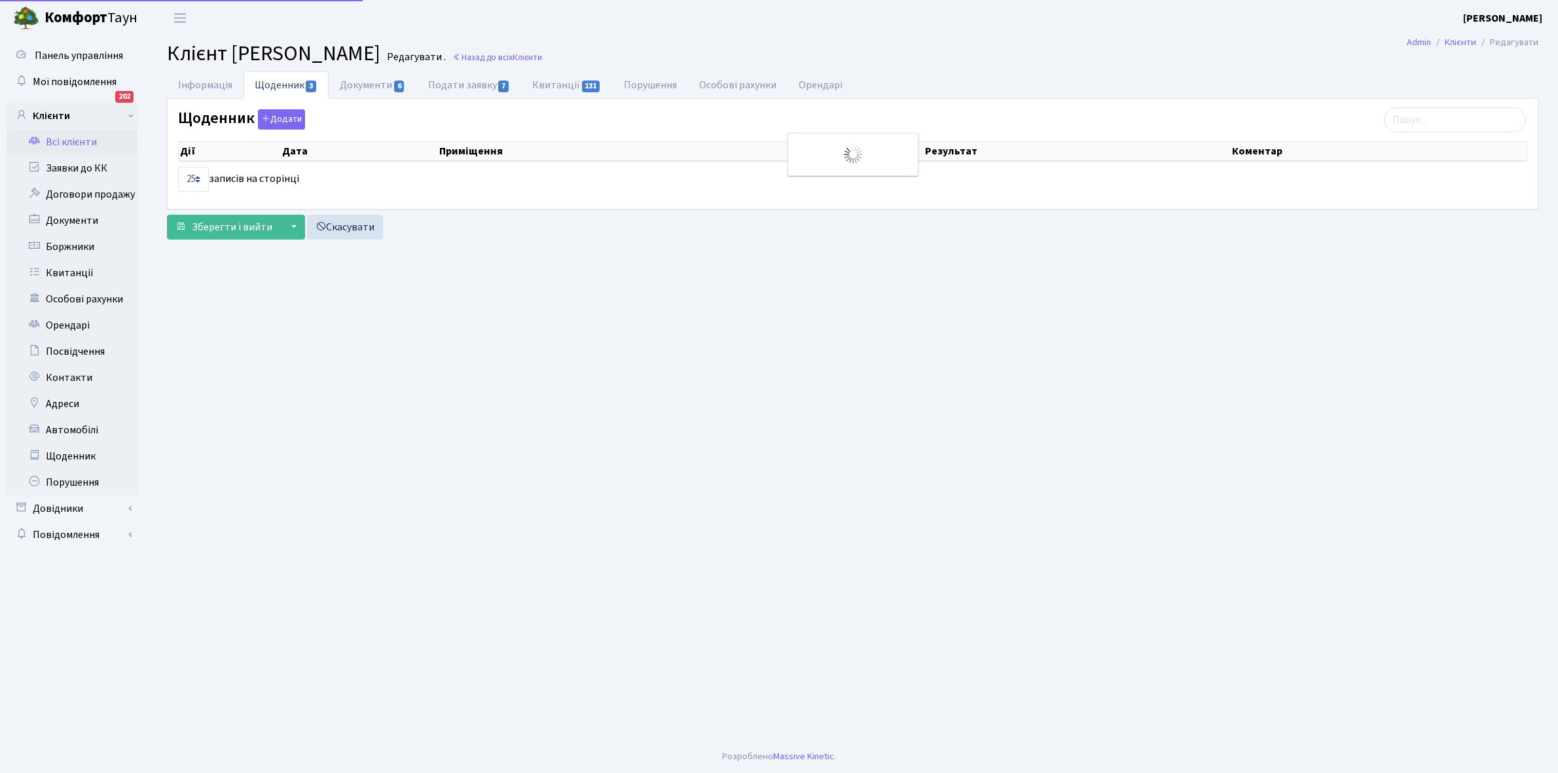
select select "25"
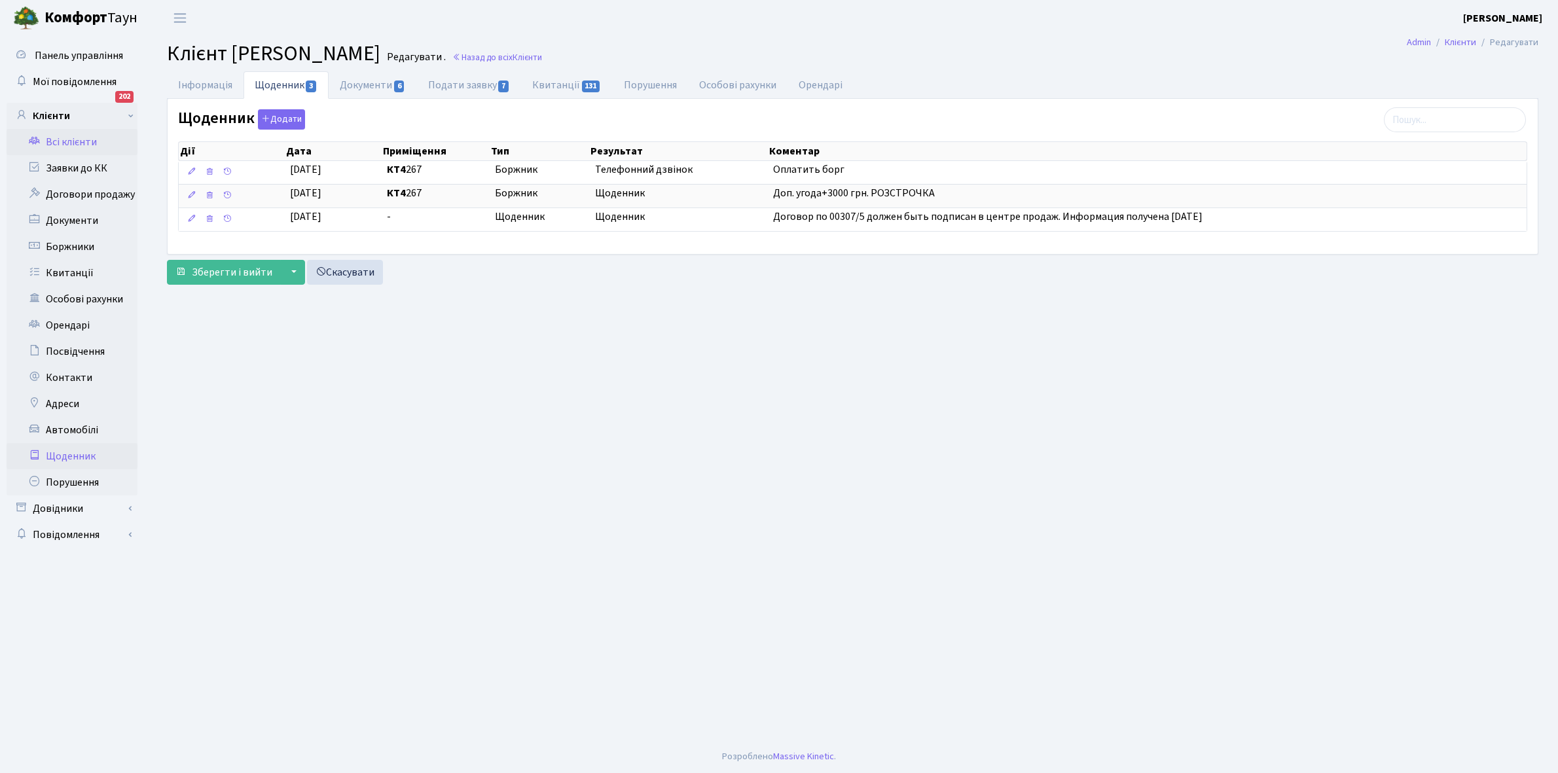
click at [76, 452] on link "Щоденник" at bounding box center [72, 456] width 131 height 26
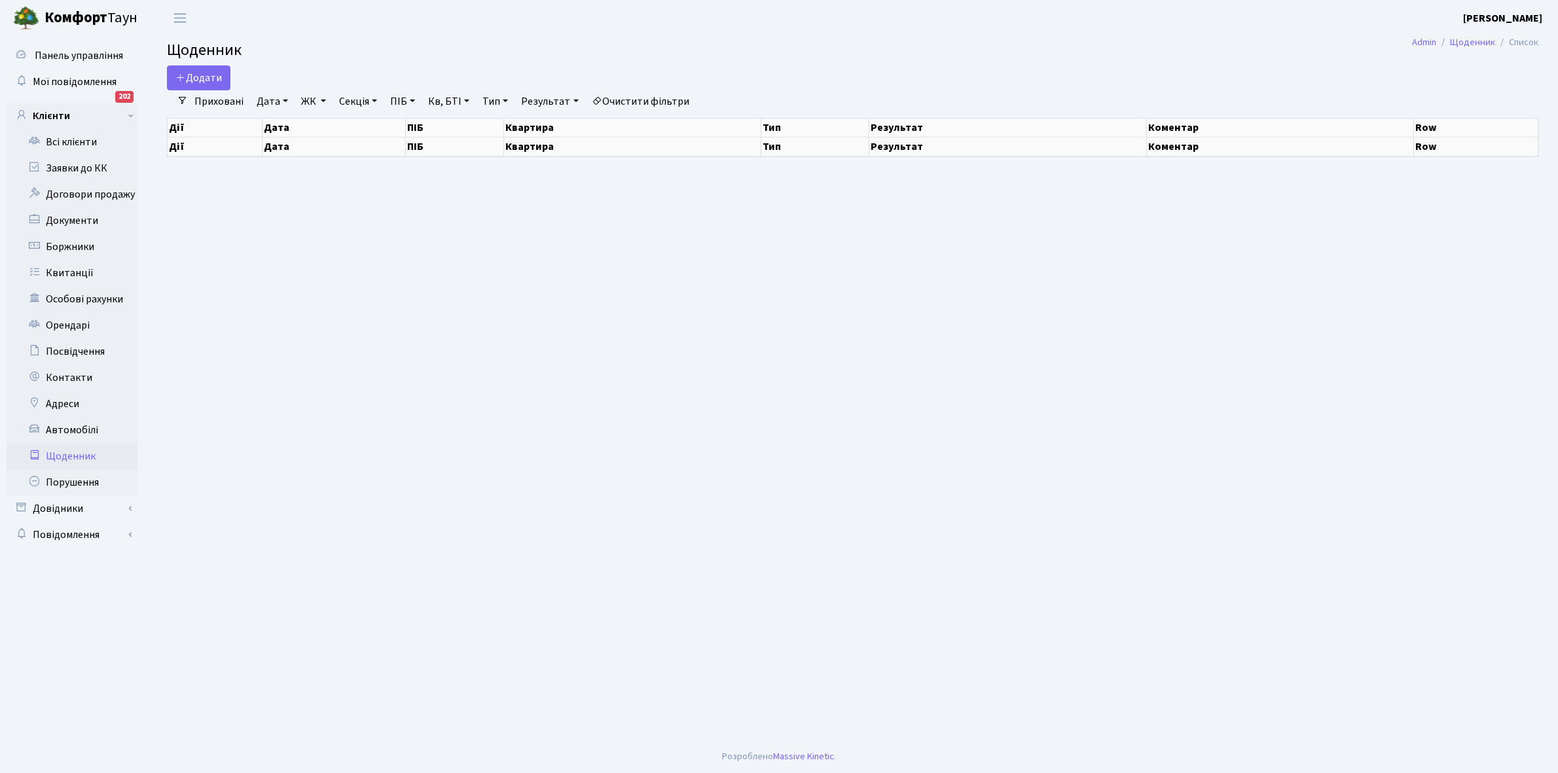
select select "25"
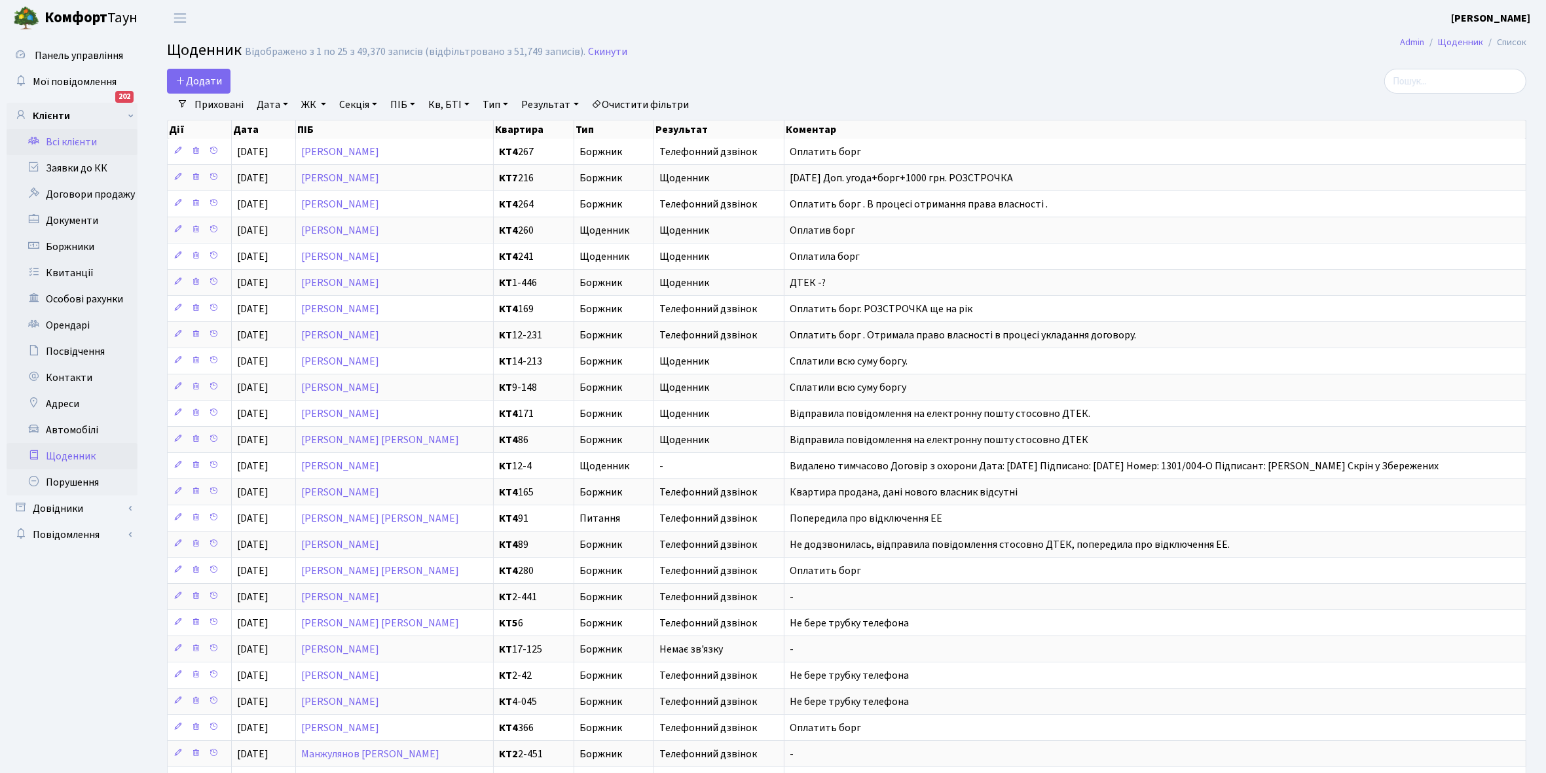
click at [69, 136] on link "Всі клієнти" at bounding box center [72, 142] width 131 height 26
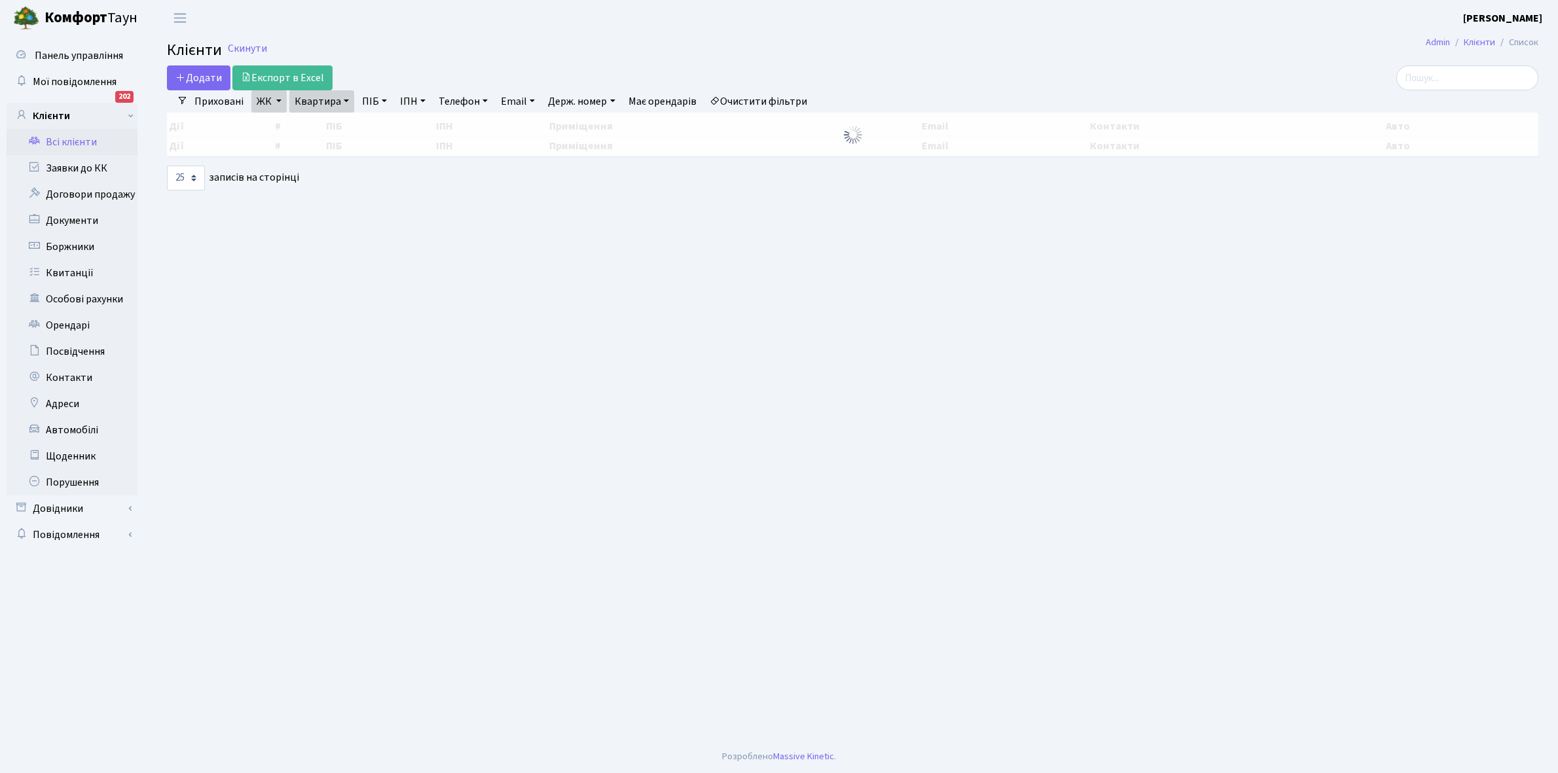
select select "25"
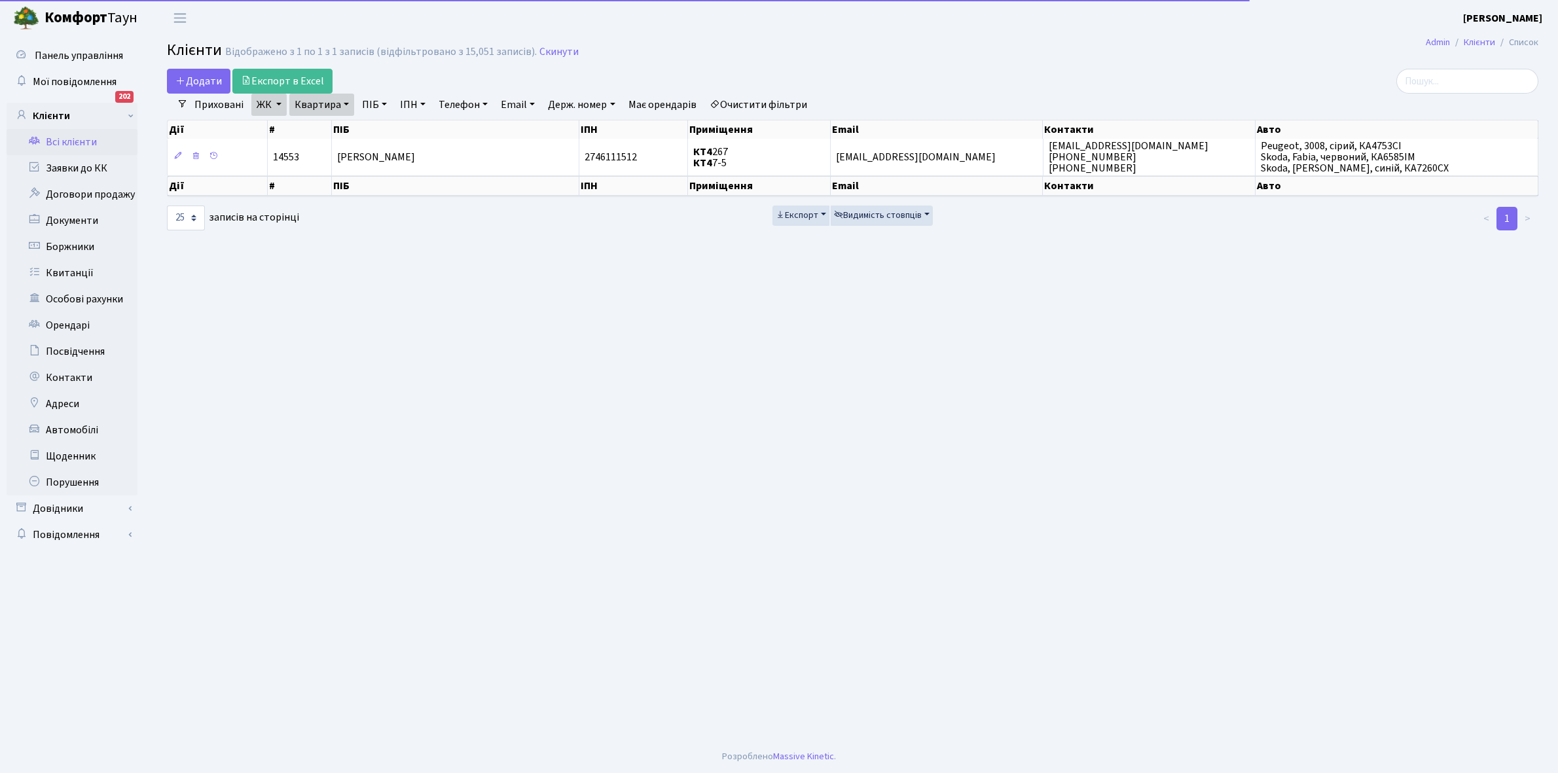
click at [342, 103] on link "Квартира" at bounding box center [321, 105] width 65 height 22
click at [344, 139] on input "267" at bounding box center [328, 130] width 77 height 25
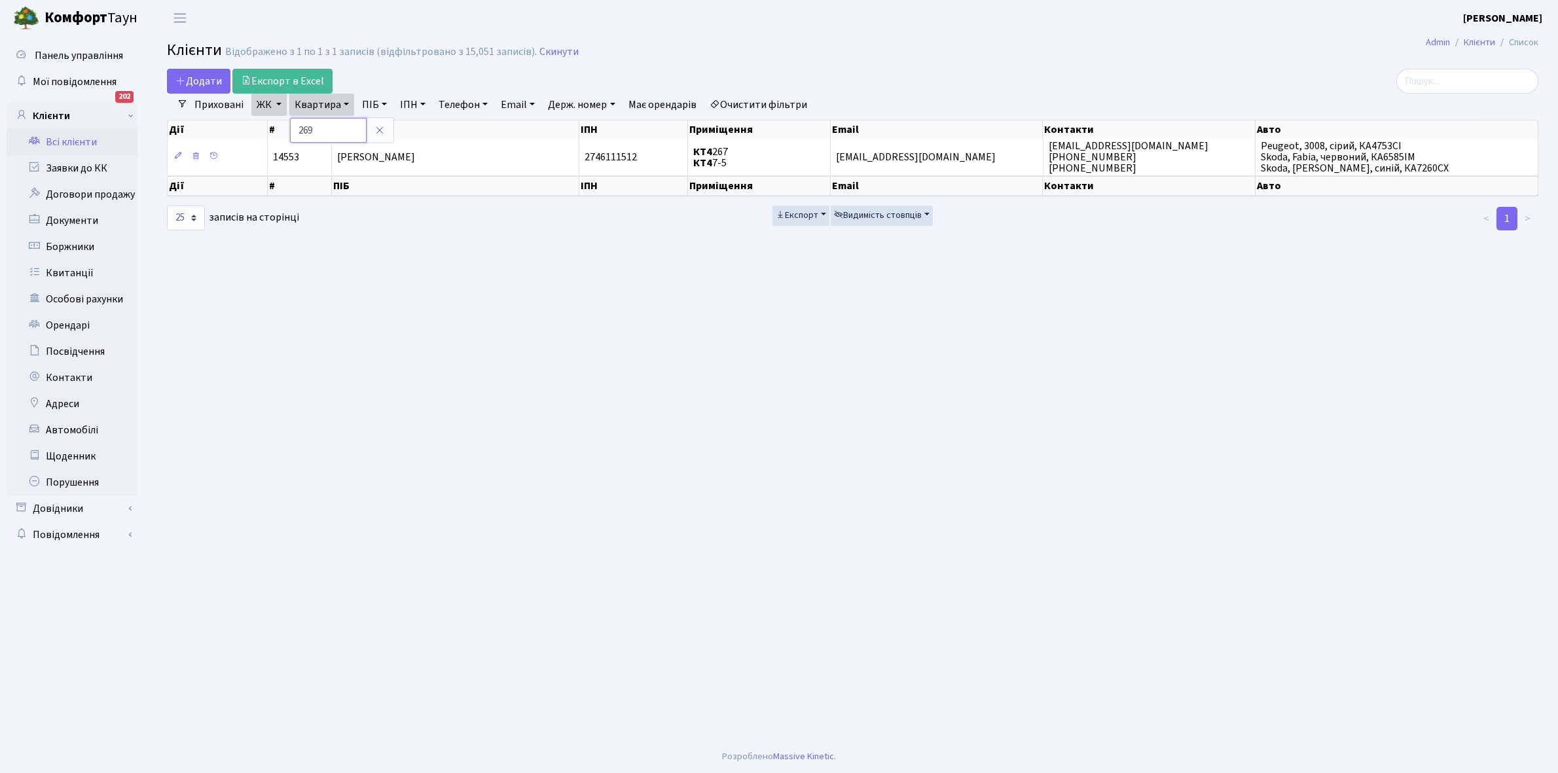
type input "269"
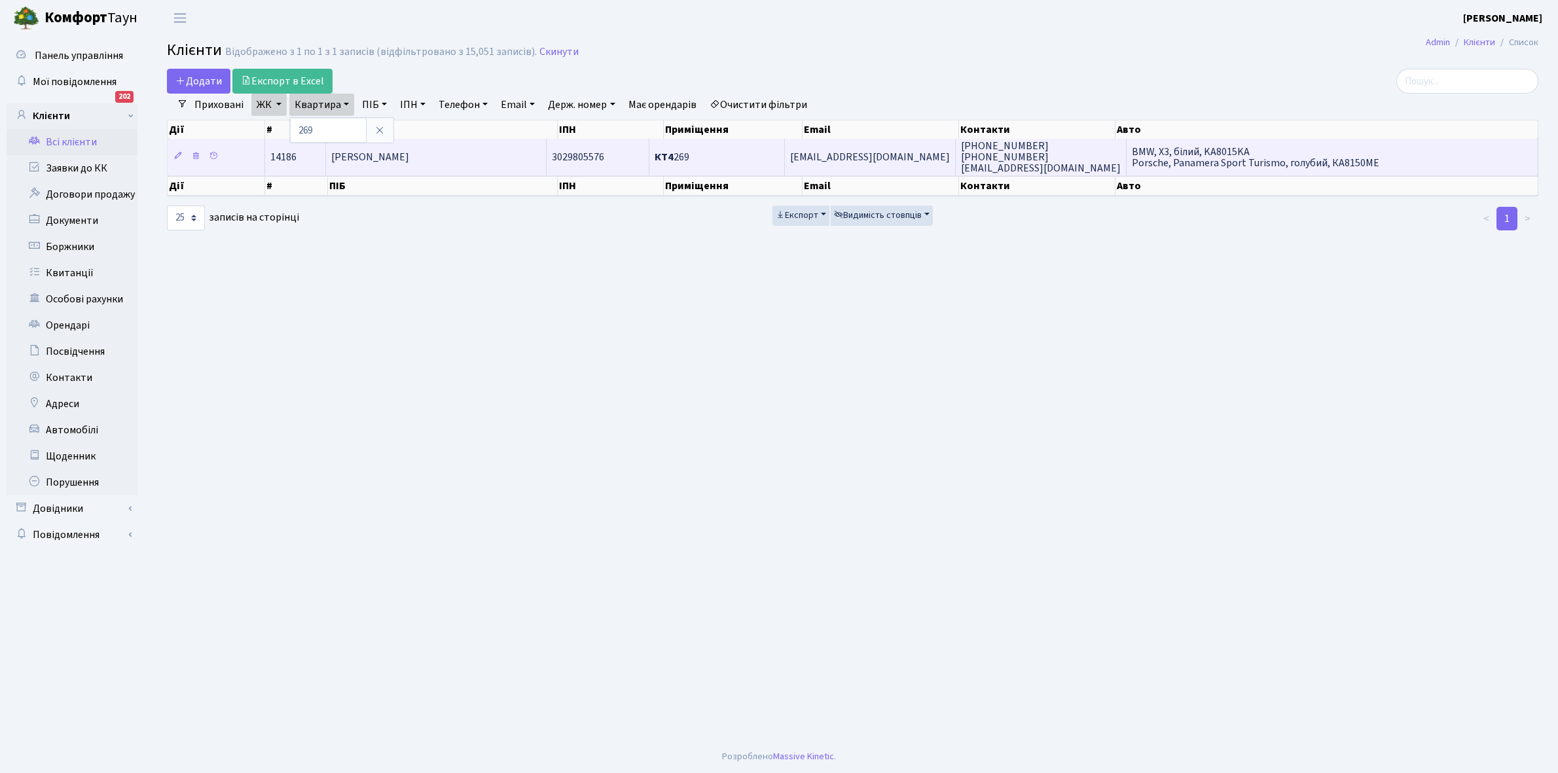
click at [397, 159] on span "[PERSON_NAME]" at bounding box center [370, 157] width 78 height 14
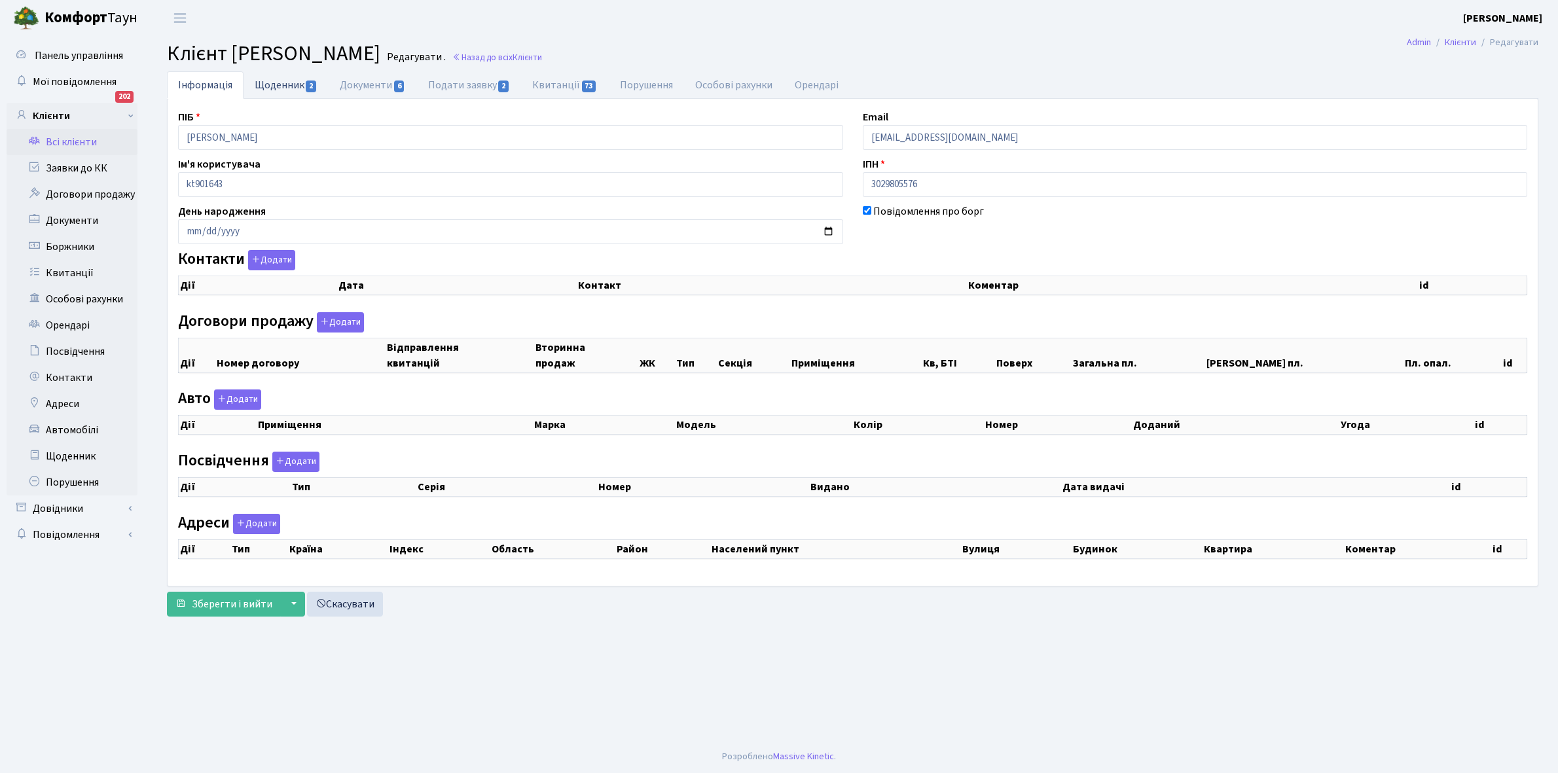
click at [261, 81] on link "Щоденник 2" at bounding box center [286, 84] width 85 height 27
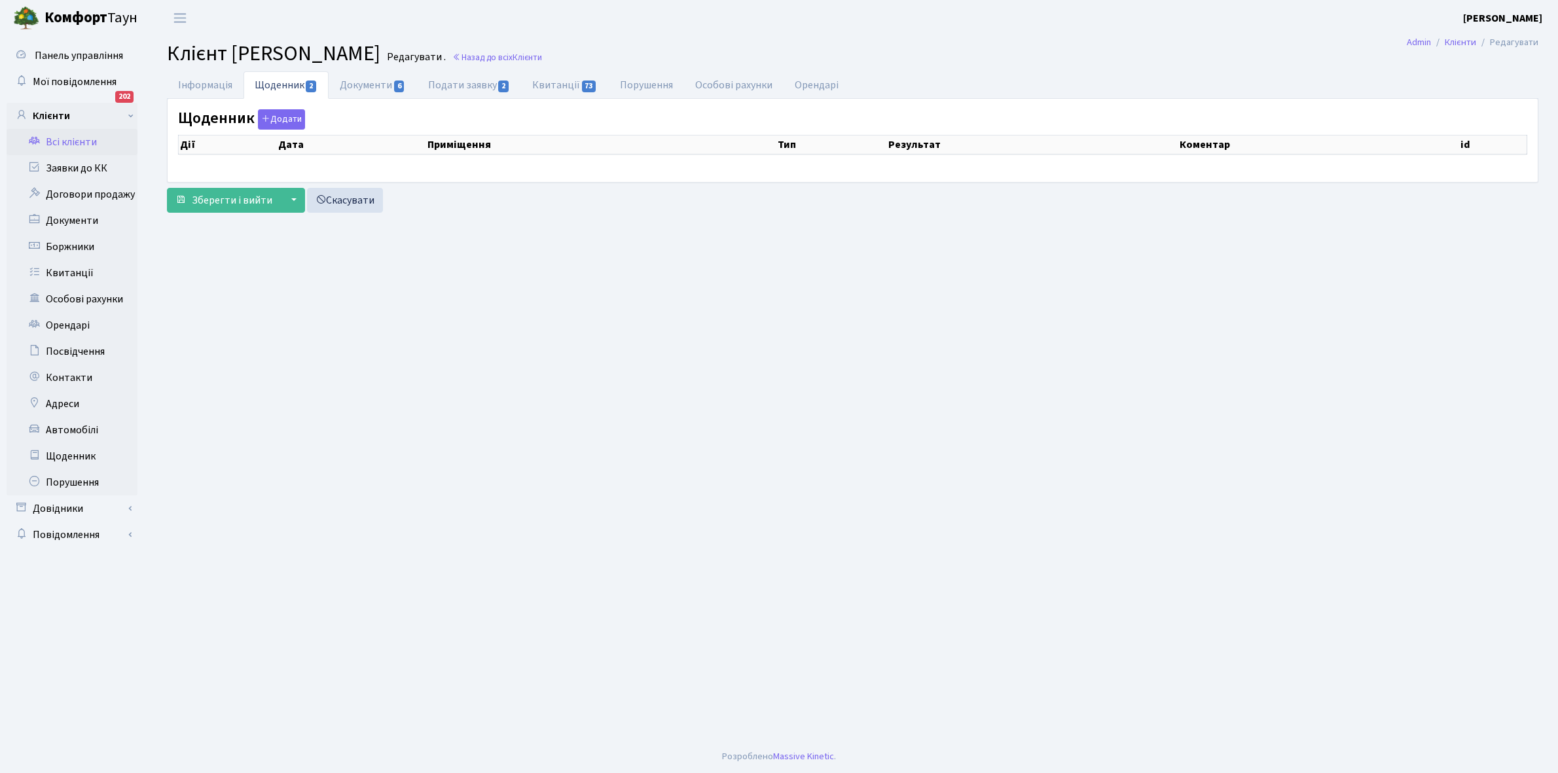
select select "25"
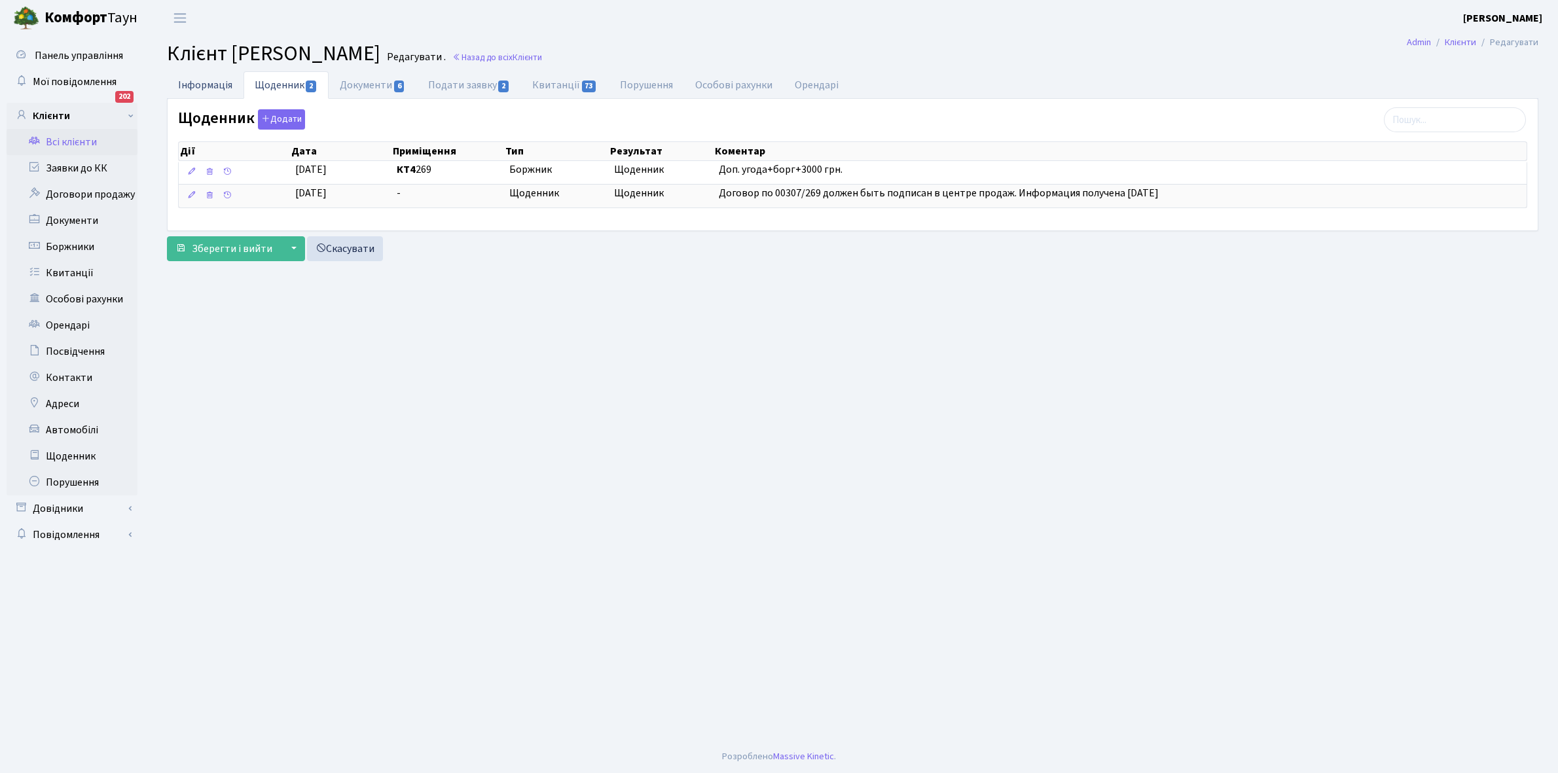
click at [197, 87] on link "Інформація" at bounding box center [205, 84] width 77 height 27
select select "25"
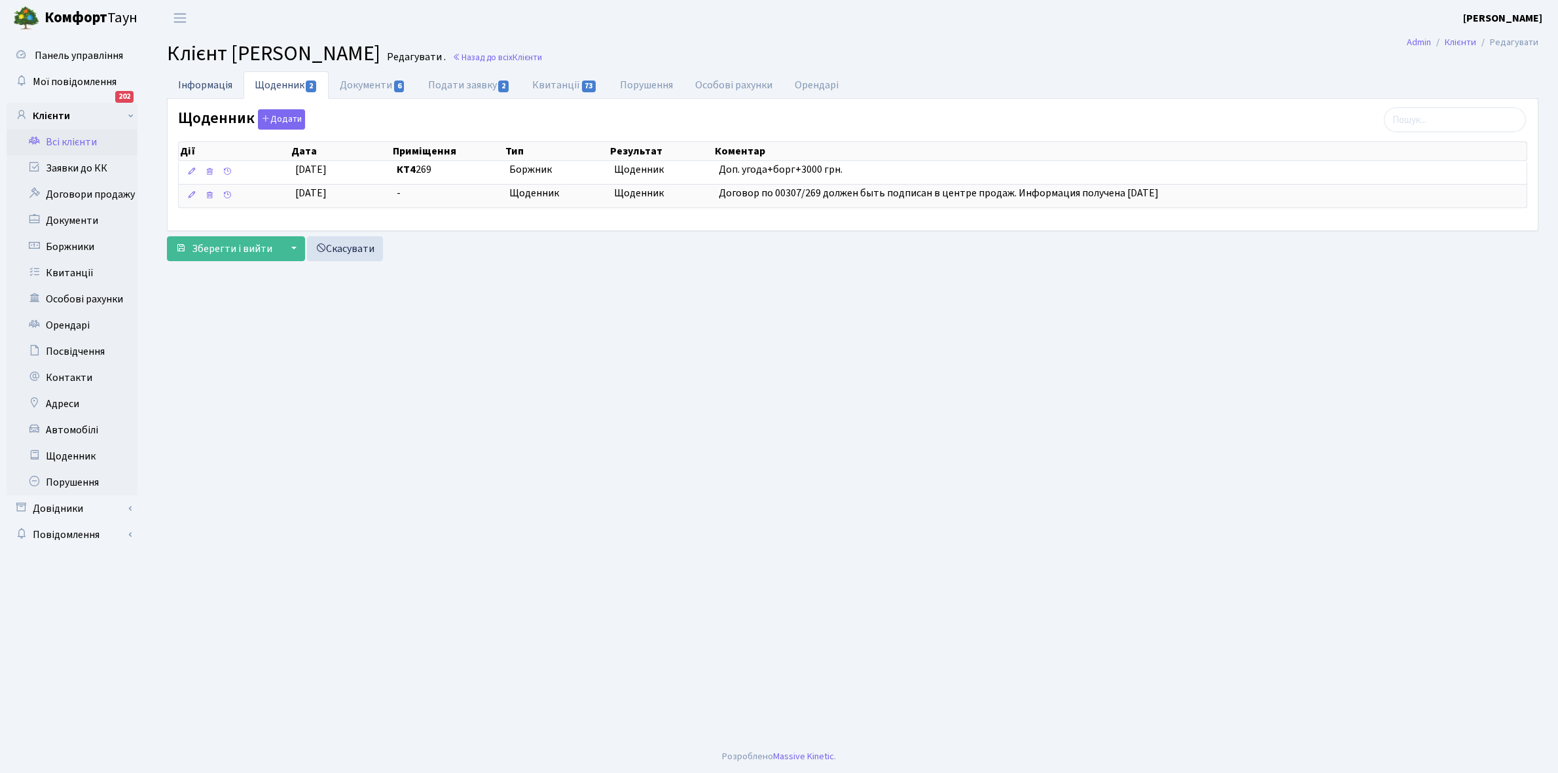
select select "25"
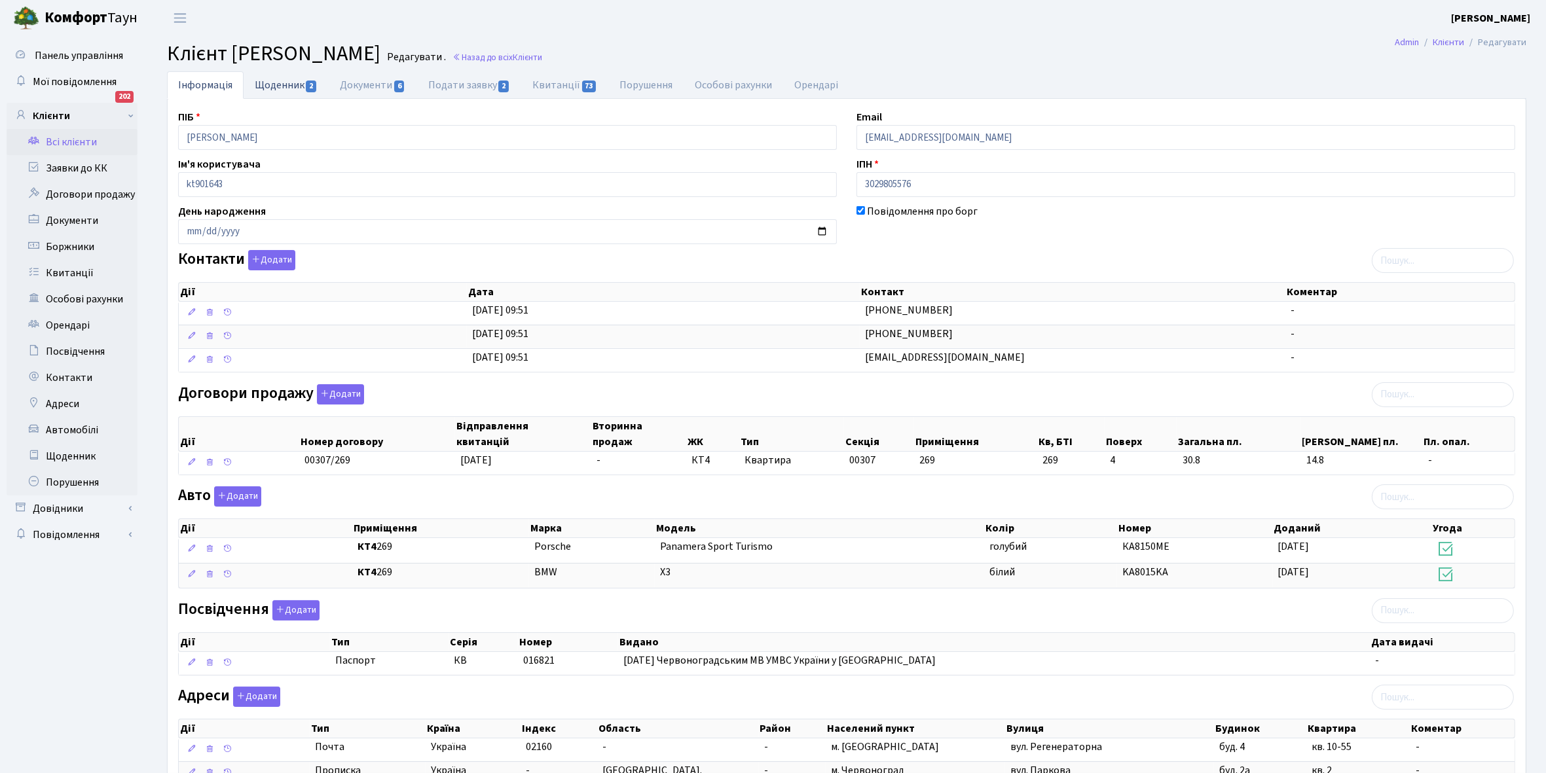
click at [270, 80] on link "Щоденник 2" at bounding box center [286, 84] width 85 height 27
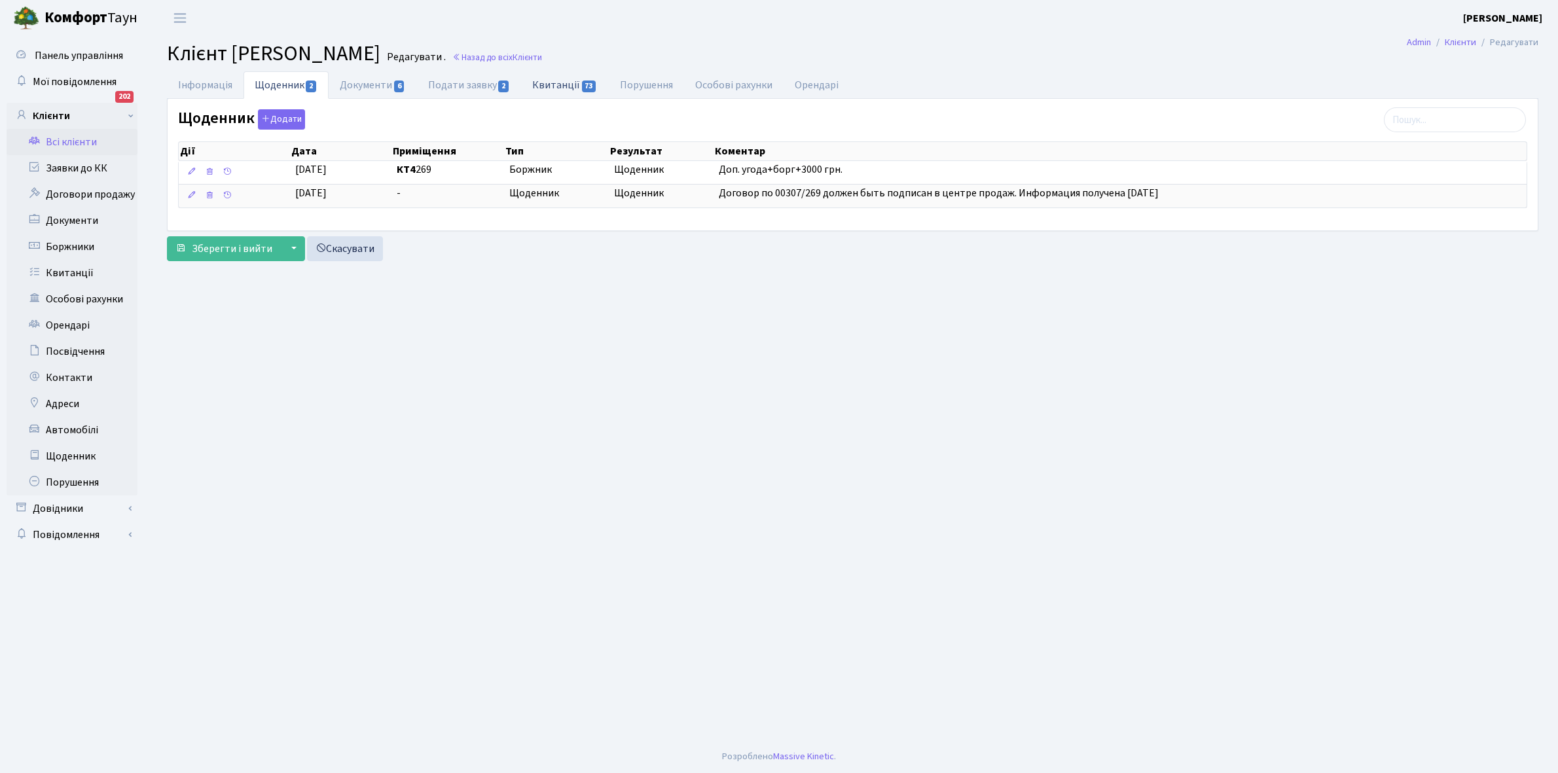
click at [552, 85] on link "Квитанції 73" at bounding box center [564, 84] width 87 height 27
select select "25"
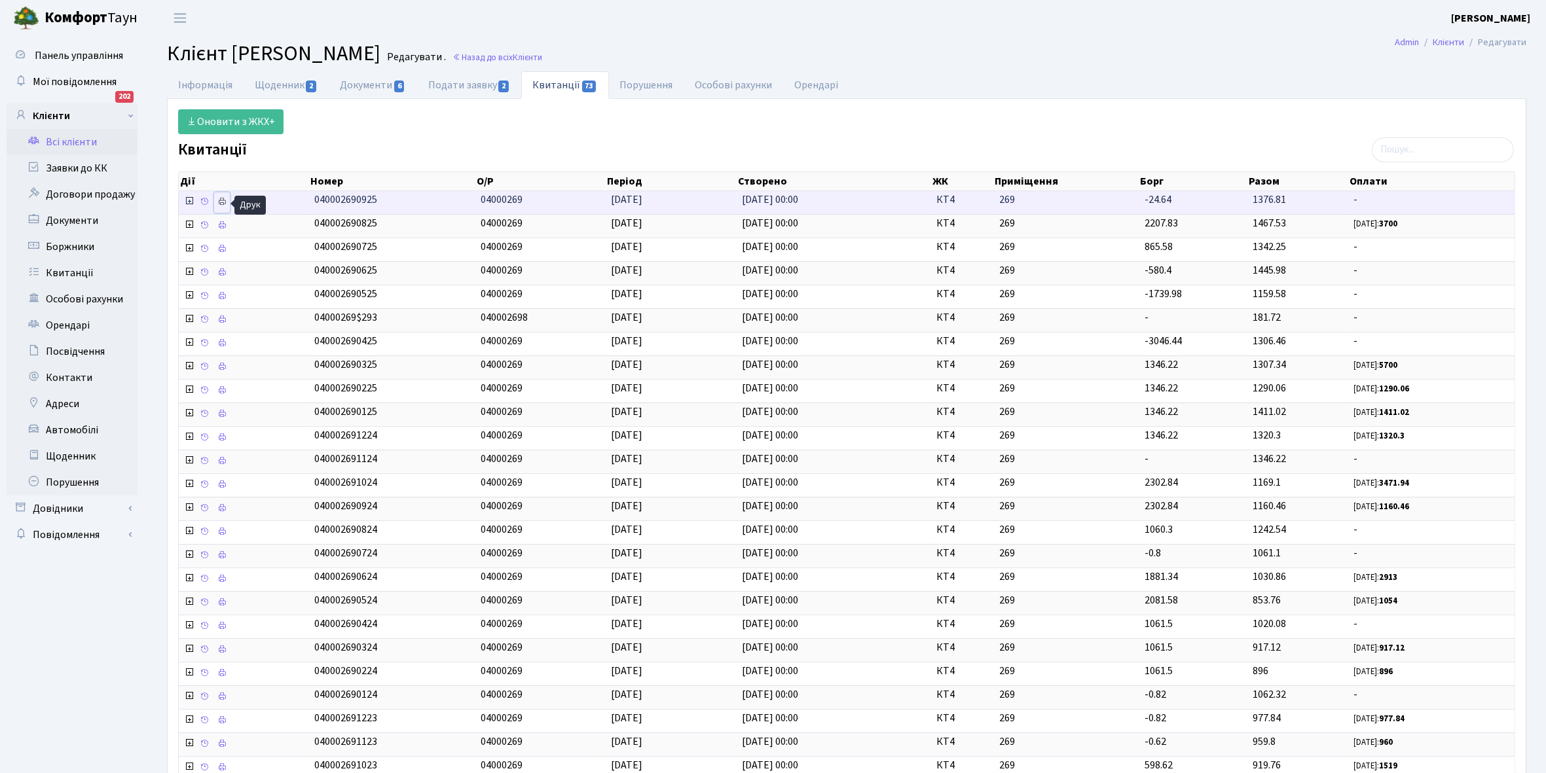
click at [227, 204] on icon at bounding box center [221, 201] width 9 height 9
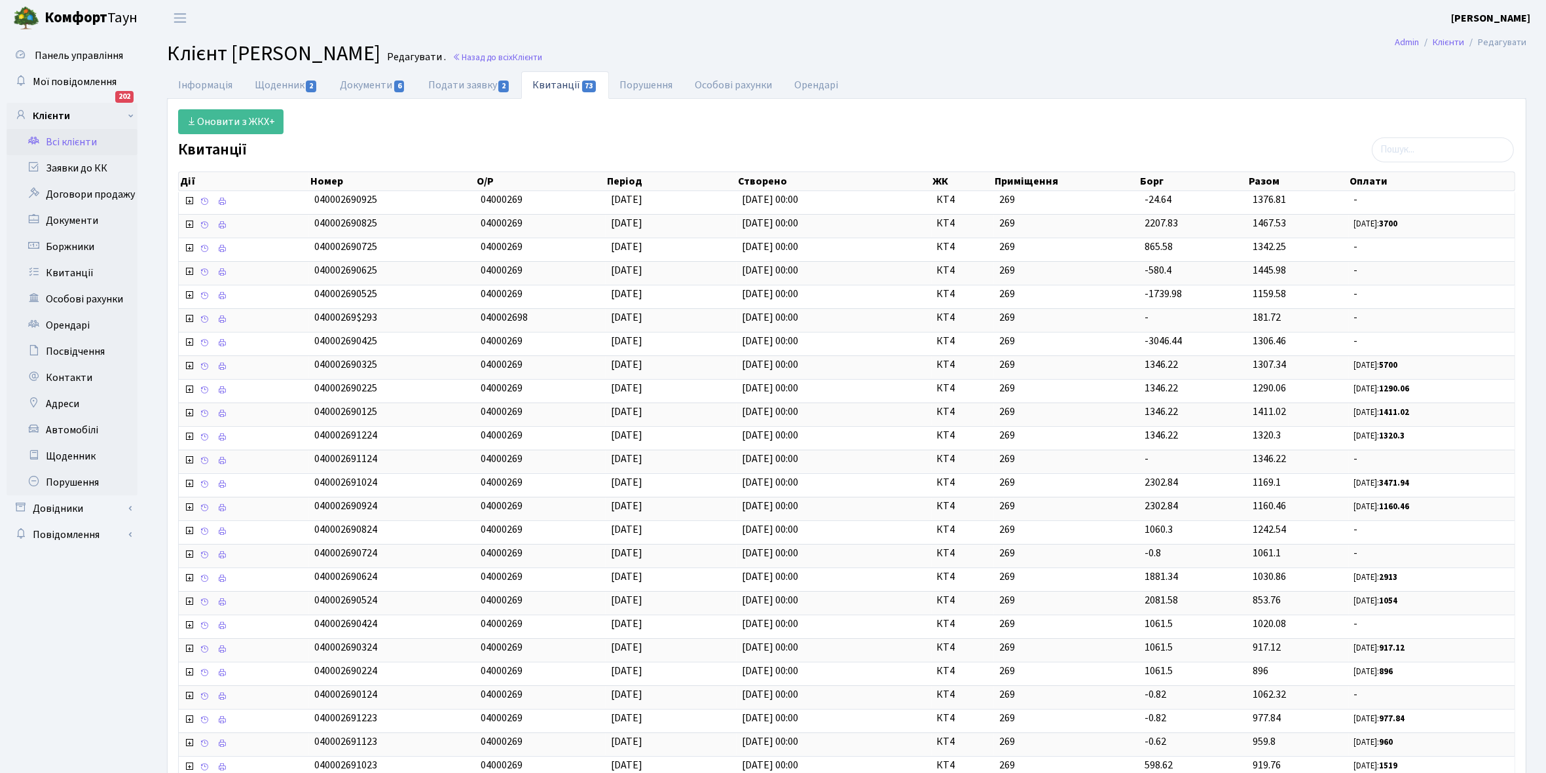
click at [79, 137] on link "Всі клієнти" at bounding box center [72, 142] width 131 height 26
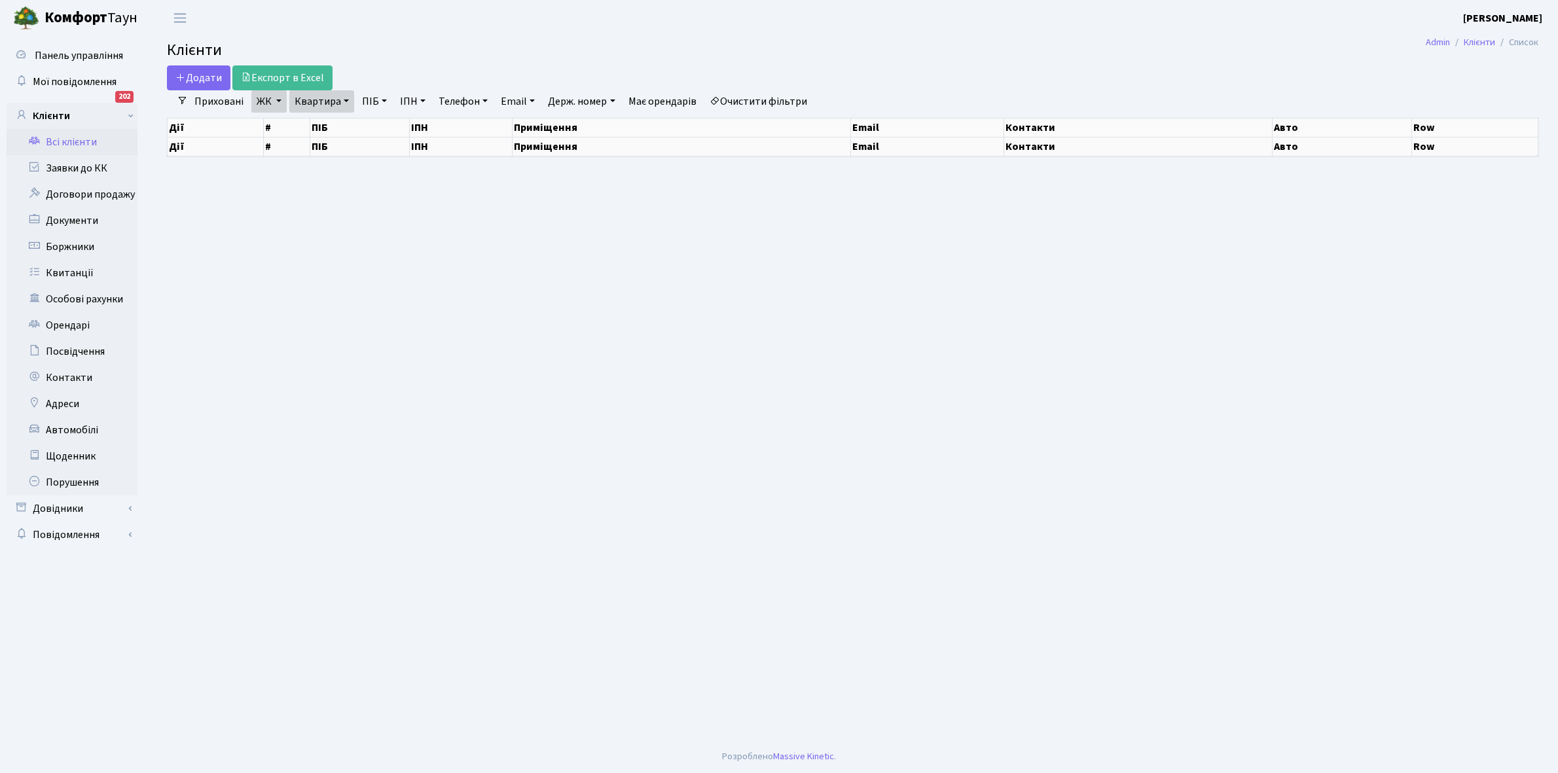
select select "25"
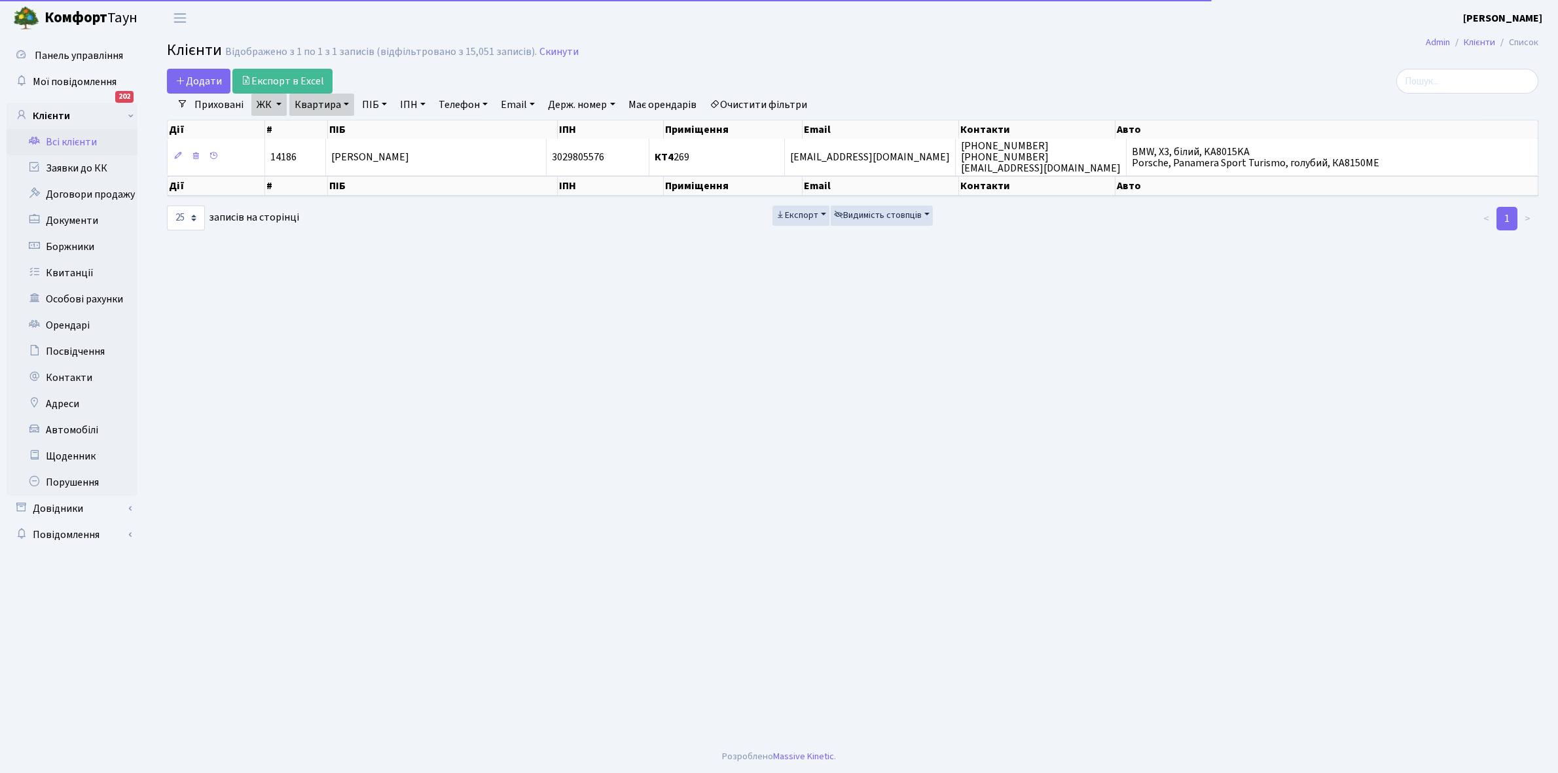
click at [342, 103] on link "Квартира" at bounding box center [321, 105] width 65 height 22
click at [339, 128] on input "269" at bounding box center [328, 130] width 77 height 25
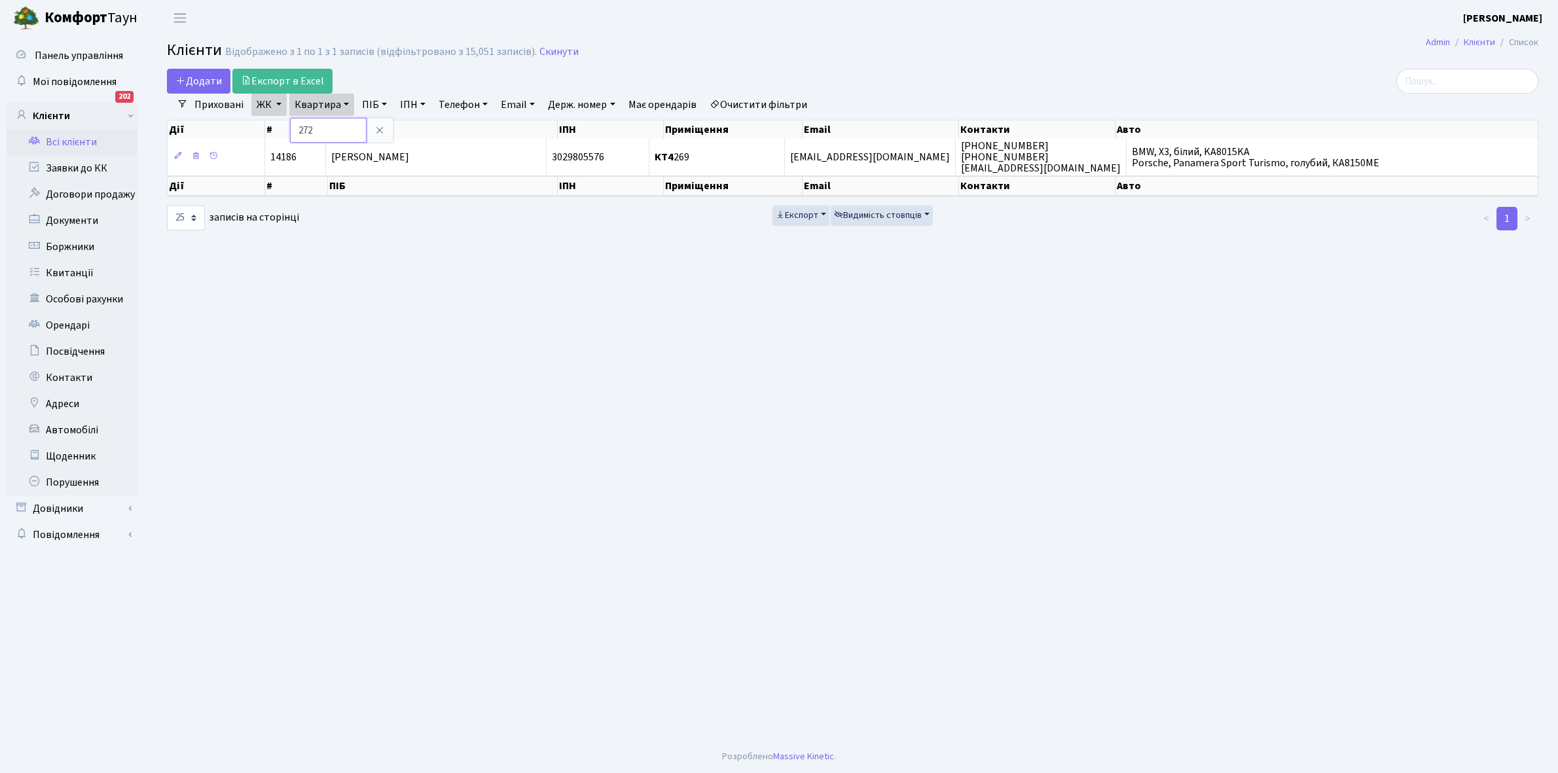
type input "272"
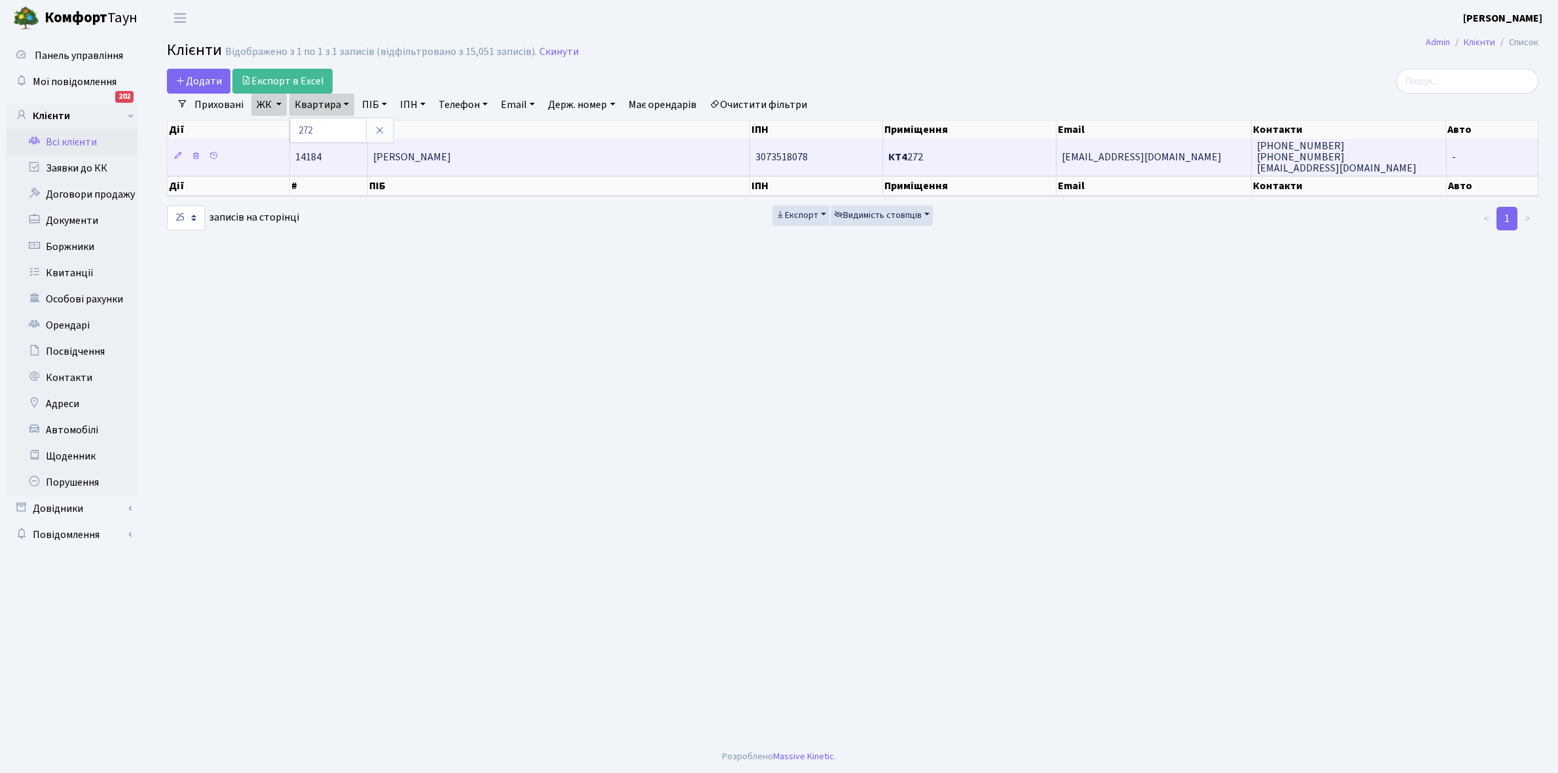
click at [451, 158] on span "[PERSON_NAME] [PERSON_NAME]" at bounding box center [412, 157] width 78 height 14
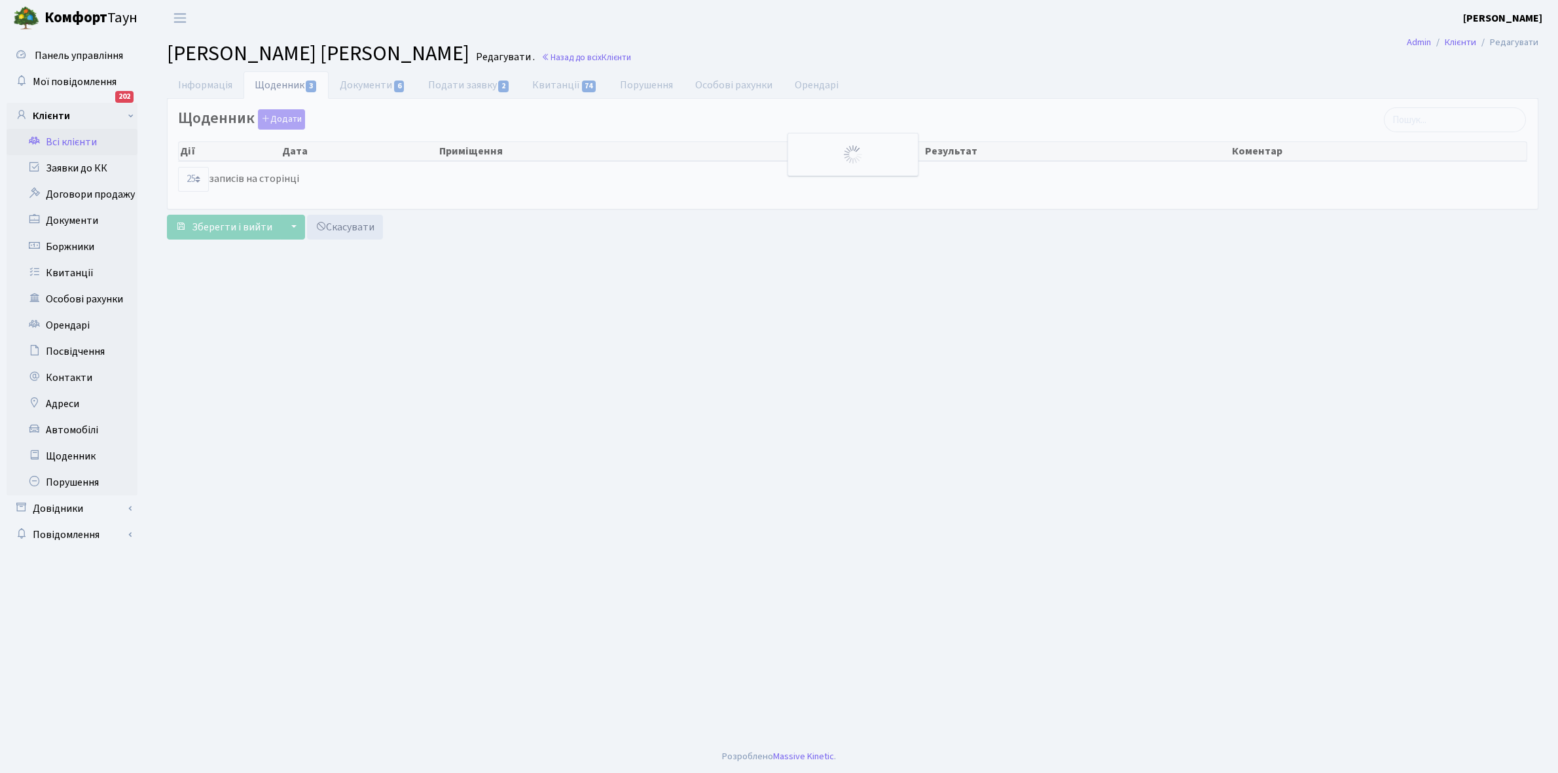
select select "25"
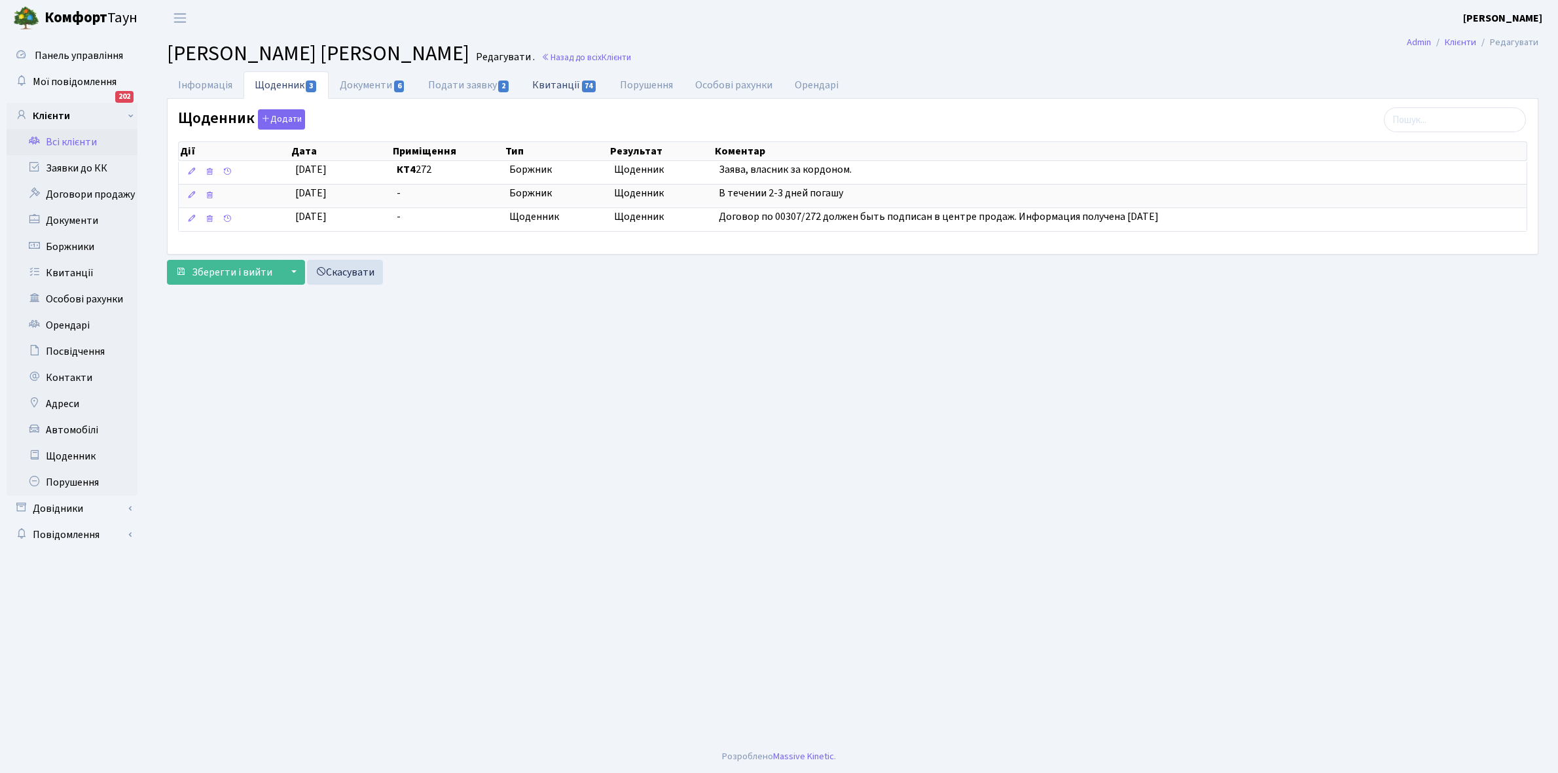
click at [541, 87] on link "Квитанції 74" at bounding box center [564, 84] width 87 height 27
select select "25"
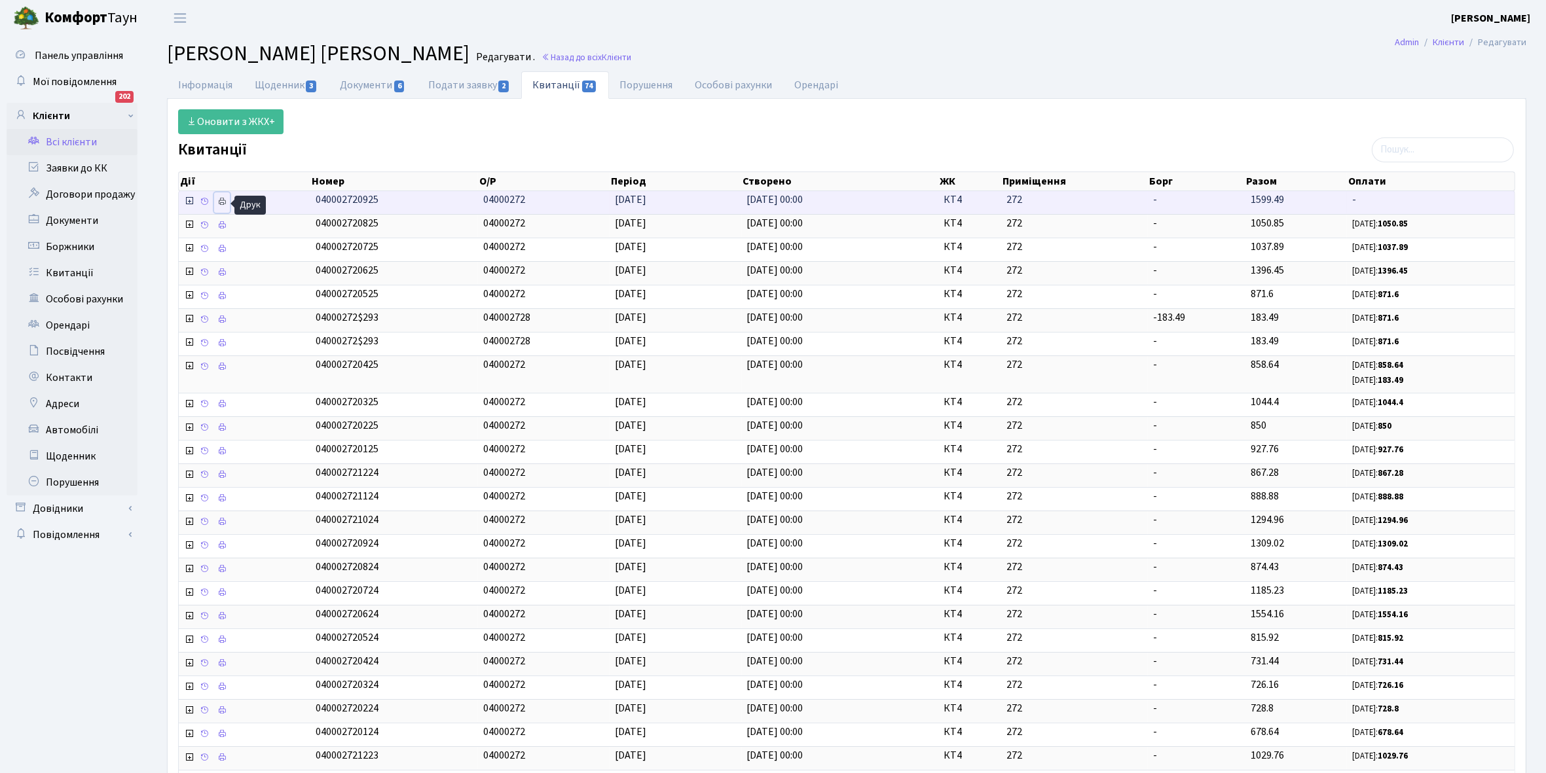
click at [221, 201] on icon at bounding box center [221, 201] width 9 height 9
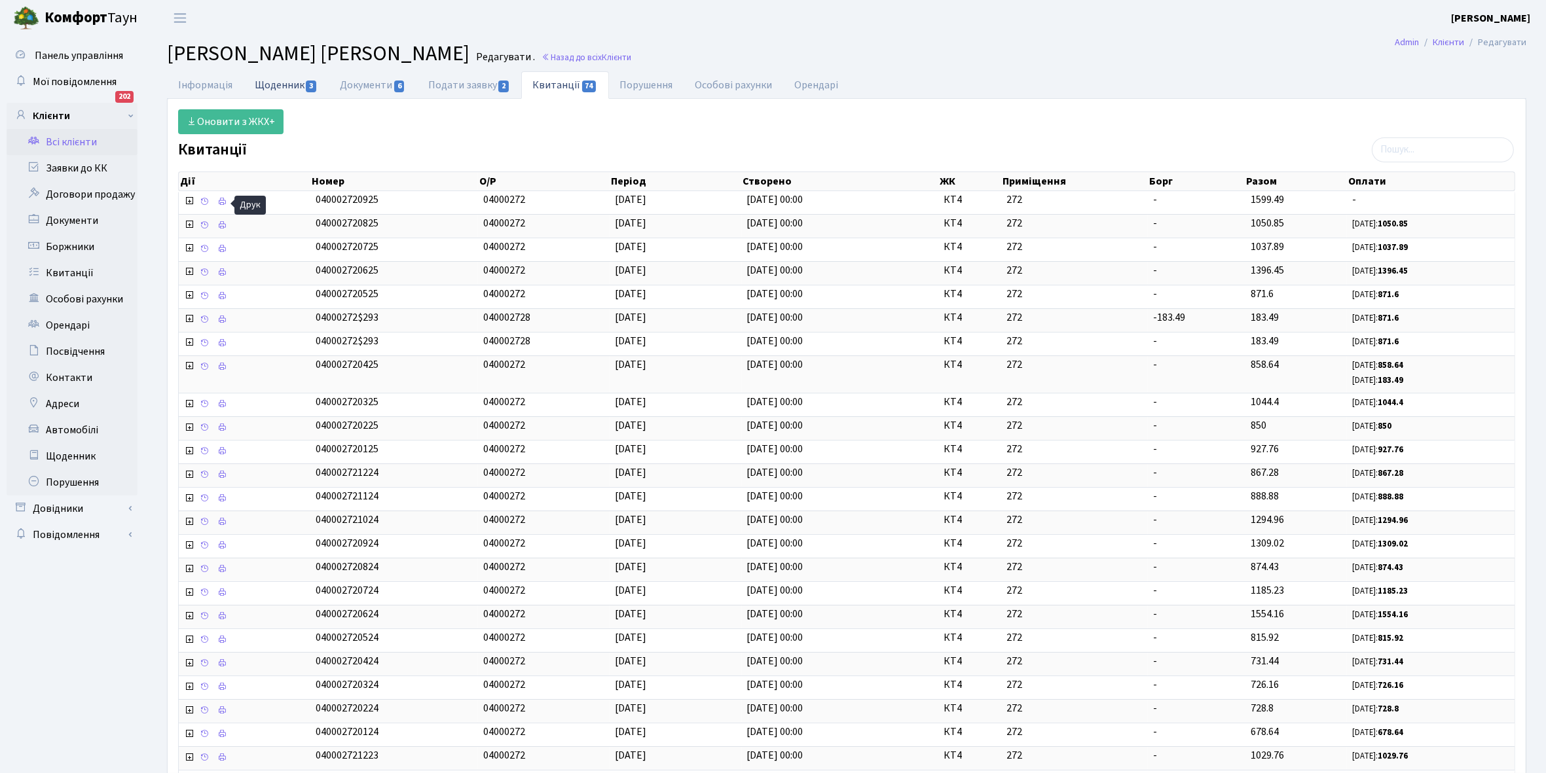
click at [267, 83] on link "Щоденник 3" at bounding box center [286, 84] width 85 height 27
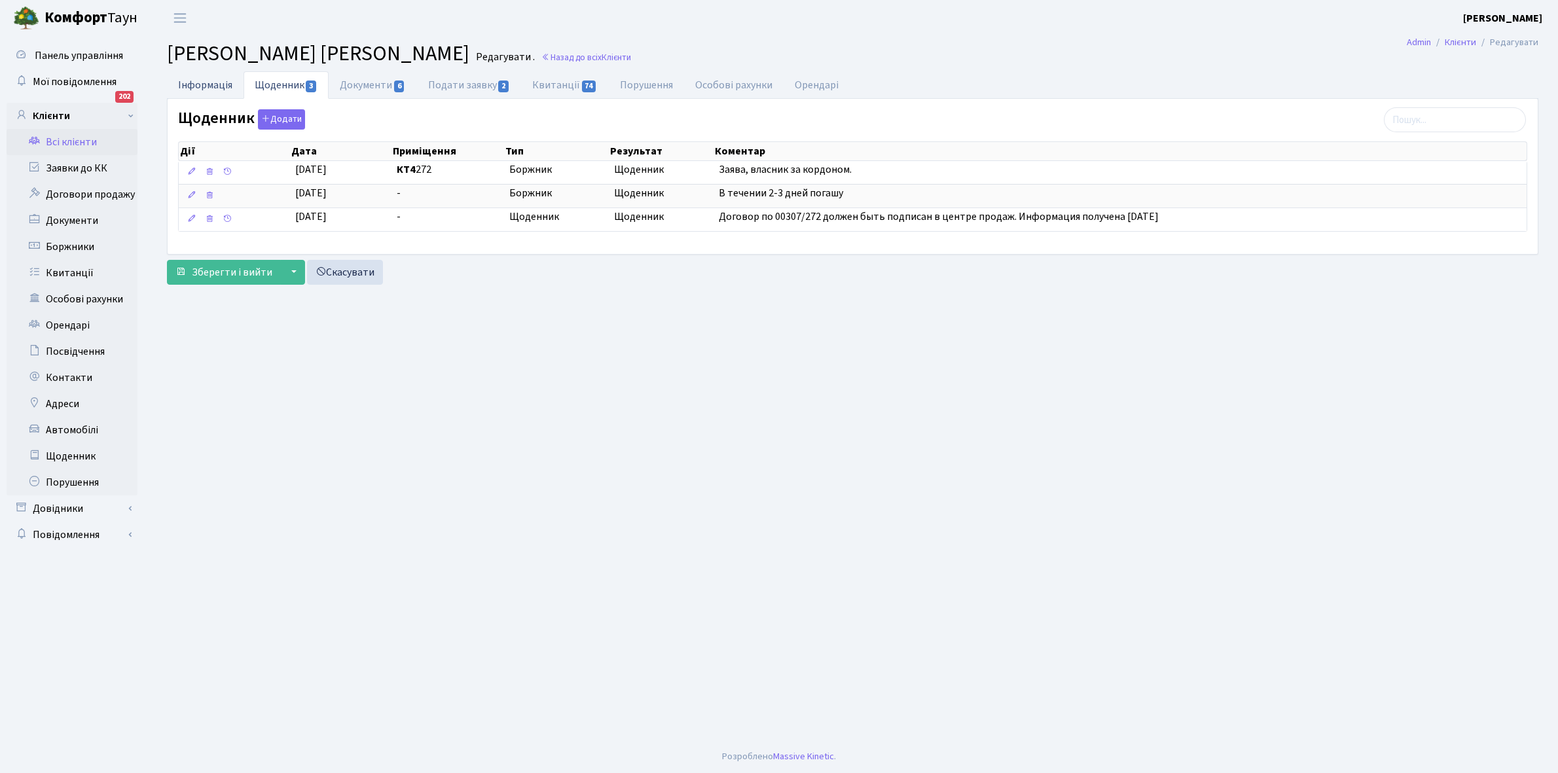
click at [183, 85] on link "Інформація" at bounding box center [205, 84] width 77 height 27
select select "25"
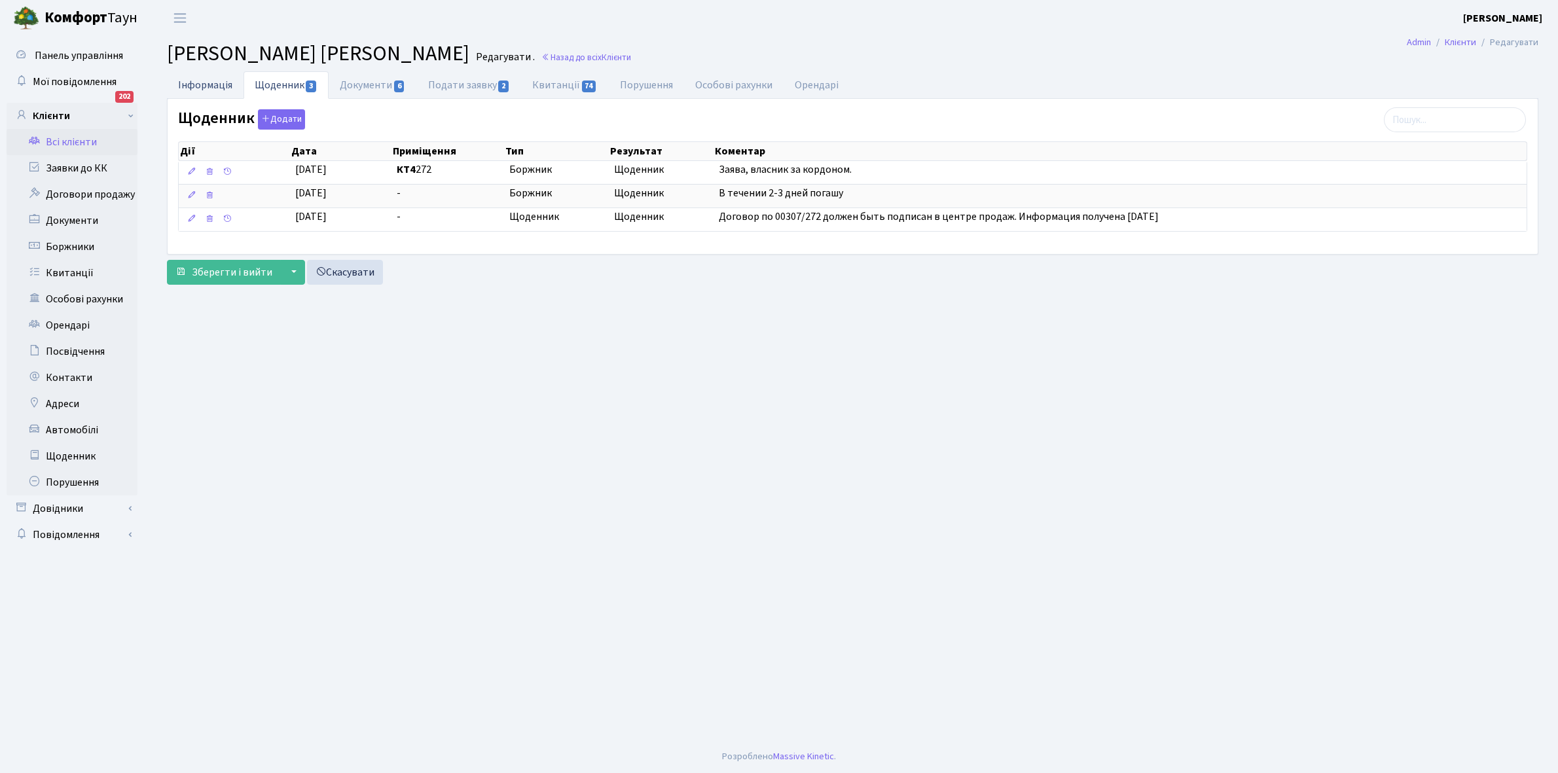
select select "25"
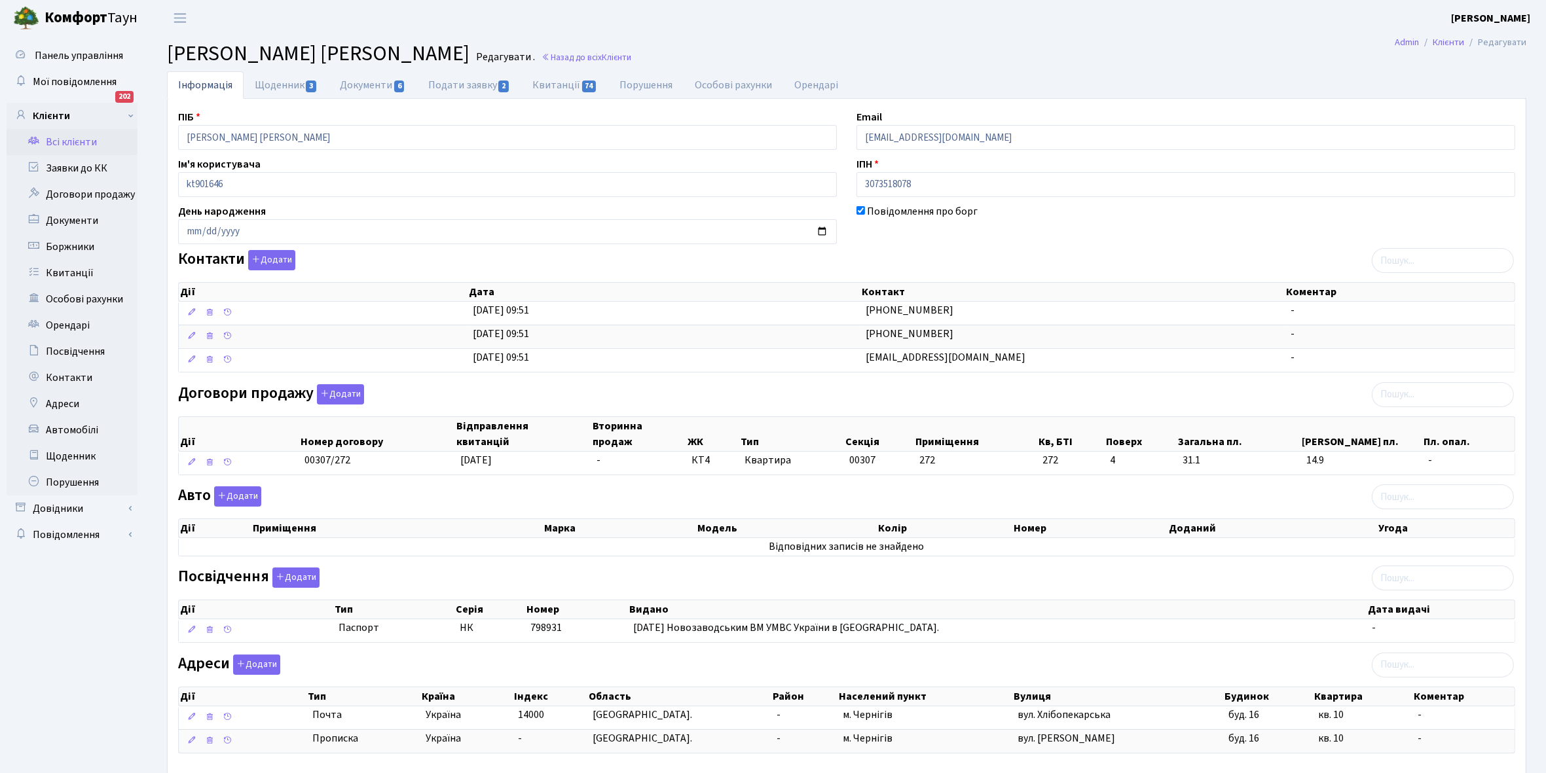
click at [75, 144] on link "Всі клієнти" at bounding box center [72, 142] width 131 height 26
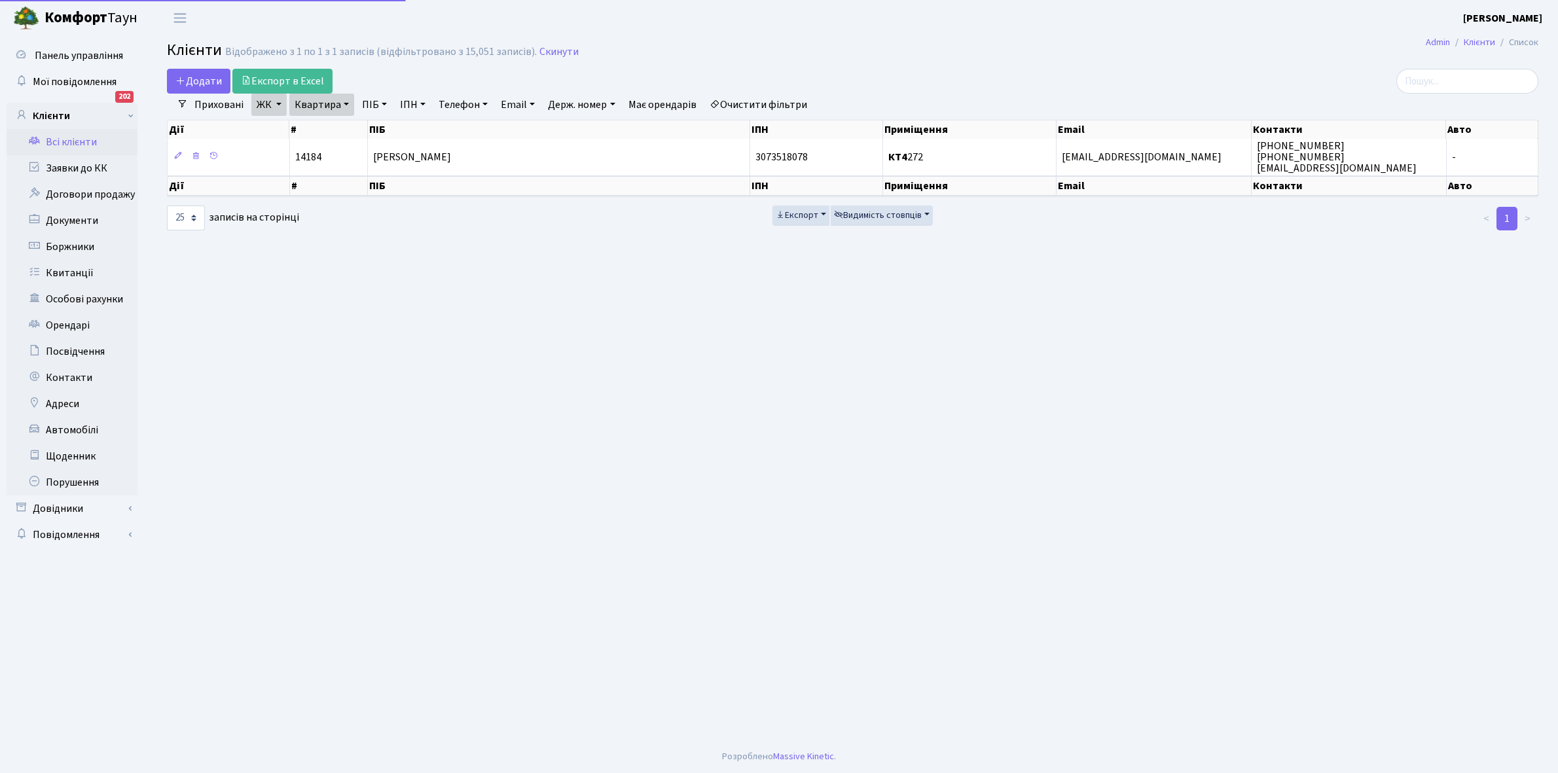
select select "25"
click at [342, 103] on link "Квартира" at bounding box center [321, 105] width 65 height 22
click at [337, 130] on input "272" at bounding box center [328, 130] width 77 height 25
type input "273"
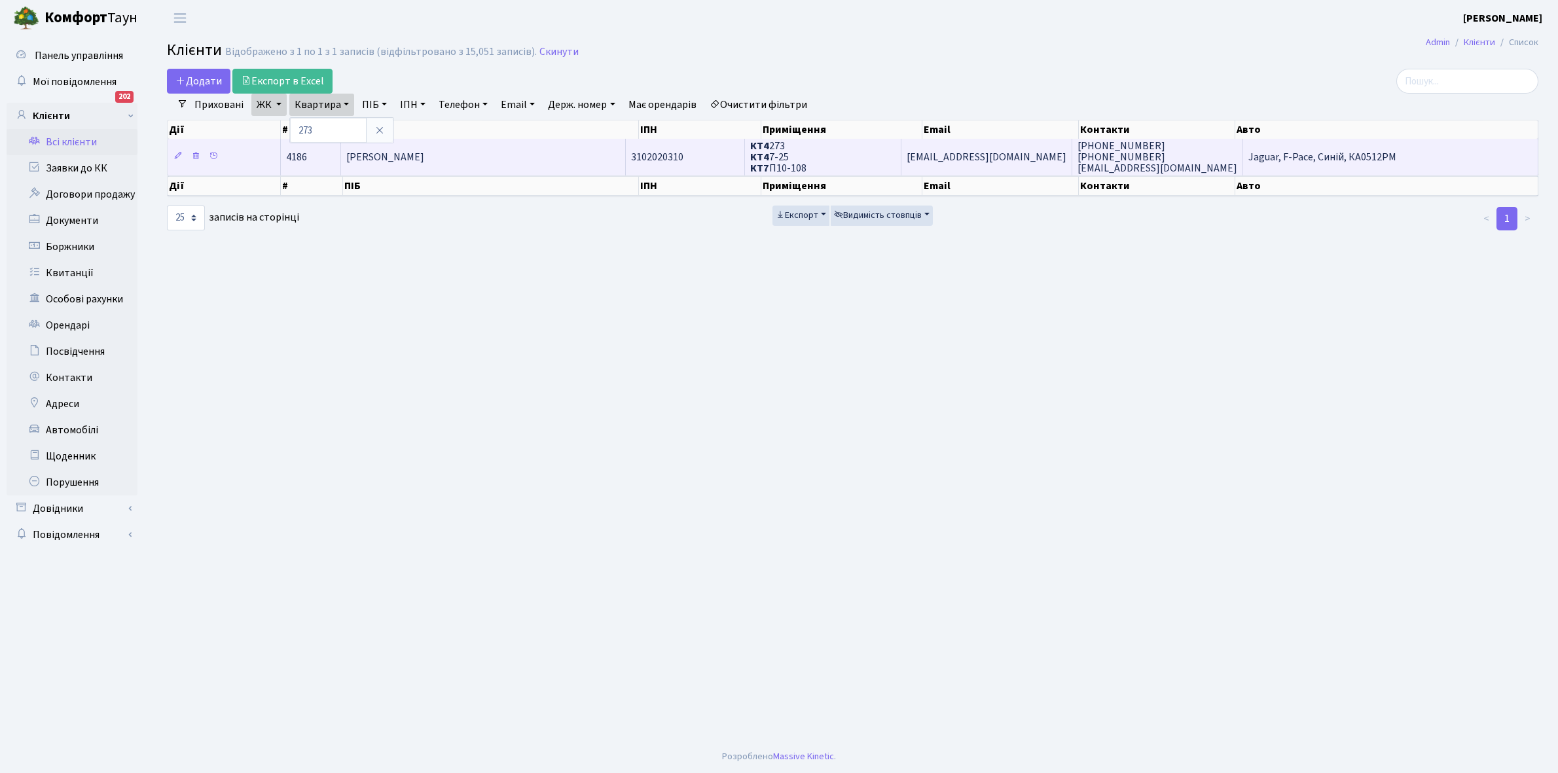
click at [424, 162] on span "[PERSON_NAME]" at bounding box center [385, 157] width 78 height 14
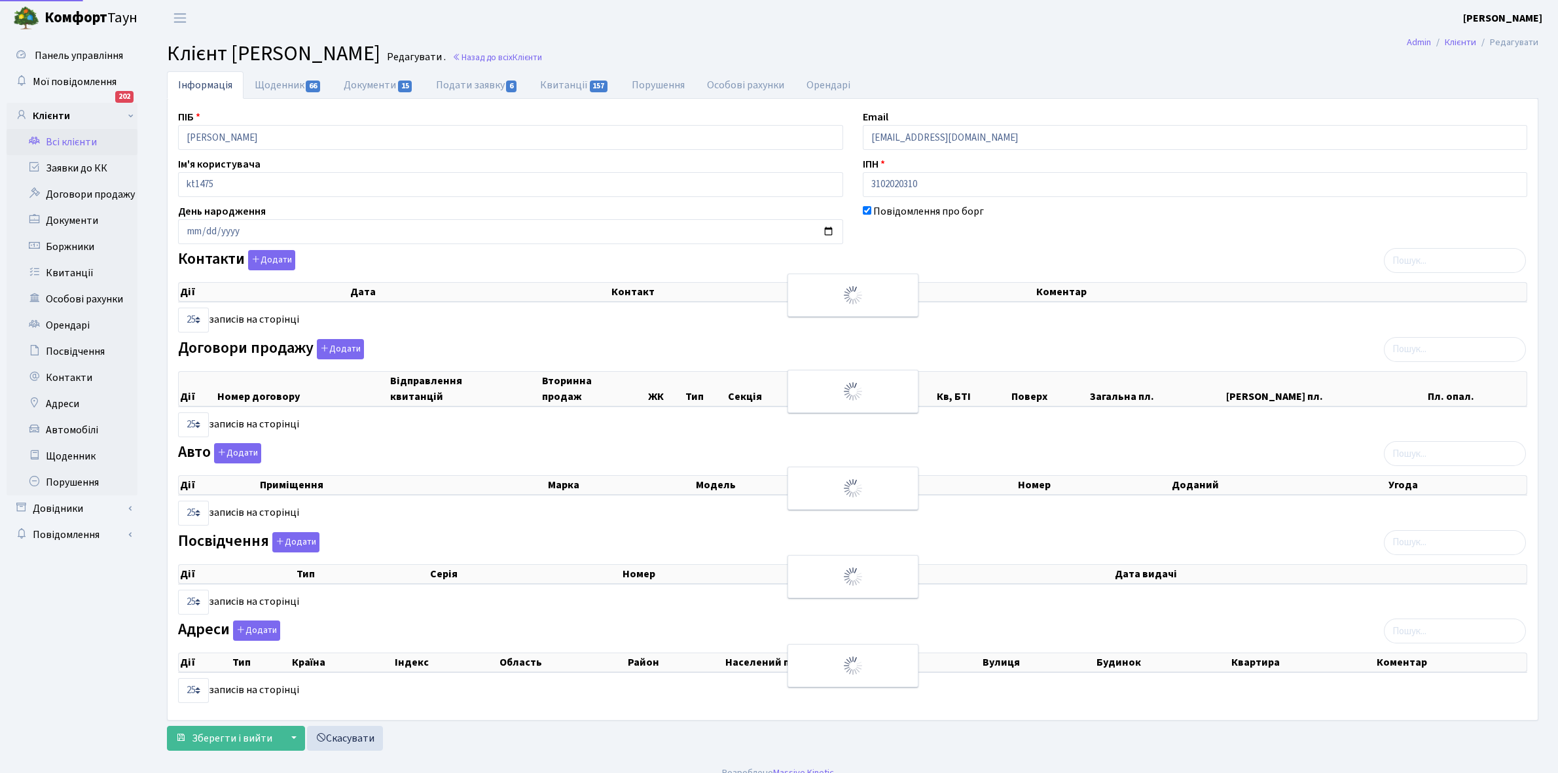
select select "25"
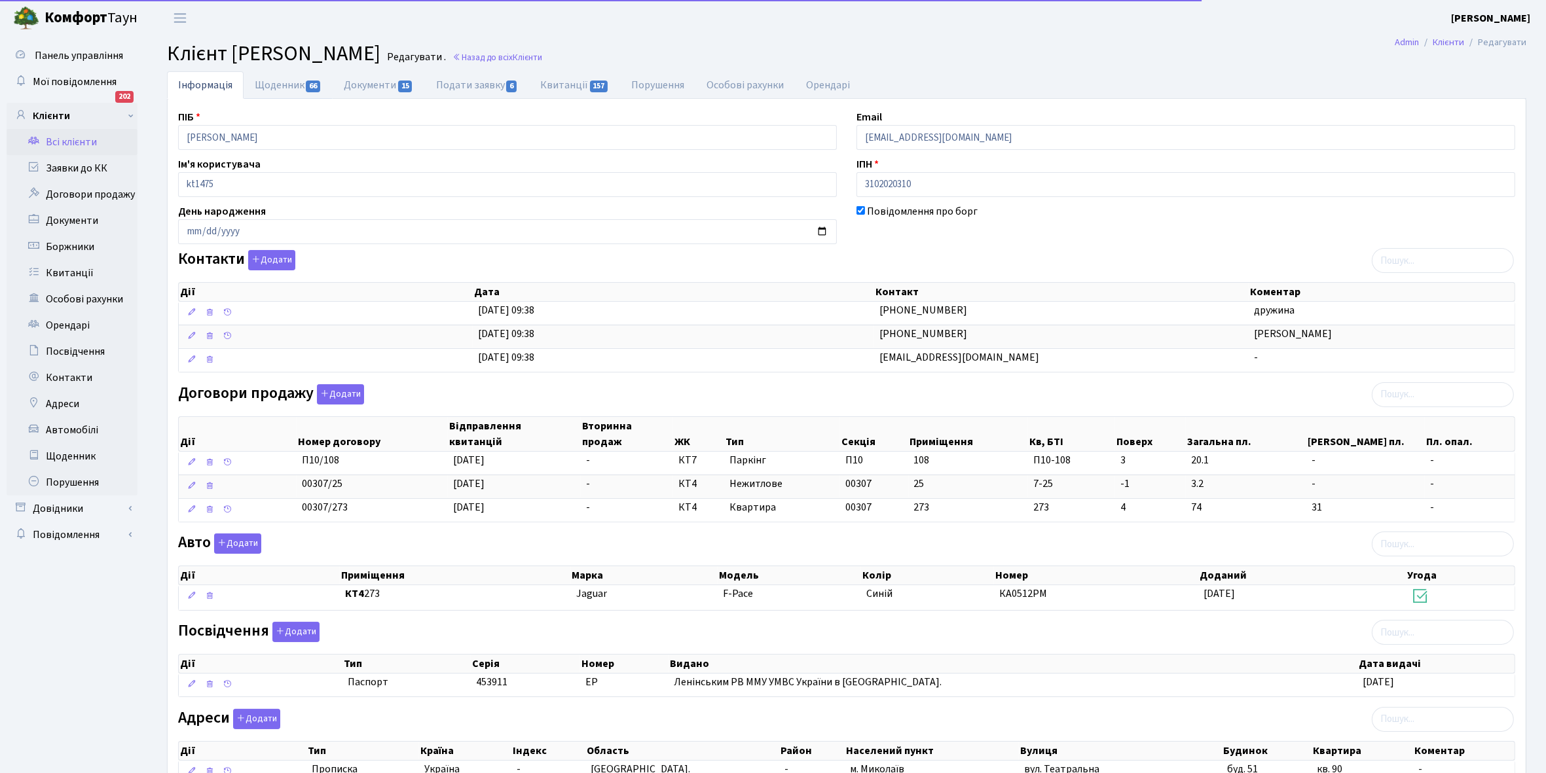
click at [276, 86] on link "Щоденник 66" at bounding box center [288, 84] width 89 height 27
select select "25"
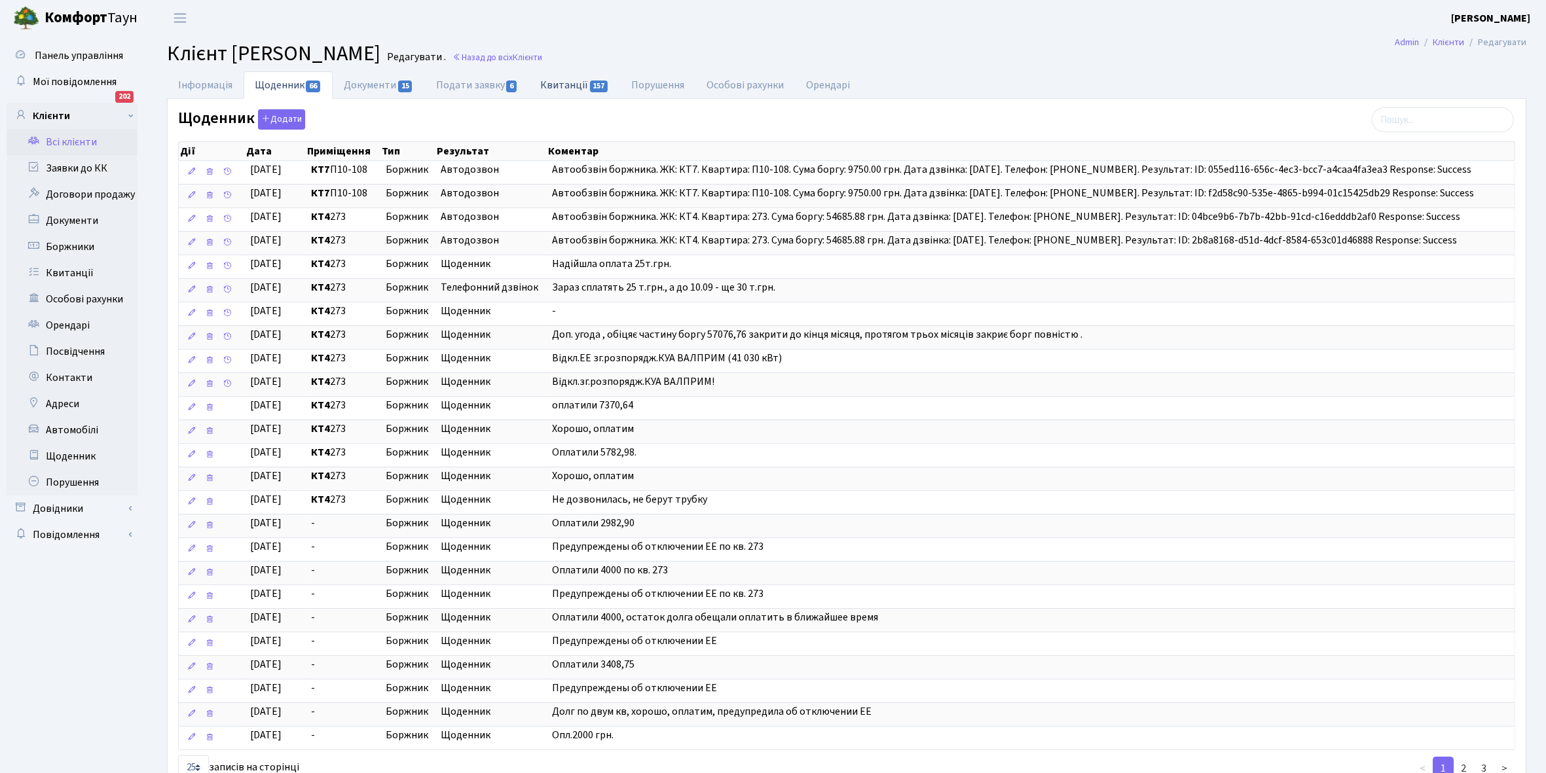
click at [571, 87] on link "Квитанції 157" at bounding box center [574, 84] width 91 height 27
select select "25"
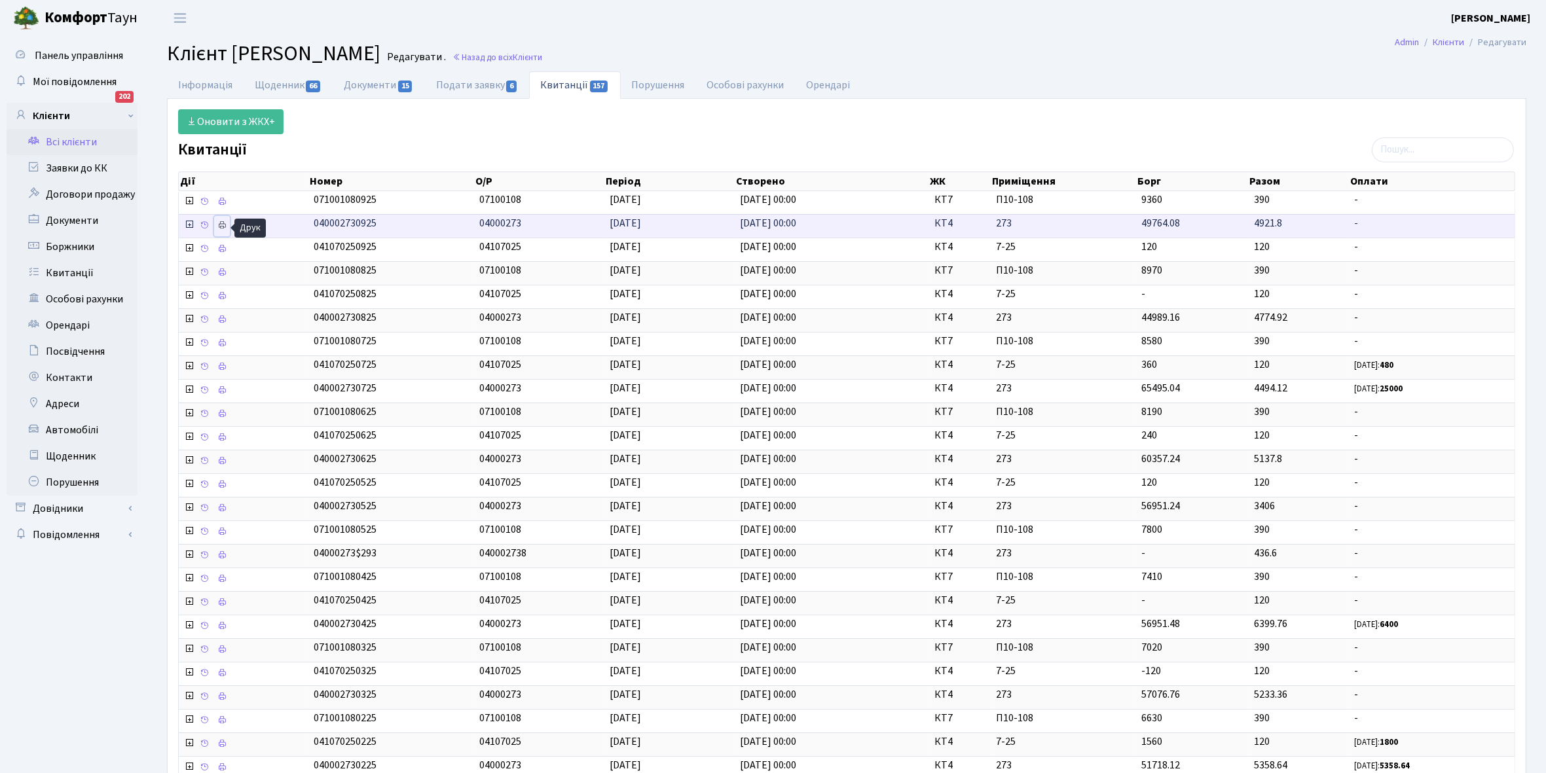
click at [220, 230] on icon at bounding box center [221, 225] width 9 height 9
click at [274, 83] on link "Щоденник 66" at bounding box center [288, 84] width 89 height 27
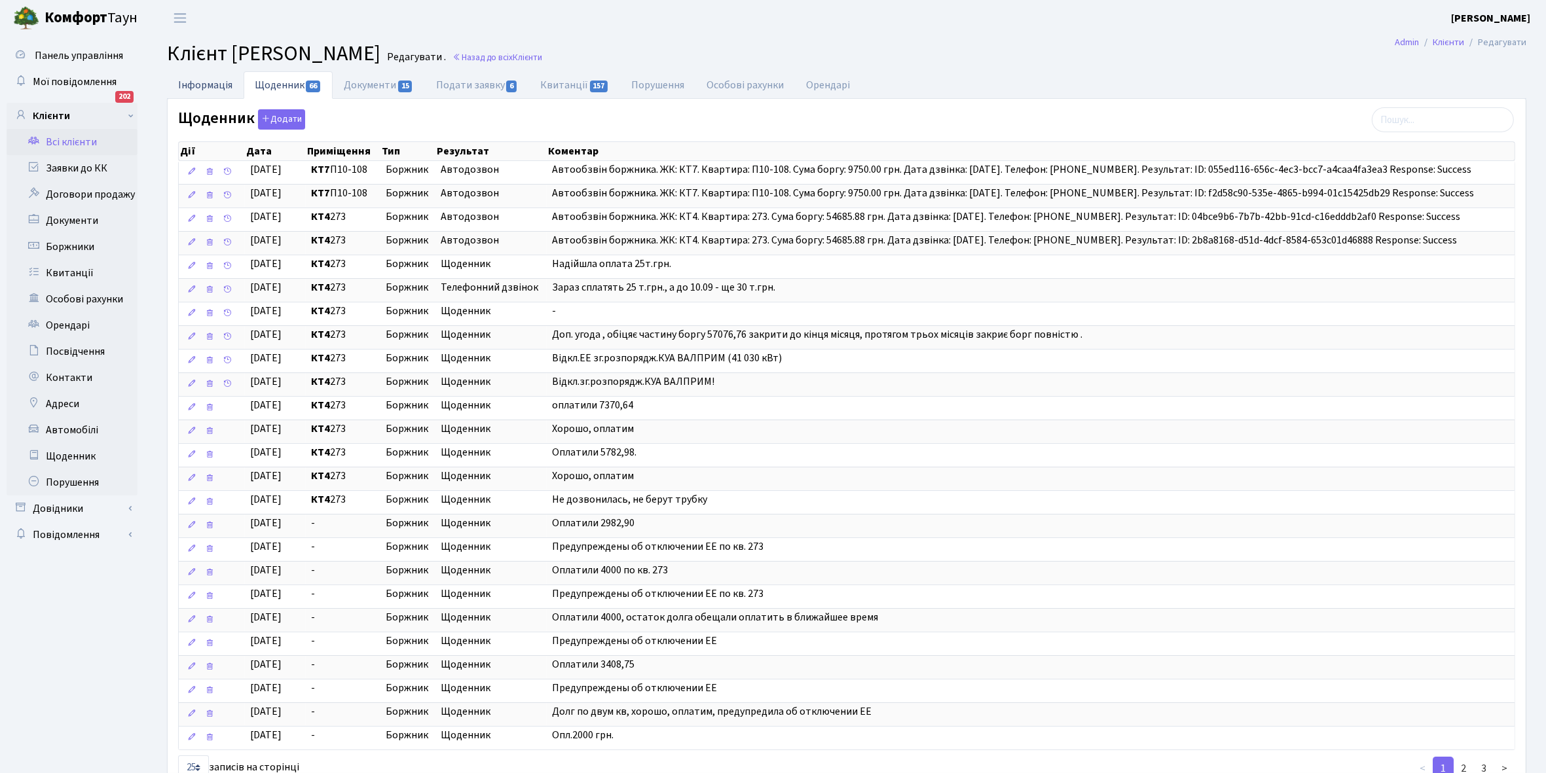
click at [178, 87] on link "Інформація" at bounding box center [205, 84] width 77 height 27
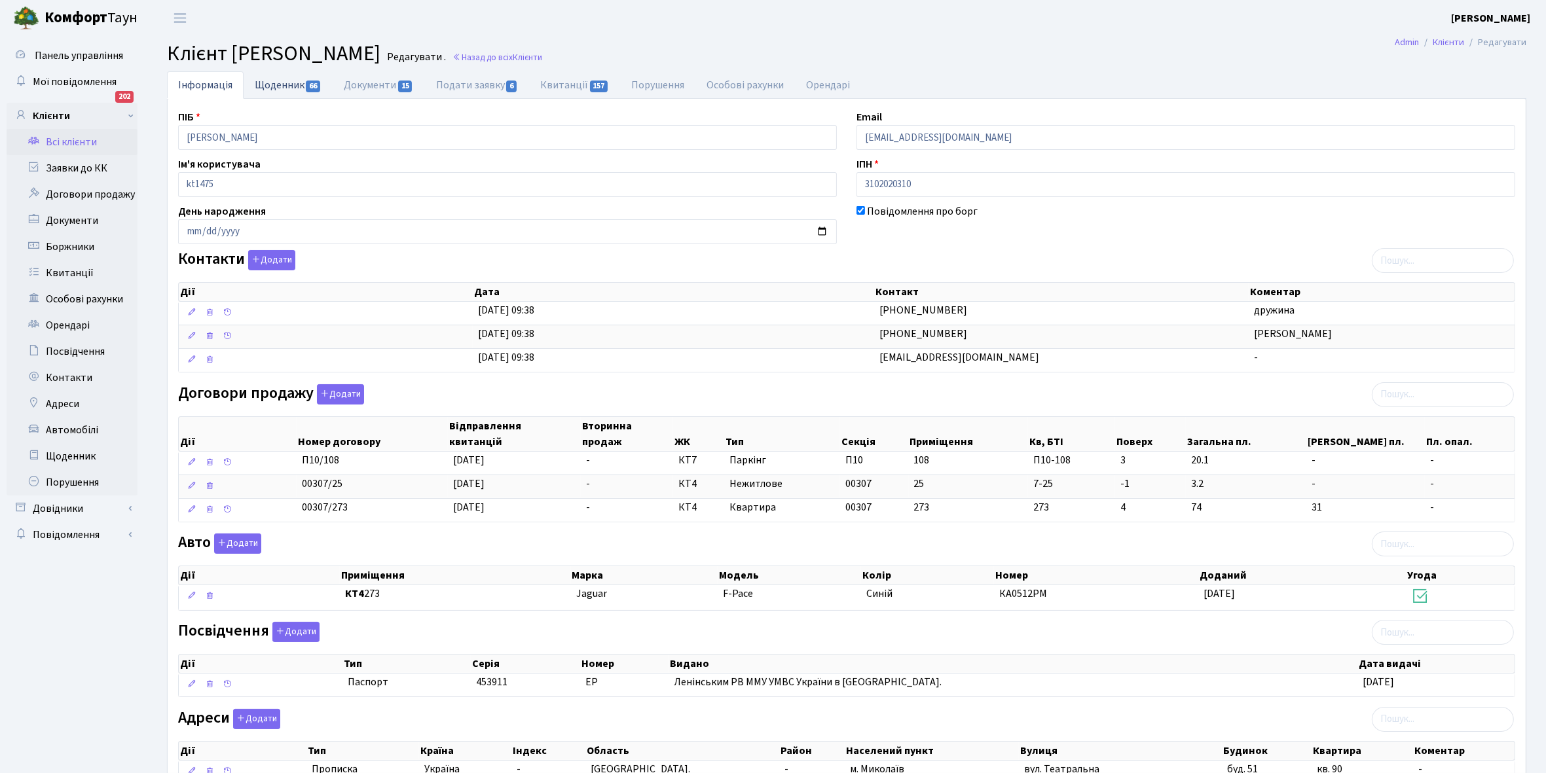
click at [272, 84] on link "Щоденник 66" at bounding box center [288, 84] width 89 height 27
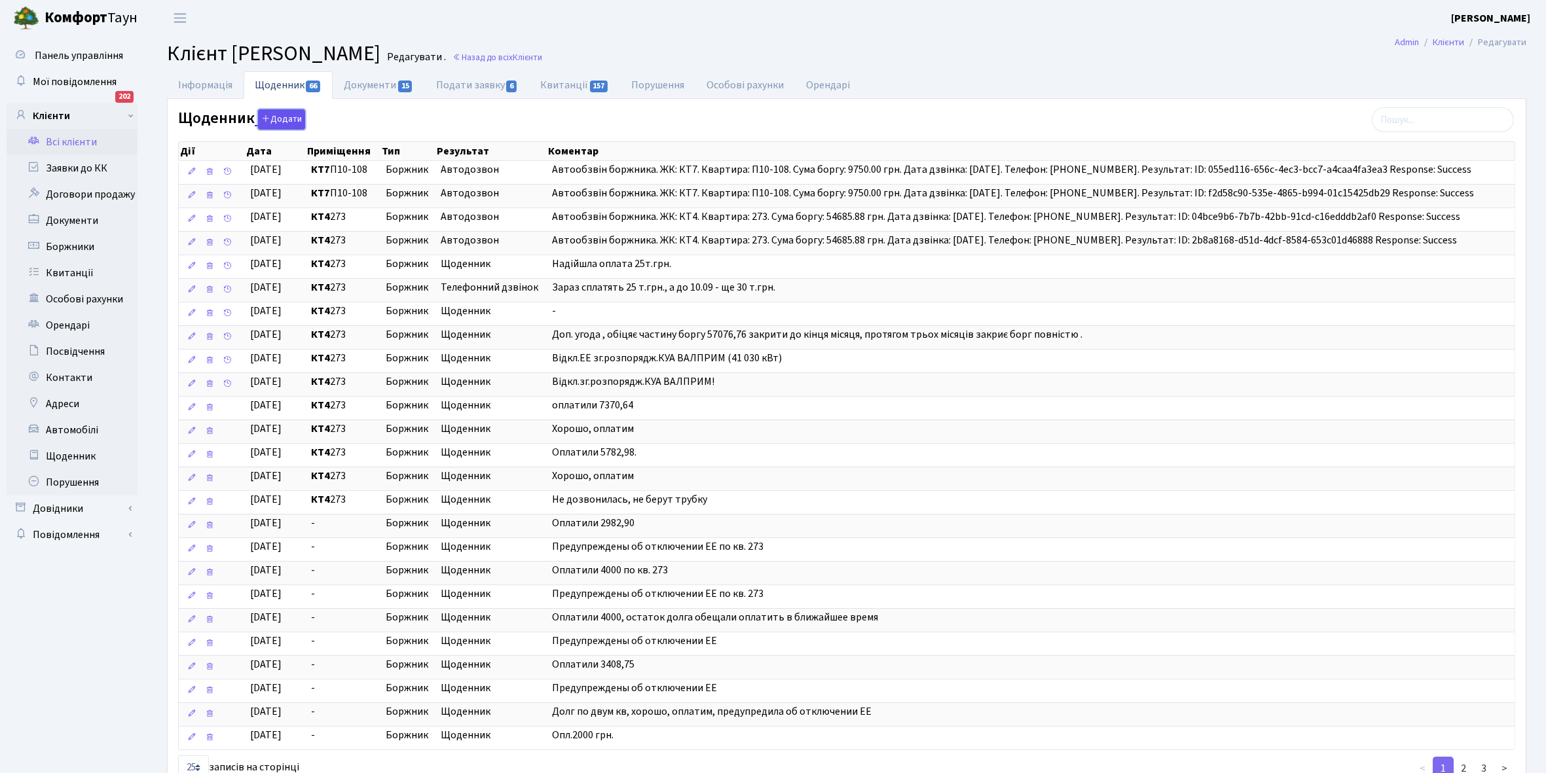
click at [277, 121] on button "Додати" at bounding box center [281, 119] width 47 height 20
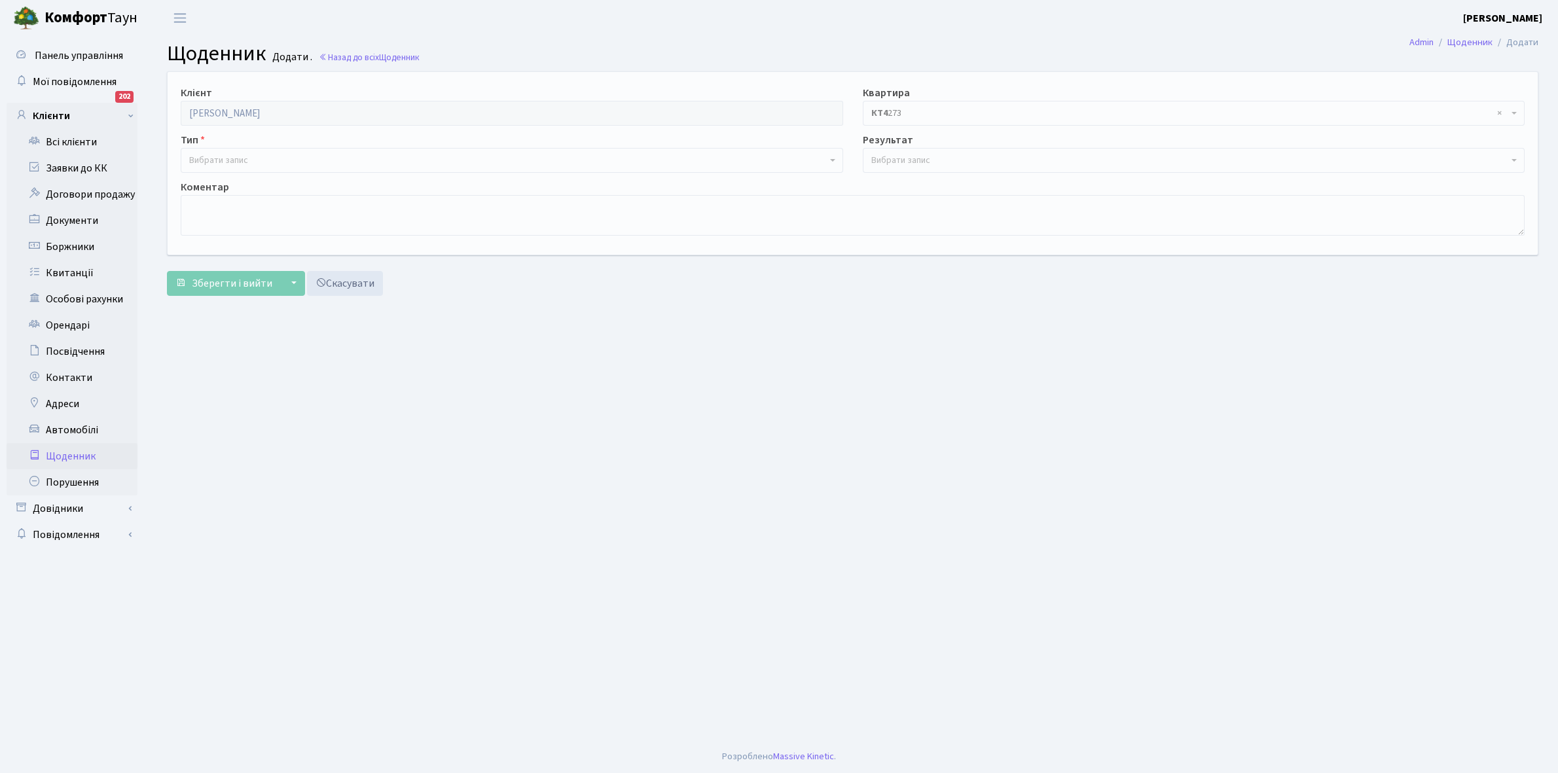
click at [240, 162] on span "Вибрати запис" at bounding box center [218, 160] width 59 height 13
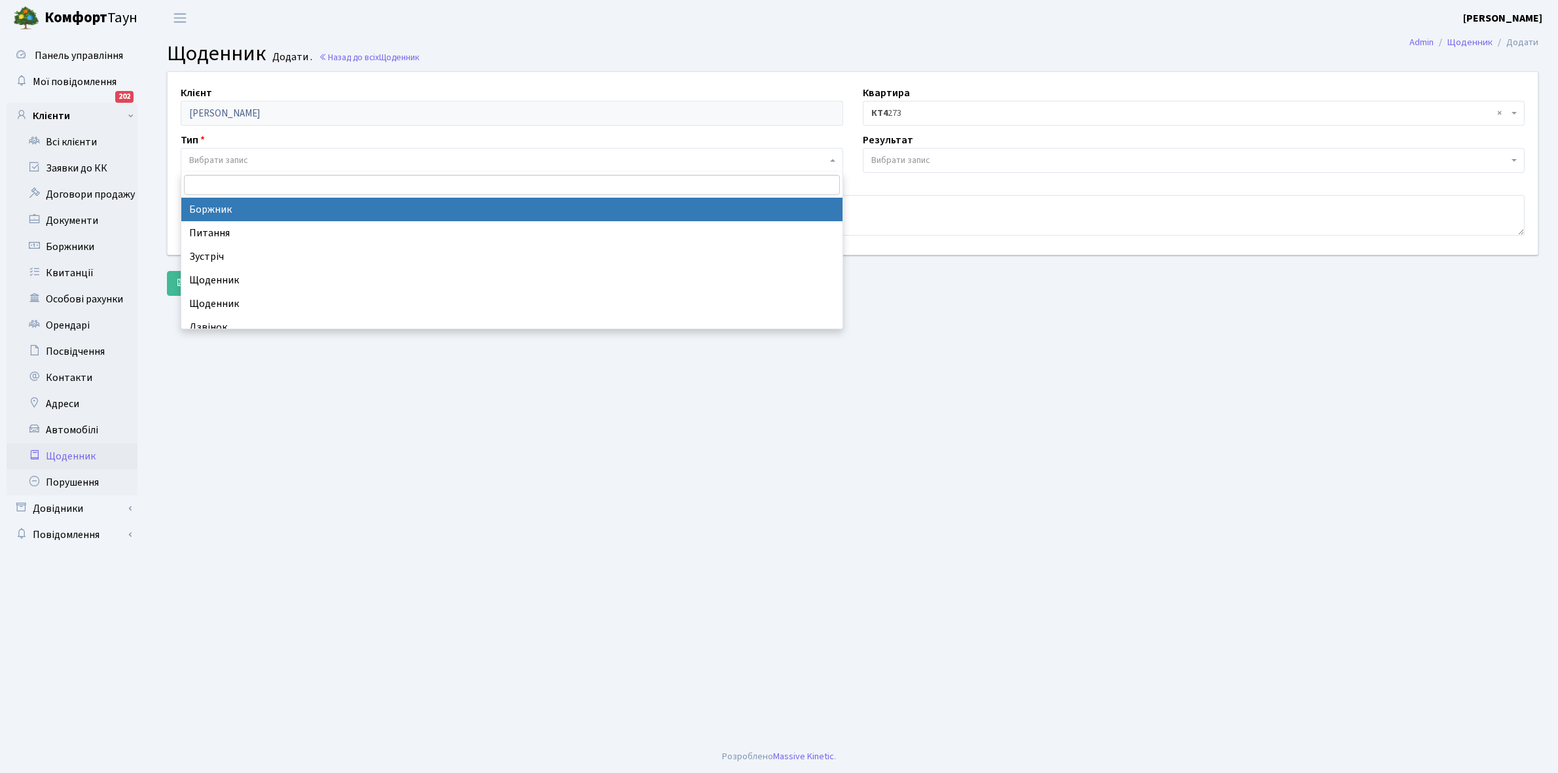
select select "189"
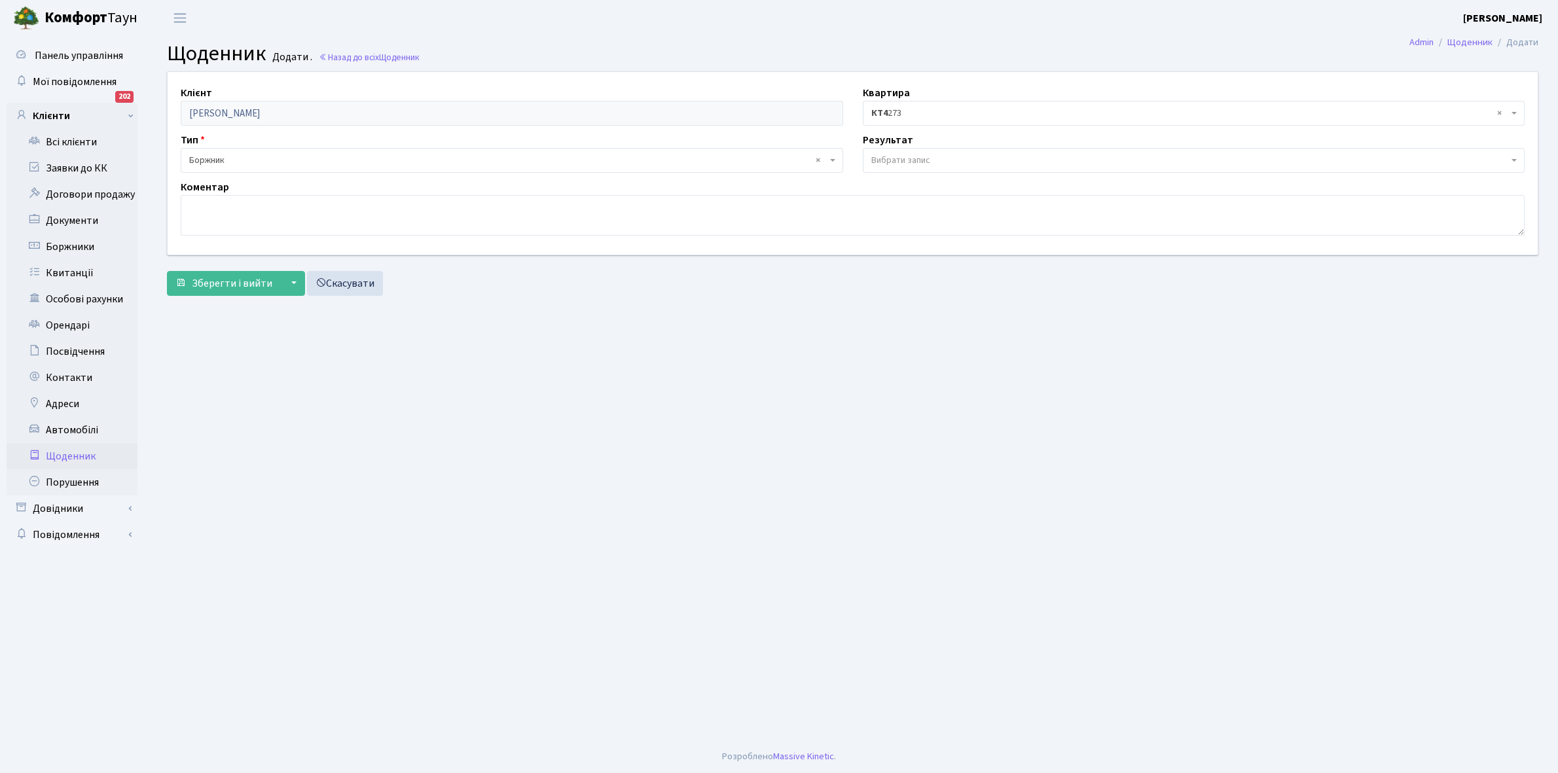
click at [912, 161] on span "Вибрати запис" at bounding box center [900, 160] width 59 height 13
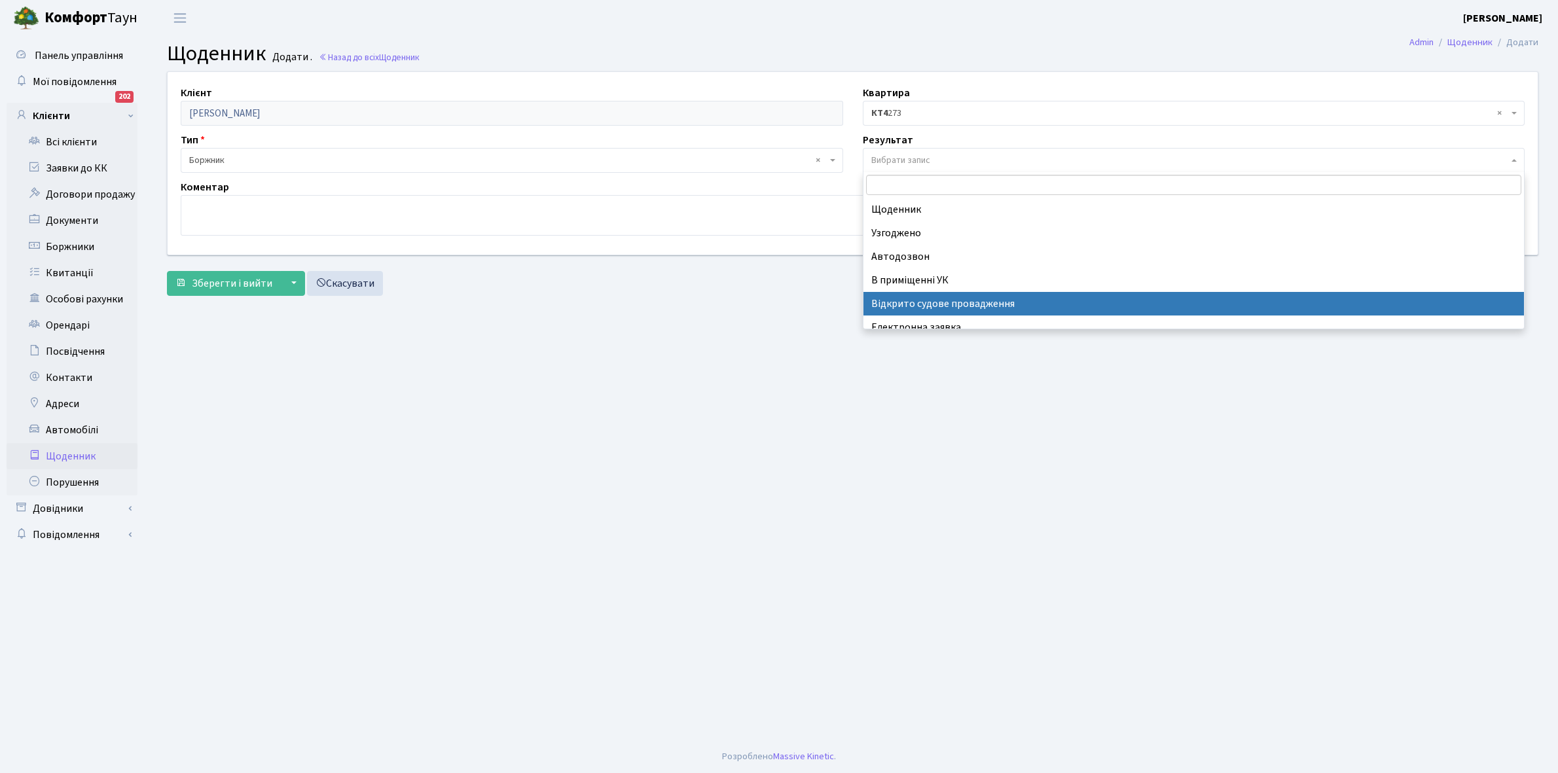
scroll to position [81, 0]
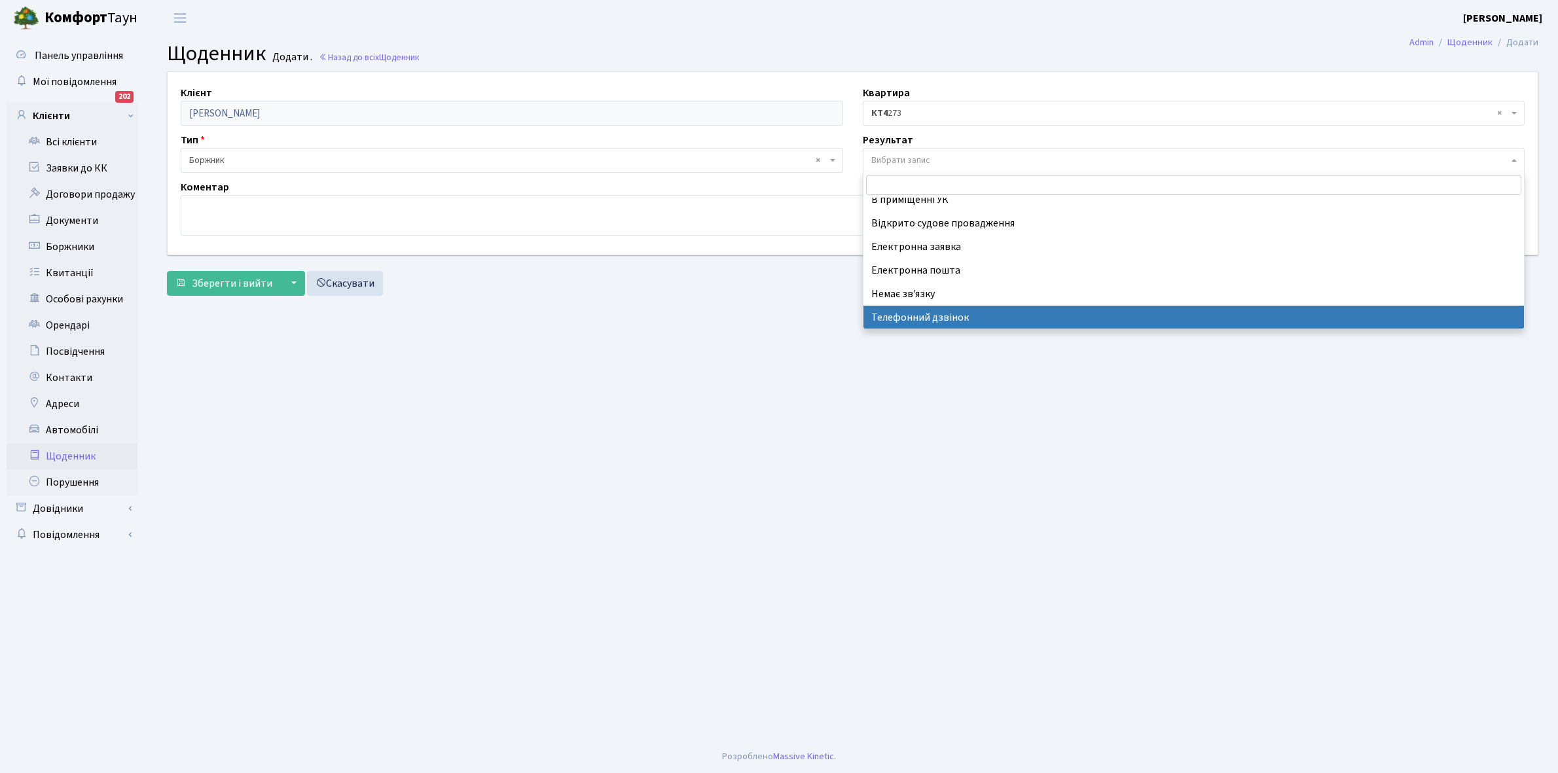
select select "196"
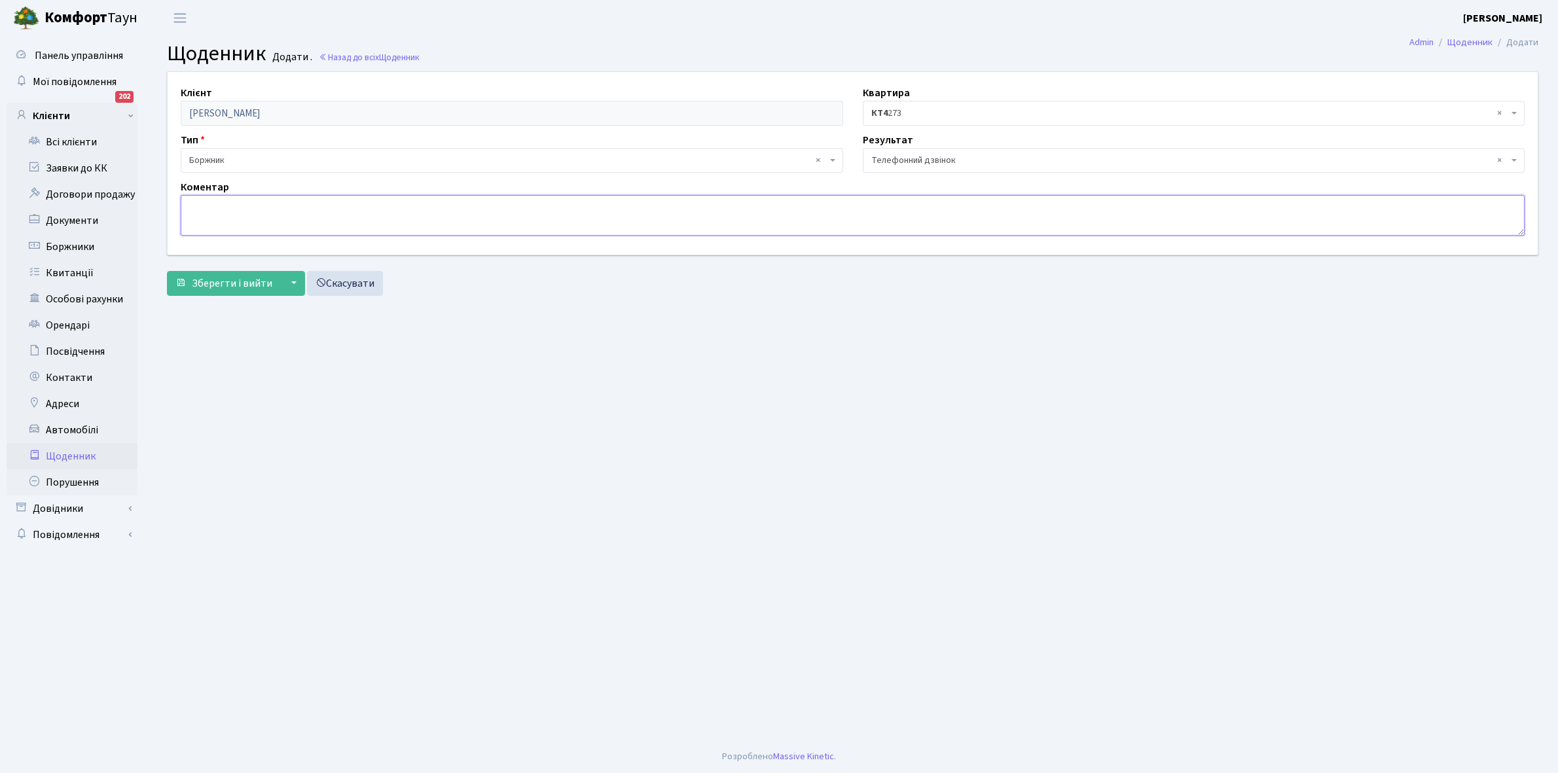
click at [211, 216] on textarea at bounding box center [853, 215] width 1344 height 41
click at [188, 200] on textarea "Оплатить 20000 грн" at bounding box center [853, 215] width 1344 height 41
click at [230, 203] on textarea "Обіцяв Оплатить 20000 грн" at bounding box center [853, 215] width 1344 height 41
click at [228, 203] on textarea "Обіцяв Оплатить 20000 грн" at bounding box center [853, 215] width 1344 height 41
click at [259, 208] on textarea "Обіцяв оплатить 20000 грн" at bounding box center [853, 215] width 1344 height 41
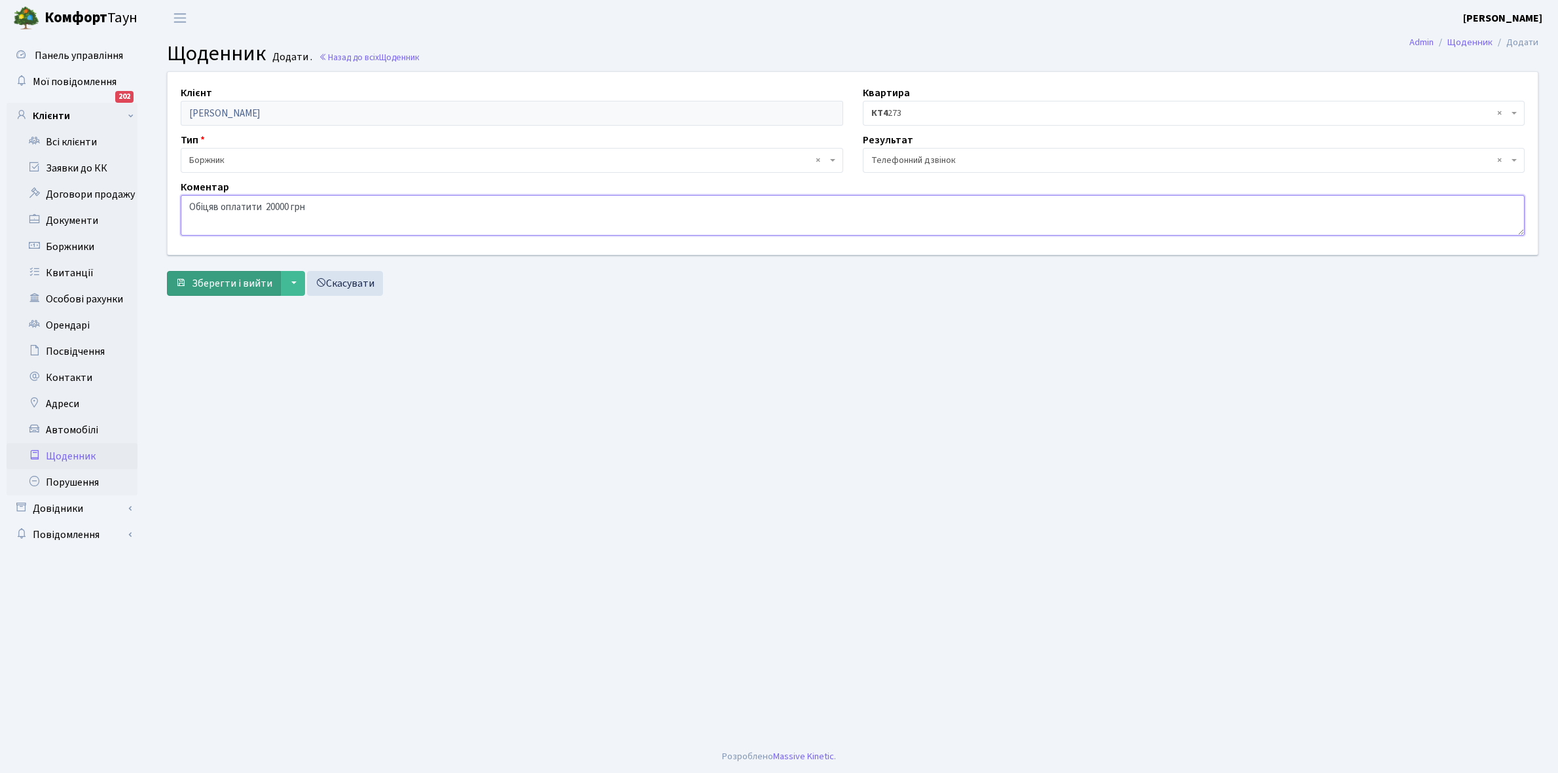
type textarea "Обіцяв оплатити 20000 грн"
click at [247, 277] on span "Зберегти і вийти" at bounding box center [232, 283] width 81 height 14
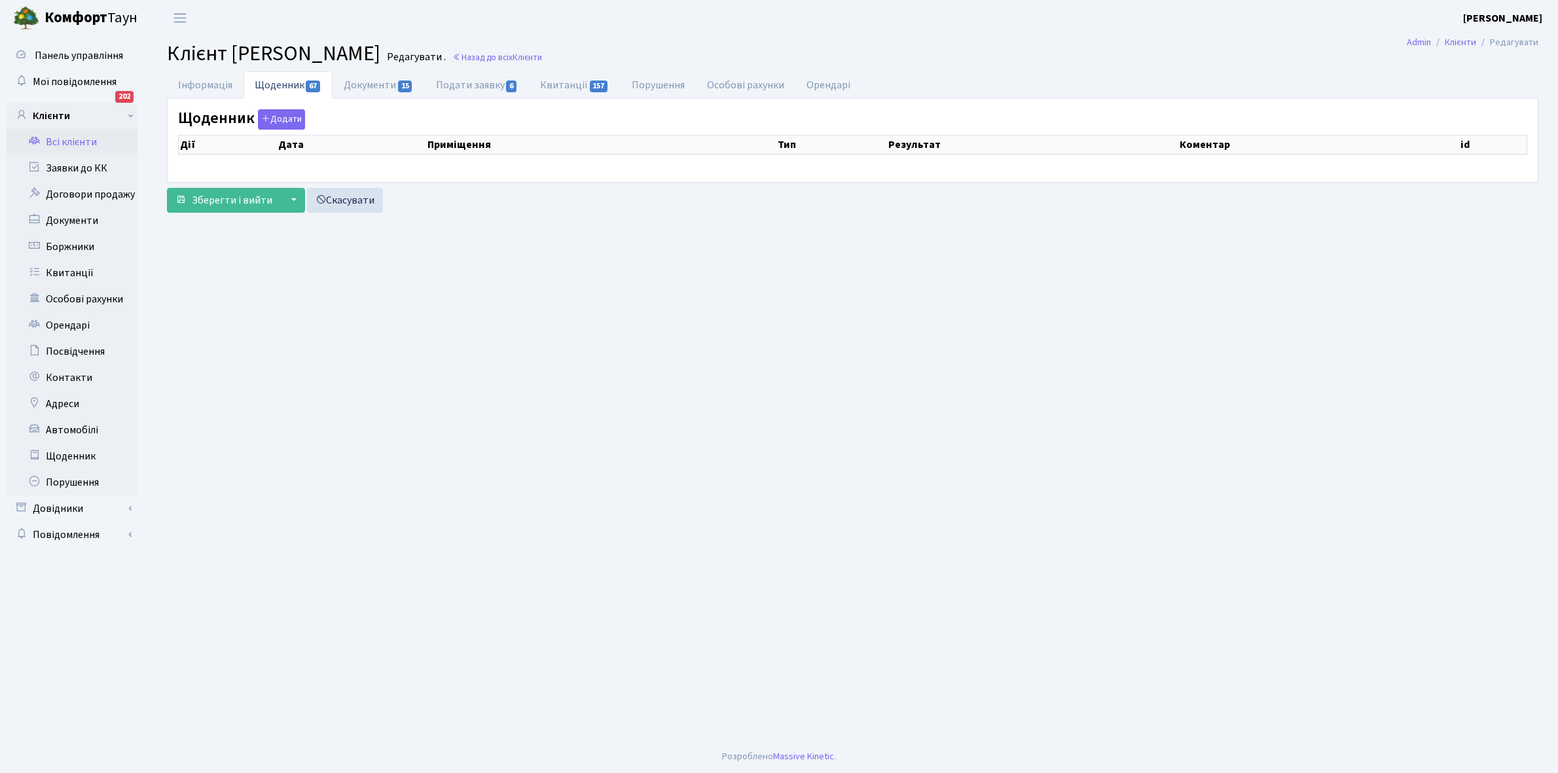
select select "25"
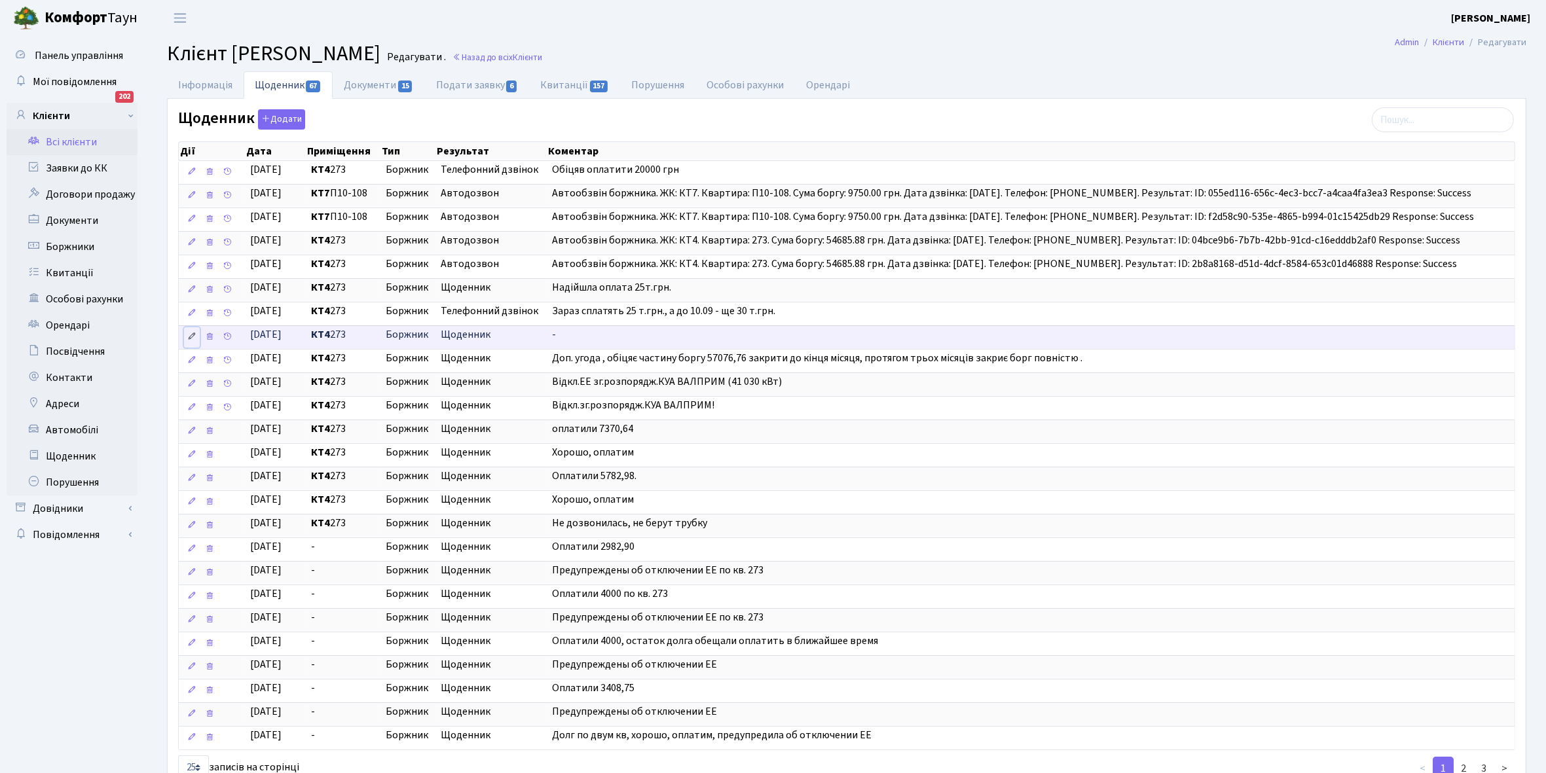
click at [185, 340] on link at bounding box center [192, 337] width 16 height 20
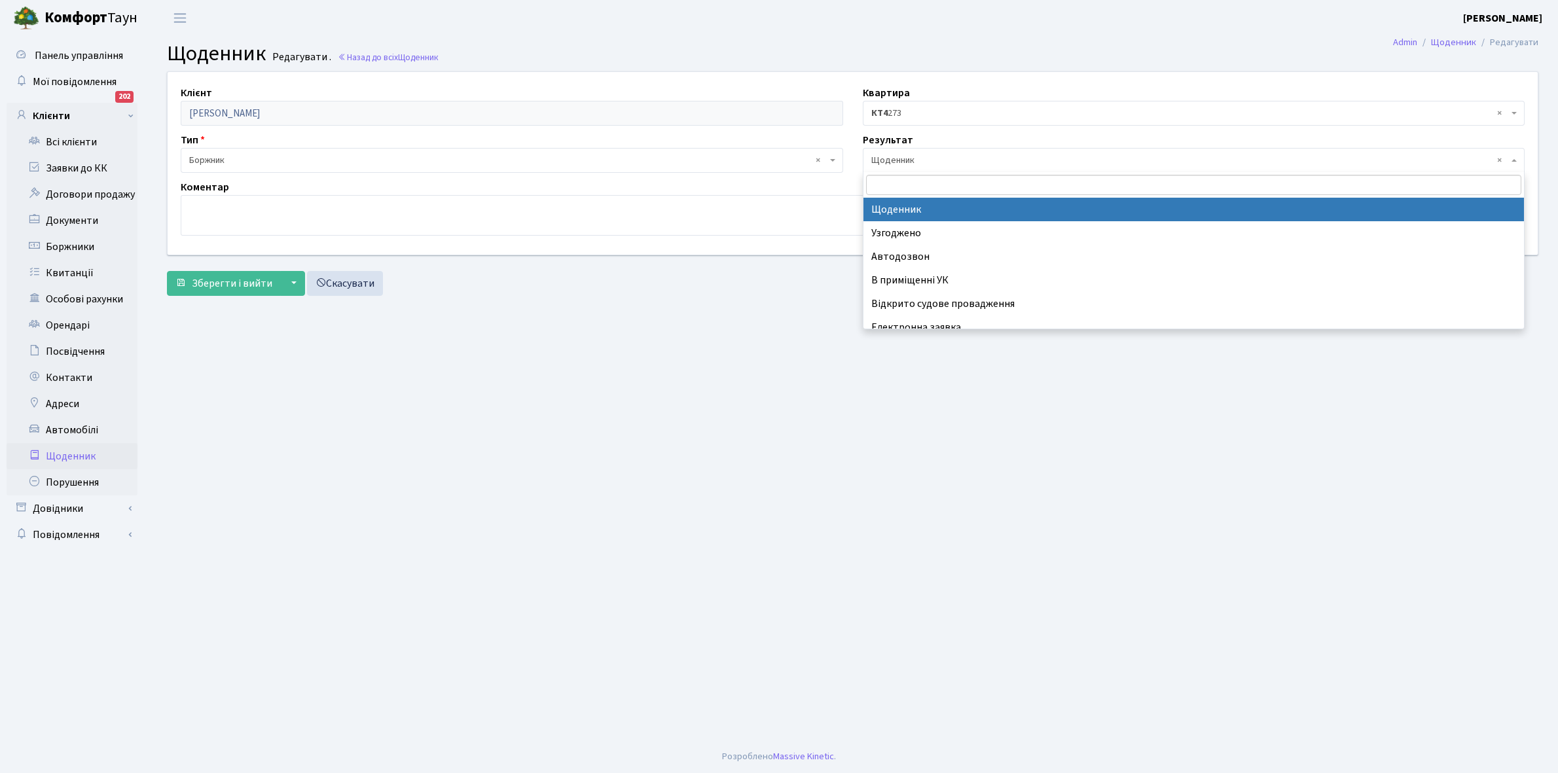
click at [973, 156] on span "× Щоденник" at bounding box center [1190, 160] width 638 height 13
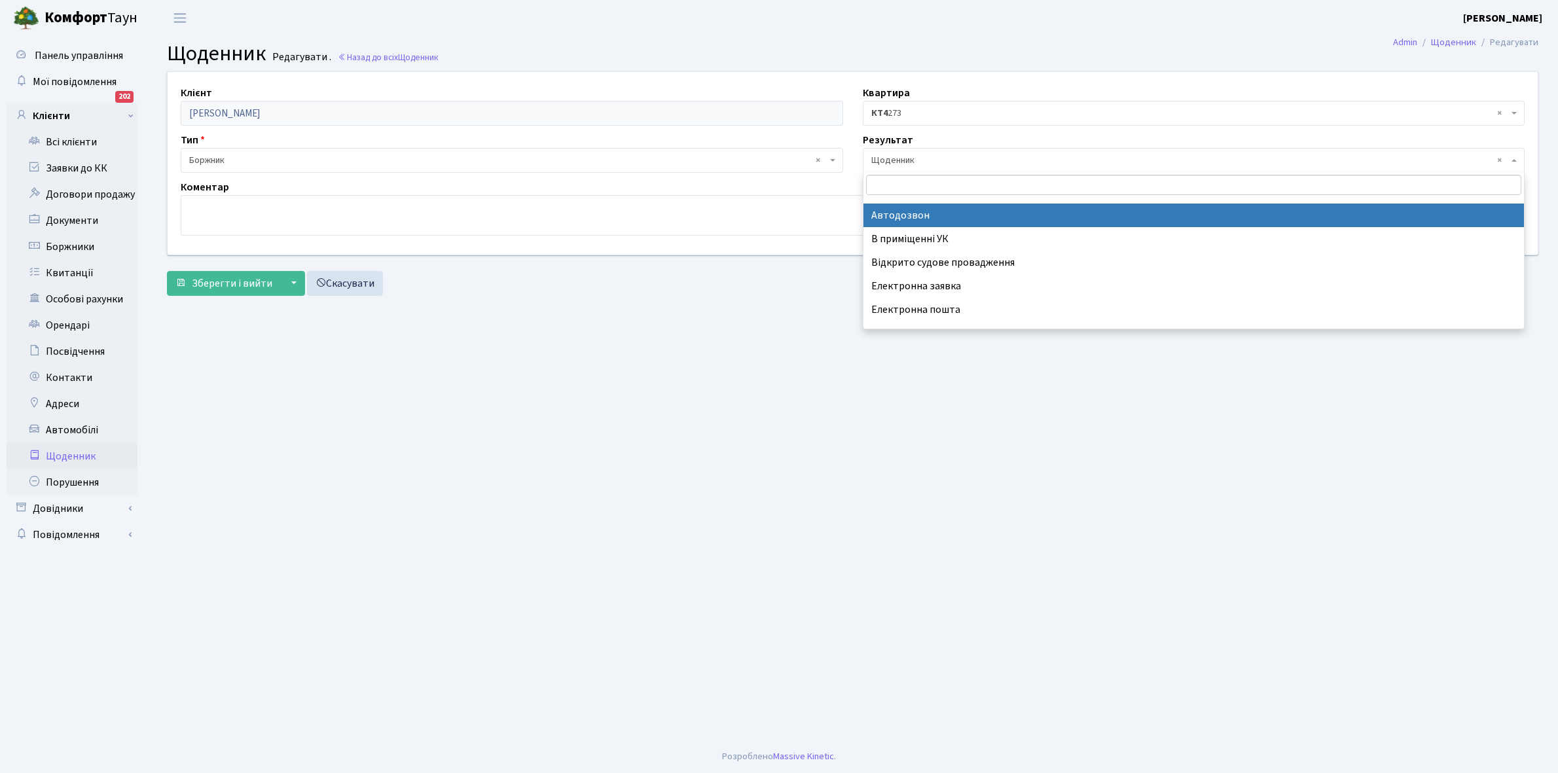
scroll to position [81, 0]
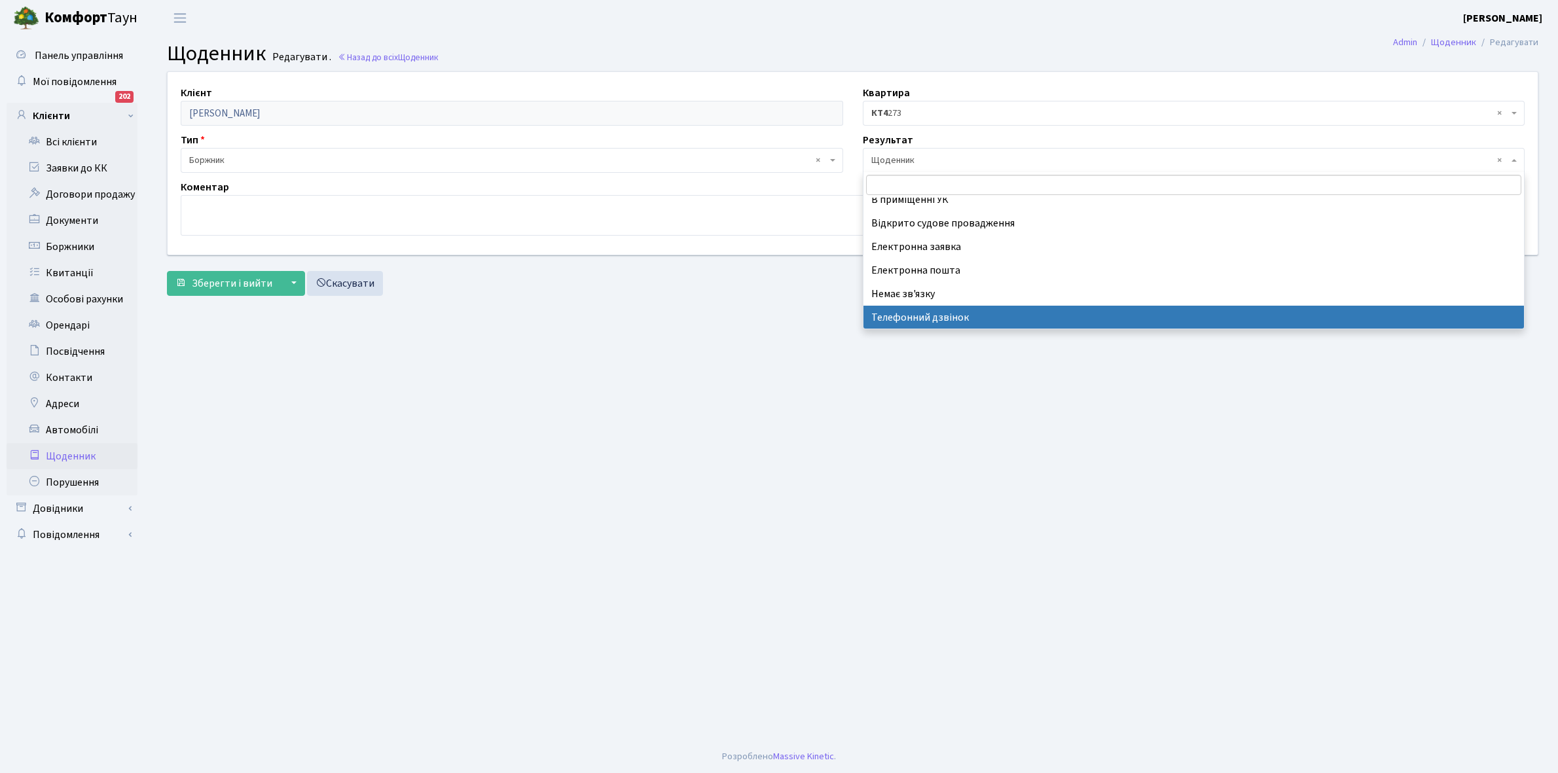
select select "196"
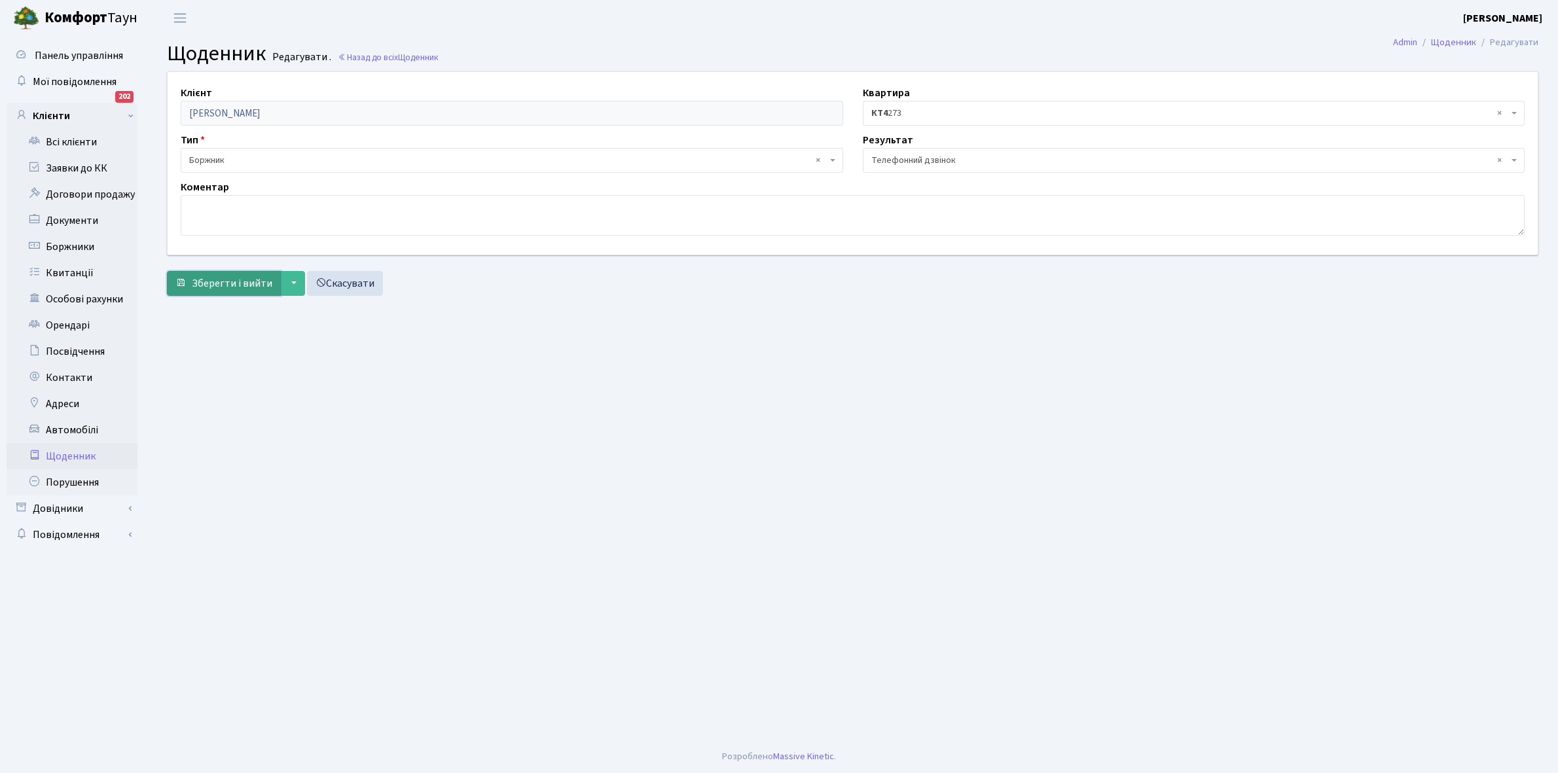
click at [213, 274] on button "Зберегти і вийти" at bounding box center [224, 283] width 114 height 25
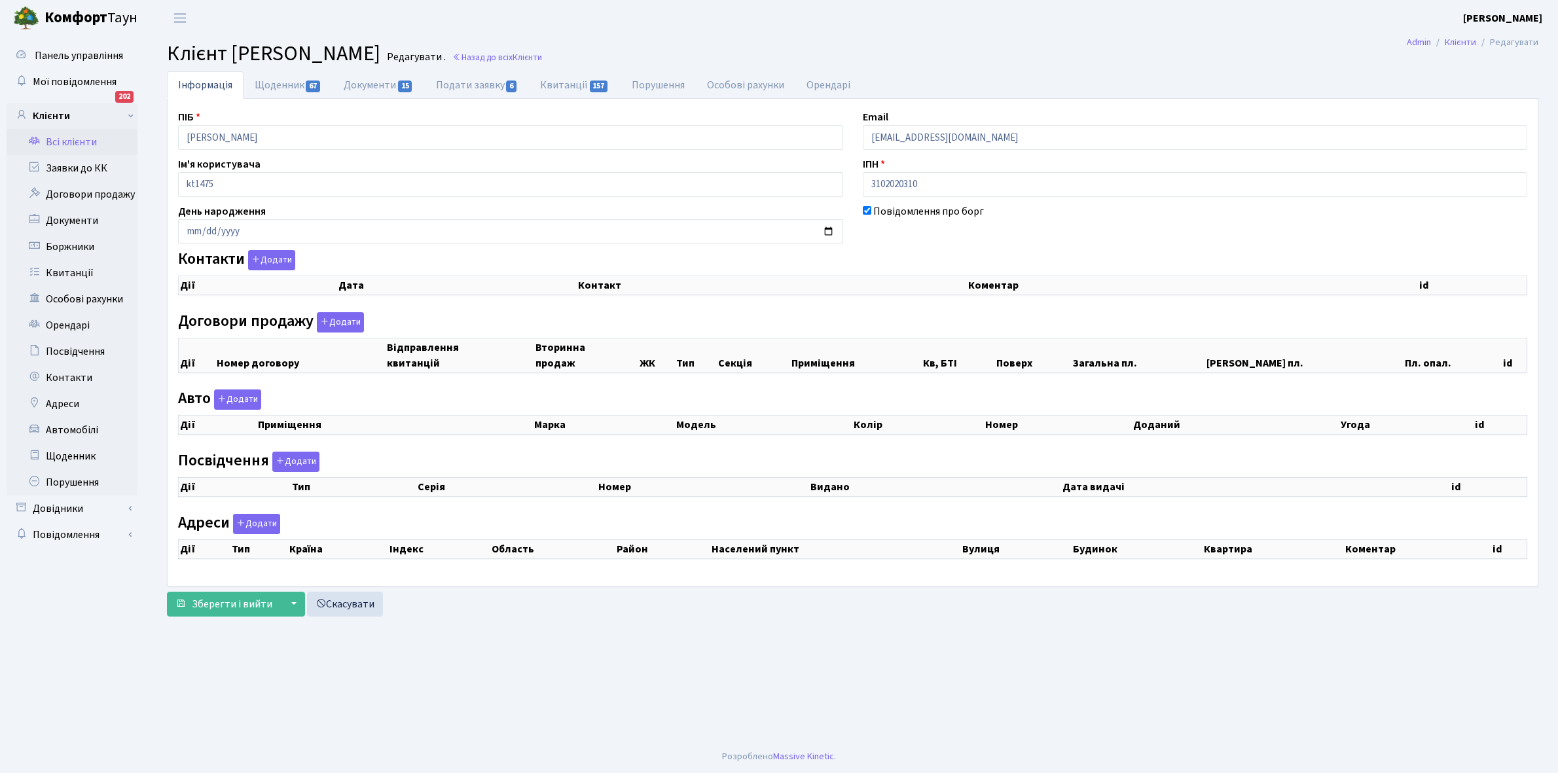
select select "25"
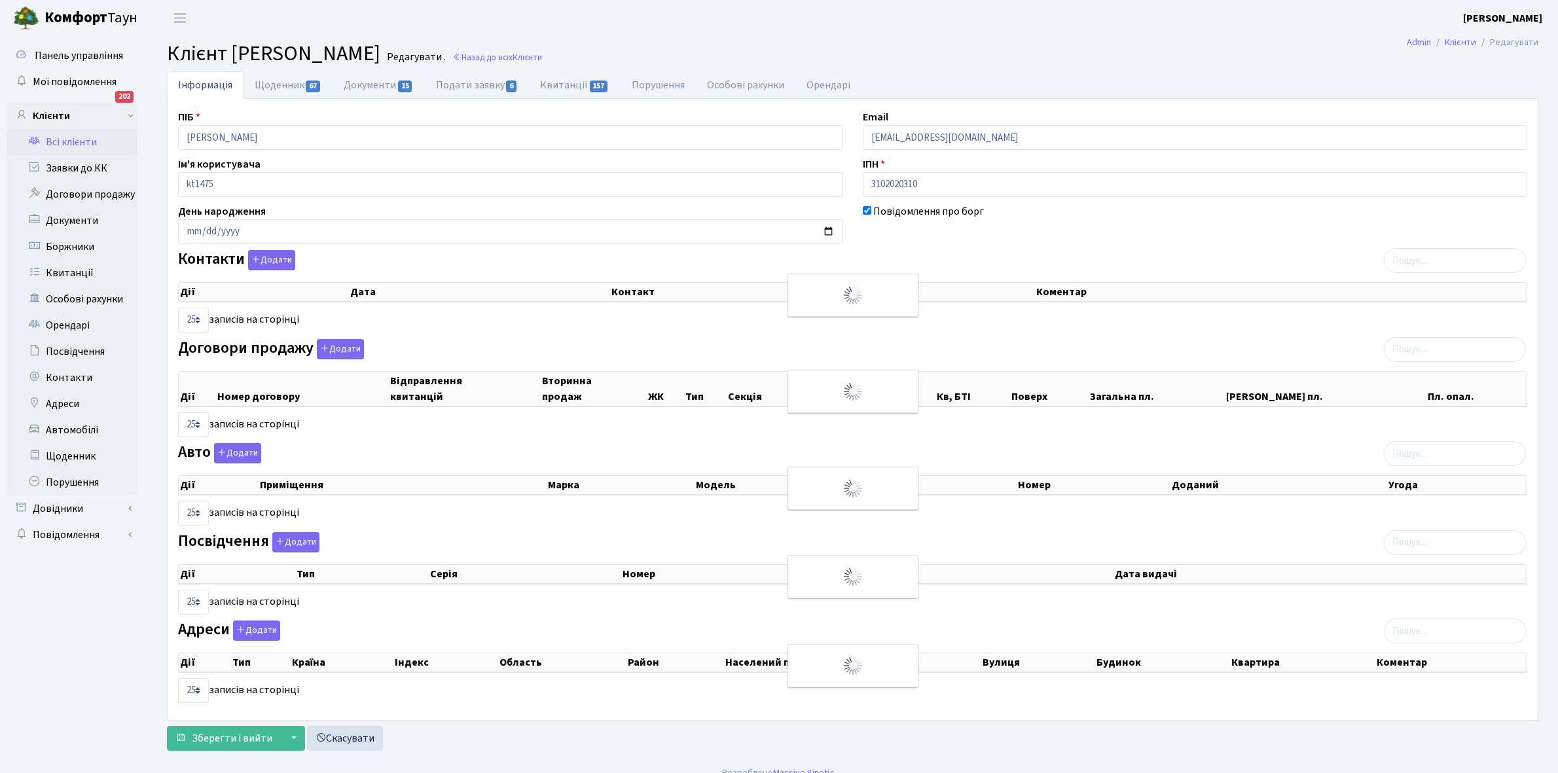
checkbox input "true"
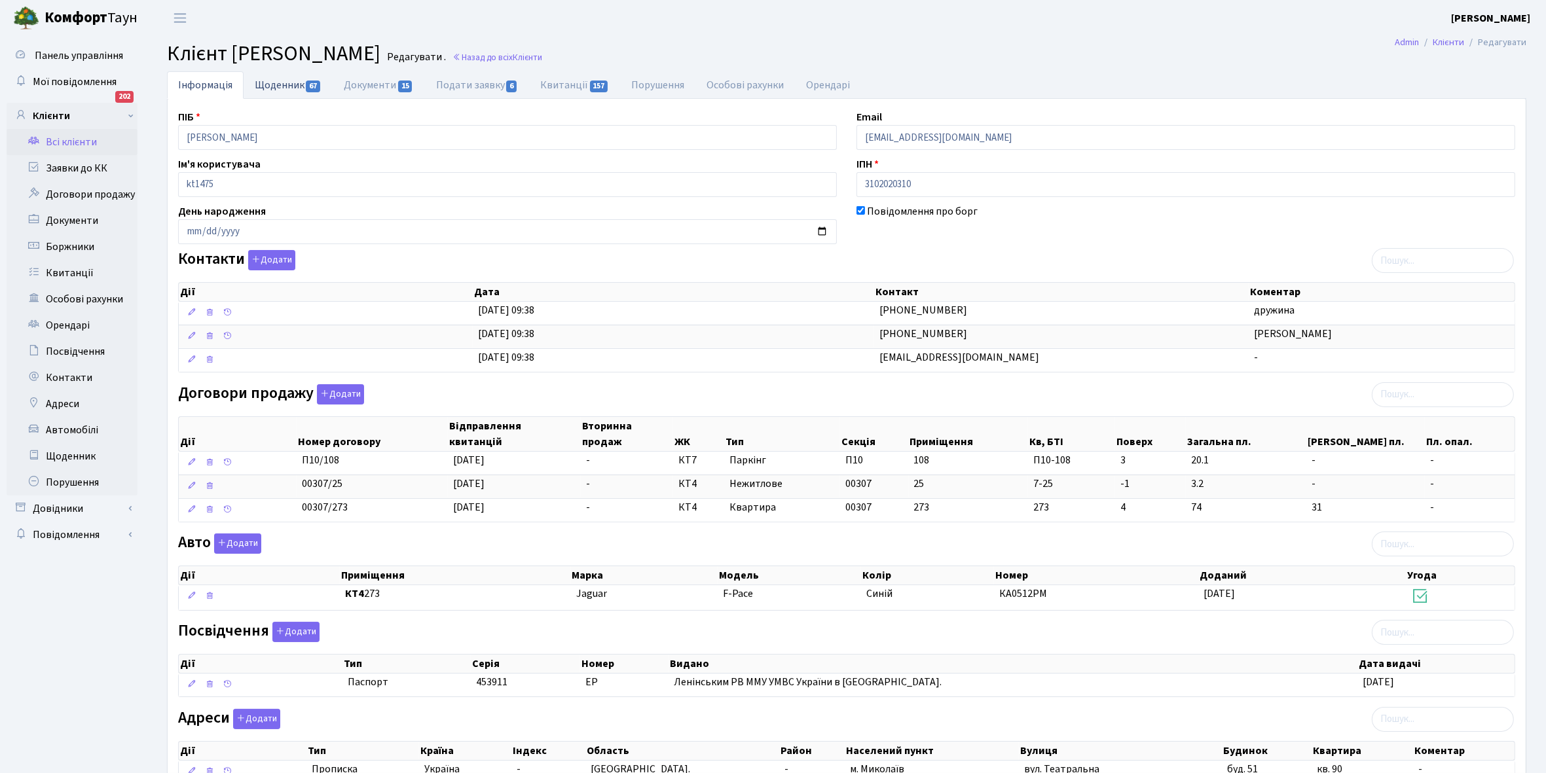
click at [276, 86] on link "Щоденник 67" at bounding box center [288, 84] width 89 height 27
select select "25"
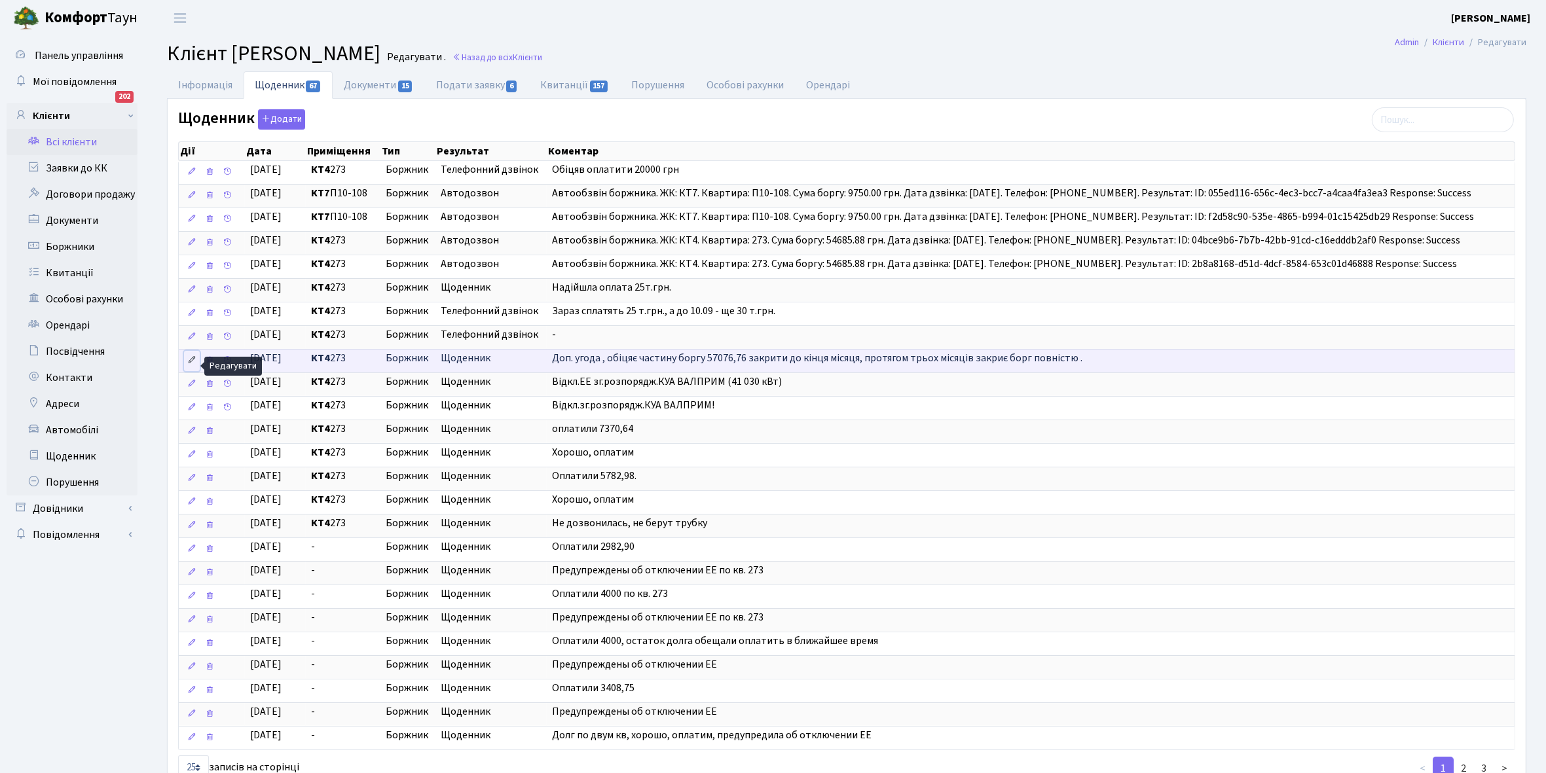
click at [193, 365] on icon at bounding box center [191, 359] width 9 height 9
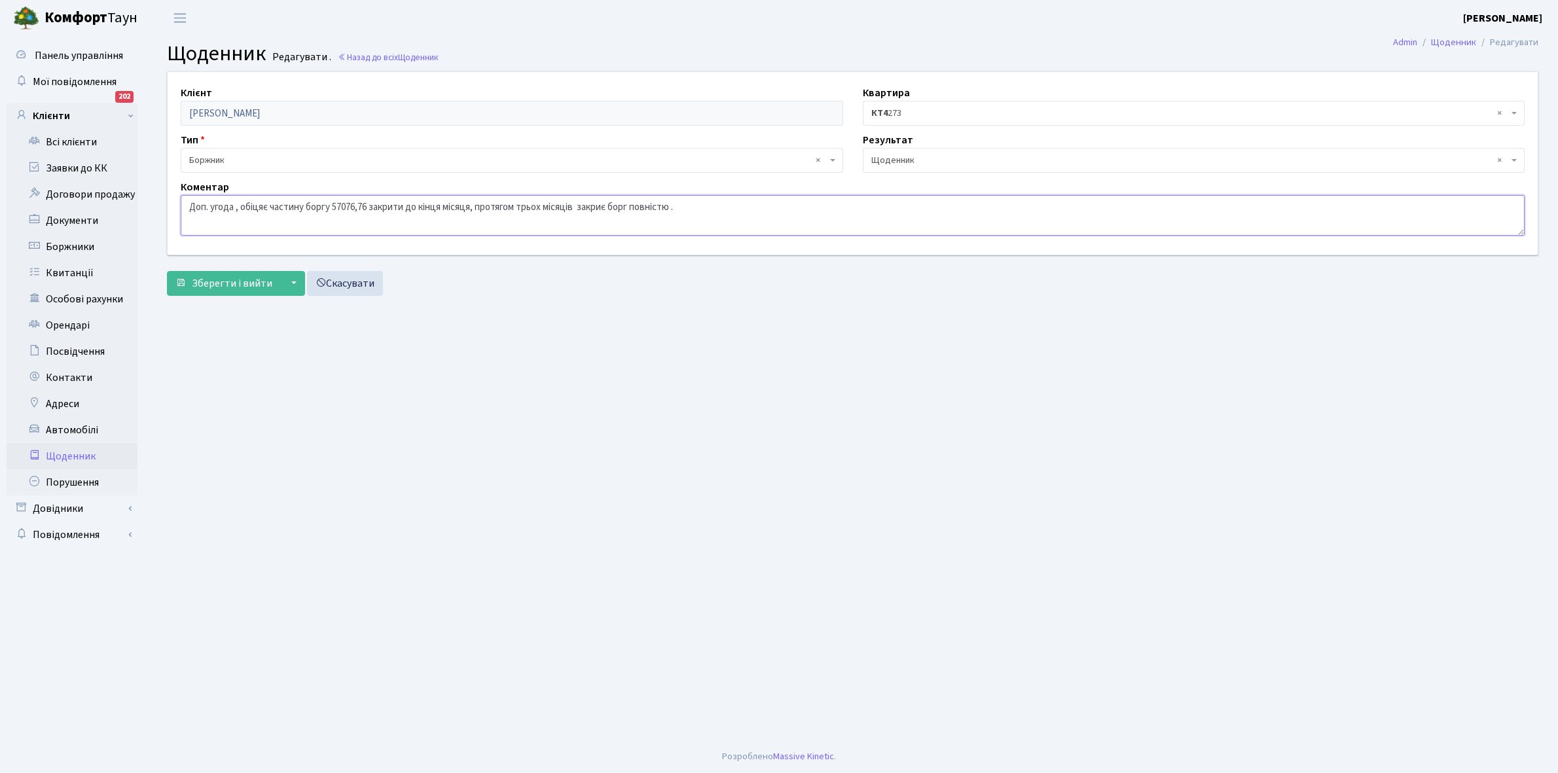
click at [735, 203] on textarea "Доп. угода , обіцяє частину боргу 57076,76 закрити до кінця місяця, протягом тр…" at bounding box center [853, 215] width 1344 height 41
type textarea "Доп. угода , обіцяє частину боргу 57076,76 закрити до кінця місяця, протягом тр…"
click at [210, 283] on span "Зберегти і вийти" at bounding box center [232, 283] width 81 height 14
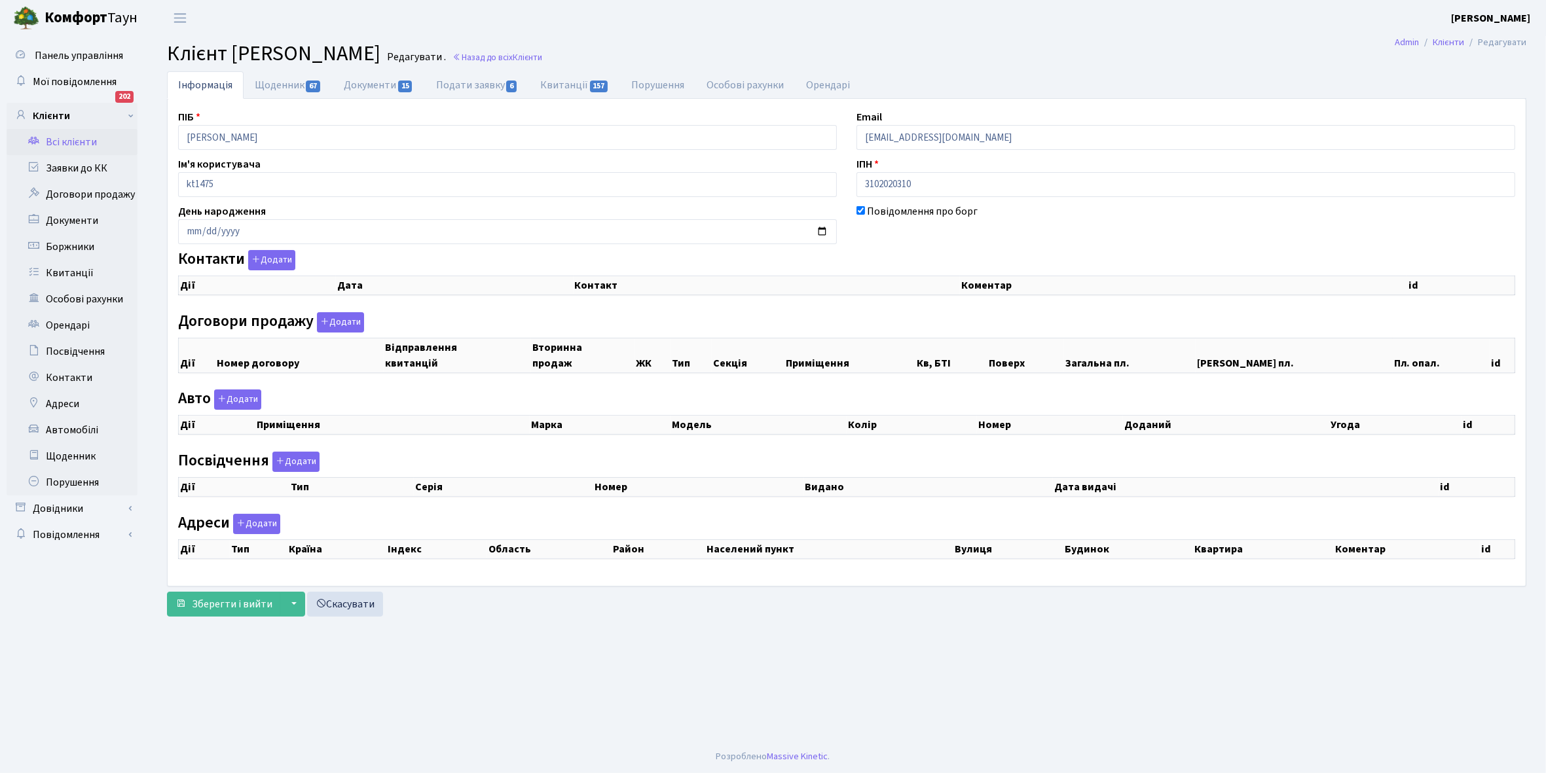
checkbox input "true"
select select "25"
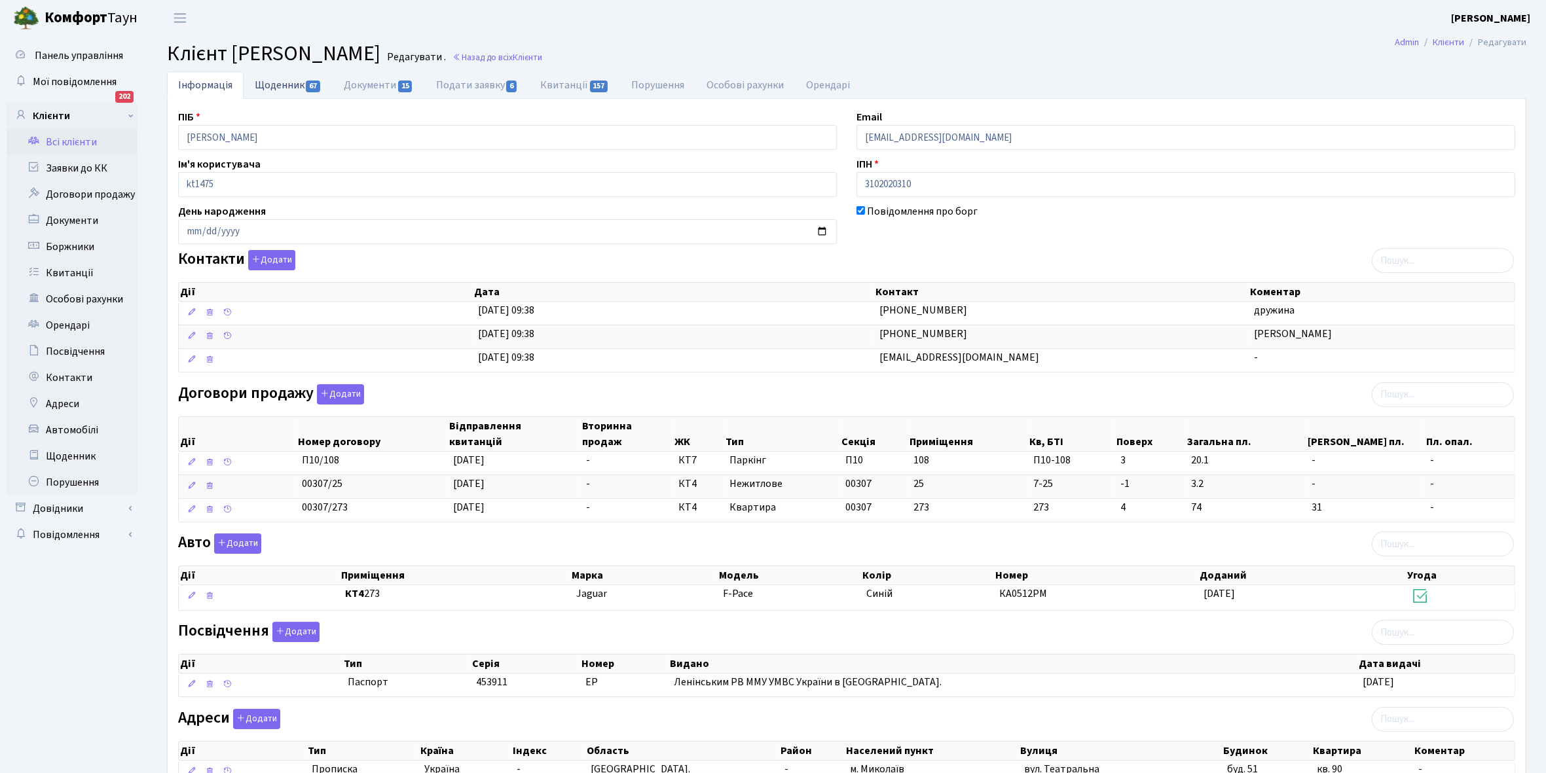
click at [266, 82] on link "Щоденник 67" at bounding box center [288, 84] width 89 height 27
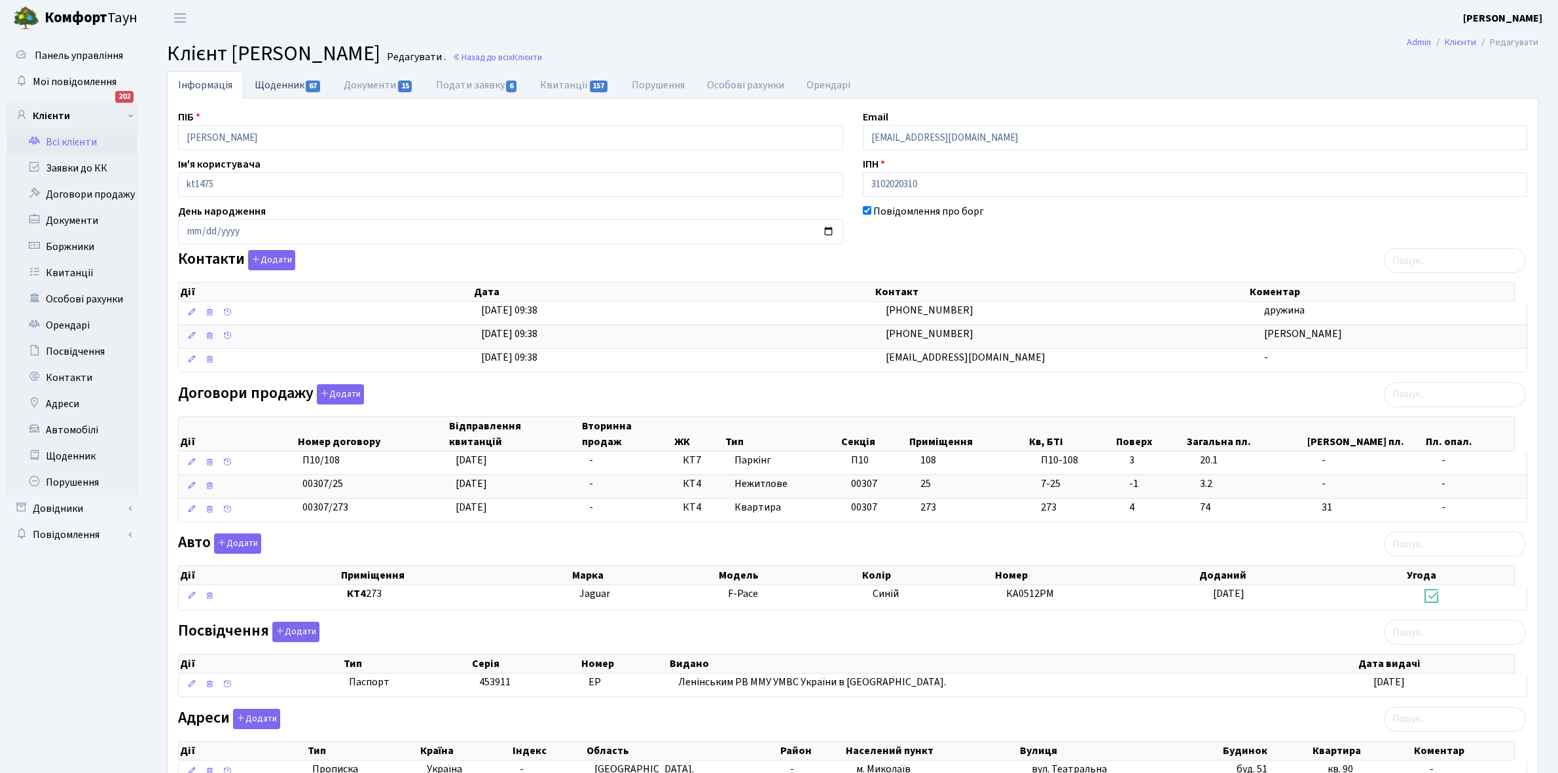
select select "25"
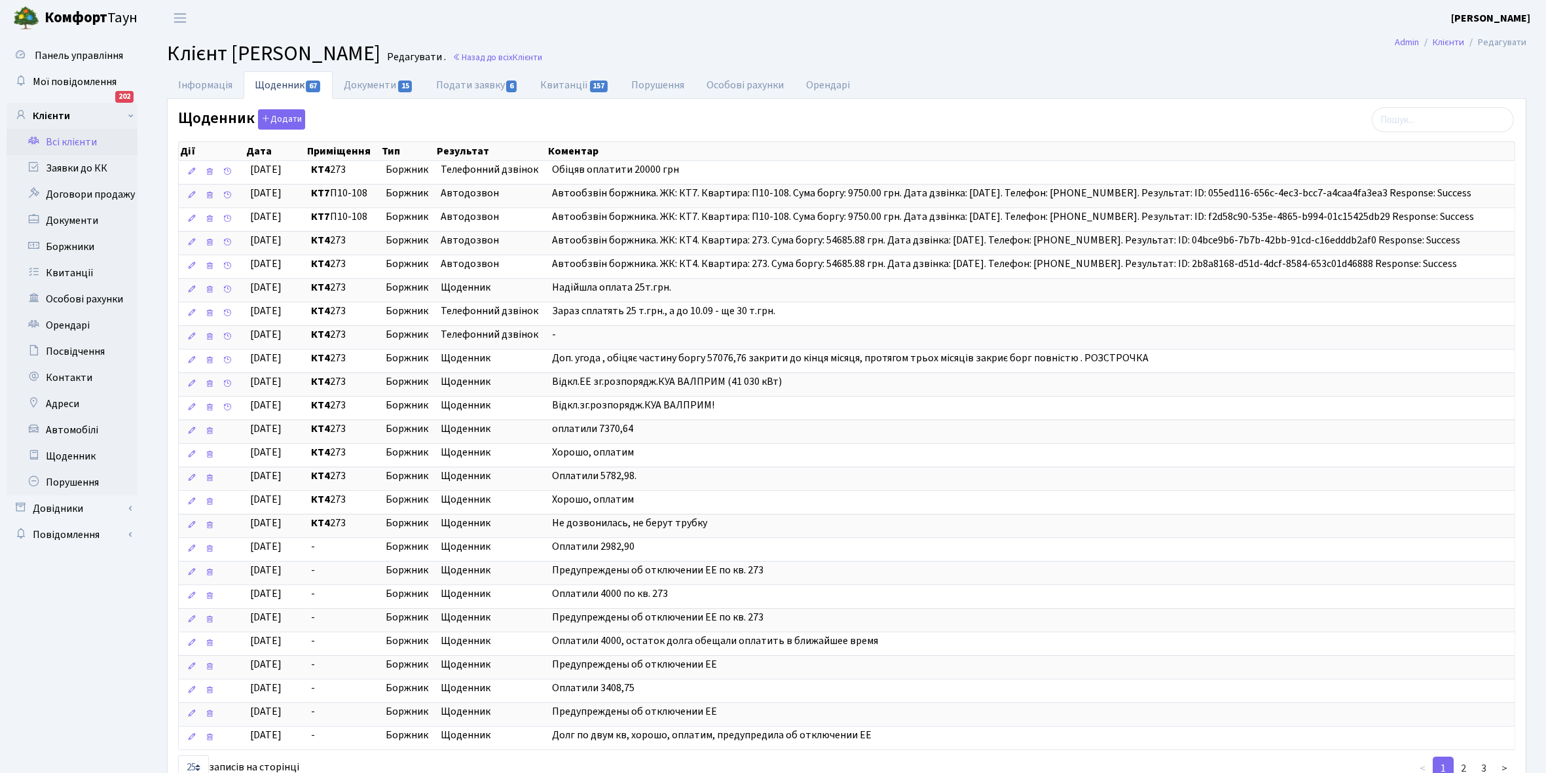
click at [67, 143] on link "Всі клієнти" at bounding box center [72, 142] width 131 height 26
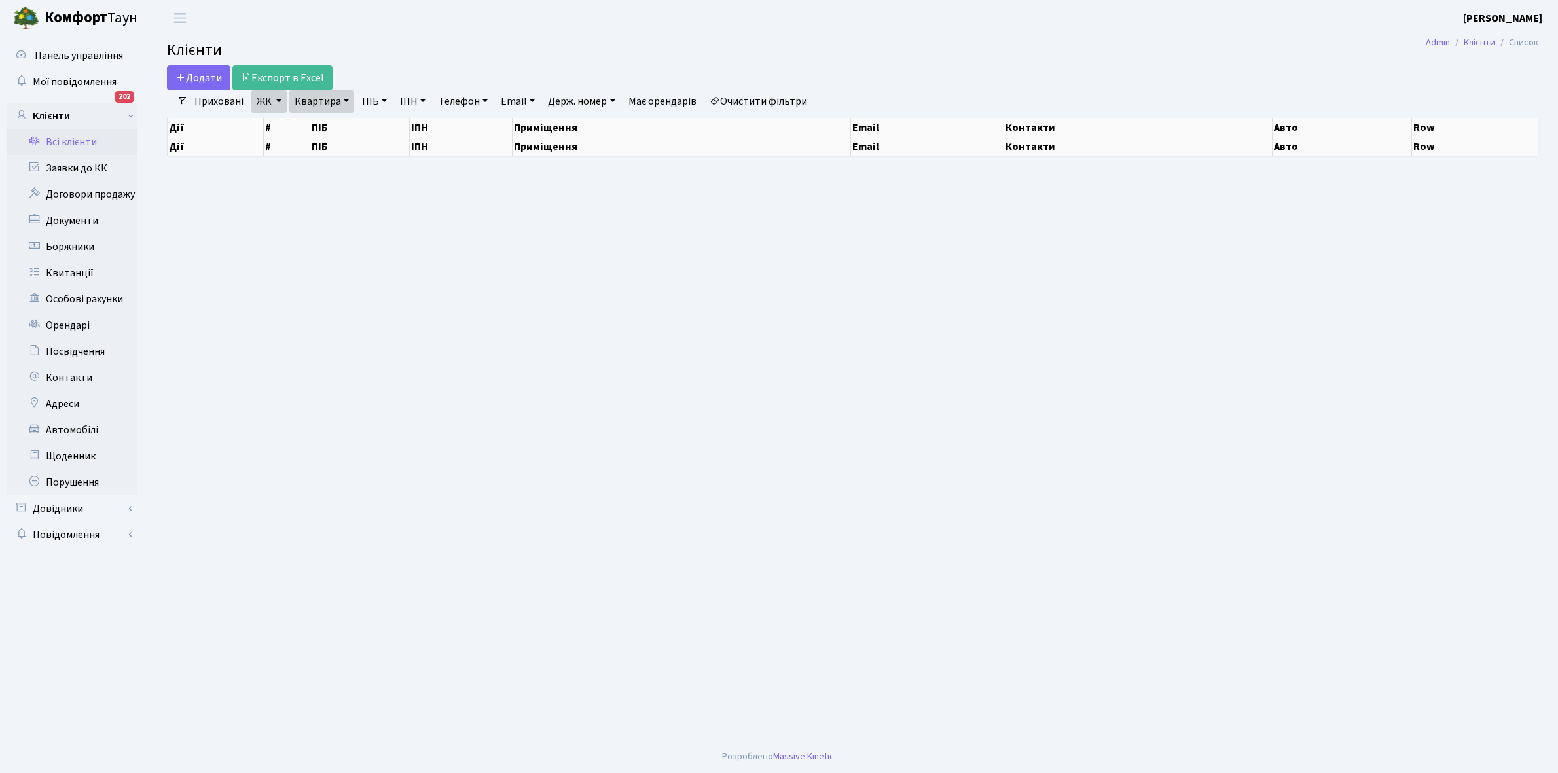
select select "25"
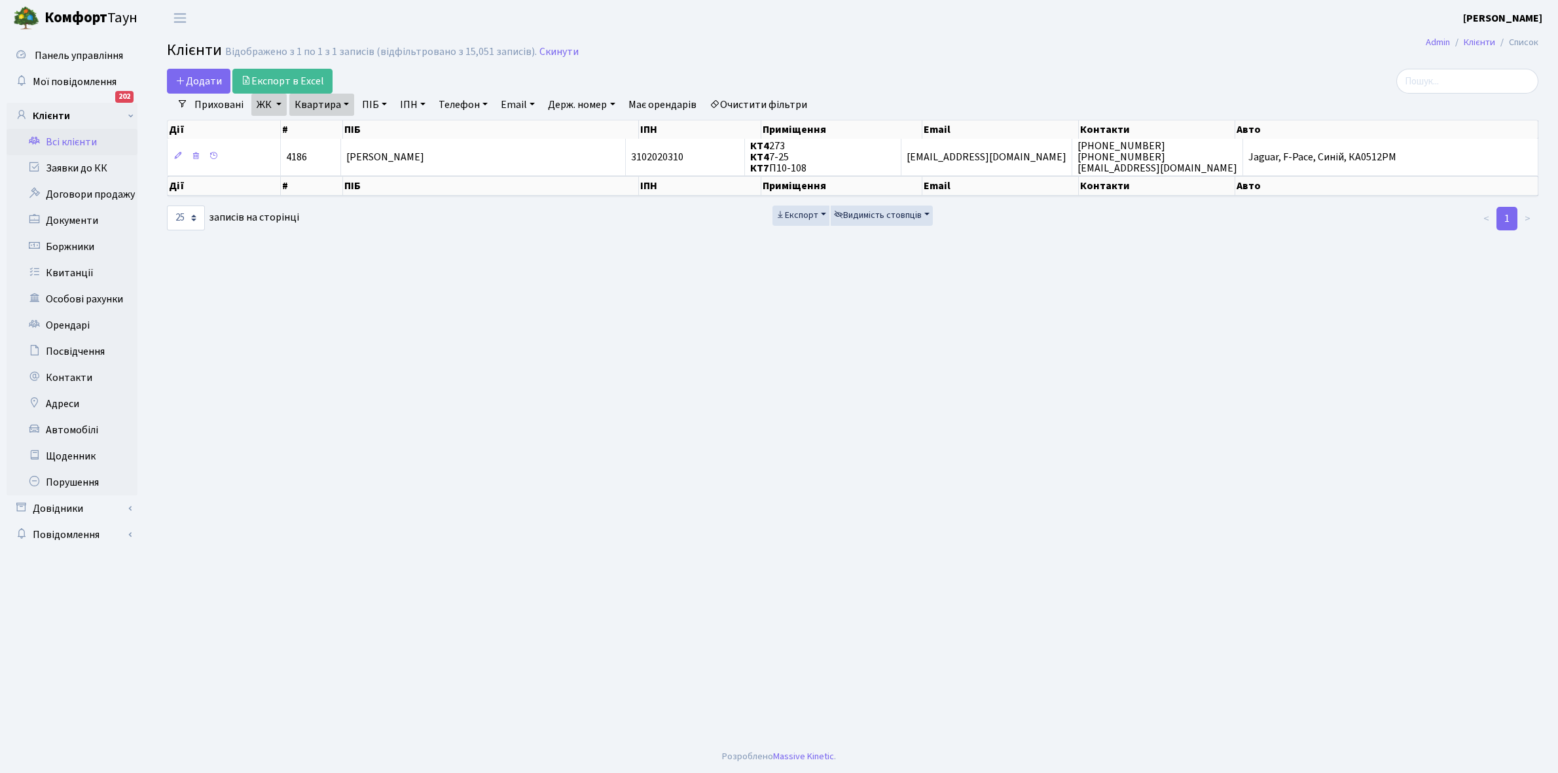
click at [342, 103] on link "Квартира" at bounding box center [321, 105] width 65 height 22
click at [329, 130] on input "273" at bounding box center [328, 130] width 77 height 25
type input "279"
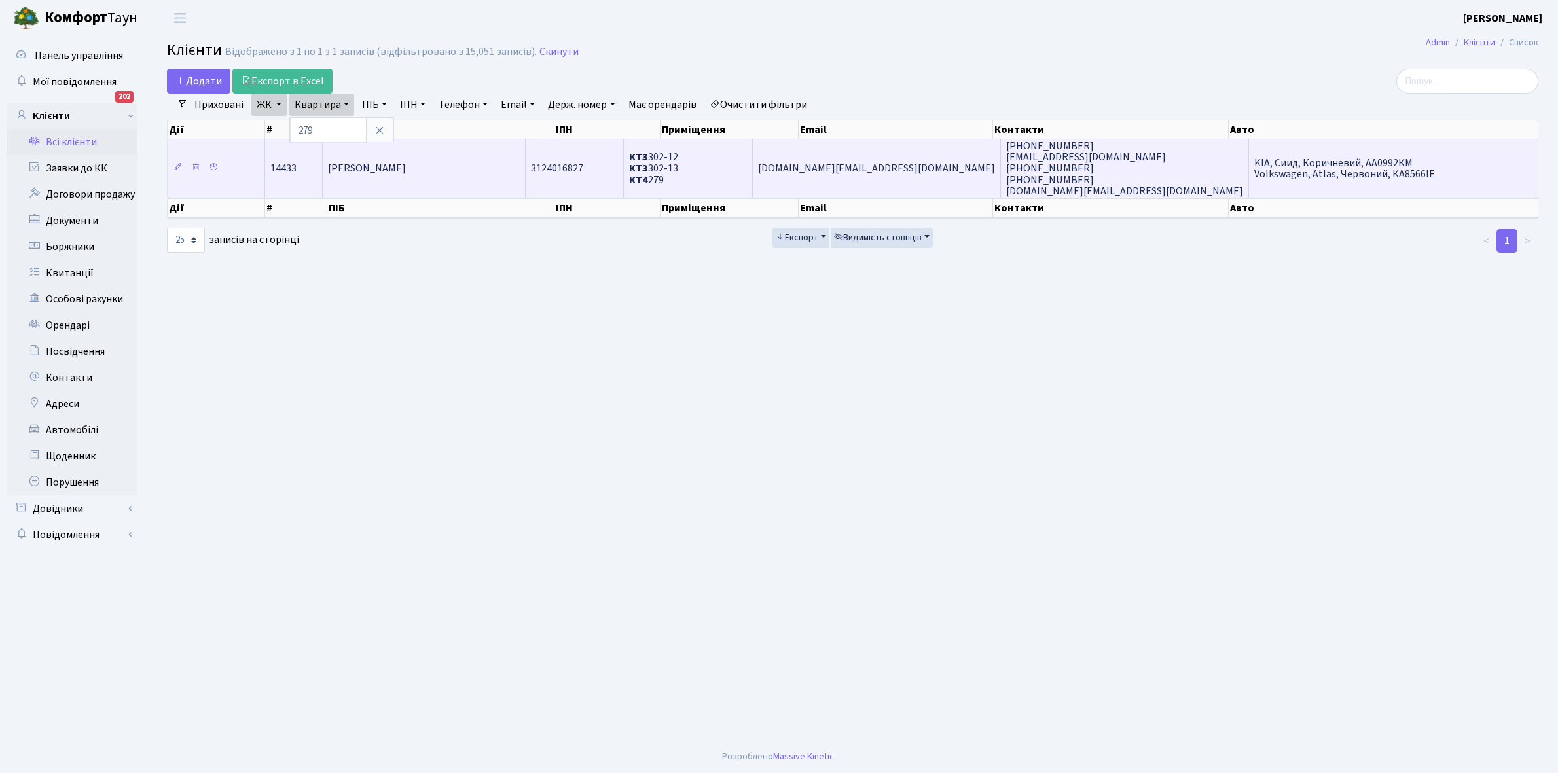
click at [452, 145] on td "[PERSON_NAME]" at bounding box center [424, 168] width 203 height 59
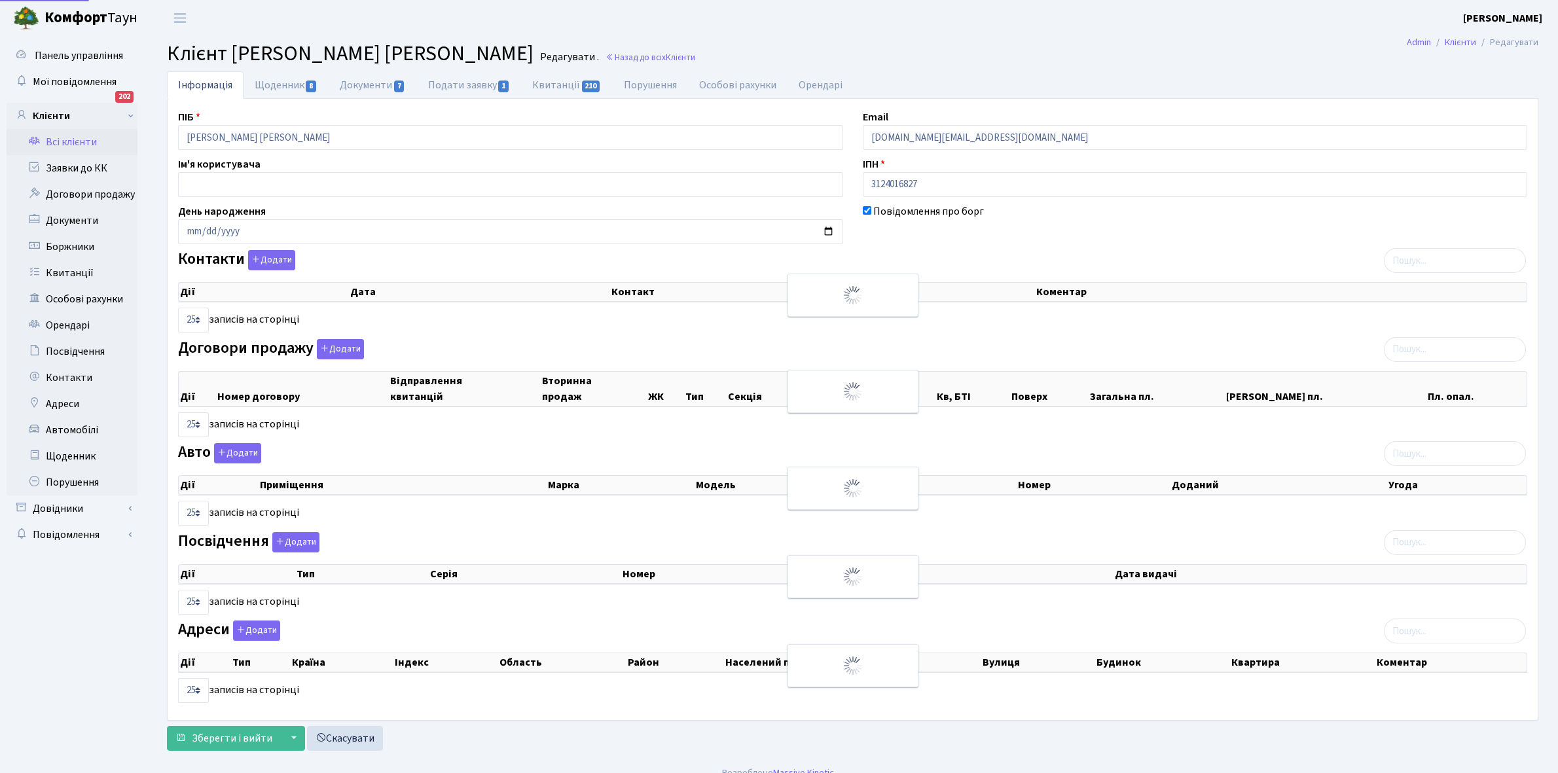
select select "25"
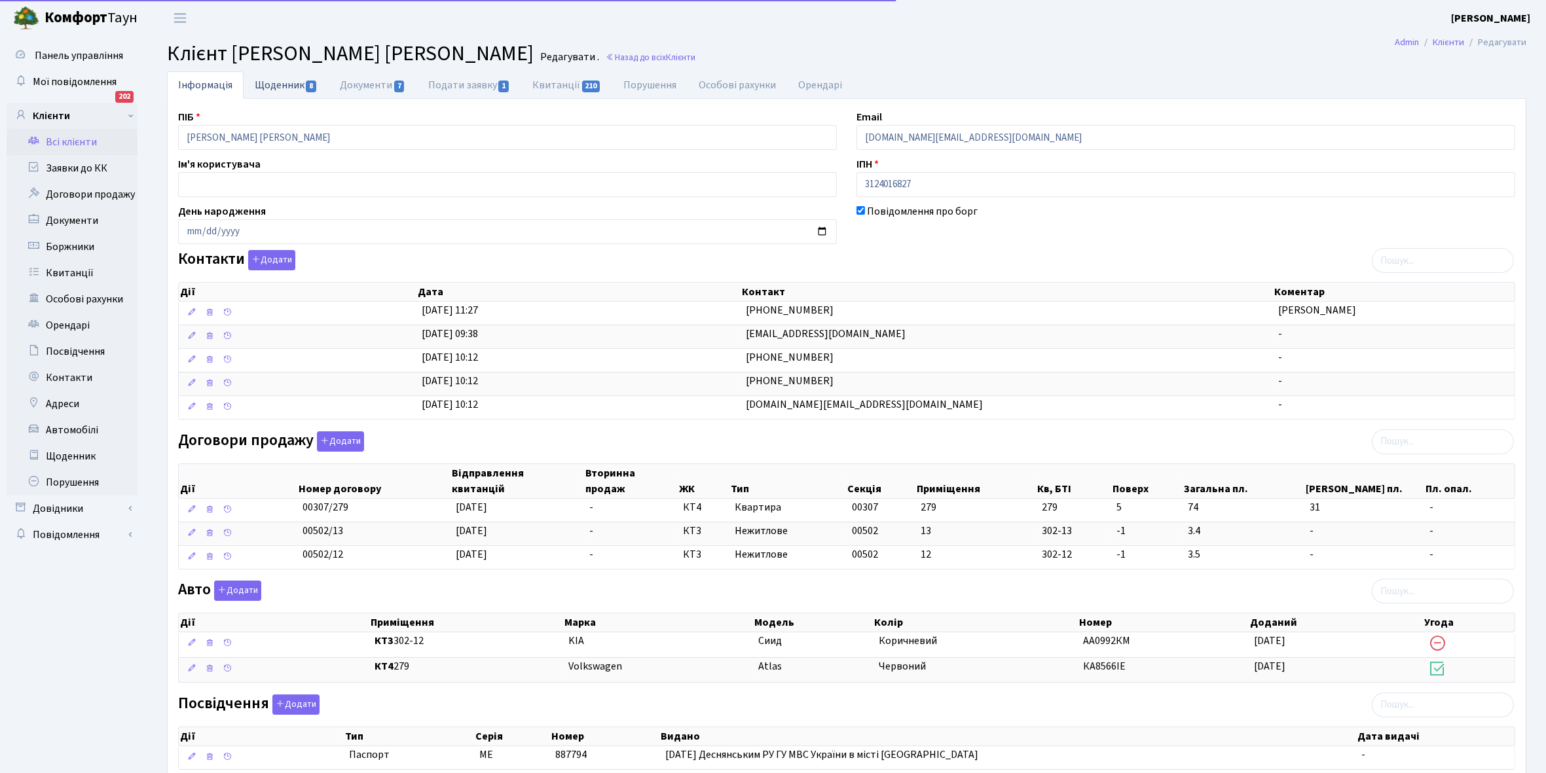
click at [272, 85] on link "Щоденник 8" at bounding box center [286, 84] width 85 height 27
select select "25"
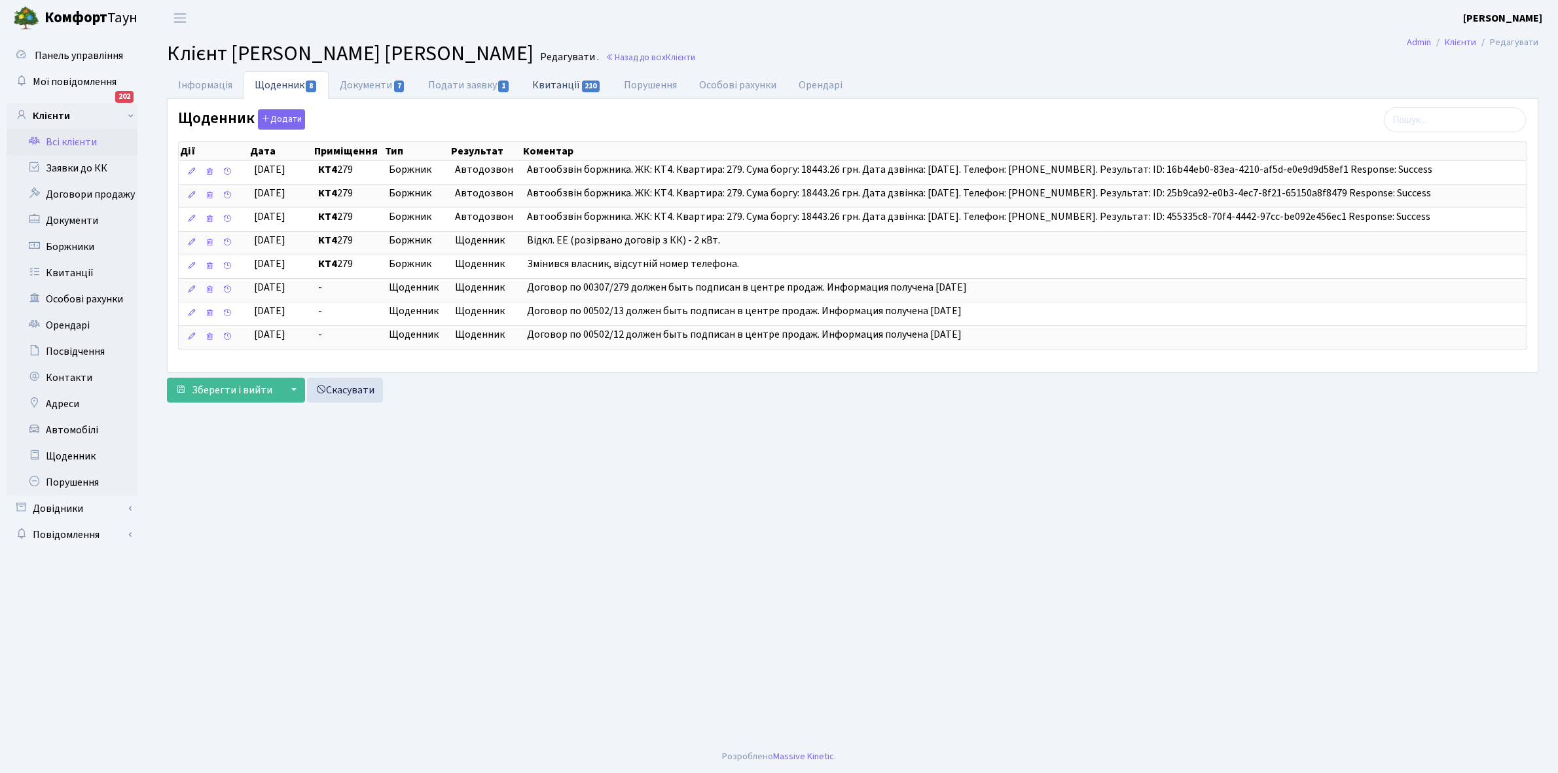
click at [555, 82] on link "Квитанції 210" at bounding box center [566, 84] width 91 height 27
select select "25"
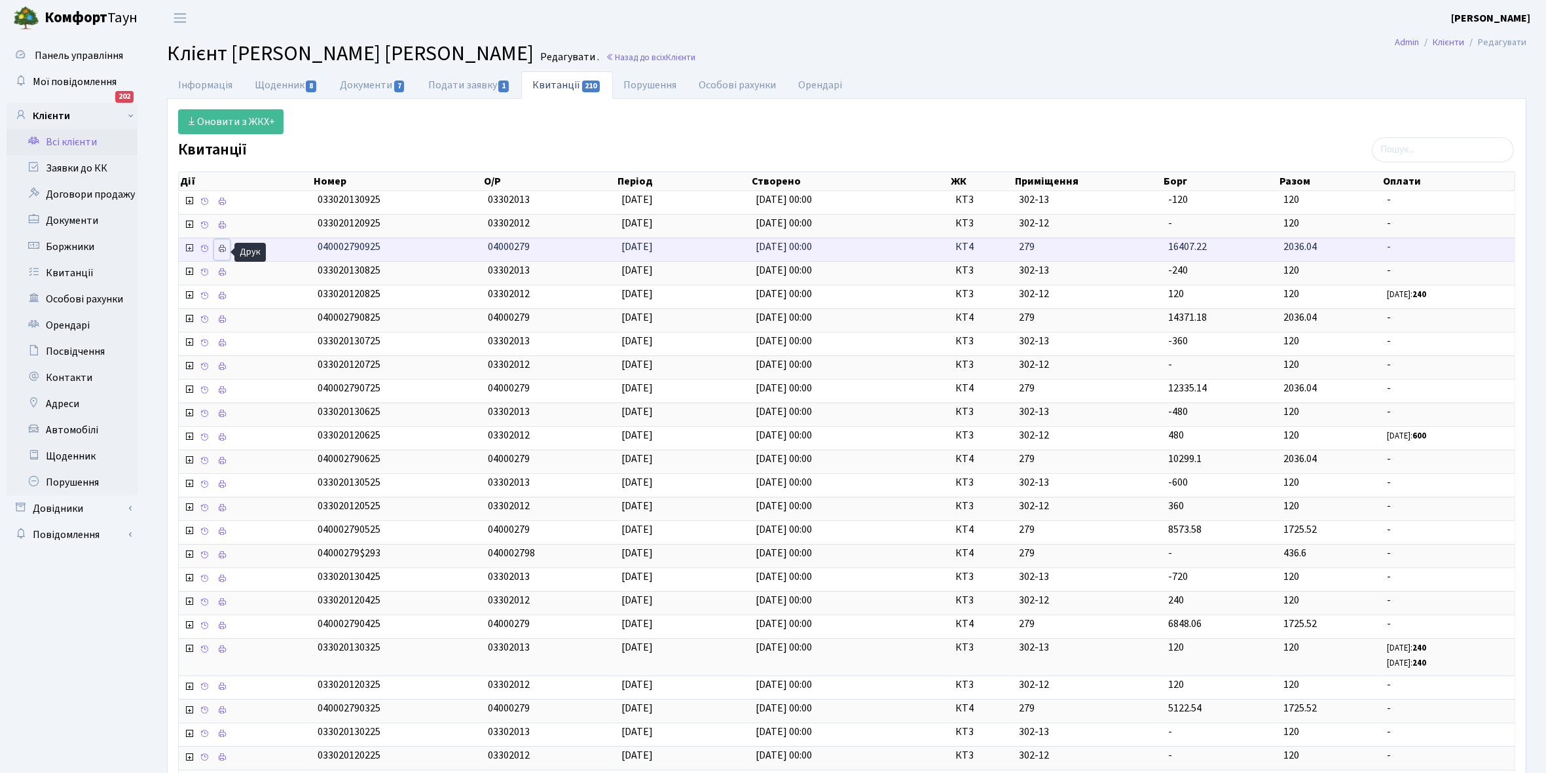
click at [225, 253] on icon at bounding box center [221, 248] width 9 height 9
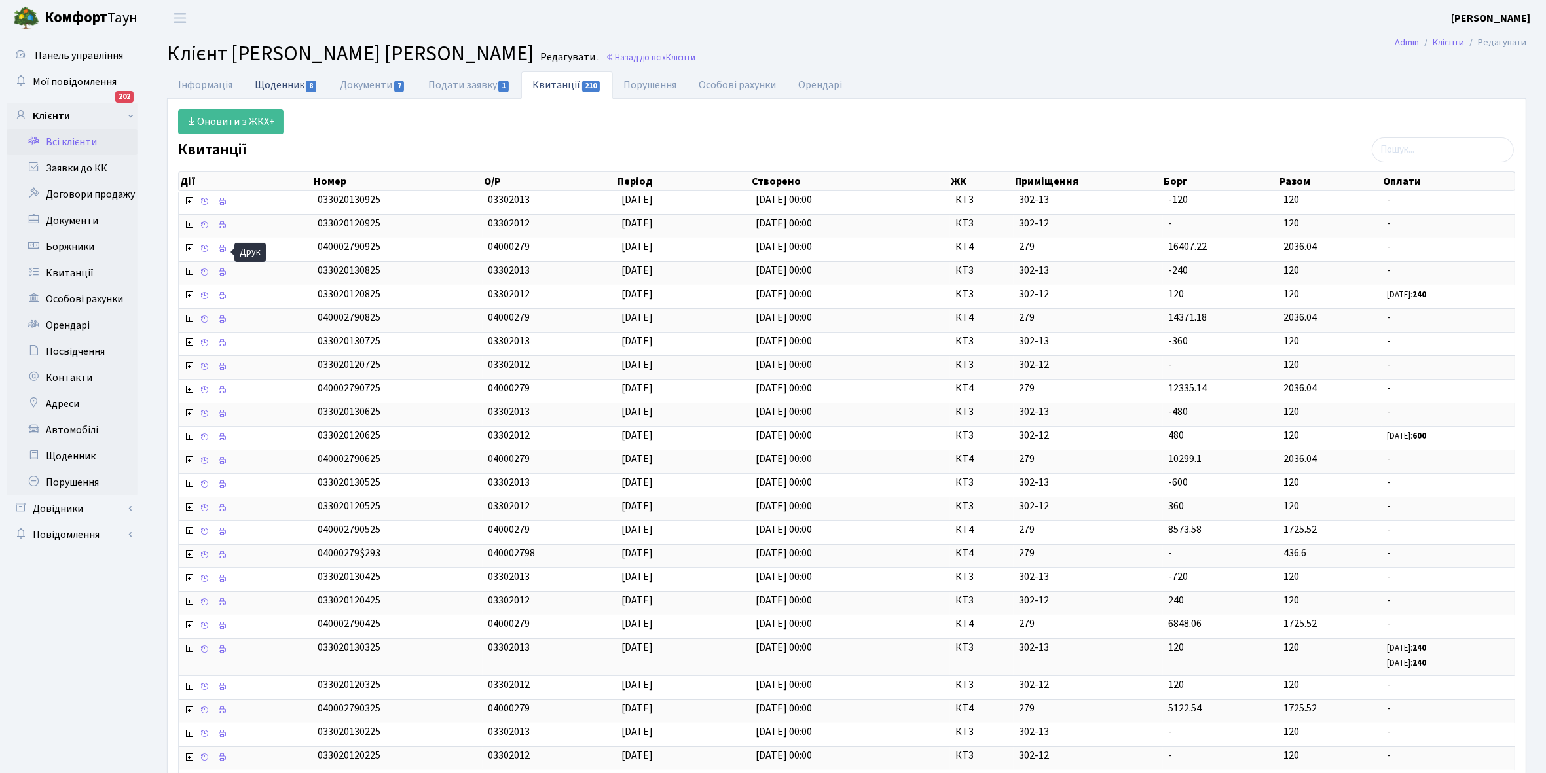
click at [283, 85] on link "Щоденник 8" at bounding box center [286, 84] width 85 height 27
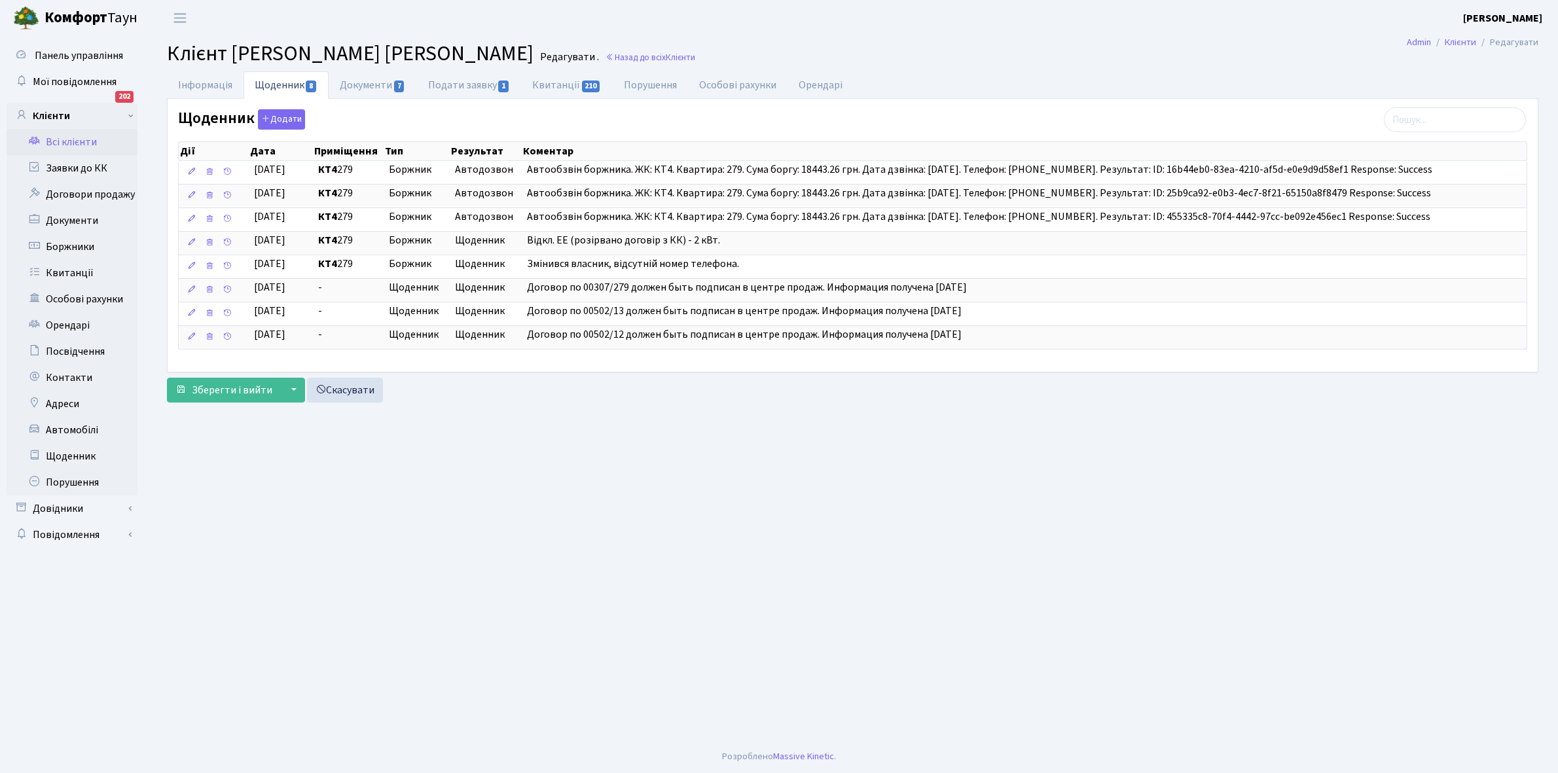
click at [85, 136] on link "Всі клієнти" at bounding box center [72, 142] width 131 height 26
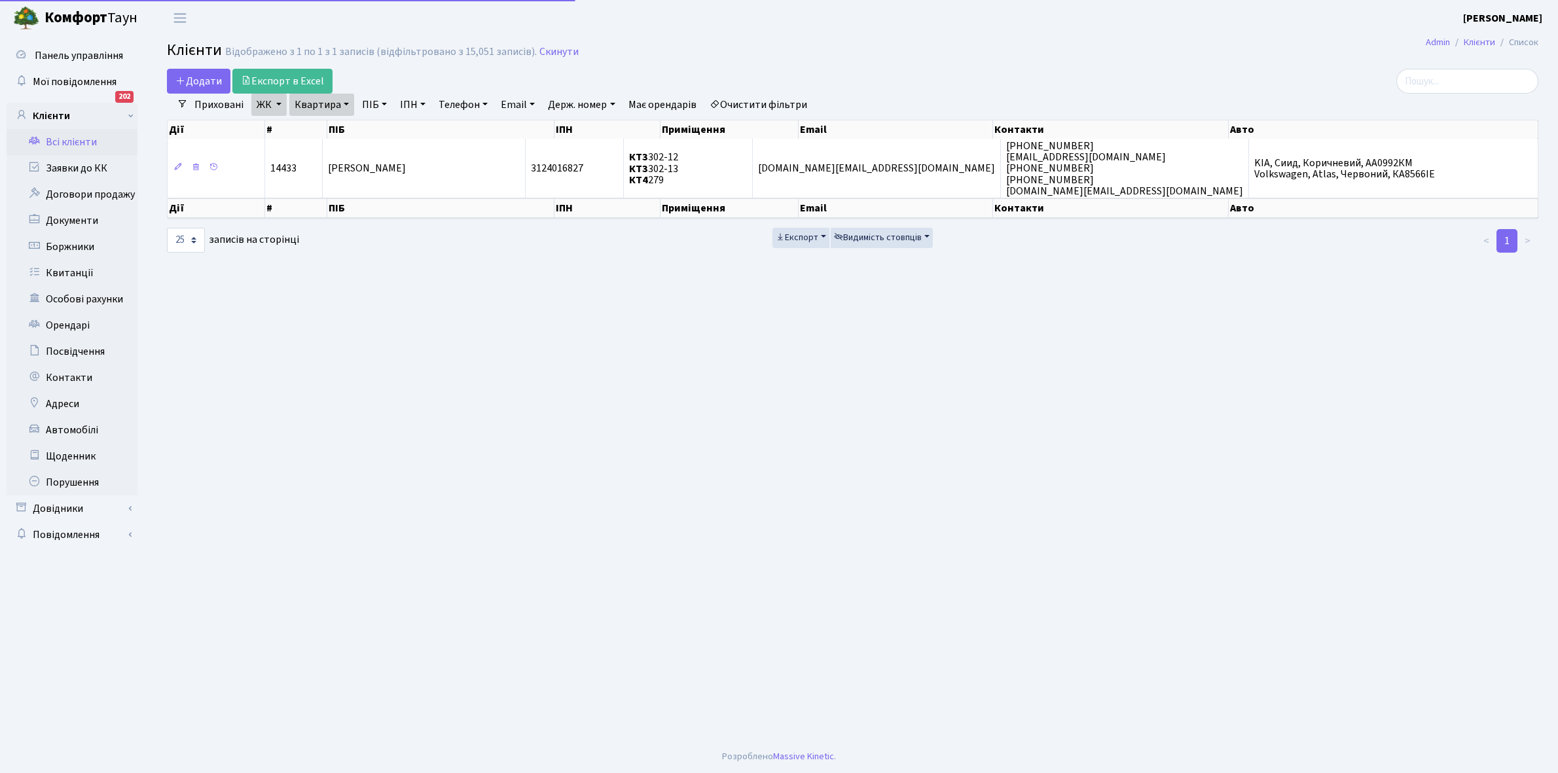
select select "25"
click at [345, 100] on link "Квартира" at bounding box center [321, 105] width 65 height 22
click at [337, 124] on input "279" at bounding box center [328, 130] width 77 height 25
type input "272"
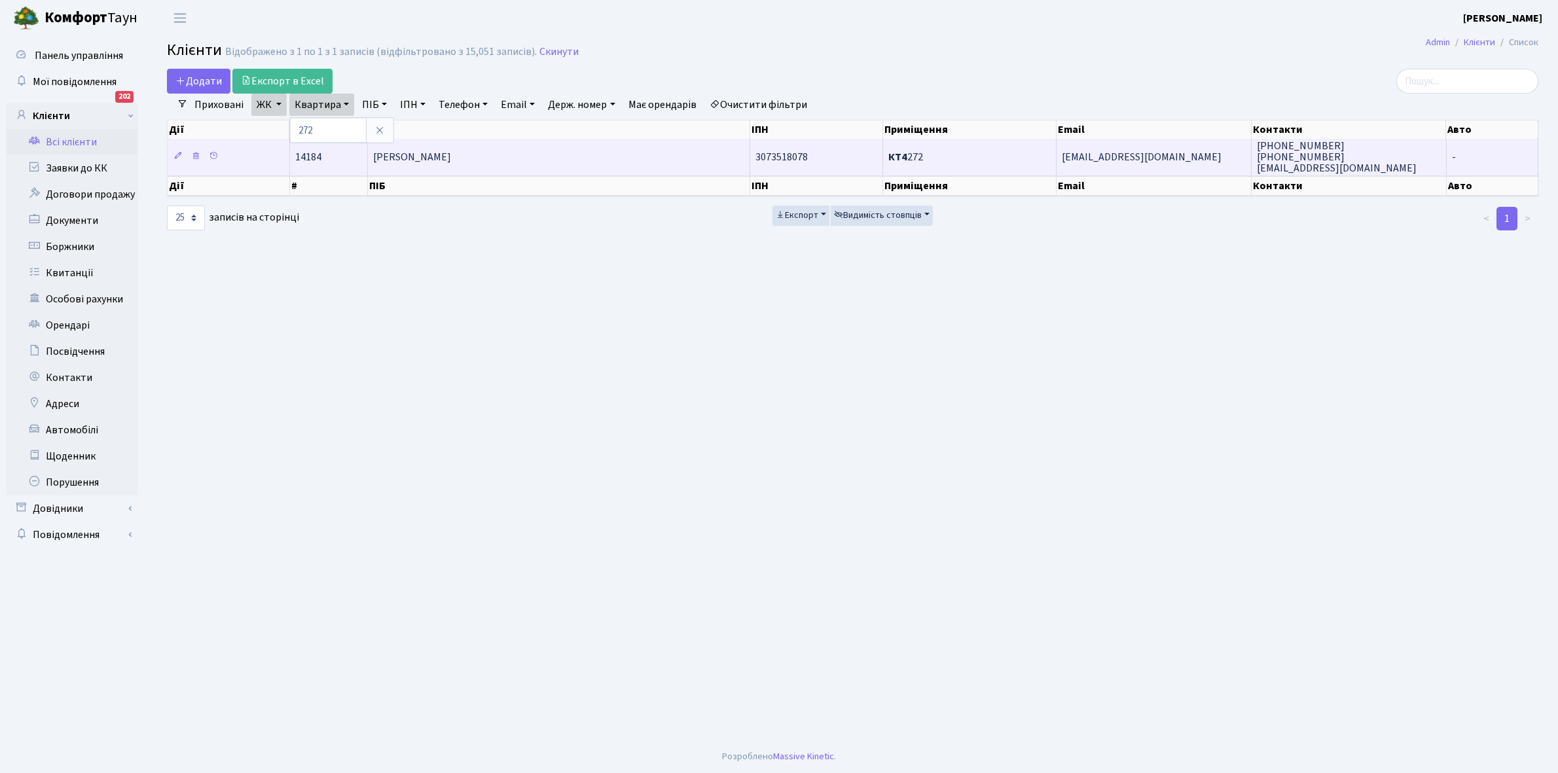
click at [451, 154] on span "[PERSON_NAME]" at bounding box center [412, 157] width 78 height 14
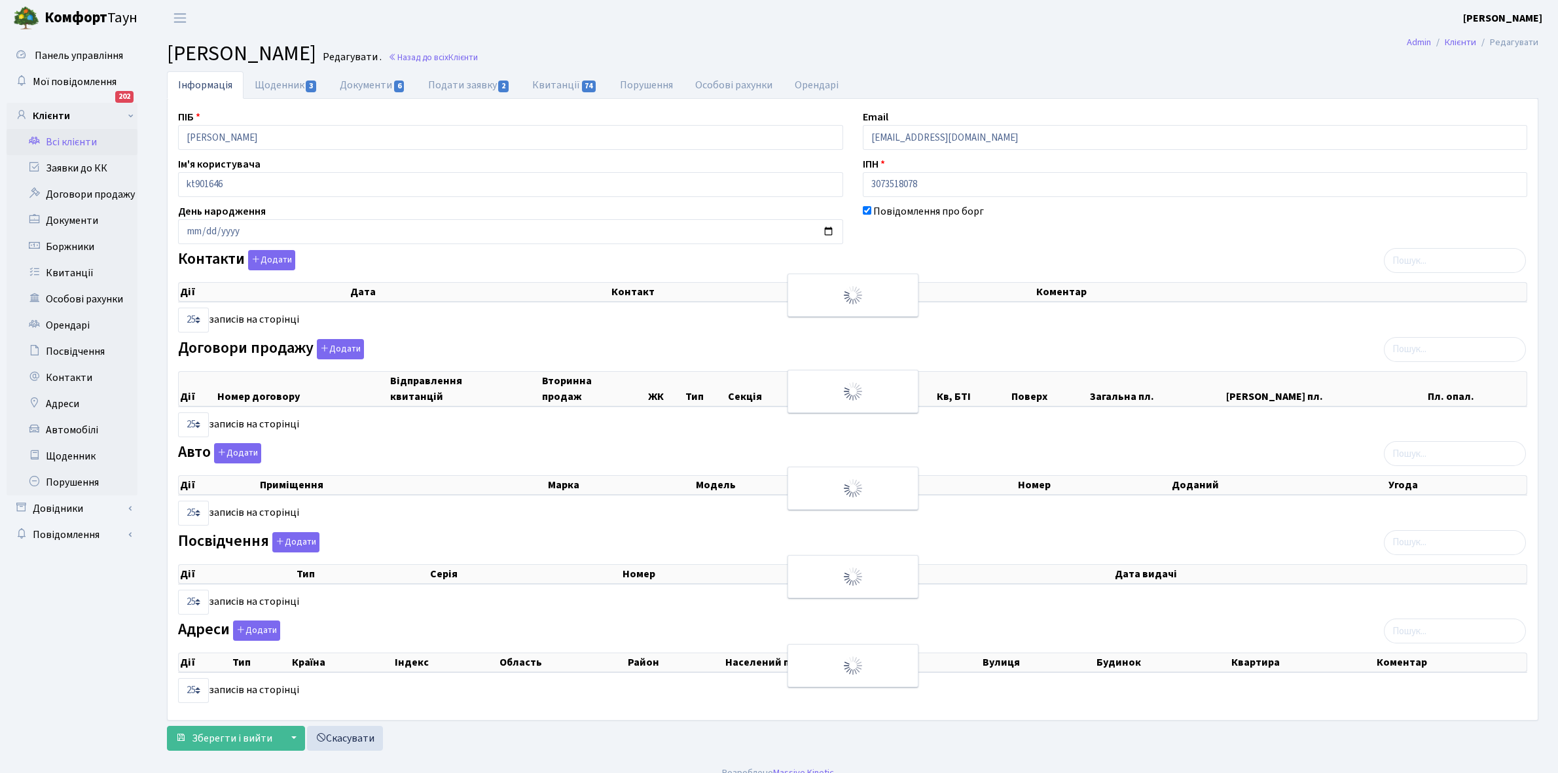
select select "25"
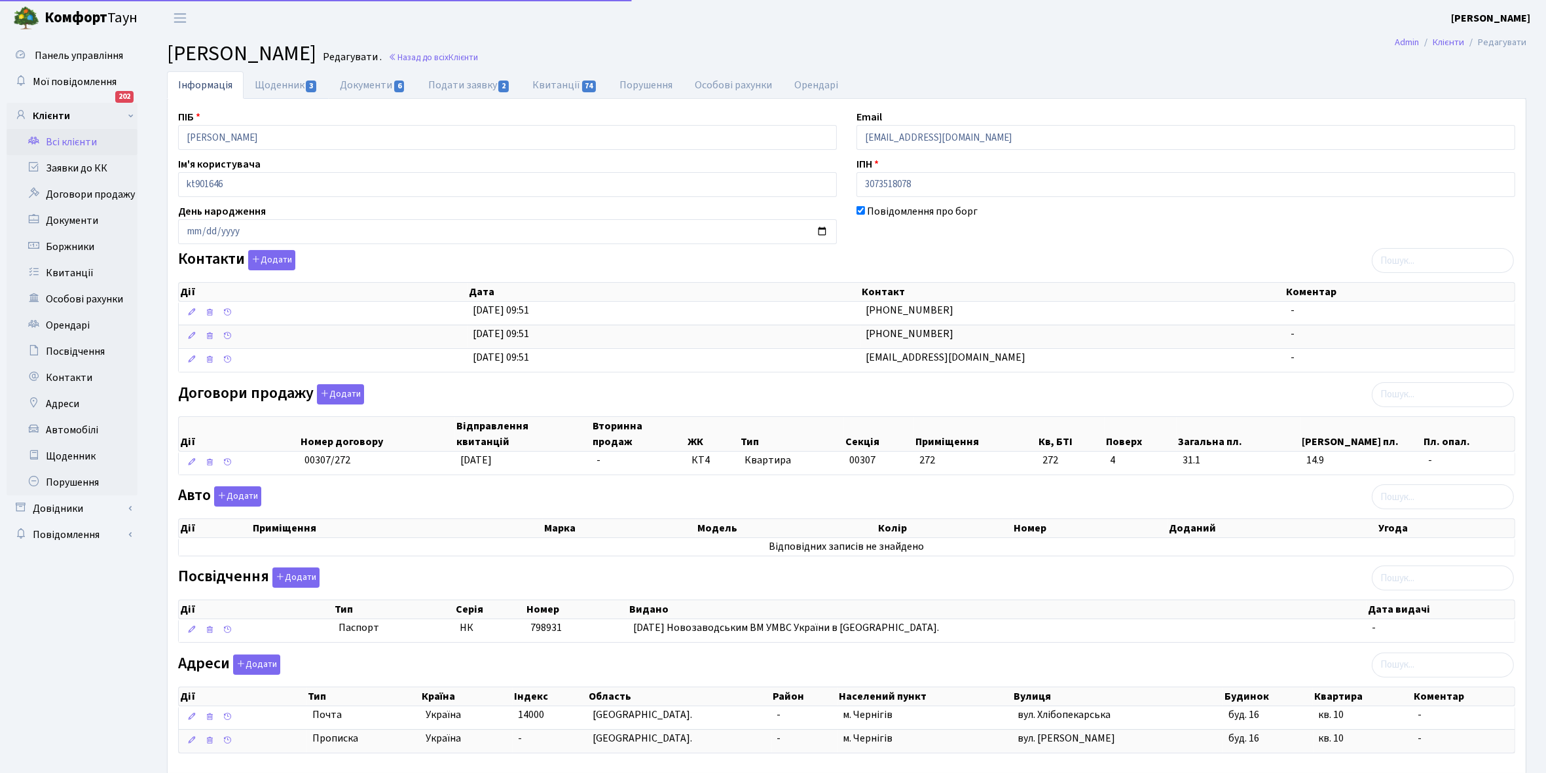
click at [275, 87] on link "Щоденник 3" at bounding box center [286, 84] width 85 height 27
select select "25"
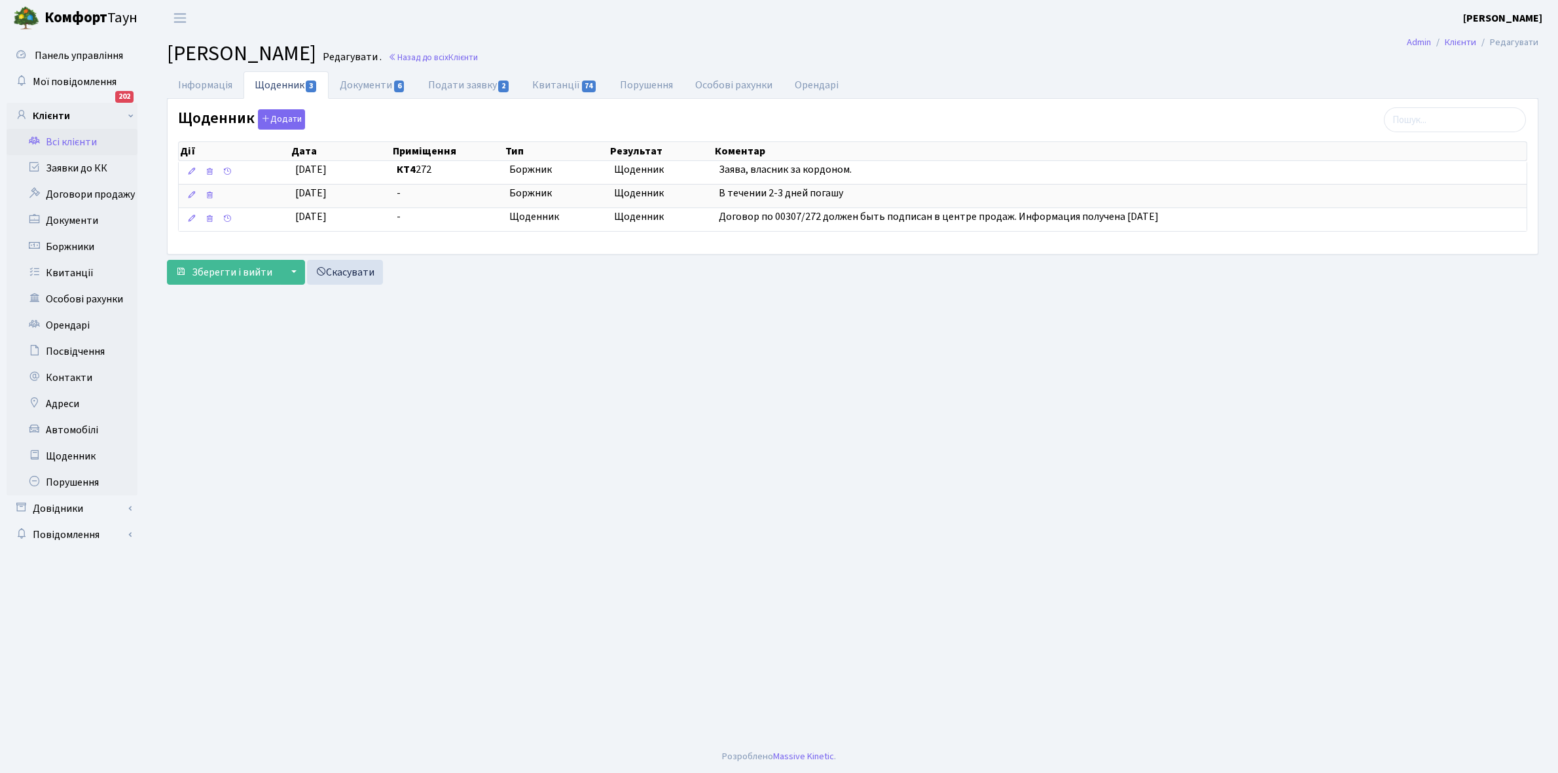
click at [76, 142] on link "Всі клієнти" at bounding box center [72, 142] width 131 height 26
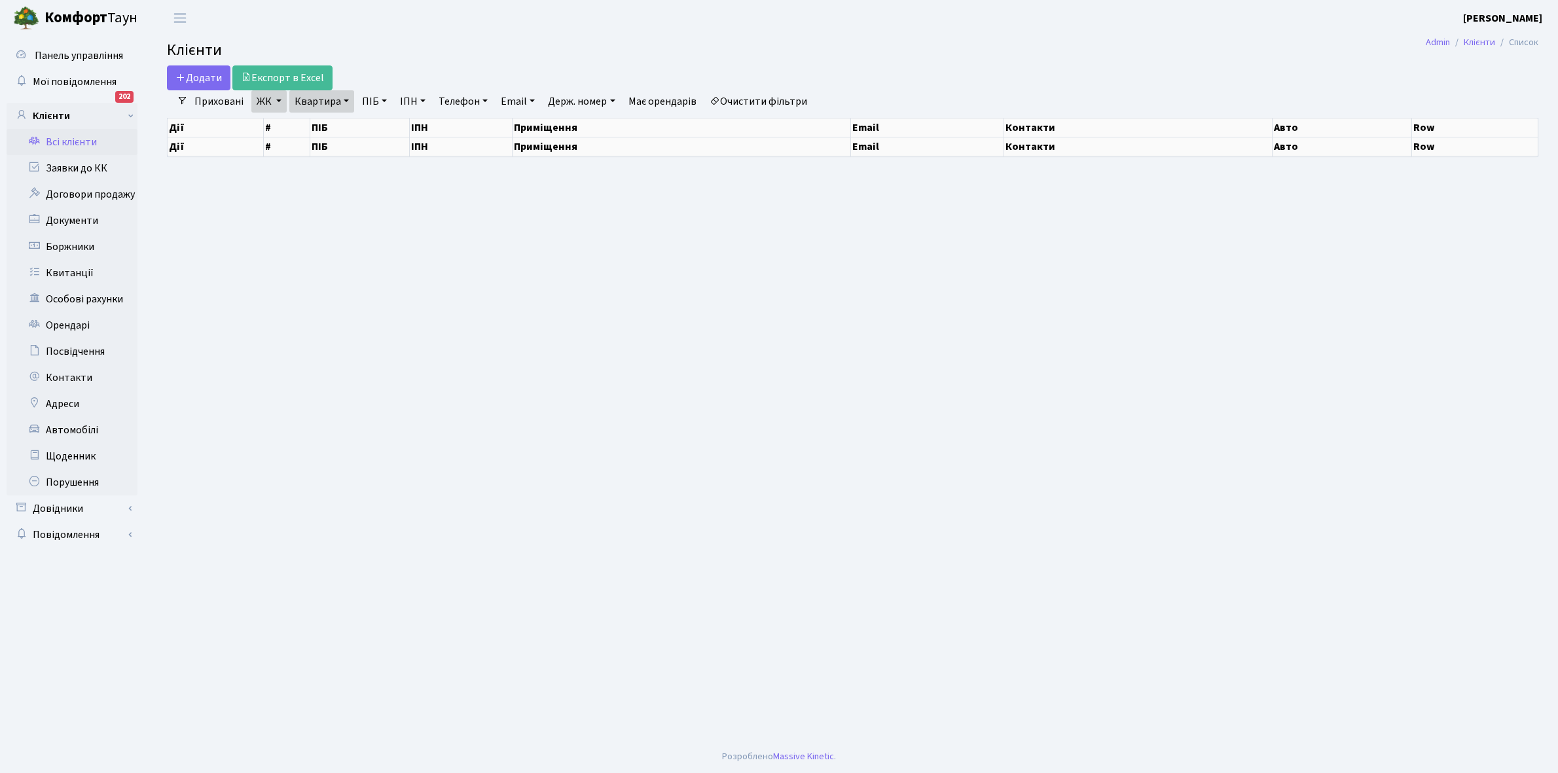
select select "25"
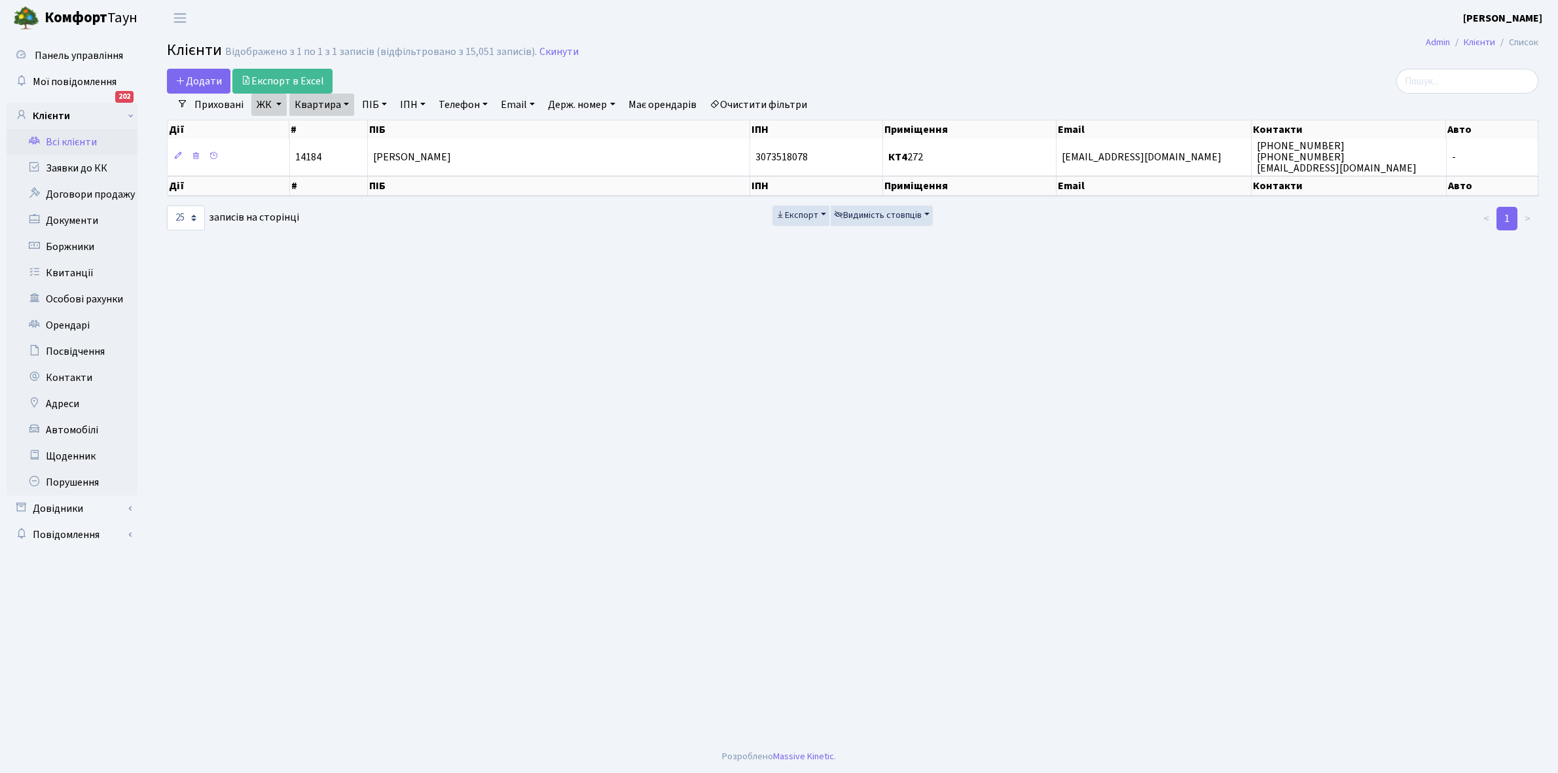
click at [341, 103] on link "Квартира" at bounding box center [321, 105] width 65 height 22
click at [336, 126] on input "272" at bounding box center [328, 130] width 77 height 25
type input "2"
type input "372"
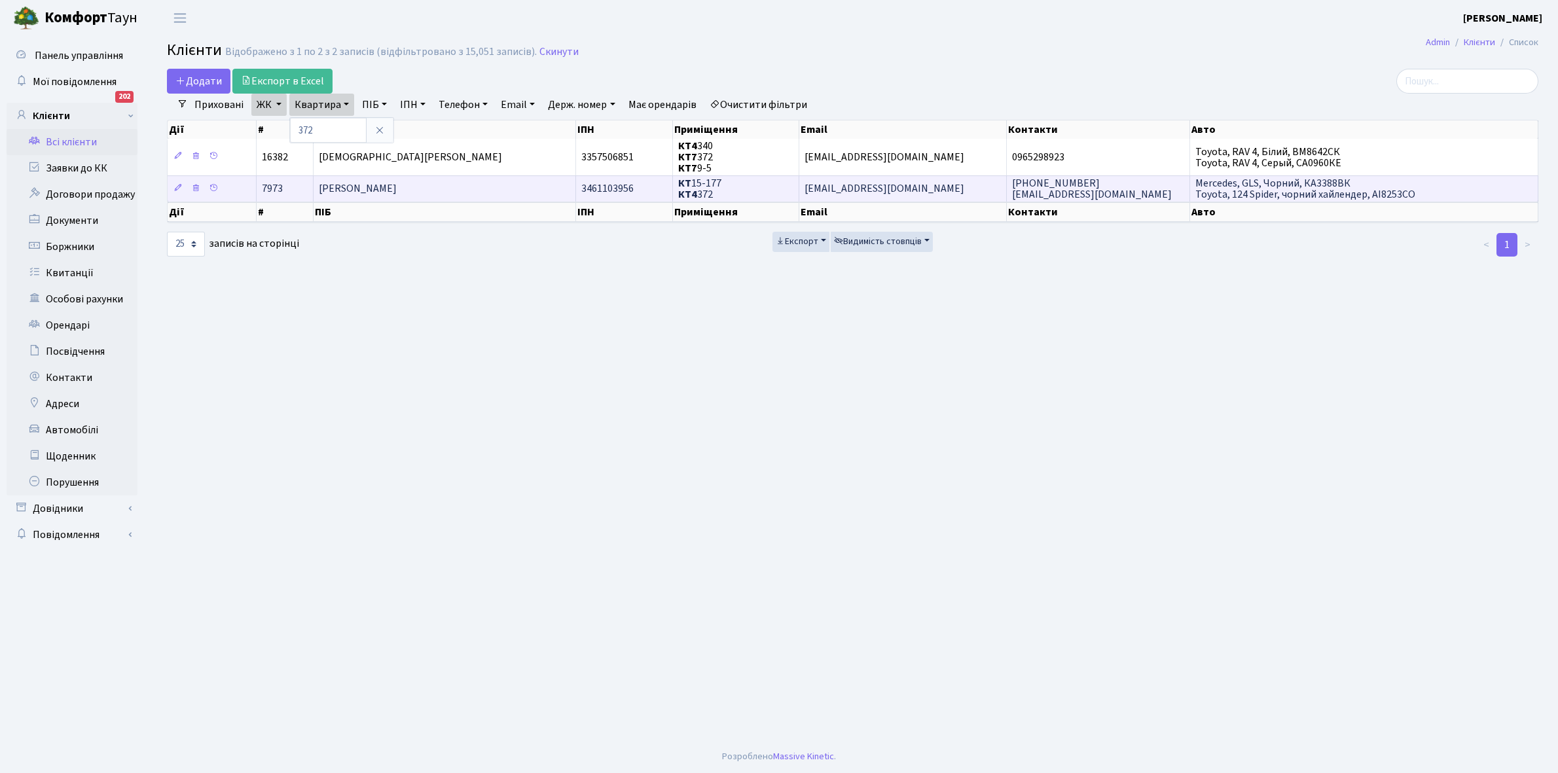
click at [390, 185] on span "[PERSON_NAME]" at bounding box center [358, 189] width 78 height 14
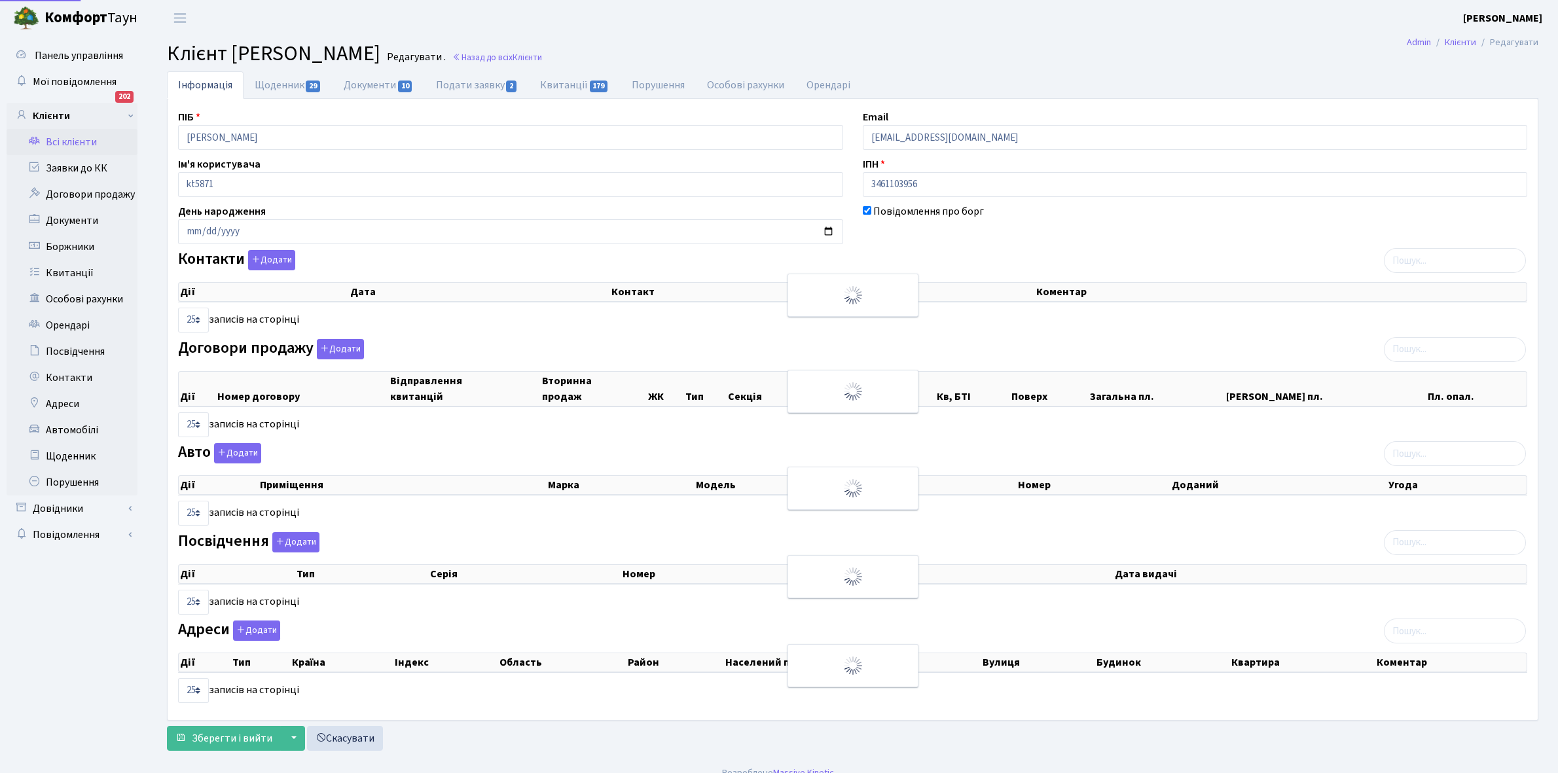
select select "25"
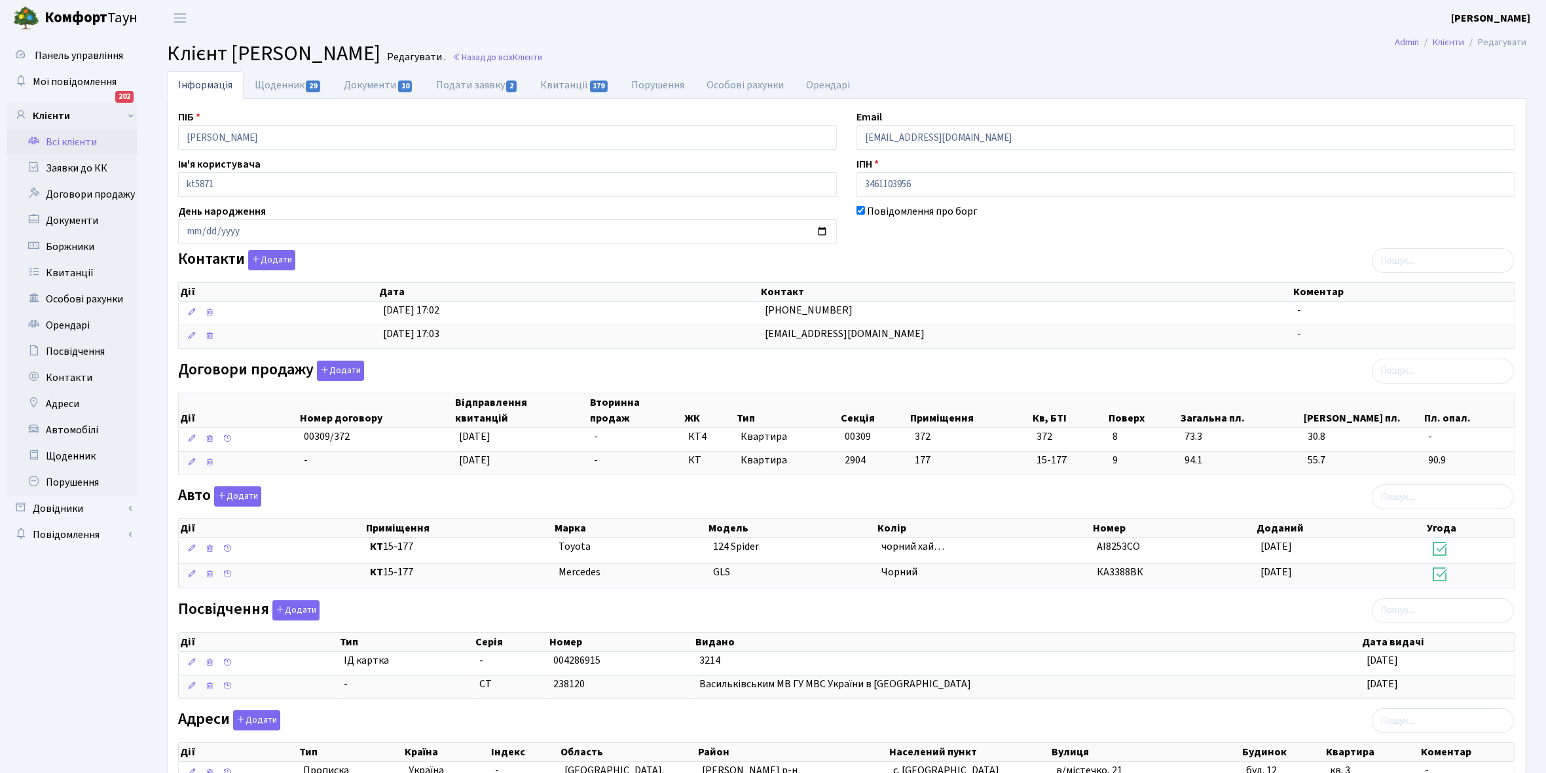
click at [265, 82] on link "Щоденник 29" at bounding box center [288, 84] width 89 height 27
select select "25"
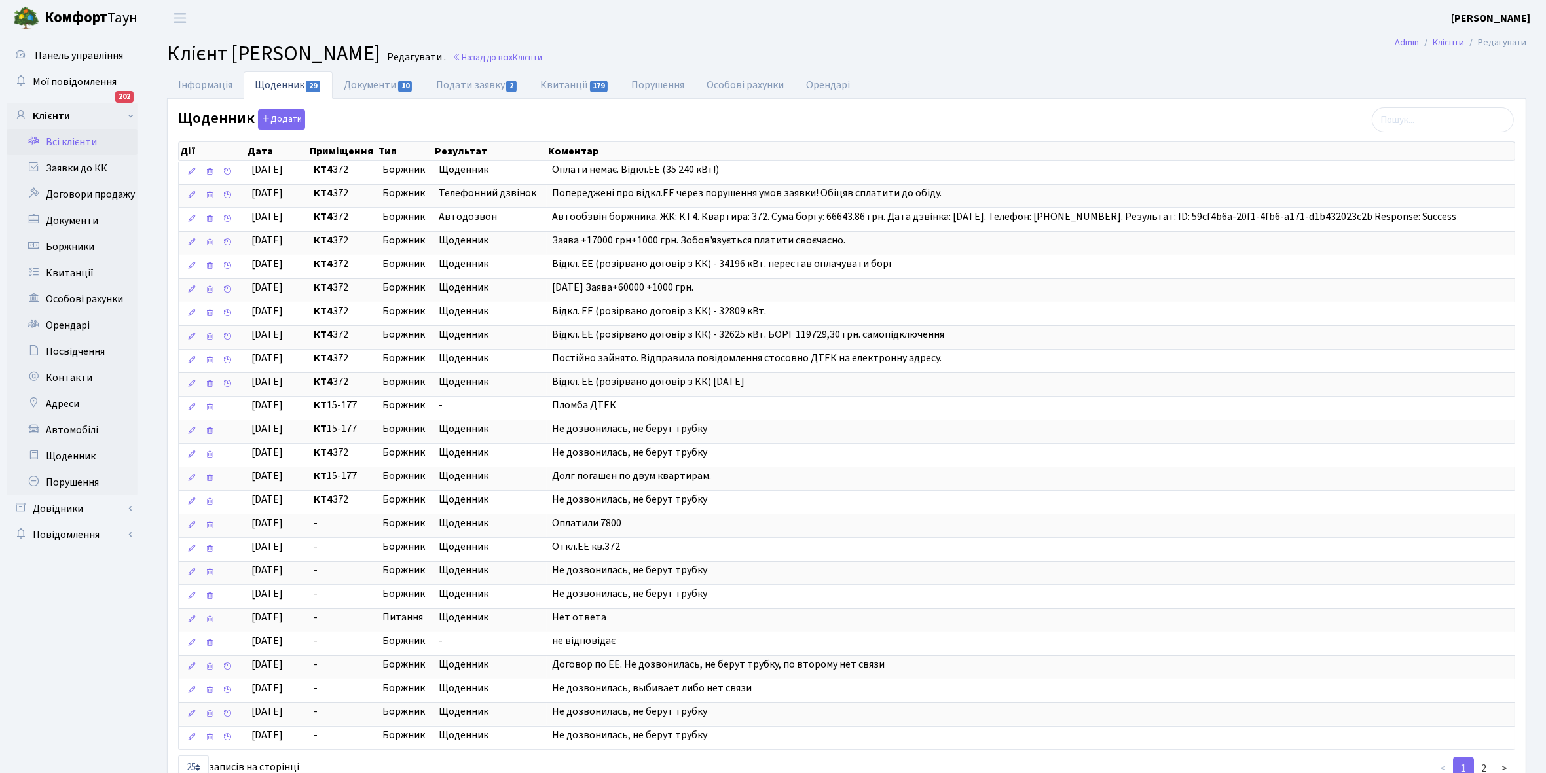
click at [70, 141] on link "Всі клієнти" at bounding box center [72, 142] width 131 height 26
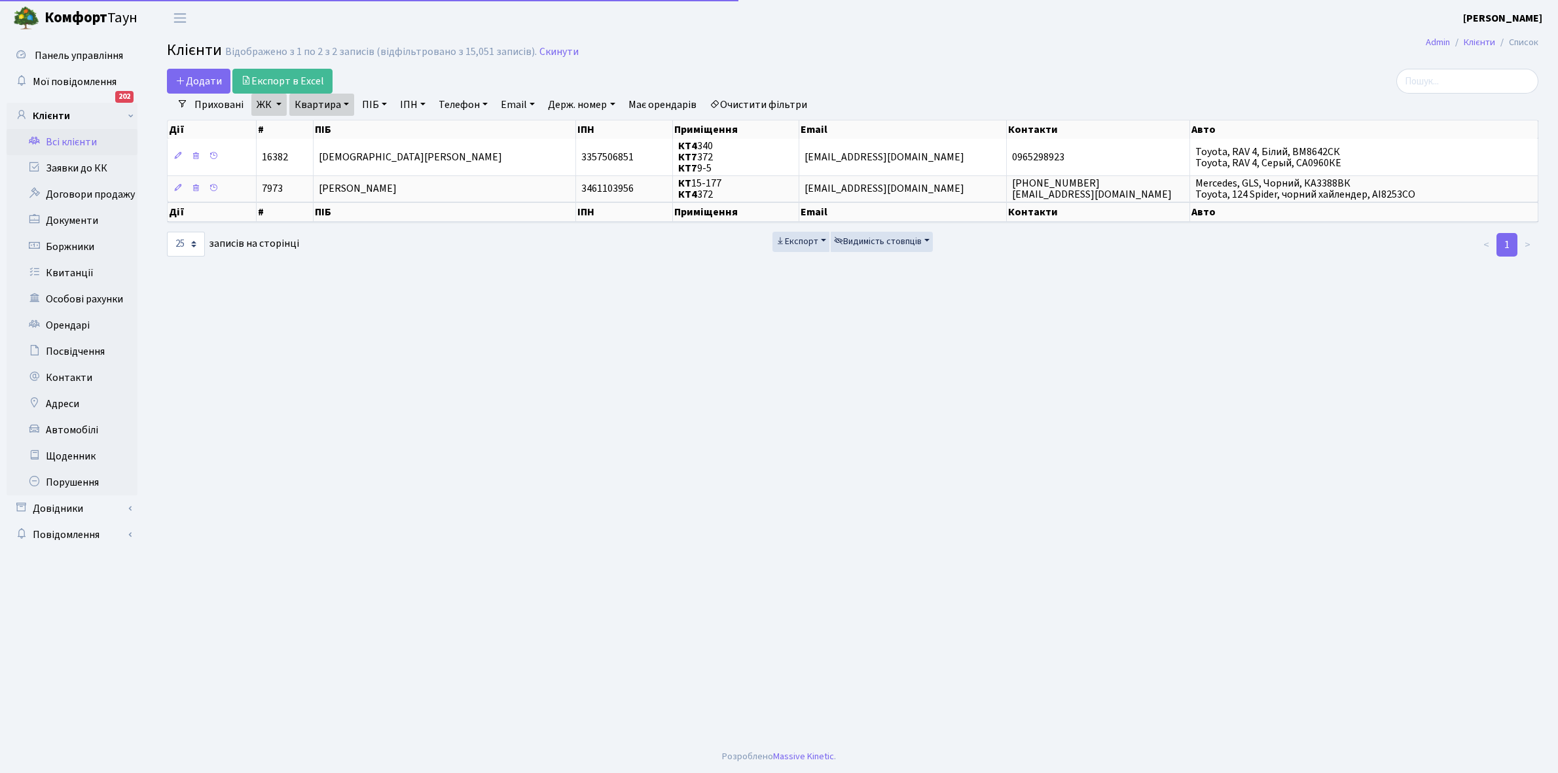
select select "25"
click at [344, 103] on link "Квартира" at bounding box center [321, 105] width 65 height 22
click at [338, 119] on input "372" at bounding box center [328, 130] width 77 height 25
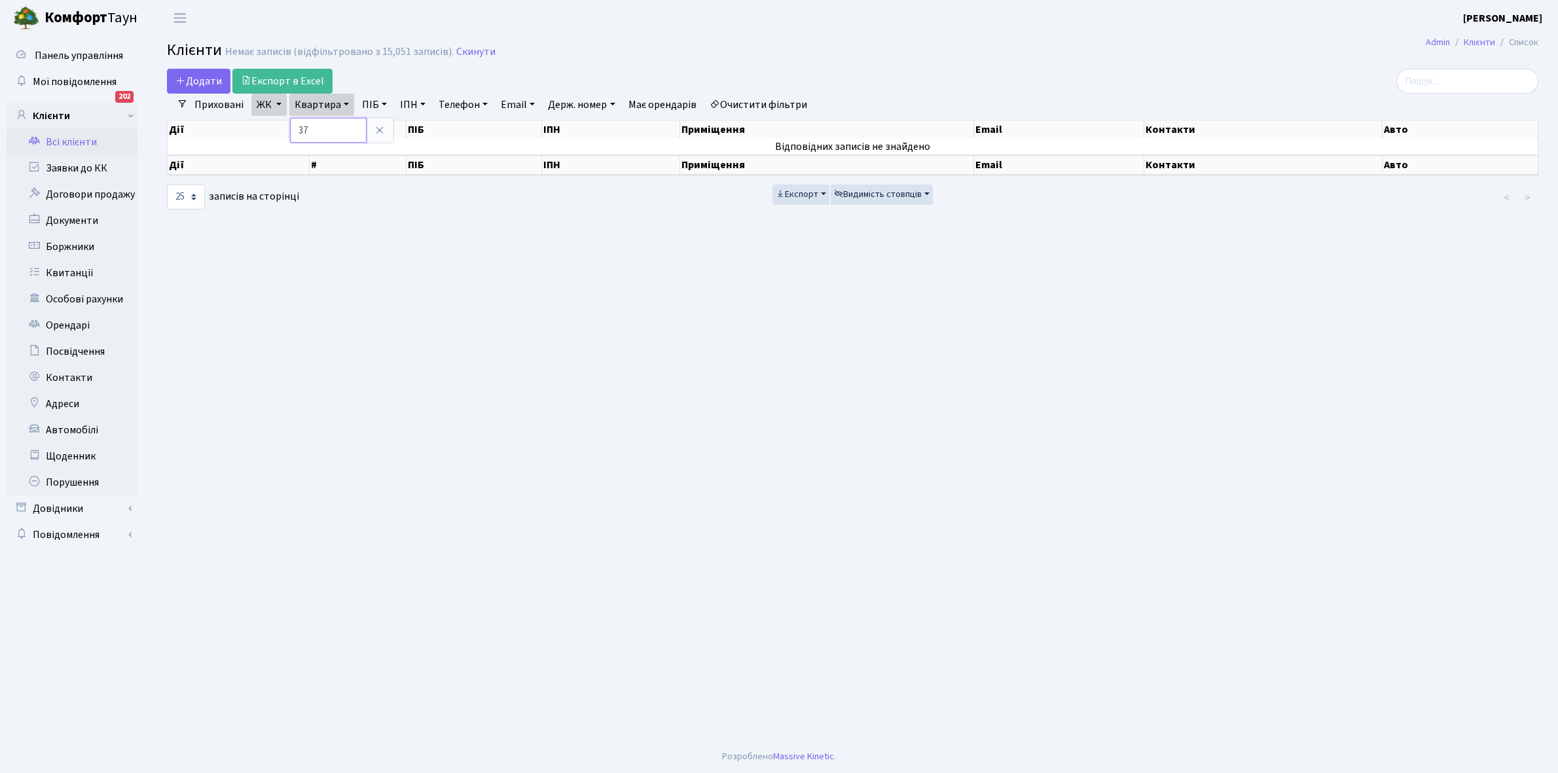
type input "3"
click at [434, 243] on main "Admin Клієнти Список Клієнти Немає записів (відфільтровано з 15,051 записів). С…" at bounding box center [852, 388] width 1411 height 704
click at [741, 103] on link "Очистити фільтри" at bounding box center [758, 105] width 108 height 22
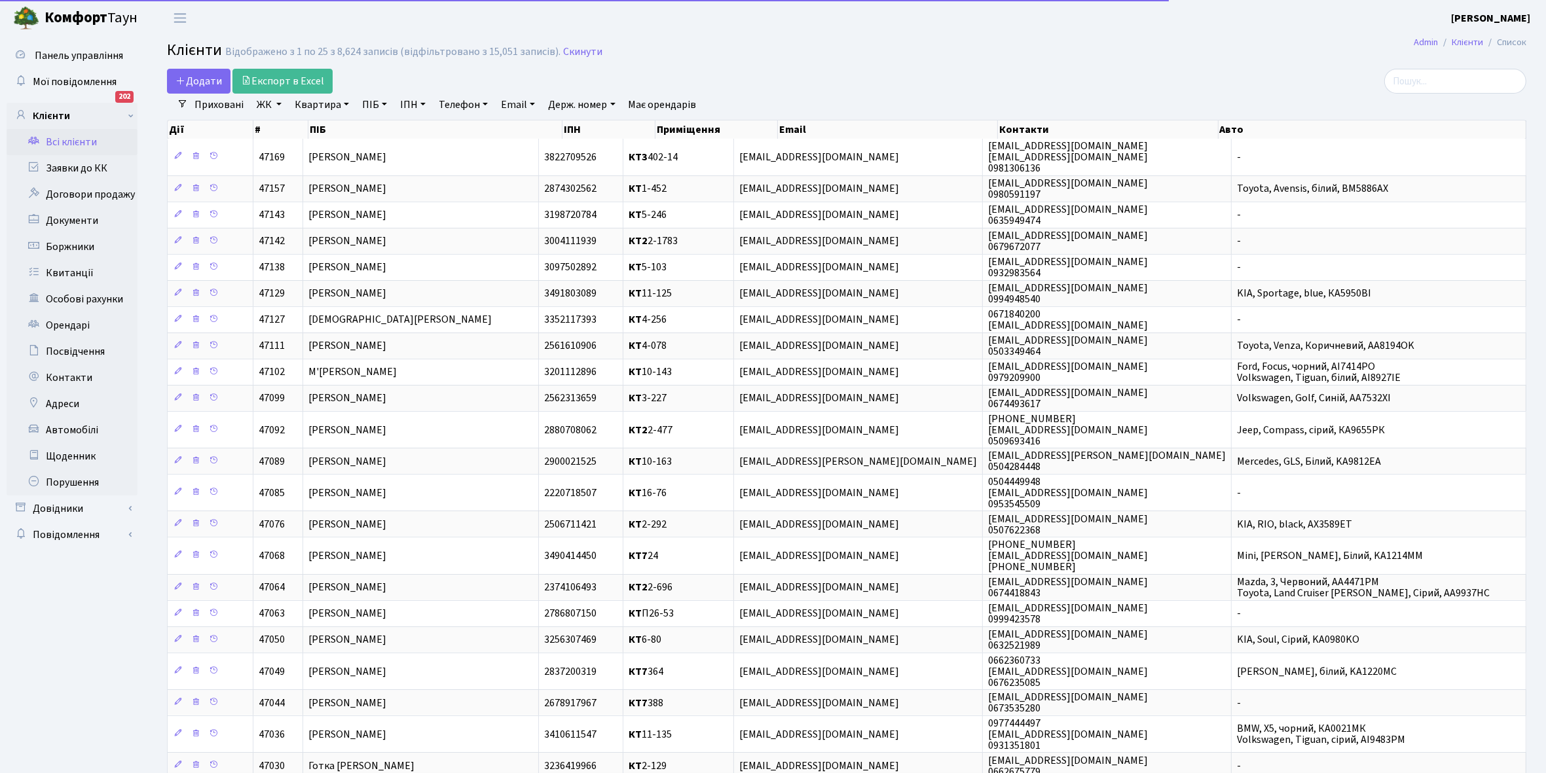
click at [280, 105] on link "ЖК" at bounding box center [268, 105] width 35 height 22
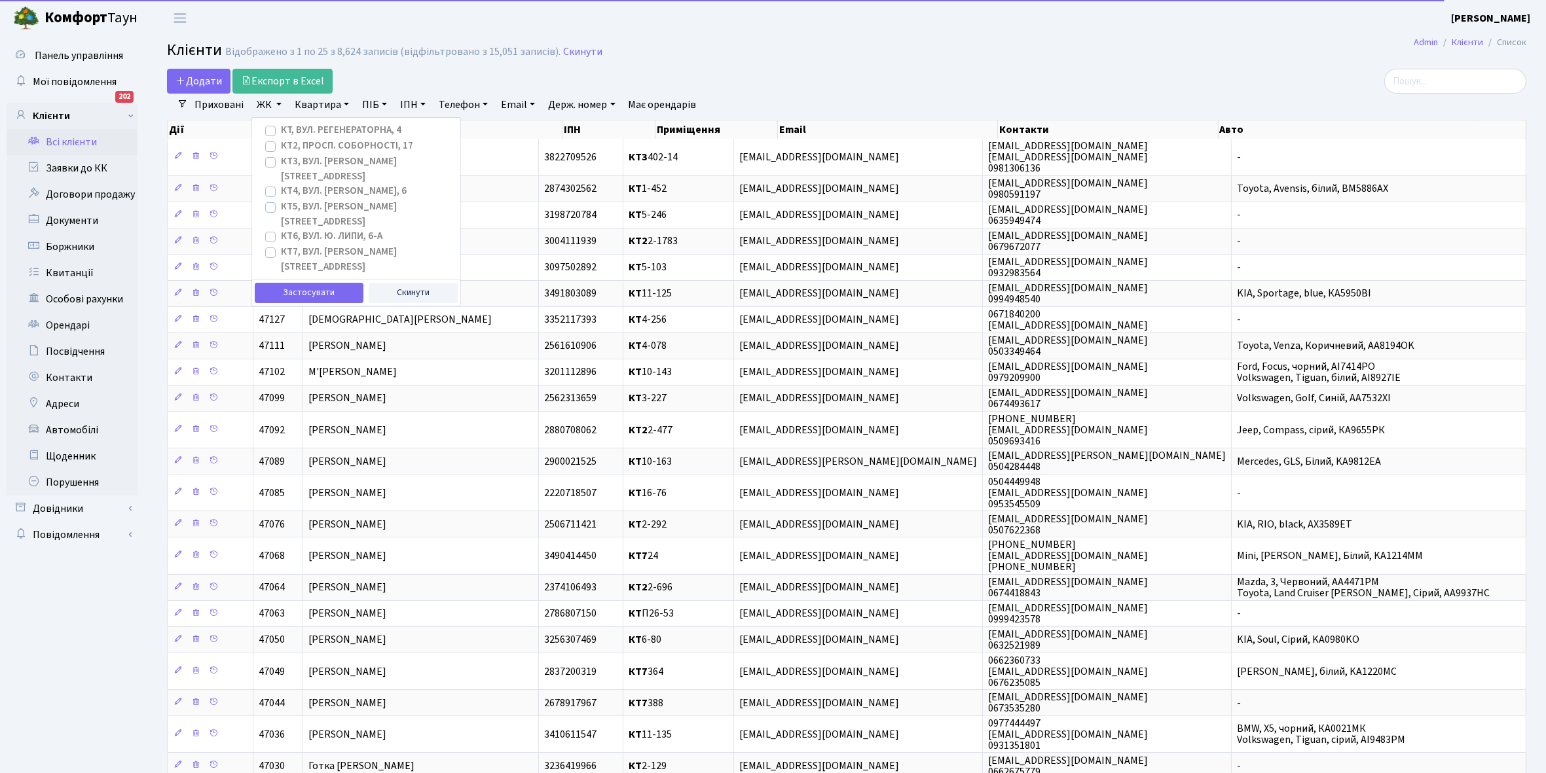
click at [281, 184] on label "КТ4, вул. Юрія Липи, 6" at bounding box center [344, 191] width 126 height 15
click at [281, 184] on input "КТ4, вул. Юрія Липи, 6" at bounding box center [285, 188] width 9 height 9
checkbox input "true"
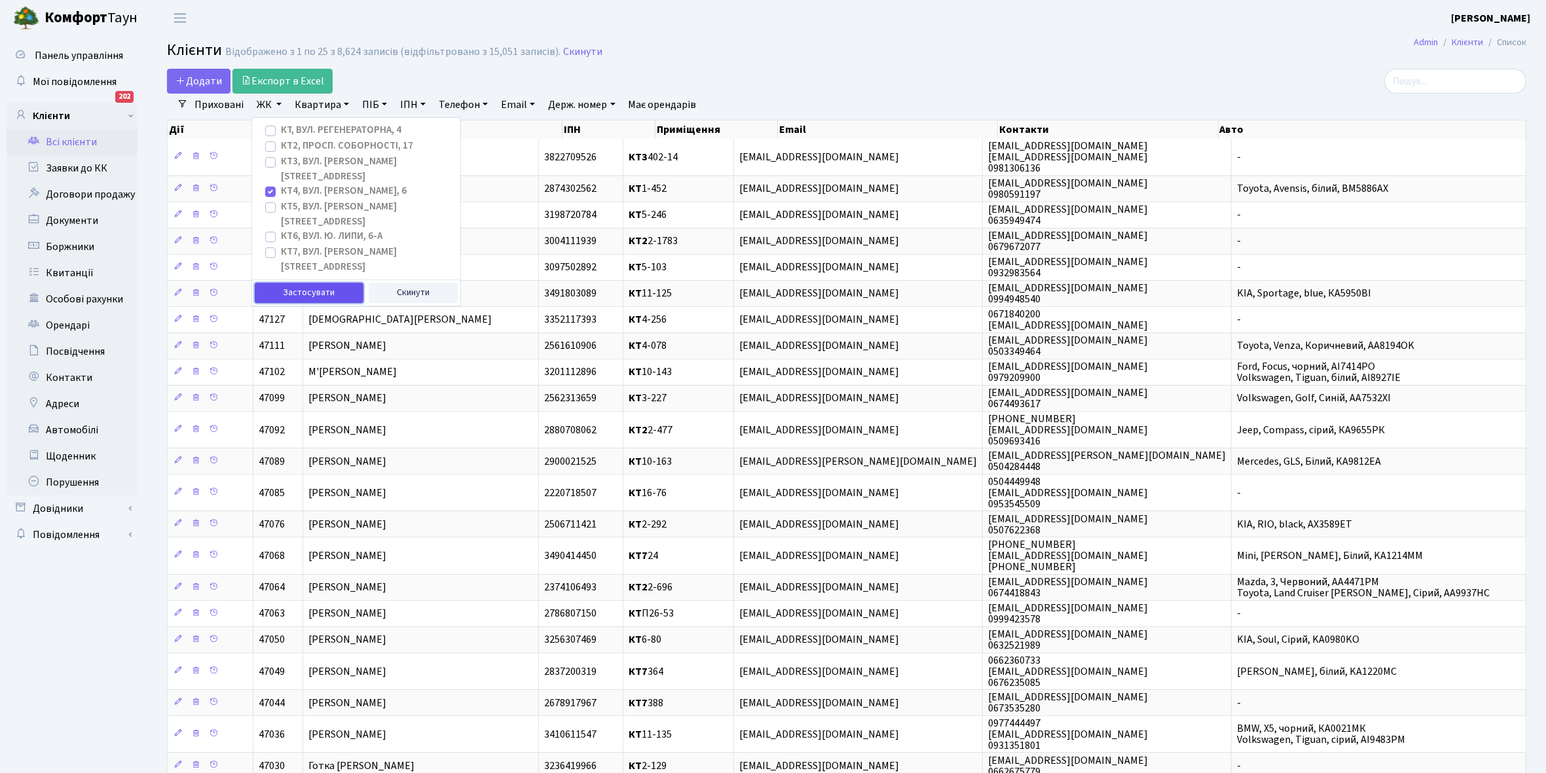
click at [302, 283] on button "Застосувати" at bounding box center [309, 293] width 109 height 20
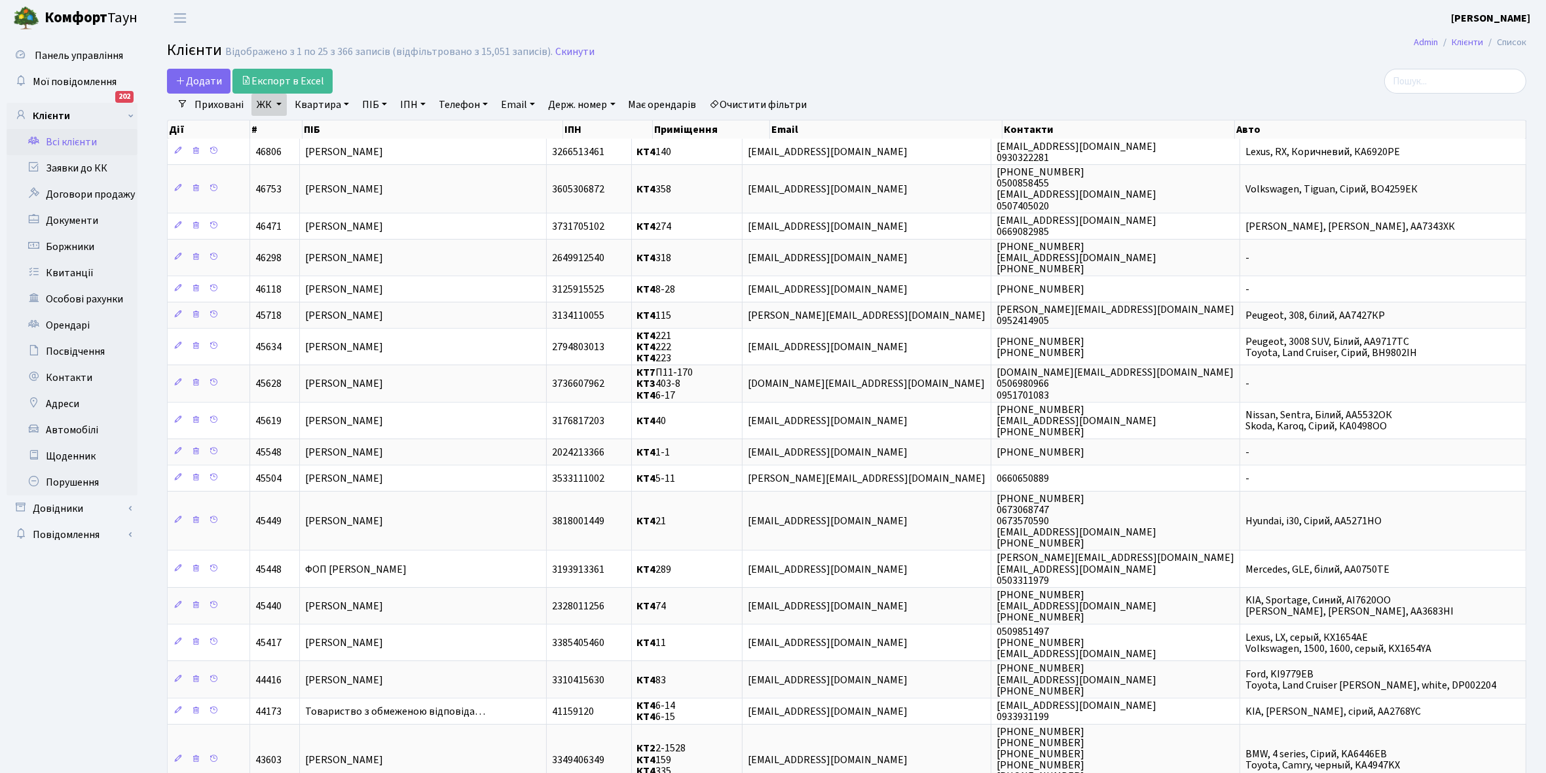
click at [345, 105] on link "Квартира" at bounding box center [321, 105] width 65 height 22
click at [331, 124] on input "text" at bounding box center [328, 130] width 77 height 25
type input "279"
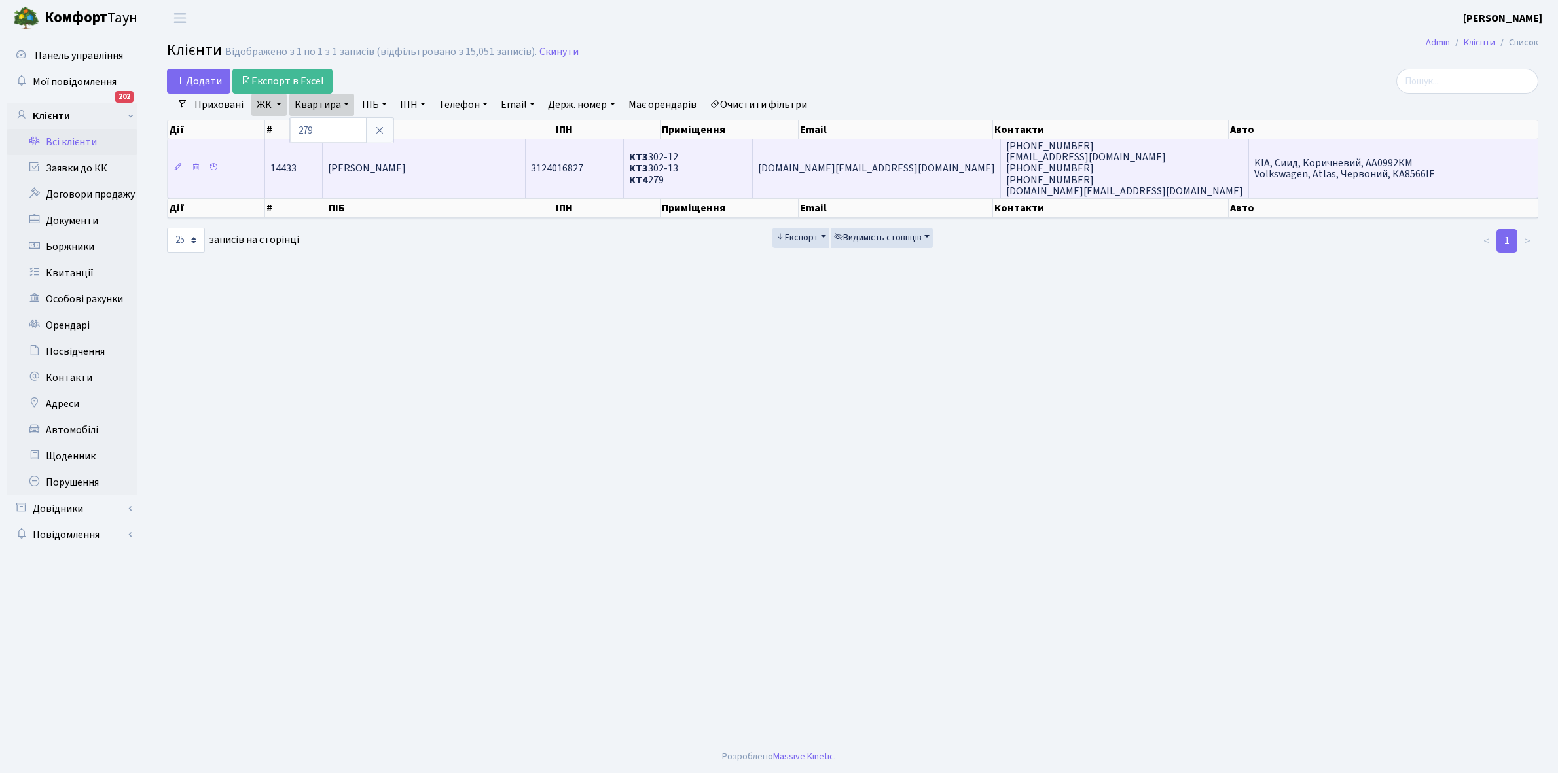
click at [398, 177] on td "Григоренко Ніна Василівна" at bounding box center [424, 168] width 203 height 59
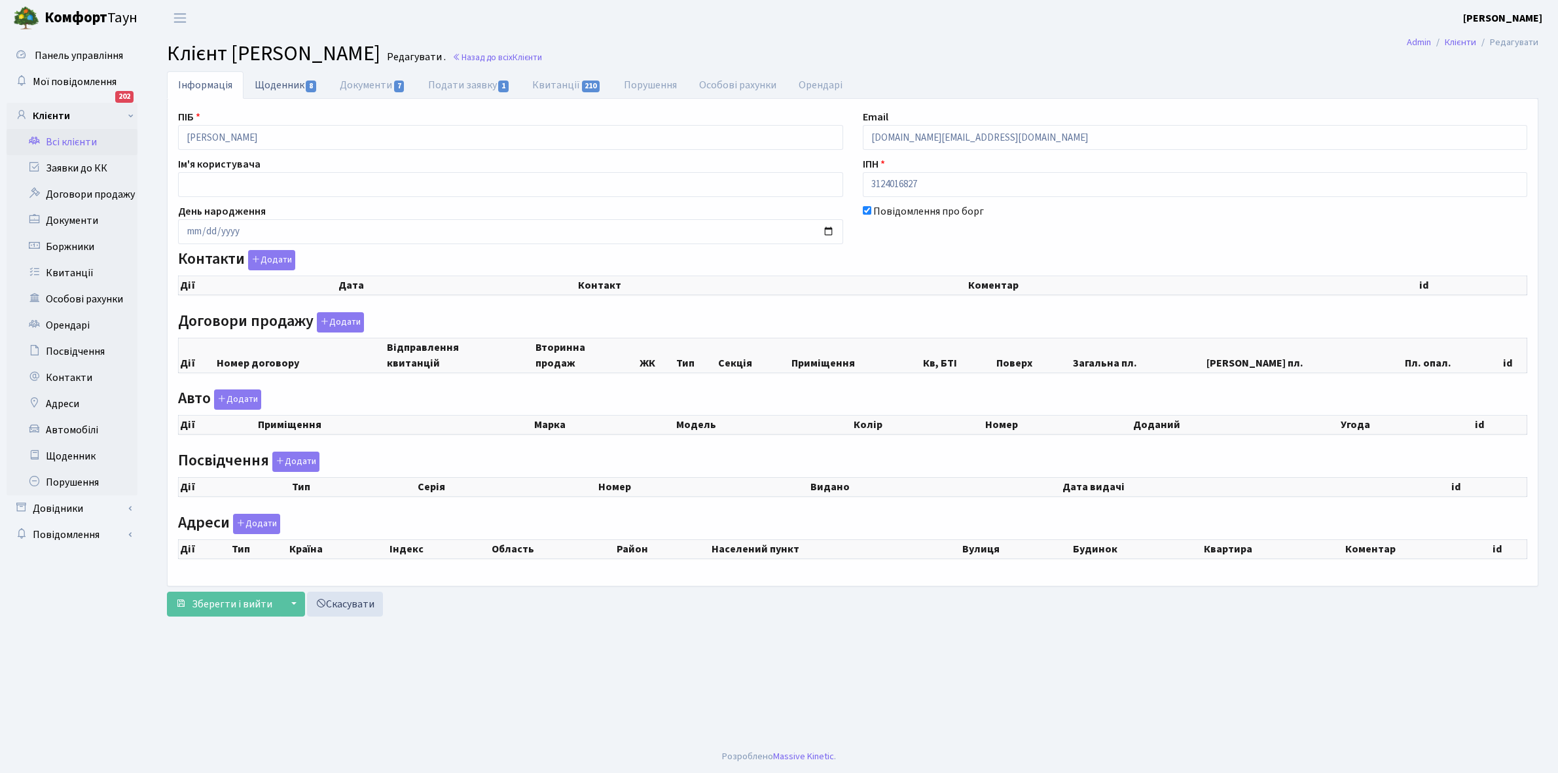
checkbox input "true"
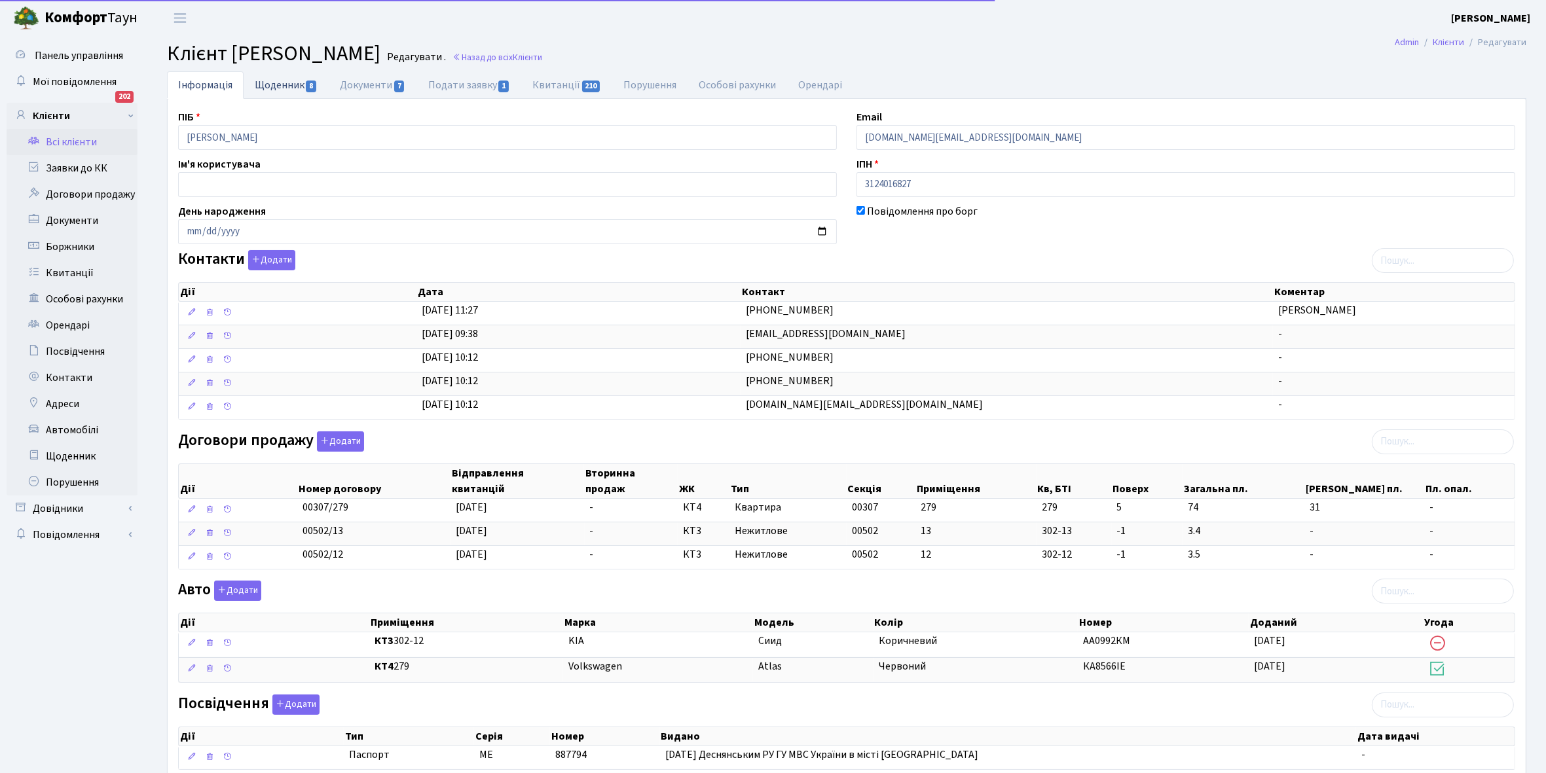
click at [263, 82] on link "Щоденник 8" at bounding box center [286, 84] width 85 height 27
select select "25"
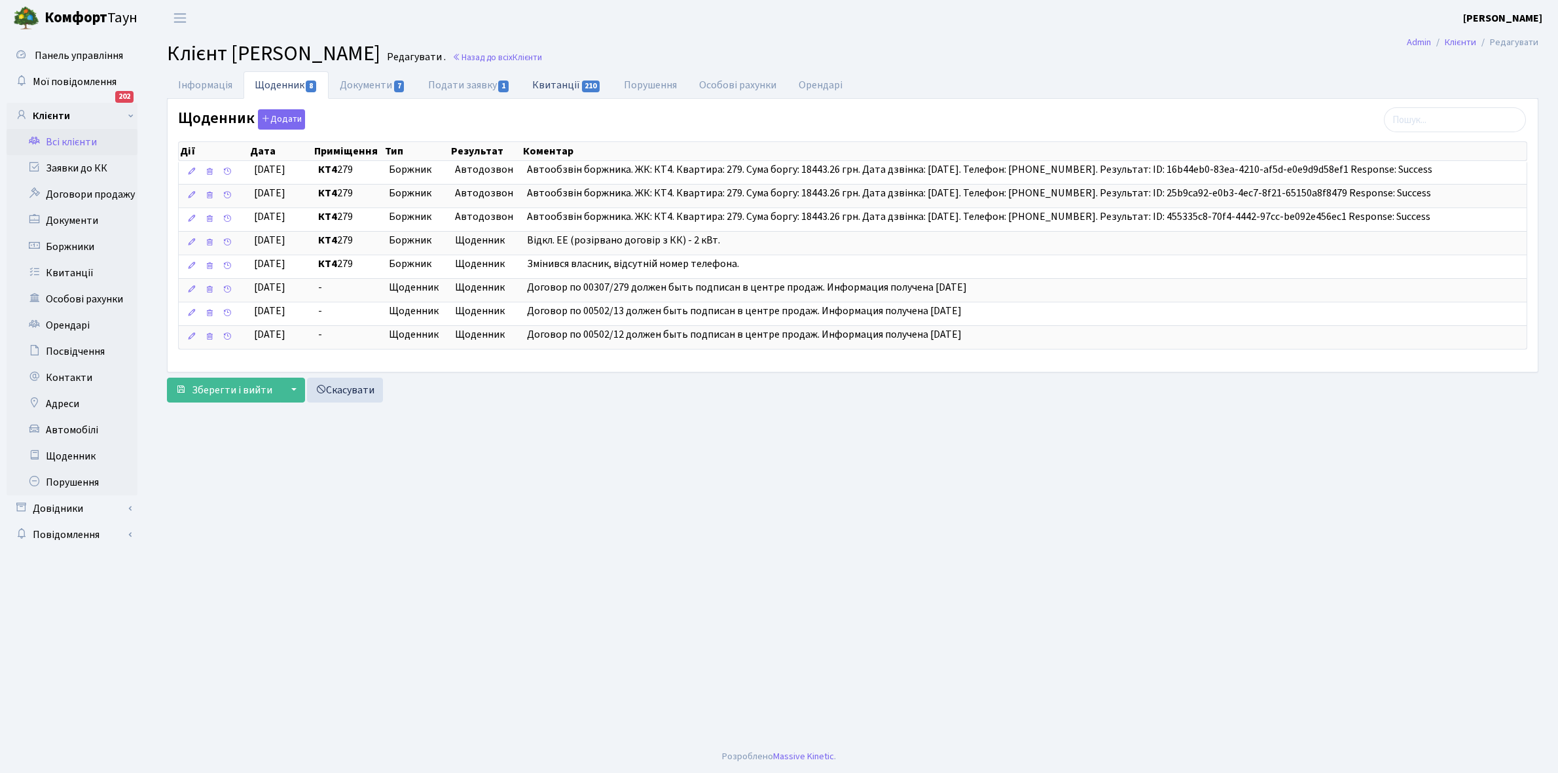
click at [552, 84] on link "Квитанції 210" at bounding box center [566, 84] width 91 height 27
select select "25"
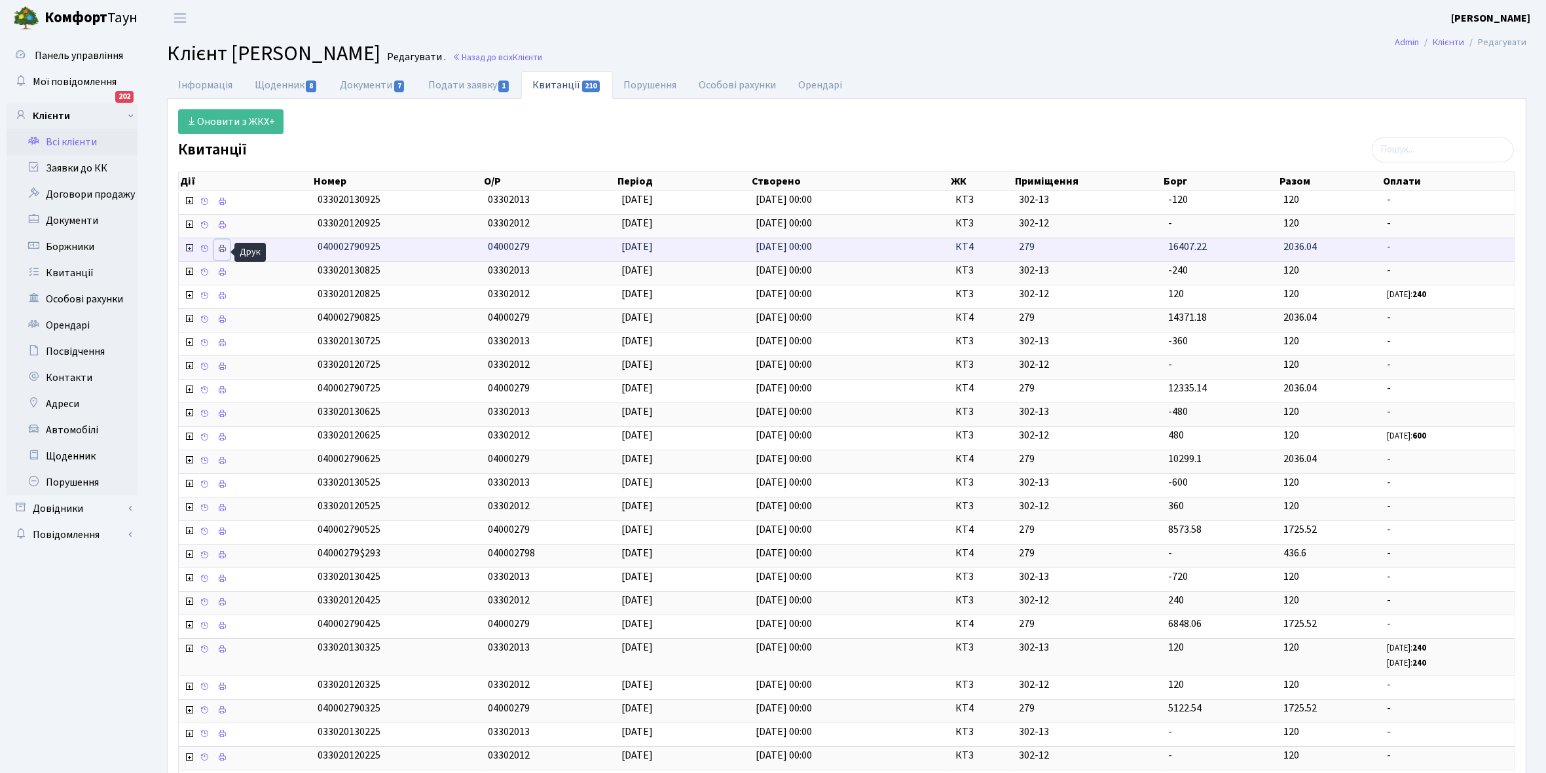
click at [227, 247] on icon at bounding box center [221, 248] width 9 height 9
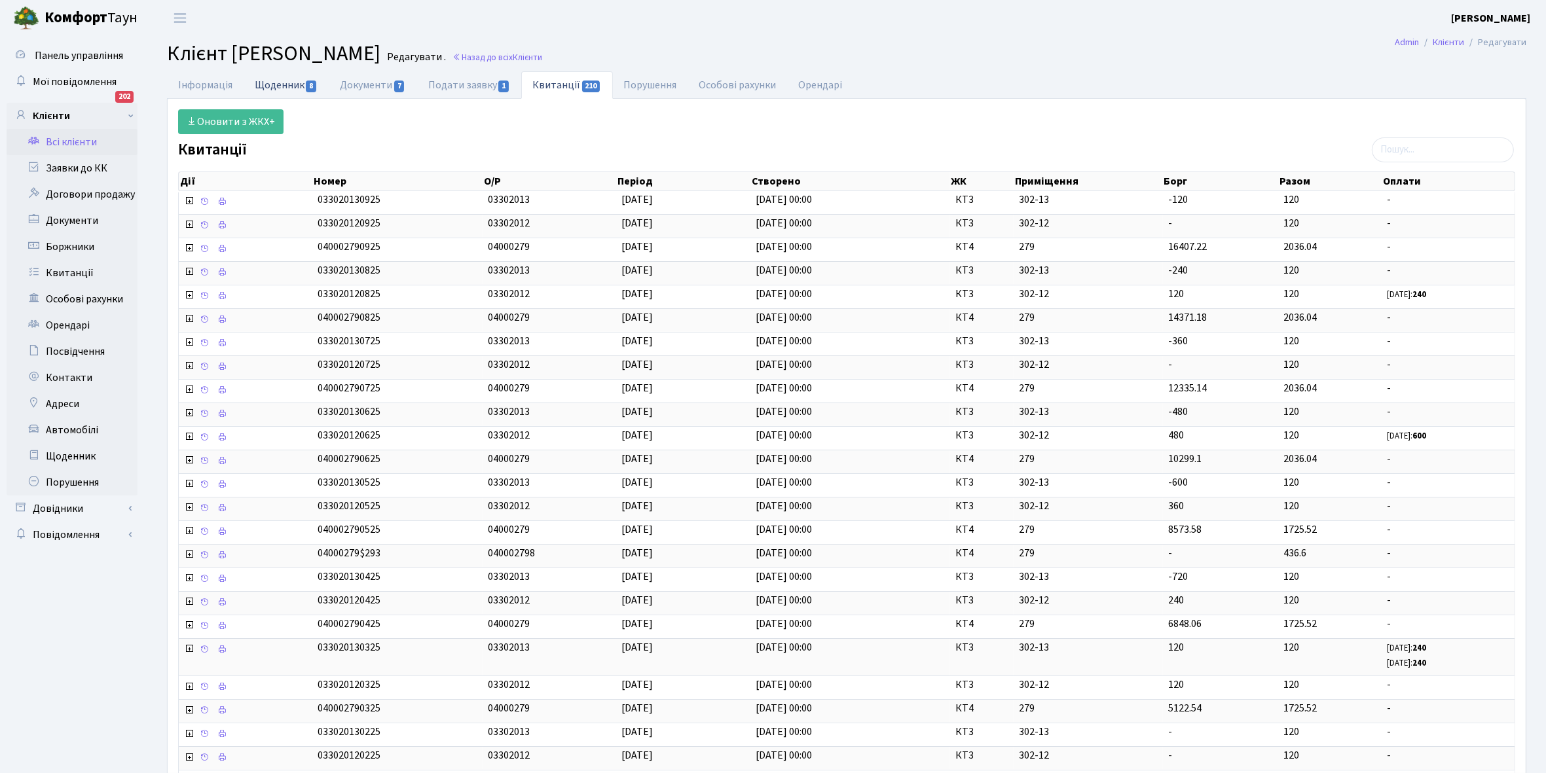
click at [262, 85] on link "Щоденник 8" at bounding box center [286, 84] width 85 height 27
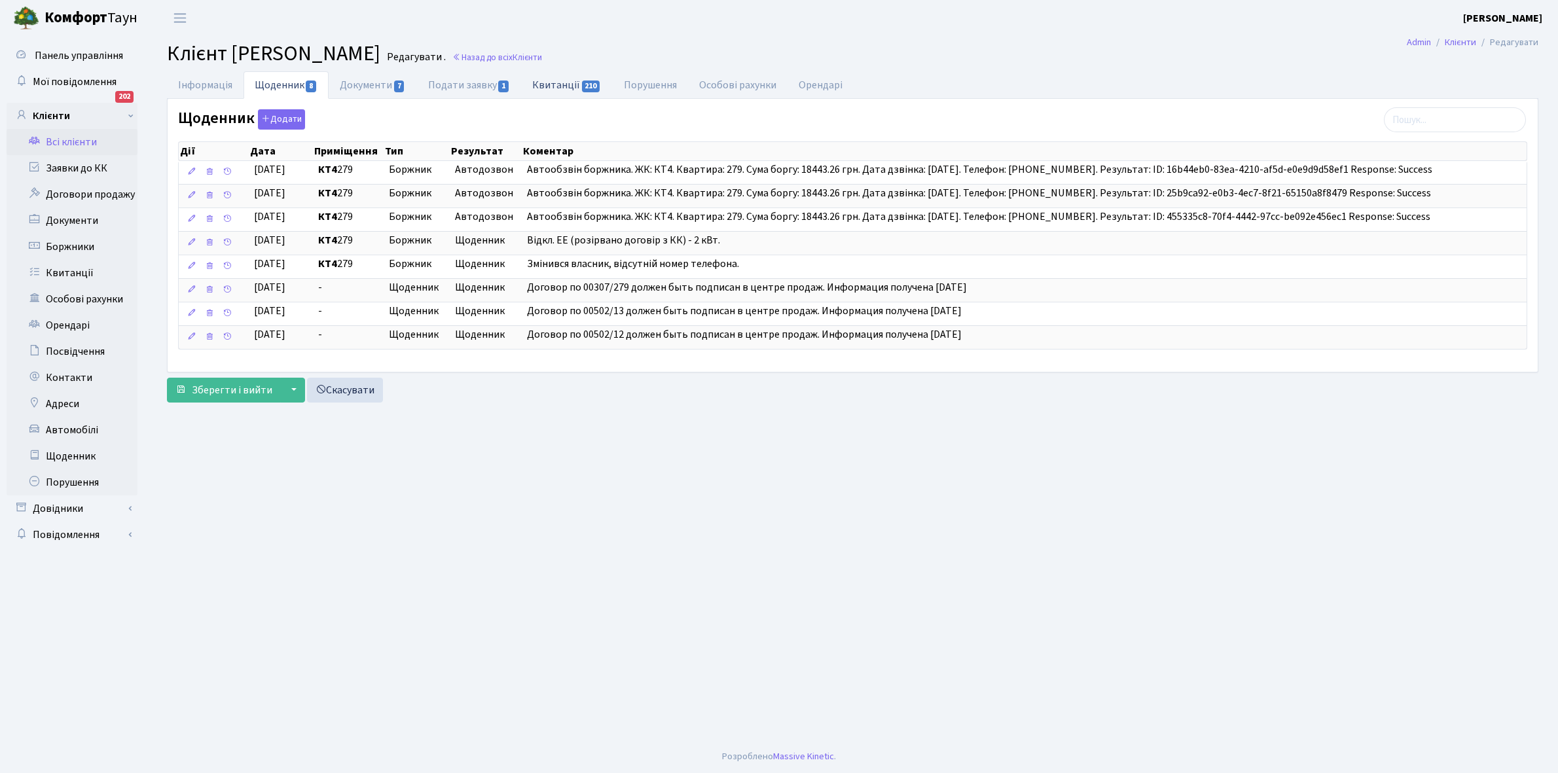
click at [561, 82] on link "Квитанції 210" at bounding box center [566, 84] width 91 height 27
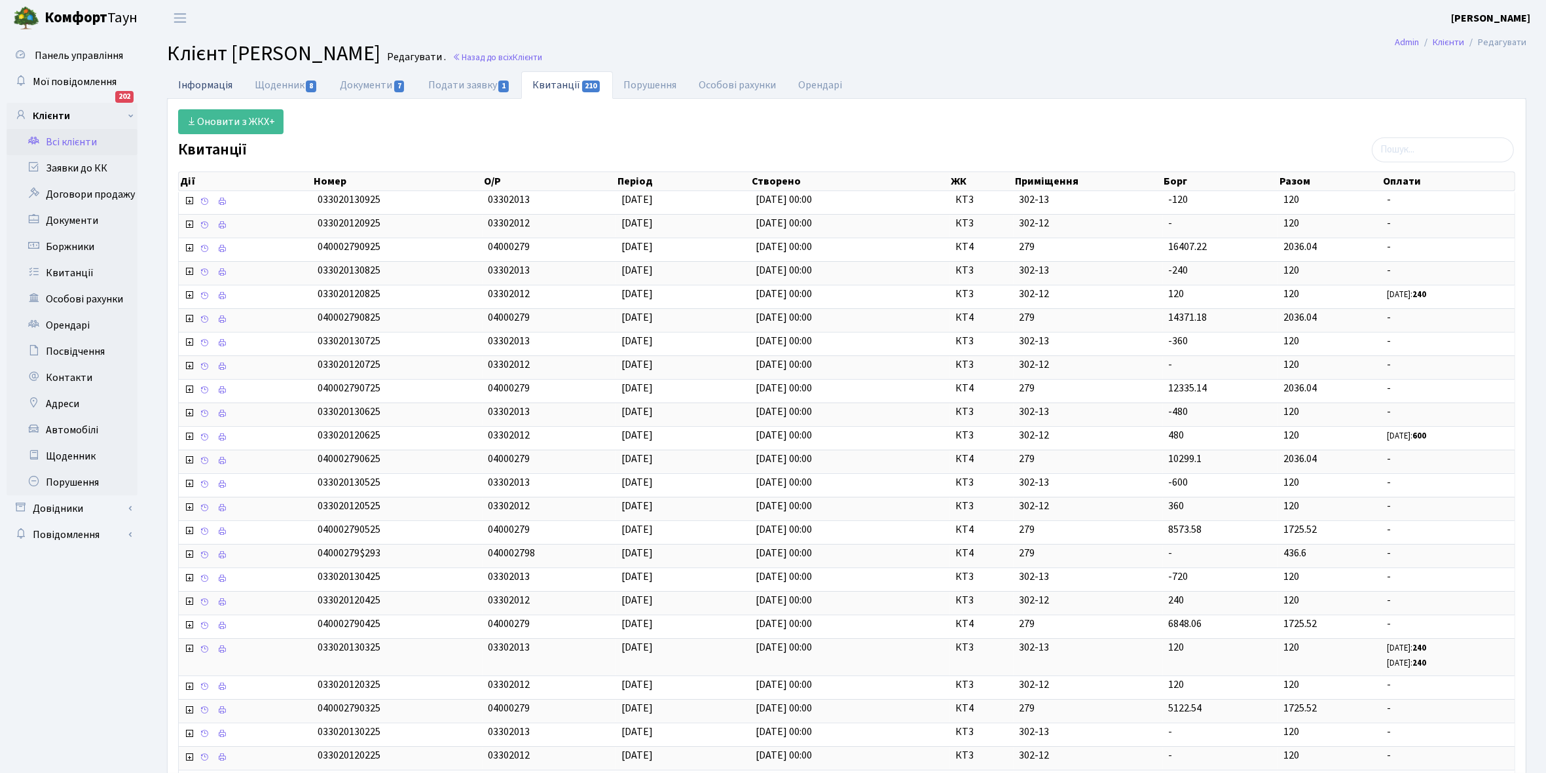
click at [191, 82] on link "Інформація" at bounding box center [205, 84] width 77 height 27
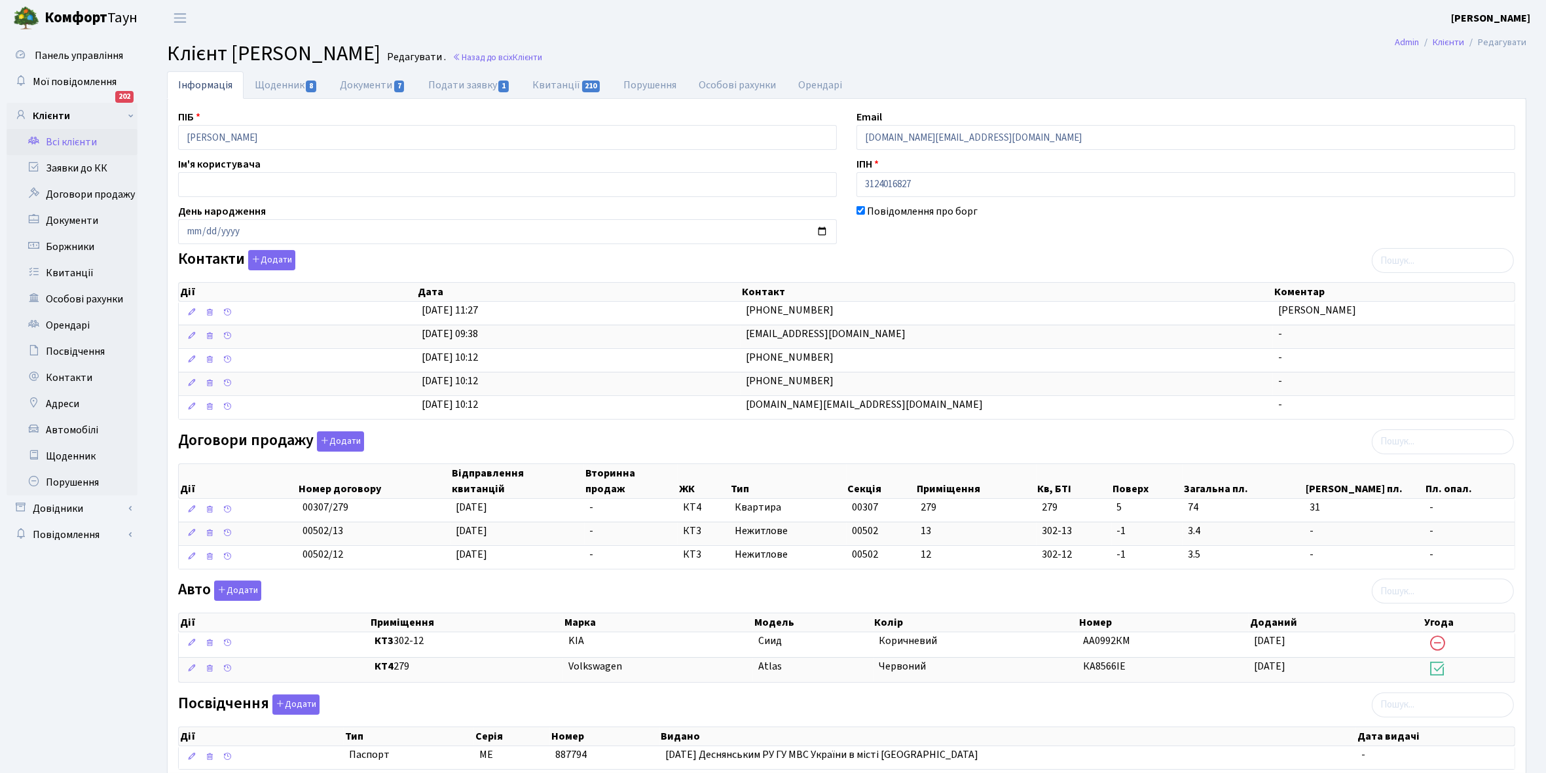
click at [72, 139] on link "Всі клієнти" at bounding box center [72, 142] width 131 height 26
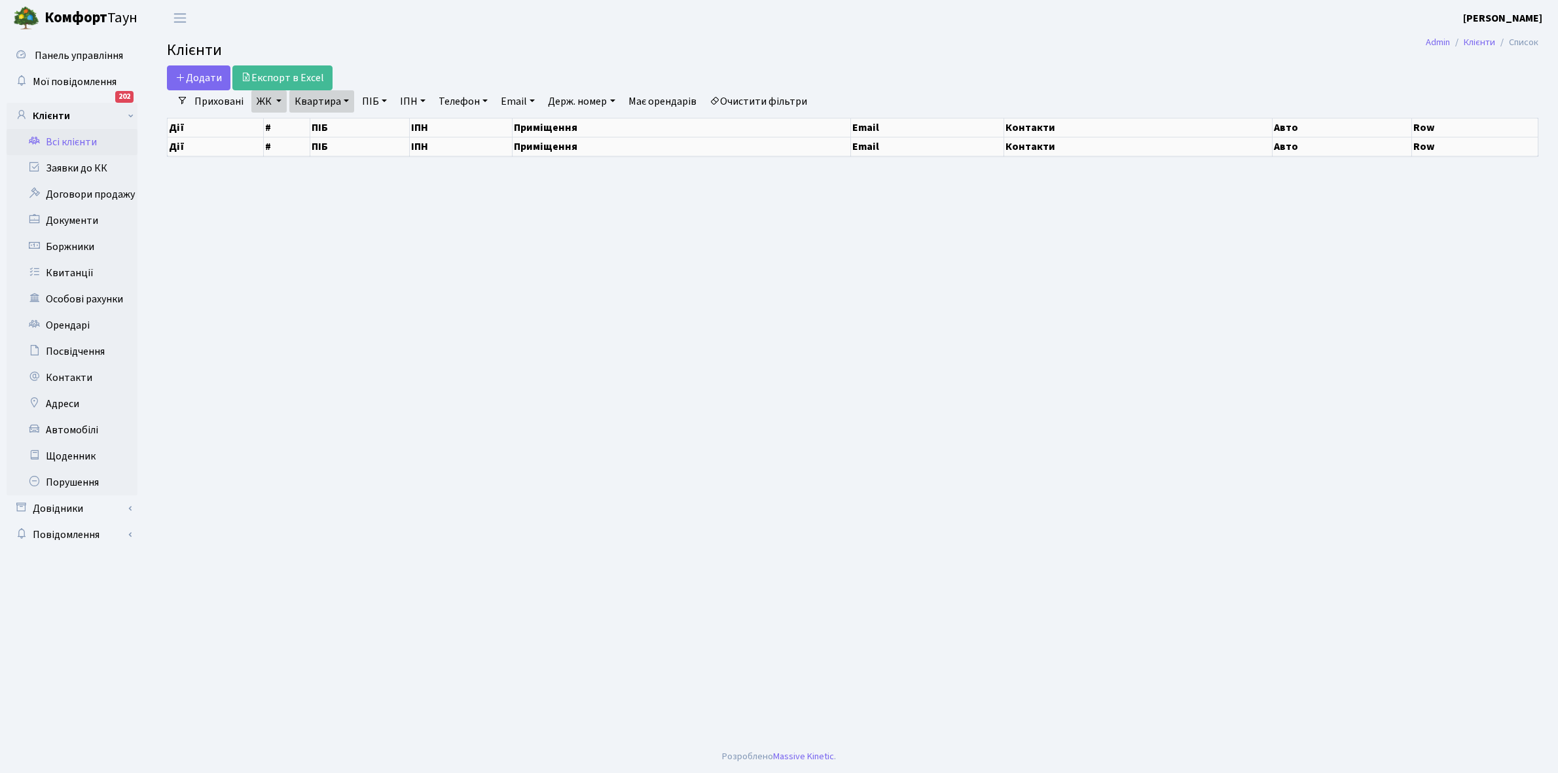
select select "25"
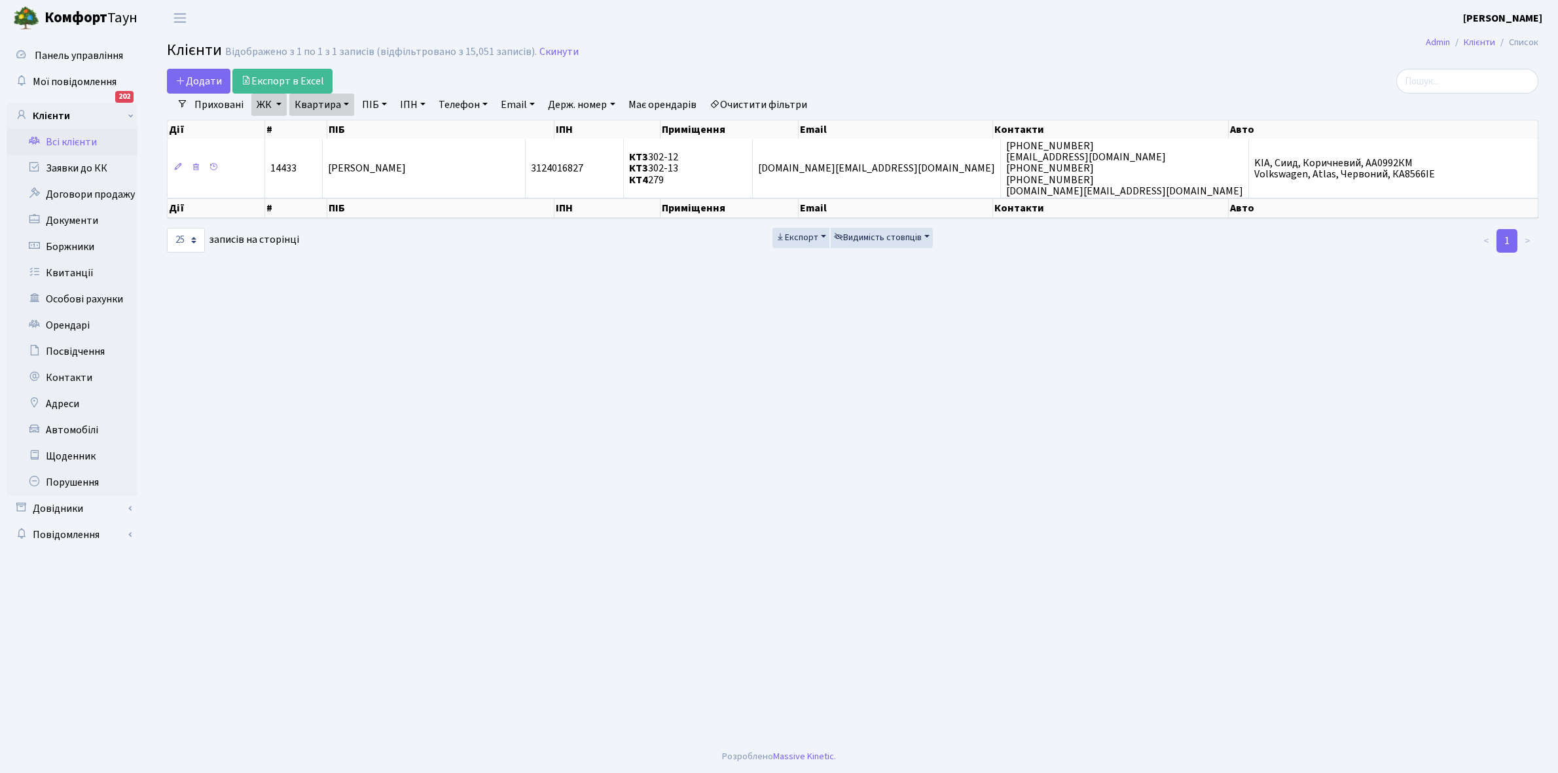
click at [344, 102] on link "Квартира" at bounding box center [321, 105] width 65 height 22
click at [337, 118] on div "279" at bounding box center [341, 130] width 105 height 26
click at [341, 105] on link "Квартира" at bounding box center [321, 105] width 65 height 22
click at [340, 126] on input "279" at bounding box center [328, 130] width 77 height 25
type input "297"
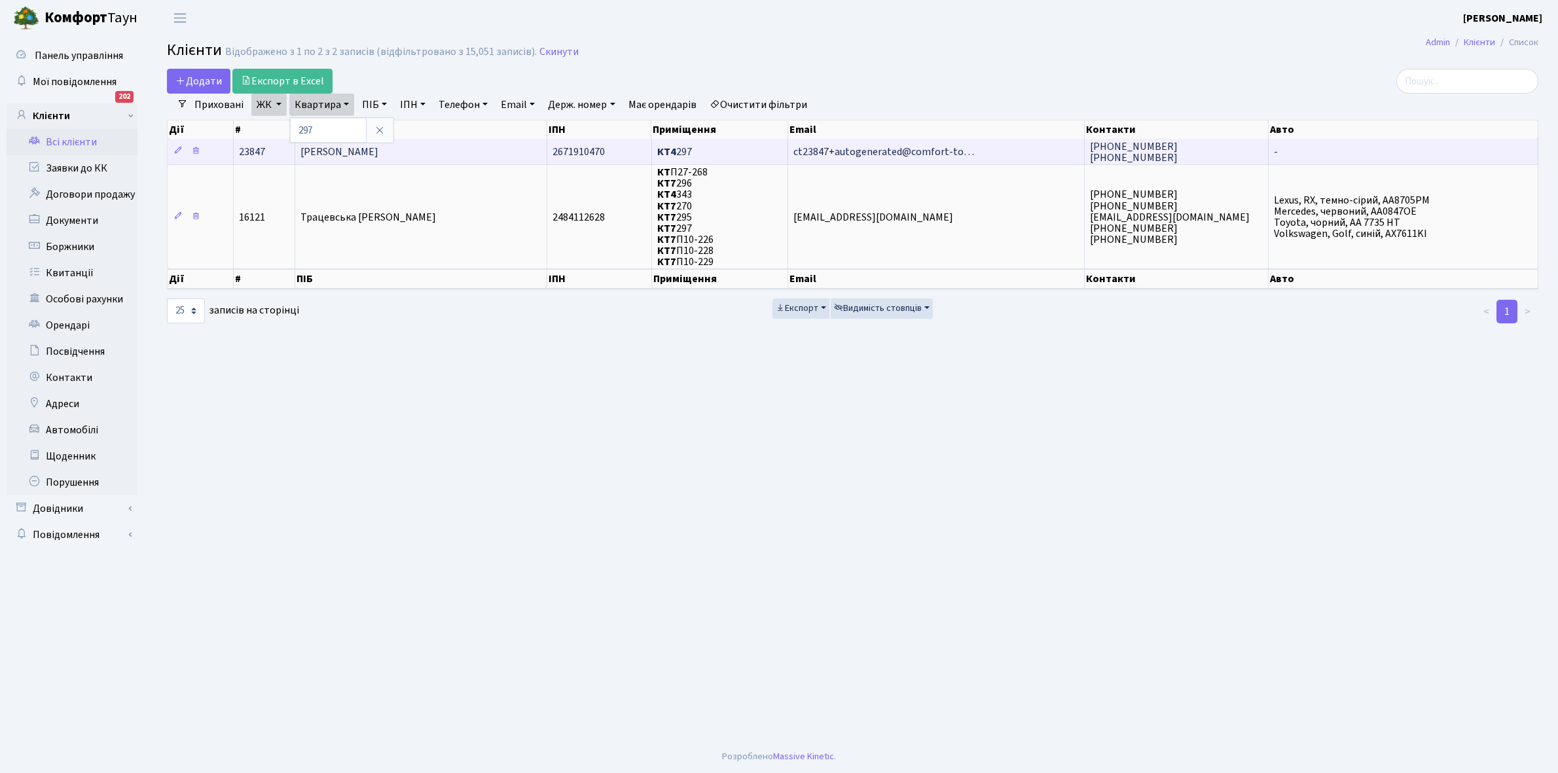
click at [444, 147] on td "Корзун Олександр Віталійович" at bounding box center [421, 152] width 252 height 26
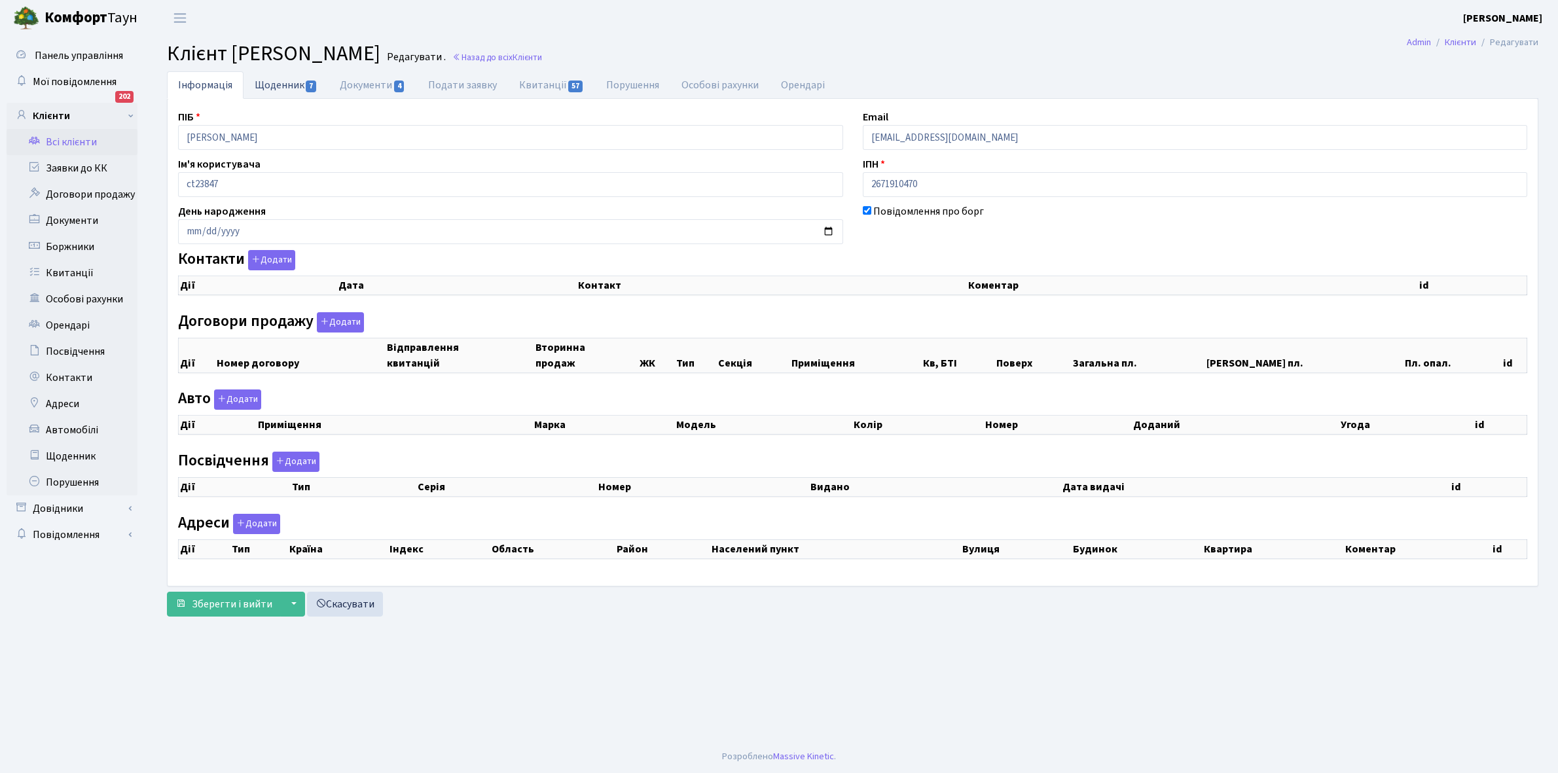
checkbox input "true"
select select "25"
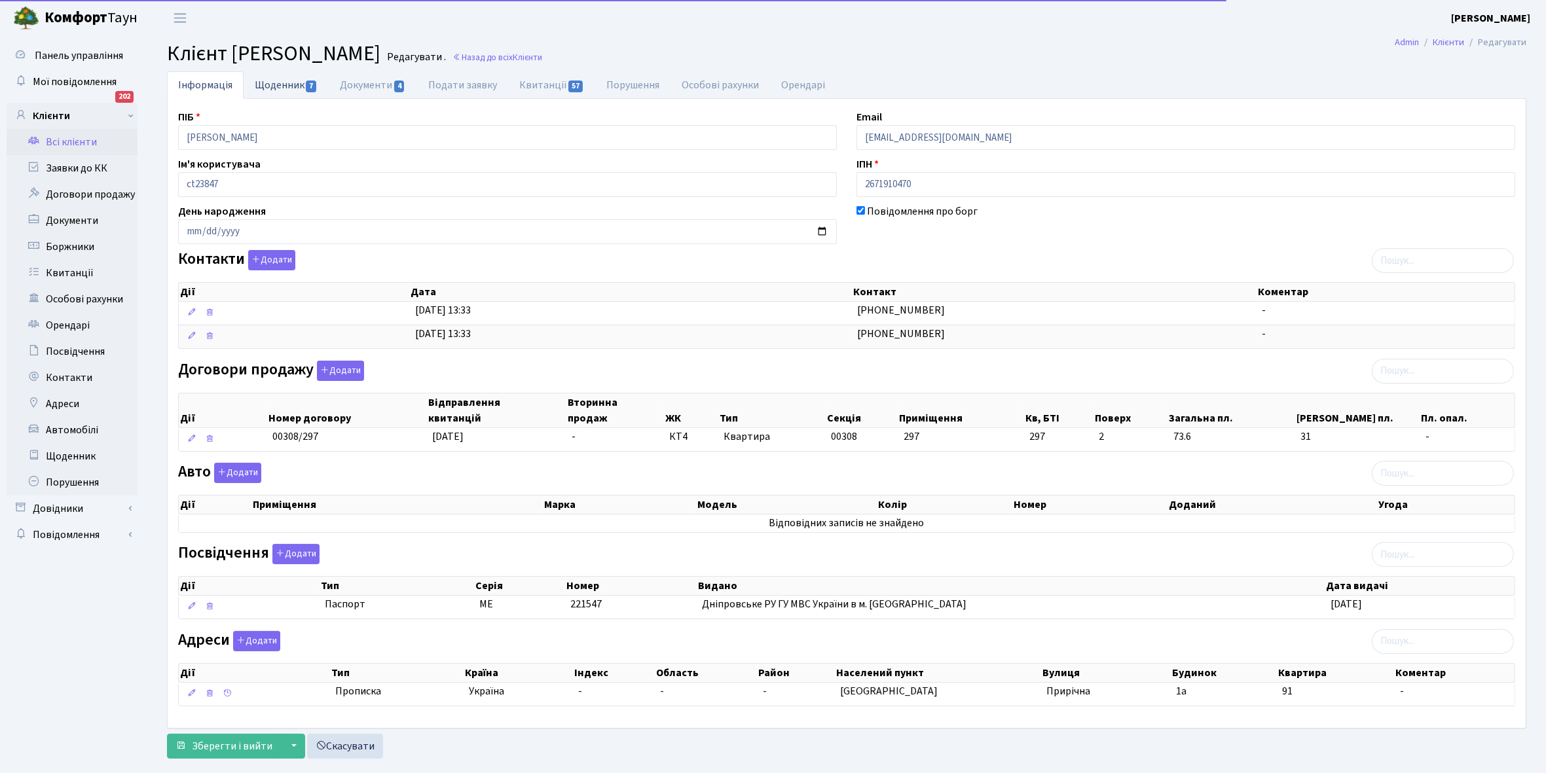
click at [273, 79] on link "Щоденник 7" at bounding box center [286, 84] width 85 height 27
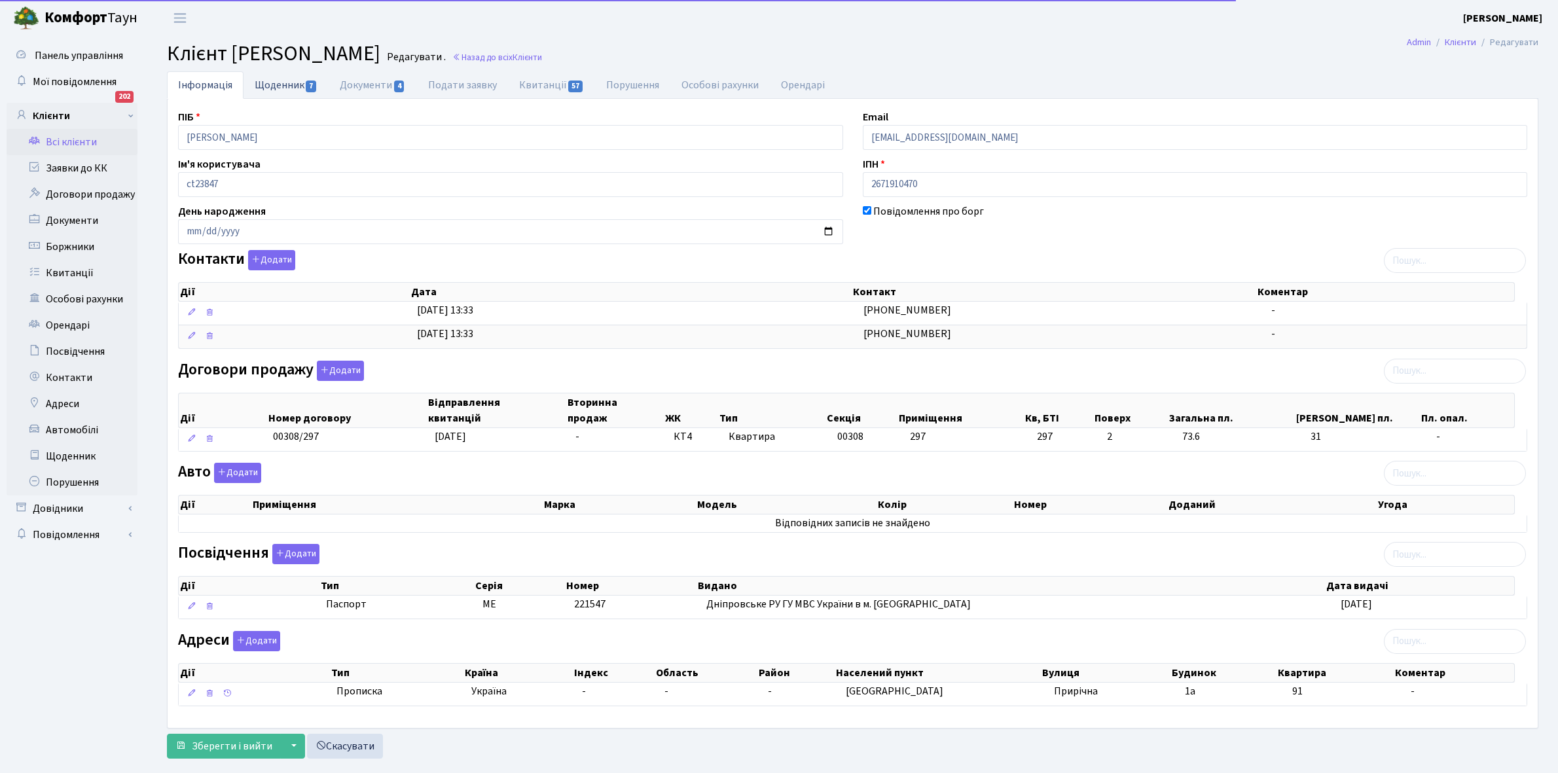
select select "25"
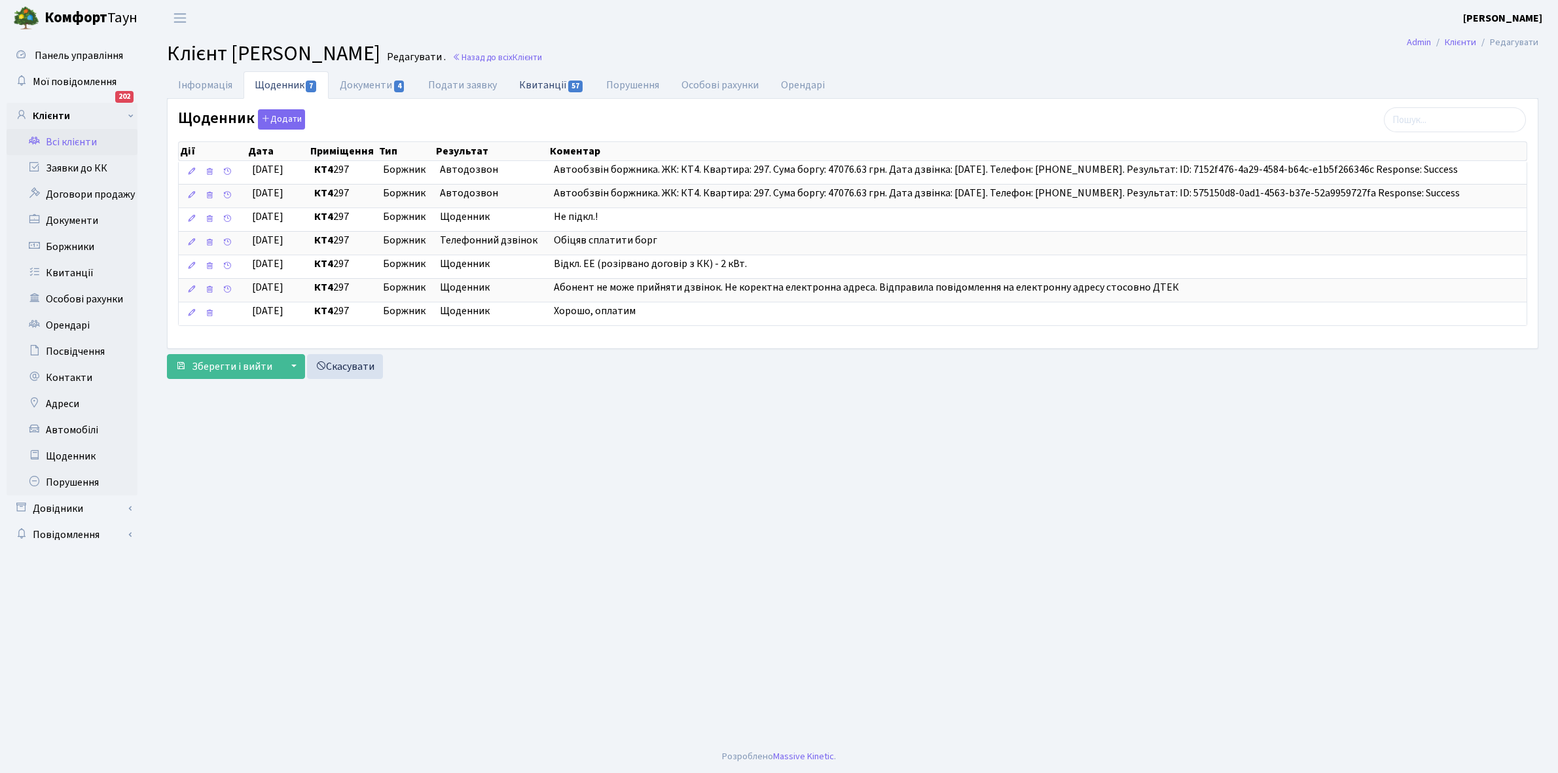
click at [528, 85] on link "Квитанції 57" at bounding box center [551, 84] width 87 height 27
select select "25"
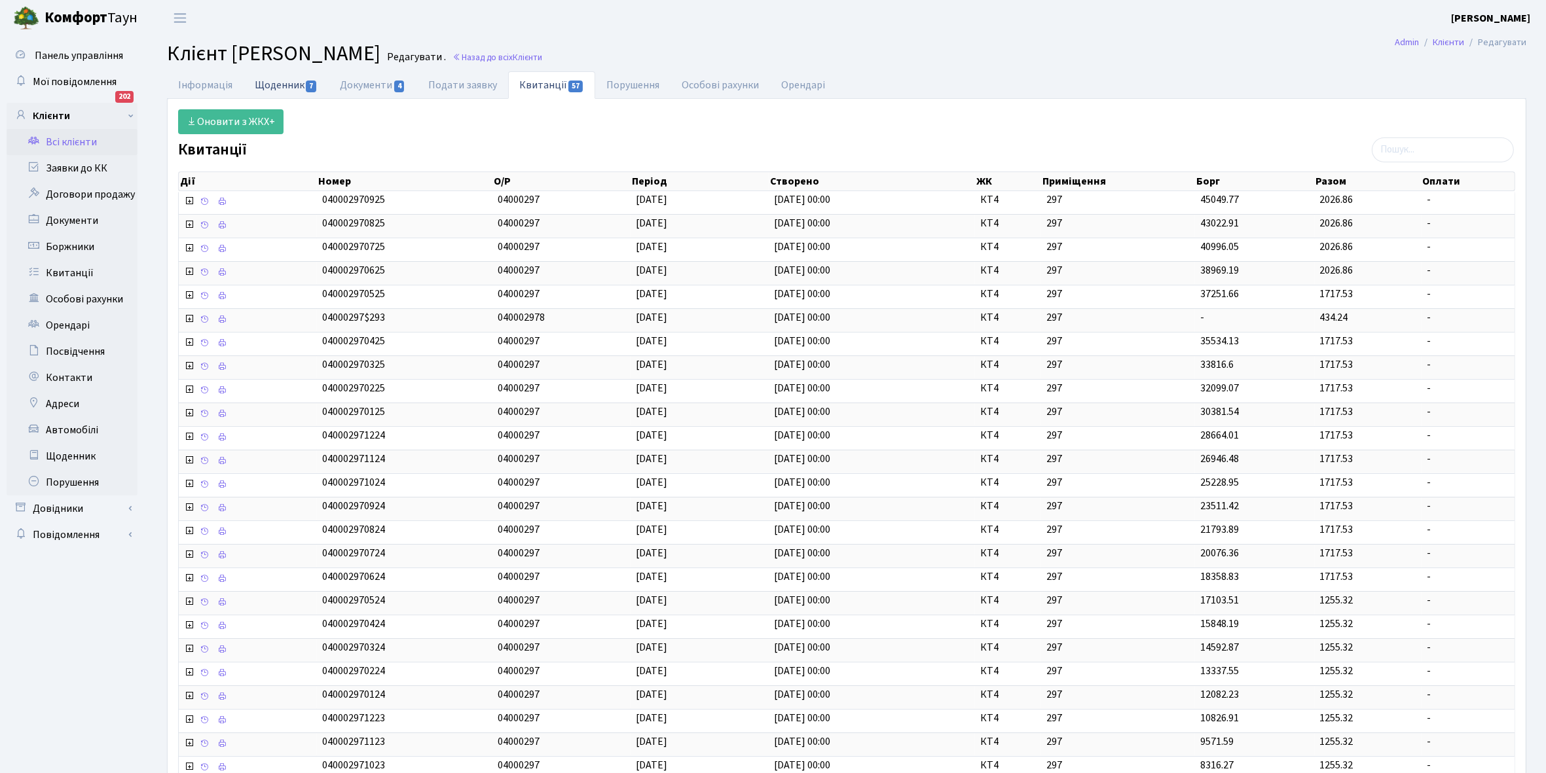
click at [261, 83] on link "Щоденник 7" at bounding box center [286, 84] width 85 height 27
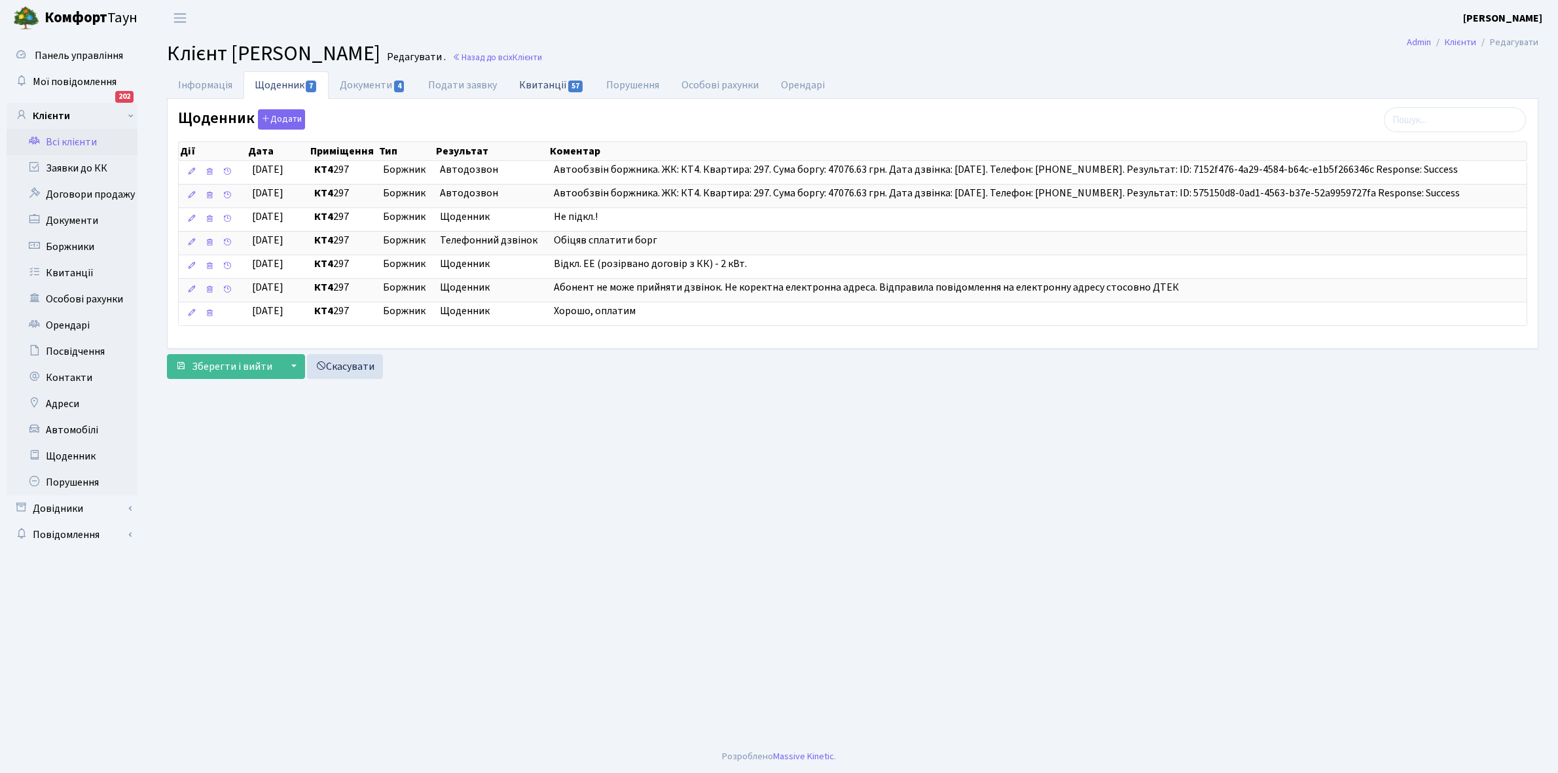
click at [544, 81] on link "Квитанції 57" at bounding box center [551, 84] width 87 height 27
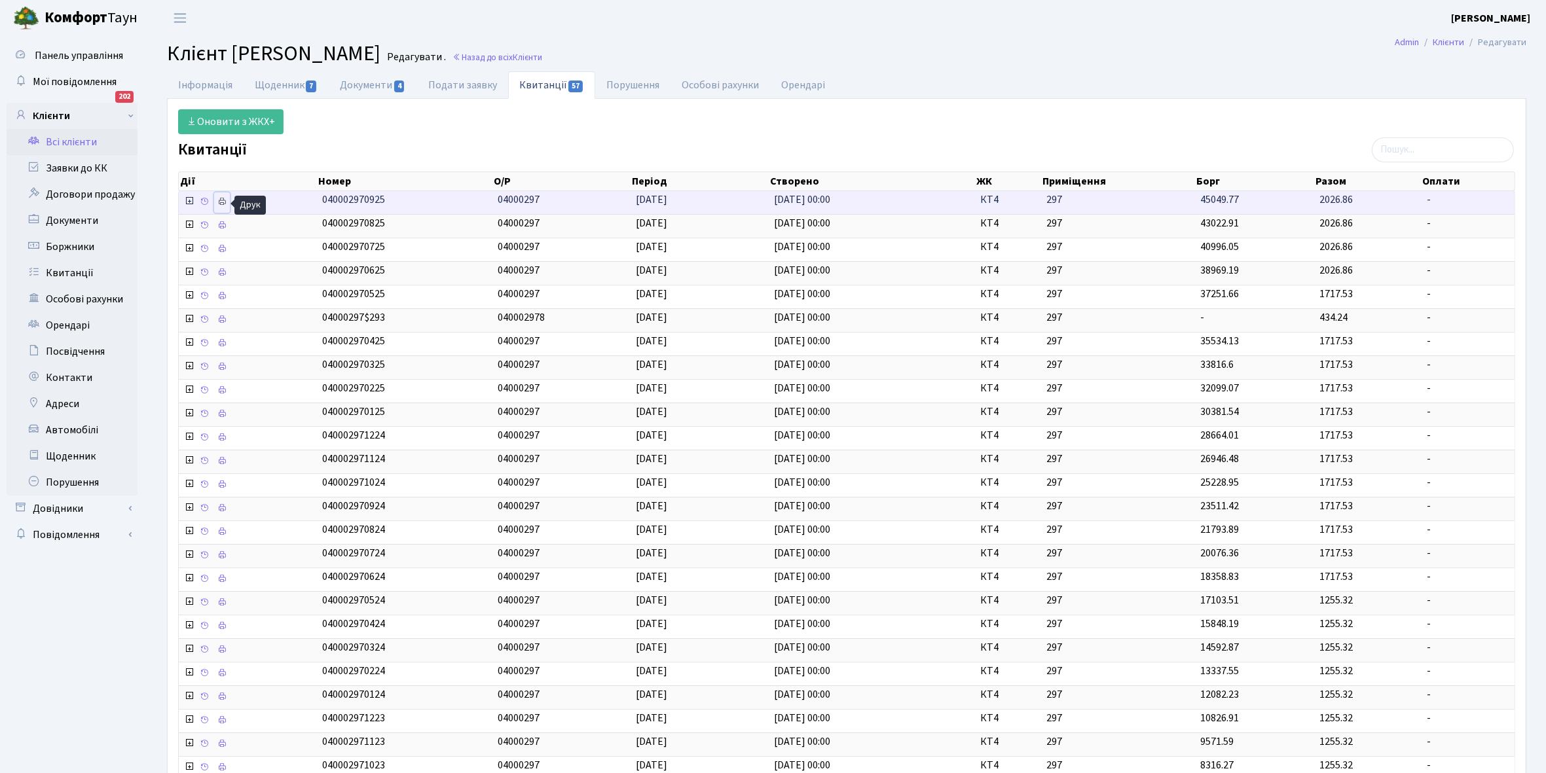
click at [221, 206] on icon at bounding box center [221, 201] width 9 height 9
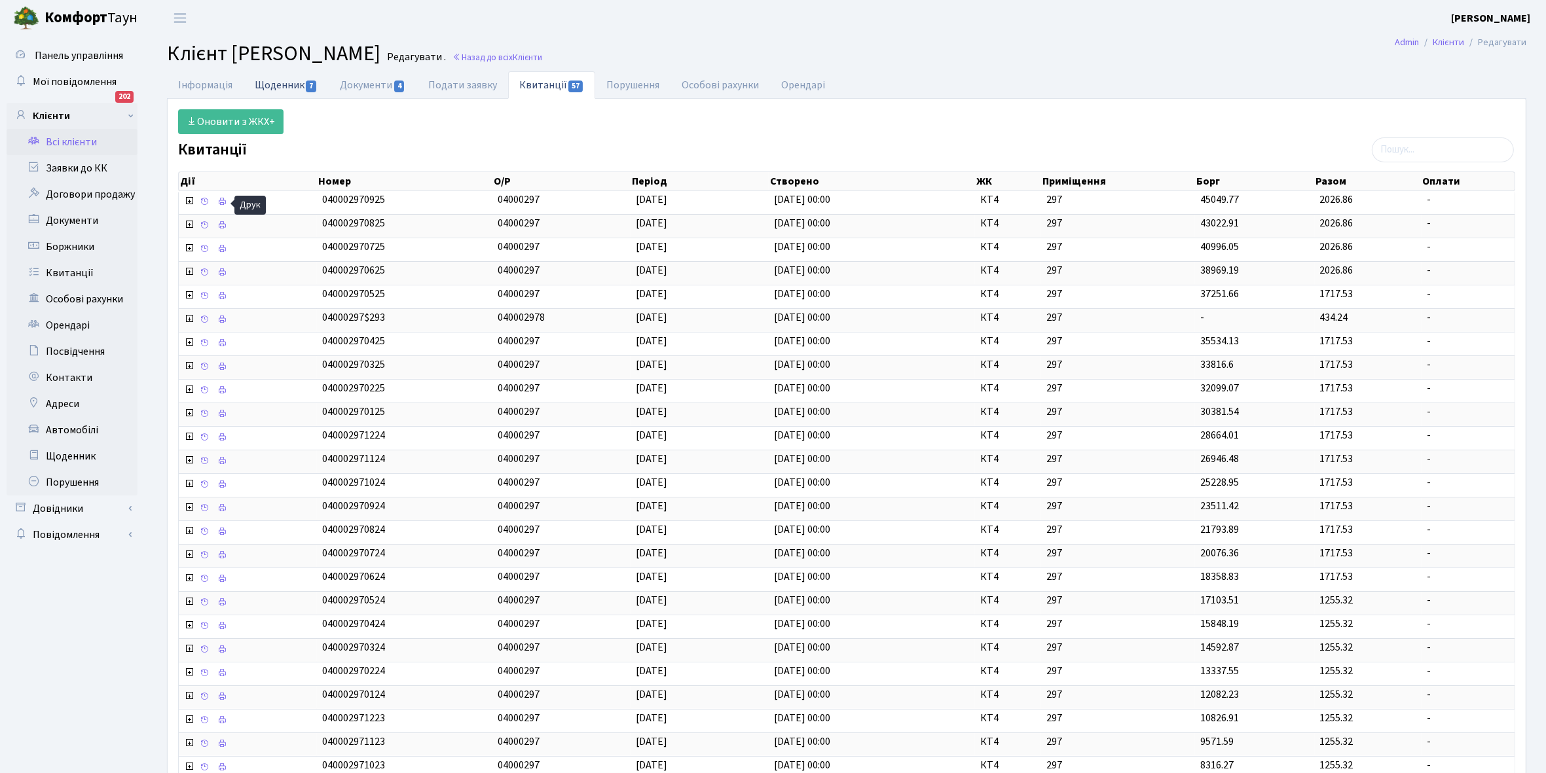
click at [273, 89] on link "Щоденник 7" at bounding box center [286, 84] width 85 height 27
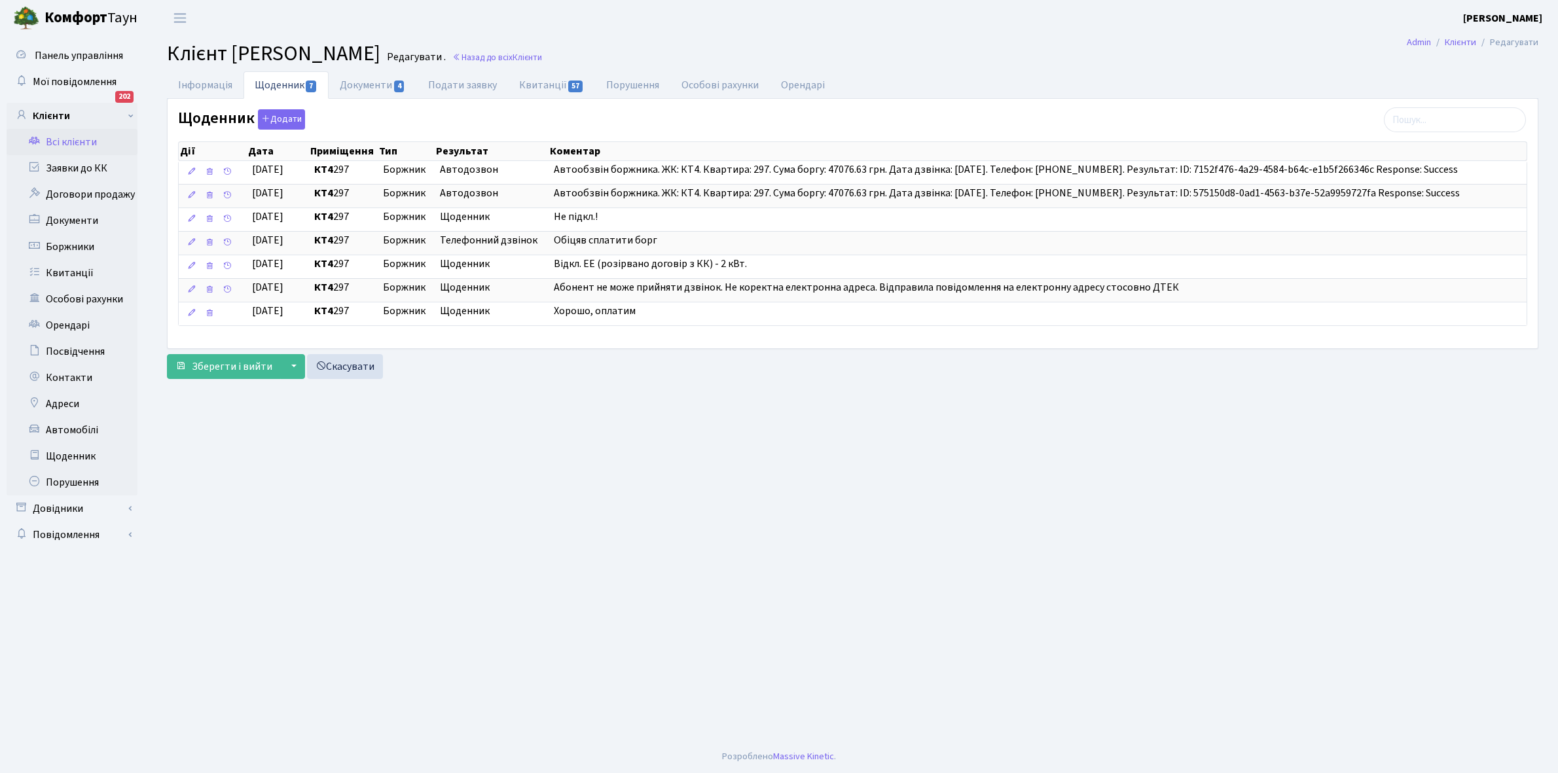
click at [69, 141] on link "Всі клієнти" at bounding box center [72, 142] width 131 height 26
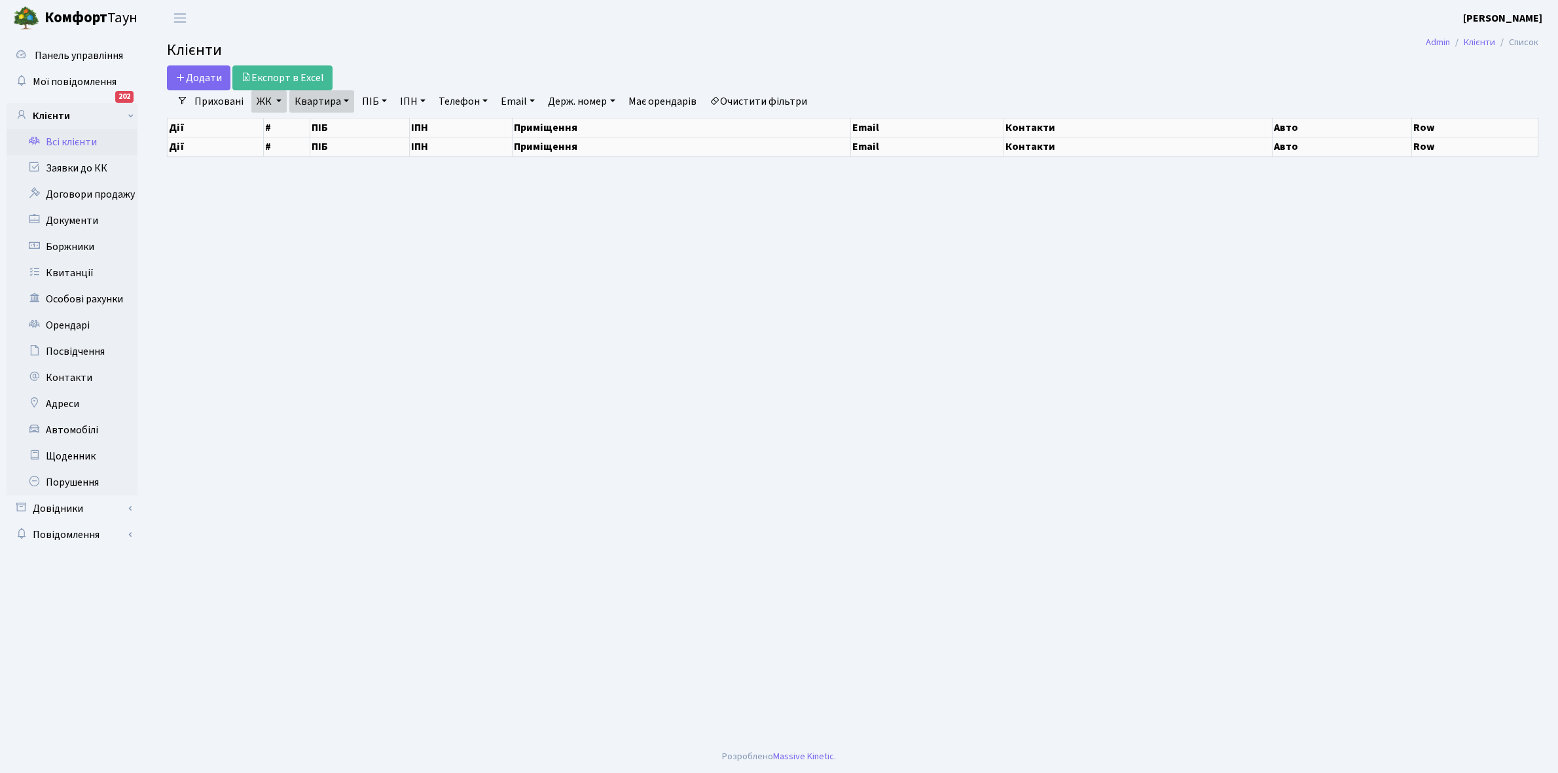
select select "25"
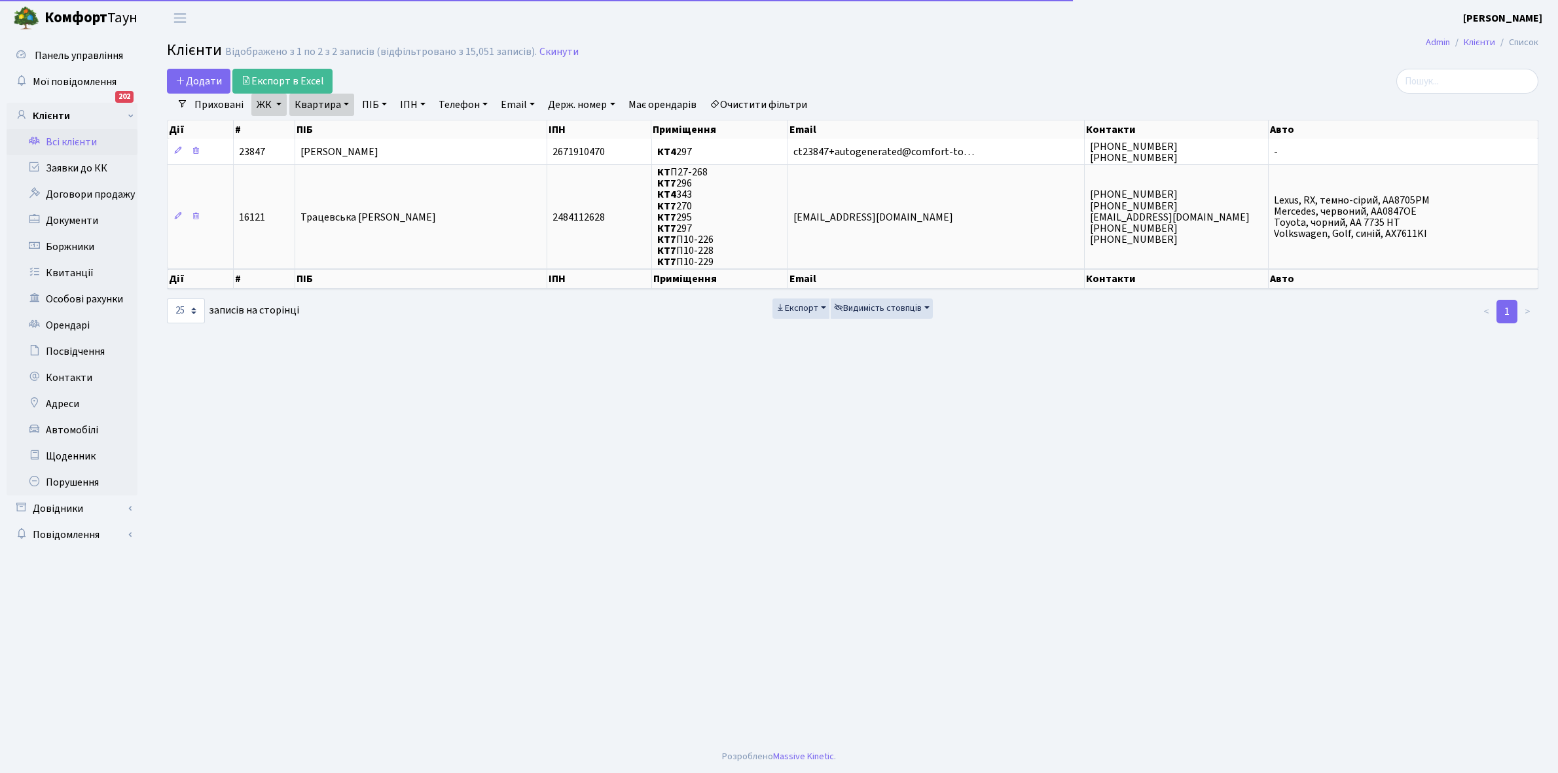
click at [344, 103] on link "Квартира" at bounding box center [321, 105] width 65 height 22
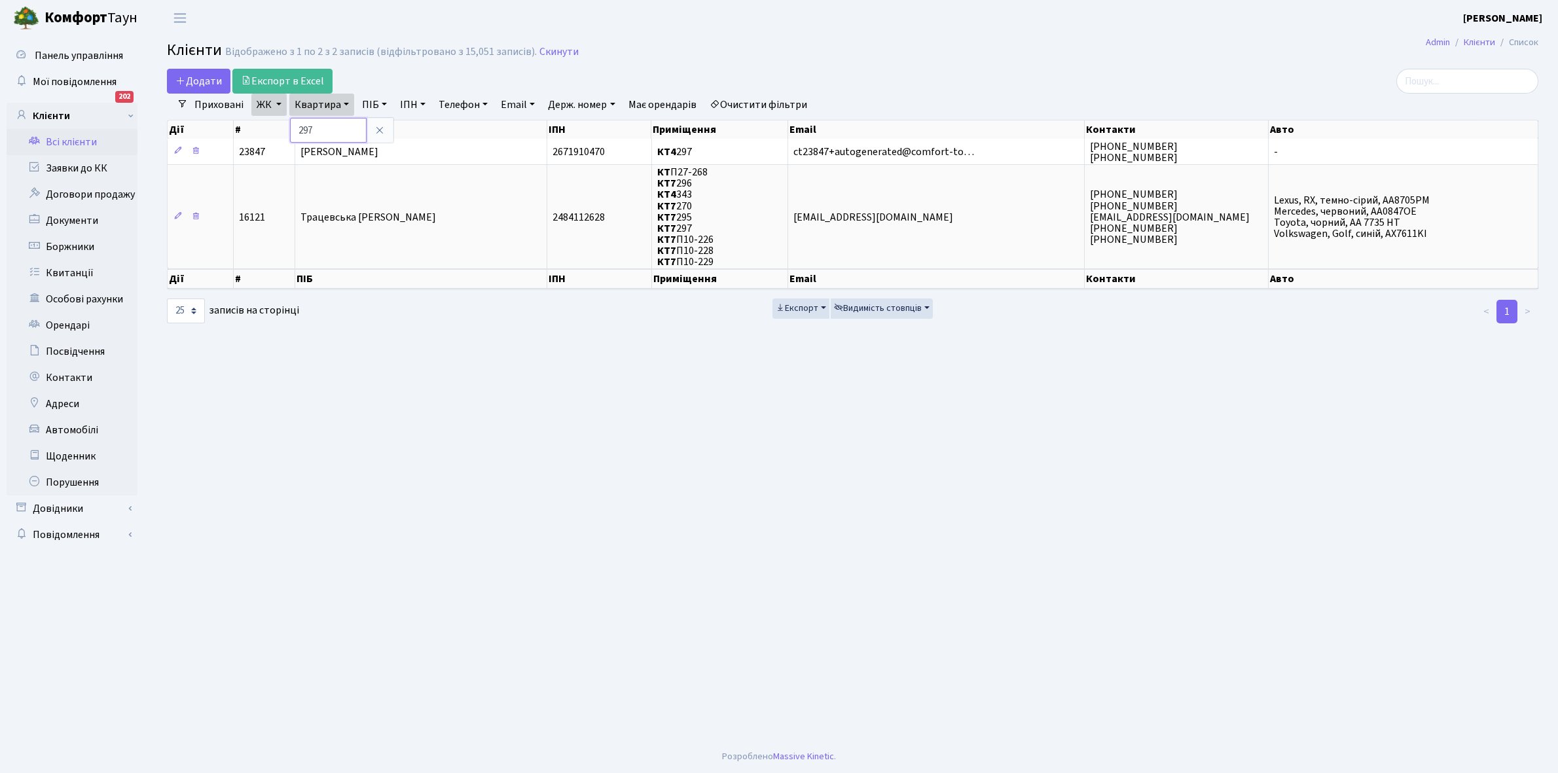
click at [335, 128] on input "297" at bounding box center [328, 130] width 77 height 25
type input "2"
type input "310"
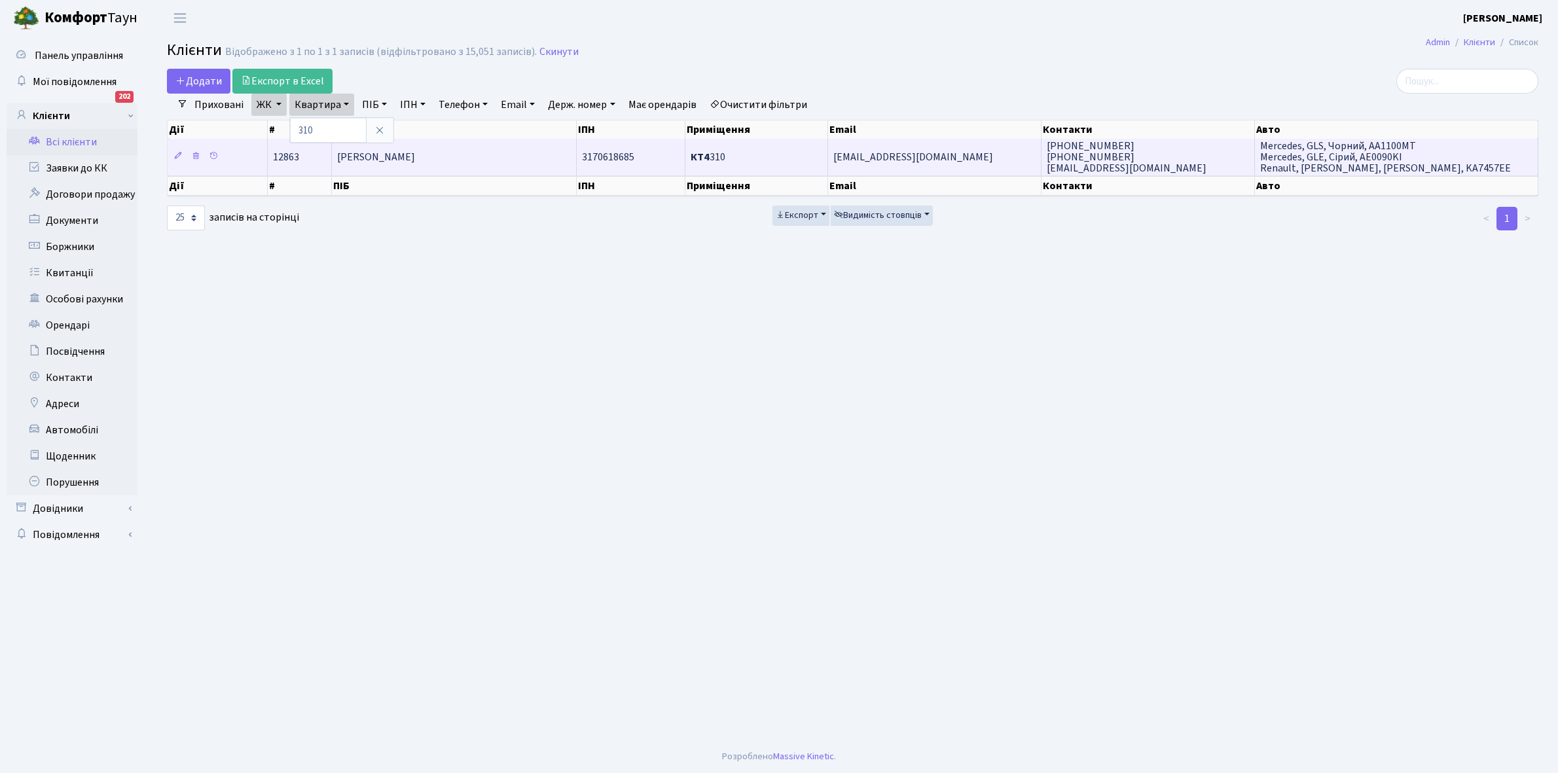
click at [415, 159] on span "[PERSON_NAME]" at bounding box center [376, 157] width 78 height 14
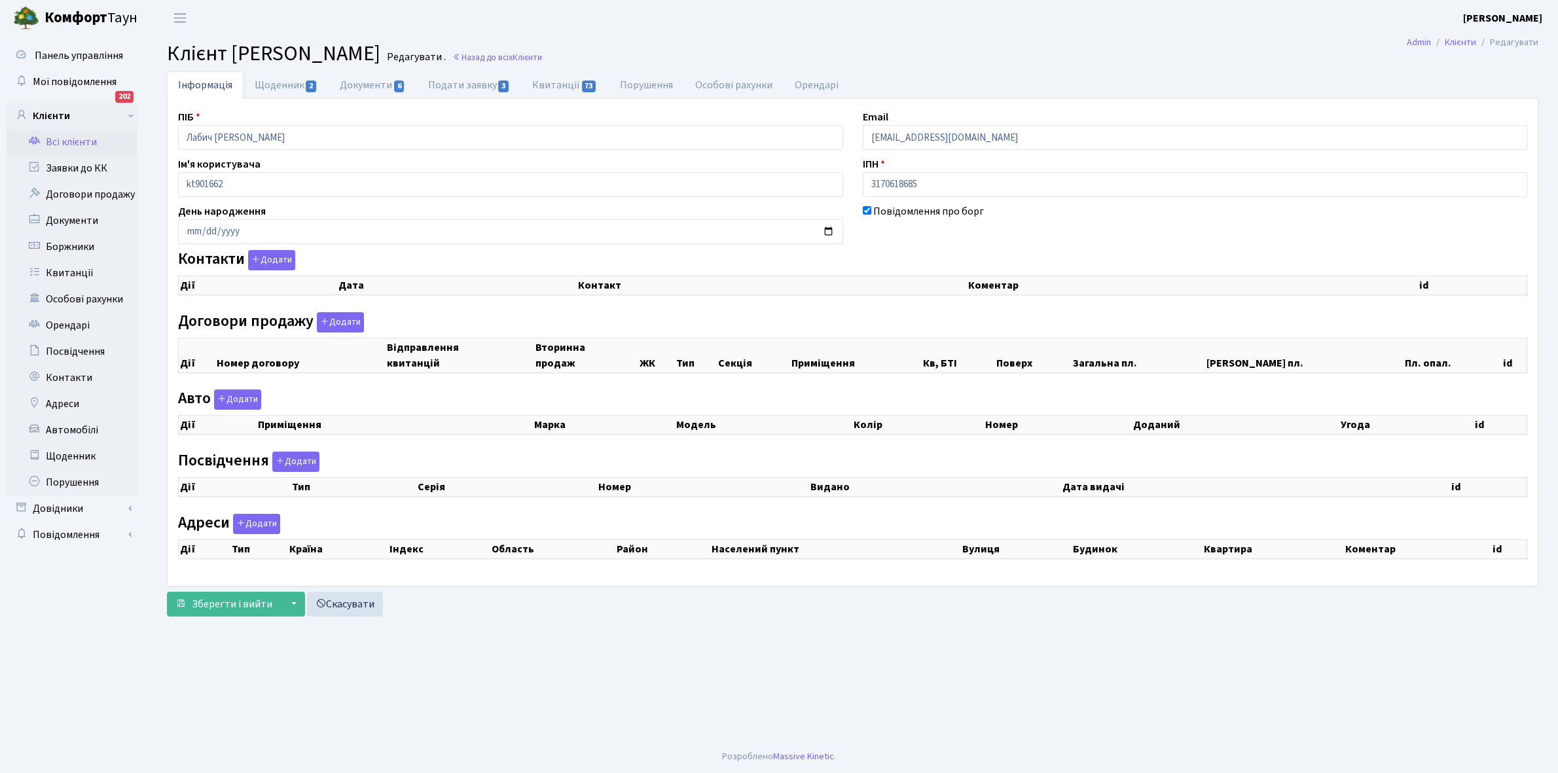
checkbox input "true"
select select "25"
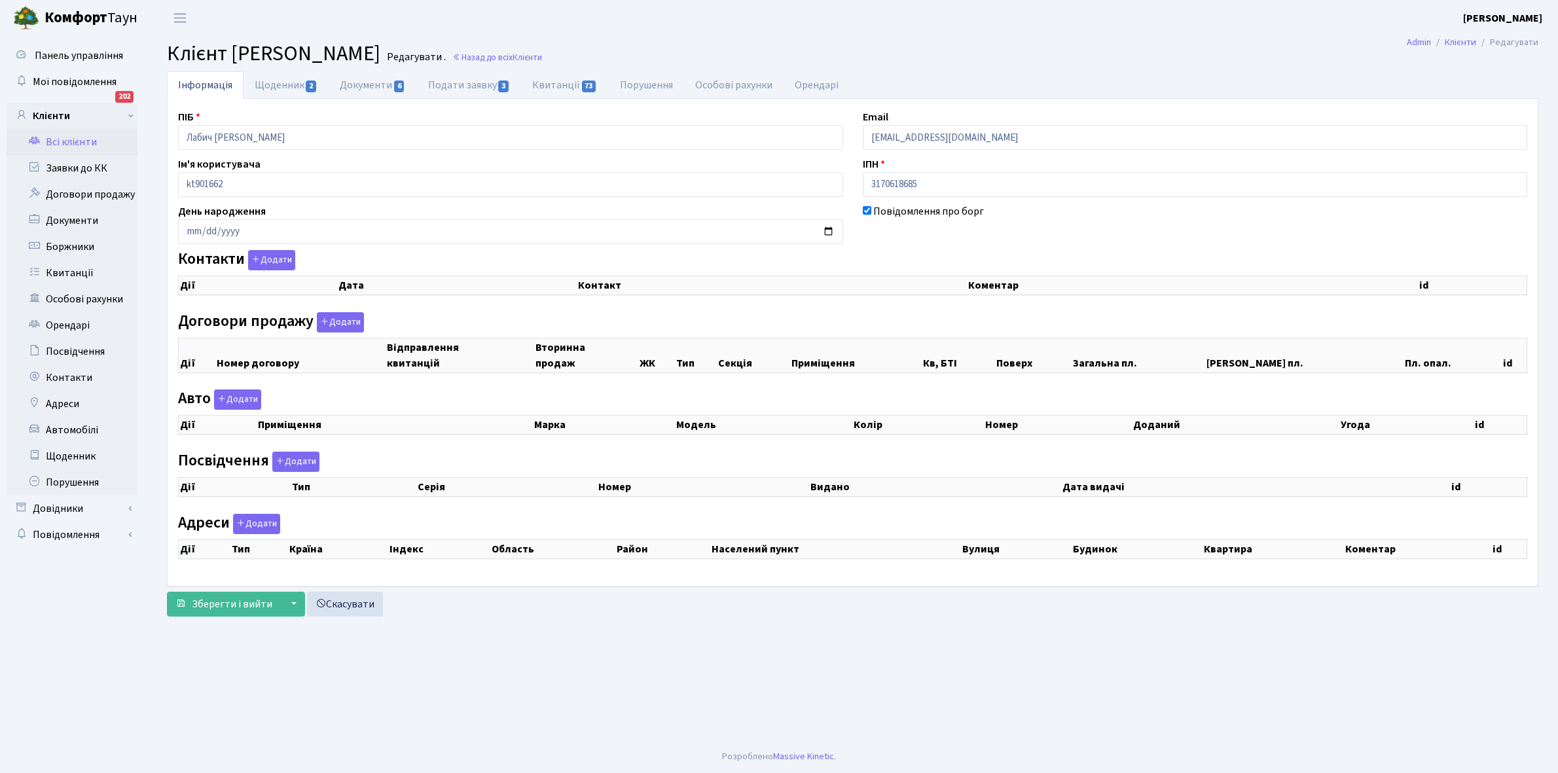
select select "25"
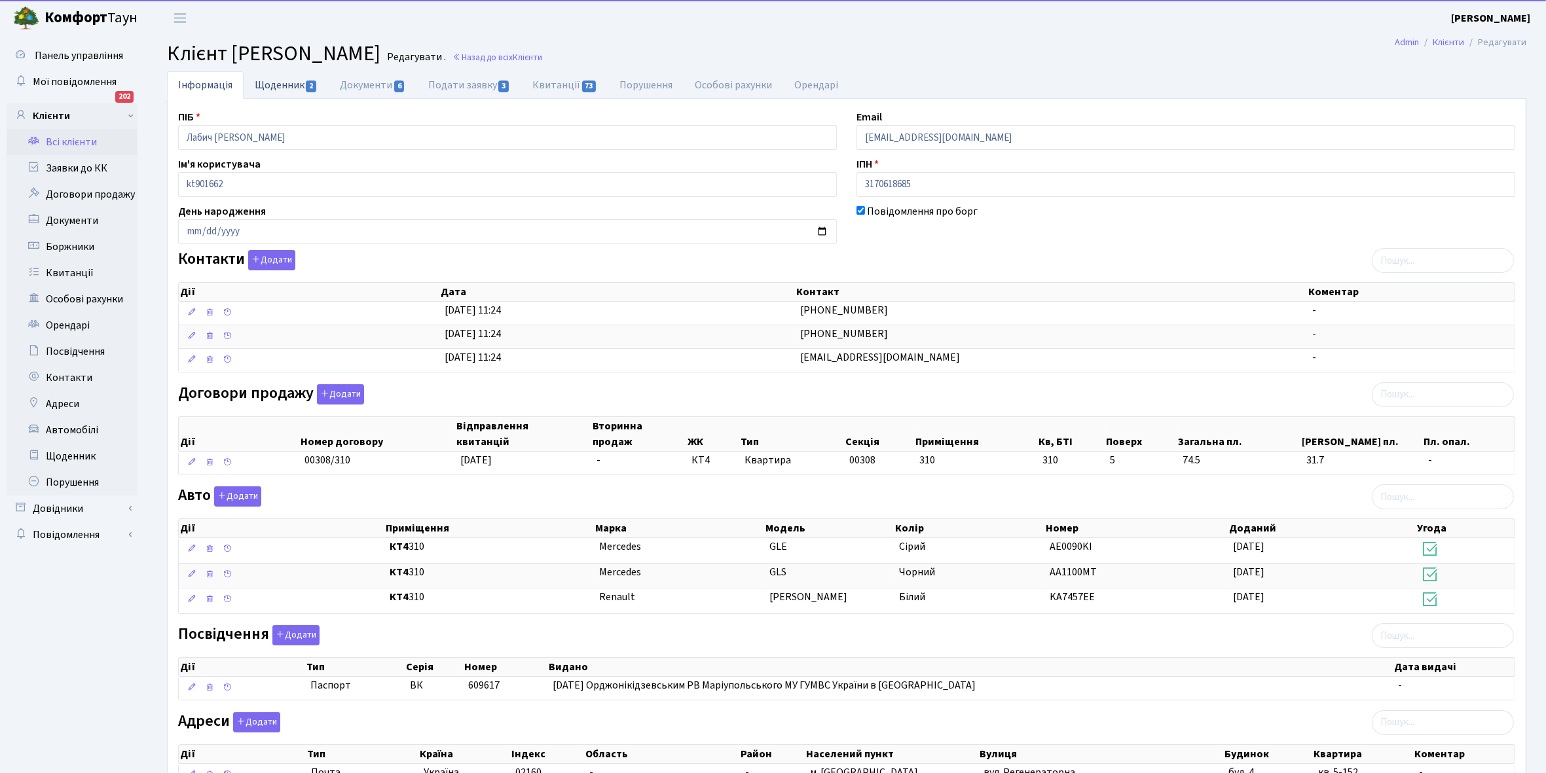
click at [263, 86] on link "Щоденник 2" at bounding box center [286, 84] width 85 height 27
select select "25"
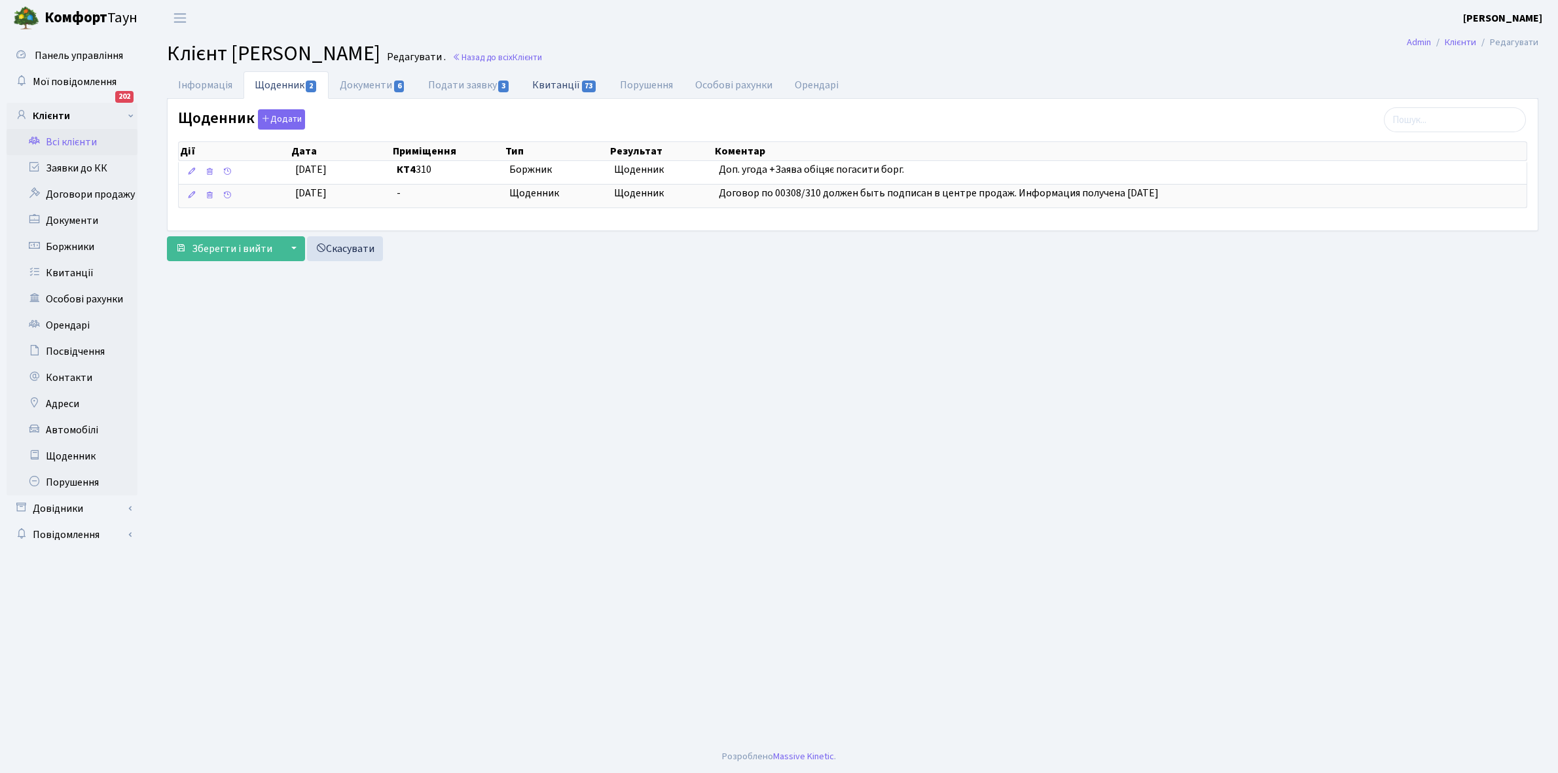
click at [567, 88] on link "Квитанції 73" at bounding box center [564, 84] width 87 height 27
select select "25"
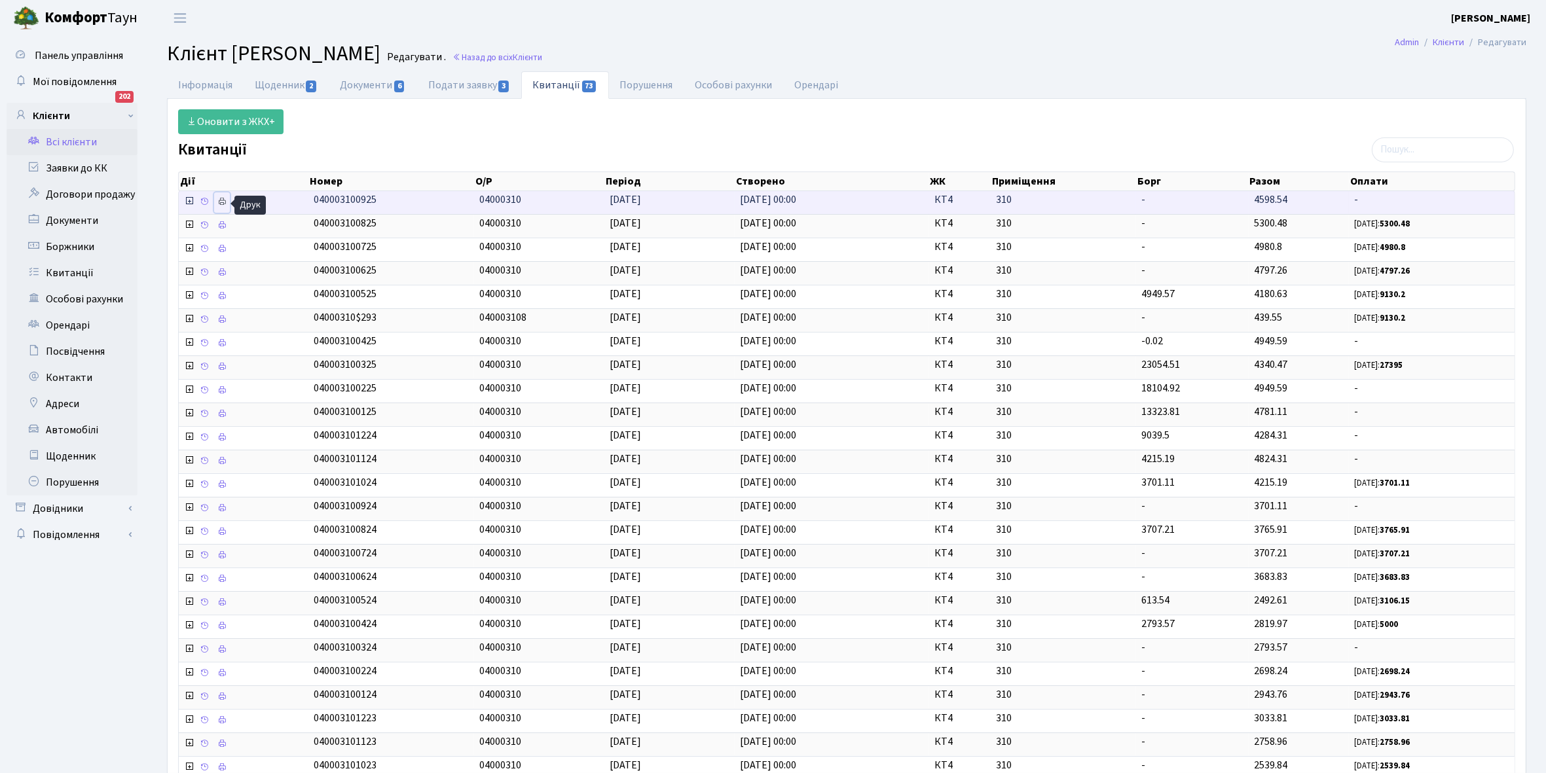
click at [224, 202] on icon at bounding box center [221, 201] width 9 height 9
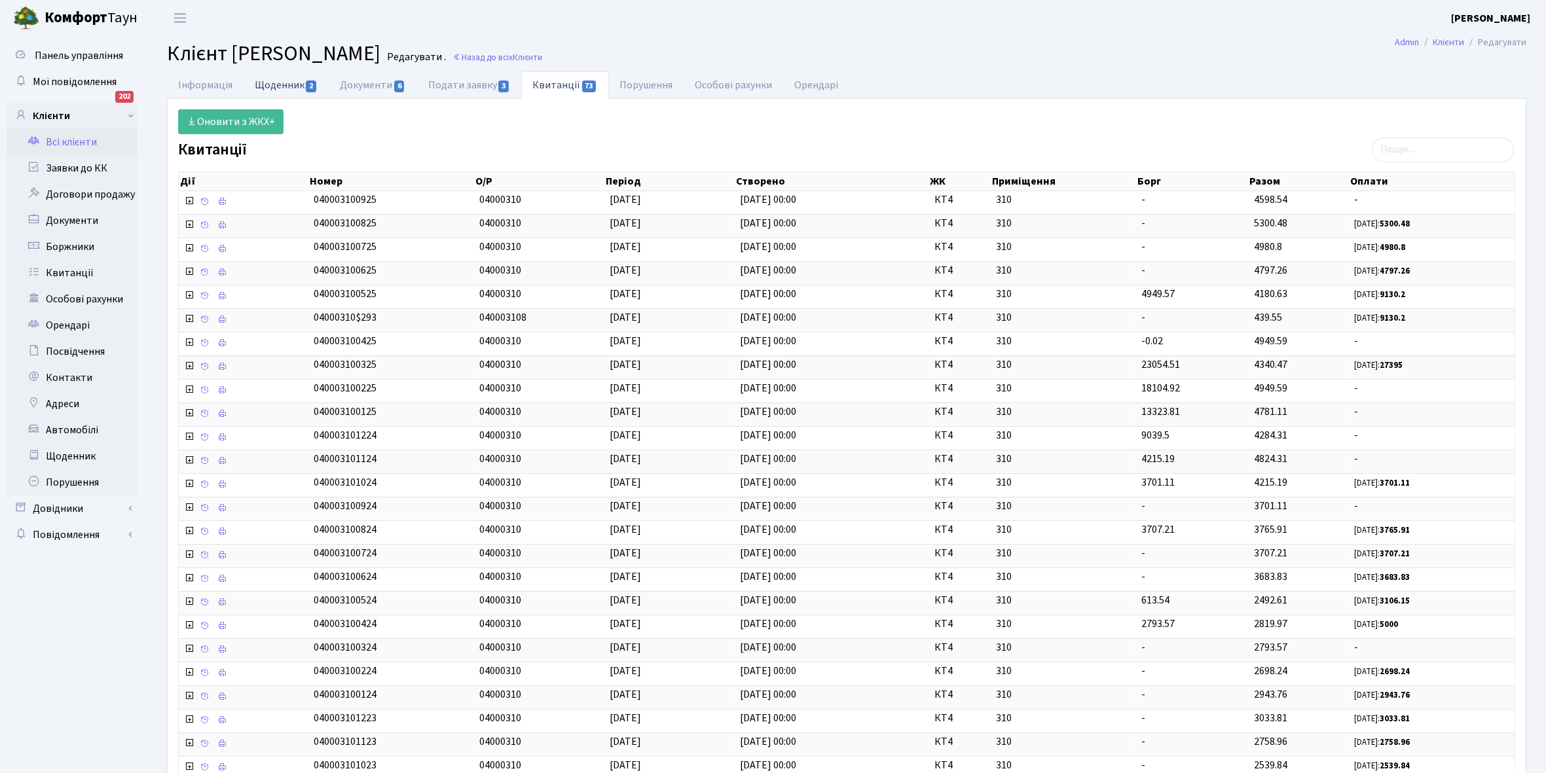
click at [273, 88] on link "Щоденник 2" at bounding box center [286, 84] width 85 height 27
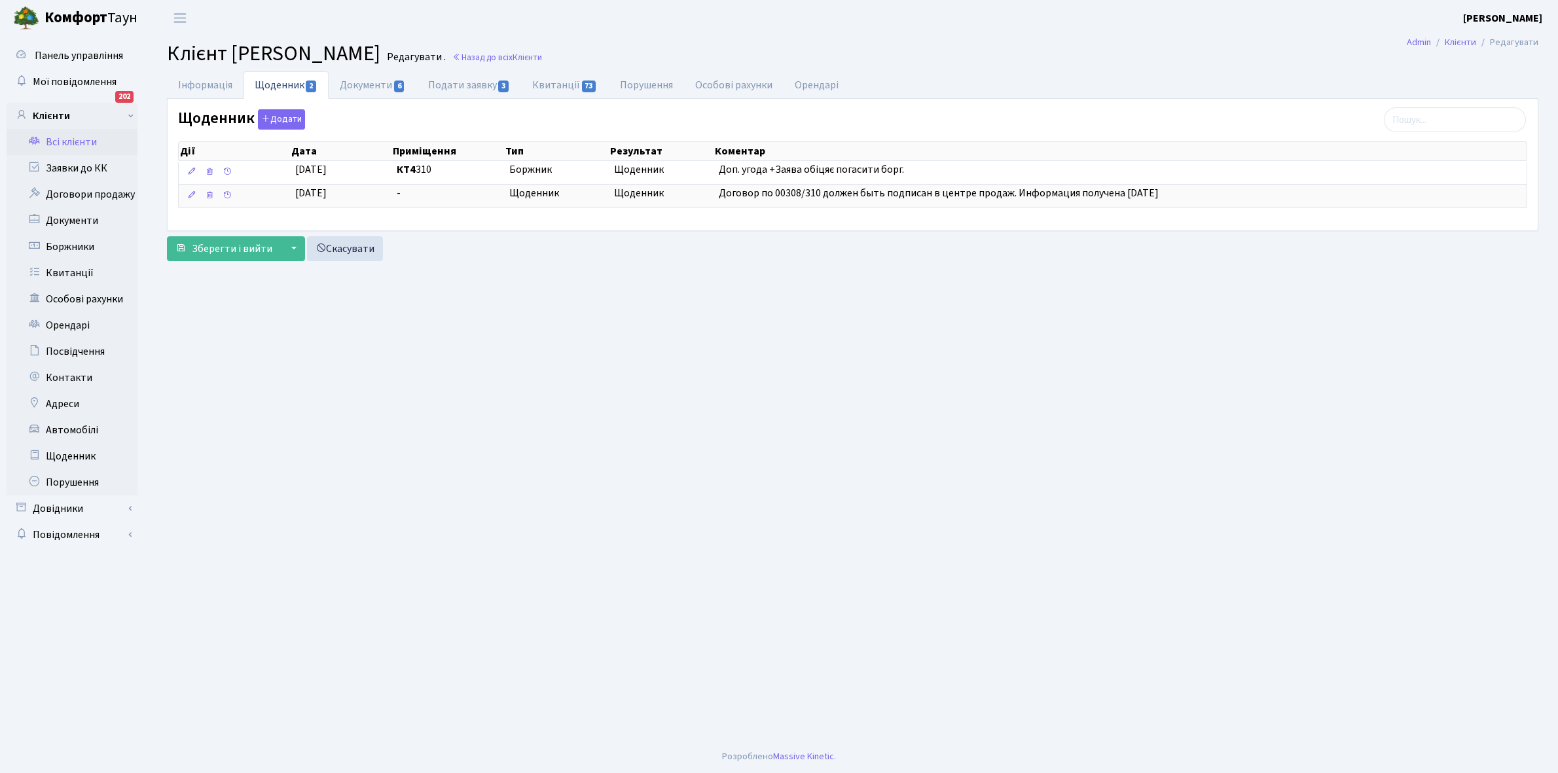
click at [72, 142] on link "Всі клієнти" at bounding box center [72, 142] width 131 height 26
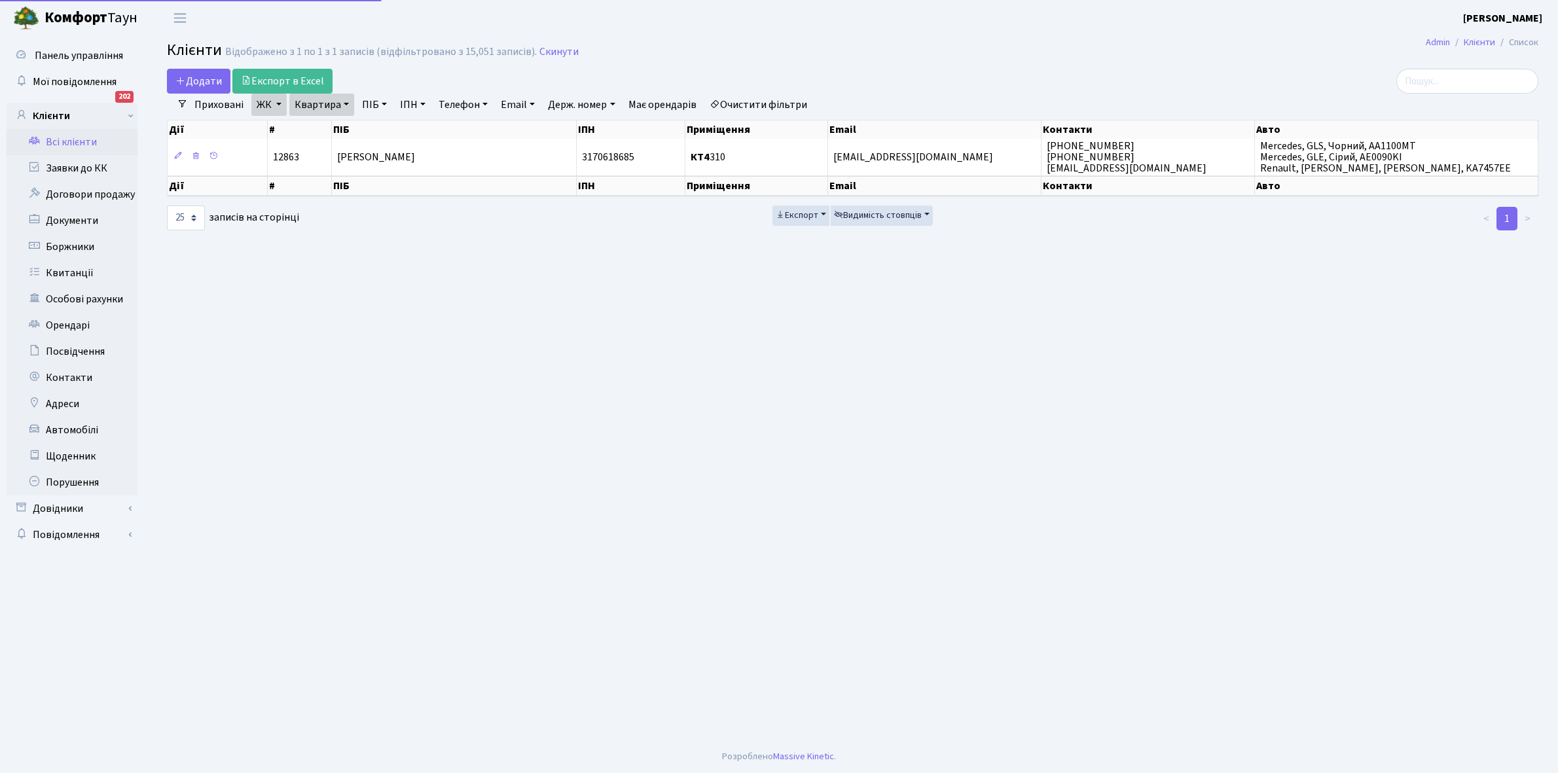
select select "25"
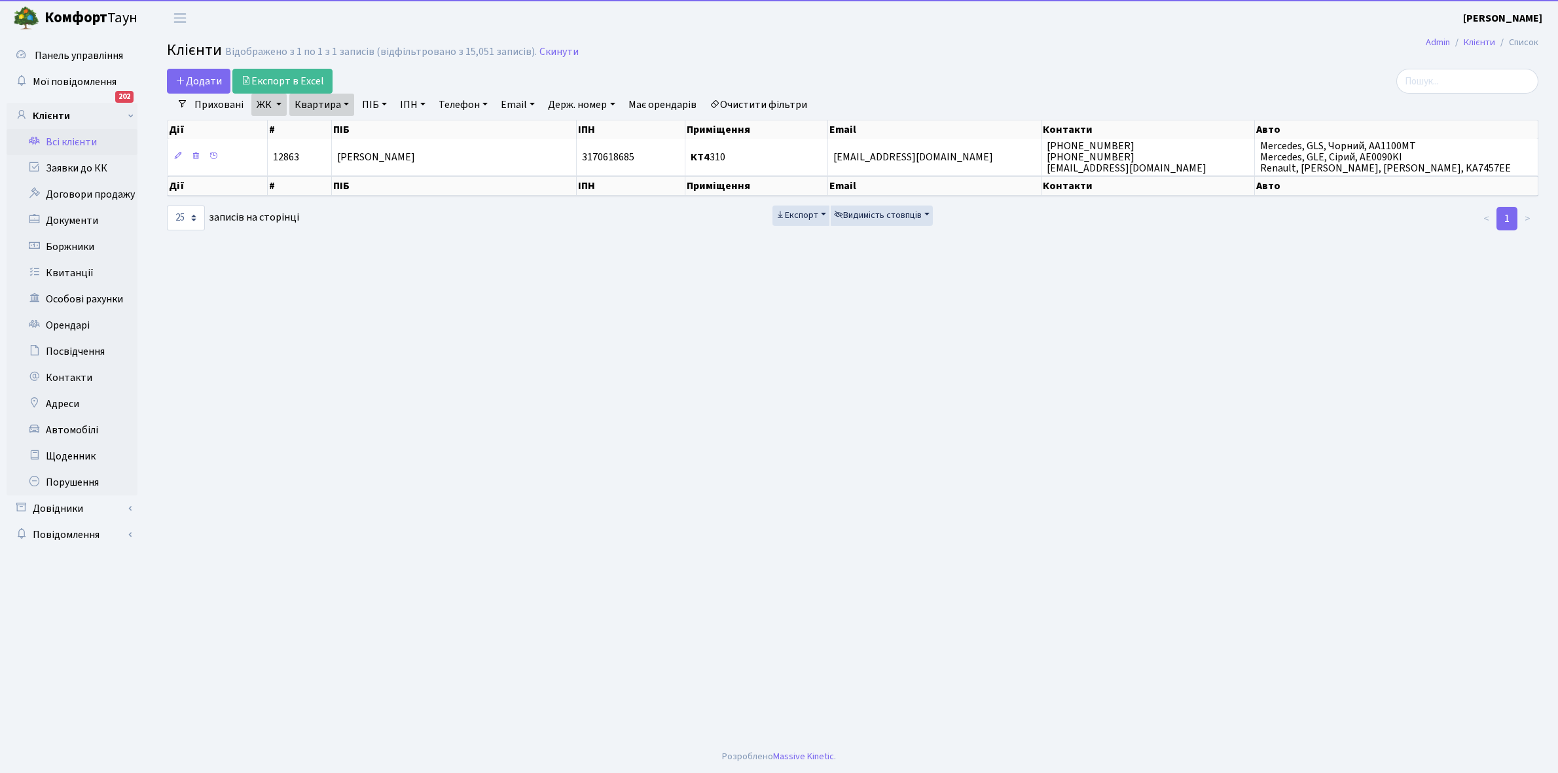
click at [345, 105] on link "Квартира" at bounding box center [321, 105] width 65 height 22
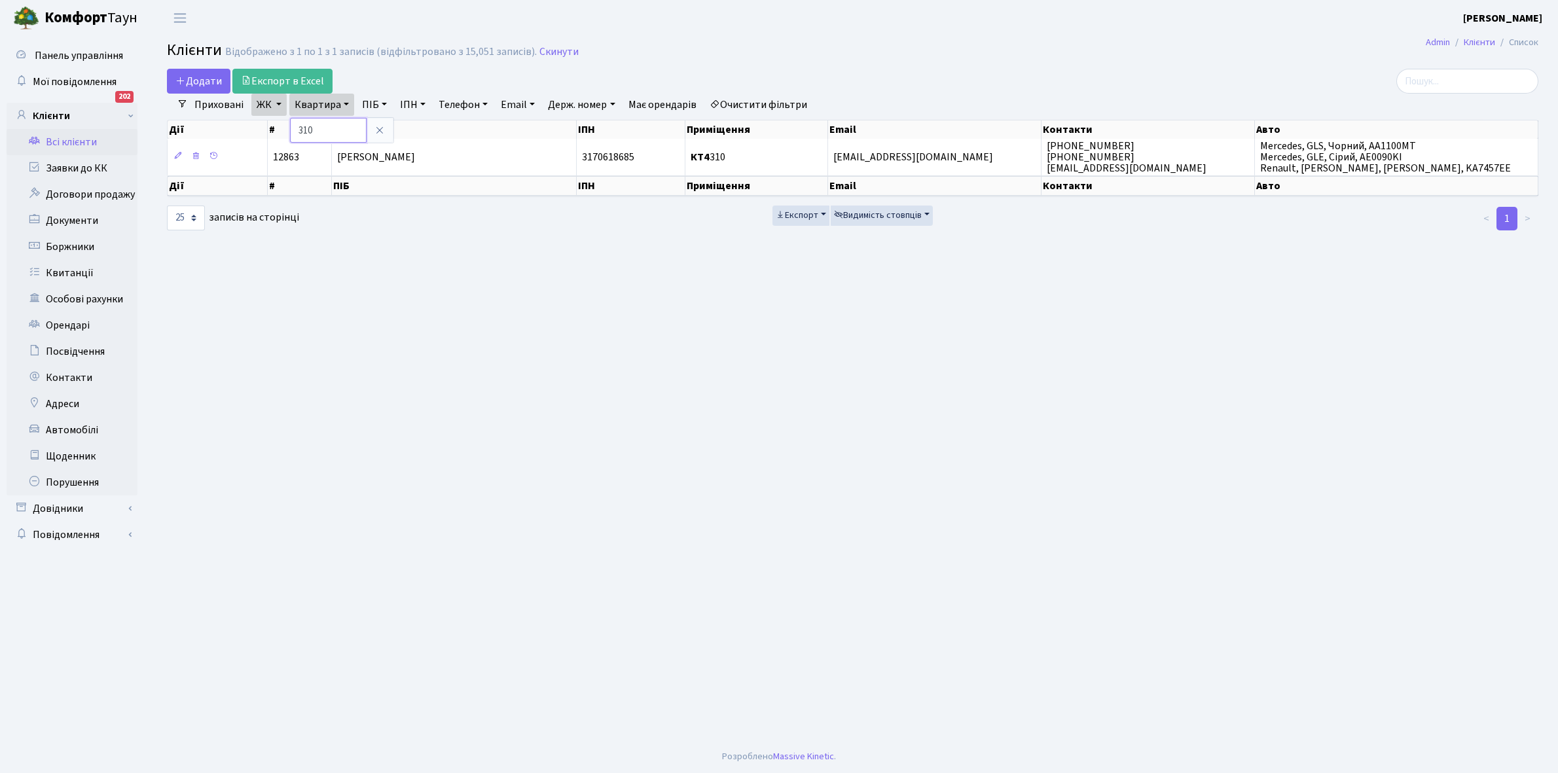
click at [336, 126] on input "310" at bounding box center [328, 130] width 77 height 25
type input "331"
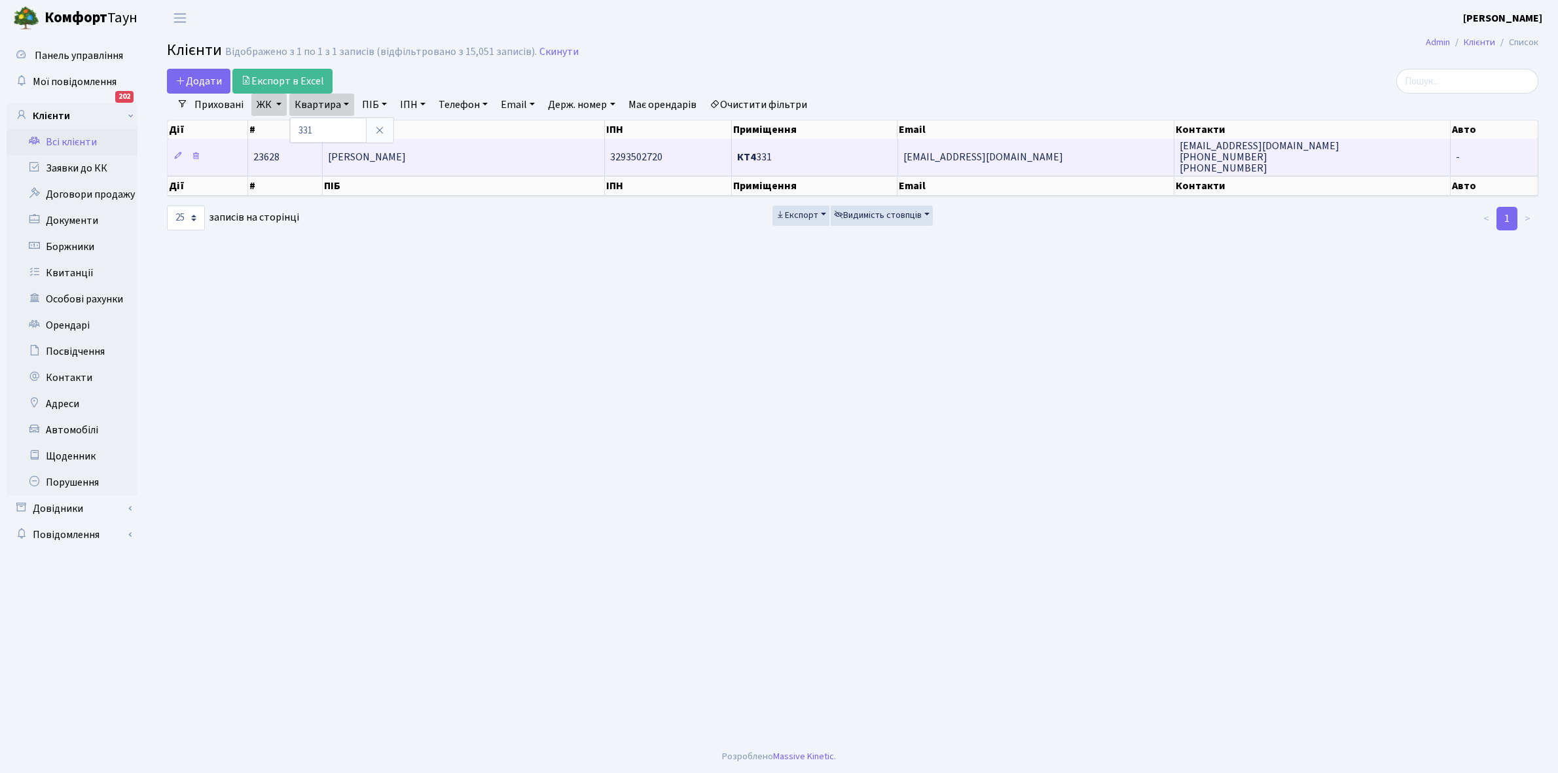
click at [406, 164] on span "[PERSON_NAME]" at bounding box center [367, 157] width 78 height 14
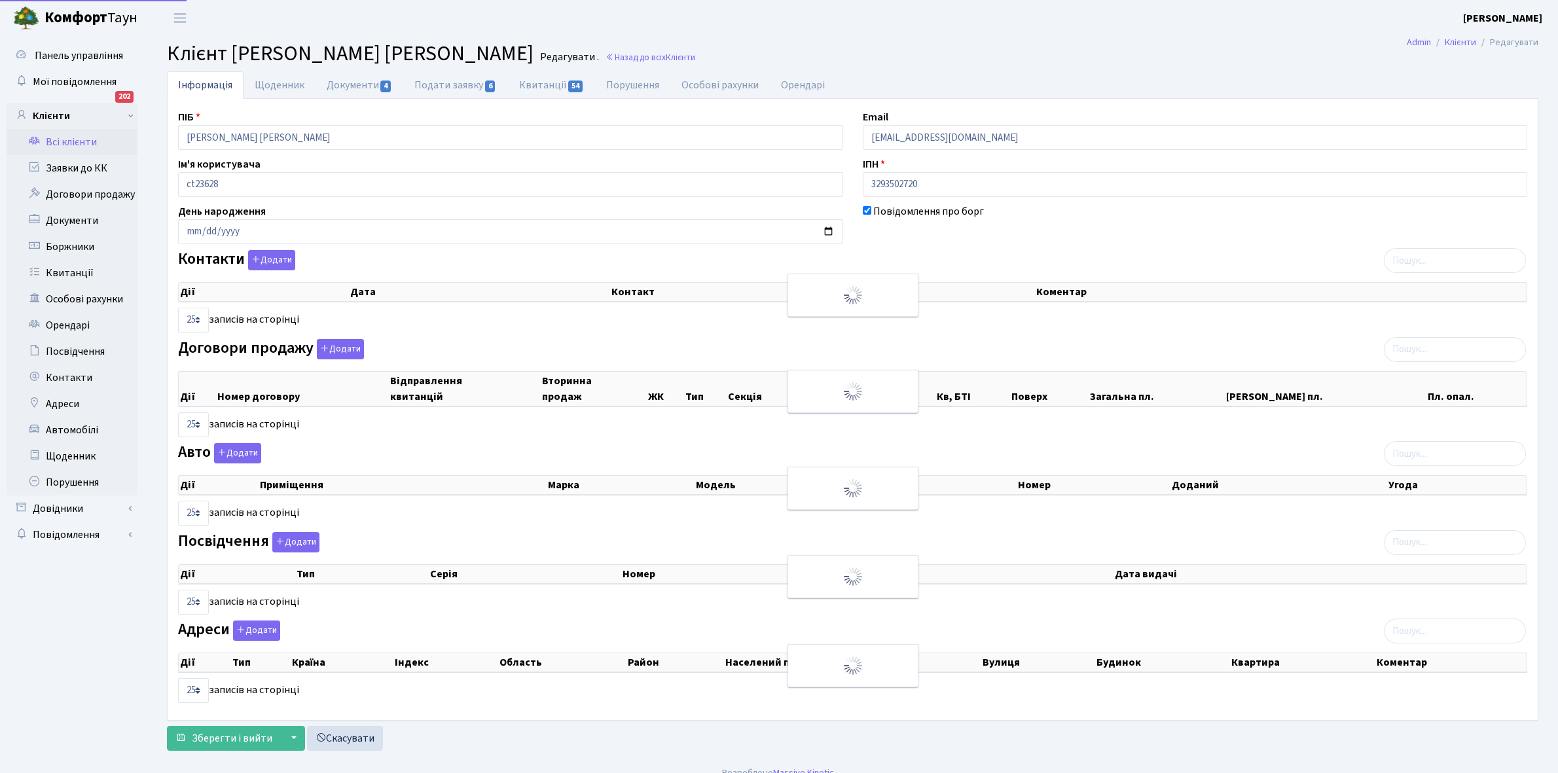
select select "25"
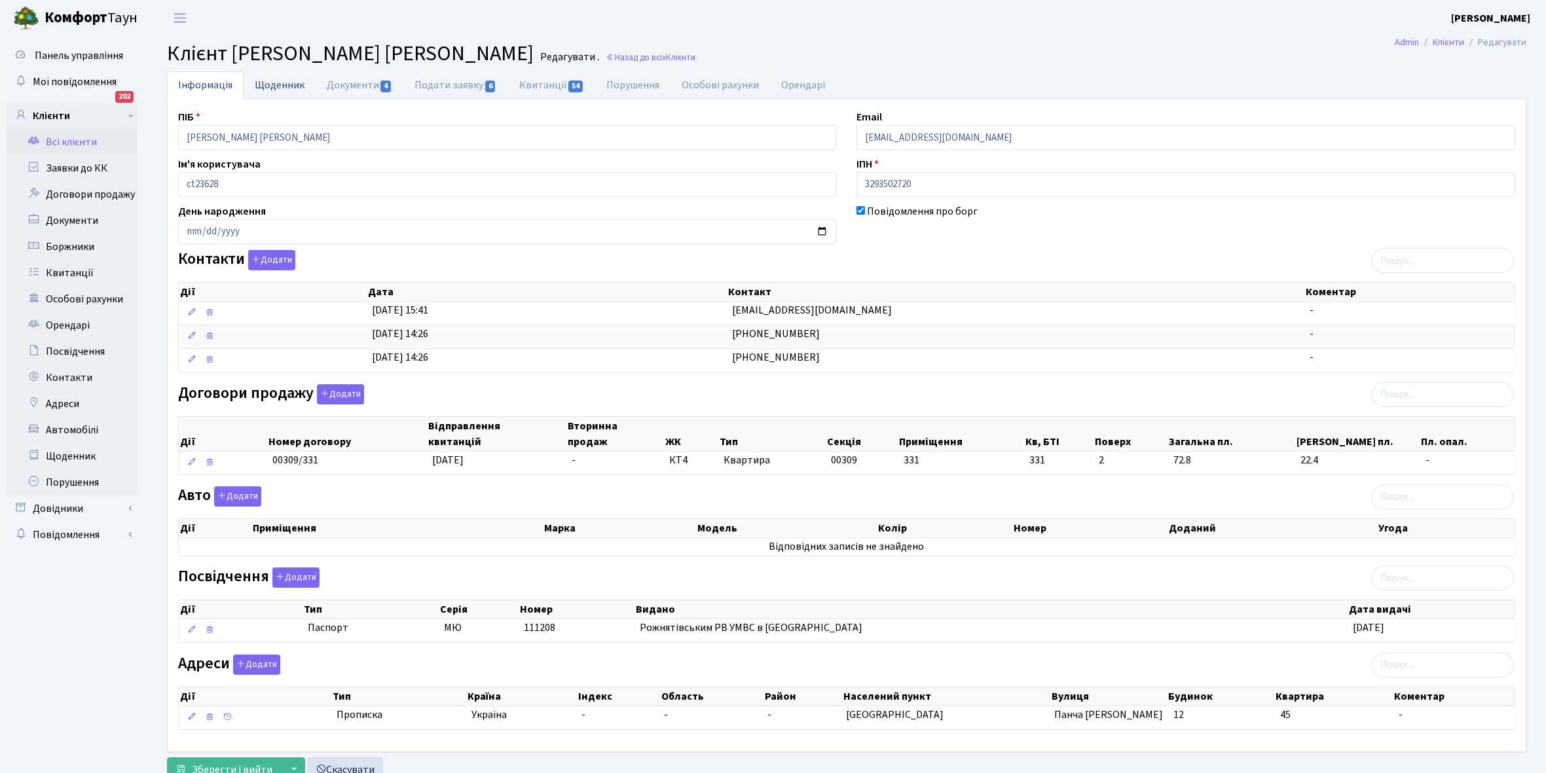
click at [289, 82] on link "Щоденник" at bounding box center [280, 84] width 72 height 27
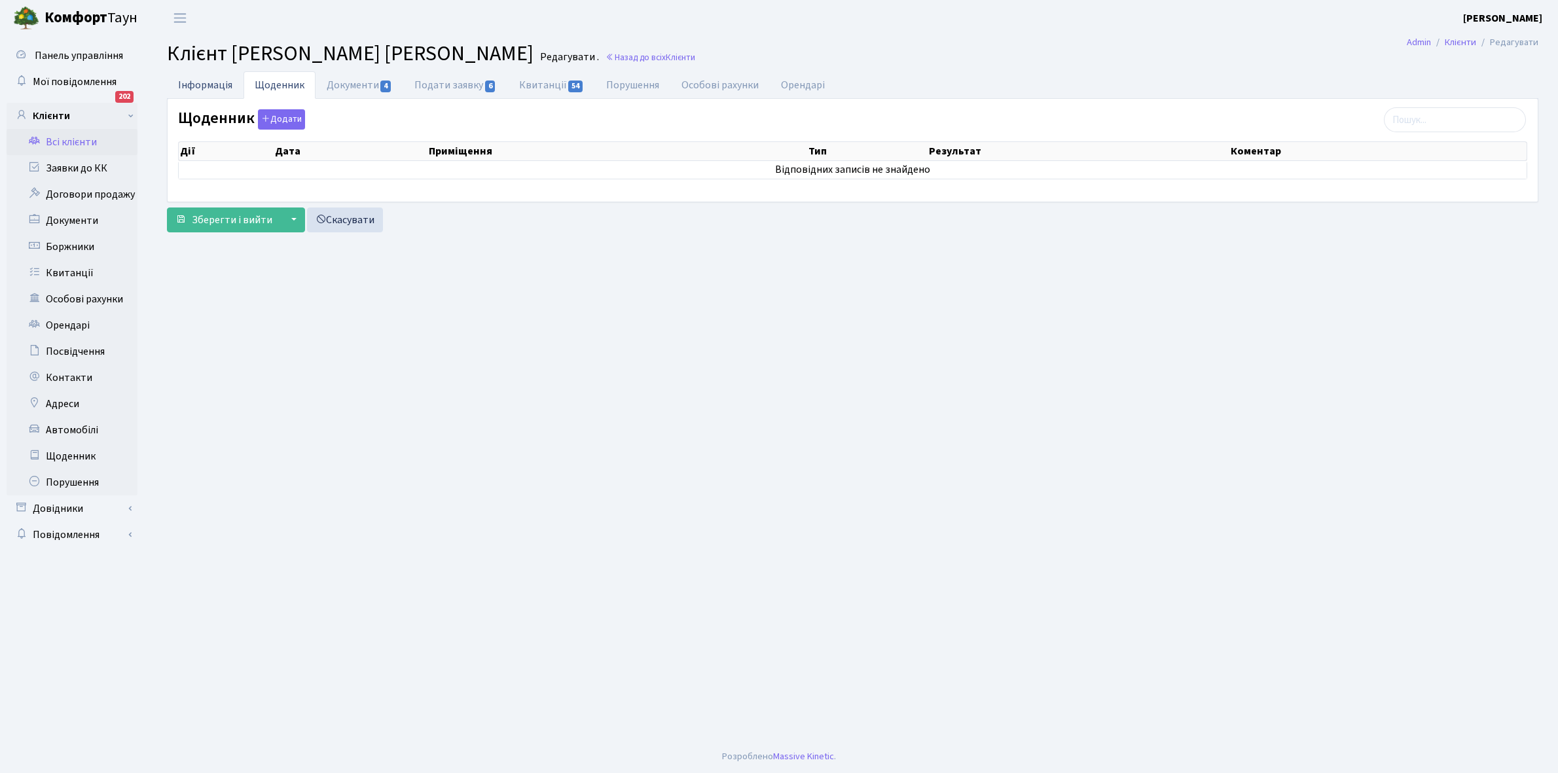
click at [208, 86] on link "Інформація" at bounding box center [205, 84] width 77 height 27
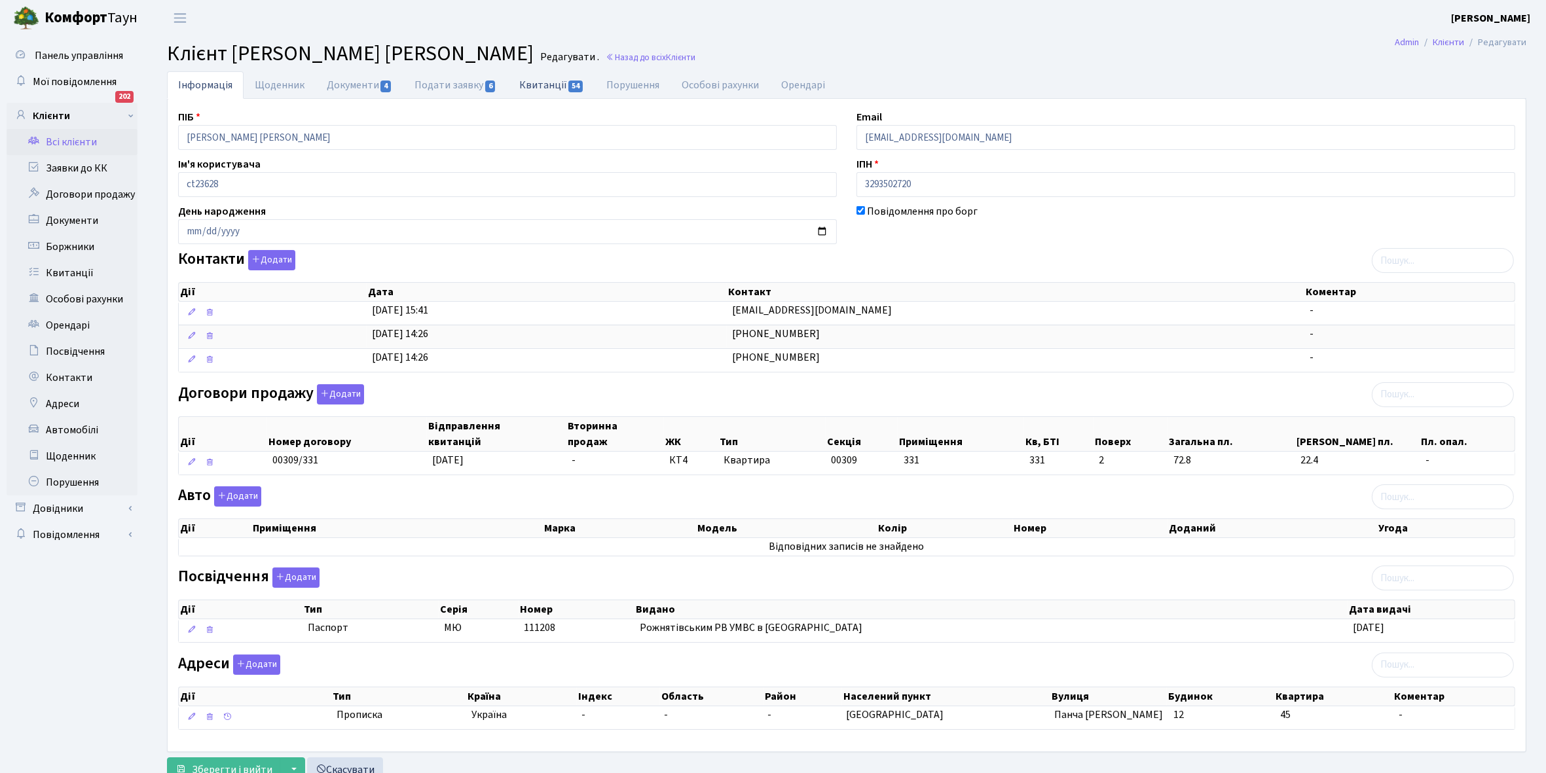
click at [541, 86] on link "Квитанції 54" at bounding box center [551, 84] width 87 height 27
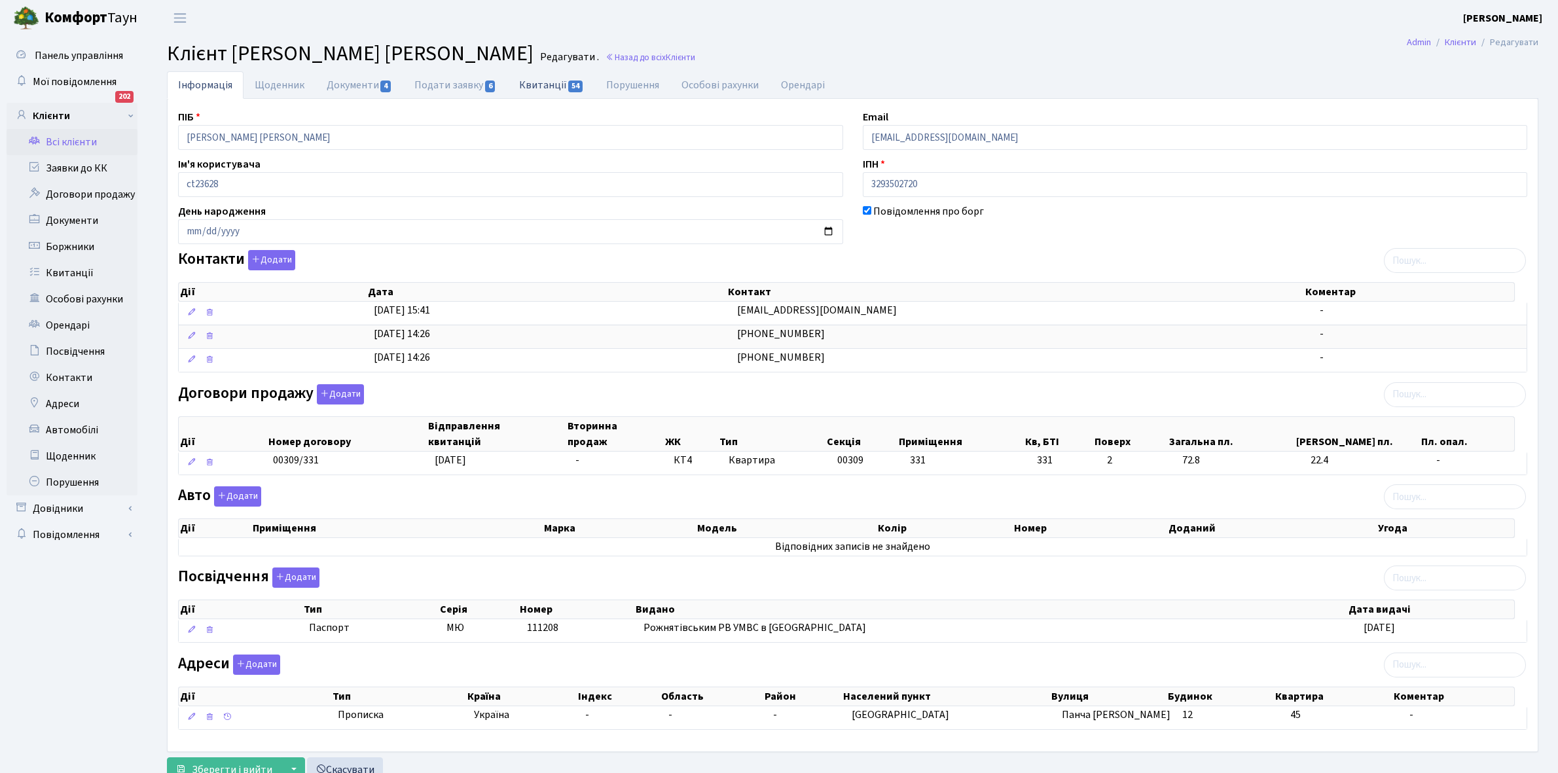
select select "25"
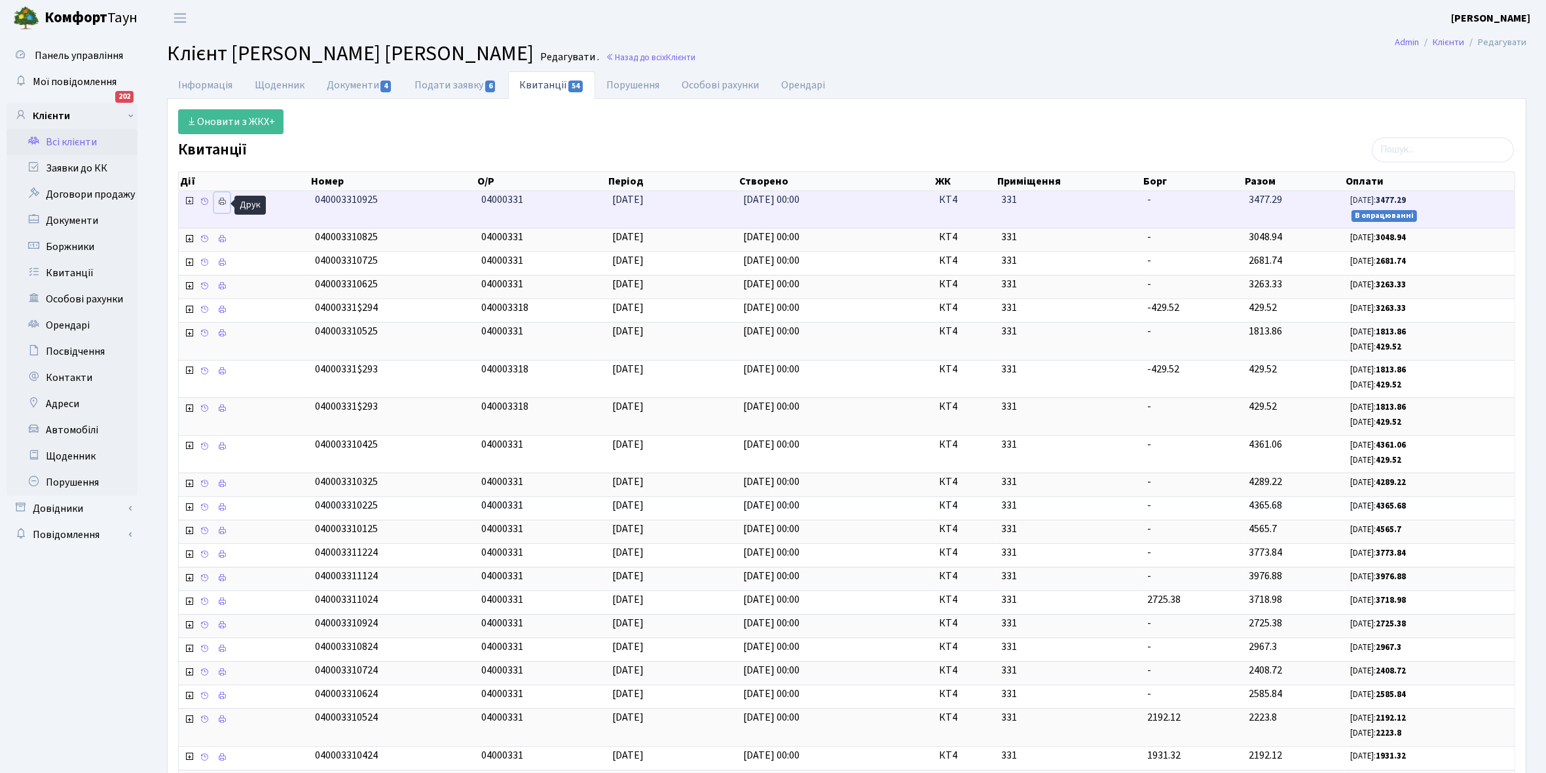
click at [219, 202] on icon at bounding box center [221, 201] width 9 height 9
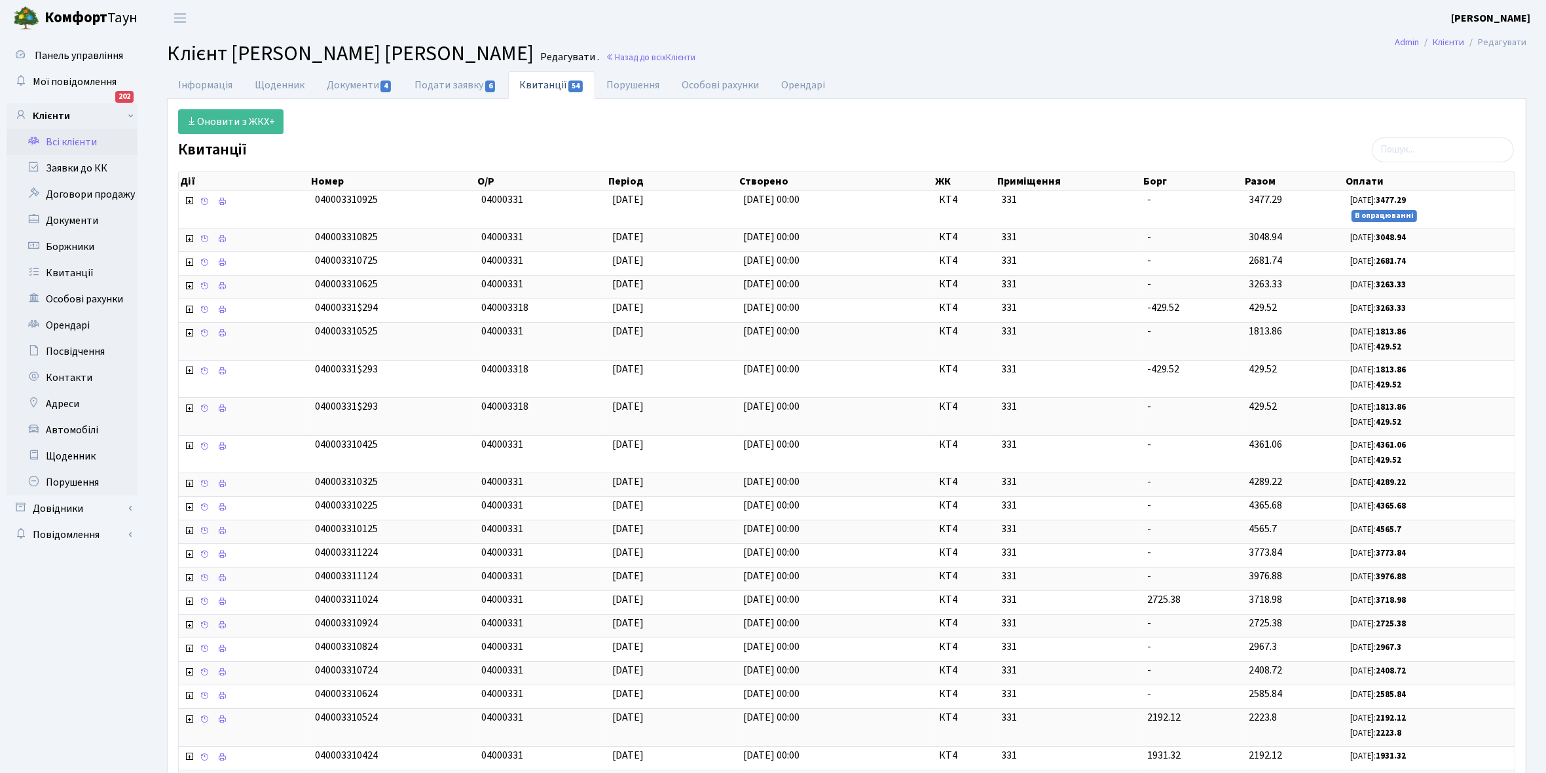
click at [82, 143] on link "Всі клієнти" at bounding box center [72, 142] width 131 height 26
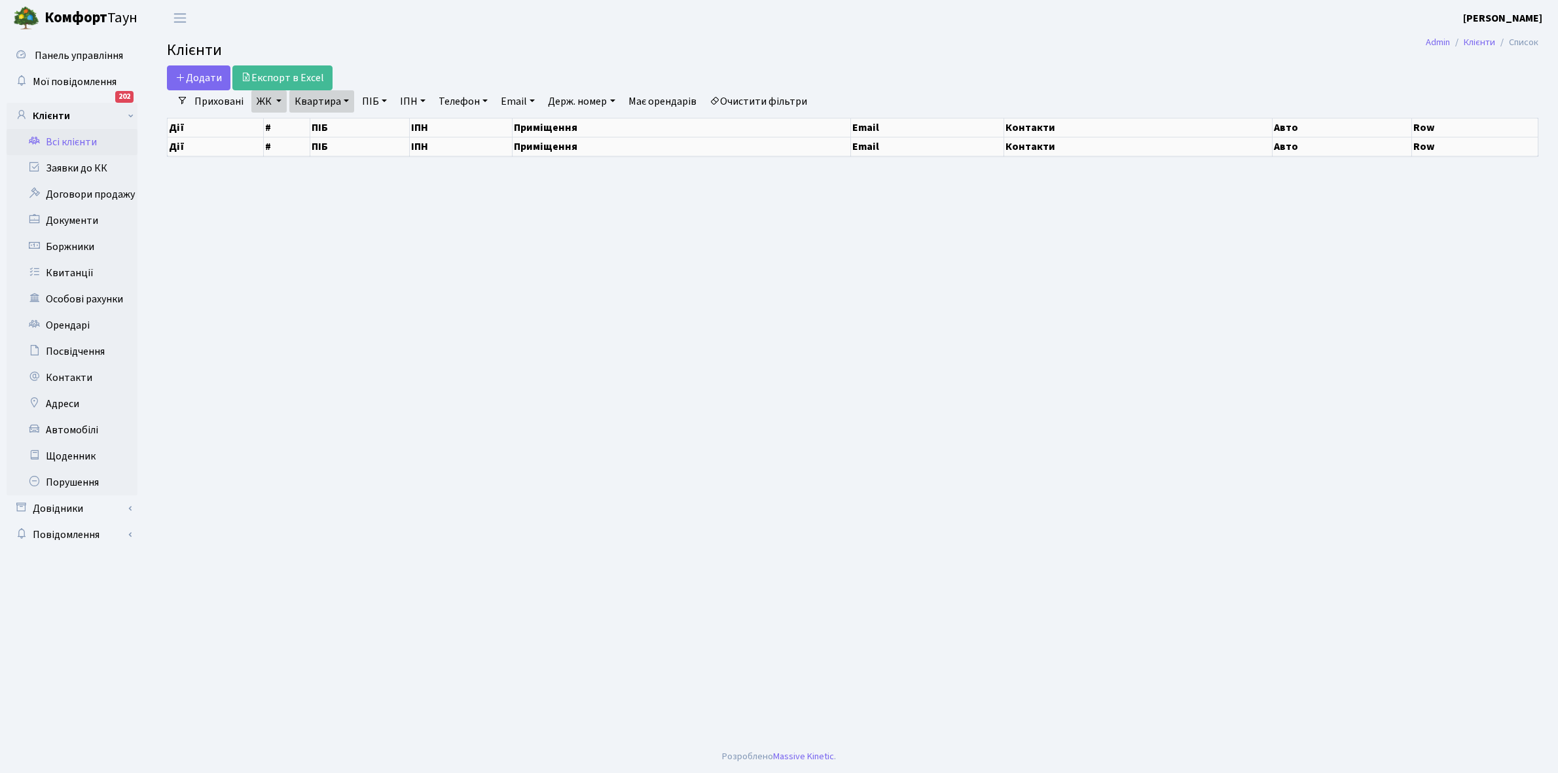
select select "25"
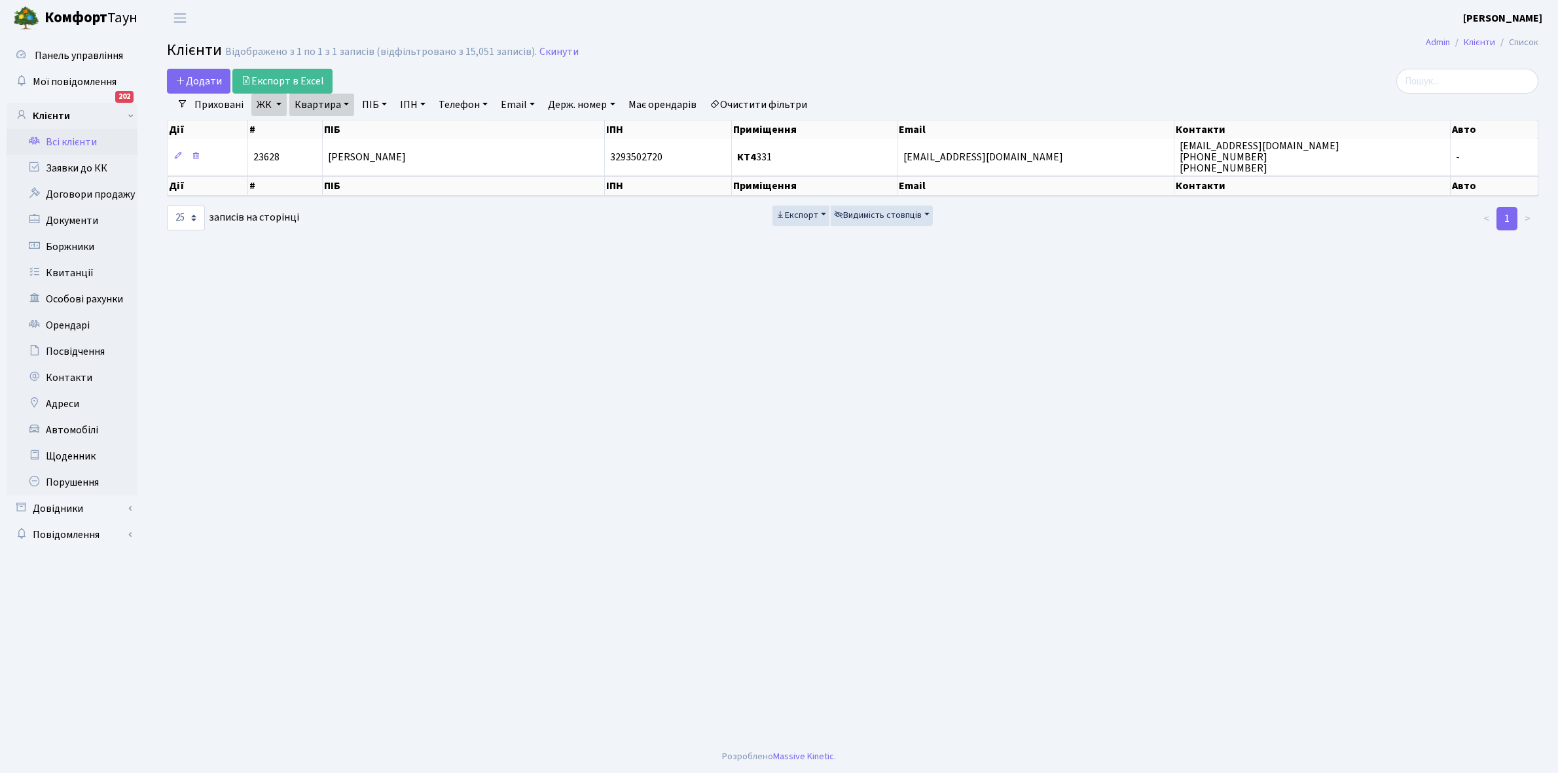
click at [340, 105] on link "Квартира" at bounding box center [321, 105] width 65 height 22
click at [333, 125] on input "331" at bounding box center [328, 130] width 77 height 25
type input "332"
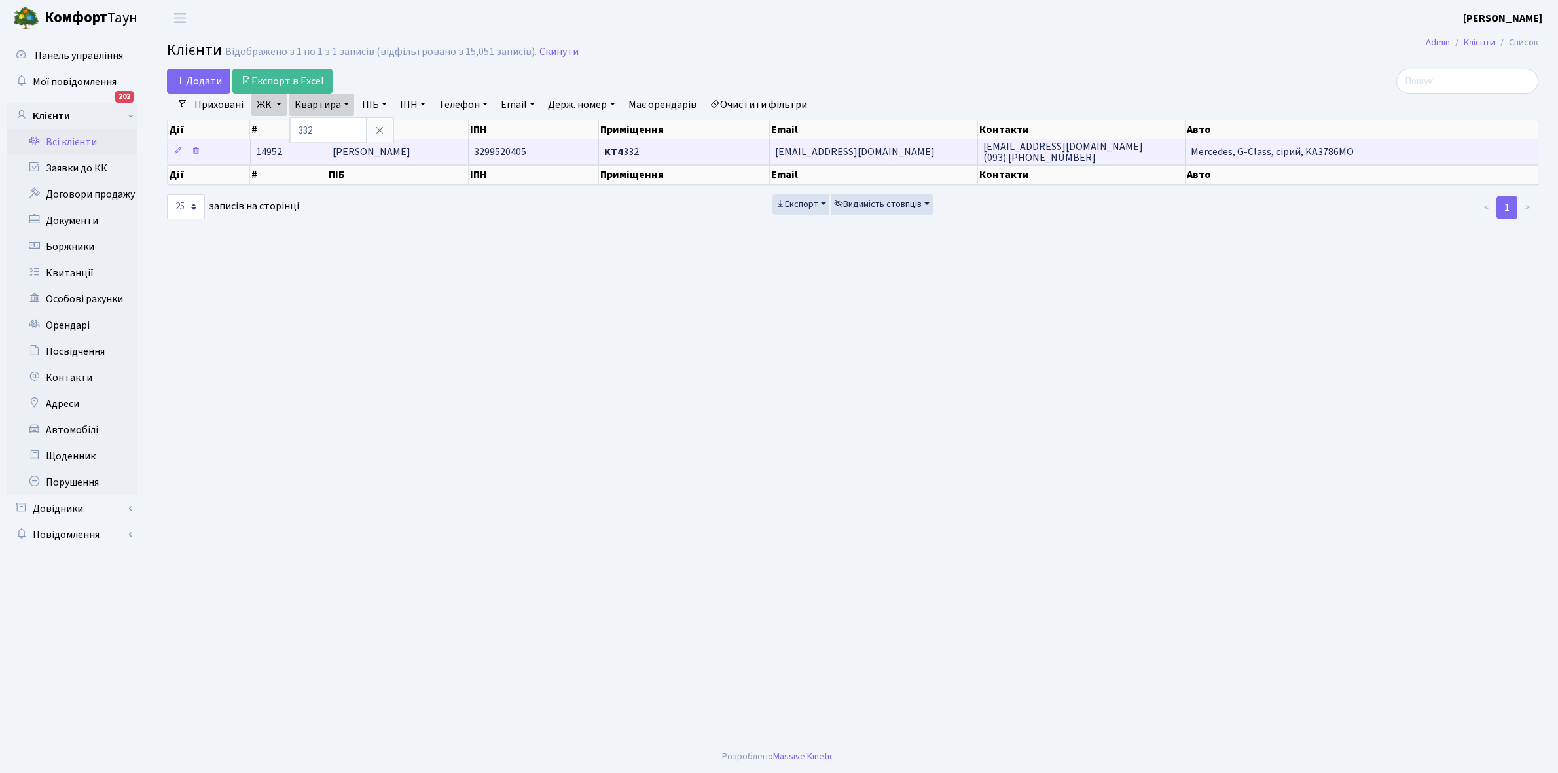
click at [456, 149] on td "[PERSON_NAME]" at bounding box center [398, 152] width 142 height 26
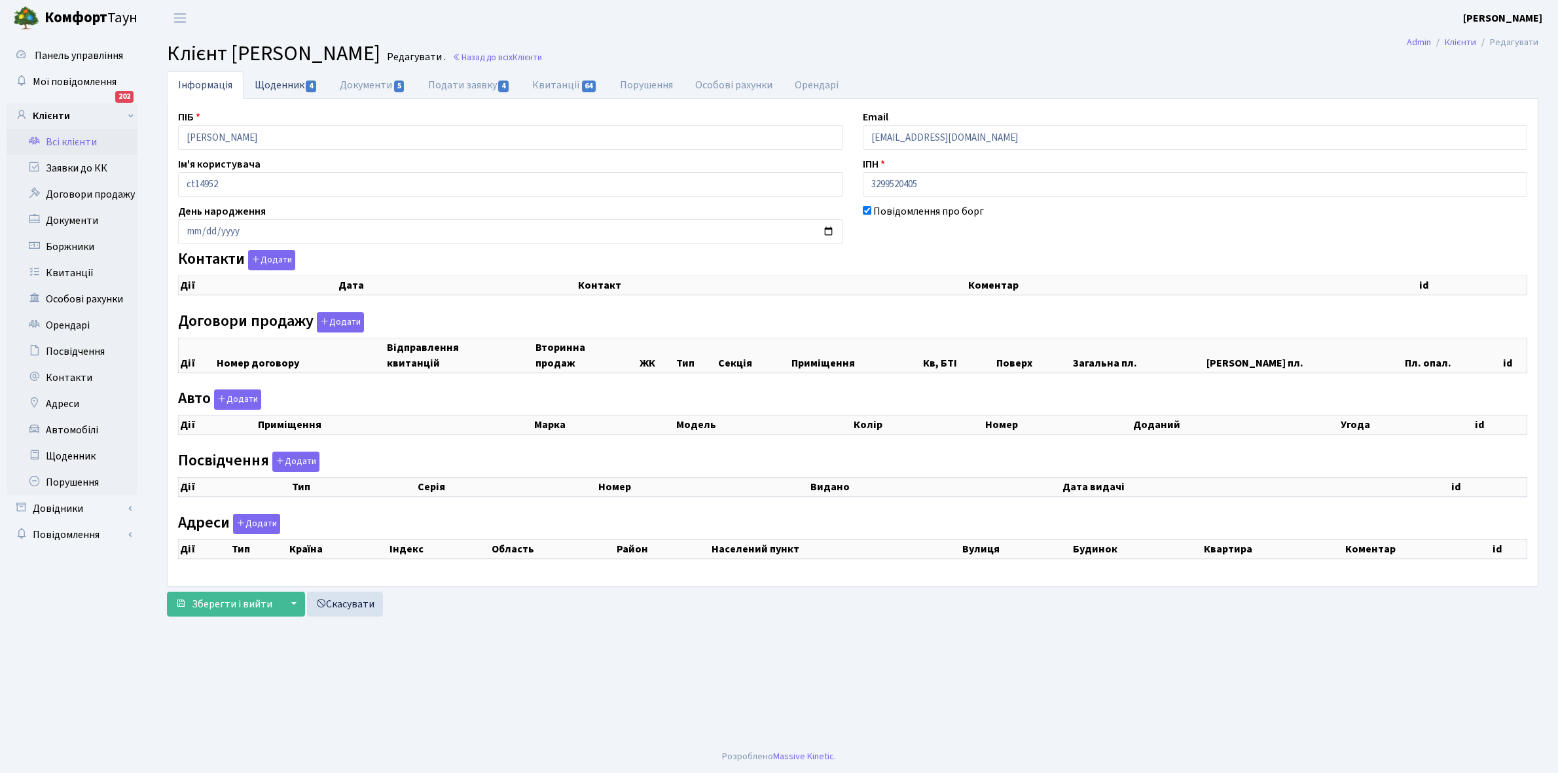
click at [276, 86] on link "Щоденник 4" at bounding box center [286, 84] width 85 height 27
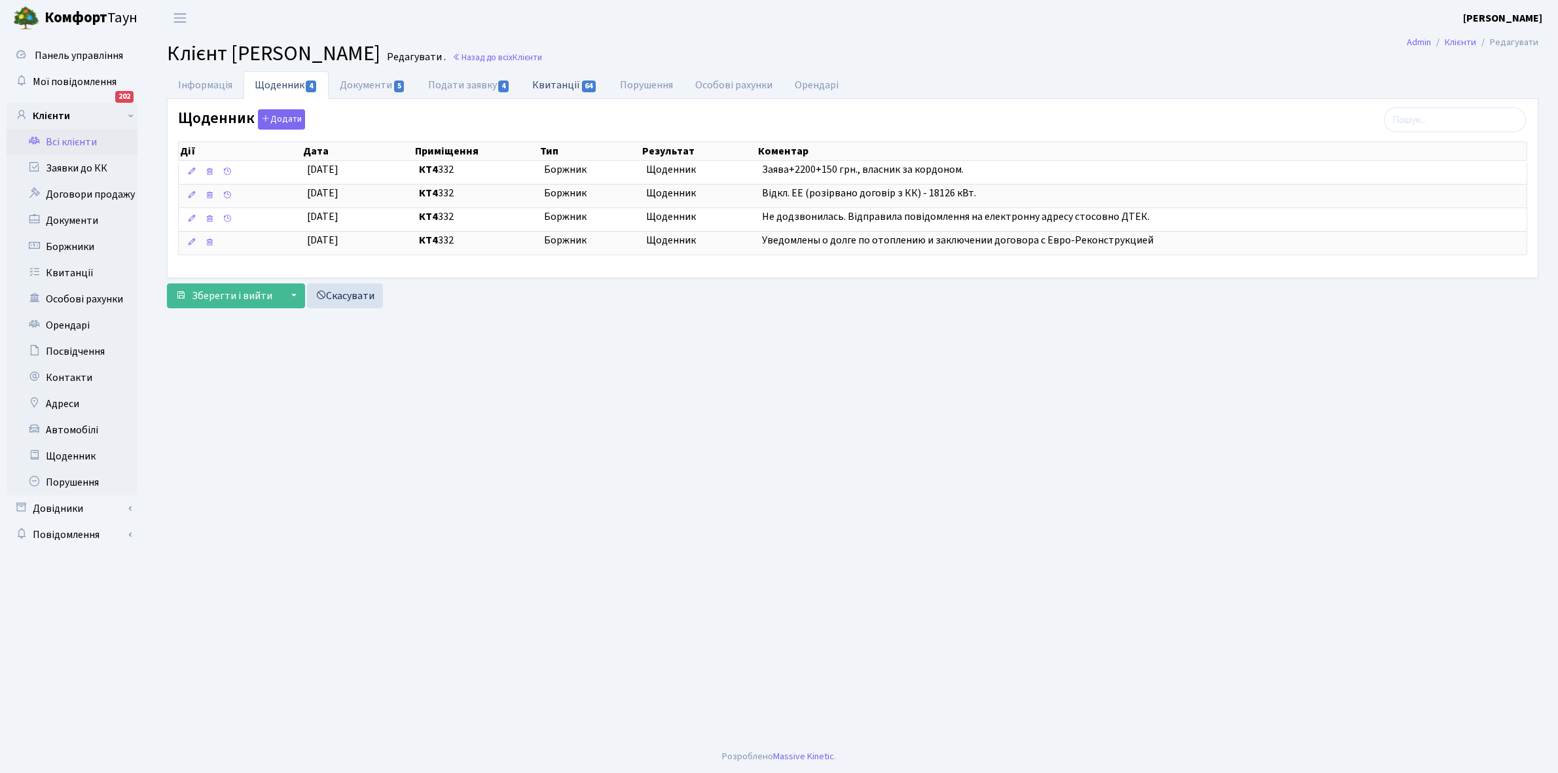
click at [562, 82] on link "Квитанції 64" at bounding box center [564, 84] width 87 height 27
select select "25"
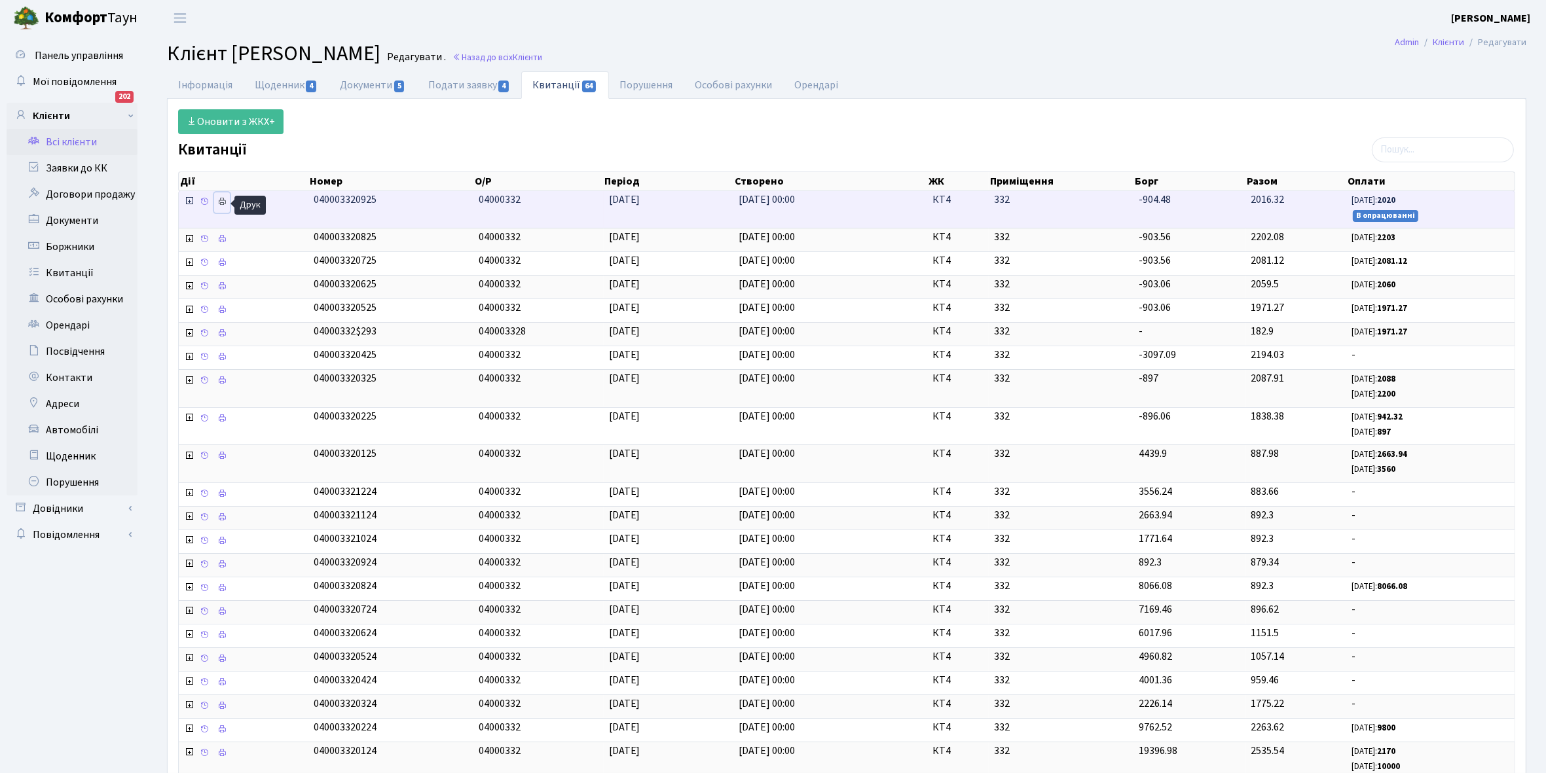
click at [220, 203] on icon at bounding box center [221, 201] width 9 height 9
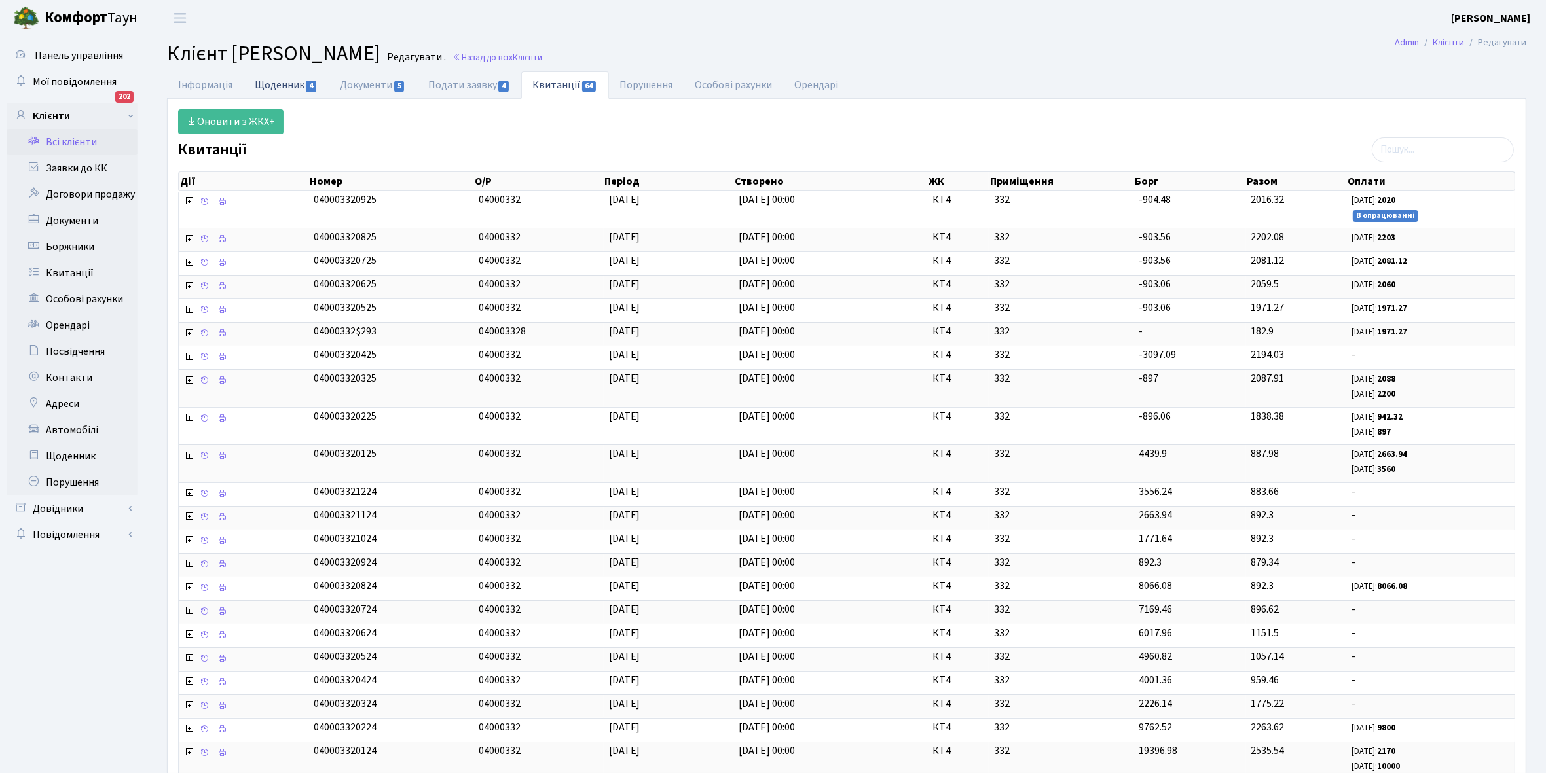
click at [266, 86] on link "Щоденник 4" at bounding box center [286, 84] width 85 height 27
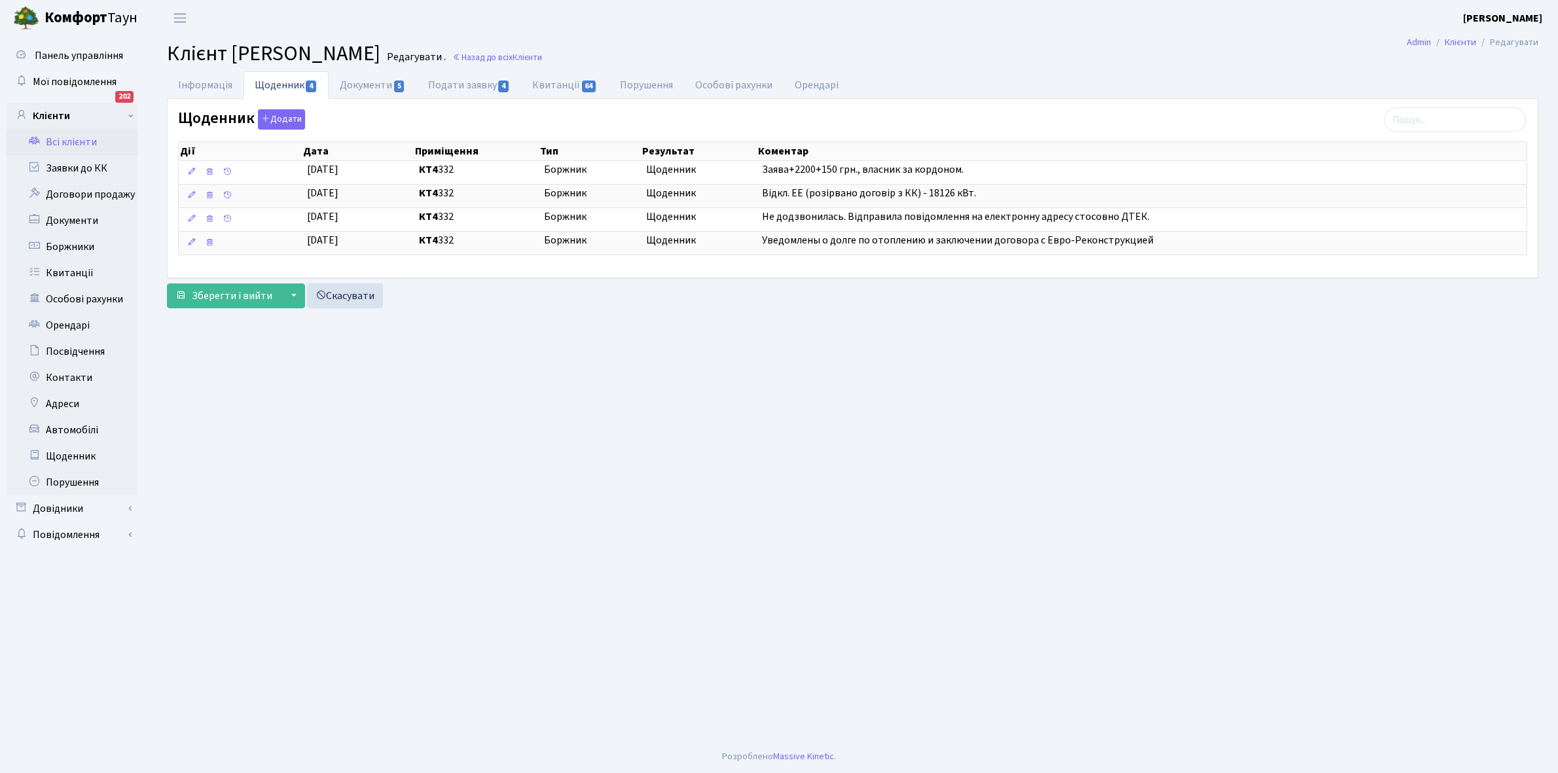
click at [79, 136] on link "Всі клієнти" at bounding box center [72, 142] width 131 height 26
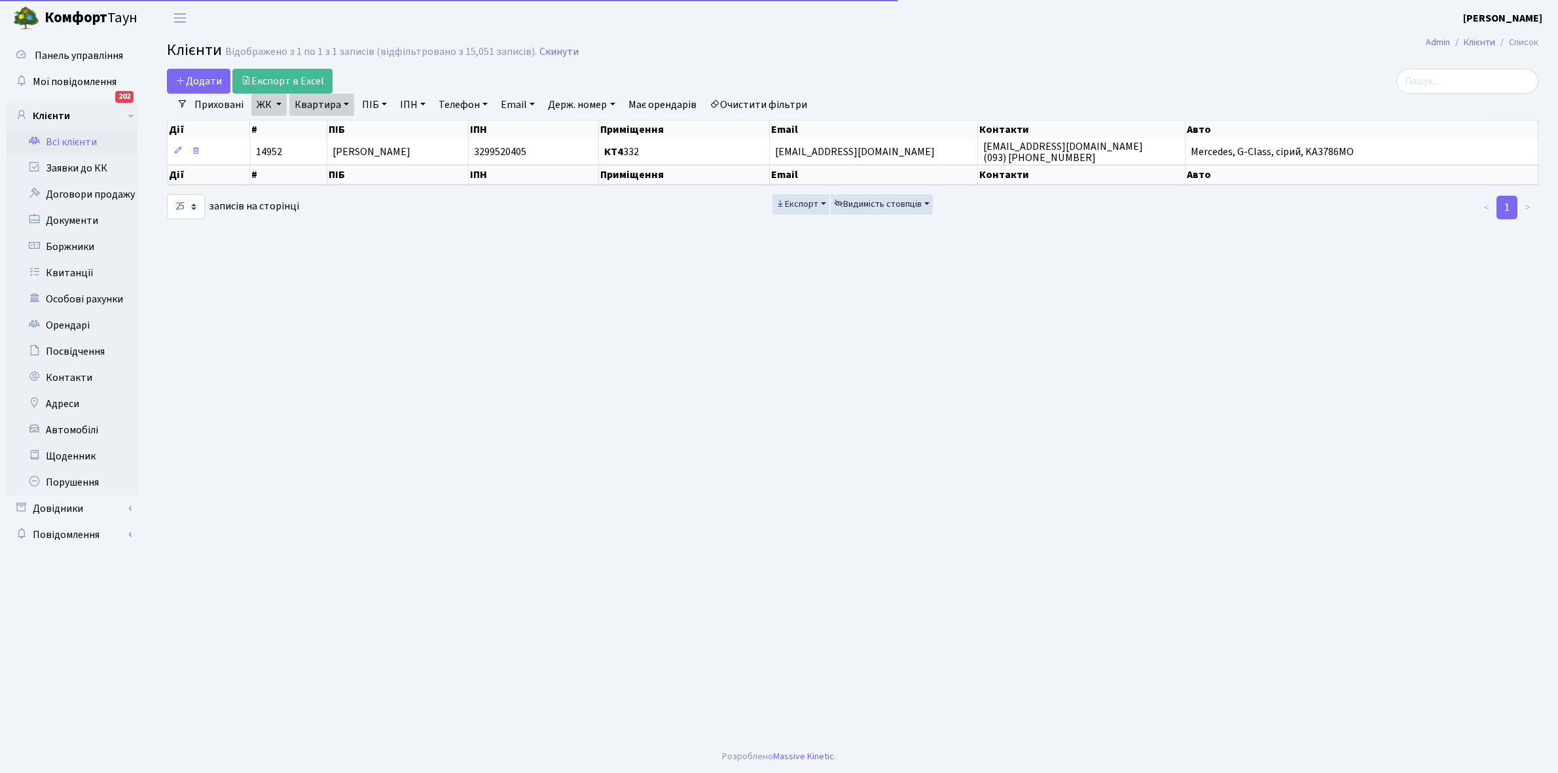
select select "25"
click at [345, 105] on link "Квартира" at bounding box center [321, 105] width 65 height 22
click at [339, 128] on input "332" at bounding box center [328, 130] width 77 height 25
type input "346"
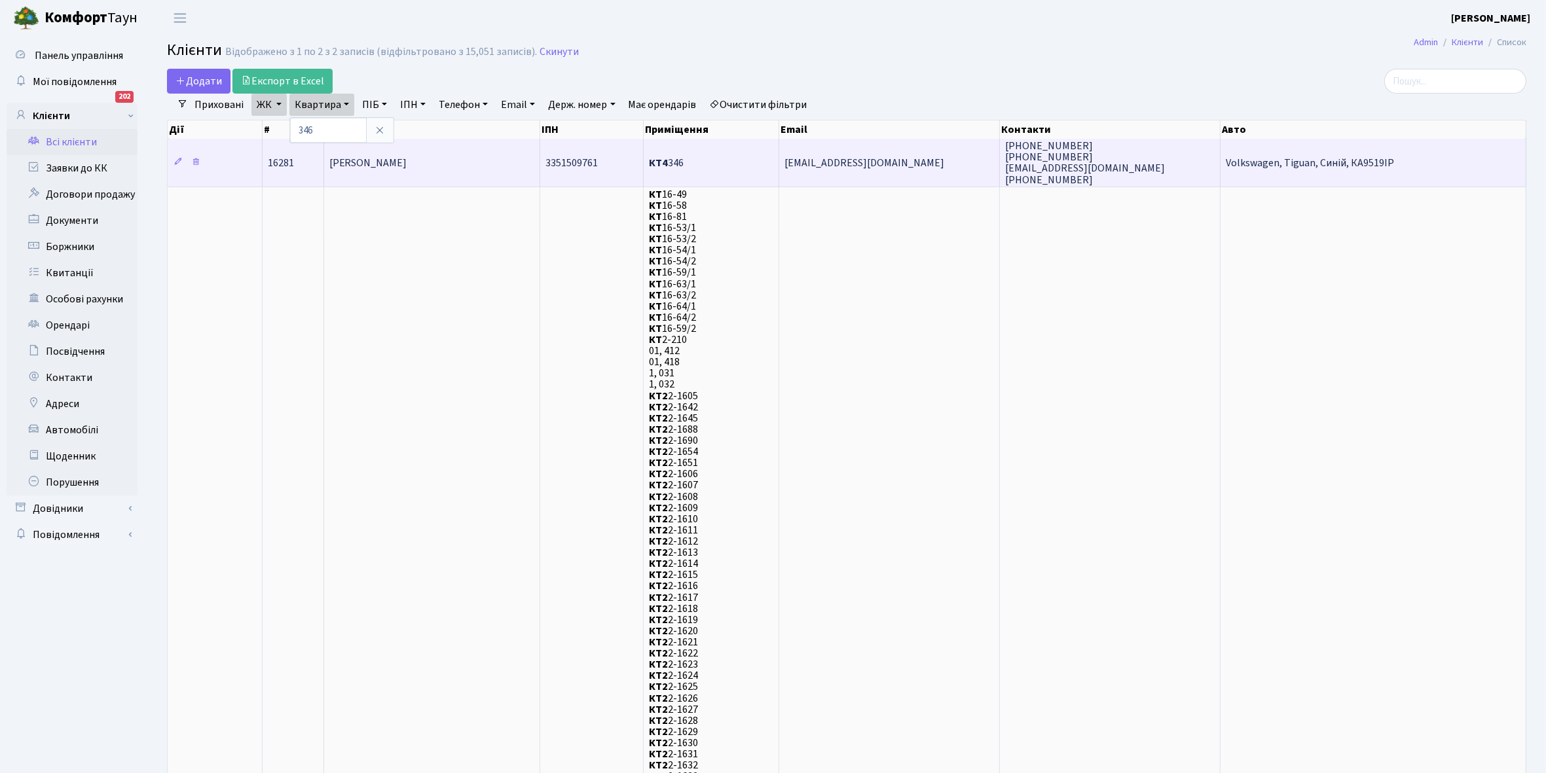
click at [390, 161] on span "[PERSON_NAME]" at bounding box center [368, 163] width 78 height 14
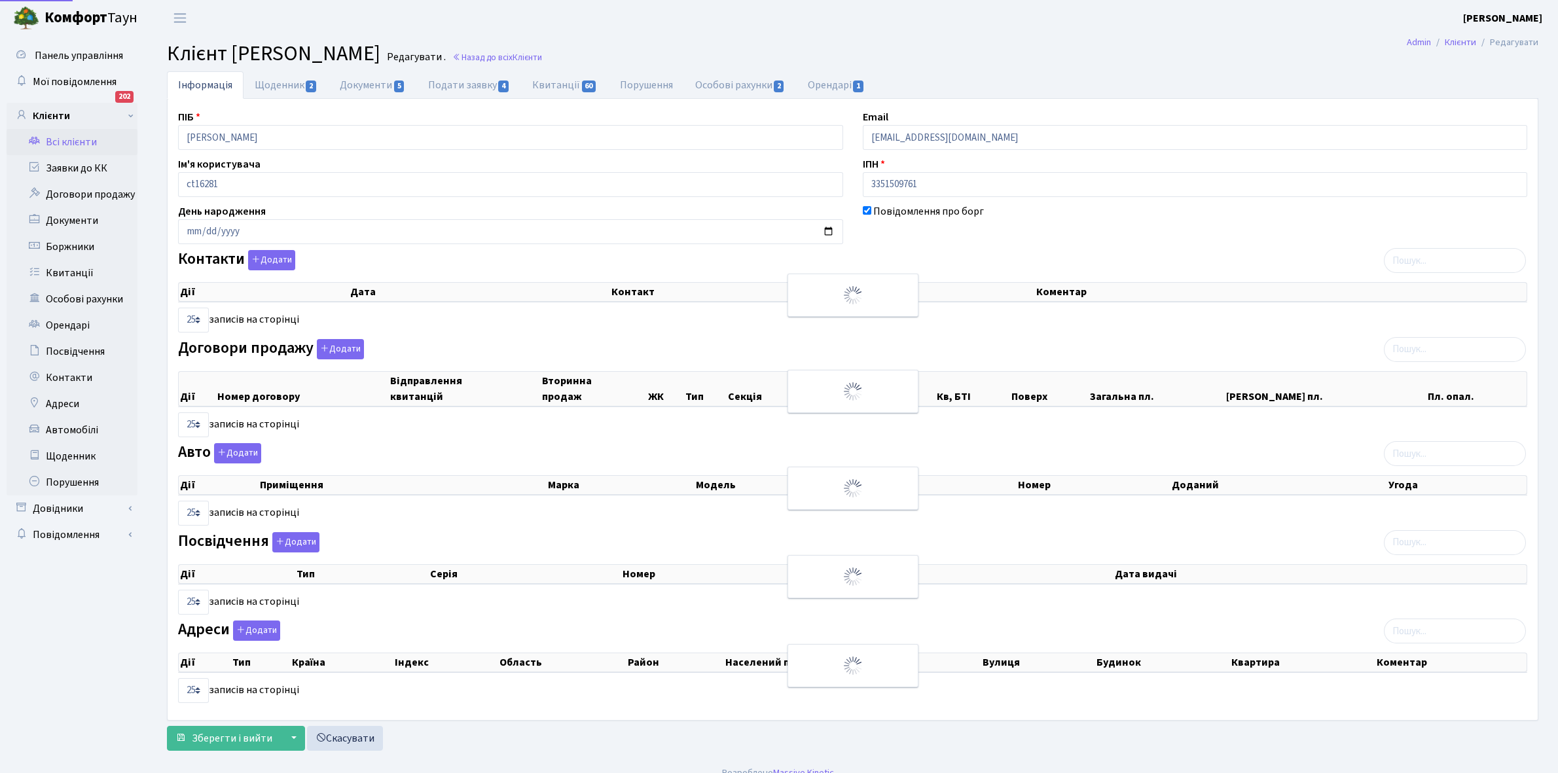
select select "25"
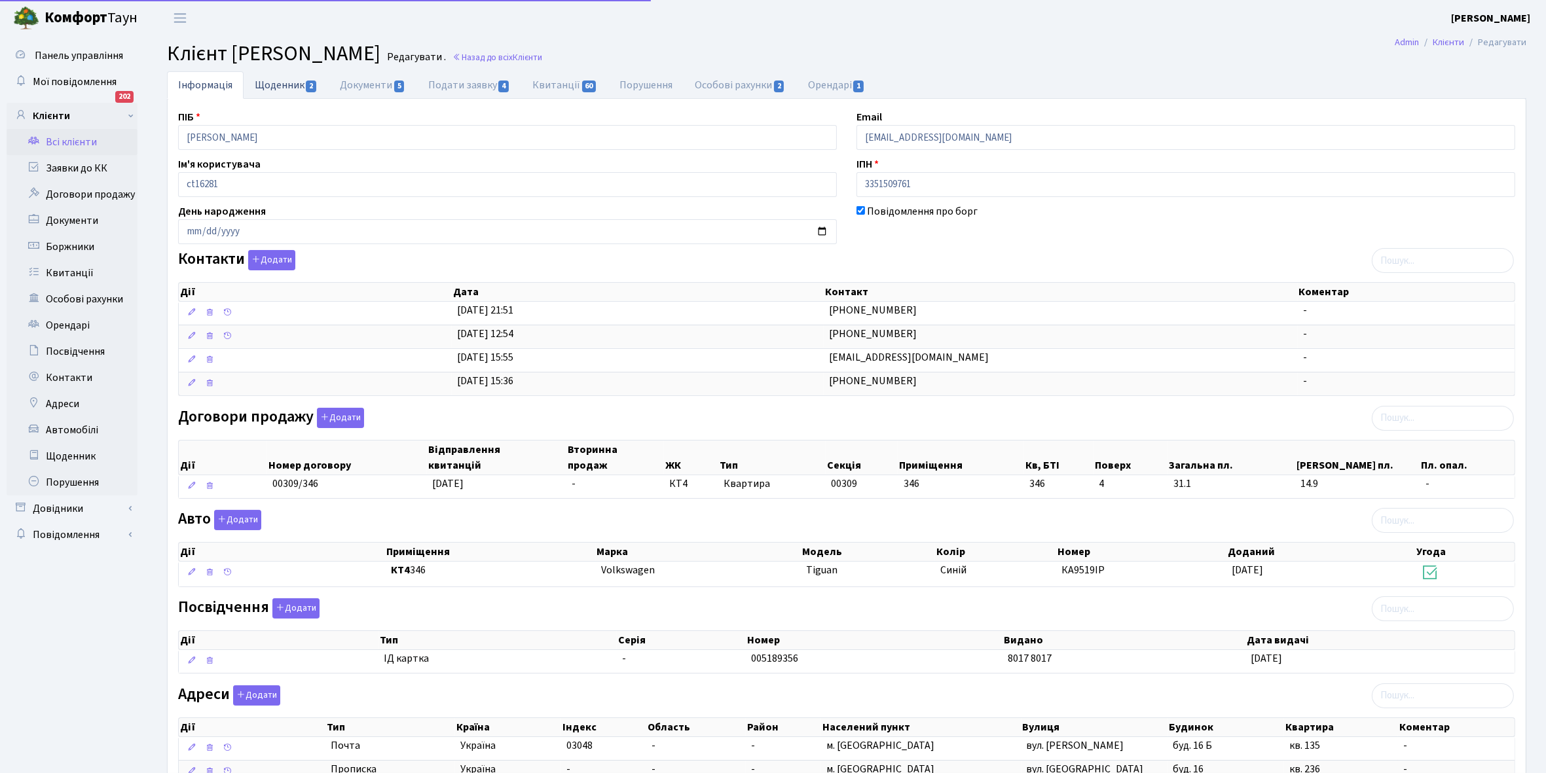
click at [274, 86] on link "Щоденник 2" at bounding box center [286, 84] width 85 height 27
select select "25"
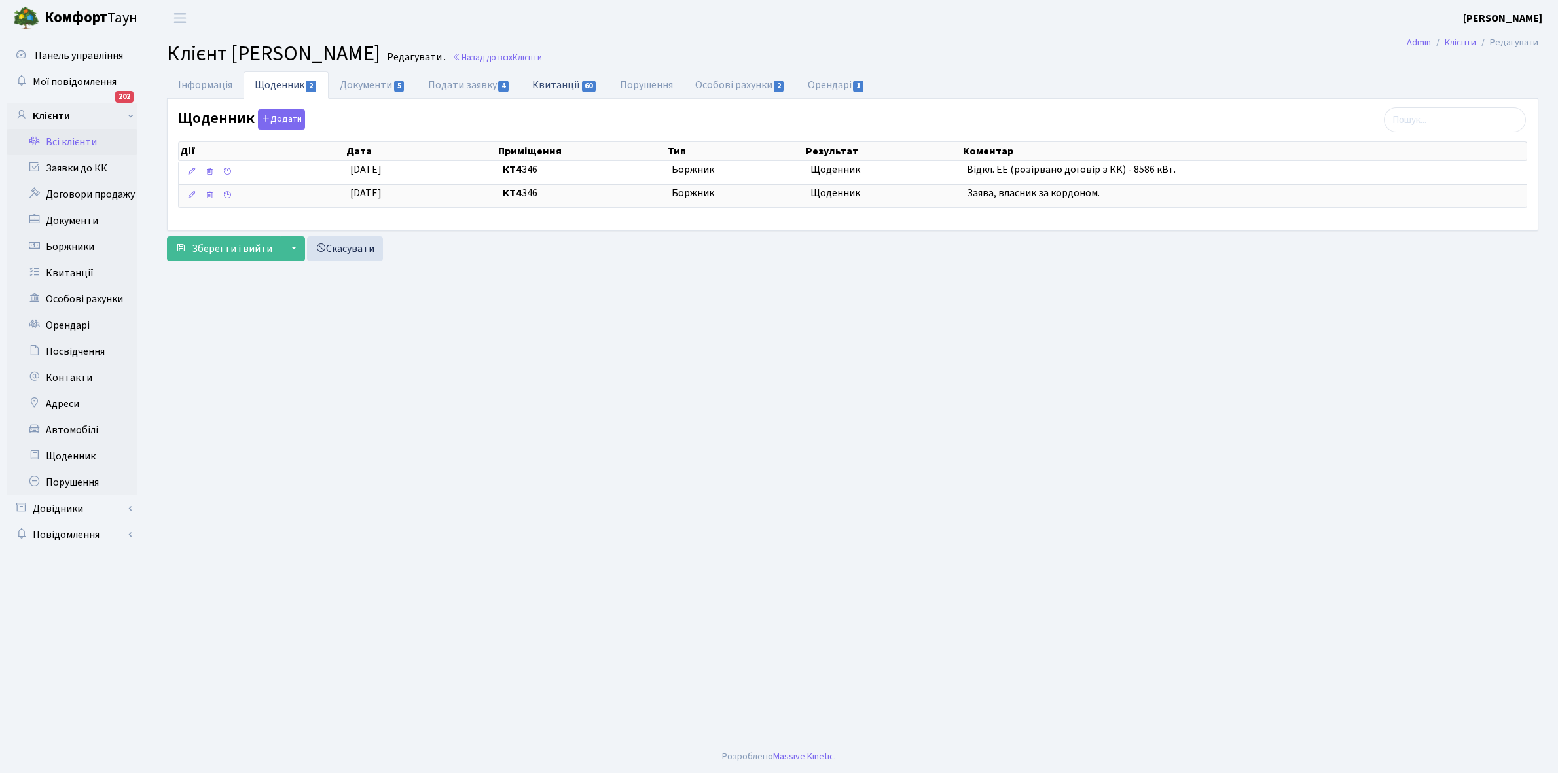
click at [563, 86] on link "Квитанції 60" at bounding box center [564, 84] width 87 height 27
select select "25"
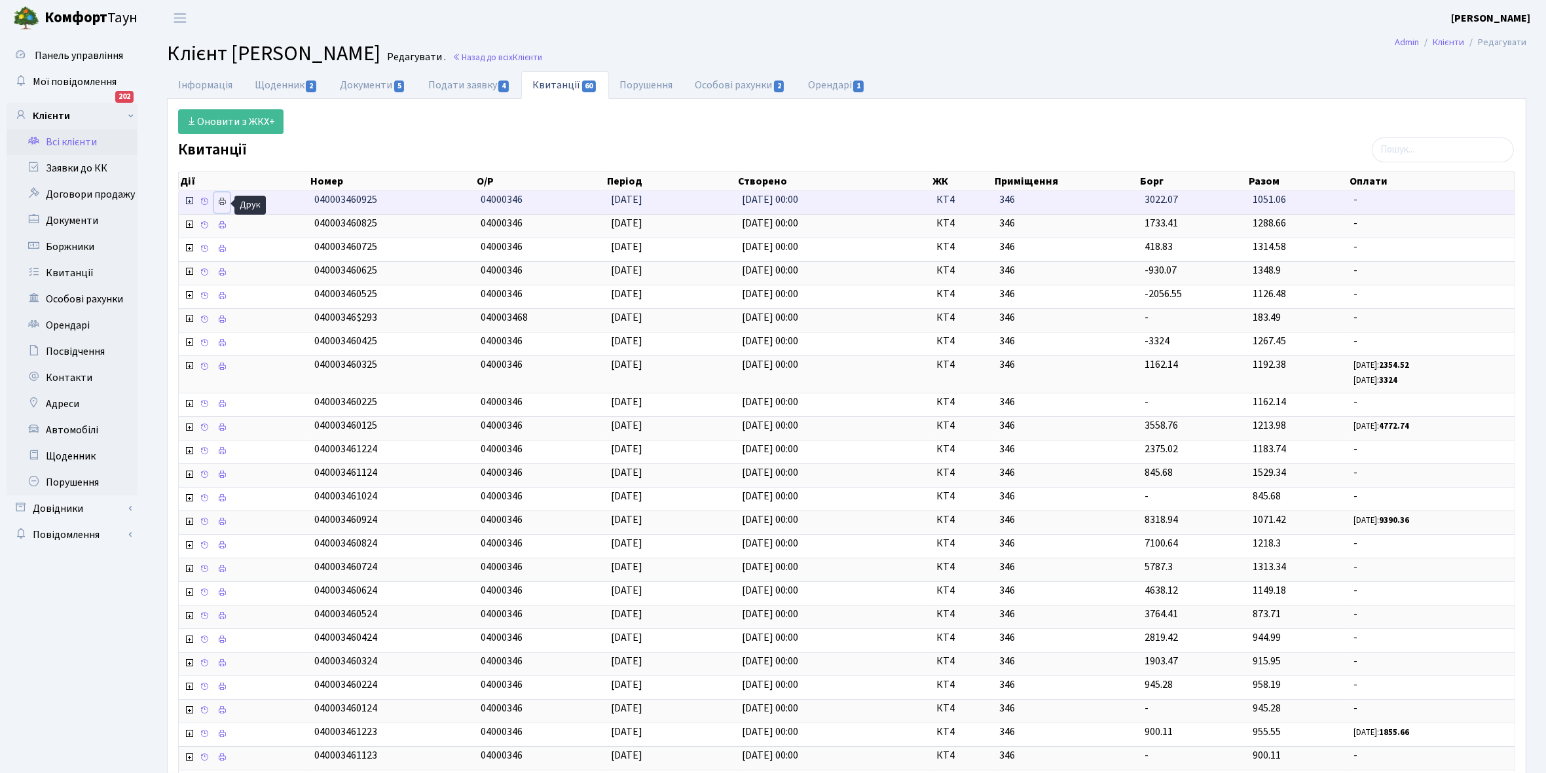
click at [221, 204] on icon at bounding box center [221, 201] width 9 height 9
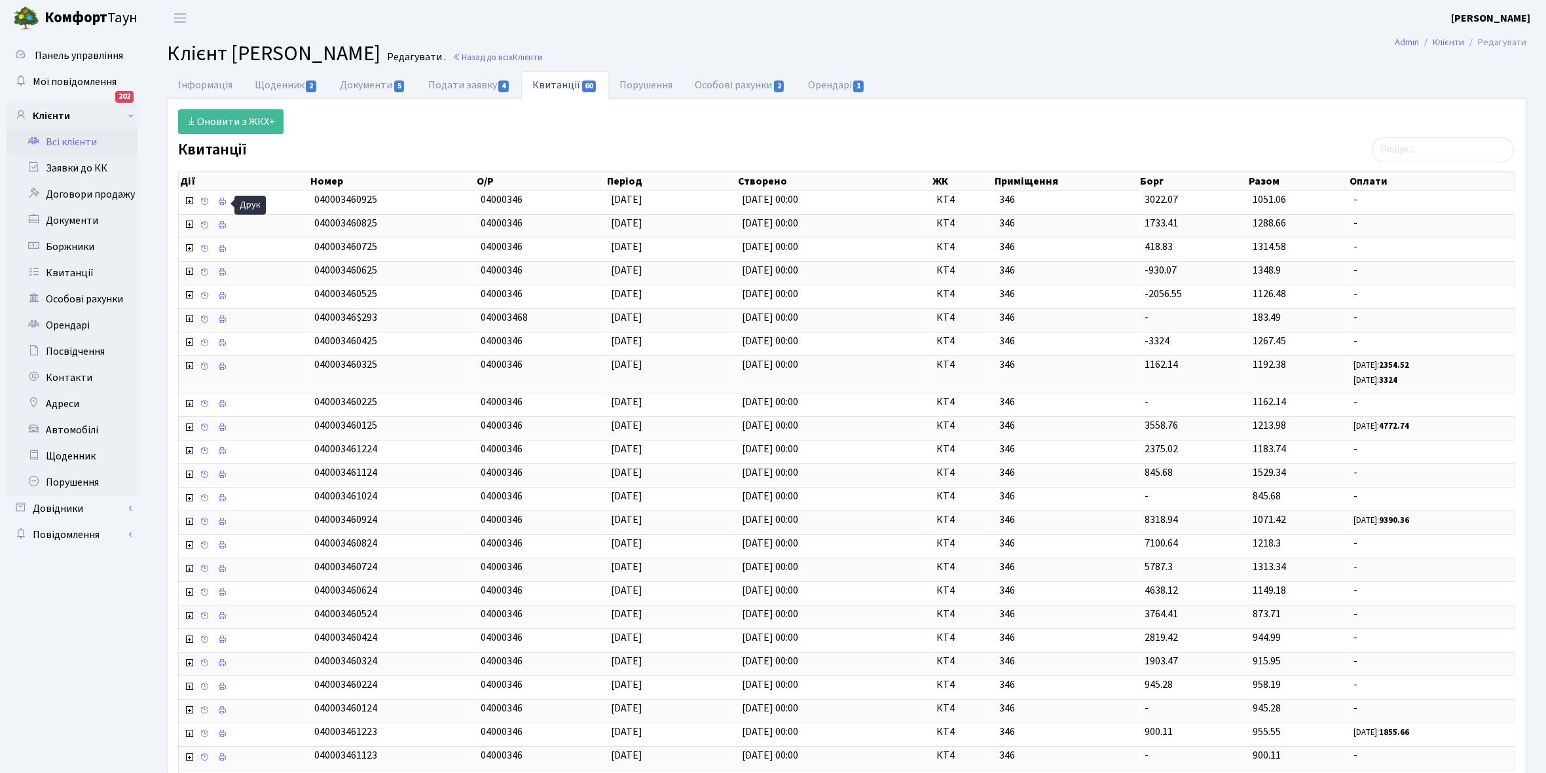
click at [64, 139] on link "Всі клієнти" at bounding box center [72, 142] width 131 height 26
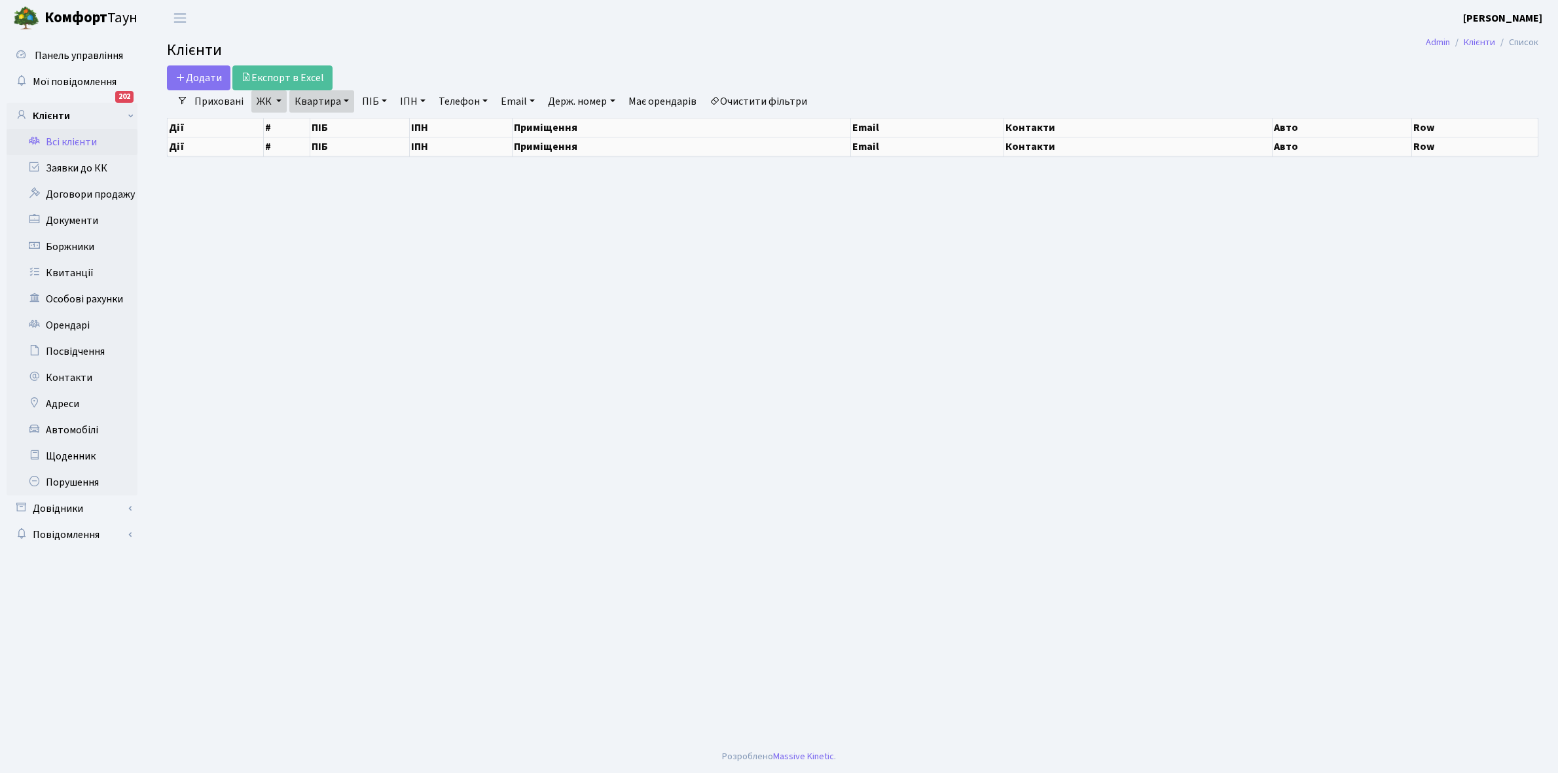
select select "25"
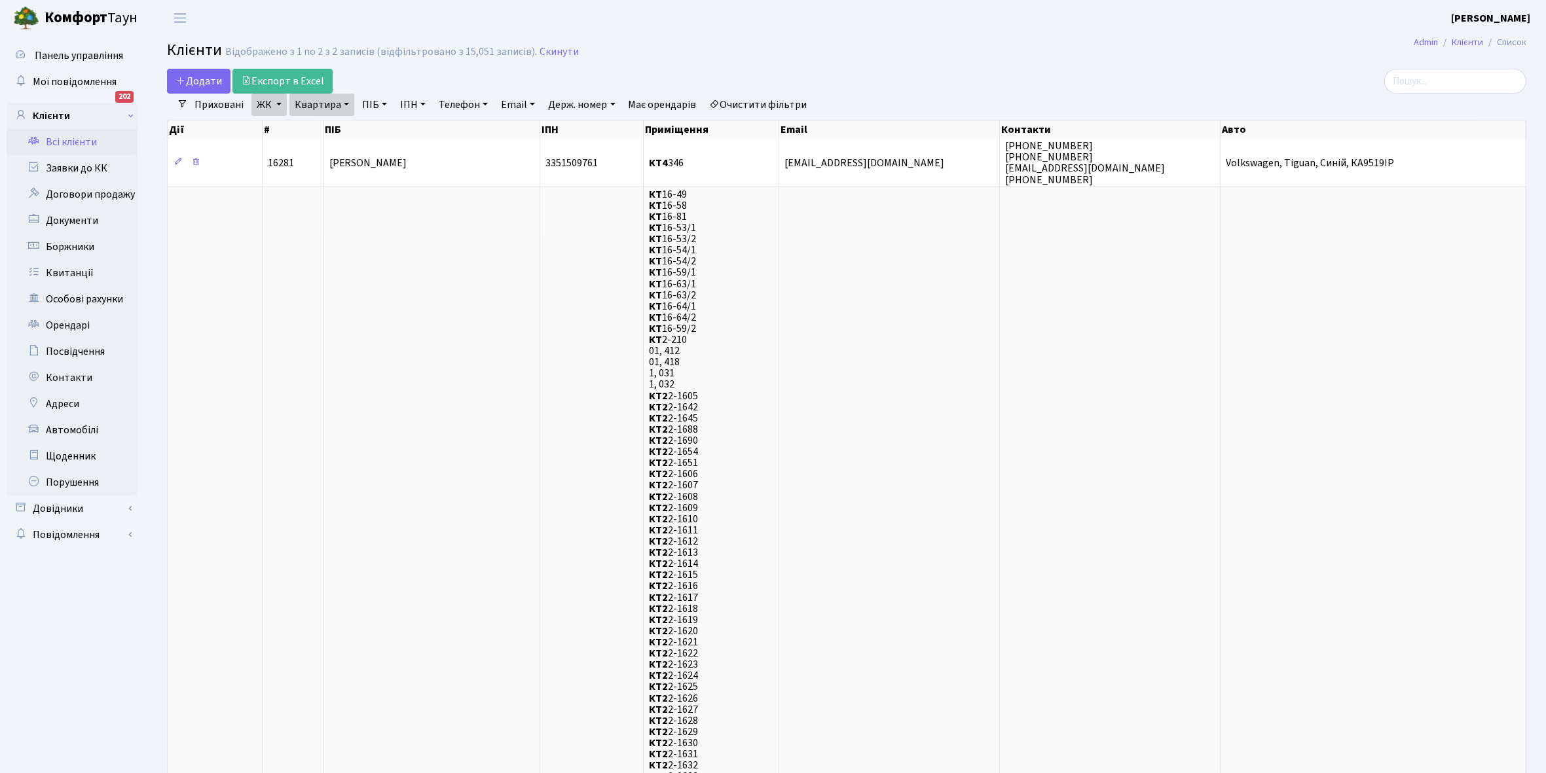
click at [344, 101] on link "Квартира" at bounding box center [321, 105] width 65 height 22
click at [325, 134] on input "346" at bounding box center [328, 130] width 77 height 25
type input "361"
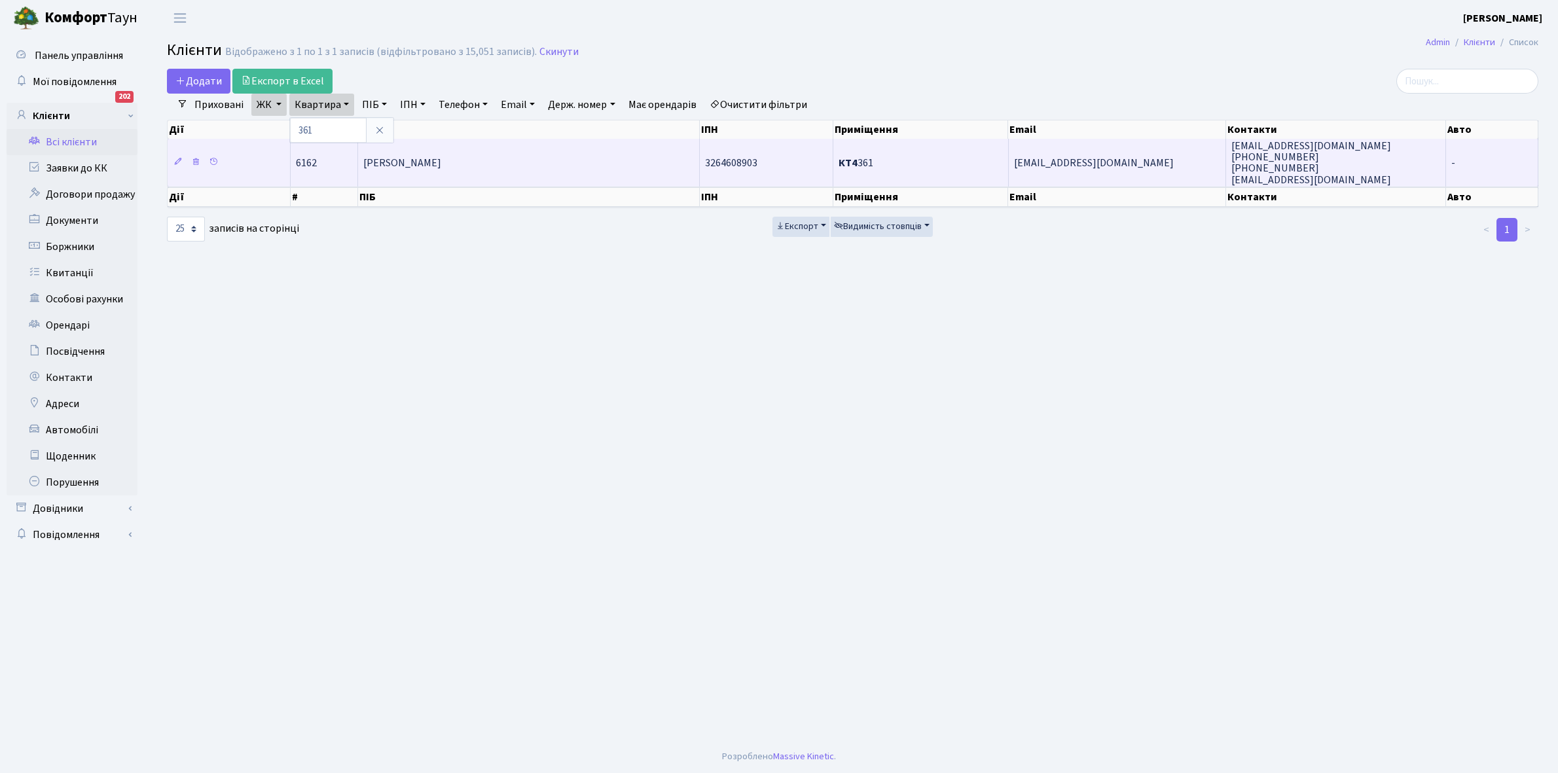
click at [421, 158] on span "[PERSON_NAME]" at bounding box center [402, 163] width 78 height 14
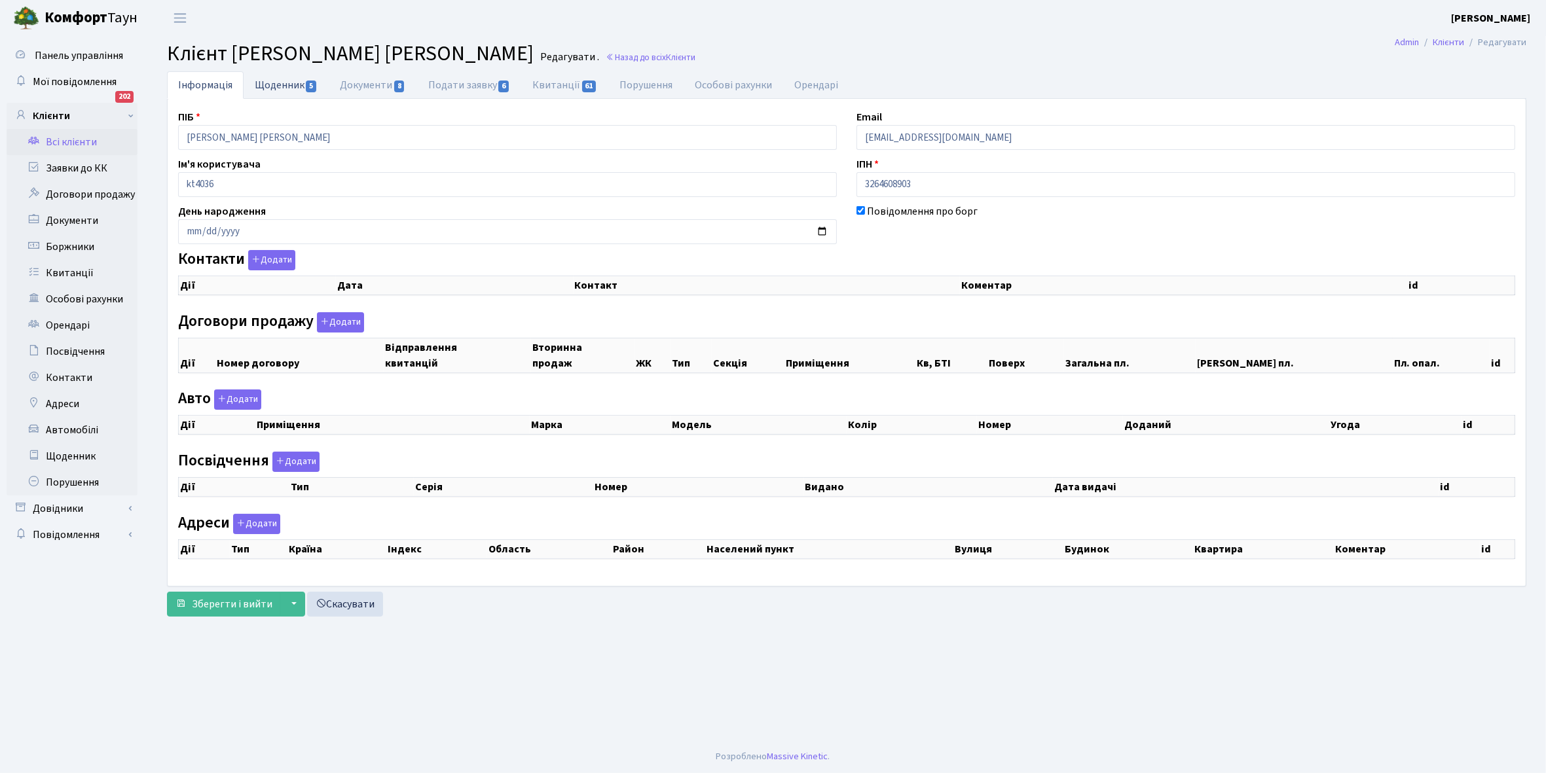
checkbox input "true"
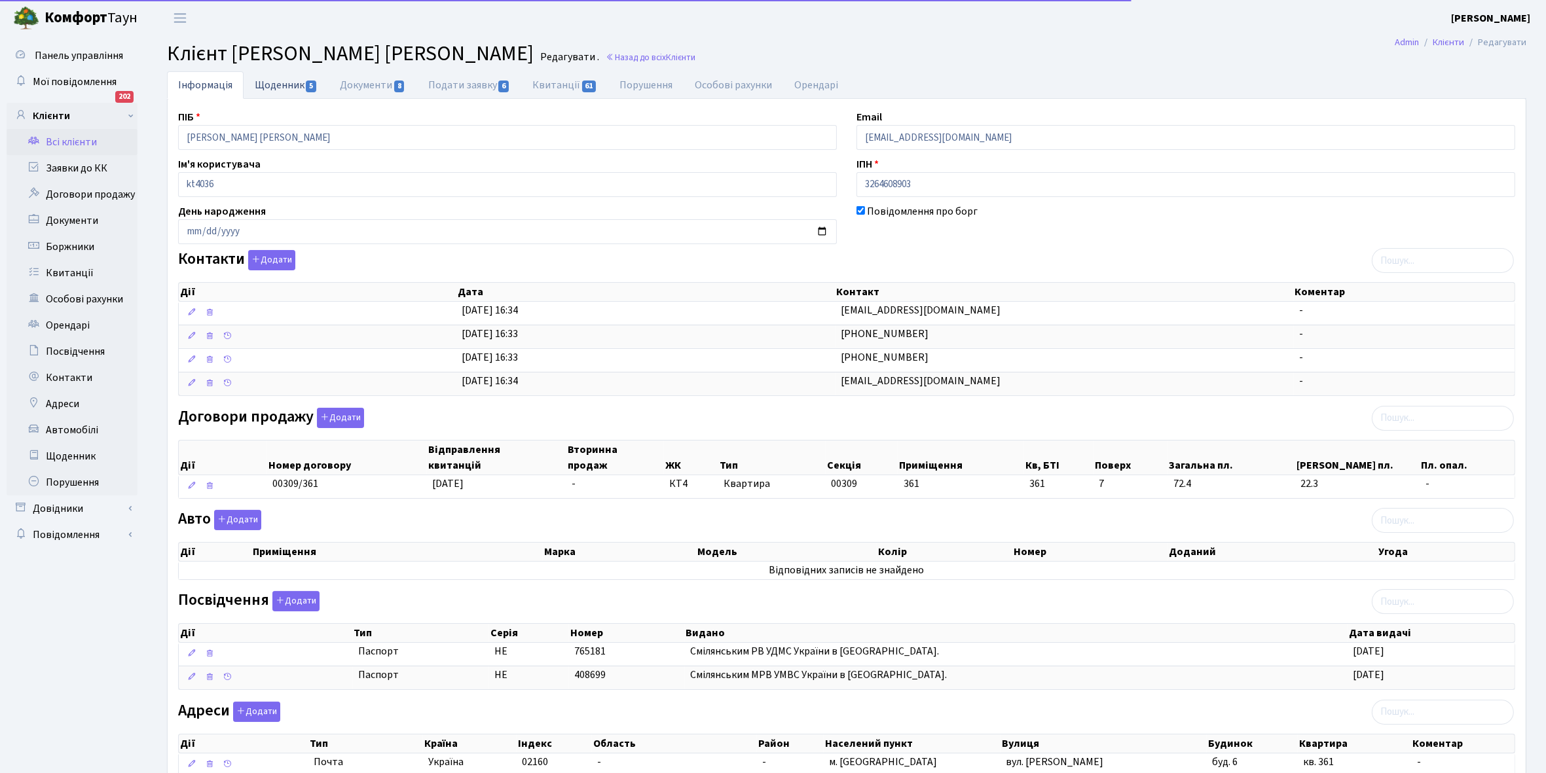
click at [272, 86] on link "Щоденник 5" at bounding box center [286, 84] width 85 height 27
select select "25"
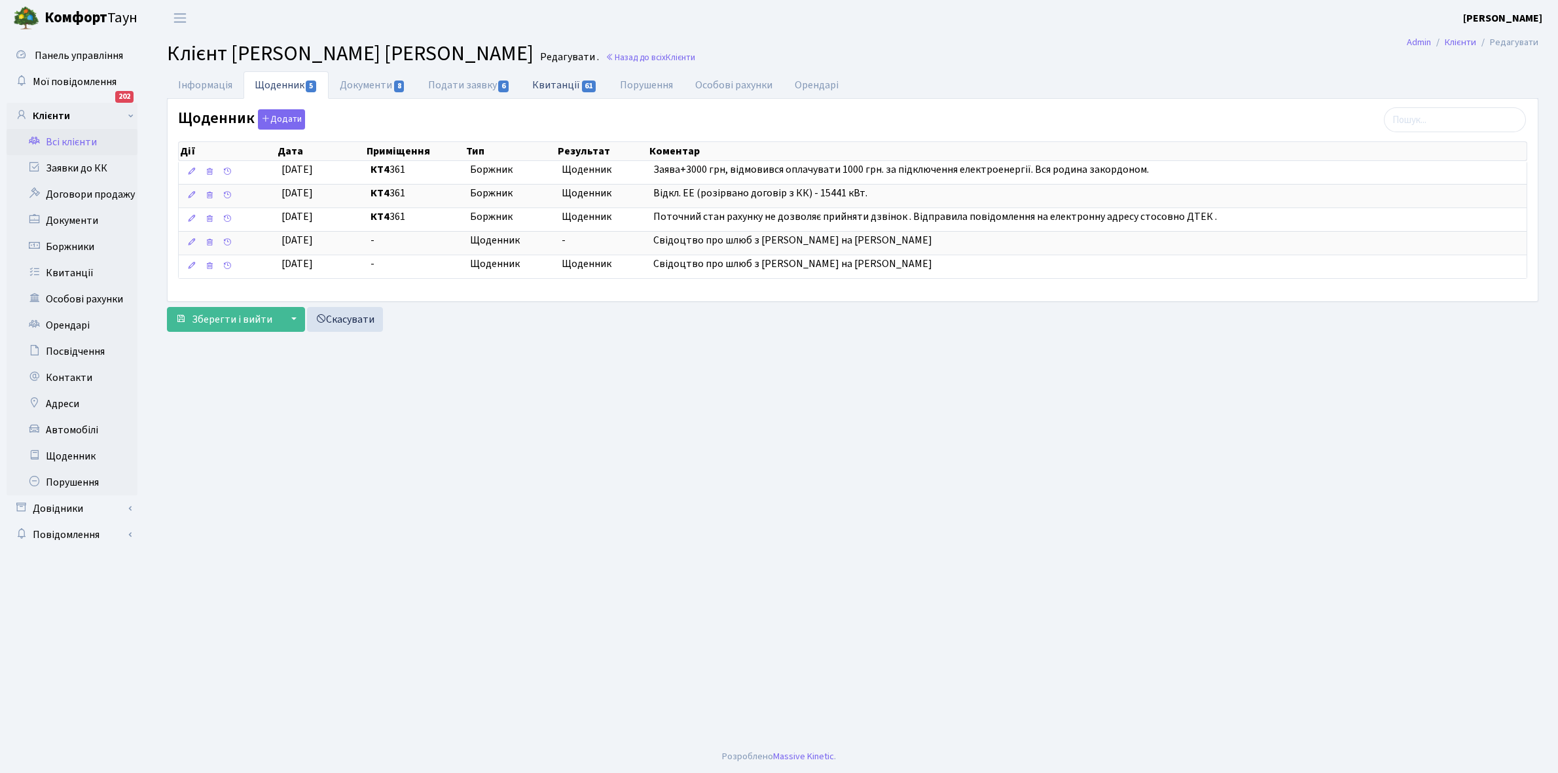
click at [570, 88] on link "Квитанції 61" at bounding box center [564, 84] width 87 height 27
select select "25"
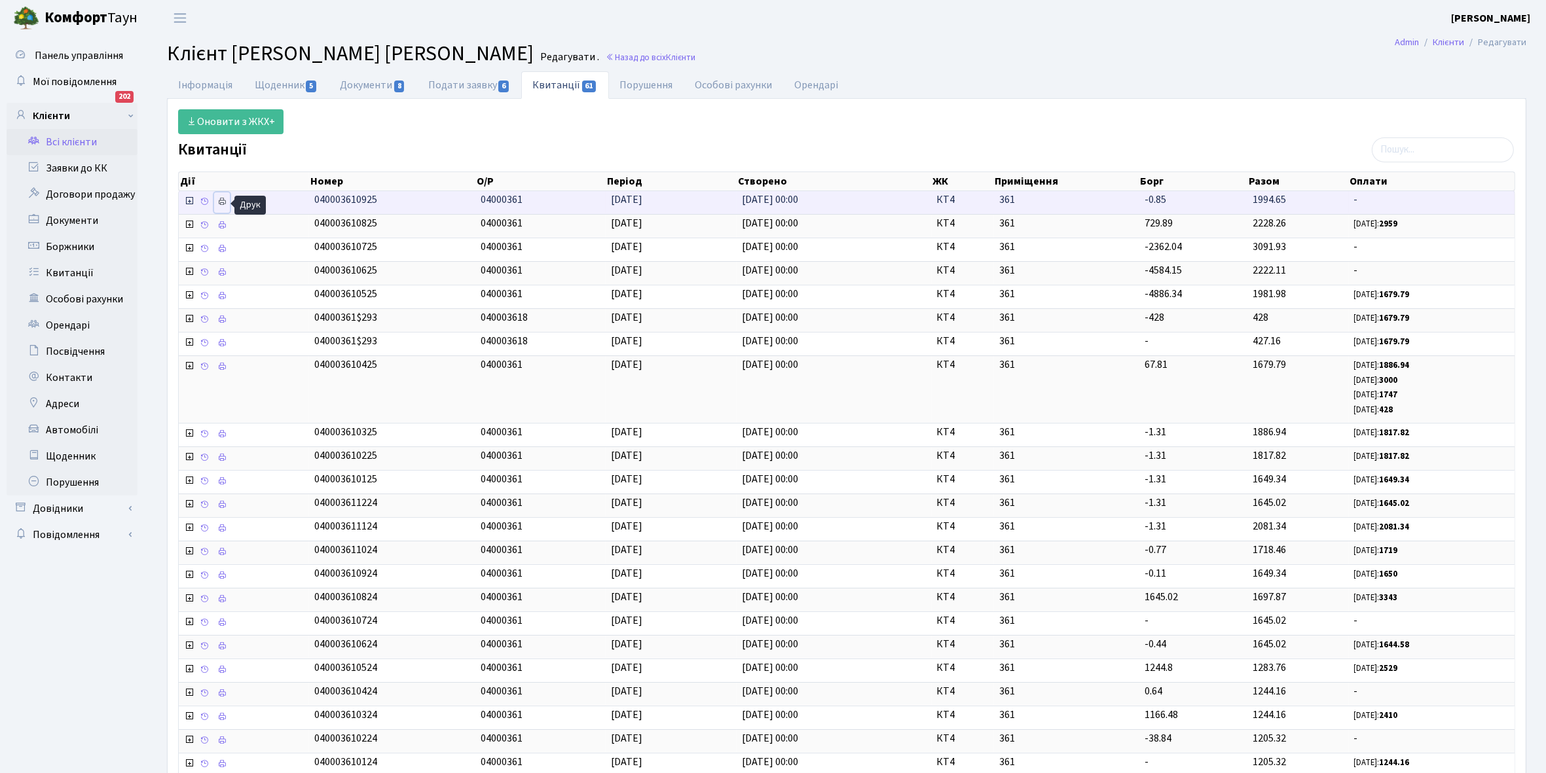
click at [223, 200] on icon at bounding box center [221, 201] width 9 height 9
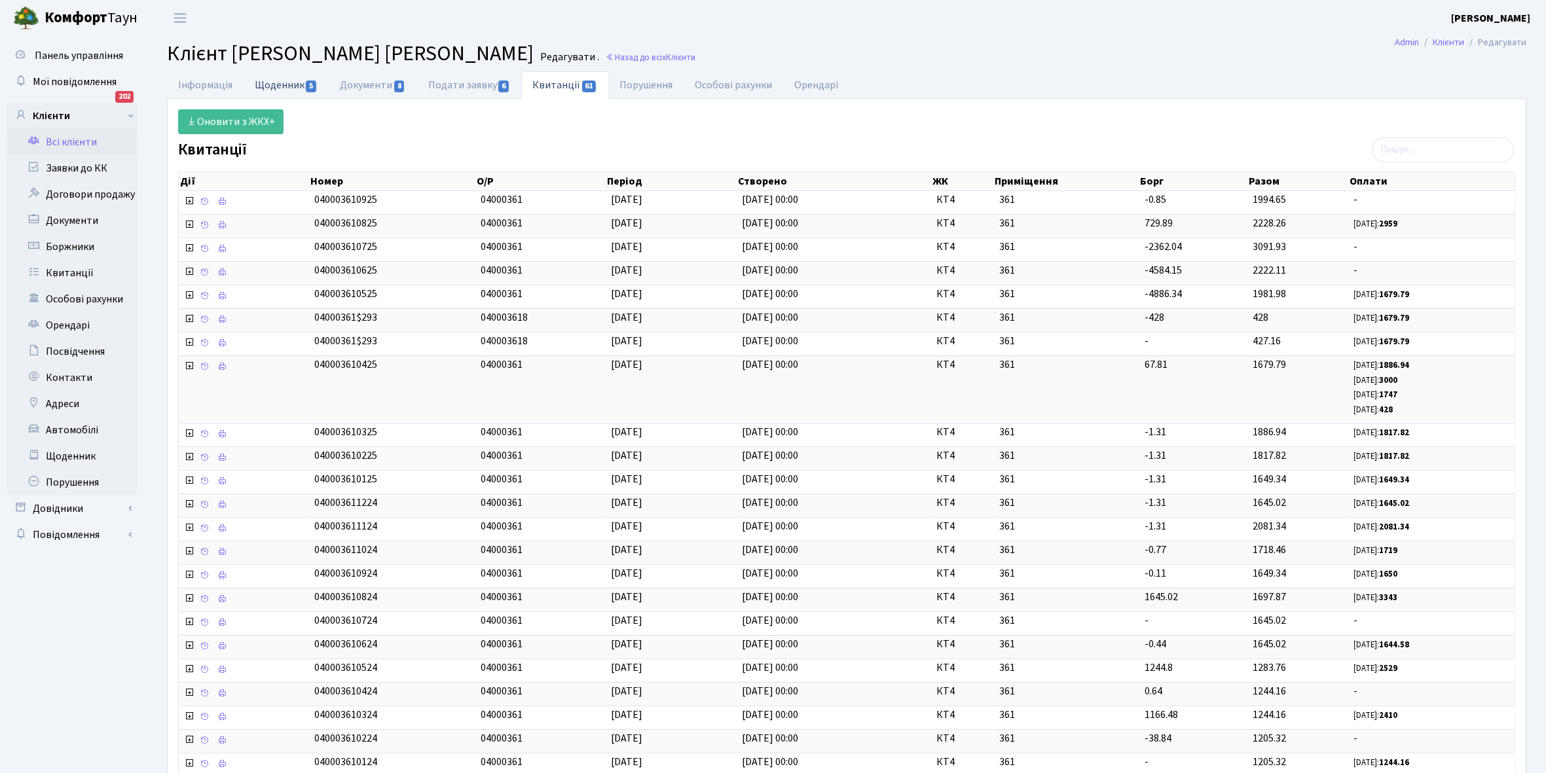
click at [269, 81] on link "Щоденник 5" at bounding box center [286, 84] width 85 height 27
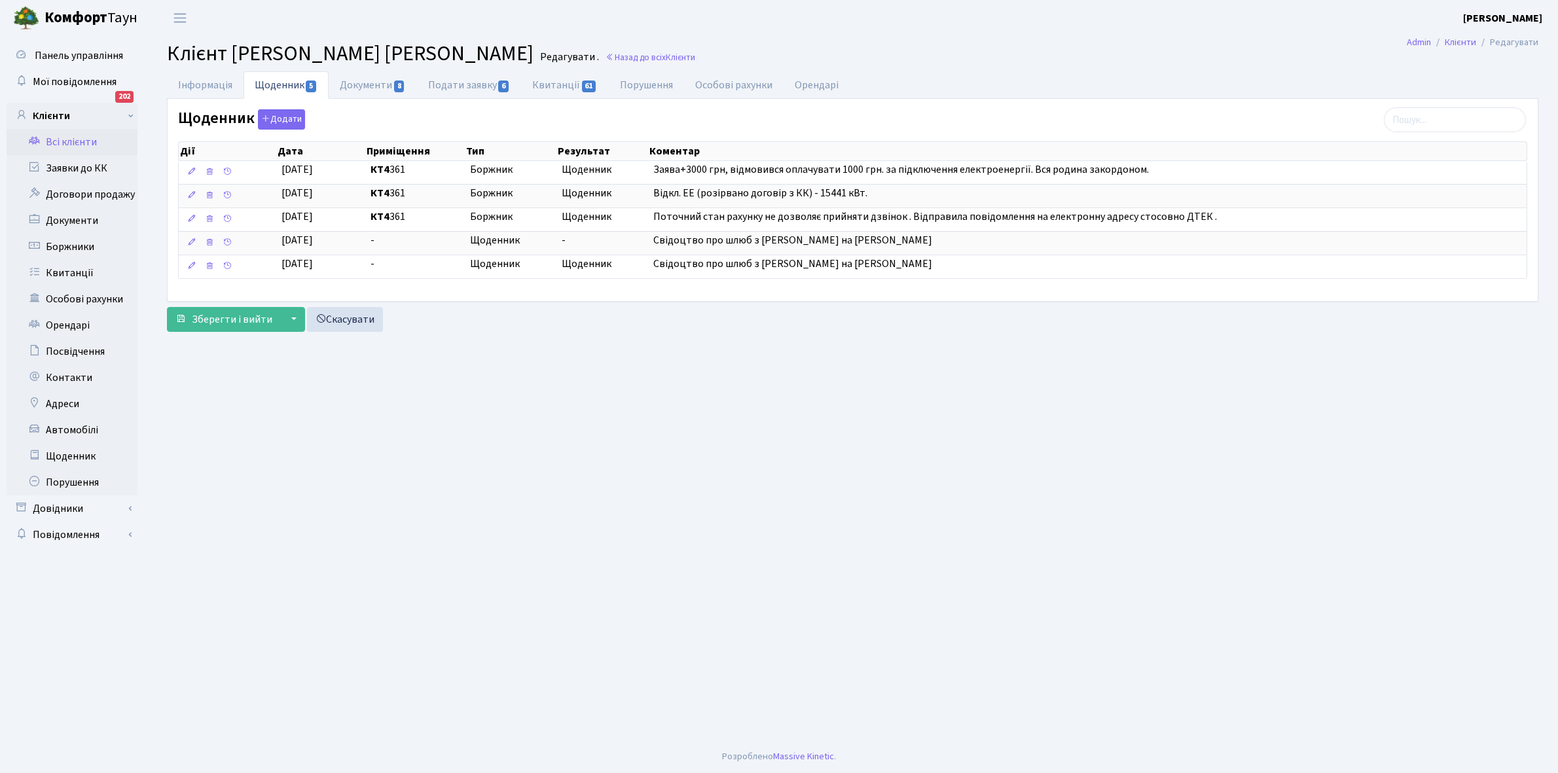
click at [63, 139] on link "Всі клієнти" at bounding box center [72, 142] width 131 height 26
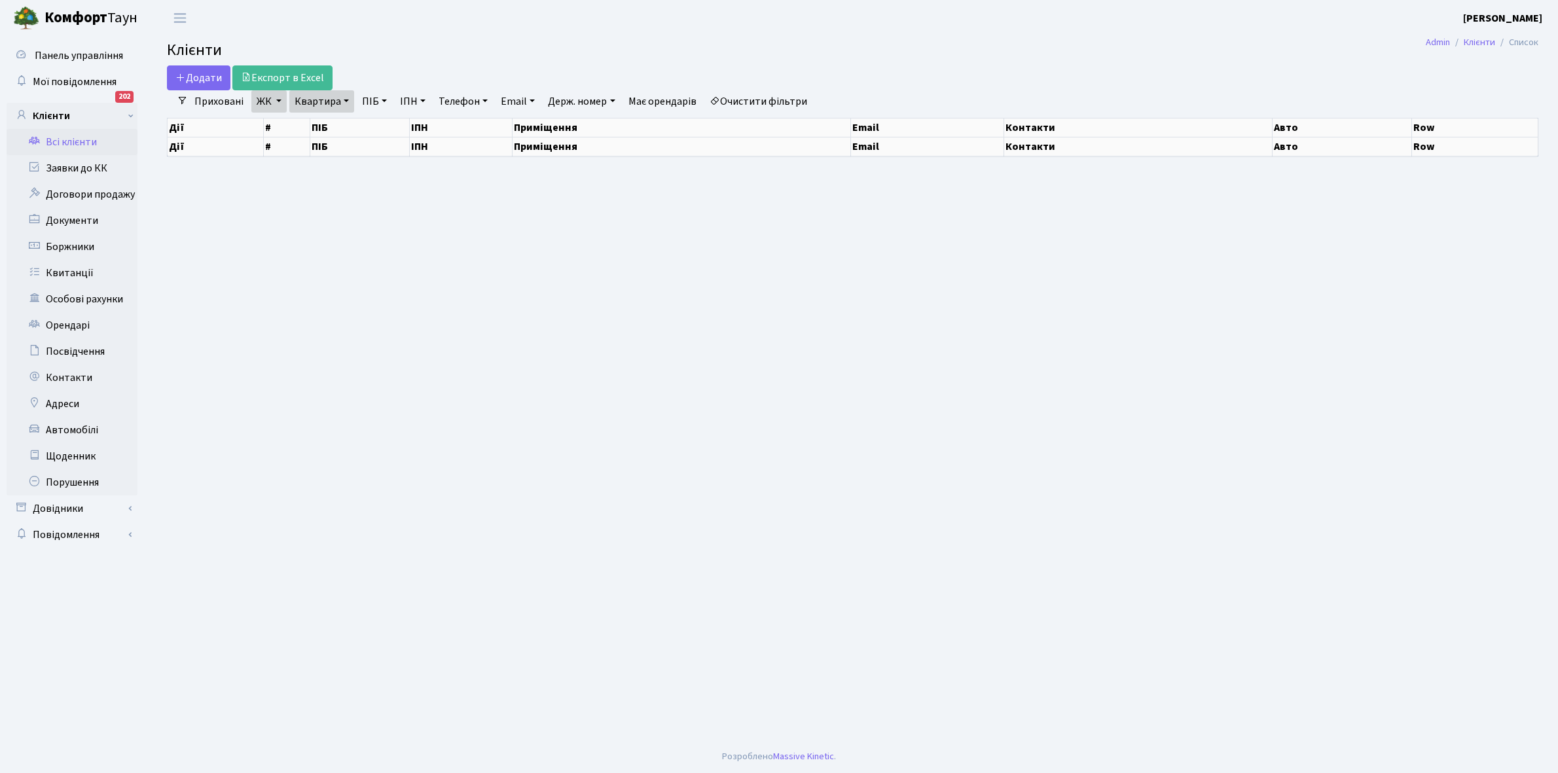
select select "25"
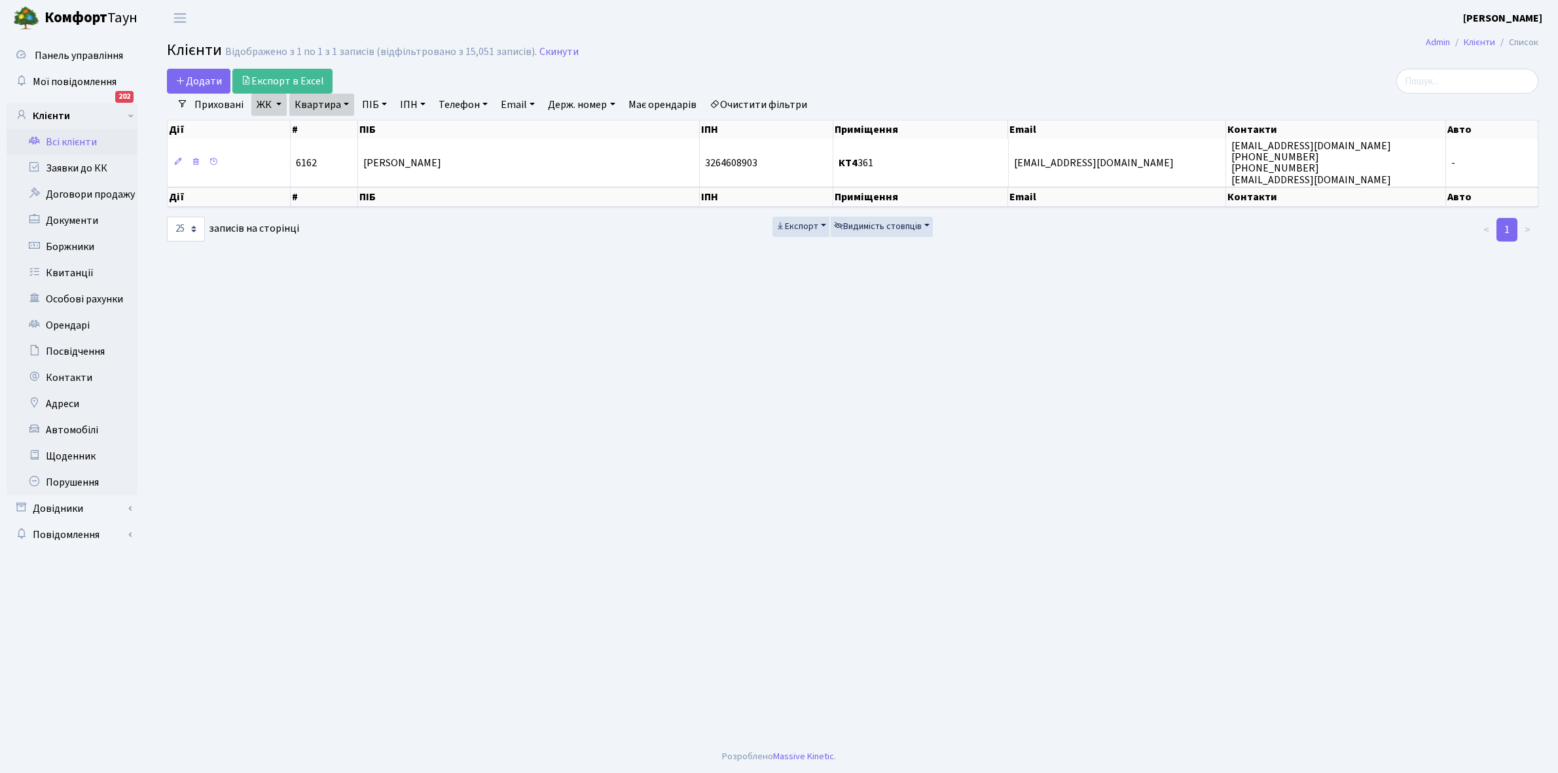
click at [345, 103] on link "Квартира" at bounding box center [321, 105] width 65 height 22
click at [337, 131] on input "361" at bounding box center [328, 130] width 77 height 25
type input "370"
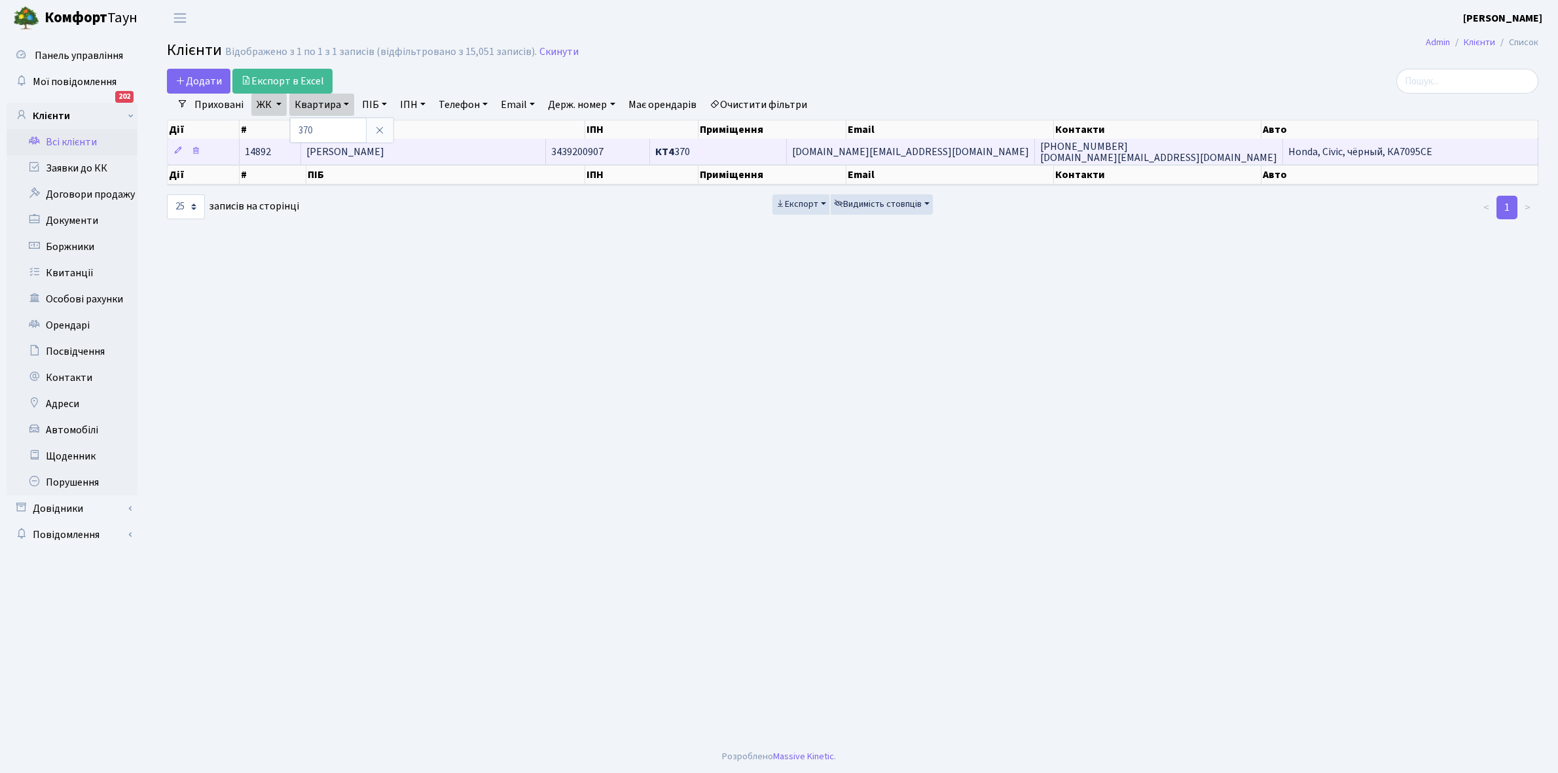
click at [384, 151] on span "[PERSON_NAME]" at bounding box center [345, 152] width 78 height 14
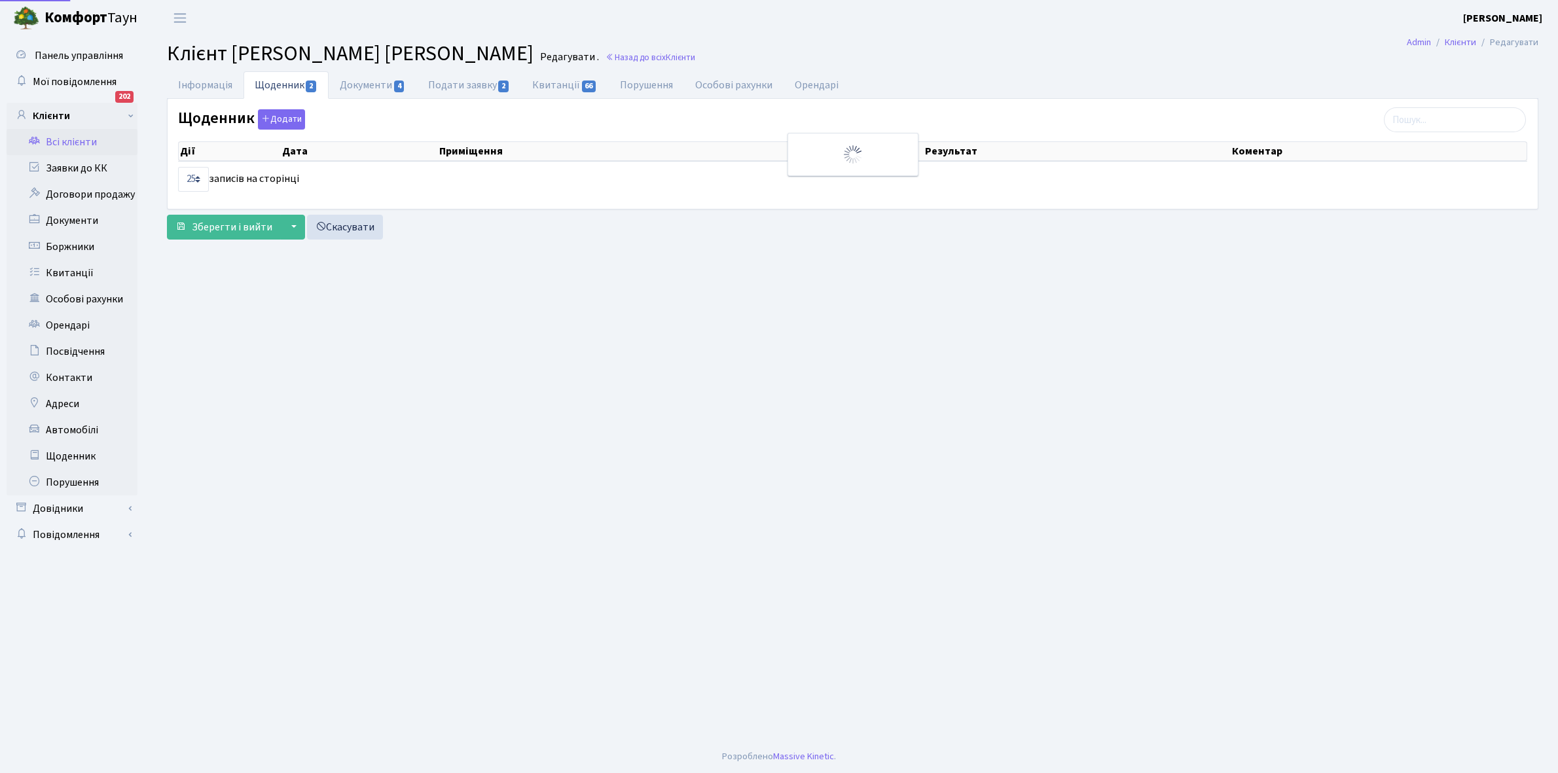
select select "25"
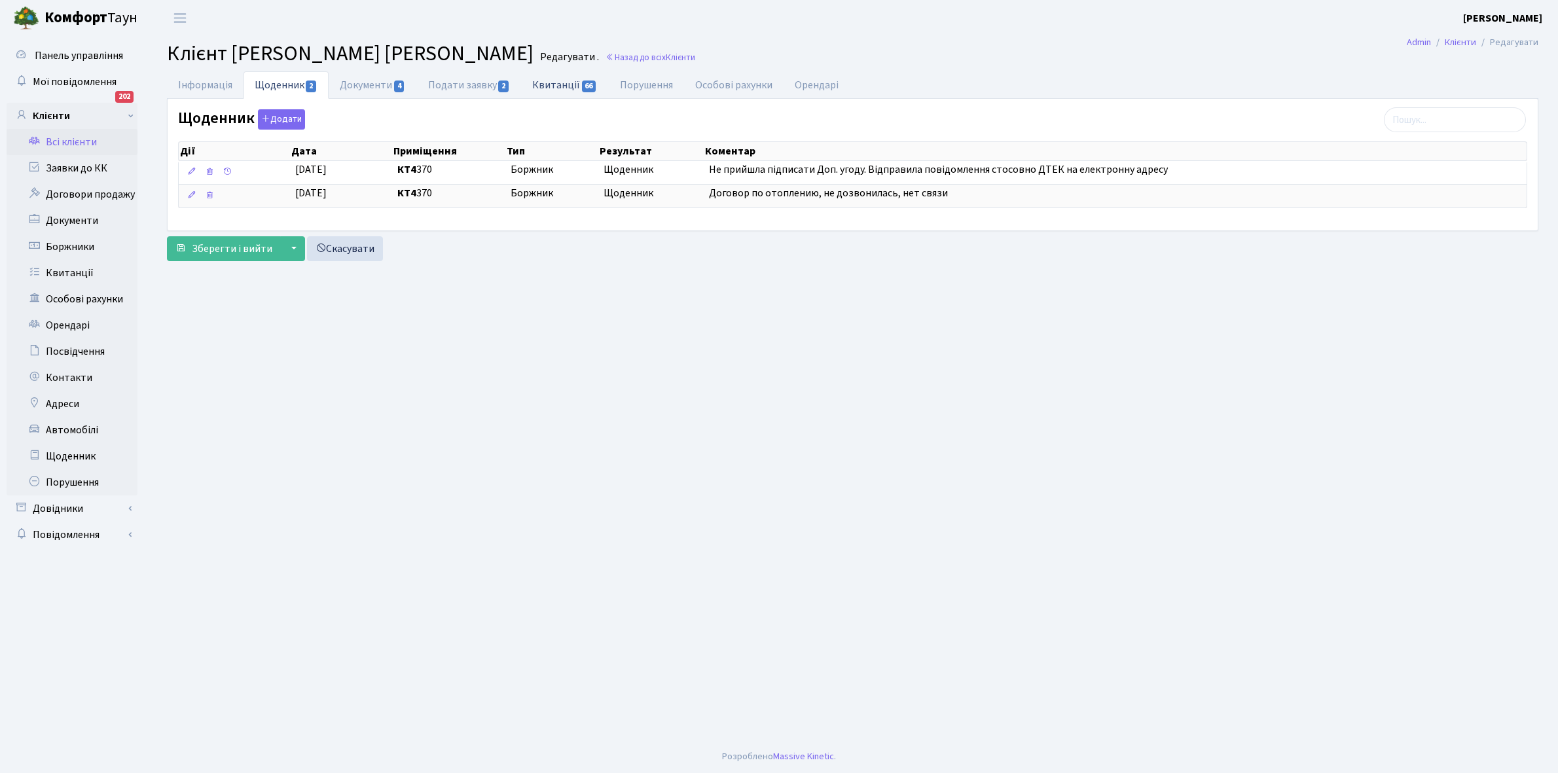
click at [555, 81] on link "Квитанції 66" at bounding box center [564, 84] width 87 height 27
select select "25"
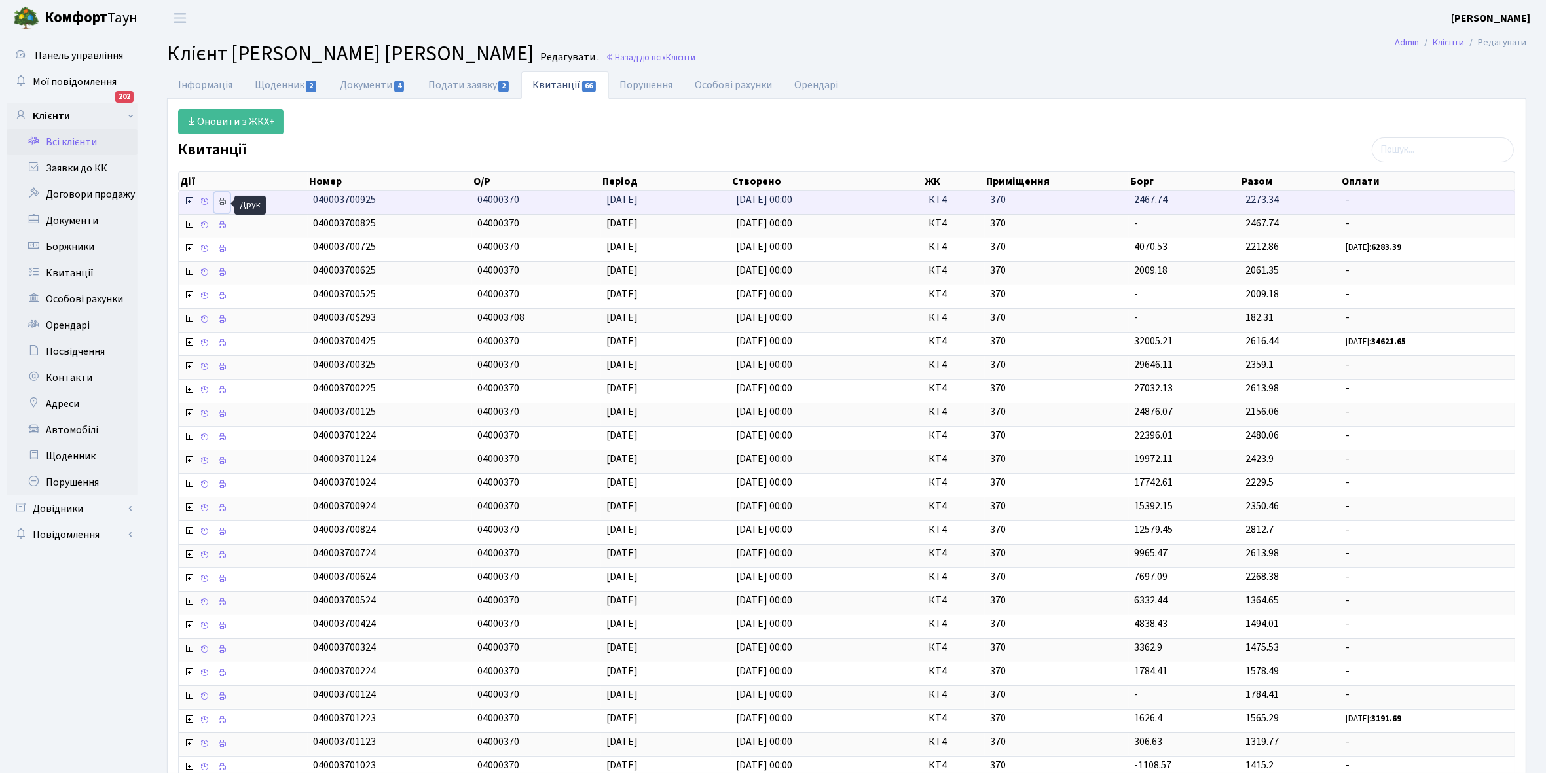
click at [225, 204] on icon at bounding box center [221, 201] width 9 height 9
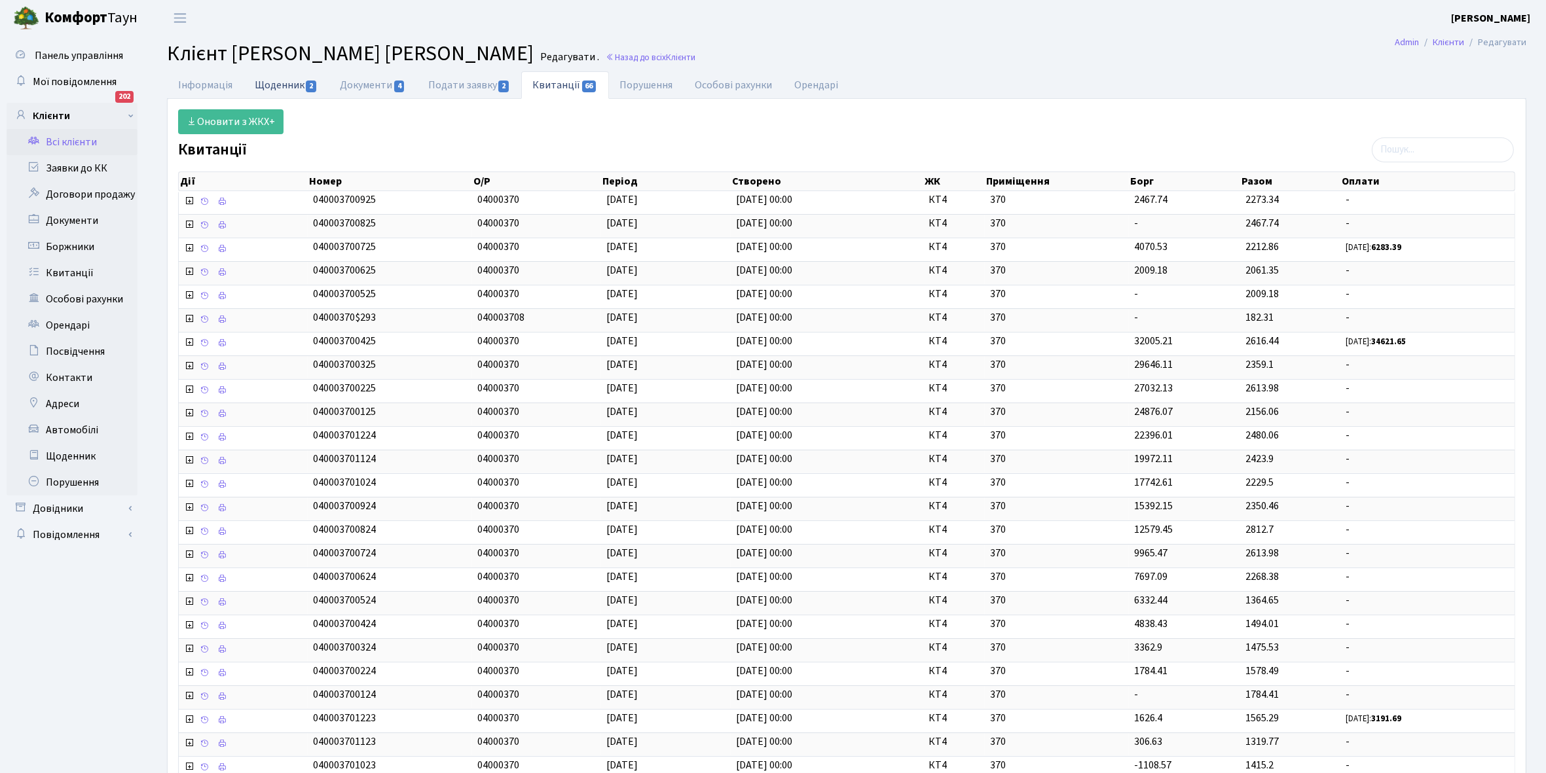
click at [279, 86] on link "Щоденник 2" at bounding box center [286, 84] width 85 height 27
